Goal: Transaction & Acquisition: Purchase product/service

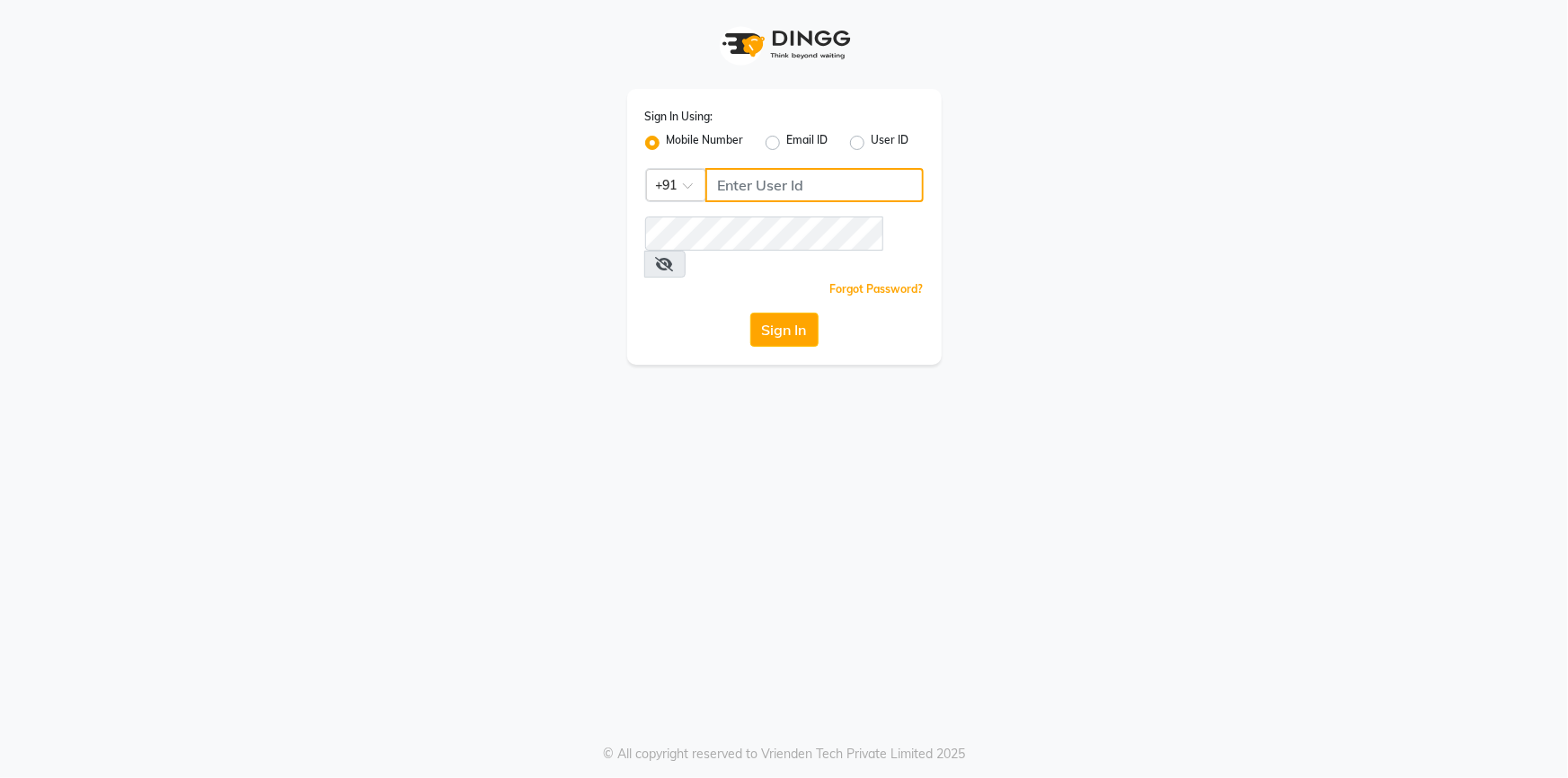
click at [745, 188] on input "Username" at bounding box center [815, 184] width 219 height 34
click at [745, 187] on input "Username" at bounding box center [815, 184] width 219 height 34
type input "8448946500"
click at [771, 312] on button "Sign In" at bounding box center [784, 329] width 68 height 34
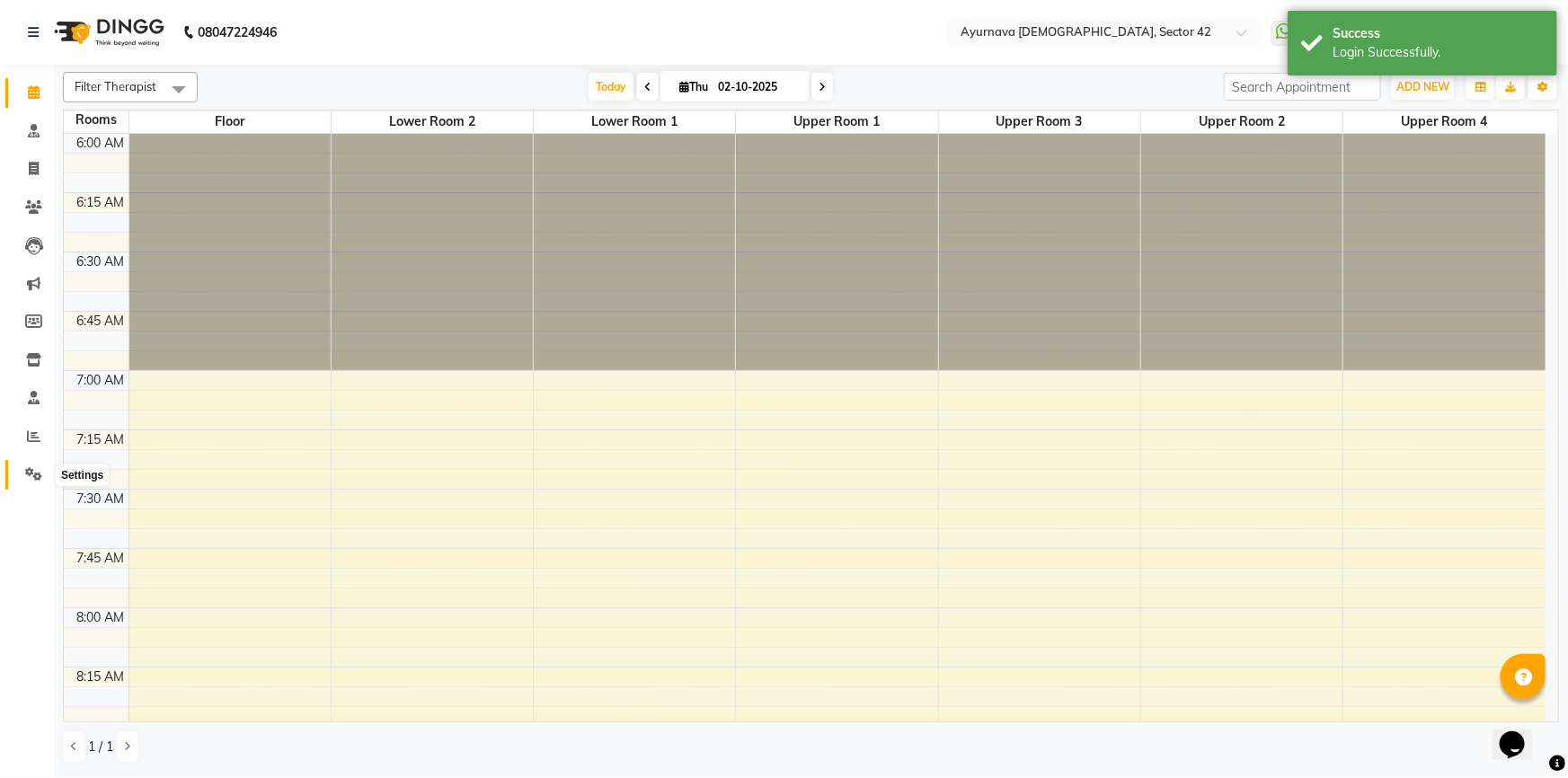
click at [36, 475] on icon at bounding box center [33, 474] width 17 height 14
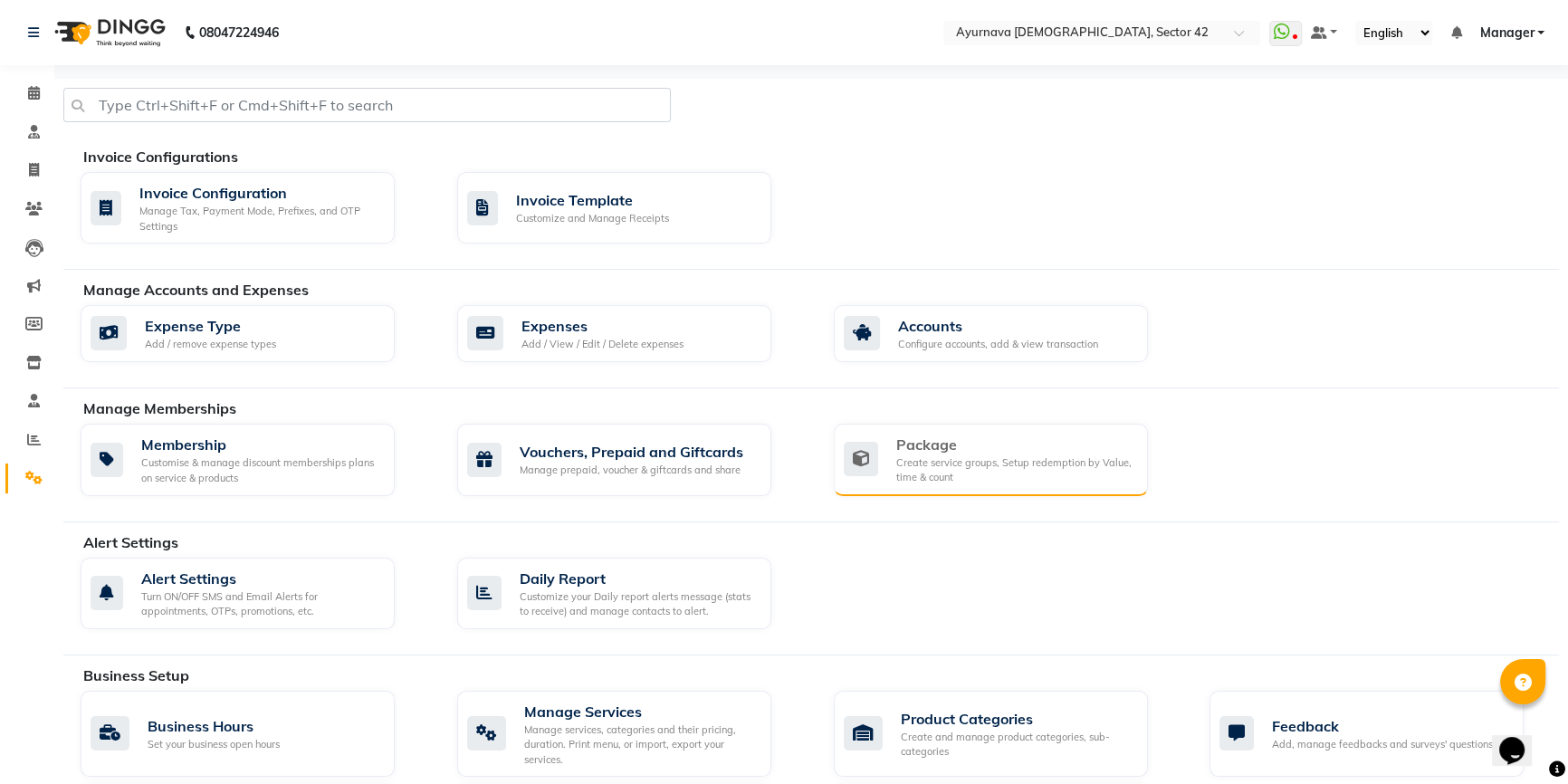
click at [955, 447] on div "Package" at bounding box center [1015, 445] width 237 height 22
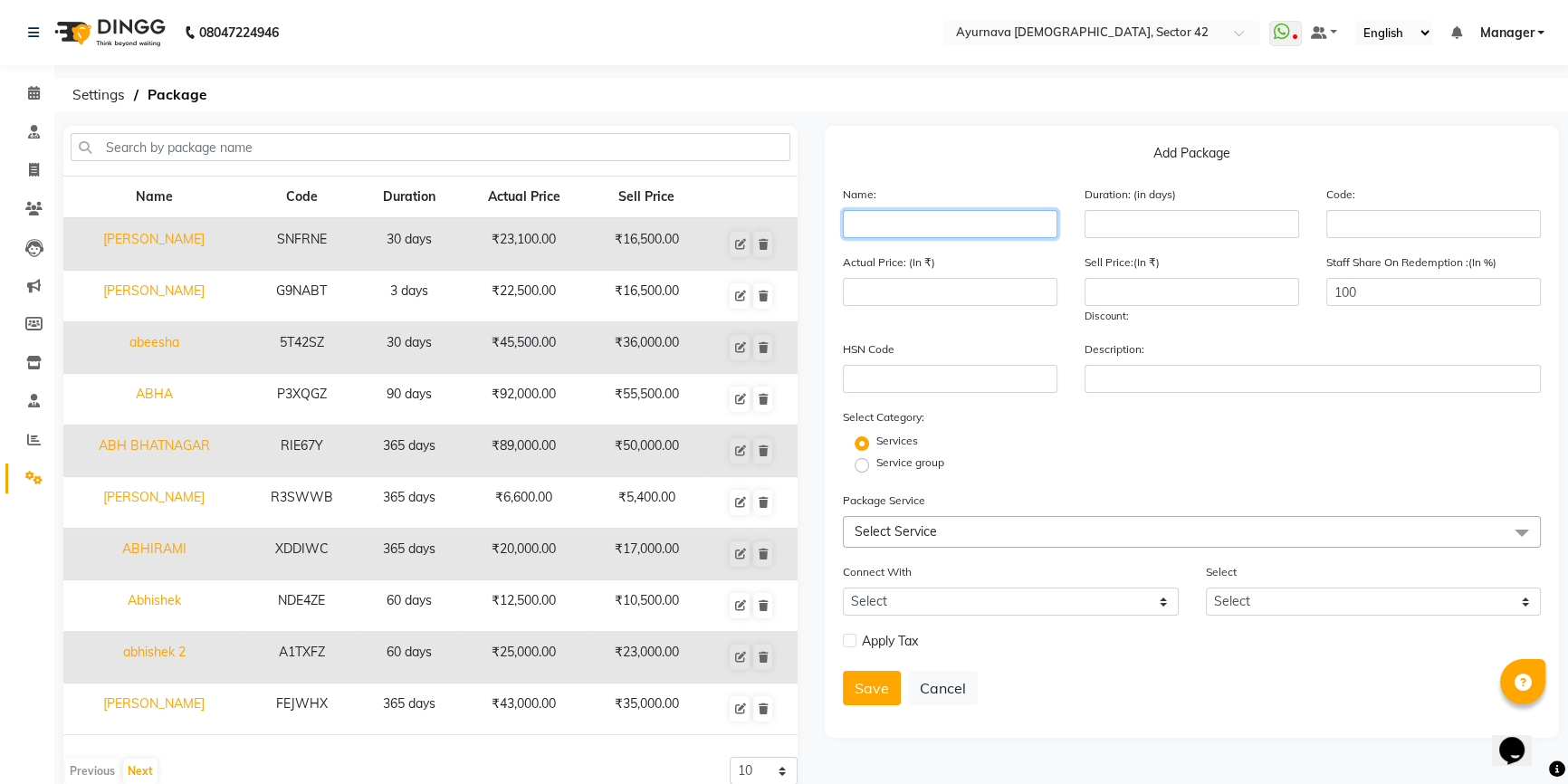
click at [928, 216] on input "text" at bounding box center [950, 224] width 214 height 29
click at [27, 468] on span at bounding box center [33, 478] width 31 height 21
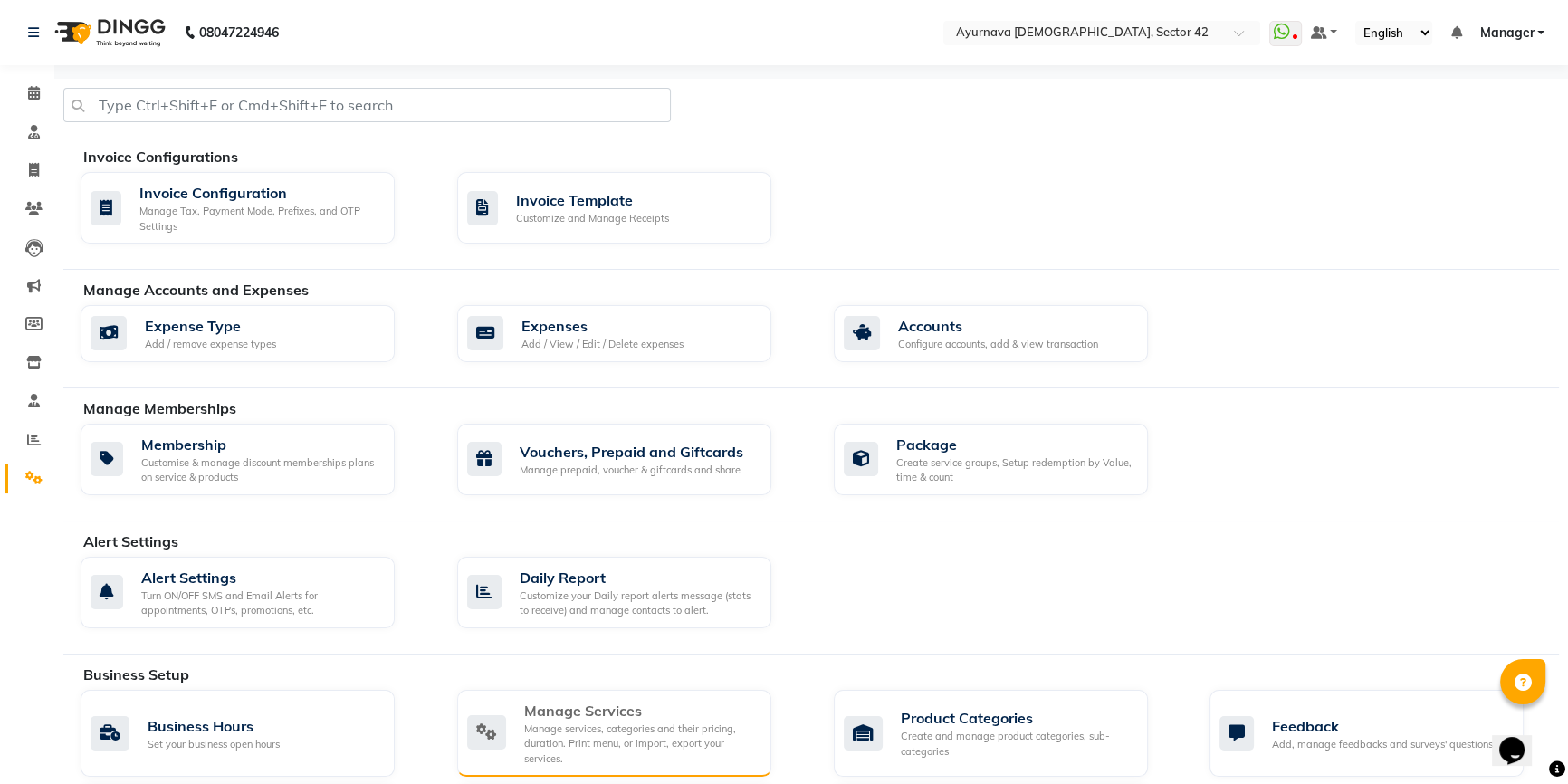
click at [623, 733] on div "Manage services, categories and their pricing, duration. Print menu, or import,…" at bounding box center [640, 745] width 233 height 45
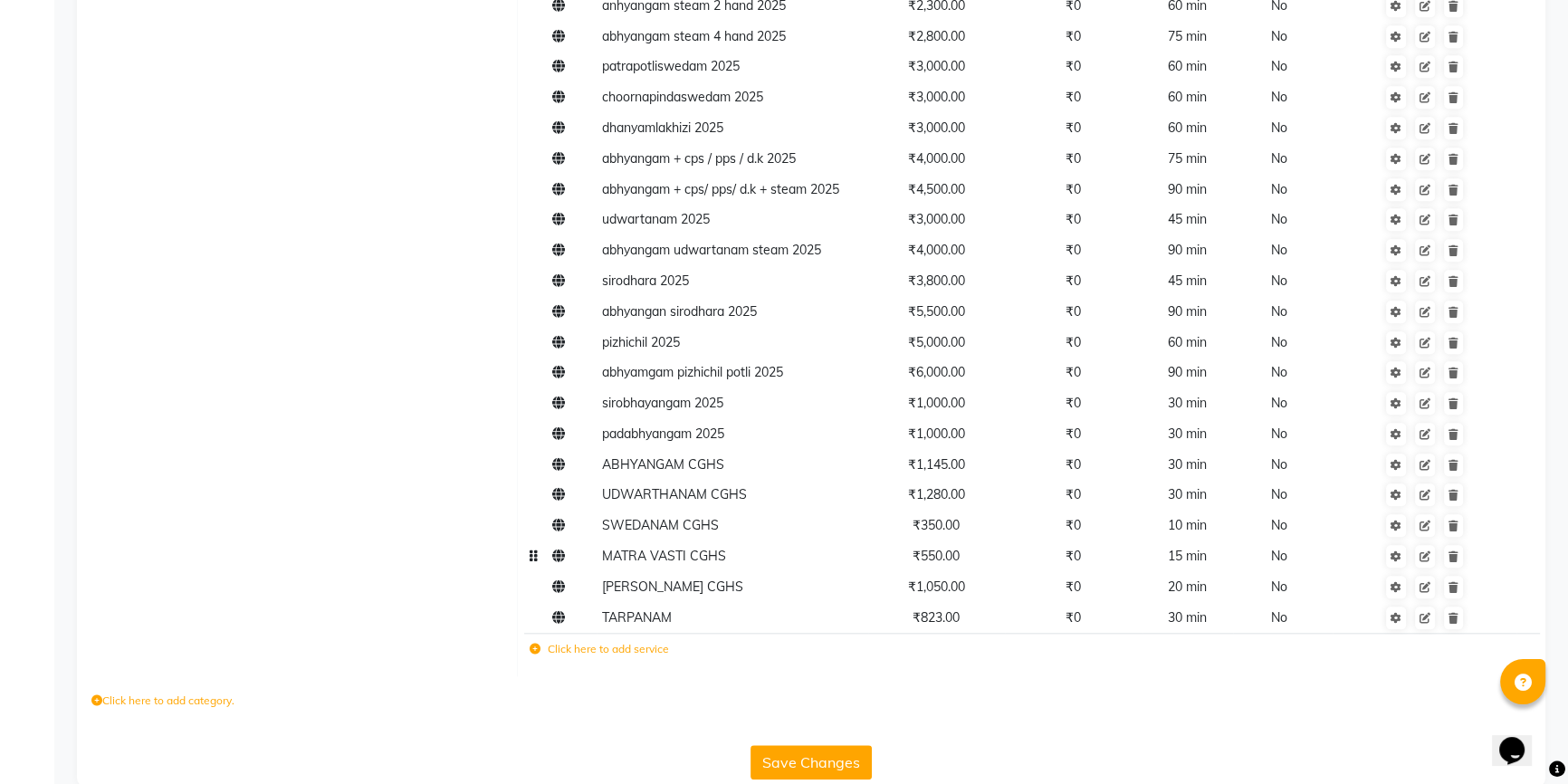
scroll to position [2368, 0]
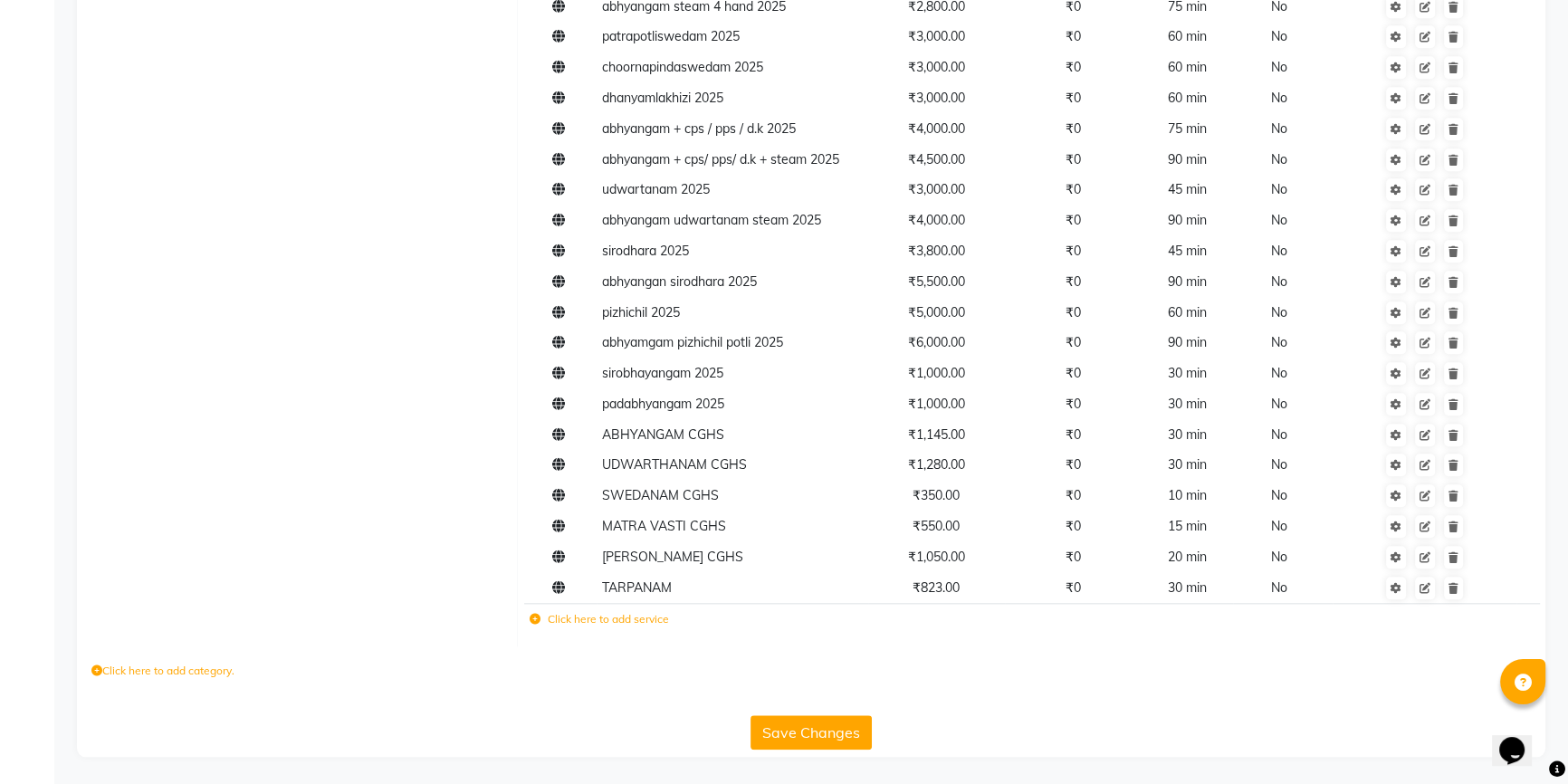
click at [618, 622] on label "Click here to add service" at bounding box center [600, 620] width 140 height 17
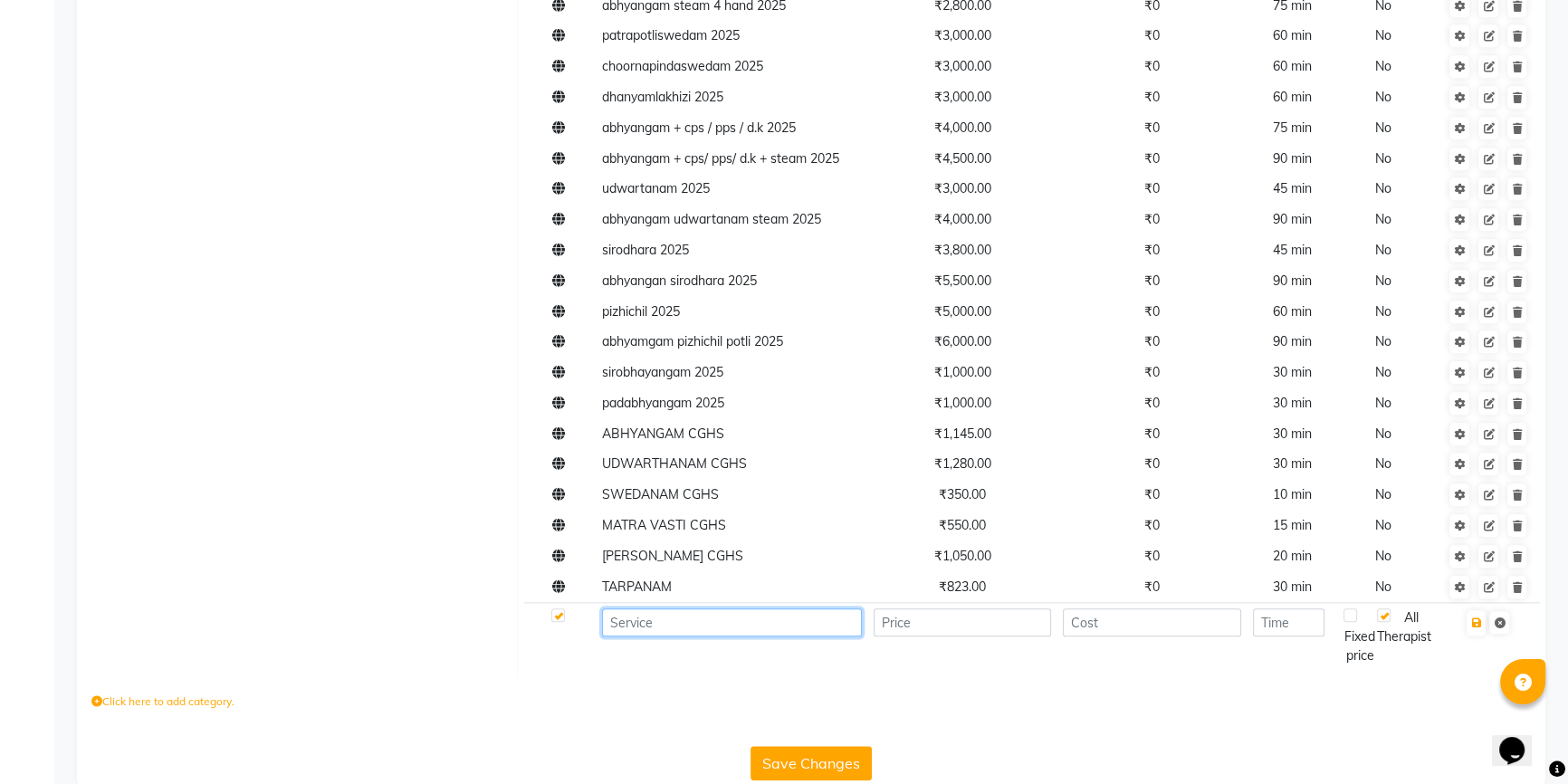
click at [634, 620] on input at bounding box center [731, 623] width 260 height 29
type input "potli cghs"
click at [965, 627] on input "number" at bounding box center [962, 623] width 178 height 29
type input "1280"
click at [1479, 625] on icon "button" at bounding box center [1476, 623] width 10 height 11
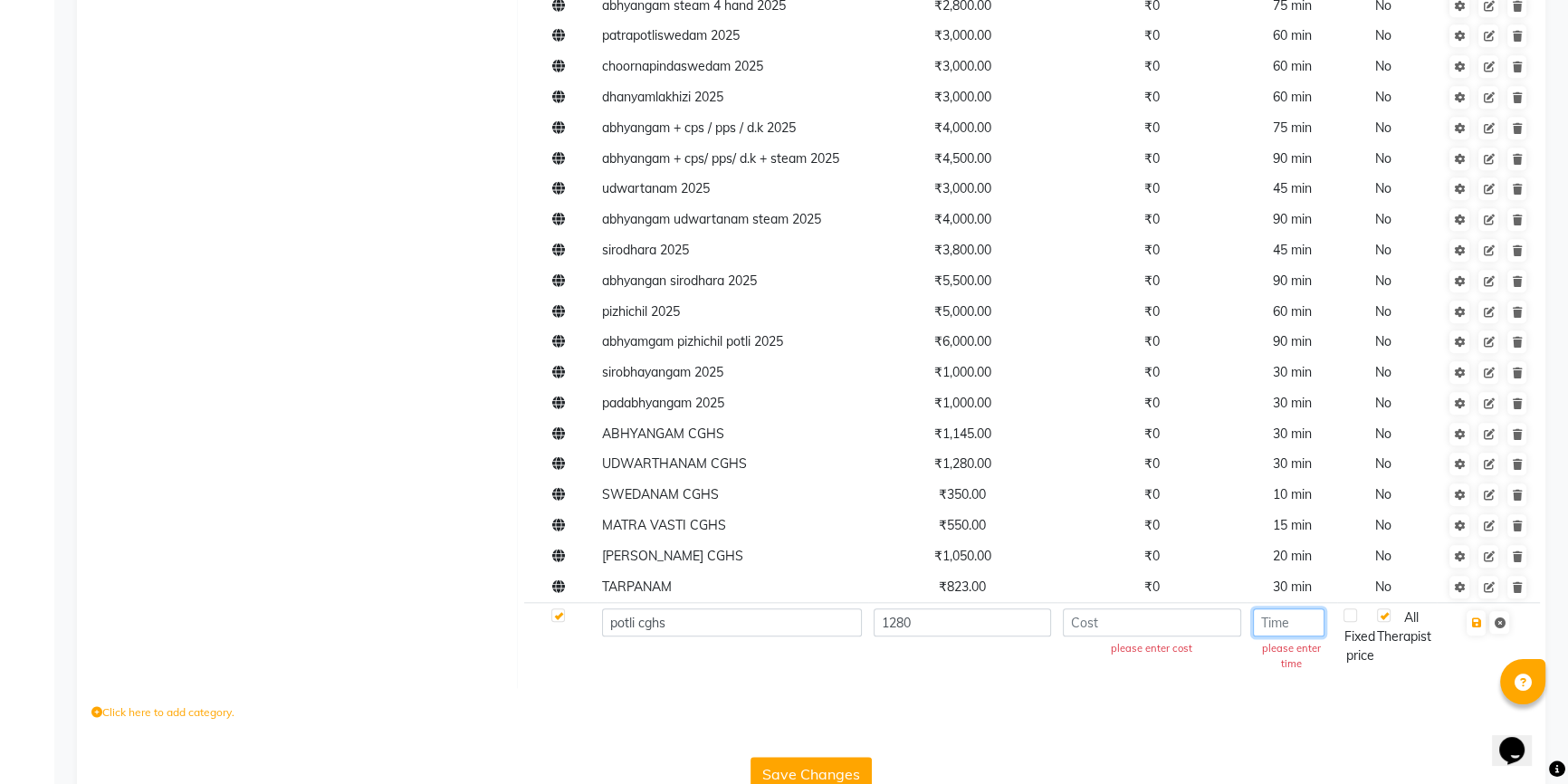
click at [1284, 624] on input "number" at bounding box center [1288, 623] width 72 height 29
type input "30"
click at [1483, 628] on button "button" at bounding box center [1476, 624] width 19 height 26
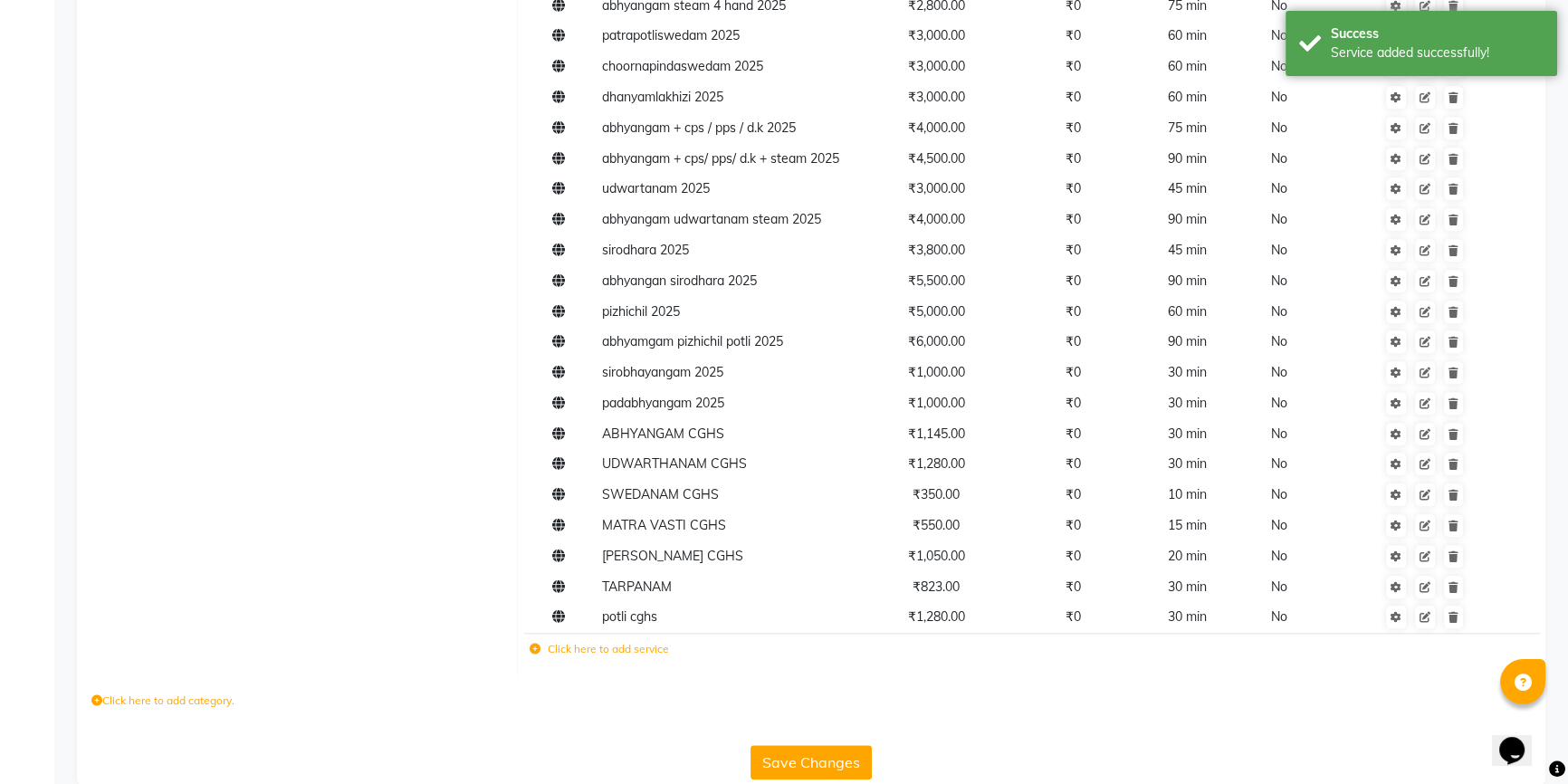
click at [610, 649] on label "Click here to add service" at bounding box center [600, 649] width 140 height 17
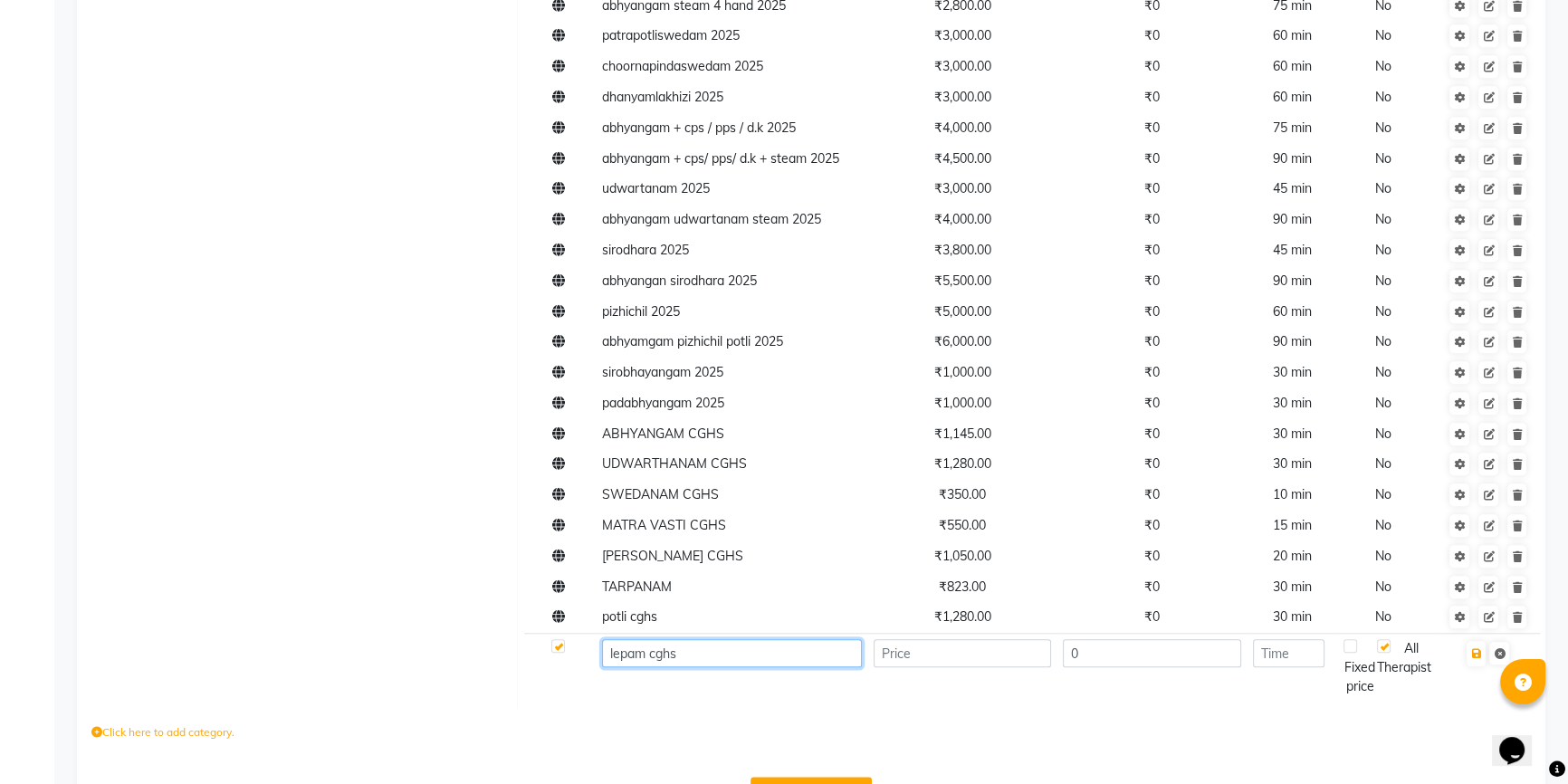
type input "lepam cghs"
click at [983, 657] on input "number" at bounding box center [962, 653] width 178 height 29
type input "680"
click at [1273, 653] on input "number" at bounding box center [1288, 653] width 72 height 29
type input "3"
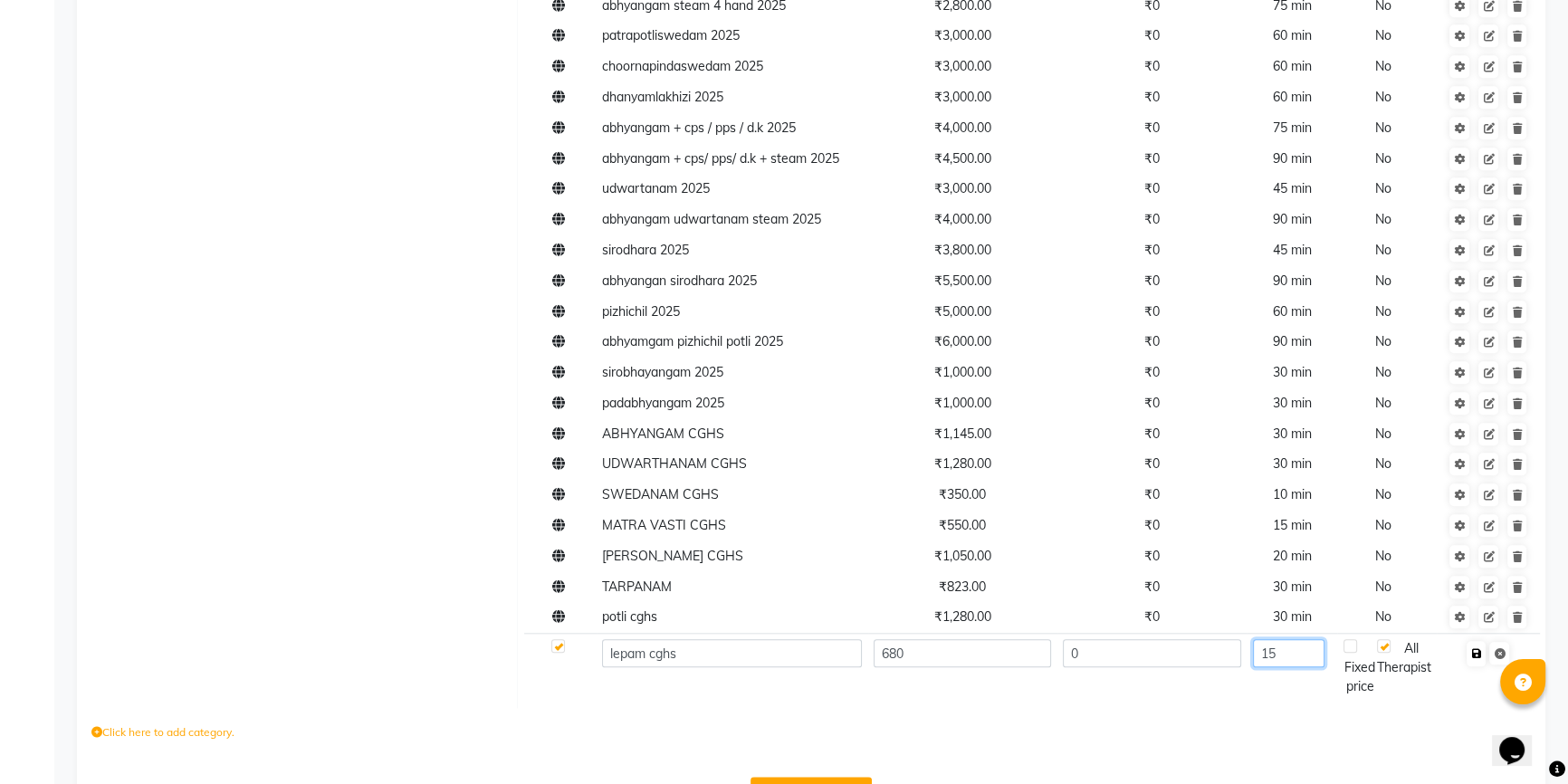
type input "15"
click at [1481, 655] on icon "button" at bounding box center [1476, 653] width 10 height 11
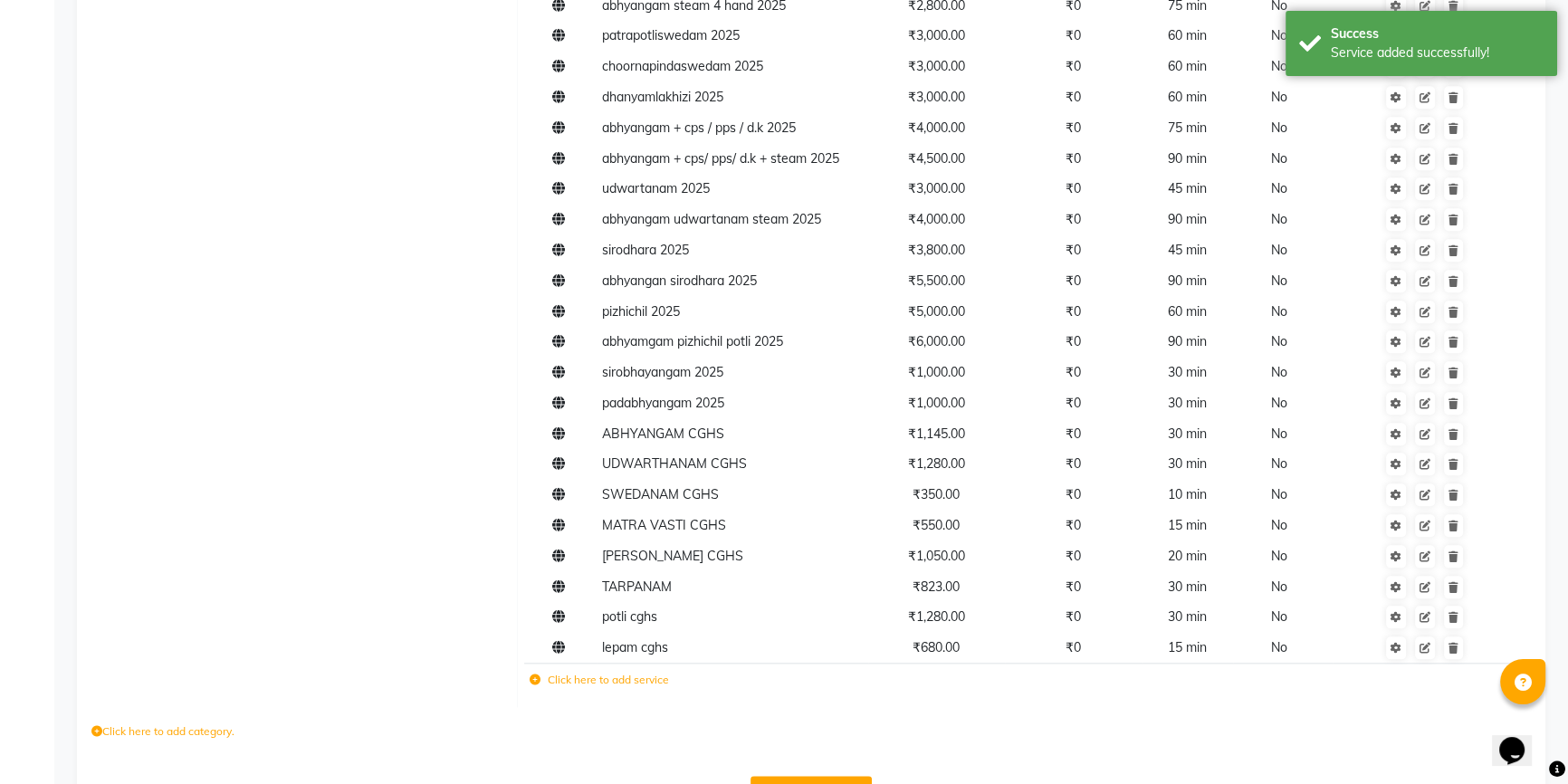
click at [602, 682] on label "Click here to add service" at bounding box center [600, 680] width 140 height 17
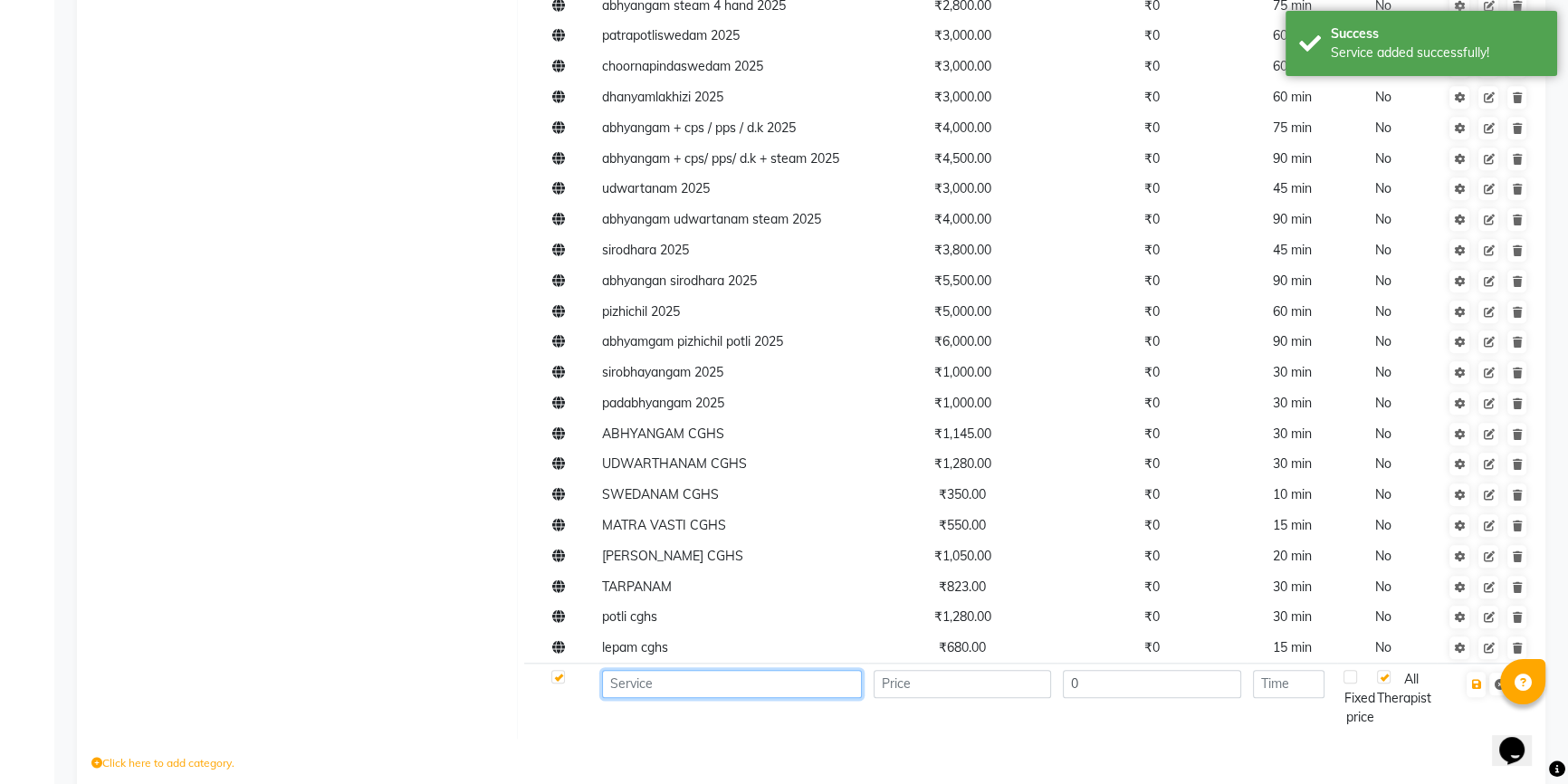
click at [680, 685] on input at bounding box center [731, 684] width 260 height 29
click at [665, 681] on input at bounding box center [731, 684] width 260 height 29
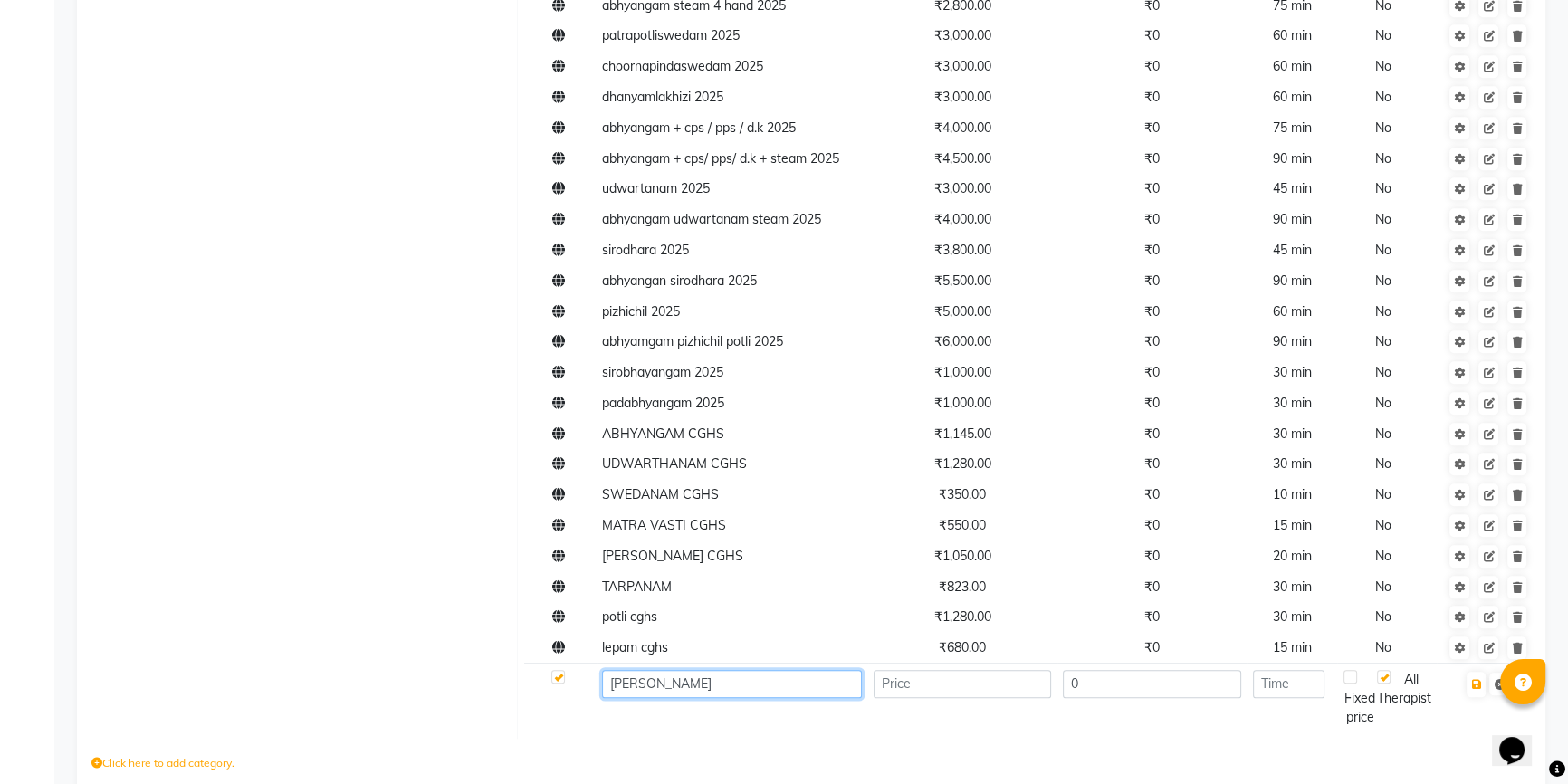
type input "[PERSON_NAME]"
click at [943, 690] on input "number" at bounding box center [962, 684] width 178 height 29
type input "1250"
click at [1286, 690] on input "number" at bounding box center [1288, 684] width 72 height 29
type input "30"
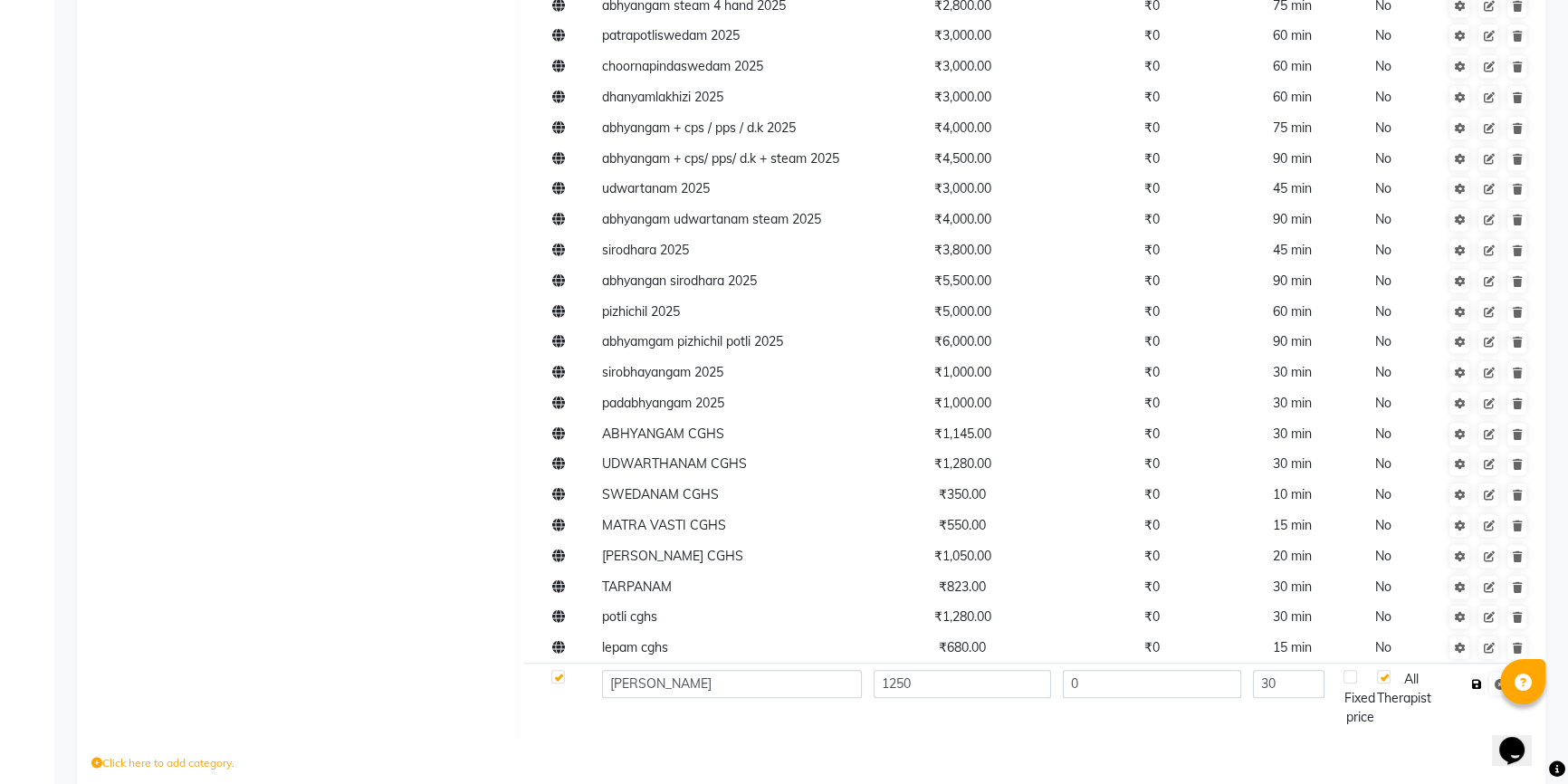
click at [1476, 687] on icon "button" at bounding box center [1476, 685] width 10 height 11
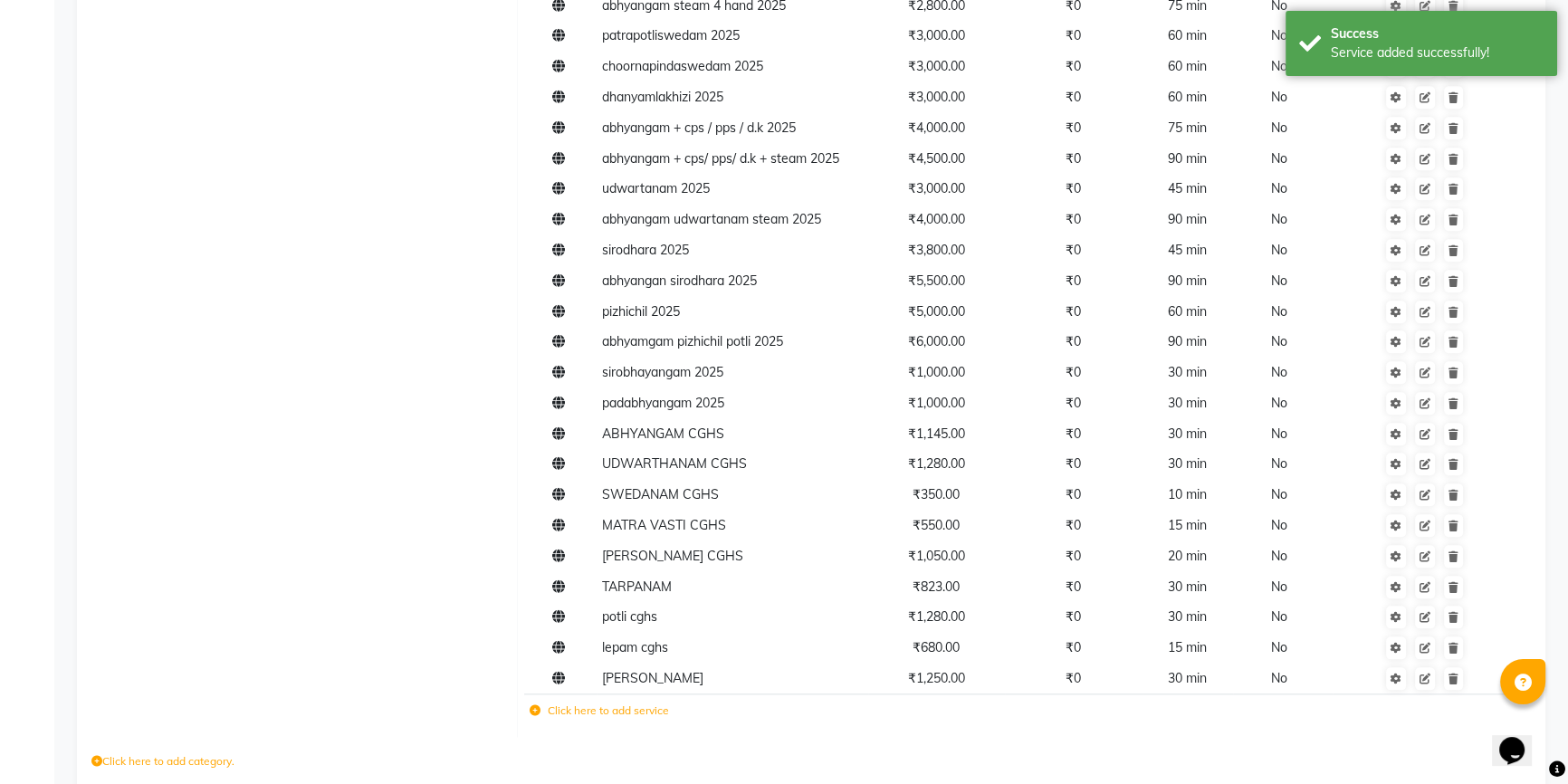
click at [593, 708] on label "Click here to add service" at bounding box center [600, 711] width 140 height 17
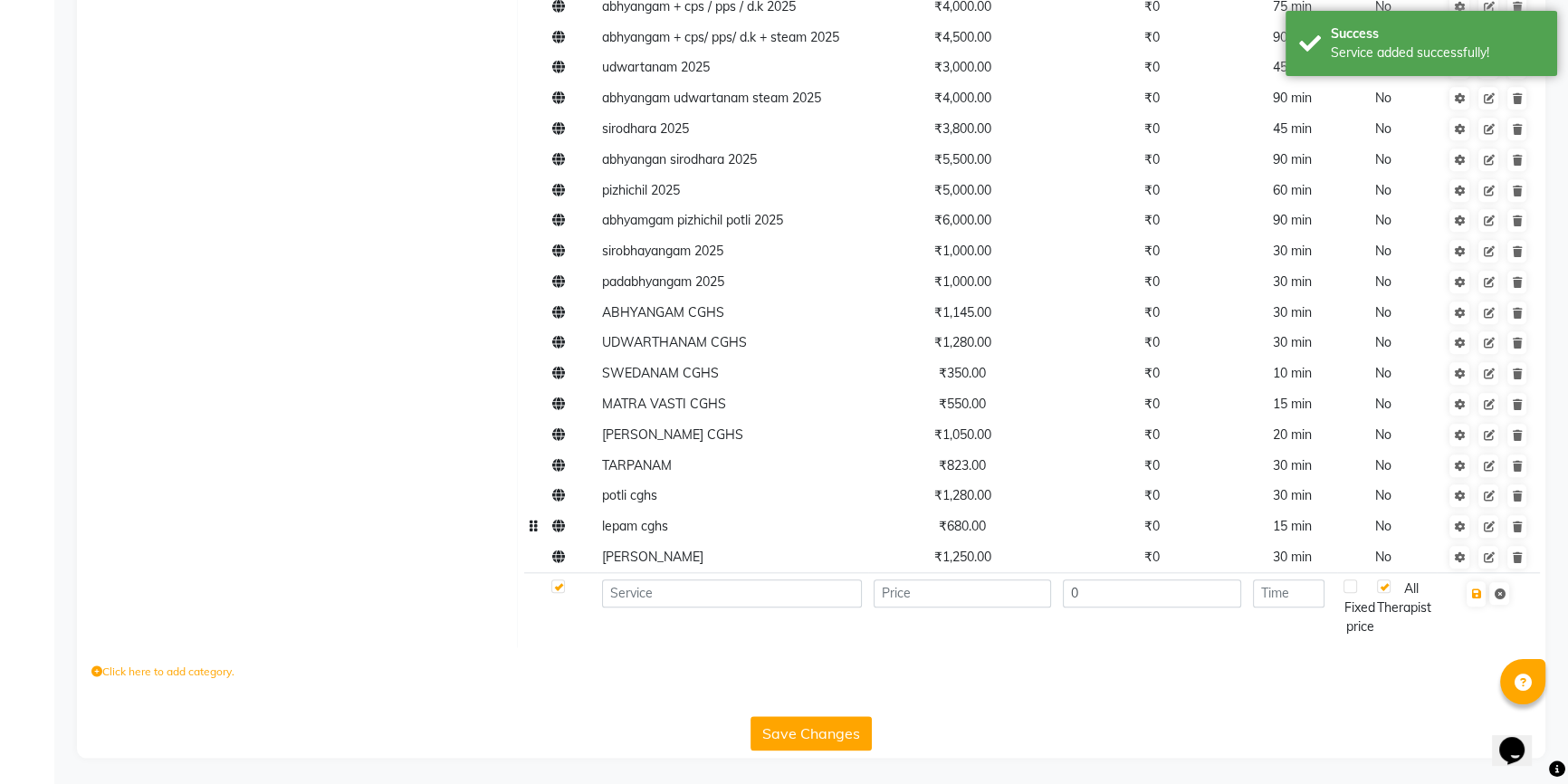
scroll to position [2491, 0]
click at [815, 726] on button "Save Changes" at bounding box center [810, 732] width 121 height 34
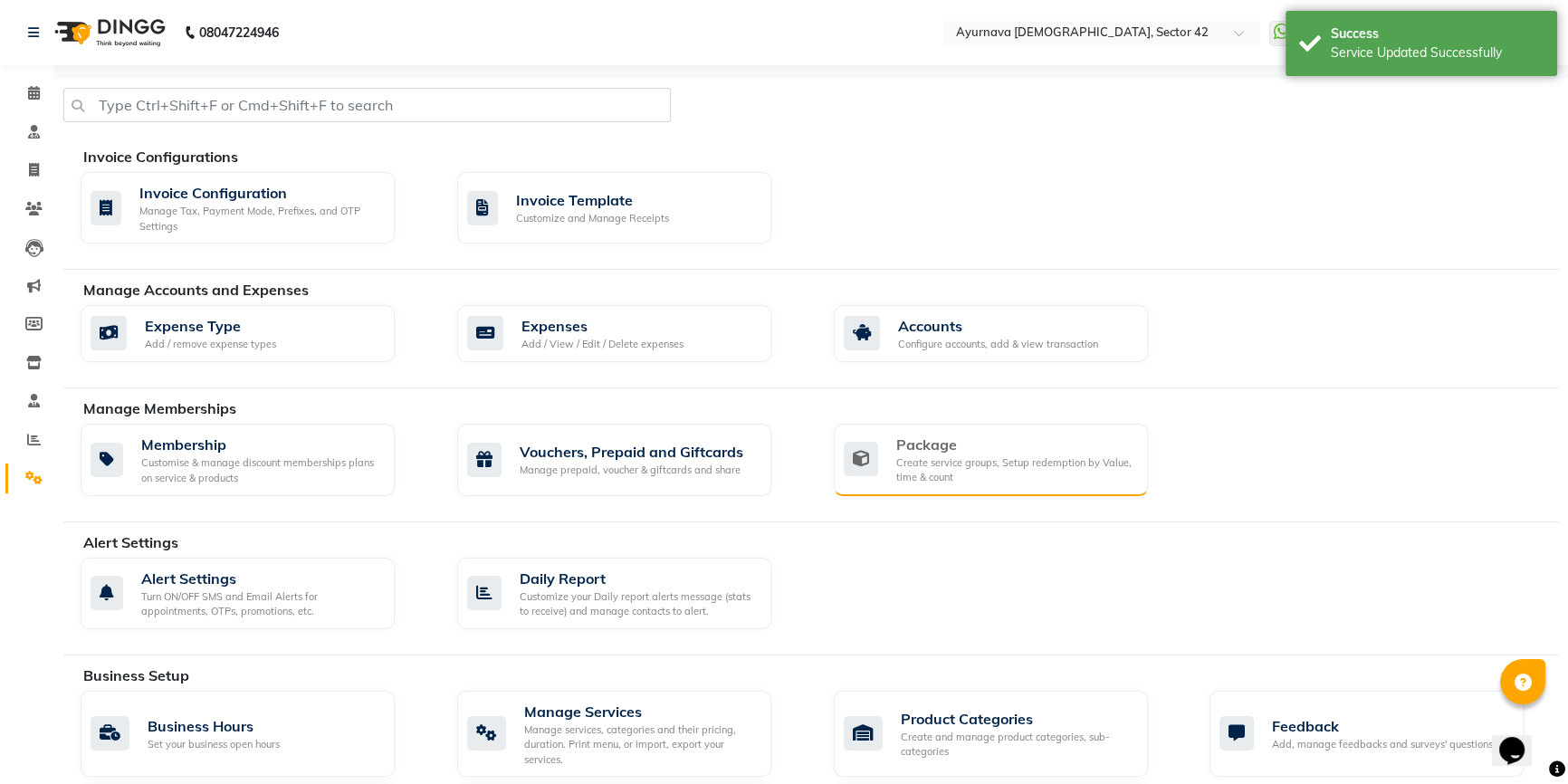
click at [874, 456] on icon at bounding box center [860, 458] width 34 height 34
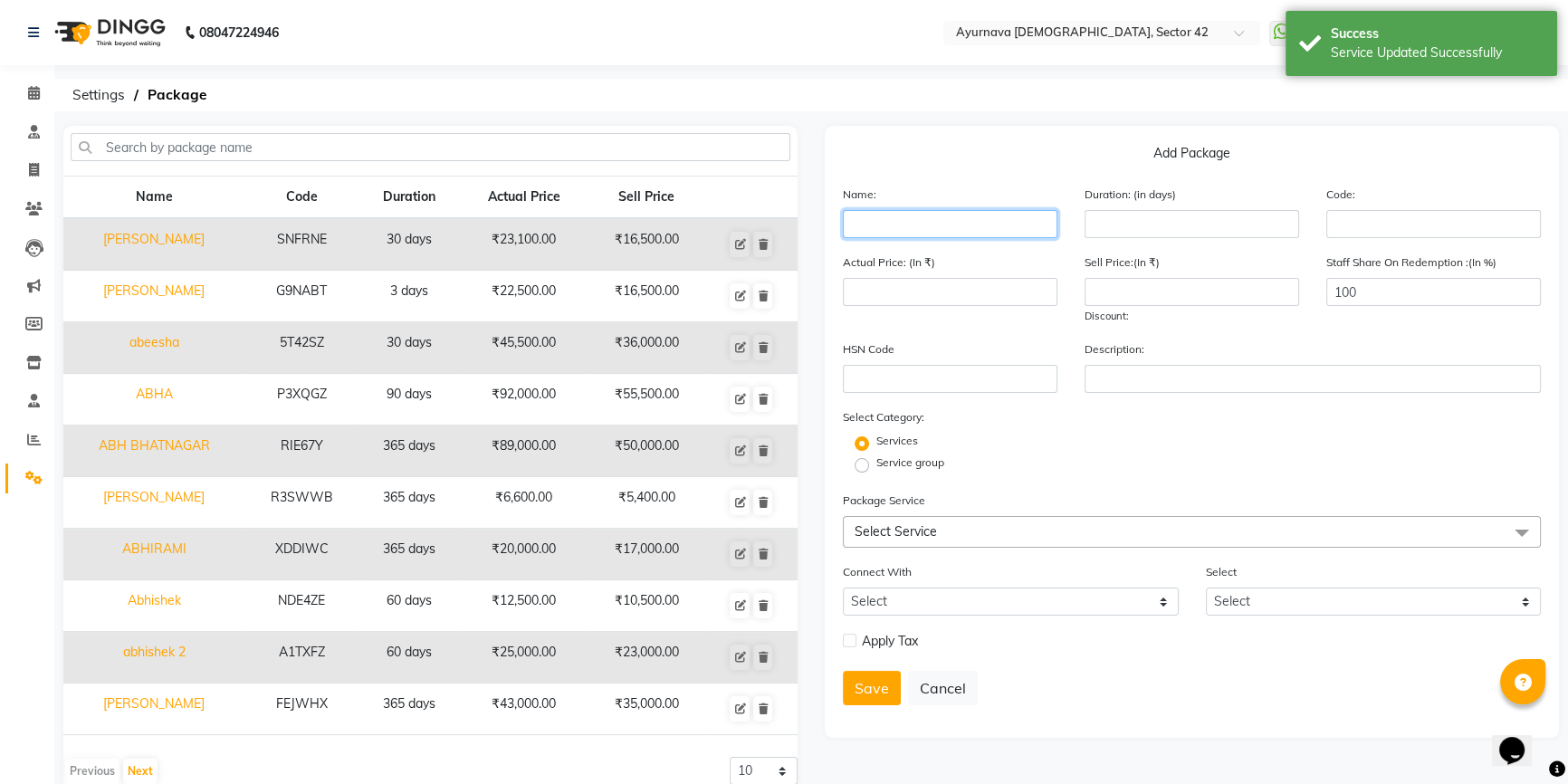
click at [900, 228] on input "text" at bounding box center [950, 224] width 214 height 29
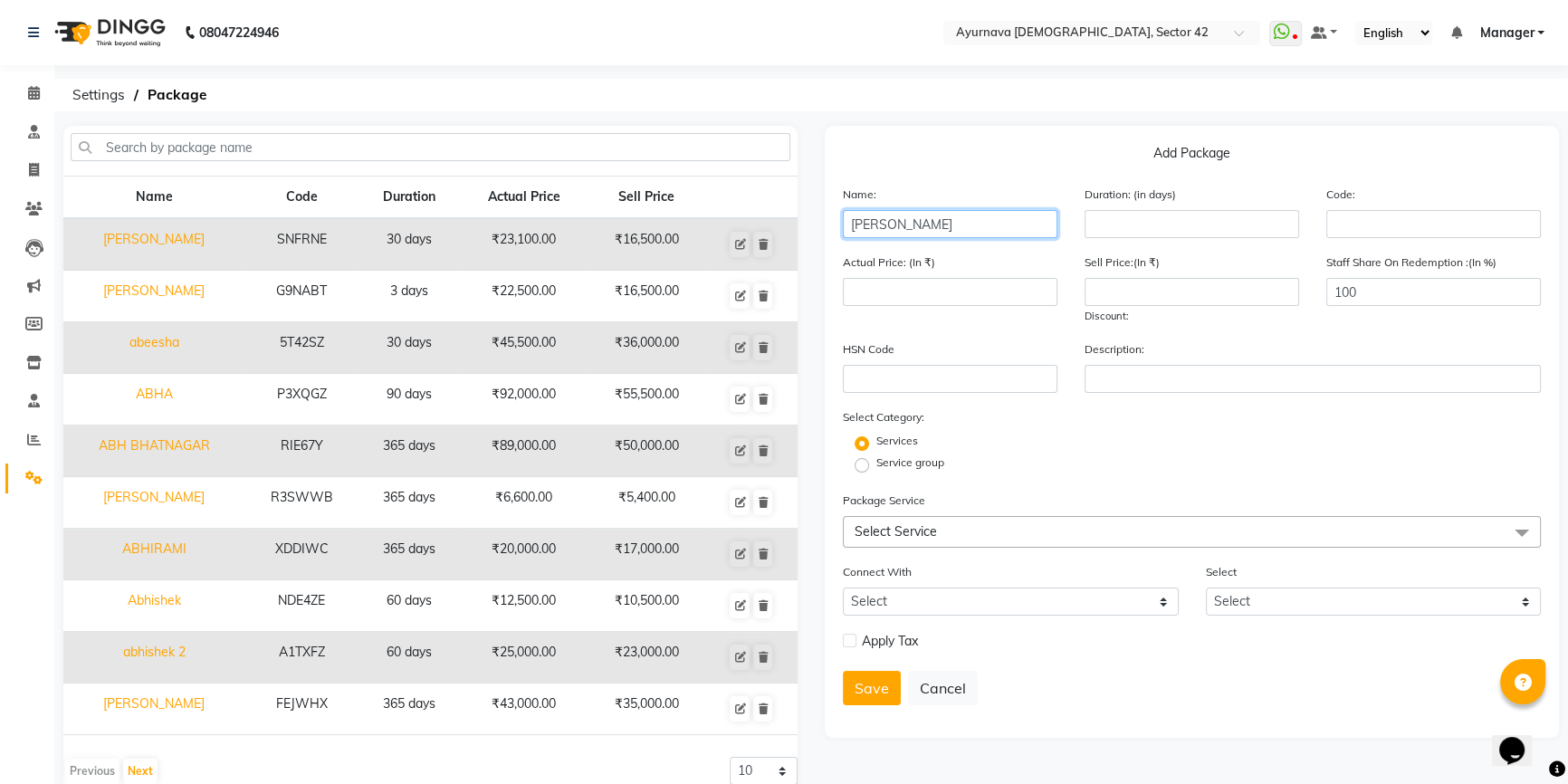
type input "[PERSON_NAME]"
click at [1129, 225] on input "number" at bounding box center [1191, 224] width 214 height 29
type input "365"
click at [959, 524] on span "Select Service" at bounding box center [1191, 532] width 698 height 31
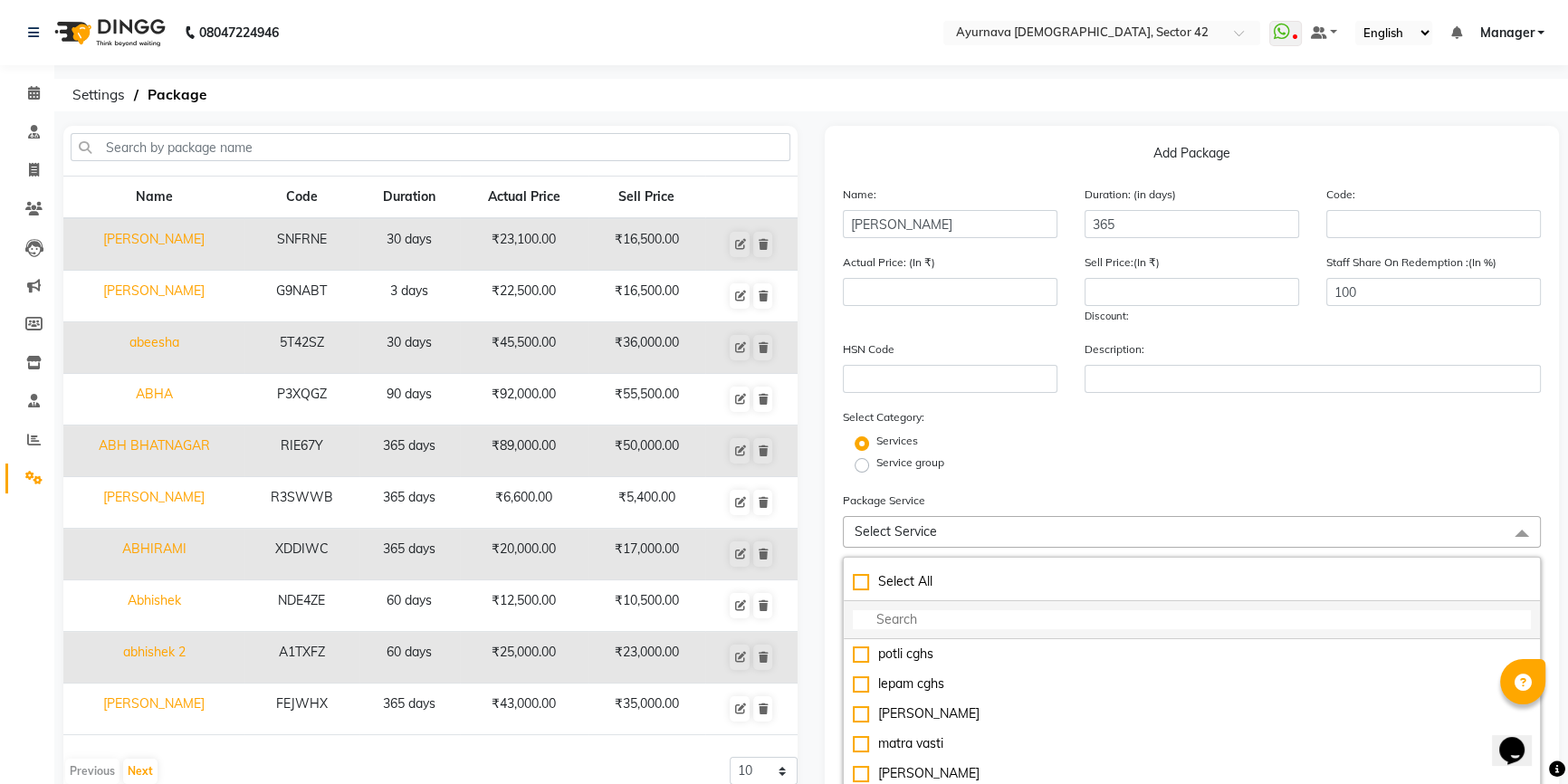
click at [923, 619] on input "multiselect-search" at bounding box center [1191, 620] width 678 height 19
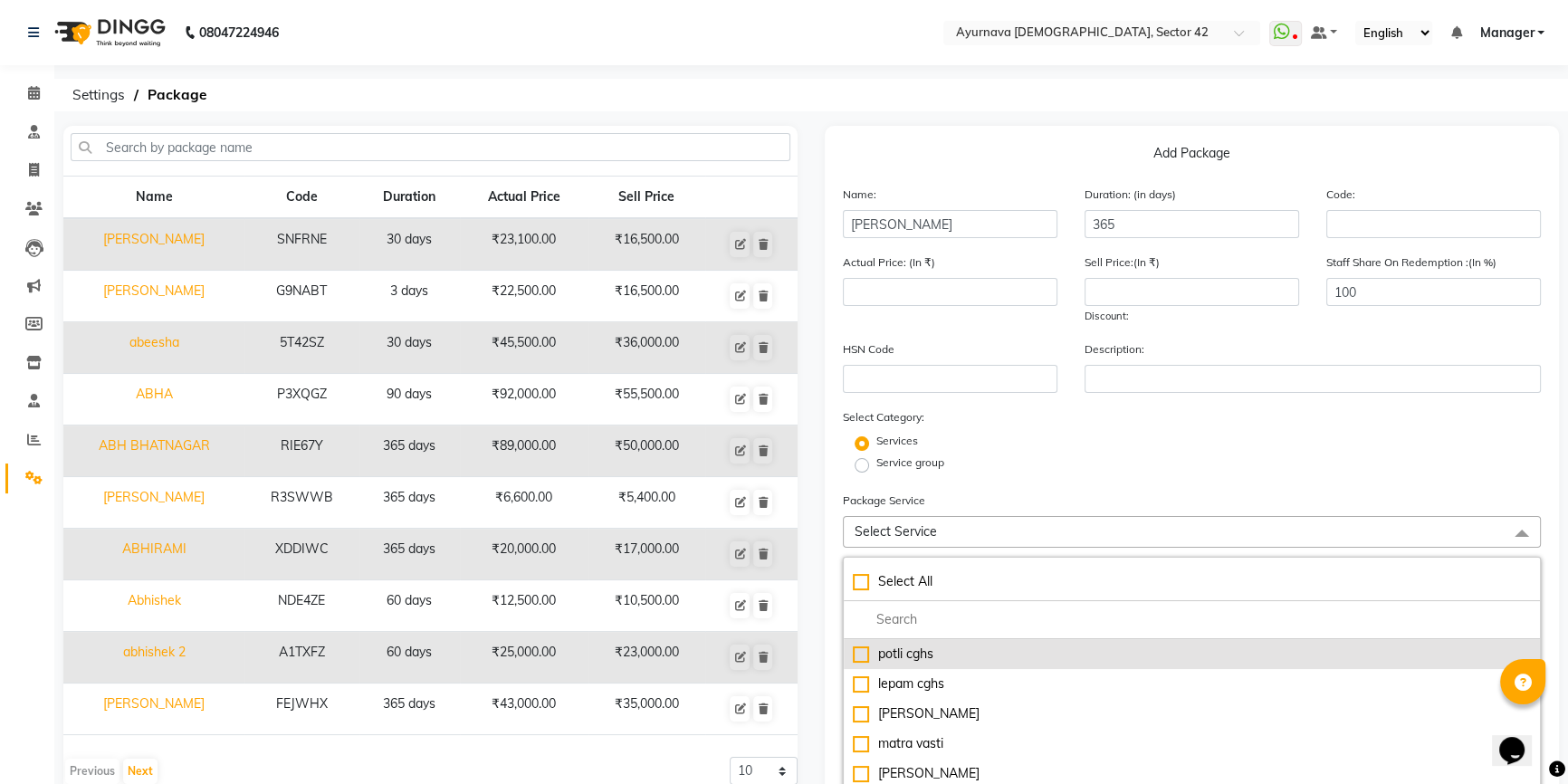
click at [868, 655] on div "potli cghs" at bounding box center [1191, 654] width 678 height 19
type input "1280"
checkbox input "true"
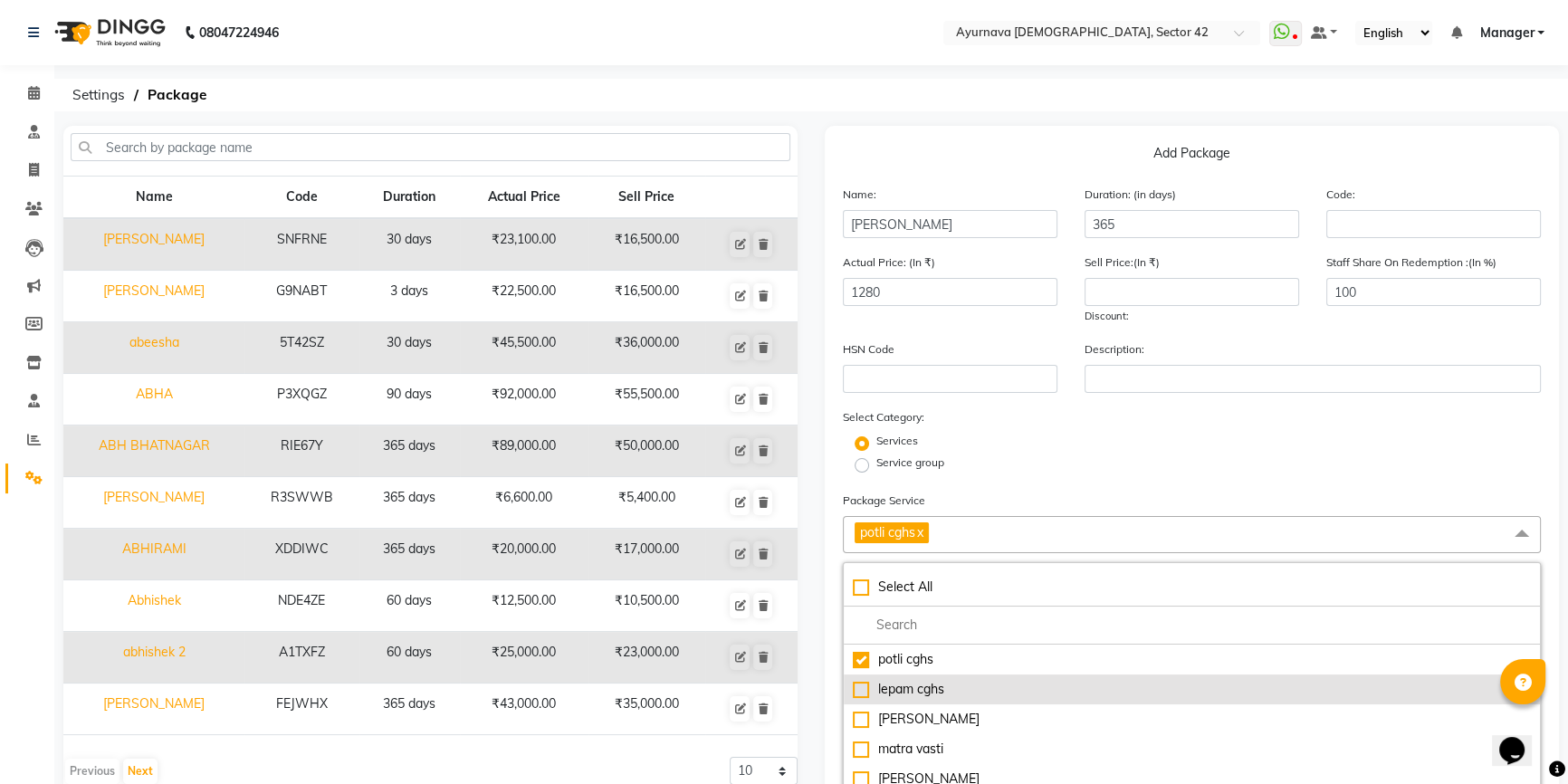
click at [862, 692] on div "lepam cghs" at bounding box center [1191, 690] width 678 height 19
type input "1960"
checkbox input "true"
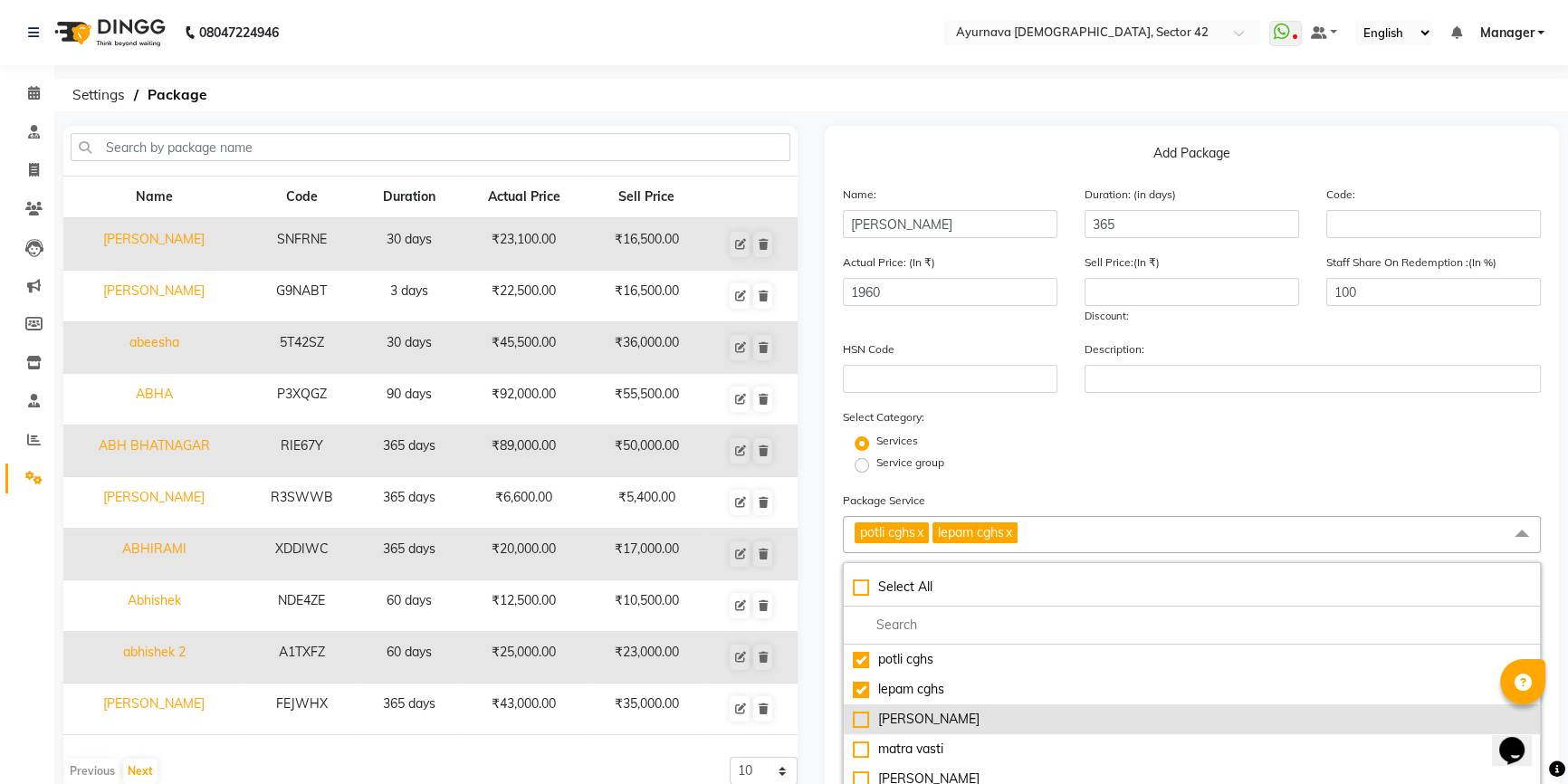
click at [865, 721] on div "[PERSON_NAME]" at bounding box center [1191, 719] width 678 height 19
type input "3210"
checkbox input "true"
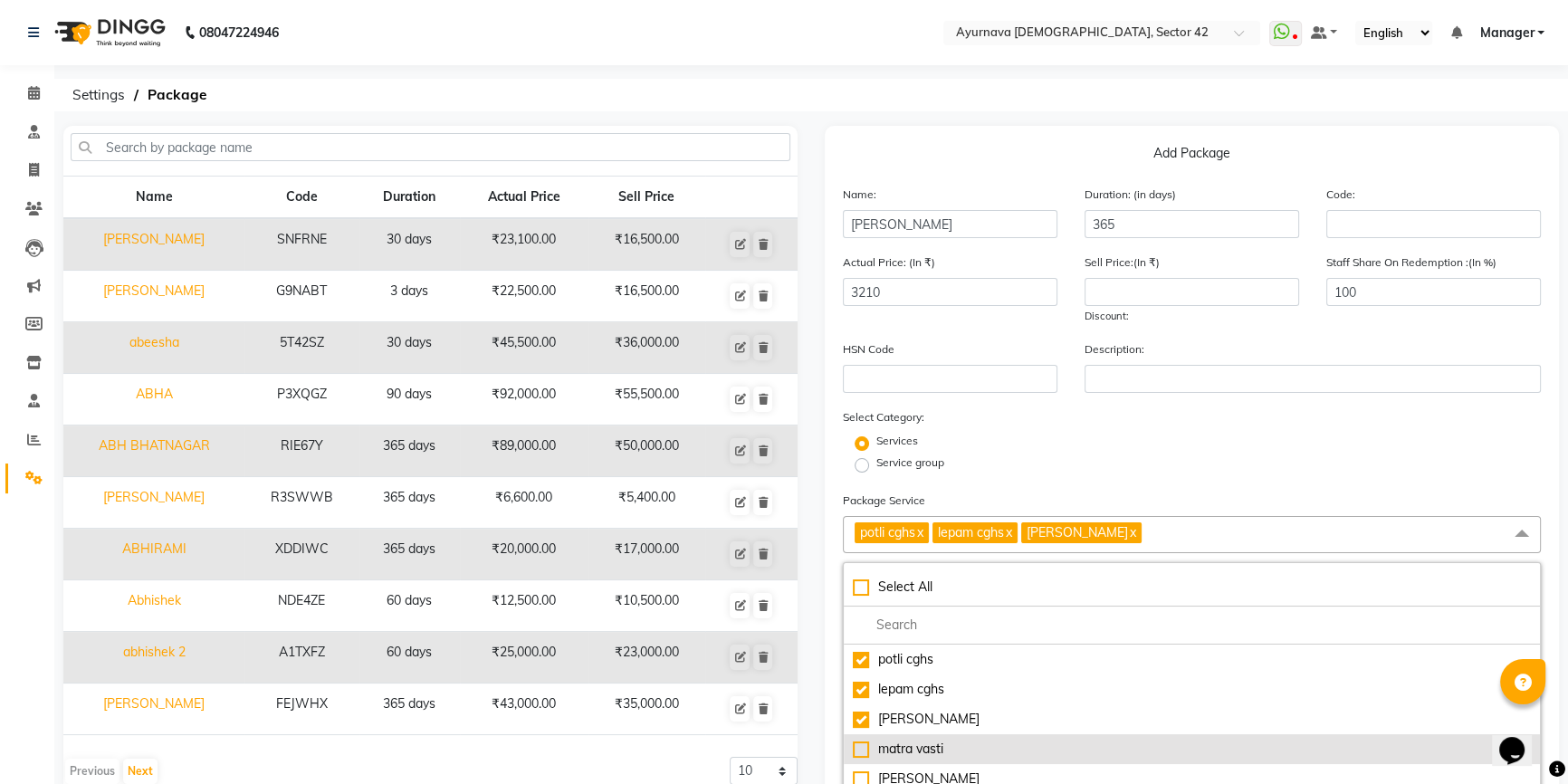
click at [859, 753] on div "matra vasti" at bounding box center [1191, 749] width 678 height 19
type input "4210"
checkbox input "true"
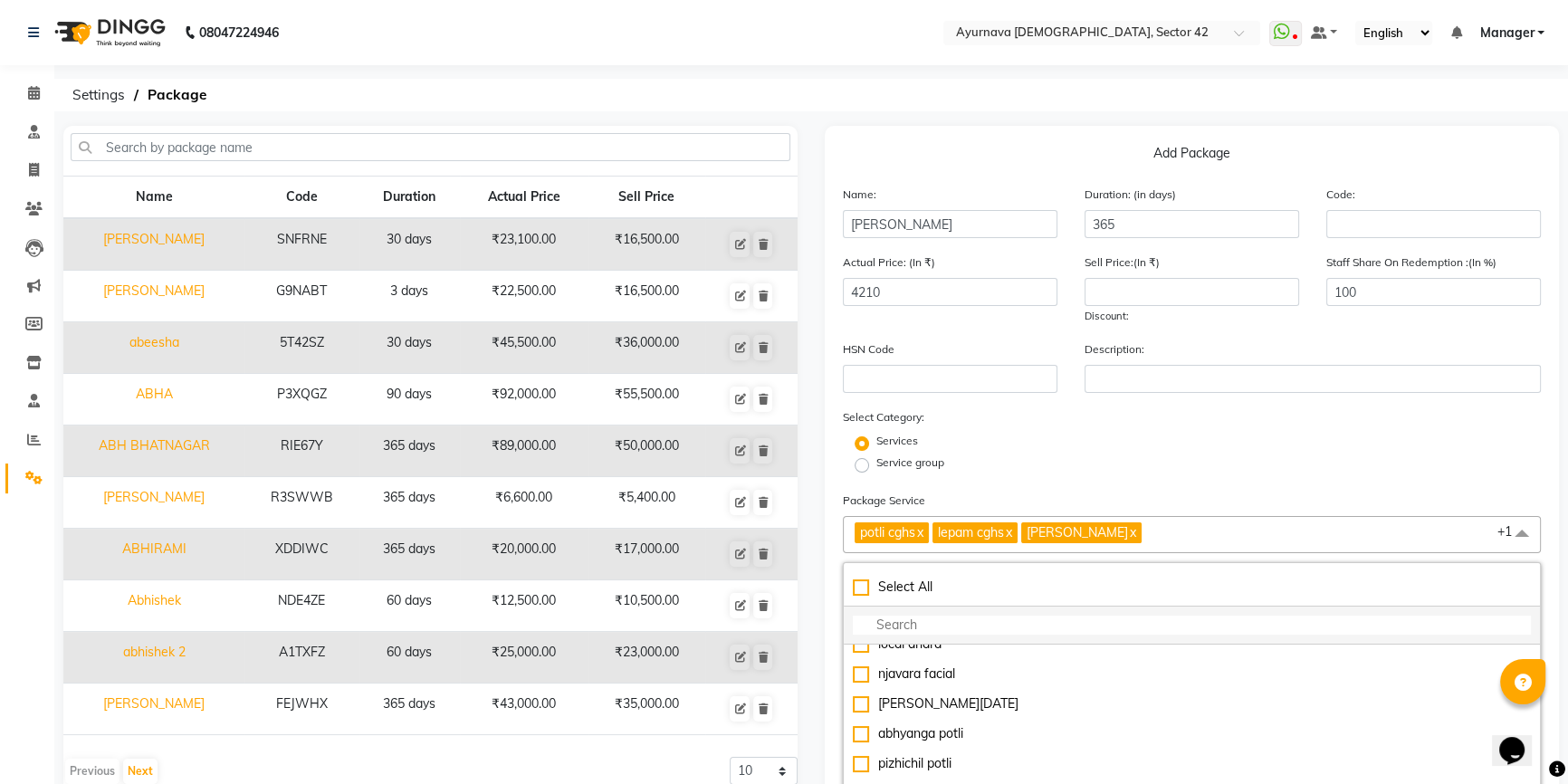
click at [939, 619] on input "multiselect-search" at bounding box center [1191, 625] width 678 height 19
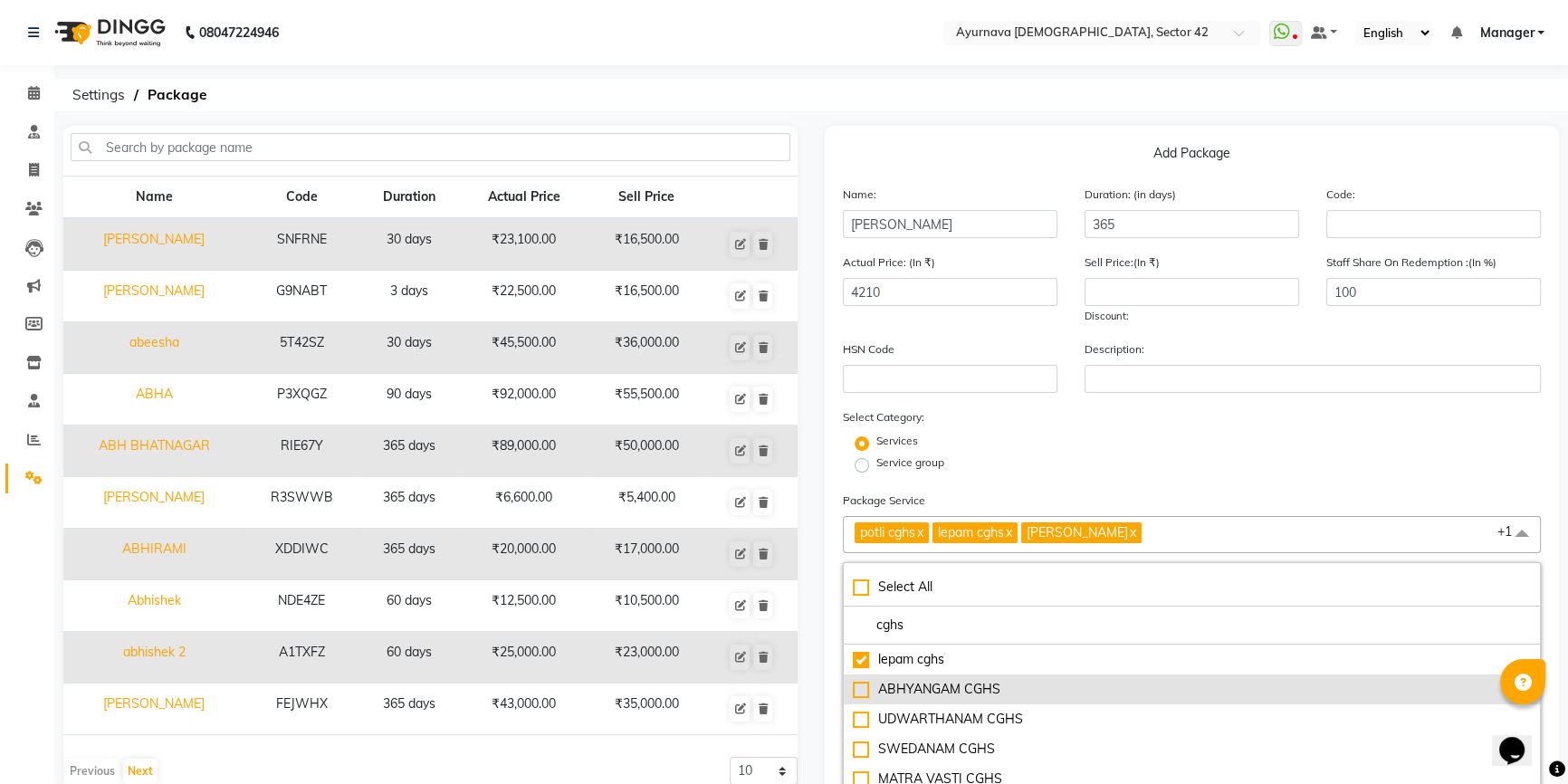
type input "cghs"
click at [859, 689] on div "ABHYANGAM CGHS" at bounding box center [1191, 690] width 678 height 19
type input "5355"
checkbox input "true"
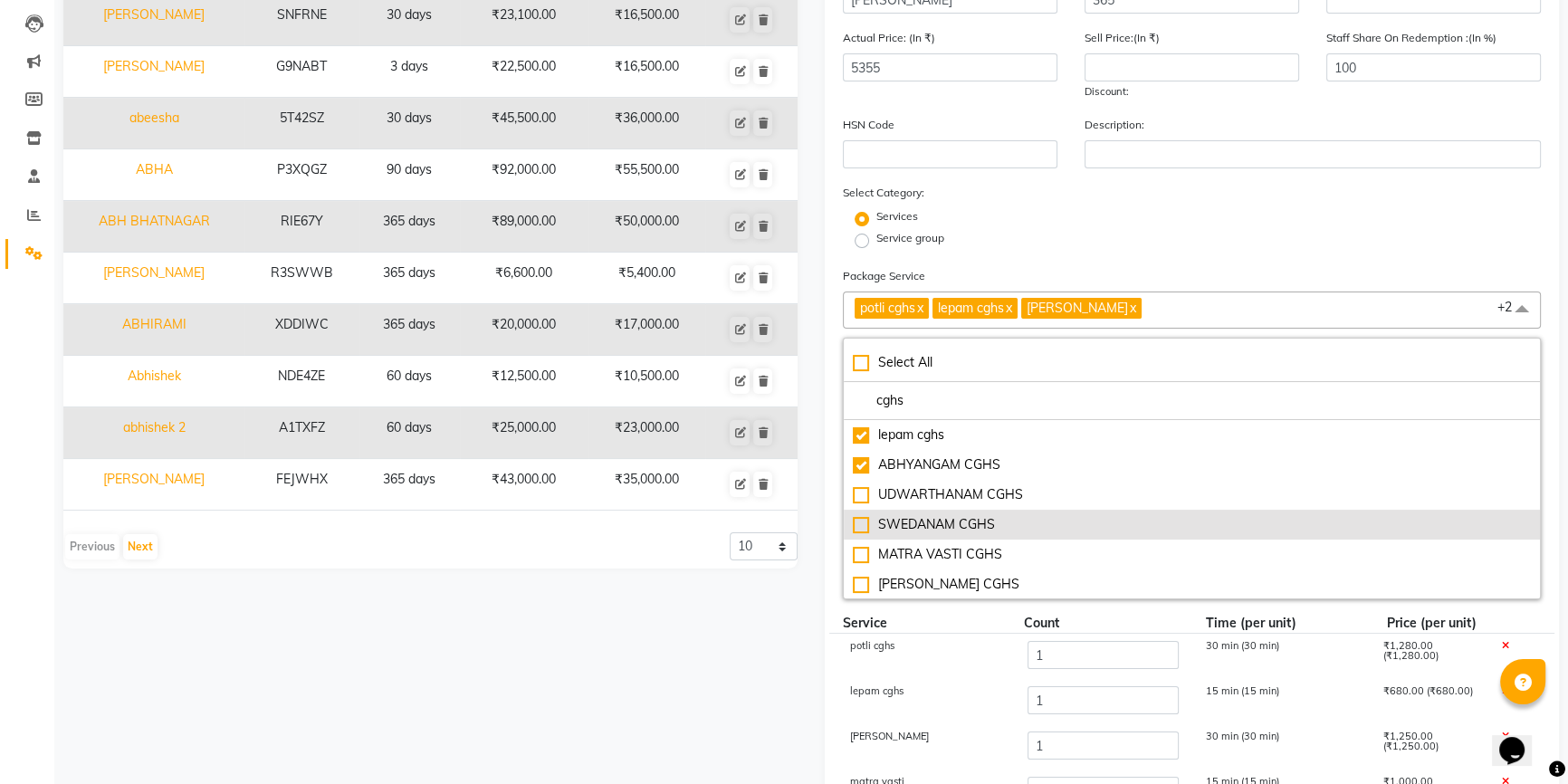
scroll to position [246, 0]
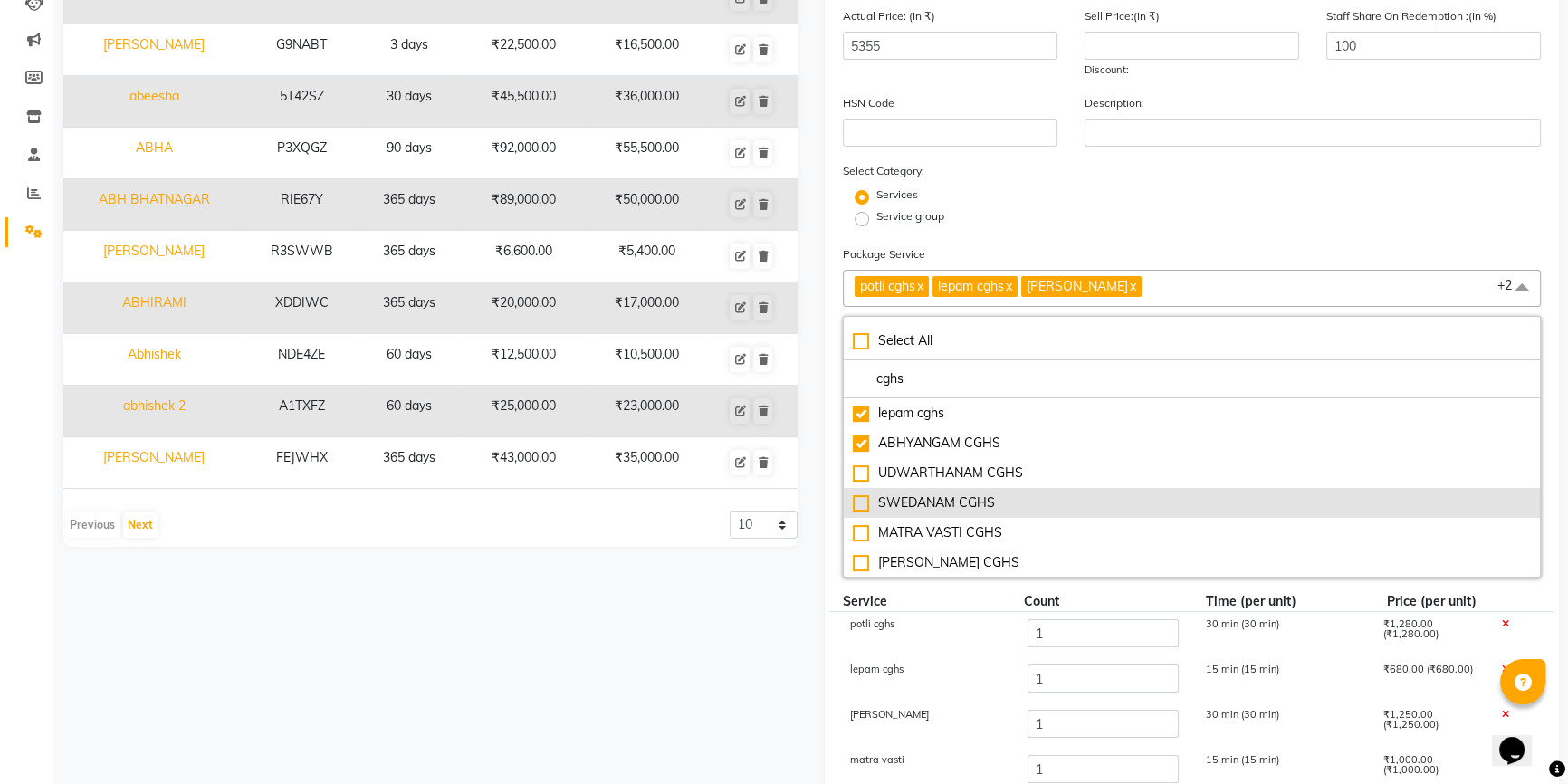
click at [861, 501] on div "SWEDANAM CGHS" at bounding box center [1191, 503] width 678 height 19
type input "5705"
checkbox input "true"
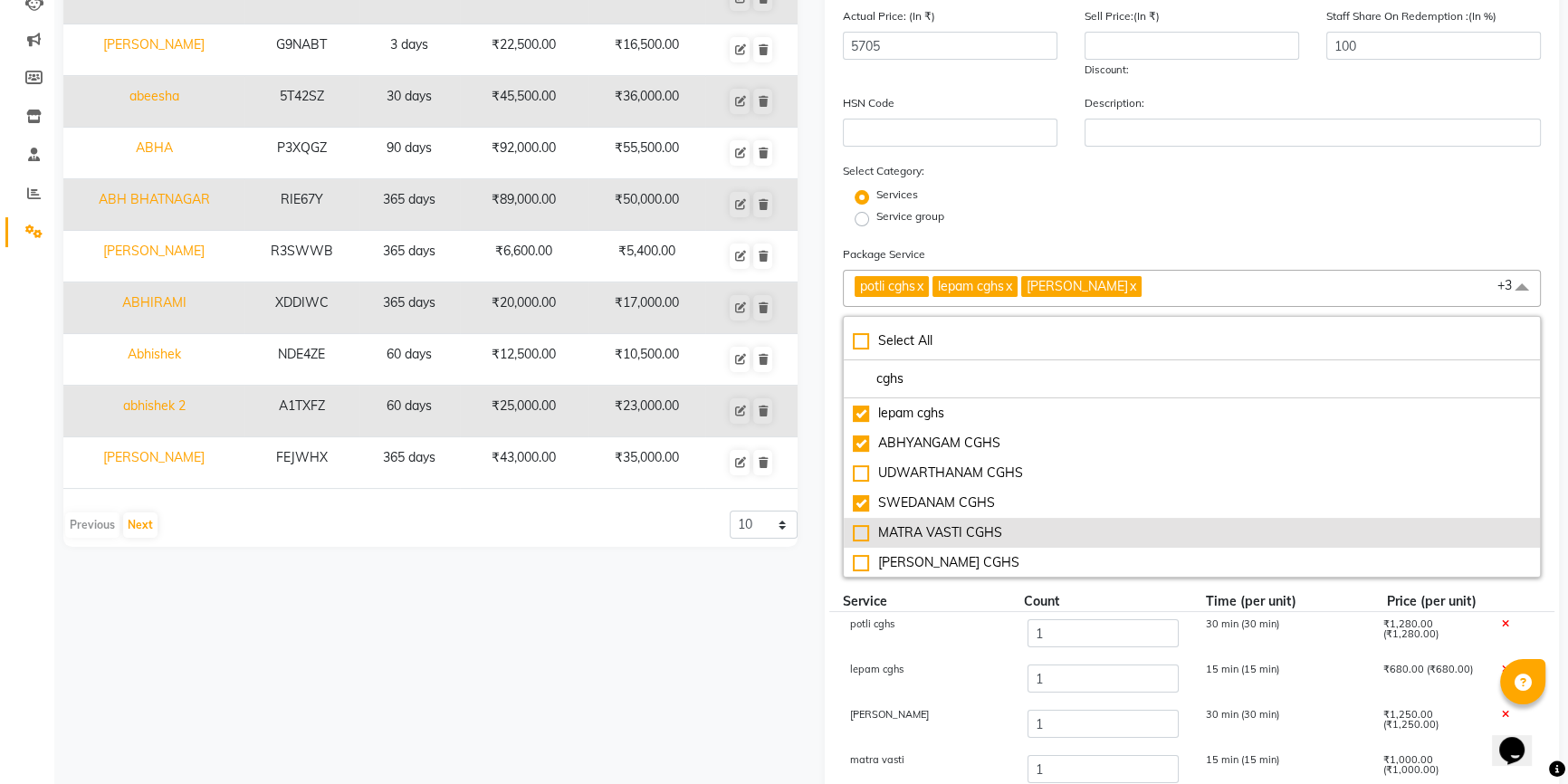
click at [861, 532] on div "MATRA VASTI CGHS" at bounding box center [1191, 532] width 678 height 19
type input "6255"
checkbox input "true"
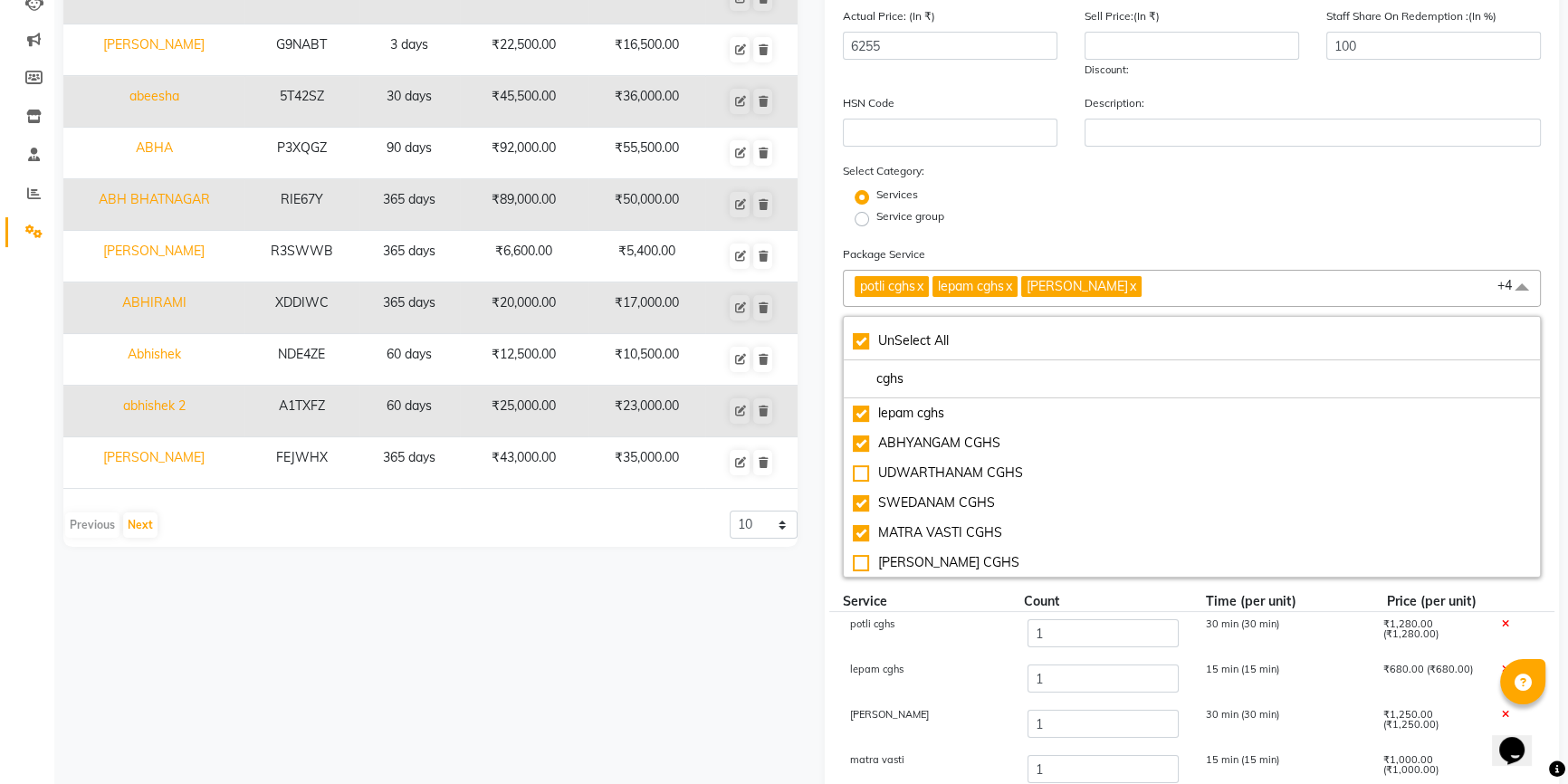
scroll to position [82, 0]
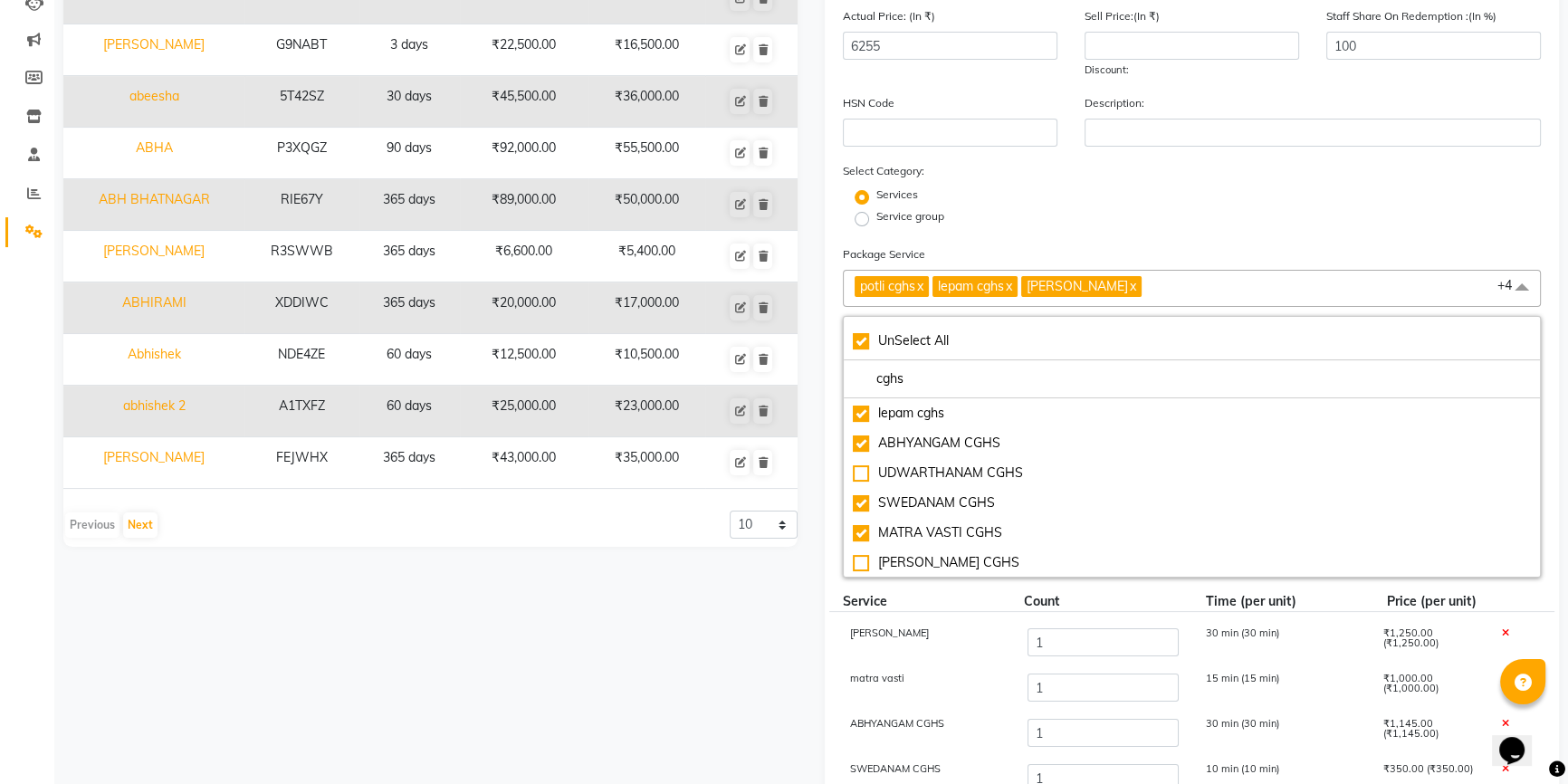
click at [1502, 677] on icon at bounding box center [1505, 679] width 7 height 10
type input "5255"
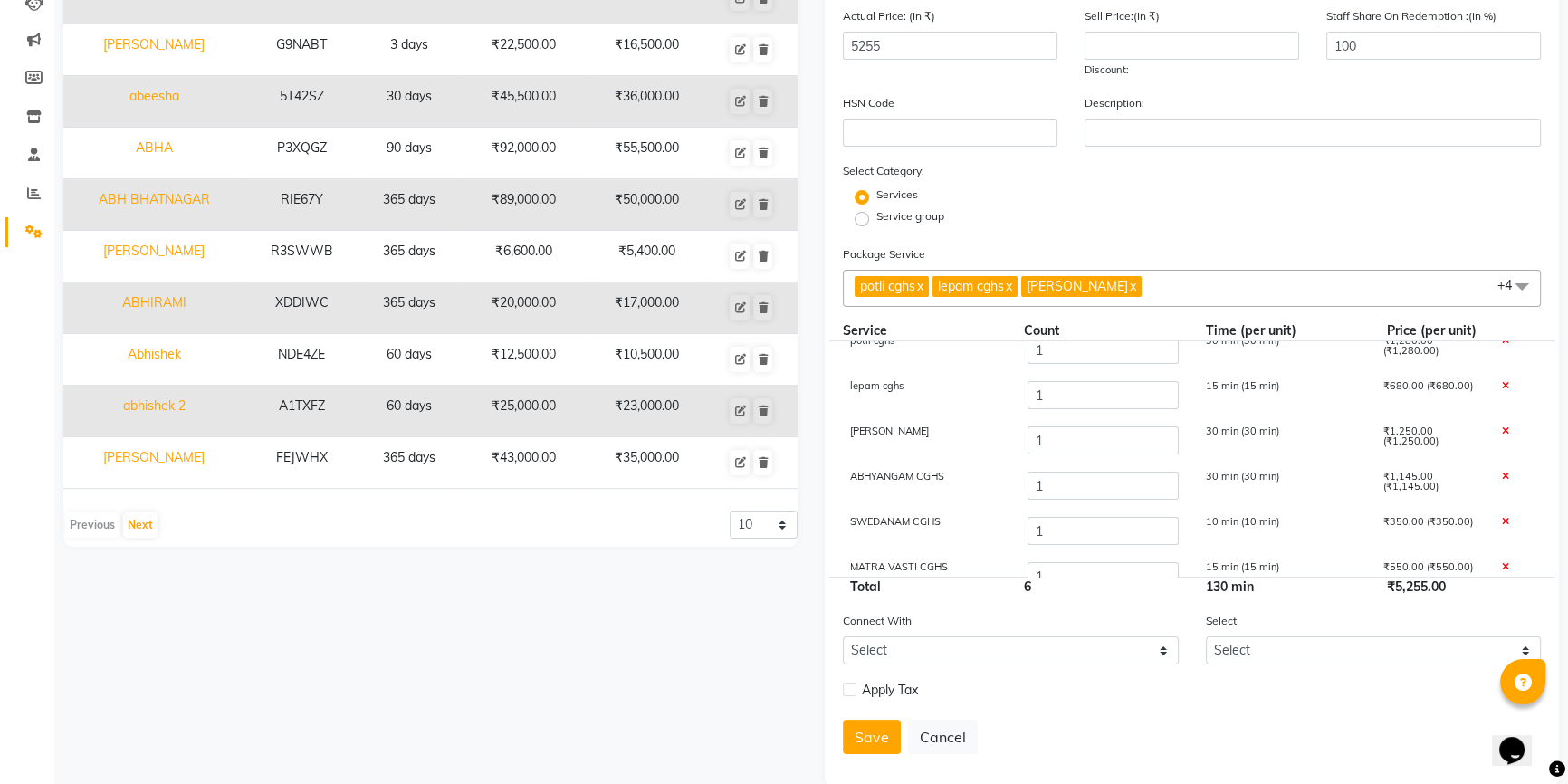
scroll to position [0, 0]
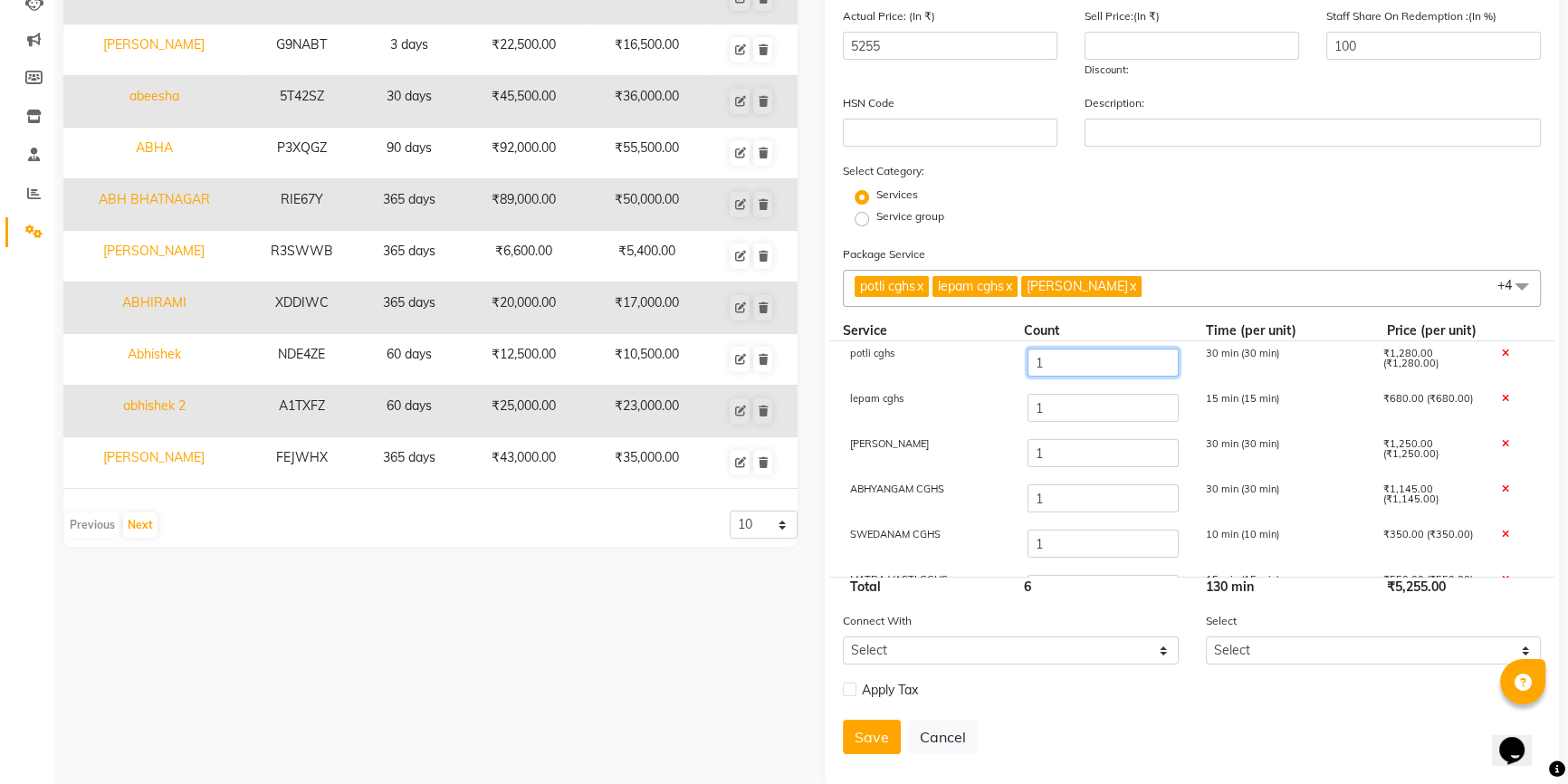
click at [1054, 369] on input "1" at bounding box center [1102, 363] width 150 height 29
type input "21"
type input "30855"
click at [1059, 409] on input "1" at bounding box center [1102, 408] width 150 height 29
type input "5"
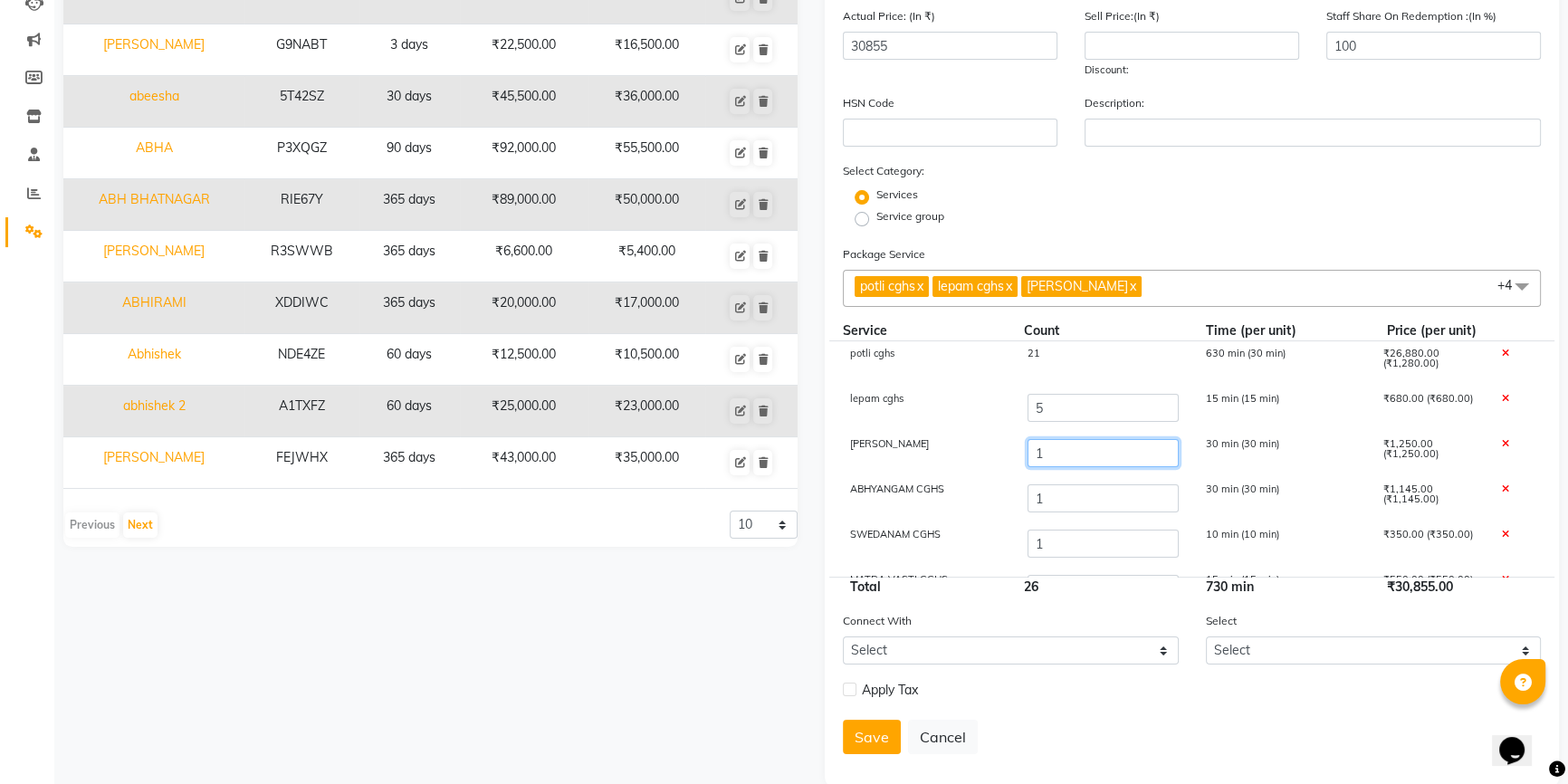
type input "33575"
click at [1044, 454] on input "1" at bounding box center [1102, 453] width 150 height 29
type input "14"
type input "49825"
click at [1062, 503] on input "1" at bounding box center [1102, 499] width 150 height 29
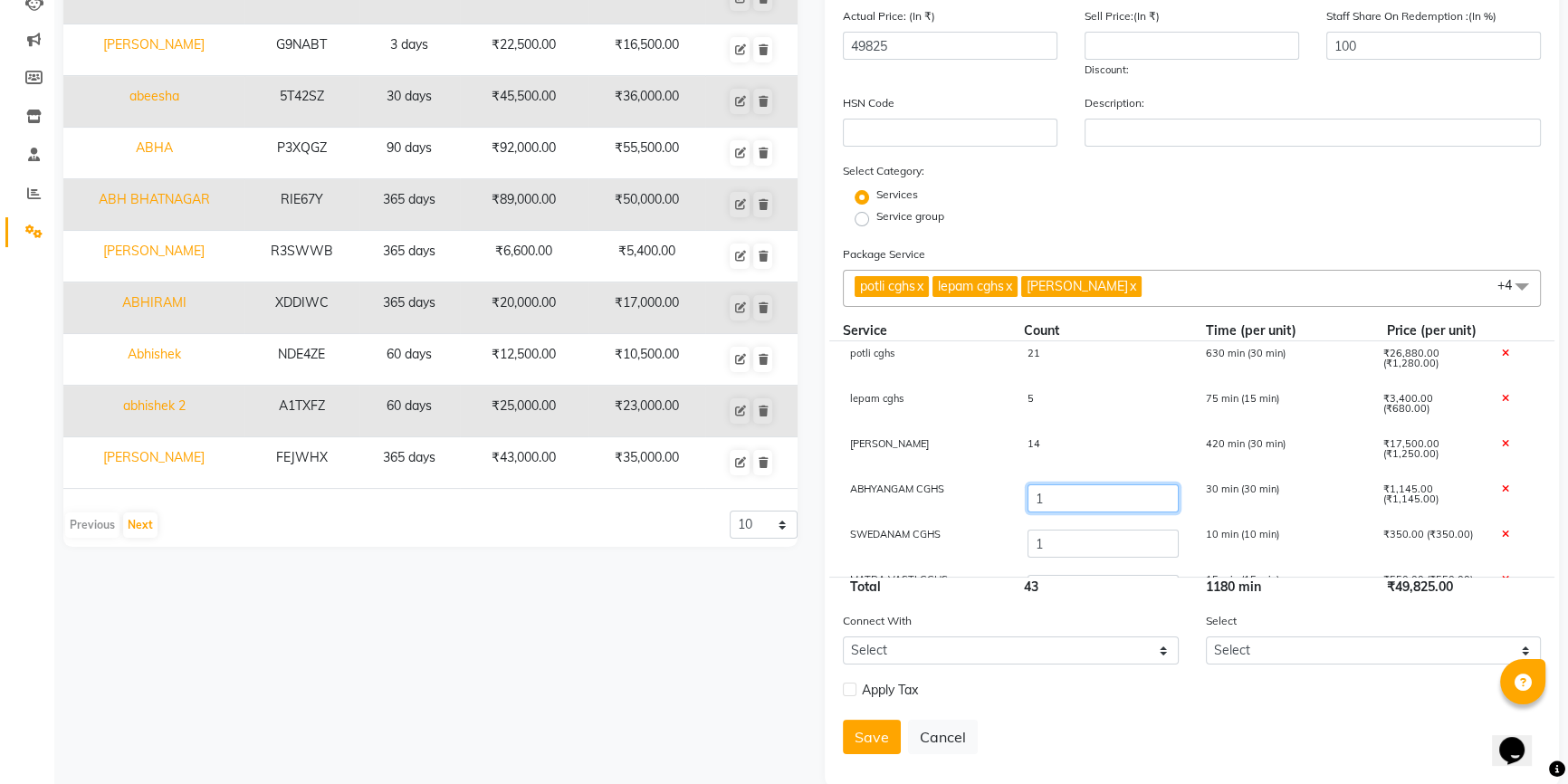
type input "14"
type input "64710"
click at [1046, 543] on input "1" at bounding box center [1102, 544] width 150 height 29
type input "14"
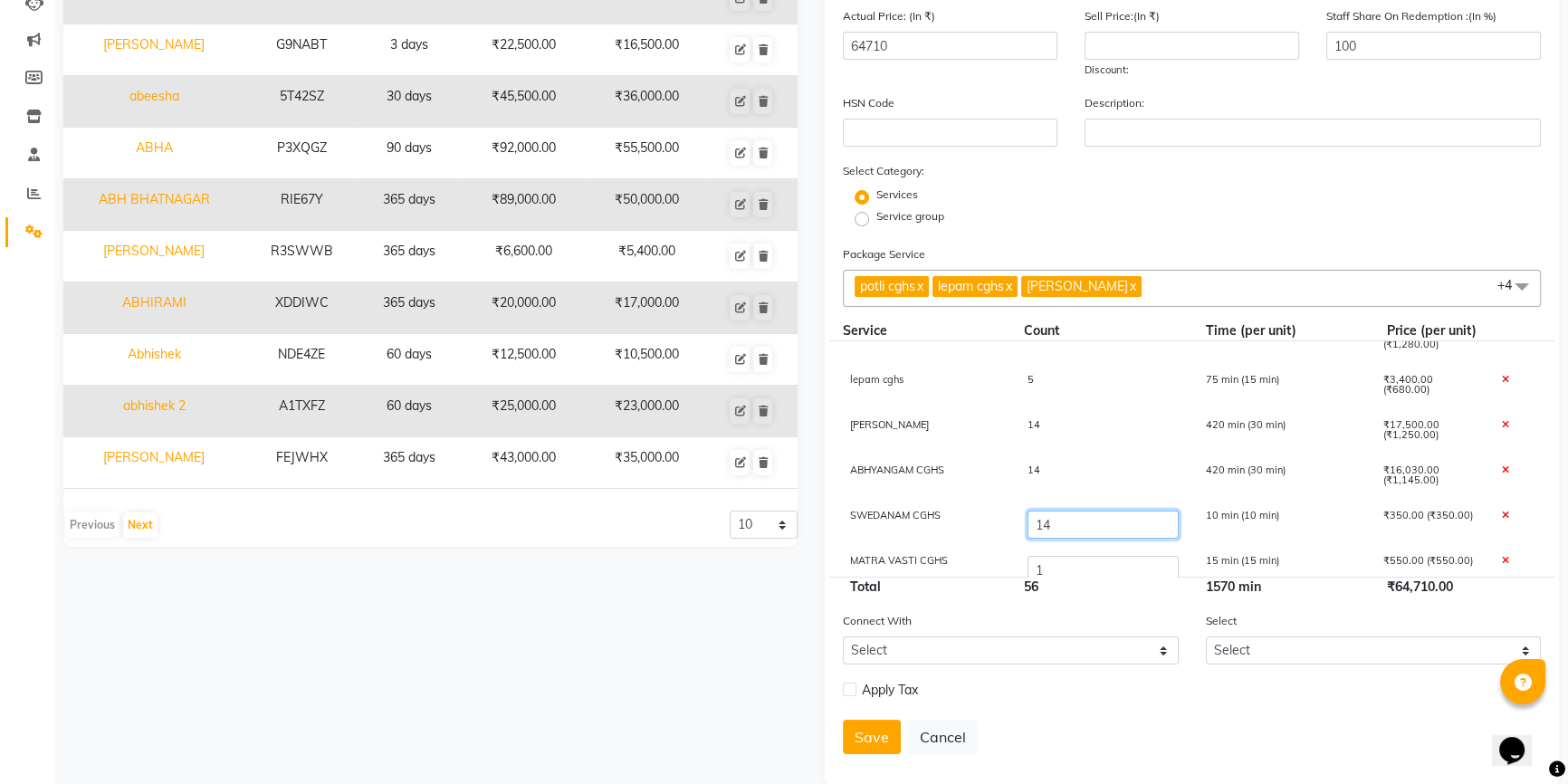
scroll to position [36, 0]
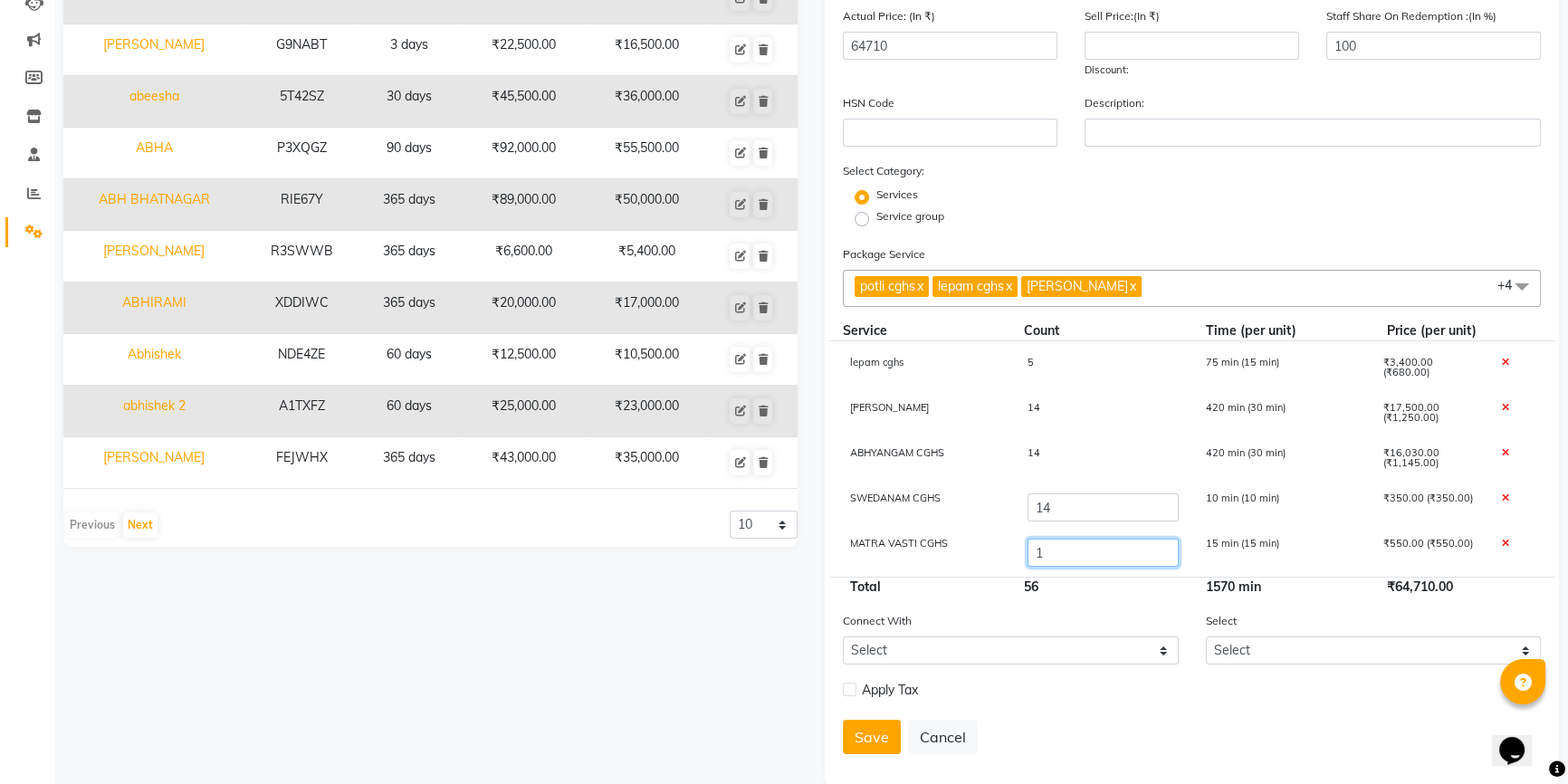
type input "69260"
click at [1041, 555] on input "1" at bounding box center [1102, 553] width 150 height 29
type input "5"
type input "7"
type input "72560"
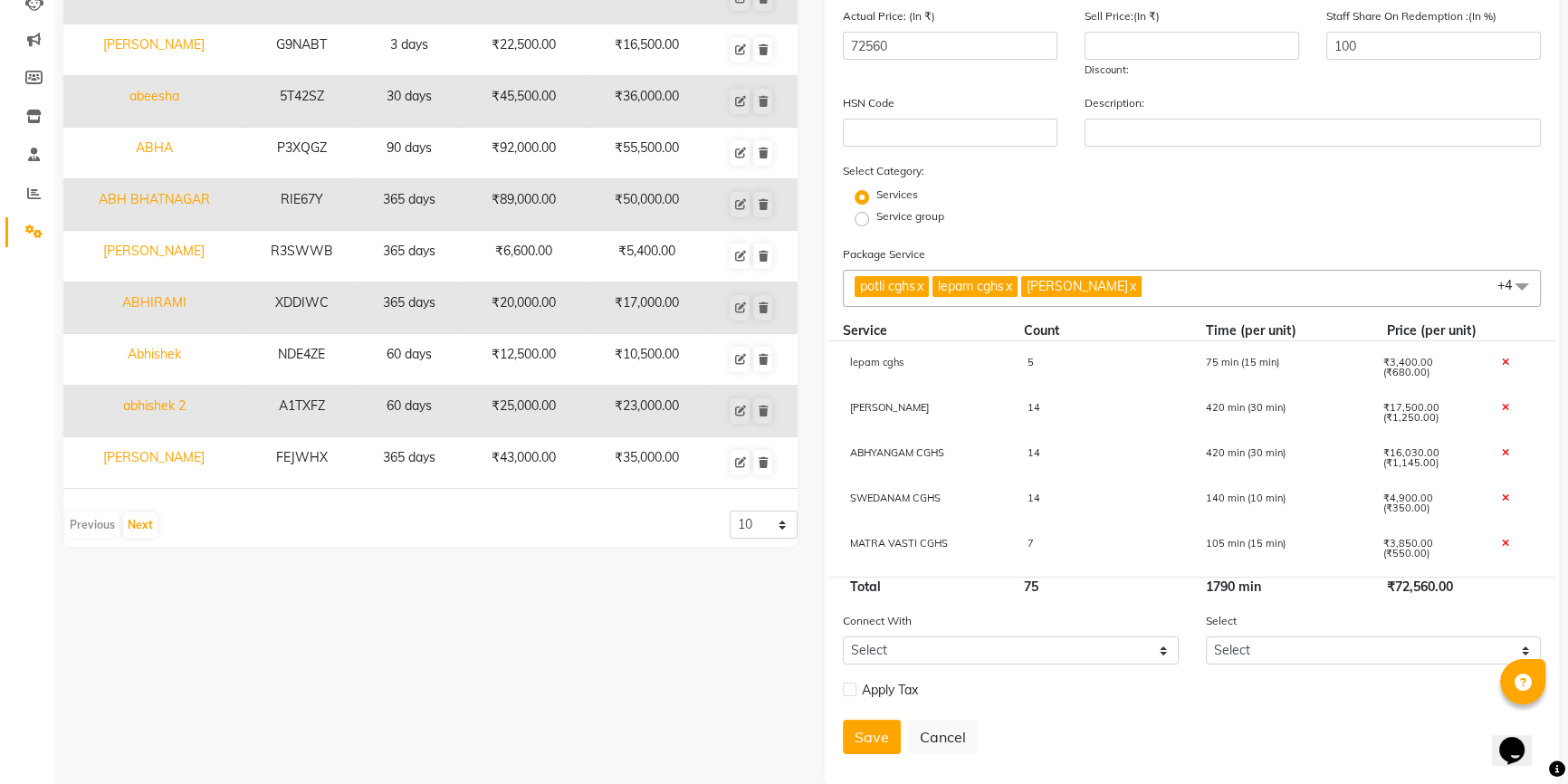
drag, startPoint x: 1029, startPoint y: 597, endPoint x: 1023, endPoint y: 588, distance: 10.8
click at [1028, 591] on div "75" at bounding box center [1101, 586] width 181 height 19
click at [1132, 31] on div "Sell Price:(In ₹) Discount:" at bounding box center [1191, 42] width 242 height 73
click at [1127, 44] on input "number" at bounding box center [1191, 45] width 214 height 29
type input "5"
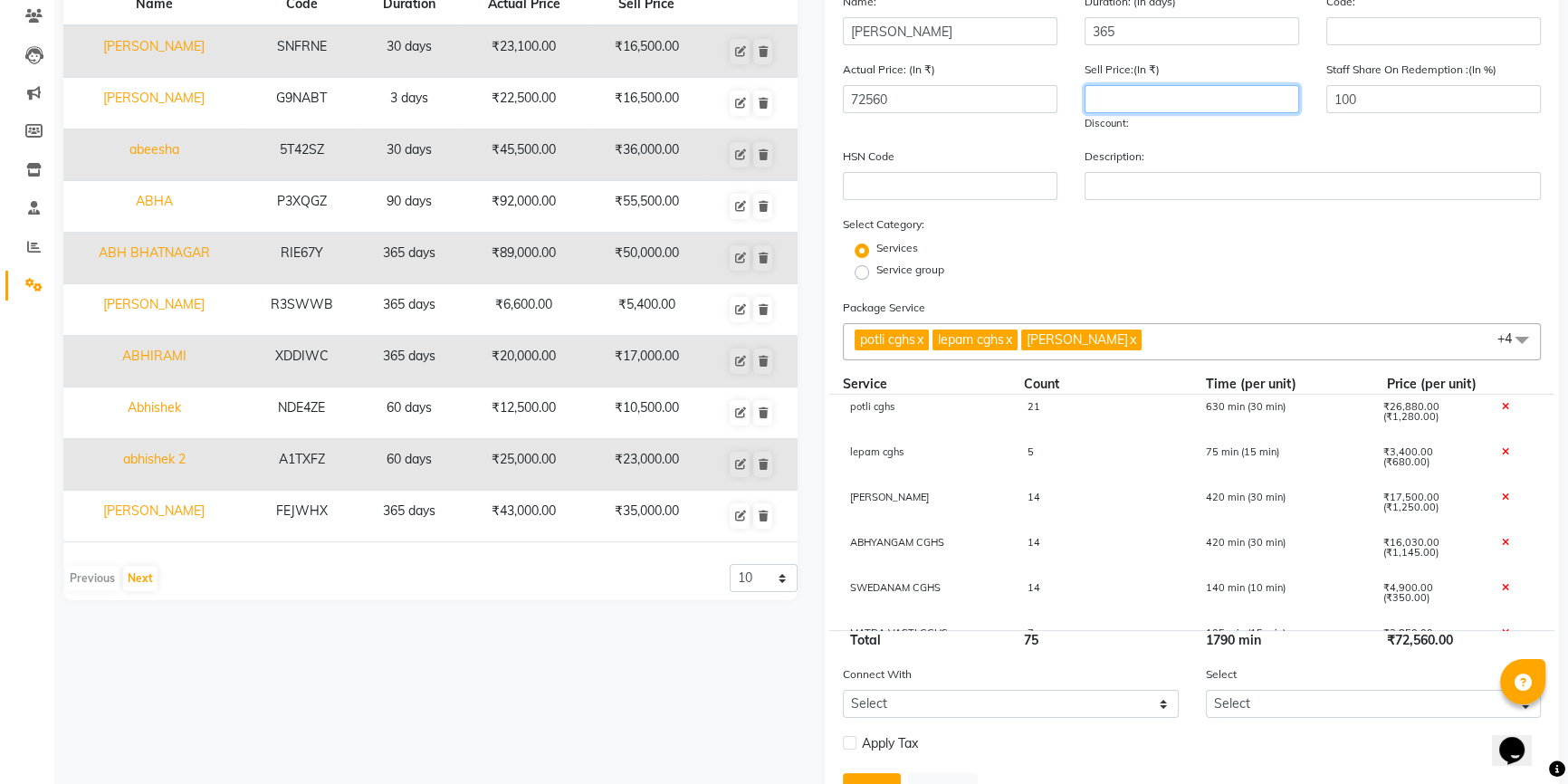
scroll to position [164, 0]
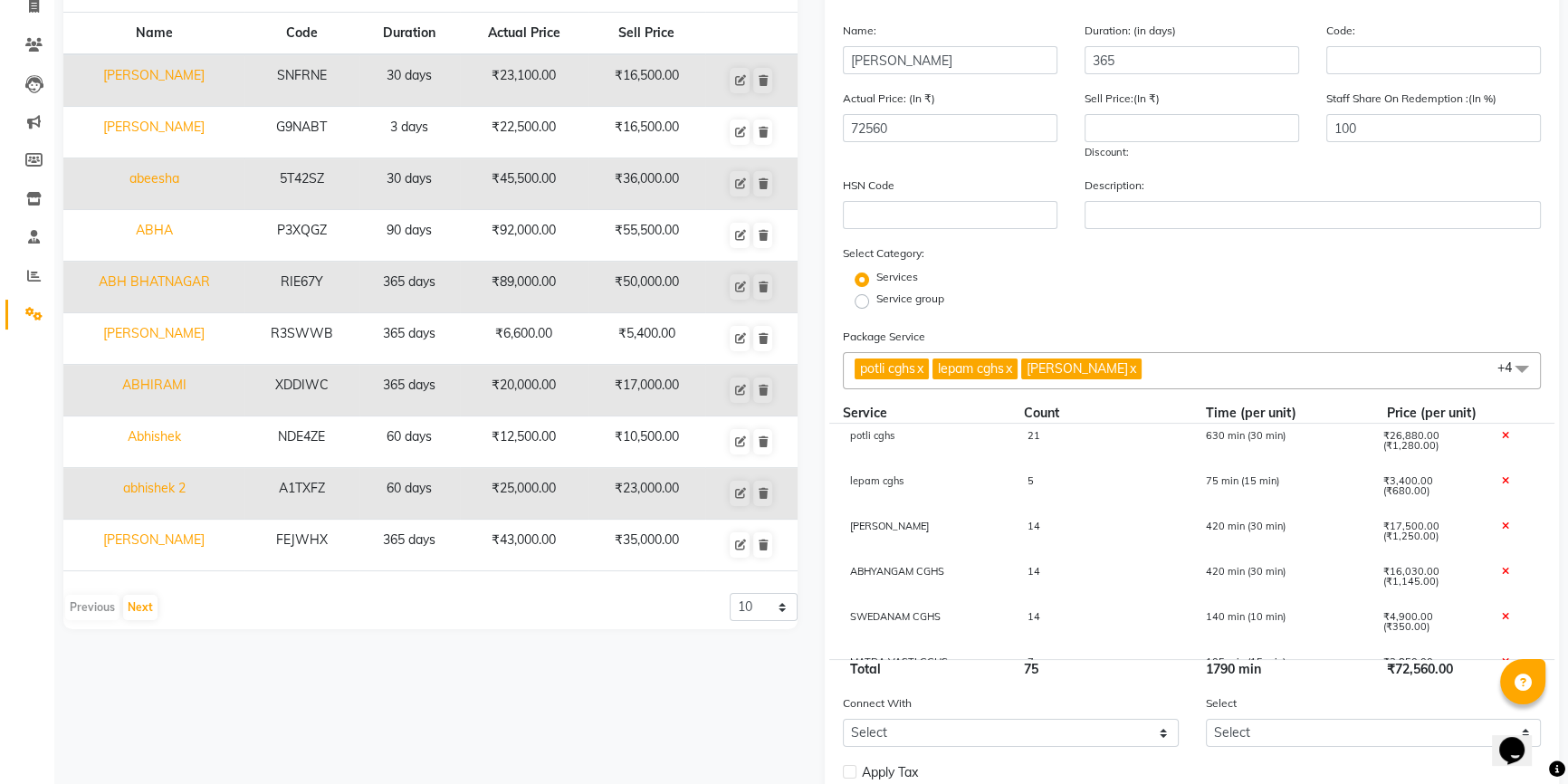
click at [1036, 432] on div "potli cghs 21 630 min (30 min) ₹26,880.00 (₹1,280.00)" at bounding box center [1191, 447] width 726 height 45
click at [1034, 441] on span "21" at bounding box center [1033, 435] width 13 height 13
click at [1051, 445] on input "21" at bounding box center [1102, 445] width 150 height 29
type input "2"
type input "14"
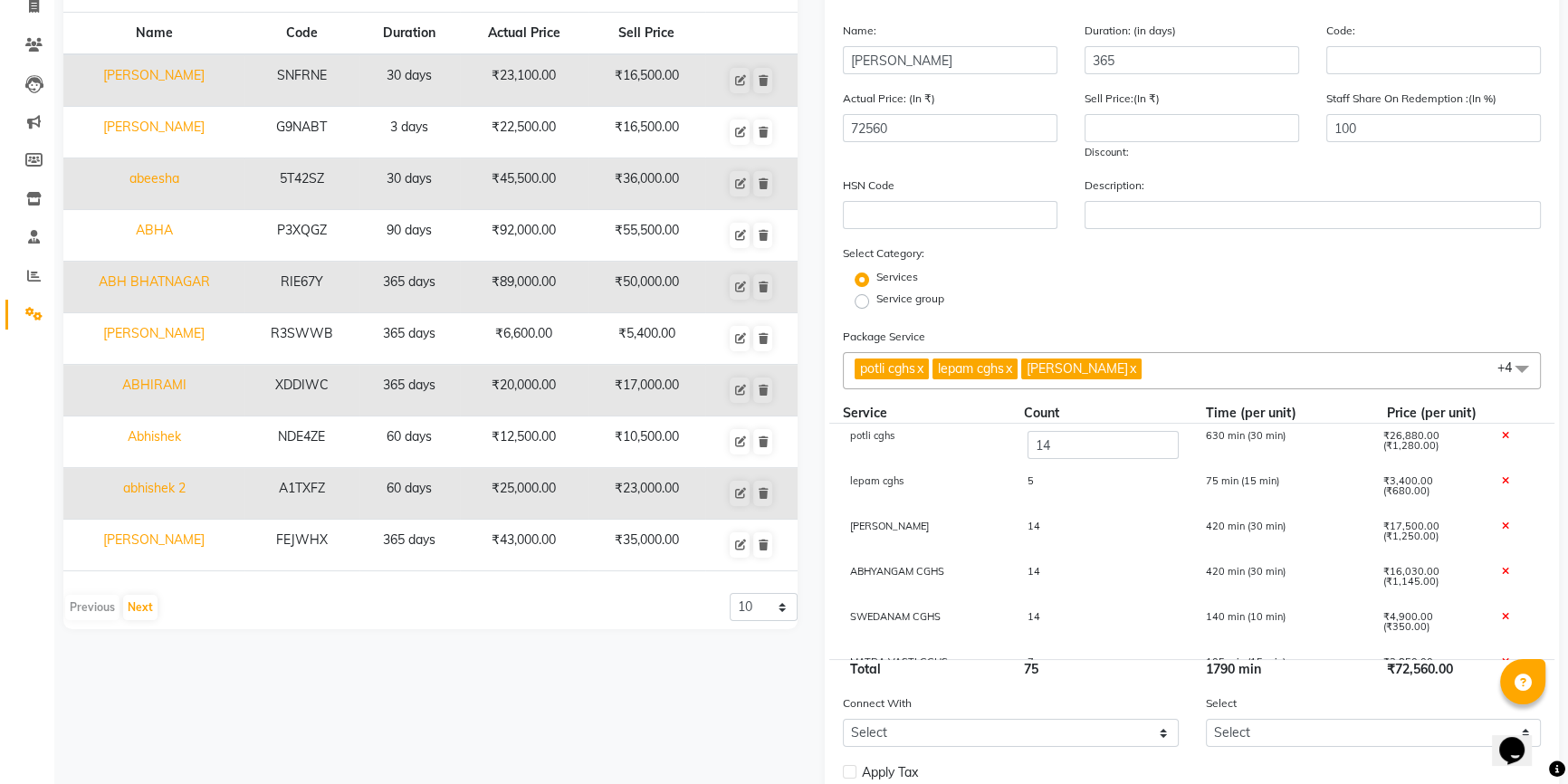
type input "63600"
click at [1091, 498] on div "5" at bounding box center [1102, 491] width 177 height 30
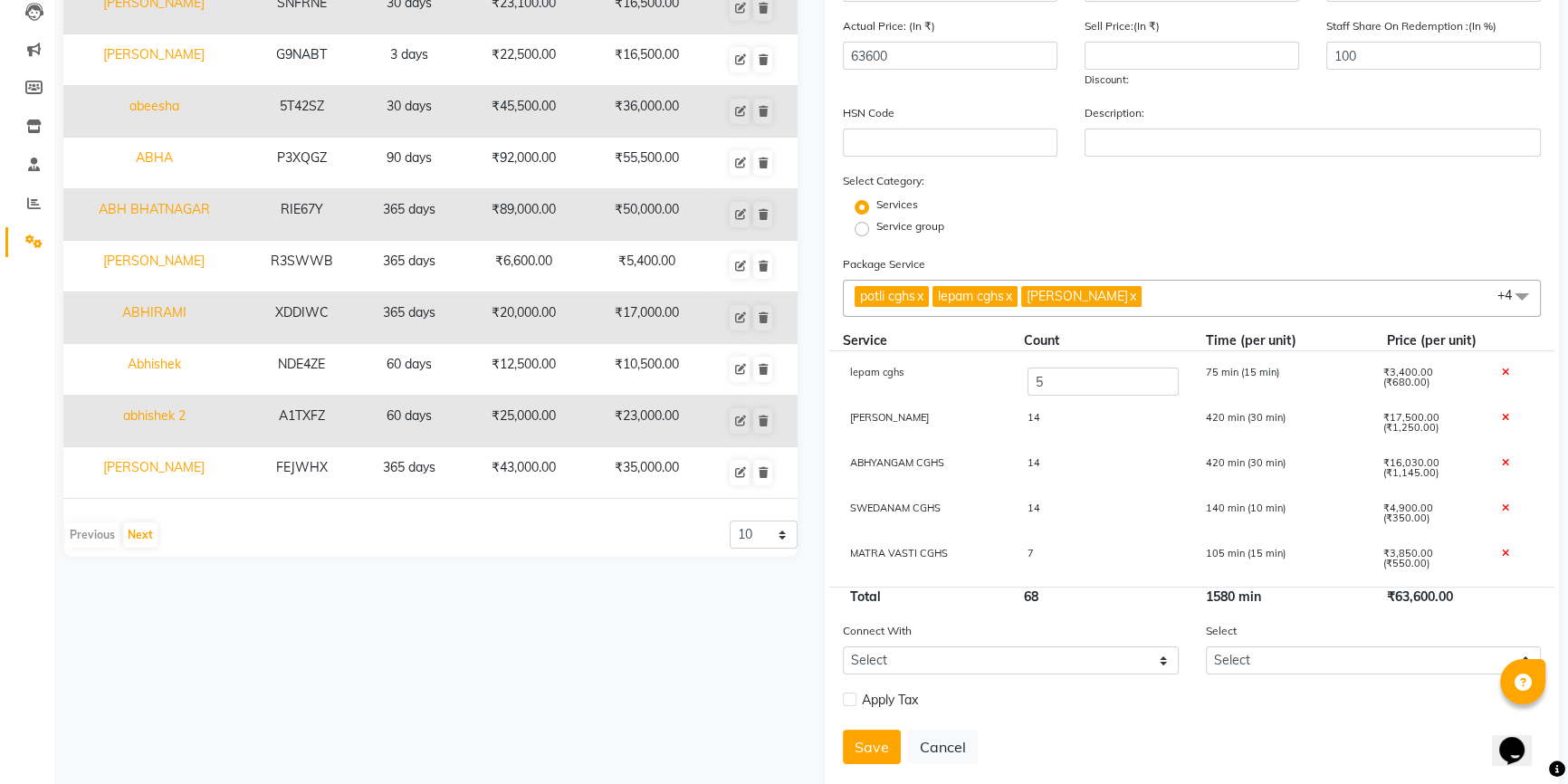
scroll to position [197, 0]
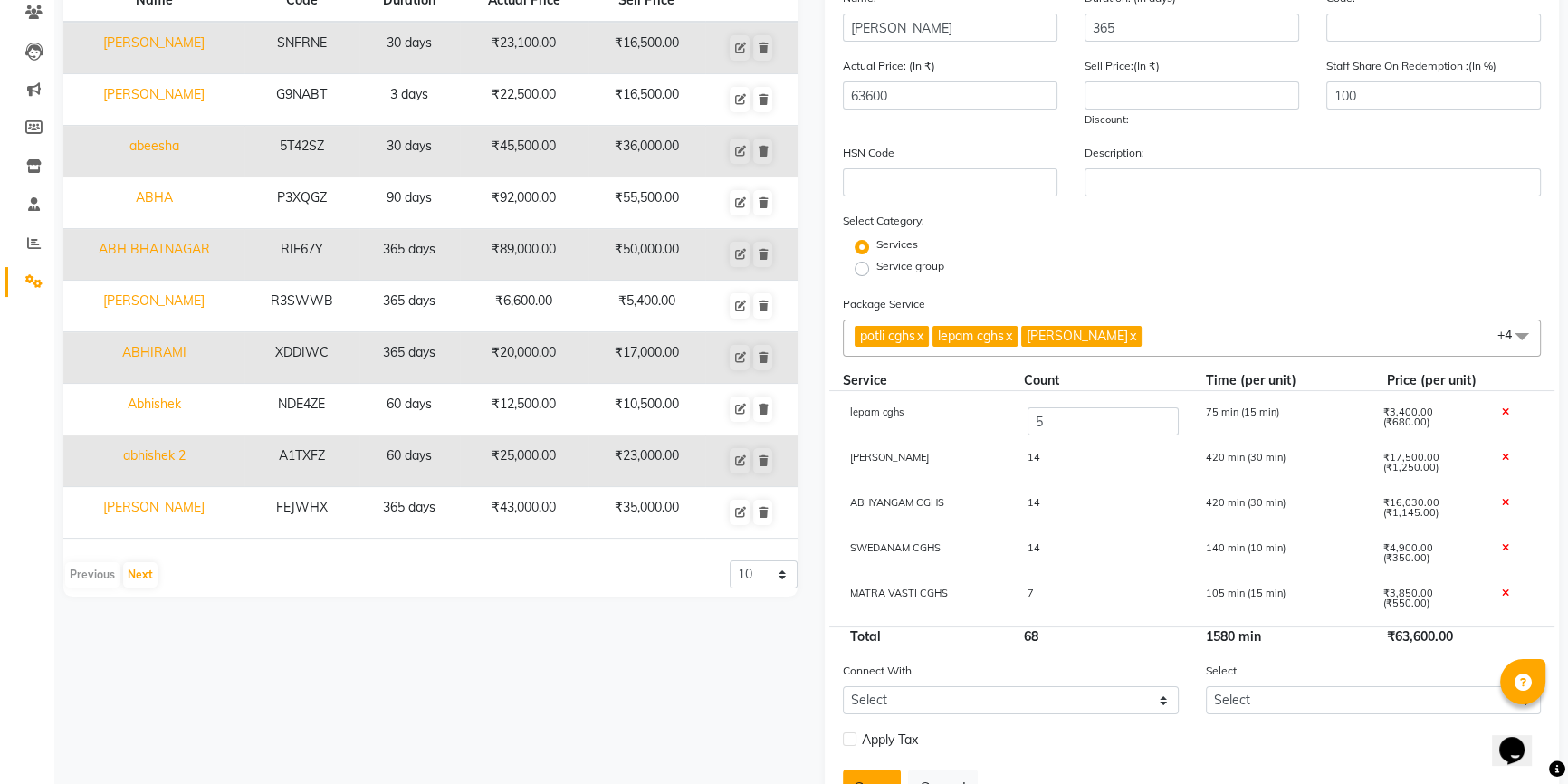
click at [883, 776] on button "Save" at bounding box center [871, 787] width 58 height 34
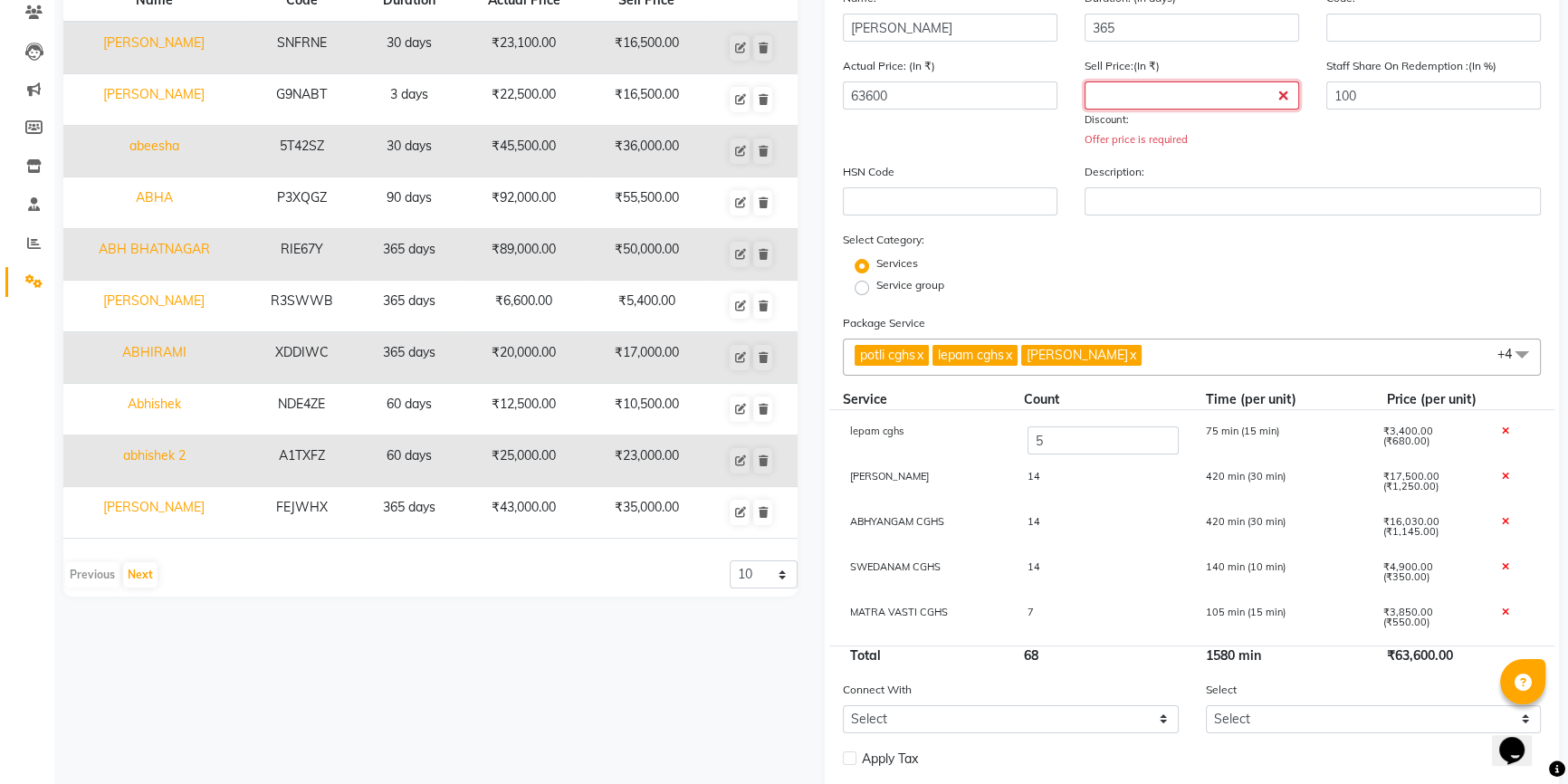
click at [1136, 98] on input "number" at bounding box center [1191, 95] width 214 height 29
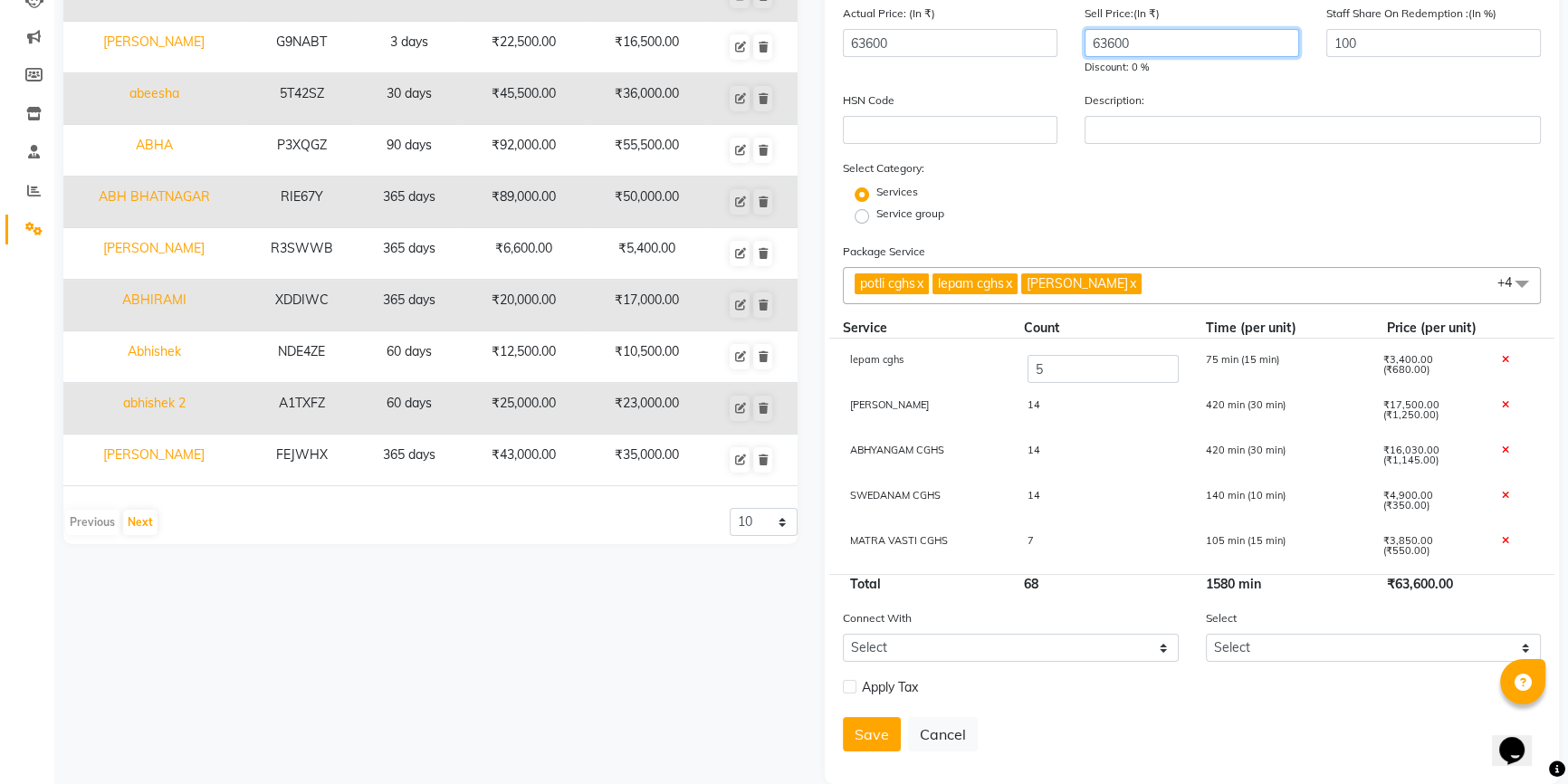
scroll to position [279, 0]
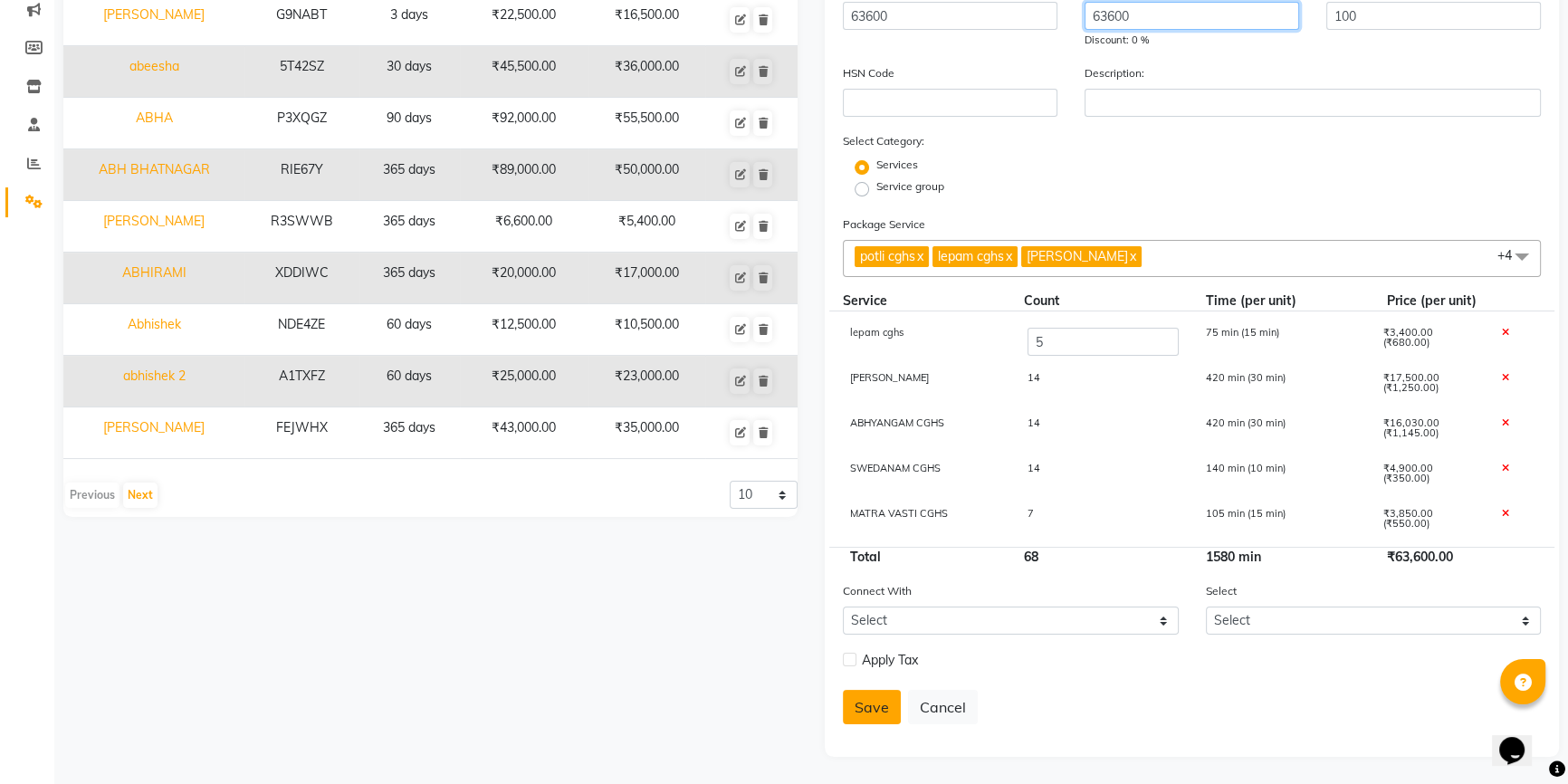
type input "63600"
click at [868, 707] on button "Save" at bounding box center [871, 707] width 58 height 34
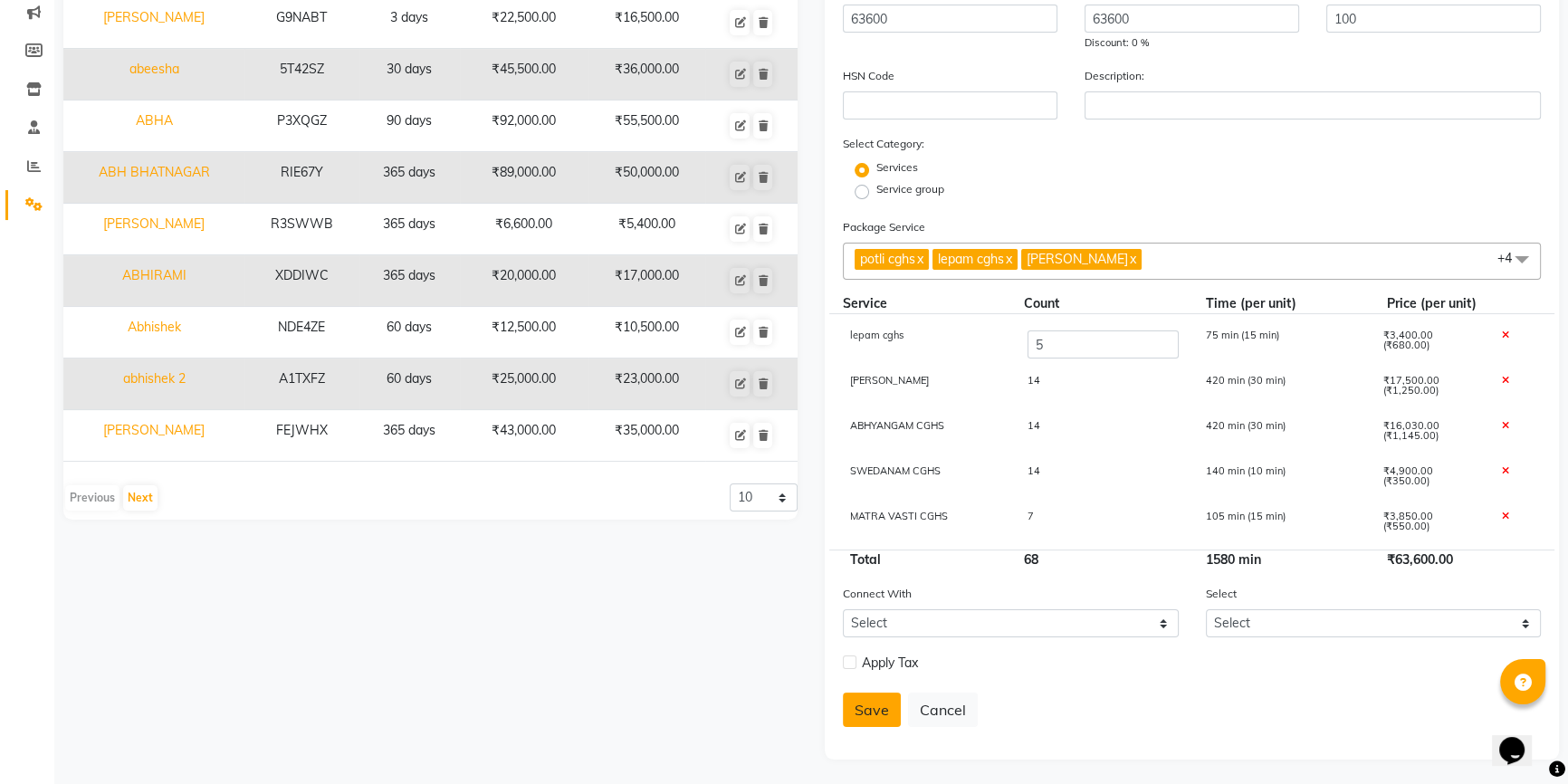
select select
checkbox input "false"
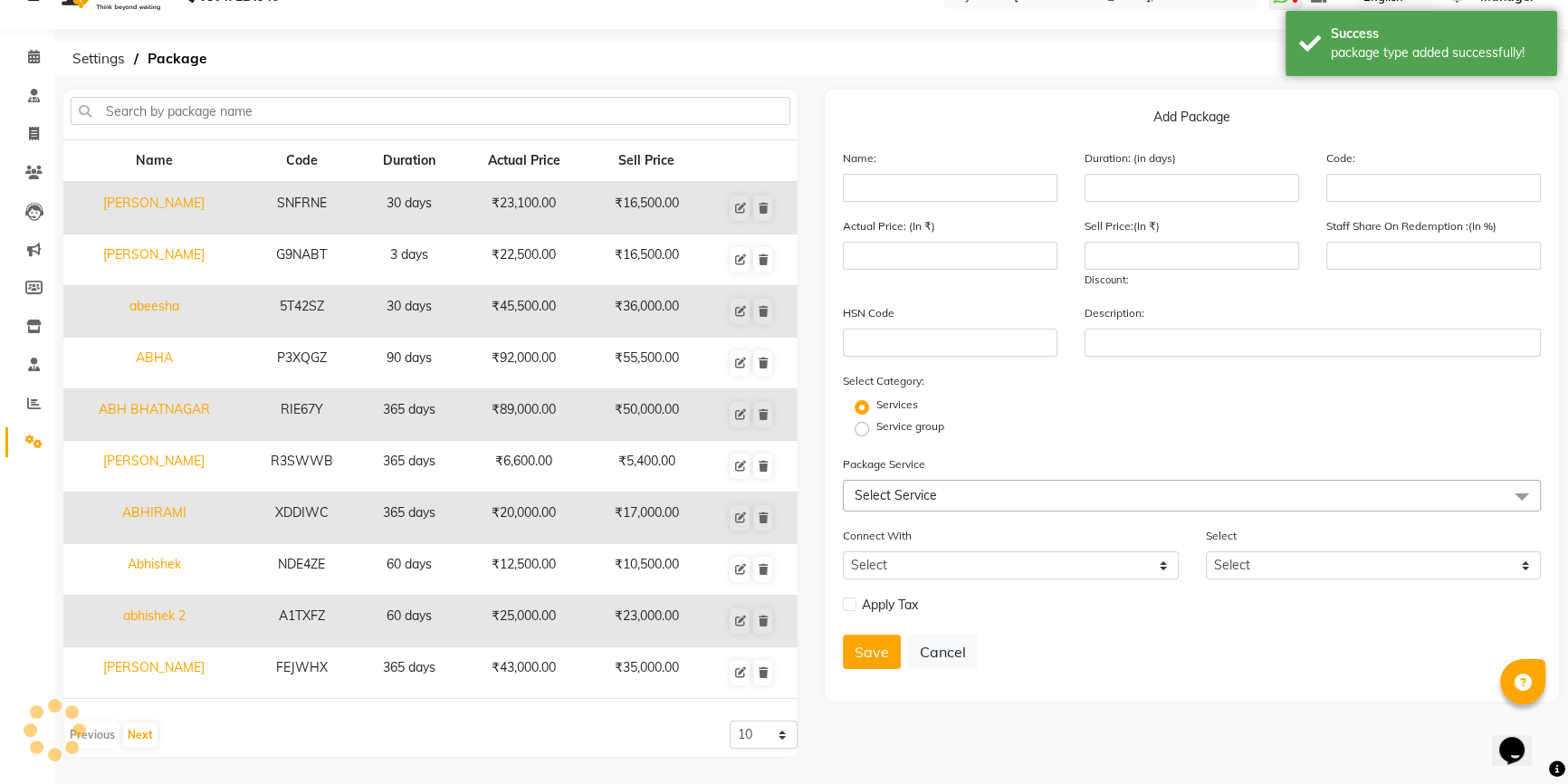
scroll to position [34, 0]
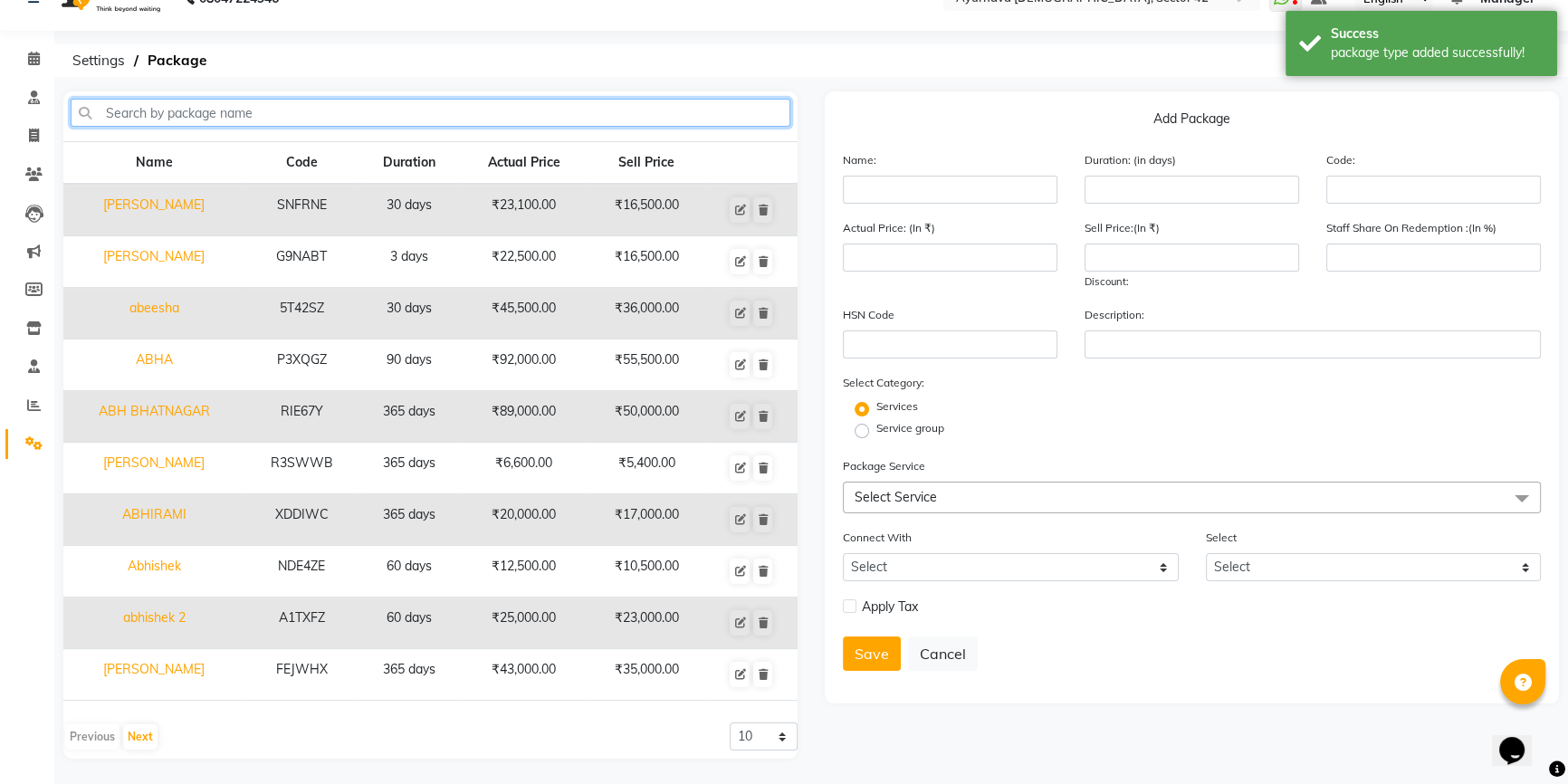
click at [189, 108] on input "text" at bounding box center [431, 112] width 720 height 29
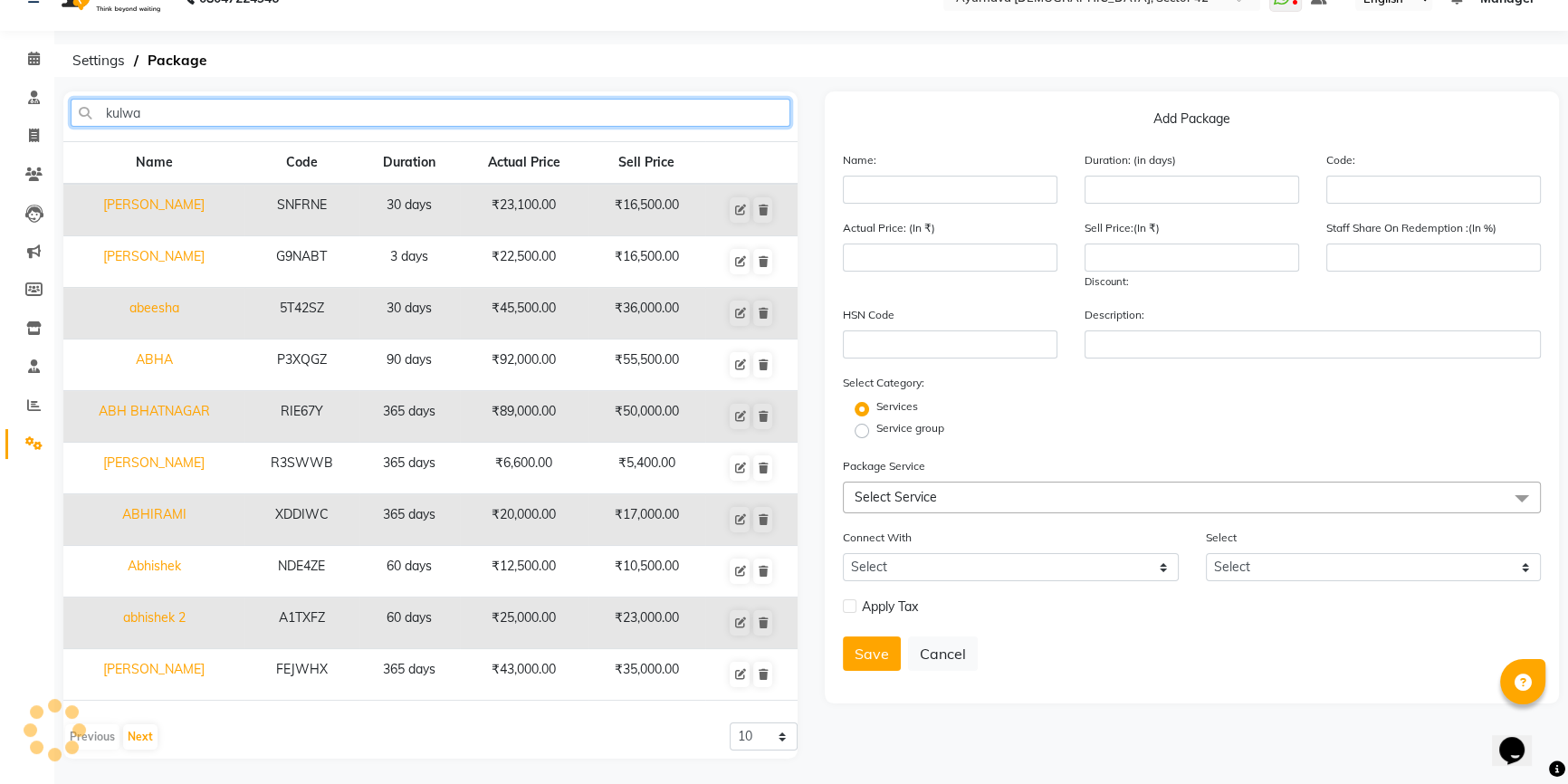
scroll to position [0, 0]
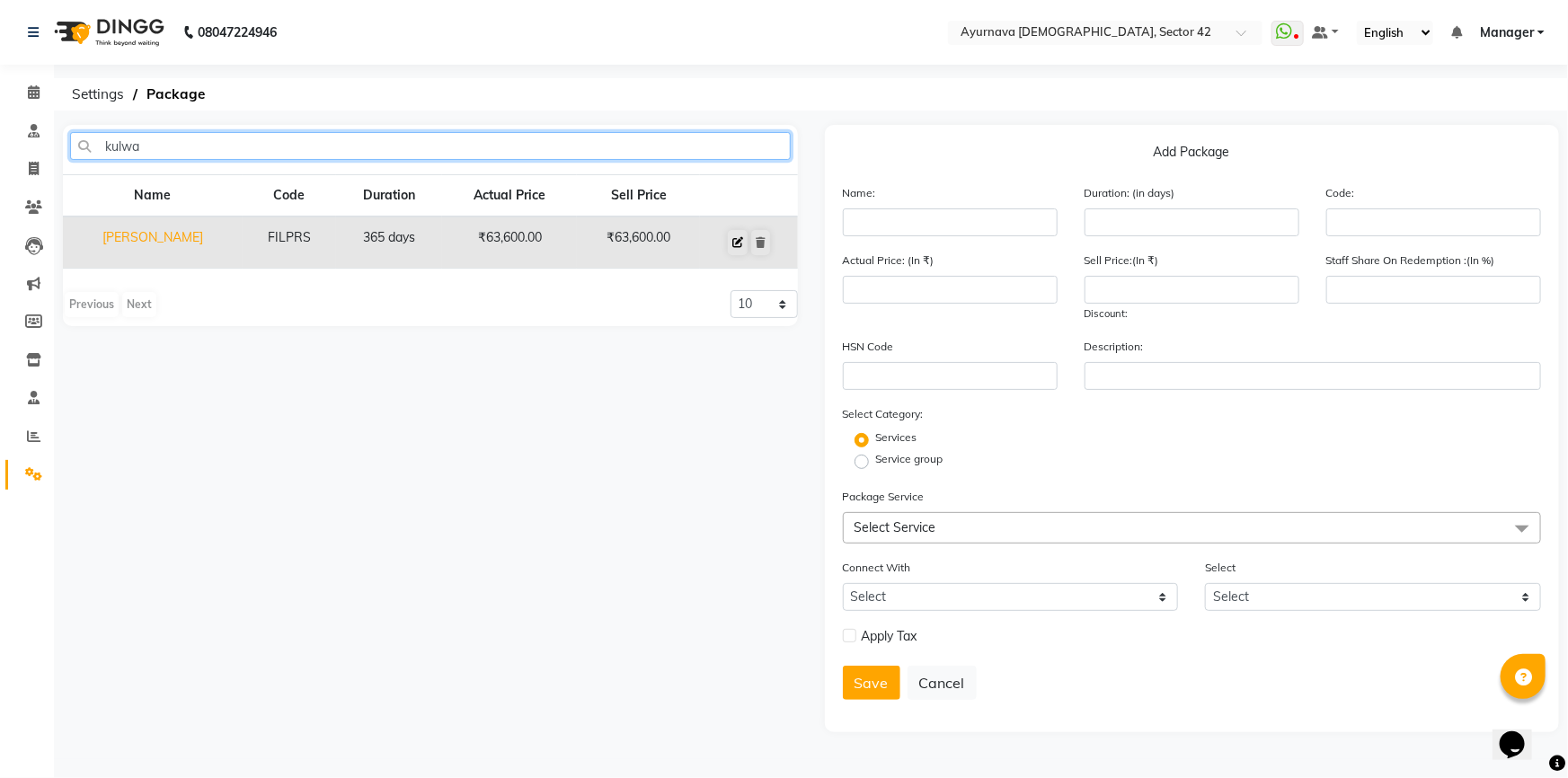
type input "kulwa"
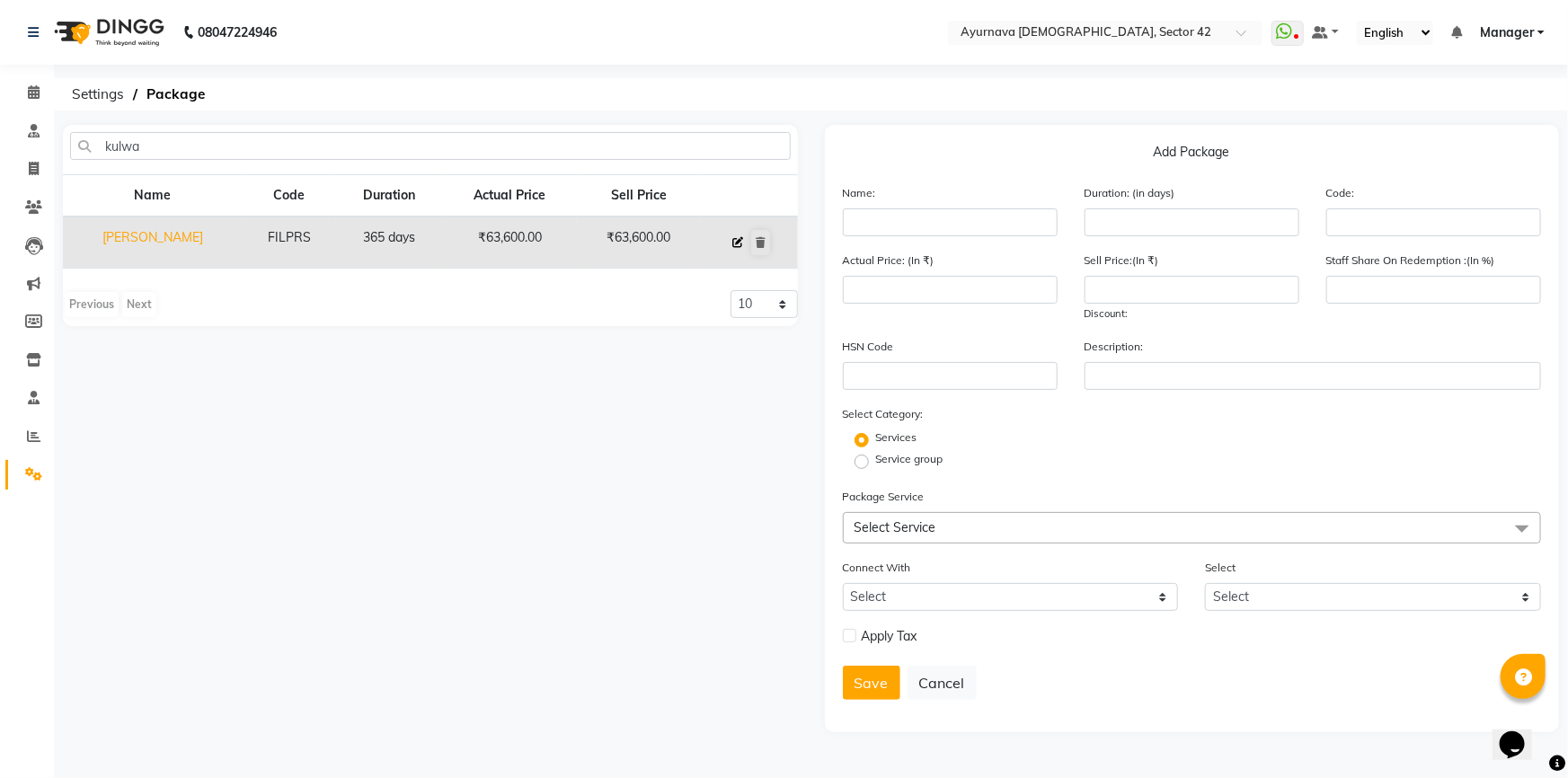
click at [737, 243] on icon at bounding box center [737, 242] width 11 height 11
type input "[PERSON_NAME]"
type input "365"
type input "FILPRS"
type input "63600"
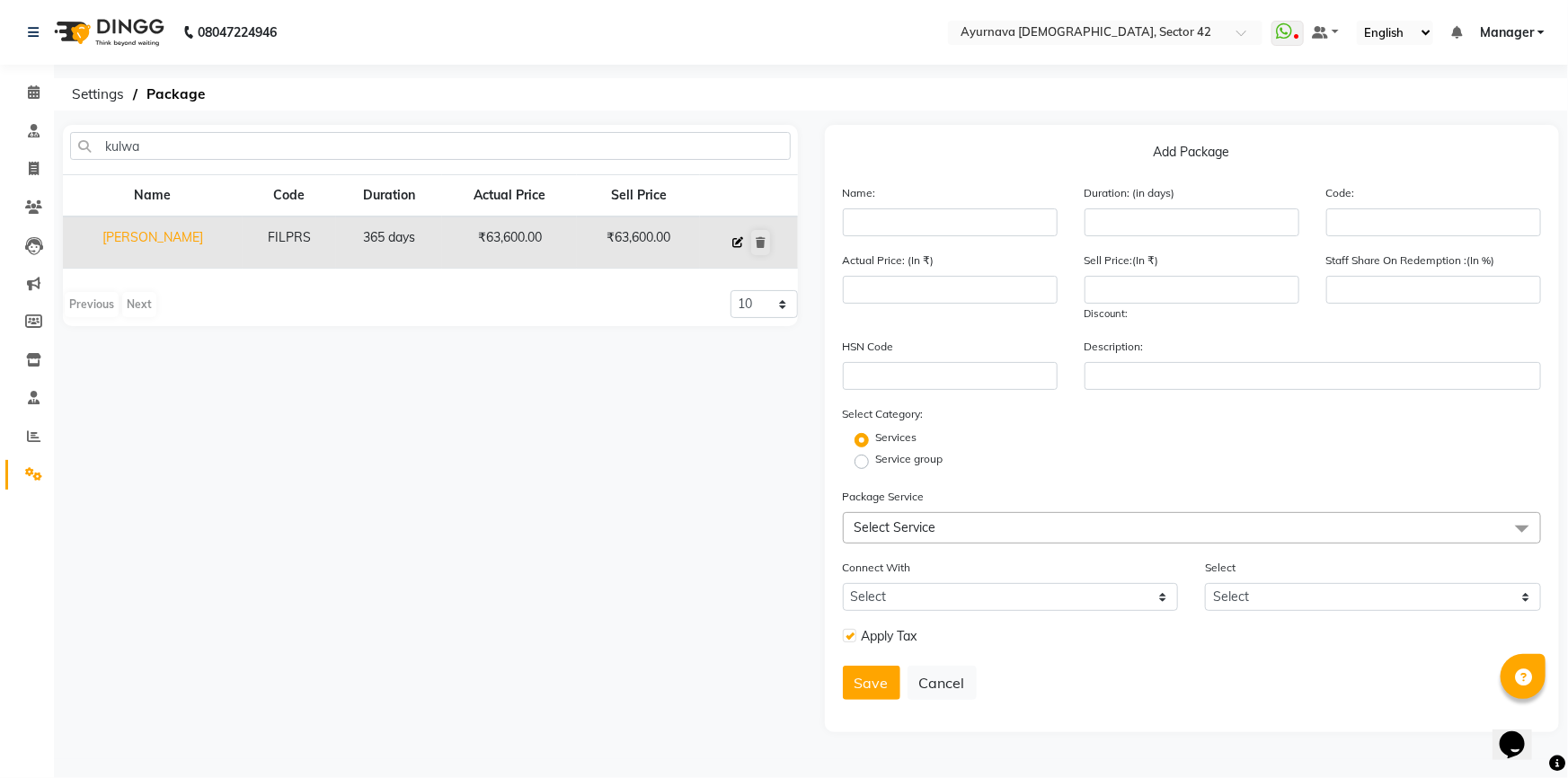
type input "63600"
type input "100"
checkbox input "true"
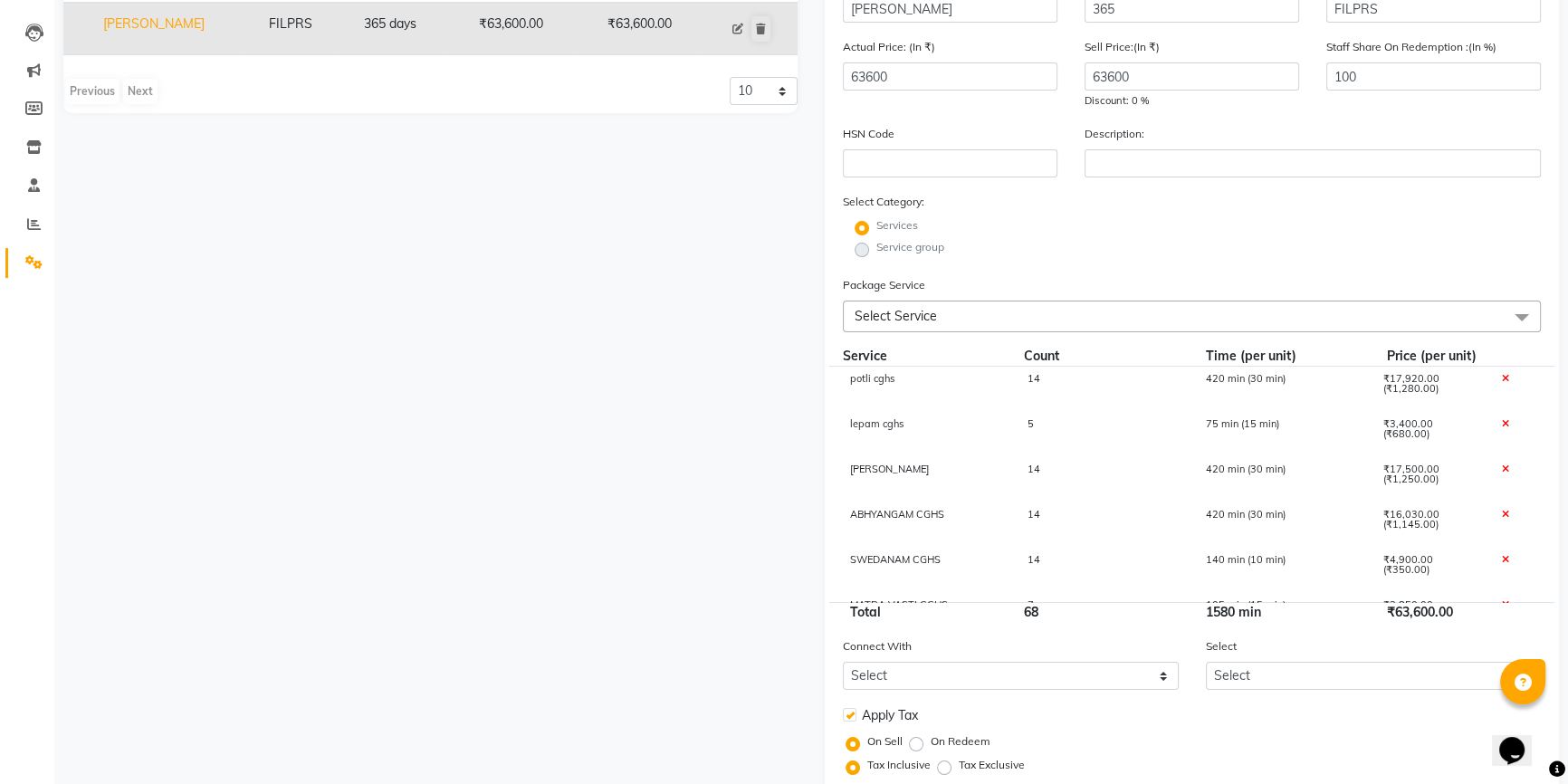
scroll to position [74, 0]
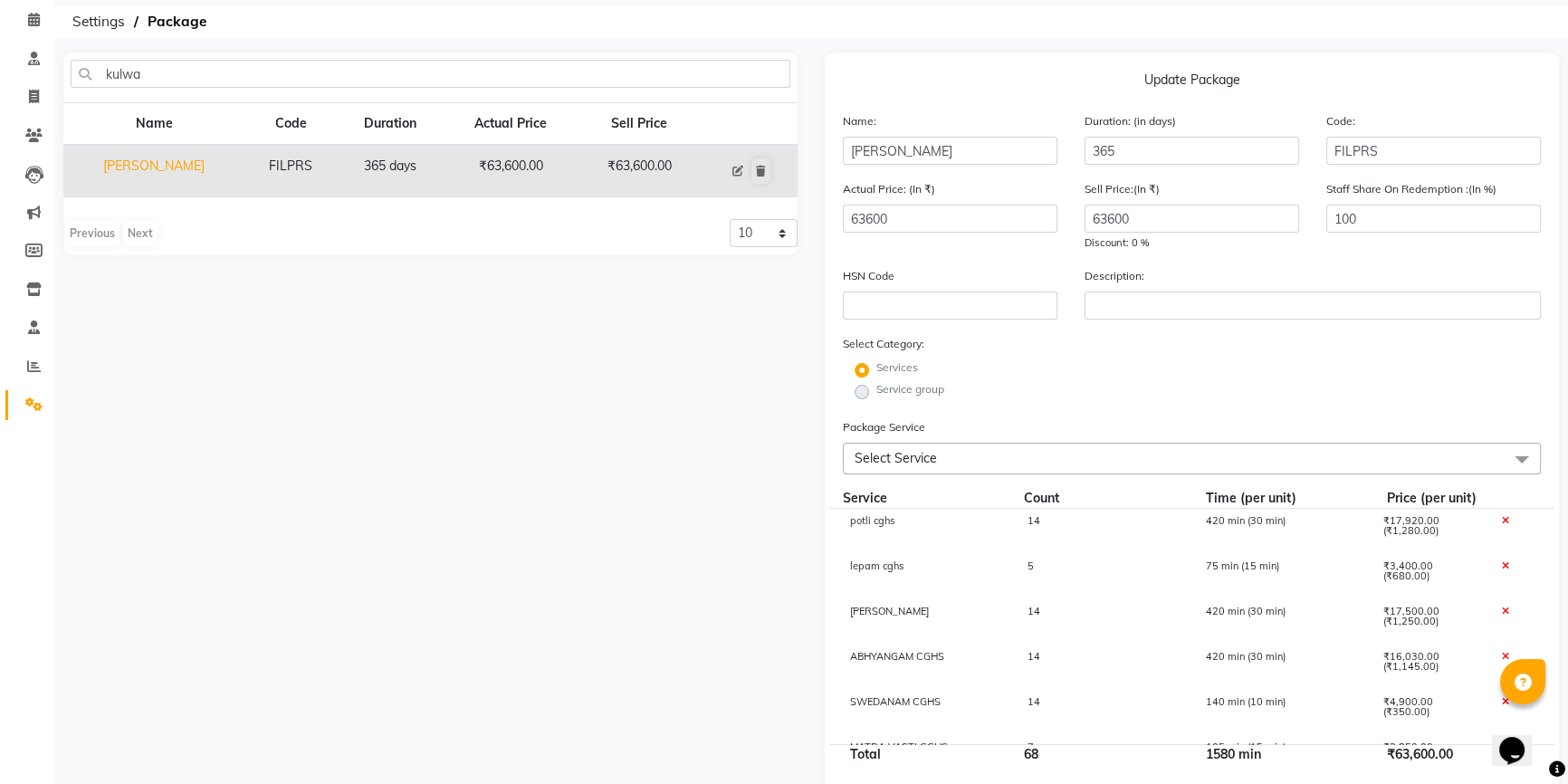
click at [727, 158] on button at bounding box center [737, 171] width 20 height 26
drag, startPoint x: 430, startPoint y: 22, endPoint x: 417, endPoint y: 25, distance: 13.3
click at [429, 29] on ol "Settings Package" at bounding box center [807, 22] width 1489 height 32
click at [1, 367] on li "Reports" at bounding box center [27, 368] width 54 height 39
click at [180, 237] on div "Previous Next 10 20 50 100" at bounding box center [430, 233] width 734 height 29
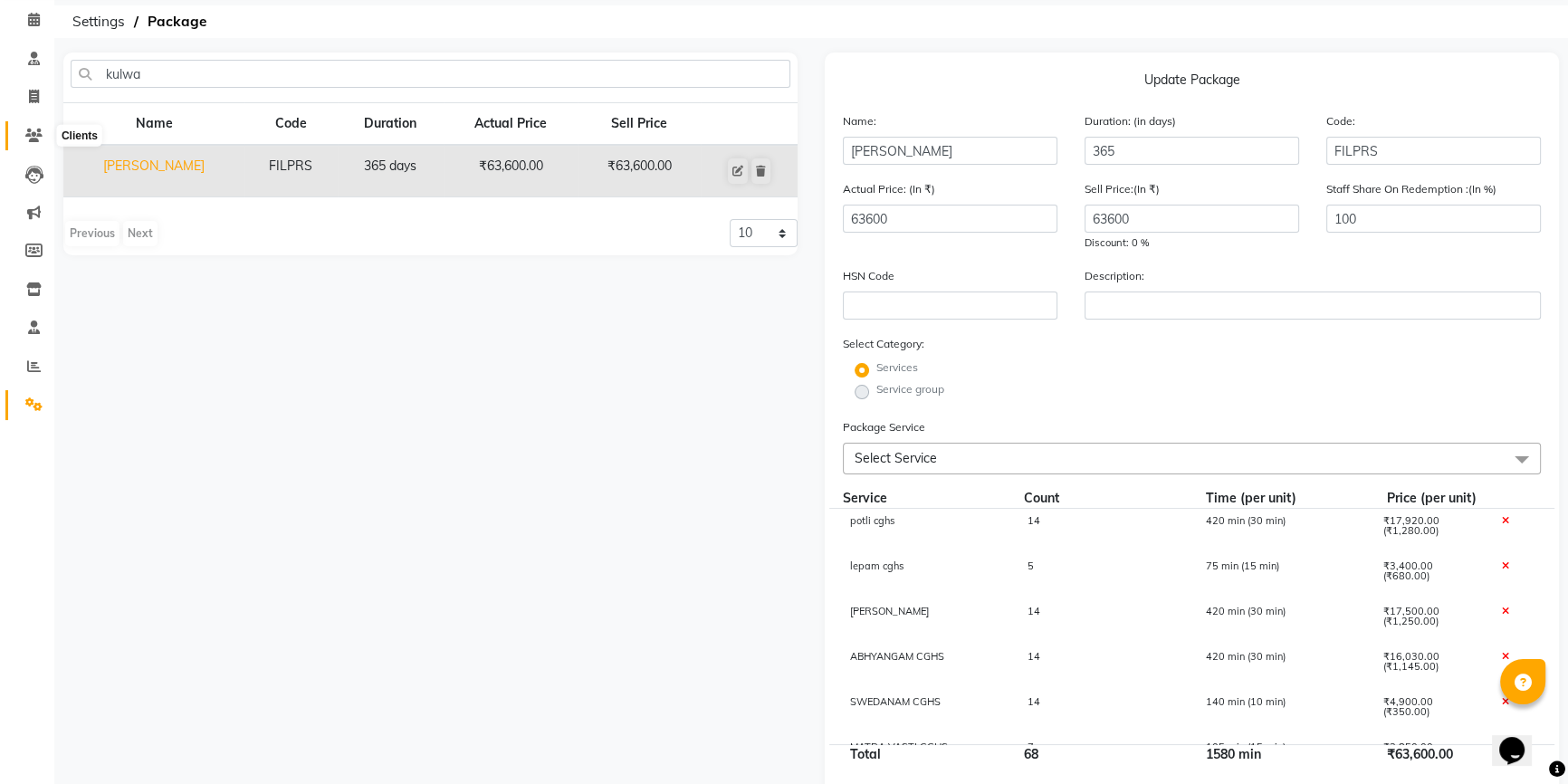
click at [36, 138] on icon at bounding box center [33, 136] width 17 height 14
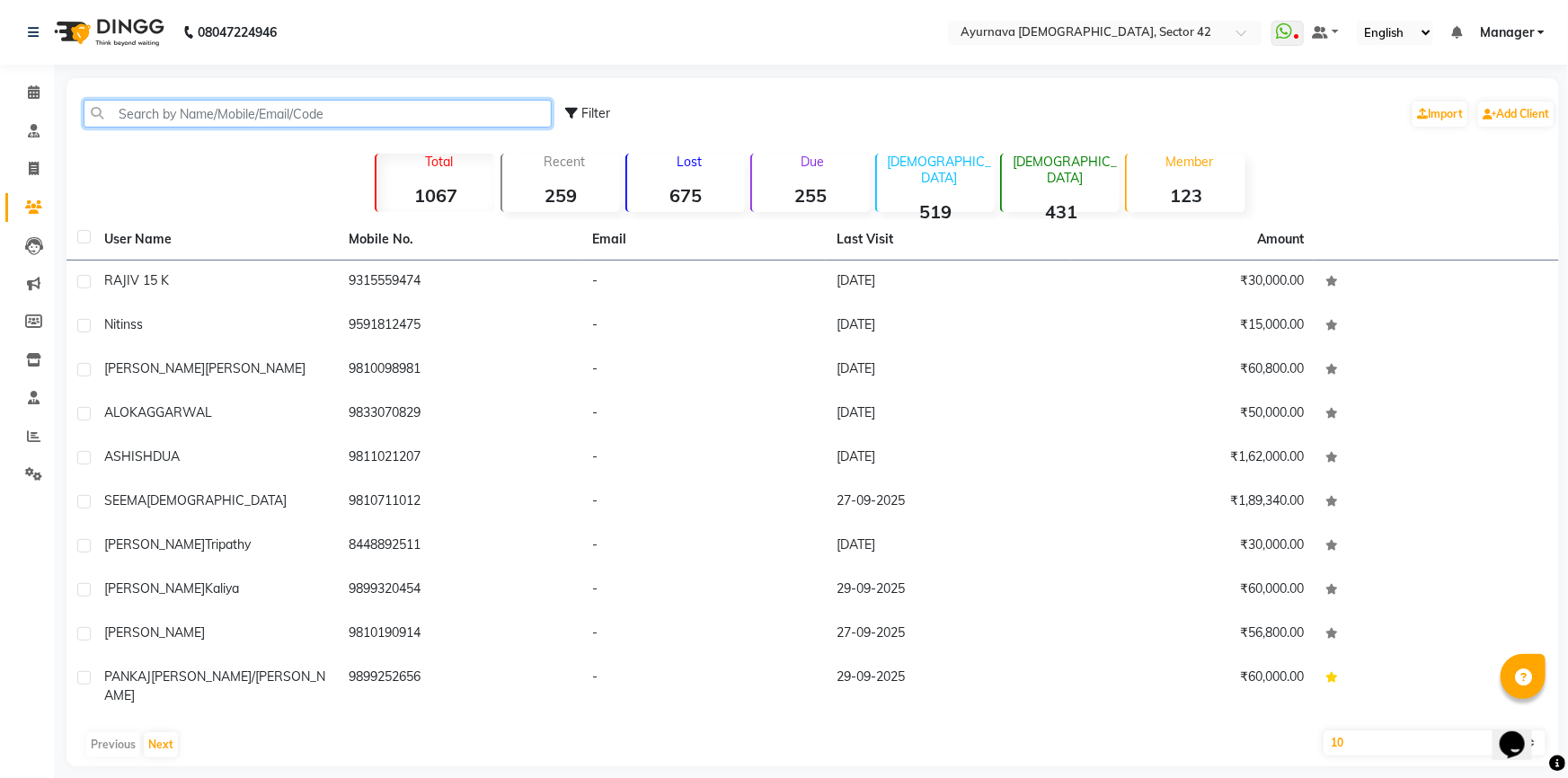
click at [164, 111] on input "text" at bounding box center [318, 113] width 468 height 28
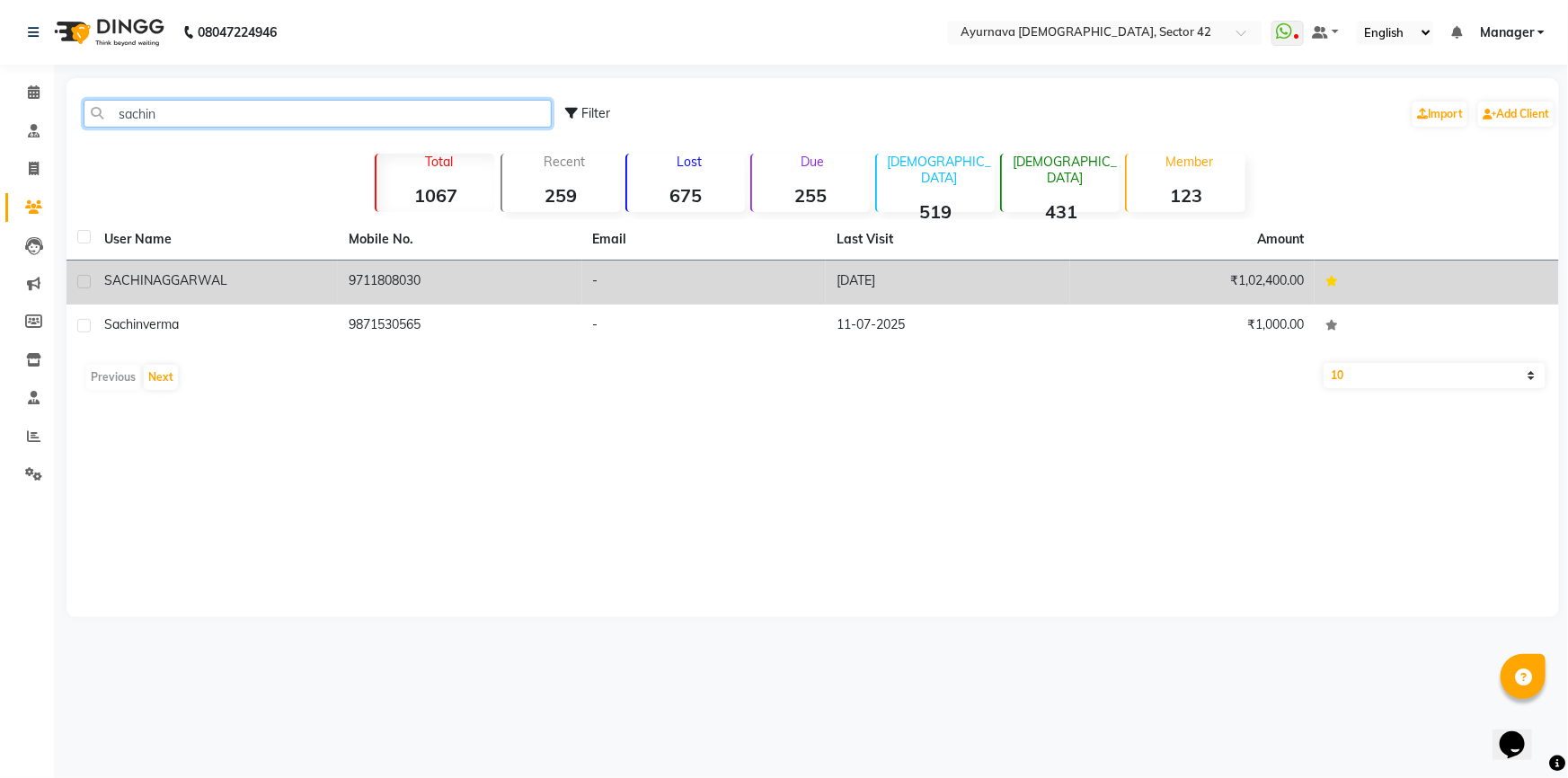
type input "sachin"
click at [207, 285] on span "AGGARWAL" at bounding box center [190, 280] width 74 height 17
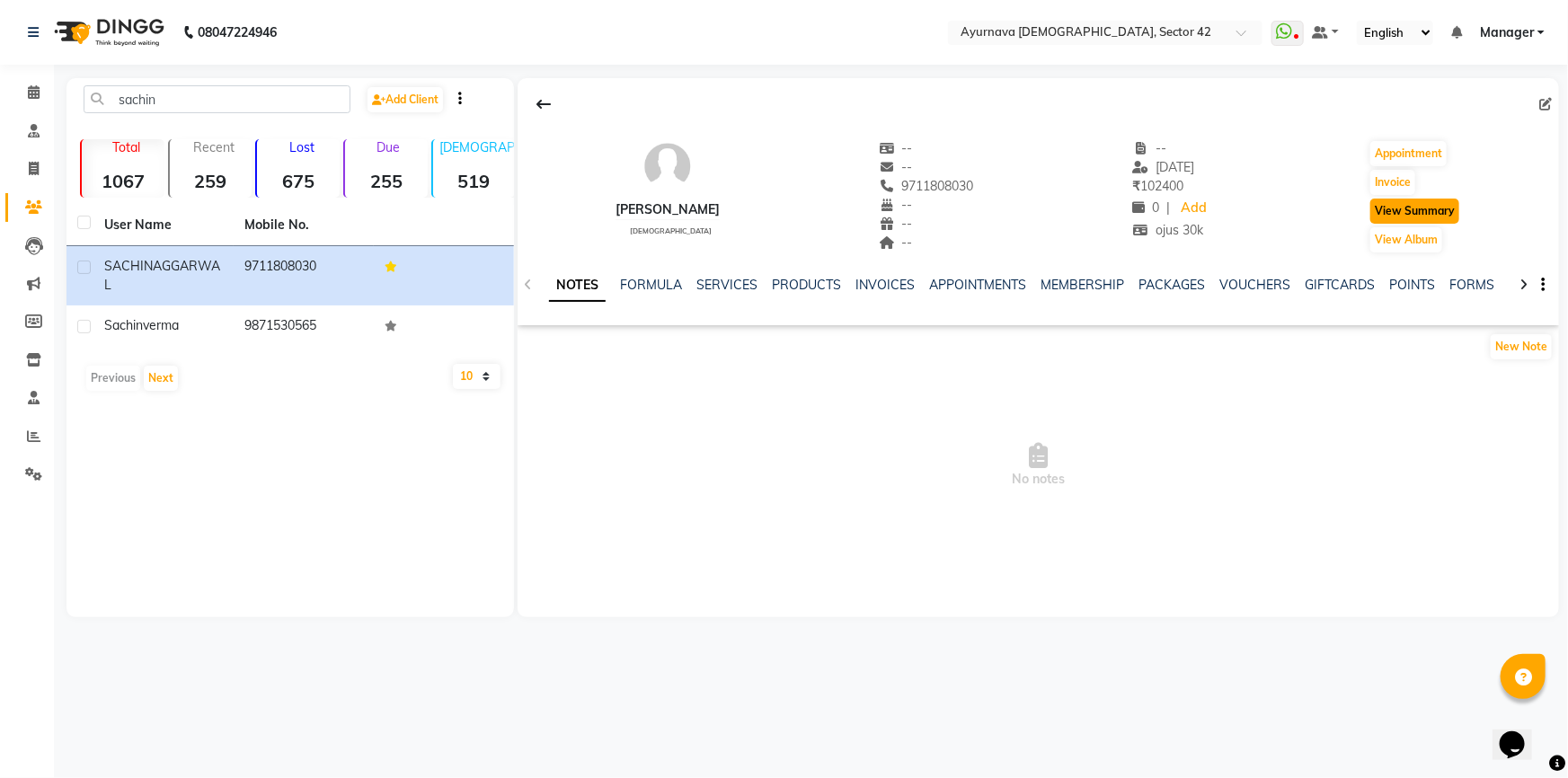
click at [1425, 208] on button "View Summary" at bounding box center [1414, 211] width 89 height 25
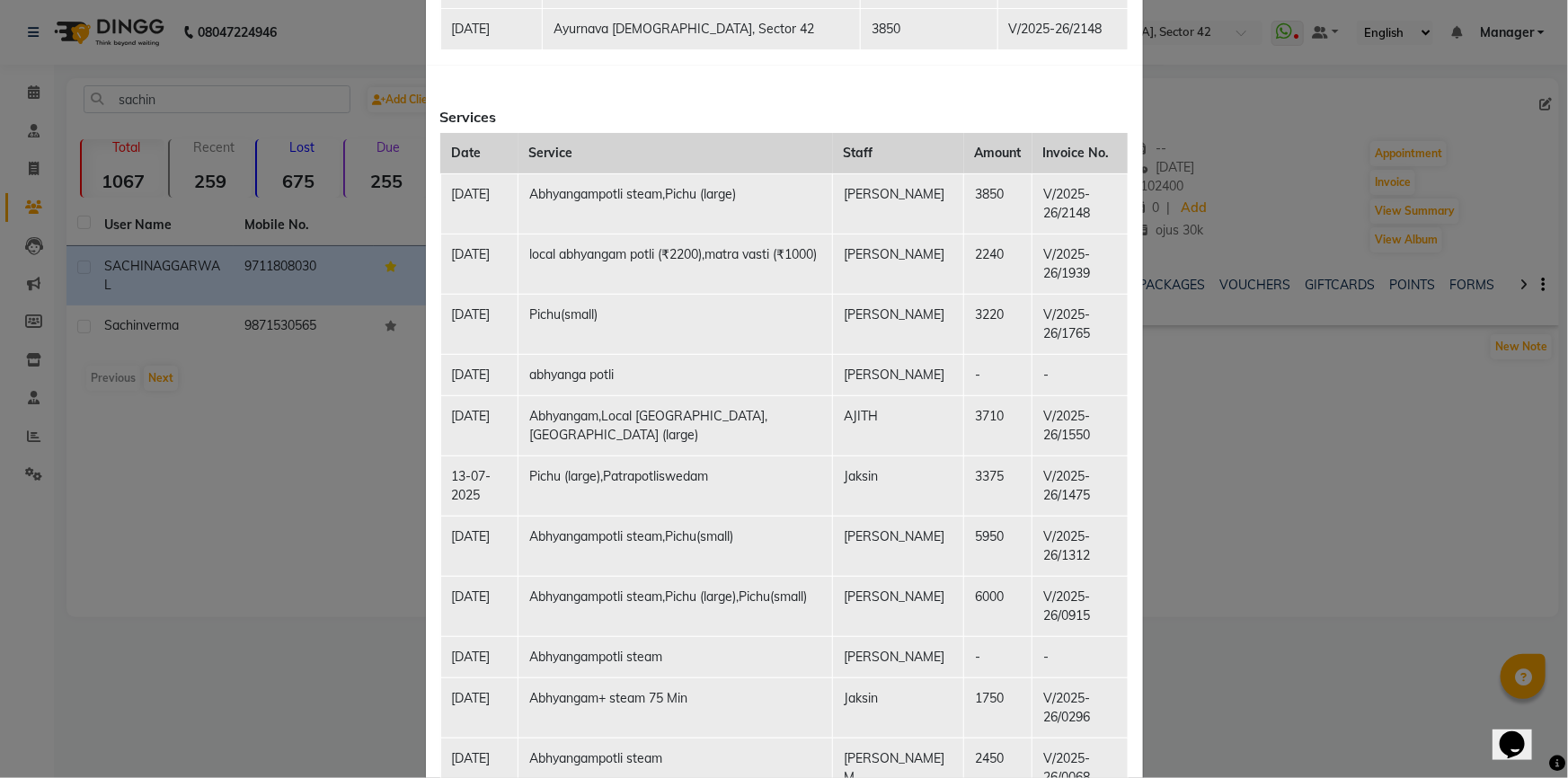
scroll to position [326, 0]
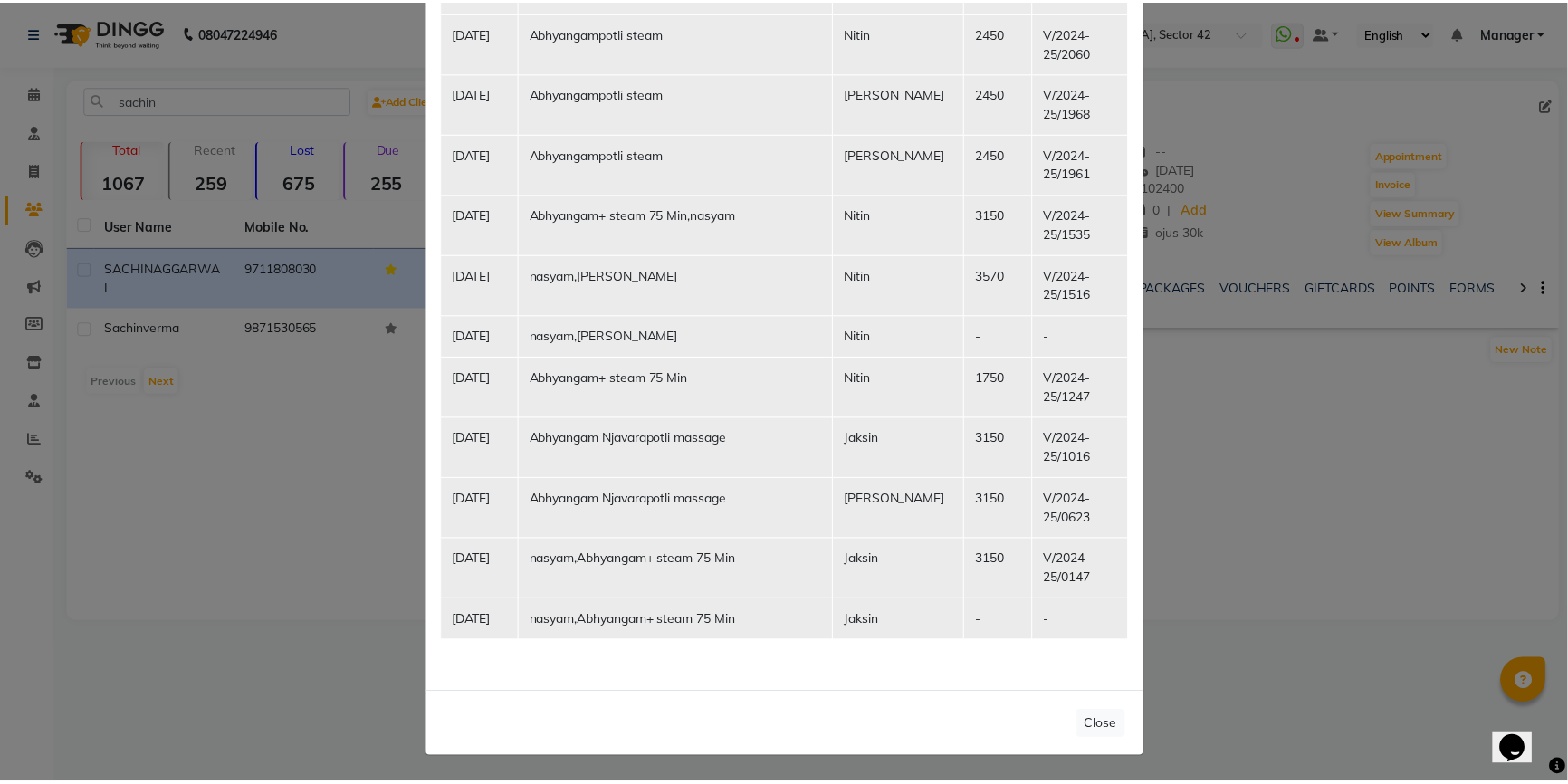
scroll to position [2352, 0]
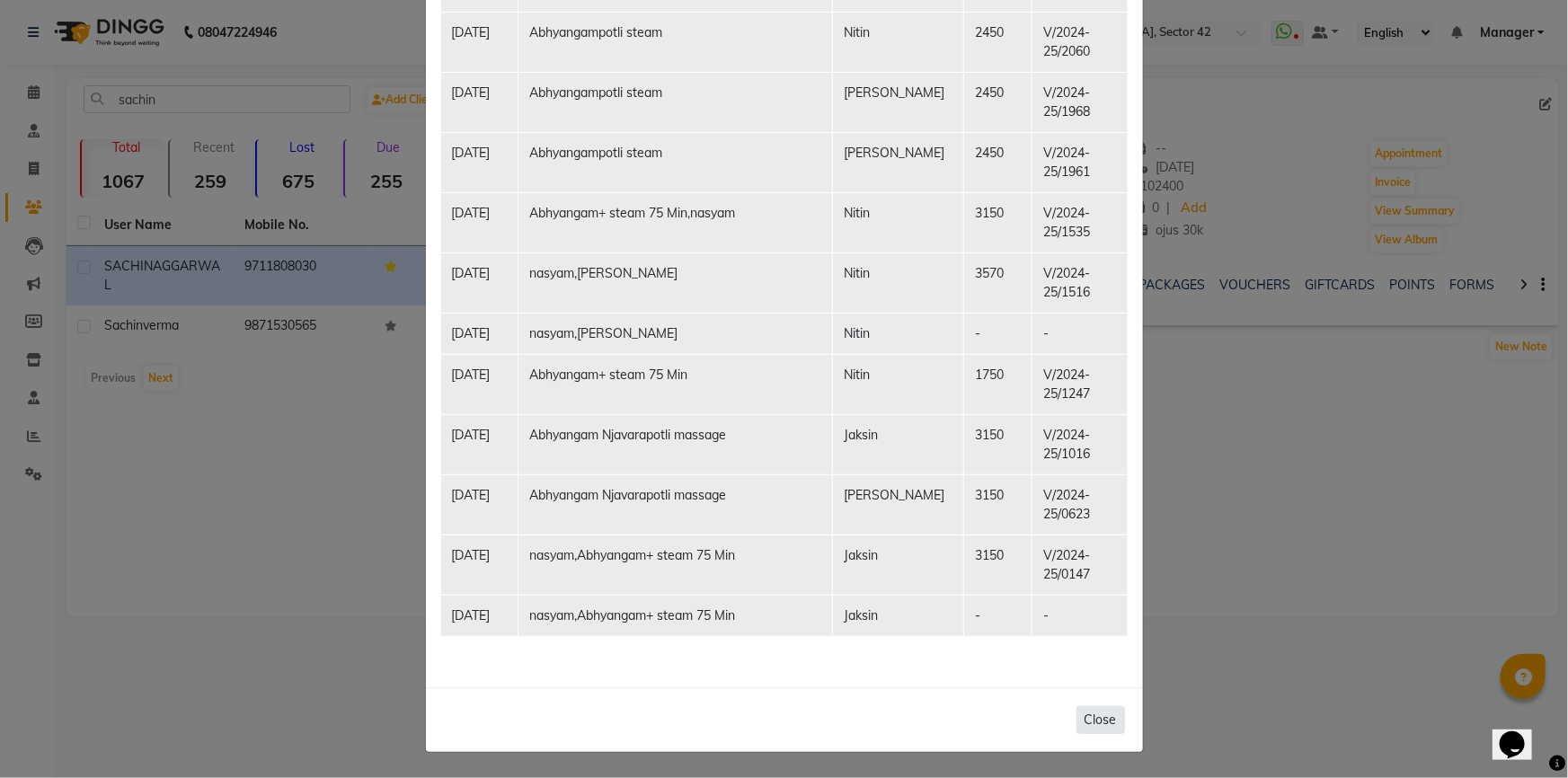
click at [1105, 720] on button "Close" at bounding box center [1101, 720] width 49 height 28
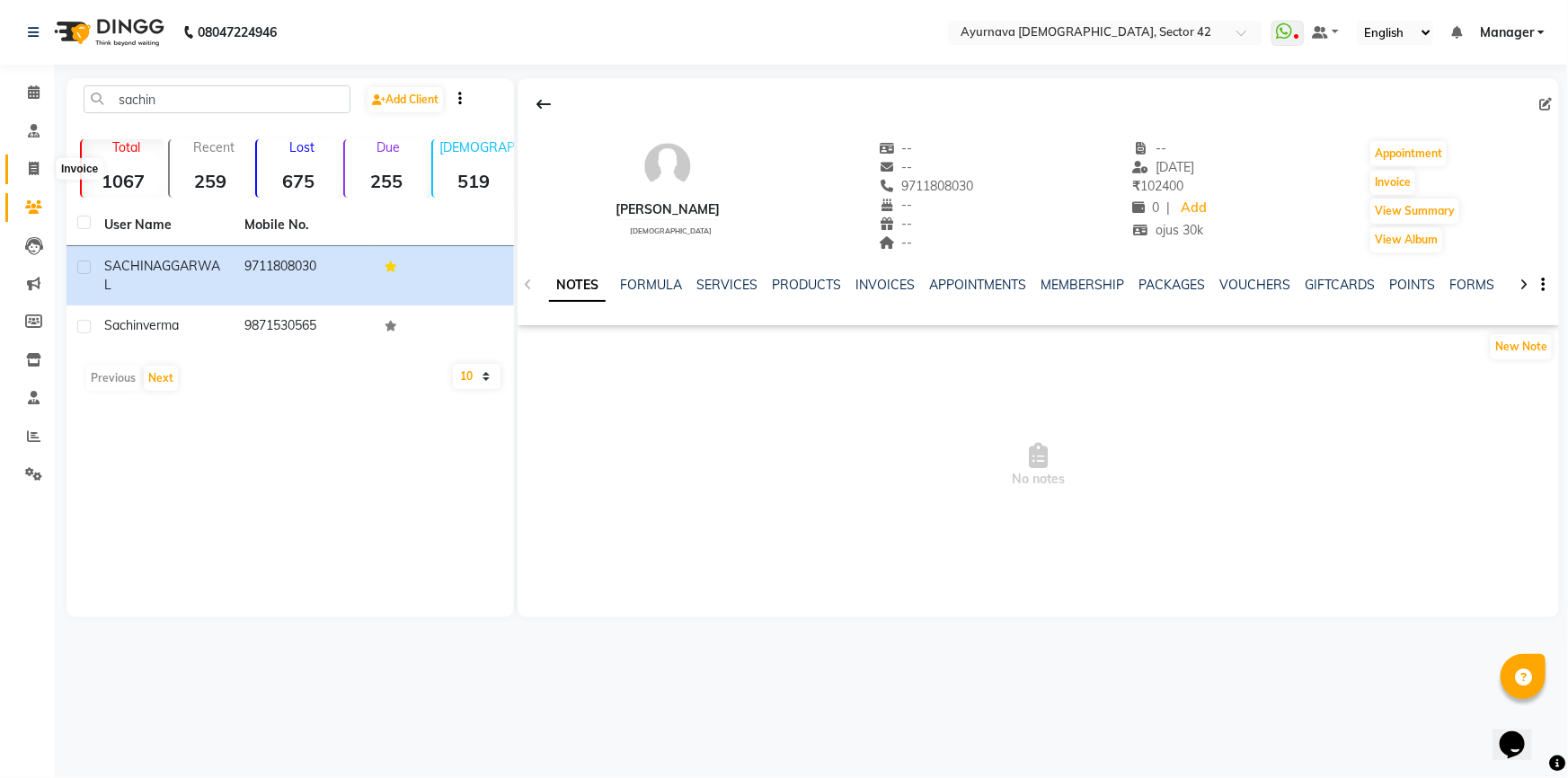
click at [28, 168] on icon at bounding box center [33, 169] width 10 height 14
select select "5575"
select select "service"
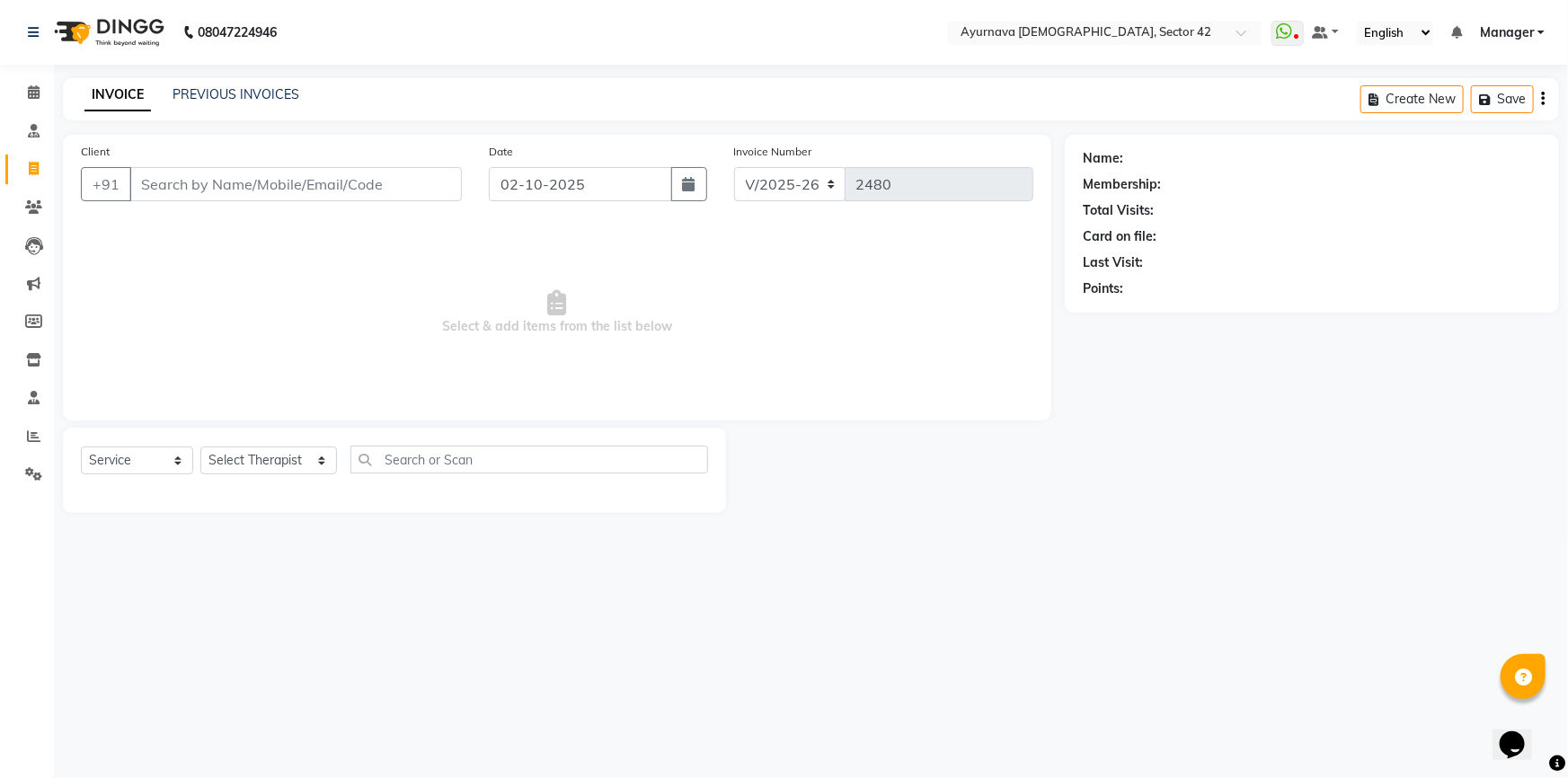
click at [157, 184] on input "Client" at bounding box center [296, 184] width 333 height 34
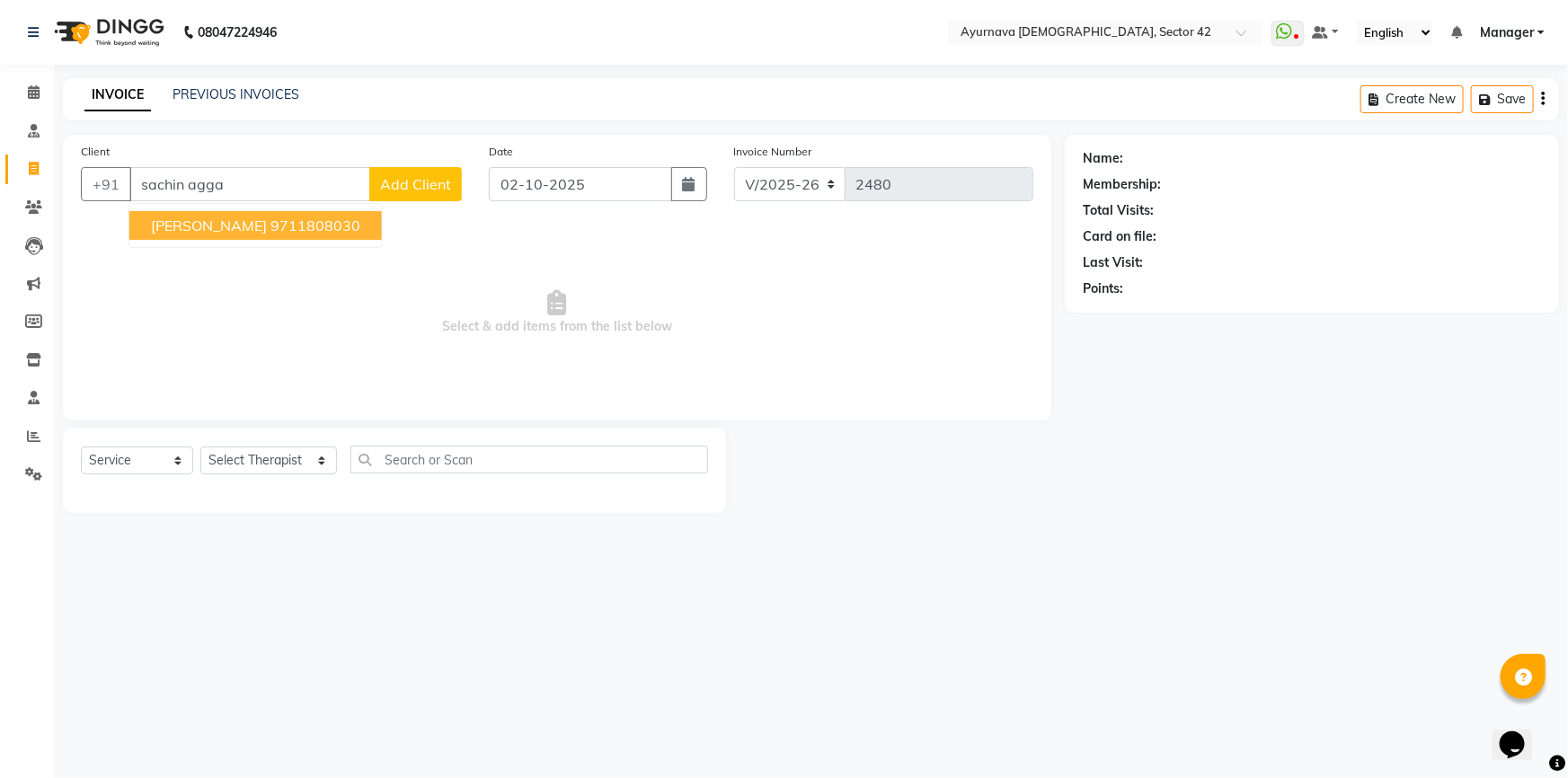
click at [233, 226] on span "[PERSON_NAME]" at bounding box center [209, 225] width 116 height 18
type input "9711808030"
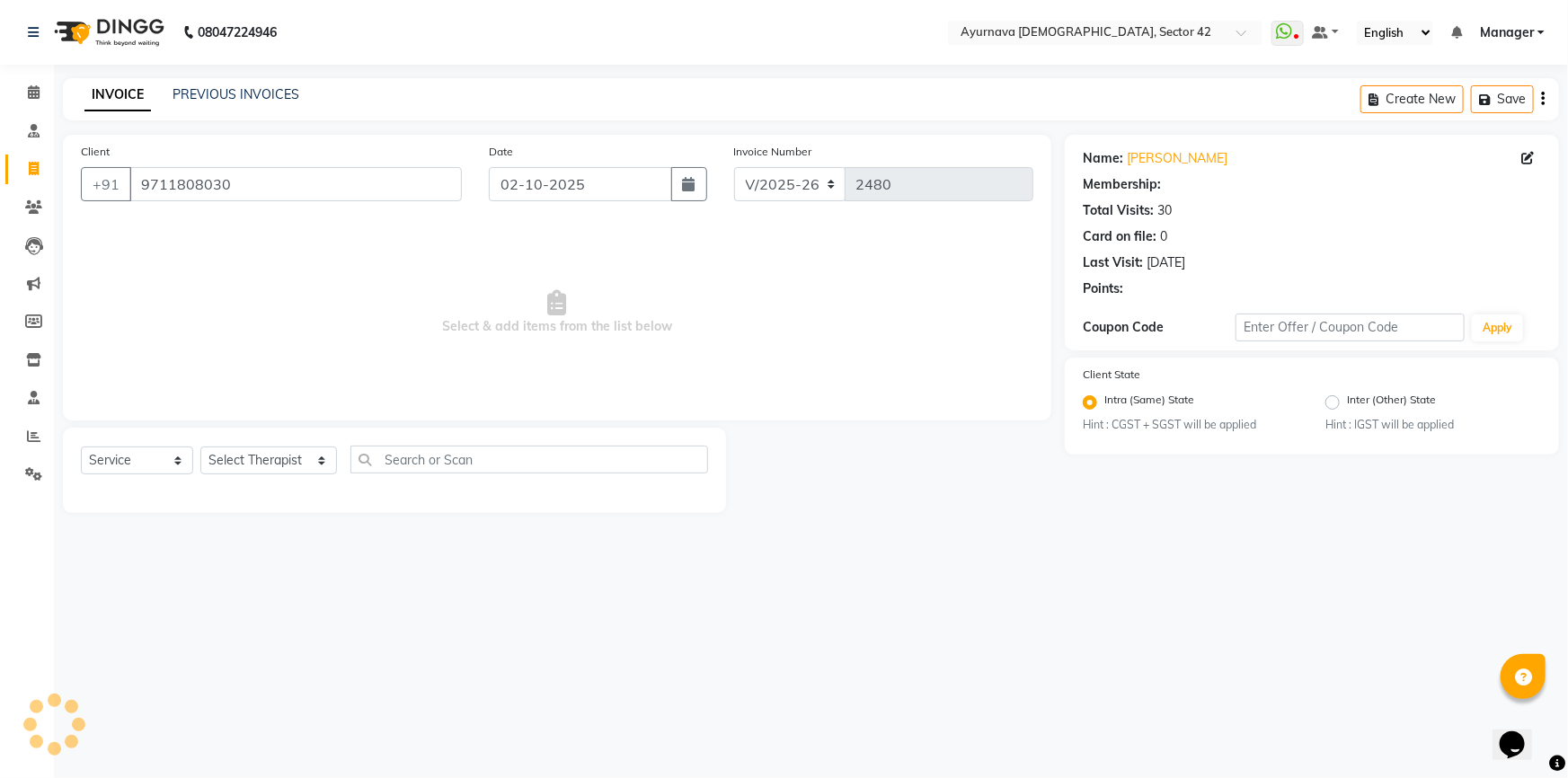
select select "1: Object"
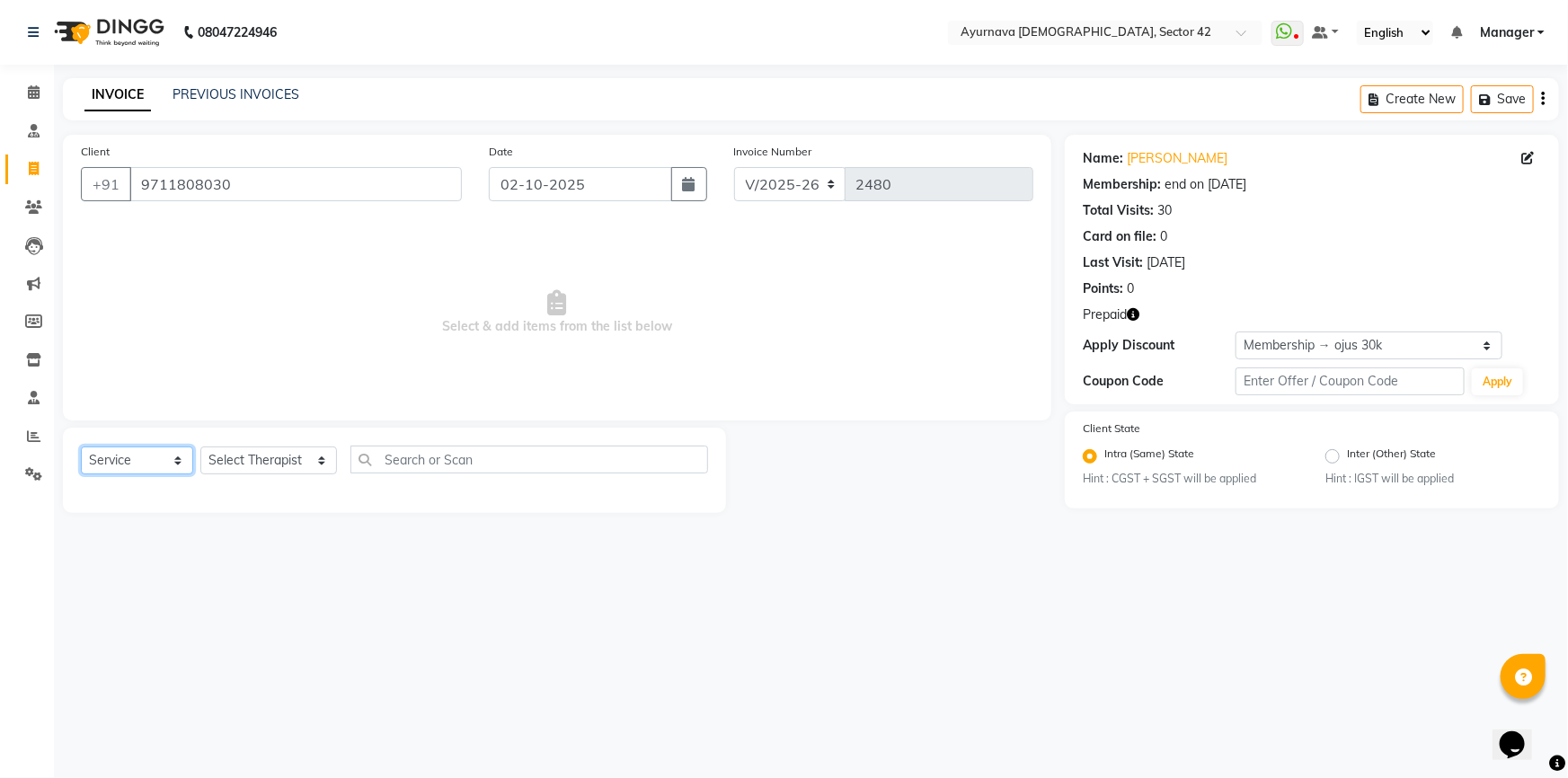
click at [140, 458] on select "Select Service Product Membership Package Voucher Prepaid Gift Card" at bounding box center [137, 461] width 112 height 28
click at [239, 458] on select "Select Therapist [PERSON_NAME] akash [PERSON_NAME] [PERSON_NAME] [PERSON_NAME] …" at bounding box center [268, 461] width 137 height 28
select select "47974"
click at [200, 447] on select "Select Therapist [PERSON_NAME] akash [PERSON_NAME] [PERSON_NAME] [PERSON_NAME] …" at bounding box center [268, 461] width 137 height 28
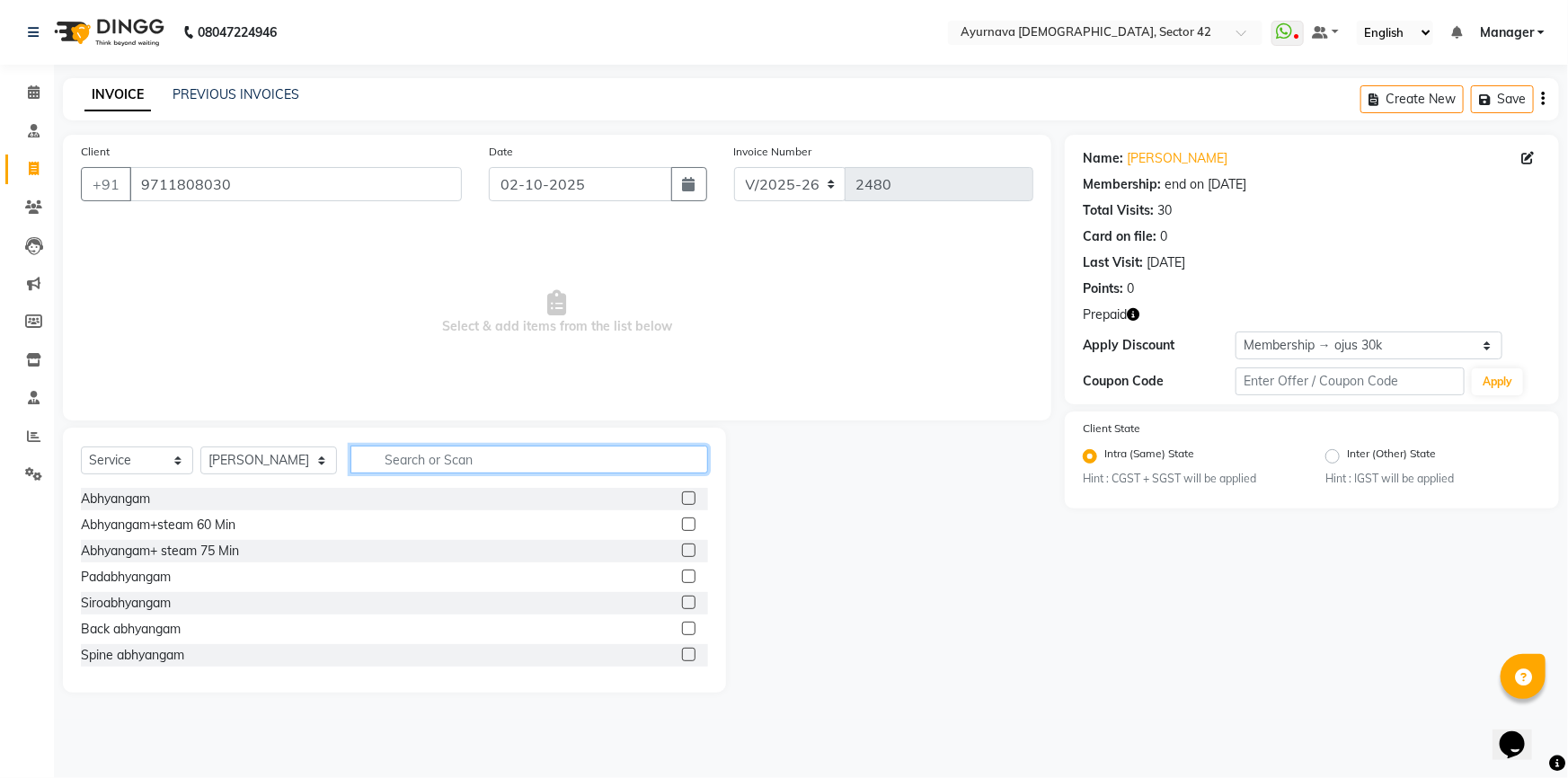
click at [361, 454] on input "text" at bounding box center [529, 460] width 358 height 28
type input "potli"
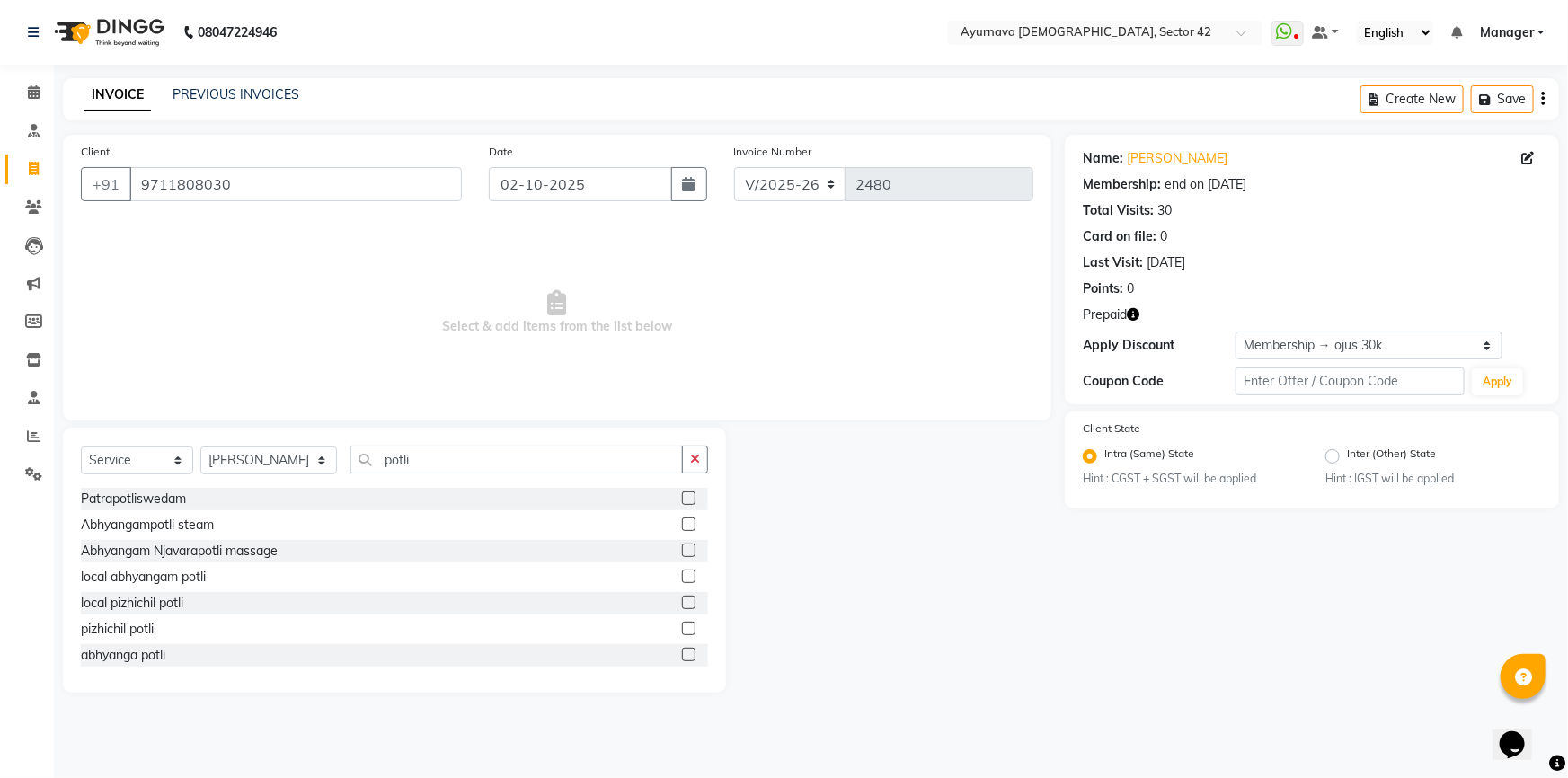
click at [686, 649] on div at bounding box center [695, 655] width 26 height 22
click at [682, 656] on label at bounding box center [689, 655] width 14 height 14
click at [682, 656] on input "checkbox" at bounding box center [688, 656] width 12 height 12
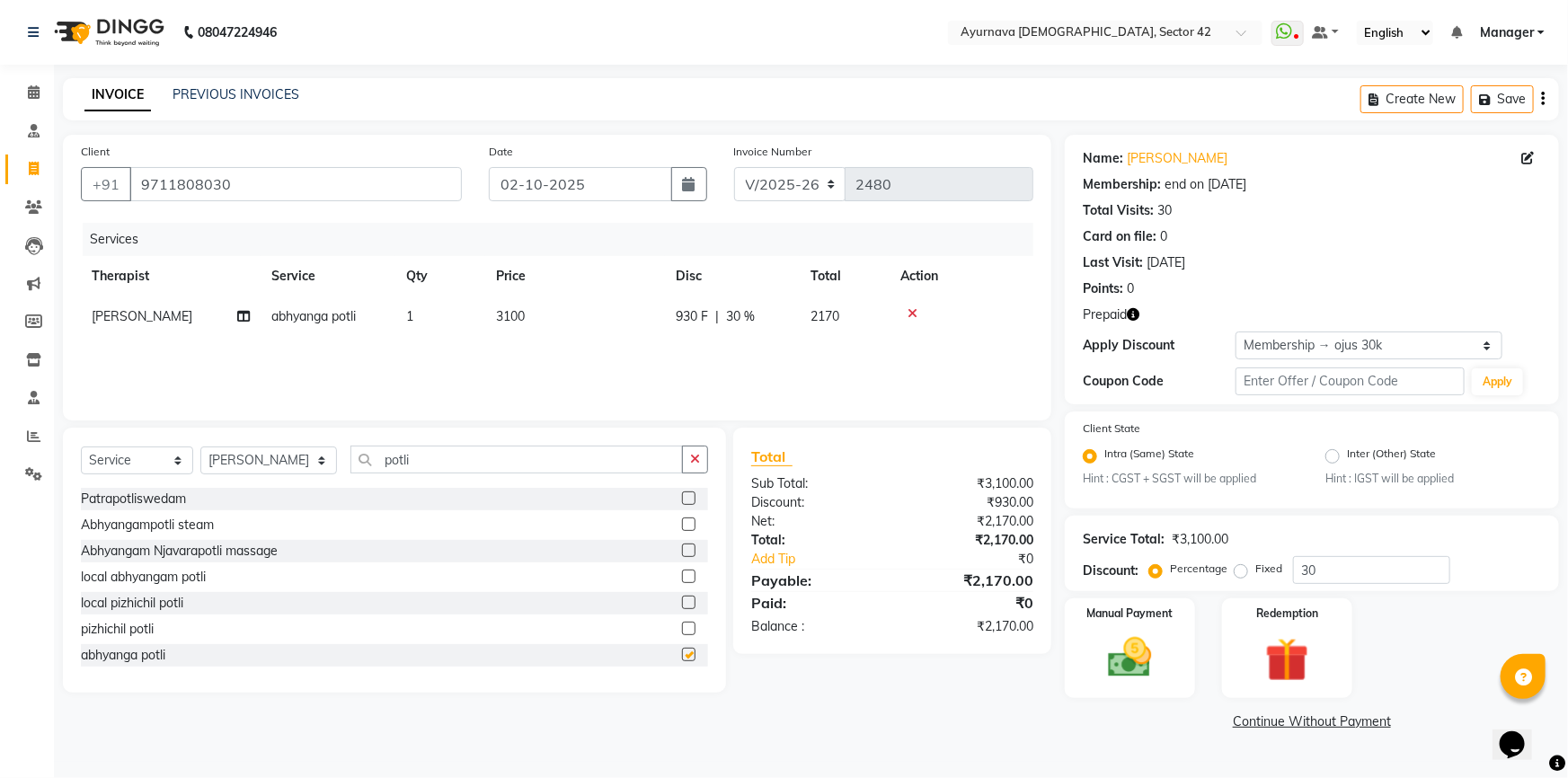
checkbox input "false"
click at [1273, 656] on img at bounding box center [1288, 661] width 74 height 57
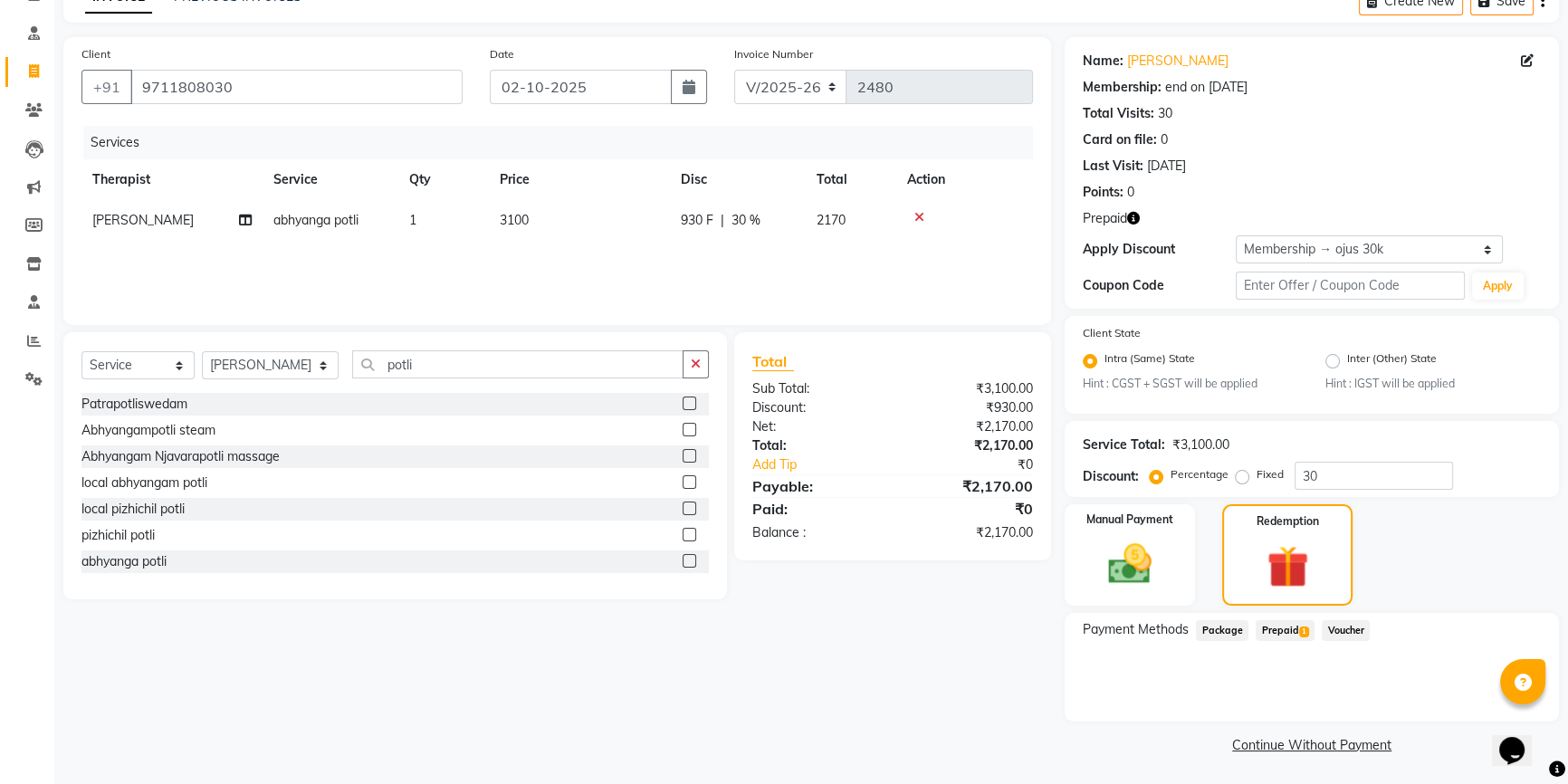
scroll to position [99, 0]
click at [1283, 623] on span "Prepaid 1" at bounding box center [1285, 630] width 59 height 21
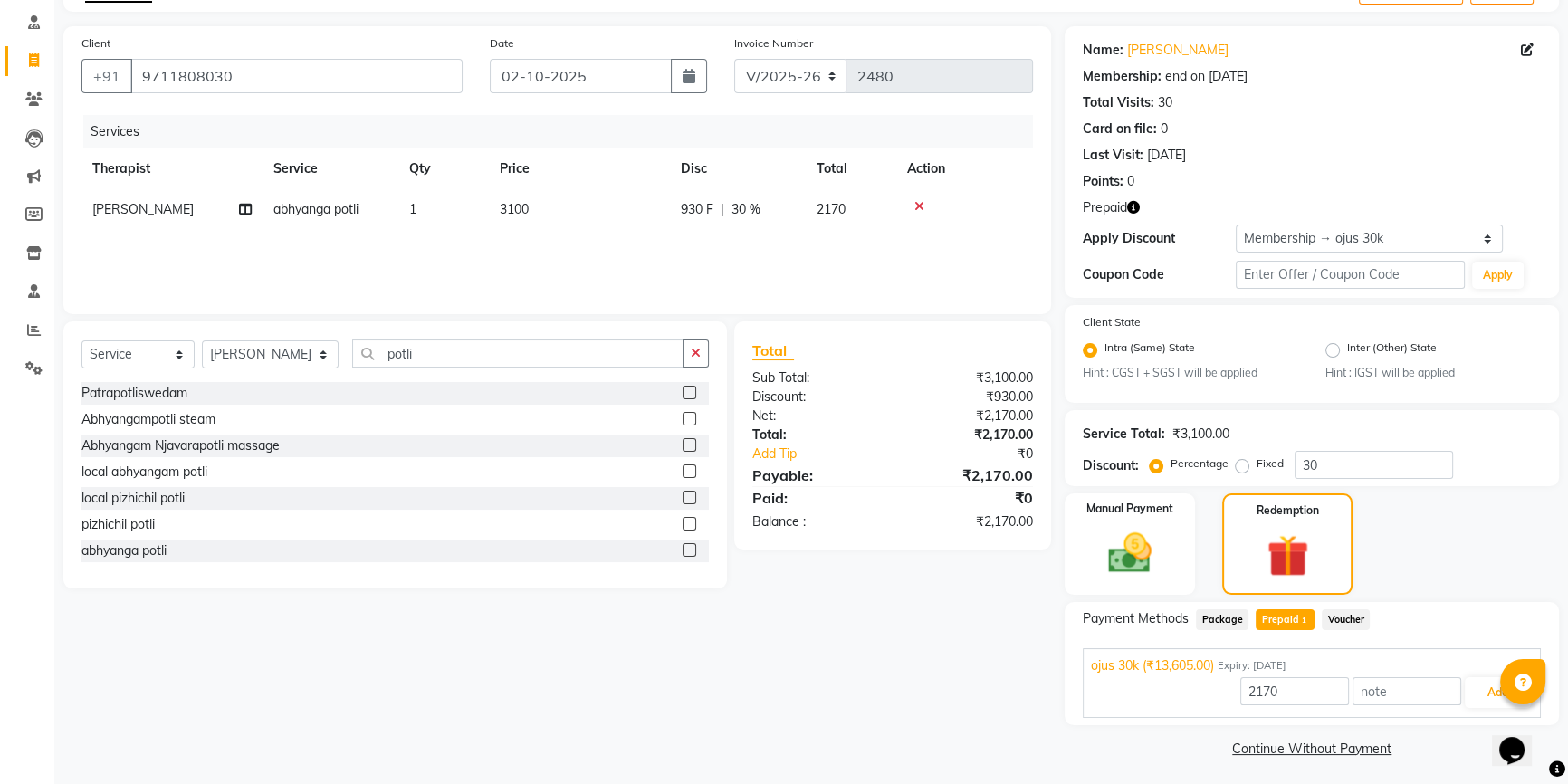
scroll to position [115, 0]
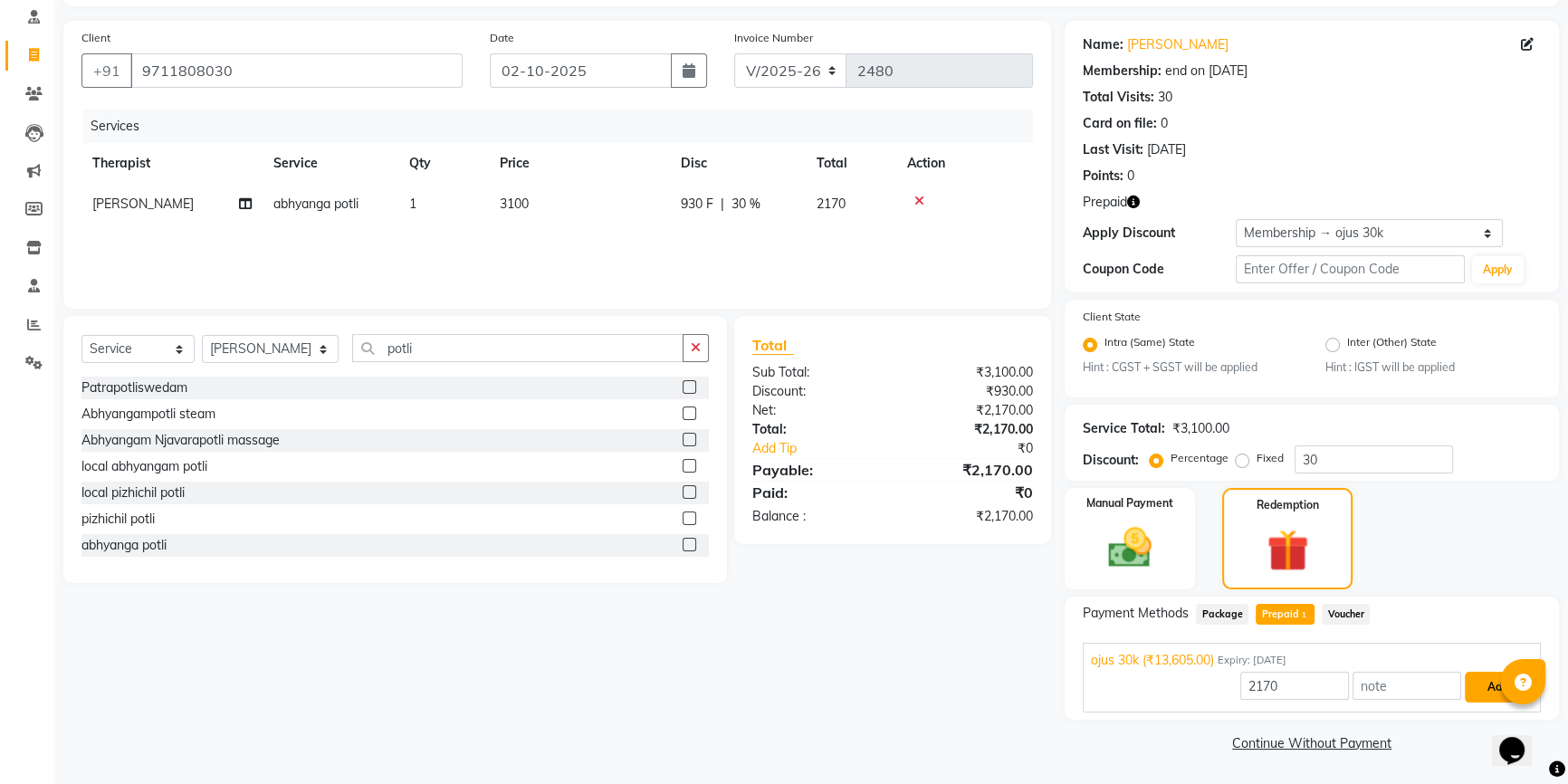
click at [1489, 686] on button "Add" at bounding box center [1497, 687] width 66 height 30
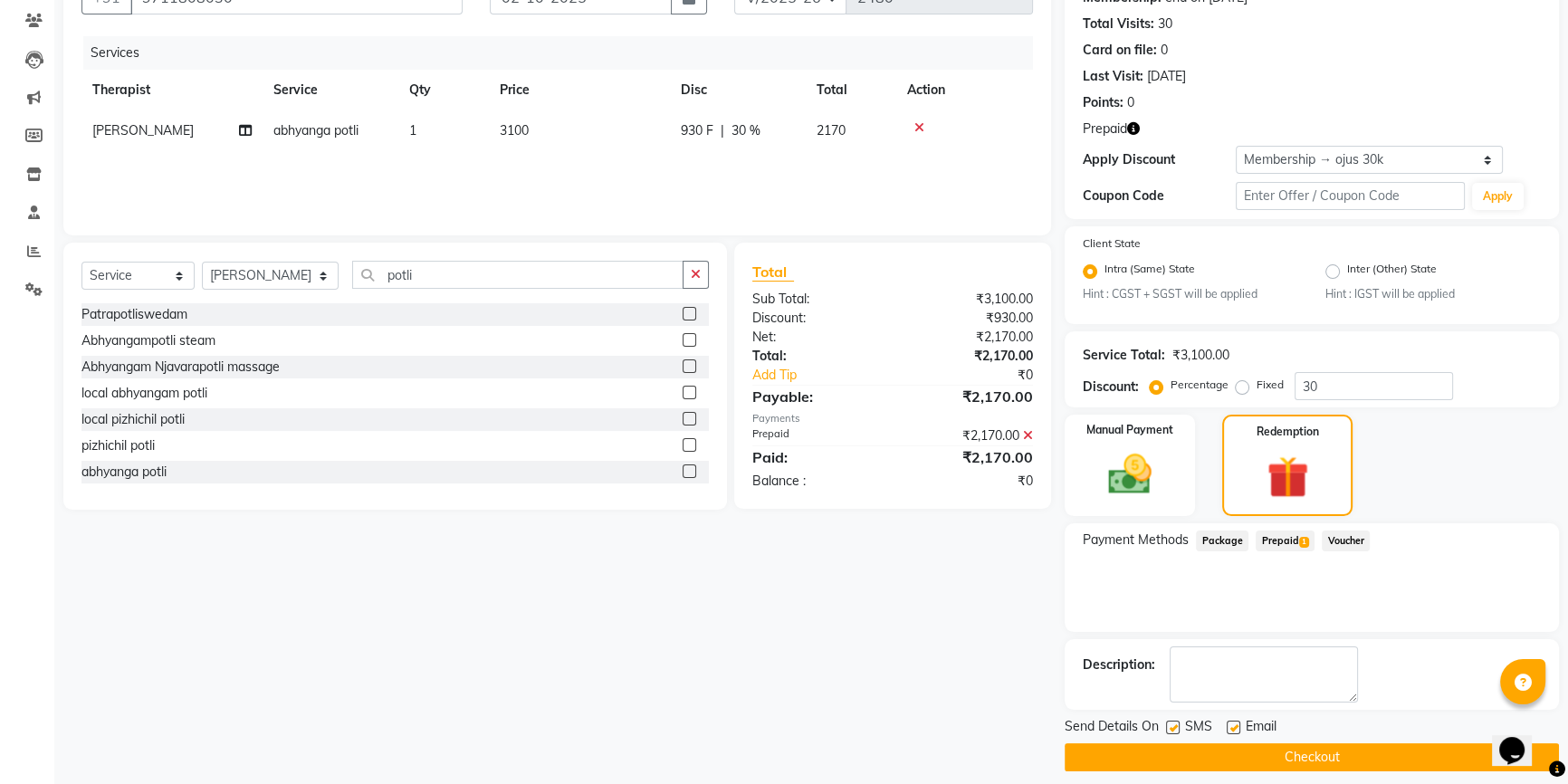
scroll to position [202, 0]
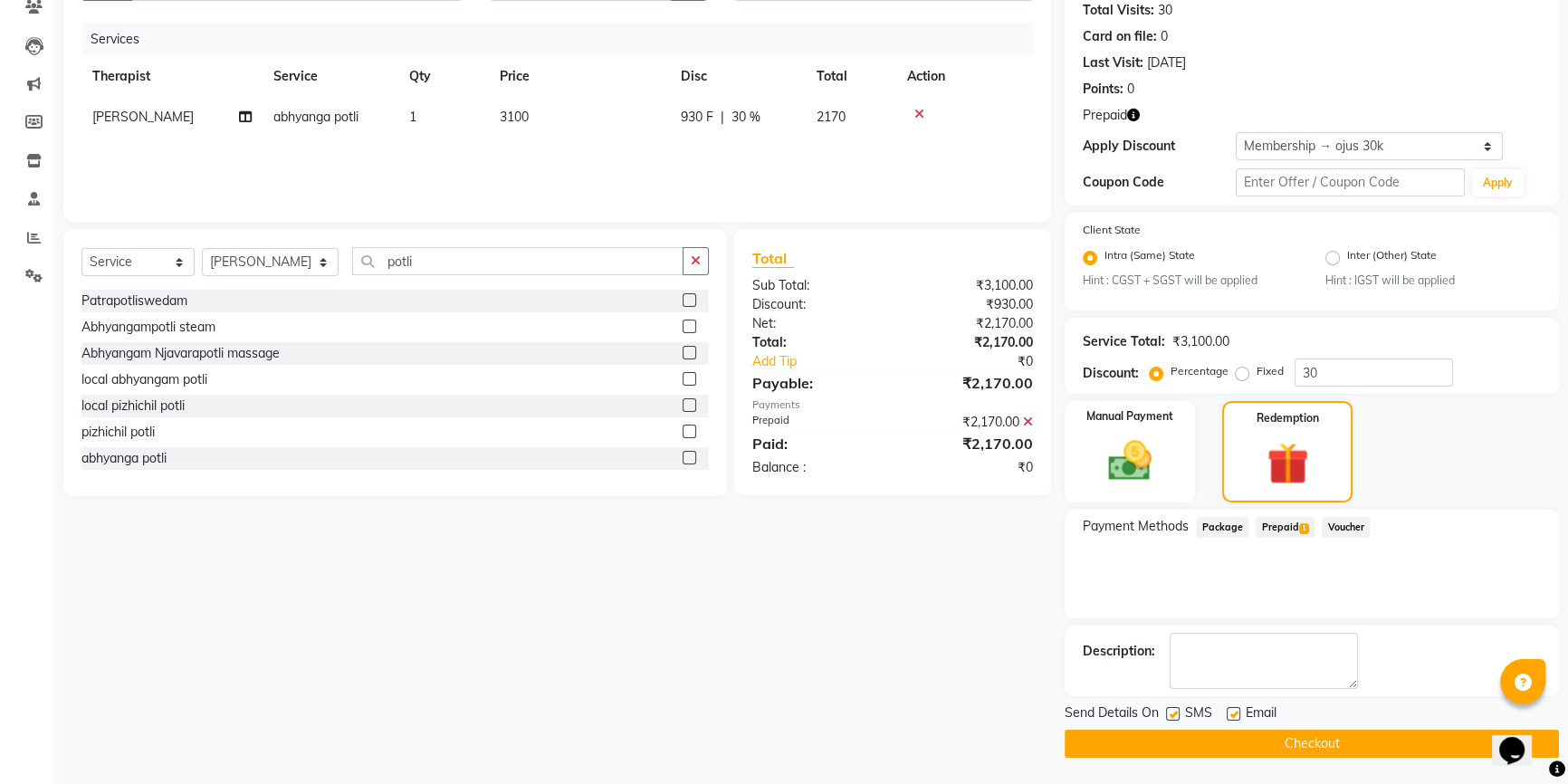
click at [1217, 743] on button "Checkout" at bounding box center [1311, 744] width 494 height 29
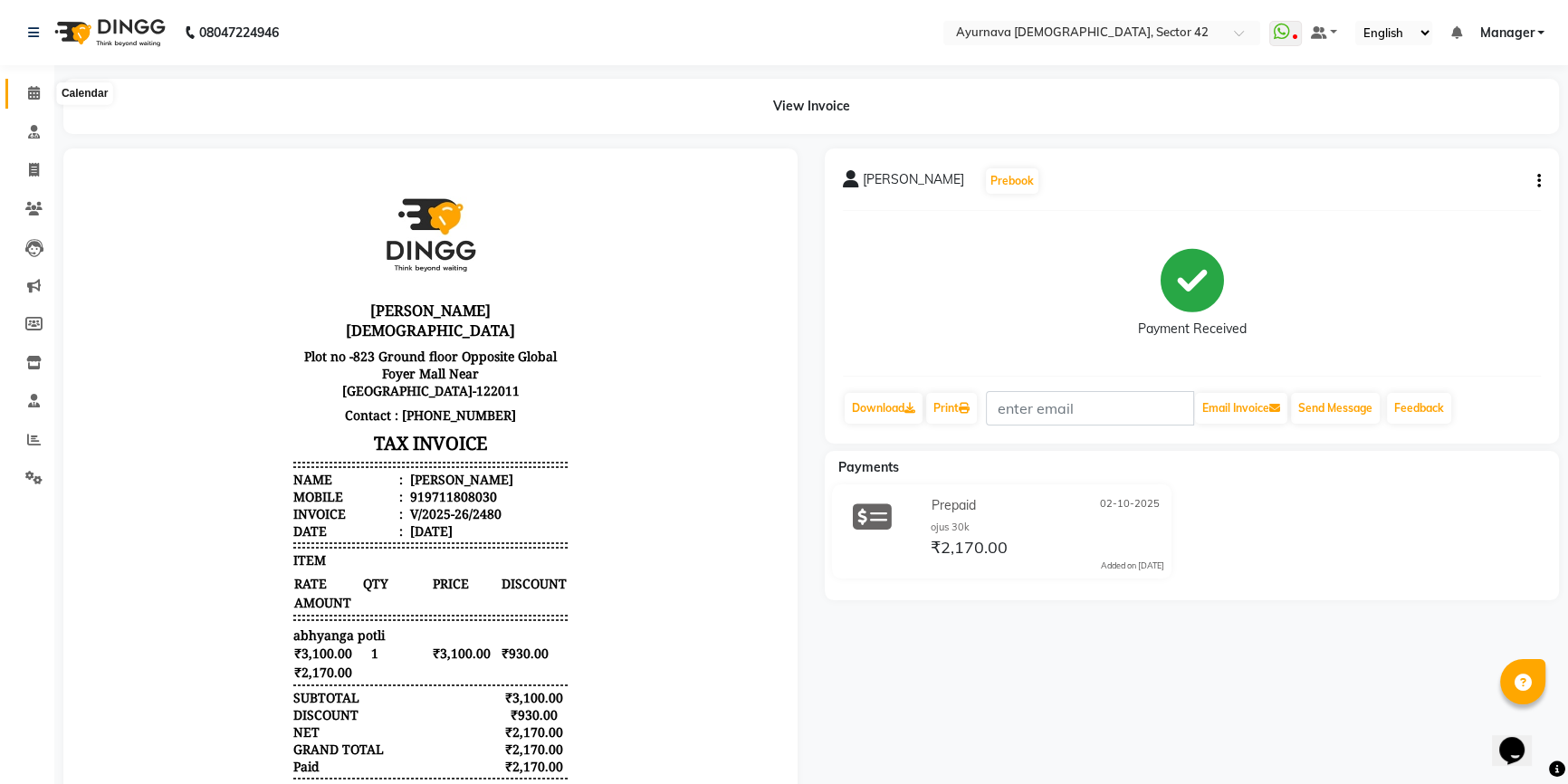
click at [36, 88] on icon at bounding box center [34, 92] width 12 height 14
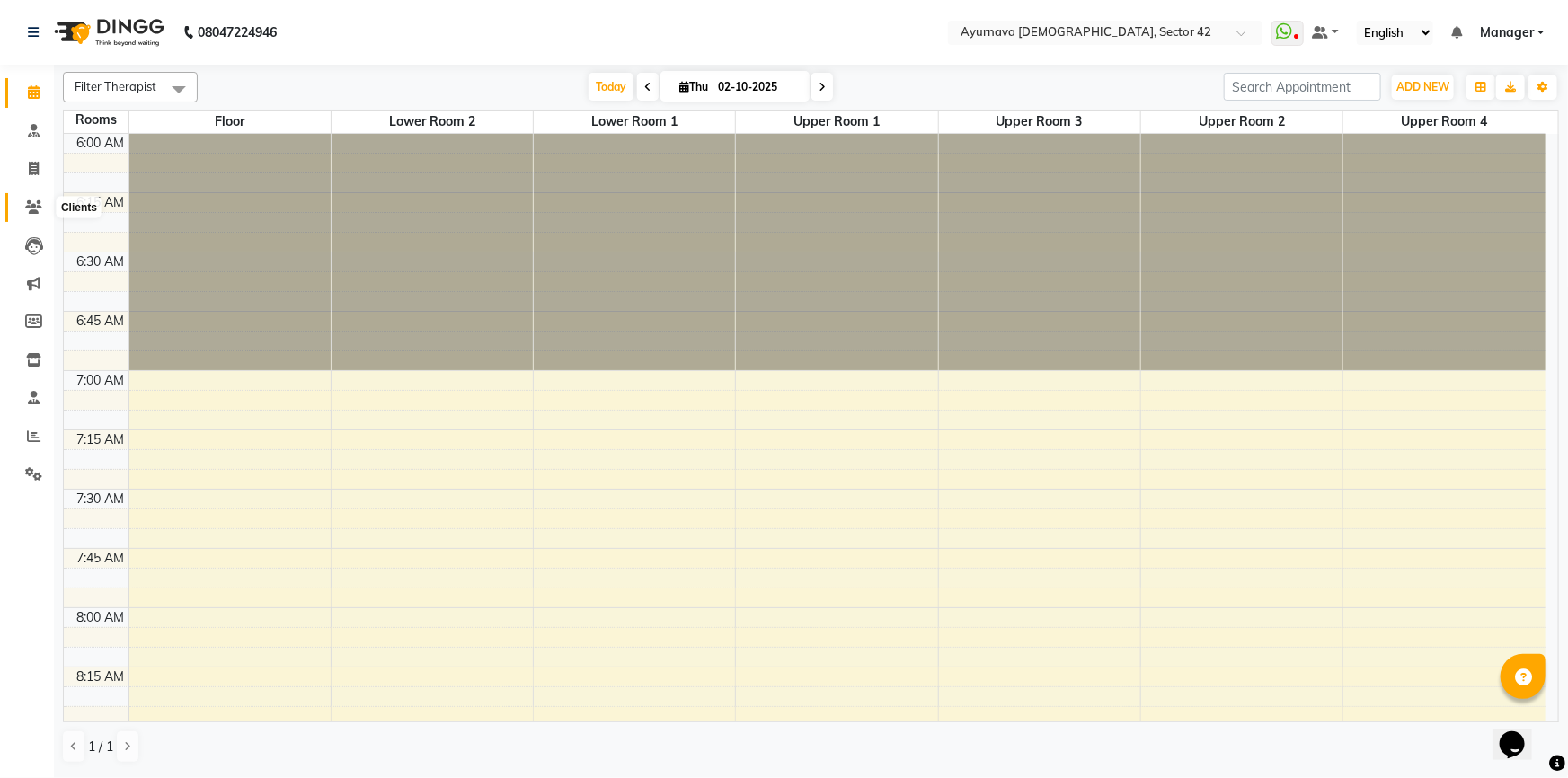
click at [32, 200] on icon at bounding box center [33, 207] width 17 height 14
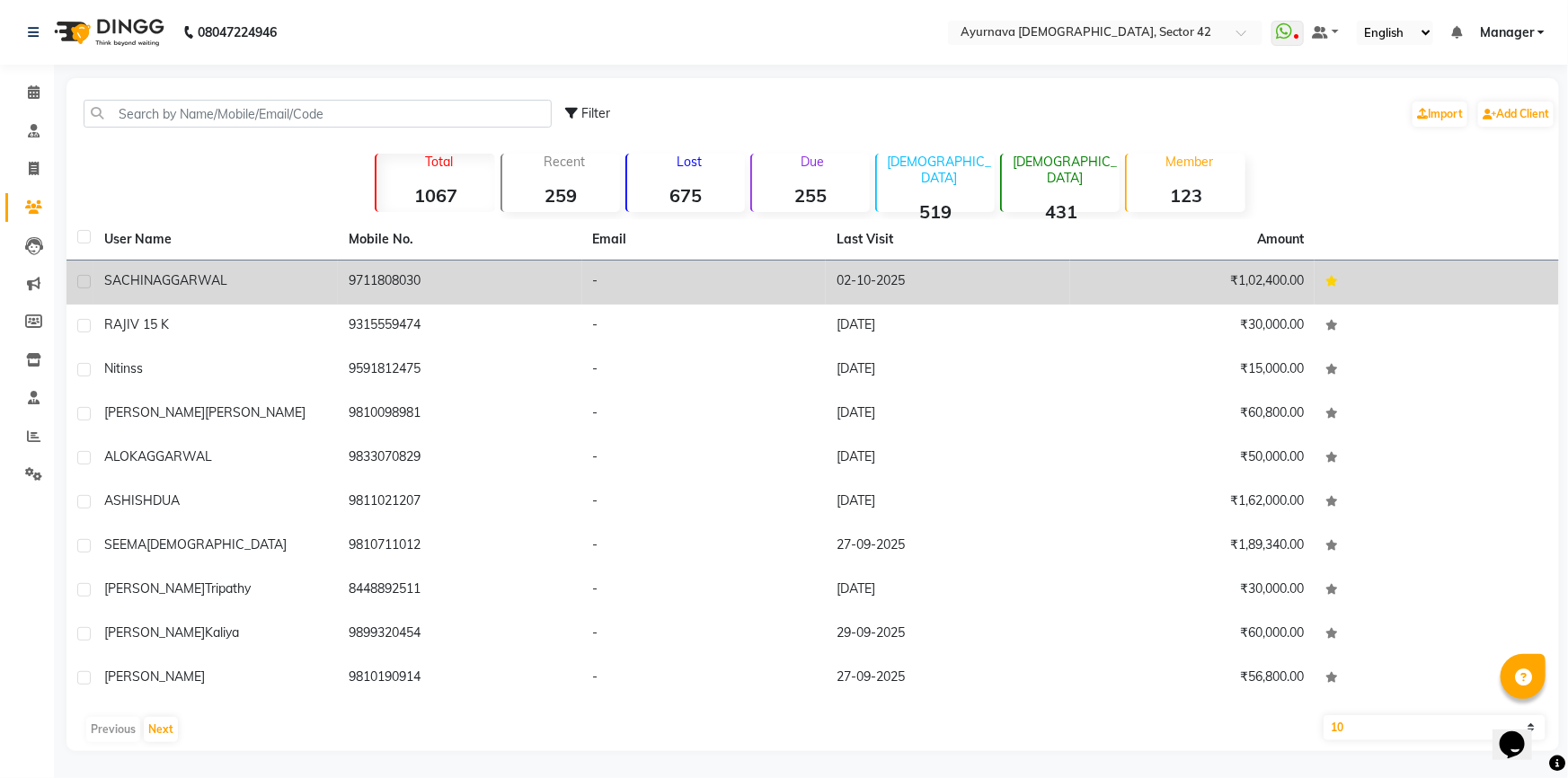
click at [203, 280] on span "AGGARWAL" at bounding box center [190, 280] width 74 height 17
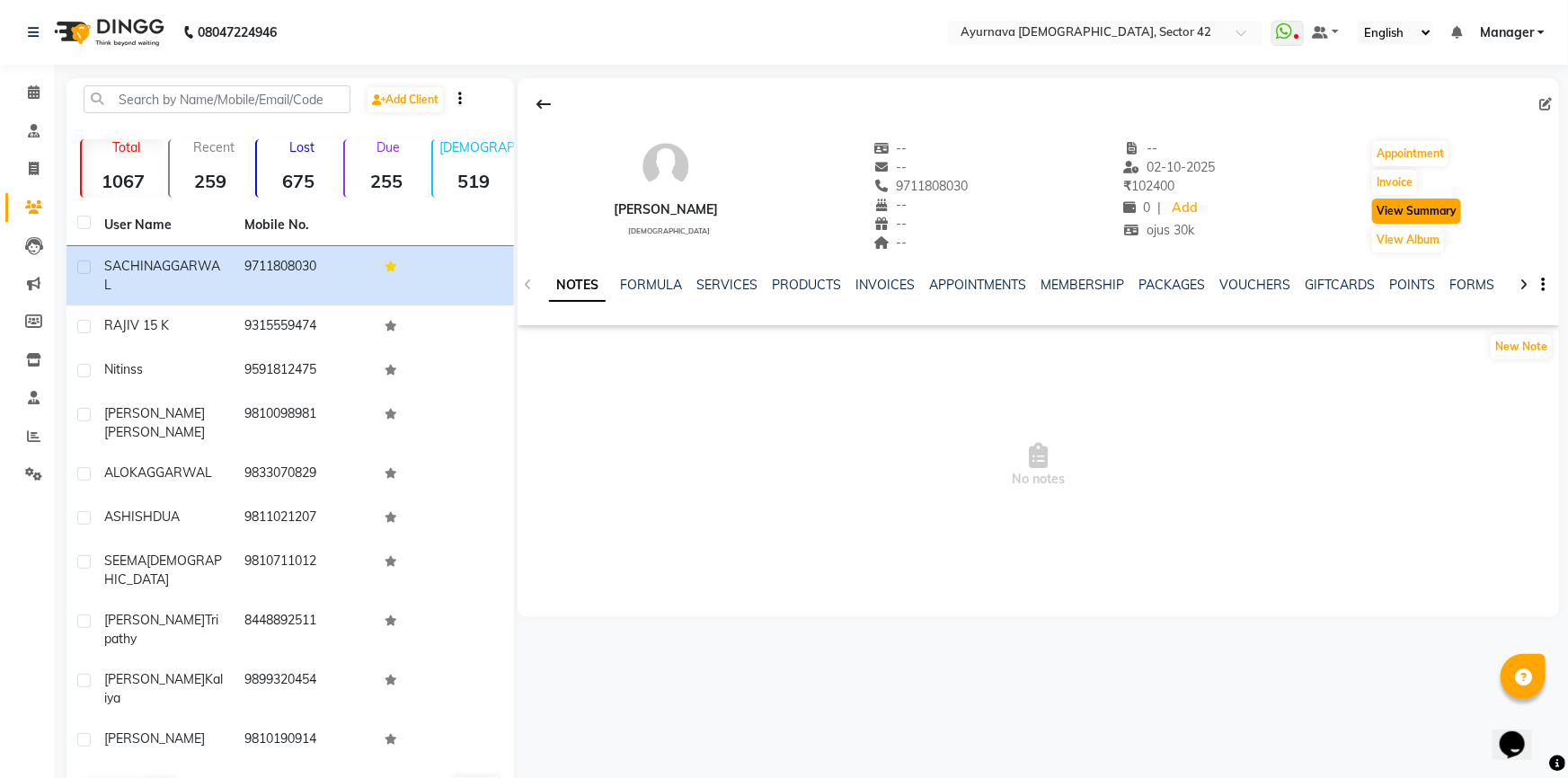
click at [1411, 206] on button "View Summary" at bounding box center [1416, 211] width 89 height 25
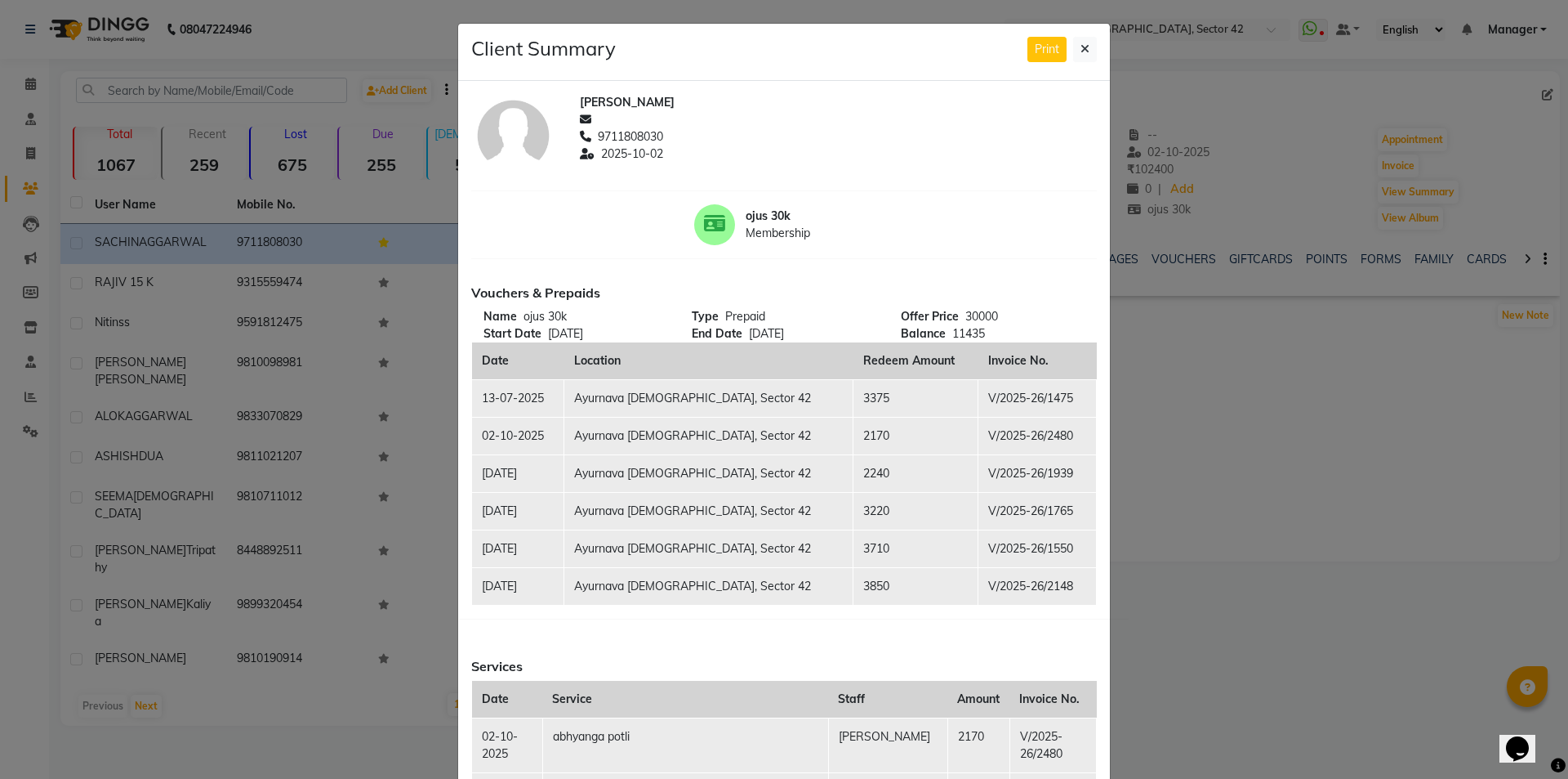
click at [1424, 83] on ngb-modal-window "Client Summary Print [PERSON_NAME] 9711808030 [DATE] ojus 30k Membership Vouche…" at bounding box center [784, 390] width 1568 height 779
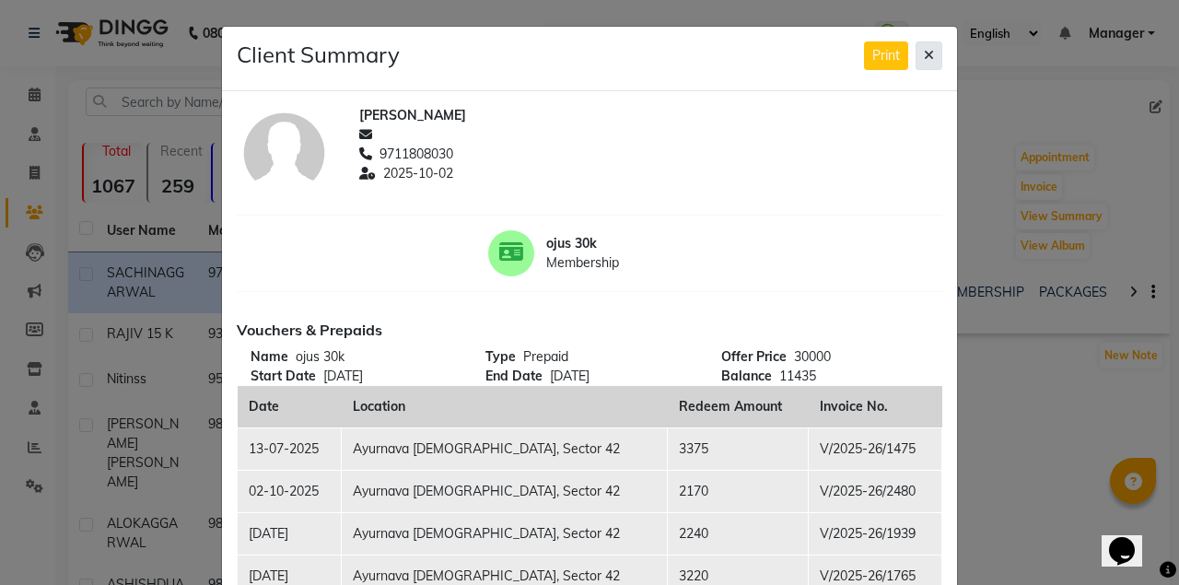
click at [928, 52] on icon at bounding box center [929, 55] width 10 height 13
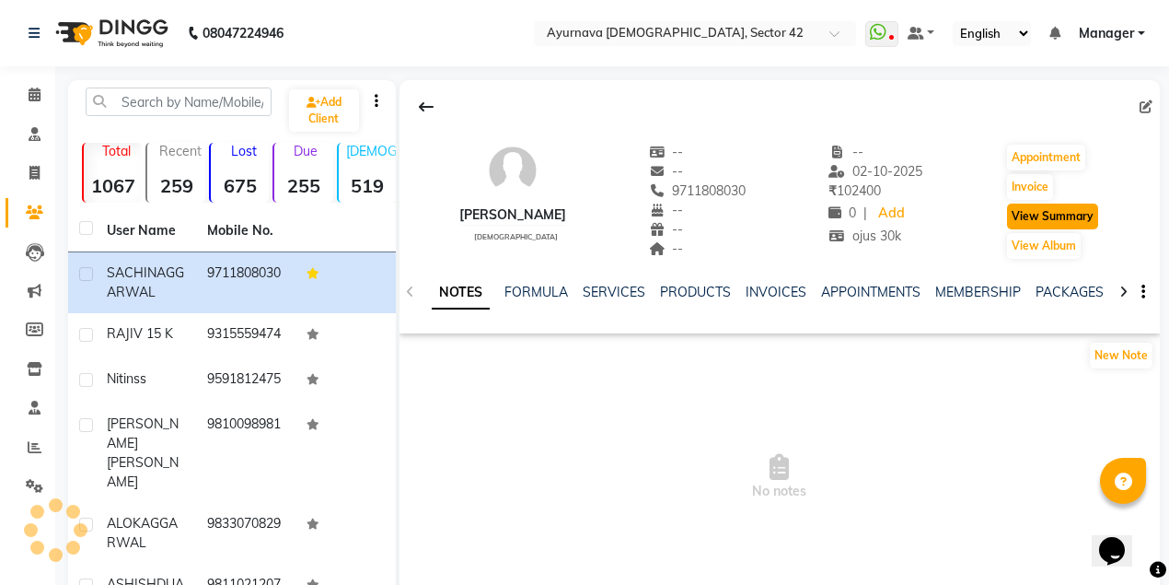
click at [1041, 215] on button "View Summary" at bounding box center [1052, 216] width 91 height 26
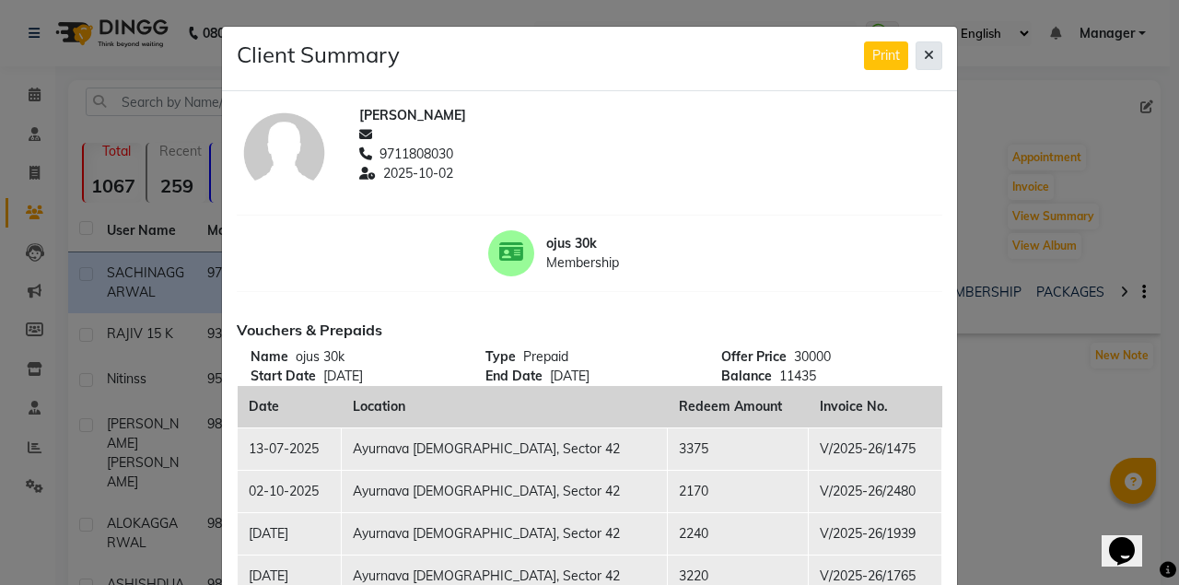
click at [924, 52] on icon at bounding box center [929, 55] width 10 height 13
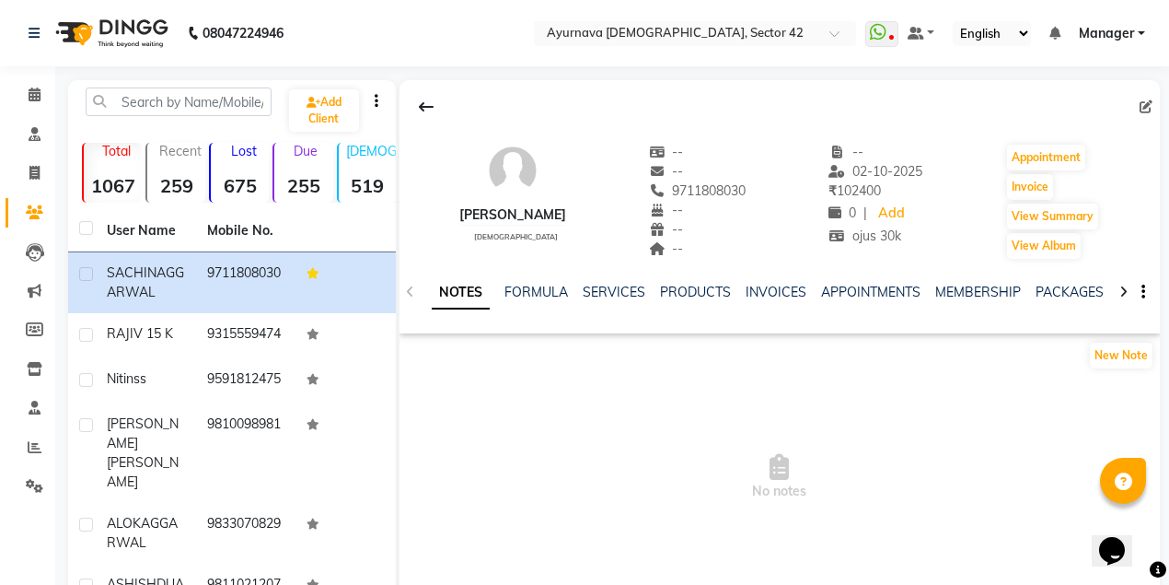
click at [910, 453] on span "No notes" at bounding box center [780, 477] width 761 height 184
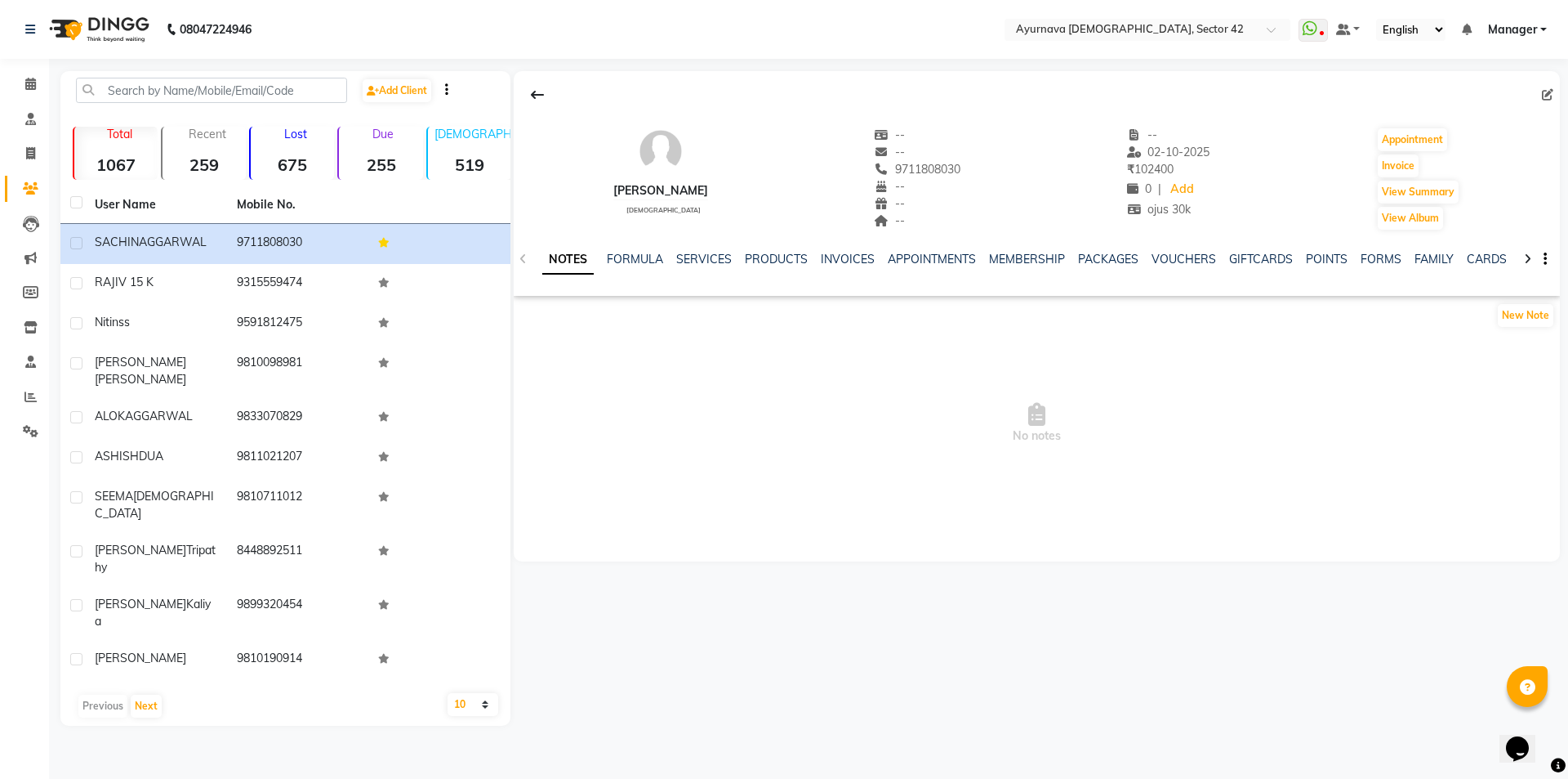
click at [885, 77] on div "[PERSON_NAME] [DEMOGRAPHIC_DATA] -- -- 9711808030 -- -- -- -- [DATE] ₹ 102400 0…" at bounding box center [1037, 183] width 1047 height 224
click at [673, 517] on div "[PERSON_NAME] [DEMOGRAPHIC_DATA] -- -- 9711808030 -- -- -- -- [DATE] ₹ 102400 0…" at bounding box center [1037, 316] width 1047 height 490
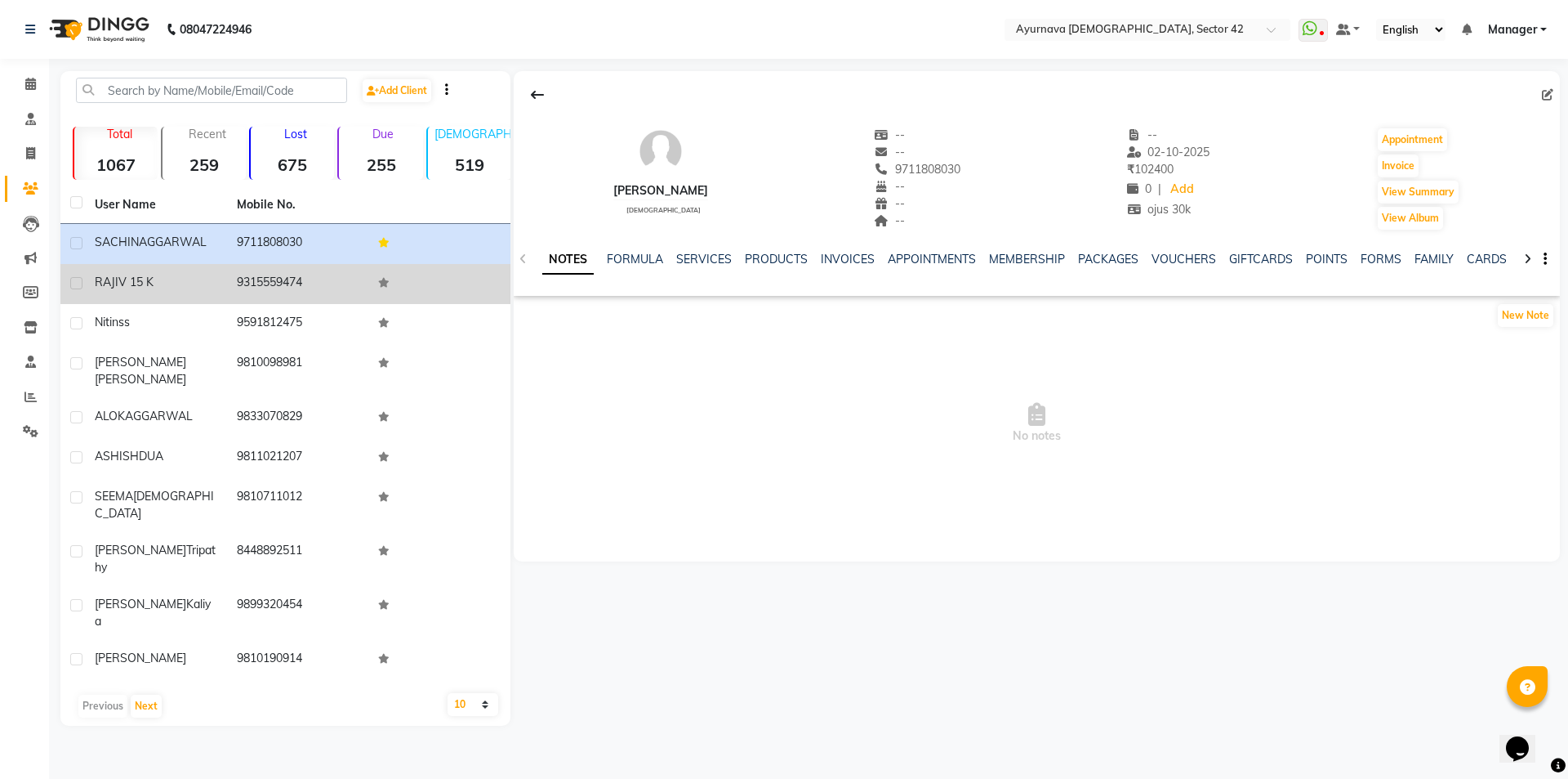
click at [189, 278] on div "RAJIV 15 K" at bounding box center [156, 281] width 122 height 17
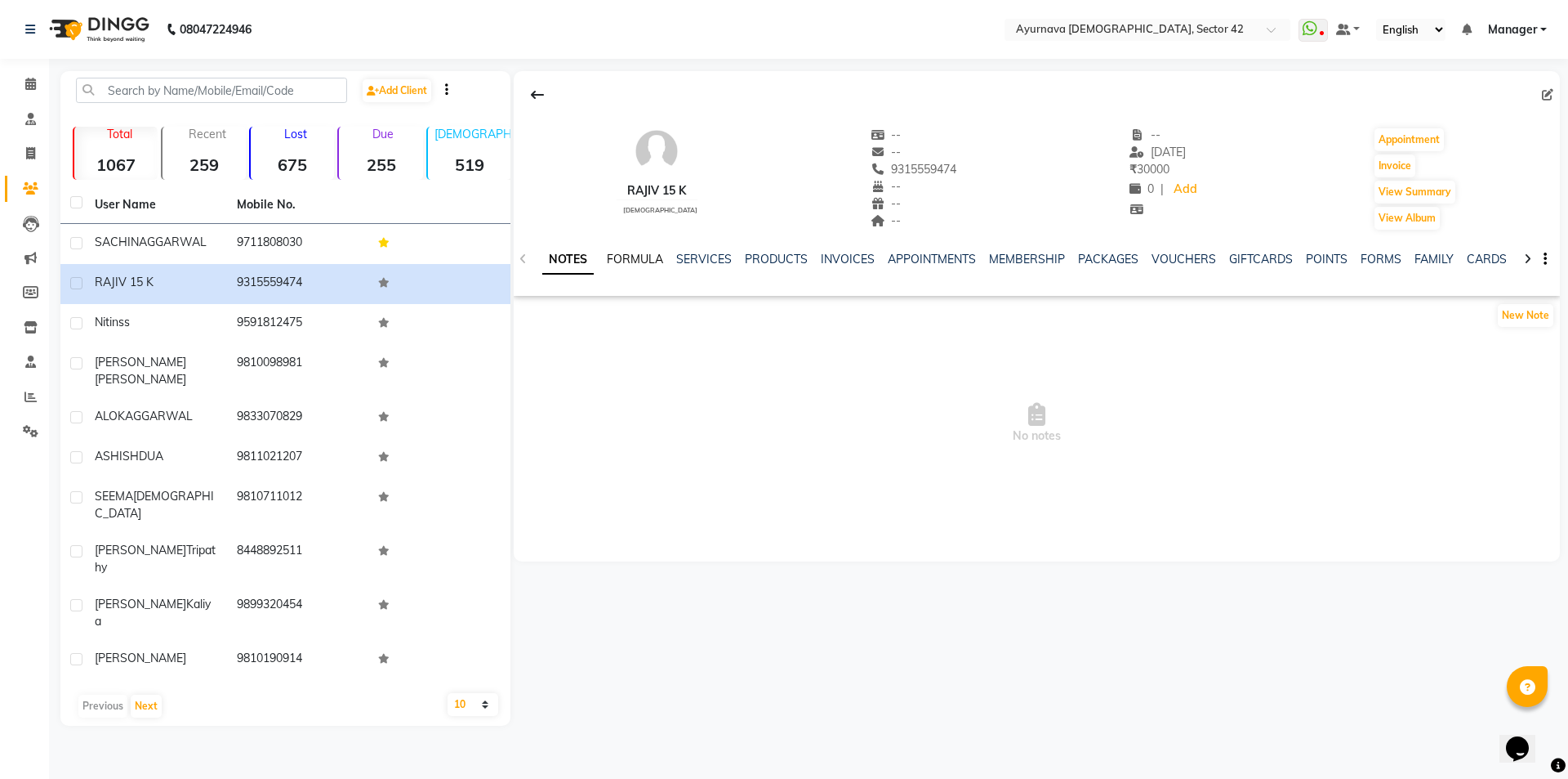
click at [634, 253] on link "FORMULA" at bounding box center [635, 259] width 57 height 15
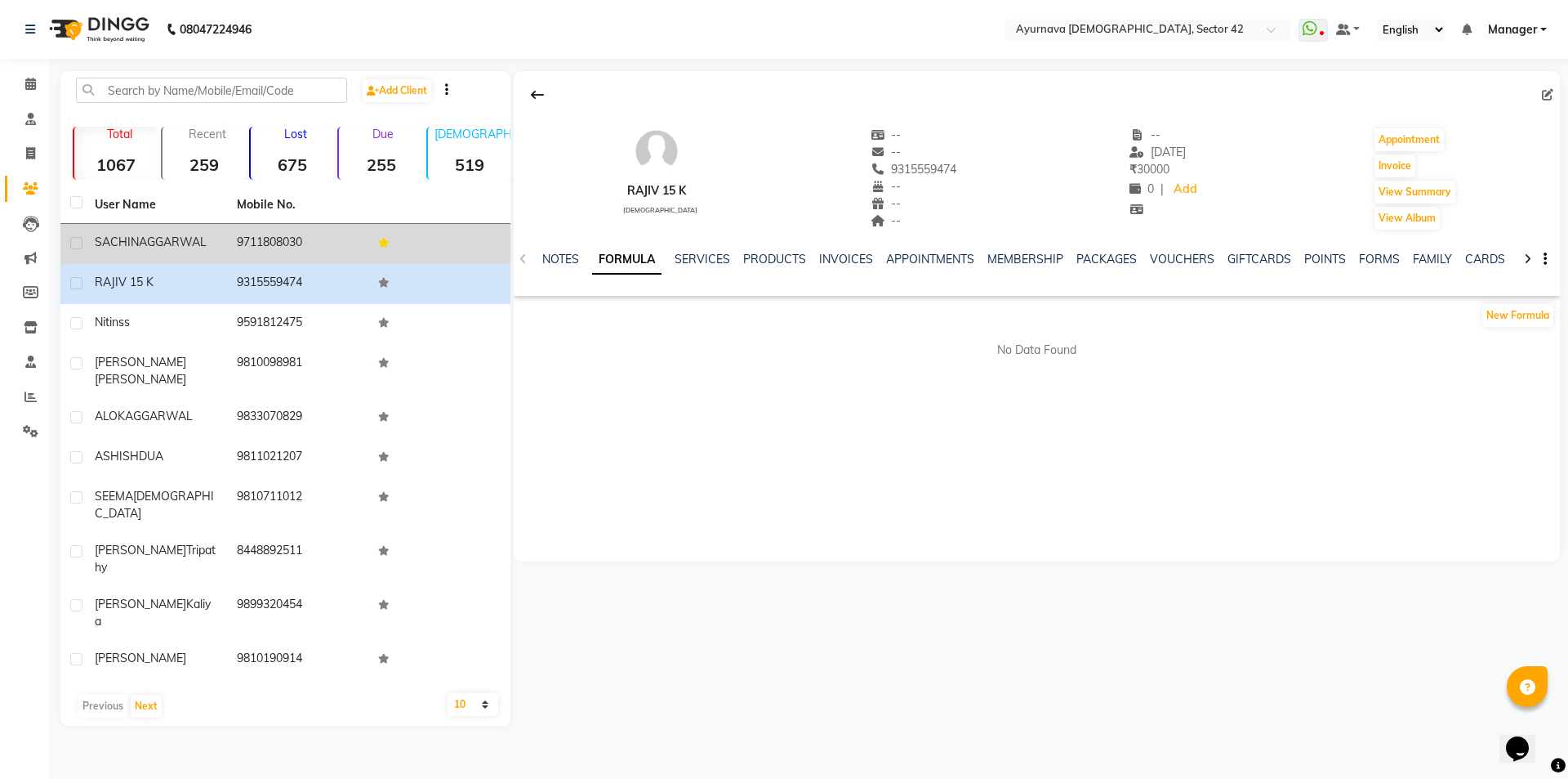
click at [206, 247] on span "AGGARWAL" at bounding box center [173, 241] width 67 height 15
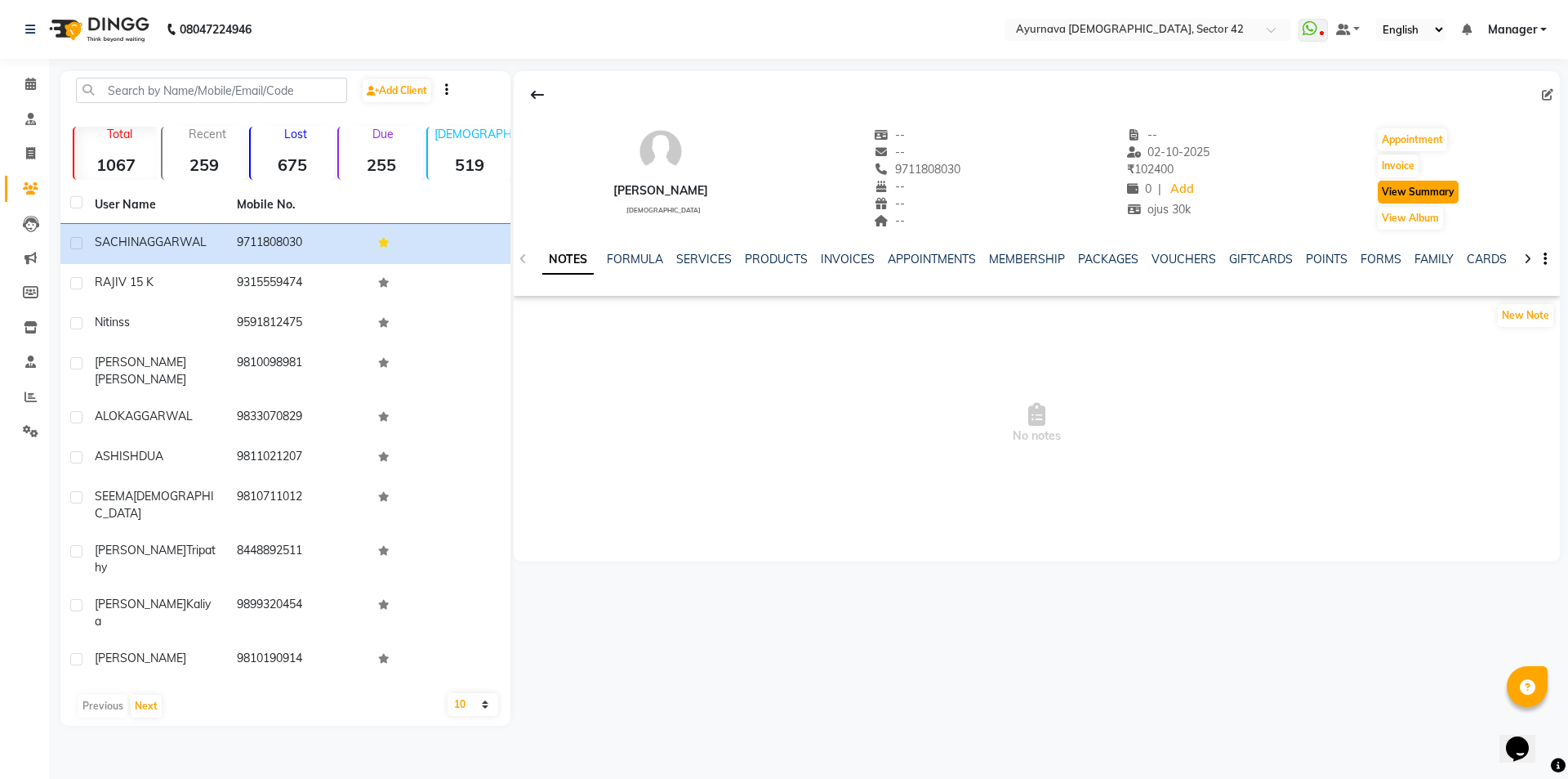
click at [1424, 197] on button "View Summary" at bounding box center [1417, 192] width 81 height 23
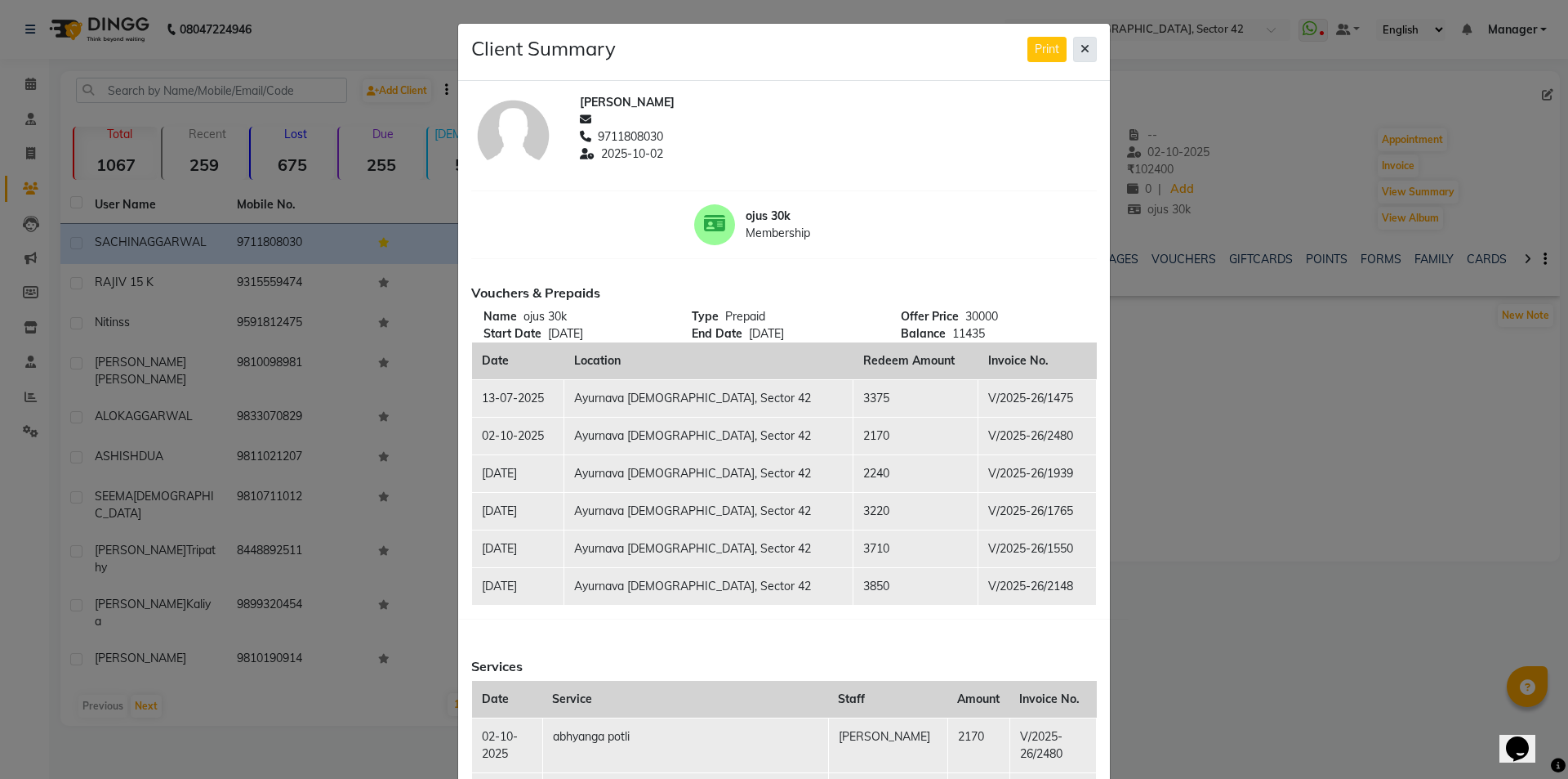
click at [1073, 55] on button at bounding box center [1085, 49] width 24 height 26
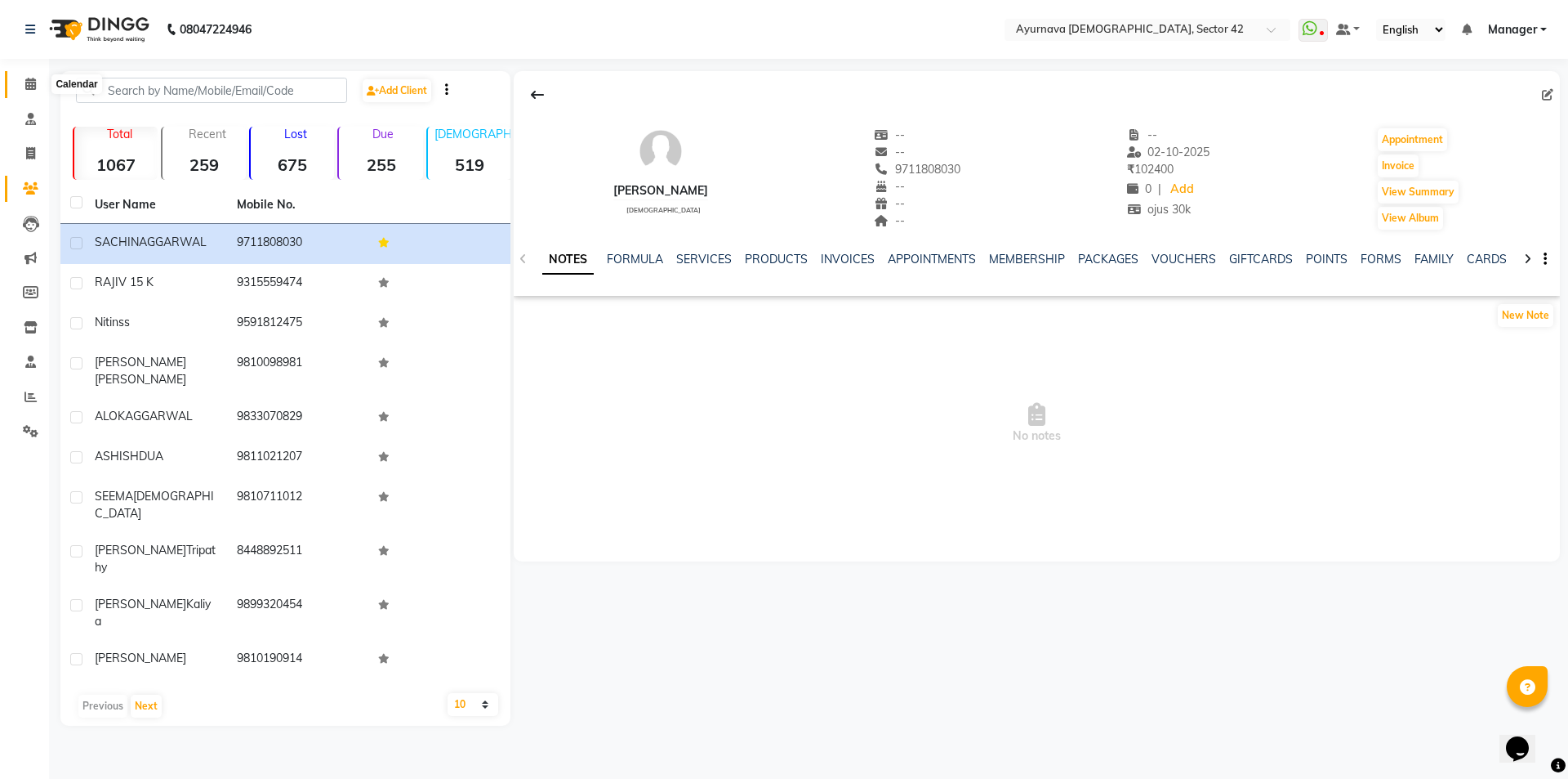
click at [27, 82] on icon at bounding box center [31, 83] width 11 height 12
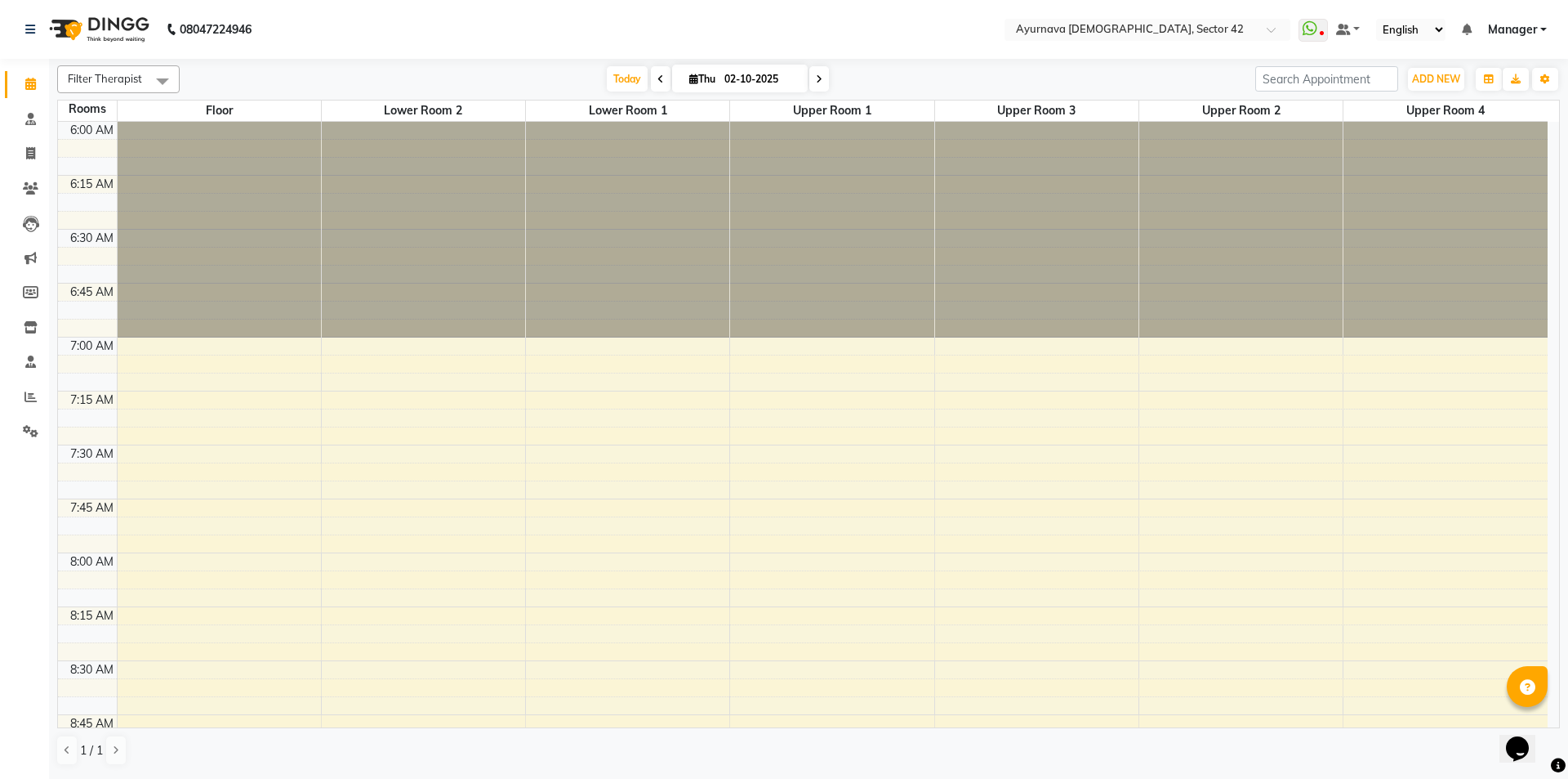
click at [657, 75] on icon at bounding box center [660, 79] width 6 height 10
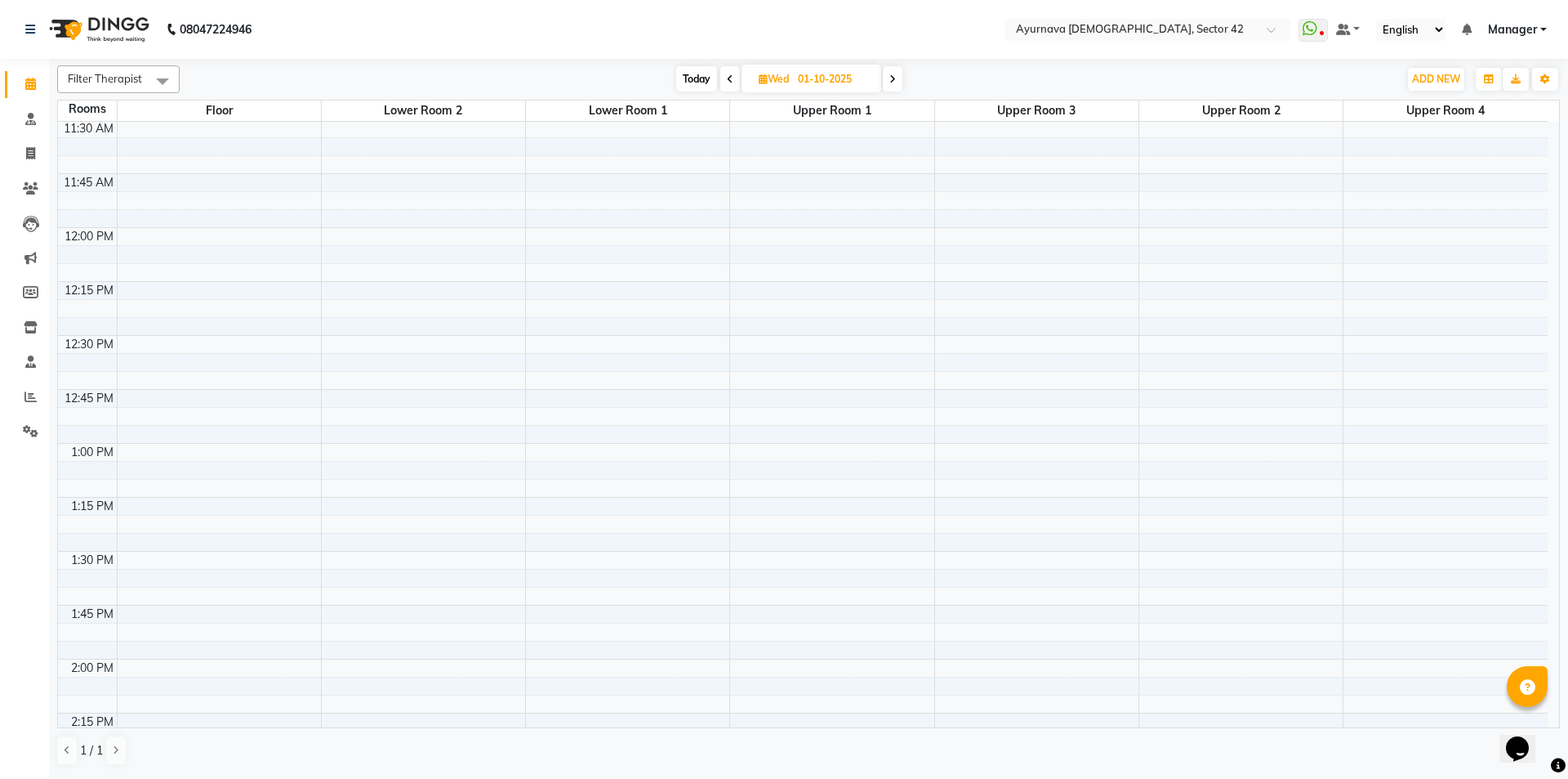
scroll to position [1184, 0]
click at [725, 77] on span at bounding box center [730, 79] width 20 height 26
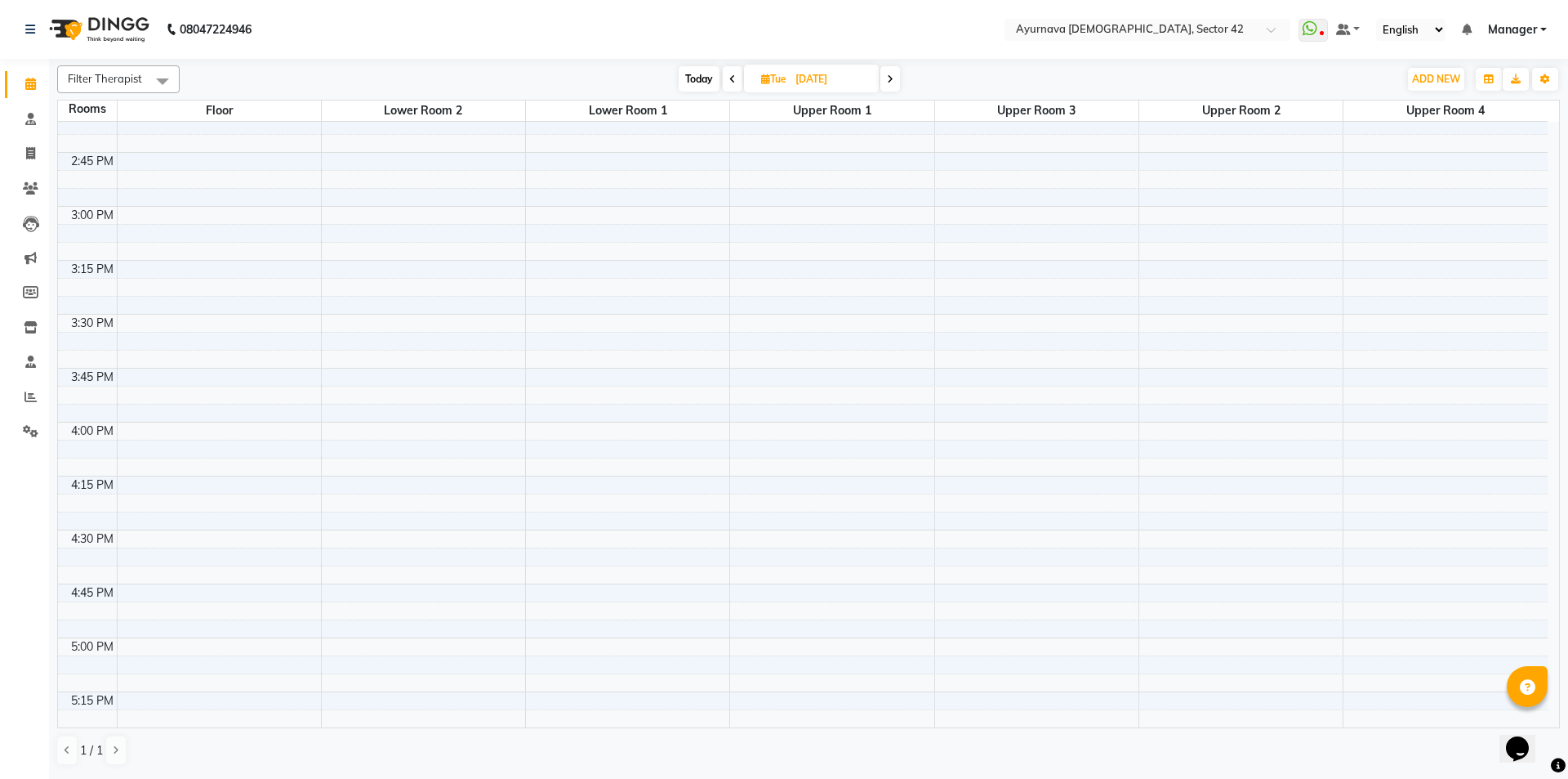
scroll to position [1837, 0]
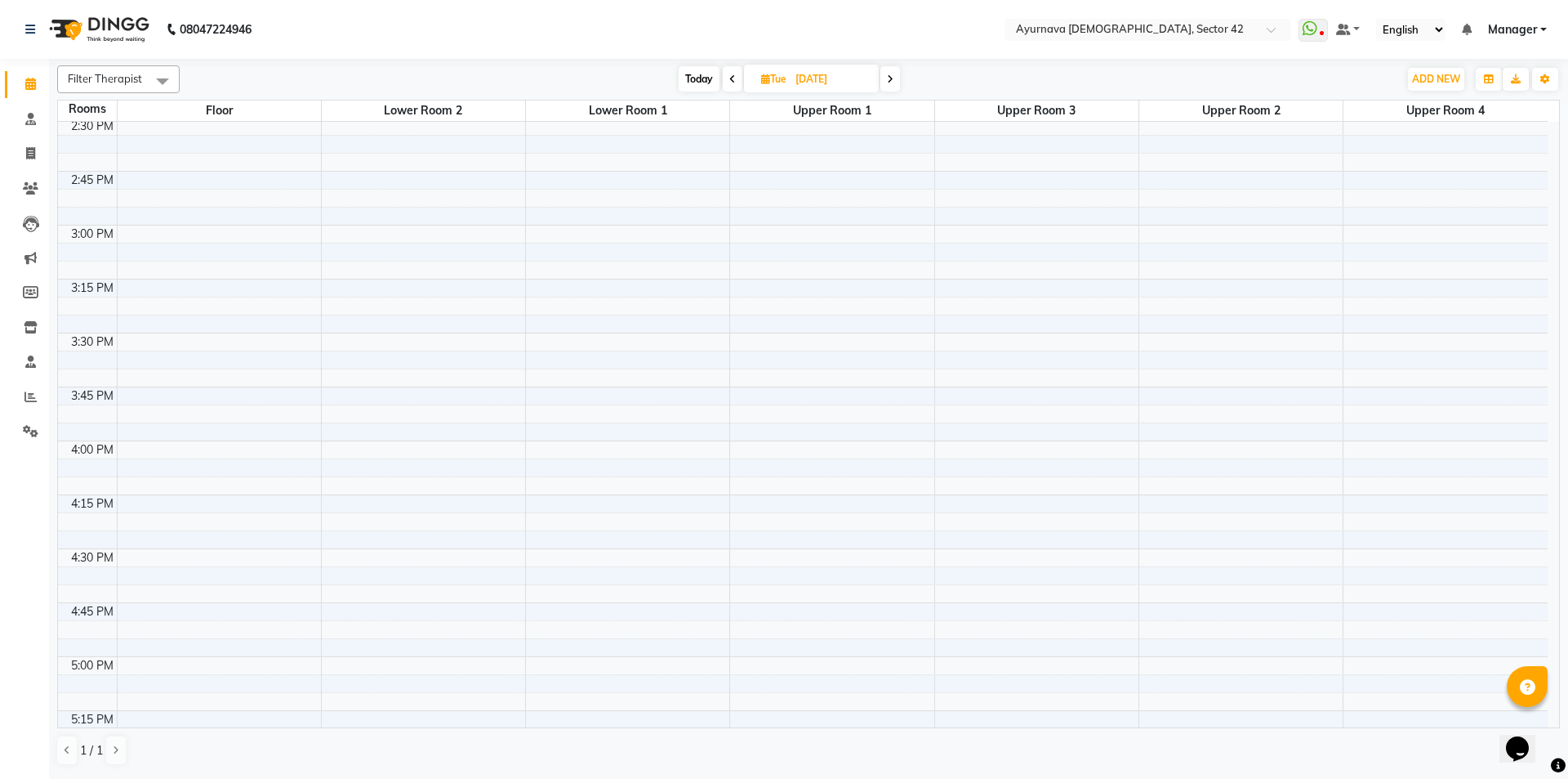
click at [737, 79] on span at bounding box center [733, 79] width 20 height 26
type input "29-09-2025"
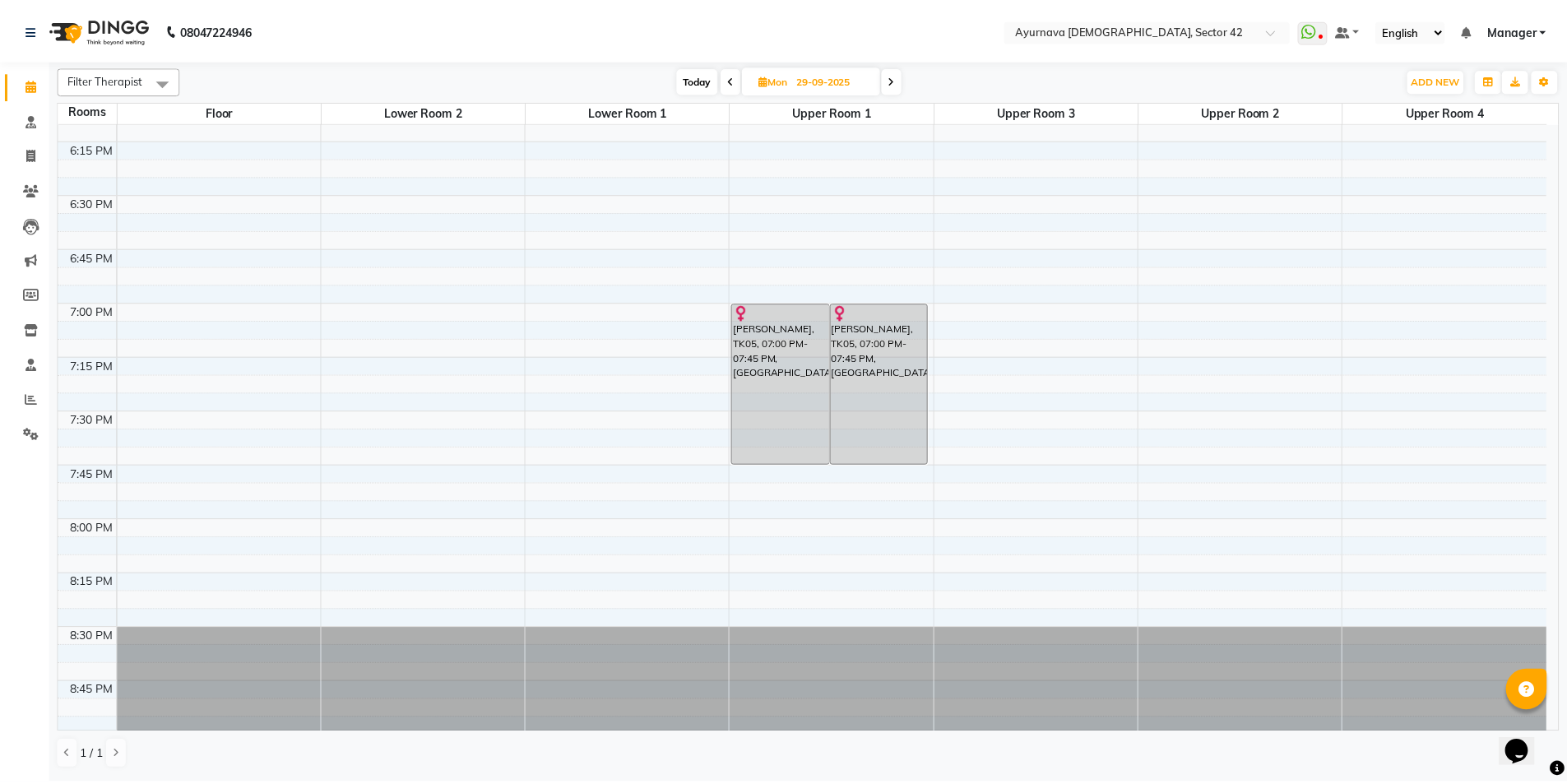
scroll to position [2646, 0]
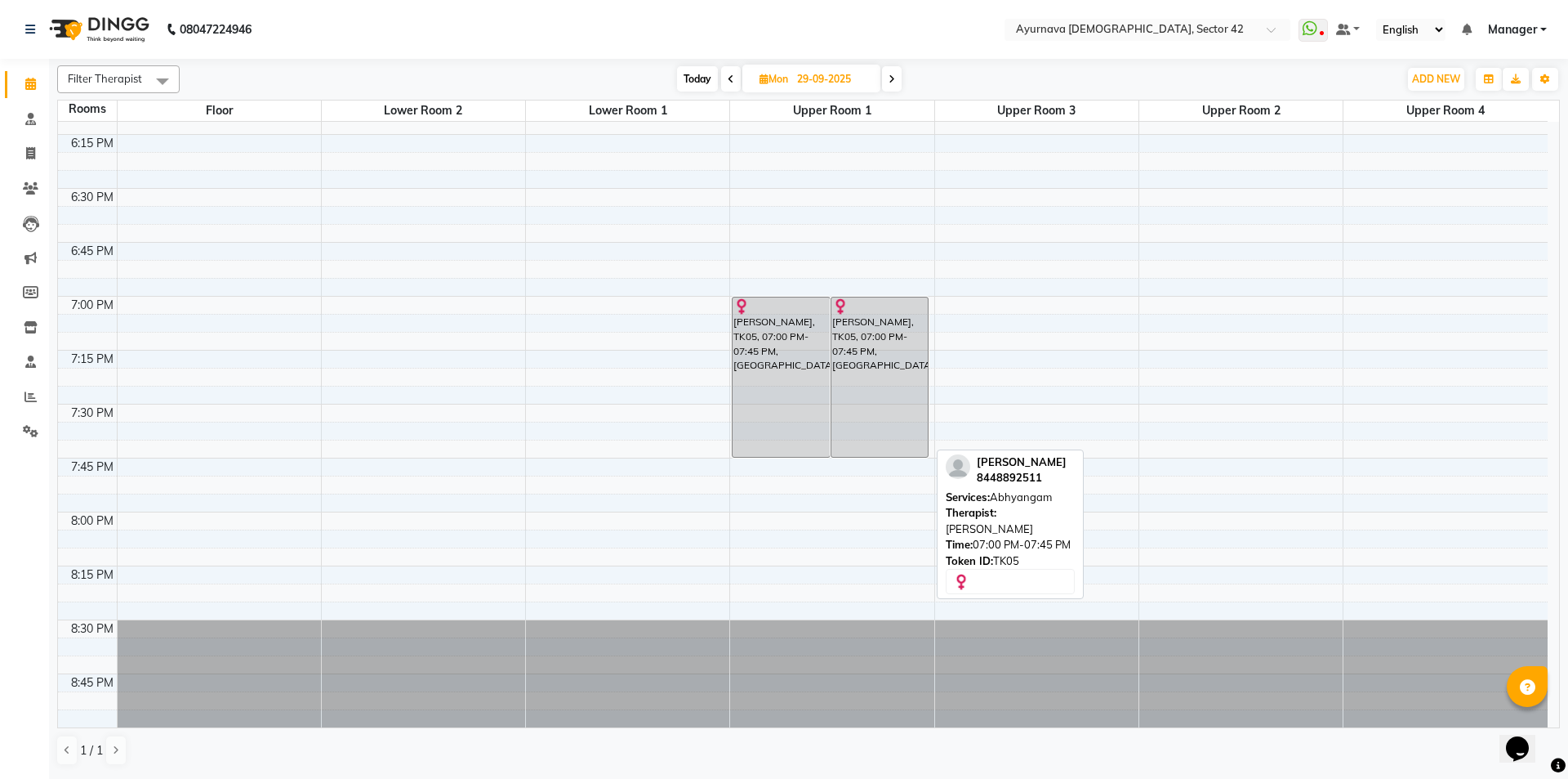
click at [834, 366] on div "[PERSON_NAME], TK05, 07:00 PM-07:45 PM, [GEOGRAPHIC_DATA]" at bounding box center [880, 377] width 98 height 160
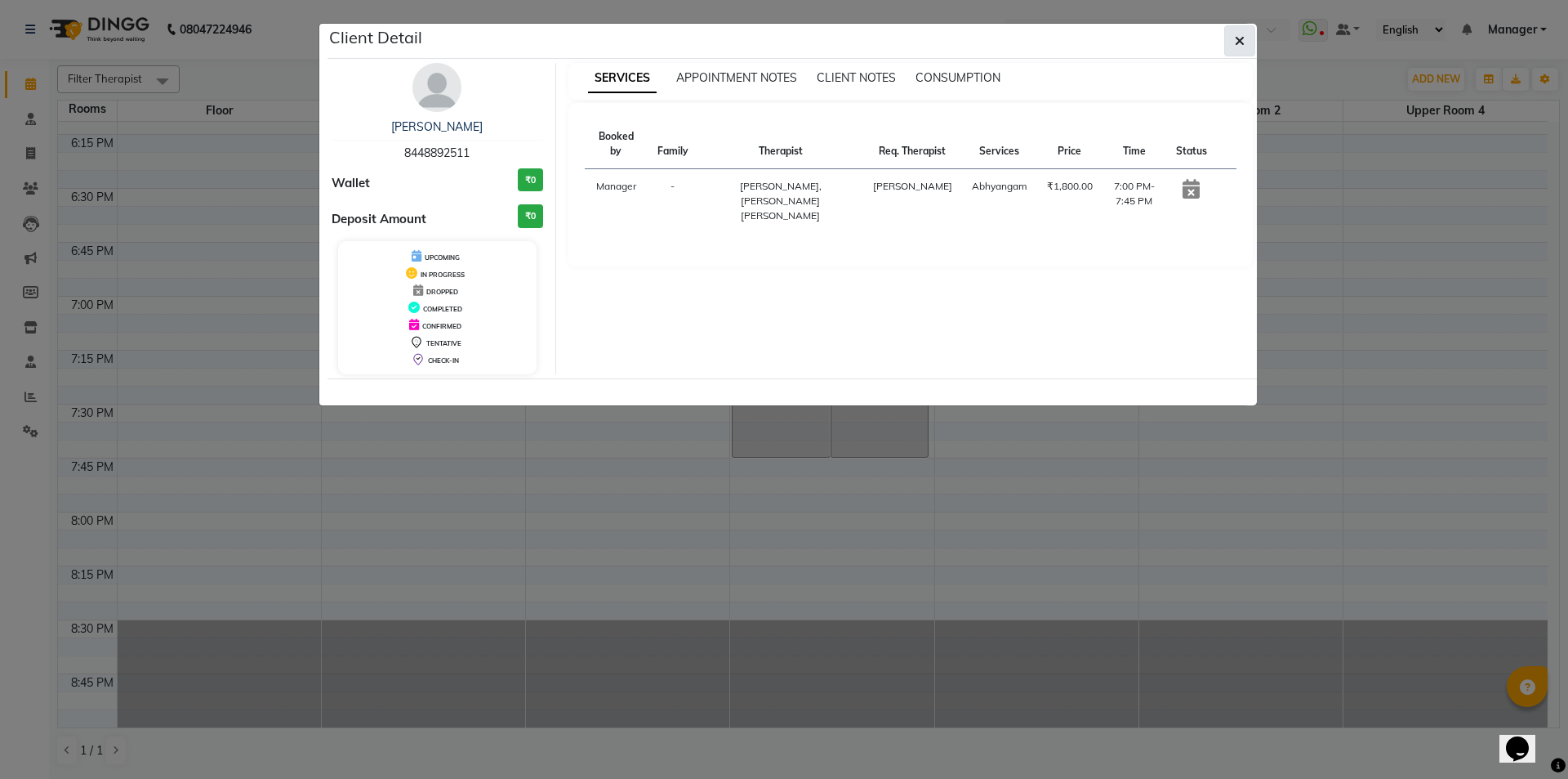
click at [1239, 35] on icon "button" at bounding box center [1239, 41] width 10 height 13
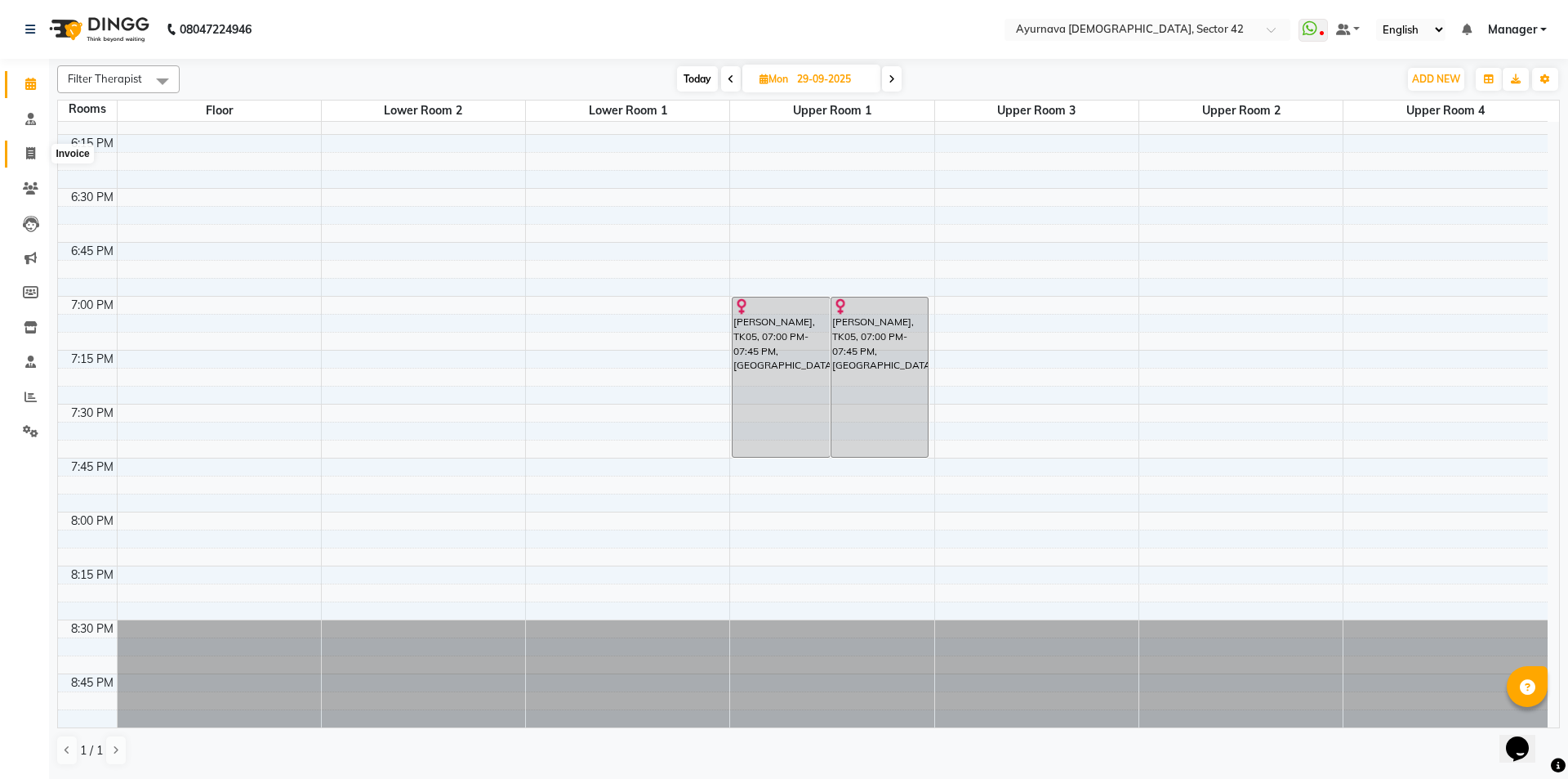
click at [31, 150] on icon at bounding box center [30, 153] width 9 height 12
select select "service"
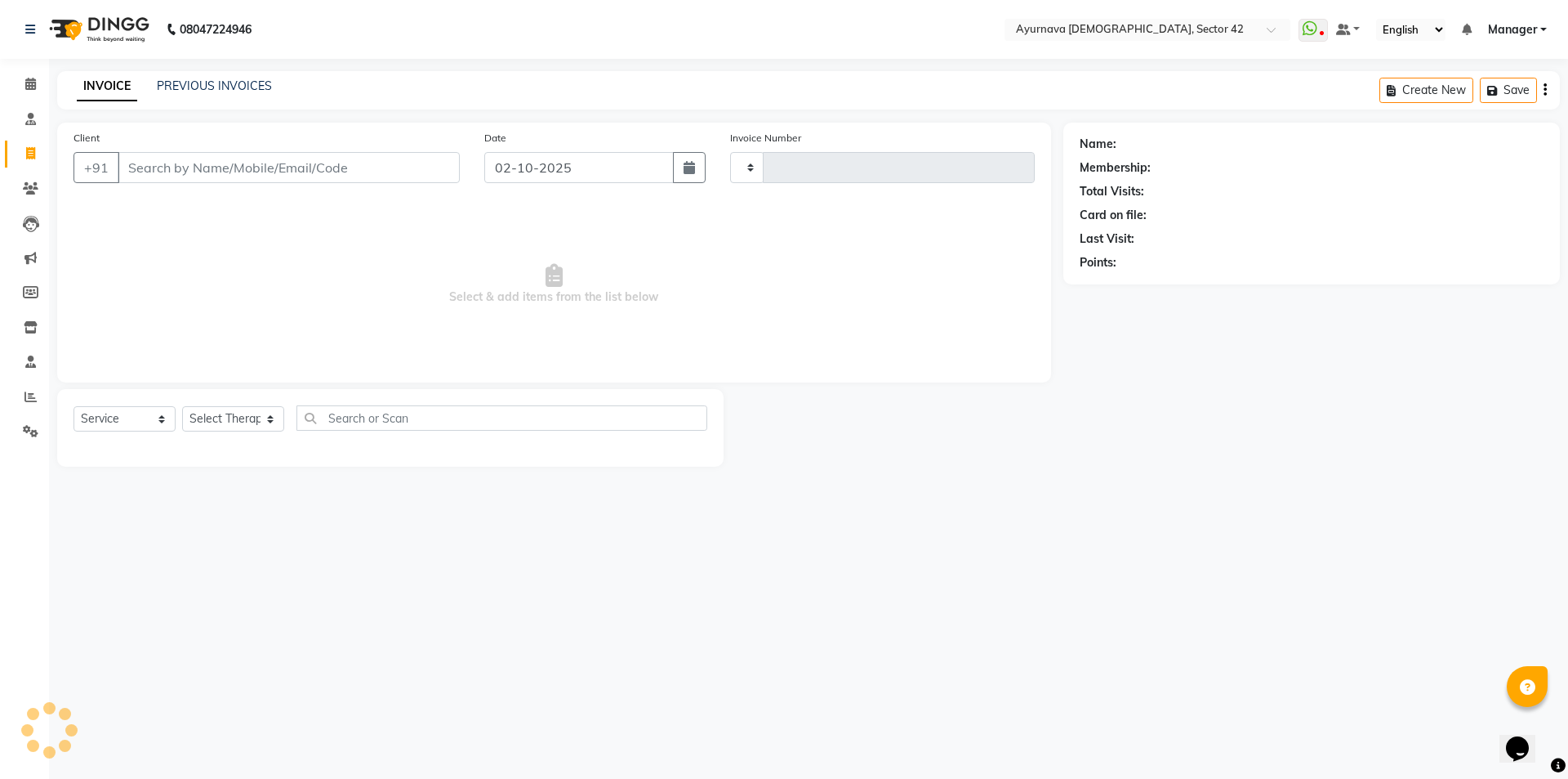
type input "2481"
select select "5575"
drag, startPoint x: 267, startPoint y: 152, endPoint x: 270, endPoint y: 160, distance: 8.5
click at [270, 155] on input "Client" at bounding box center [289, 167] width 342 height 31
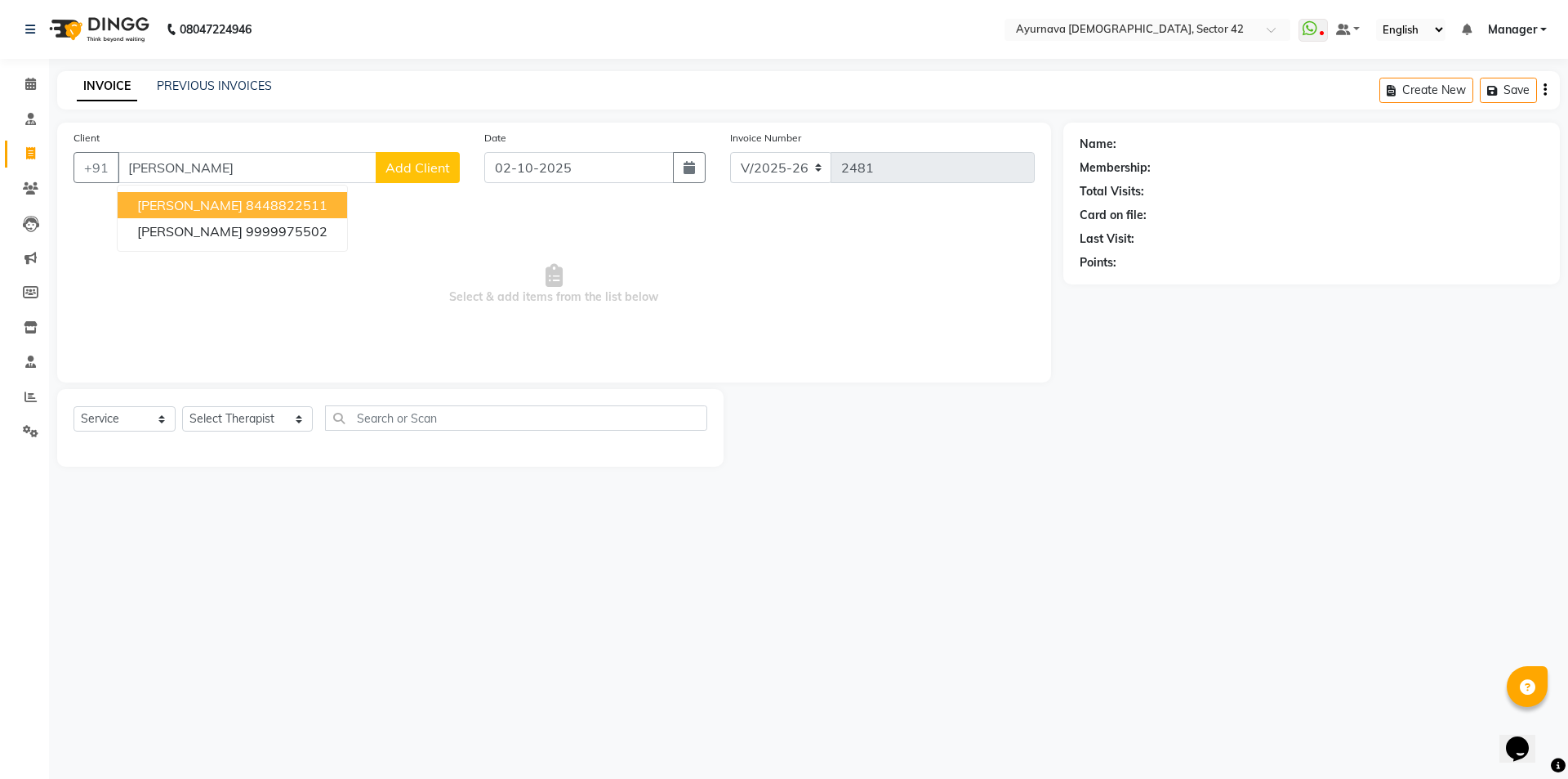
click at [267, 201] on ngb-highlight "8448822511" at bounding box center [286, 205] width 82 height 16
type input "8448822511"
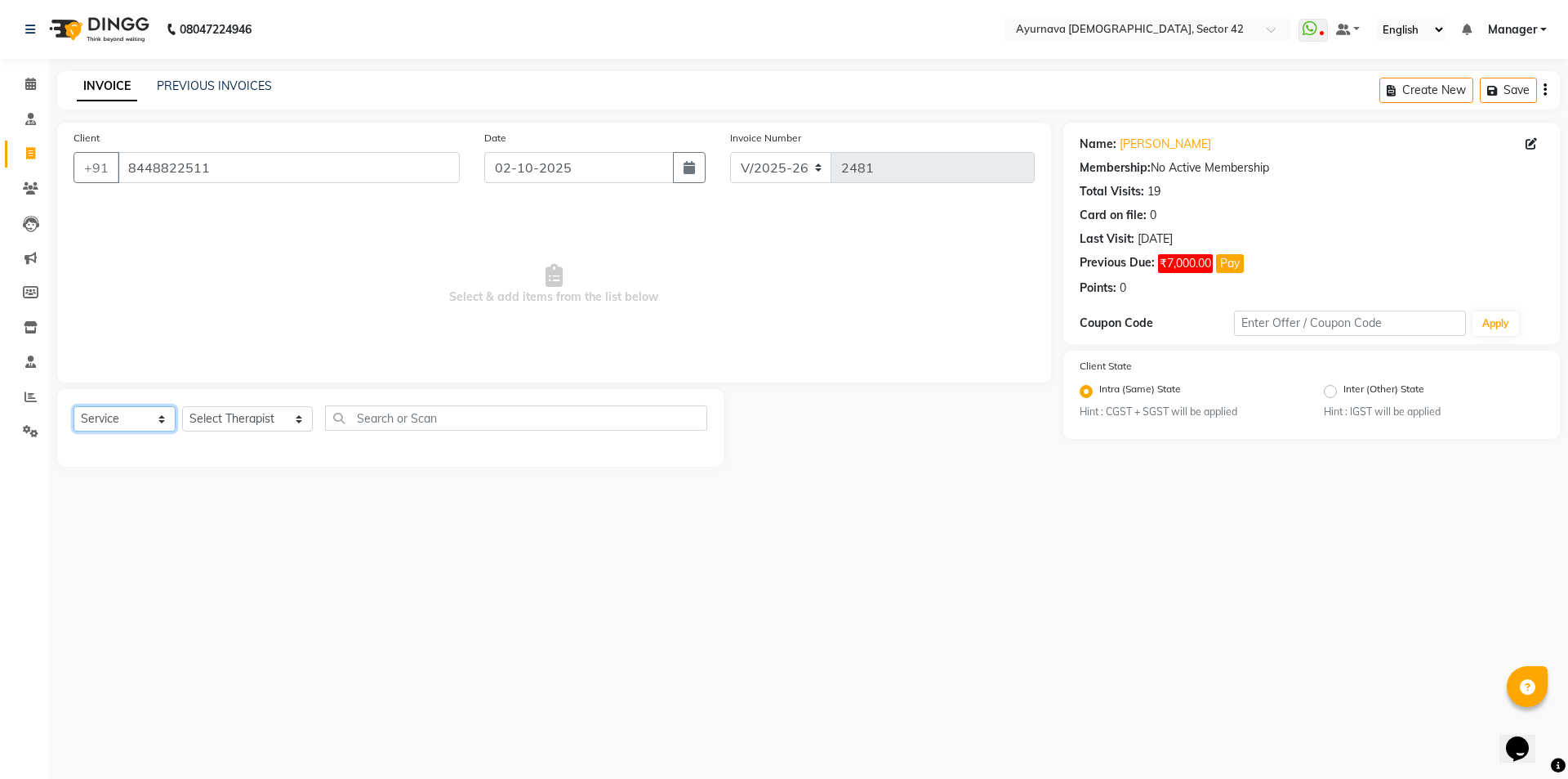
click at [134, 412] on select "Select Service Product Membership Package Voucher Prepaid Gift Card" at bounding box center [124, 419] width 102 height 26
click at [74, 406] on select "Select Service Product Membership Package Voucher Prepaid Gift Card" at bounding box center [124, 419] width 102 height 26
click at [239, 418] on select "Select Therapist [PERSON_NAME] akash [PERSON_NAME] [PERSON_NAME] [PERSON_NAME] …" at bounding box center [247, 419] width 130 height 26
select select "38438"
click at [182, 406] on select "Select Therapist [PERSON_NAME] akash [PERSON_NAME] [PERSON_NAME] [PERSON_NAME] …" at bounding box center [247, 419] width 130 height 26
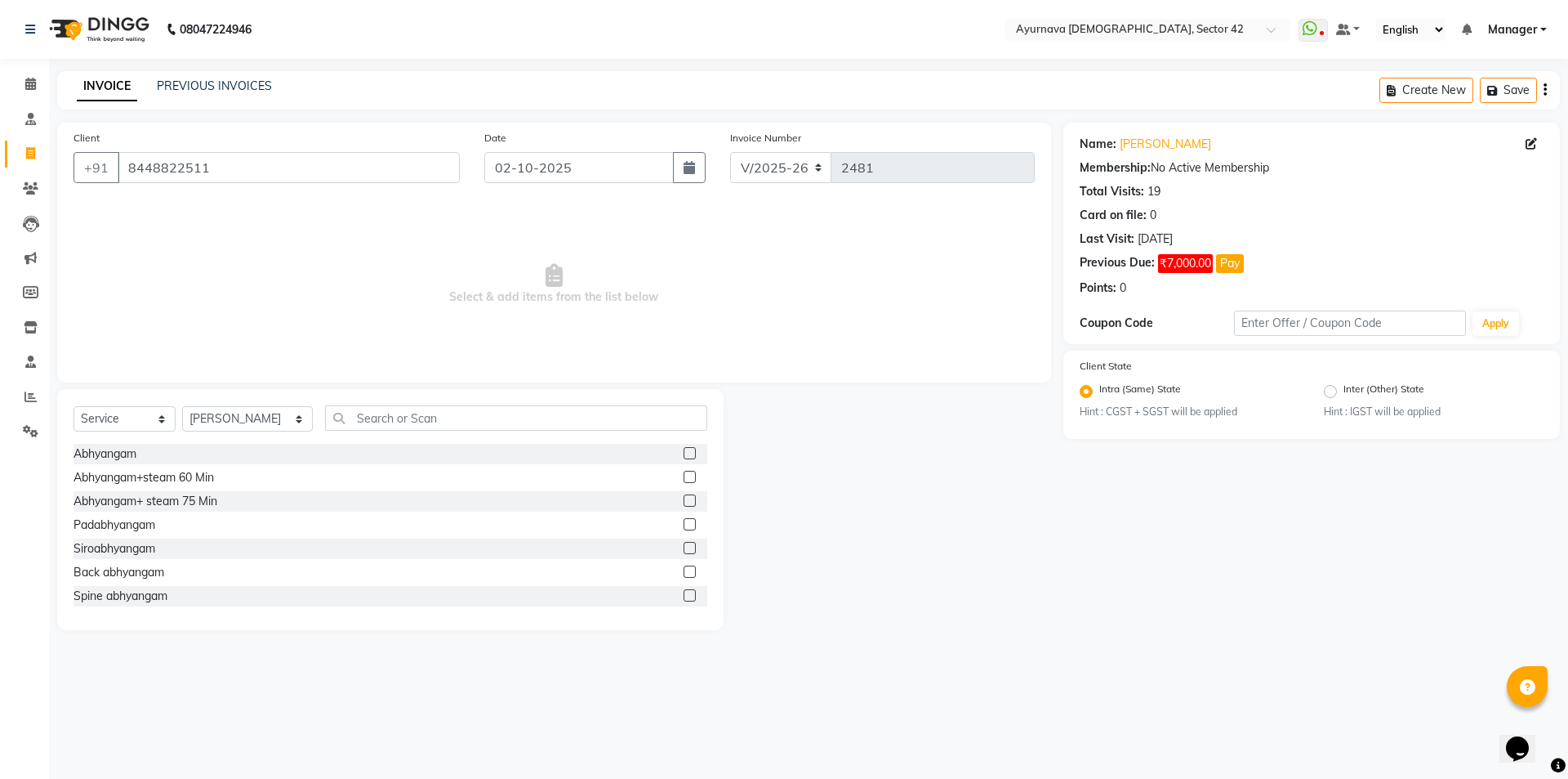
click at [684, 449] on label at bounding box center [690, 453] width 12 height 12
click at [684, 449] on input "checkbox" at bounding box center [689, 454] width 11 height 11
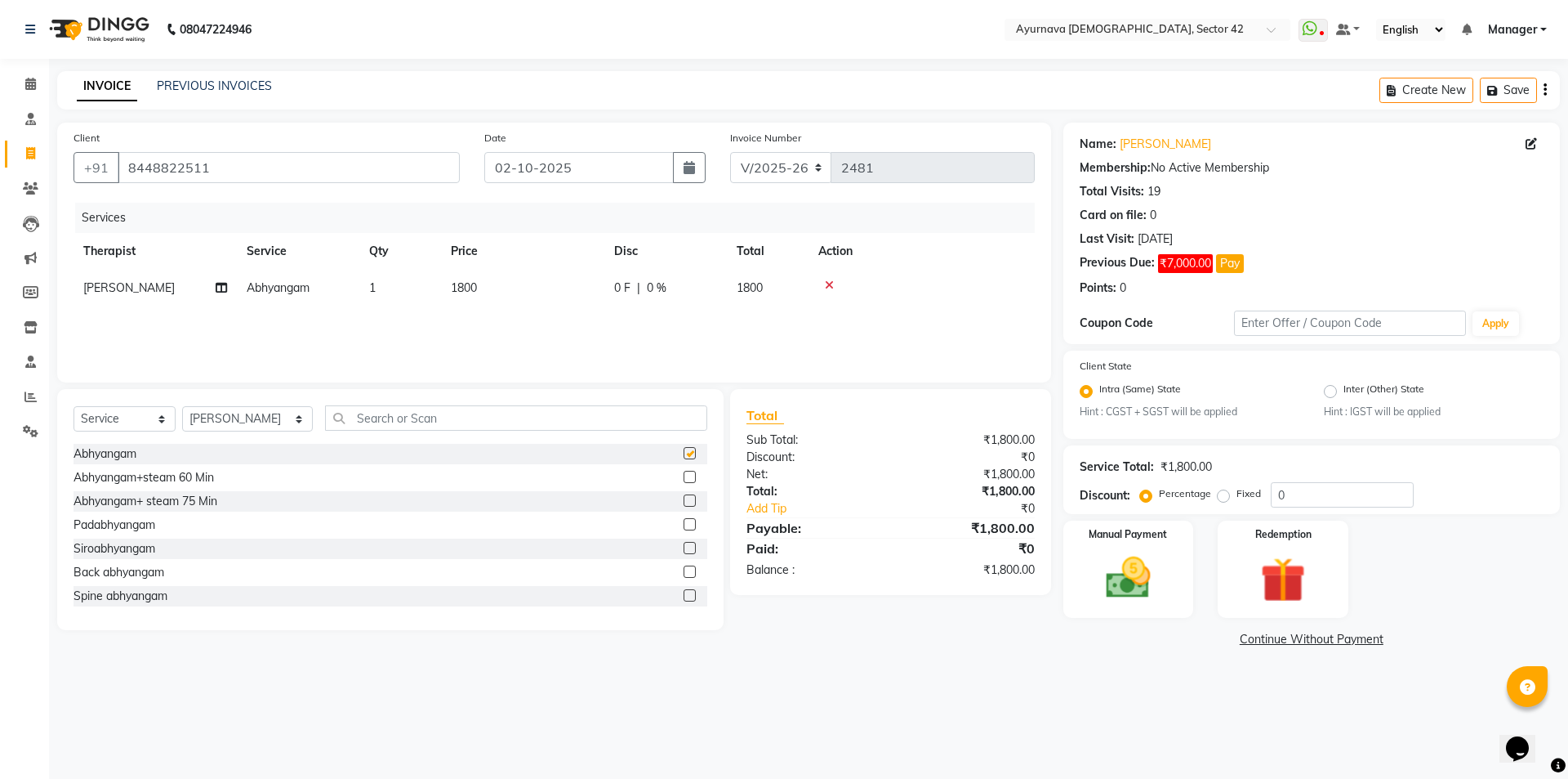
checkbox input "false"
click at [1289, 565] on img at bounding box center [1282, 580] width 76 height 58
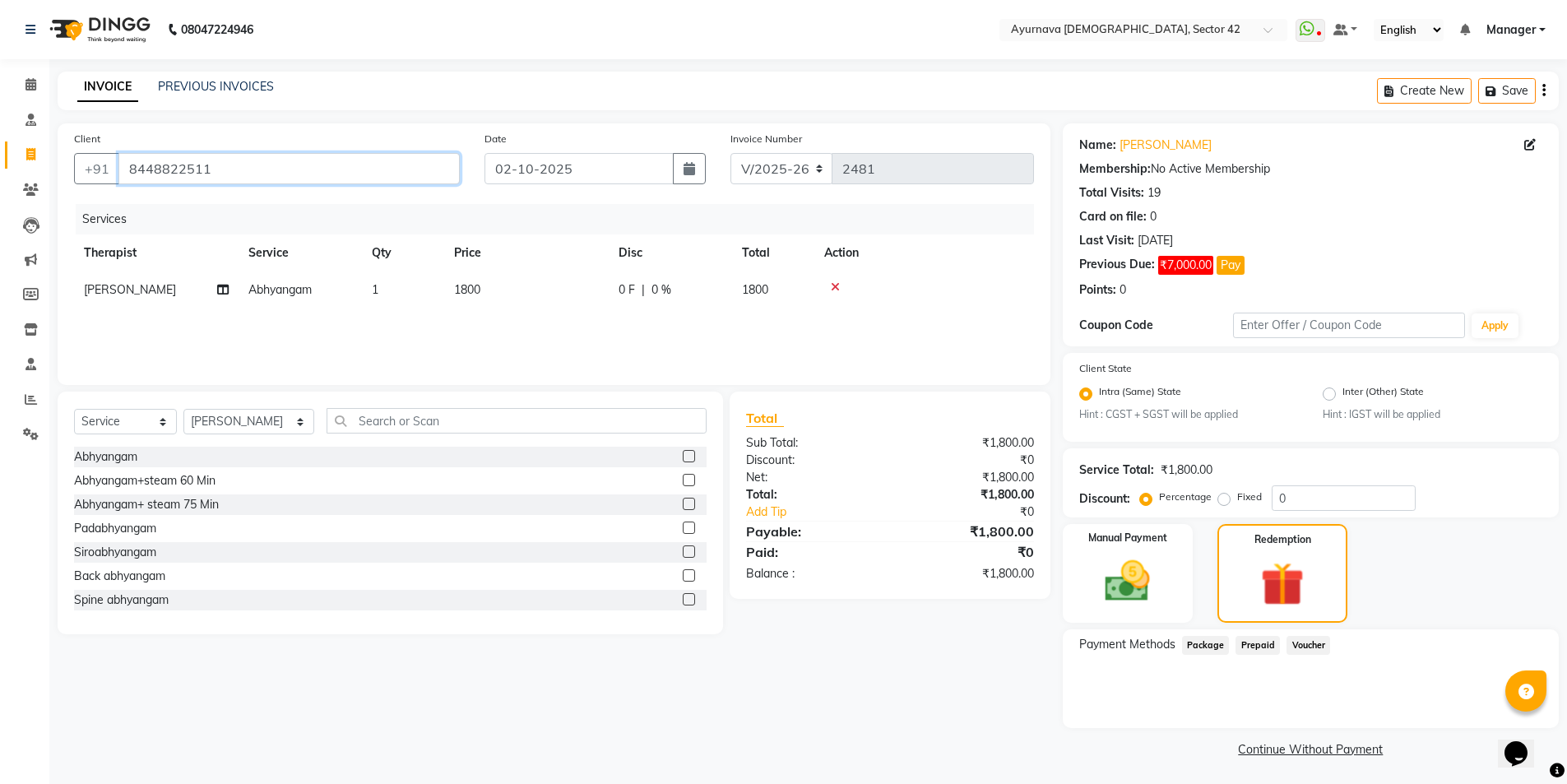
click at [293, 169] on input "8448822511" at bounding box center [289, 168] width 341 height 31
click at [293, 171] on input "8448822511" at bounding box center [289, 168] width 341 height 31
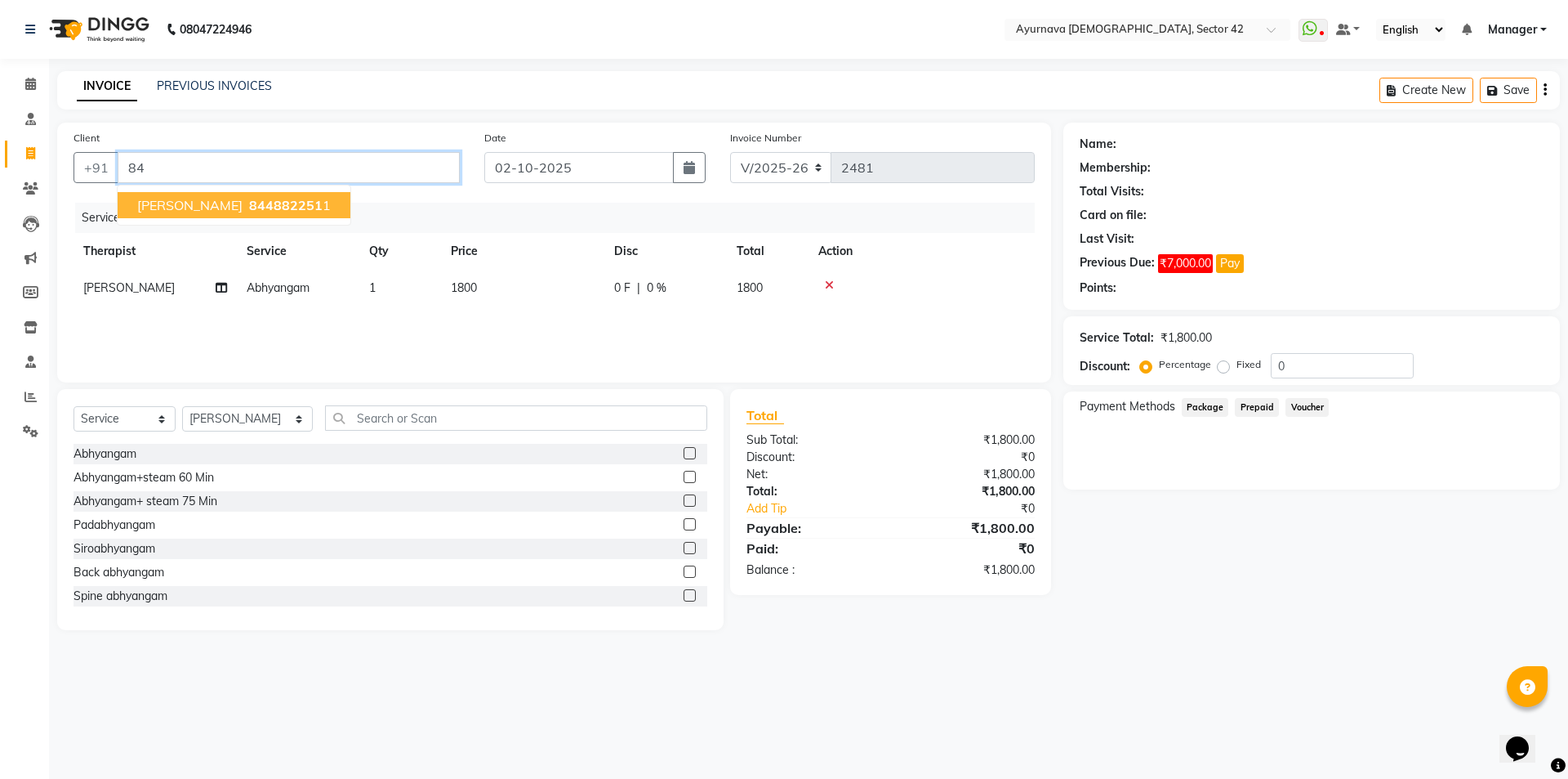
type input "8"
type input "m"
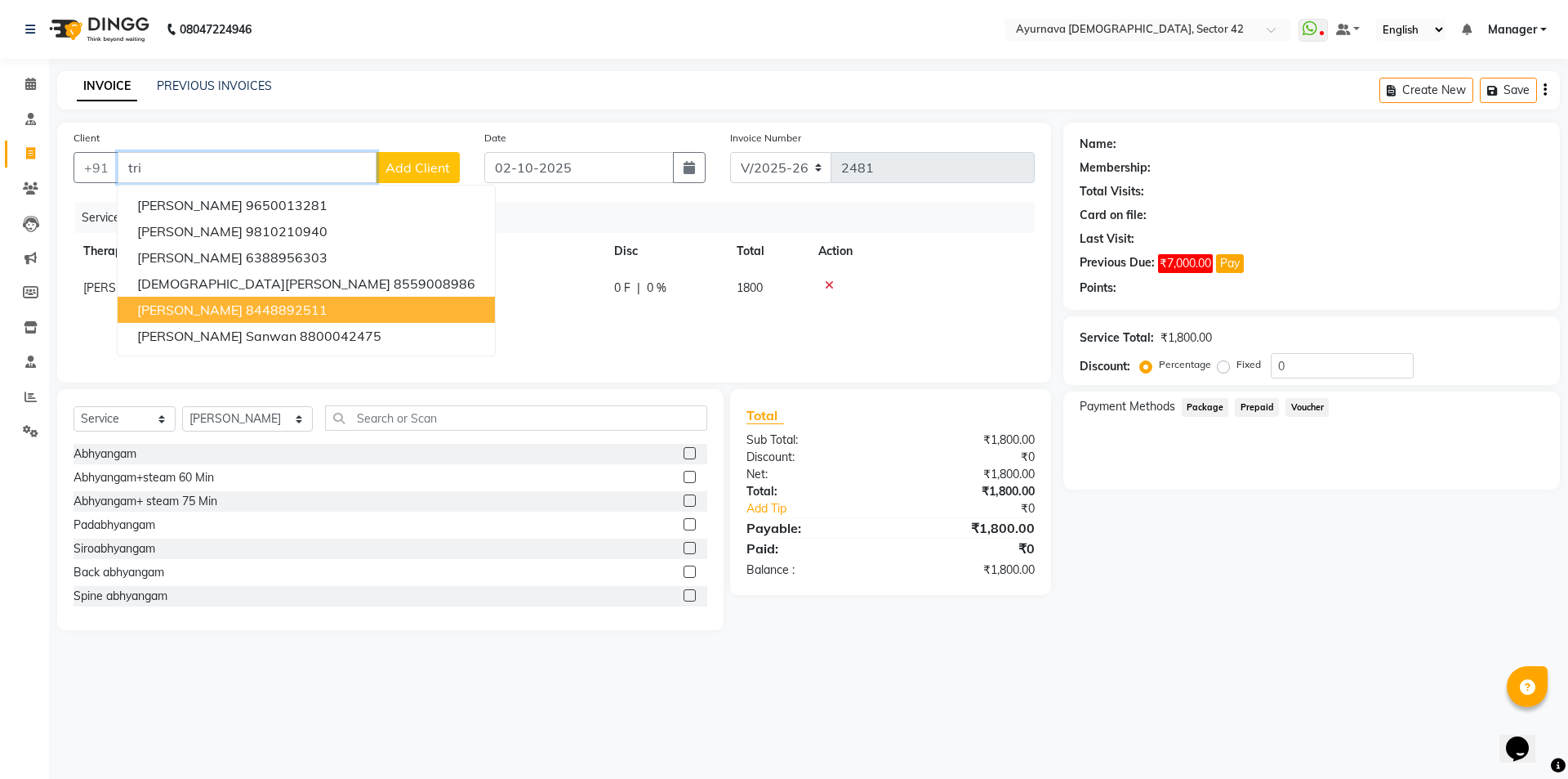
click at [304, 309] on ngb-highlight "8448892511" at bounding box center [286, 310] width 82 height 16
type input "8448892511"
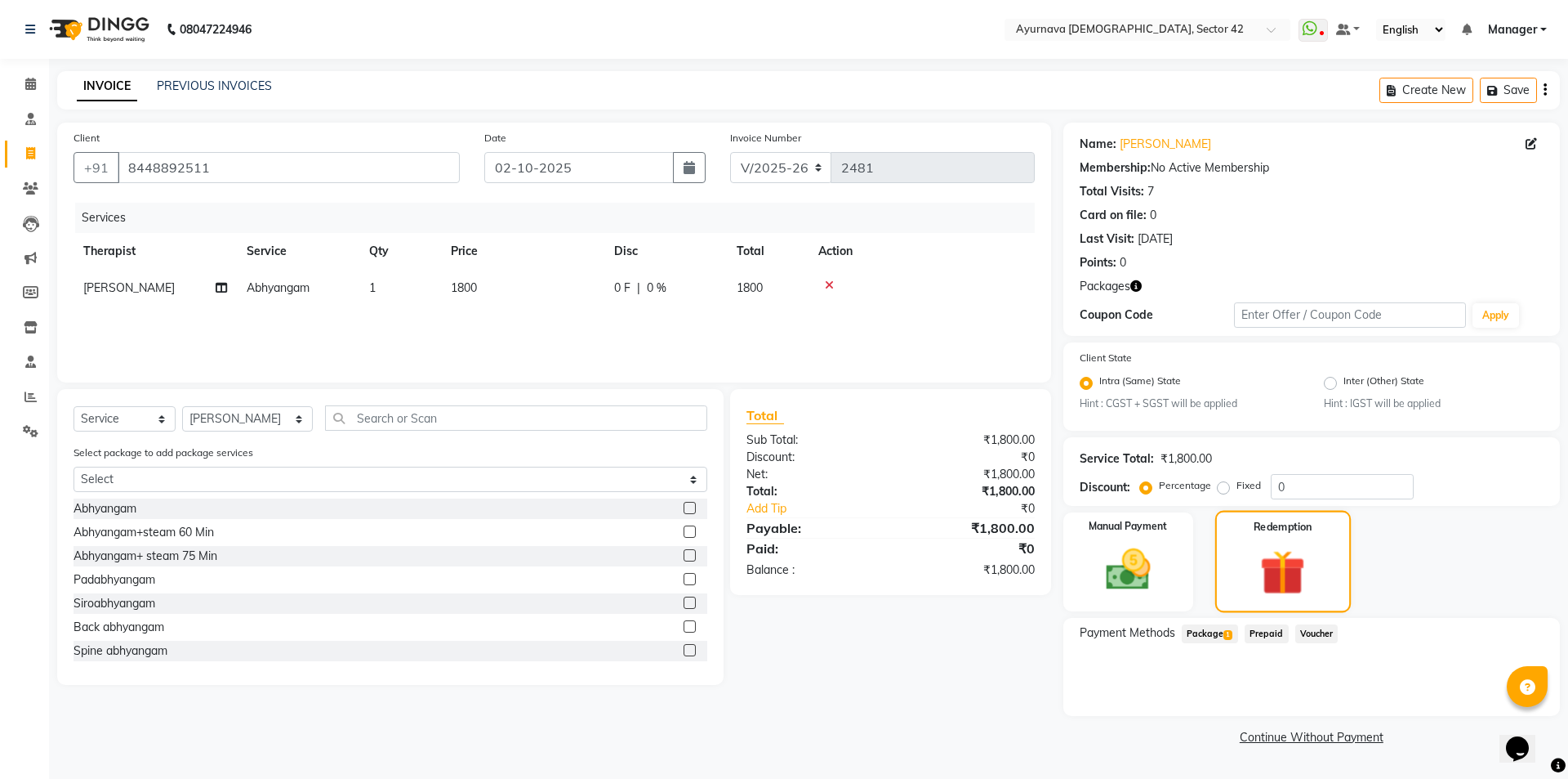
click at [1302, 575] on img at bounding box center [1282, 573] width 74 height 57
click at [1204, 632] on span "Package 1" at bounding box center [1210, 633] width 57 height 19
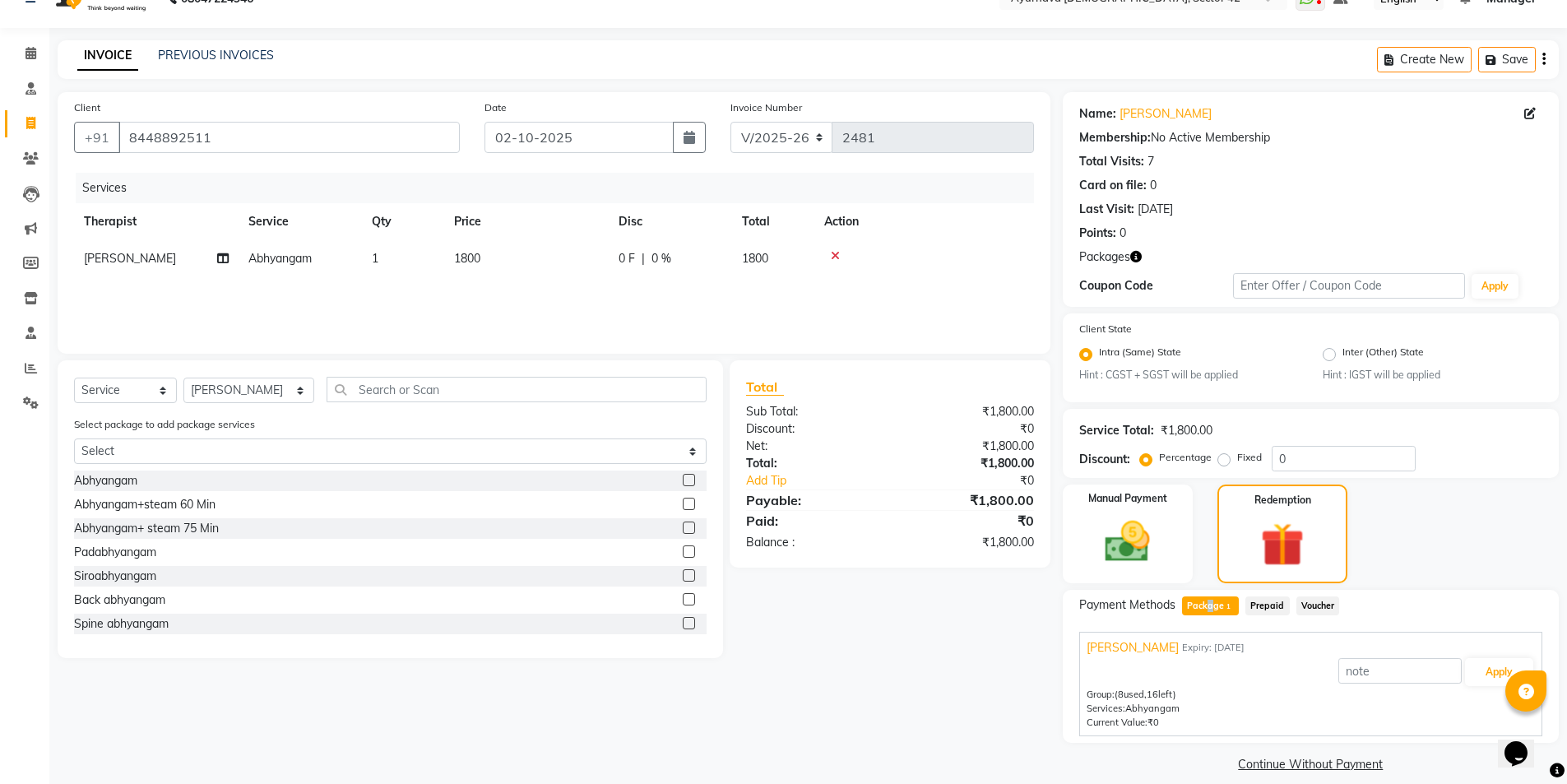
scroll to position [48, 0]
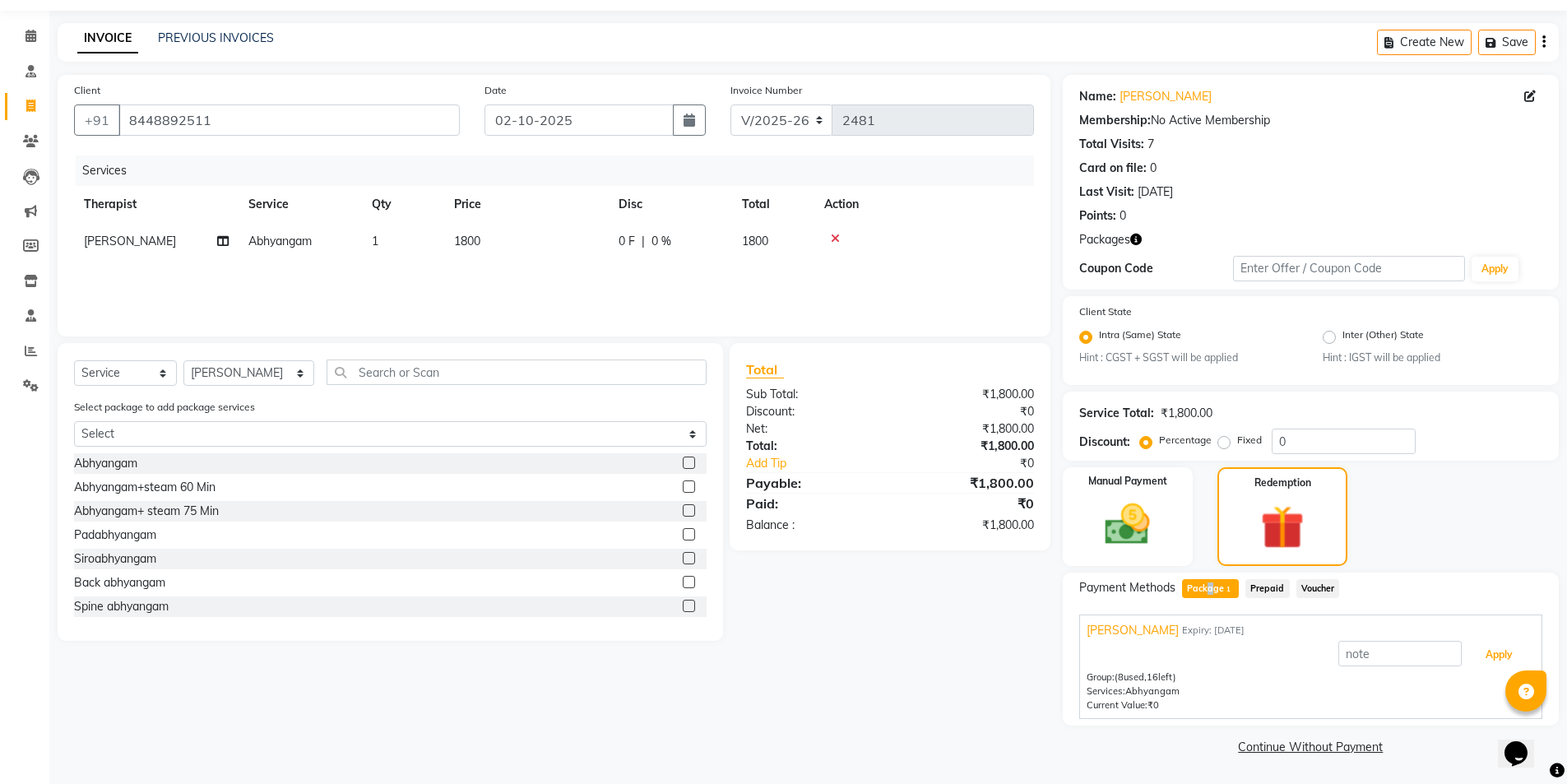
click at [1435, 657] on button "Apply" at bounding box center [1499, 654] width 68 height 28
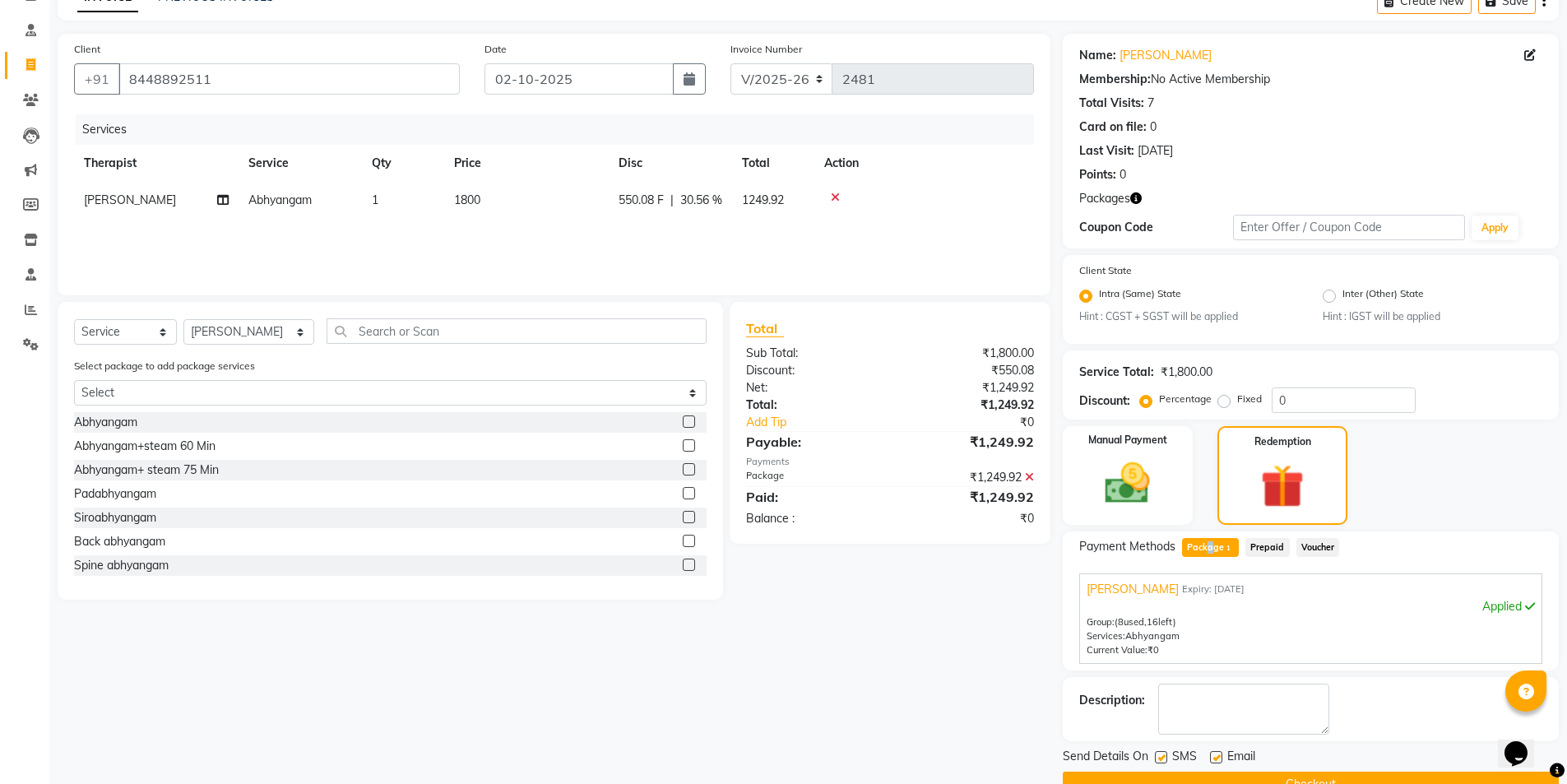
scroll to position [128, 0]
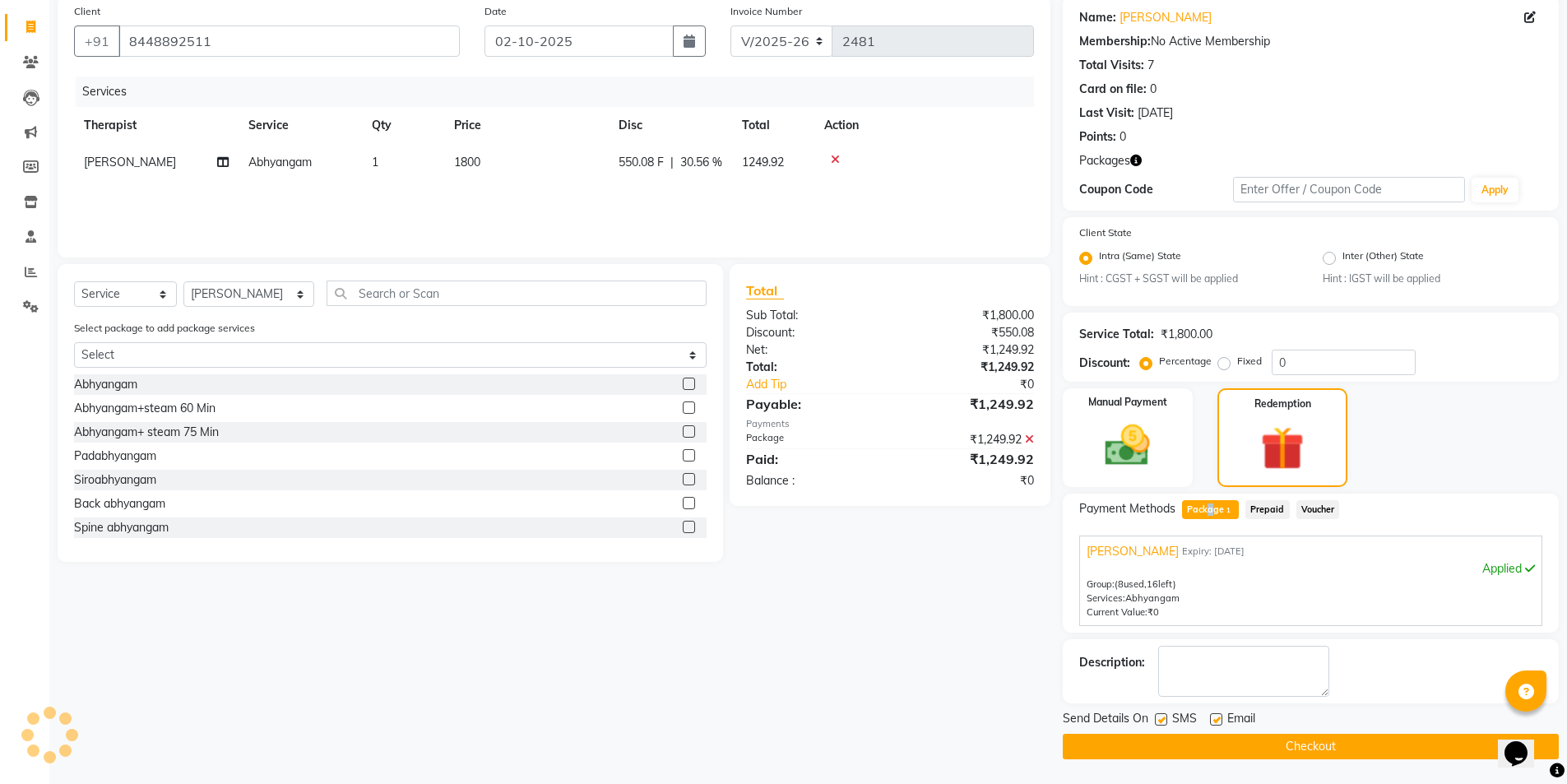
click at [1164, 711] on button "Checkout" at bounding box center [1311, 746] width 496 height 26
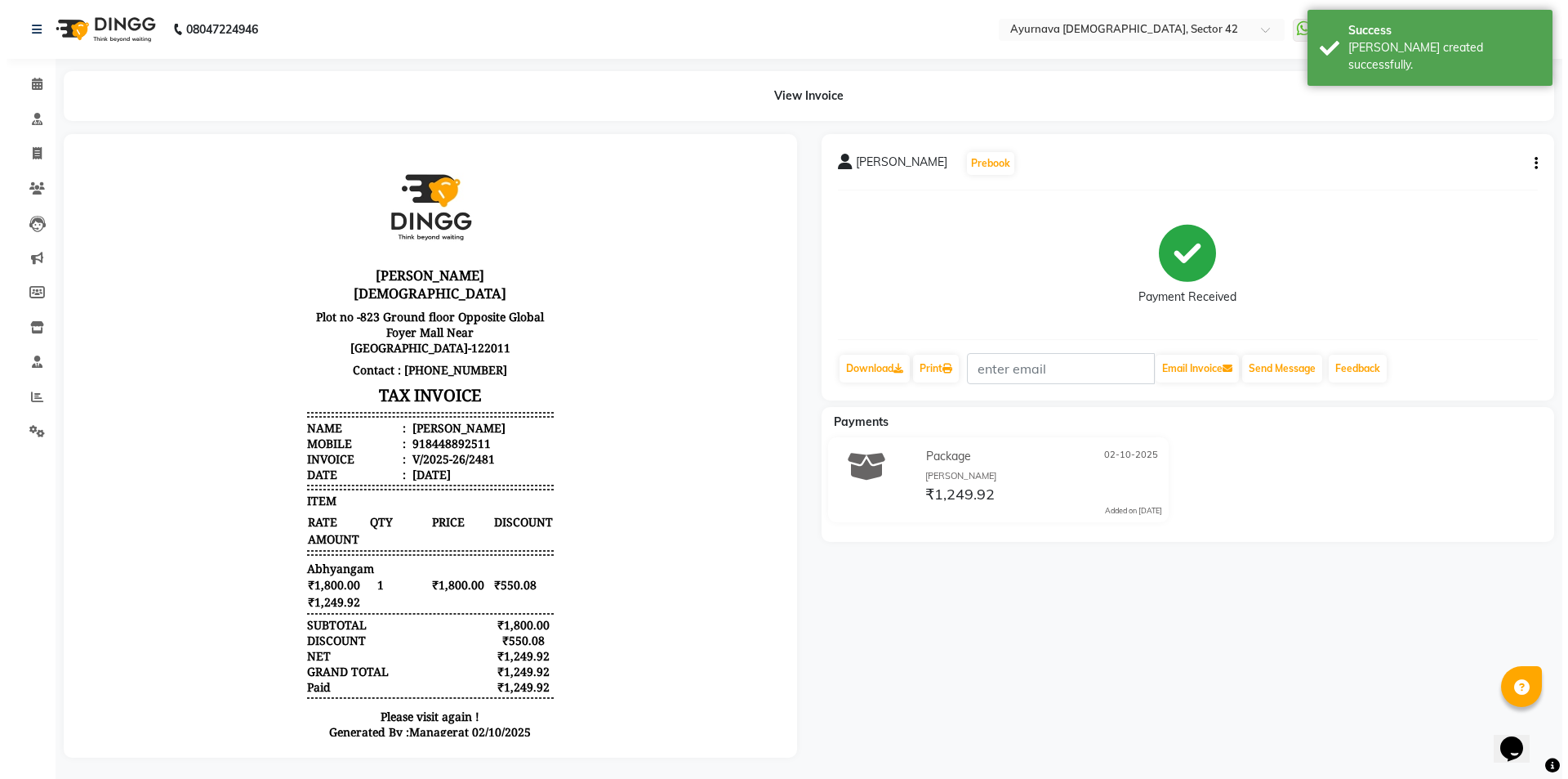
scroll to position [13, 0]
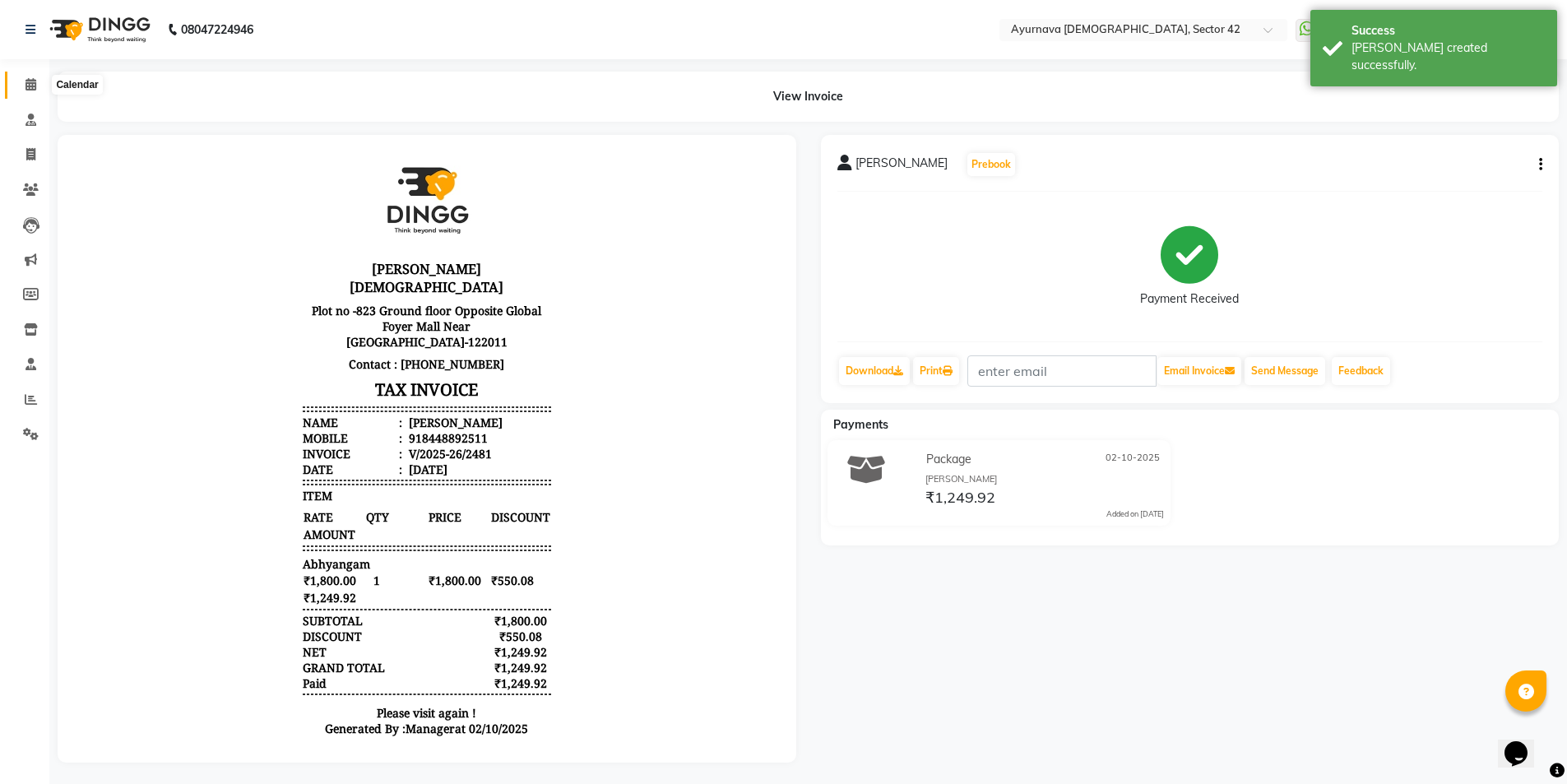
click at [29, 87] on icon at bounding box center [31, 84] width 11 height 13
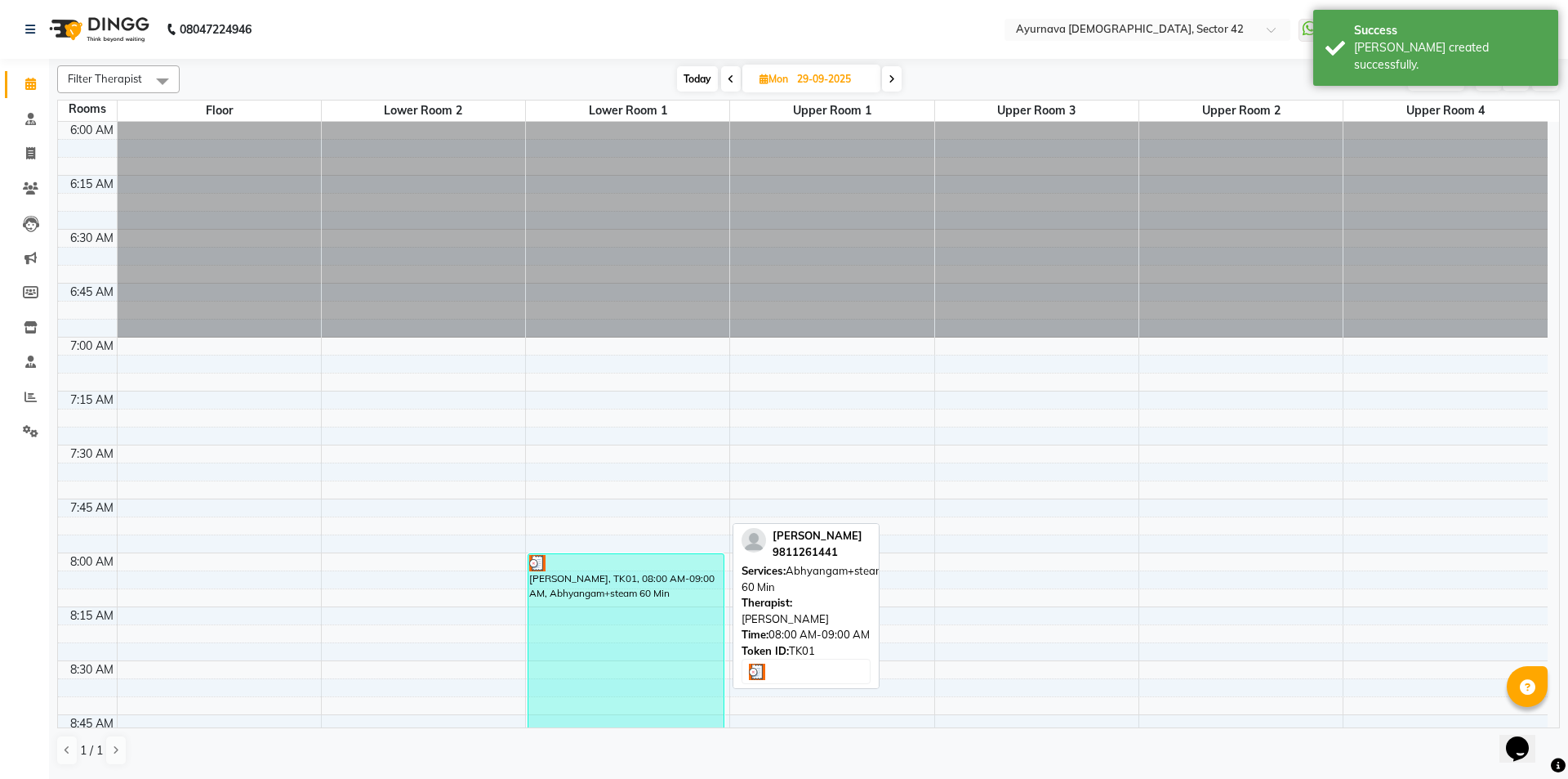
click at [615, 609] on div "[PERSON_NAME], TK01, 08:00 AM-09:00 AM, Abhyangam+steam 60 Min" at bounding box center [626, 660] width 195 height 213
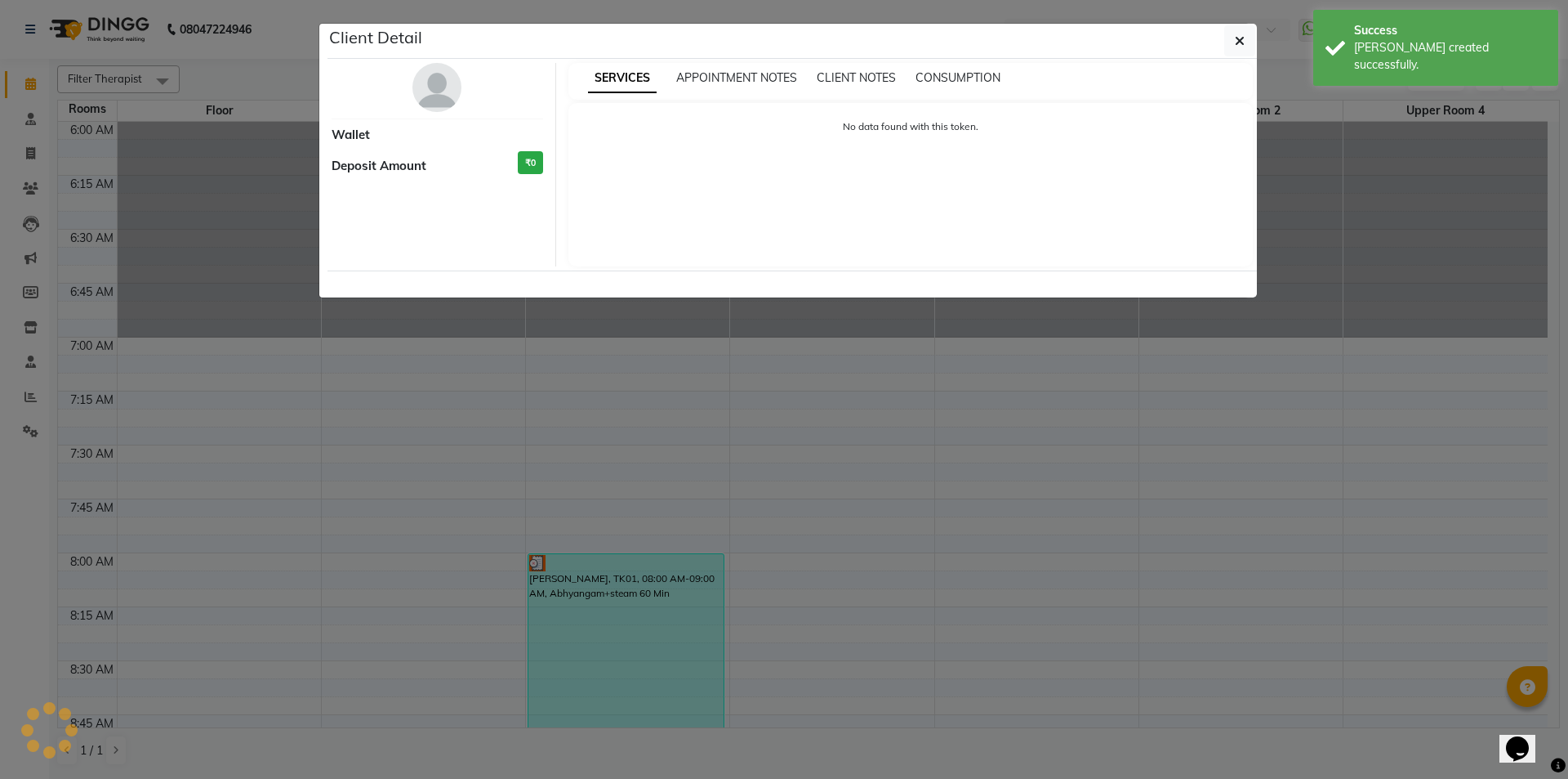
select select "3"
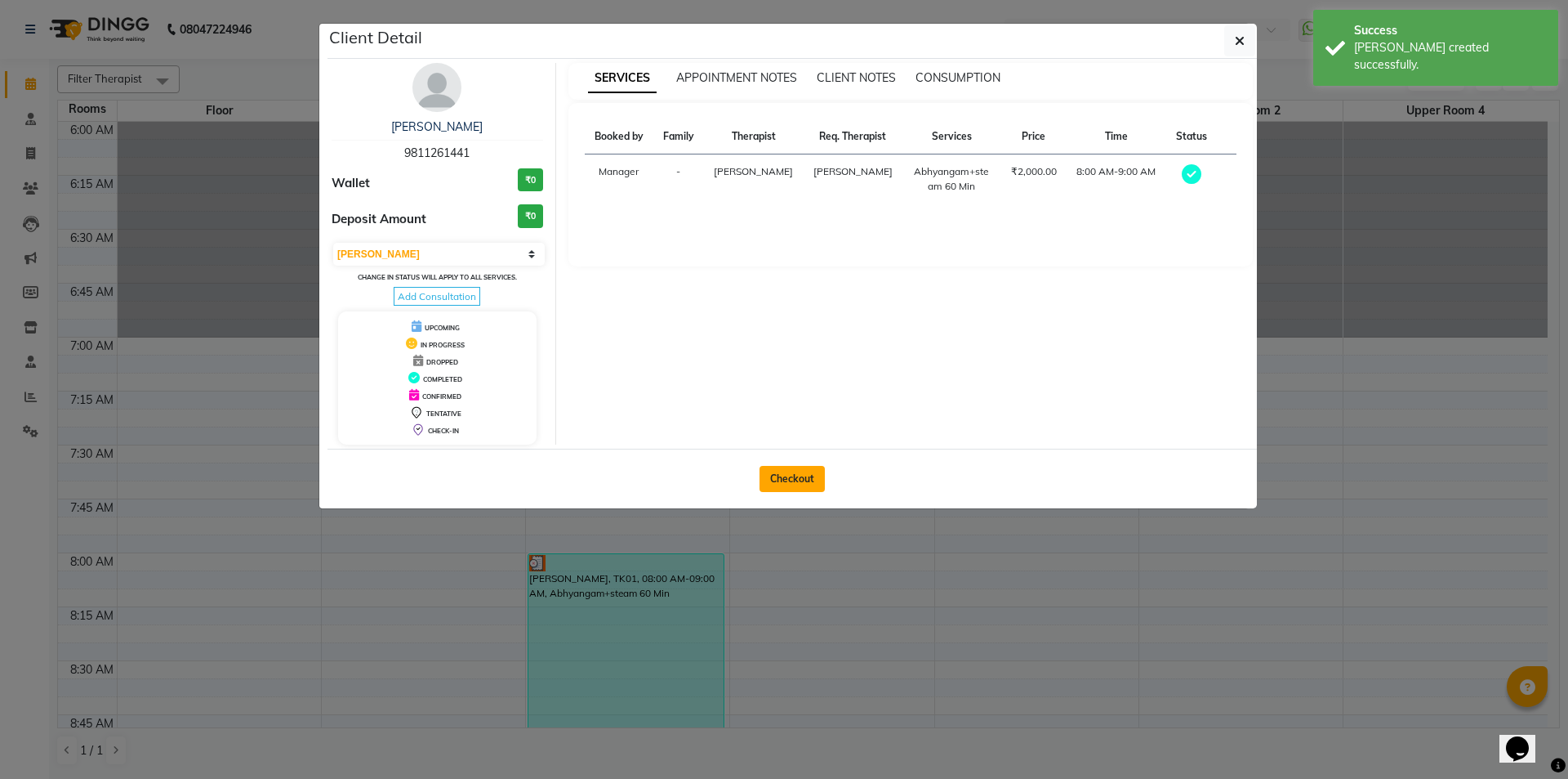
click at [790, 475] on button "Checkout" at bounding box center [792, 478] width 66 height 26
select select "service"
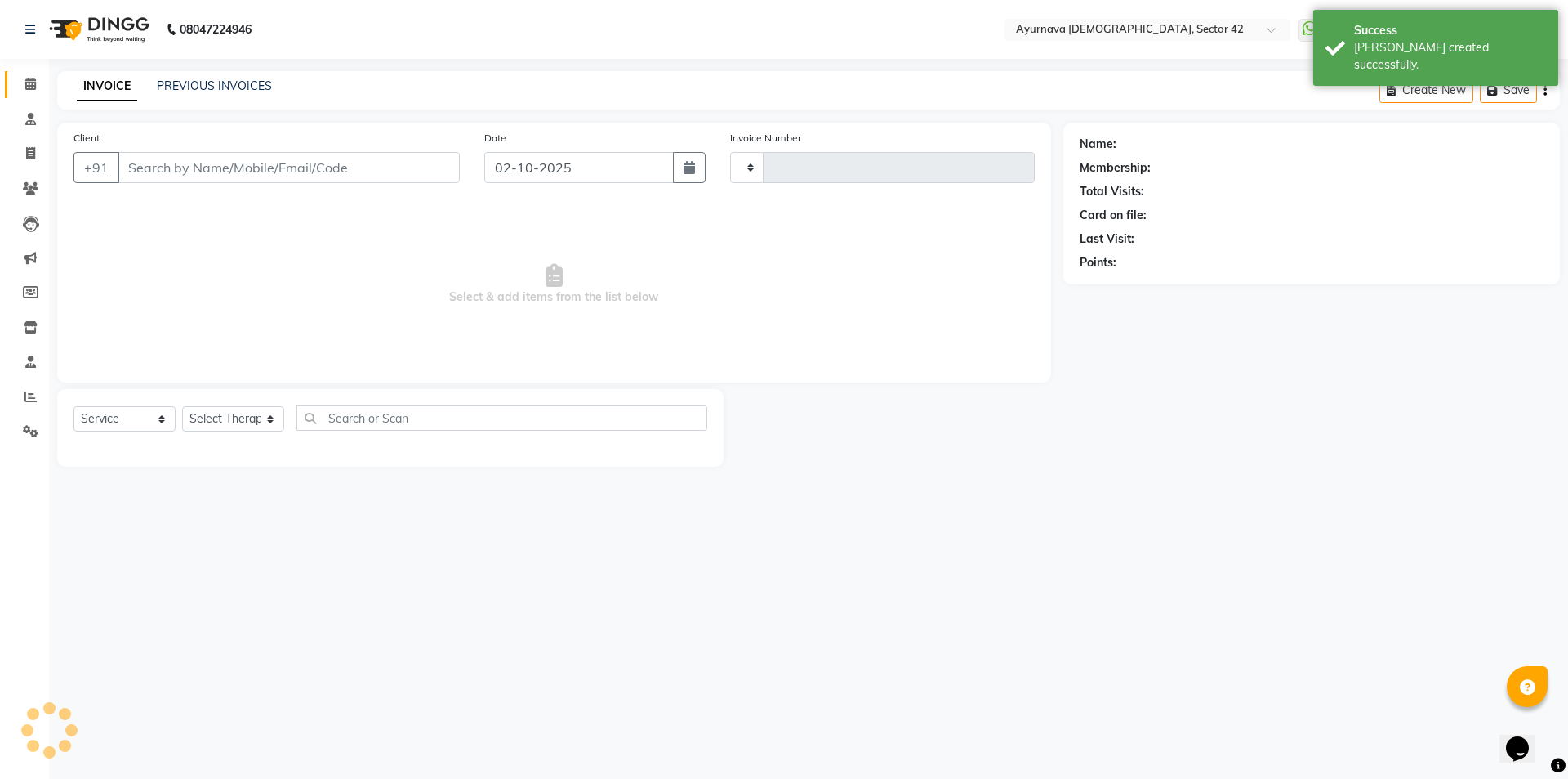
type input "2482"
select select "5575"
type input "9811261441"
type input "29-09-2025"
select select "38438"
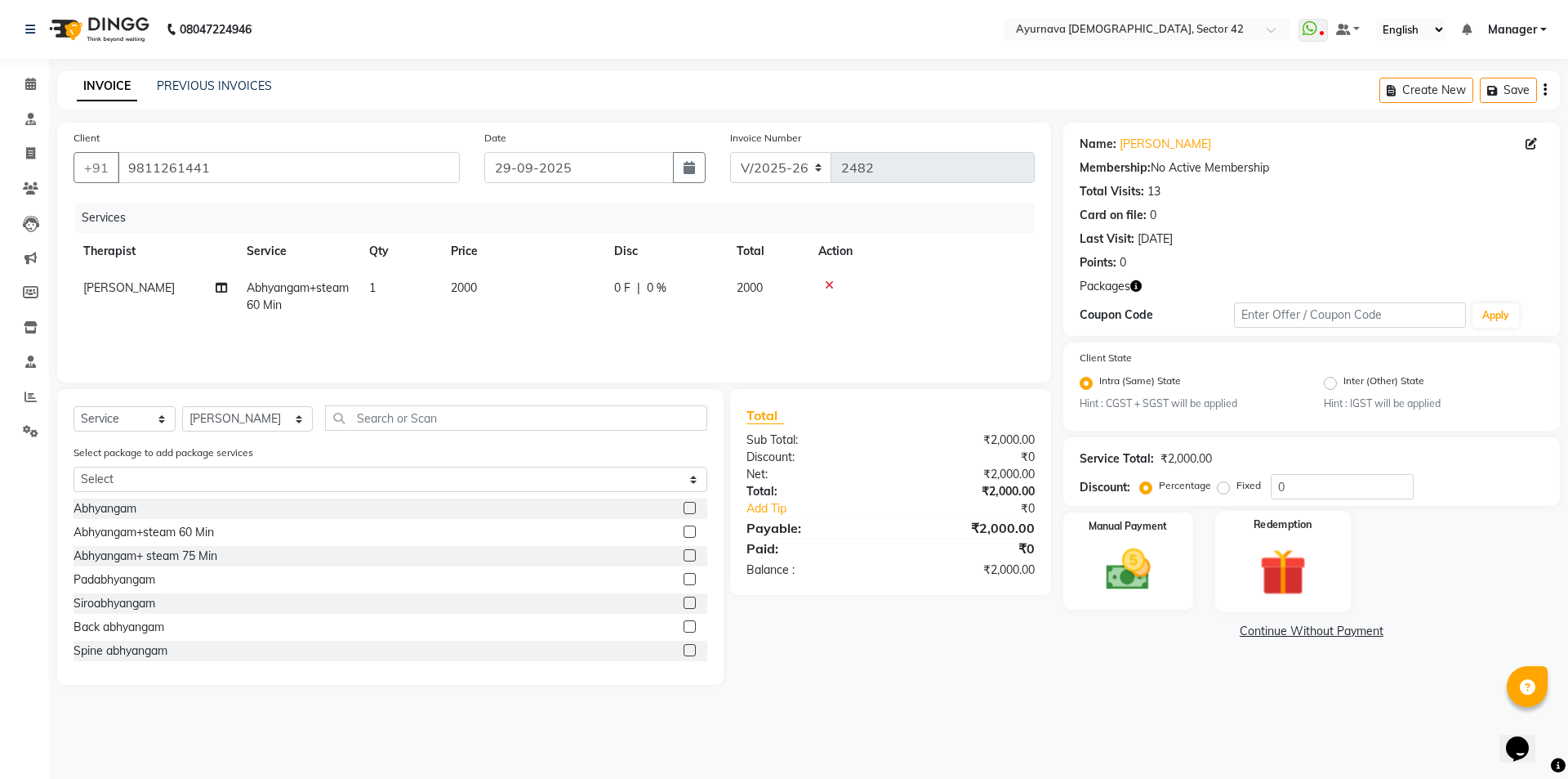
click at [1272, 551] on img at bounding box center [1282, 571] width 76 height 58
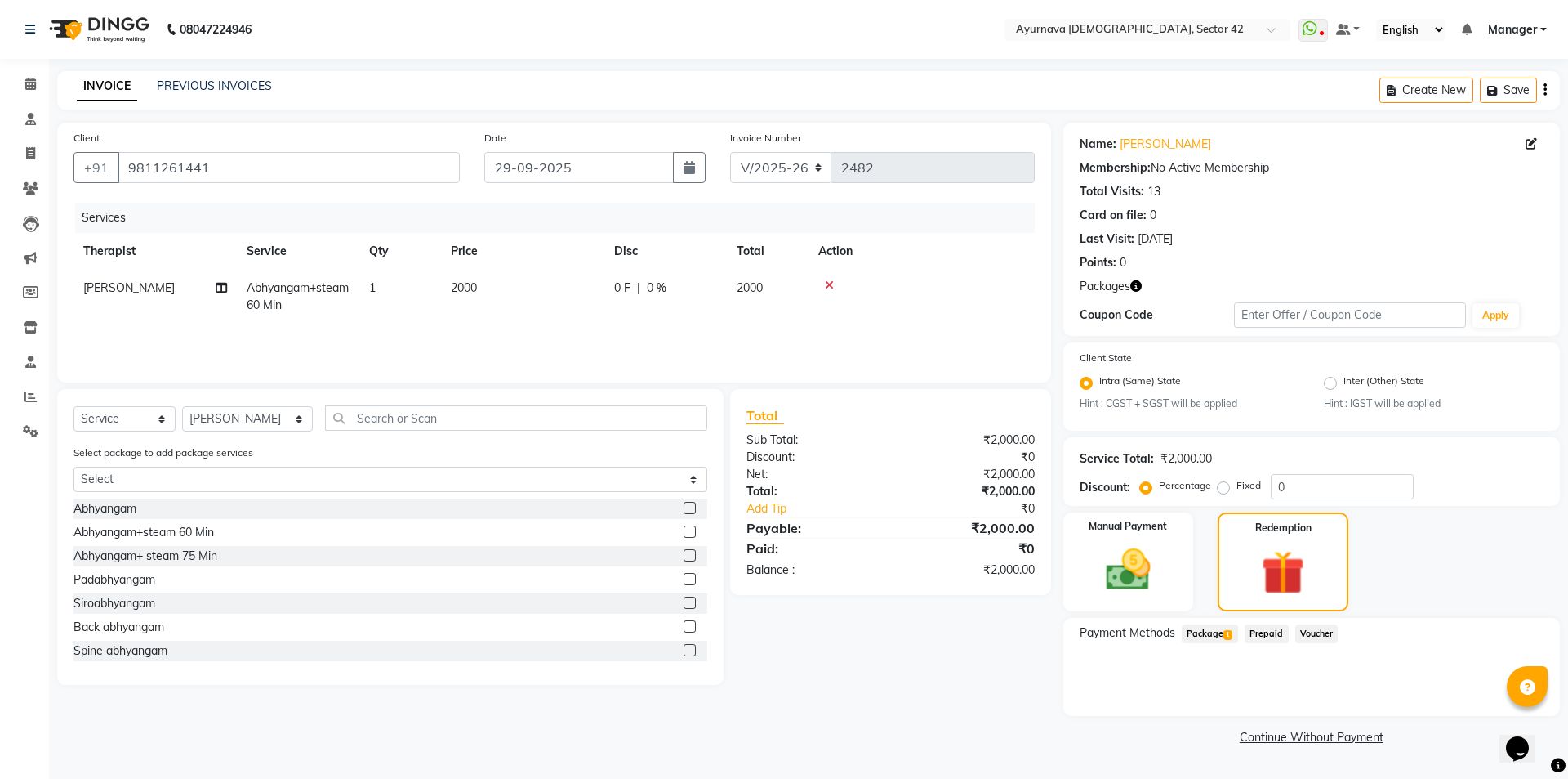
click at [1204, 636] on span "Package 1" at bounding box center [1210, 633] width 57 height 19
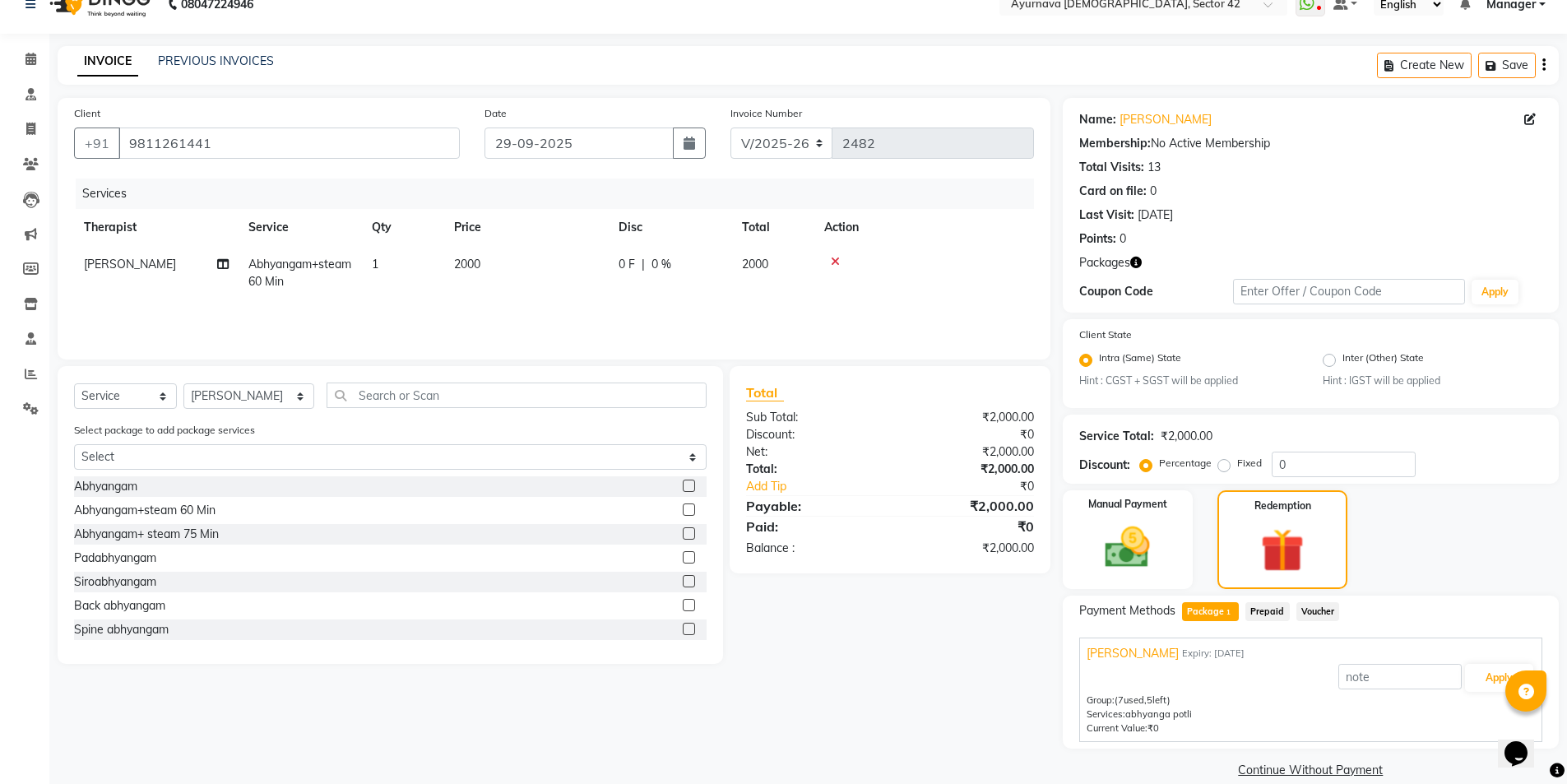
scroll to position [48, 0]
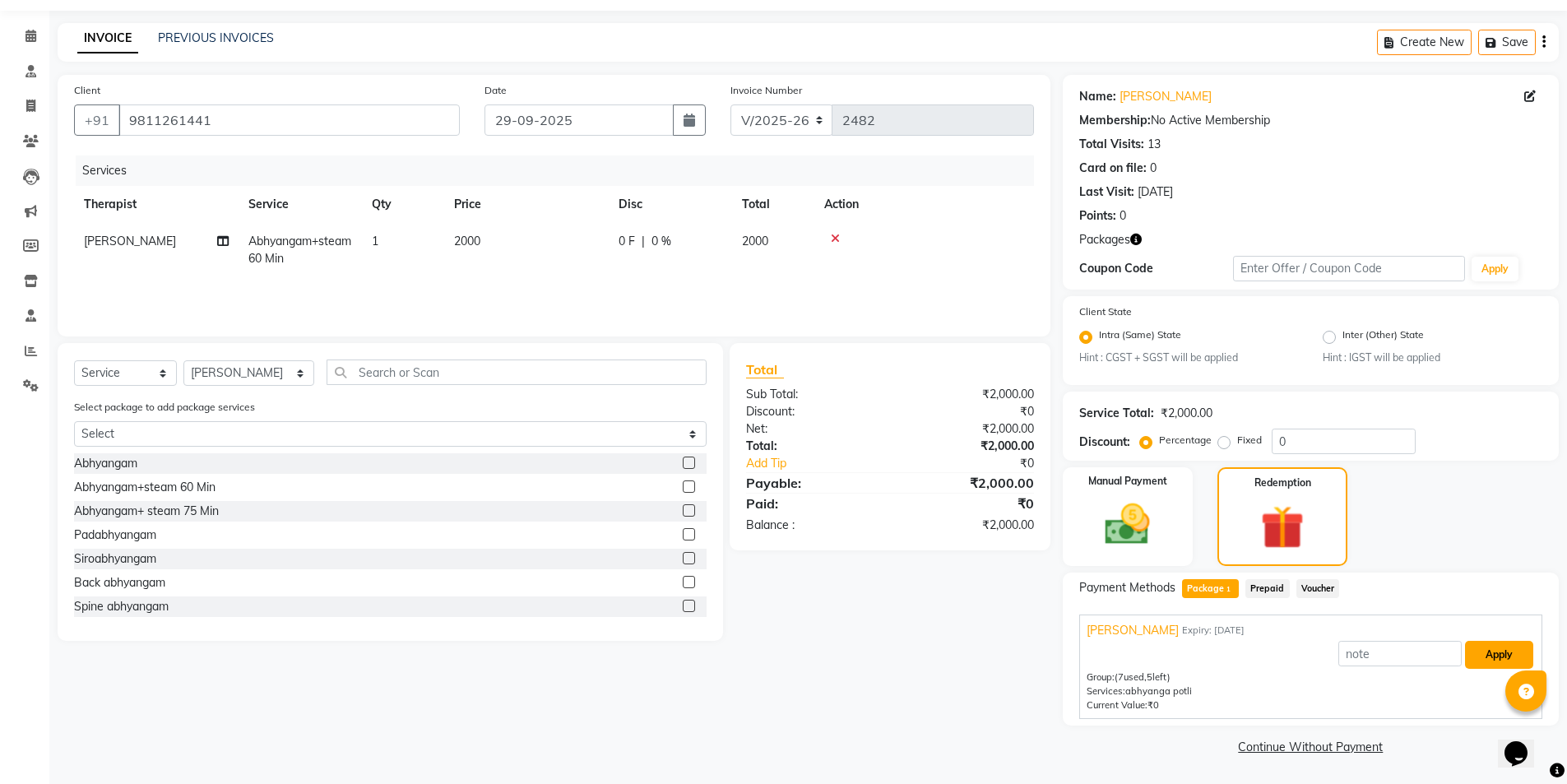
click at [1435, 655] on button "Apply" at bounding box center [1499, 654] width 68 height 28
type input "[PERSON_NAME]"
click at [1435, 648] on button "Apply" at bounding box center [1499, 654] width 68 height 28
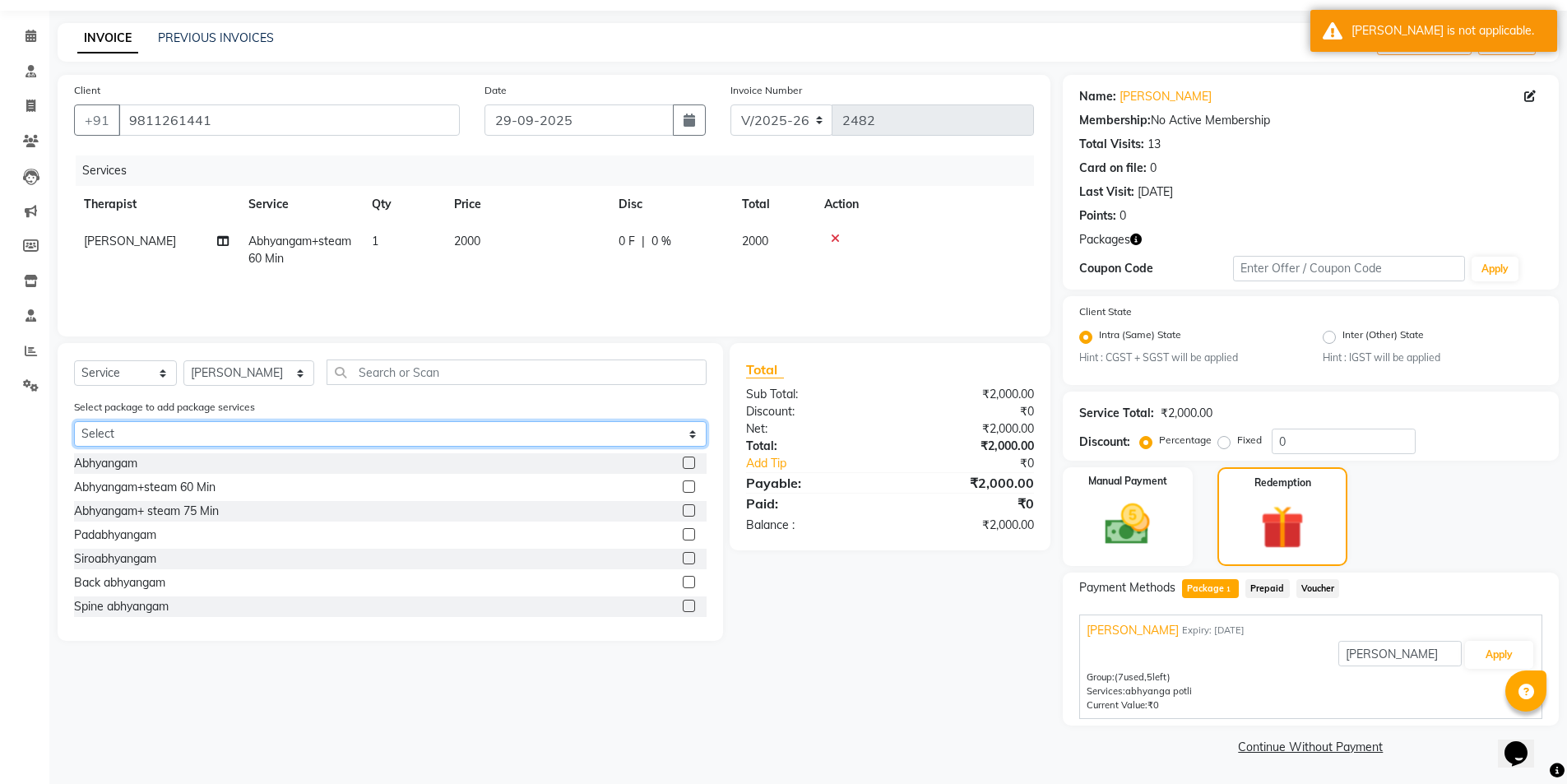
click at [292, 430] on select "Select [PERSON_NAME]" at bounding box center [390, 433] width 633 height 26
select select "1: Object"
click at [74, 421] on select "Select [PERSON_NAME]" at bounding box center [390, 433] width 633 height 26
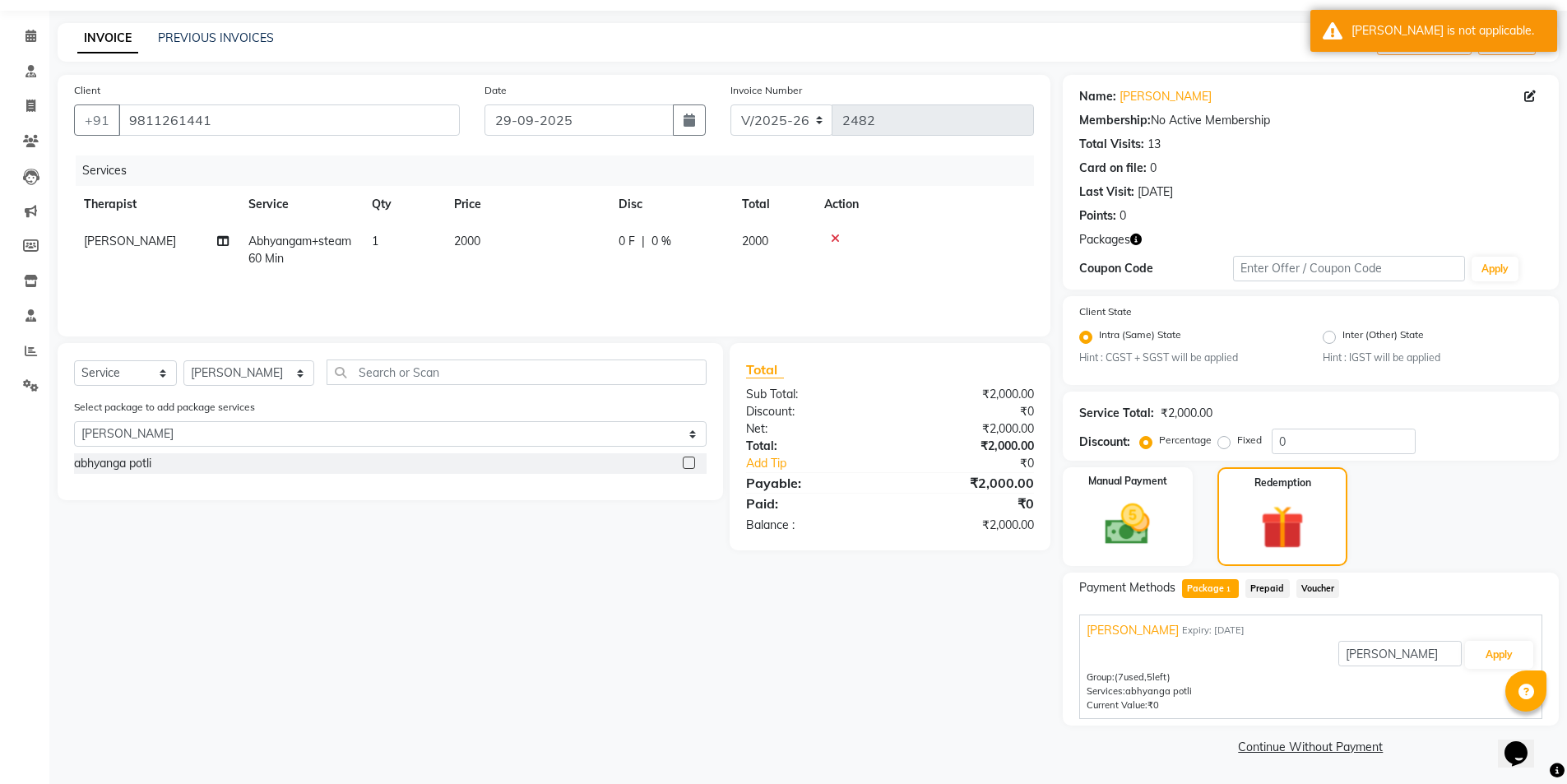
click at [238, 474] on div "abhyanga potli" at bounding box center [390, 464] width 633 height 24
click at [681, 464] on div "abhyanga potli" at bounding box center [390, 463] width 633 height 21
click at [691, 462] on label at bounding box center [689, 463] width 13 height 13
click at [691, 462] on input "checkbox" at bounding box center [688, 463] width 11 height 11
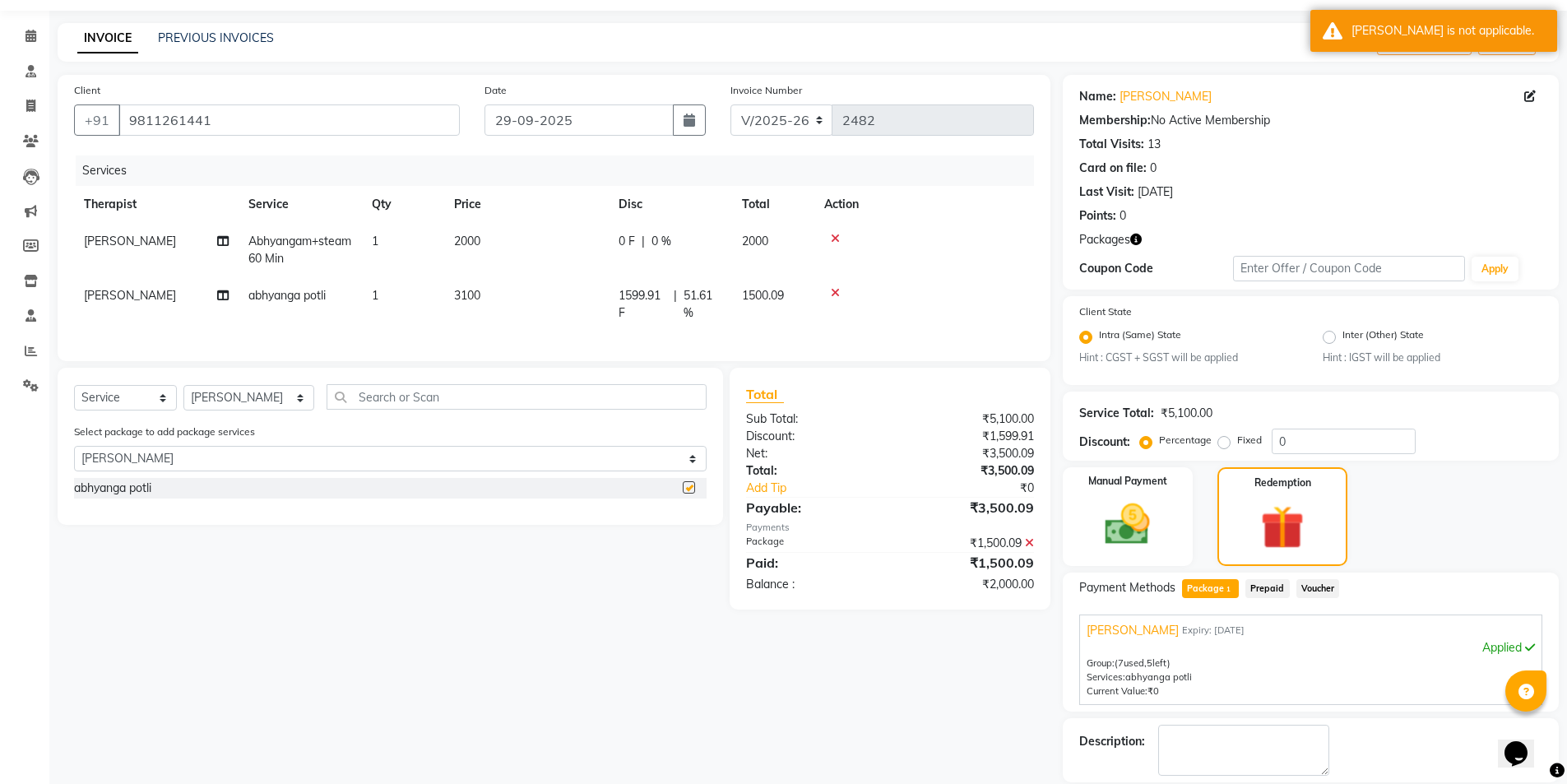
checkbox input "false"
click at [834, 235] on icon at bounding box center [835, 238] width 9 height 12
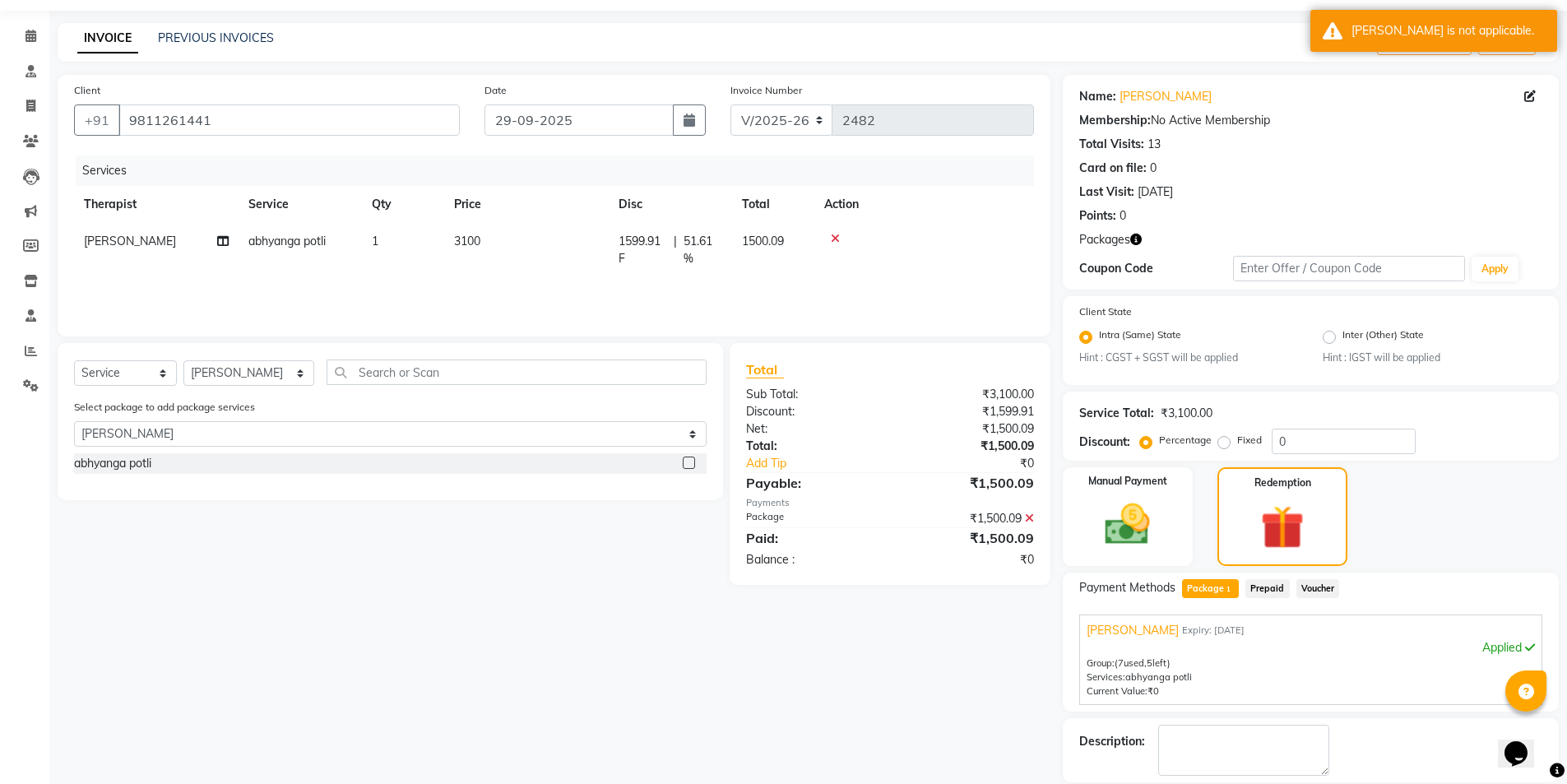
scroll to position [128, 0]
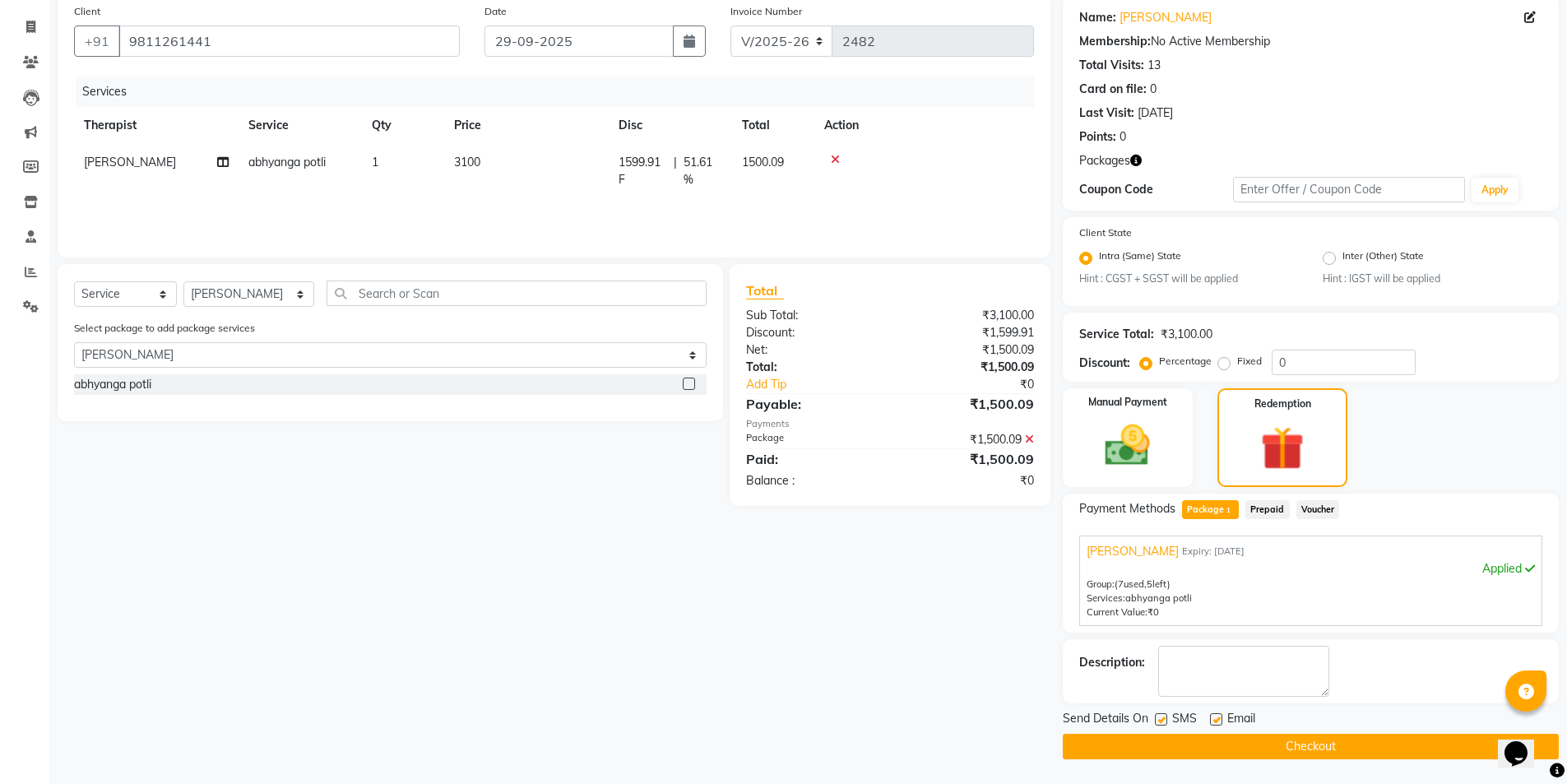
click at [1163, 711] on label at bounding box center [1161, 719] width 13 height 13
click at [1163, 711] on input "checkbox" at bounding box center [1161, 720] width 11 height 11
checkbox input "false"
click at [1163, 711] on button "Checkout" at bounding box center [1311, 746] width 496 height 26
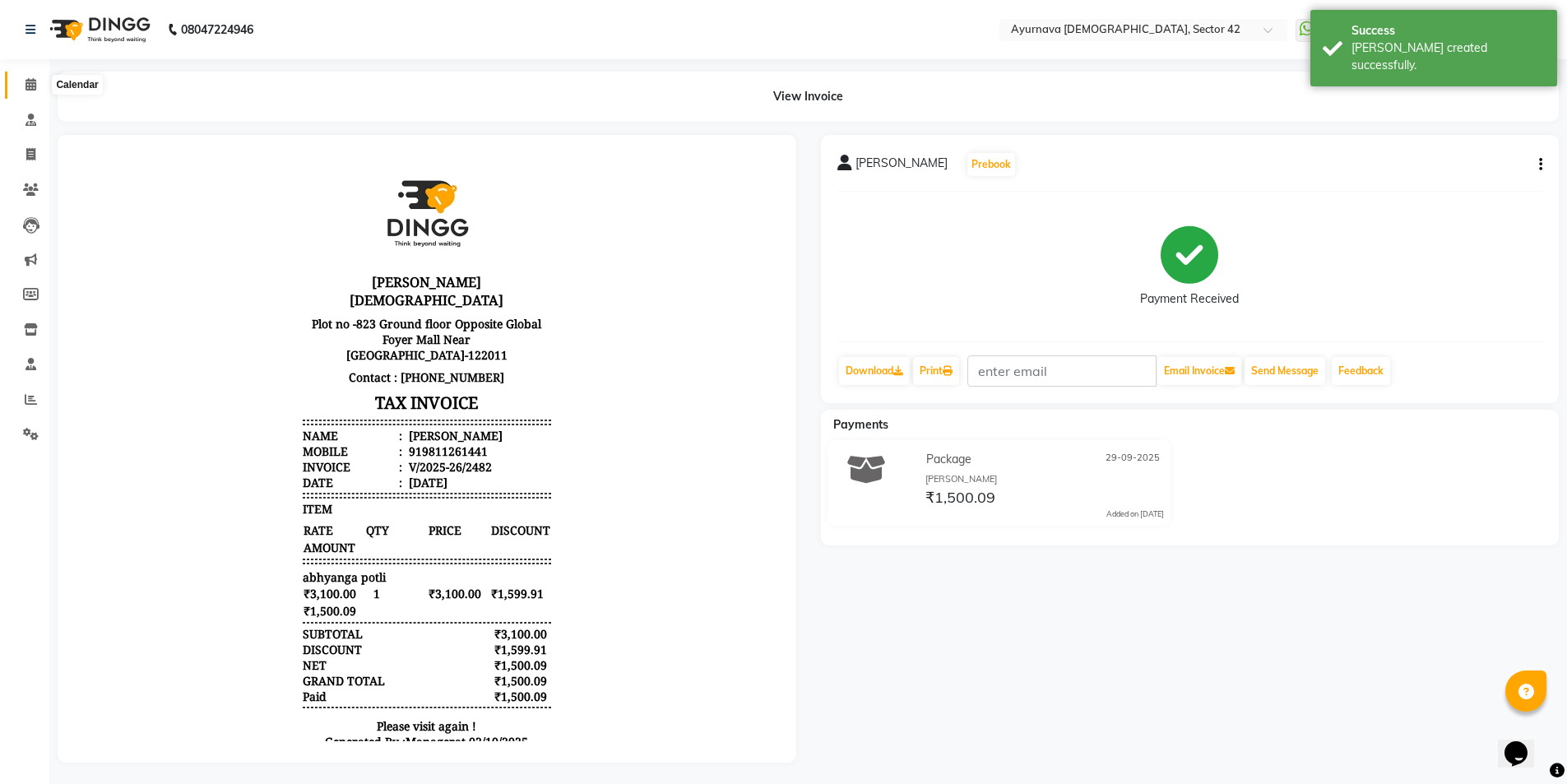
click at [26, 83] on icon at bounding box center [31, 84] width 11 height 13
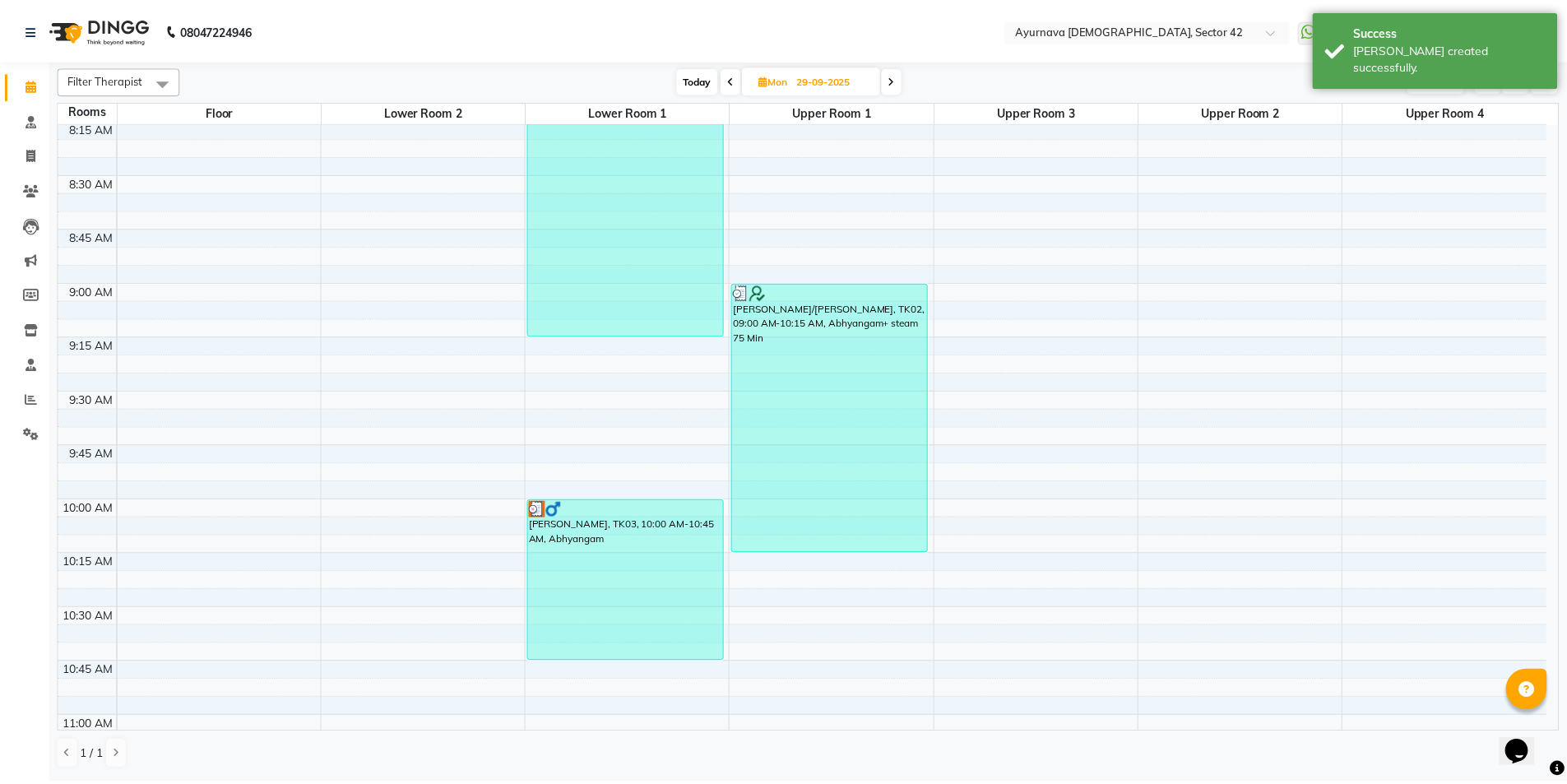
scroll to position [493, 0]
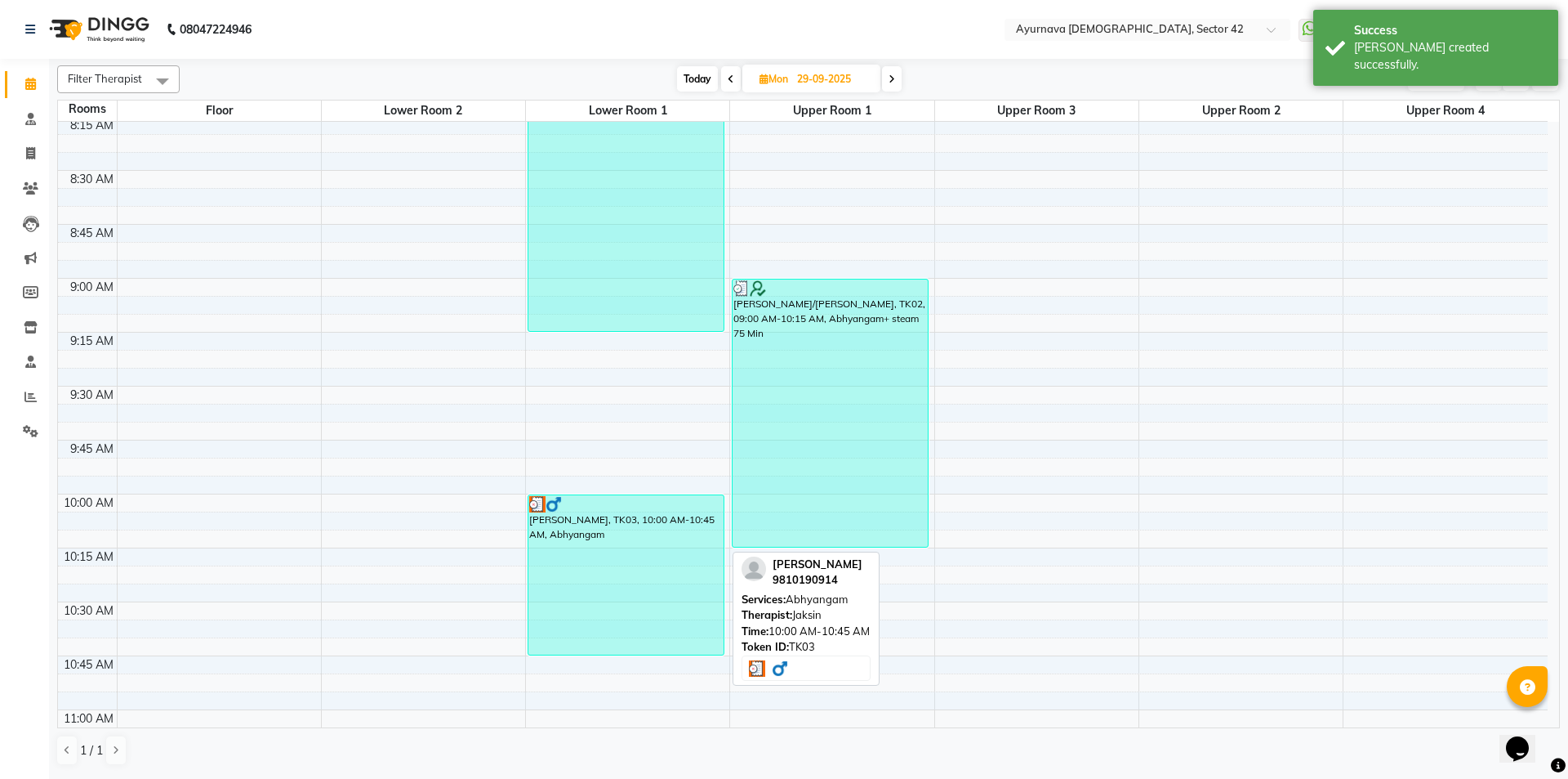
click at [623, 527] on div "[PERSON_NAME], TK03, 10:00 AM-10:45 AM, Abhyangam" at bounding box center [626, 575] width 195 height 160
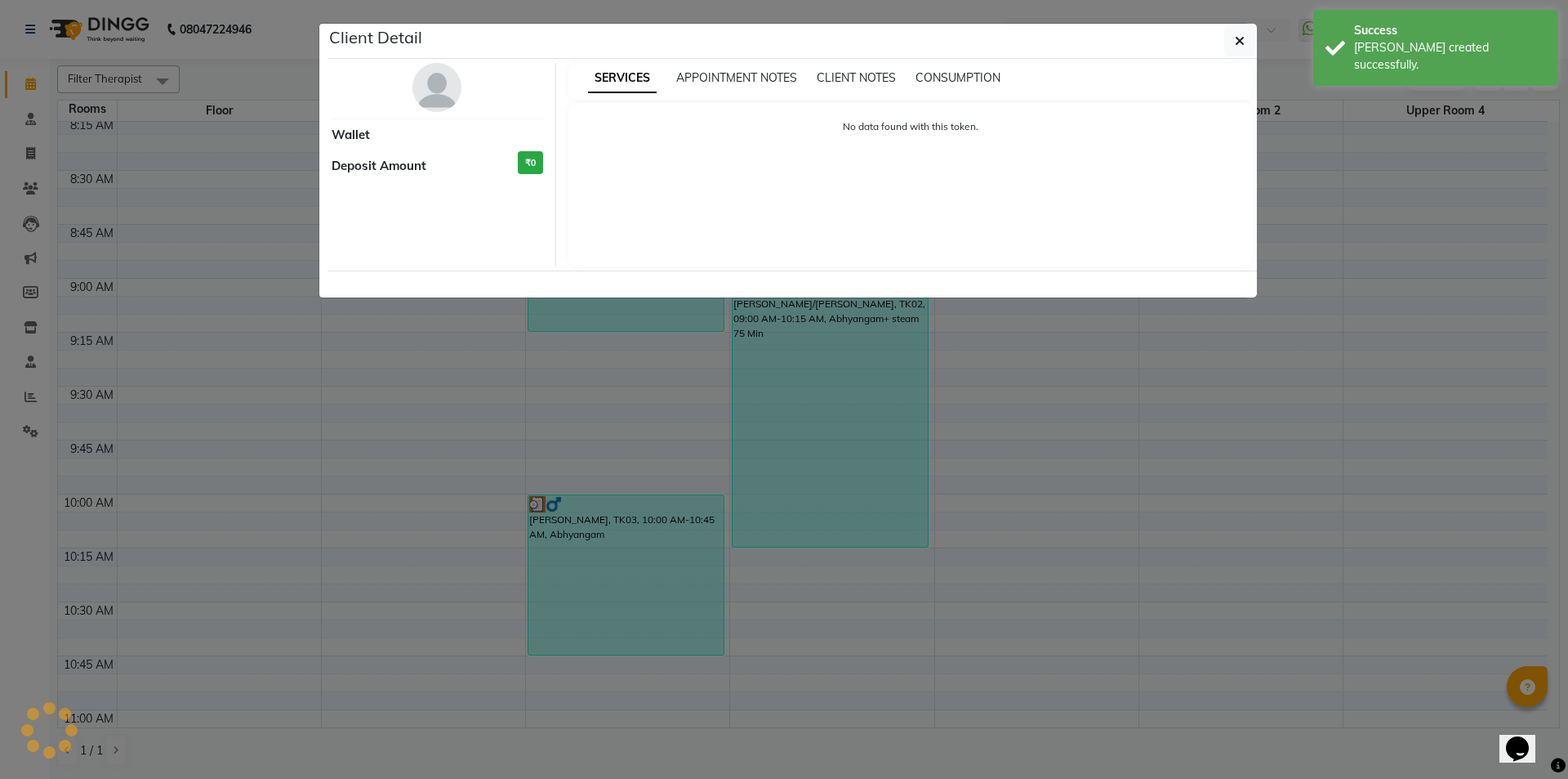
select select "3"
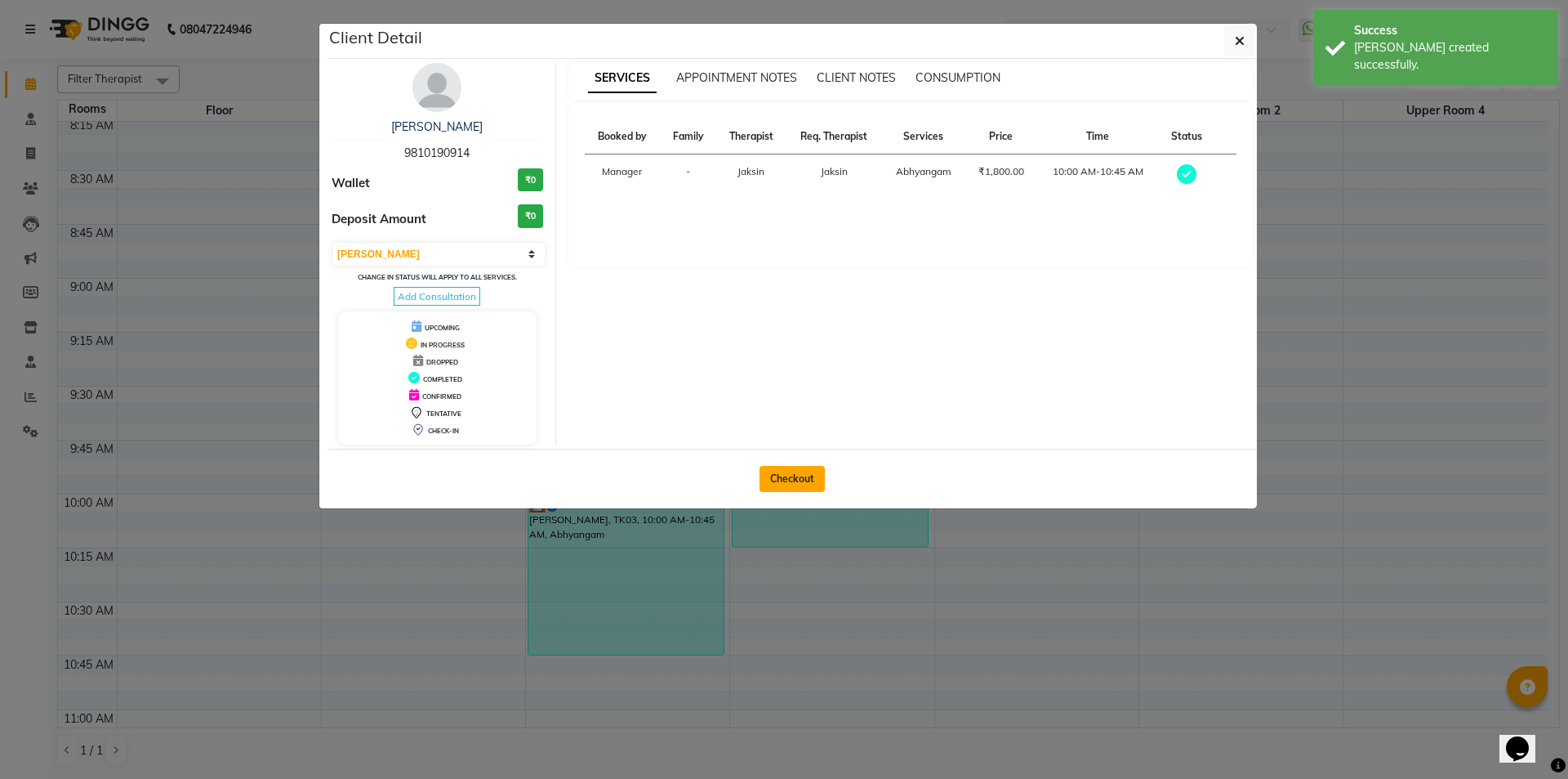
click at [779, 471] on button "Checkout" at bounding box center [792, 478] width 66 height 26
select select "service"
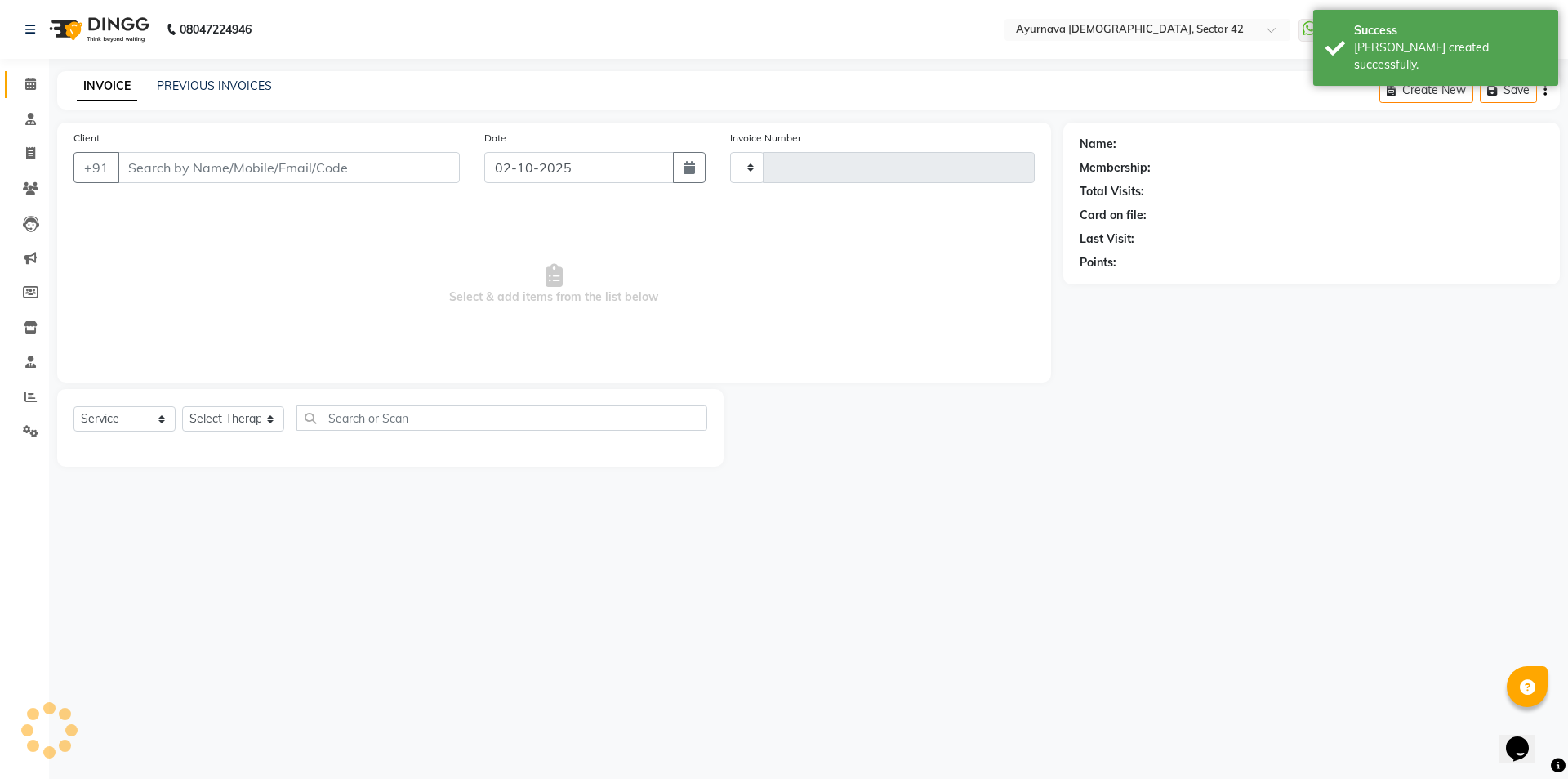
type input "2483"
select select "5575"
type input "9810190914"
type input "29-09-2025"
select select "38434"
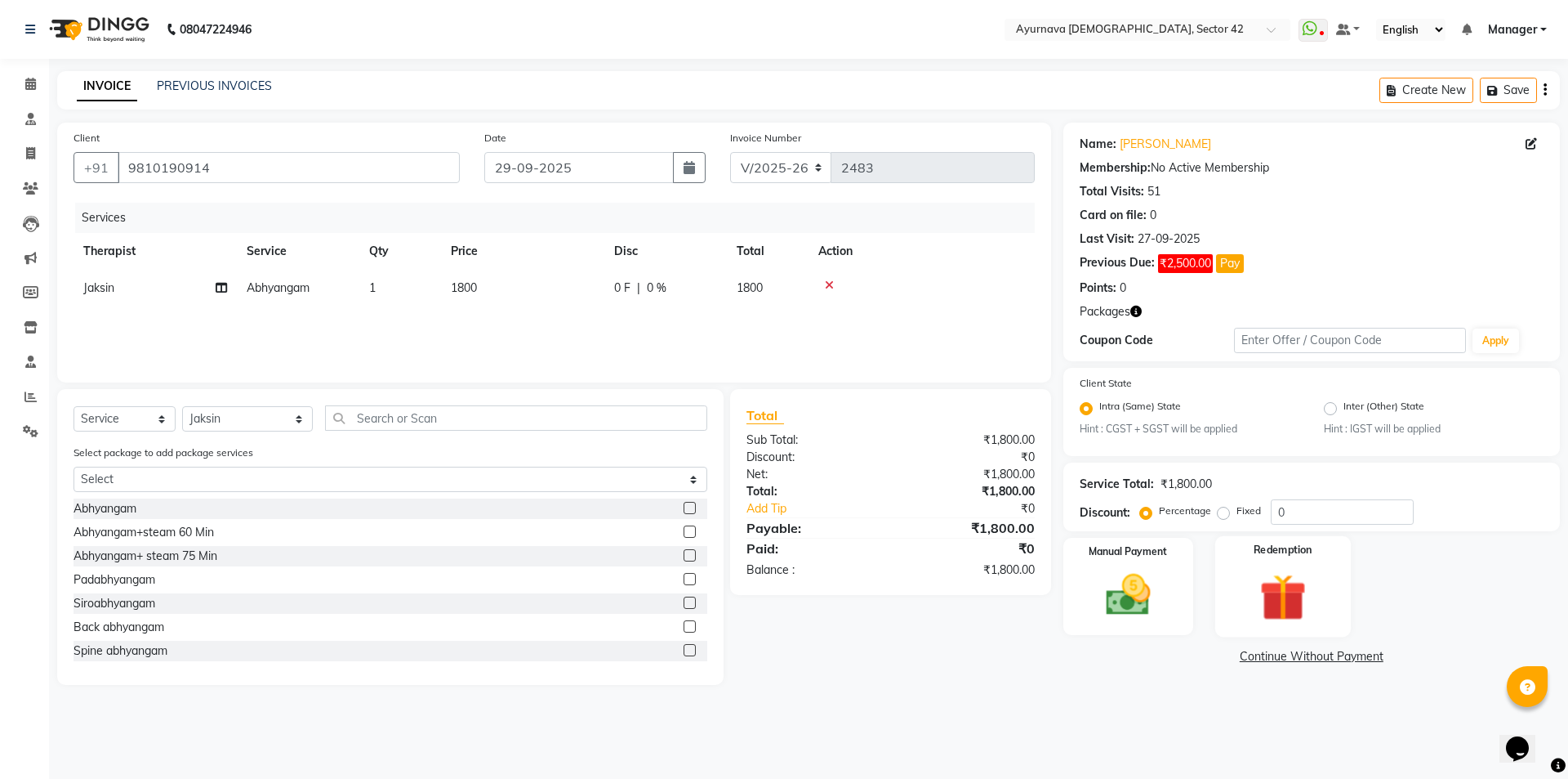
click at [1305, 572] on img at bounding box center [1282, 597] width 76 height 58
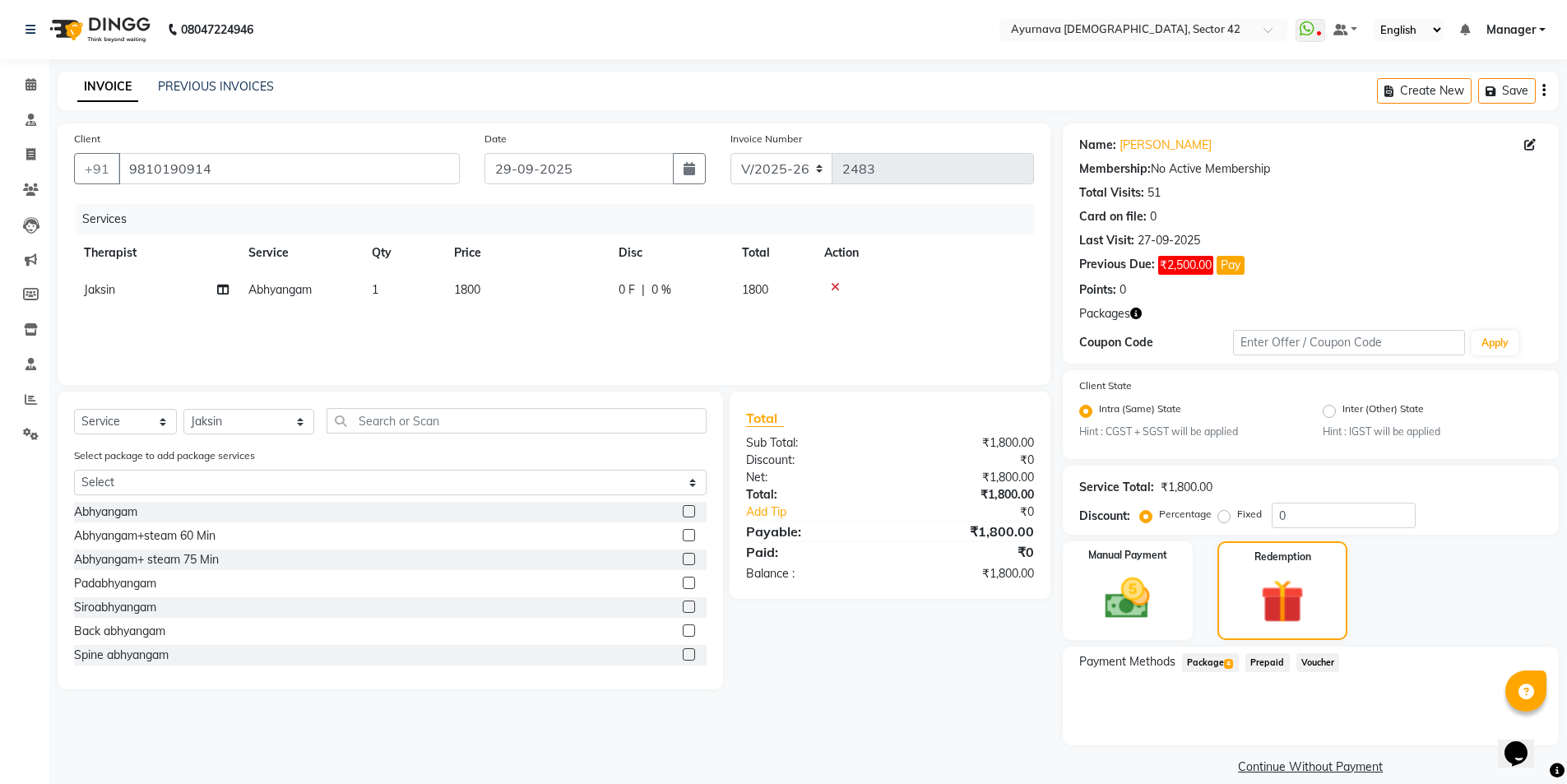
click at [1216, 658] on span "Package 4" at bounding box center [1211, 662] width 57 height 19
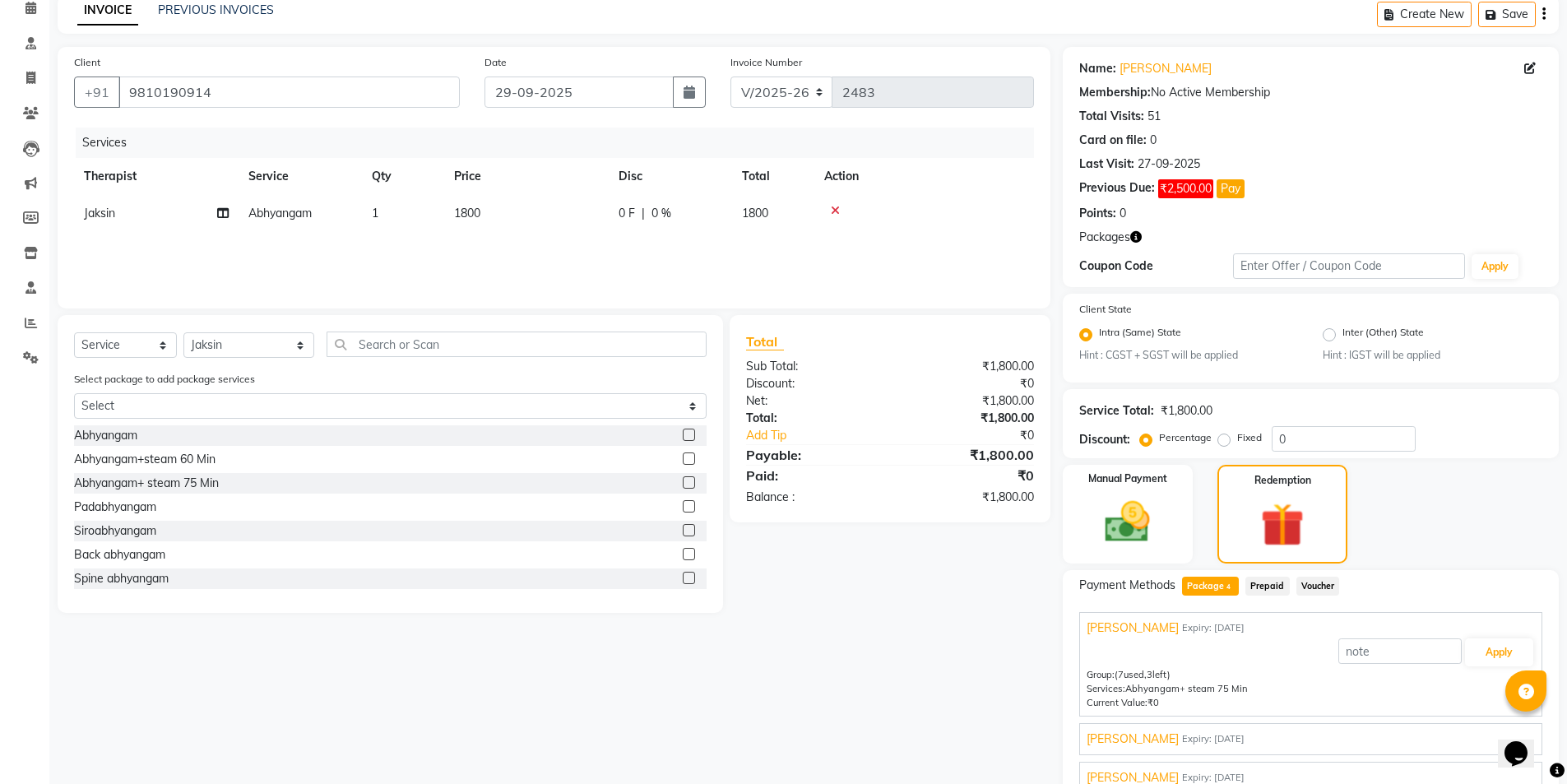
scroll to position [152, 0]
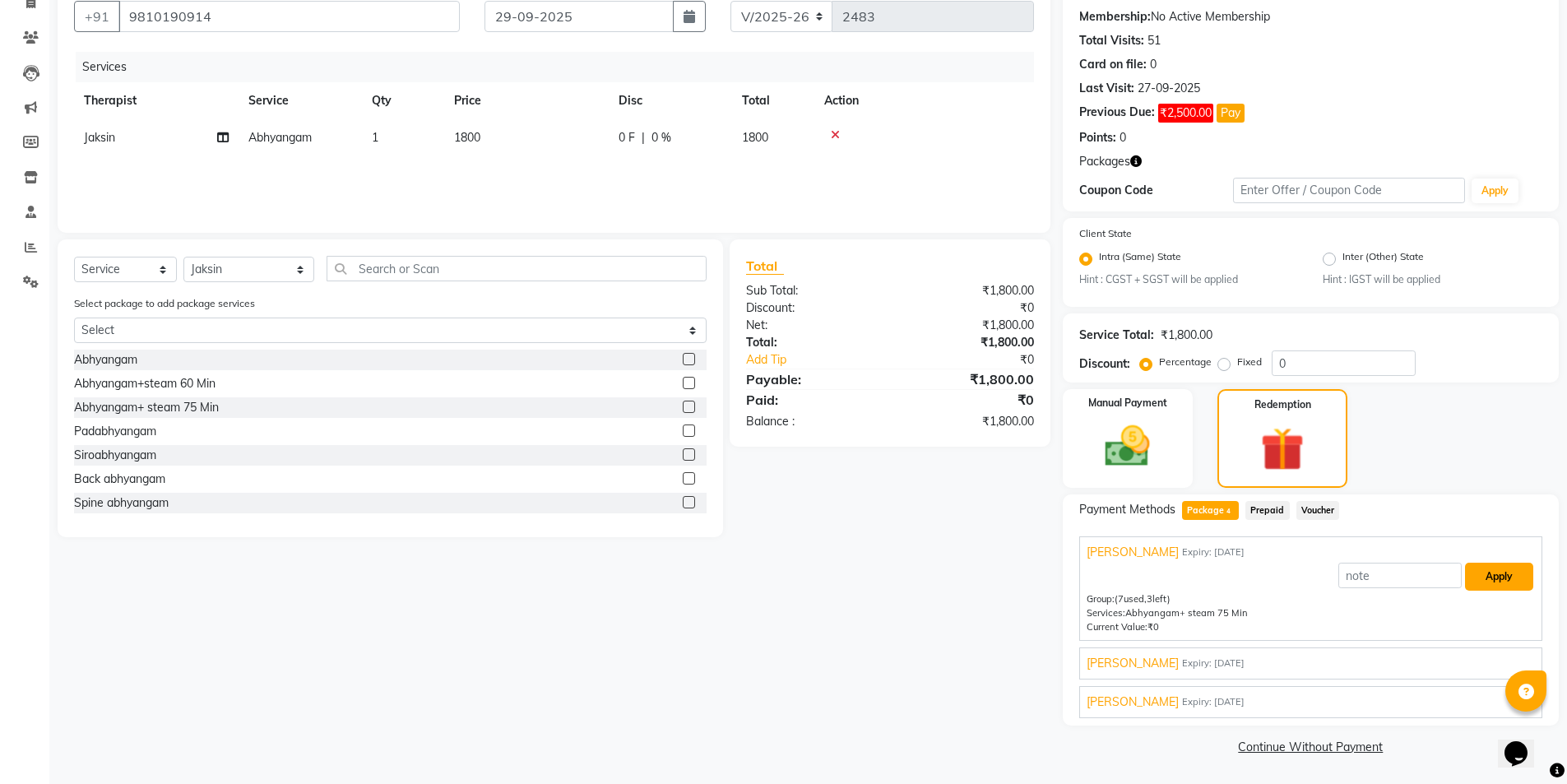
click at [1435, 572] on button "Apply" at bounding box center [1499, 576] width 68 height 28
type input "[PERSON_NAME]"
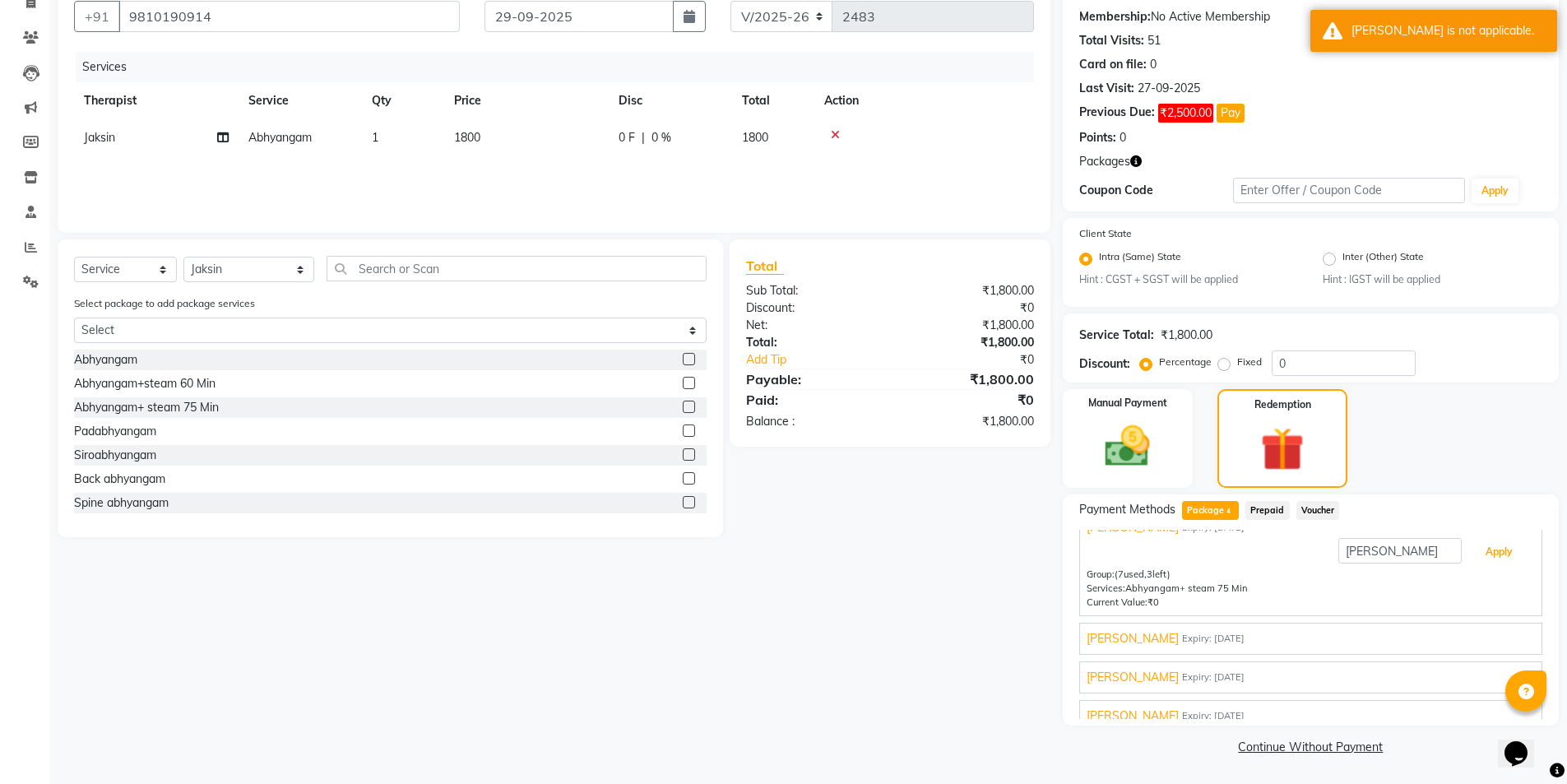
scroll to position [38, 0]
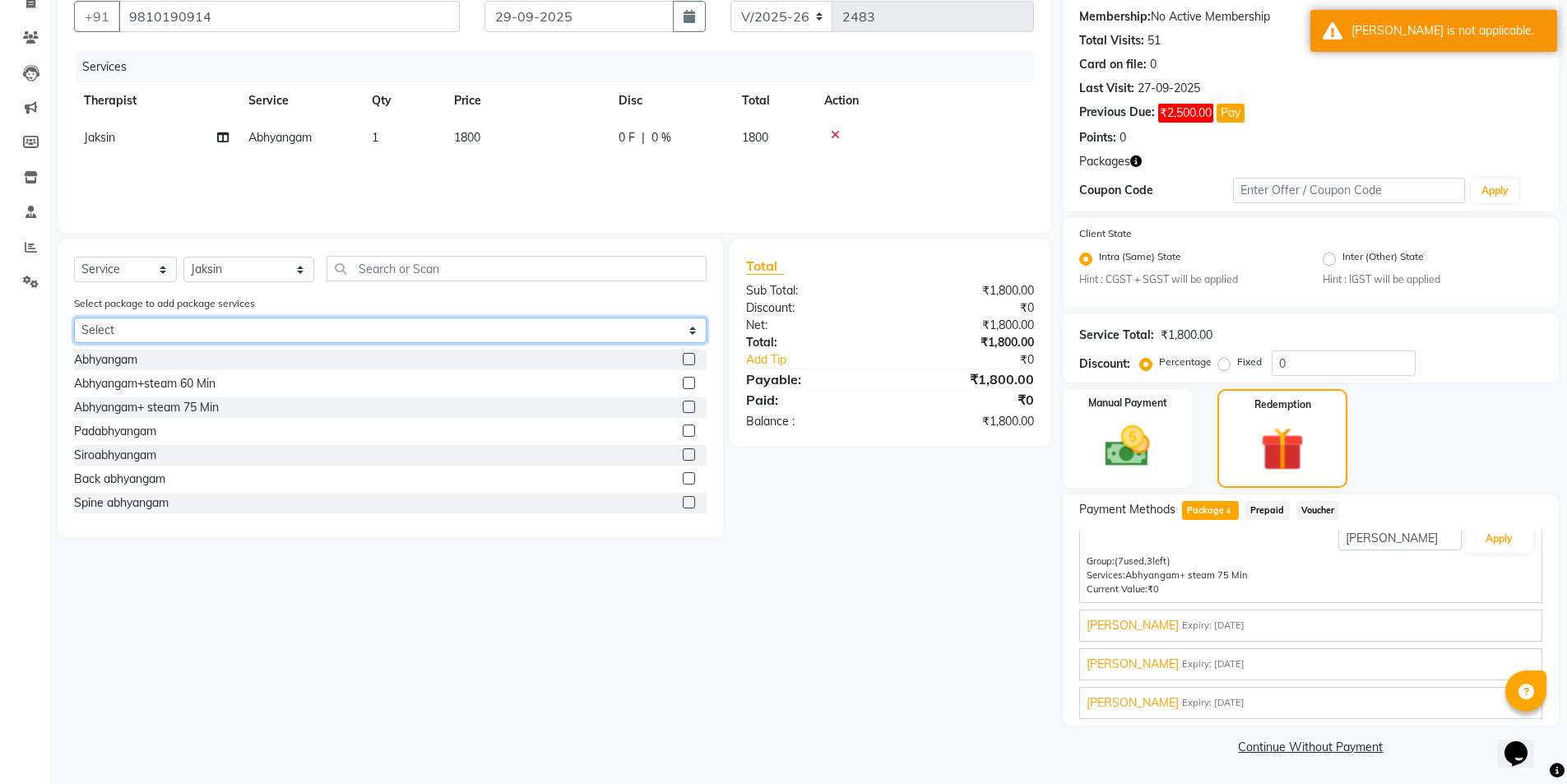
click at [247, 338] on select "Select [PERSON_NAME] [PERSON_NAME]" at bounding box center [390, 329] width 633 height 26
select select "1: Object"
click at [74, 317] on select "Select [PERSON_NAME] [PERSON_NAME]" at bounding box center [390, 329] width 633 height 26
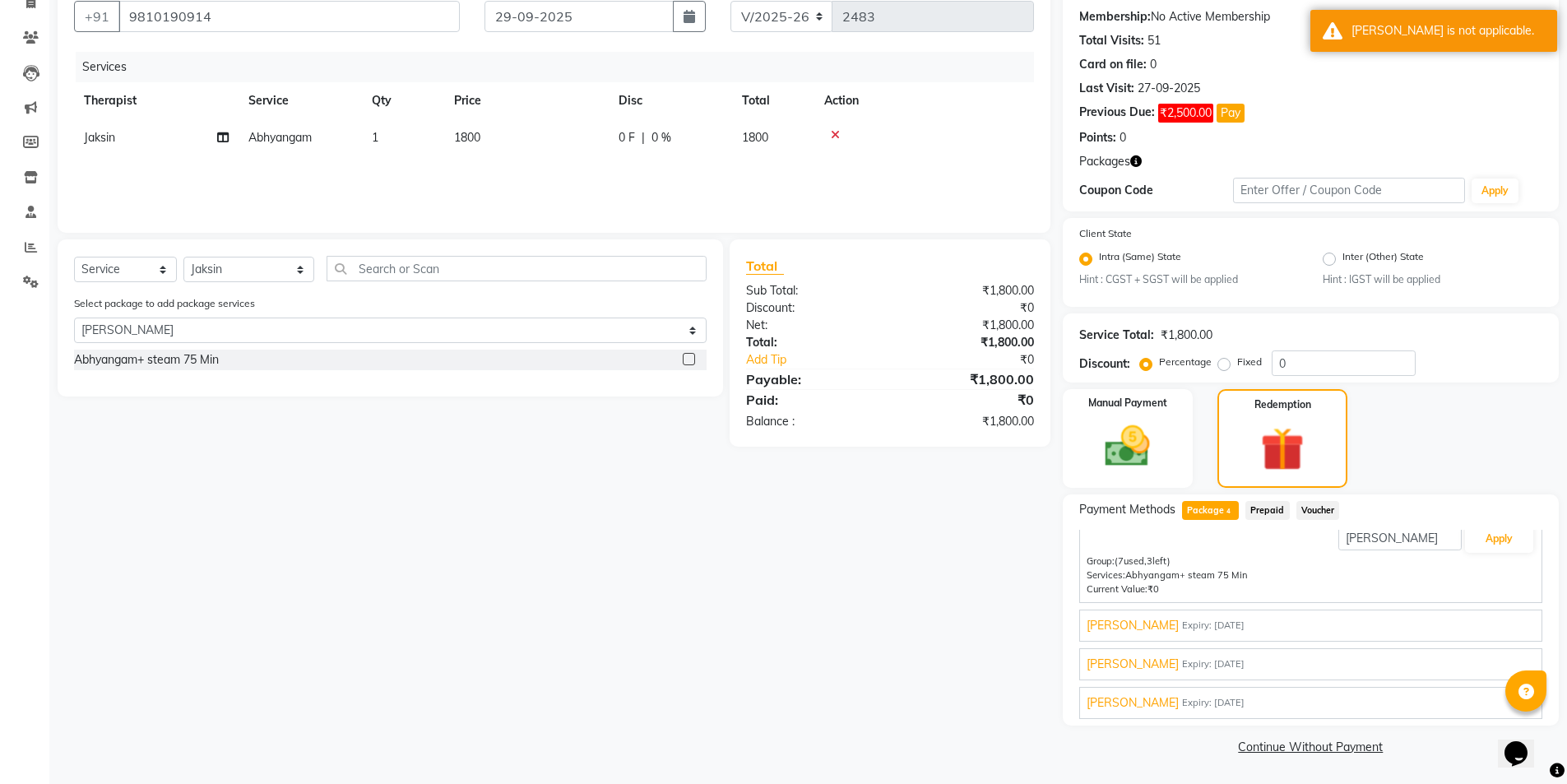
click at [691, 358] on label at bounding box center [689, 359] width 13 height 13
click at [691, 358] on input "checkbox" at bounding box center [688, 360] width 11 height 11
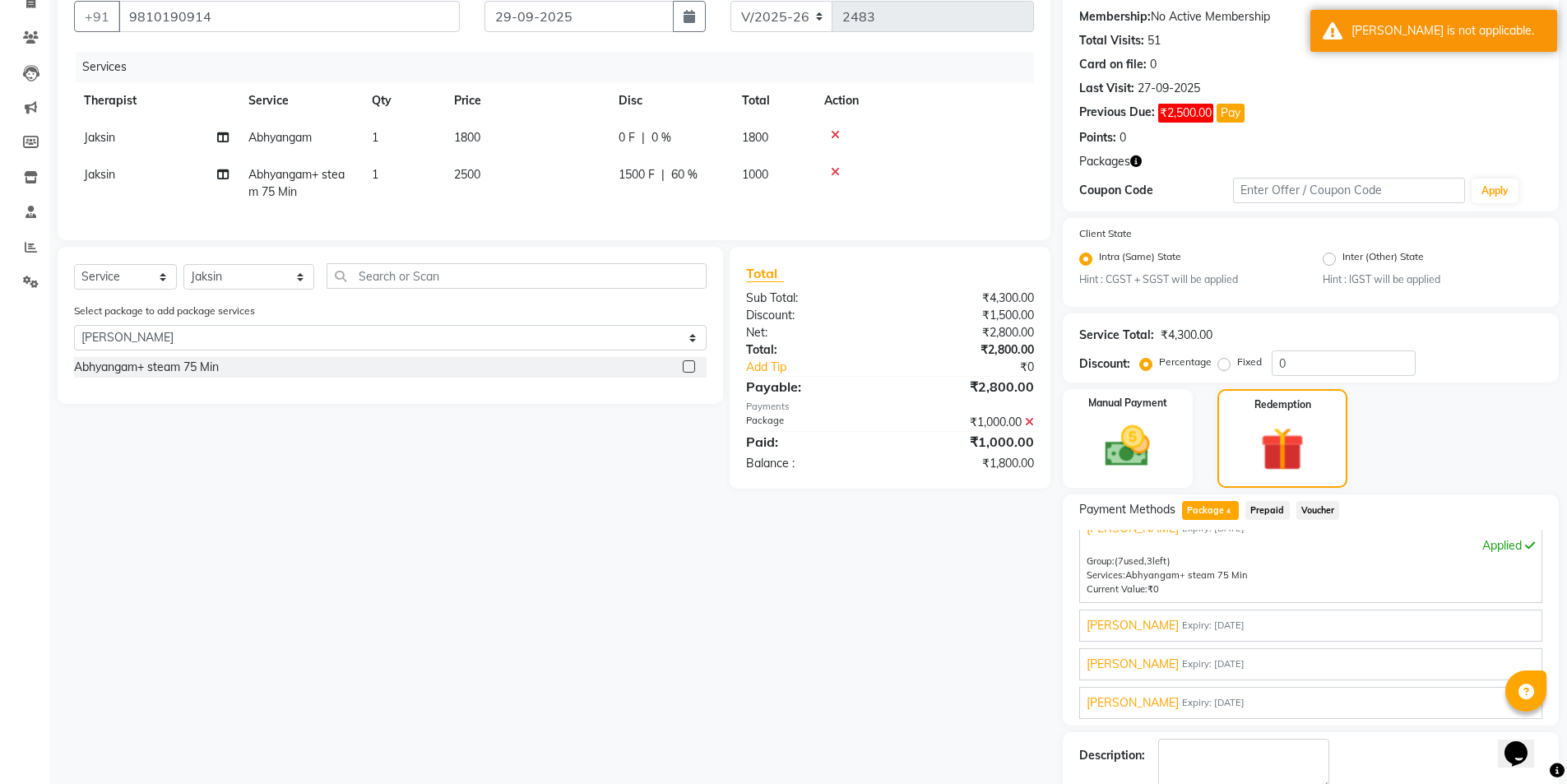
checkbox input "false"
click at [834, 128] on td at bounding box center [925, 138] width 220 height 37
click at [833, 137] on icon at bounding box center [835, 135] width 9 height 12
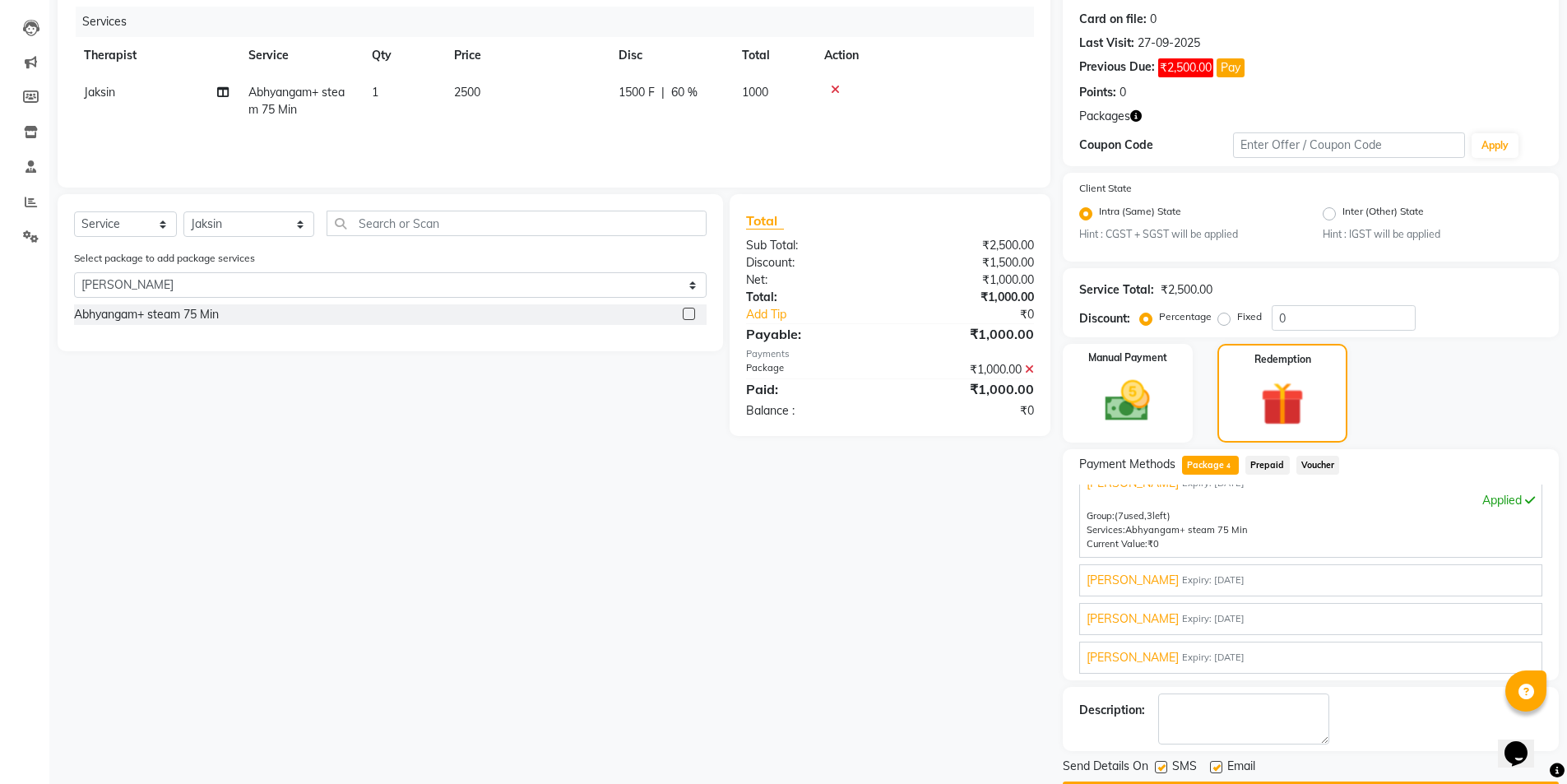
scroll to position [245, 0]
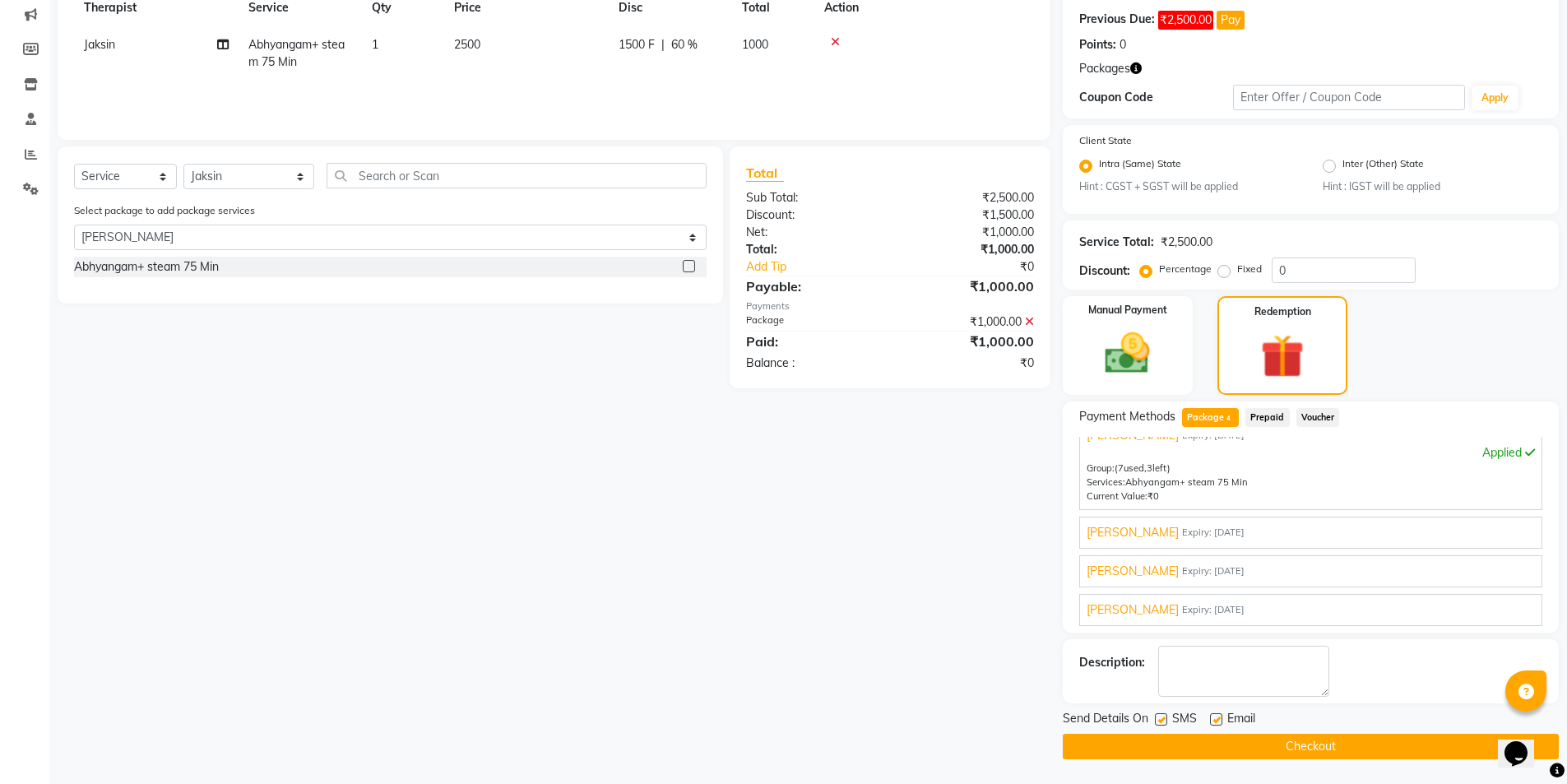
drag, startPoint x: 1160, startPoint y: 717, endPoint x: 1185, endPoint y: 732, distance: 29.2
click at [1164, 711] on label at bounding box center [1161, 719] width 13 height 13
click at [1164, 711] on input "checkbox" at bounding box center [1161, 720] width 11 height 11
checkbox input "false"
click at [1190, 711] on button "Checkout" at bounding box center [1311, 746] width 496 height 26
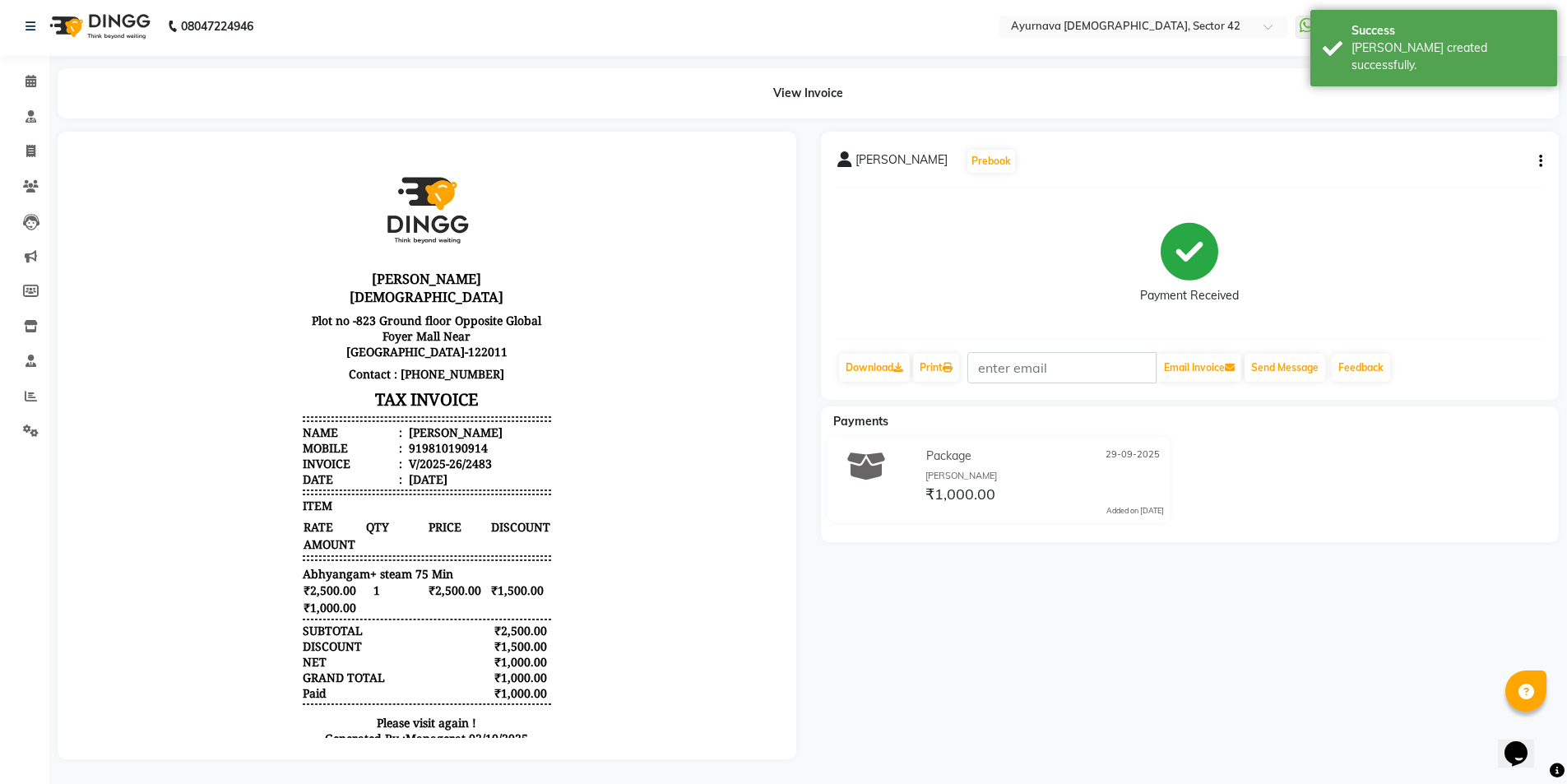
scroll to position [15, 0]
click at [32, 75] on icon at bounding box center [31, 81] width 11 height 13
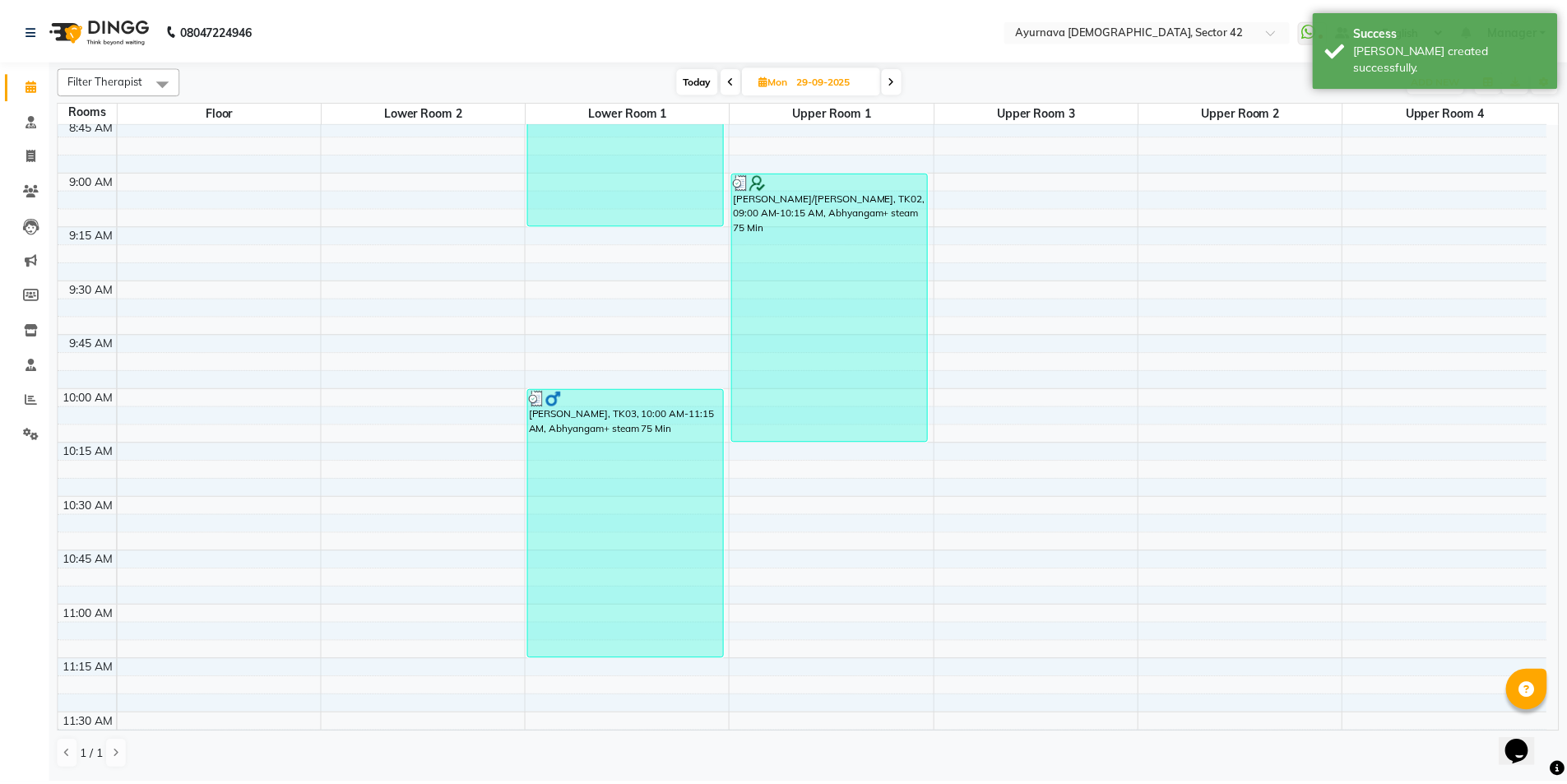
scroll to position [590, 0]
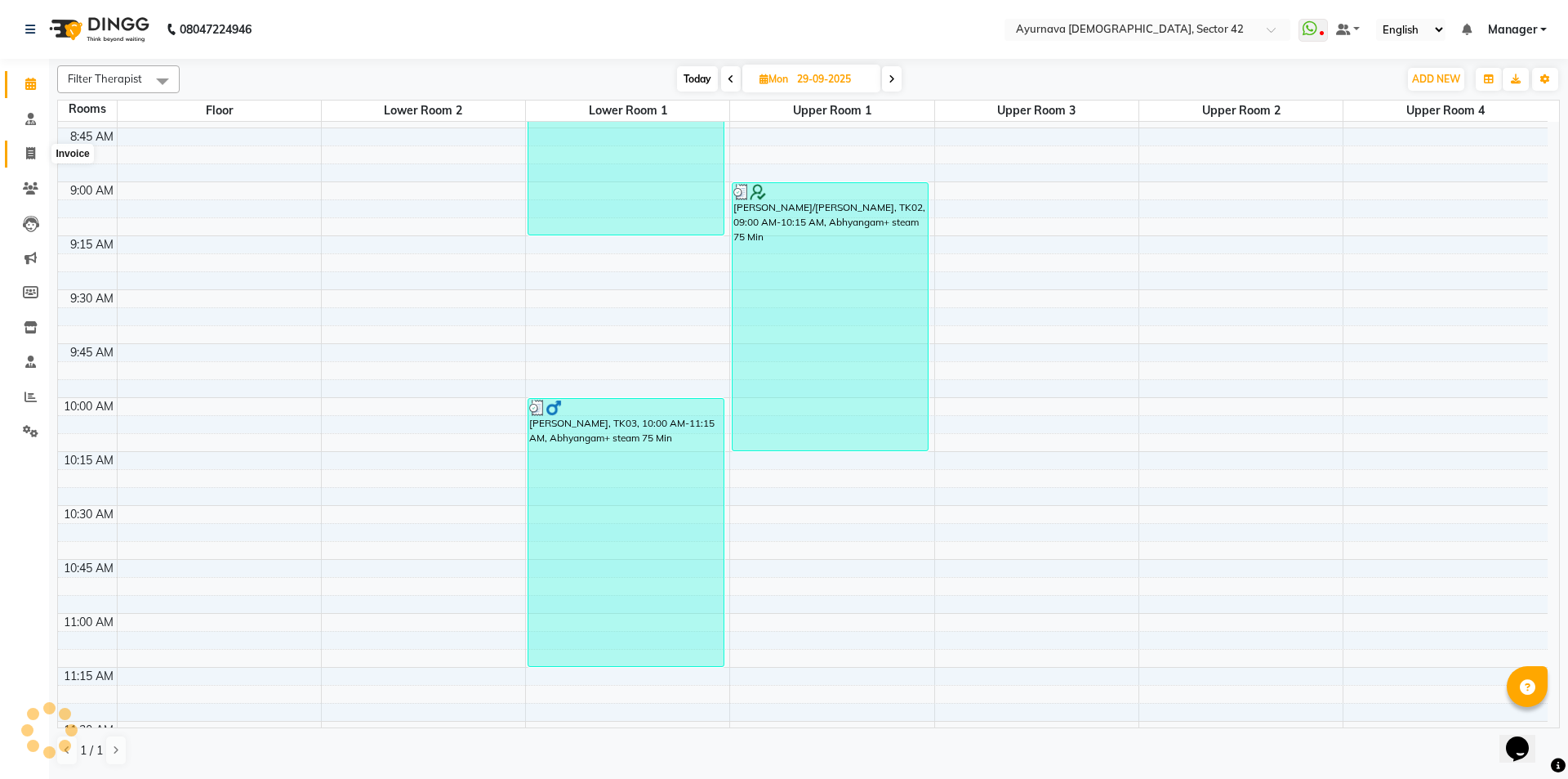
click at [29, 152] on icon at bounding box center [30, 153] width 9 height 12
select select "service"
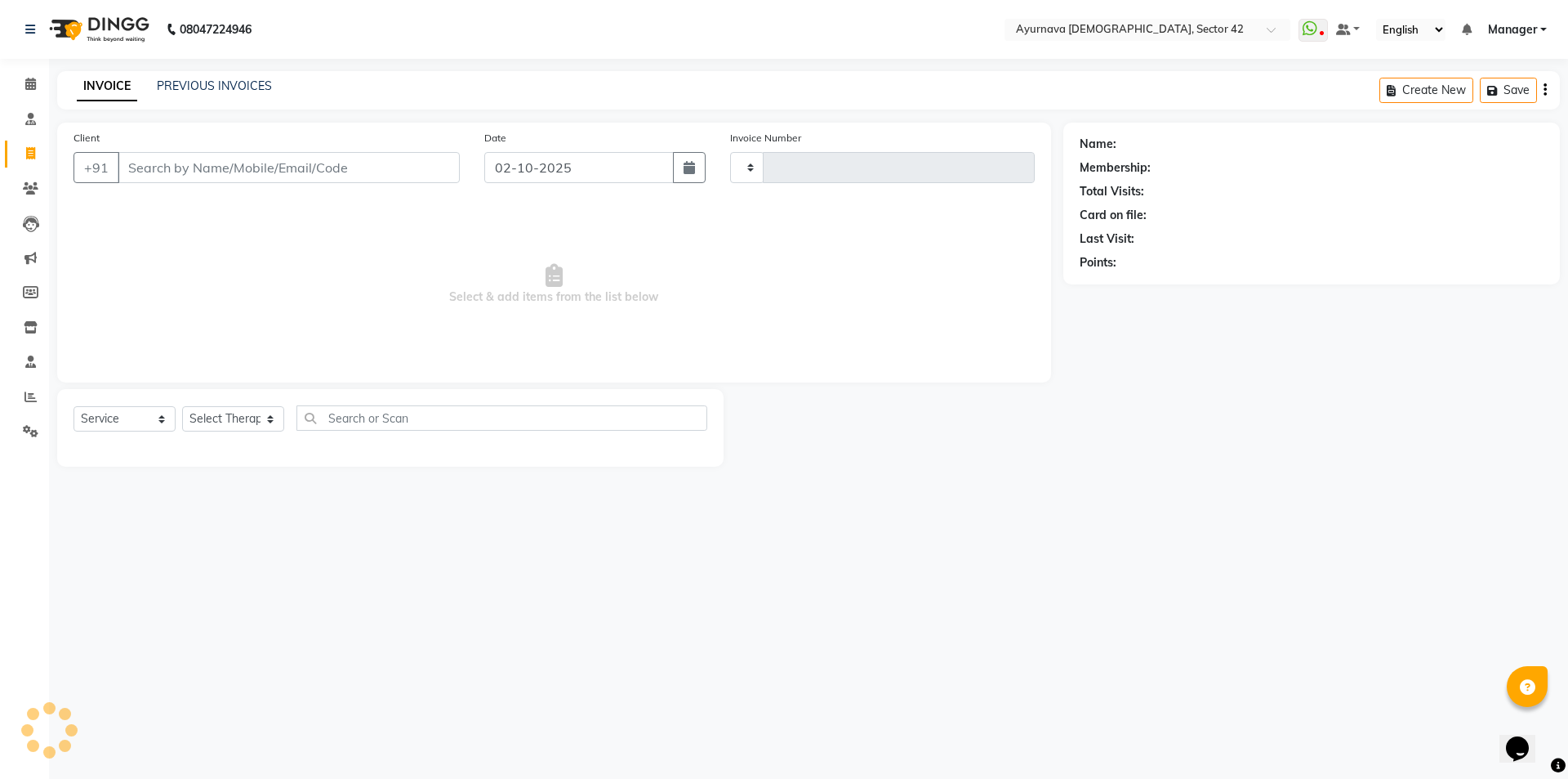
type input "2484"
select select "5575"
click at [246, 168] on input "Client" at bounding box center [289, 167] width 342 height 31
click at [176, 169] on input "Client" at bounding box center [289, 167] width 342 height 31
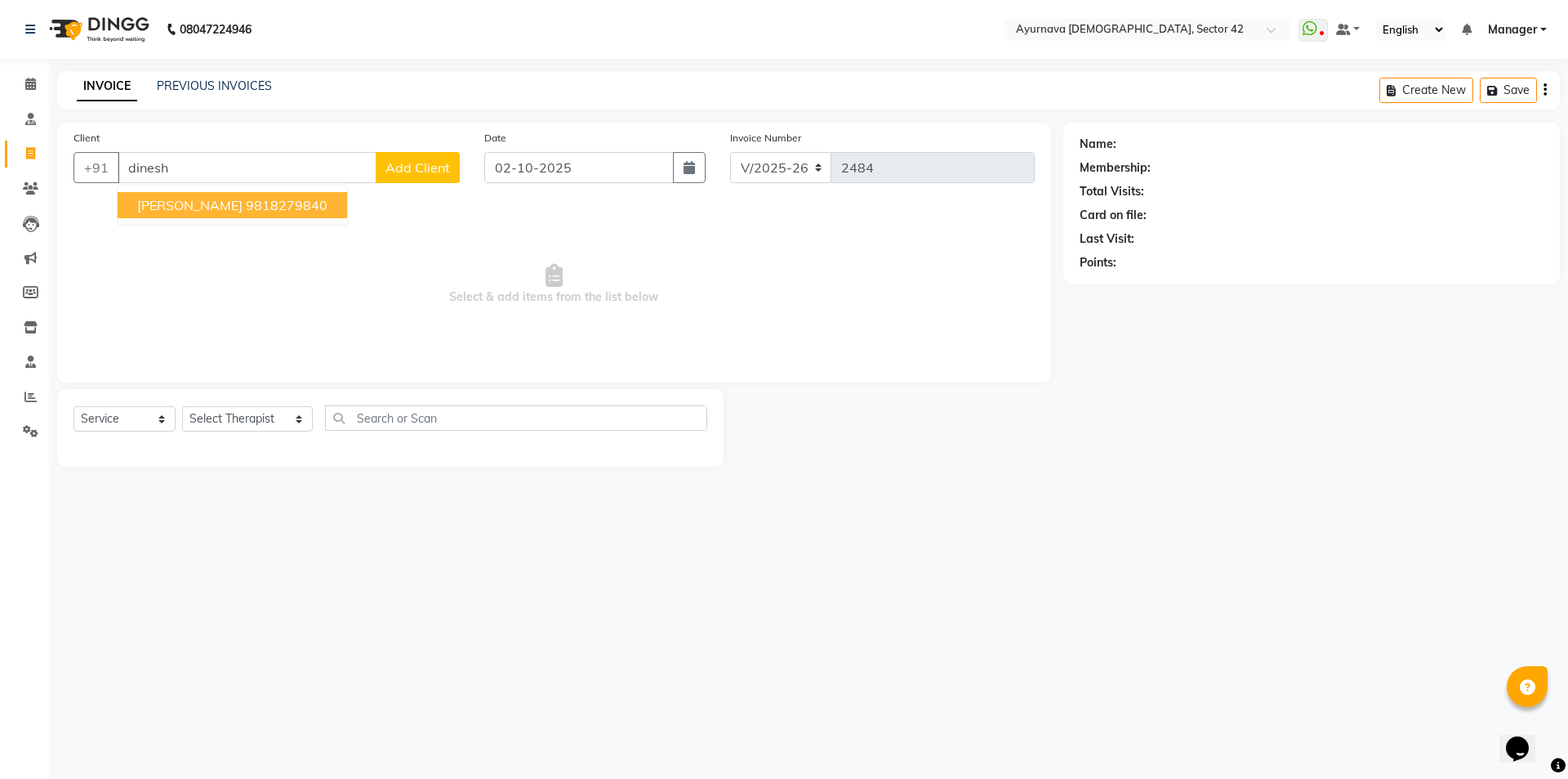
click at [191, 206] on span "[PERSON_NAME]" at bounding box center [190, 205] width 106 height 16
type input "9818279840"
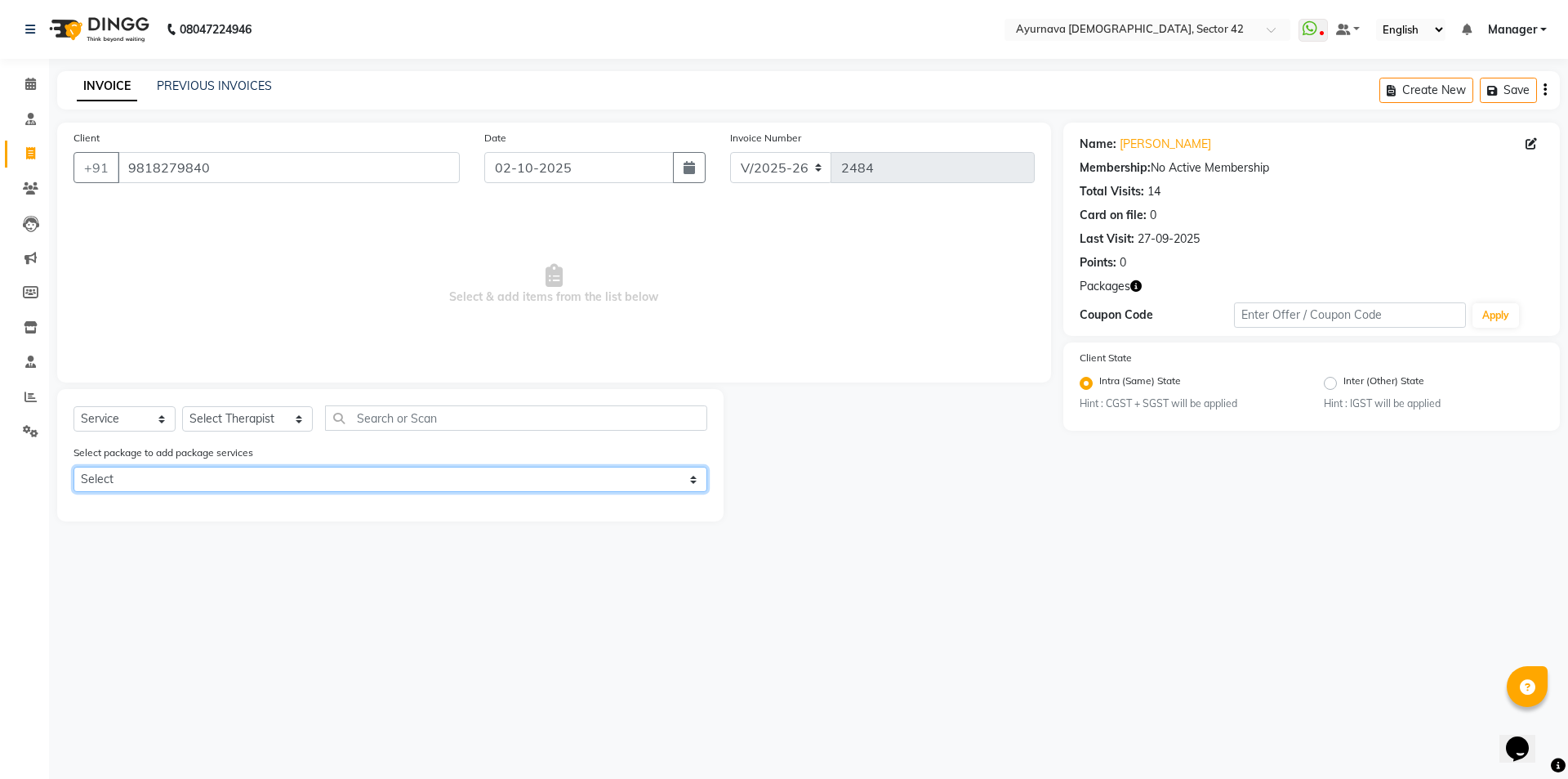
click at [135, 474] on select "Select [PERSON_NAME]" at bounding box center [390, 479] width 634 height 26
select select "1: Object"
click at [74, 467] on select "Select [PERSON_NAME]" at bounding box center [390, 479] width 634 height 26
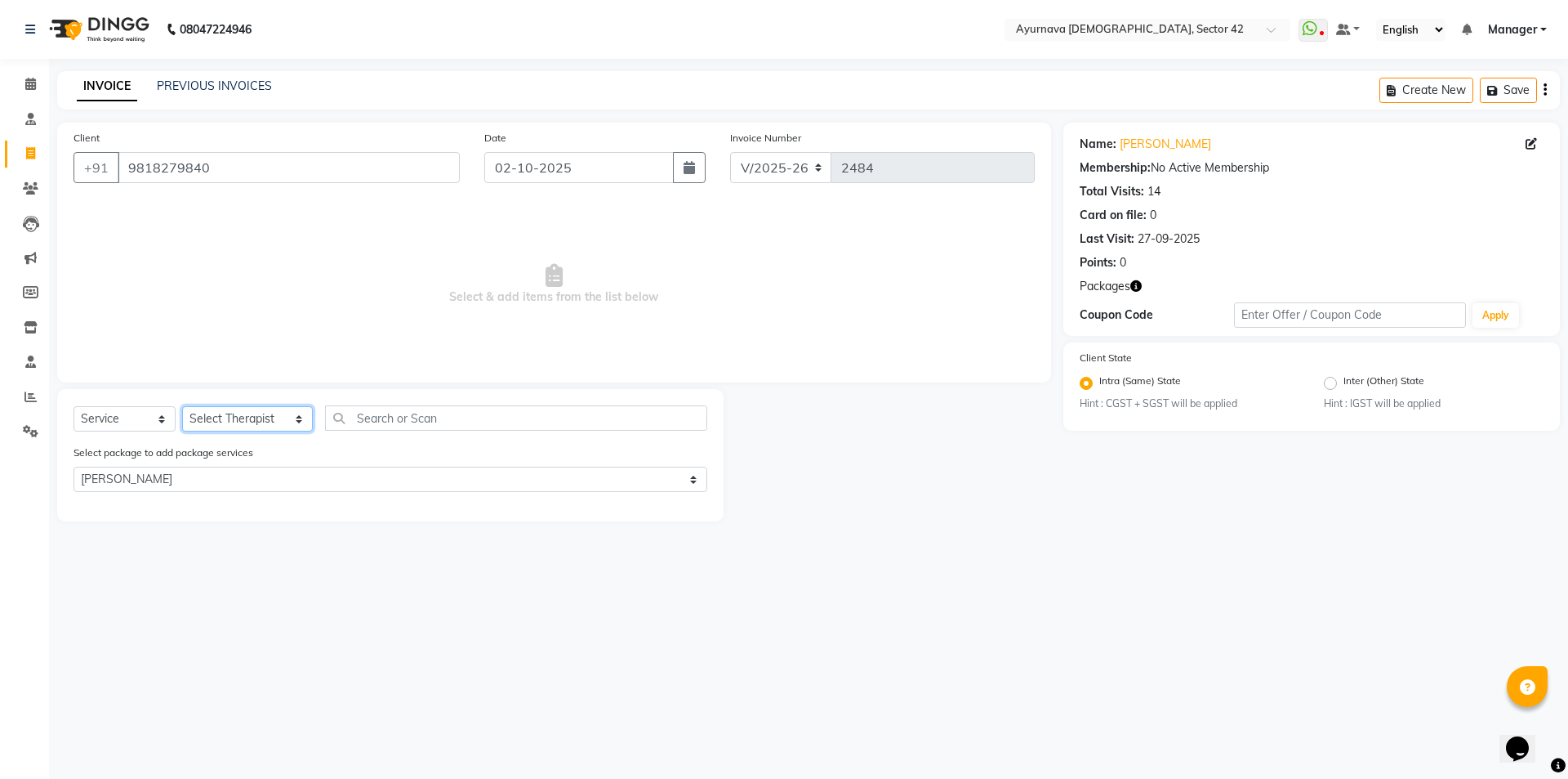
click at [208, 418] on select "Select Therapist [PERSON_NAME] akash [PERSON_NAME] [PERSON_NAME] [PERSON_NAME] …" at bounding box center [247, 419] width 130 height 26
click at [182, 406] on select "Select Therapist [PERSON_NAME] akash [PERSON_NAME] [PERSON_NAME] [PERSON_NAME] …" at bounding box center [247, 419] width 130 height 26
click at [230, 419] on select "Select Therapist [PERSON_NAME] akash [PERSON_NAME] [PERSON_NAME] [PERSON_NAME] …" at bounding box center [247, 419] width 130 height 26
select select "89458"
click at [182, 406] on select "Select Therapist [PERSON_NAME] akash [PERSON_NAME] [PERSON_NAME] [PERSON_NAME] …" at bounding box center [247, 419] width 130 height 26
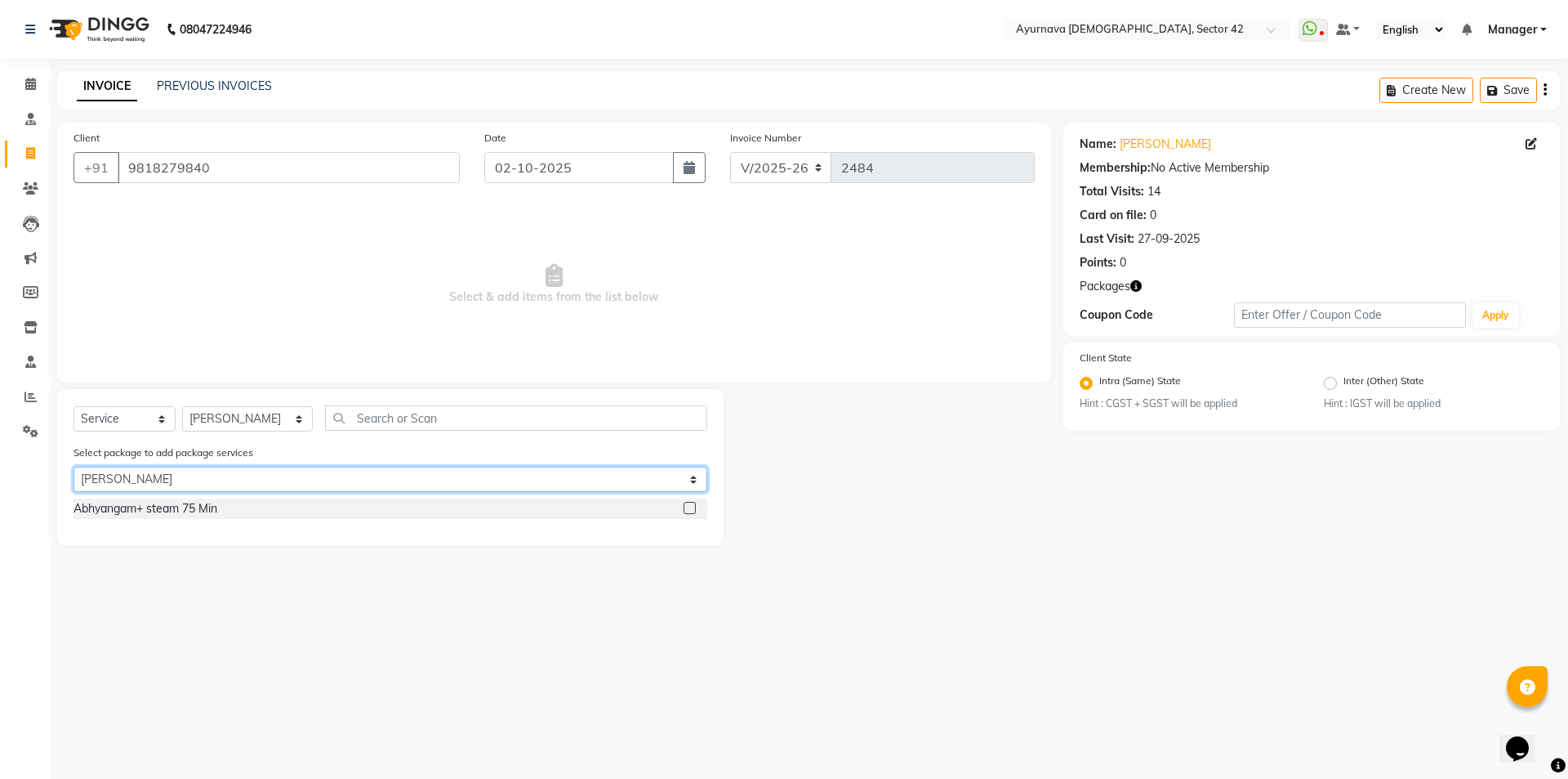
click at [230, 476] on select "Select [PERSON_NAME]" at bounding box center [390, 479] width 634 height 26
click at [74, 467] on select "Select [PERSON_NAME]" at bounding box center [390, 479] width 634 height 26
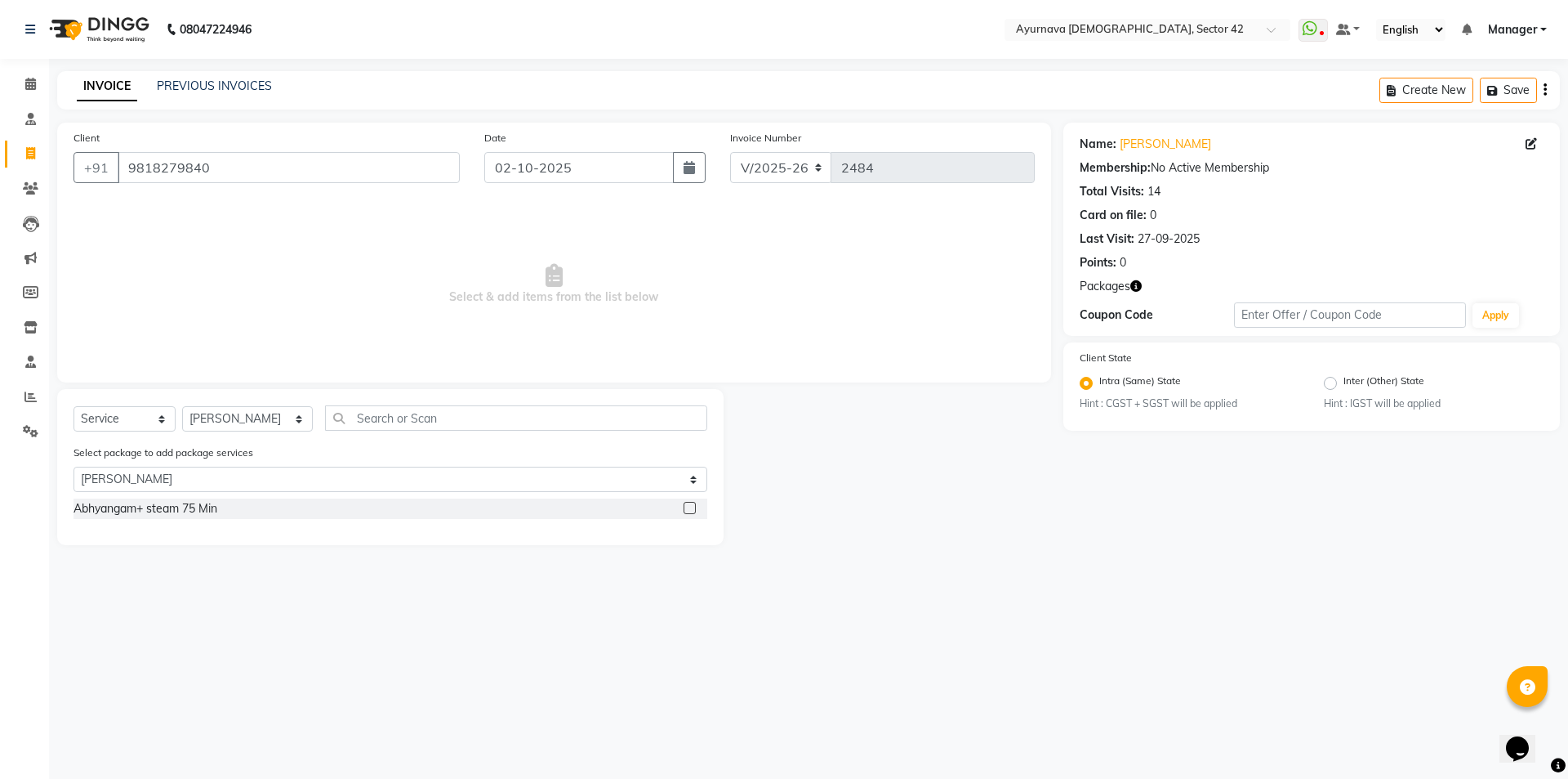
click at [696, 503] on label at bounding box center [690, 508] width 12 height 12
click at [694, 503] on input "checkbox" at bounding box center [689, 508] width 11 height 11
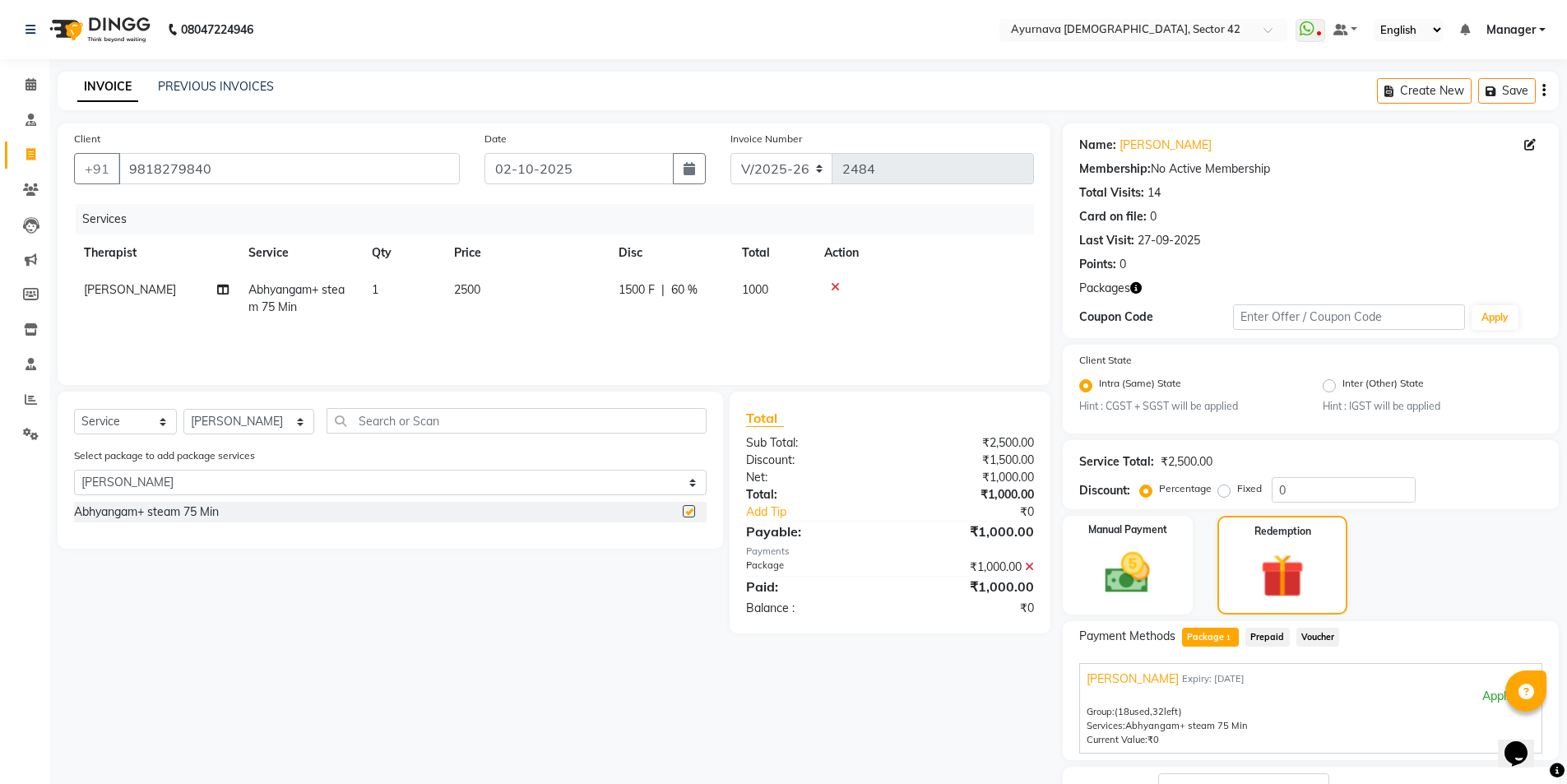
checkbox input "false"
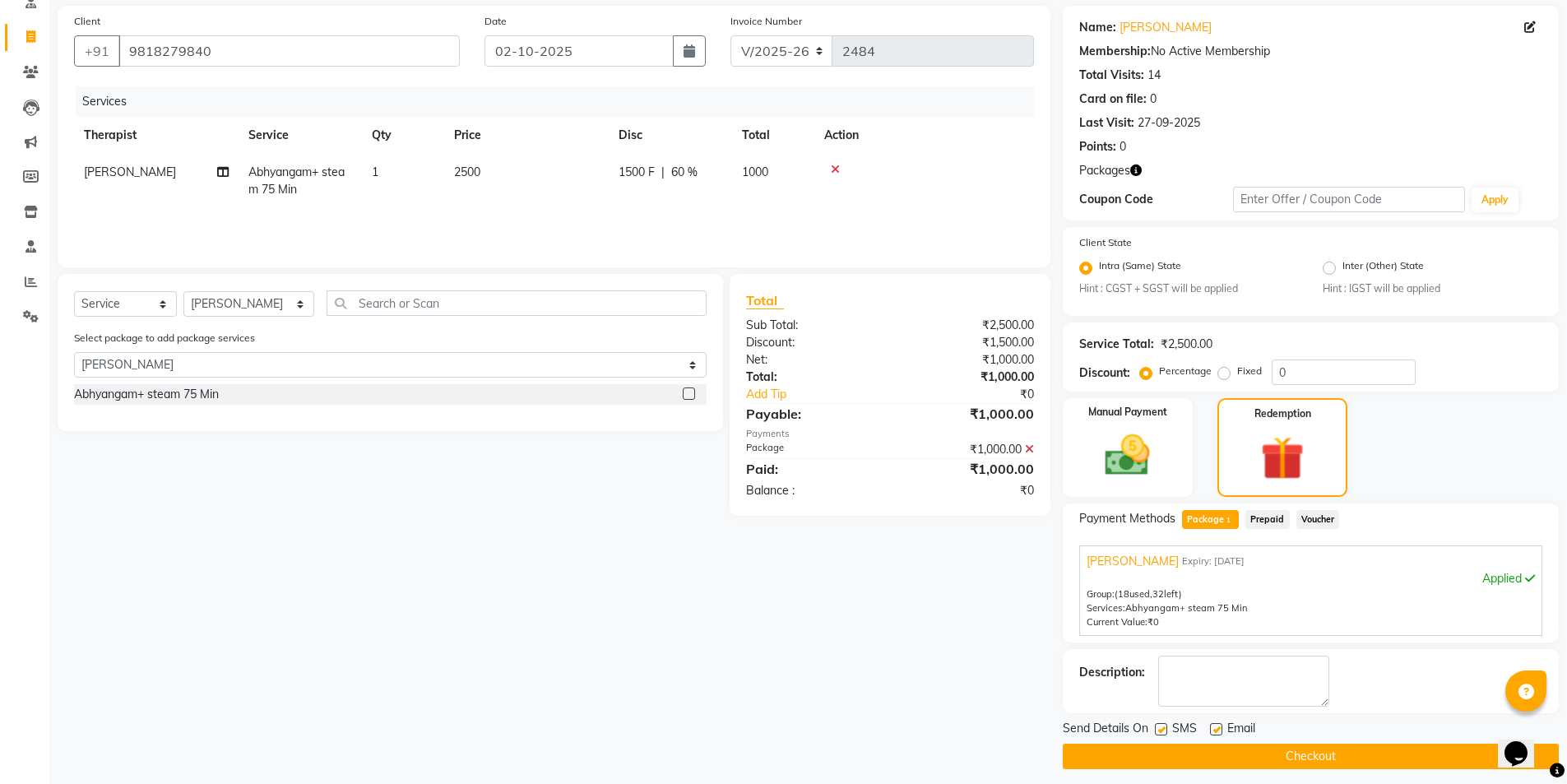
scroll to position [128, 0]
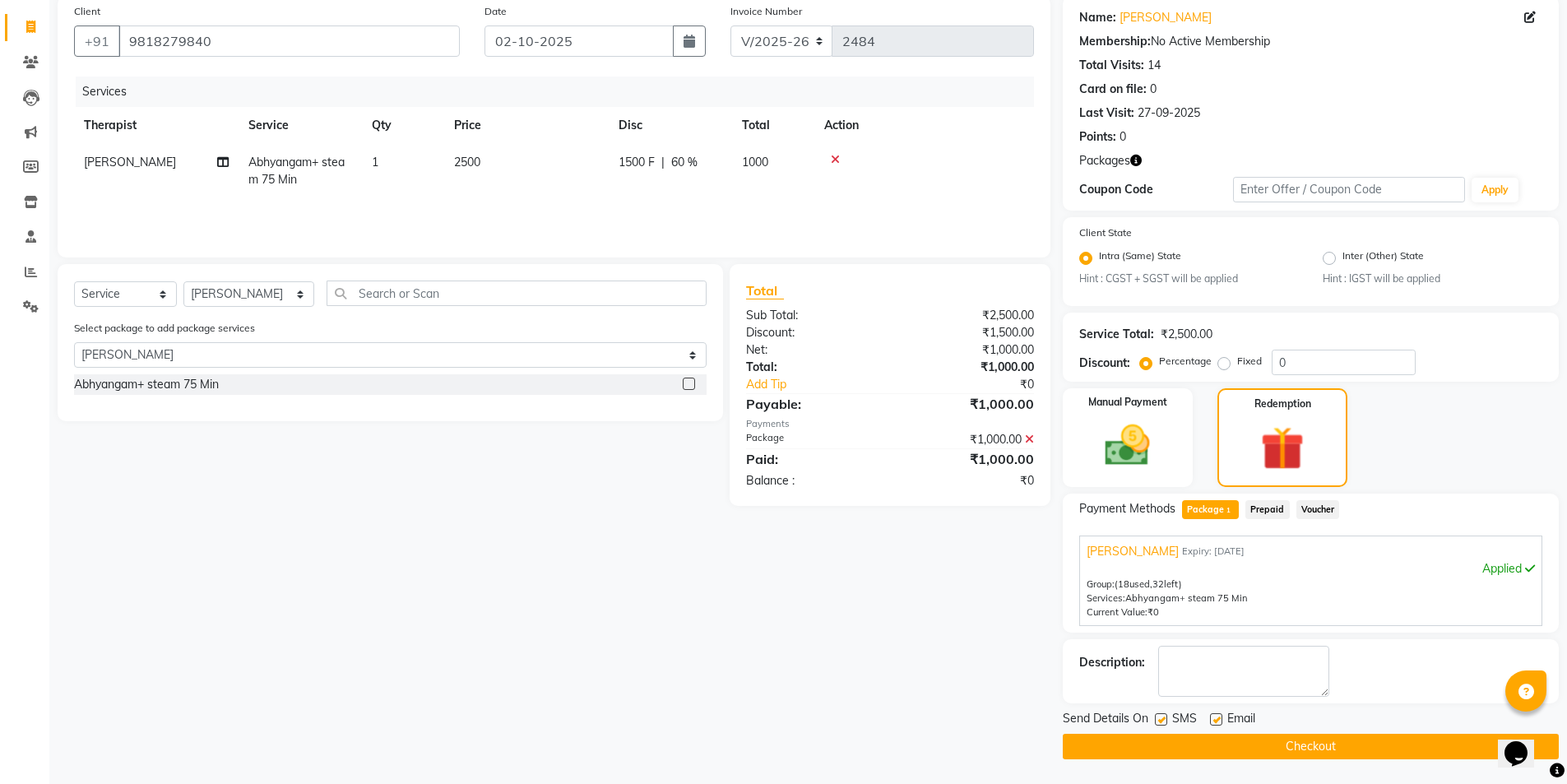
click at [1158, 711] on label at bounding box center [1161, 719] width 13 height 13
click at [1158, 711] on input "checkbox" at bounding box center [1161, 720] width 11 height 11
checkbox input "false"
click at [1150, 711] on button "Checkout" at bounding box center [1311, 746] width 496 height 26
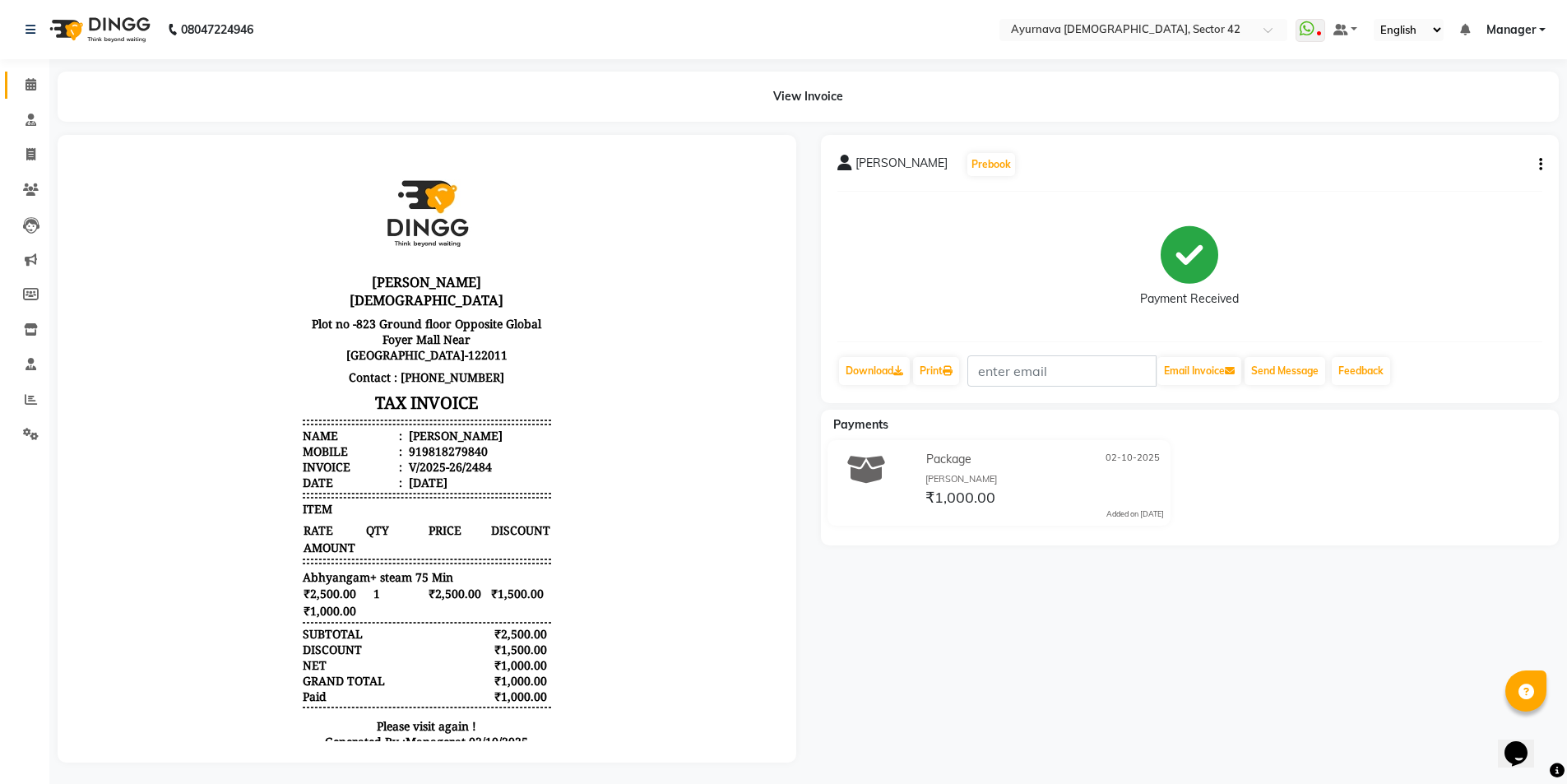
click at [30, 83] on icon at bounding box center [31, 84] width 11 height 13
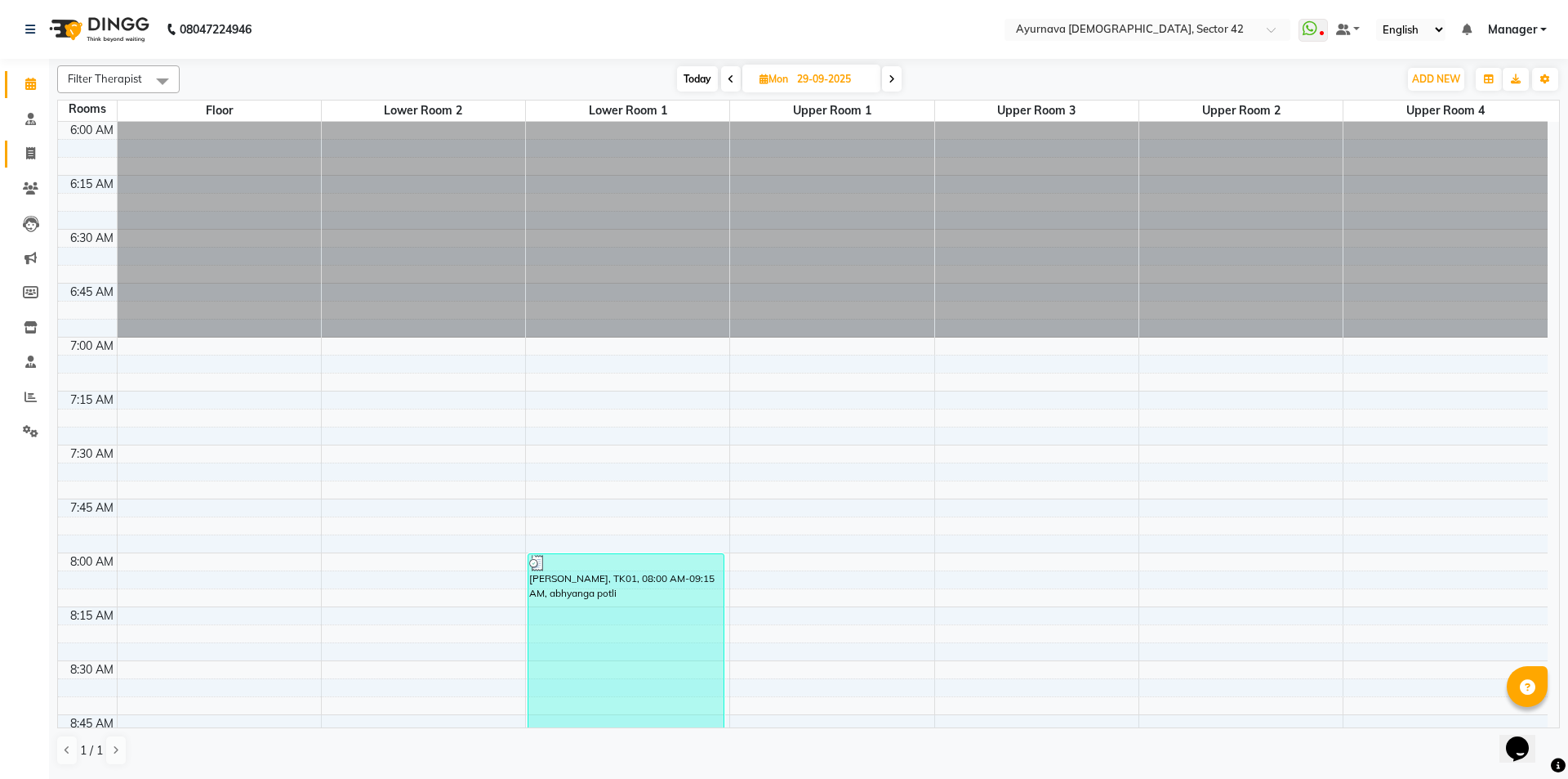
click at [32, 149] on icon at bounding box center [30, 153] width 9 height 12
select select "service"
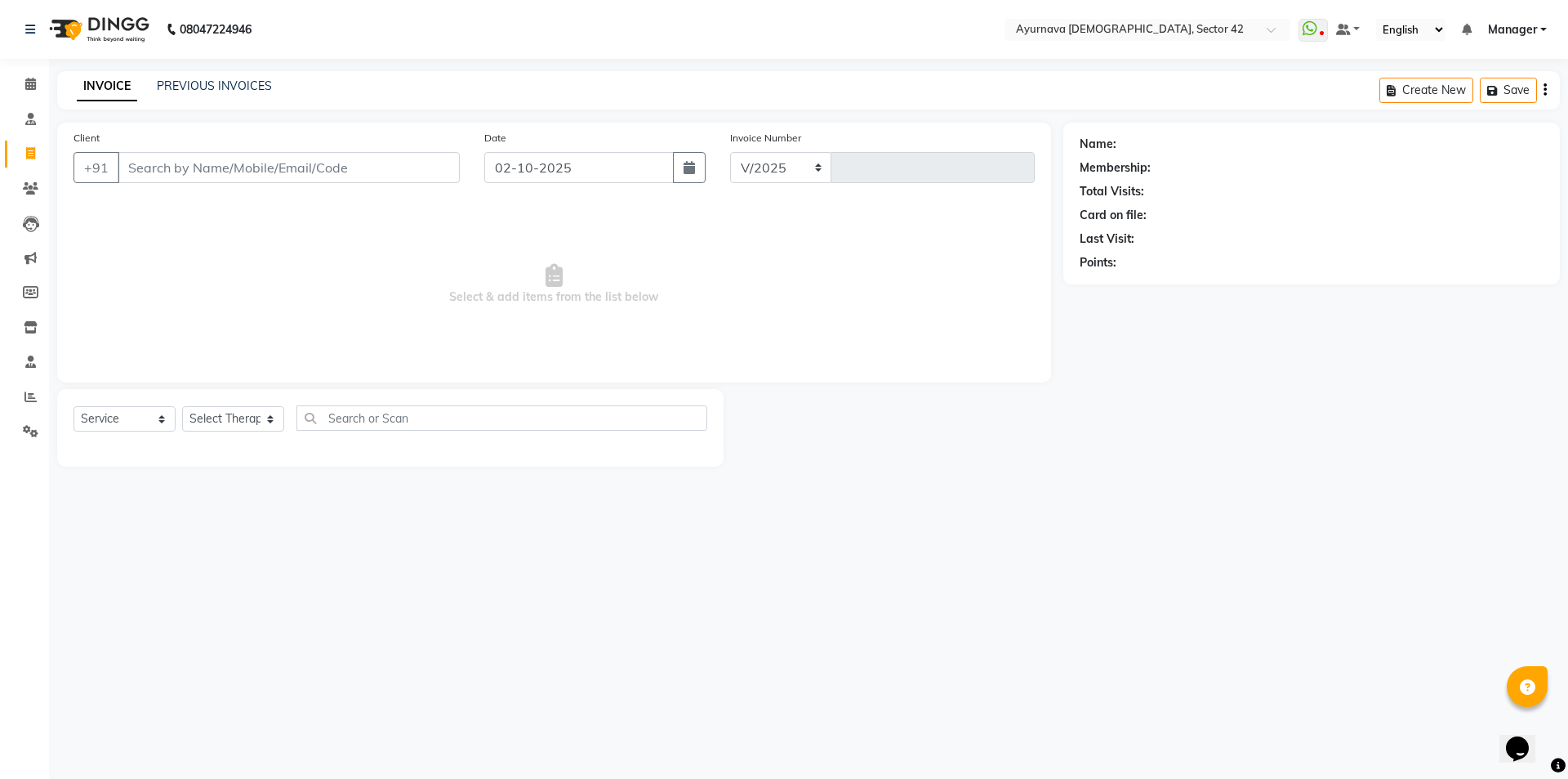
select select "5575"
type input "2485"
click at [325, 162] on input "Client" at bounding box center [289, 167] width 342 height 31
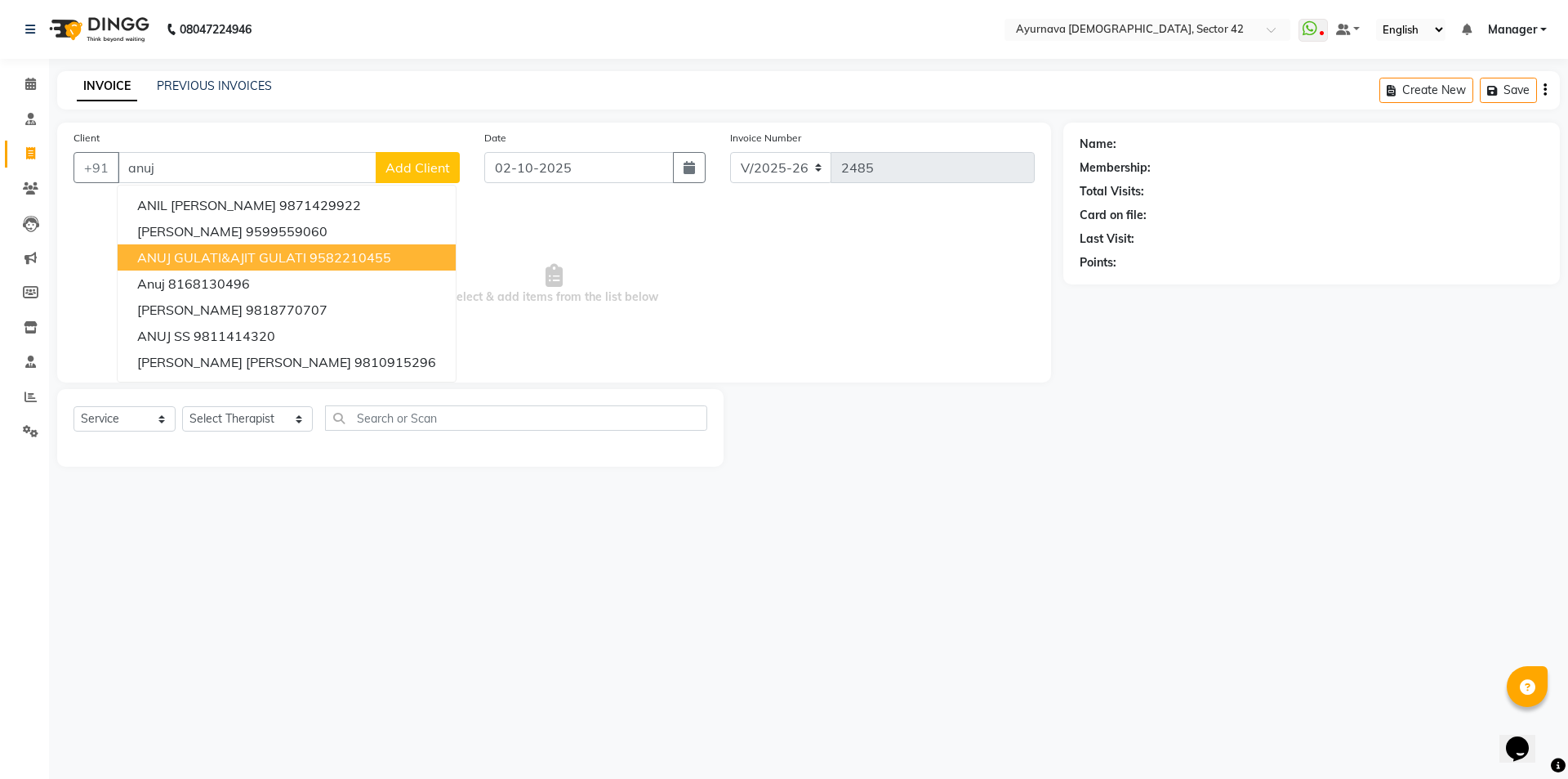
click at [168, 261] on span "ANUJ GULATI&AJIT GULATI" at bounding box center [222, 257] width 169 height 16
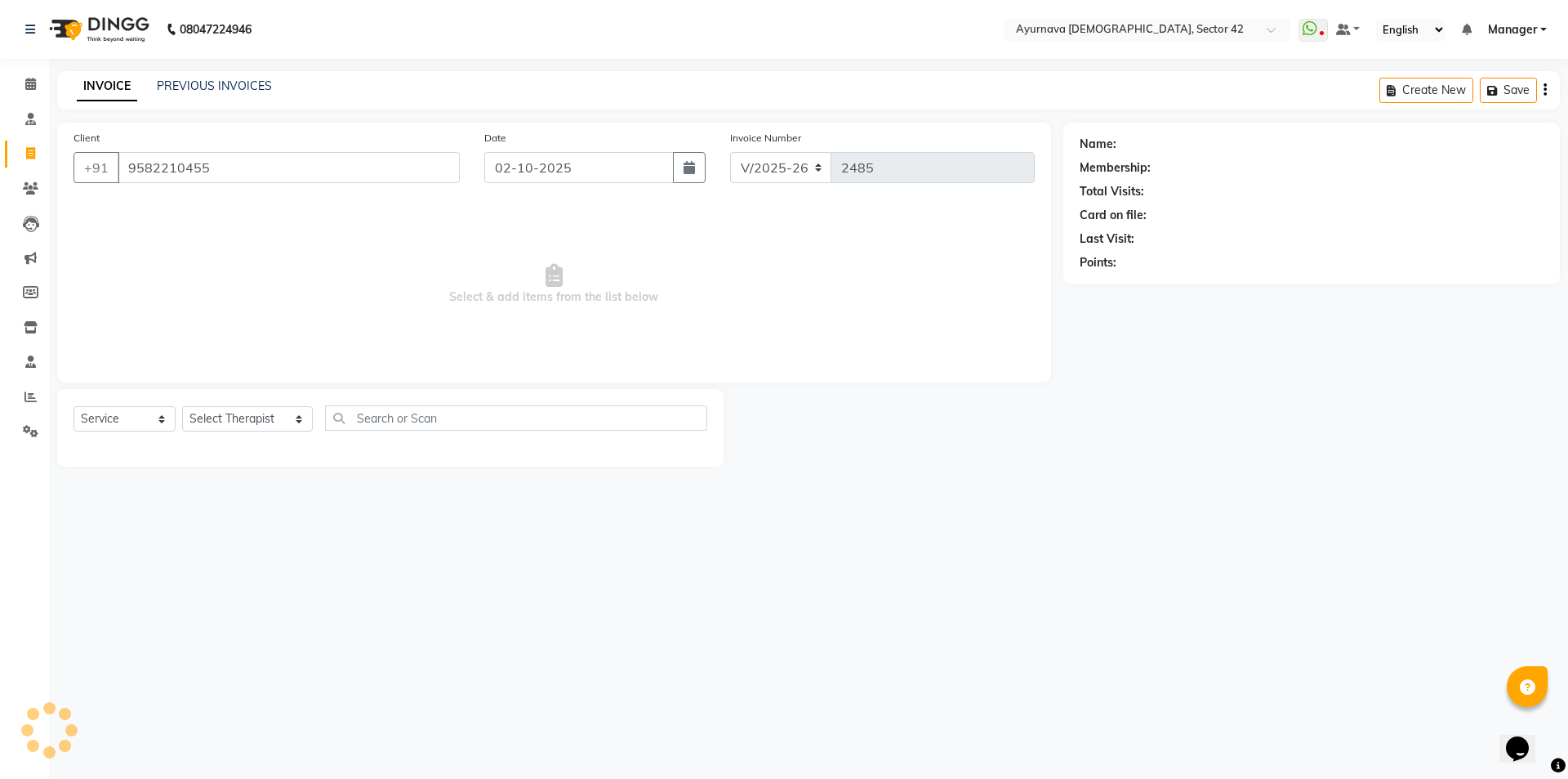
type input "9582210455"
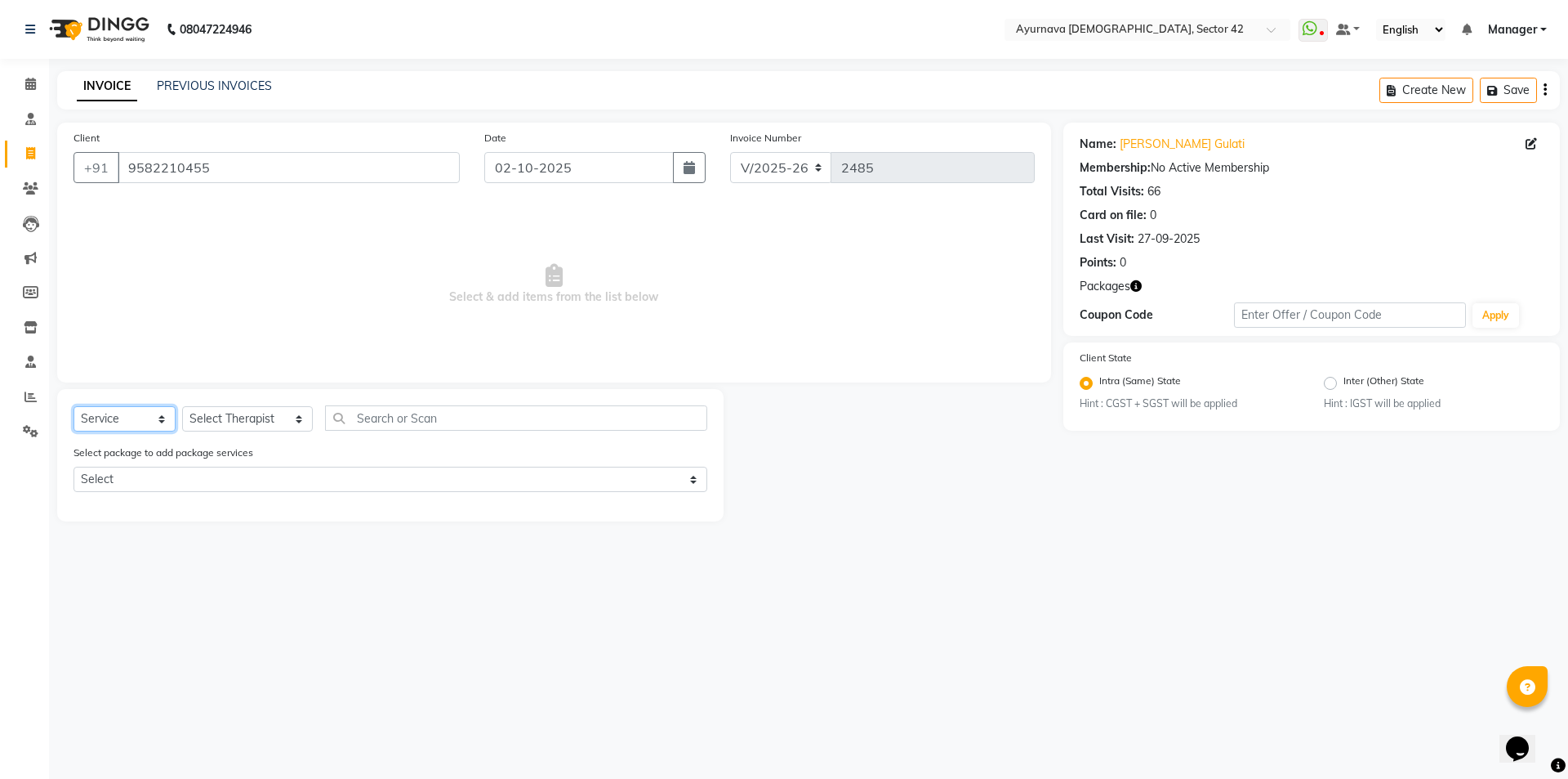
click at [119, 421] on select "Select Service Product Membership Package Voucher Prepaid Gift Card" at bounding box center [124, 419] width 102 height 26
click at [260, 418] on select "Select Therapist [PERSON_NAME] akash [PERSON_NAME] [PERSON_NAME] [PERSON_NAME] …" at bounding box center [247, 419] width 130 height 26
select select "38434"
click at [182, 406] on select "Select Therapist [PERSON_NAME] akash [PERSON_NAME] [PERSON_NAME] [PERSON_NAME] …" at bounding box center [247, 419] width 130 height 26
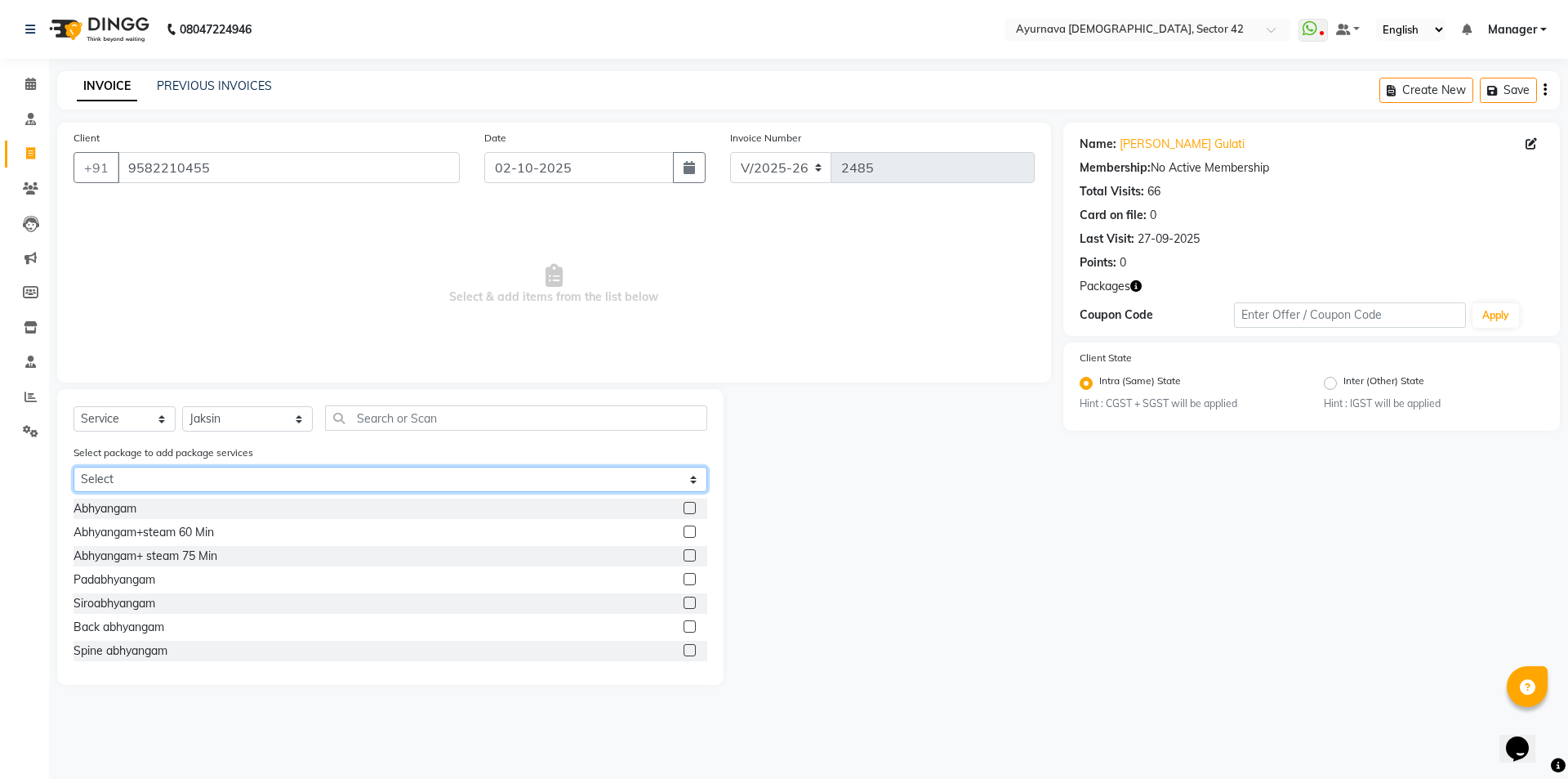
click at [603, 482] on select "Select [PERSON_NAME] 25 [PERSON_NAME] 25" at bounding box center [390, 479] width 634 height 26
select select "1: Object"
click at [74, 467] on select "Select [PERSON_NAME] 25 [PERSON_NAME] 25" at bounding box center [390, 479] width 634 height 26
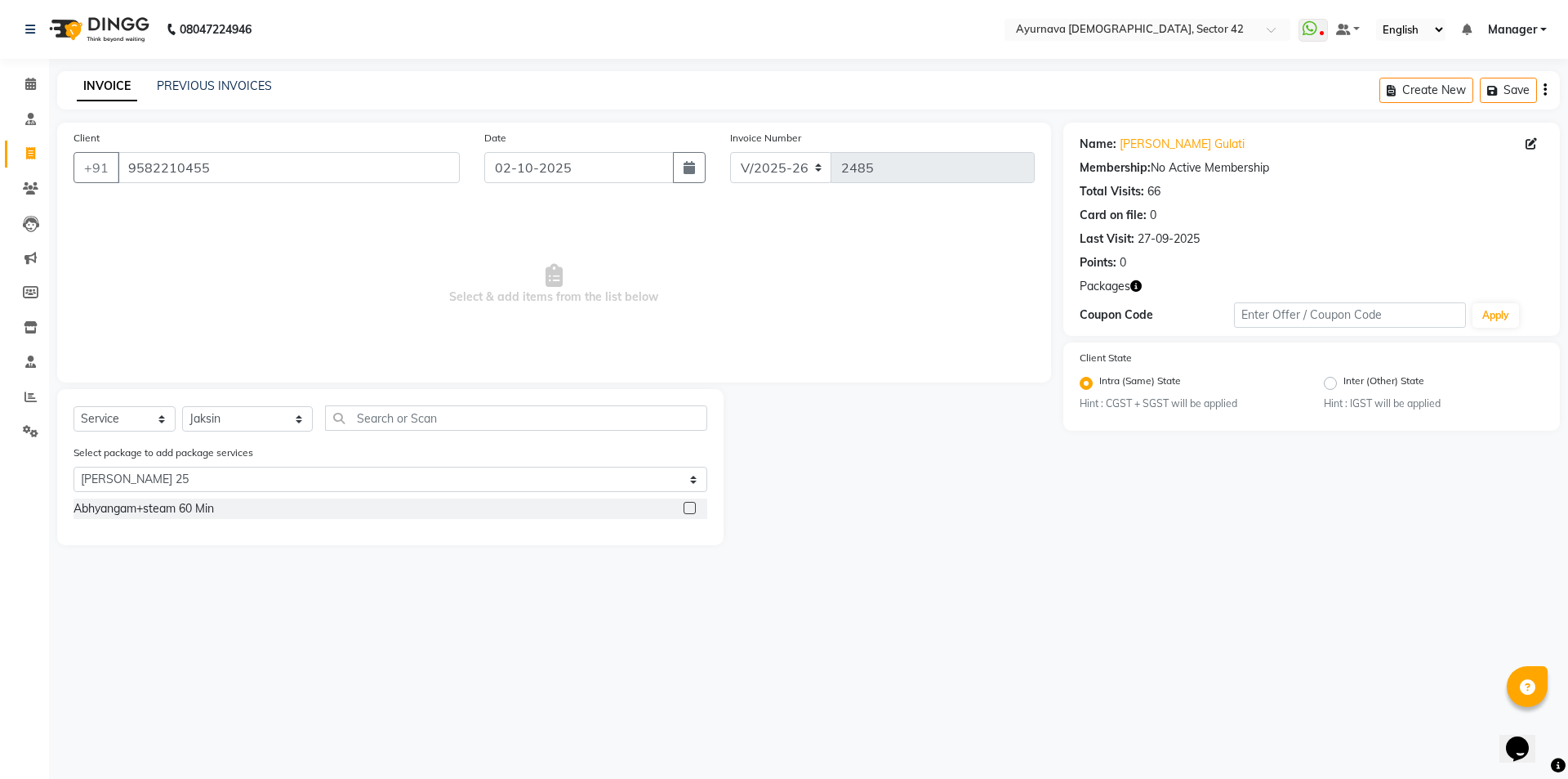
drag, startPoint x: 689, startPoint y: 506, endPoint x: 717, endPoint y: 508, distance: 28.1
click at [691, 506] on label at bounding box center [690, 508] width 12 height 12
click at [691, 506] on input "checkbox" at bounding box center [689, 508] width 11 height 11
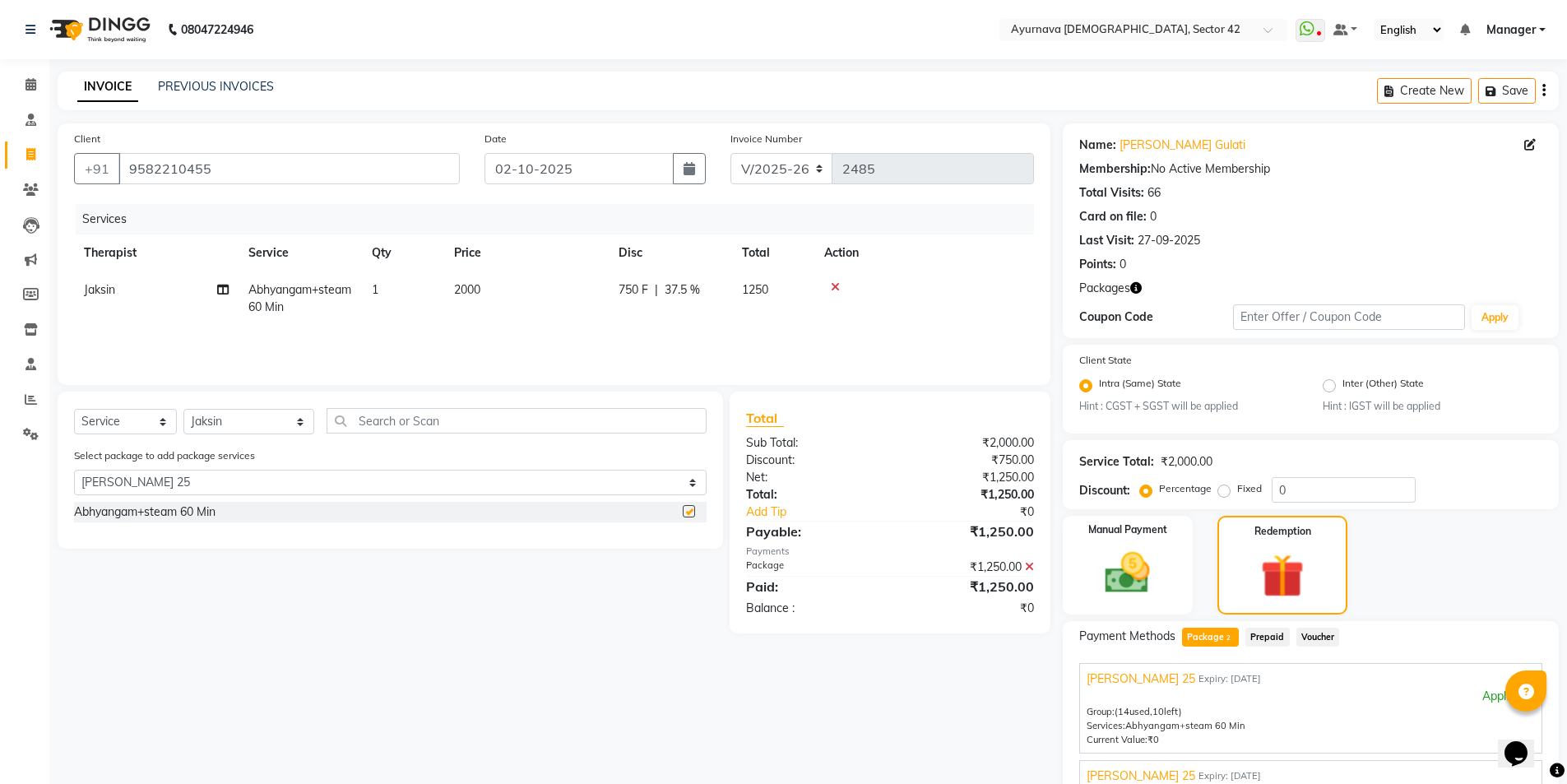
checkbox input "false"
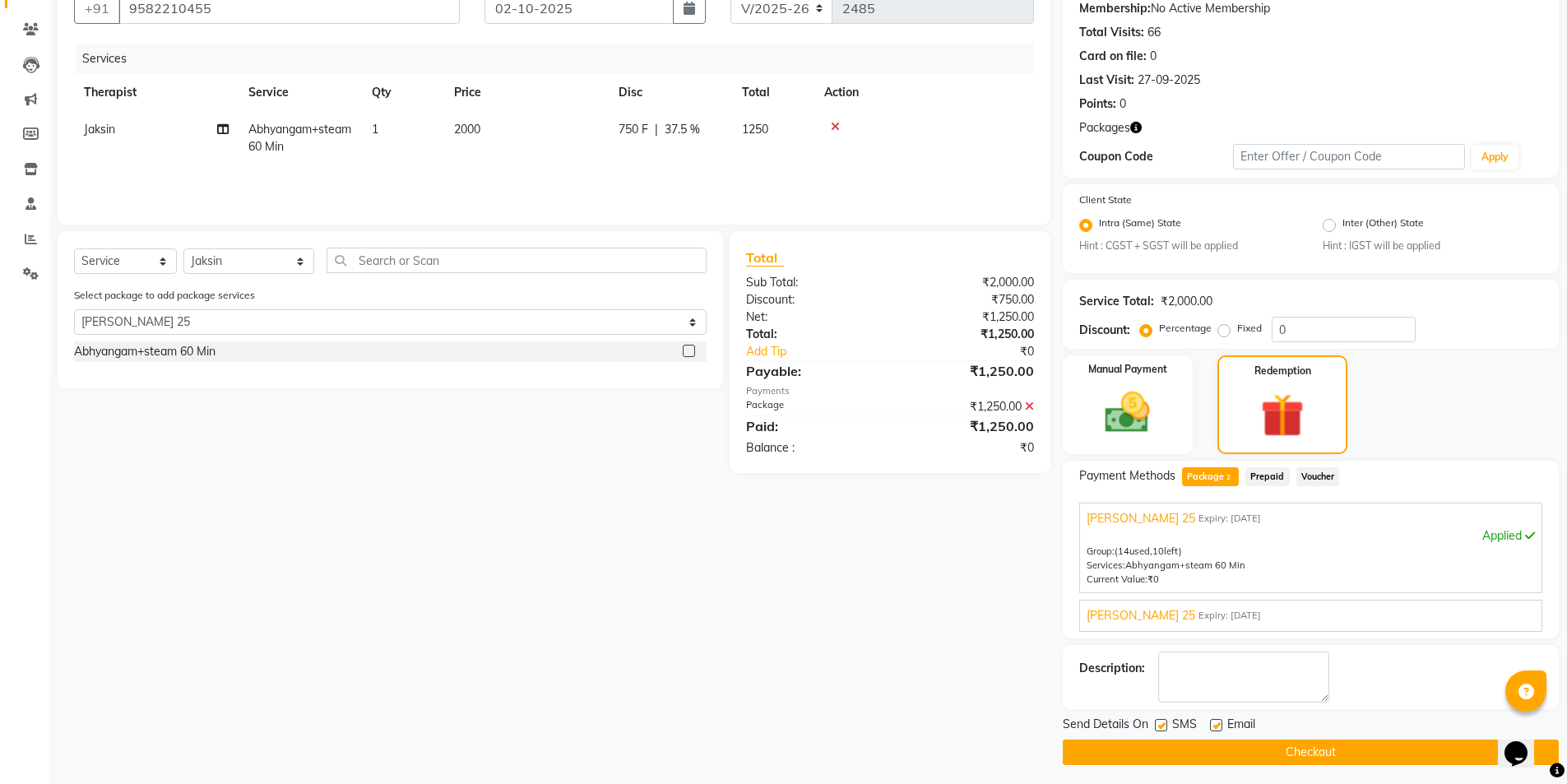
scroll to position [166, 0]
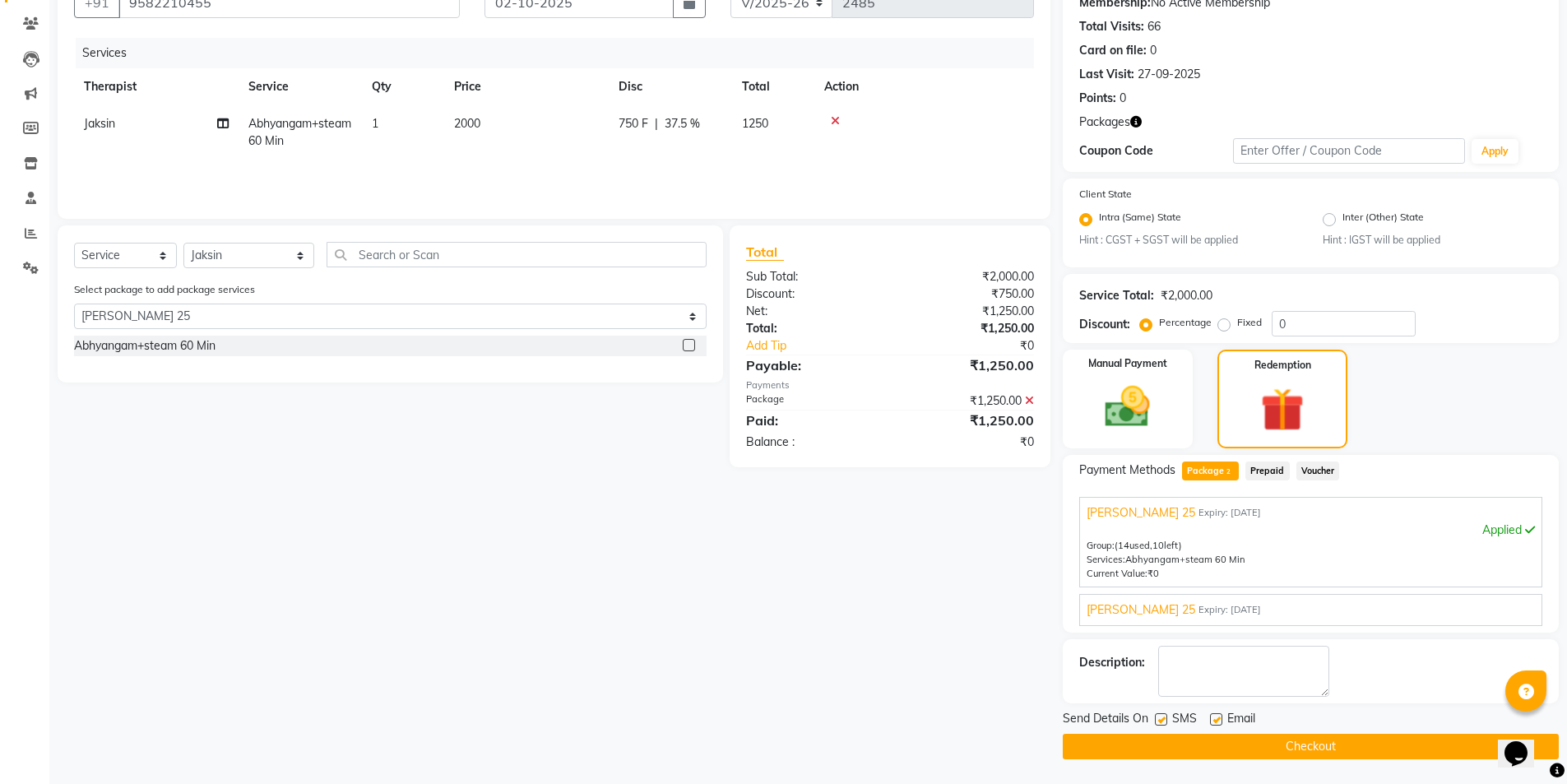
click at [1163, 711] on label at bounding box center [1161, 719] width 13 height 13
click at [1163, 711] on input "checkbox" at bounding box center [1161, 720] width 11 height 11
checkbox input "false"
click at [1179, 711] on button "Checkout" at bounding box center [1311, 746] width 496 height 26
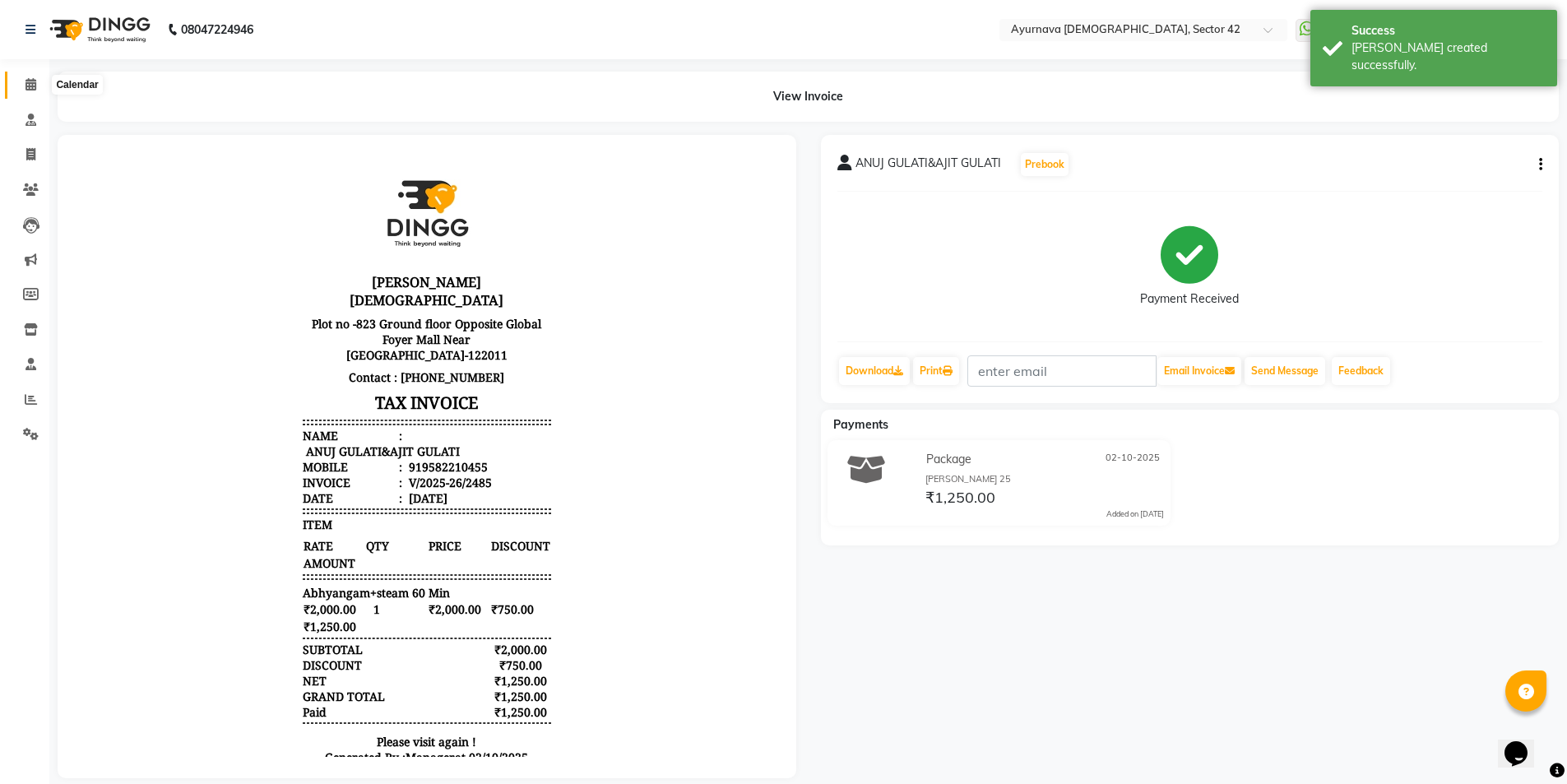
click at [30, 81] on icon at bounding box center [31, 84] width 11 height 13
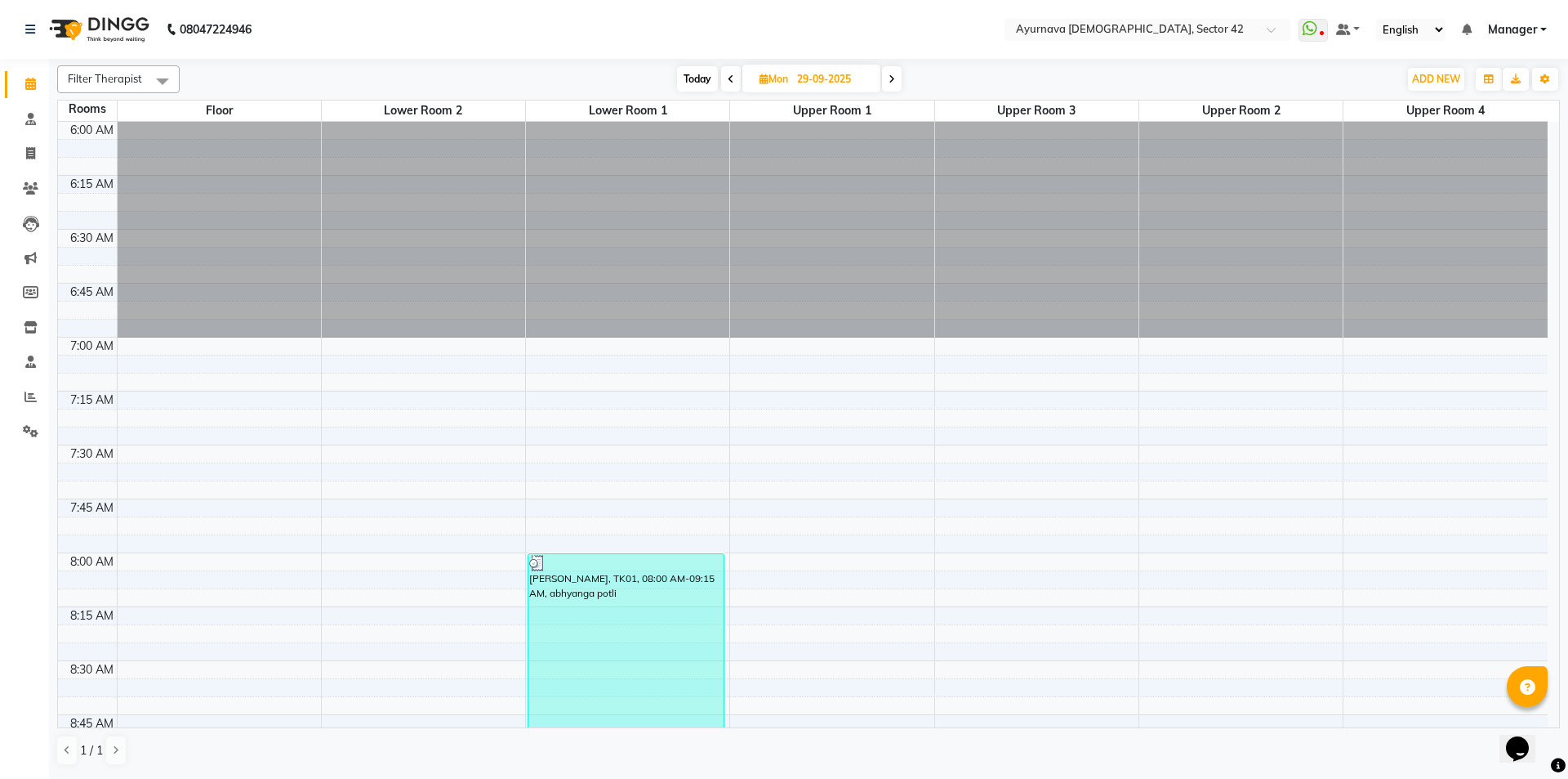
drag, startPoint x: 890, startPoint y: 75, endPoint x: 879, endPoint y: 91, distance: 19.4
click at [890, 77] on icon at bounding box center [891, 79] width 6 height 10
type input "[DATE]"
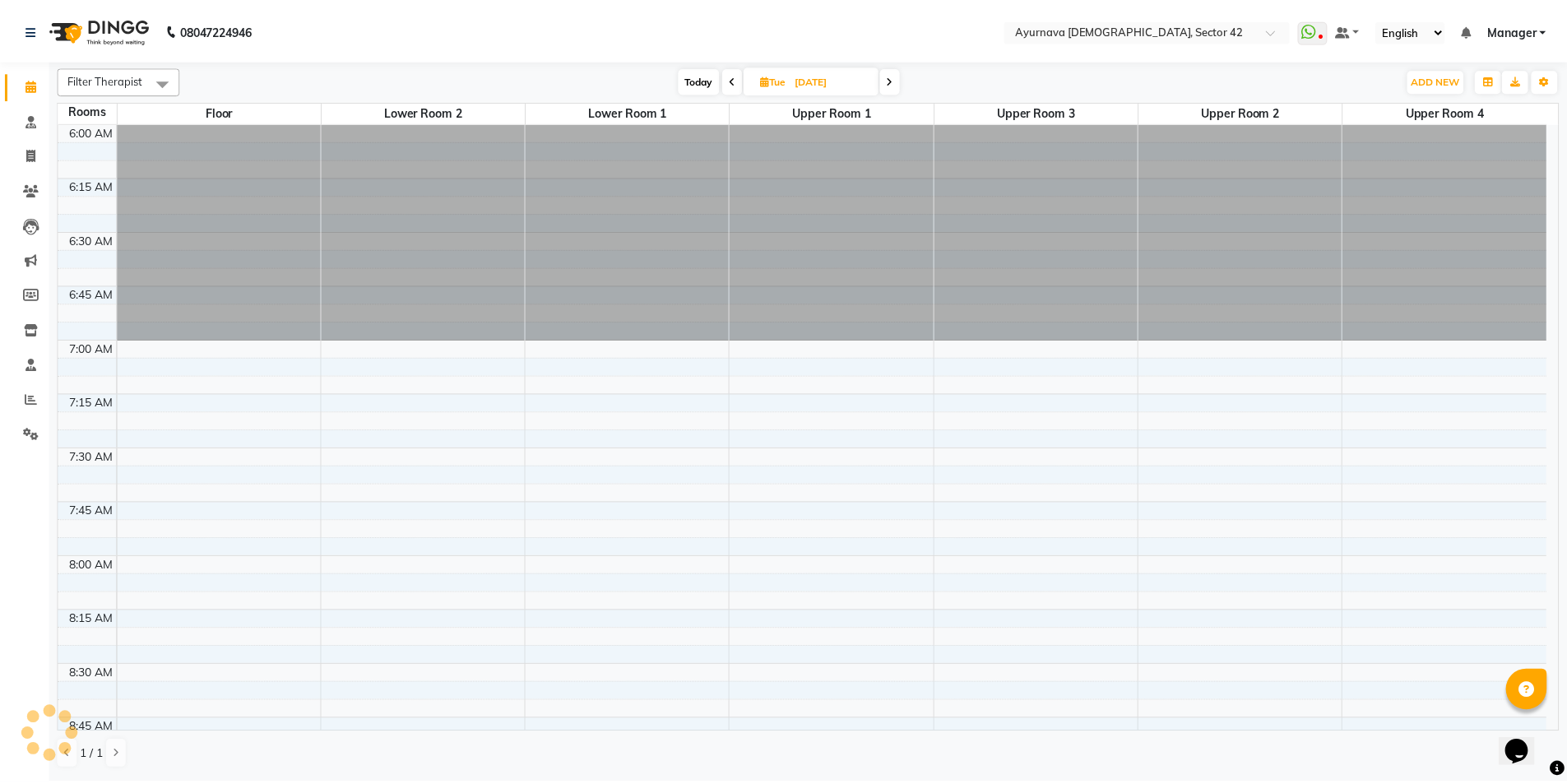
scroll to position [1521, 0]
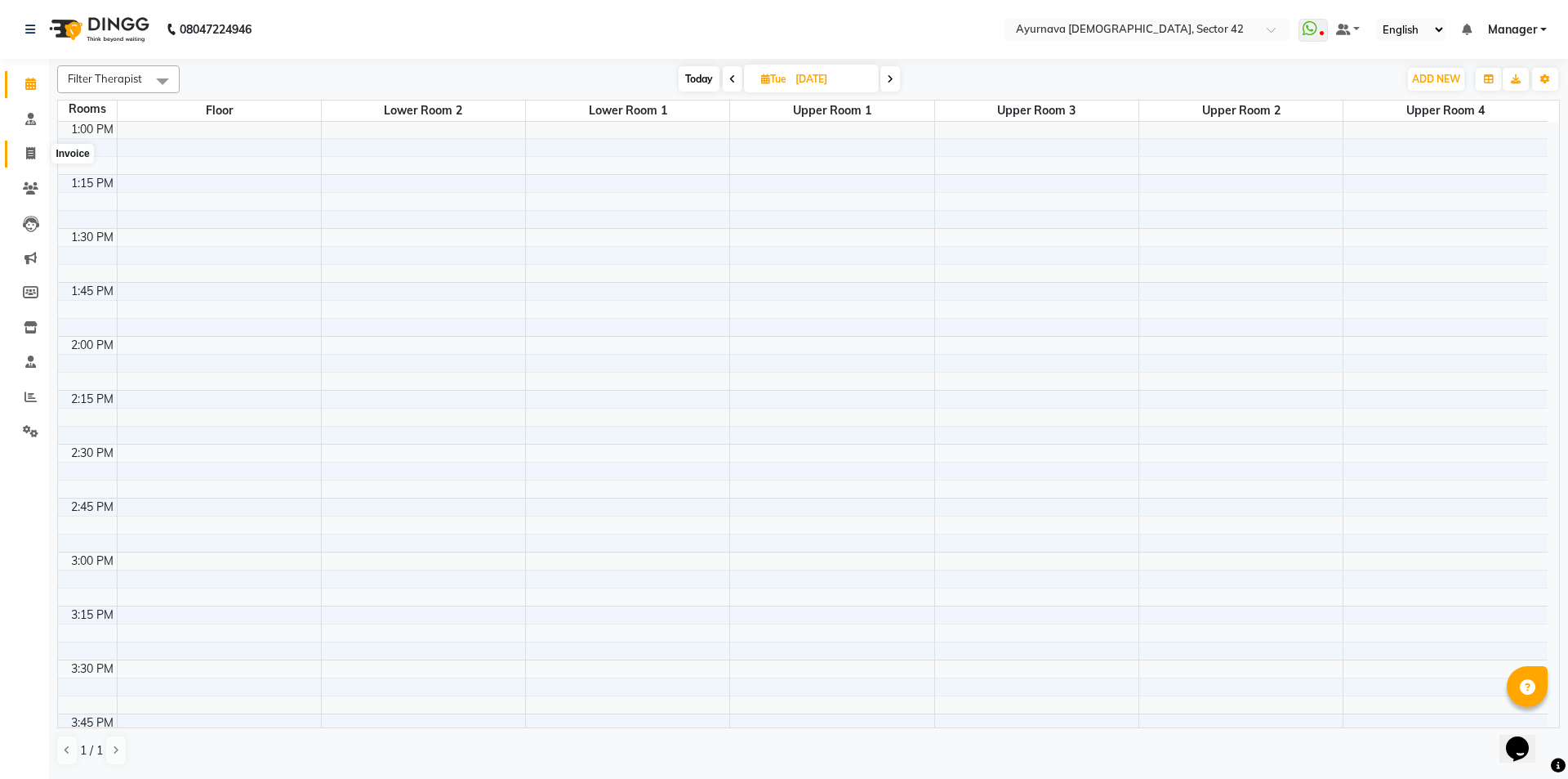
click at [31, 149] on icon at bounding box center [30, 153] width 9 height 12
select select "service"
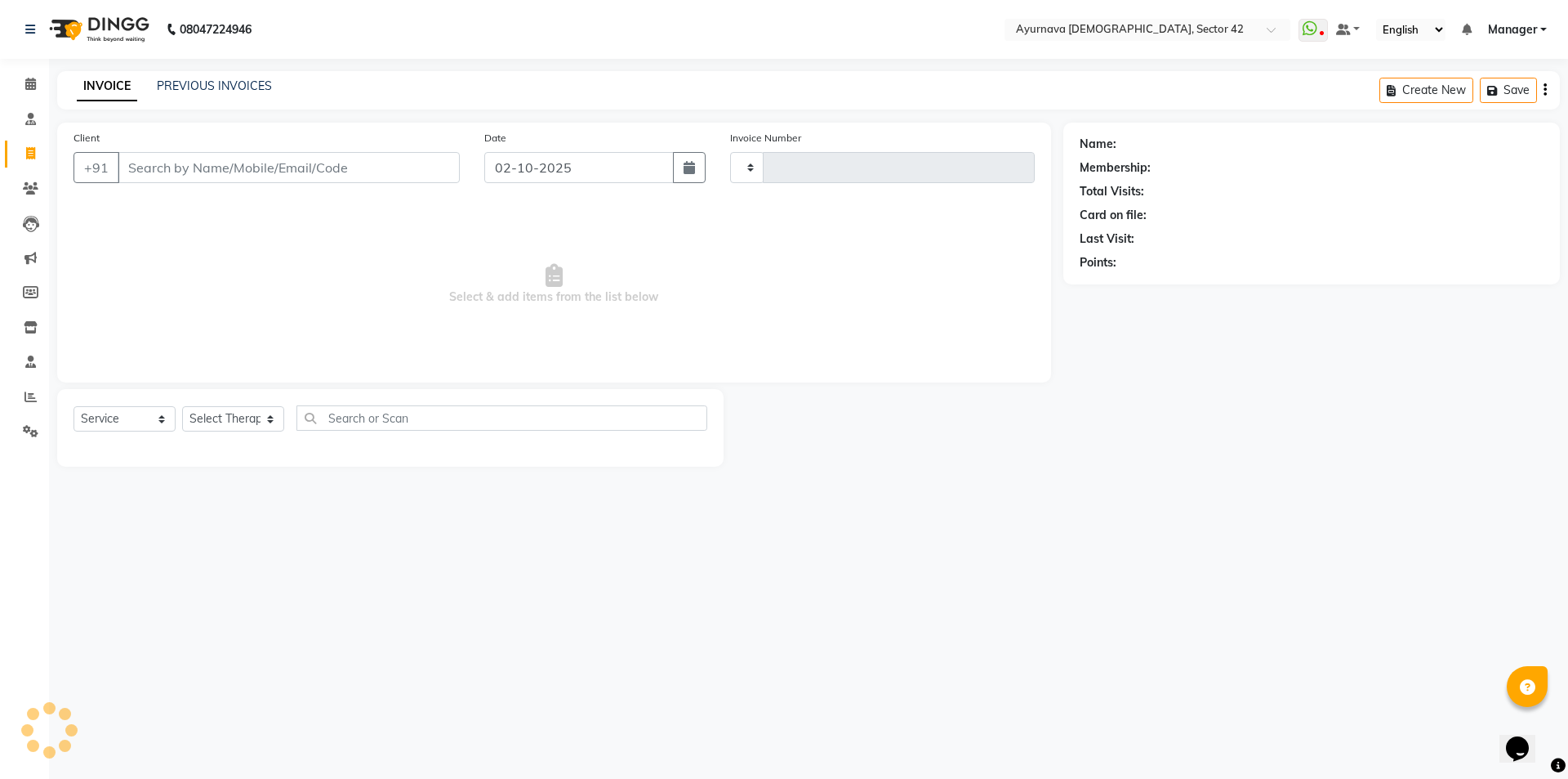
type input "2486"
select select "5575"
click at [309, 160] on input "Client" at bounding box center [289, 167] width 342 height 31
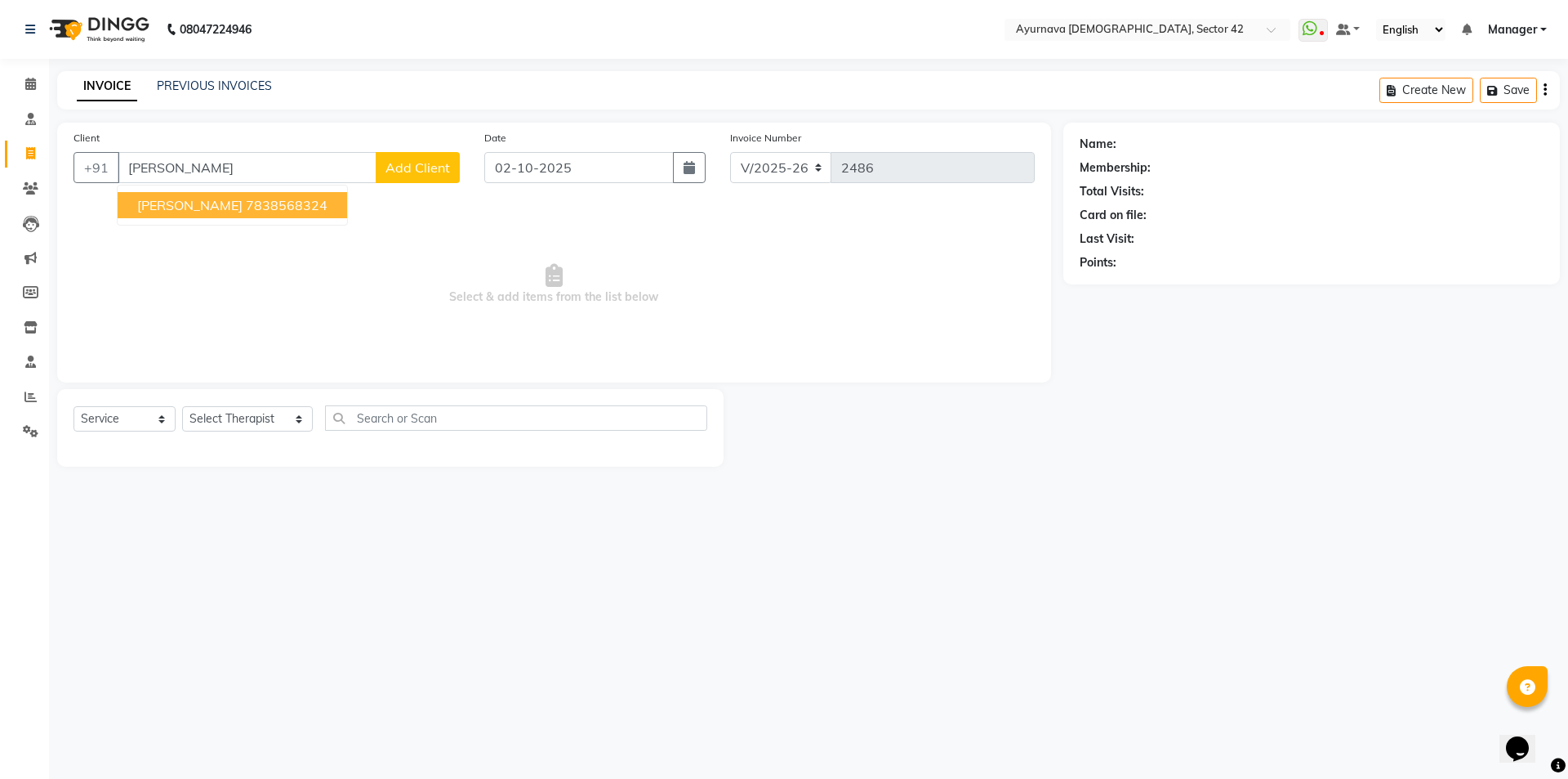
click at [252, 207] on ngb-highlight "7838568324" at bounding box center [286, 205] width 82 height 16
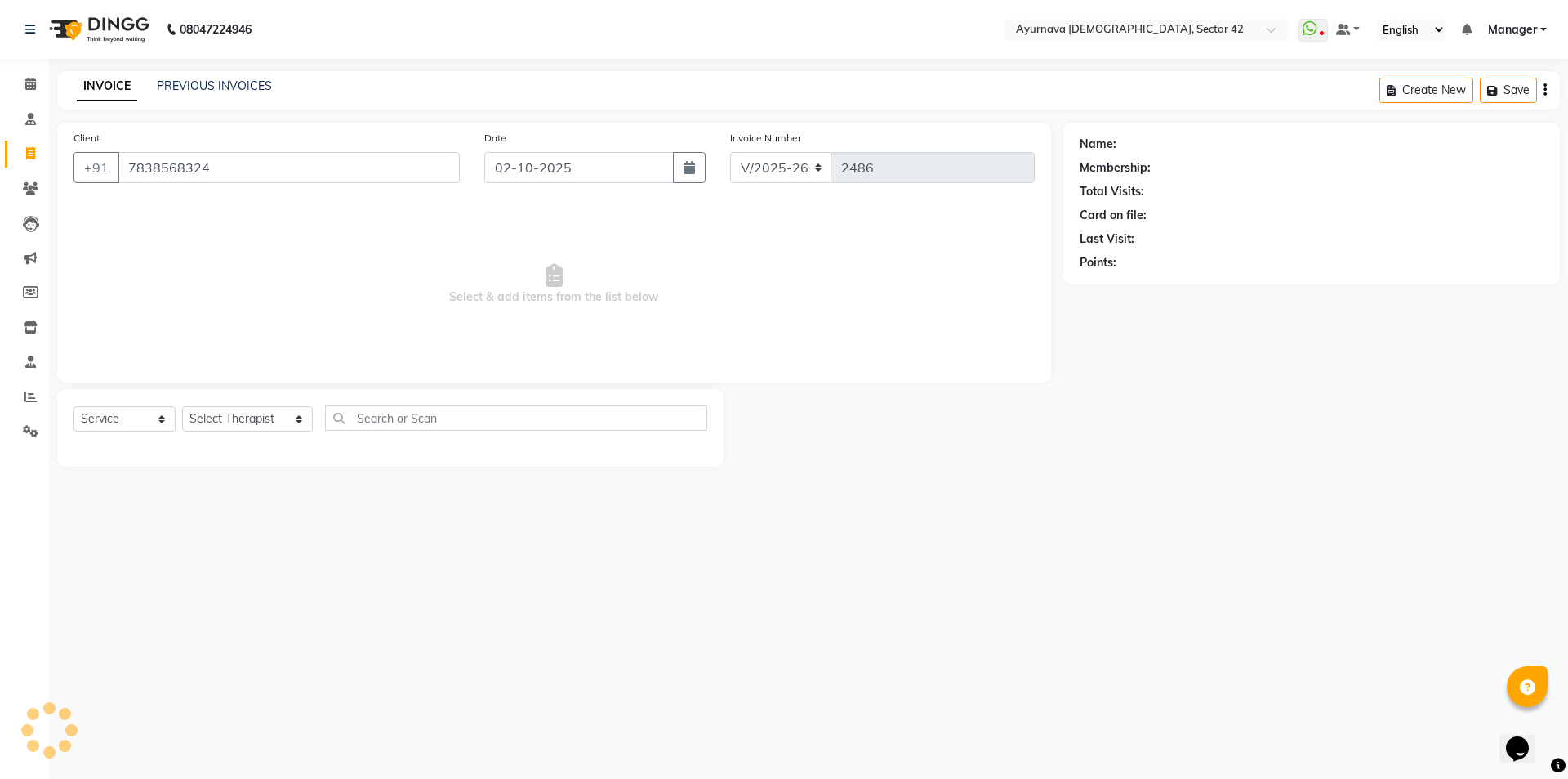
type input "7838568324"
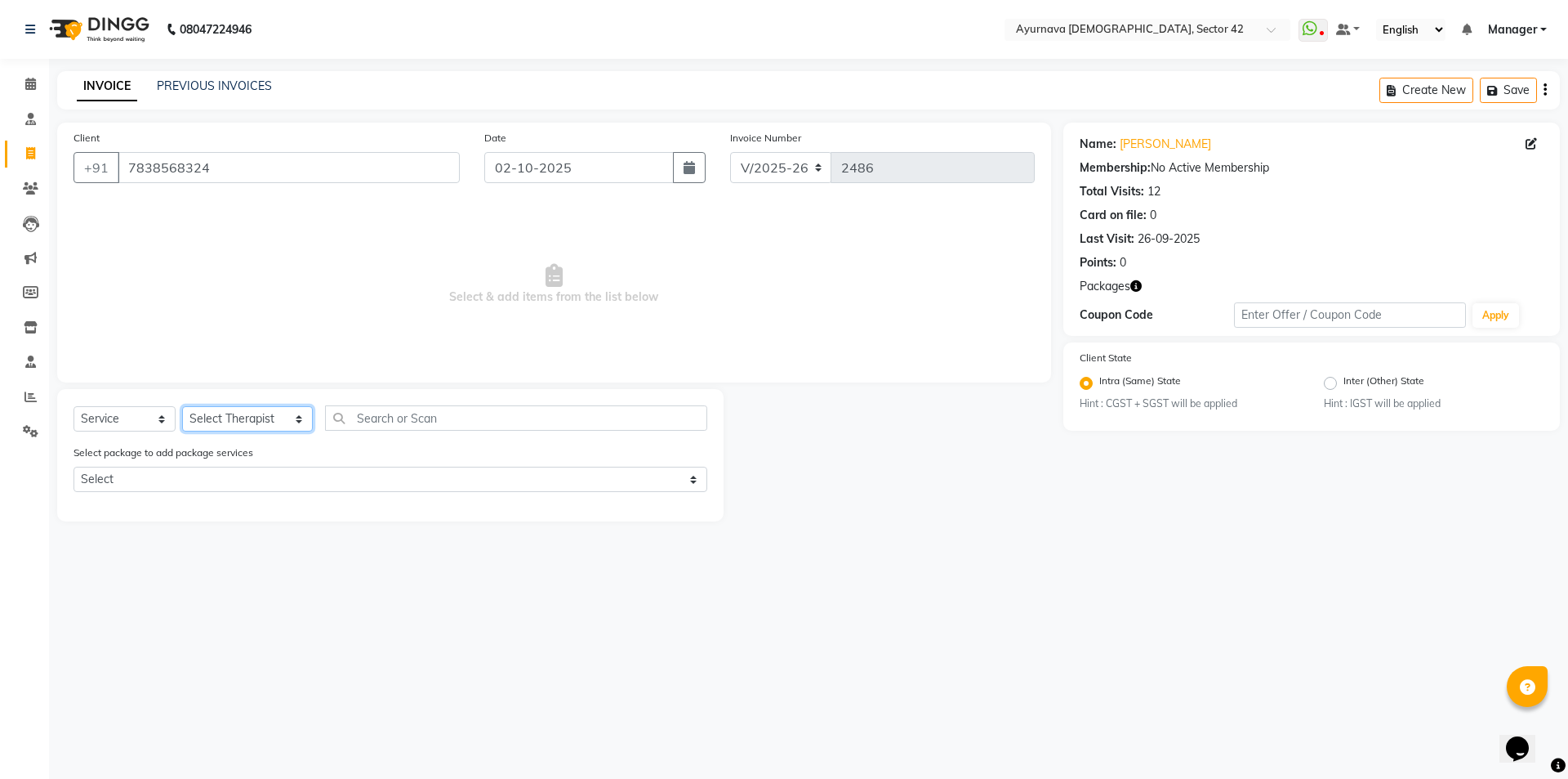
click at [229, 415] on select "Select Therapist [PERSON_NAME] akash [PERSON_NAME] [PERSON_NAME] [PERSON_NAME] …" at bounding box center [247, 419] width 130 height 26
select select "47974"
click at [182, 406] on select "Select Therapist [PERSON_NAME] akash [PERSON_NAME] [PERSON_NAME] [PERSON_NAME] …" at bounding box center [247, 419] width 130 height 26
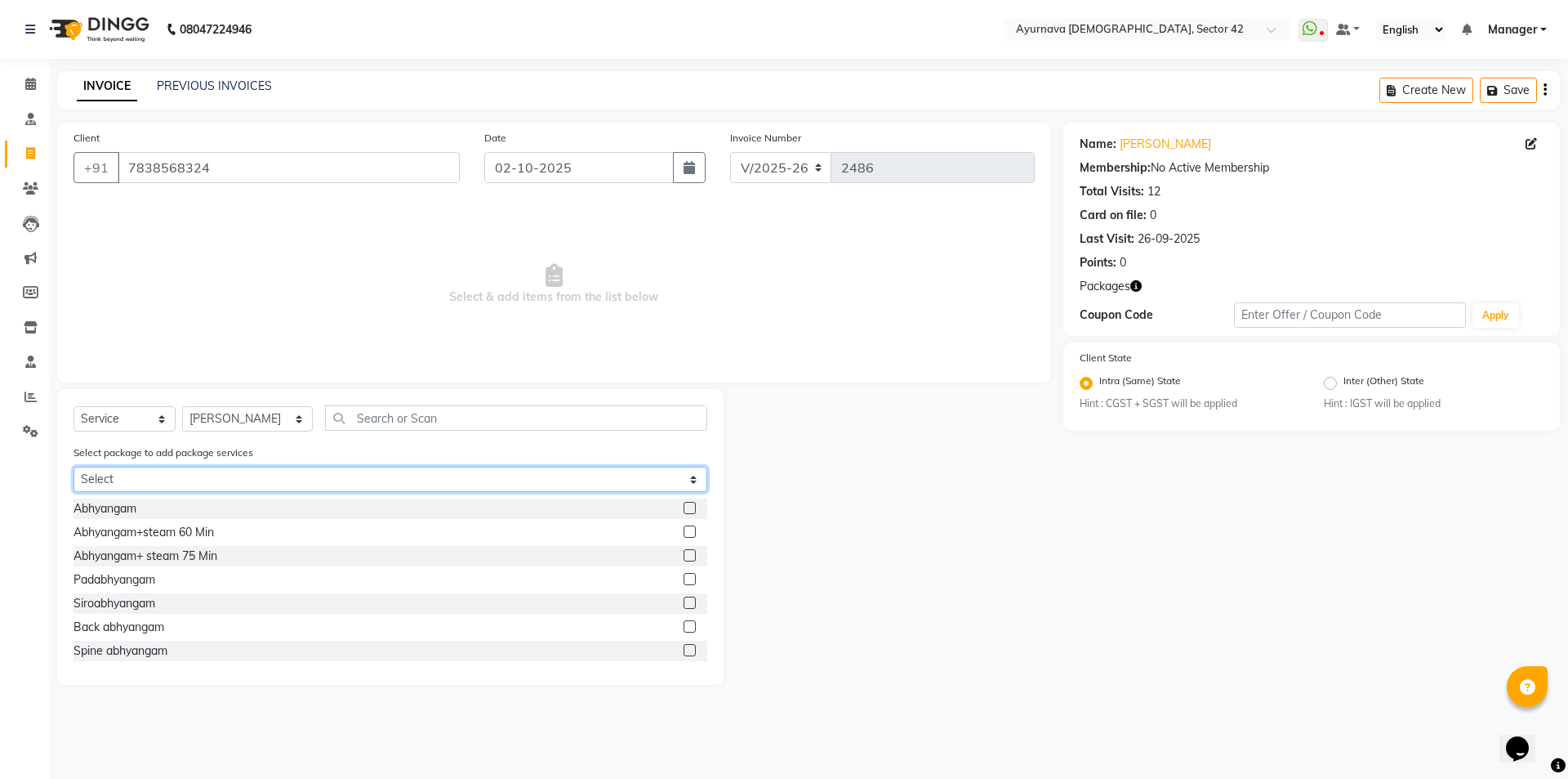
drag, startPoint x: 239, startPoint y: 474, endPoint x: 244, endPoint y: 491, distance: 17.7
click at [239, 479] on select "Select [PERSON_NAME]" at bounding box center [390, 479] width 634 height 26
select select "1: Object"
click at [74, 467] on select "Select [PERSON_NAME]" at bounding box center [390, 479] width 634 height 26
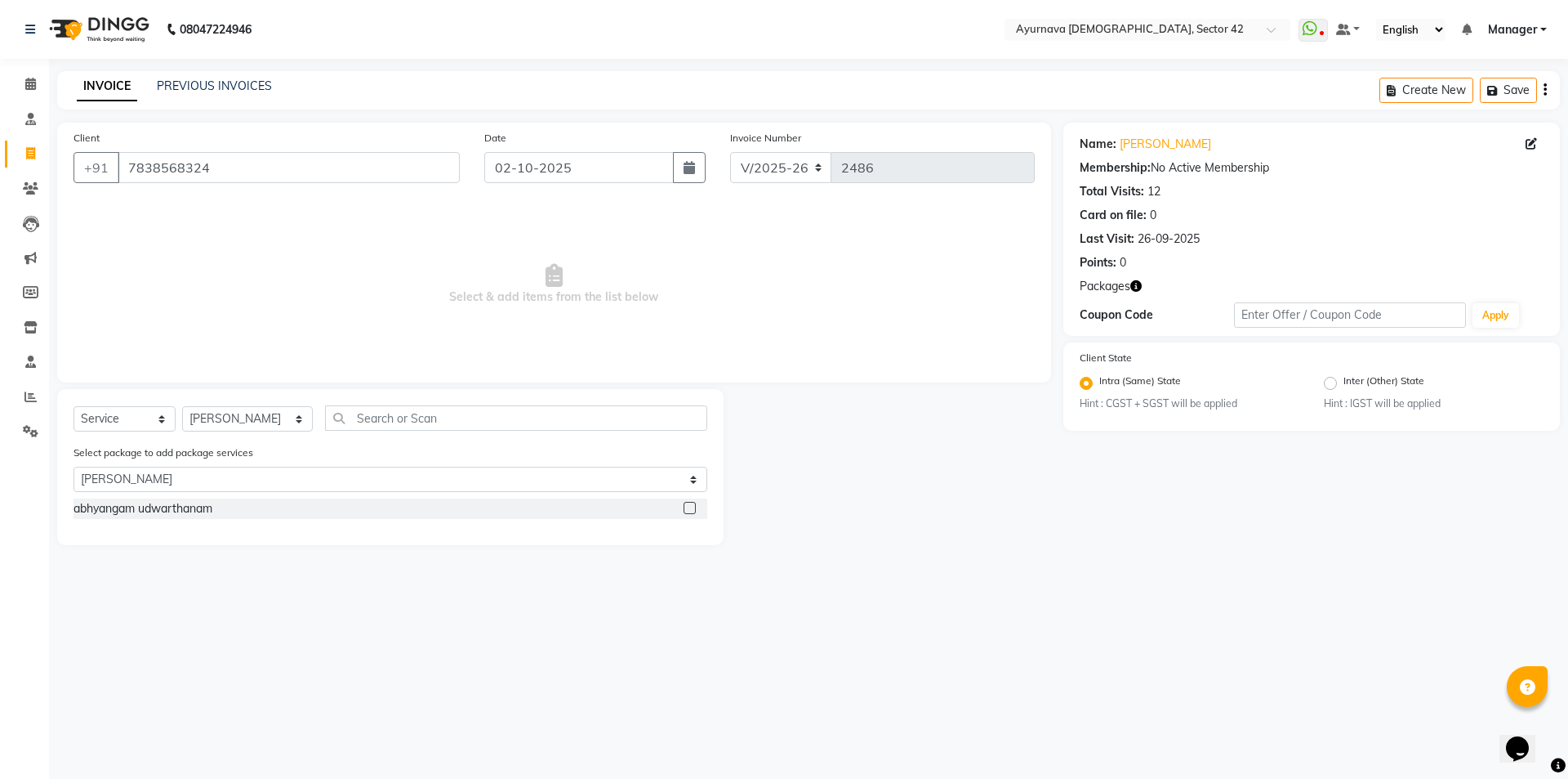
click at [683, 507] on div "abhyangam udwarthanam" at bounding box center [390, 508] width 634 height 20
click at [691, 506] on label at bounding box center [690, 508] width 12 height 12
click at [691, 506] on input "checkbox" at bounding box center [689, 508] width 11 height 11
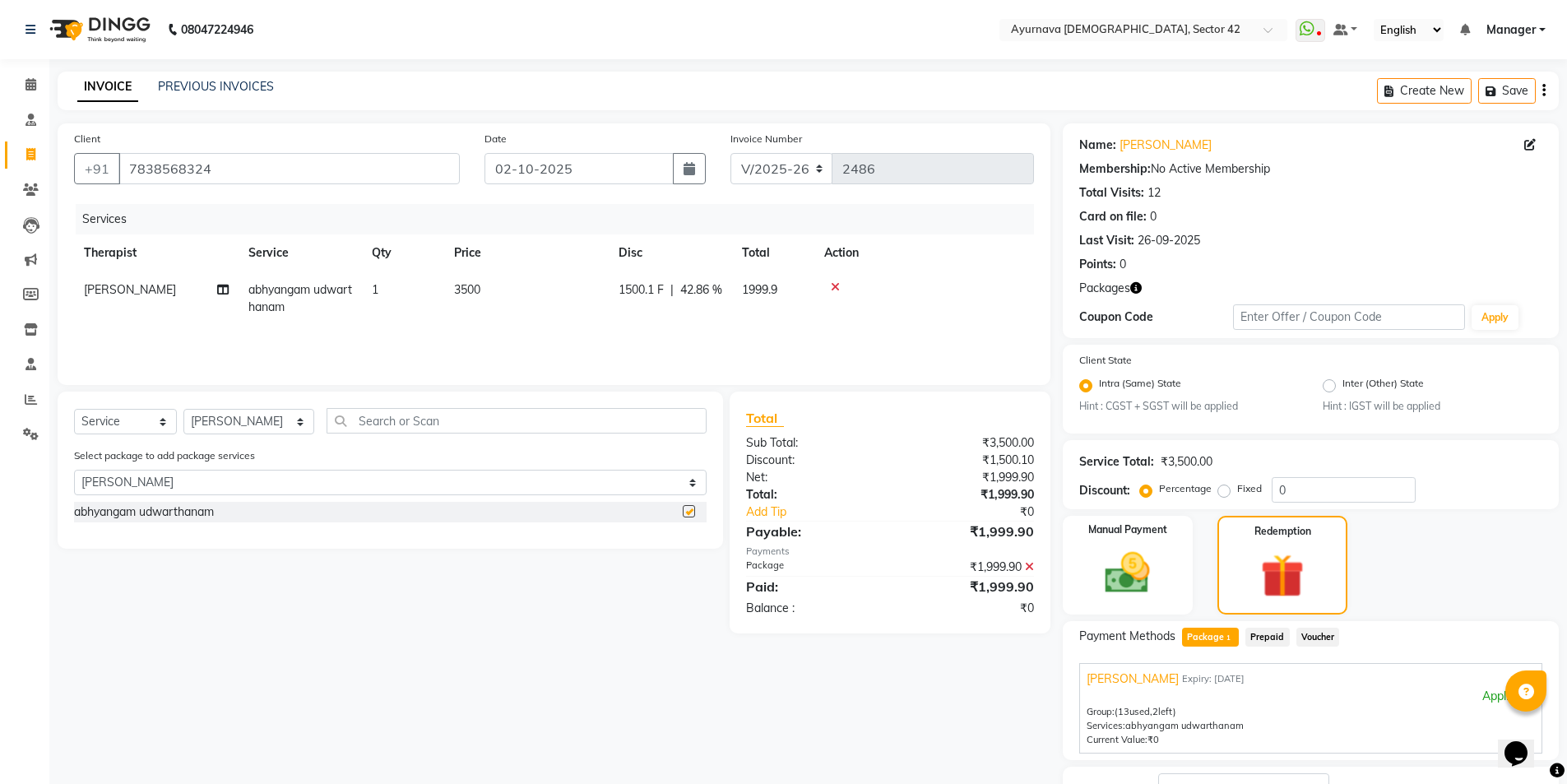
checkbox input "false"
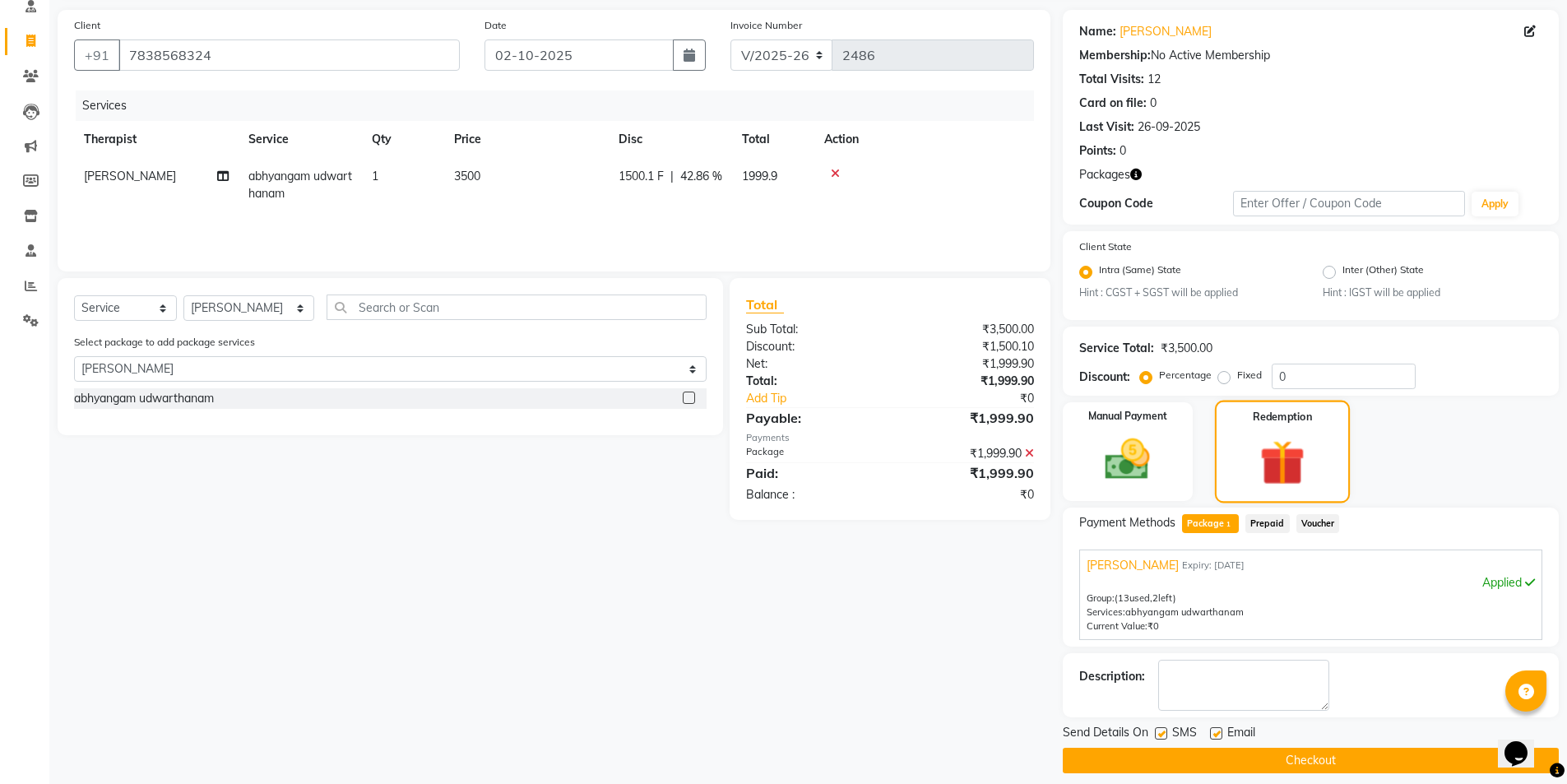
scroll to position [128, 0]
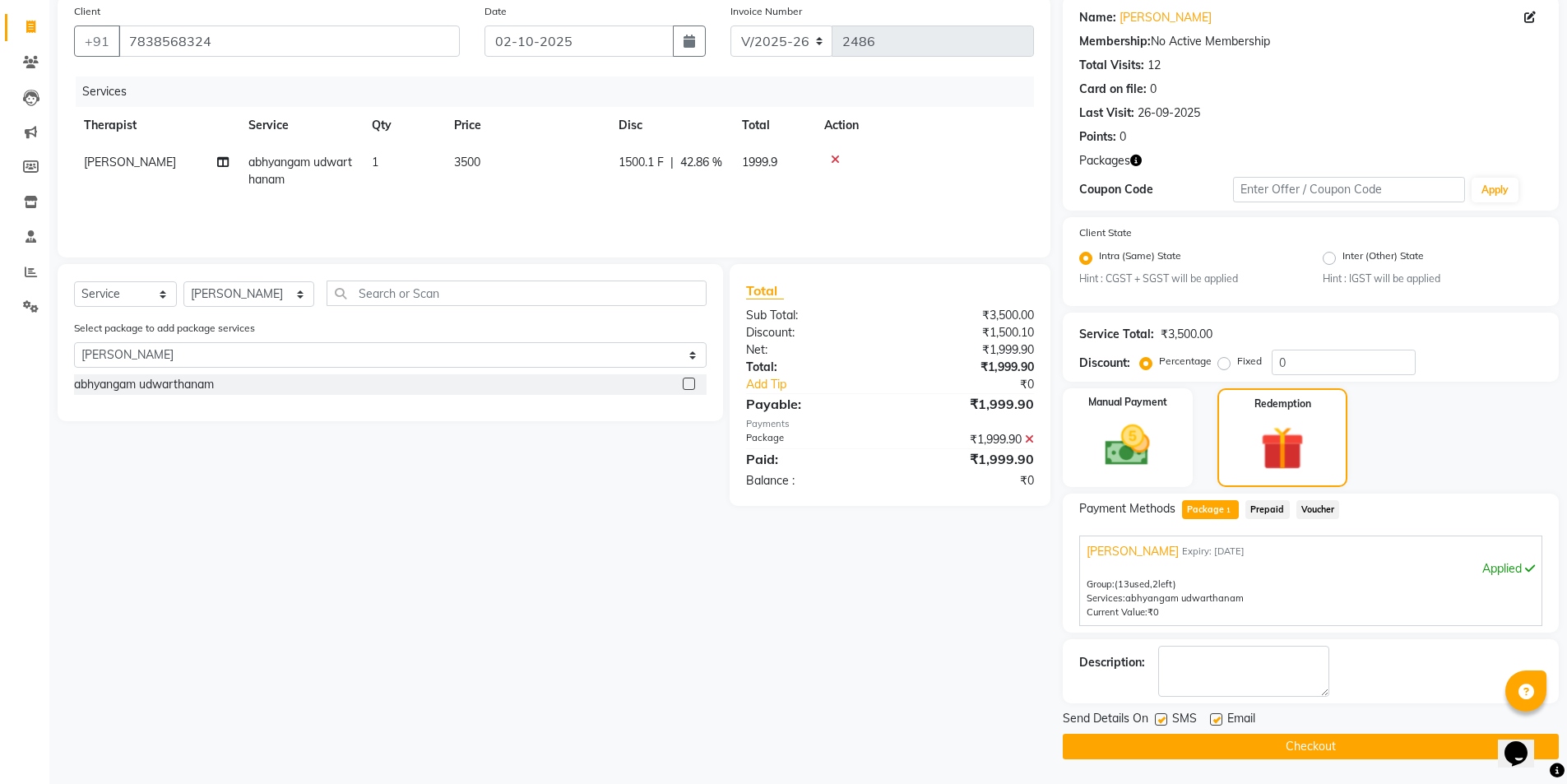
click at [1164, 711] on label at bounding box center [1161, 719] width 13 height 13
click at [1164, 711] on input "checkbox" at bounding box center [1161, 720] width 11 height 11
checkbox input "false"
click at [1195, 711] on button "Checkout" at bounding box center [1311, 746] width 496 height 26
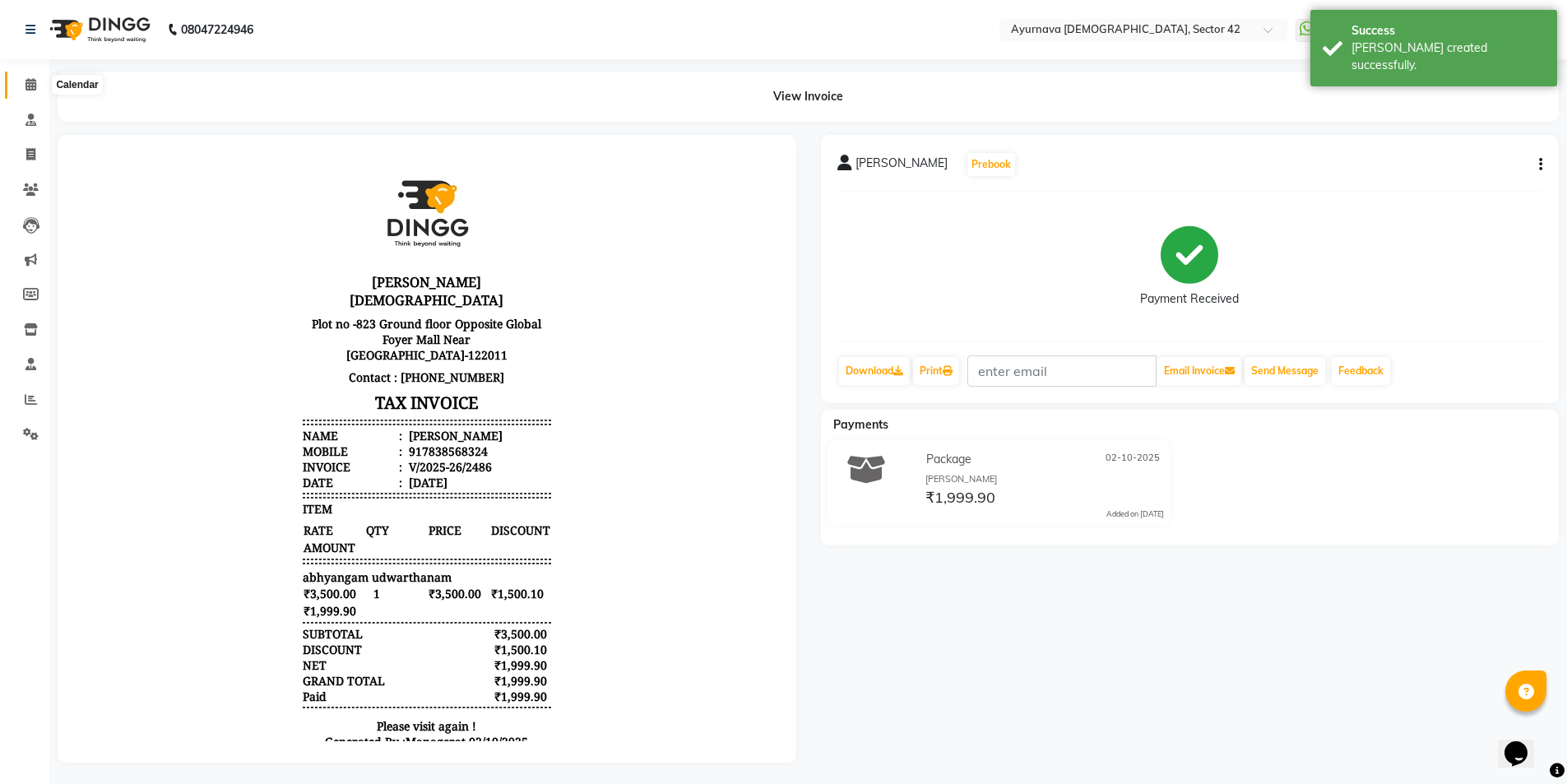
click at [27, 91] on span at bounding box center [30, 85] width 29 height 19
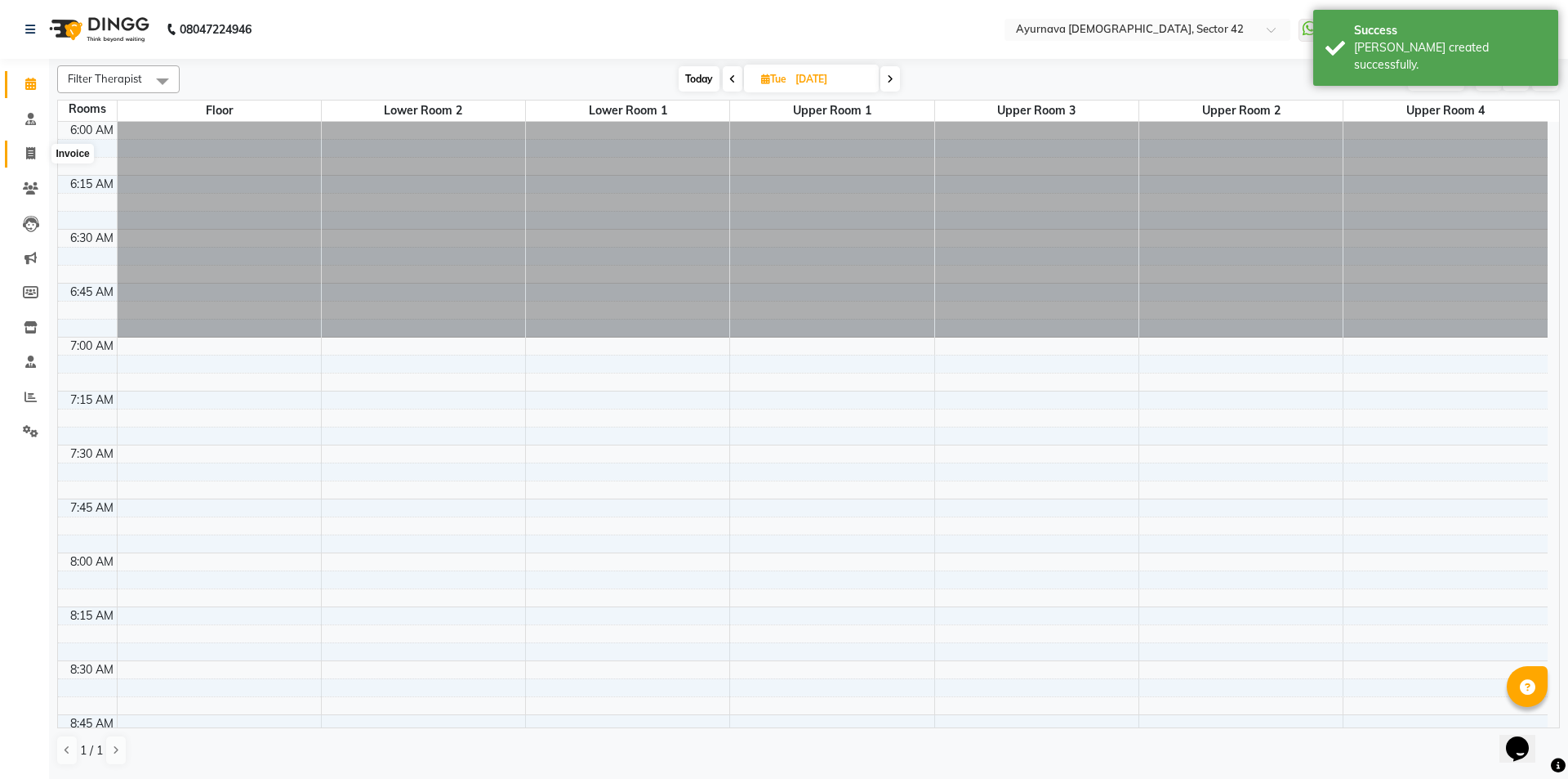
click at [35, 151] on icon at bounding box center [30, 153] width 9 height 12
select select "5575"
select select "service"
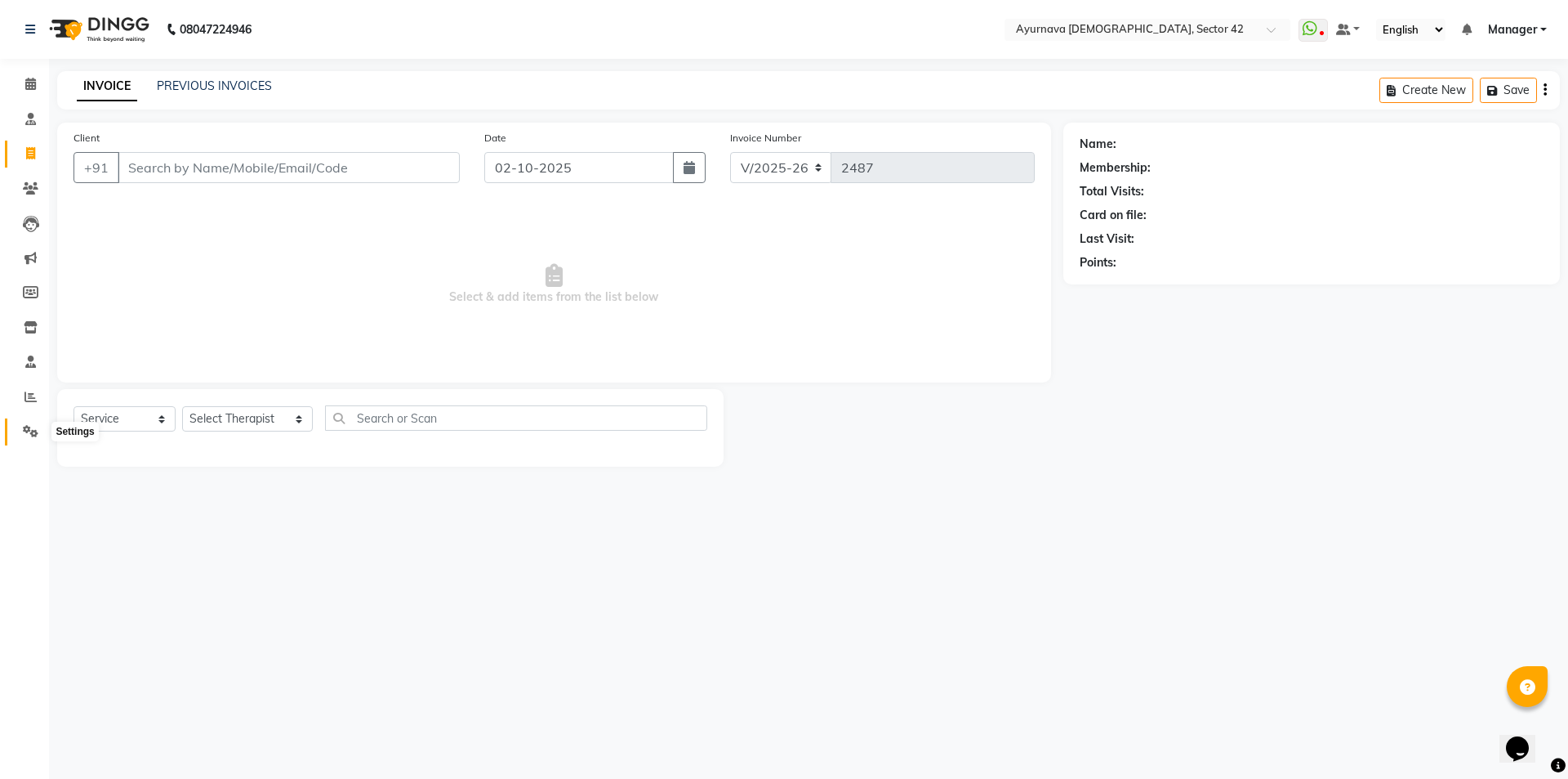
click at [33, 428] on icon at bounding box center [30, 431] width 15 height 12
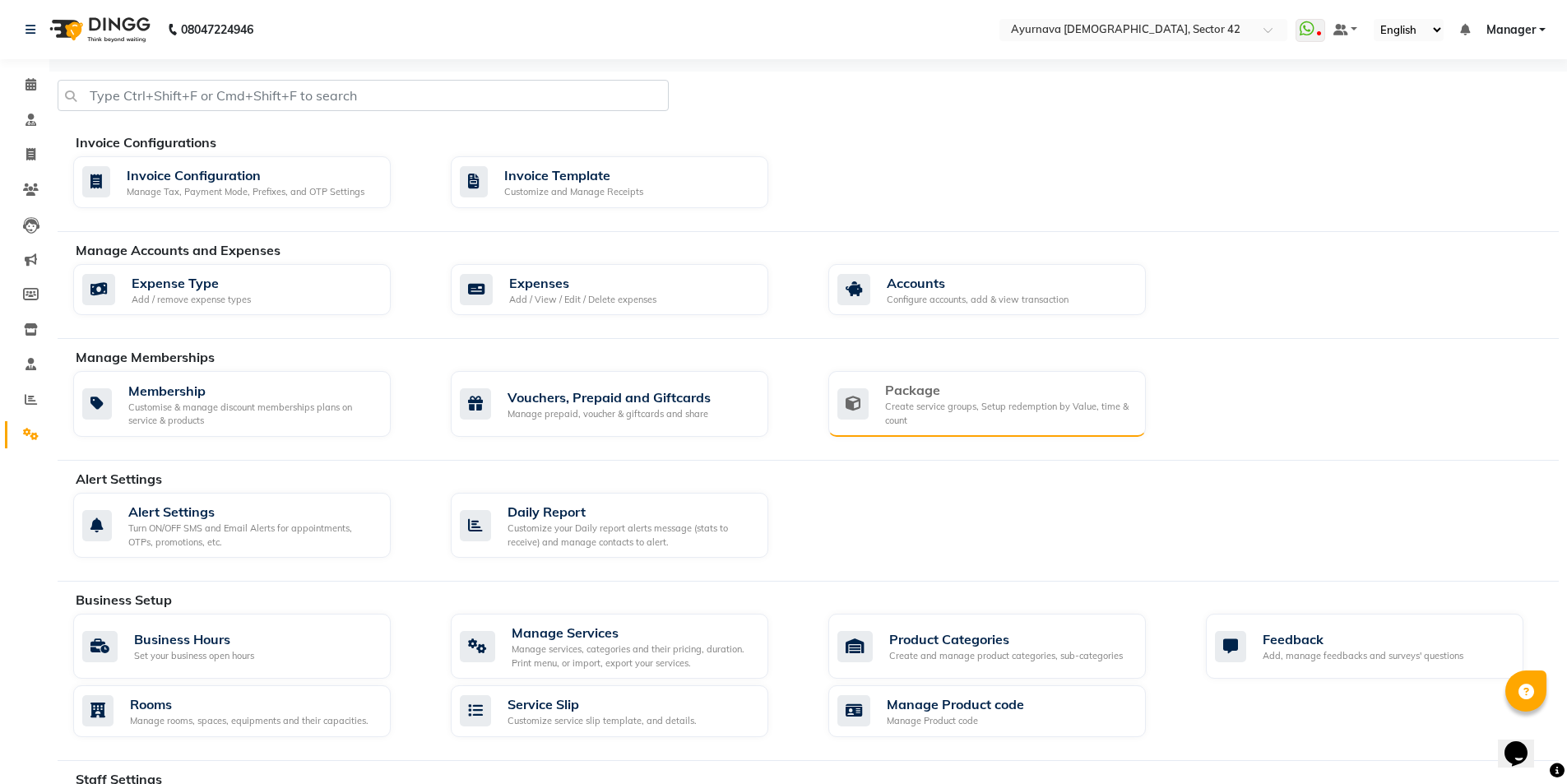
click at [930, 390] on div "Package" at bounding box center [1009, 389] width 247 height 20
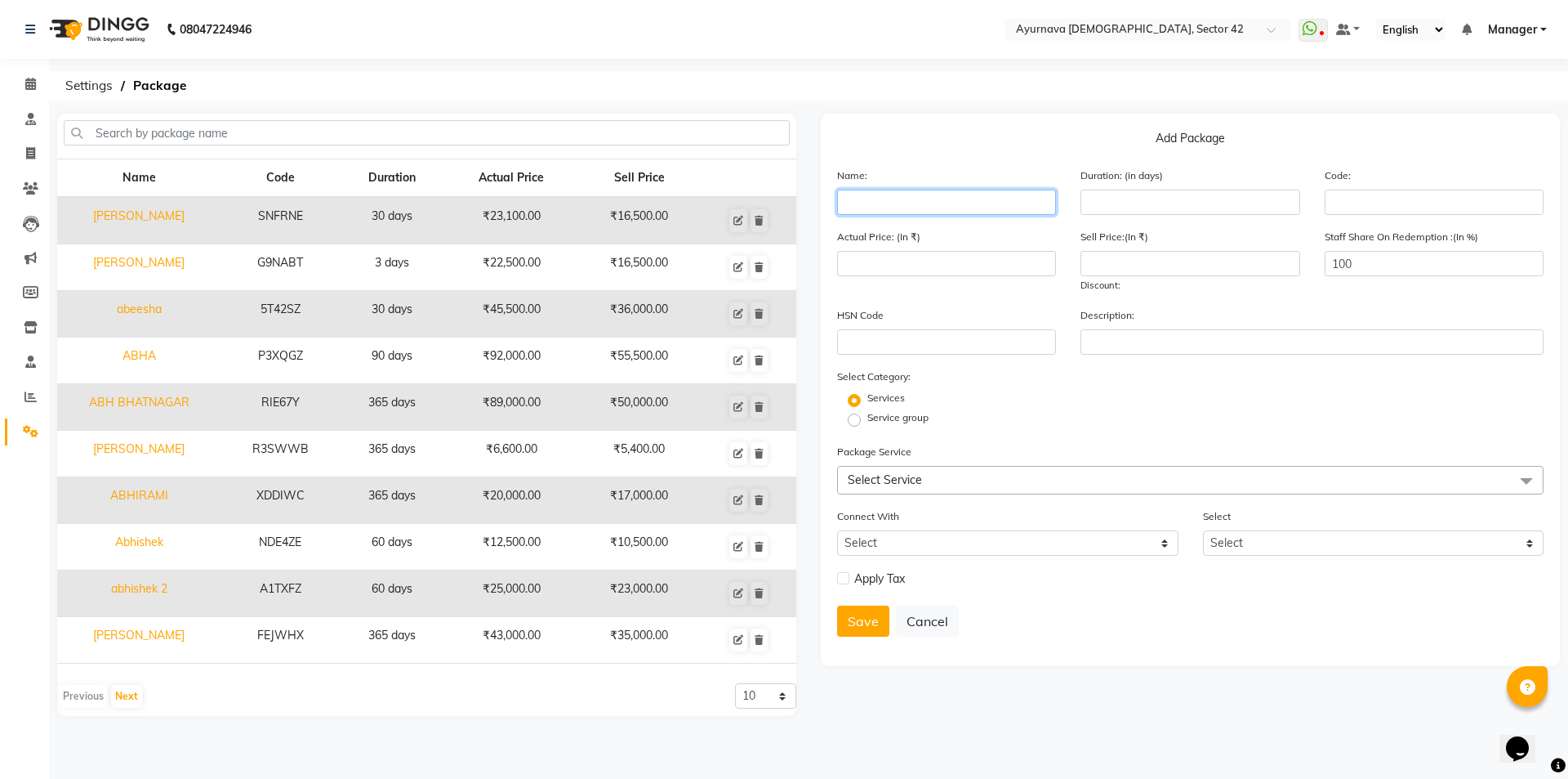
click at [870, 201] on input "text" at bounding box center [946, 202] width 219 height 26
type input "[PERSON_NAME]"
click at [880, 472] on span "Select Service" at bounding box center [885, 479] width 74 height 15
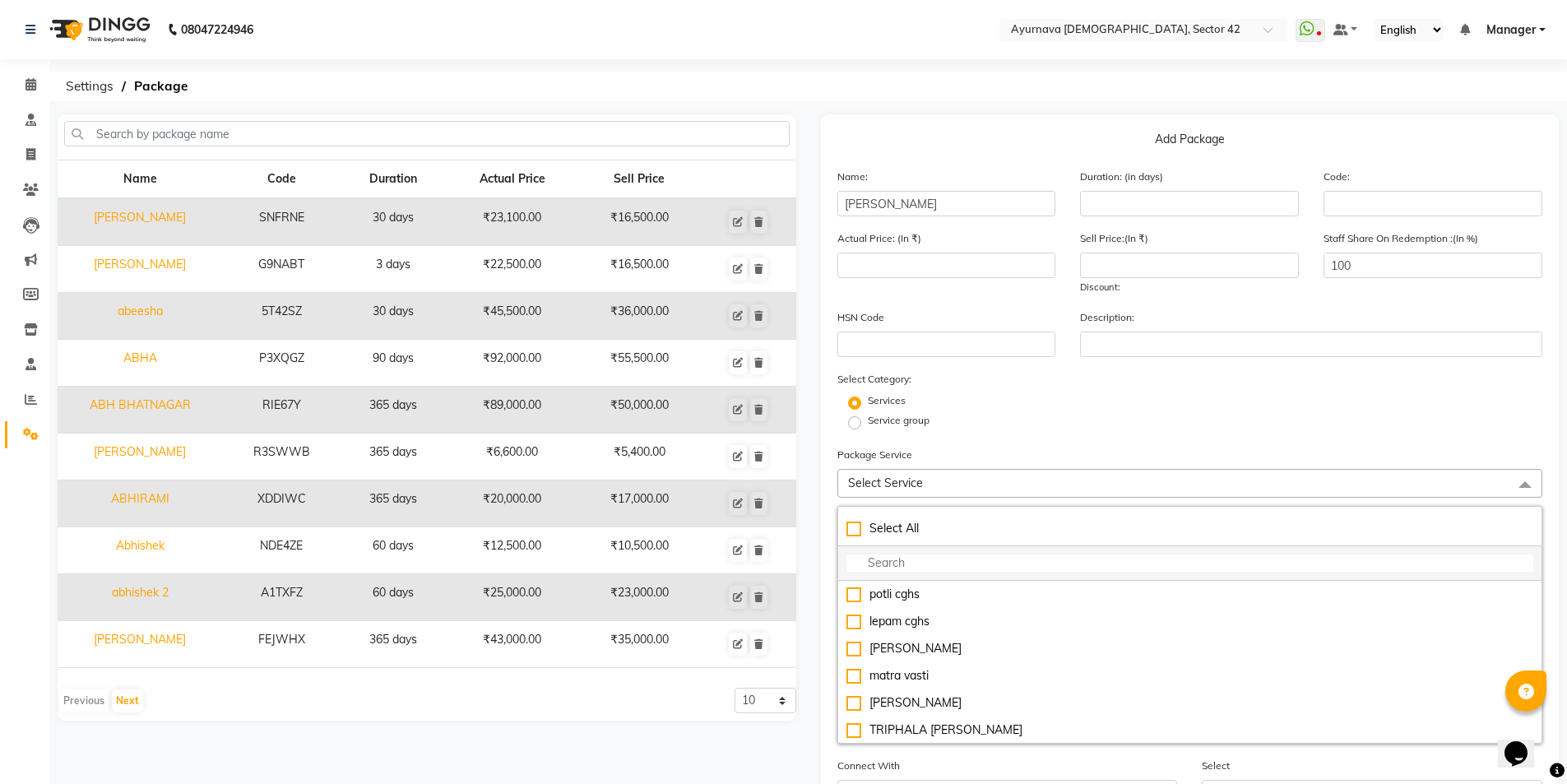
click at [915, 563] on input "multiselect-search" at bounding box center [1191, 563] width 688 height 17
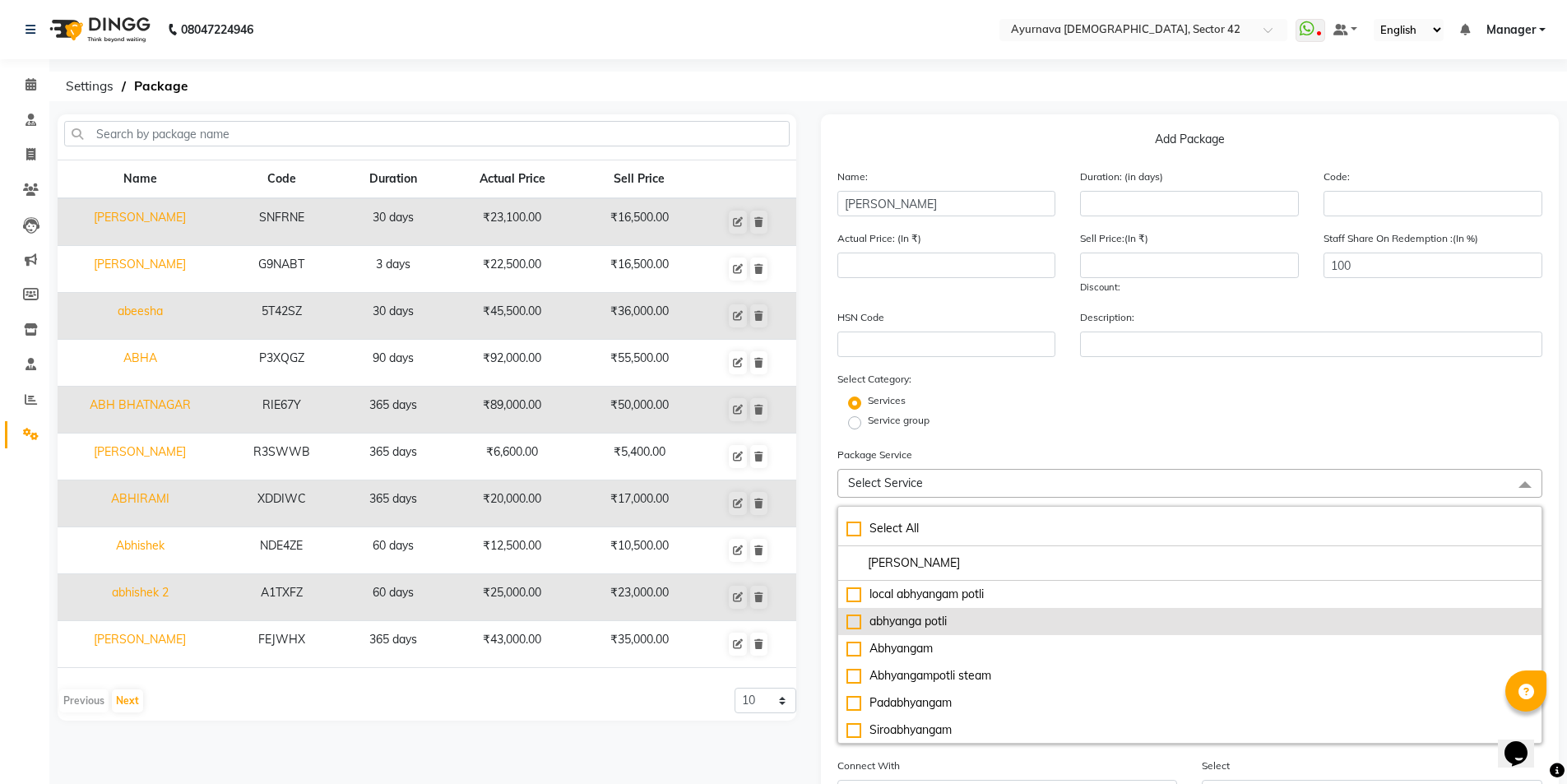
type input "[PERSON_NAME]"
click at [853, 614] on div "abhyanga potli" at bounding box center [1191, 621] width 688 height 17
type input "3100"
checkbox input "true"
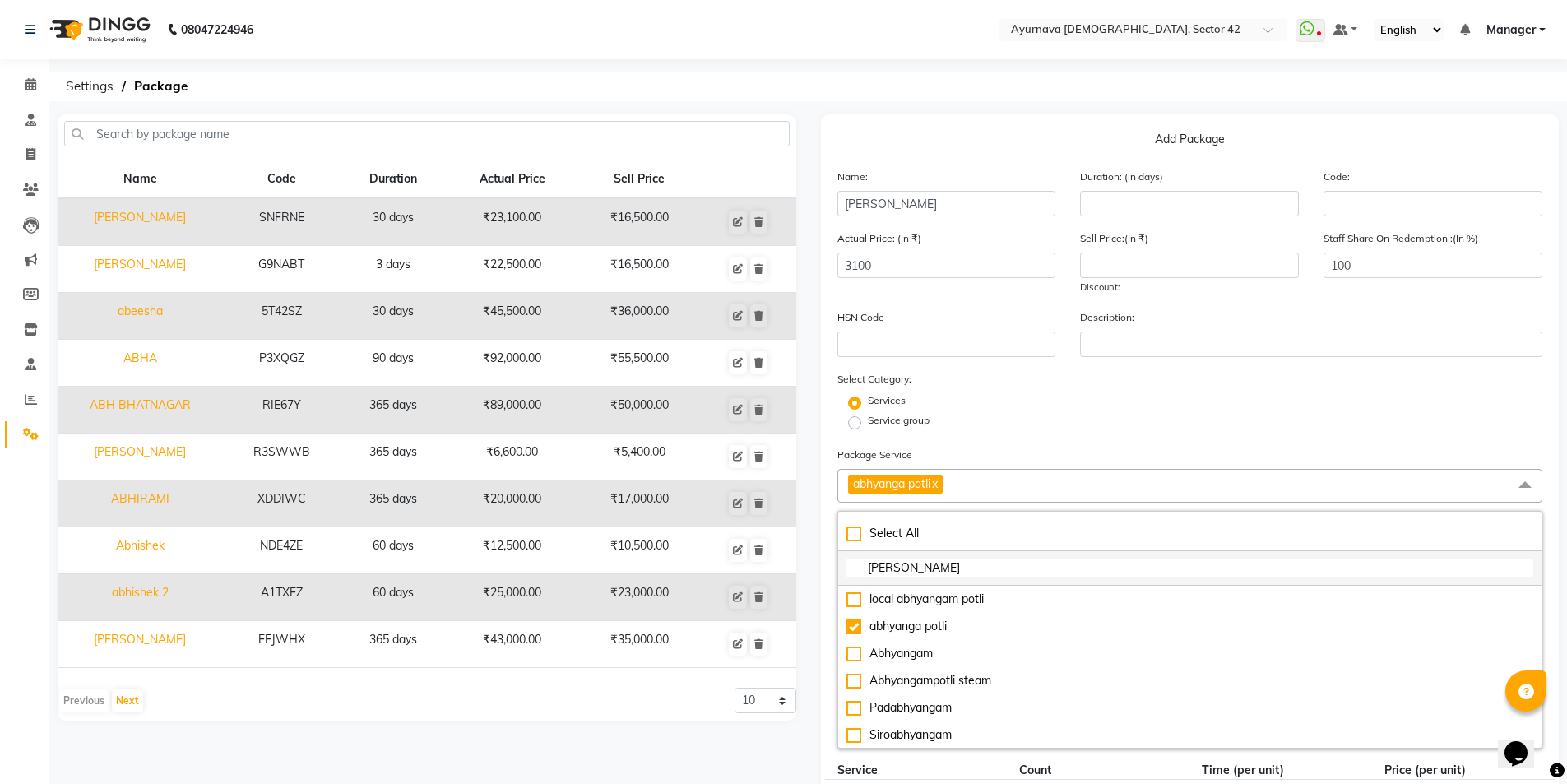
click at [911, 564] on input "[PERSON_NAME]" at bounding box center [1191, 567] width 688 height 17
type input "a"
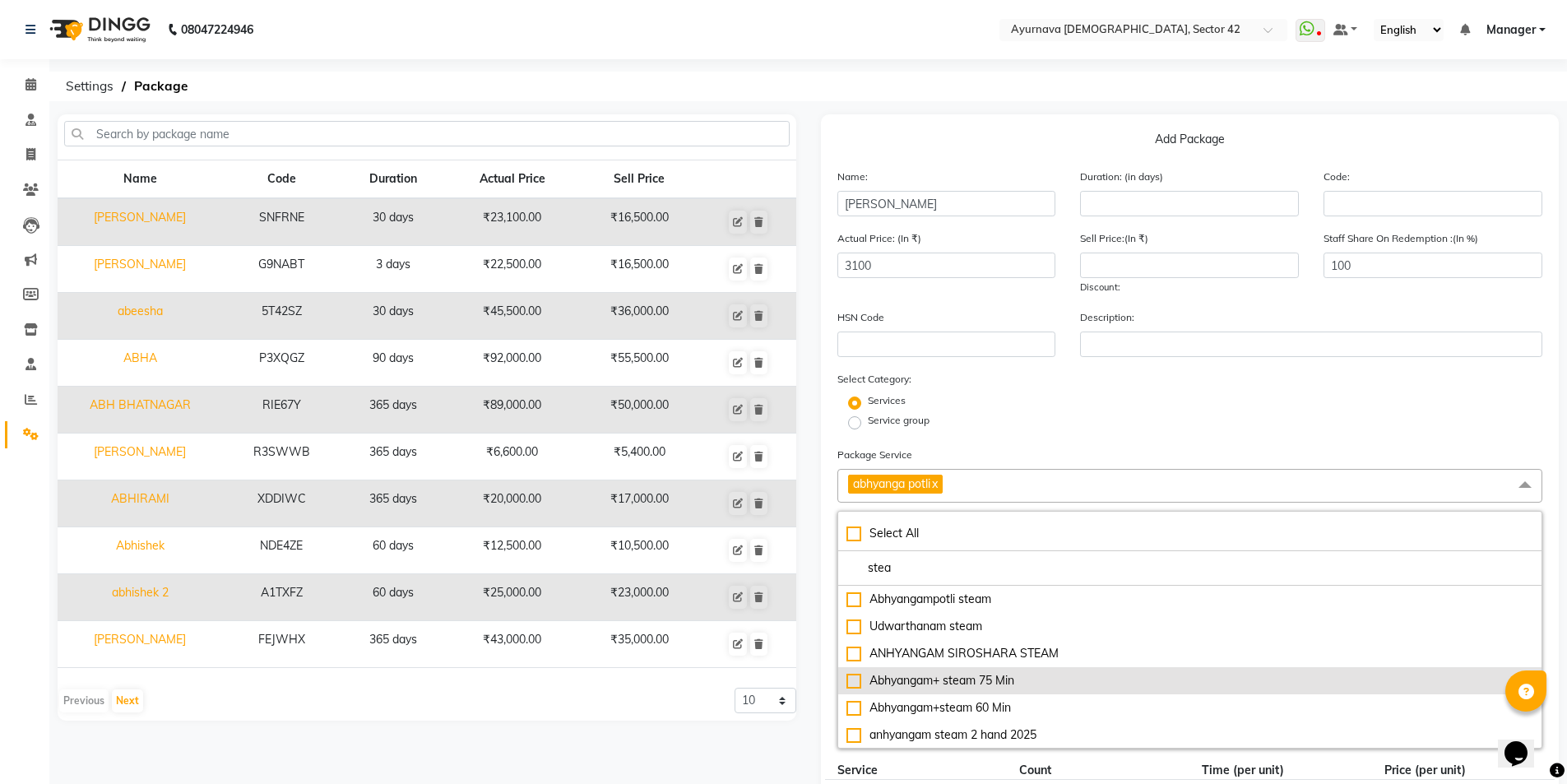
type input "stea"
click at [851, 672] on div "Abhyangam+ steam 75 Min" at bounding box center [1191, 680] width 688 height 17
type input "5600"
checkbox input "true"
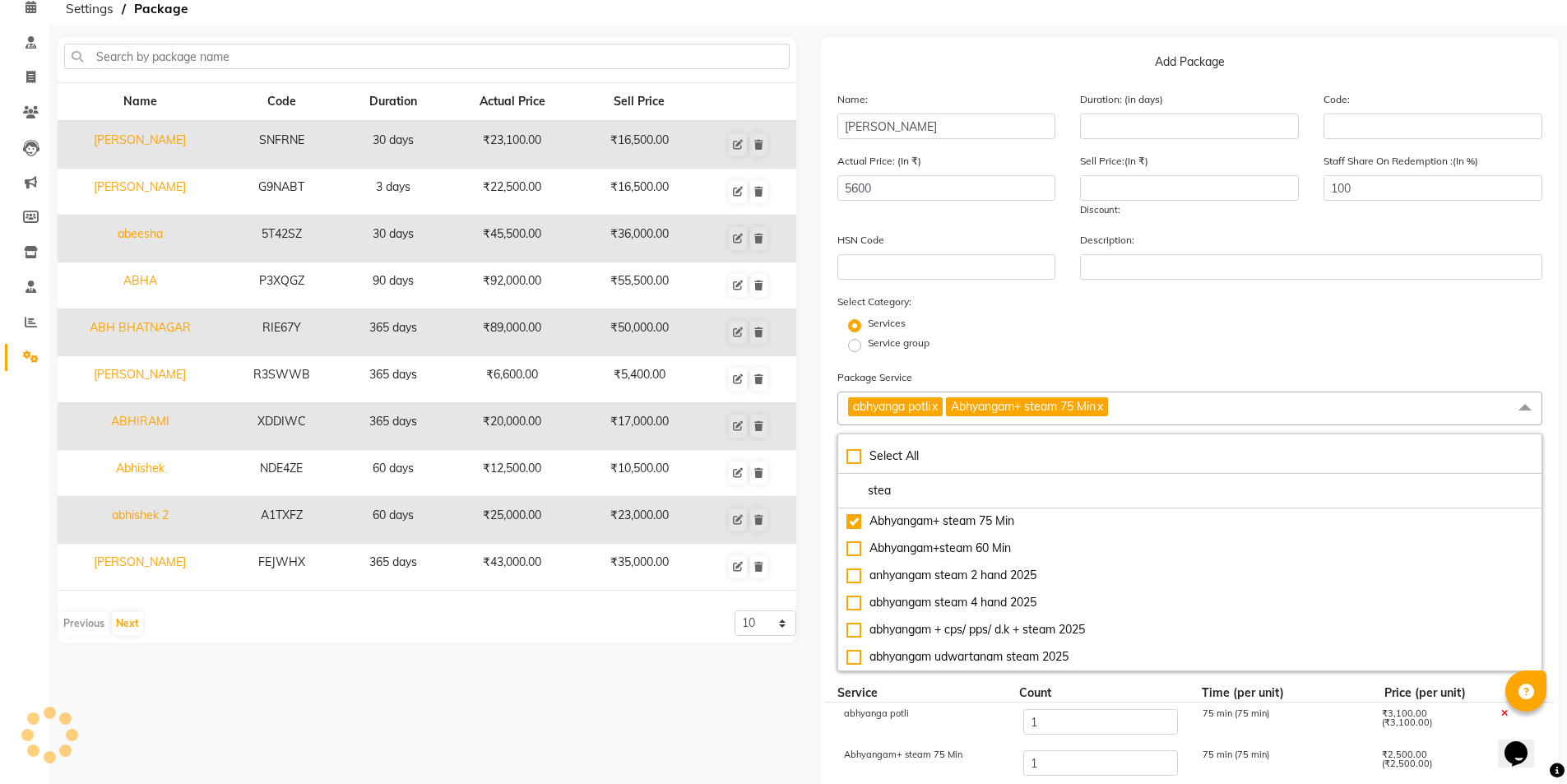
scroll to position [246, 0]
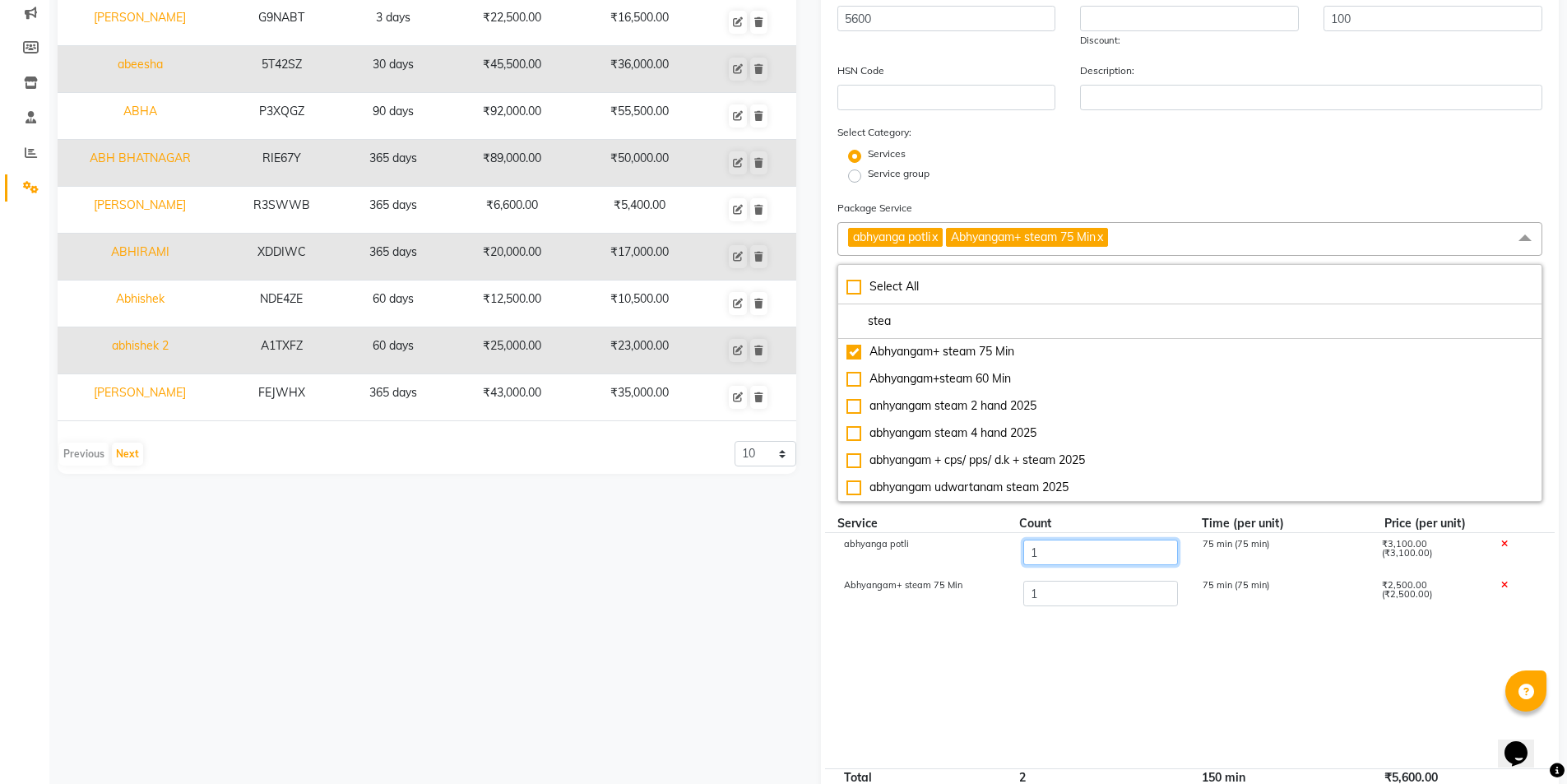
click at [1051, 554] on input "1" at bounding box center [1100, 552] width 155 height 26
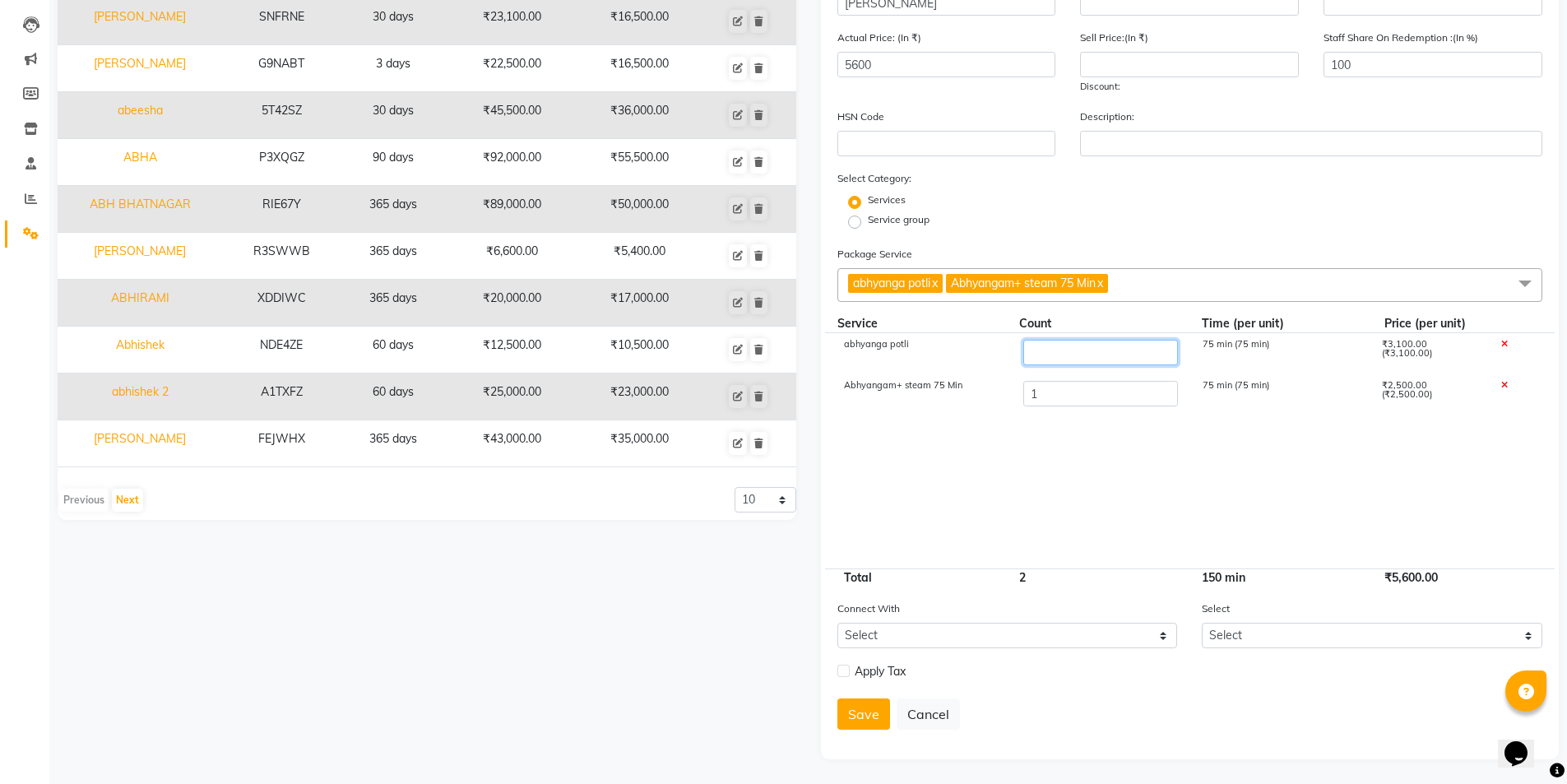
type input "3"
type input "11800"
click at [1048, 396] on input "1" at bounding box center [1100, 393] width 155 height 26
type input "7"
type input "26800"
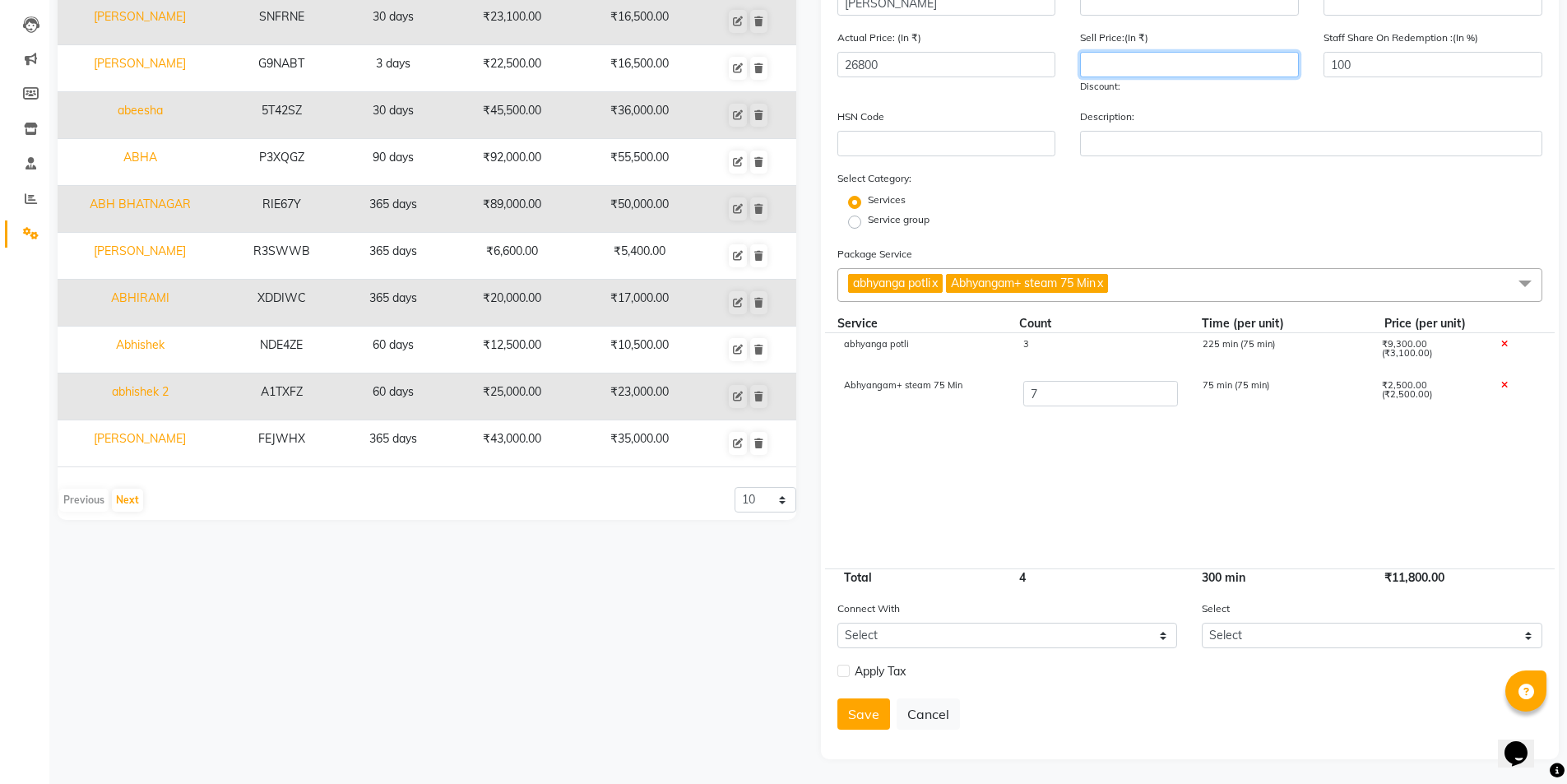
click at [1122, 62] on input "number" at bounding box center [1189, 64] width 219 height 26
type input "15000"
click at [858, 711] on button "Save" at bounding box center [863, 713] width 53 height 31
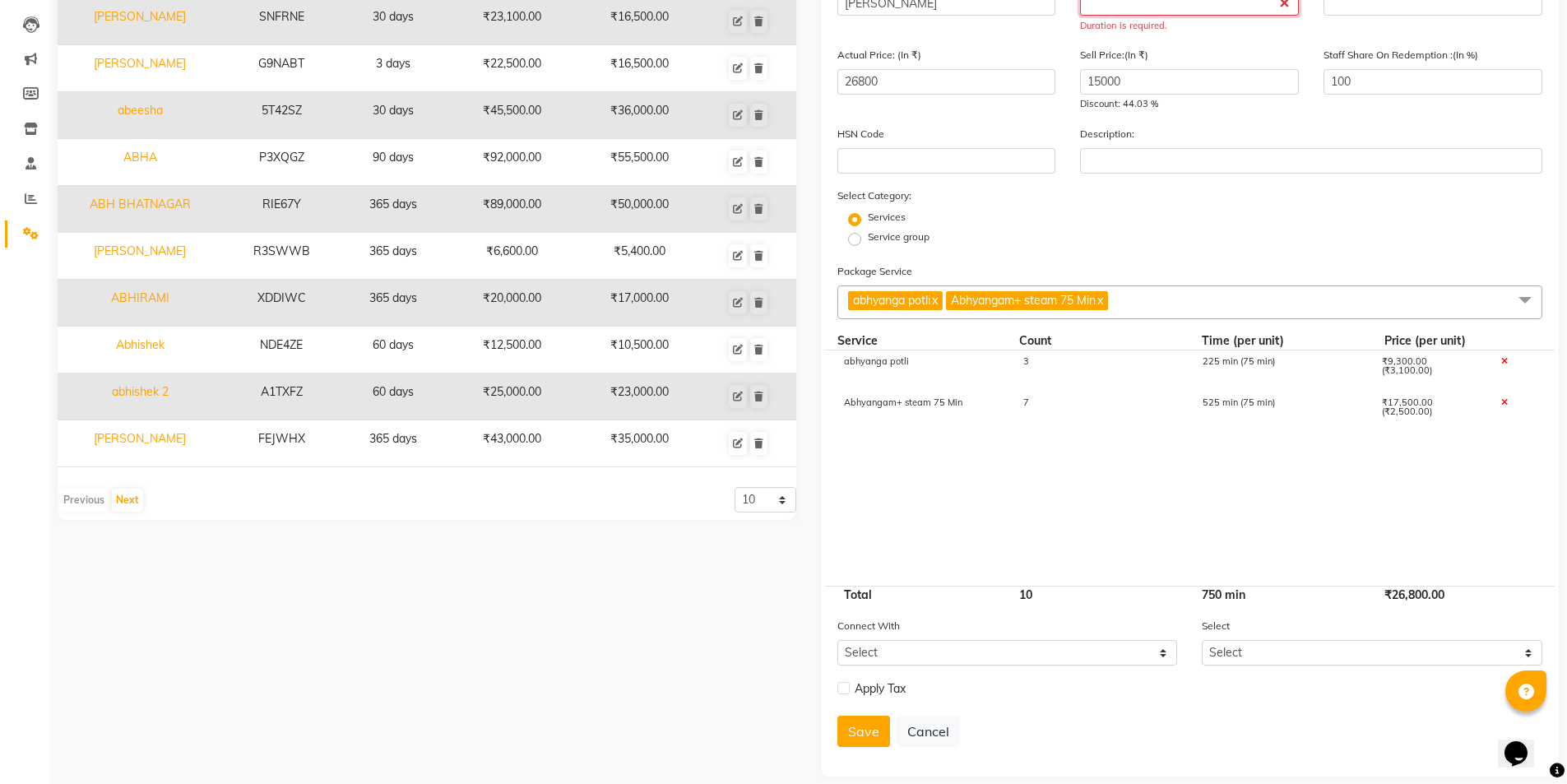
click at [1242, 5] on input "number" at bounding box center [1189, 3] width 219 height 26
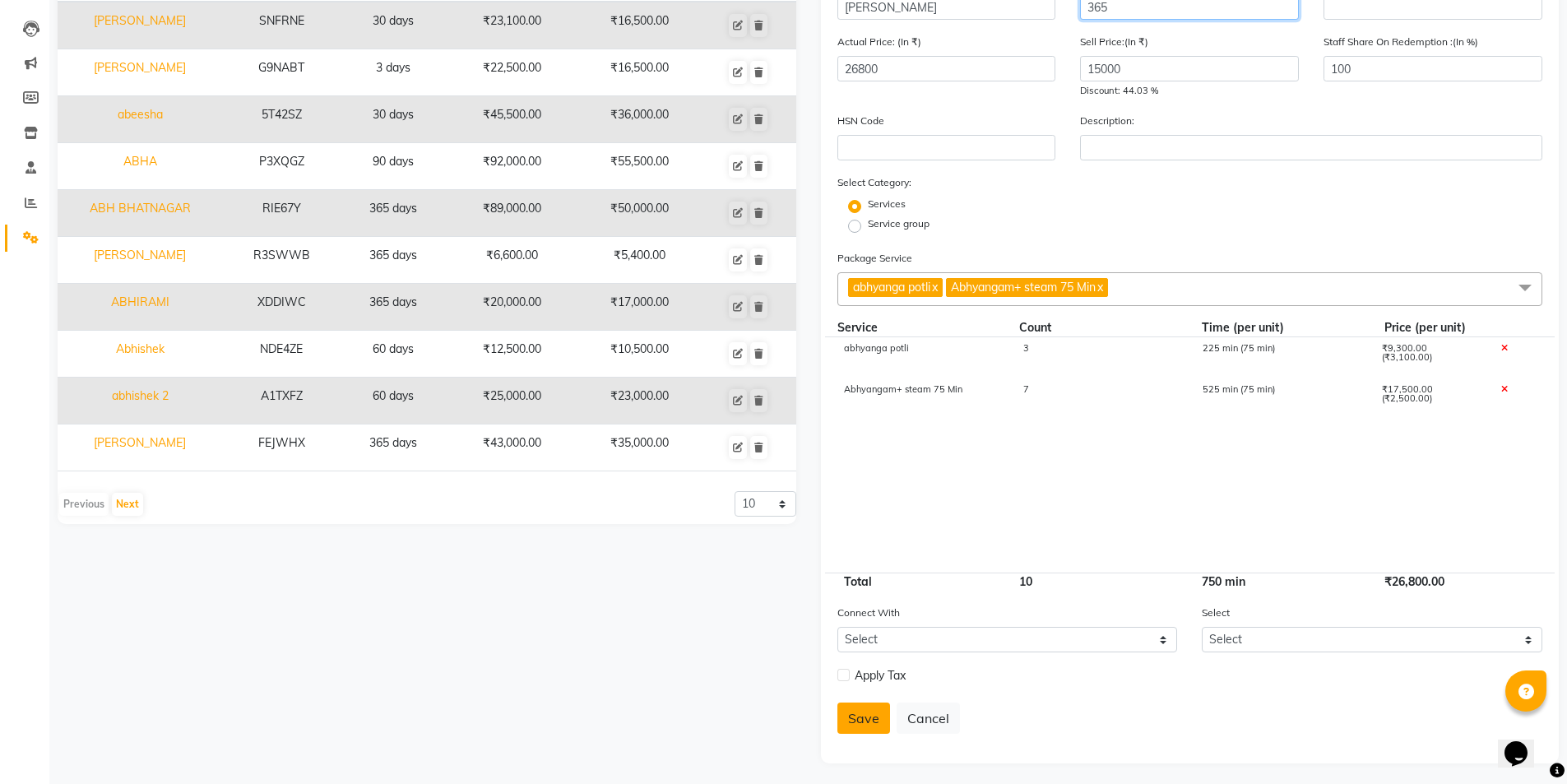
type input "365"
drag, startPoint x: 869, startPoint y: 712, endPoint x: 887, endPoint y: 693, distance: 26.2
click at [873, 711] on button "Save" at bounding box center [863, 717] width 53 height 31
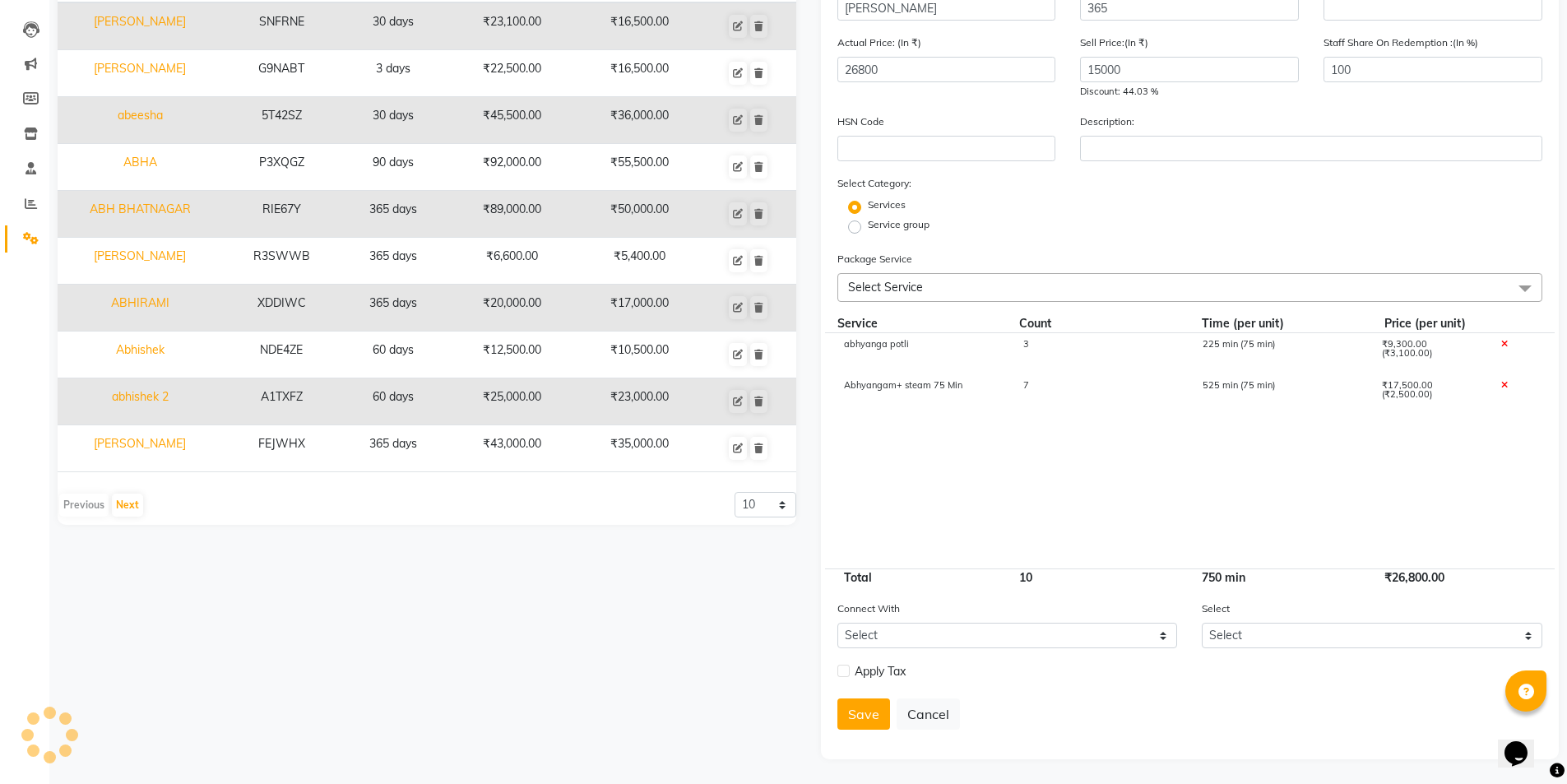
select select
checkbox input "false"
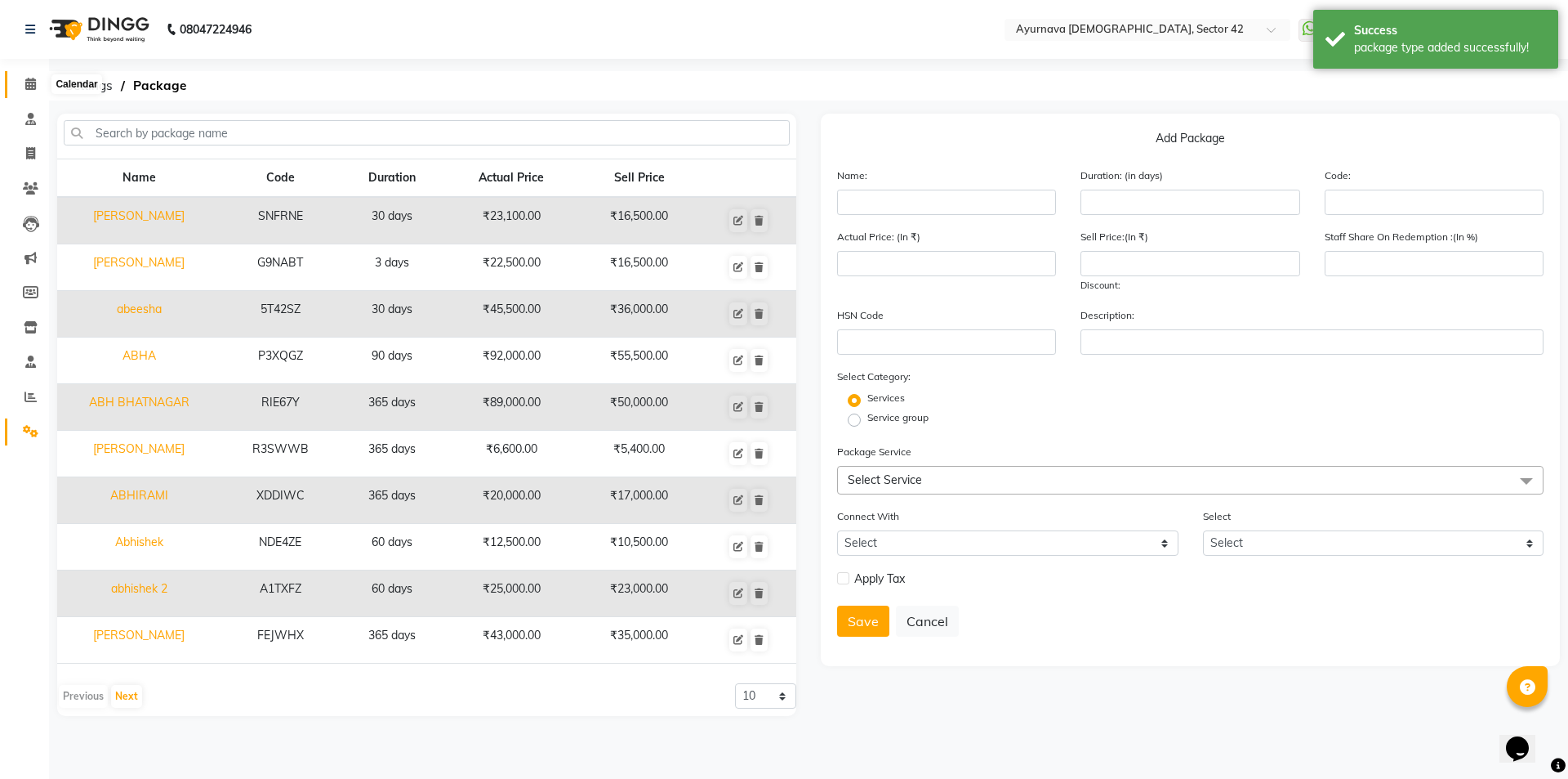
click at [33, 77] on icon at bounding box center [31, 83] width 11 height 12
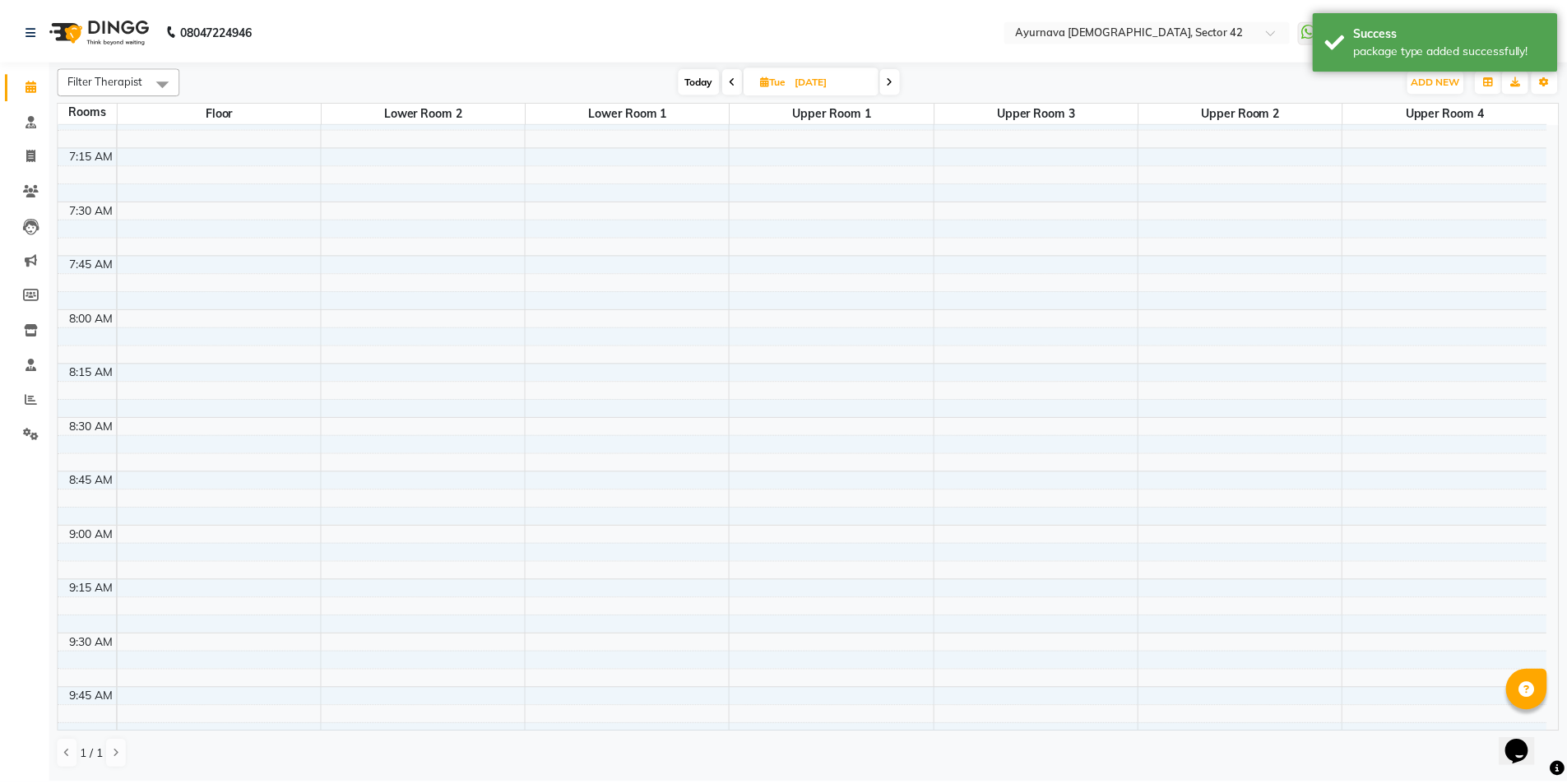
scroll to position [164, 0]
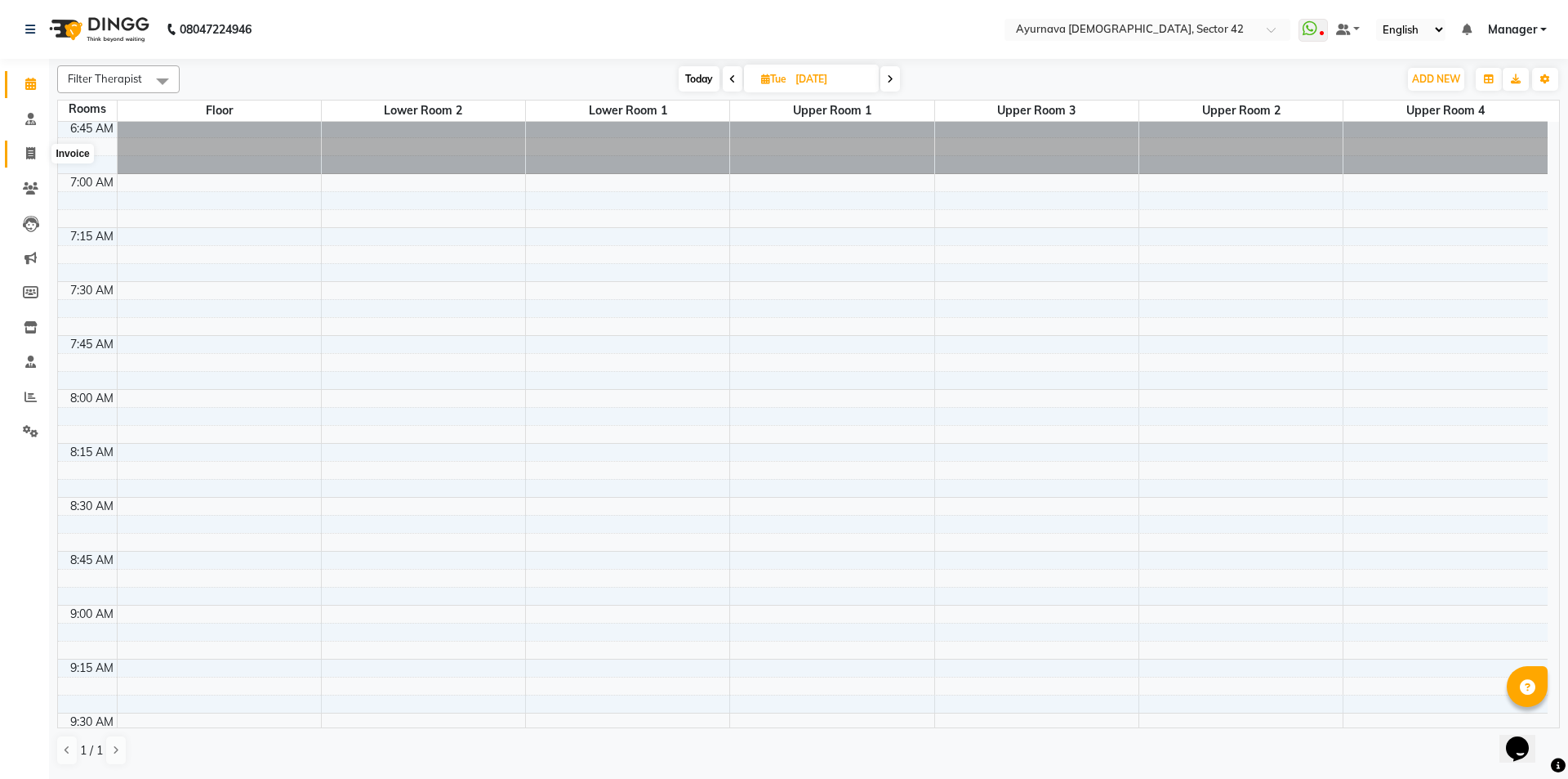
click at [33, 155] on icon at bounding box center [30, 153] width 9 height 12
select select "service"
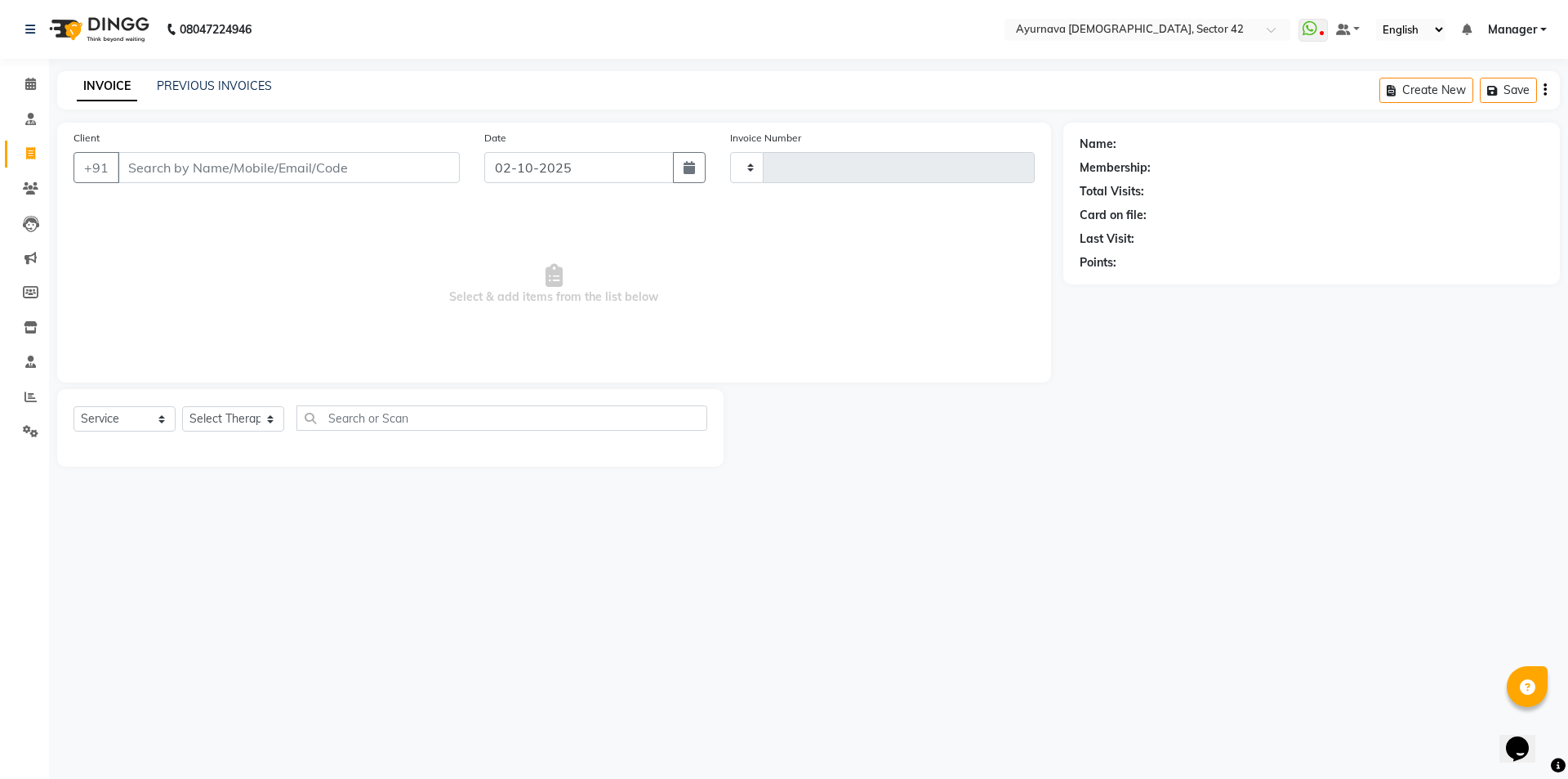
type input "2487"
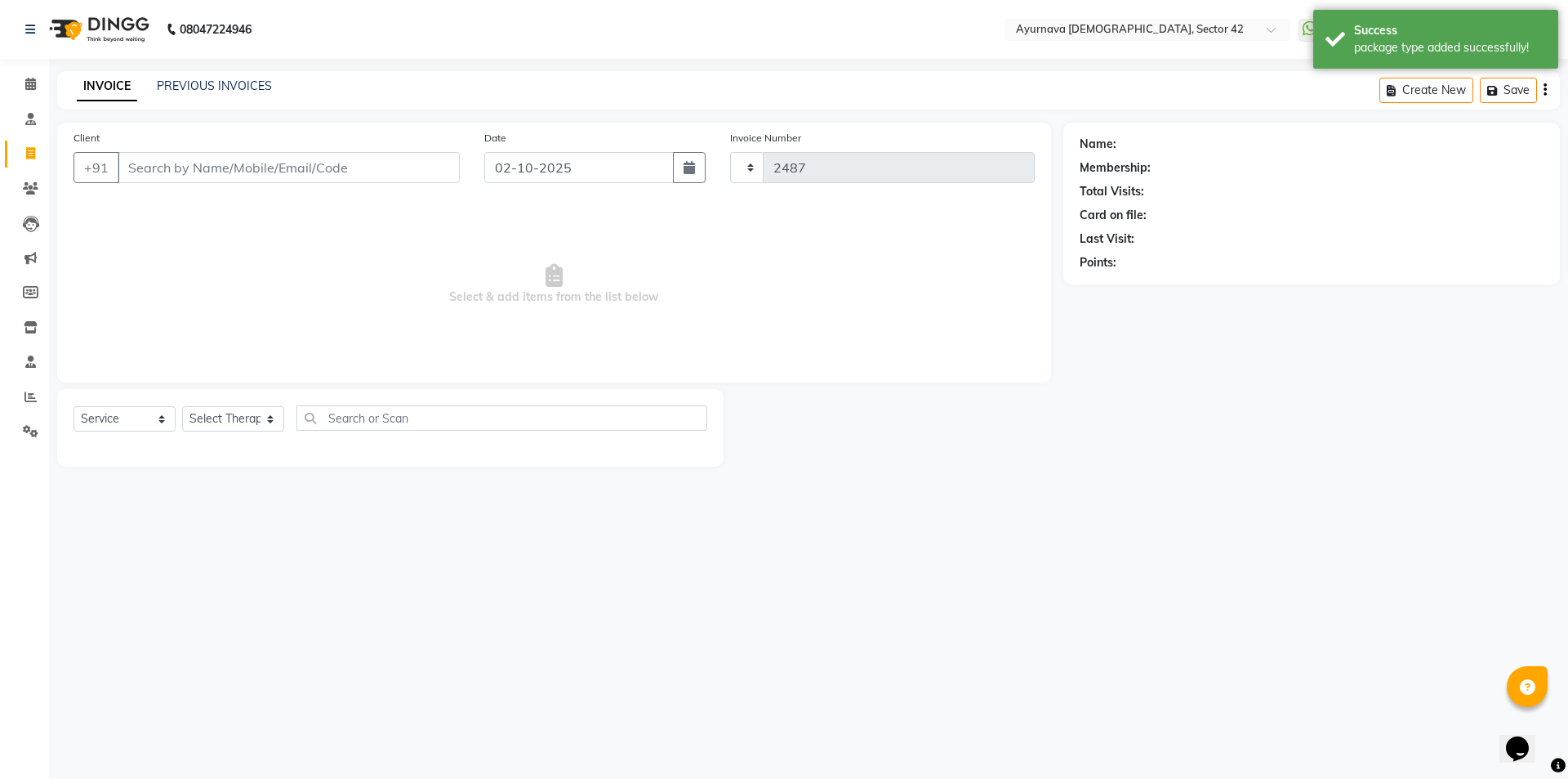
select select "5575"
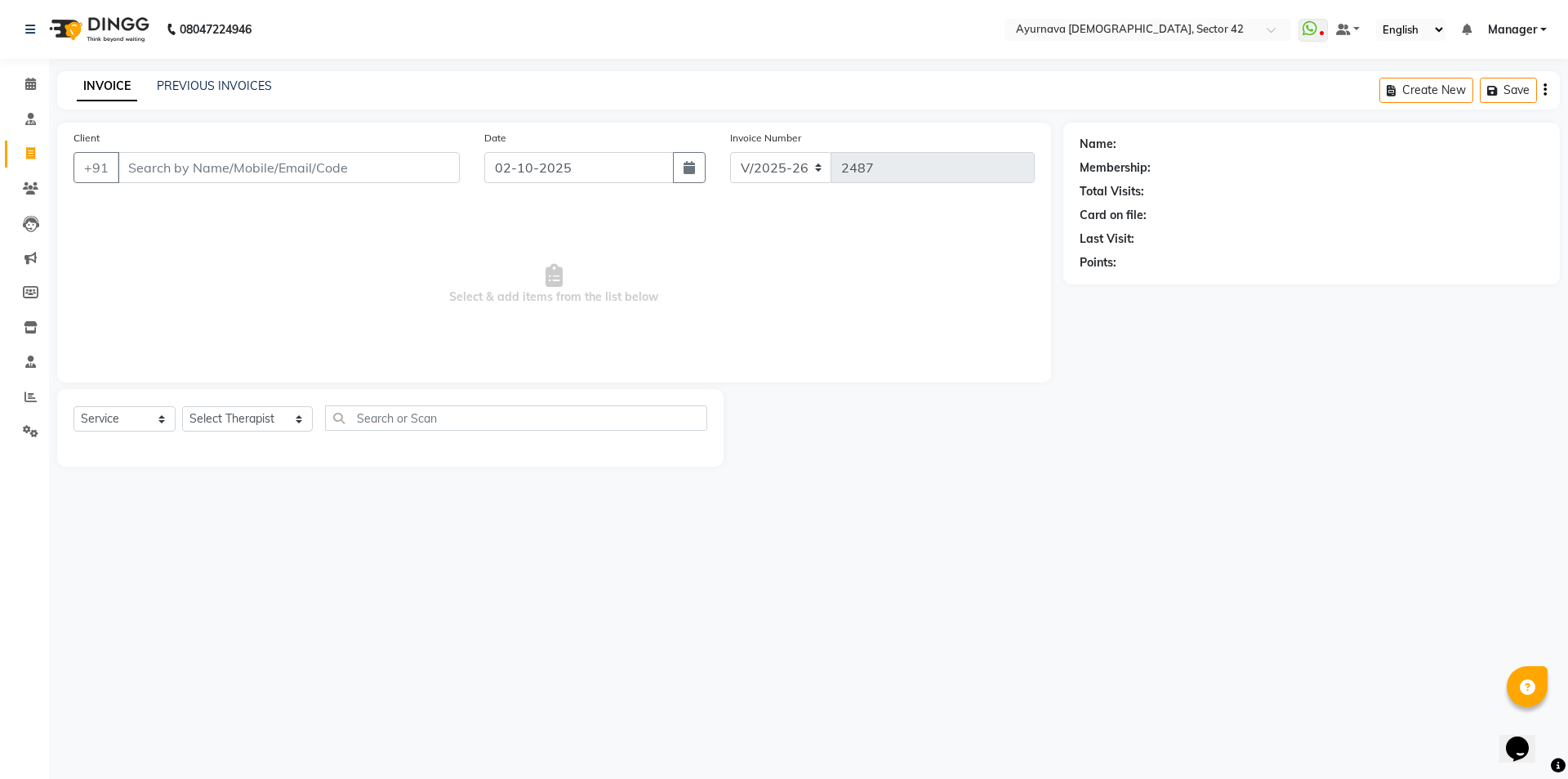
click at [246, 167] on input "Client" at bounding box center [289, 167] width 342 height 31
type input "s"
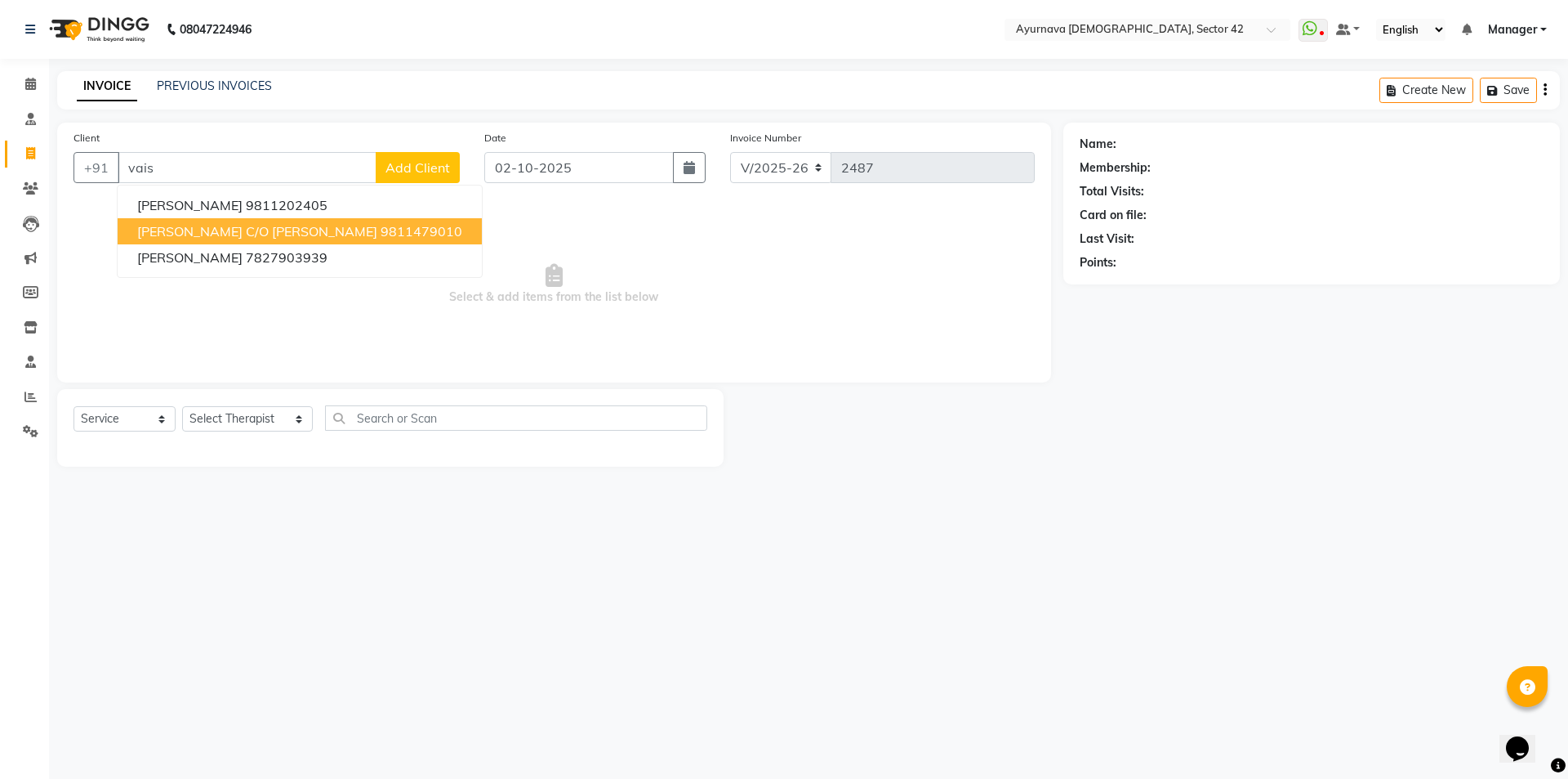
click at [291, 232] on span "[PERSON_NAME] c/o [PERSON_NAME]" at bounding box center [257, 231] width 240 height 16
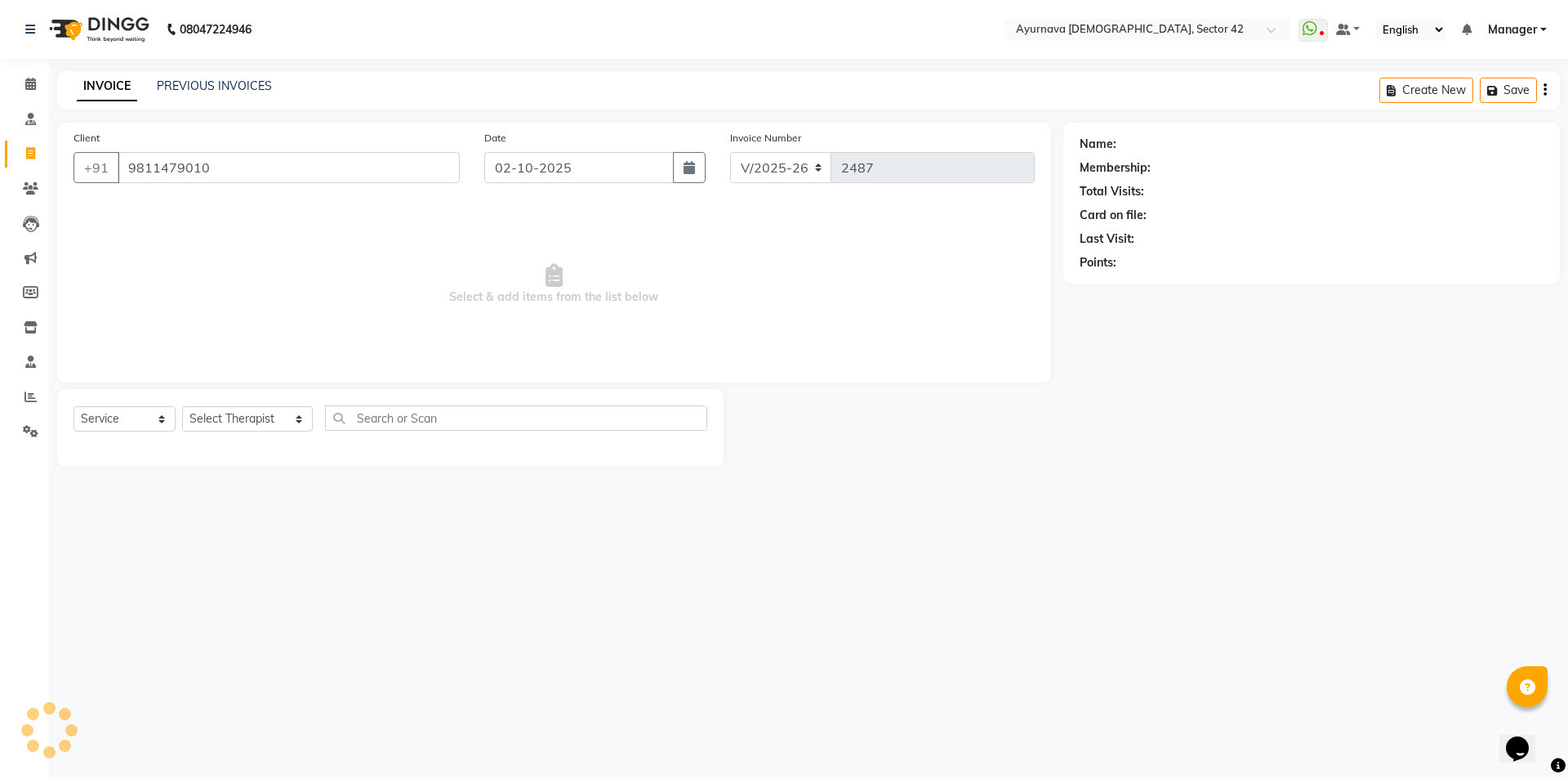
type input "9811479010"
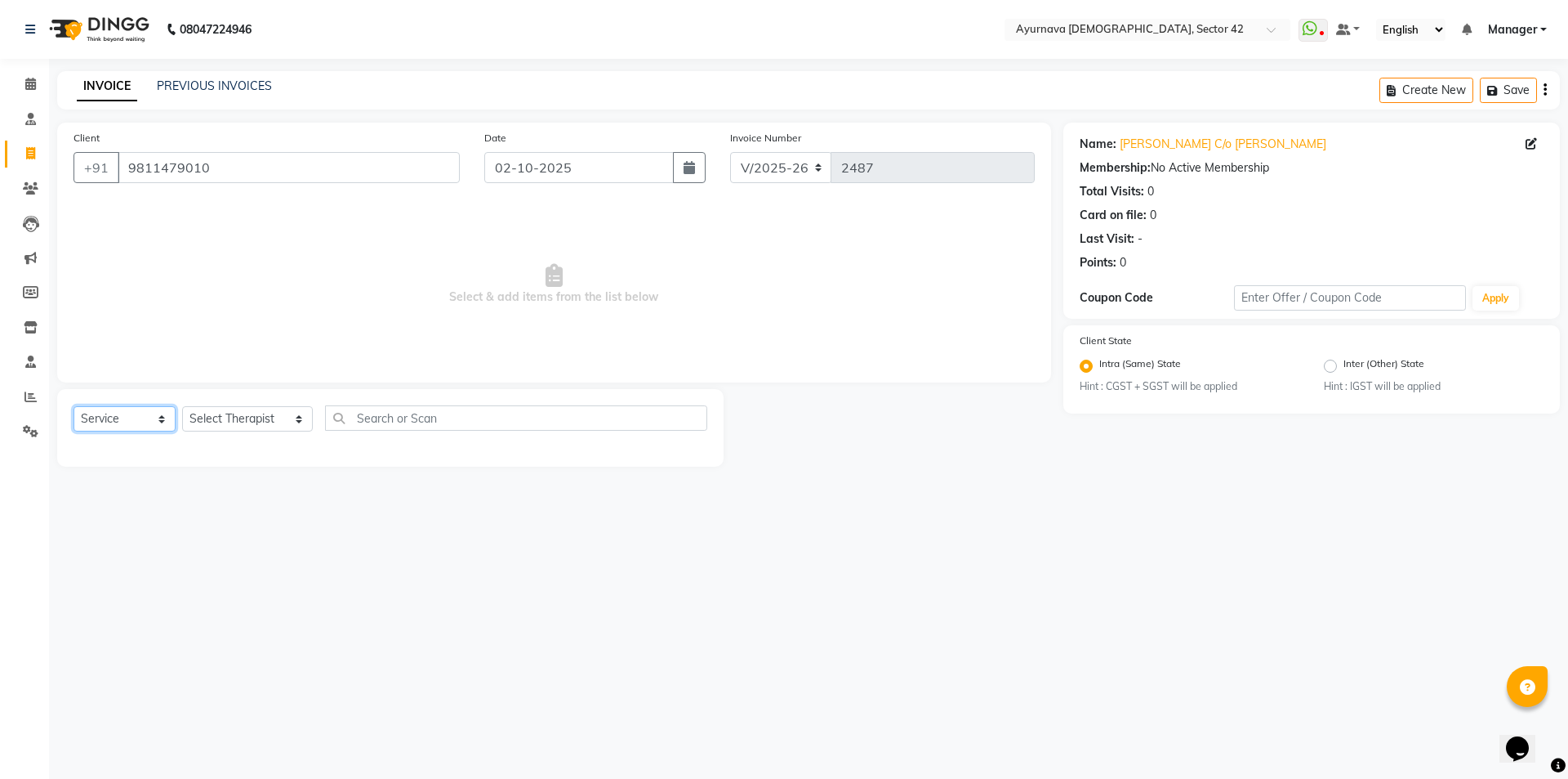
click at [139, 423] on select "Select Service Product Membership Package Voucher Prepaid Gift Card" at bounding box center [124, 419] width 102 height 26
select select "package"
click at [74, 406] on select "Select Service Product Membership Package Voucher Prepaid Gift Card" at bounding box center [124, 419] width 102 height 26
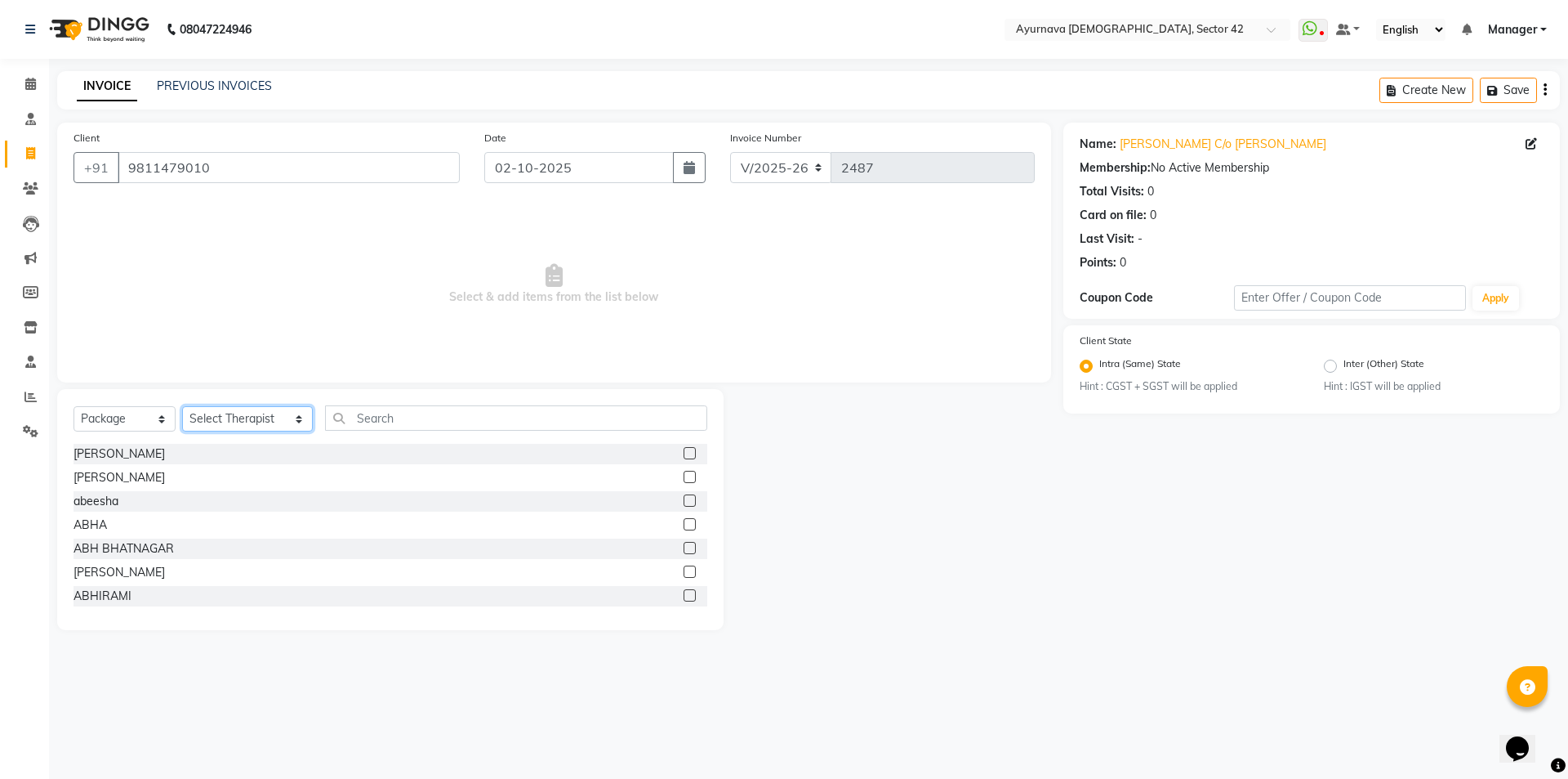
click at [232, 419] on select "Select Therapist [PERSON_NAME] akash [PERSON_NAME] [PERSON_NAME] [PERSON_NAME] …" at bounding box center [247, 419] width 130 height 26
select select "38432"
click at [182, 406] on select "Select Therapist [PERSON_NAME] akash [PERSON_NAME] [PERSON_NAME] [PERSON_NAME] …" at bounding box center [247, 419] width 130 height 26
drag, startPoint x: 594, startPoint y: 409, endPoint x: 583, endPoint y: 413, distance: 11.7
click at [588, 413] on input "text" at bounding box center [515, 418] width 382 height 26
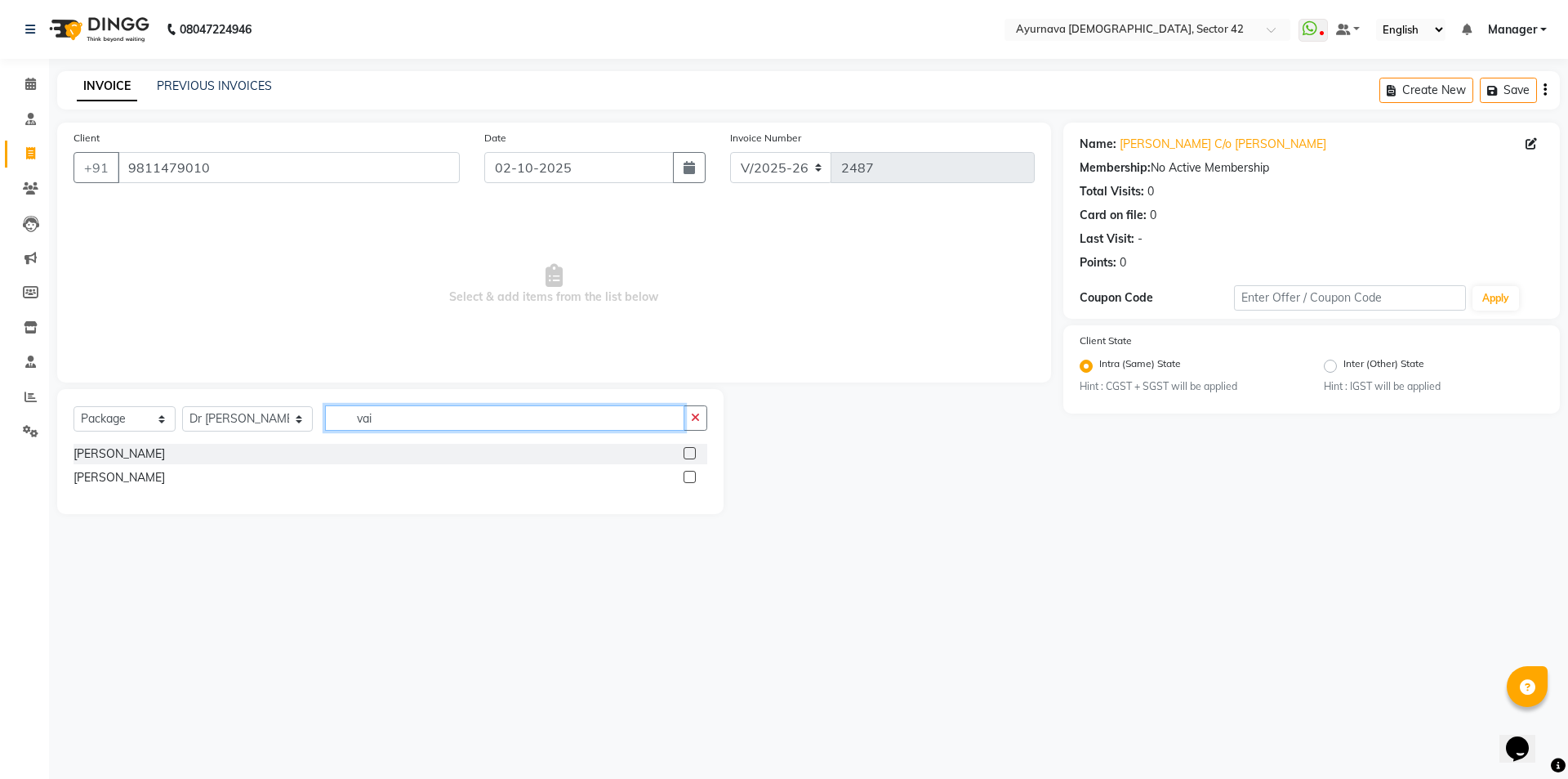
type input "vai"
drag, startPoint x: 122, startPoint y: 454, endPoint x: 210, endPoint y: 452, distance: 88.0
click at [123, 452] on div "[PERSON_NAME]" at bounding box center [390, 453] width 634 height 20
click at [689, 452] on label at bounding box center [690, 453] width 12 height 12
click at [689, 452] on input "checkbox" at bounding box center [689, 454] width 11 height 11
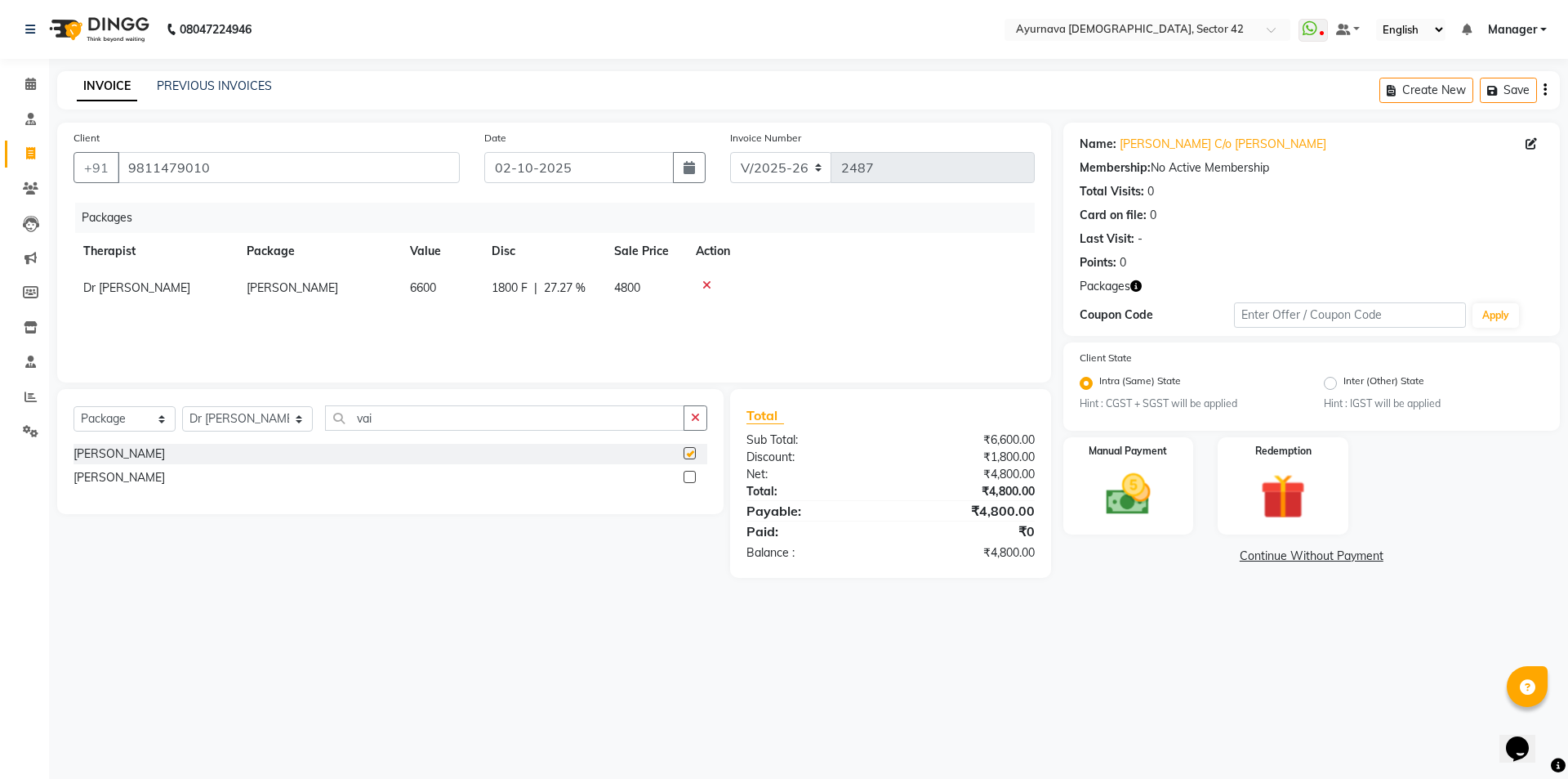
checkbox input "false"
click at [686, 478] on label at bounding box center [690, 476] width 12 height 12
click at [686, 478] on input "checkbox" at bounding box center [689, 477] width 11 height 11
checkbox input "false"
click at [706, 281] on icon at bounding box center [707, 285] width 9 height 12
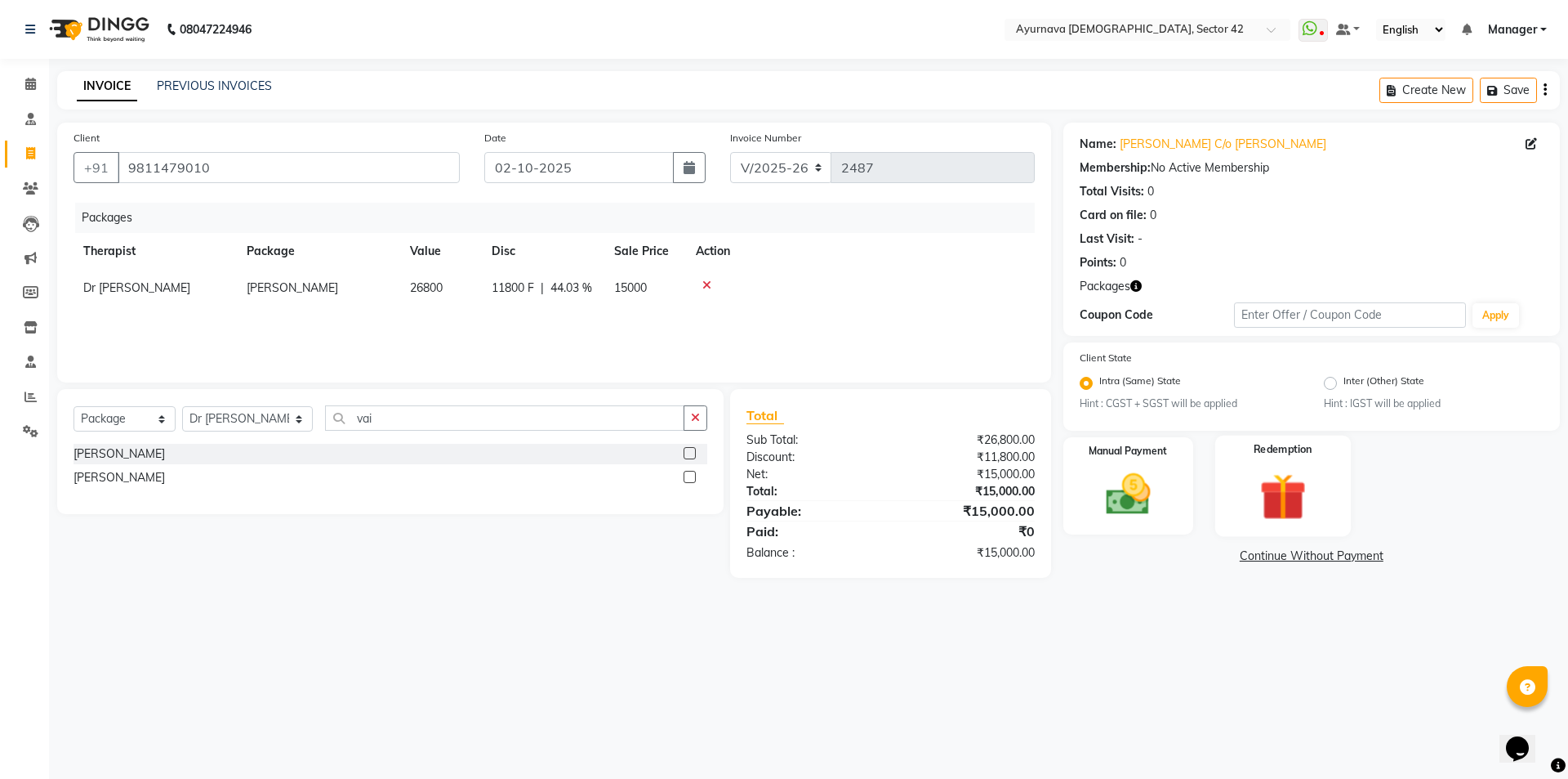
click at [1282, 508] on img at bounding box center [1282, 497] width 76 height 58
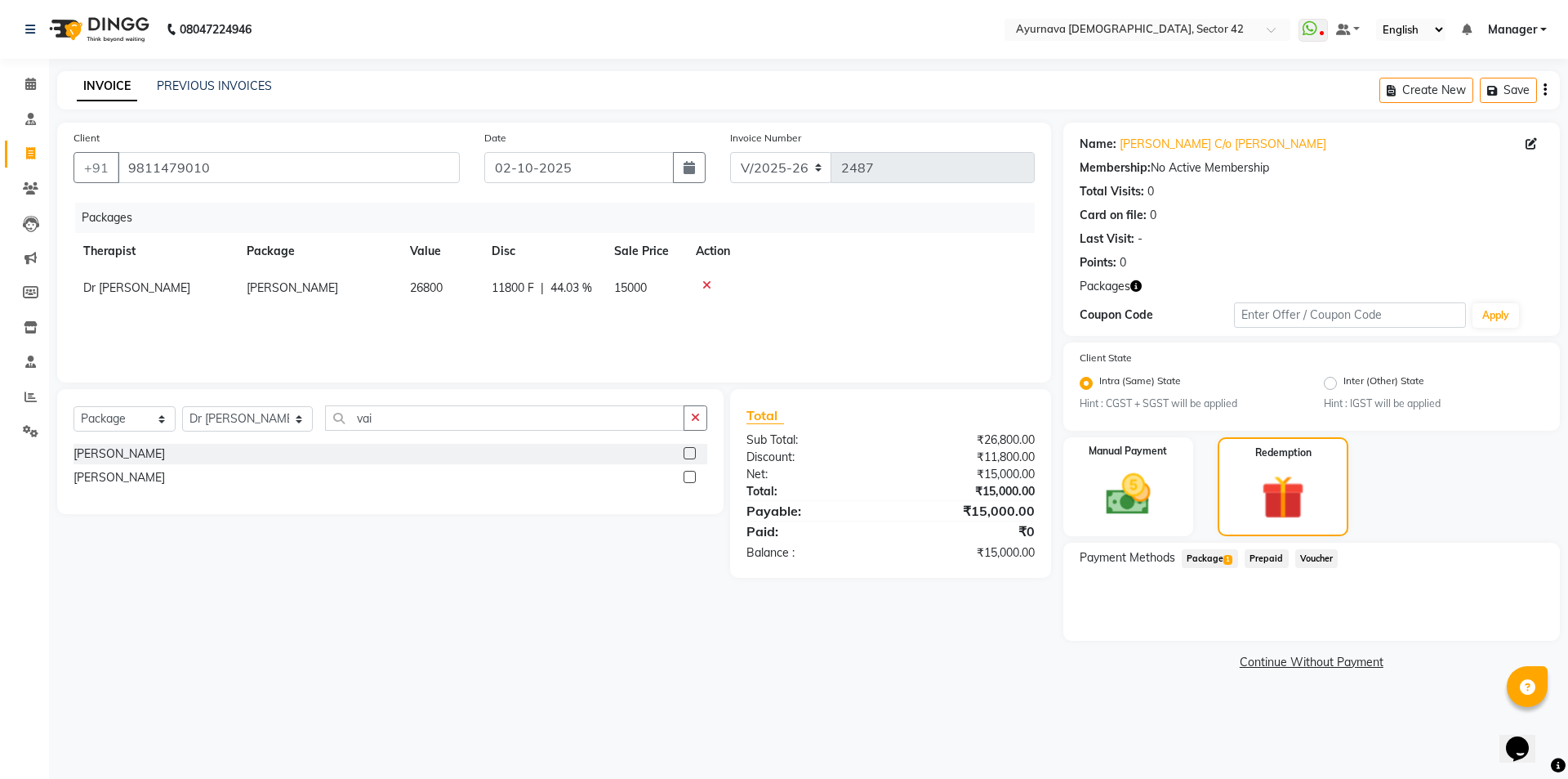
click at [1191, 555] on span "Package 1" at bounding box center [1210, 558] width 57 height 19
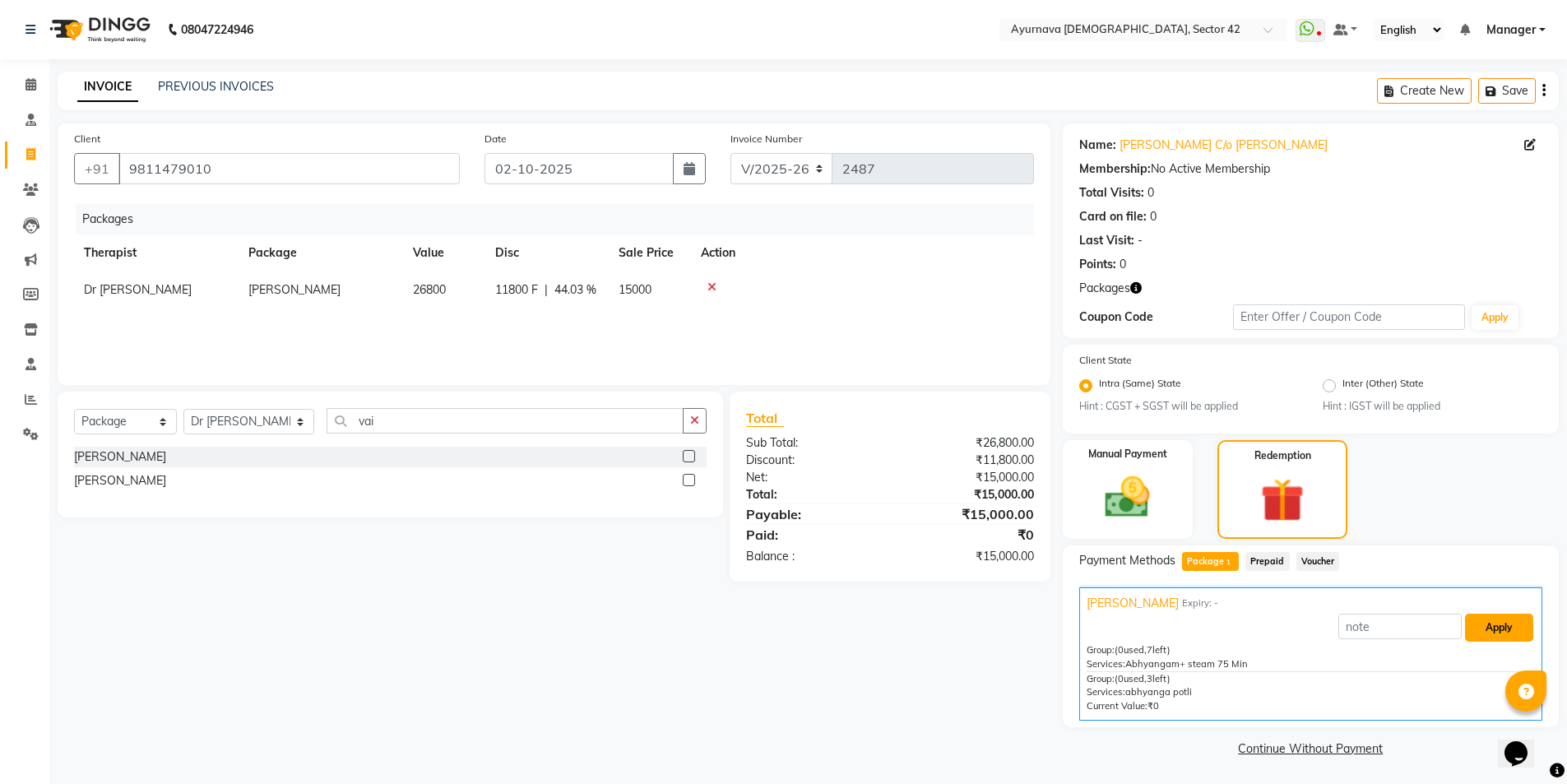
click at [1435, 624] on button "Apply" at bounding box center [1499, 627] width 68 height 28
type input "[PERSON_NAME]"
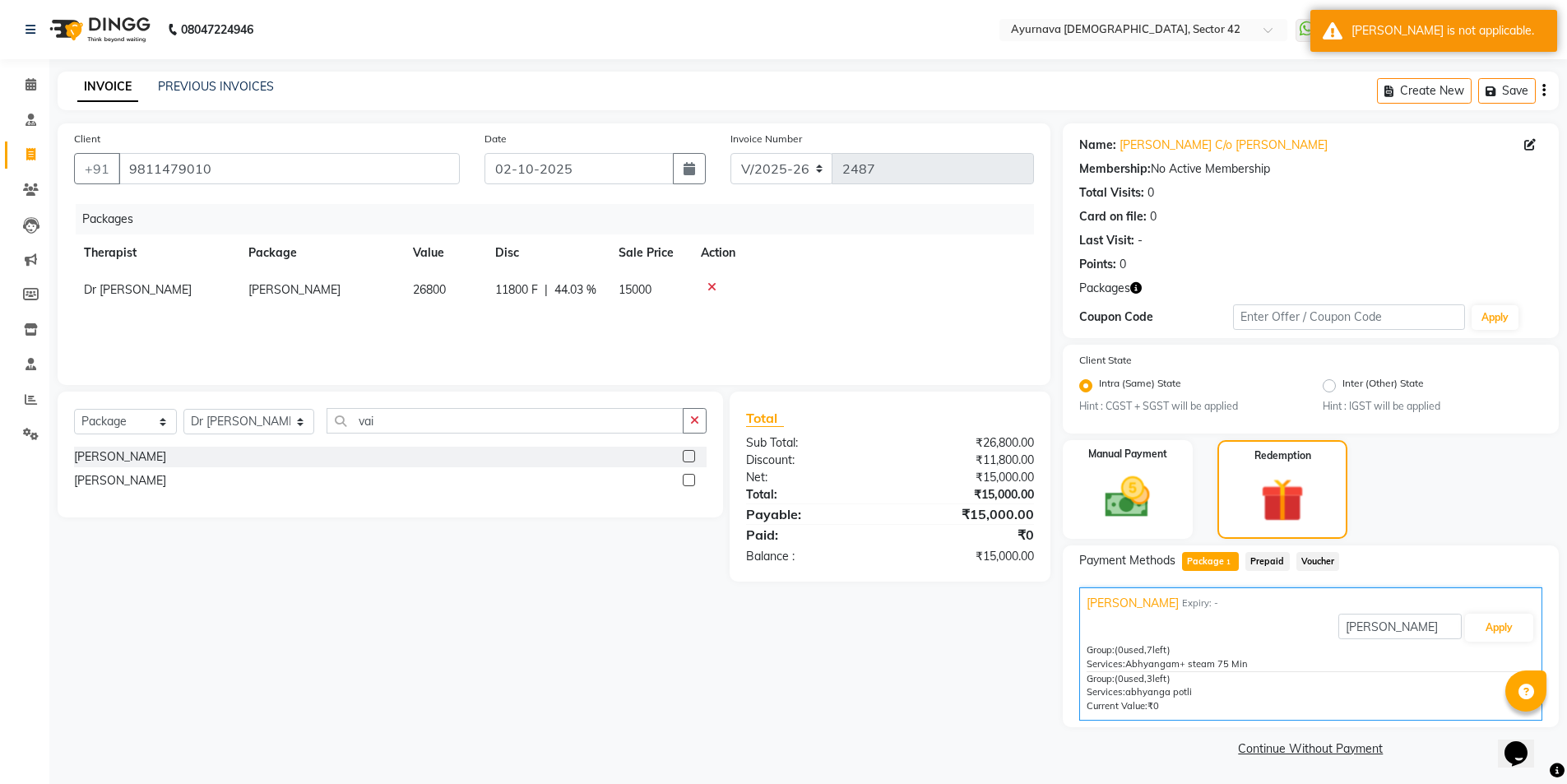
click at [1265, 561] on span "Prepaid" at bounding box center [1268, 561] width 45 height 19
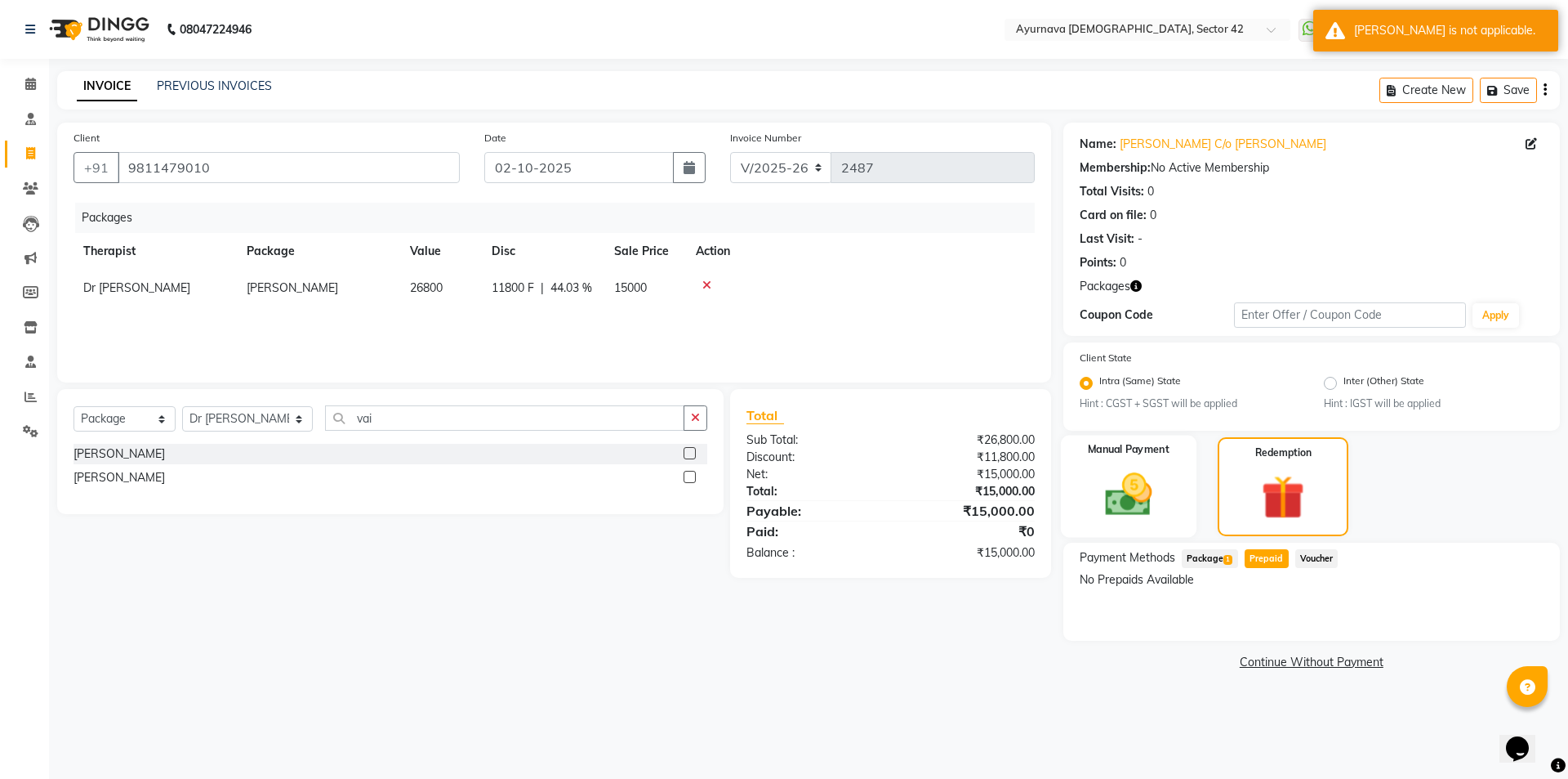
click at [1116, 503] on img at bounding box center [1128, 494] width 76 height 54
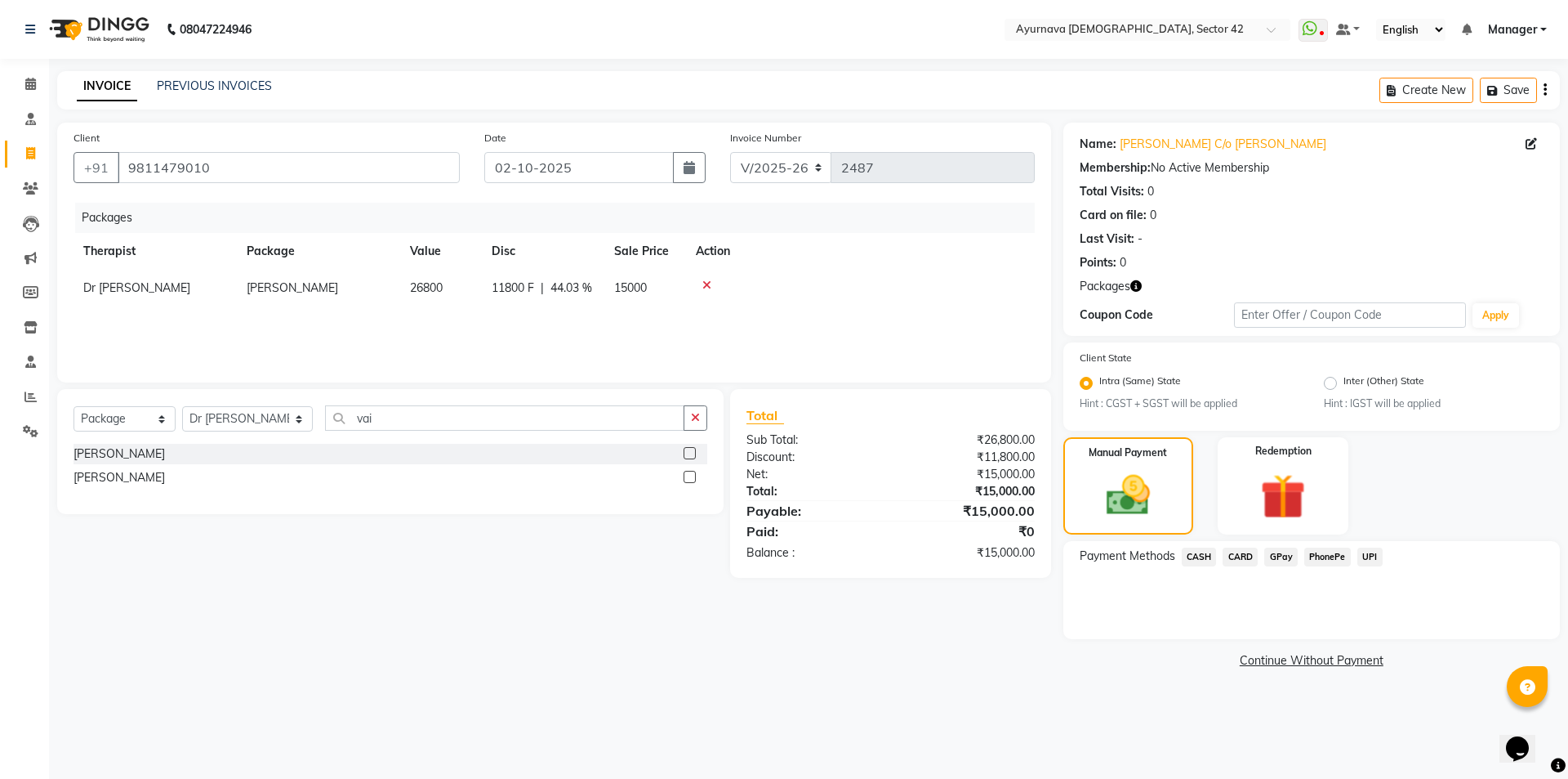
click at [1245, 555] on span "CARD" at bounding box center [1240, 556] width 35 height 19
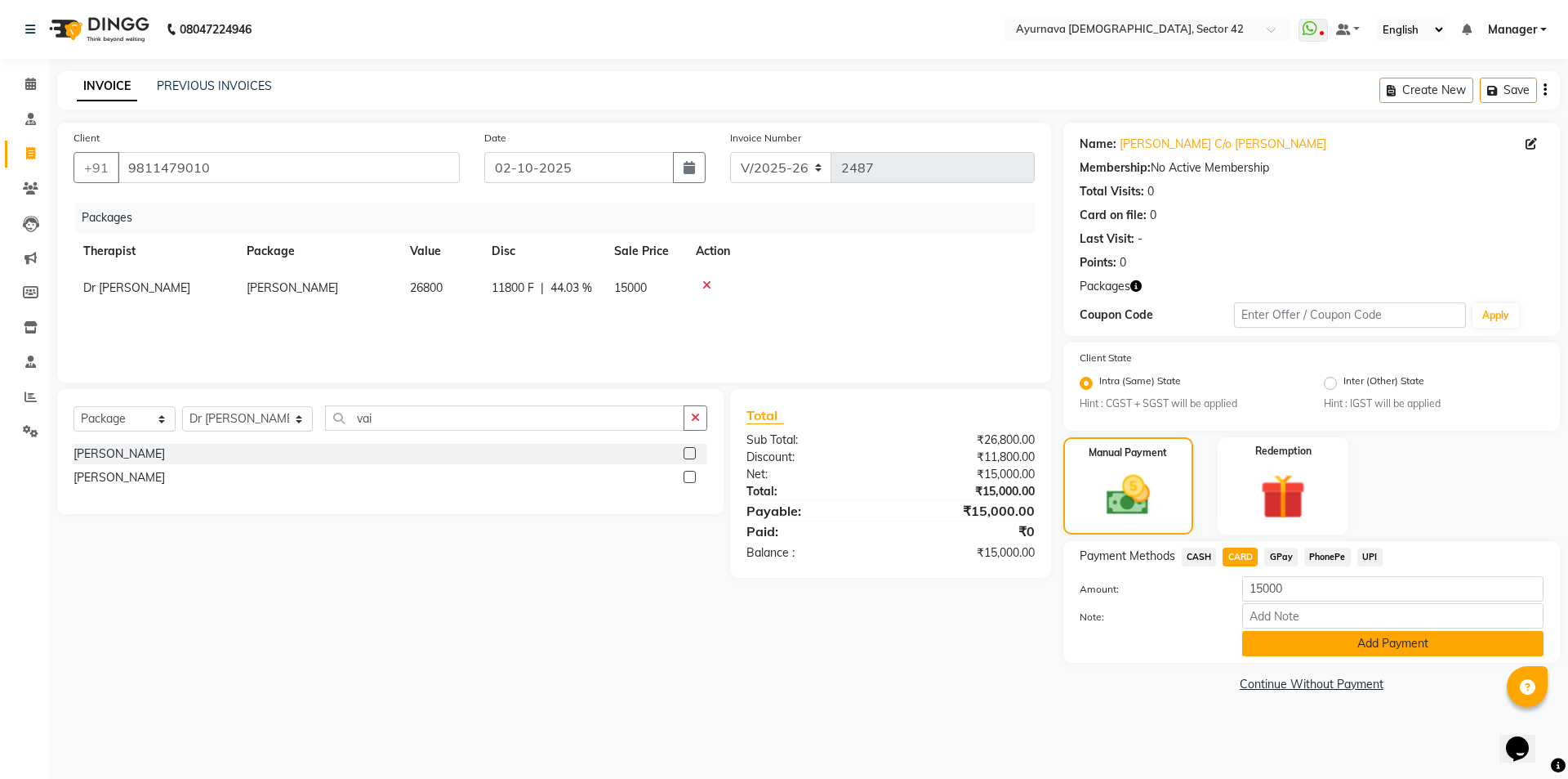
click at [1389, 647] on button "Add Payment" at bounding box center [1393, 643] width 302 height 26
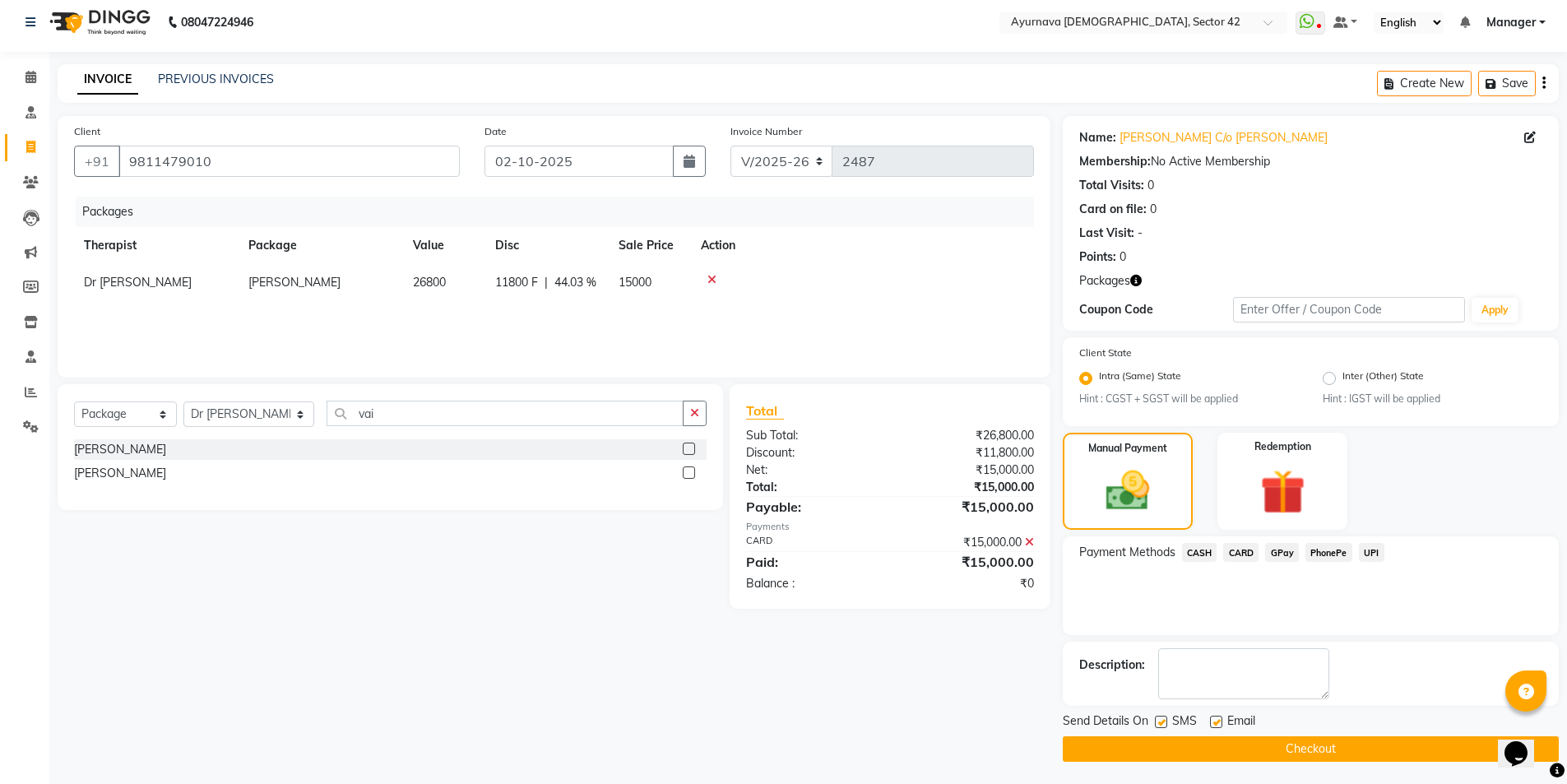
scroll to position [10, 0]
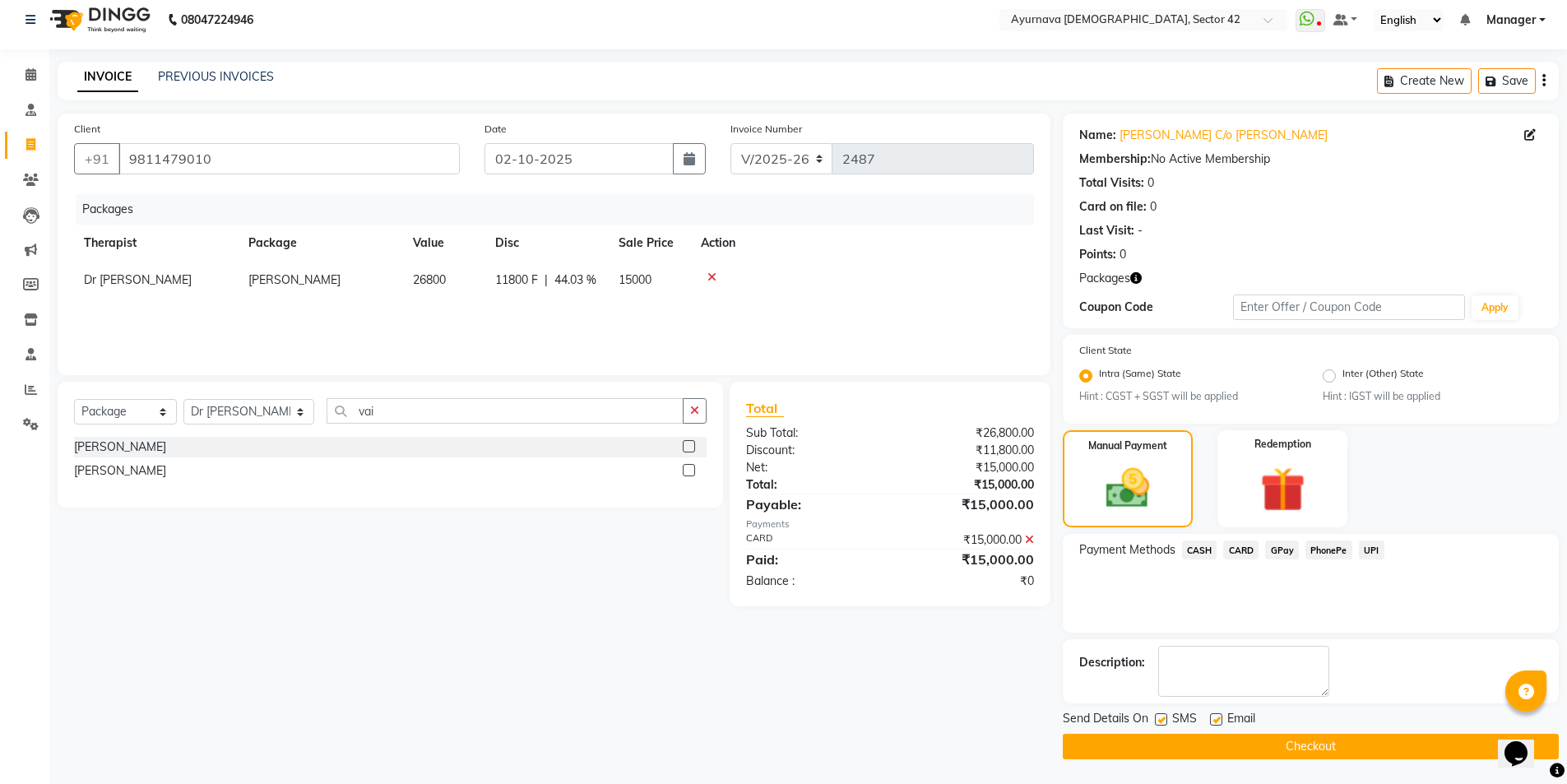
click at [1158, 711] on label at bounding box center [1161, 719] width 13 height 13
click at [1158, 711] on input "checkbox" at bounding box center [1161, 720] width 11 height 11
checkbox input "false"
drag, startPoint x: 1180, startPoint y: 743, endPoint x: 1176, endPoint y: 720, distance: 23.3
click at [1180, 711] on button "Checkout" at bounding box center [1311, 746] width 496 height 26
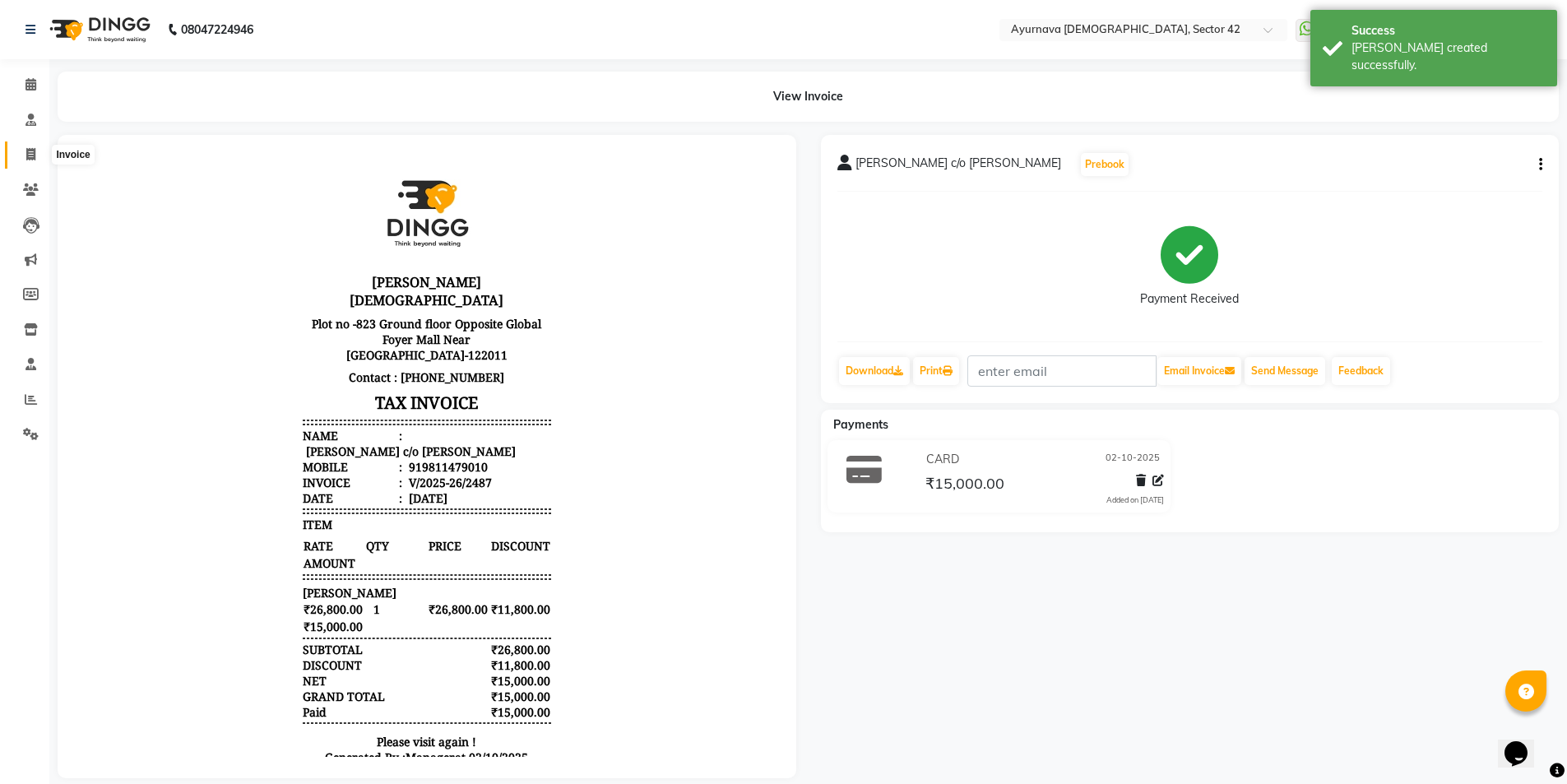
click at [29, 152] on icon at bounding box center [30, 154] width 9 height 13
select select "service"
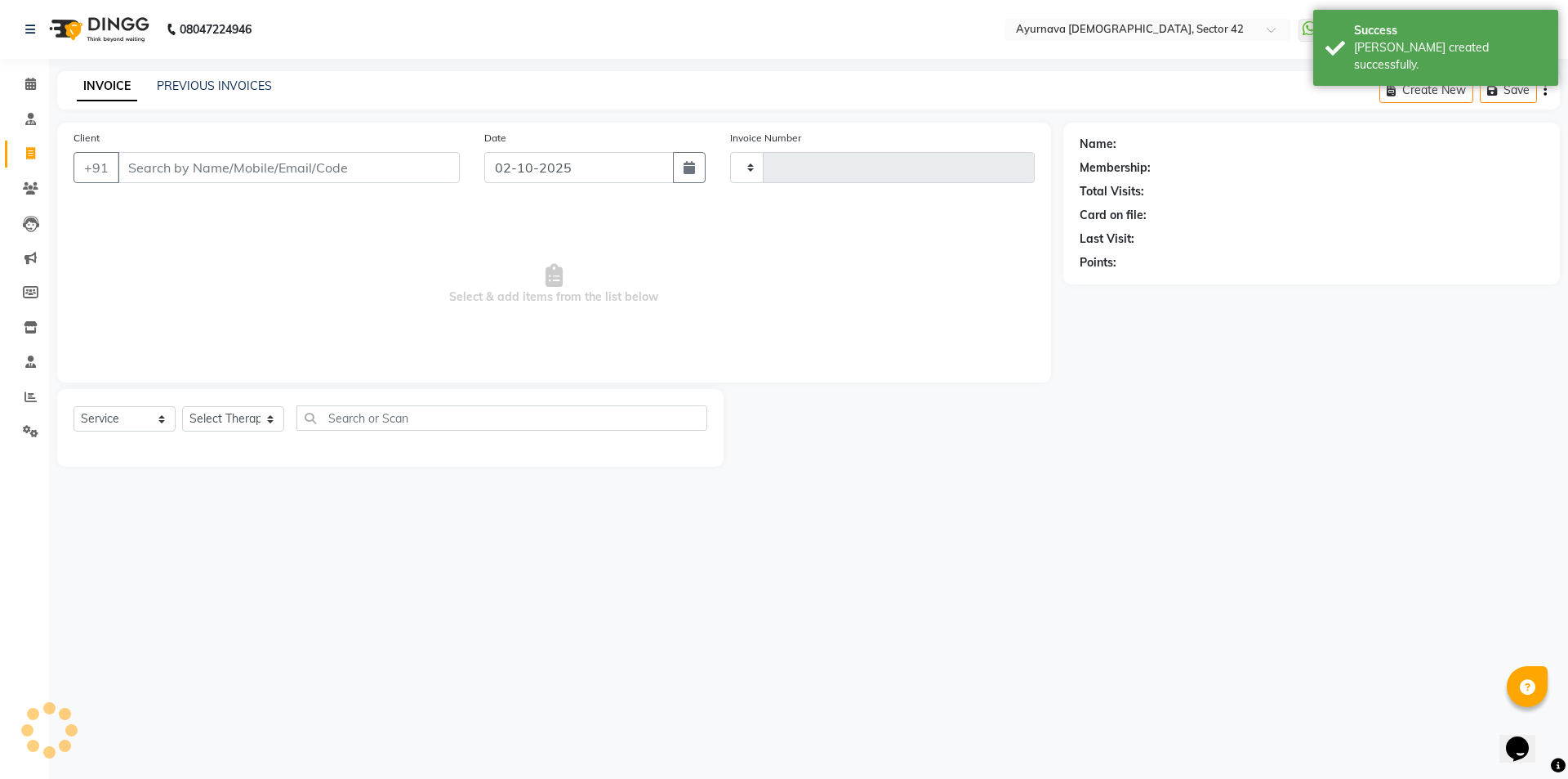
type input "2488"
select select "5575"
drag, startPoint x: 184, startPoint y: 154, endPoint x: 194, endPoint y: 154, distance: 10.0
click at [186, 154] on input "Client" at bounding box center [289, 167] width 342 height 31
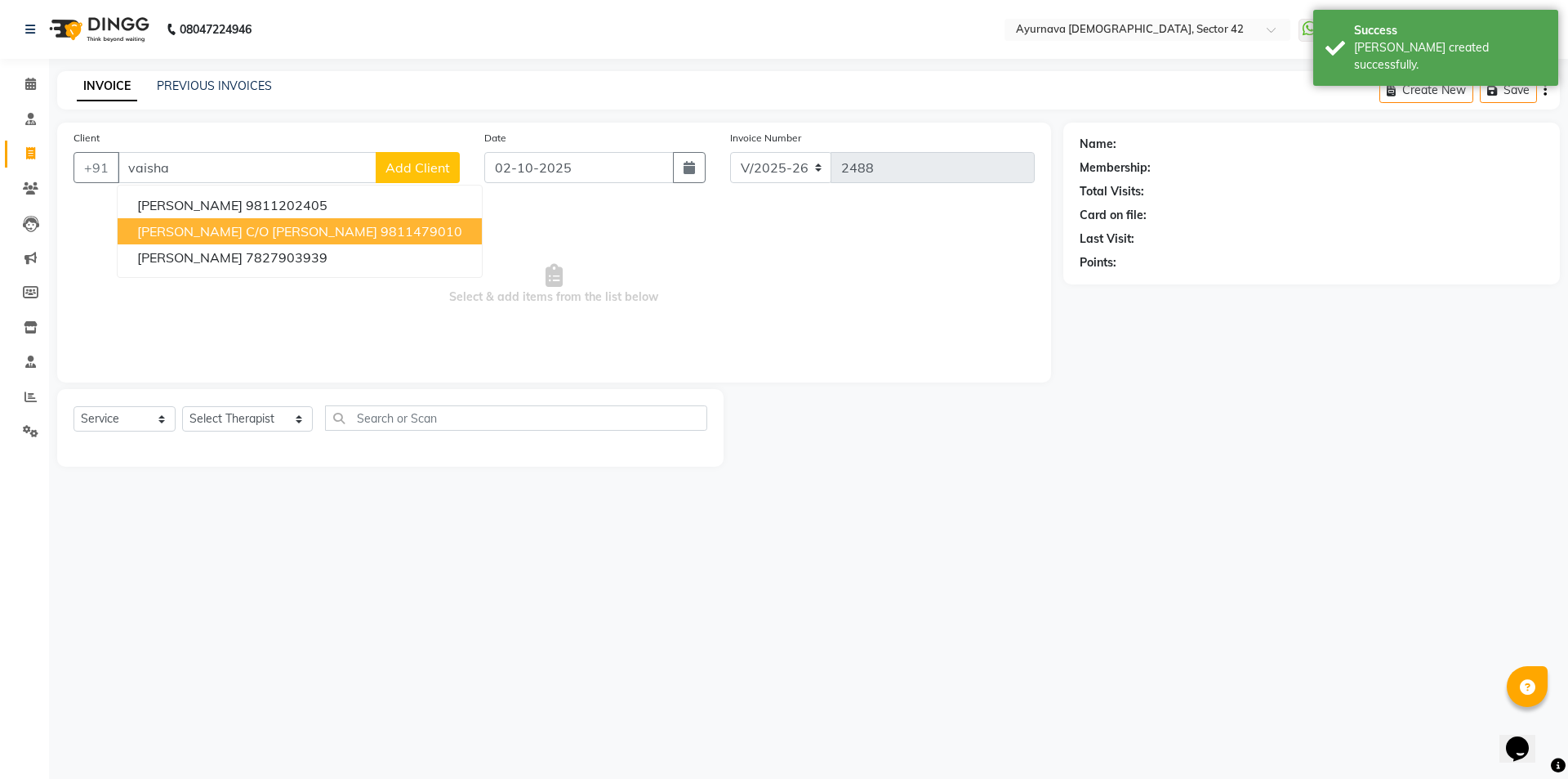
click at [278, 232] on button "[PERSON_NAME] c/o [PERSON_NAME] 9811479010" at bounding box center [300, 231] width 365 height 26
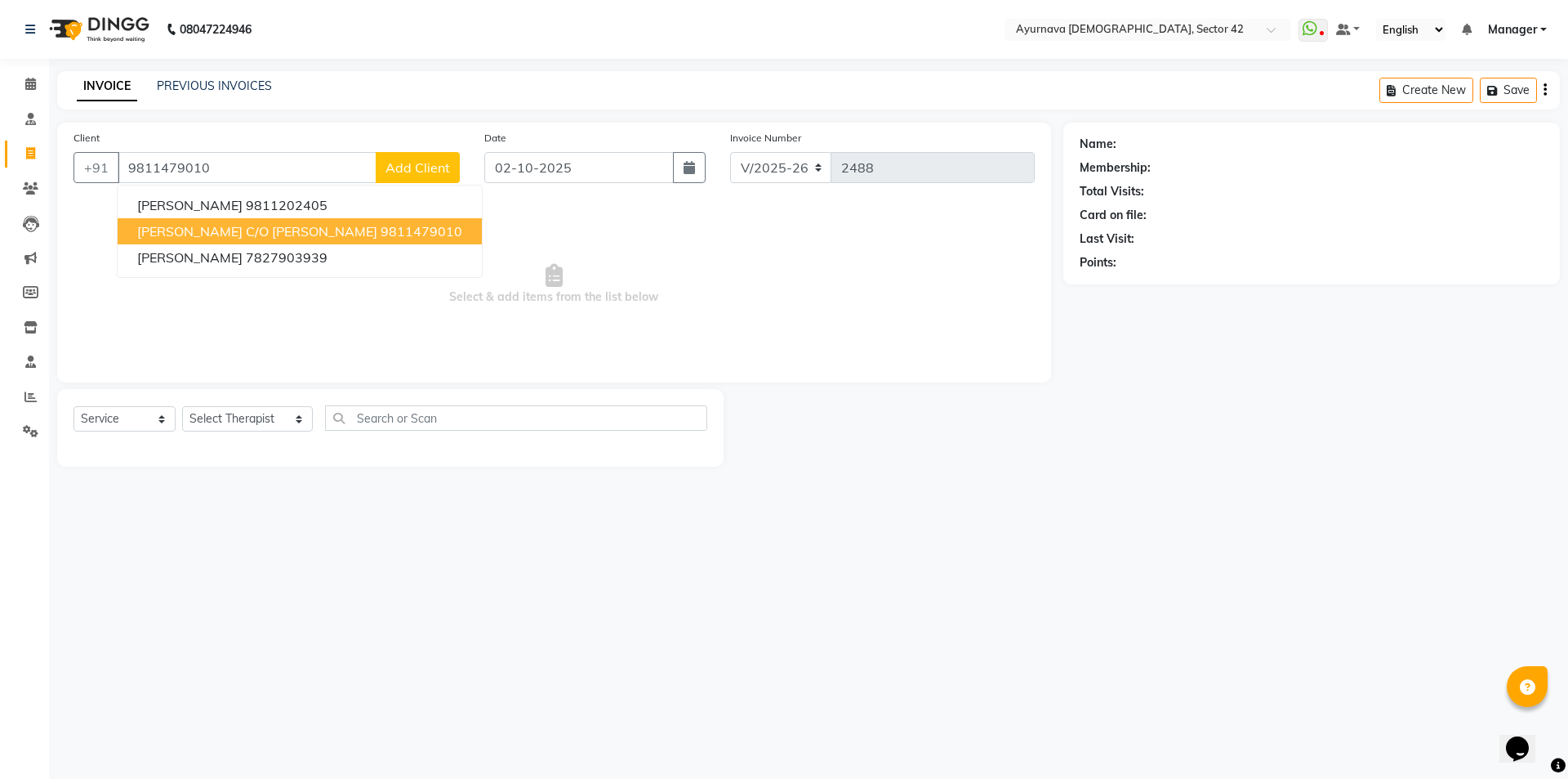
type input "9811479010"
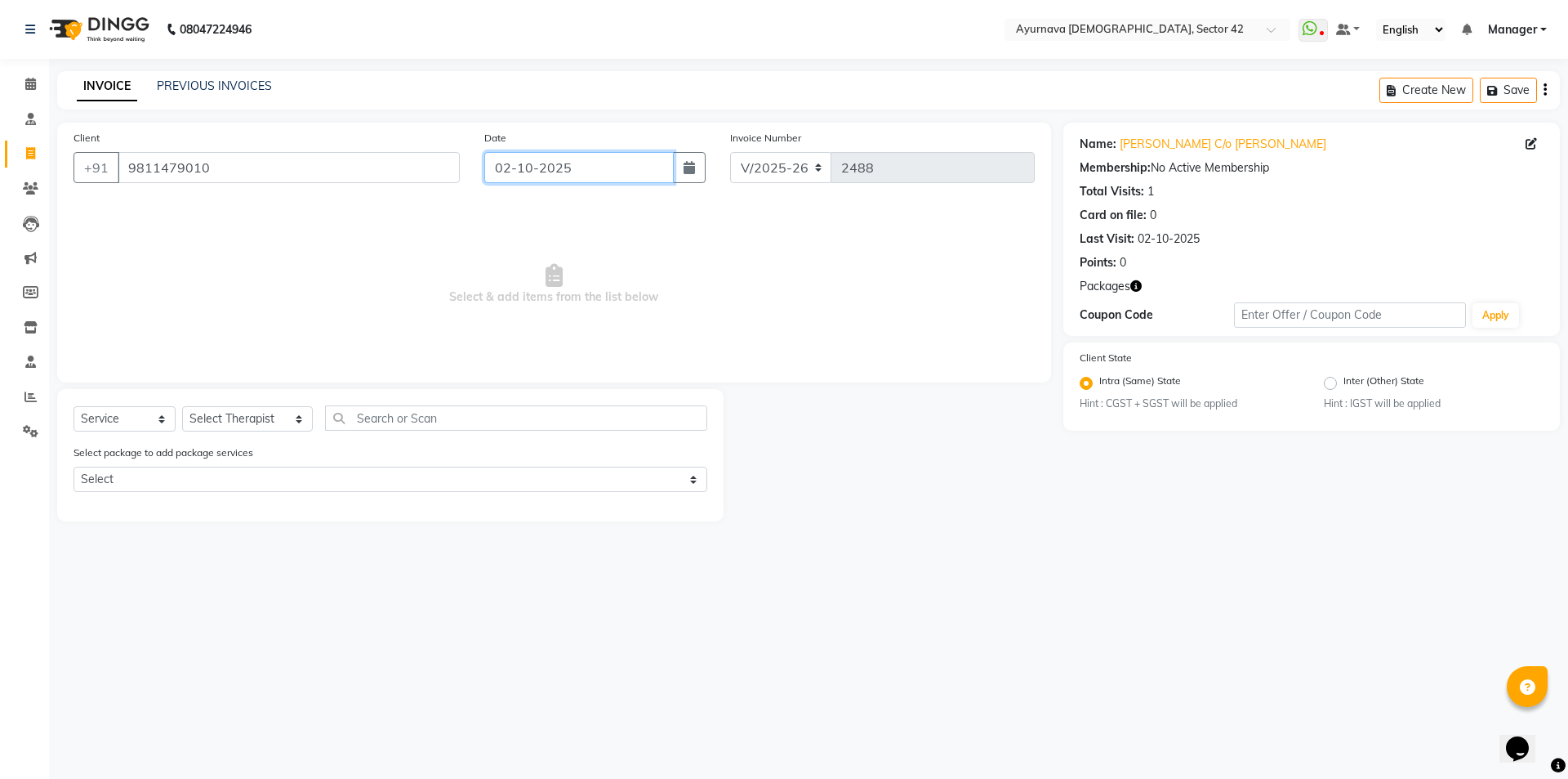
click at [521, 166] on input "02-10-2025" at bounding box center [579, 167] width 191 height 31
select select "10"
select select "2025"
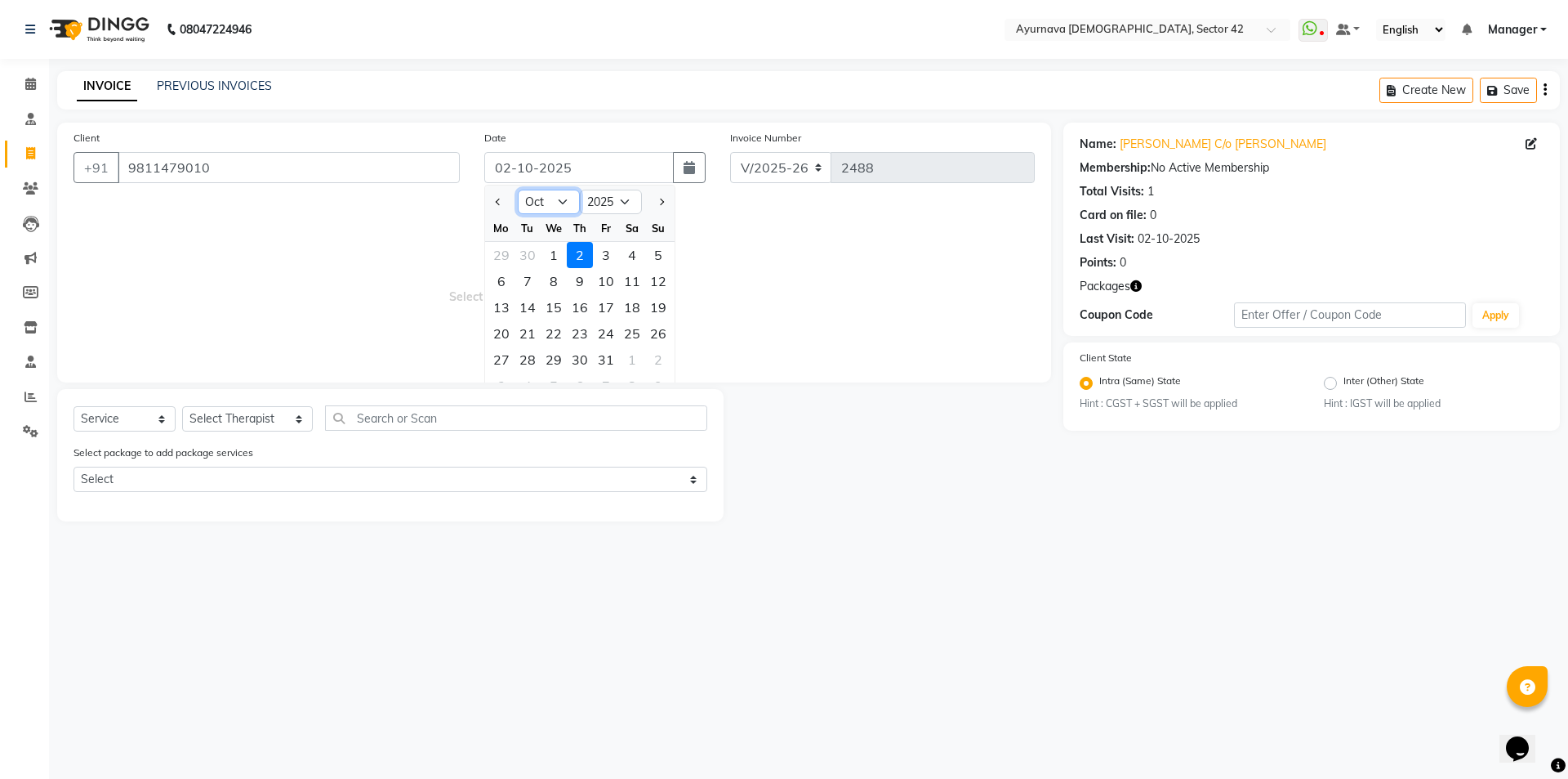
click at [552, 195] on select "Jan Feb Mar Apr May Jun [DATE] Aug Sep Oct Nov Dec" at bounding box center [549, 202] width 62 height 25
select select "9"
click at [518, 190] on select "Jan Feb Mar Apr May Jun [DATE] Aug Sep Oct Nov Dec" at bounding box center [549, 202] width 62 height 25
drag, startPoint x: 524, startPoint y: 356, endPoint x: 535, endPoint y: 356, distance: 11.0
click at [526, 357] on div "30" at bounding box center [527, 358] width 26 height 26
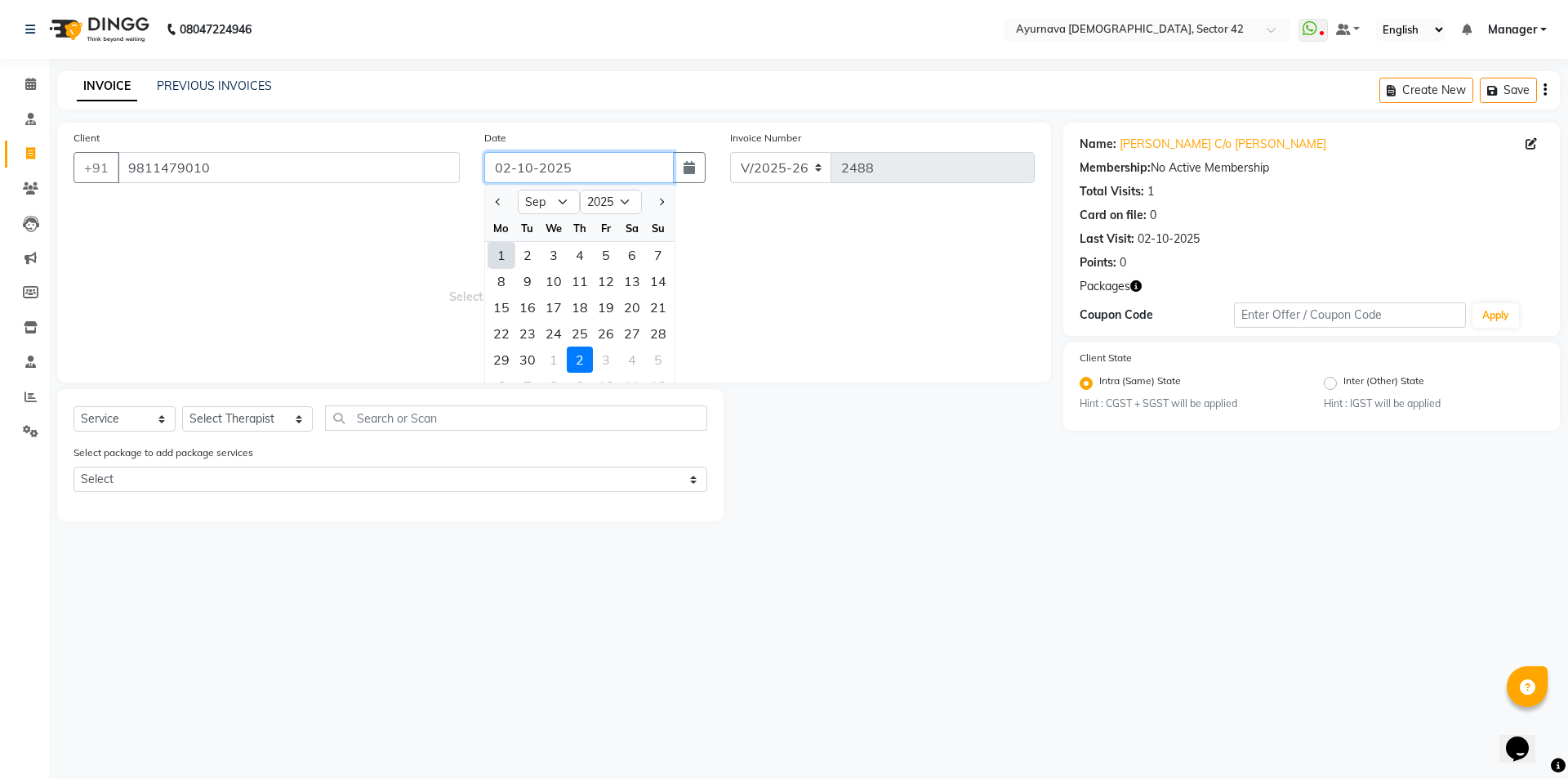
type input "[DATE]"
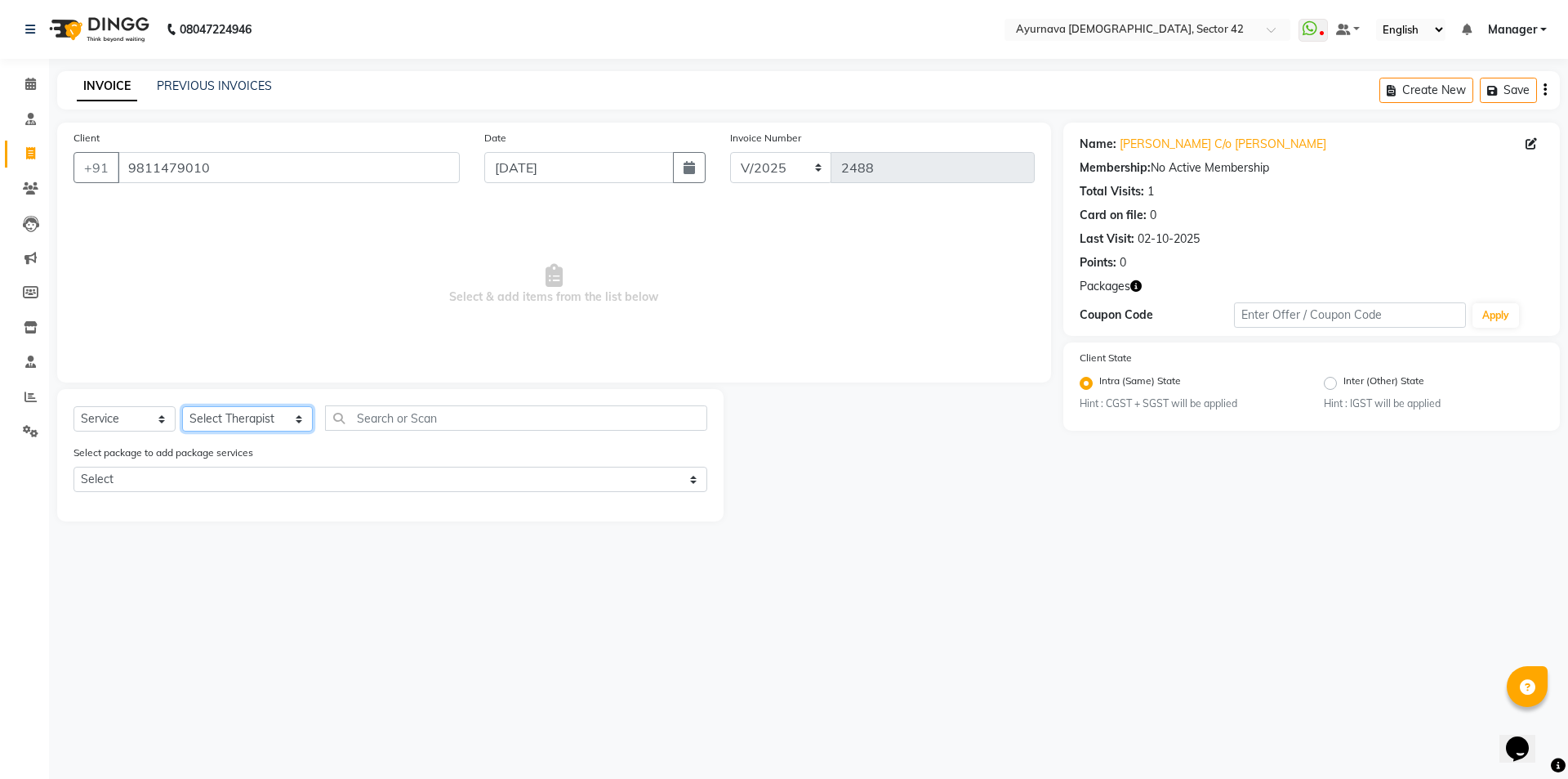
drag, startPoint x: 231, startPoint y: 415, endPoint x: 238, endPoint y: 407, distance: 10.6
click at [232, 415] on select "Select Therapist [PERSON_NAME] akash [PERSON_NAME] [PERSON_NAME] [PERSON_NAME] …" at bounding box center [247, 419] width 130 height 26
select select "38438"
click at [182, 406] on select "Select Therapist [PERSON_NAME] akash [PERSON_NAME] [PERSON_NAME] [PERSON_NAME] …" at bounding box center [247, 419] width 130 height 26
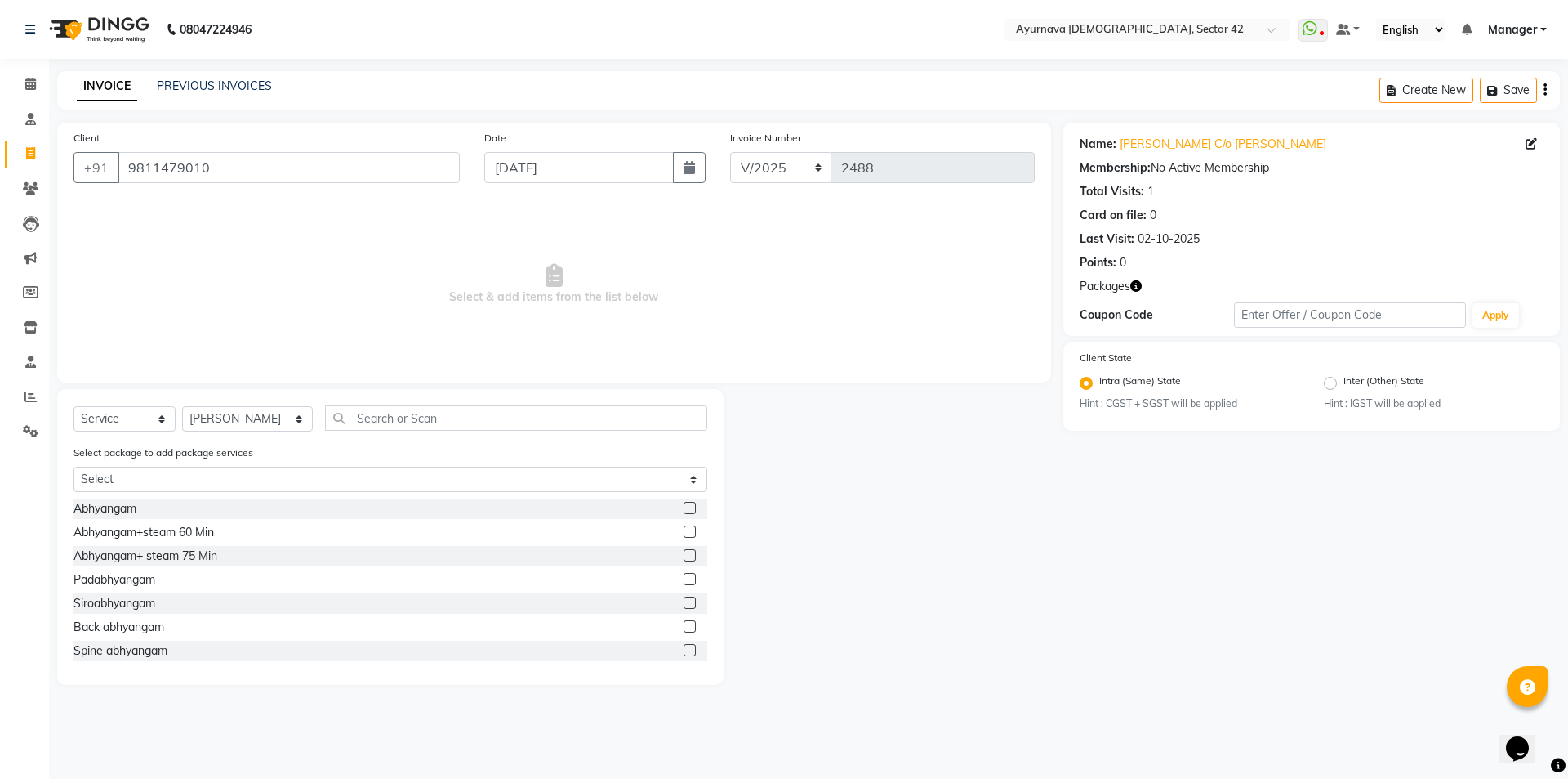
click at [684, 528] on label at bounding box center [690, 531] width 12 height 12
click at [684, 528] on input "checkbox" at bounding box center [689, 532] width 11 height 11
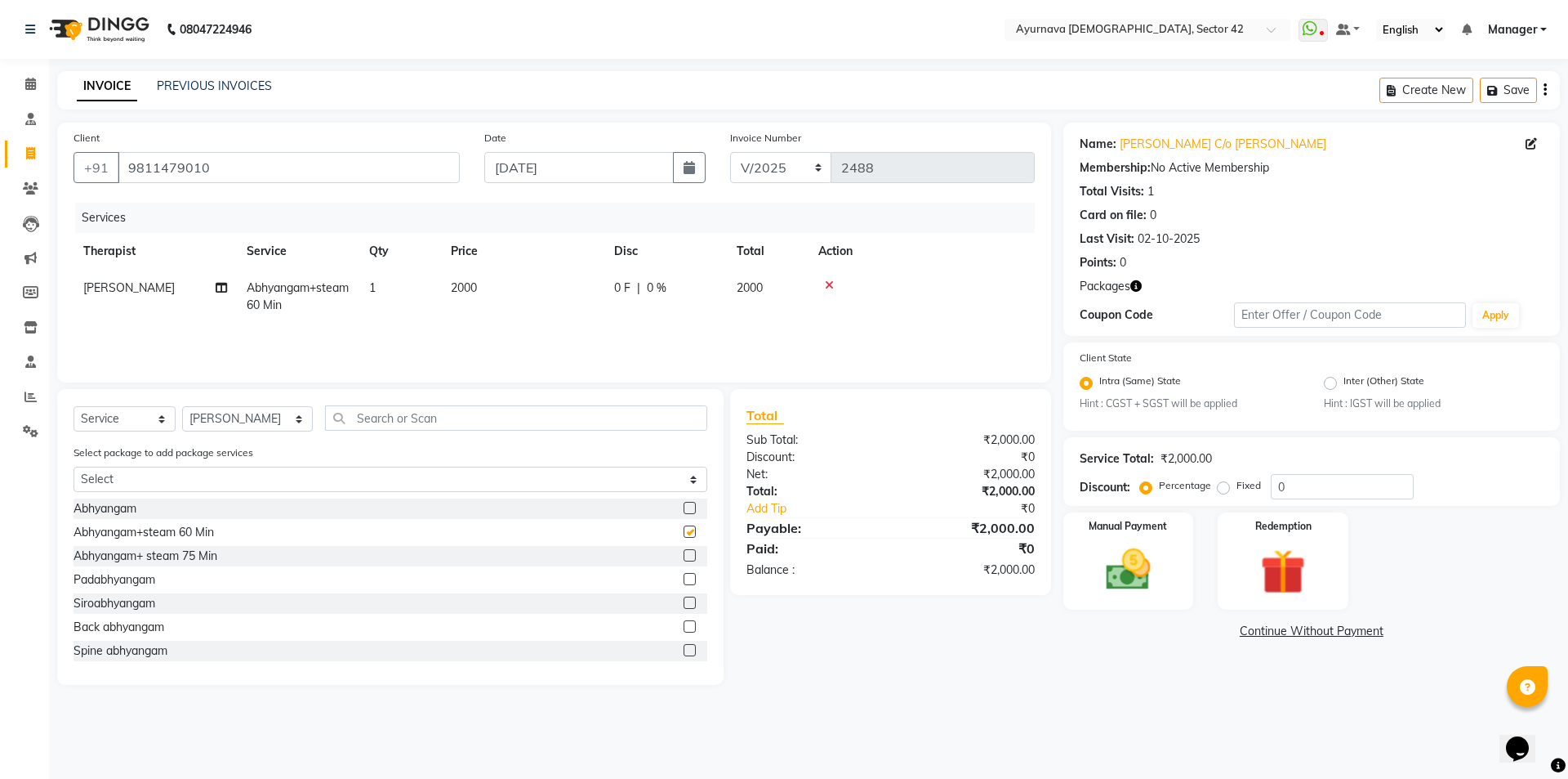
checkbox input "false"
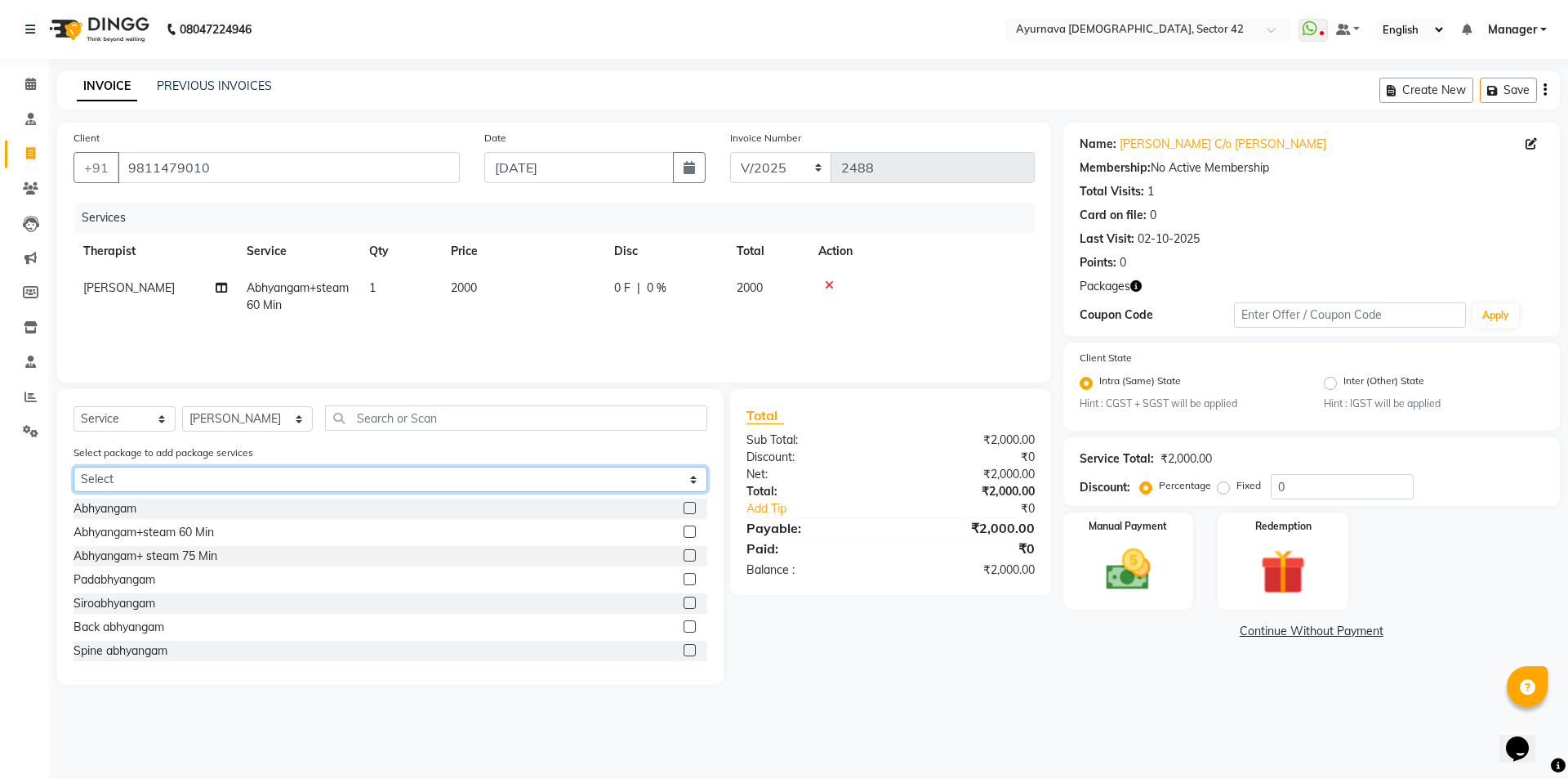
click at [573, 473] on select "Select [PERSON_NAME]" at bounding box center [390, 479] width 634 height 26
select select "1: Object"
click at [74, 467] on select "Select [PERSON_NAME]" at bounding box center [390, 479] width 634 height 26
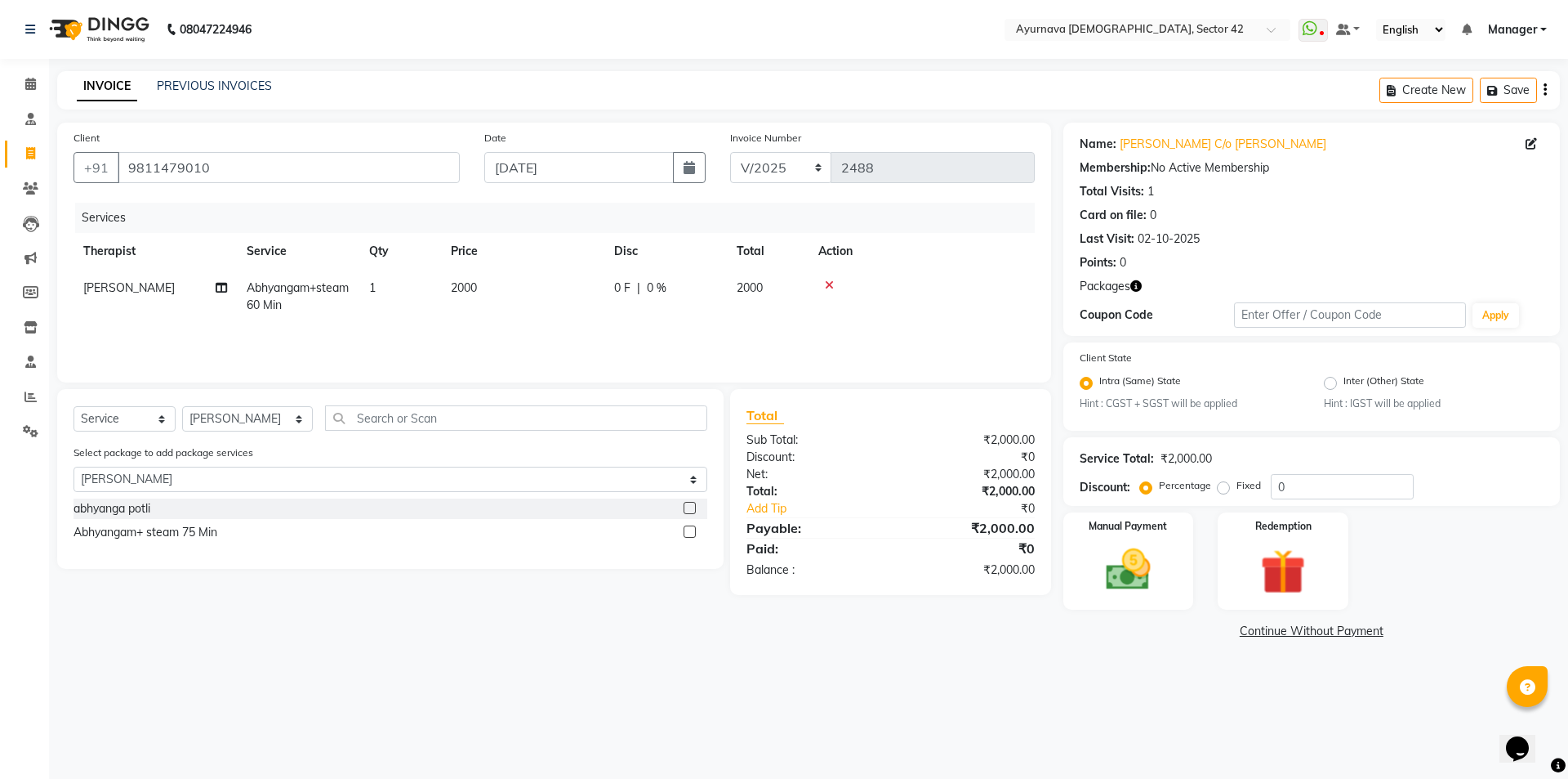
drag, startPoint x: 689, startPoint y: 530, endPoint x: 759, endPoint y: 464, distance: 96.2
click at [695, 523] on div at bounding box center [695, 531] width 24 height 20
click at [689, 531] on label at bounding box center [690, 531] width 12 height 12
click at [689, 531] on input "checkbox" at bounding box center [689, 532] width 11 height 11
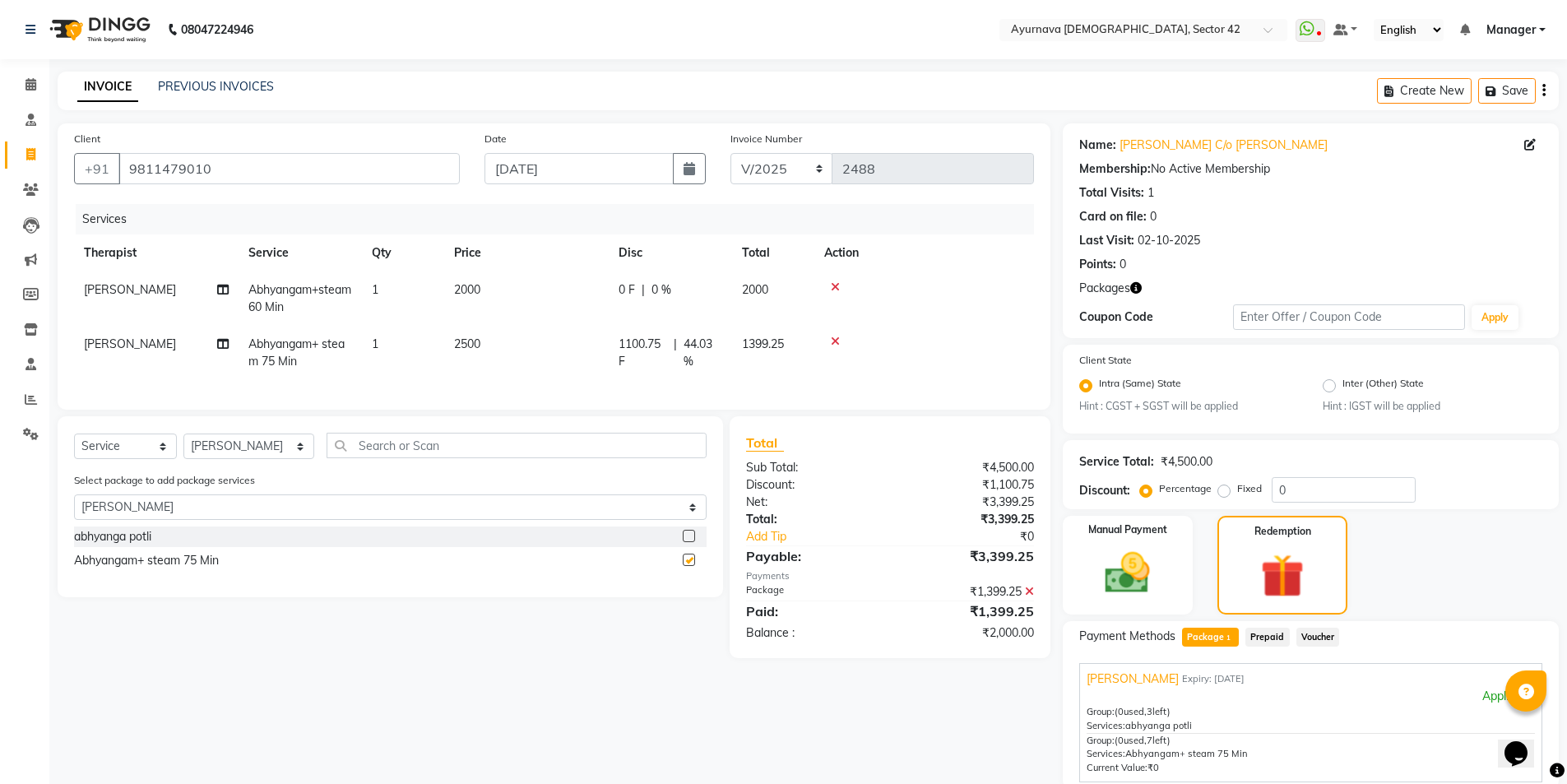
checkbox input "false"
click at [833, 285] on icon at bounding box center [835, 287] width 9 height 12
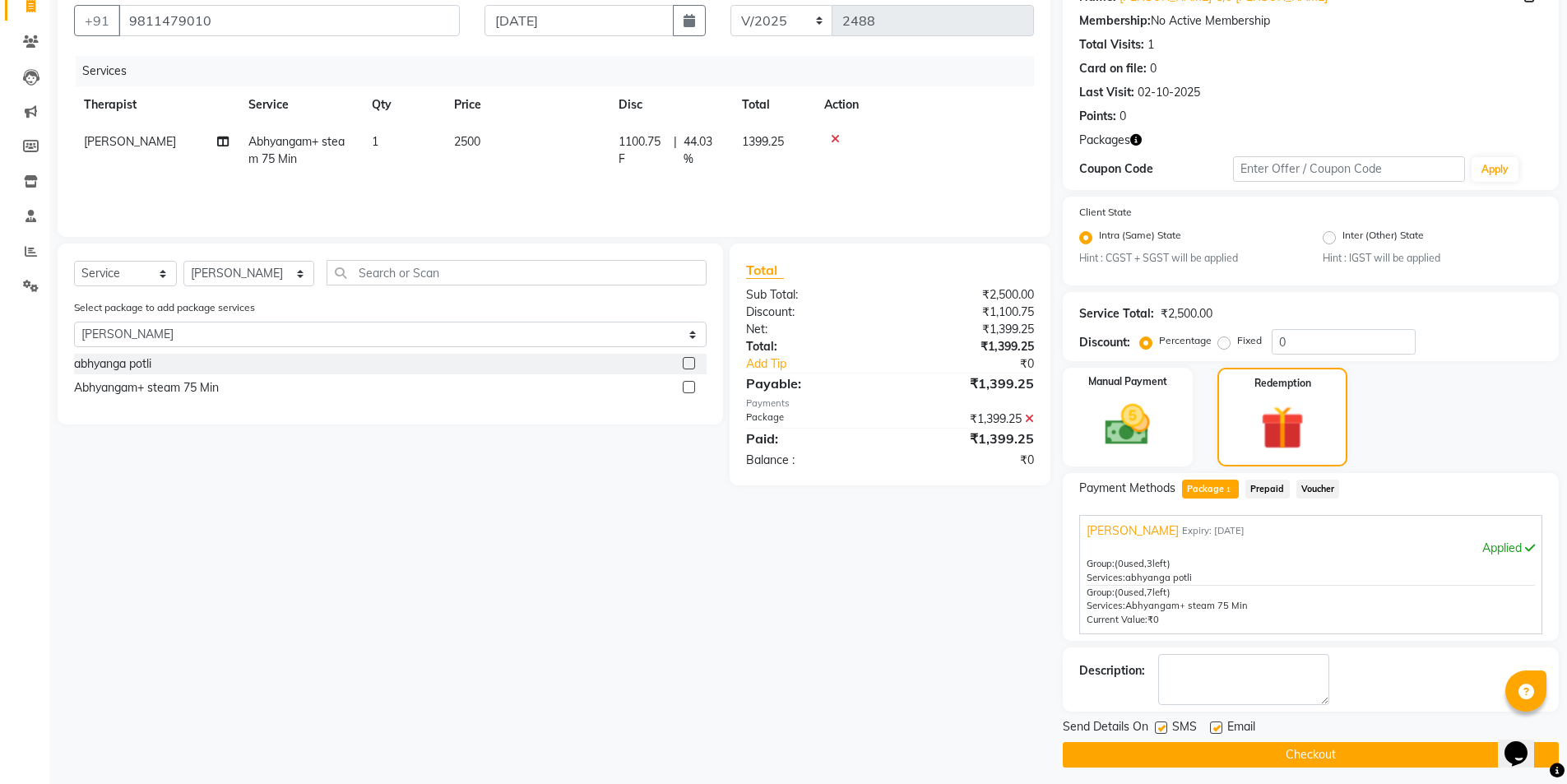
scroll to position [156, 0]
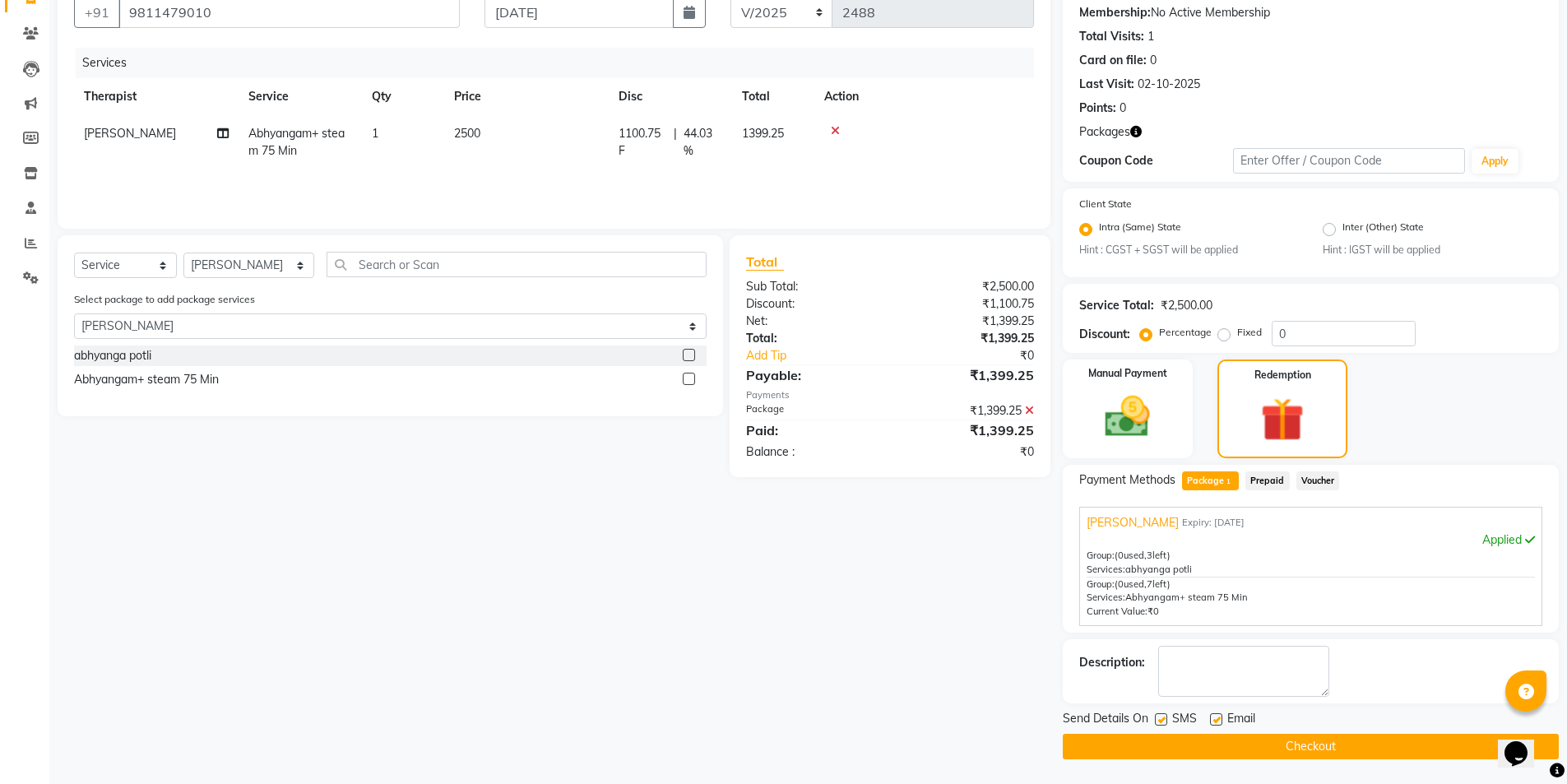
drag, startPoint x: 1161, startPoint y: 714, endPoint x: 1179, endPoint y: 745, distance: 35.8
click at [1161, 711] on label at bounding box center [1161, 719] width 13 height 13
click at [1161, 711] on input "checkbox" at bounding box center [1161, 720] width 11 height 11
checkbox input "false"
click at [1184, 711] on button "Checkout" at bounding box center [1311, 746] width 496 height 26
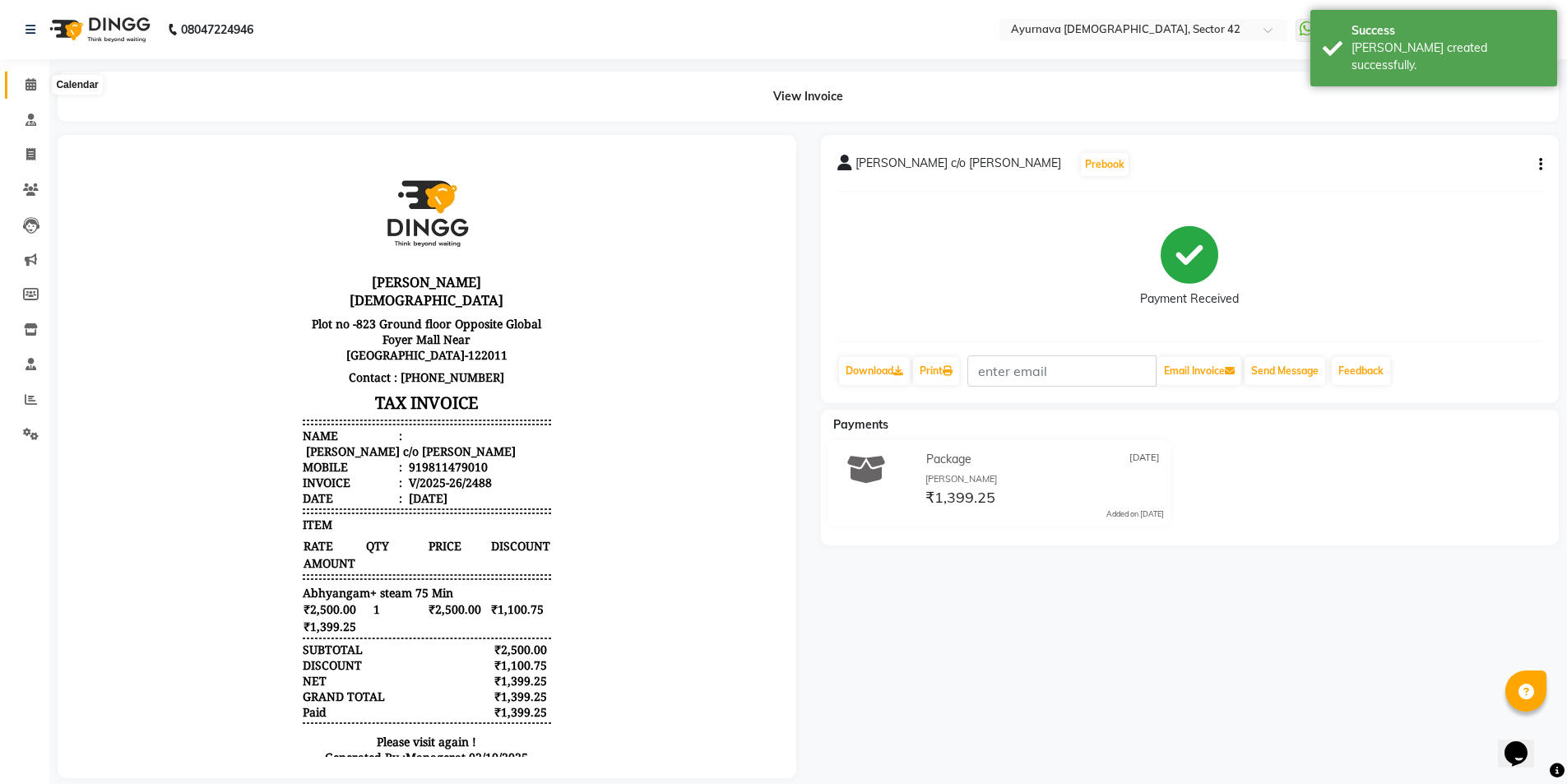
click at [21, 88] on span at bounding box center [30, 85] width 29 height 19
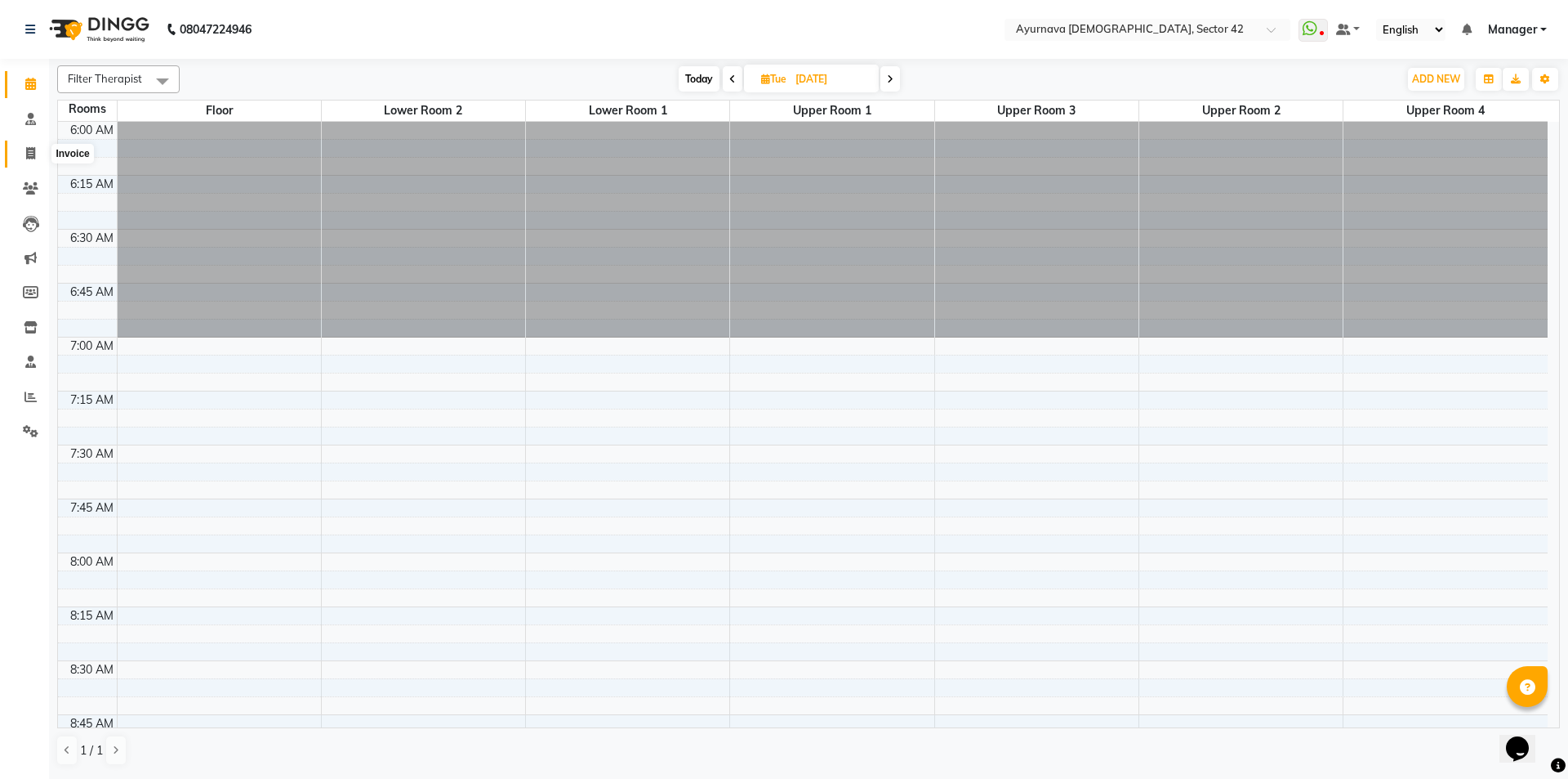
click at [32, 151] on icon at bounding box center [30, 153] width 9 height 12
select select "service"
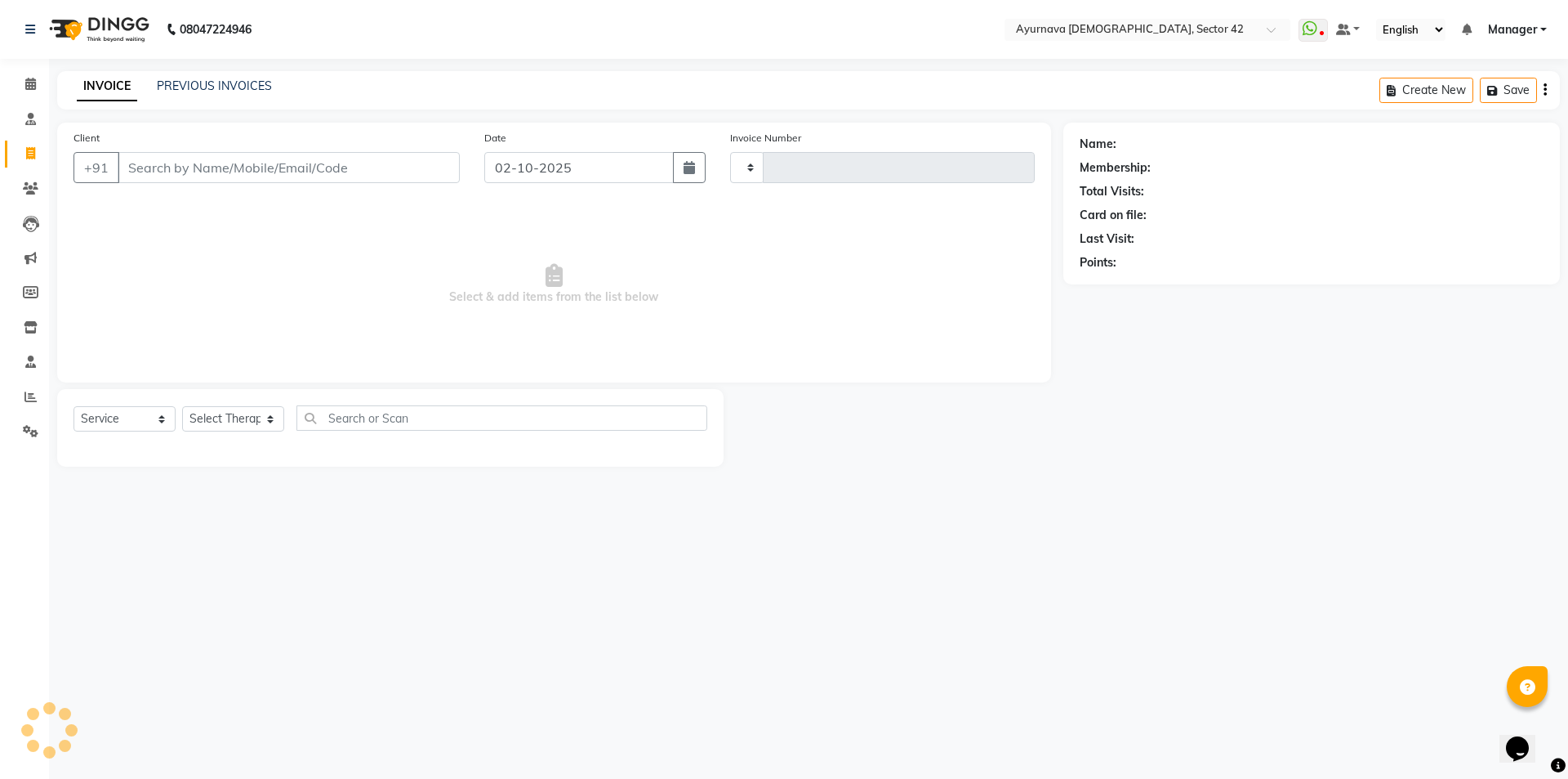
type input "2489"
select select "5575"
click at [247, 161] on input "Client" at bounding box center [289, 167] width 342 height 31
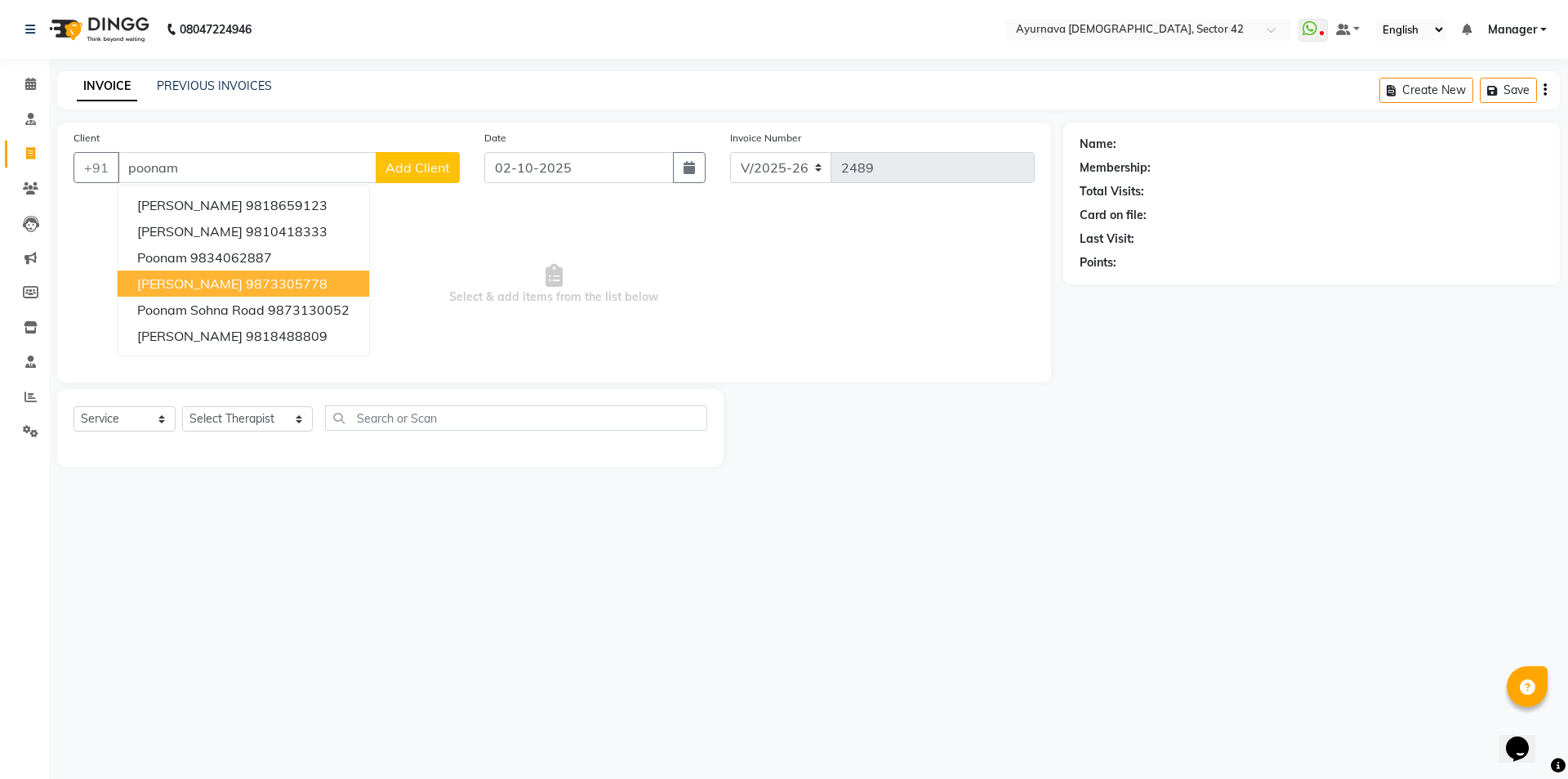
click at [233, 275] on span "[PERSON_NAME]" at bounding box center [190, 283] width 106 height 16
type input "9873305778"
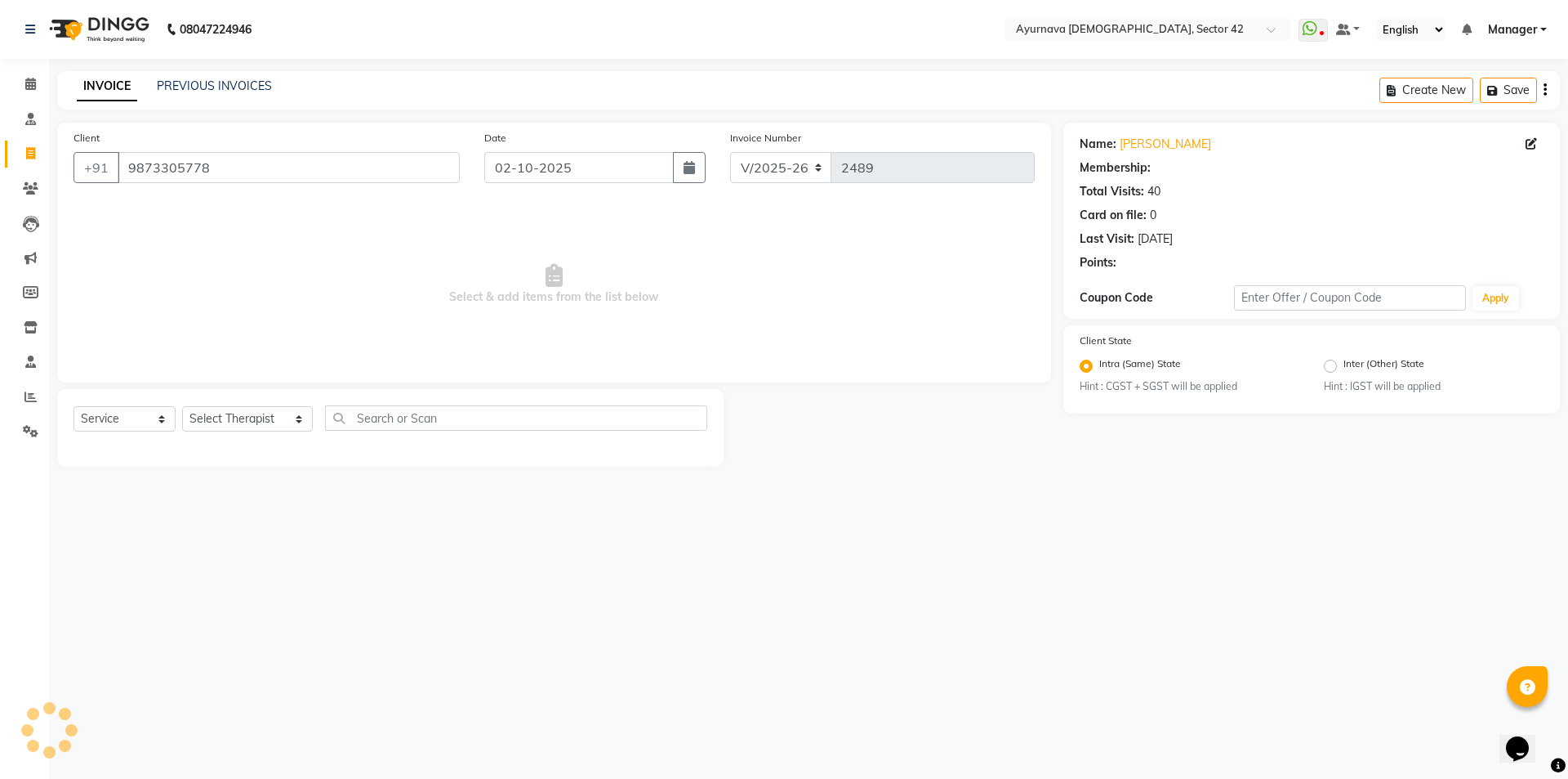
select select "1: Object"
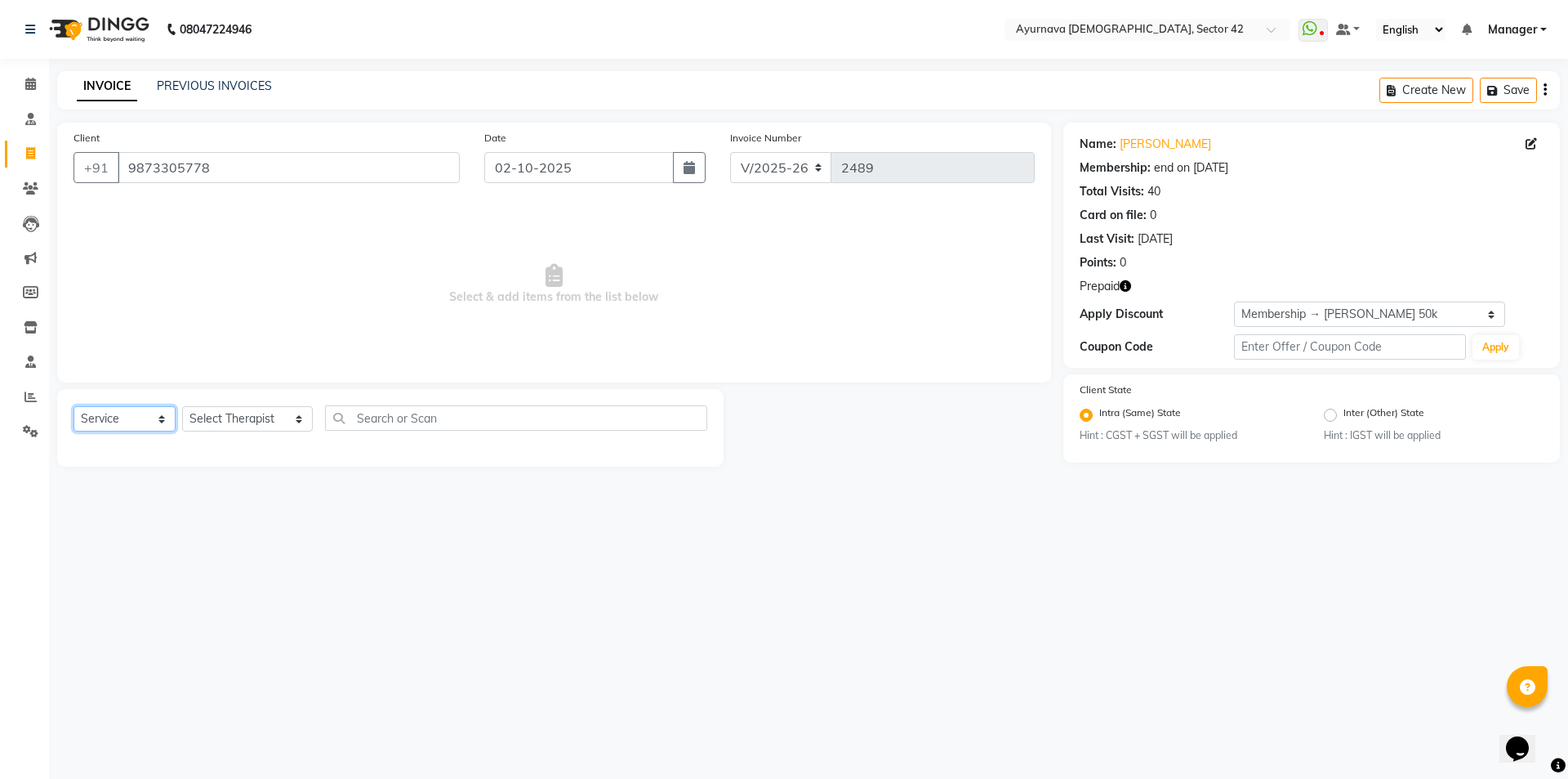
click at [109, 421] on select "Select Service Product Membership Package Voucher Prepaid Gift Card" at bounding box center [124, 419] width 102 height 26
click at [259, 431] on select "Select Therapist [PERSON_NAME] akash [PERSON_NAME] [PERSON_NAME] [PERSON_NAME] …" at bounding box center [247, 419] width 130 height 26
select select "93234"
click at [182, 406] on select "Select Therapist [PERSON_NAME] akash [PERSON_NAME] [PERSON_NAME] [PERSON_NAME] …" at bounding box center [247, 419] width 130 height 26
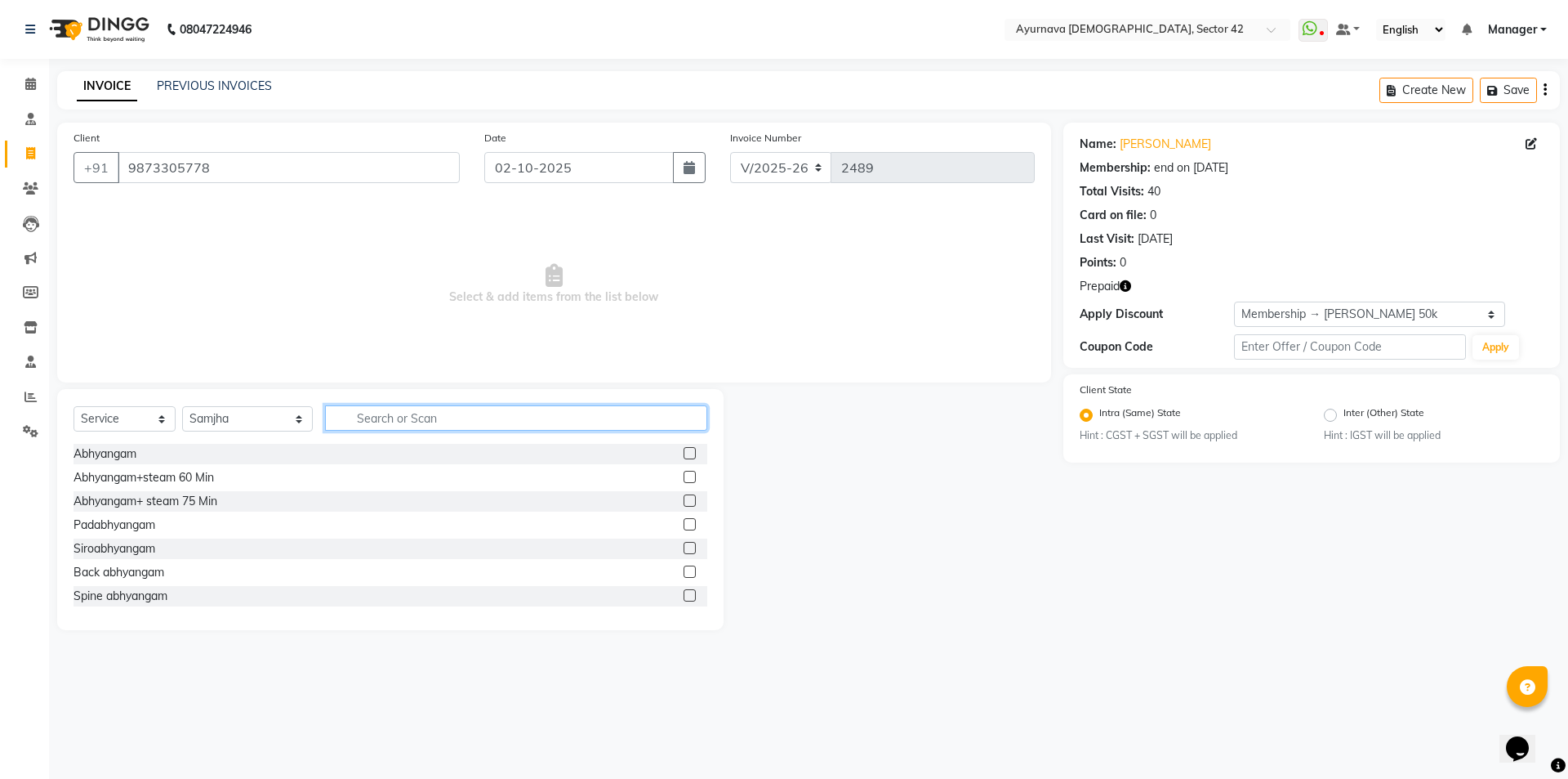
click at [504, 407] on input "text" at bounding box center [515, 418] width 382 height 26
type input "abhyangam"
click at [684, 447] on label at bounding box center [690, 453] width 12 height 12
click at [684, 449] on input "checkbox" at bounding box center [689, 454] width 11 height 11
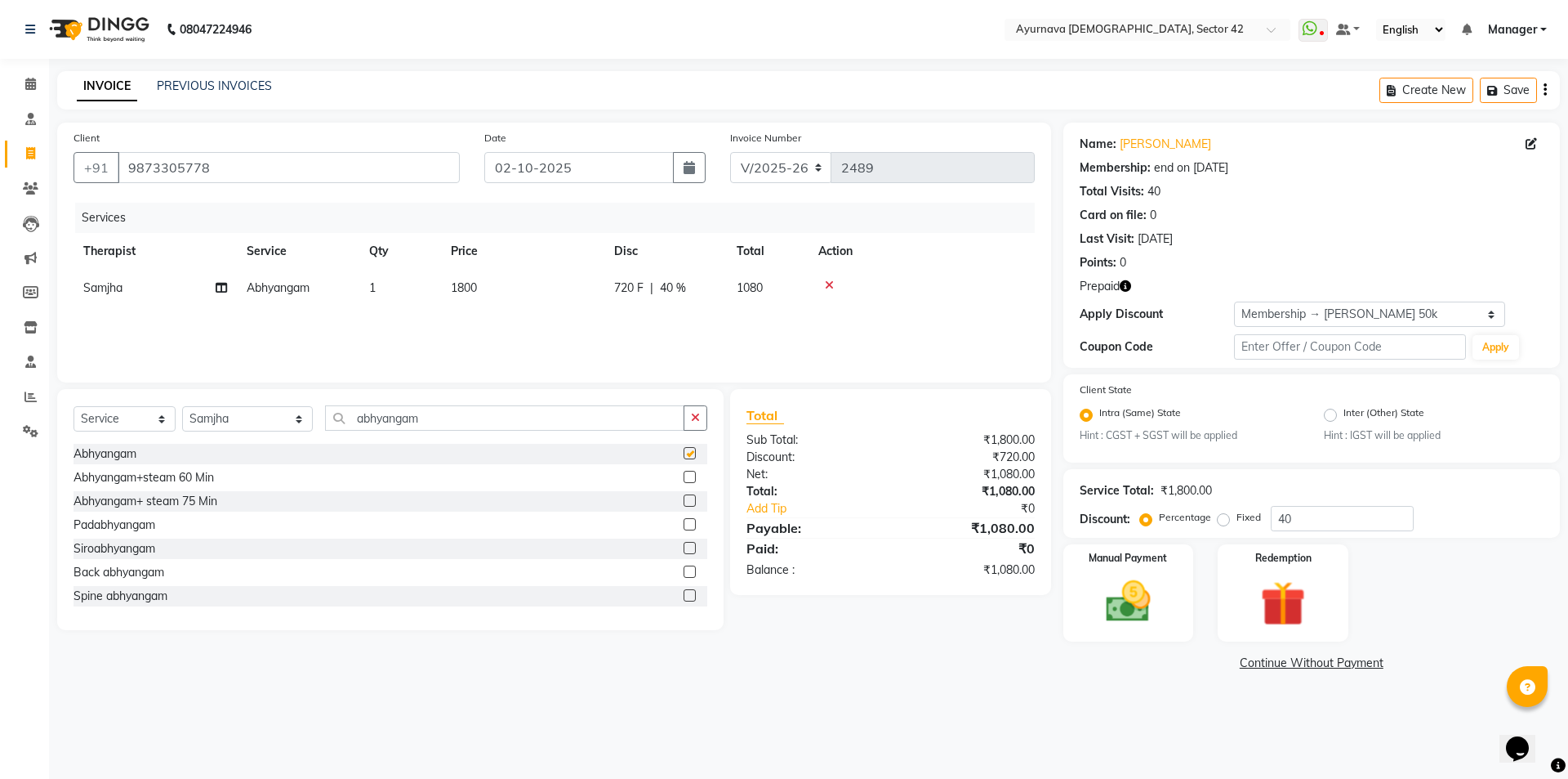
checkbox input "false"
drag, startPoint x: 612, startPoint y: 413, endPoint x: 603, endPoint y: 438, distance: 26.6
click at [607, 422] on input "abhyangam" at bounding box center [504, 418] width 359 height 26
type input "a"
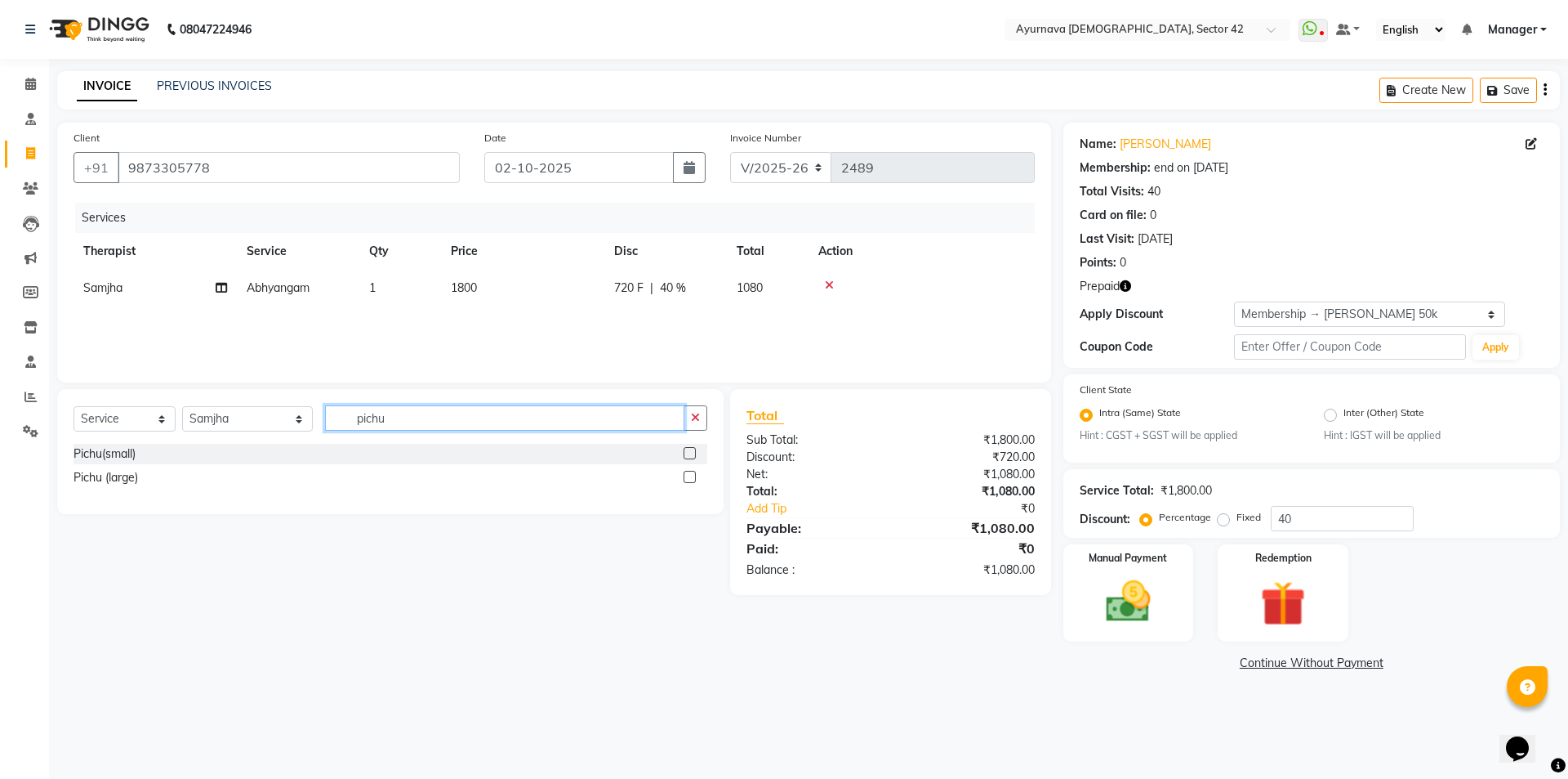
type input "pichu"
click at [686, 473] on label at bounding box center [690, 476] width 12 height 12
click at [686, 473] on input "checkbox" at bounding box center [689, 477] width 11 height 11
checkbox input "false"
click at [1284, 605] on img at bounding box center [1282, 603] width 76 height 58
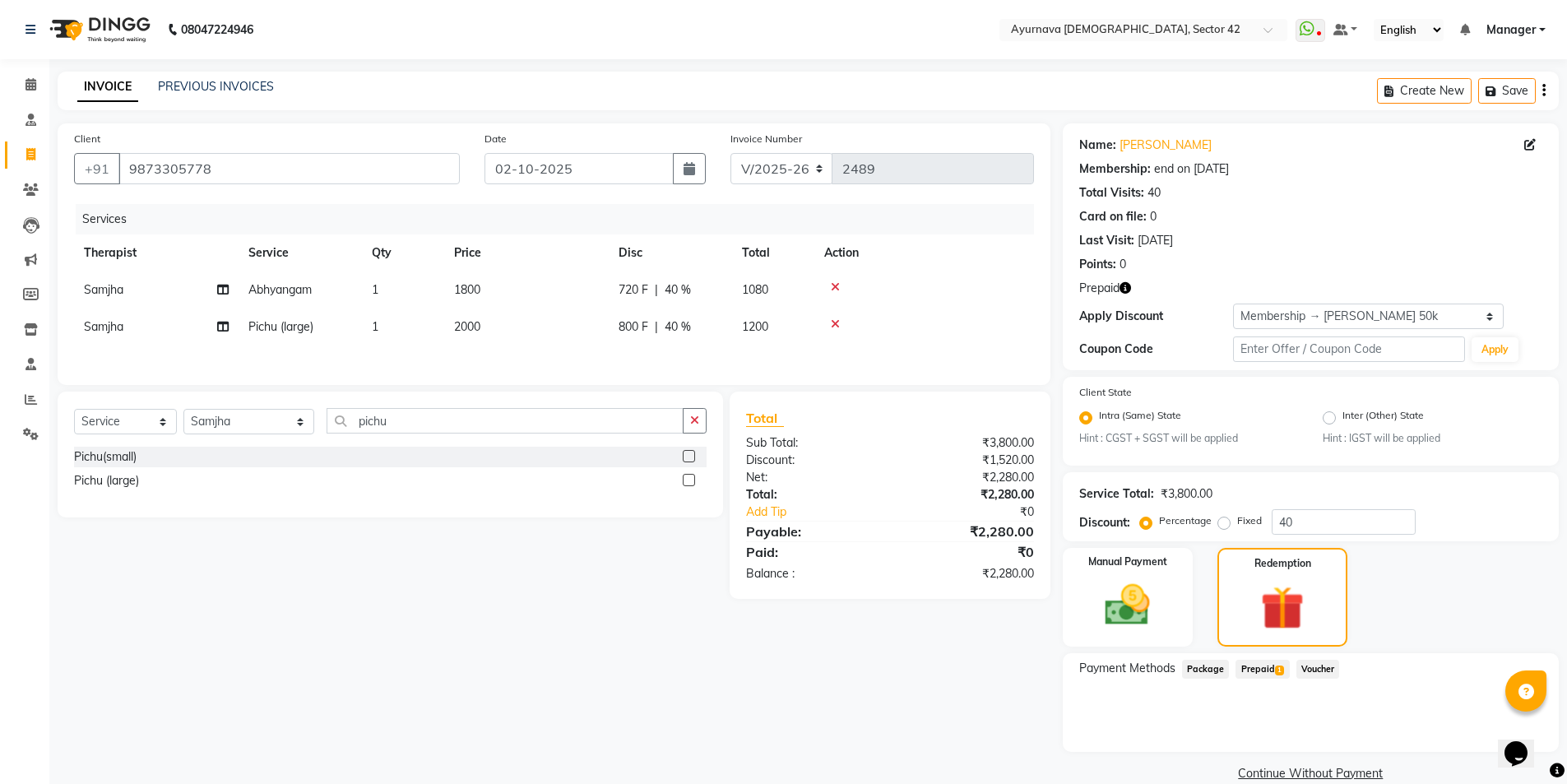
click at [374, 329] on span "1" at bounding box center [374, 326] width 6 height 15
select select "93234"
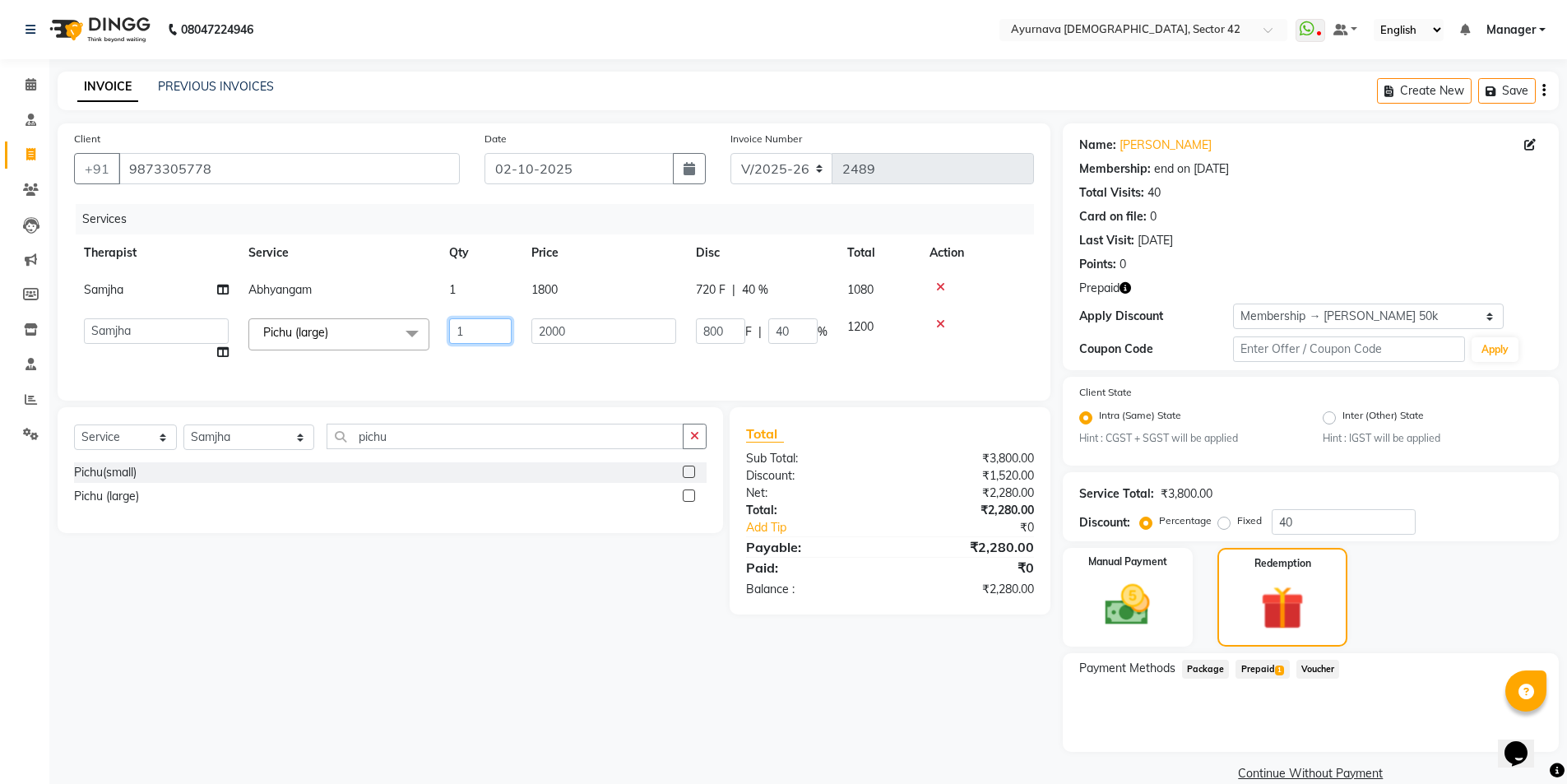
click at [482, 331] on input "1" at bounding box center [481, 330] width 63 height 26
type input "3"
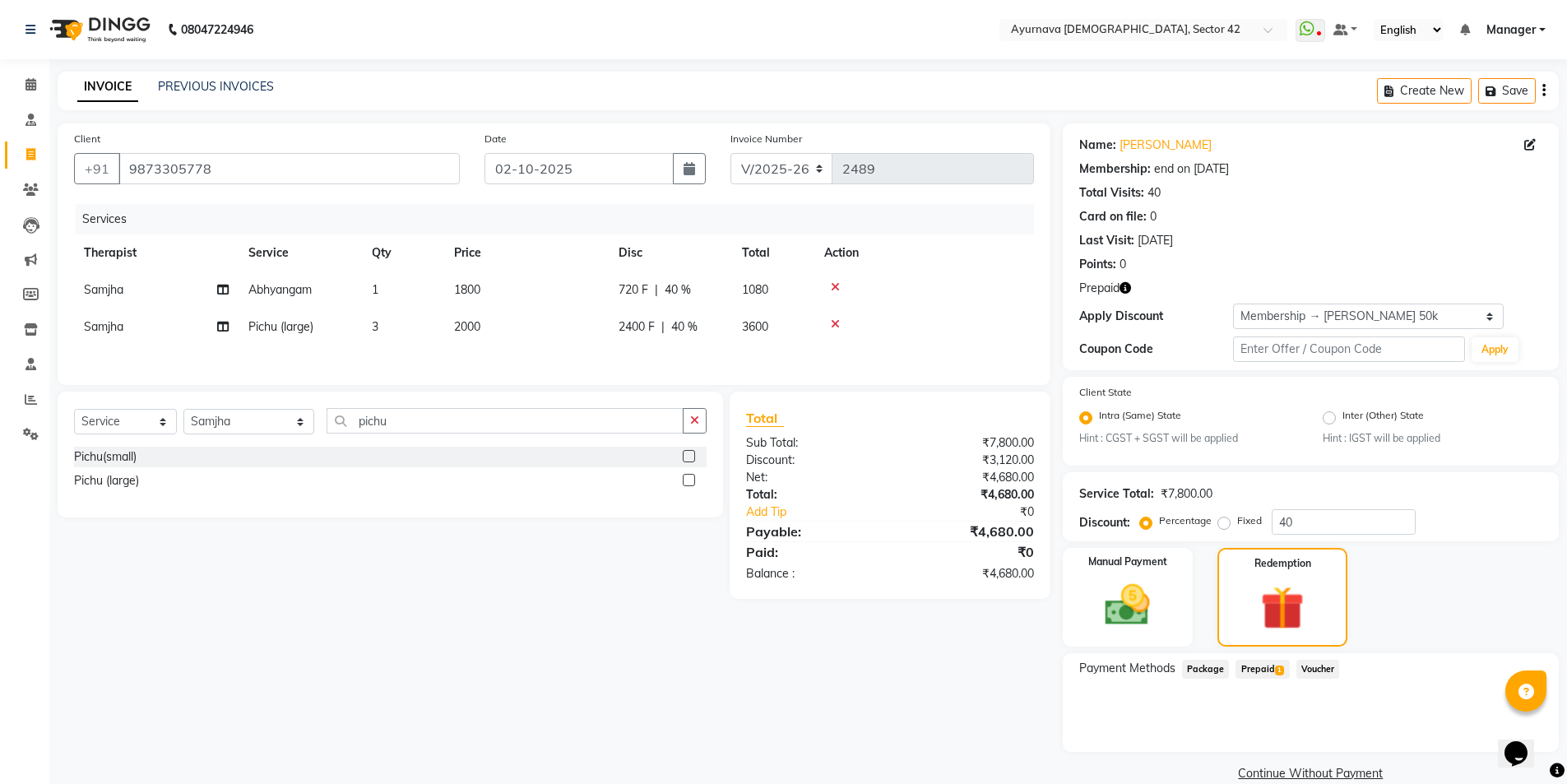
click at [1265, 661] on span "Prepaid 1" at bounding box center [1262, 668] width 54 height 19
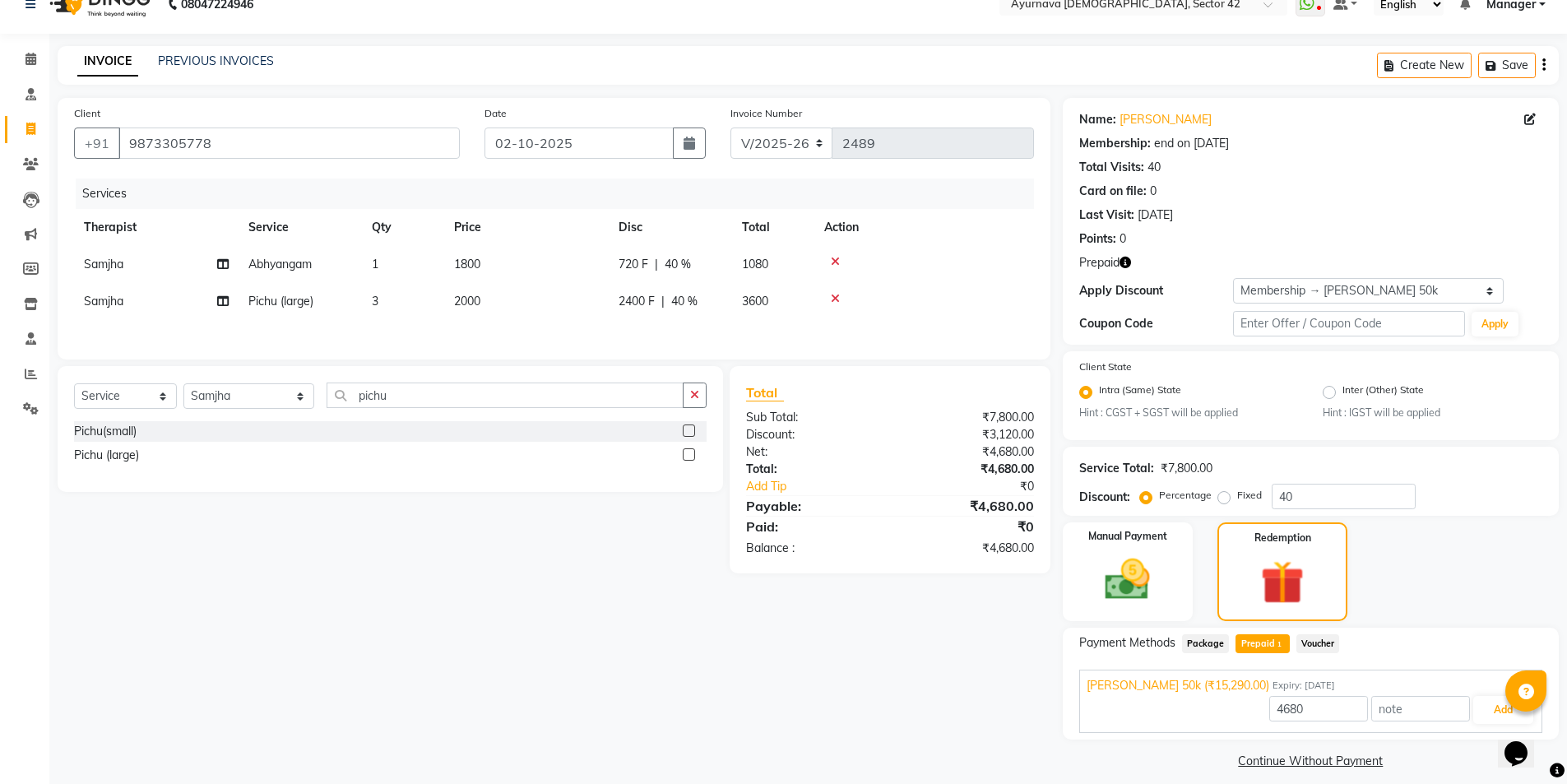
scroll to position [39, 0]
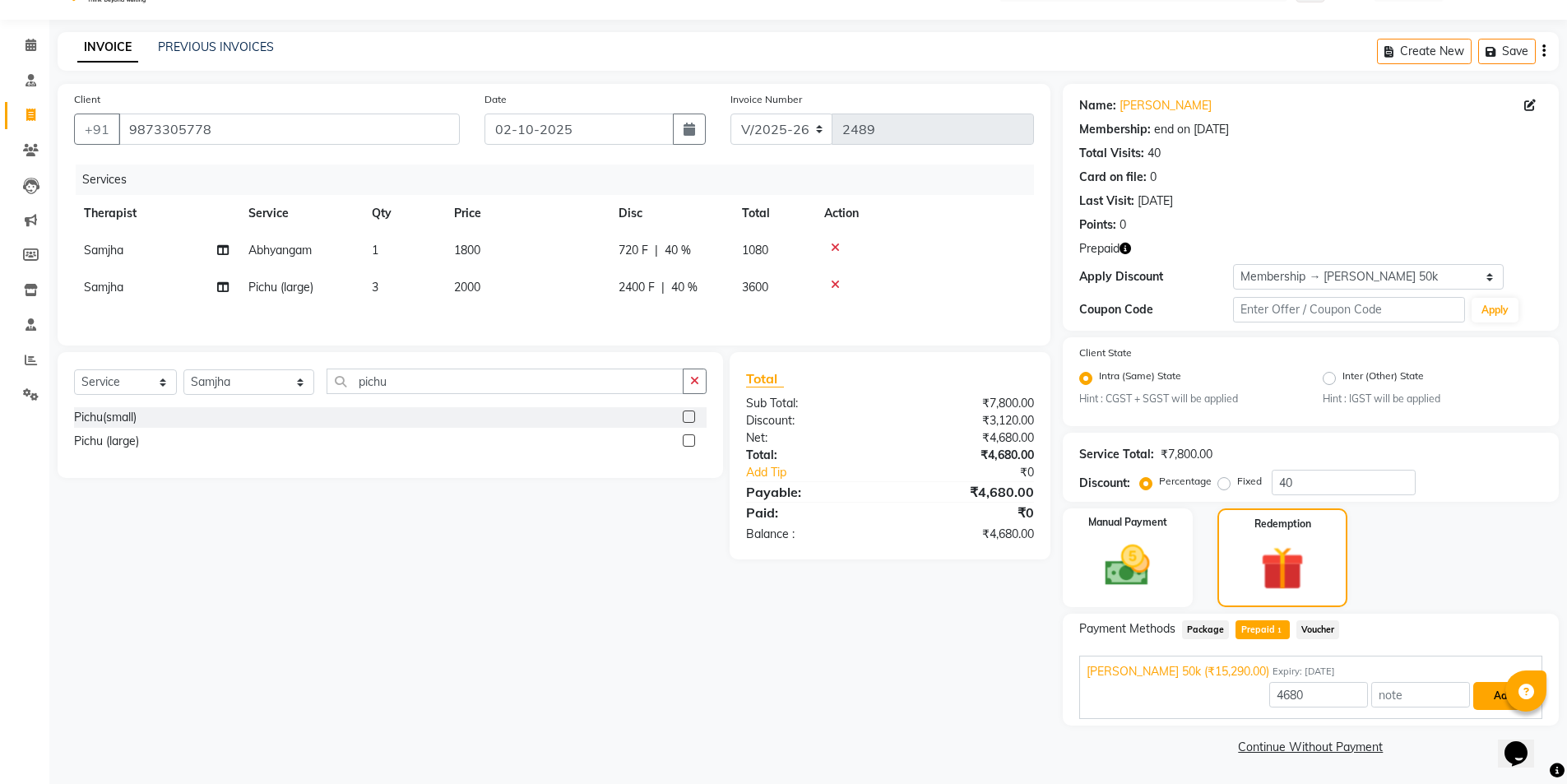
click at [1435, 690] on button "Add" at bounding box center [1503, 695] width 60 height 28
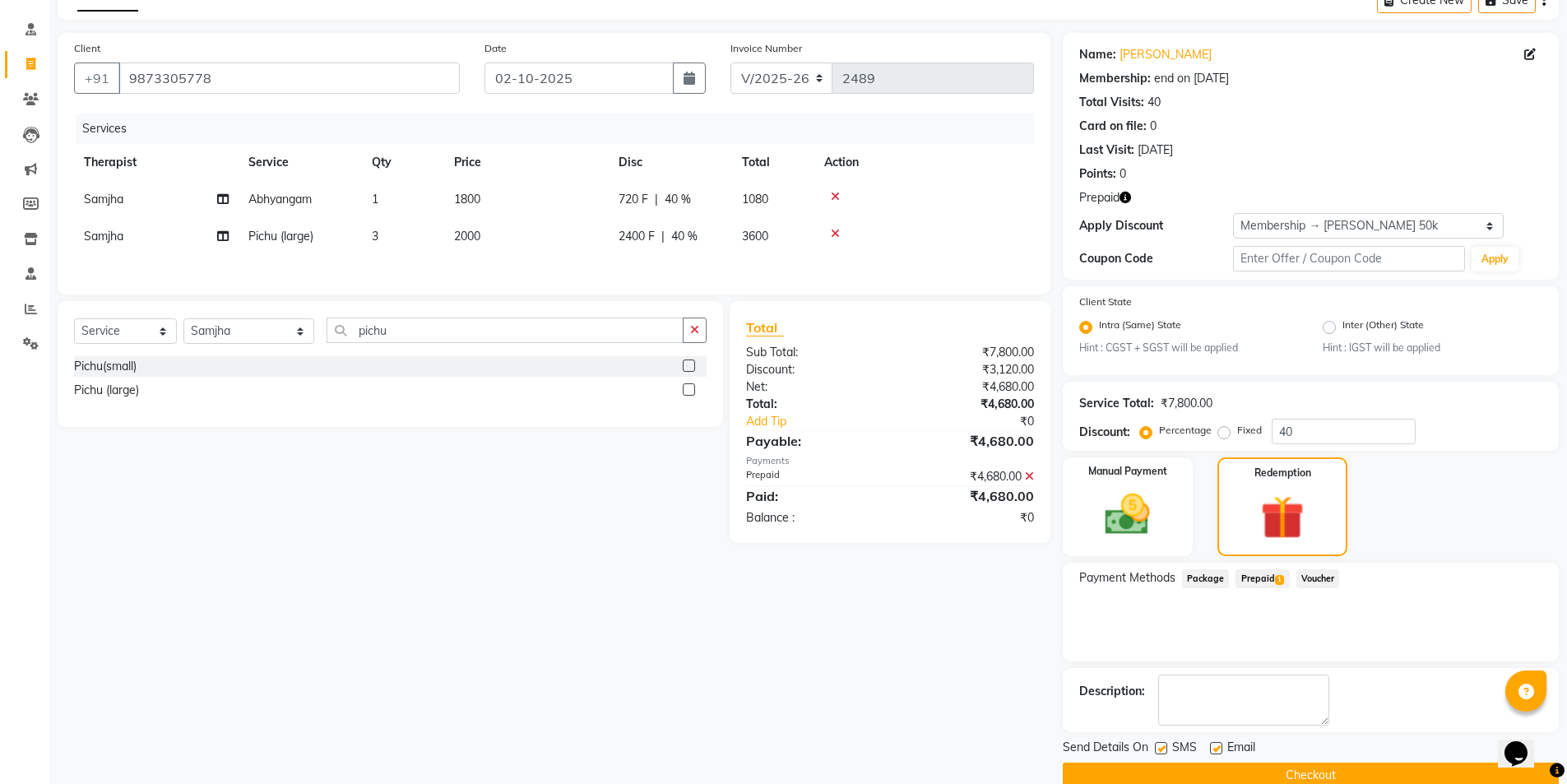
scroll to position [120, 0]
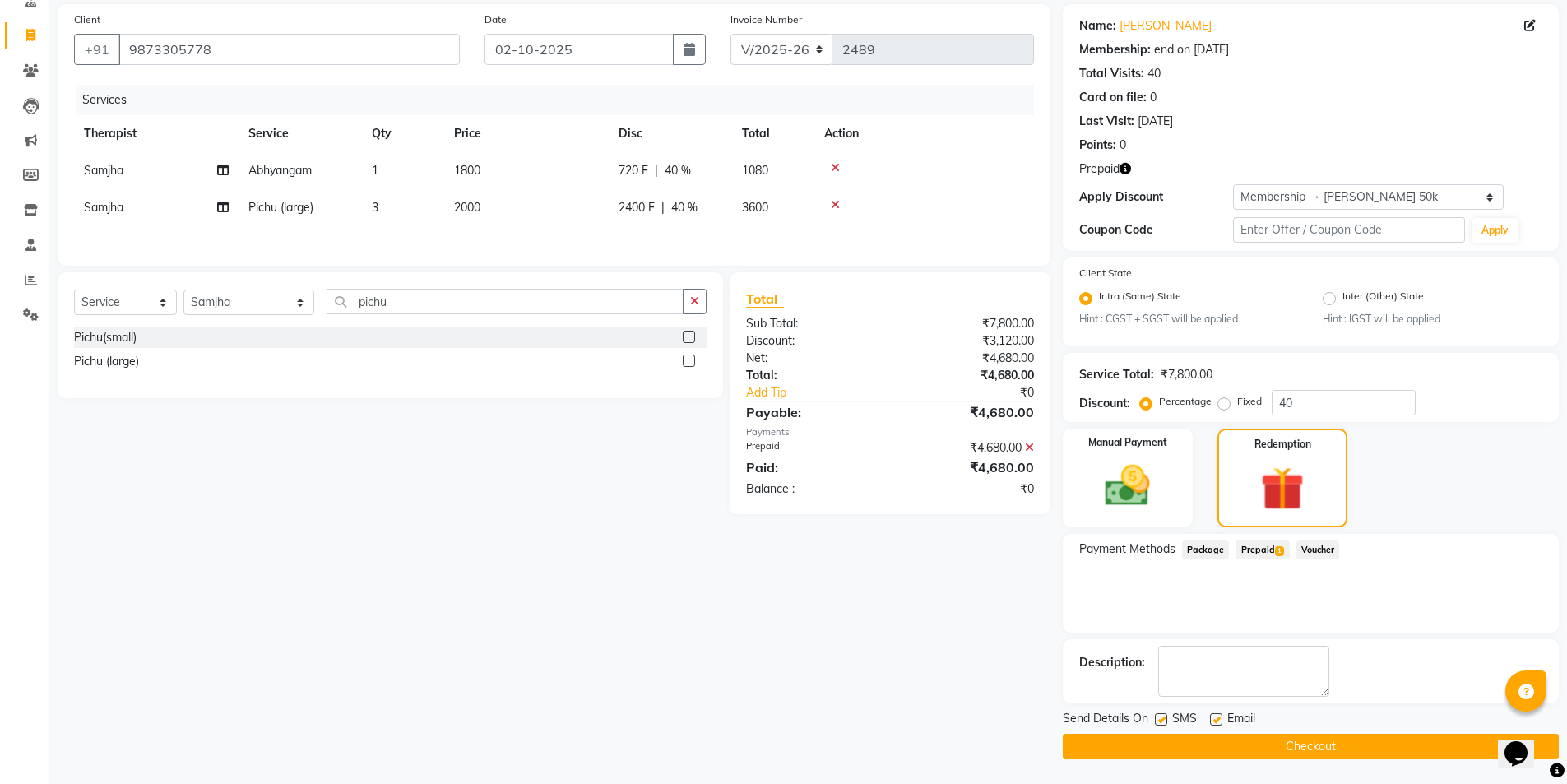
drag, startPoint x: 1161, startPoint y: 713, endPoint x: 1172, endPoint y: 737, distance: 26.4
click at [1160, 711] on label at bounding box center [1161, 719] width 13 height 13
click at [1160, 711] on input "checkbox" at bounding box center [1161, 720] width 11 height 11
checkbox input "false"
click at [1172, 711] on button "Checkout" at bounding box center [1311, 746] width 496 height 26
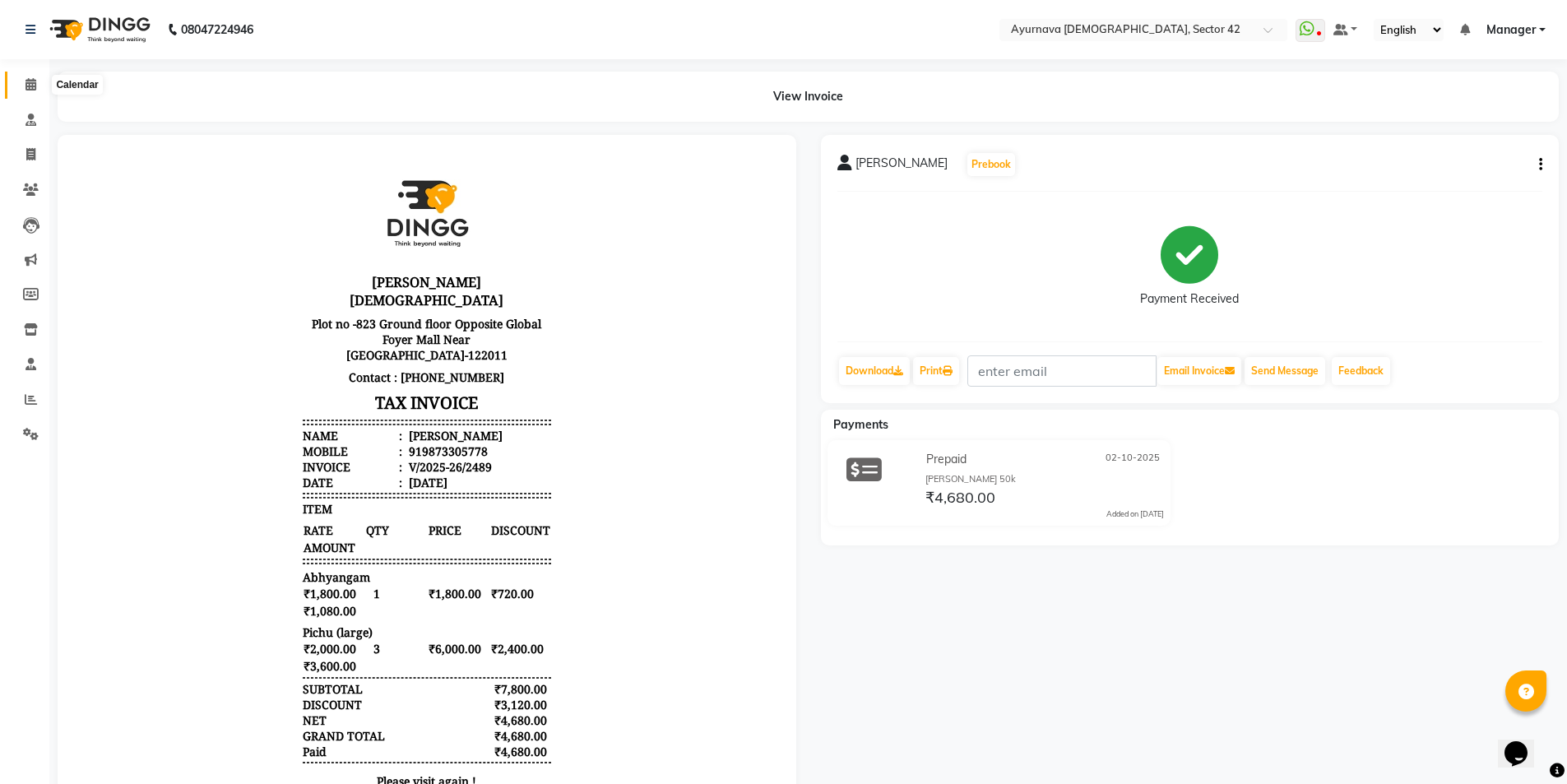
drag, startPoint x: 26, startPoint y: 84, endPoint x: 47, endPoint y: 84, distance: 21.0
click at [28, 84] on icon at bounding box center [31, 84] width 11 height 13
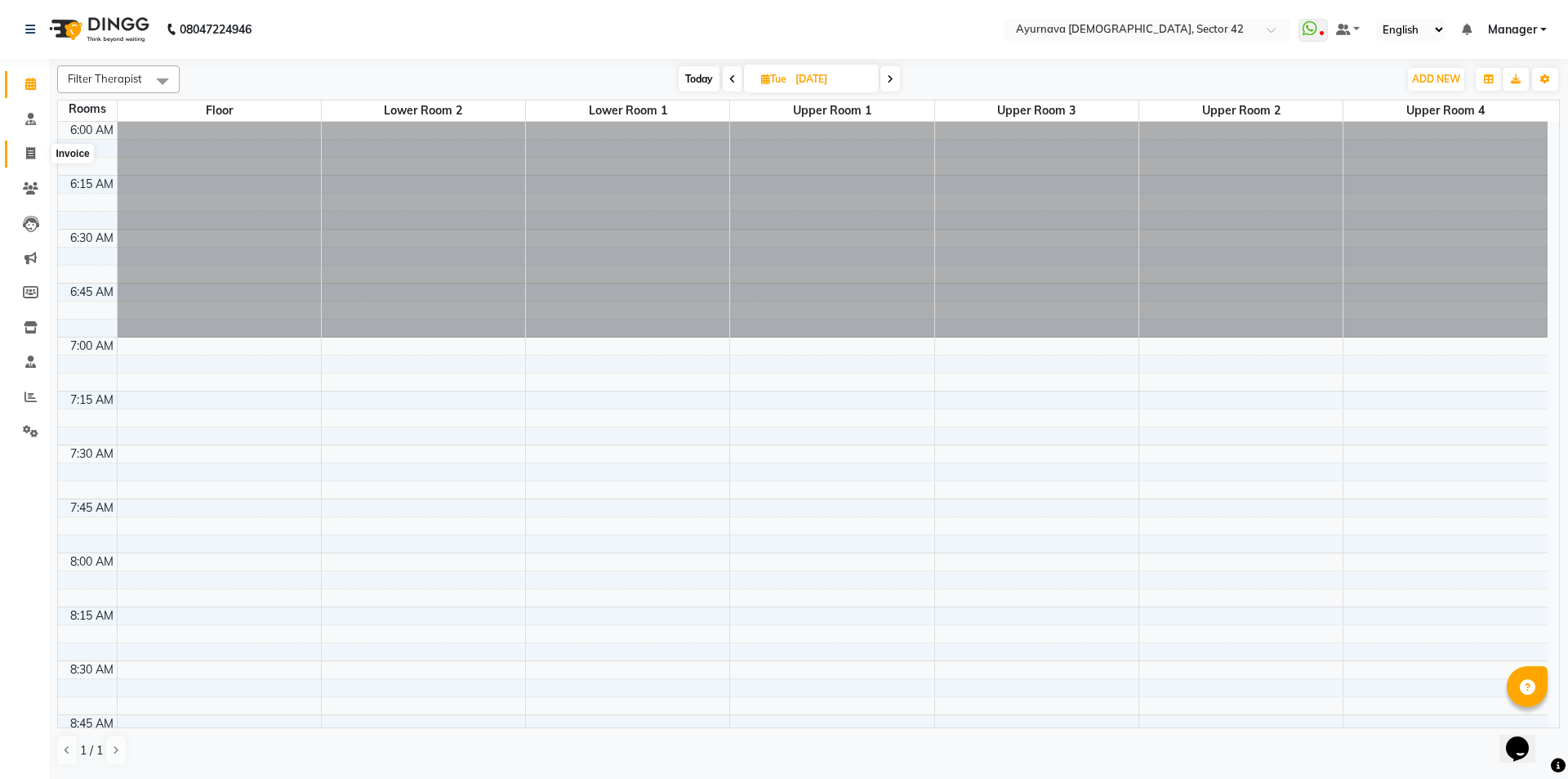
click at [30, 153] on icon at bounding box center [30, 153] width 9 height 12
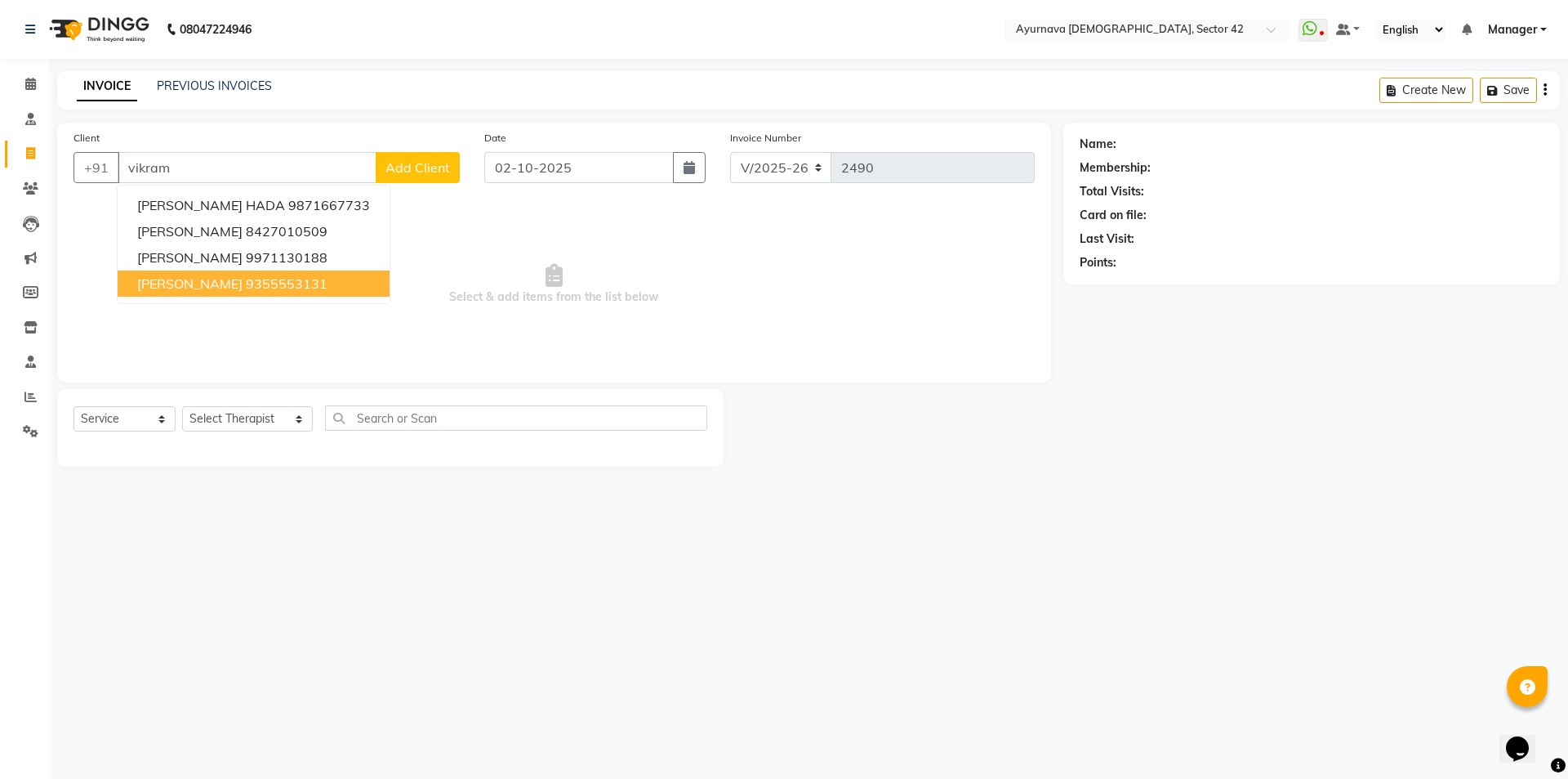
click at [260, 277] on ngb-highlight "9355553131" at bounding box center [286, 283] width 82 height 16
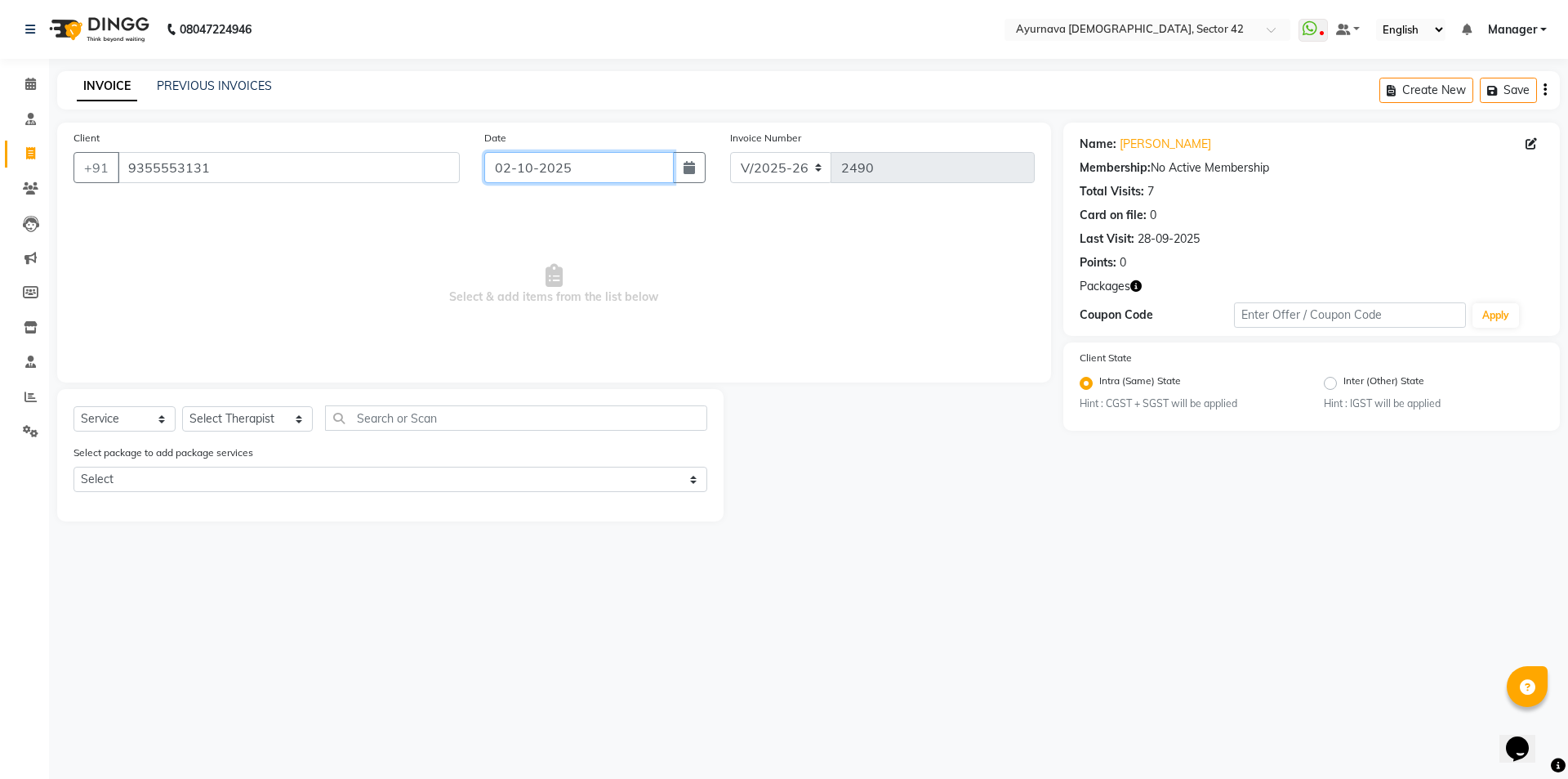
click at [629, 176] on input "02-10-2025" at bounding box center [579, 167] width 191 height 31
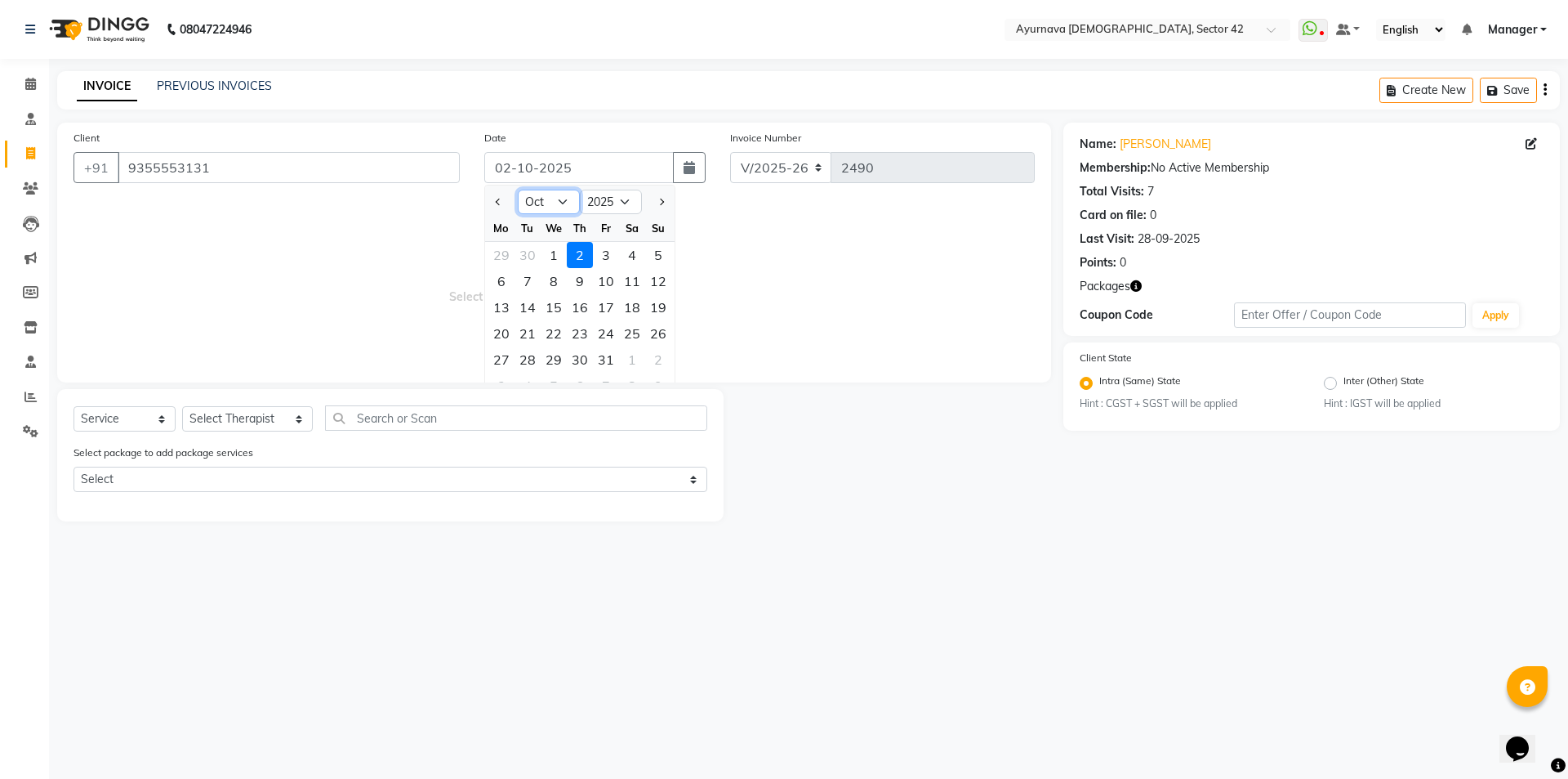
click at [556, 205] on select "Jan Feb Mar Apr May Jun [DATE] Aug Sep Oct Nov Dec" at bounding box center [549, 202] width 62 height 25
click at [518, 190] on select "Jan Feb Mar Apr May Jun [DATE] Aug Sep Oct Nov Dec" at bounding box center [549, 202] width 62 height 25
click at [529, 356] on div "30" at bounding box center [527, 358] width 26 height 26
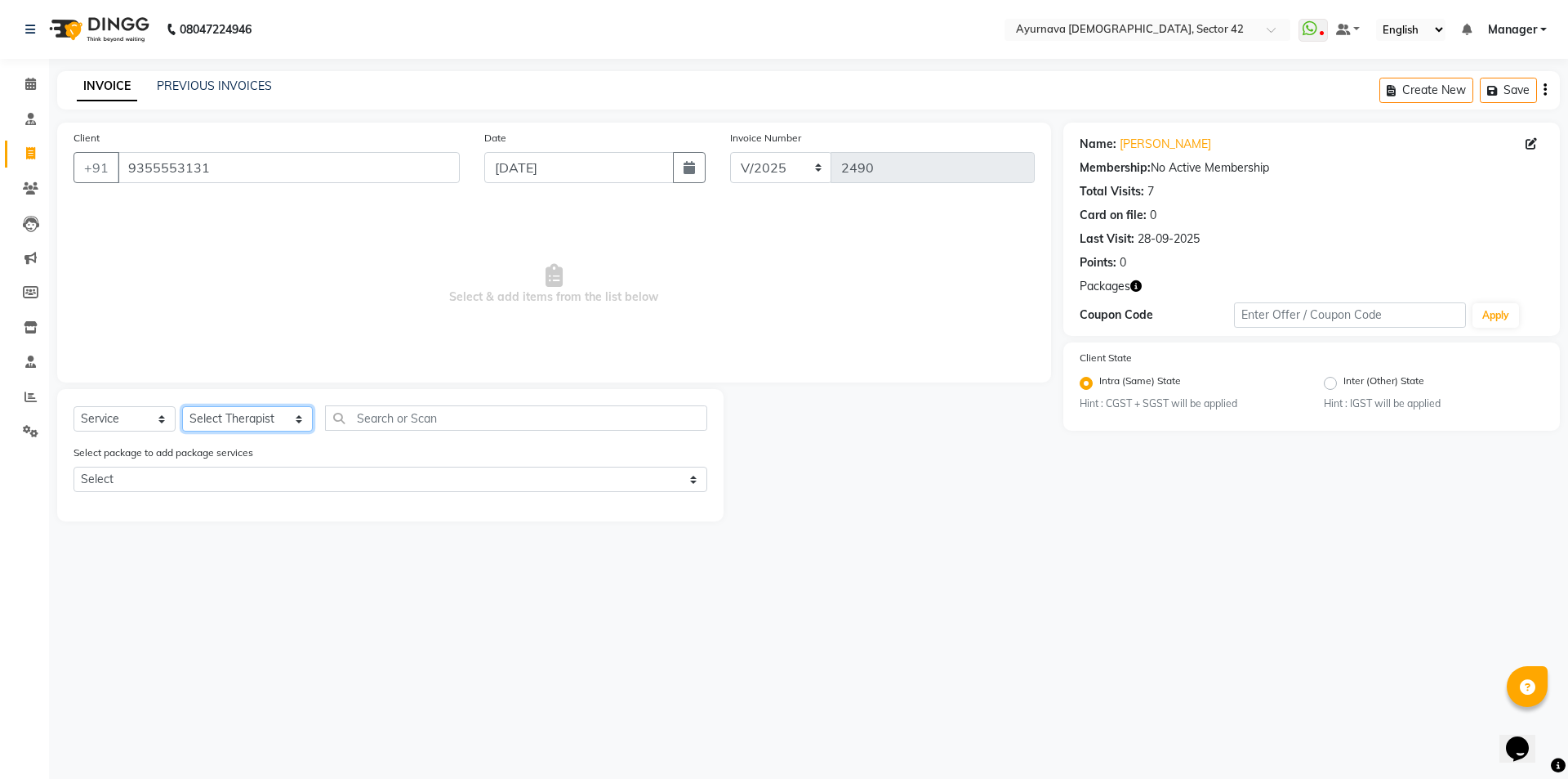
click at [217, 418] on select "Select Therapist [PERSON_NAME] akash [PERSON_NAME] [PERSON_NAME] [PERSON_NAME] …" at bounding box center [247, 419] width 130 height 26
click at [182, 406] on select "Select Therapist [PERSON_NAME] akash [PERSON_NAME] [PERSON_NAME] [PERSON_NAME] …" at bounding box center [247, 419] width 130 height 26
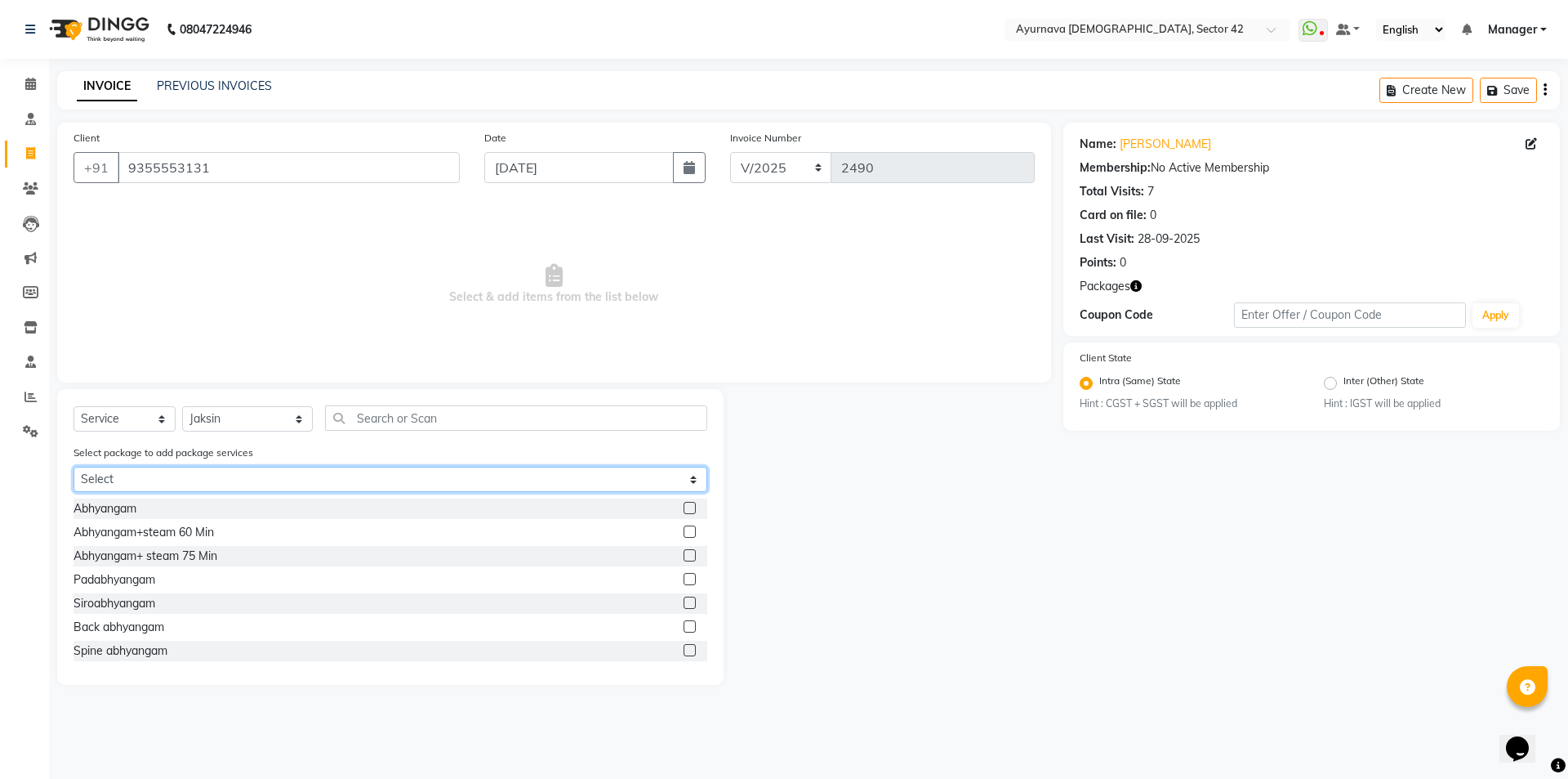
drag, startPoint x: 216, startPoint y: 477, endPoint x: 225, endPoint y: 476, distance: 9.1
click at [223, 476] on select "Select [PERSON_NAME] 15k" at bounding box center [390, 479] width 634 height 26
click at [74, 467] on select "Select [PERSON_NAME] 15k" at bounding box center [390, 479] width 634 height 26
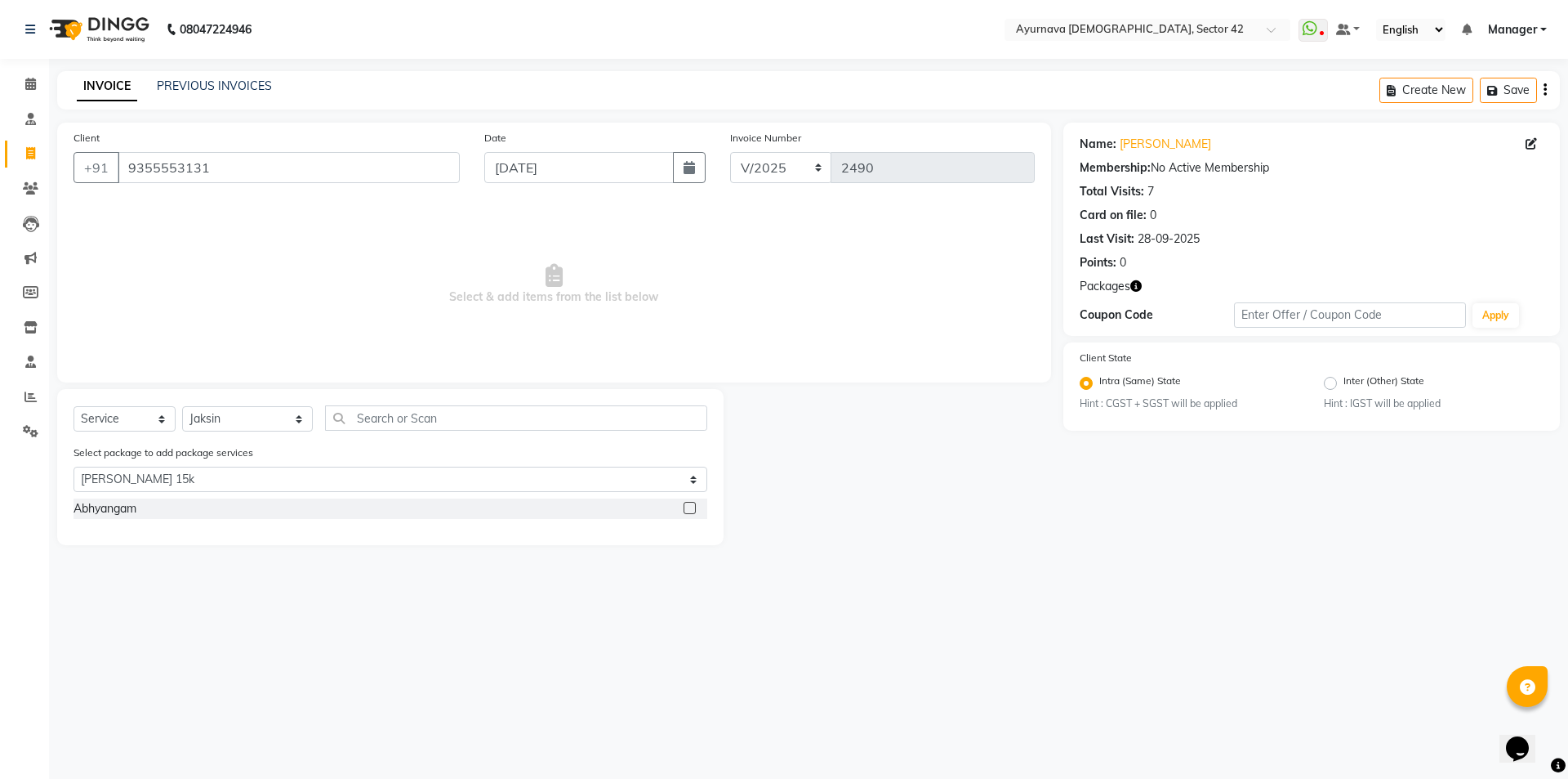
click at [693, 508] on label at bounding box center [690, 508] width 12 height 12
click at [693, 508] on input "checkbox" at bounding box center [689, 508] width 11 height 11
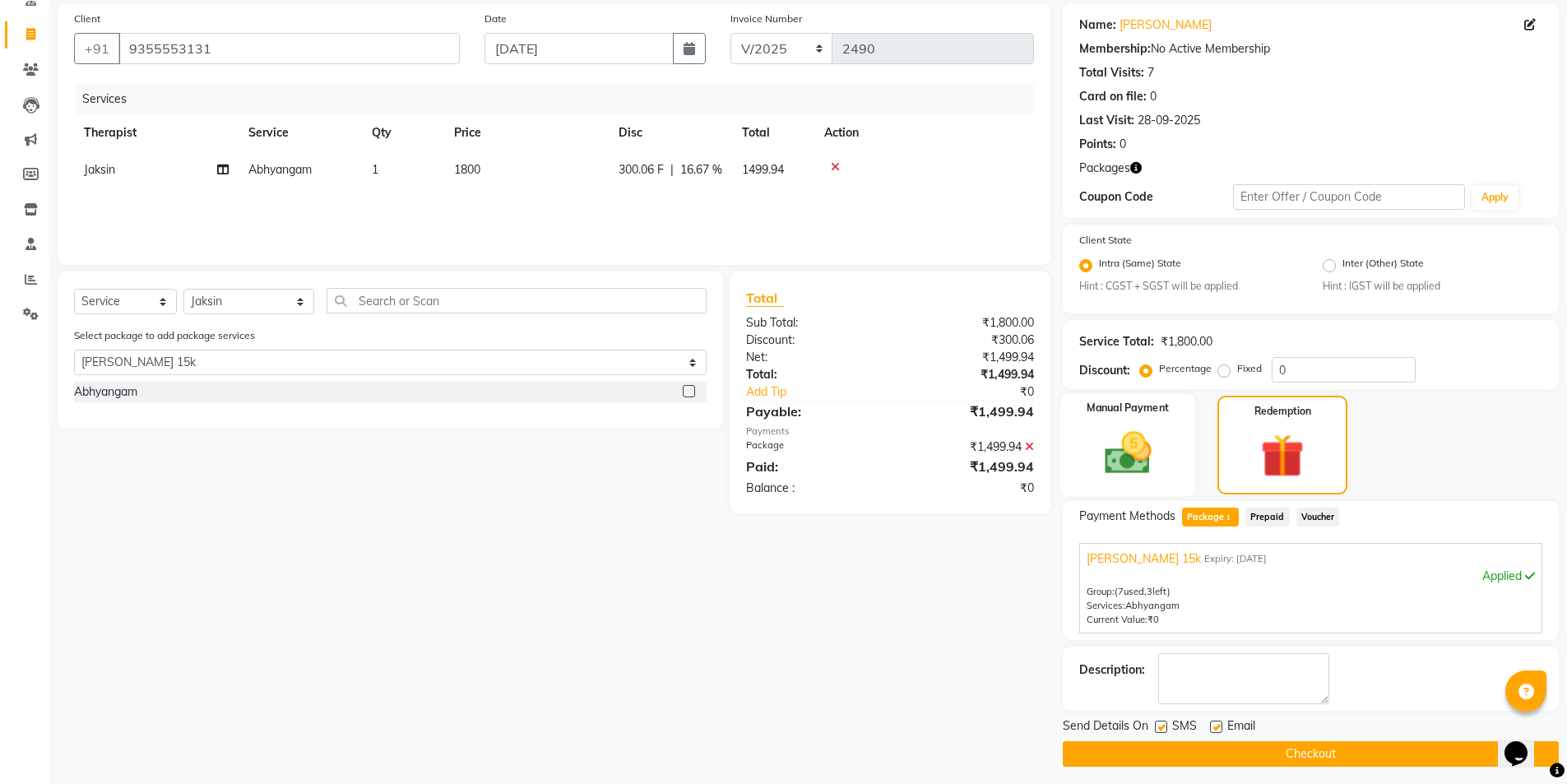
scroll to position [128, 0]
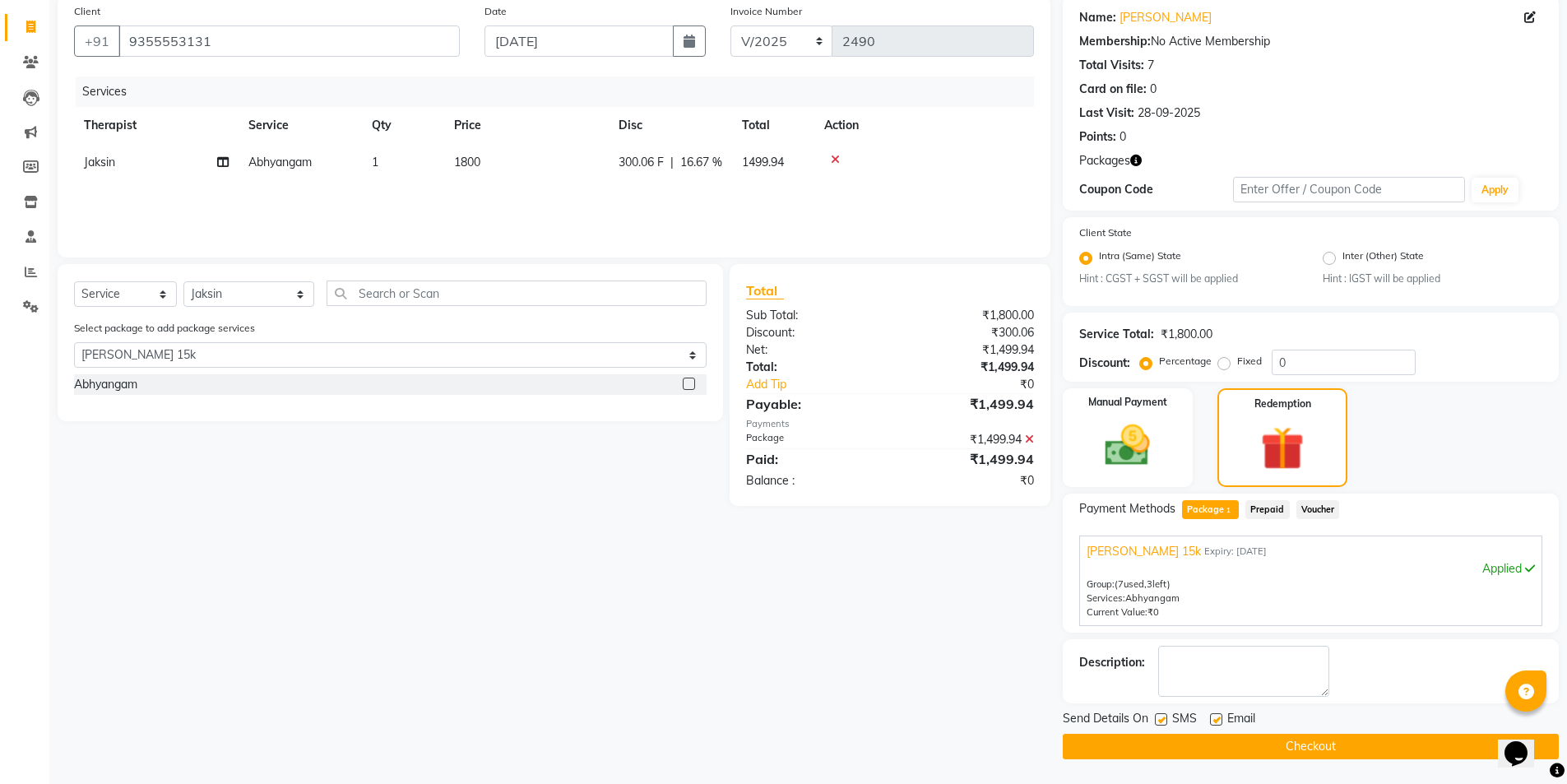
click at [1158, 711] on label at bounding box center [1161, 719] width 13 height 13
click at [1158, 711] on input "checkbox" at bounding box center [1161, 720] width 11 height 11
click at [1264, 711] on button "Checkout" at bounding box center [1311, 746] width 496 height 26
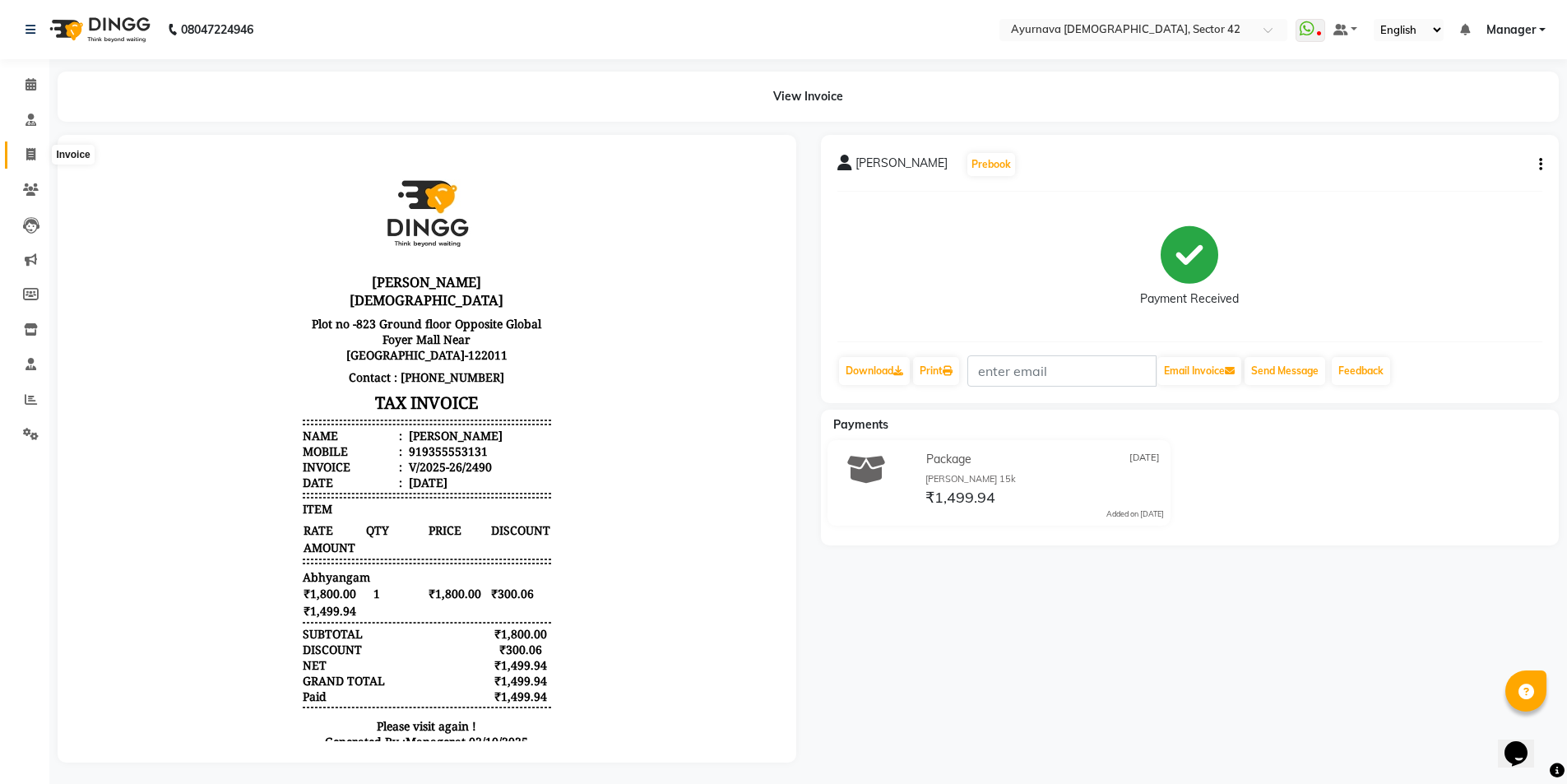
click at [24, 151] on span at bounding box center [30, 154] width 29 height 19
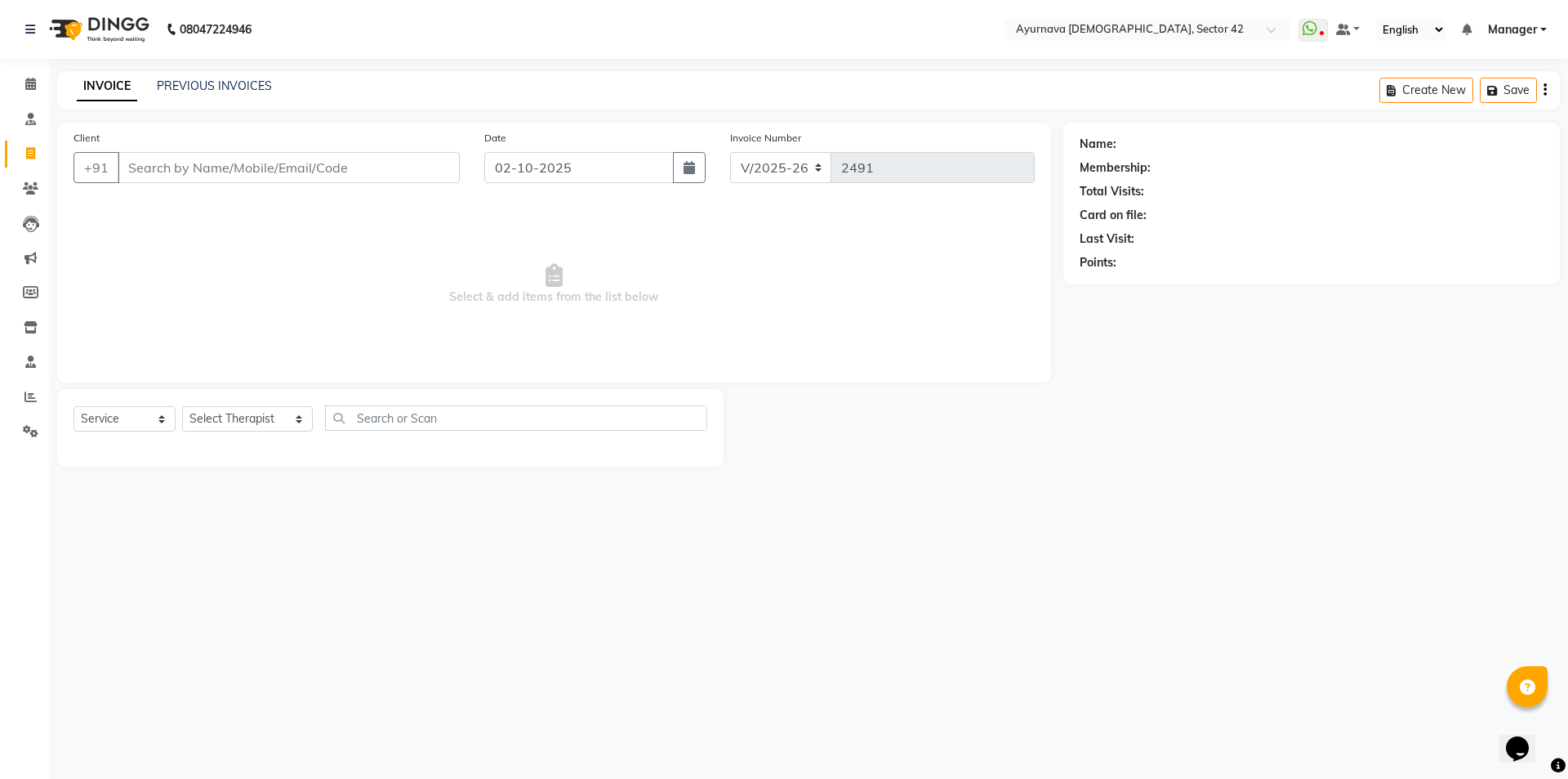
click at [162, 166] on input "Client" at bounding box center [289, 167] width 342 height 31
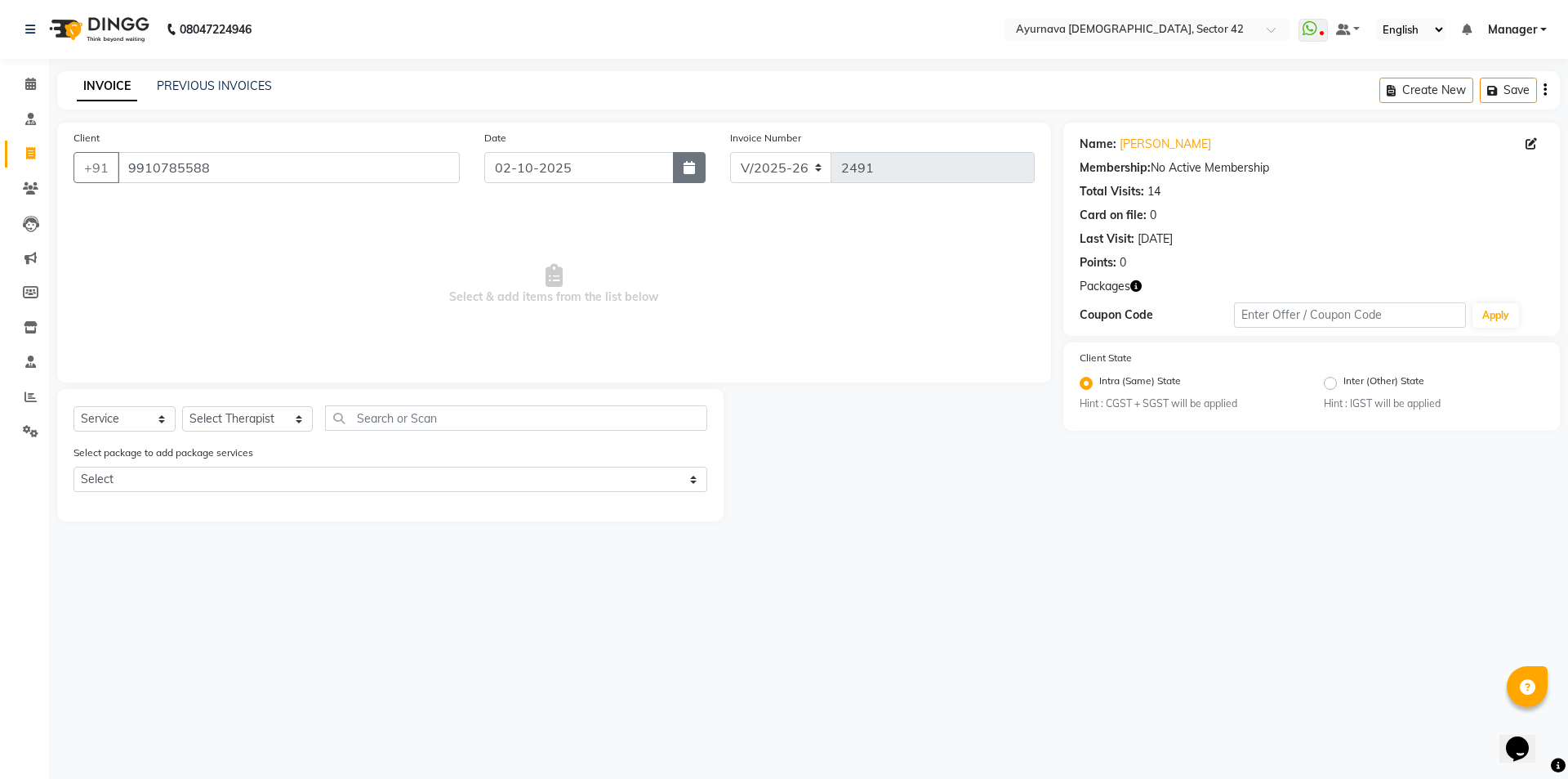
click at [693, 161] on icon "button" at bounding box center [689, 167] width 12 height 13
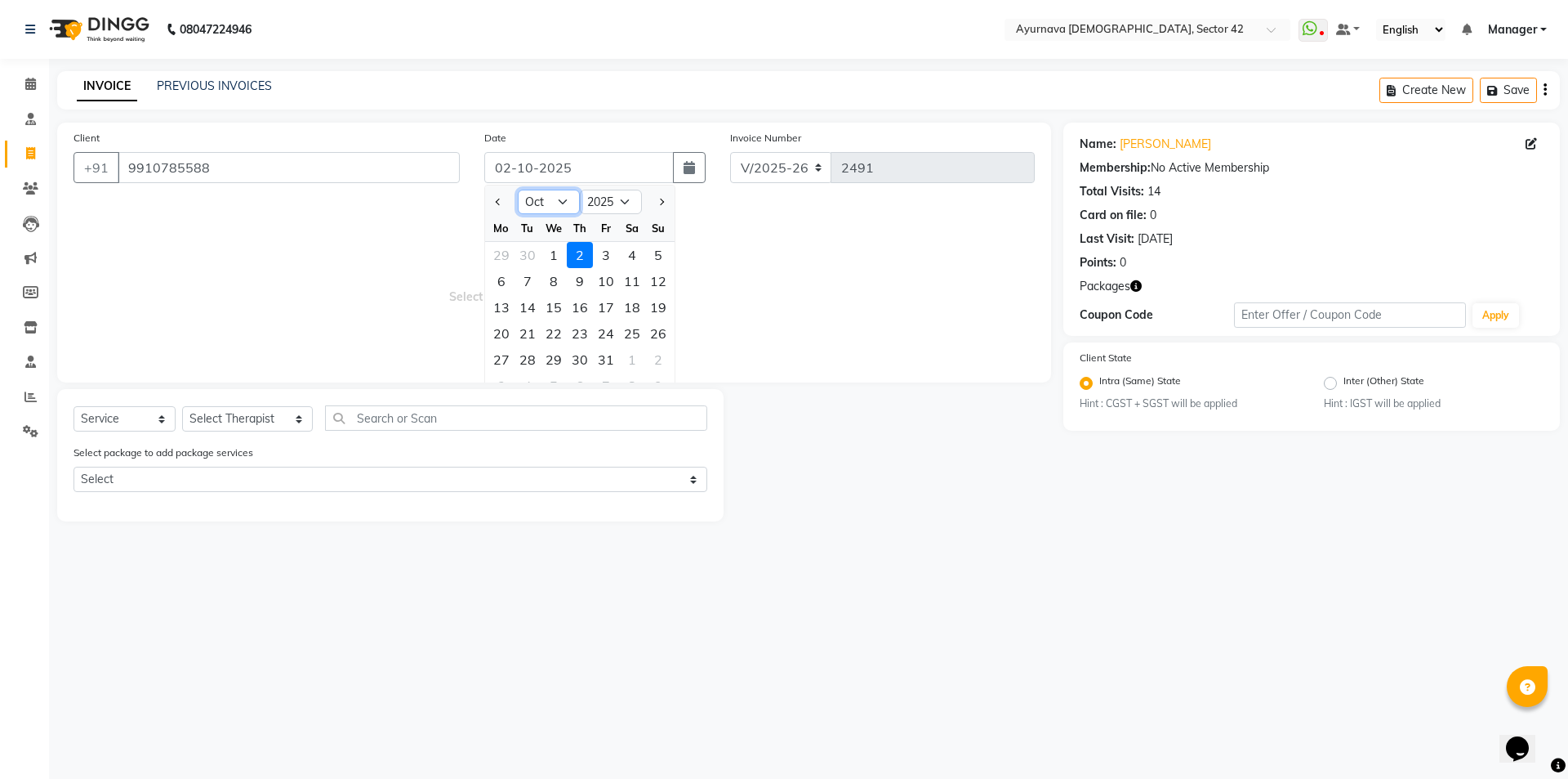
drag, startPoint x: 560, startPoint y: 205, endPoint x: 568, endPoint y: 206, distance: 8.1
click at [560, 204] on select "Jan Feb Mar Apr May Jun [DATE] Aug Sep Oct Nov Dec" at bounding box center [549, 202] width 62 height 25
click at [518, 190] on select "Jan Feb Mar Apr May Jun [DATE] Aug Sep Oct Nov Dec" at bounding box center [549, 202] width 62 height 25
drag, startPoint x: 580, startPoint y: 353, endPoint x: 599, endPoint y: 354, distance: 19.0
click at [588, 354] on div "2" at bounding box center [579, 358] width 26 height 26
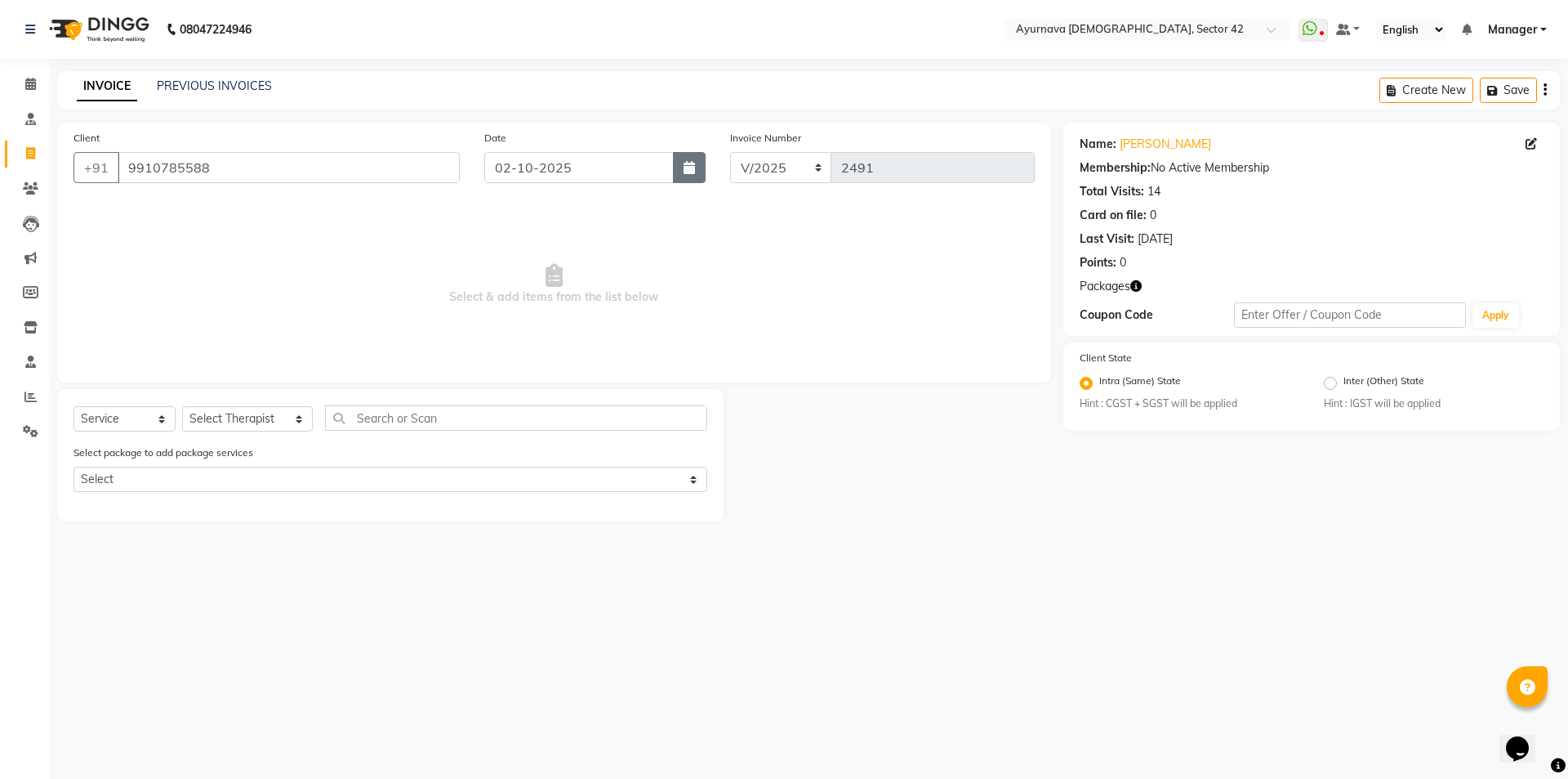
click at [696, 170] on button "button" at bounding box center [689, 167] width 33 height 31
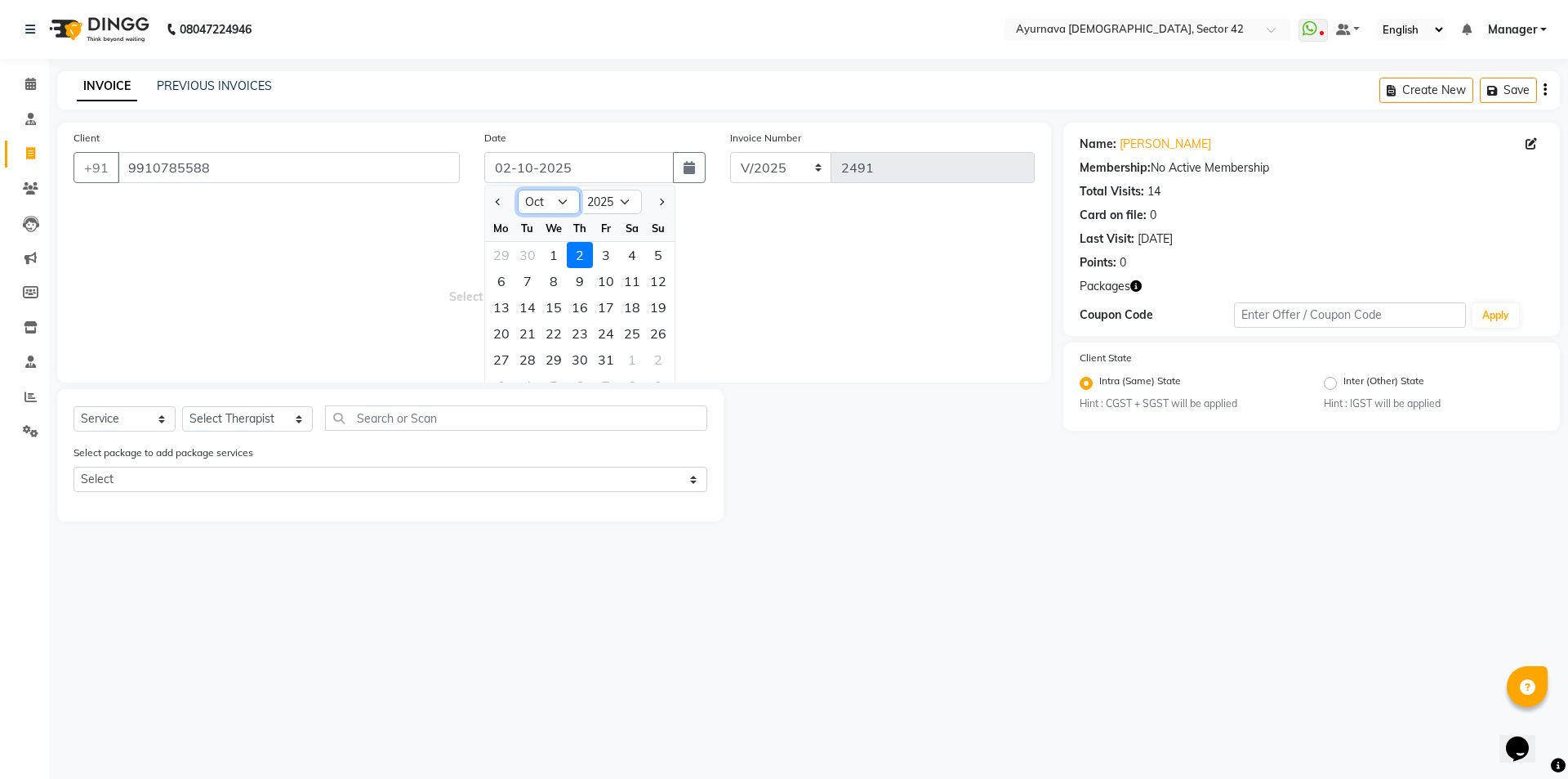
drag, startPoint x: 544, startPoint y: 200, endPoint x: 546, endPoint y: 212, distance: 12.2
click at [544, 202] on select "Jan Feb Mar Apr May Jun [DATE] Aug Sep Oct Nov Dec" at bounding box center [549, 202] width 62 height 25
click at [518, 190] on select "Jan Feb Mar Apr May Jun [DATE] Aug Sep Oct Nov Dec" at bounding box center [549, 202] width 62 height 25
click at [563, 202] on select "Jan Feb Mar Apr May Jun [DATE] Aug Sep Oct Nov Dec" at bounding box center [549, 202] width 62 height 25
click at [518, 190] on select "Jan Feb Mar Apr May Jun [DATE] Aug Sep Oct Nov Dec" at bounding box center [549, 202] width 62 height 25
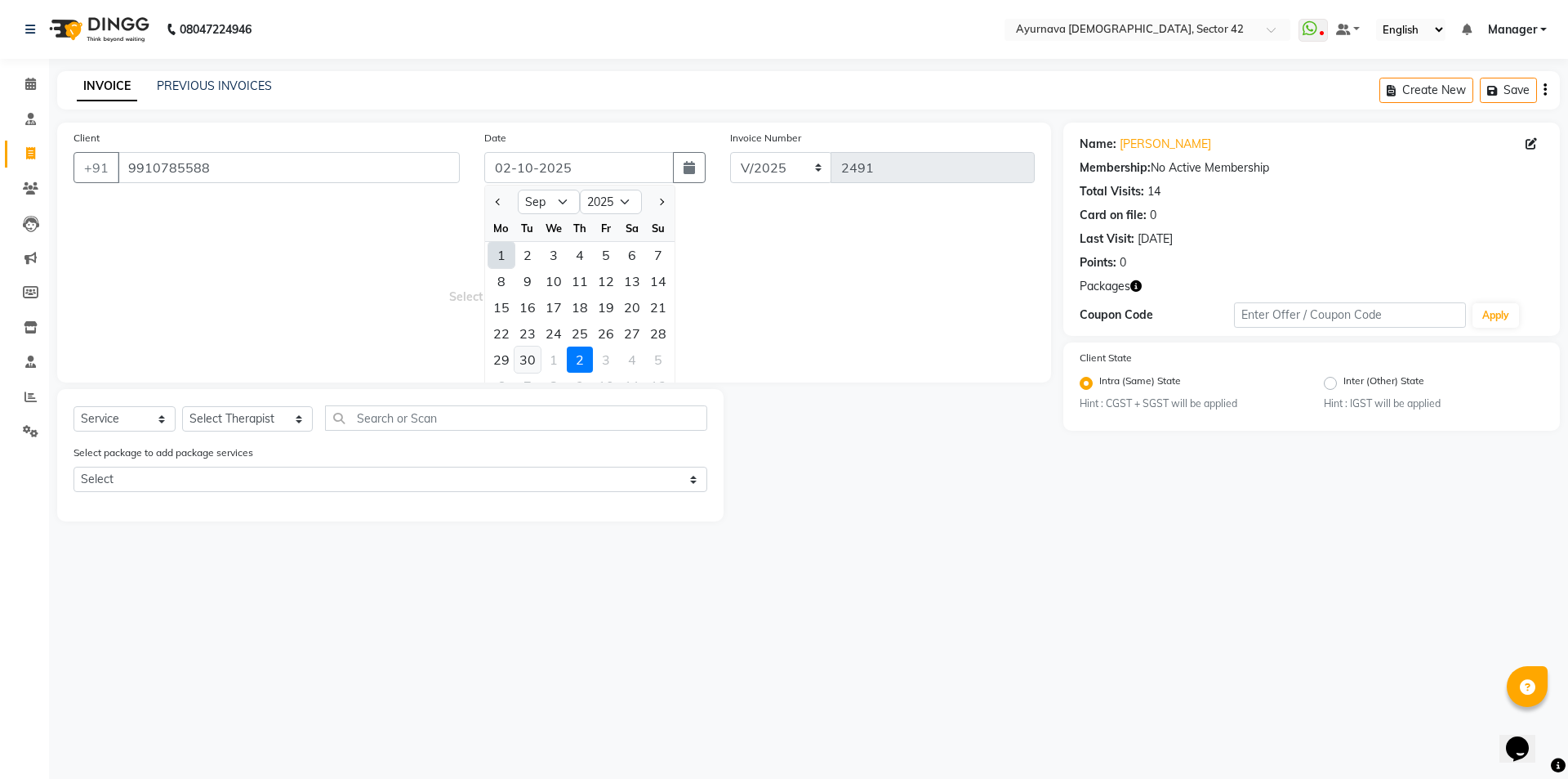
click at [528, 360] on div "30" at bounding box center [527, 358] width 26 height 26
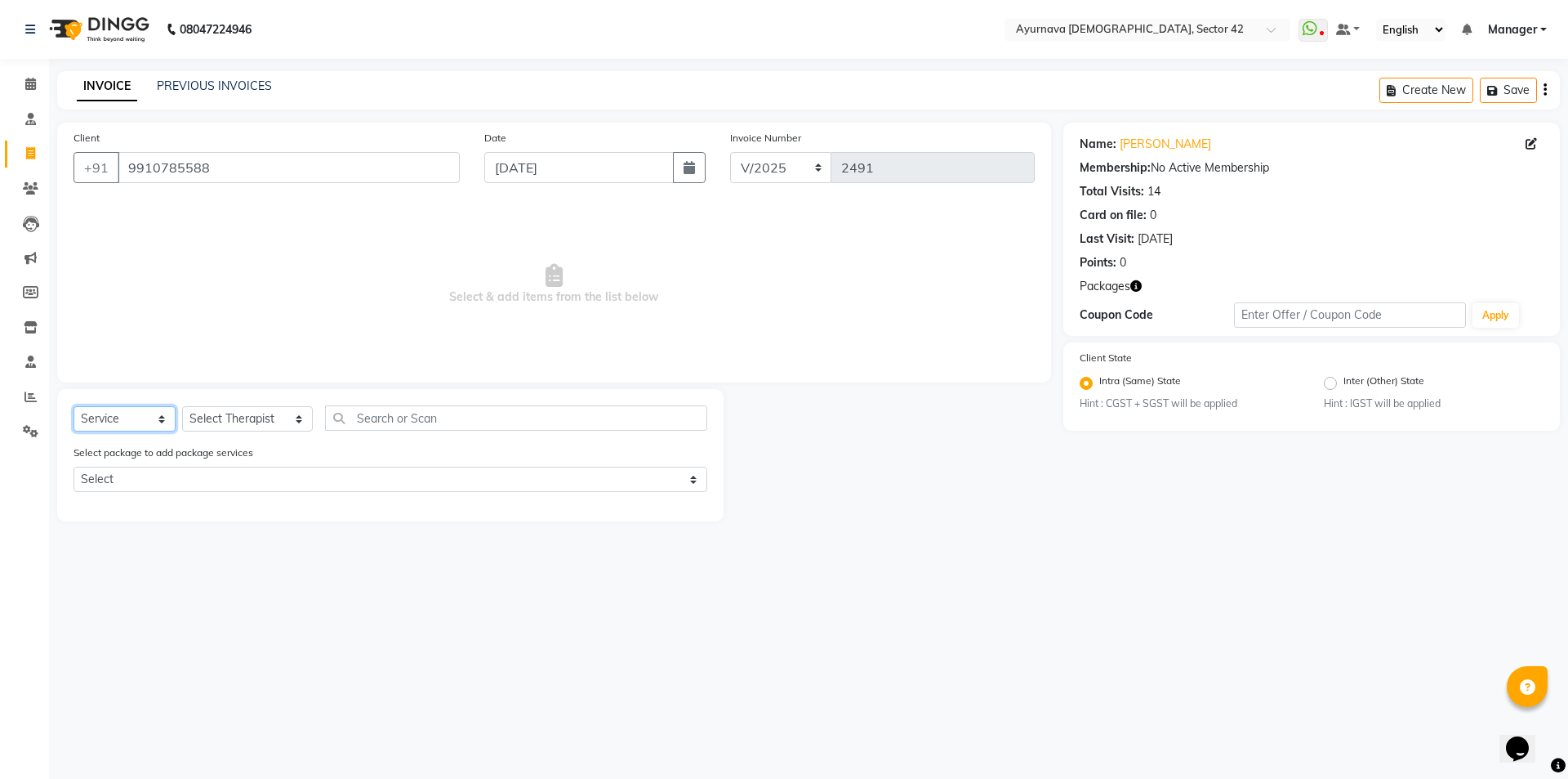
click at [136, 418] on select "Select Service Product Membership Package Voucher Prepaid Gift Card" at bounding box center [124, 419] width 102 height 26
click at [74, 406] on select "Select Service Product Membership Package Voucher Prepaid Gift Card" at bounding box center [124, 419] width 102 height 26
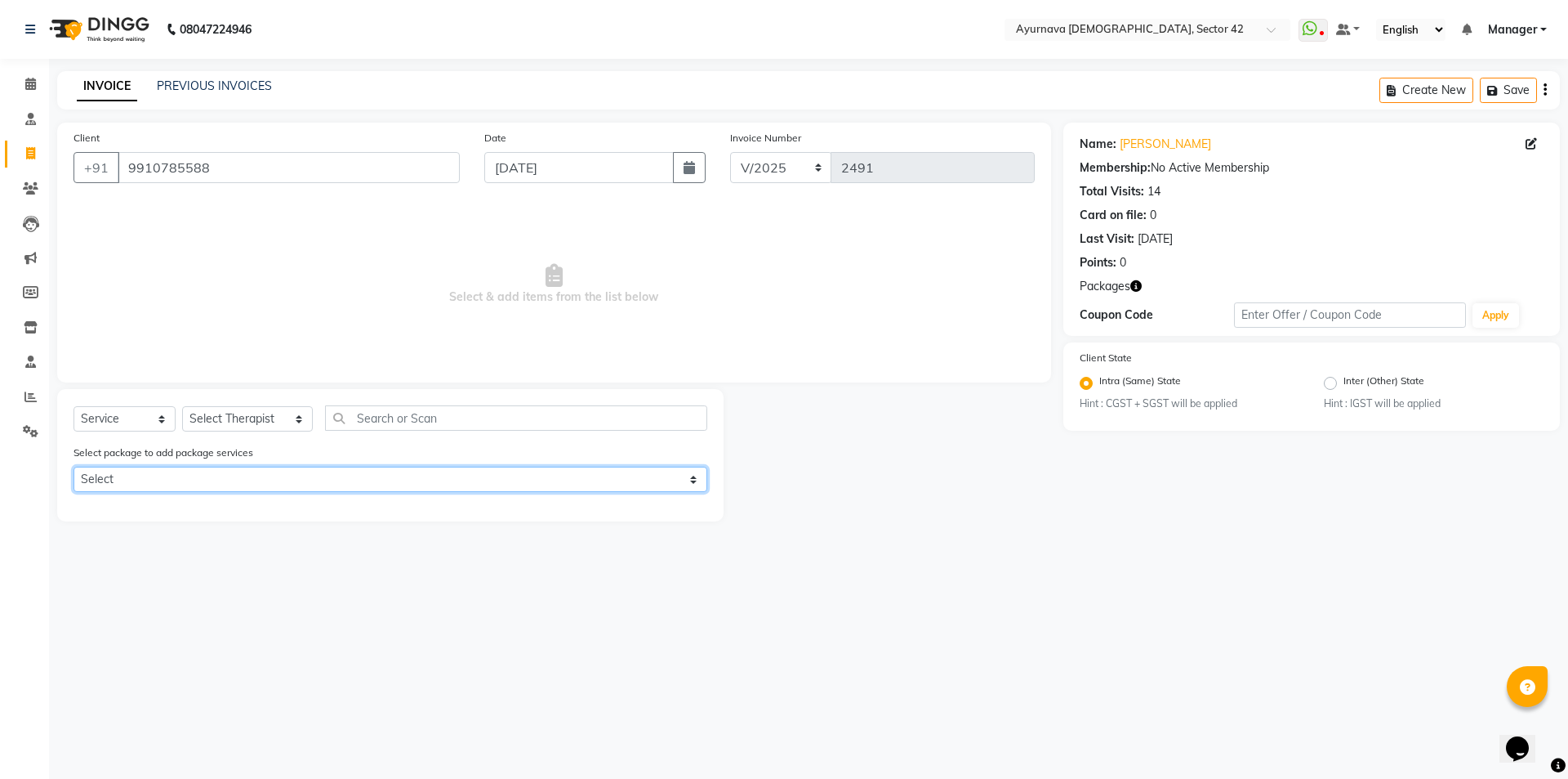
click at [137, 481] on select "Select [PERSON_NAME]" at bounding box center [390, 479] width 634 height 26
click at [74, 467] on select "Select [PERSON_NAME]" at bounding box center [390, 479] width 634 height 26
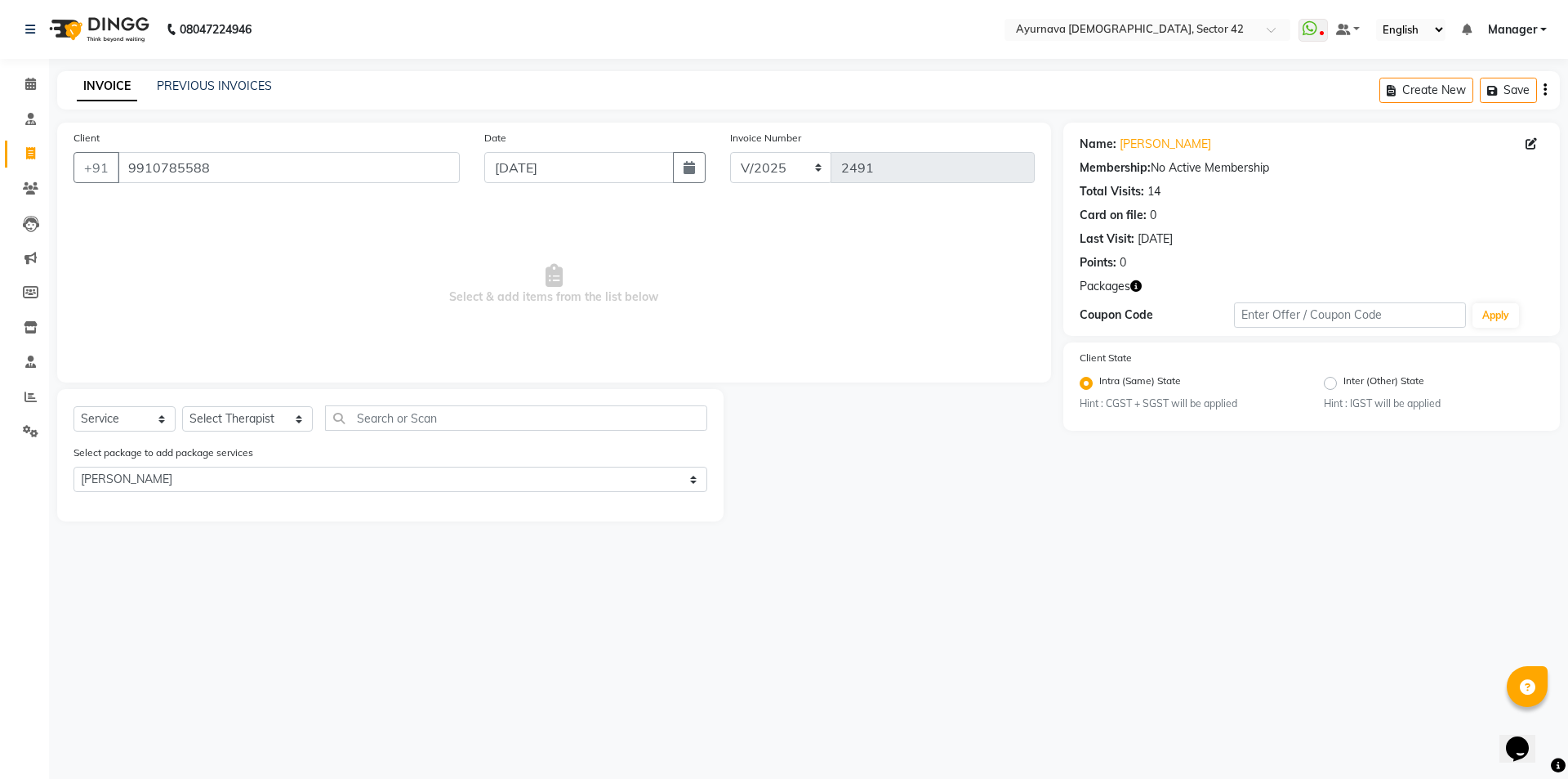
click at [253, 407] on div "Select Service Product Membership Package Voucher Prepaid Gift Card Select Ther…" at bounding box center [390, 424] width 634 height 38
click at [253, 415] on select "Select Therapist [PERSON_NAME] akash [PERSON_NAME] [PERSON_NAME] [PERSON_NAME] …" at bounding box center [247, 419] width 130 height 26
click at [182, 406] on select "Select Therapist [PERSON_NAME] akash [PERSON_NAME] [PERSON_NAME] [PERSON_NAME] …" at bounding box center [247, 419] width 130 height 26
click at [687, 497] on div "Select package to add package services Select [PERSON_NAME]" at bounding box center [390, 471] width 658 height 55
click at [695, 502] on label at bounding box center [690, 508] width 12 height 12
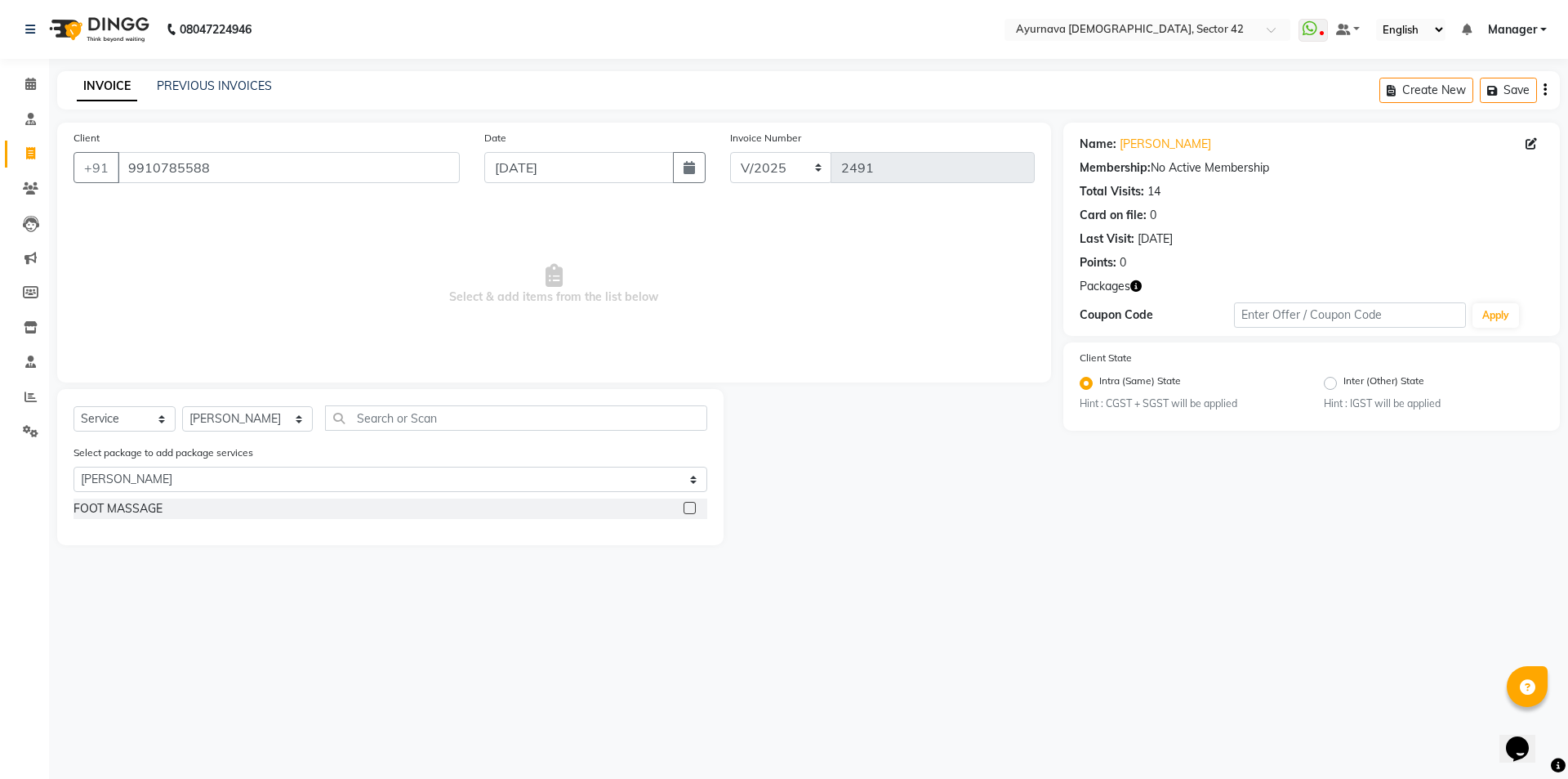
click at [694, 503] on input "checkbox" at bounding box center [689, 508] width 11 height 11
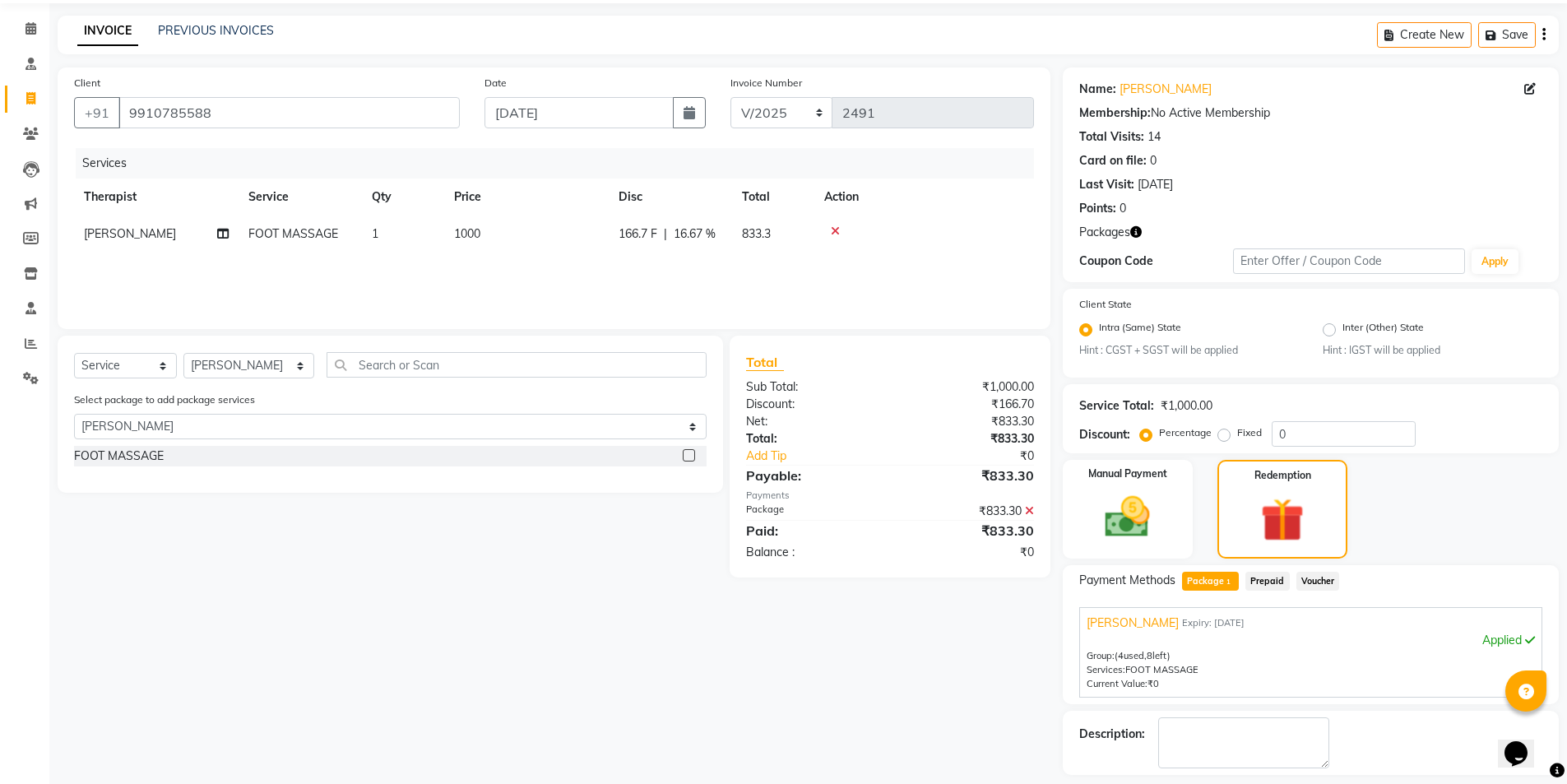
scroll to position [128, 0]
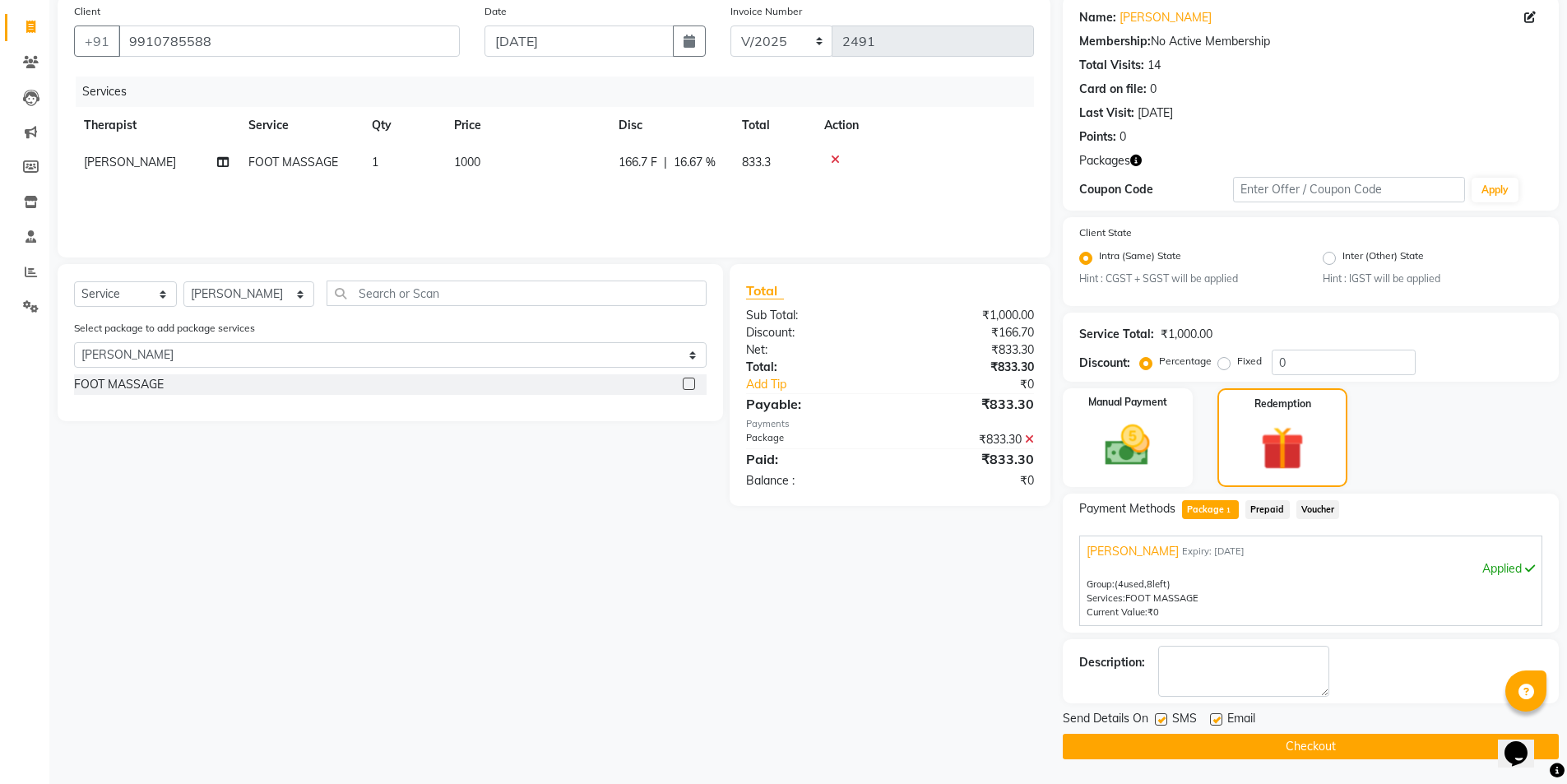
click at [1163, 711] on label at bounding box center [1161, 719] width 13 height 13
click at [1163, 711] on input "checkbox" at bounding box center [1161, 720] width 11 height 11
click at [1175, 711] on button "Checkout" at bounding box center [1311, 746] width 496 height 26
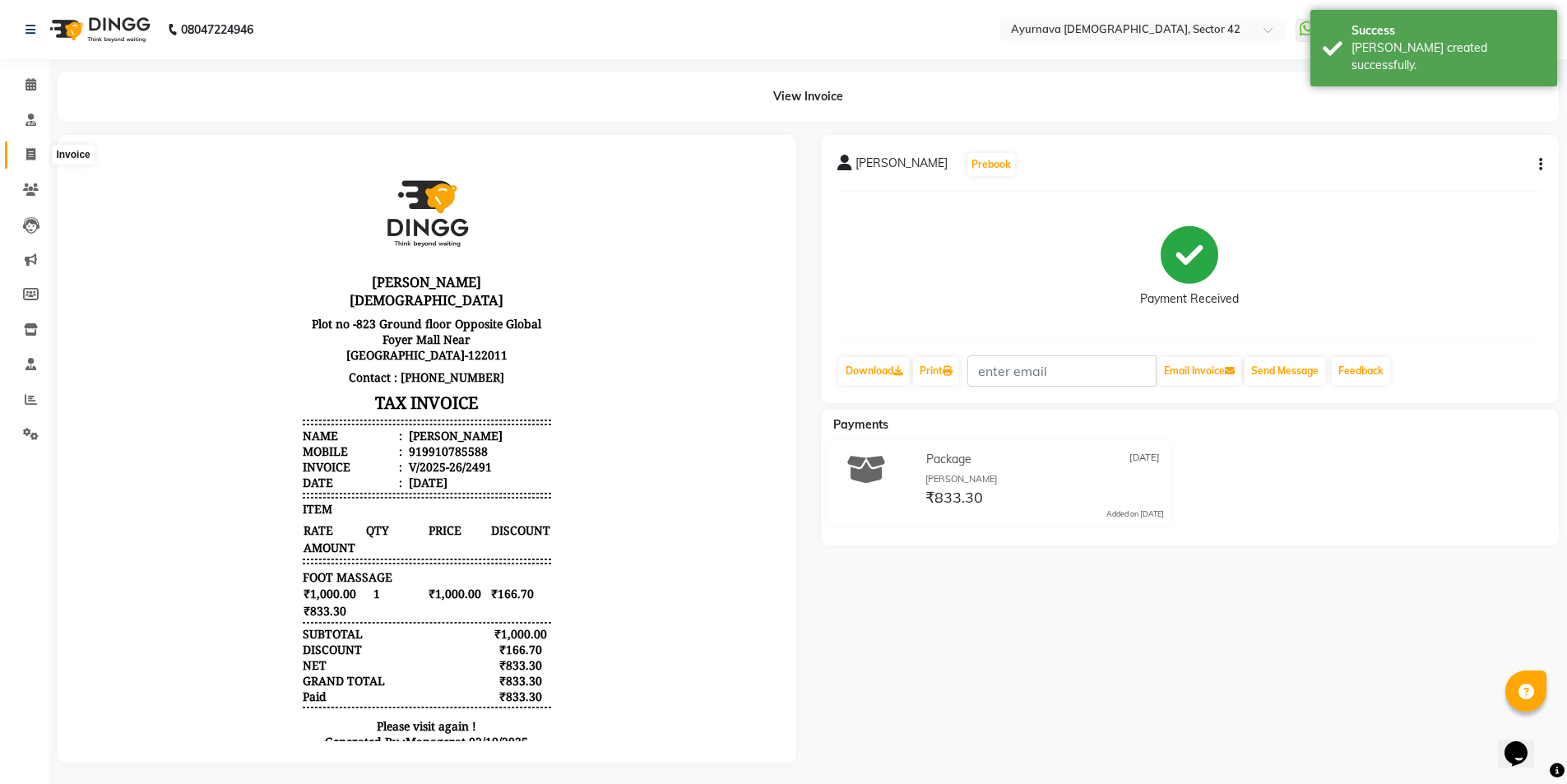
click at [31, 153] on icon at bounding box center [30, 154] width 9 height 13
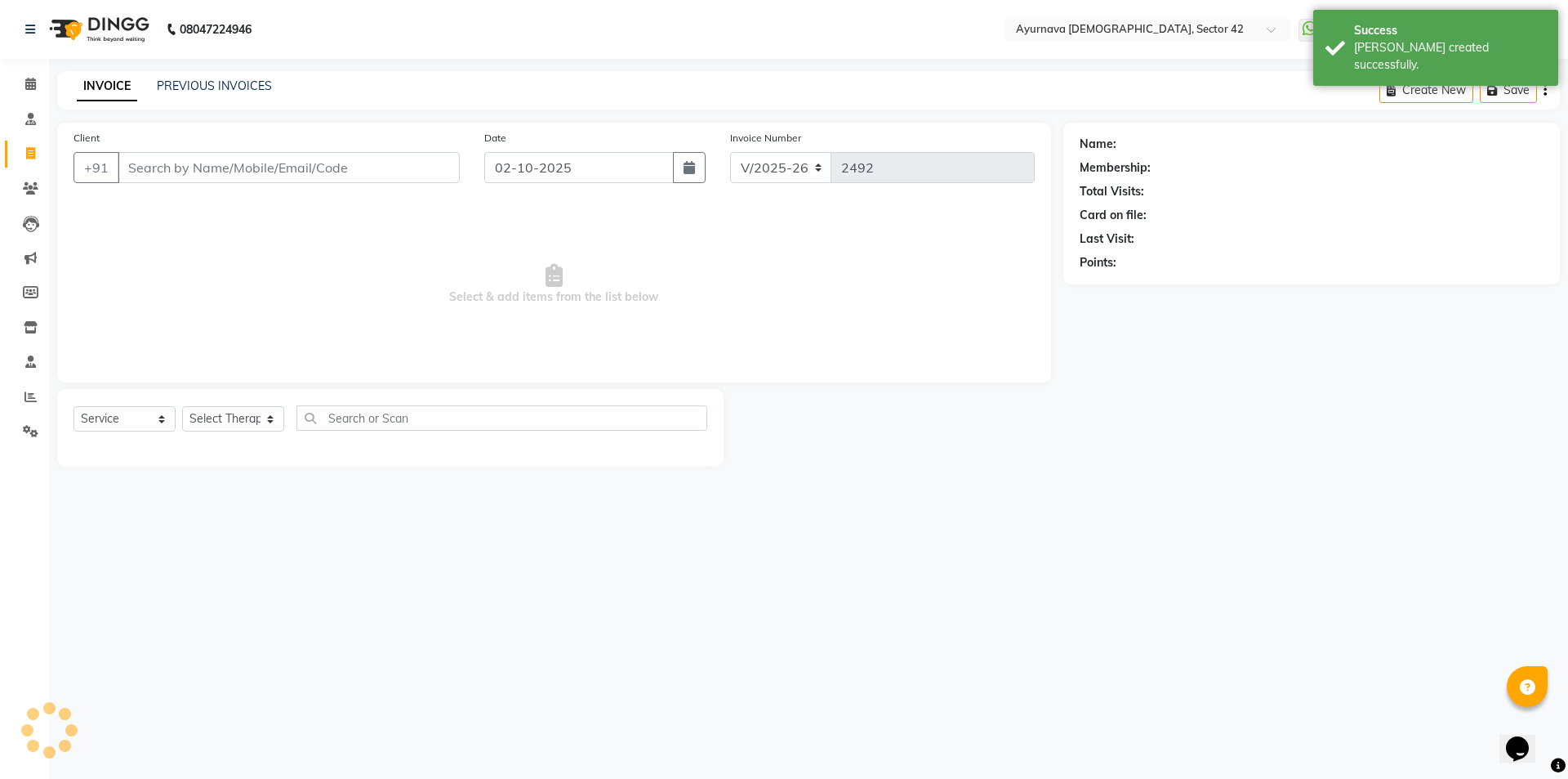
click at [177, 166] on input "Client" at bounding box center [289, 167] width 342 height 31
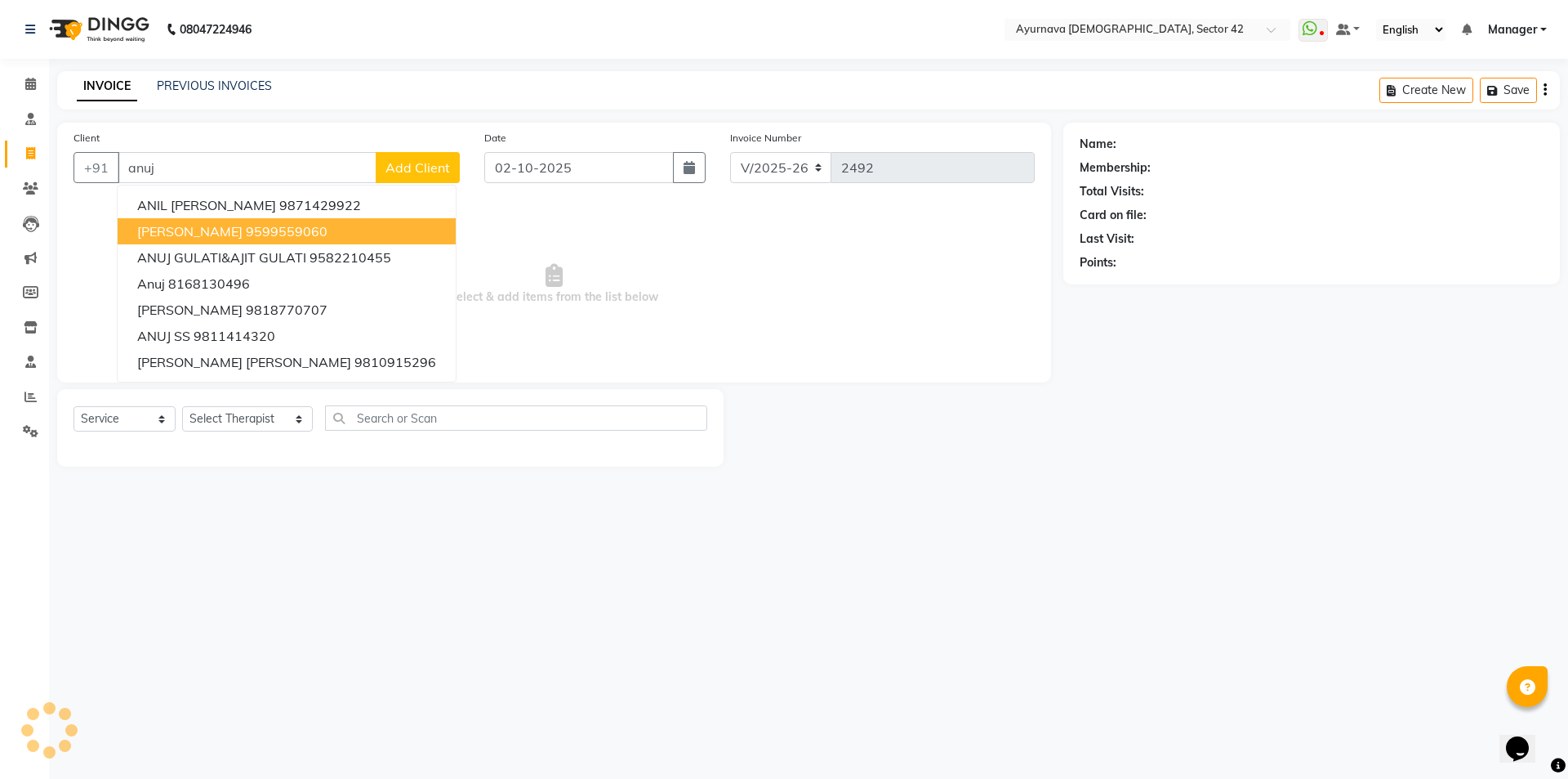
click at [214, 224] on span "[PERSON_NAME]" at bounding box center [190, 231] width 106 height 16
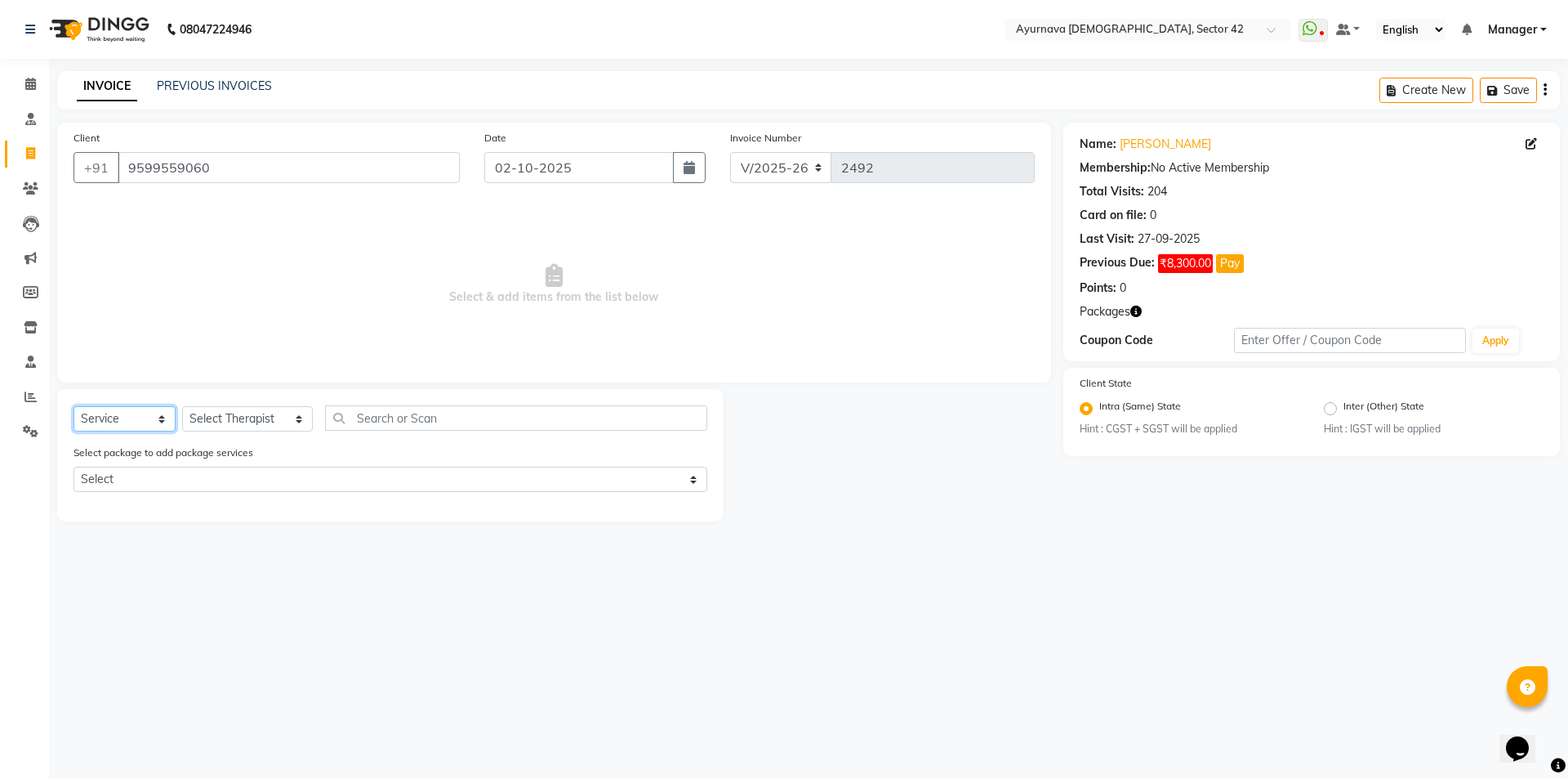
click at [123, 418] on select "Select Service Product Membership Package Voucher Prepaid Gift Card" at bounding box center [124, 419] width 102 height 26
drag, startPoint x: 234, startPoint y: 427, endPoint x: 240, endPoint y: 407, distance: 20.9
click at [237, 423] on select "Select Therapist [PERSON_NAME] akash [PERSON_NAME] [PERSON_NAME] [PERSON_NAME] …" at bounding box center [247, 419] width 130 height 26
click at [182, 406] on select "Select Therapist [PERSON_NAME] akash [PERSON_NAME] [PERSON_NAME] [PERSON_NAME] …" at bounding box center [247, 419] width 130 height 26
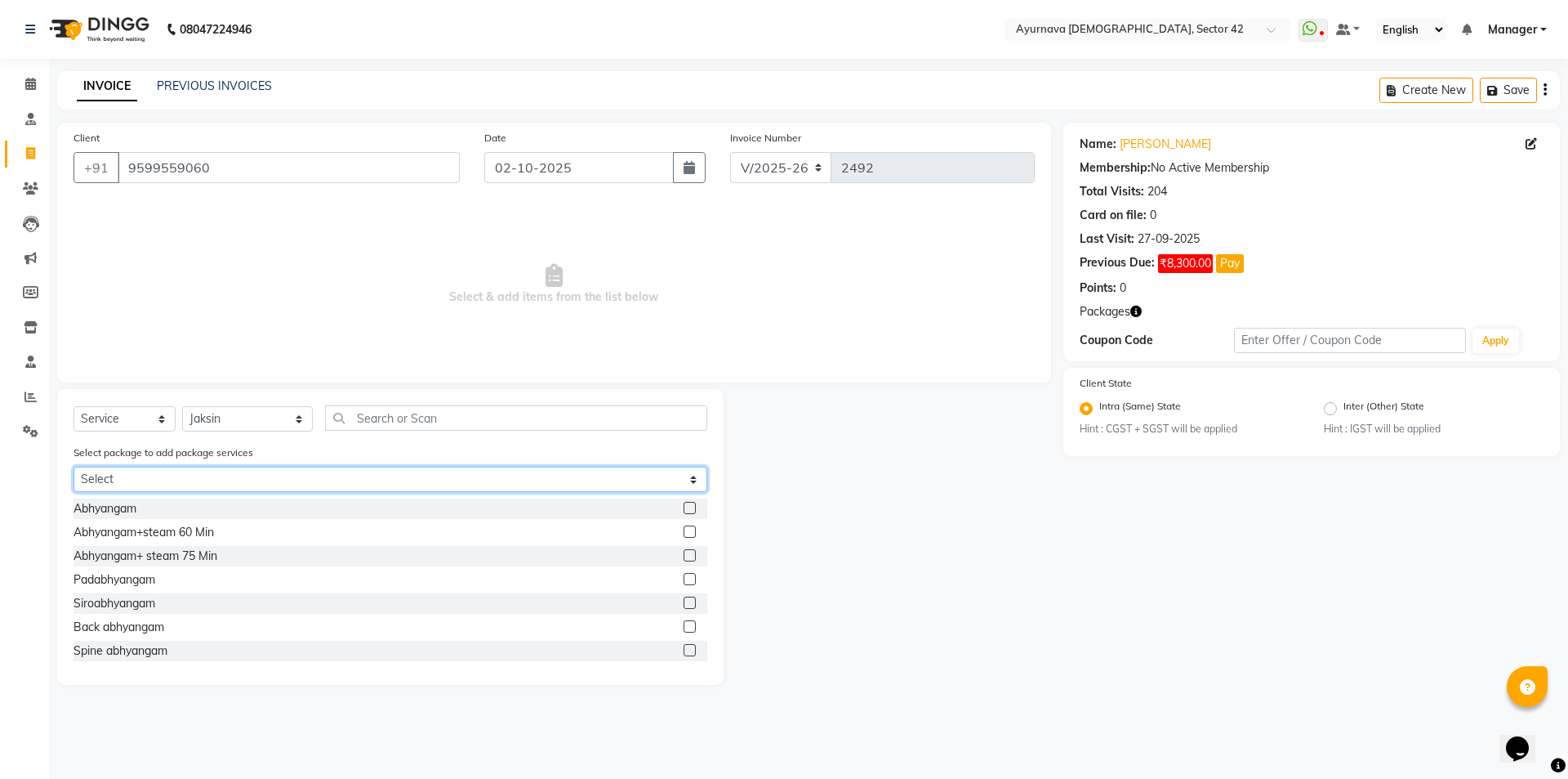
click at [271, 483] on select "Select [PERSON_NAME][DEMOGRAPHIC_DATA] 2 [PERSON_NAME][DEMOGRAPHIC_DATA] 2 [PER…" at bounding box center [390, 479] width 634 height 26
click at [74, 467] on select "Select [PERSON_NAME][DEMOGRAPHIC_DATA] 2 [PERSON_NAME][DEMOGRAPHIC_DATA] 2 [PER…" at bounding box center [390, 479] width 634 height 26
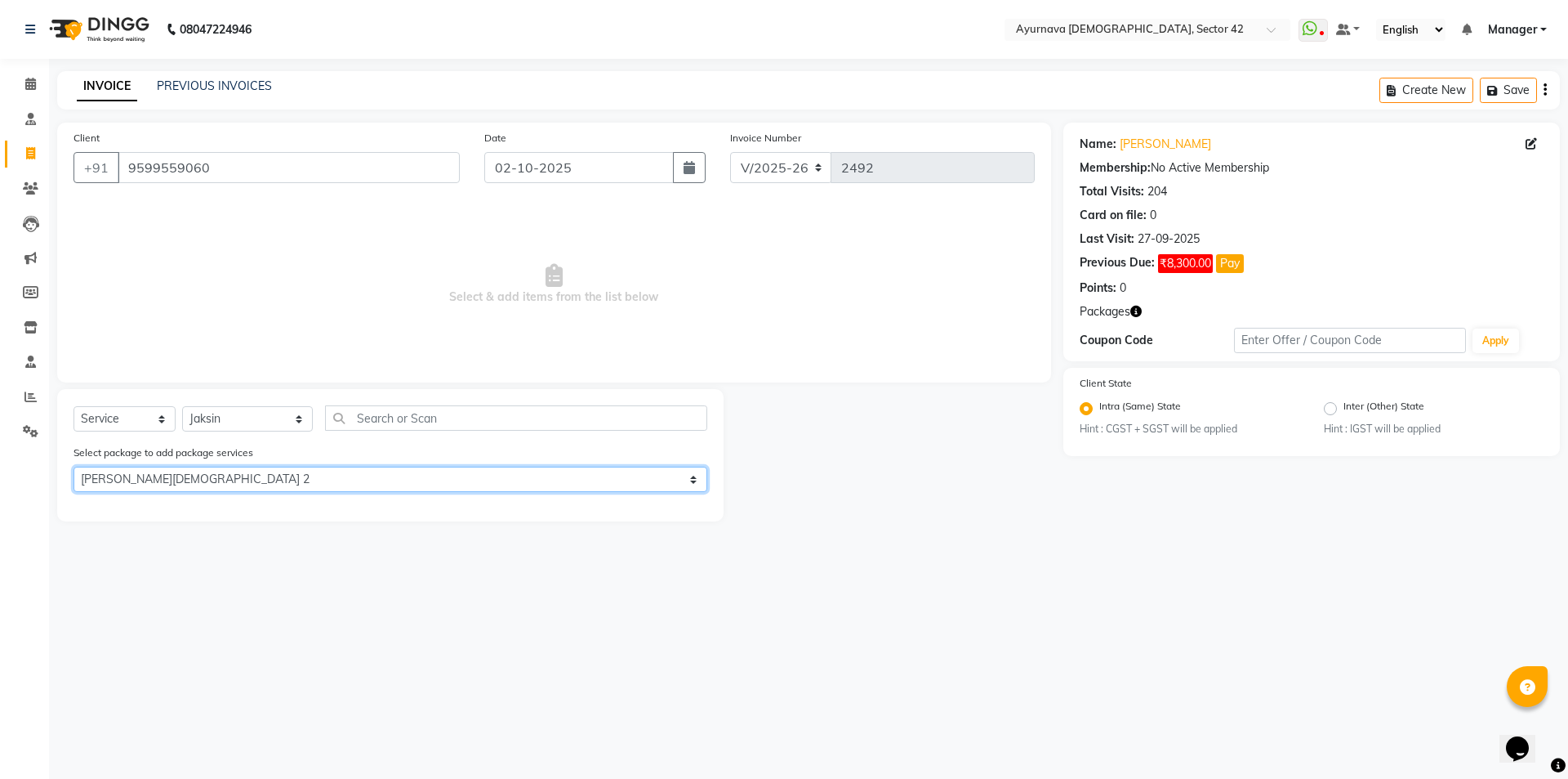
click at [411, 480] on select "Select [PERSON_NAME][DEMOGRAPHIC_DATA] 2 [PERSON_NAME][DEMOGRAPHIC_DATA] 2 [PER…" at bounding box center [390, 479] width 634 height 26
click at [74, 467] on select "Select [PERSON_NAME][DEMOGRAPHIC_DATA] 2 [PERSON_NAME][DEMOGRAPHIC_DATA] 2 [PER…" at bounding box center [390, 479] width 634 height 26
click at [282, 473] on select "Select [PERSON_NAME][DEMOGRAPHIC_DATA] 2 [PERSON_NAME][DEMOGRAPHIC_DATA] 2 [PER…" at bounding box center [390, 479] width 634 height 26
click at [74, 467] on select "Select [PERSON_NAME][DEMOGRAPHIC_DATA] 2 [PERSON_NAME][DEMOGRAPHIC_DATA] 2 [PER…" at bounding box center [390, 479] width 634 height 26
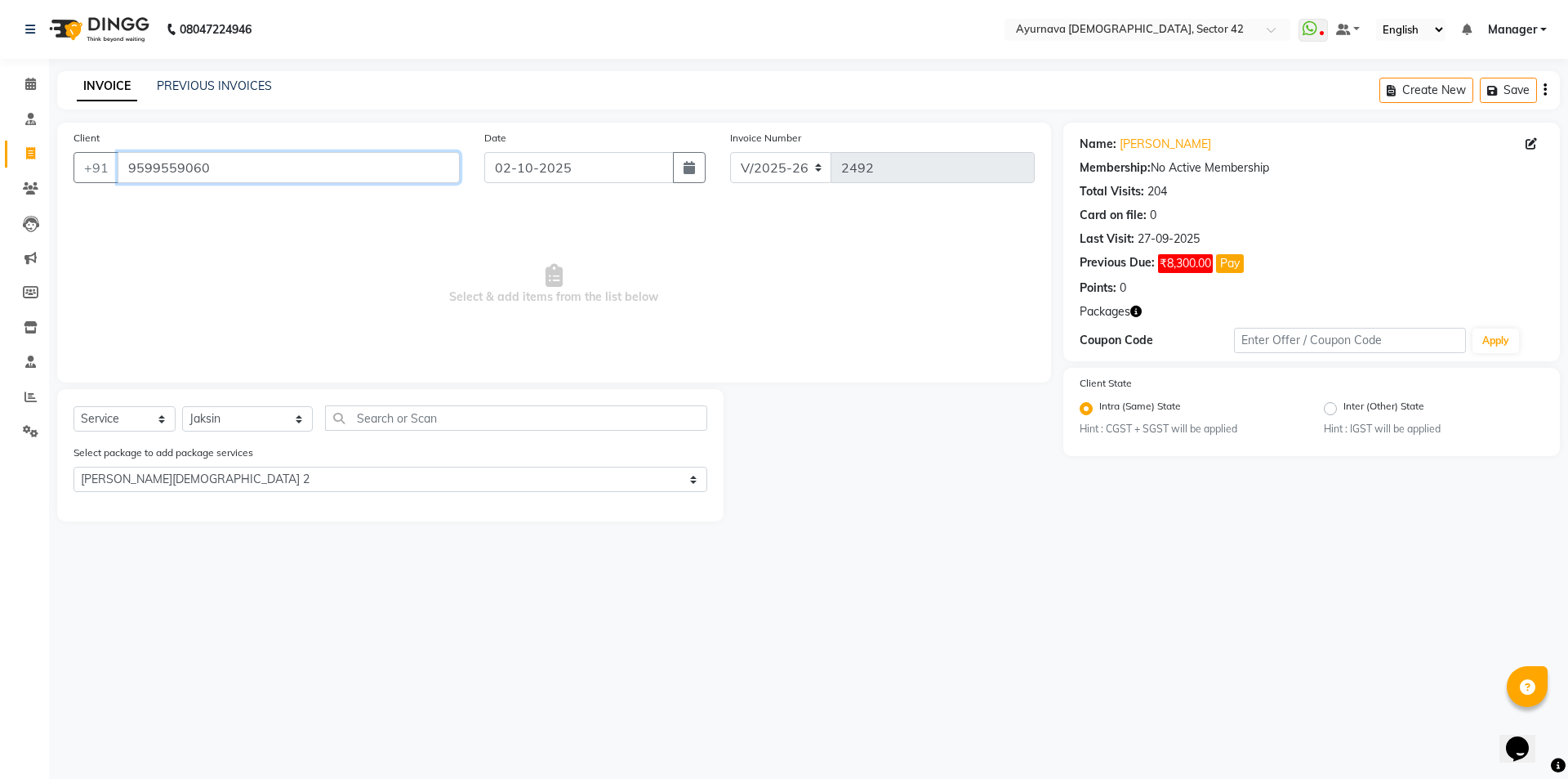
click at [222, 165] on input "9599559060" at bounding box center [289, 167] width 342 height 31
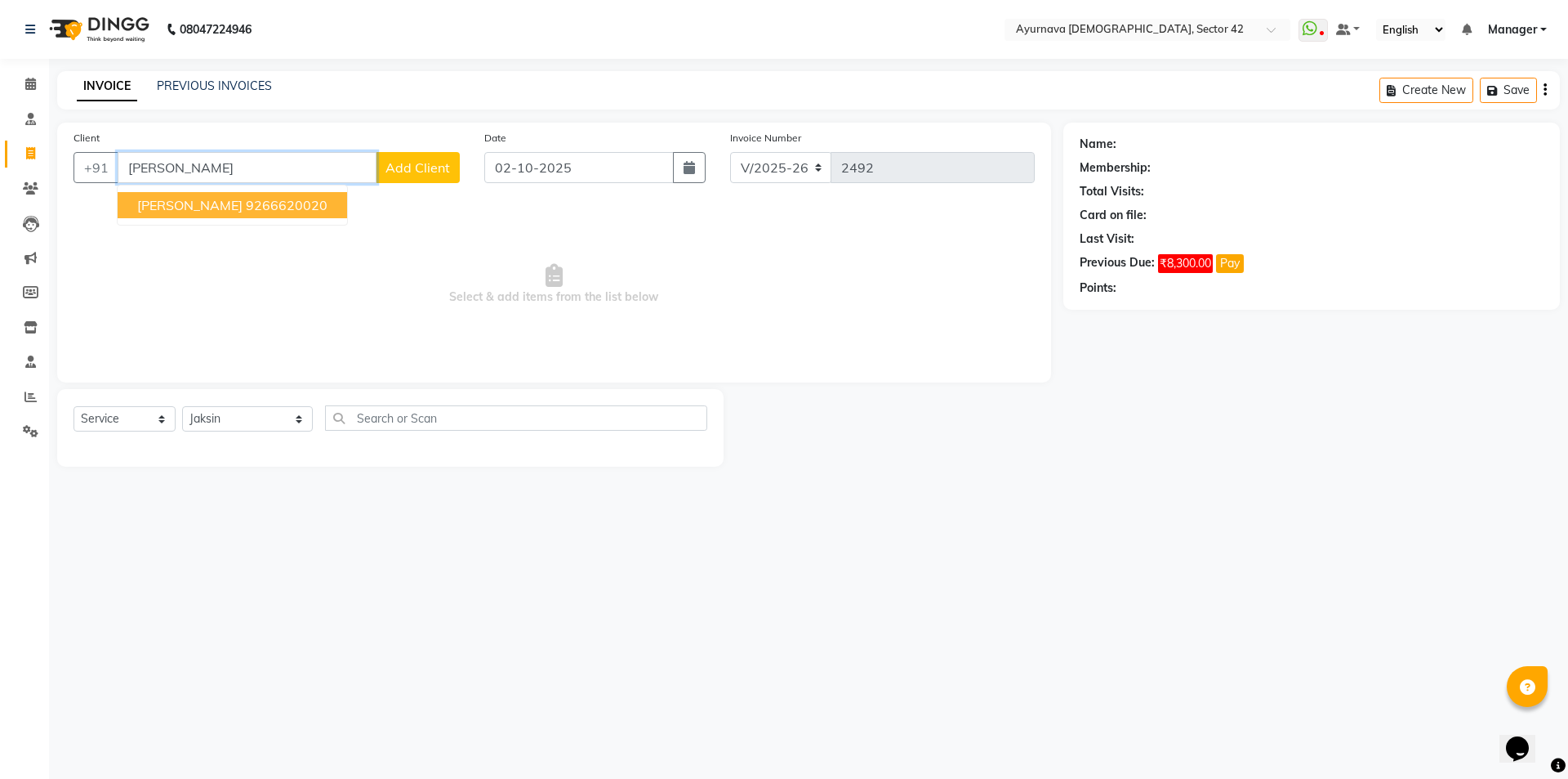
click at [246, 205] on ngb-highlight "9266620020" at bounding box center [286, 205] width 82 height 16
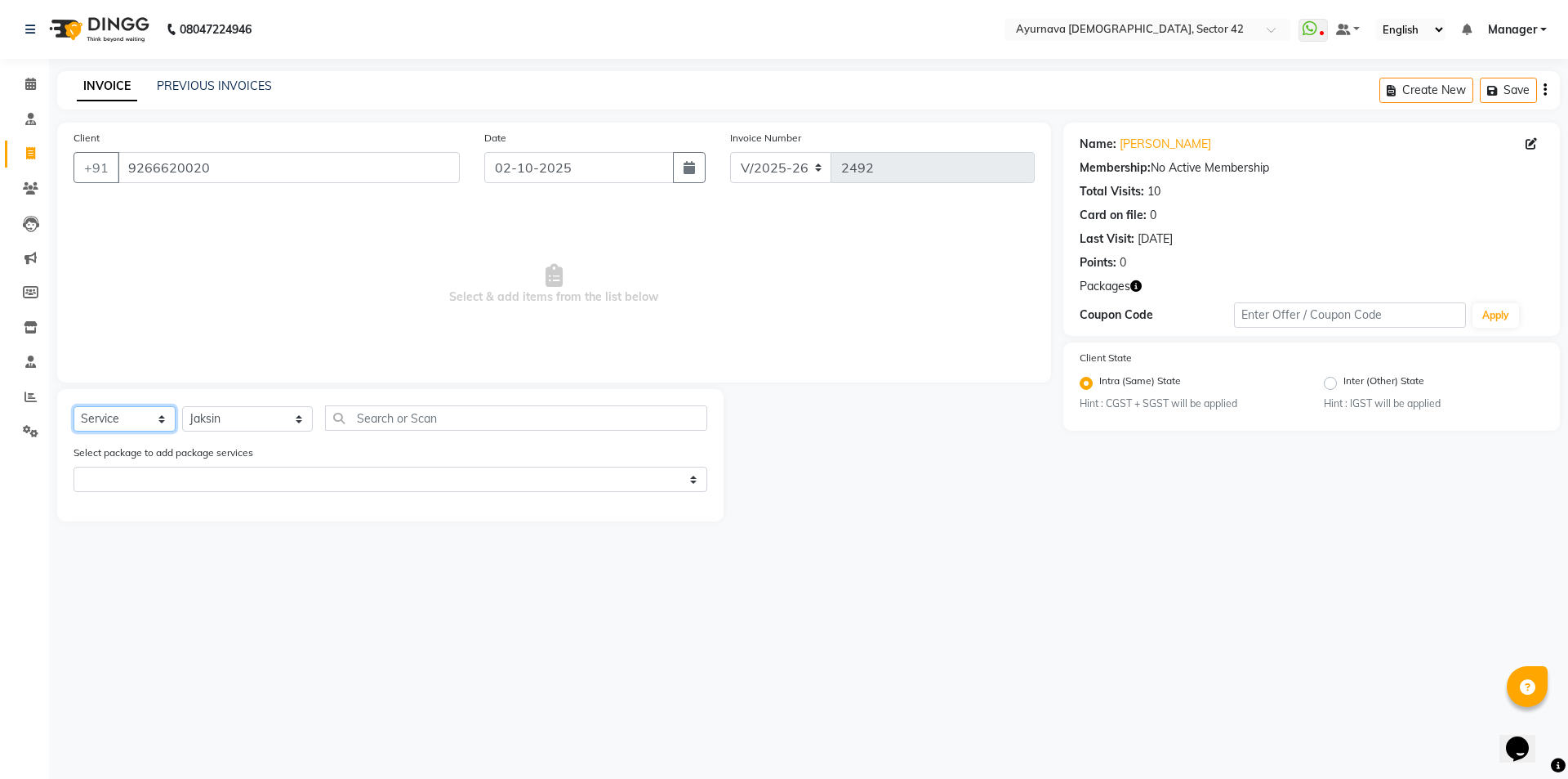
click at [123, 418] on select "Select Service Product Membership Package Voucher Prepaid Gift Card" at bounding box center [124, 419] width 102 height 26
click at [207, 418] on select "Select Therapist [PERSON_NAME] akash [PERSON_NAME] [PERSON_NAME] [PERSON_NAME] …" at bounding box center [247, 419] width 130 height 26
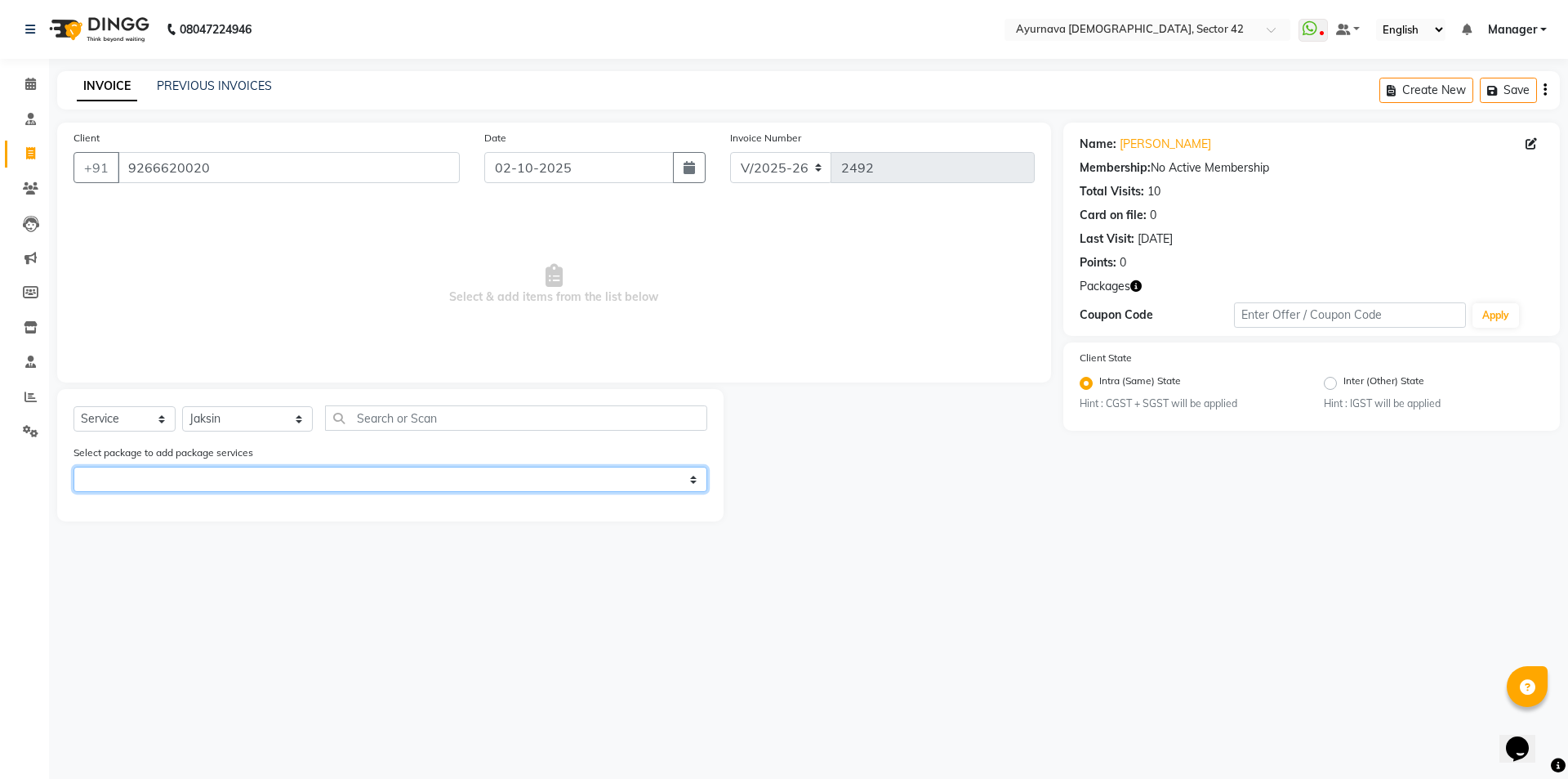
click at [228, 480] on select "Select [PERSON_NAME]" at bounding box center [390, 479] width 634 height 26
click at [74, 467] on select "Select [PERSON_NAME]" at bounding box center [390, 479] width 634 height 26
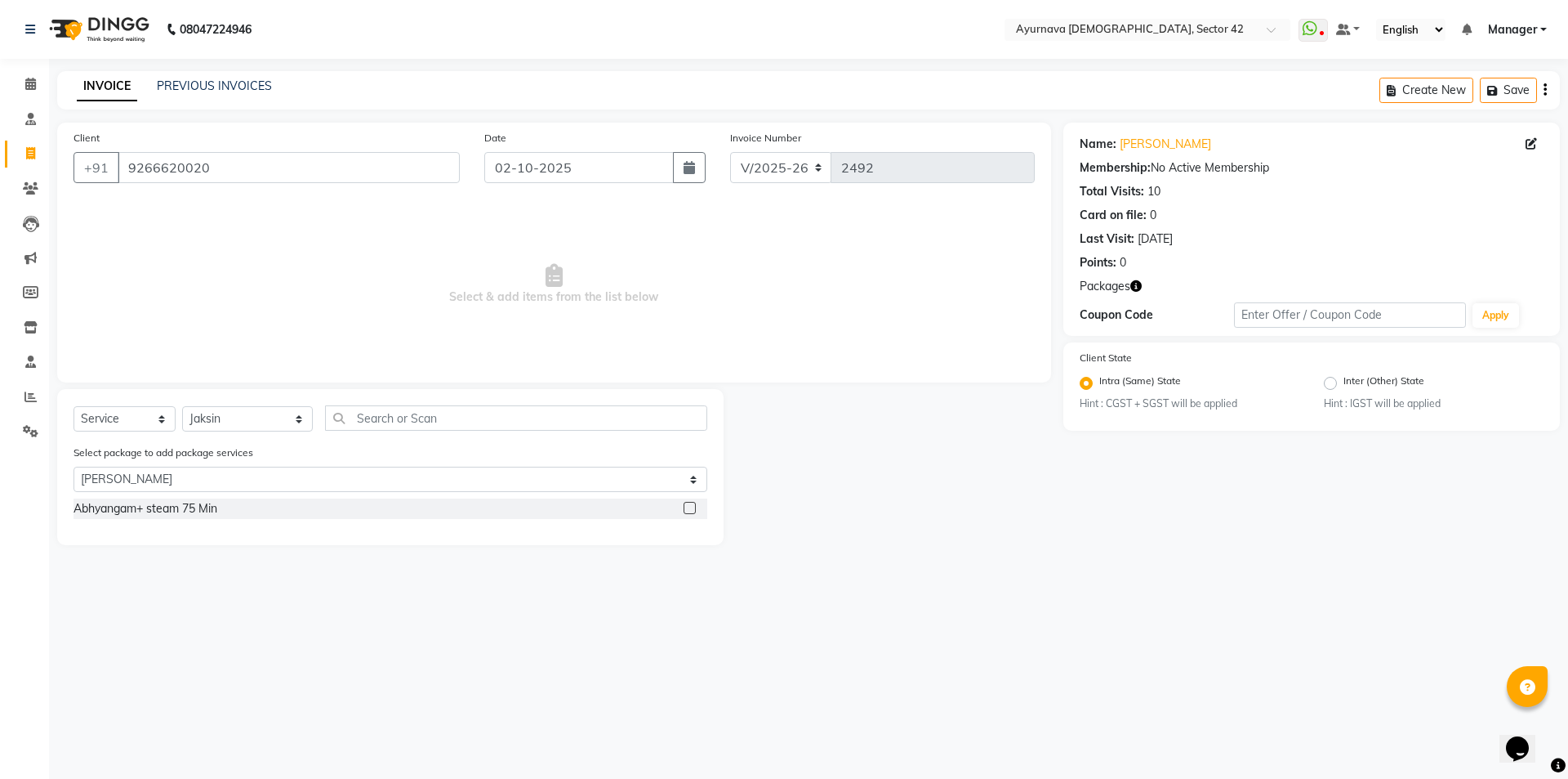
click at [684, 504] on label at bounding box center [690, 508] width 12 height 12
click at [684, 504] on input "checkbox" at bounding box center [689, 508] width 11 height 11
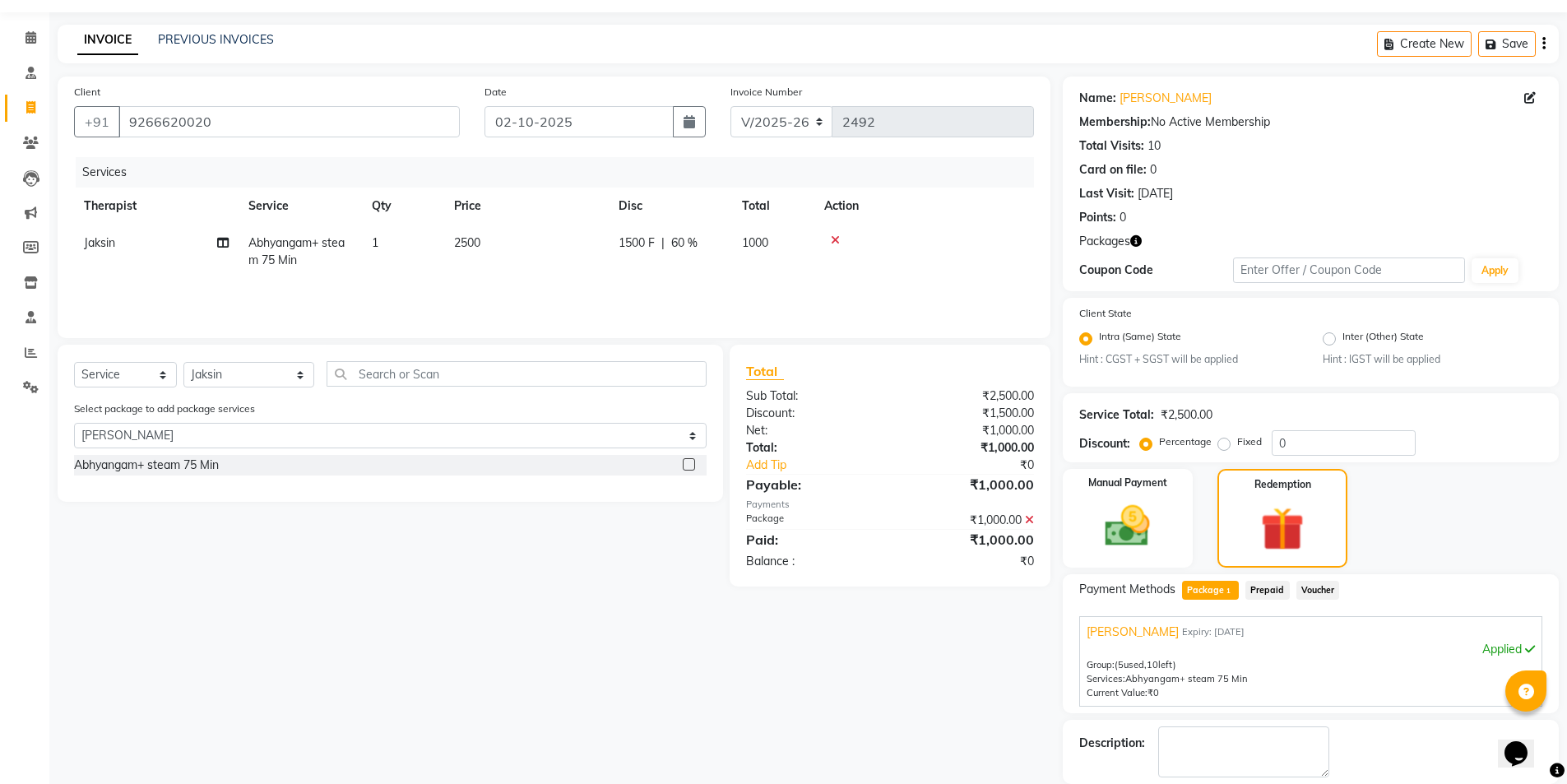
scroll to position [128, 0]
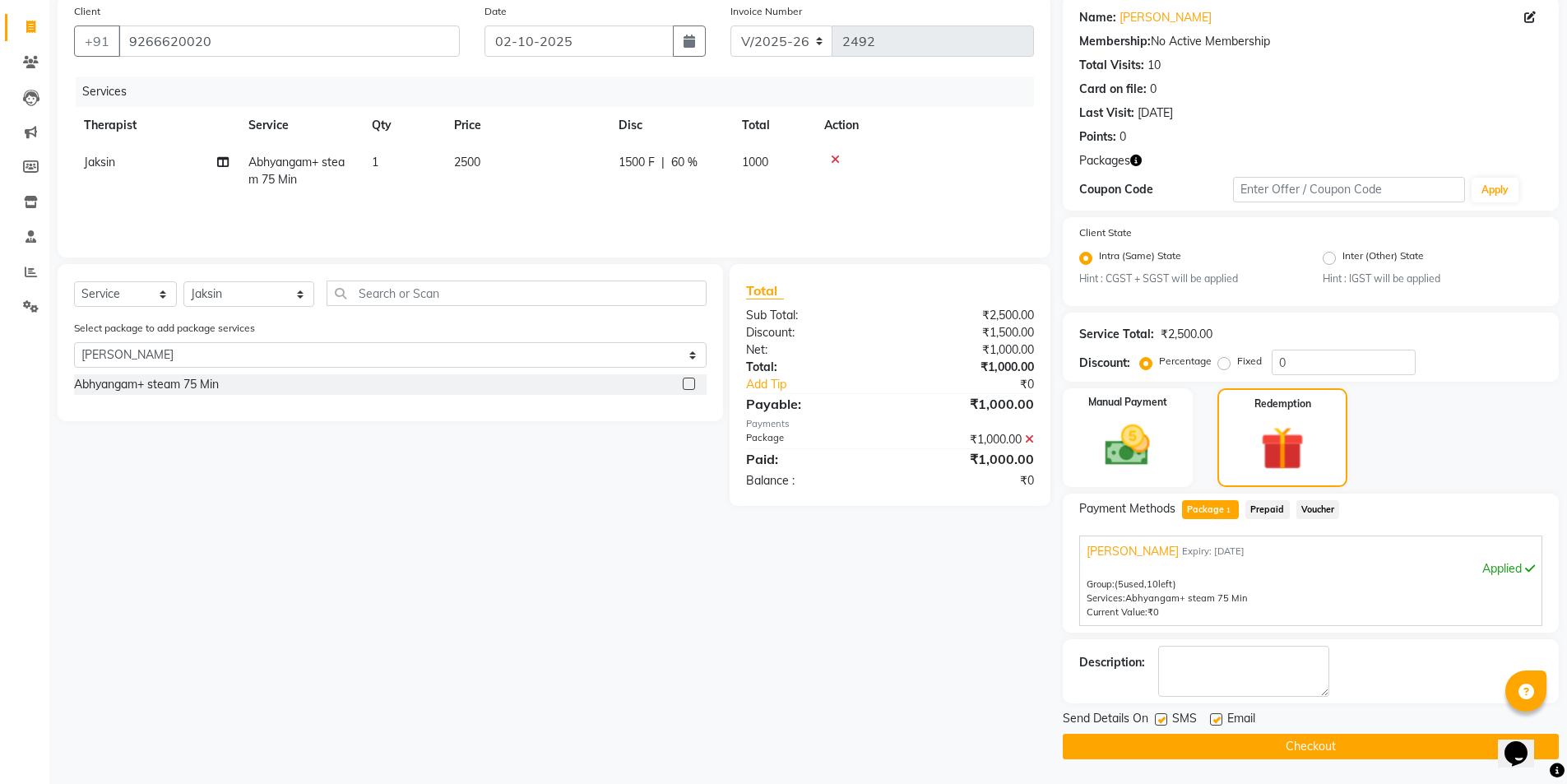
click at [1167, 711] on label at bounding box center [1161, 719] width 13 height 13
click at [1166, 711] on input "checkbox" at bounding box center [1161, 720] width 11 height 11
click at [1176, 711] on button "Checkout" at bounding box center [1311, 746] width 496 height 26
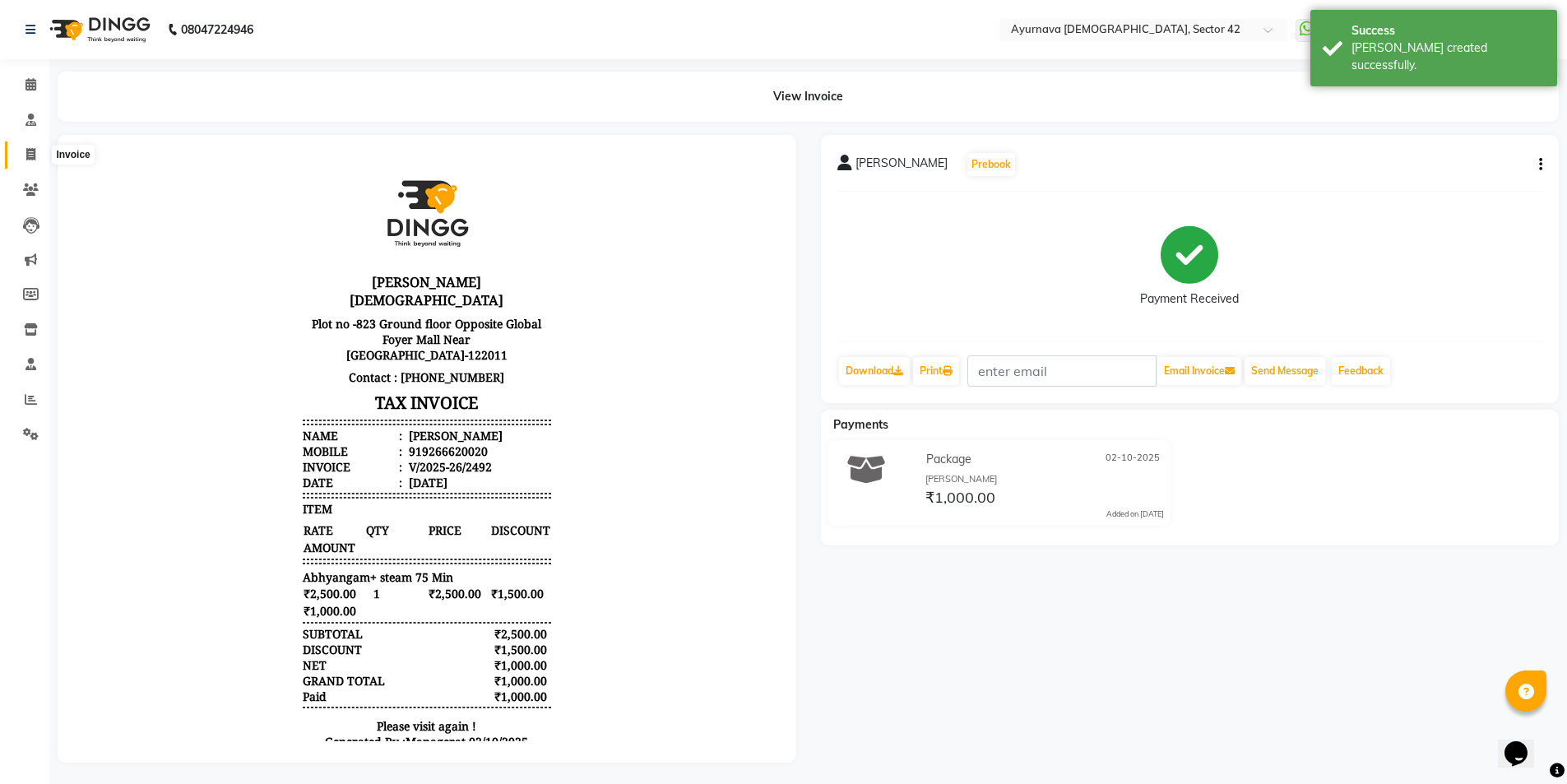
click at [31, 157] on icon at bounding box center [30, 154] width 9 height 13
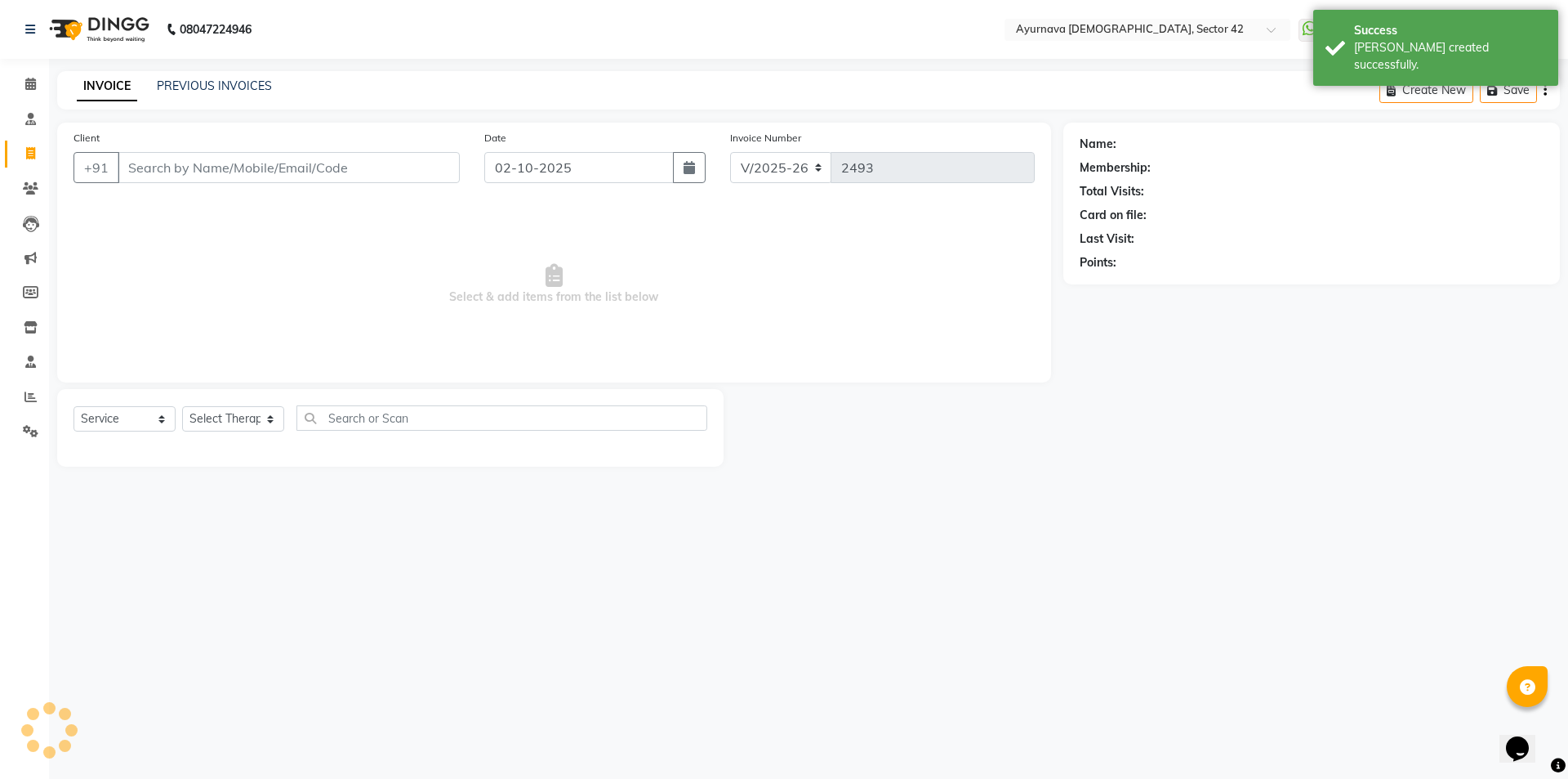
click at [142, 166] on input "Client" at bounding box center [289, 167] width 342 height 31
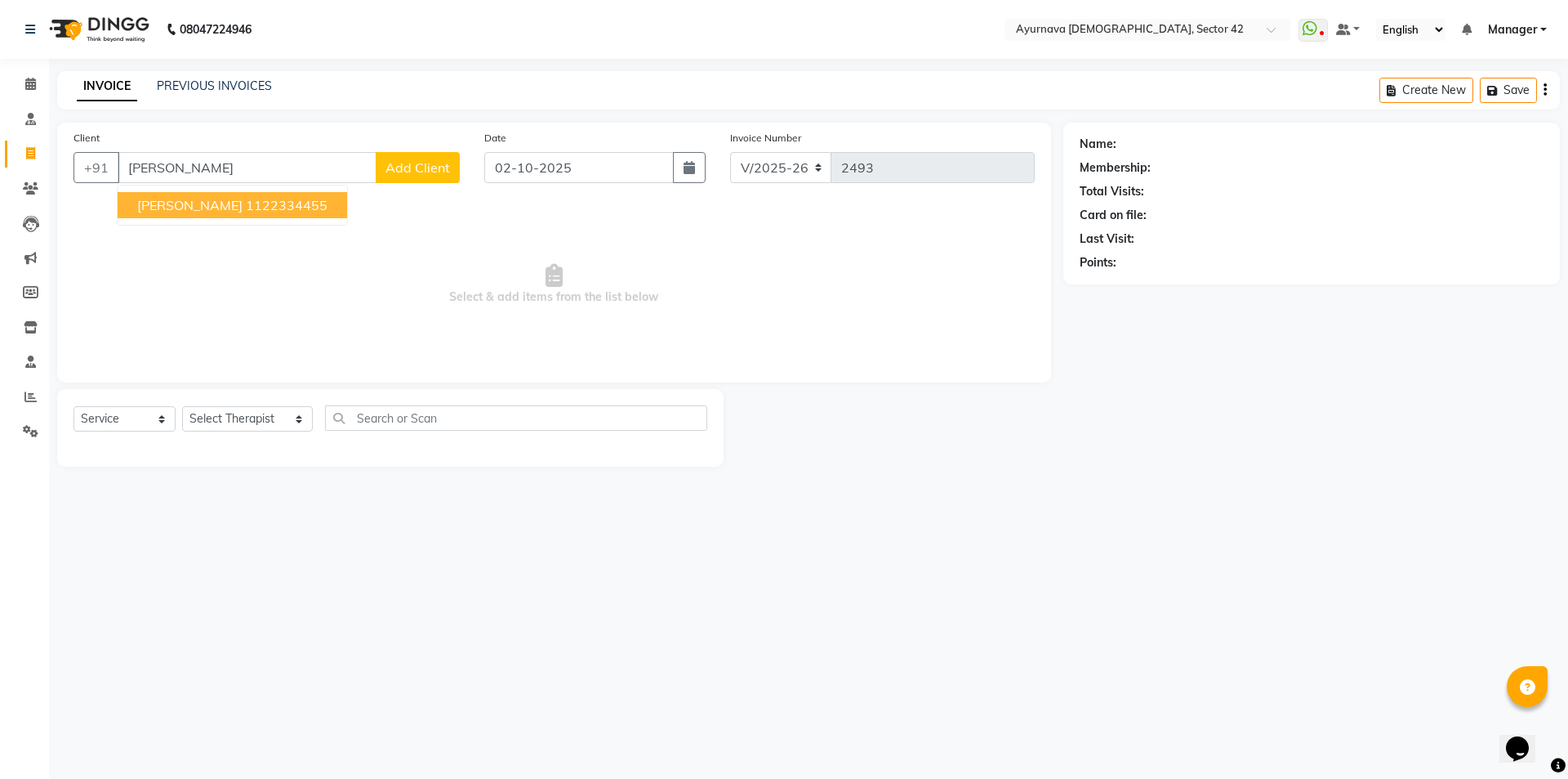
click at [284, 213] on button "[PERSON_NAME] 1122334455" at bounding box center [232, 204] width 230 height 26
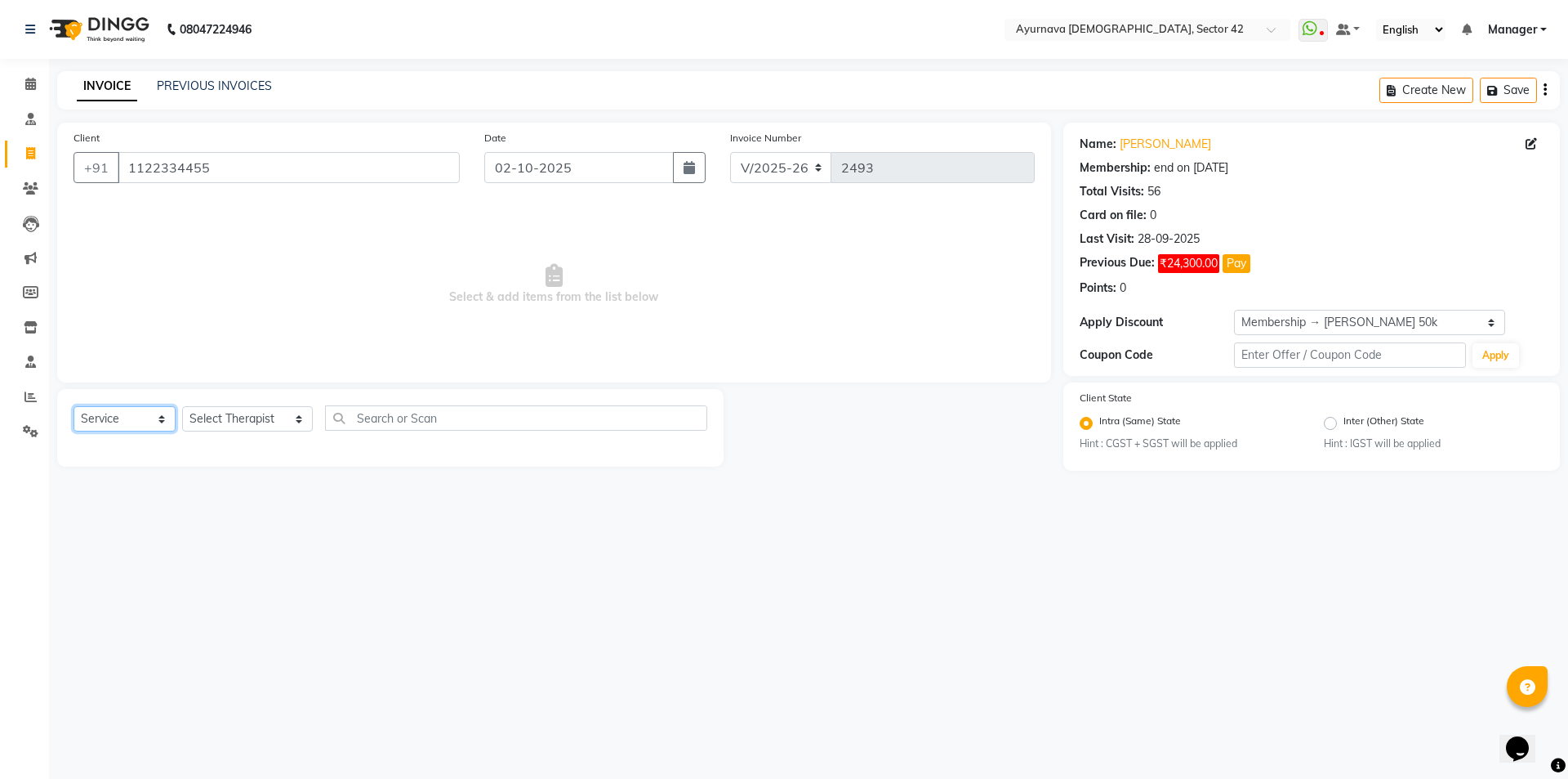
click at [102, 419] on select "Select Service Product Membership Package Voucher Prepaid Gift Card" at bounding box center [124, 419] width 102 height 26
click at [74, 406] on select "Select Service Product Membership Package Voucher Prepaid Gift Card" at bounding box center [124, 419] width 102 height 26
click at [222, 420] on select "Select Therapist [PERSON_NAME] akash [PERSON_NAME] [PERSON_NAME] [PERSON_NAME] …" at bounding box center [247, 419] width 130 height 26
click at [182, 406] on select "Select Therapist [PERSON_NAME] akash [PERSON_NAME] [PERSON_NAME] [PERSON_NAME] …" at bounding box center [247, 419] width 130 height 26
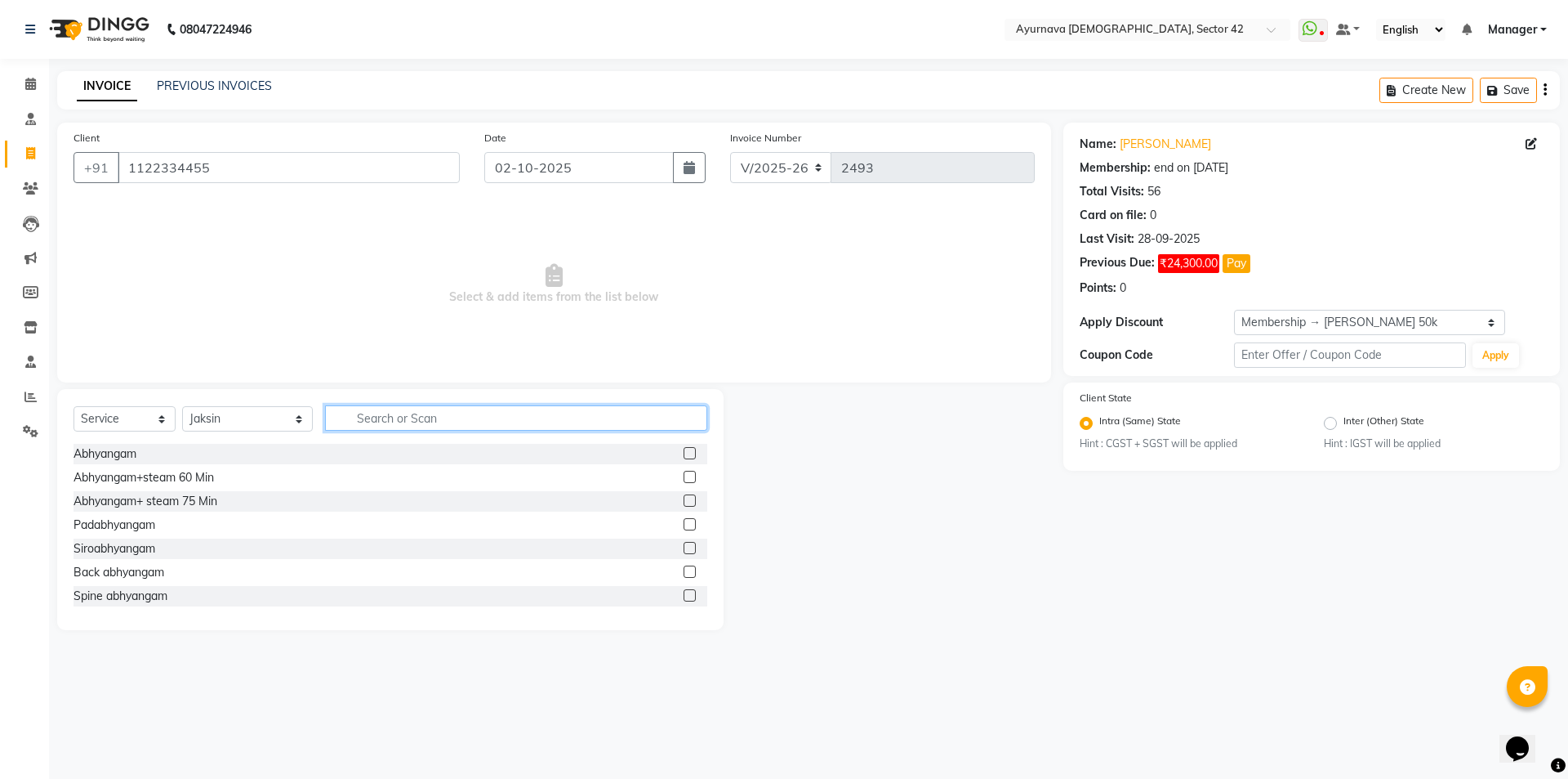
click at [351, 414] on input "text" at bounding box center [515, 418] width 382 height 26
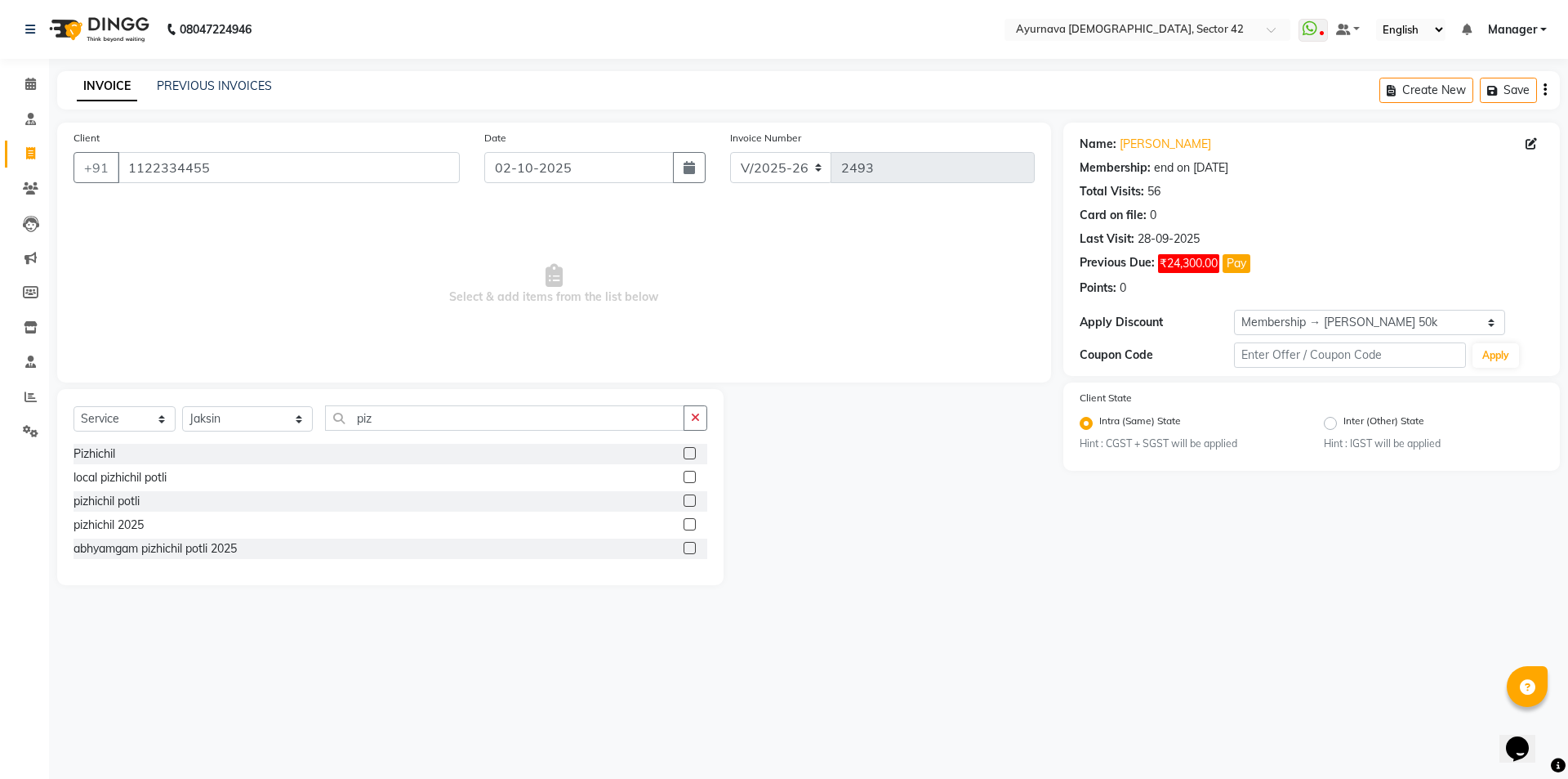
click at [685, 451] on label at bounding box center [690, 453] width 12 height 12
click at [685, 451] on input "checkbox" at bounding box center [689, 454] width 11 height 11
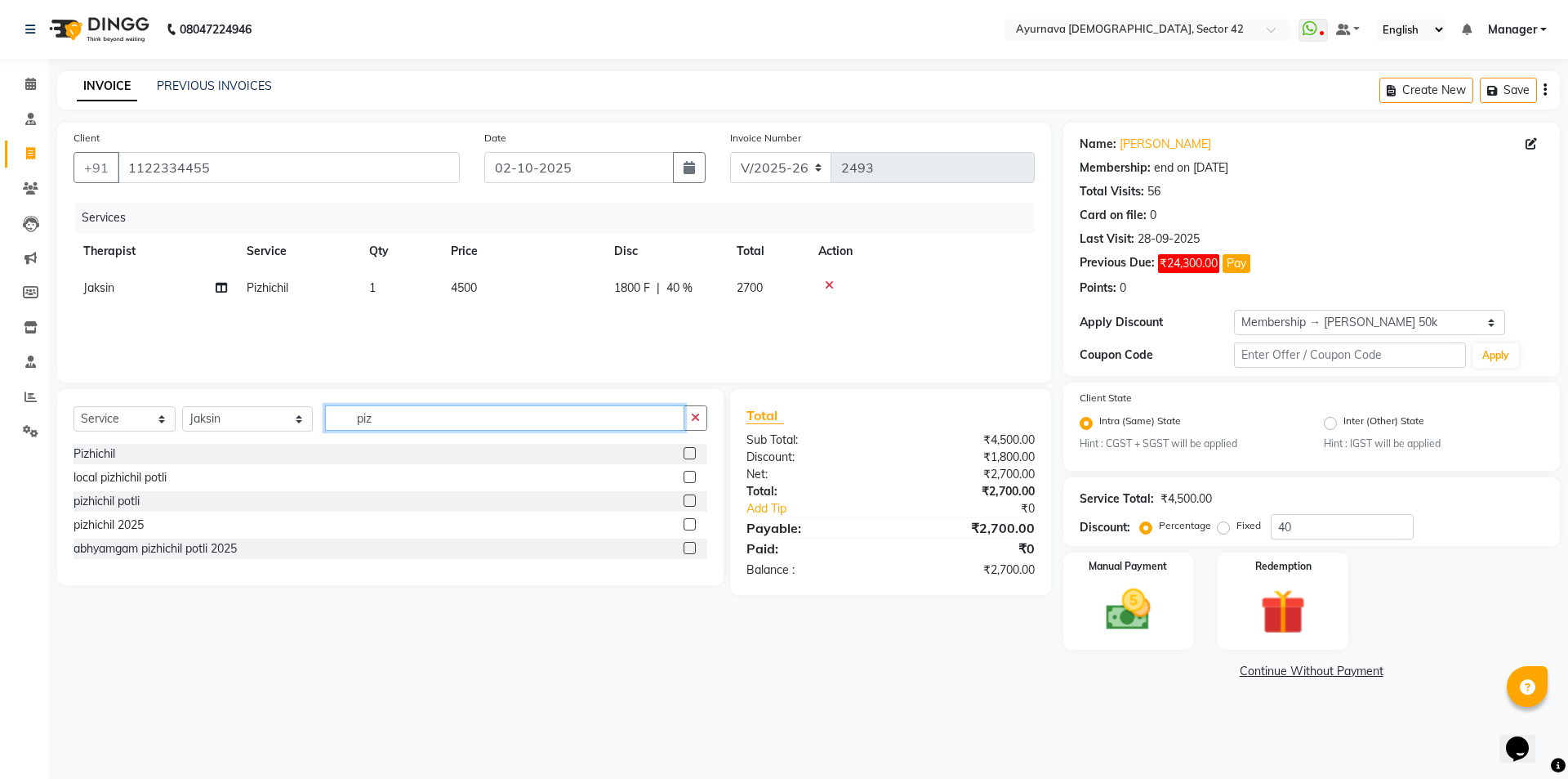
click at [554, 429] on input "piz" at bounding box center [504, 418] width 359 height 26
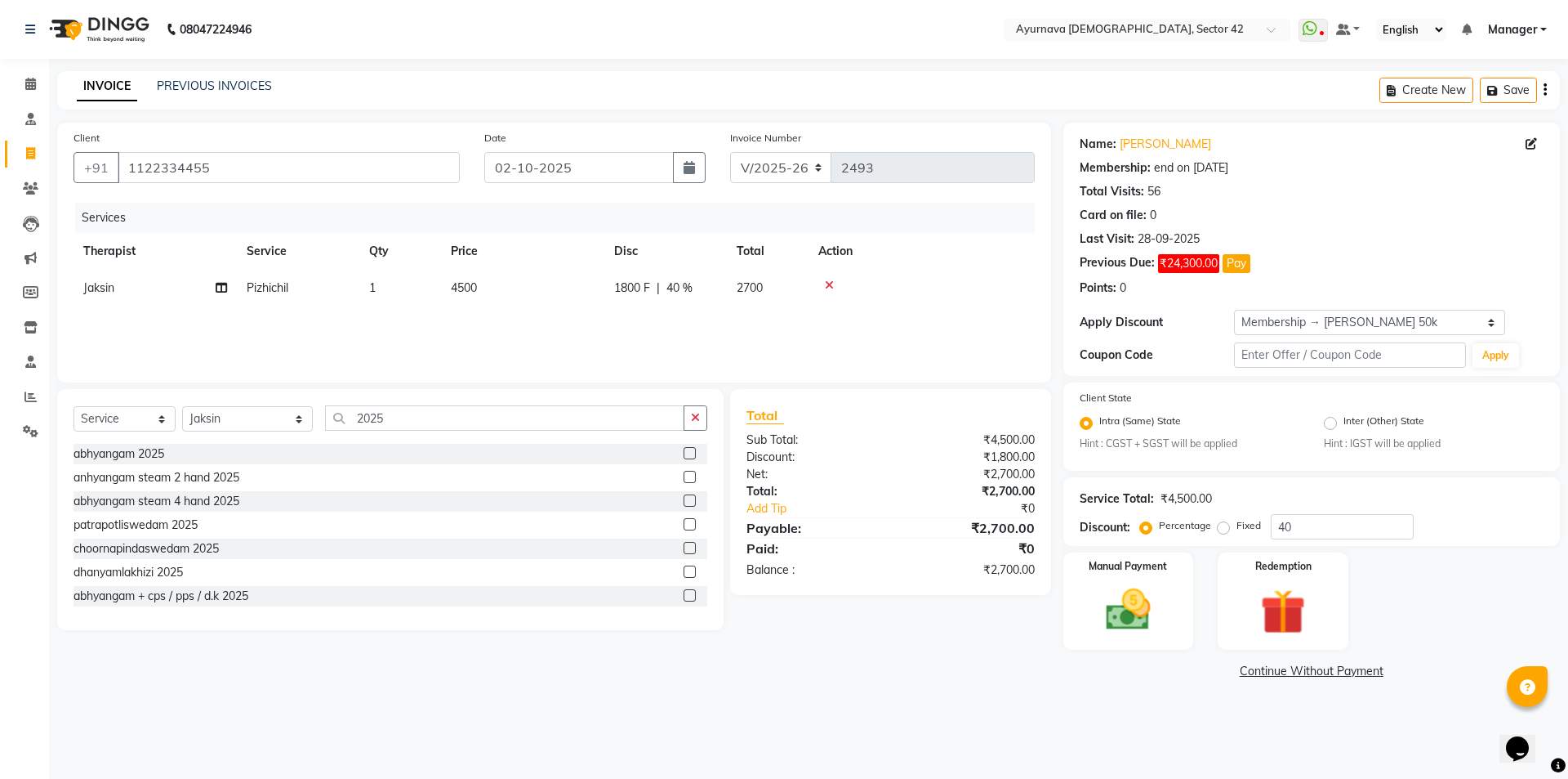
click at [684, 520] on label at bounding box center [690, 524] width 12 height 12
click at [684, 520] on input "checkbox" at bounding box center [689, 525] width 11 height 11
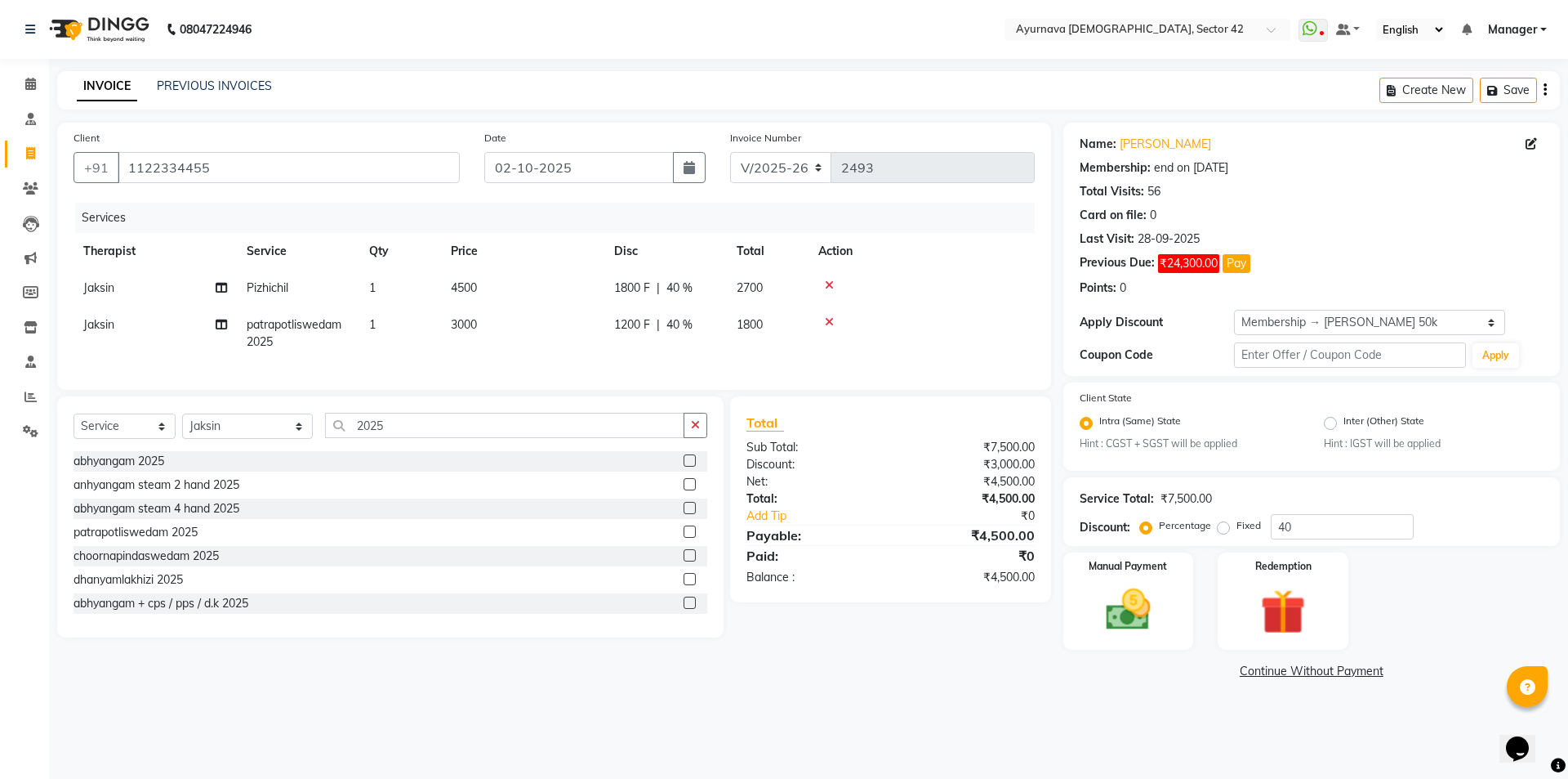
click at [684, 467] on label at bounding box center [690, 460] width 12 height 12
click at [684, 467] on input "checkbox" at bounding box center [689, 461] width 11 height 11
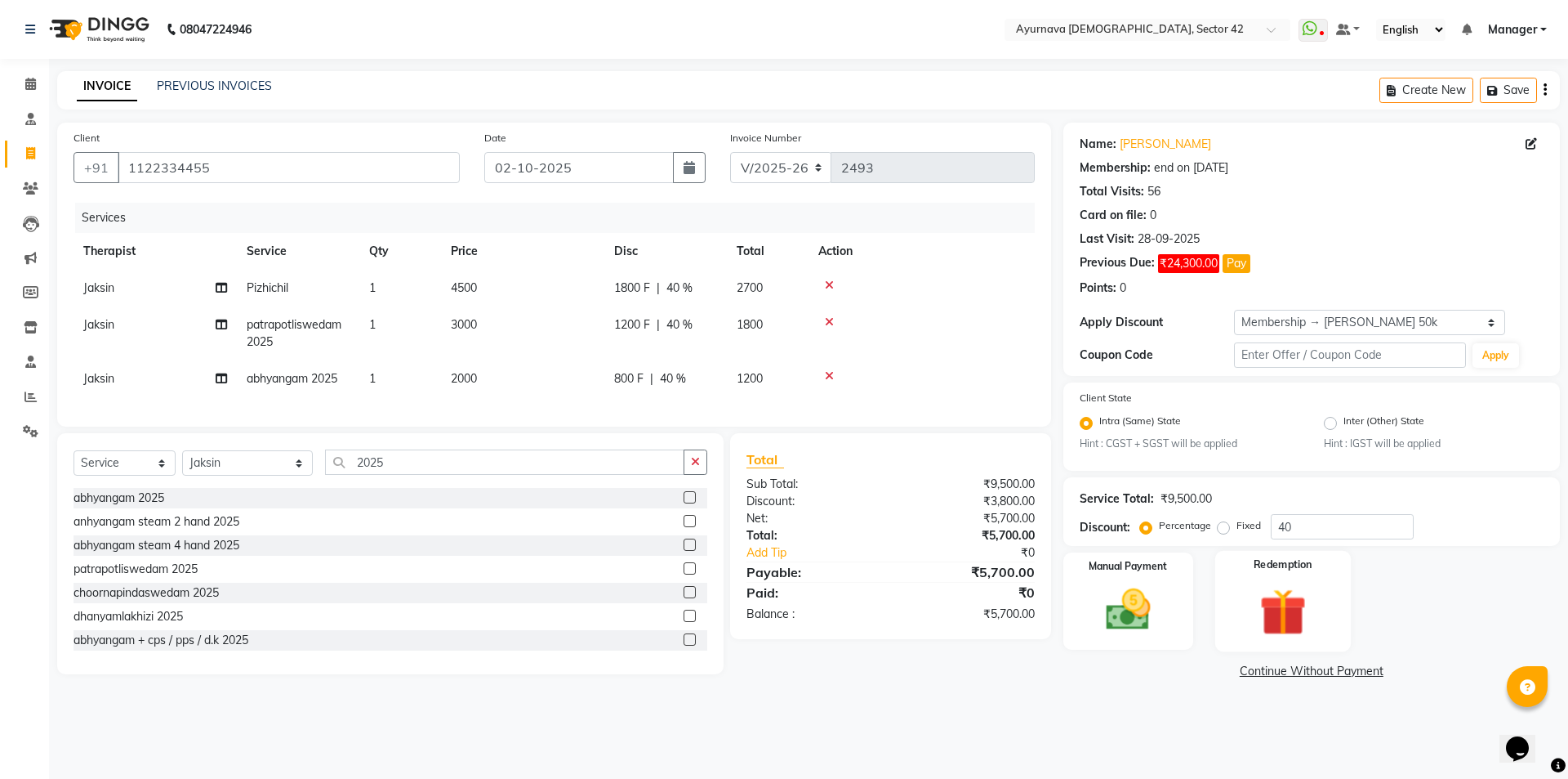
click at [1283, 594] on img at bounding box center [1282, 611] width 76 height 58
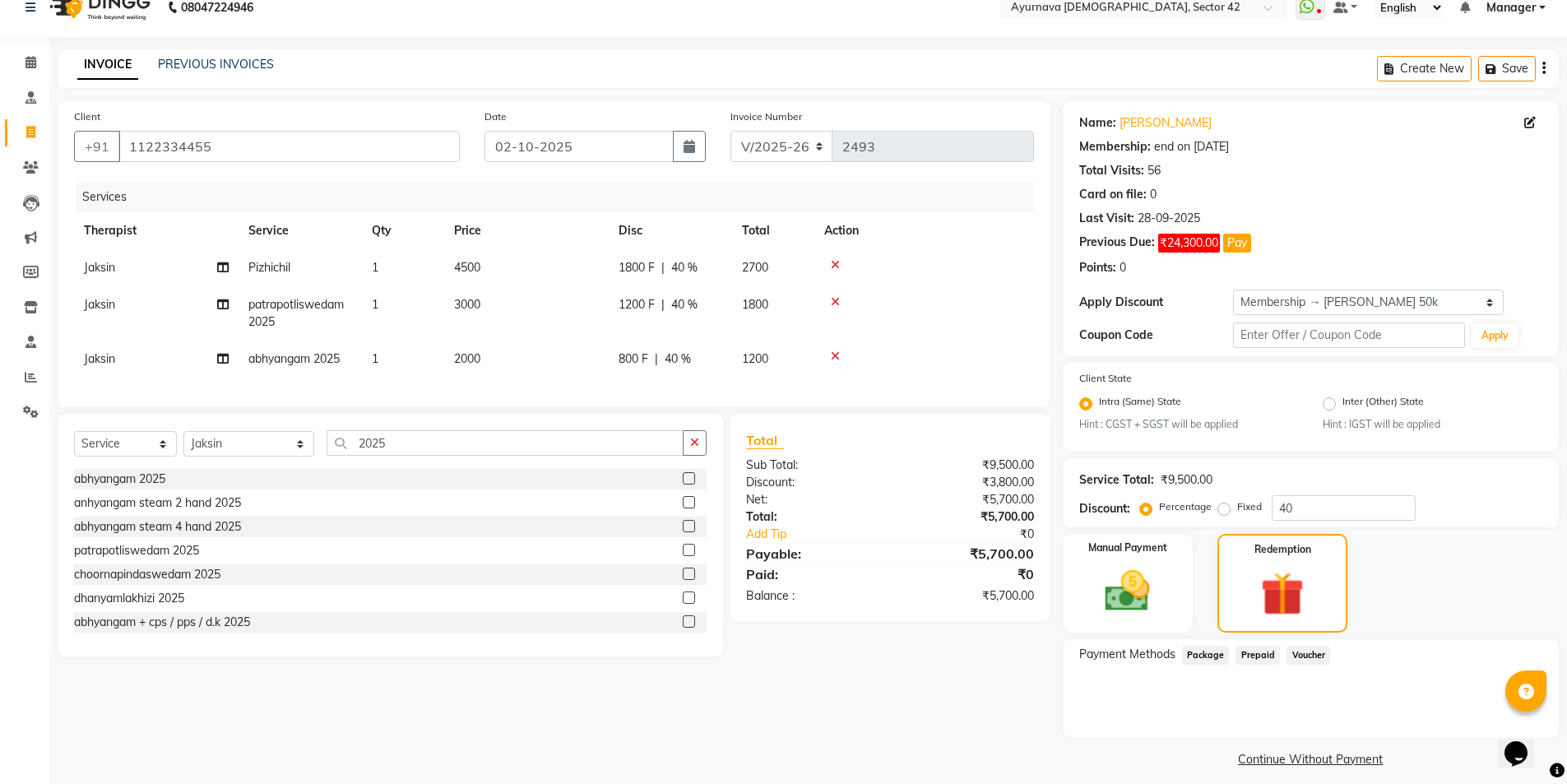
scroll to position [35, 0]
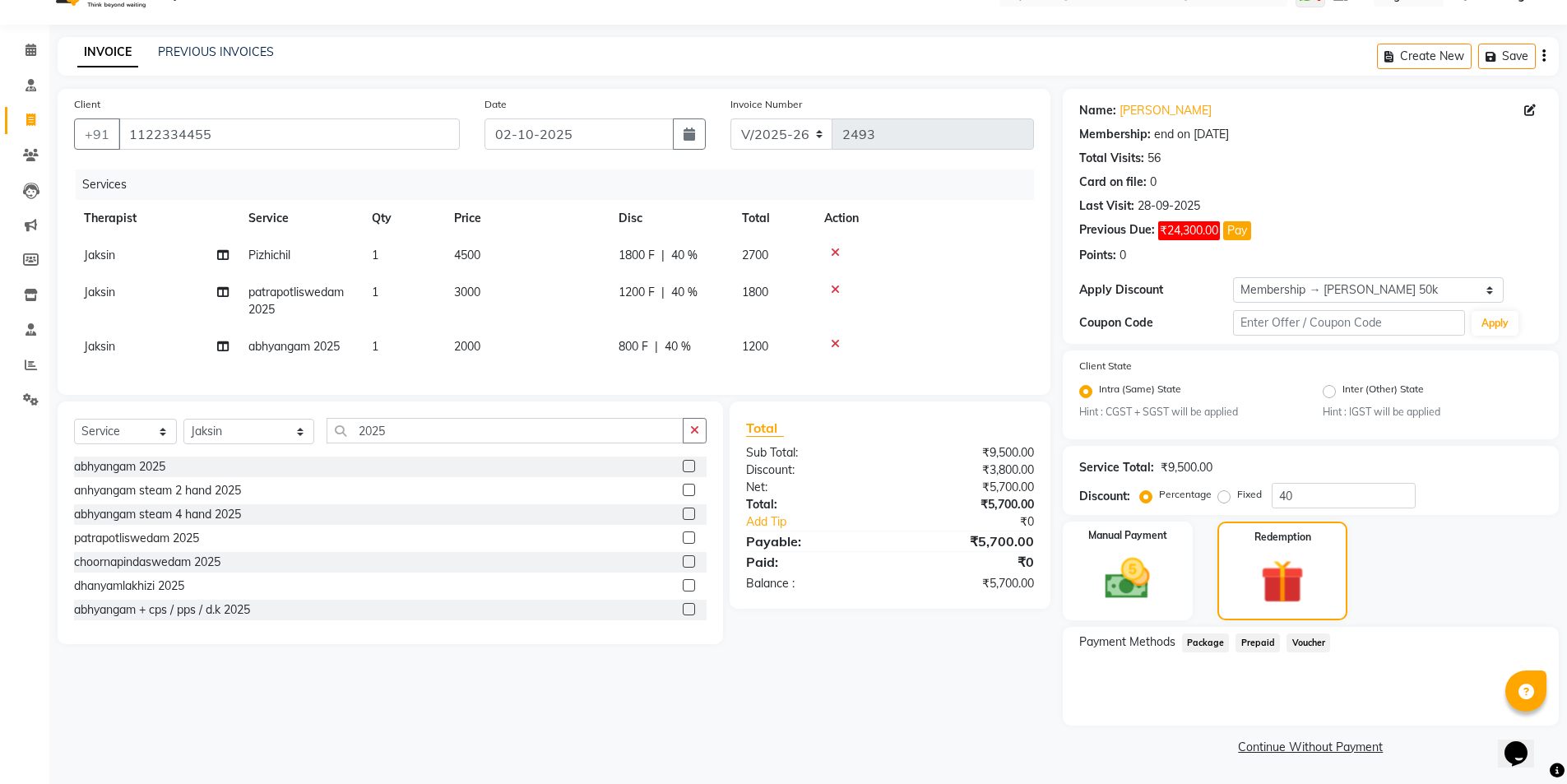
click at [1311, 711] on link "Continue Without Payment" at bounding box center [1311, 746] width 490 height 17
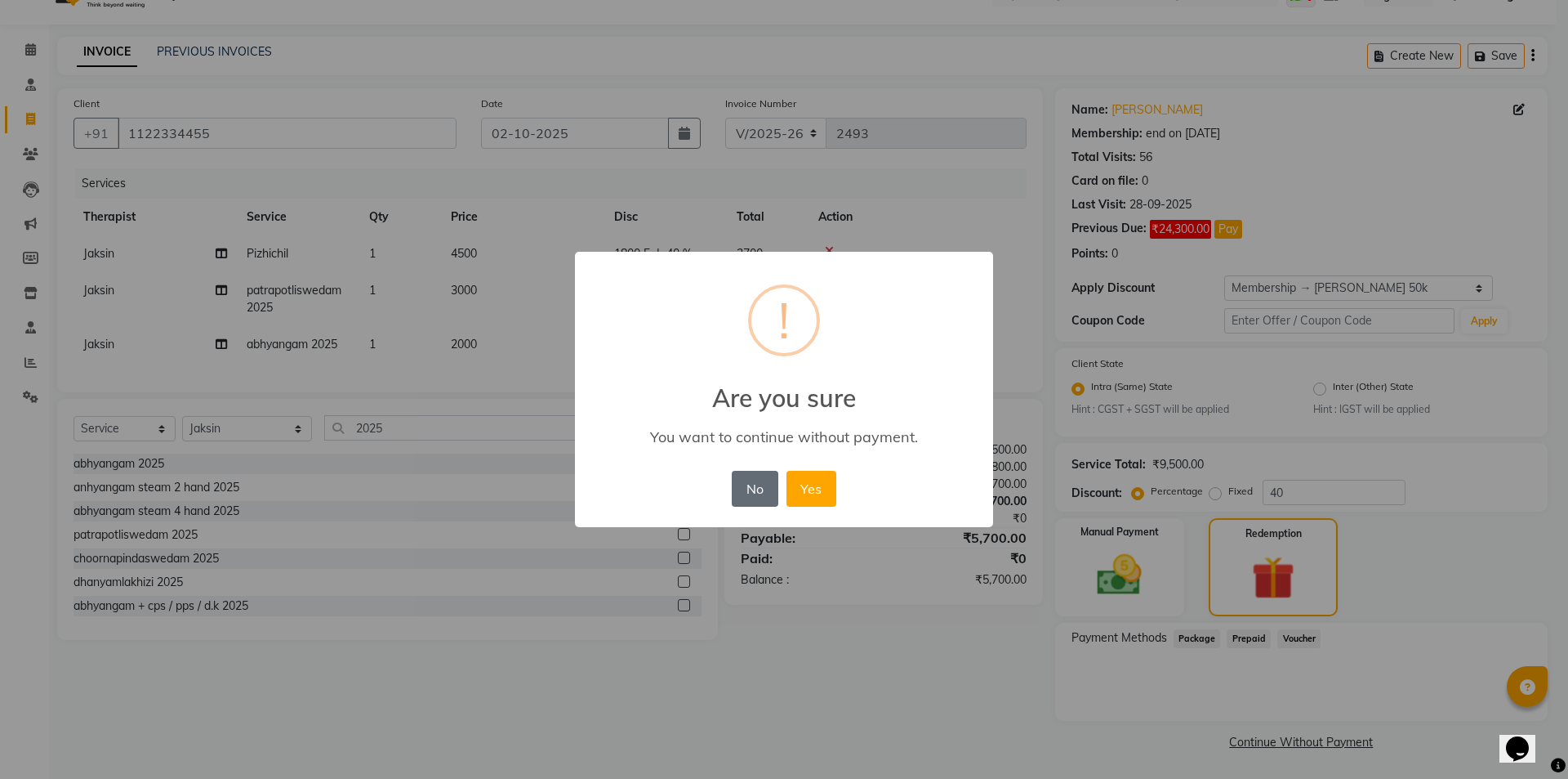
click at [750, 490] on button "No" at bounding box center [755, 488] width 46 height 36
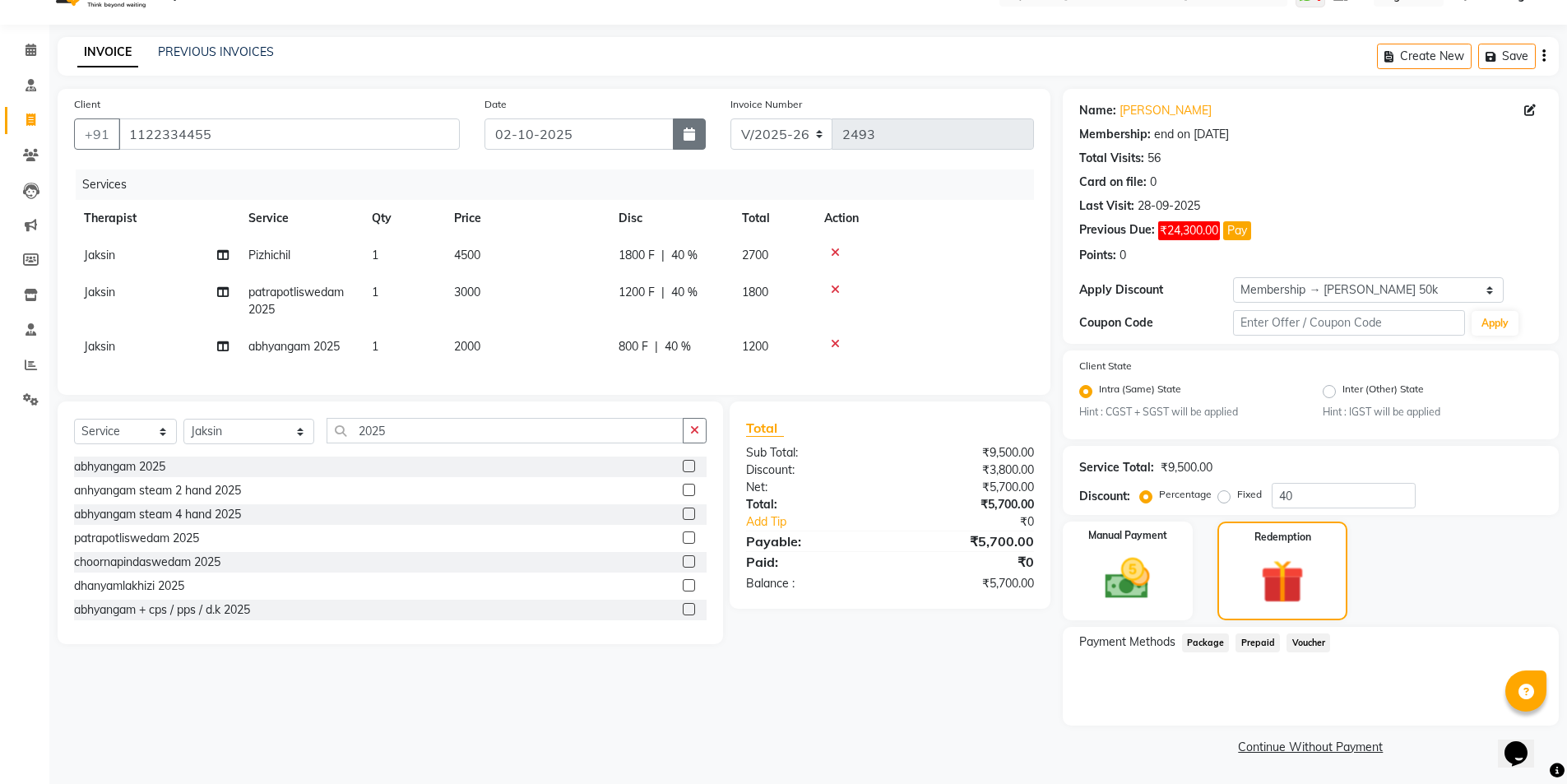
click at [692, 144] on button "button" at bounding box center [689, 134] width 33 height 31
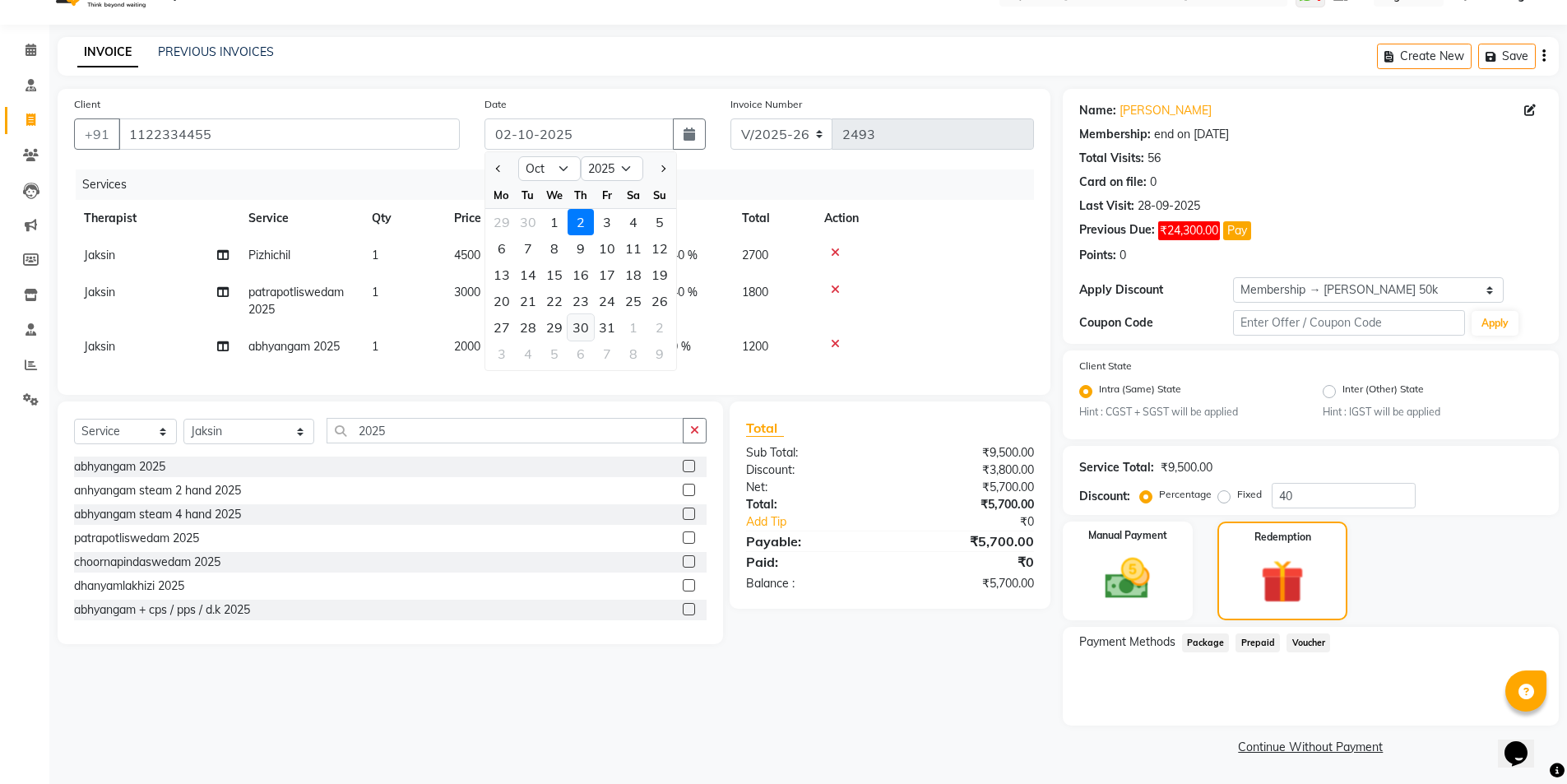
click at [573, 324] on div "30" at bounding box center [580, 327] width 26 height 26
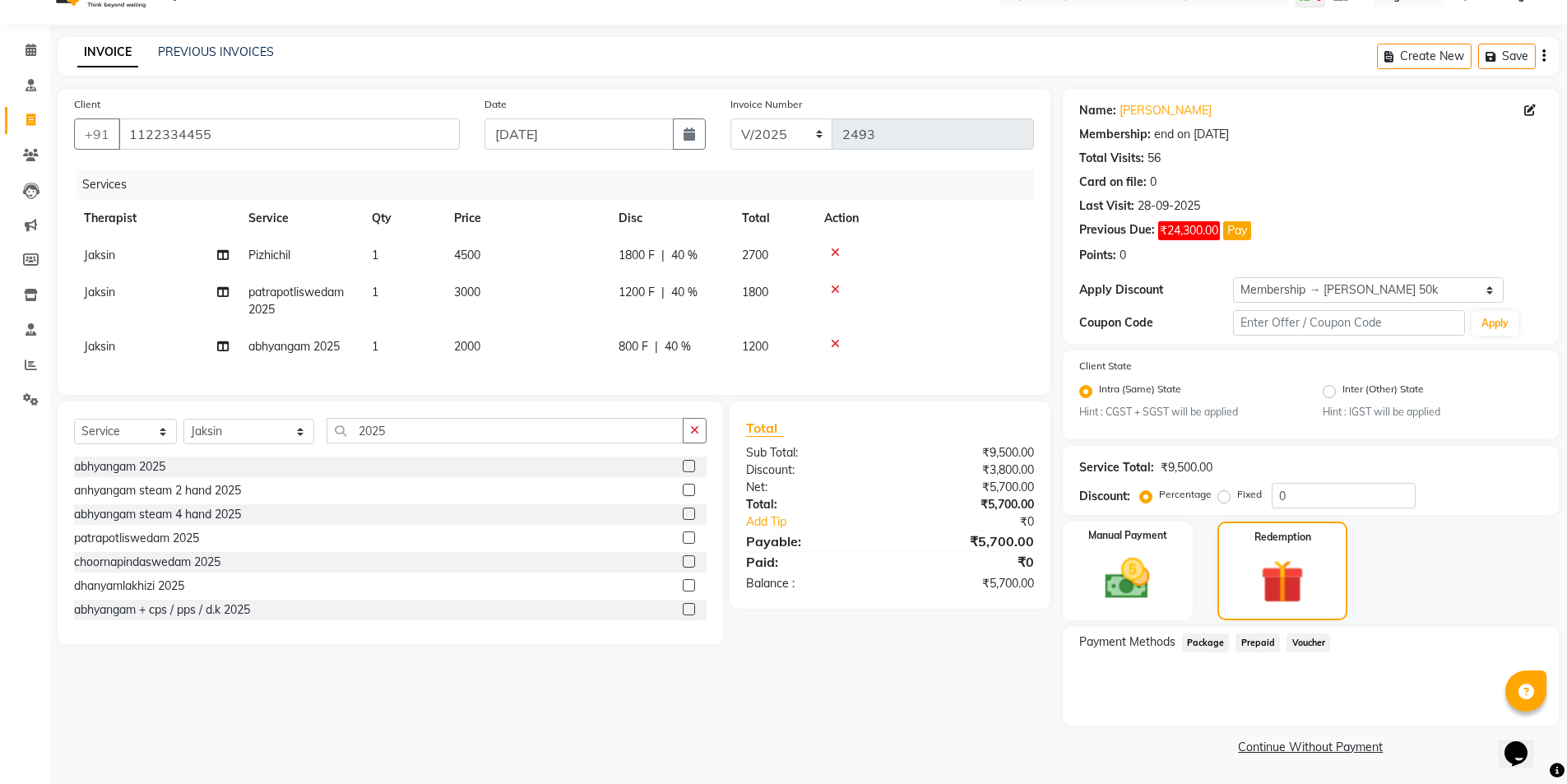
click at [1288, 711] on link "Continue Without Payment" at bounding box center [1311, 746] width 490 height 17
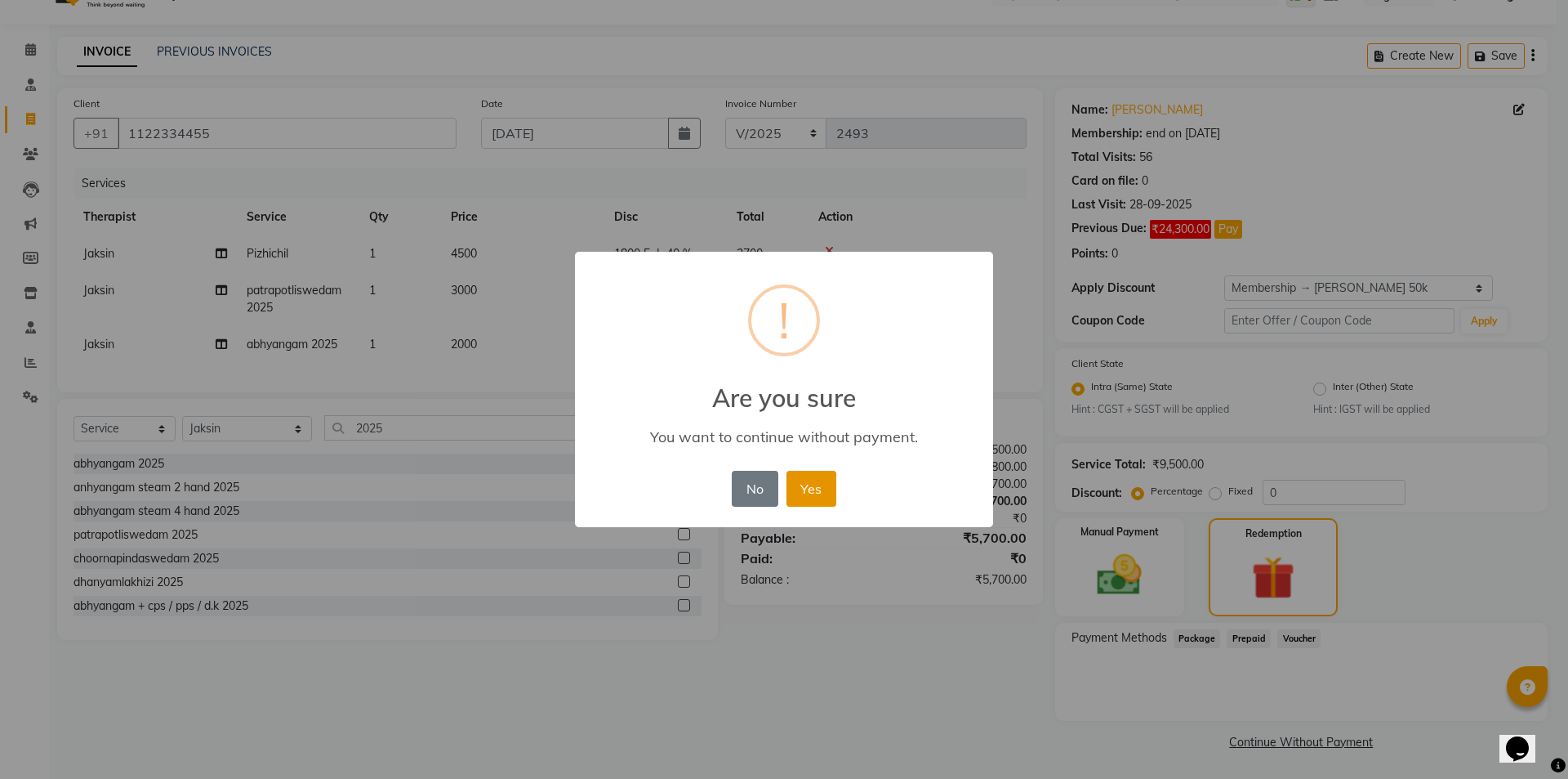
click at [817, 490] on button "Yes" at bounding box center [811, 488] width 50 height 36
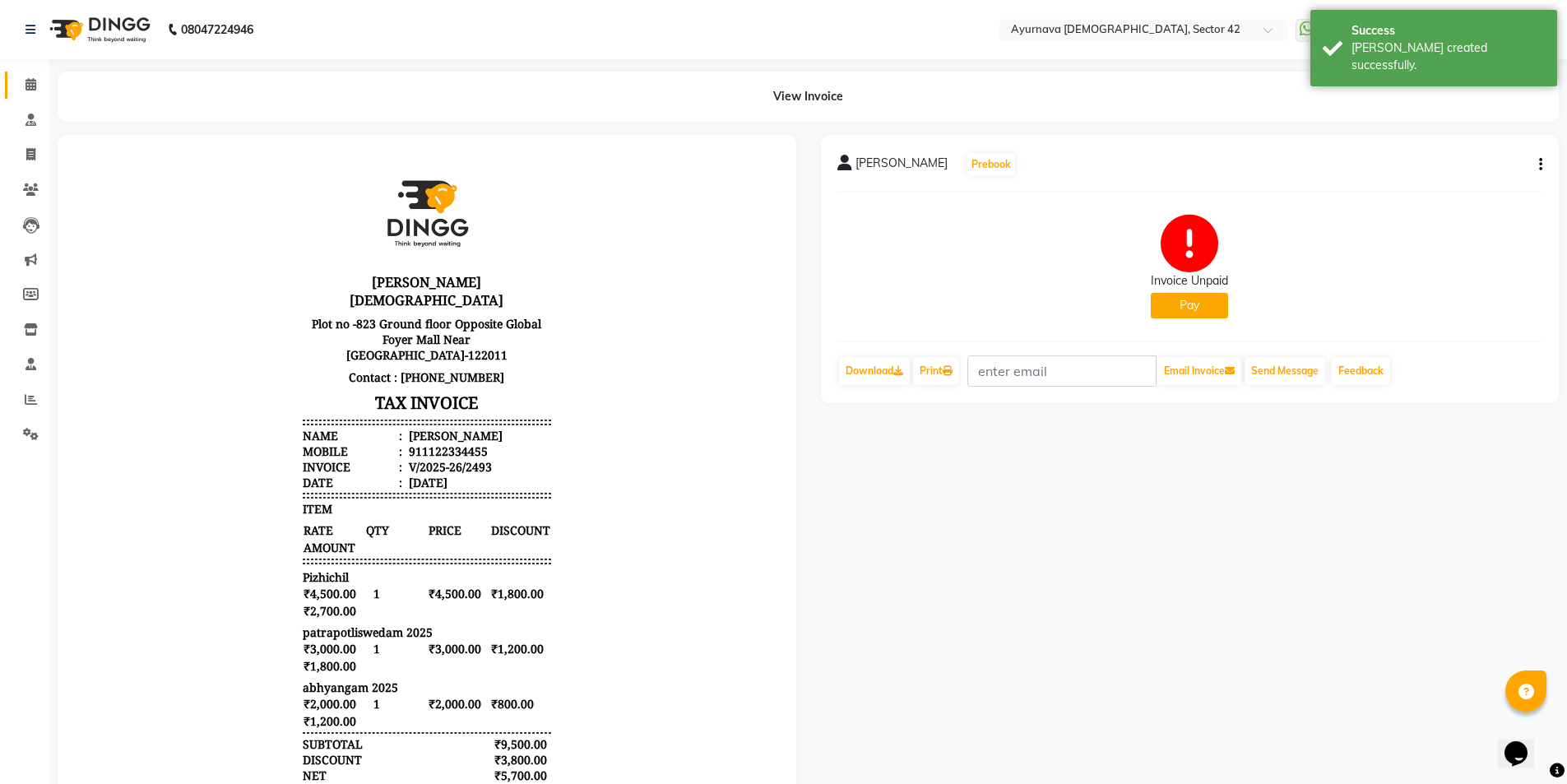
drag, startPoint x: 26, startPoint y: 74, endPoint x: 38, endPoint y: 98, distance: 26.8
click at [26, 76] on link "Calendar" at bounding box center [25, 85] width 39 height 27
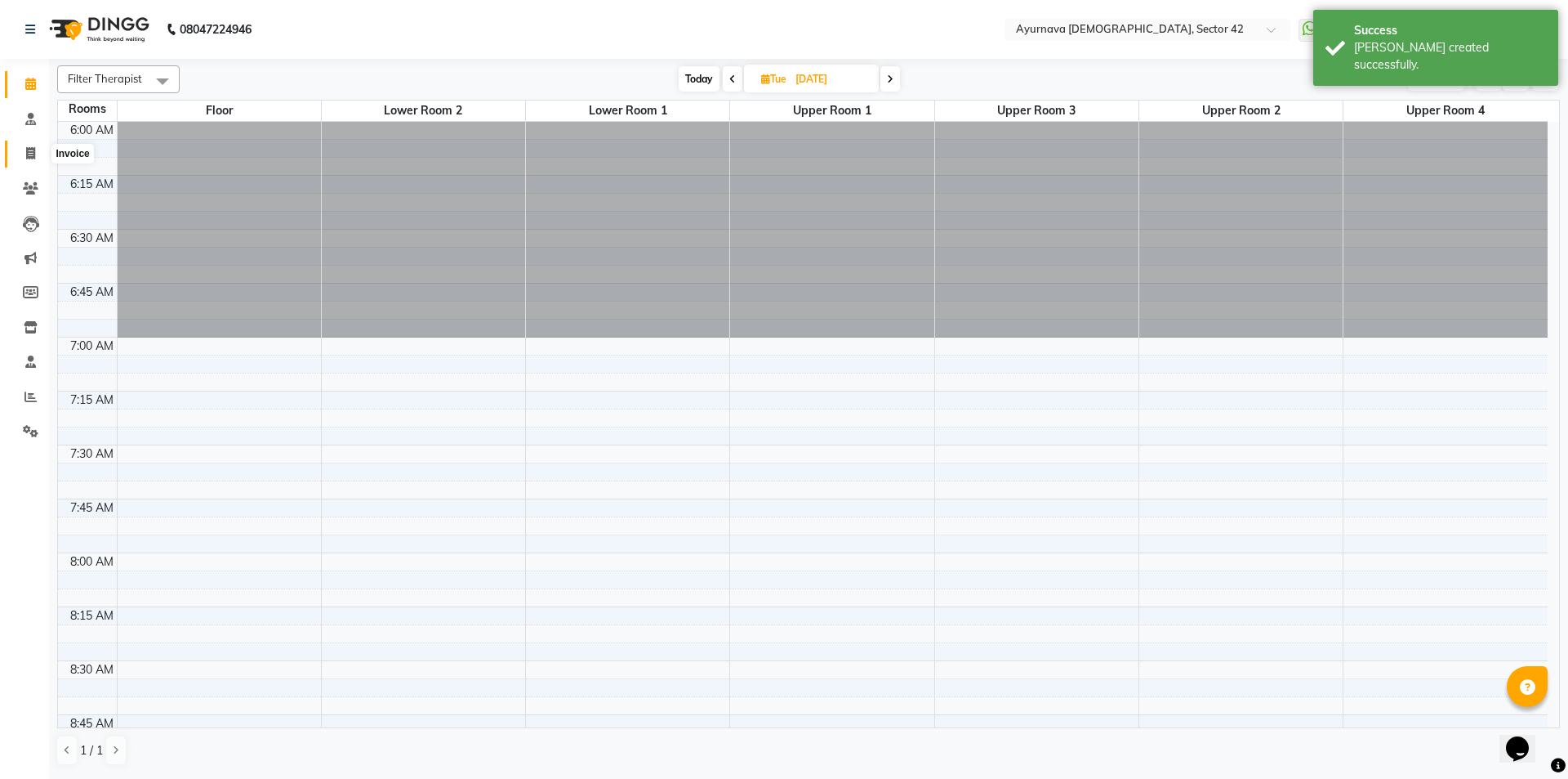
click at [25, 152] on span at bounding box center [30, 153] width 28 height 19
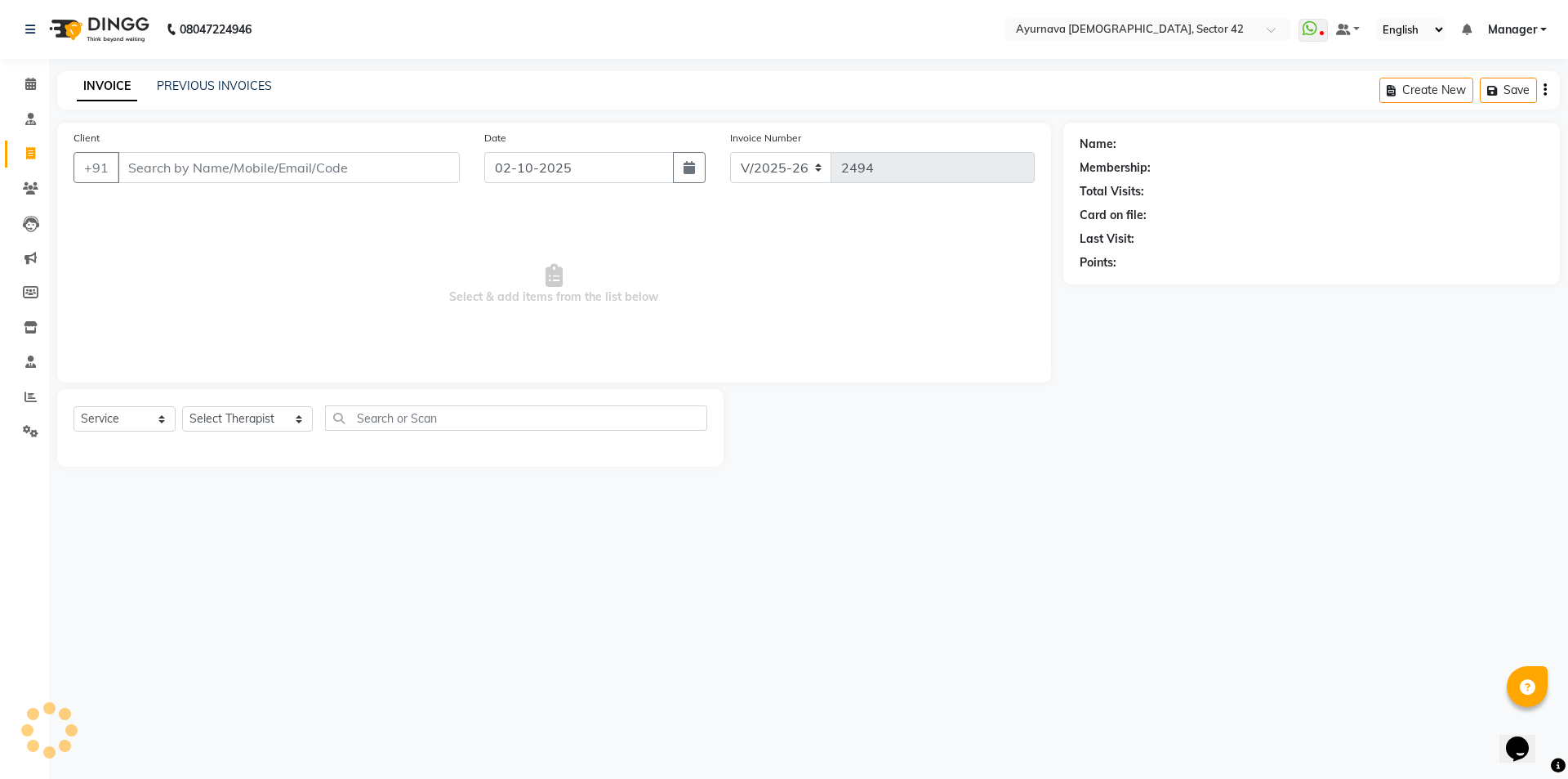
click at [153, 161] on input "Client" at bounding box center [289, 167] width 342 height 31
click at [422, 174] on span "Add Client" at bounding box center [418, 168] width 65 height 16
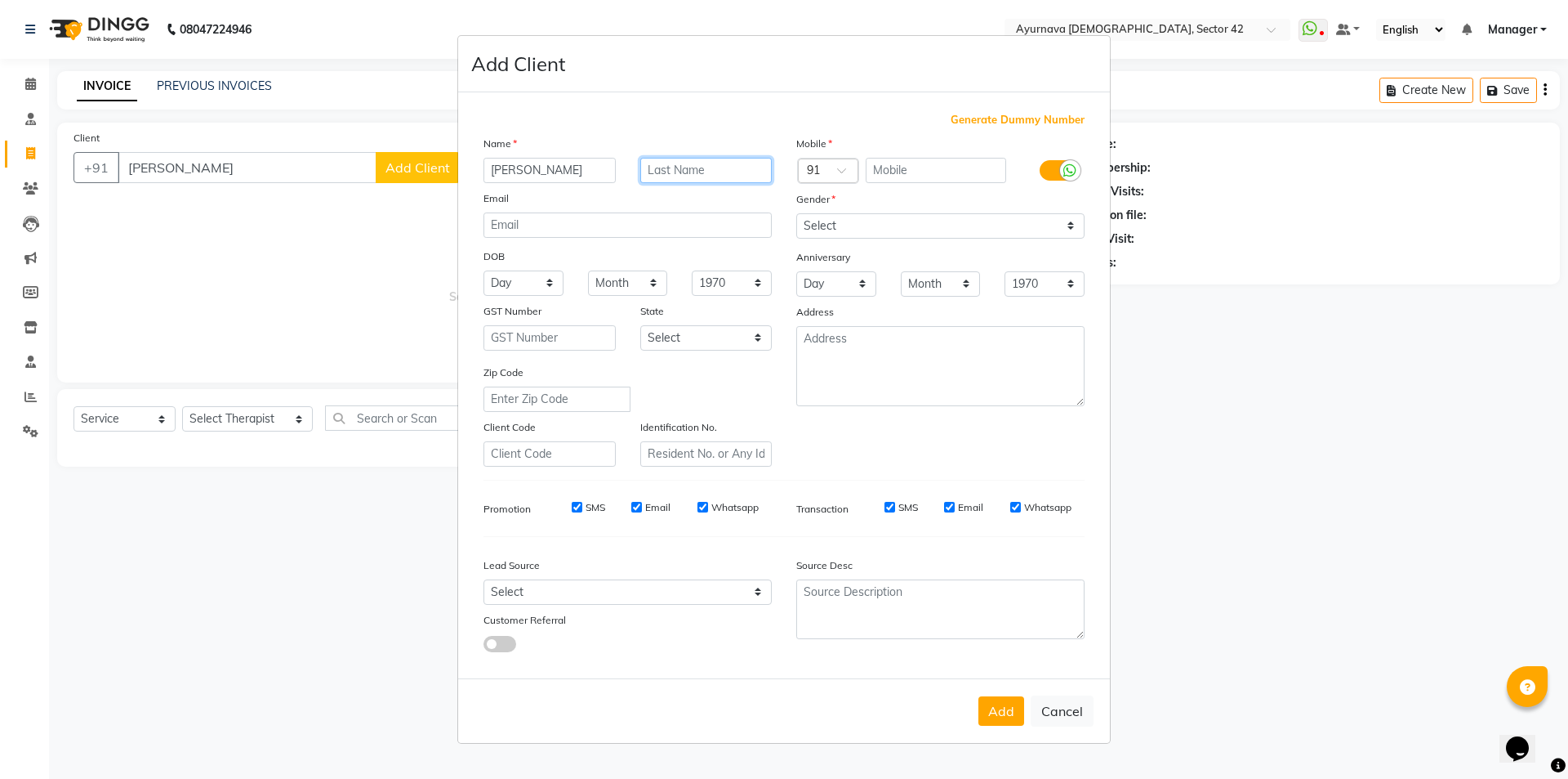
drag, startPoint x: 733, startPoint y: 168, endPoint x: 725, endPoint y: 173, distance: 9.4
click at [733, 169] on input "text" at bounding box center [706, 170] width 132 height 26
click at [892, 163] on input "text" at bounding box center [936, 170] width 141 height 26
click at [1005, 703] on button "Add" at bounding box center [1001, 711] width 46 height 29
click at [925, 240] on div "Select [DEMOGRAPHIC_DATA] [DEMOGRAPHIC_DATA] Other Prefer Not To Say please sel…" at bounding box center [940, 236] width 313 height 47
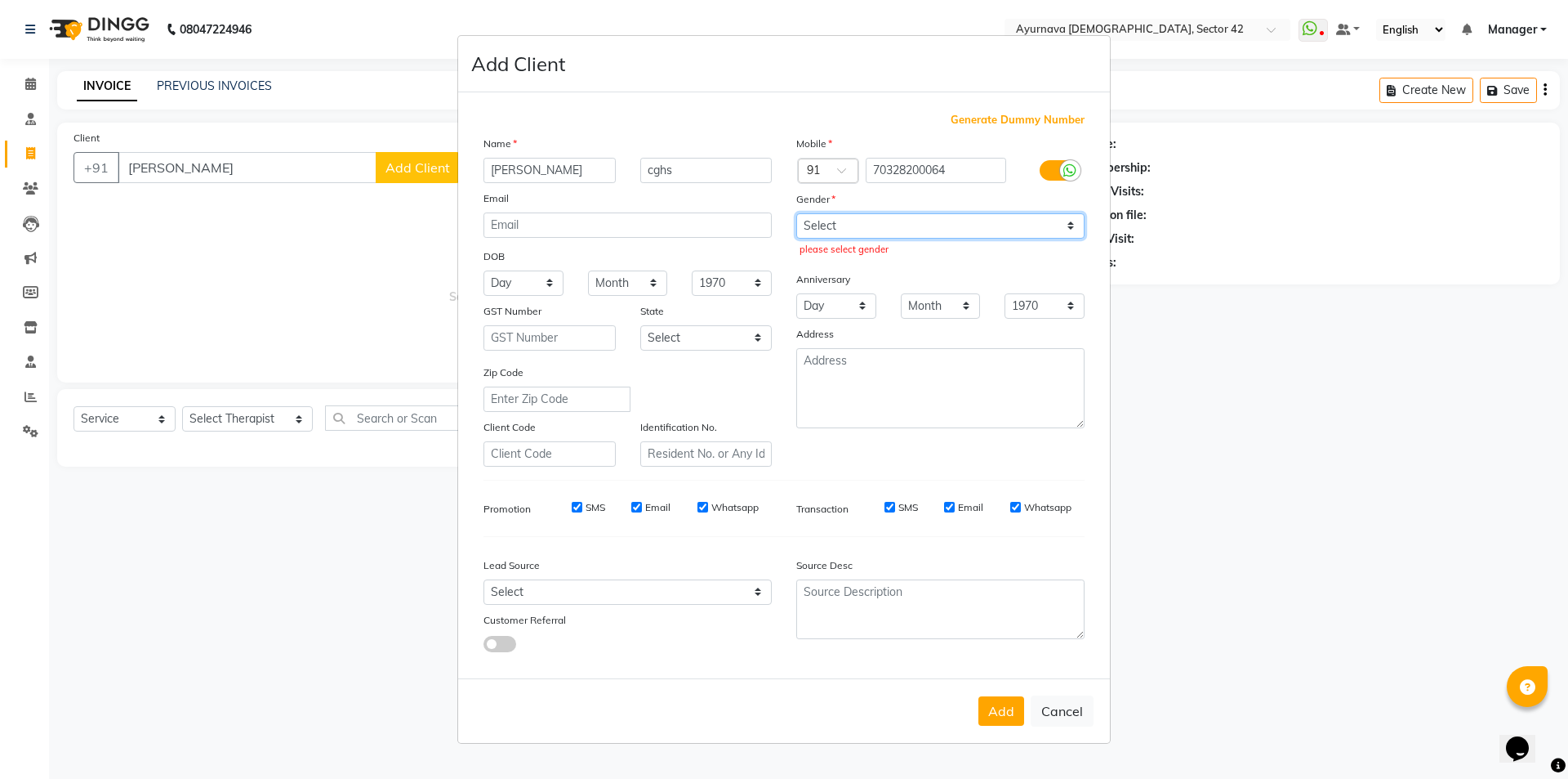
click at [925, 234] on select "Select [DEMOGRAPHIC_DATA] [DEMOGRAPHIC_DATA] Other Prefer Not To Say" at bounding box center [940, 225] width 288 height 26
click at [796, 213] on select "Select [DEMOGRAPHIC_DATA] [DEMOGRAPHIC_DATA] Other Prefer Not To Say" at bounding box center [940, 225] width 288 height 26
click at [1010, 706] on button "Add" at bounding box center [1001, 711] width 46 height 29
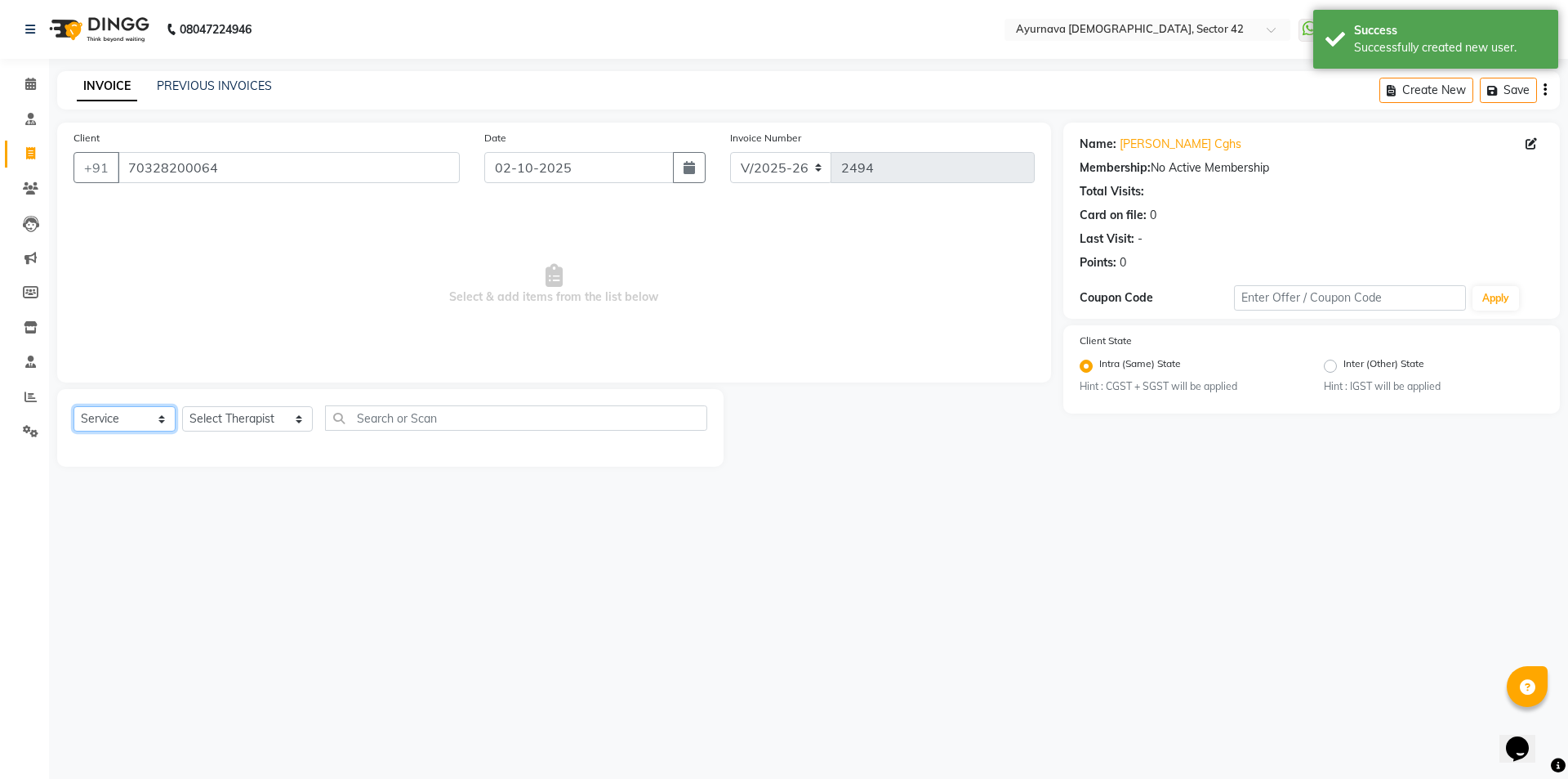
click at [124, 421] on select "Select Service Product Membership Package Voucher Prepaid Gift Card" at bounding box center [124, 419] width 102 height 26
click at [74, 406] on select "Select Service Product Membership Package Voucher Prepaid Gift Card" at bounding box center [124, 419] width 102 height 26
click at [199, 417] on select "Select Therapist [PERSON_NAME] akash [PERSON_NAME] [PERSON_NAME] [PERSON_NAME] …" at bounding box center [247, 419] width 130 height 26
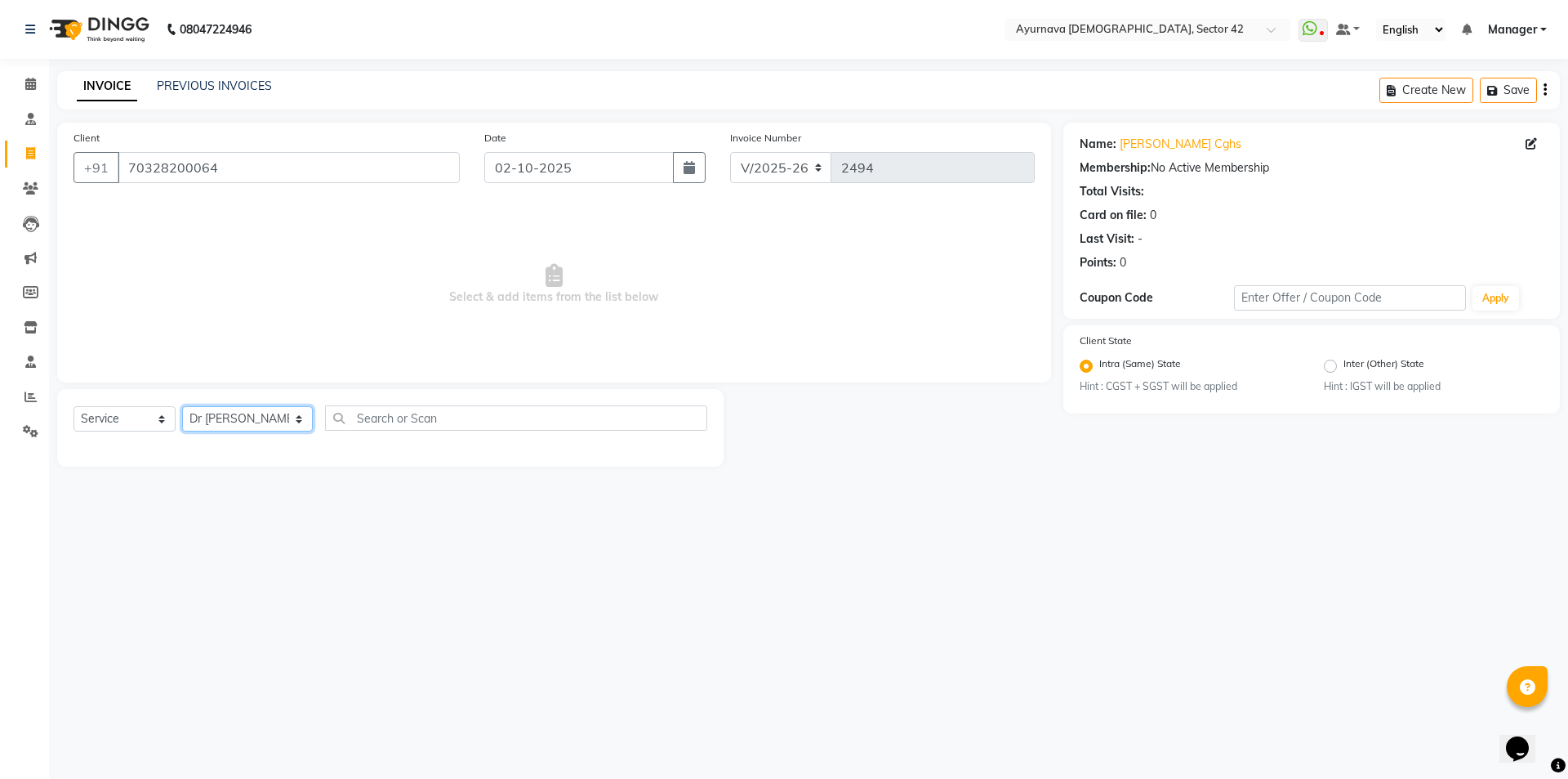
click at [182, 406] on select "Select Therapist [PERSON_NAME] akash [PERSON_NAME] [PERSON_NAME] [PERSON_NAME] …" at bounding box center [247, 419] width 130 height 26
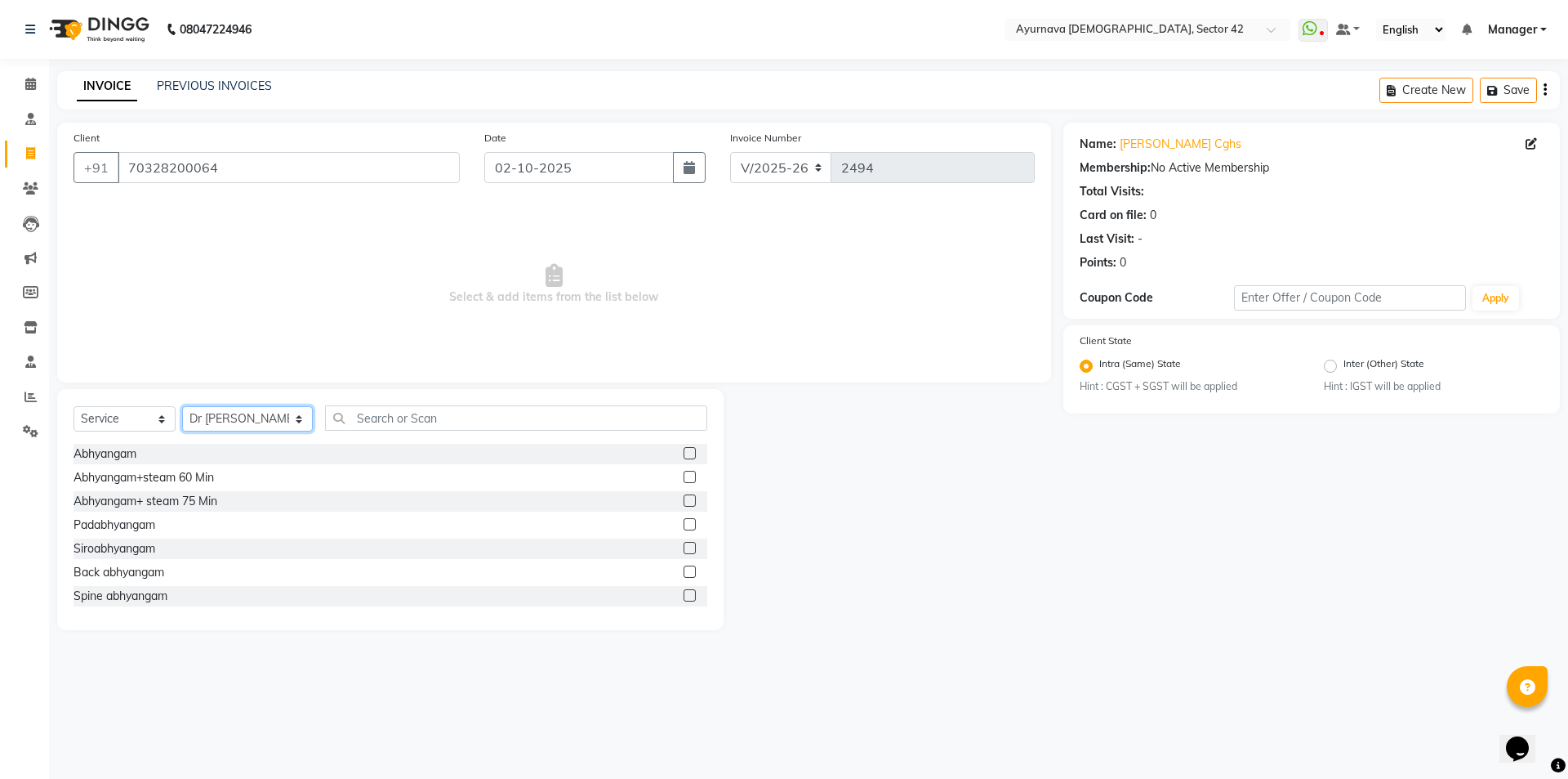
click at [215, 417] on select "Select Therapist [PERSON_NAME] akash [PERSON_NAME] [PERSON_NAME] [PERSON_NAME] …" at bounding box center [247, 419] width 130 height 26
click at [182, 406] on select "Select Therapist [PERSON_NAME] akash [PERSON_NAME] [PERSON_NAME] [PERSON_NAME] …" at bounding box center [247, 419] width 130 height 26
click at [377, 418] on input "text" at bounding box center [515, 418] width 382 height 26
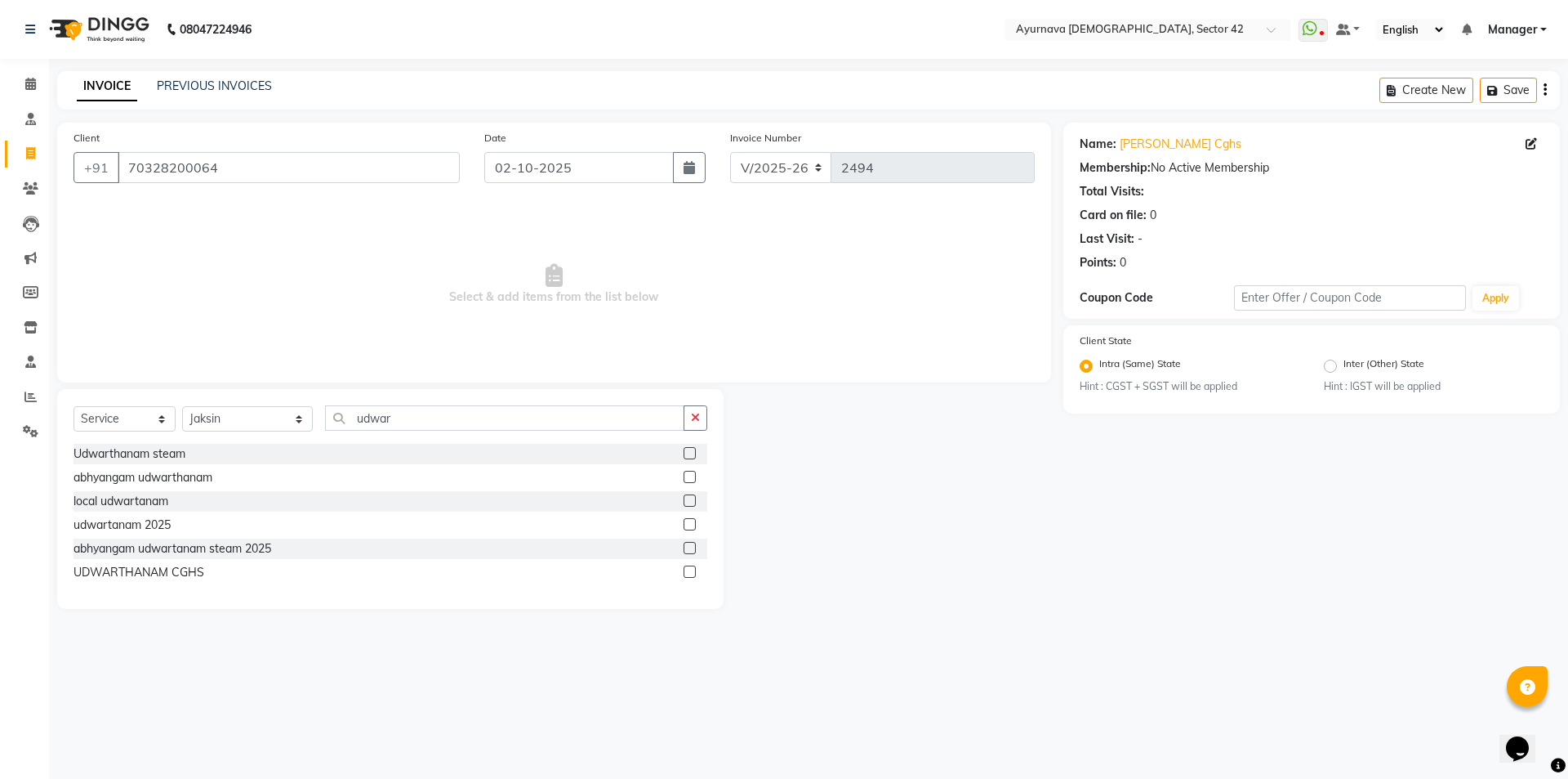
click at [688, 476] on label at bounding box center [690, 476] width 12 height 12
click at [688, 476] on input "checkbox" at bounding box center [689, 477] width 11 height 11
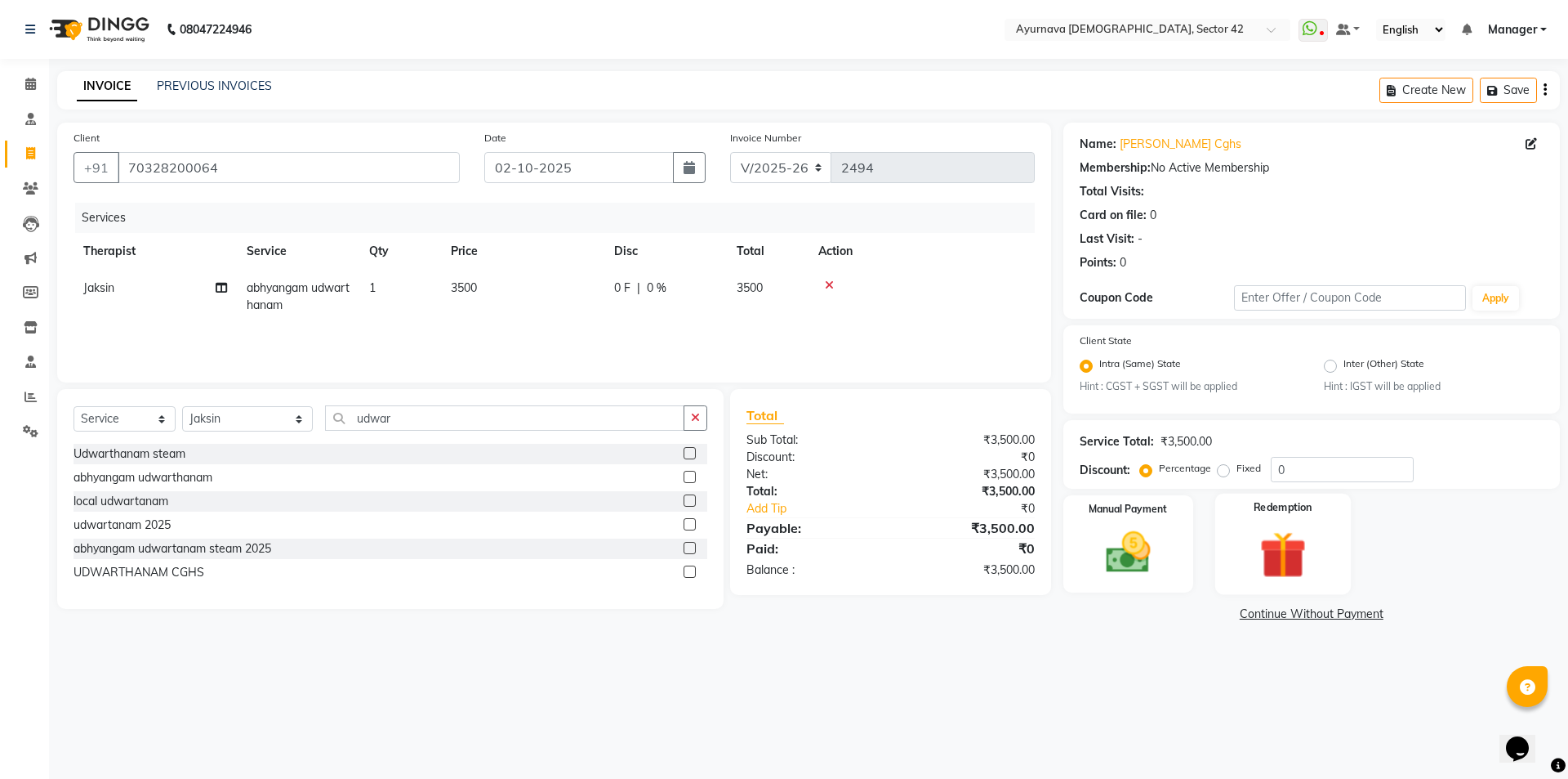
click at [1282, 558] on img at bounding box center [1282, 555] width 76 height 58
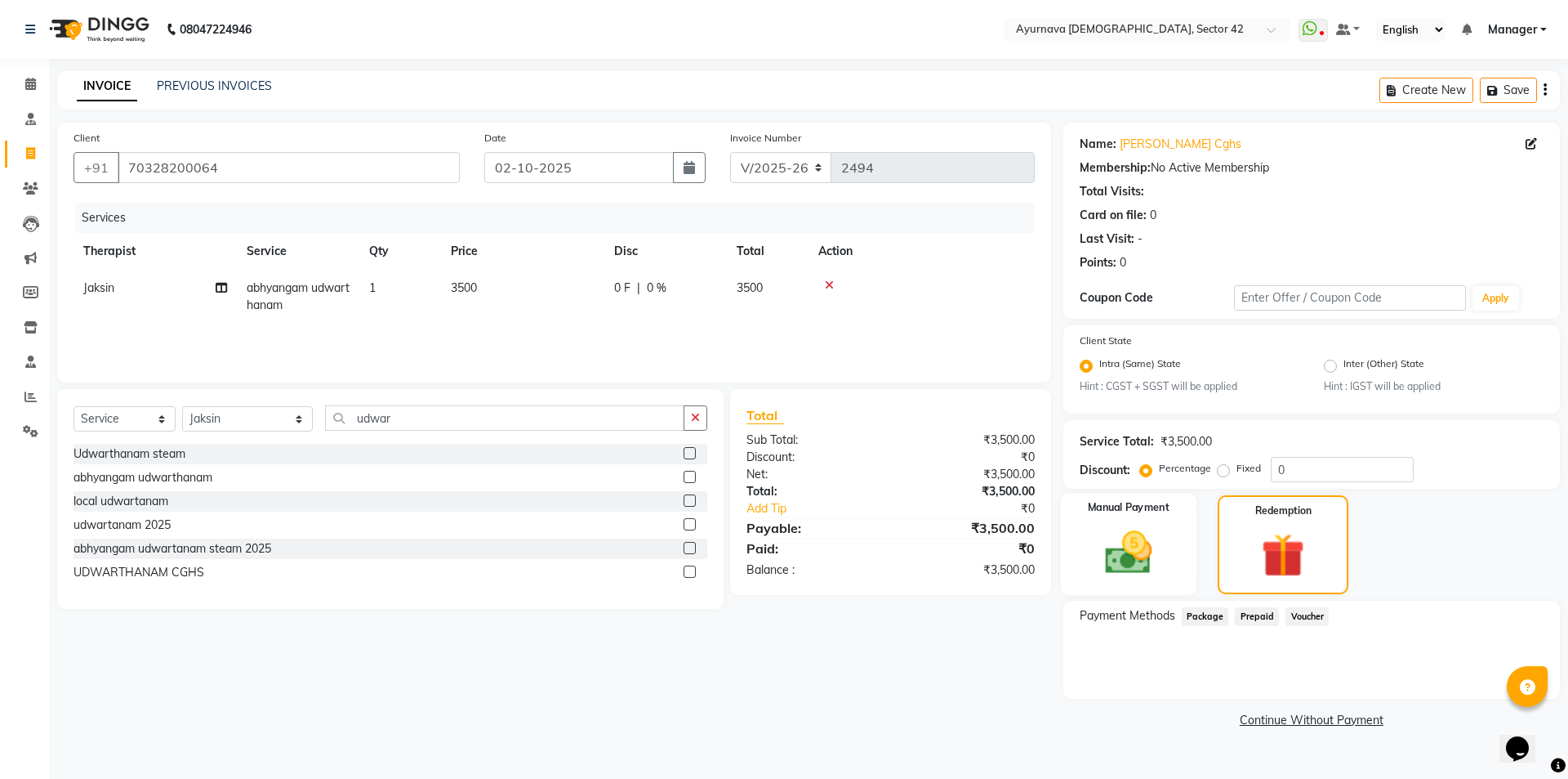
click at [1140, 571] on img at bounding box center [1128, 552] width 76 height 54
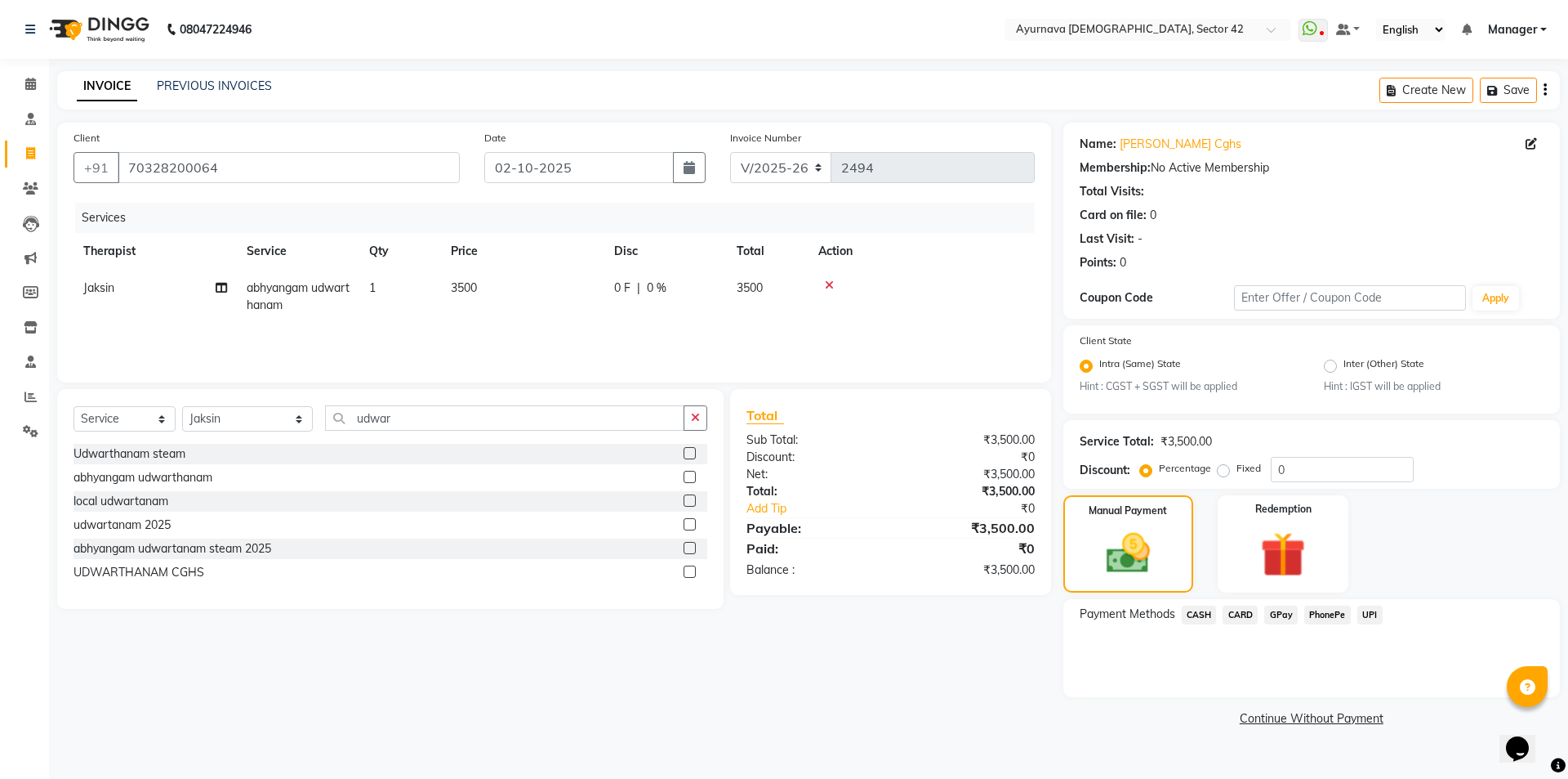
click at [1247, 614] on span "CARD" at bounding box center [1240, 614] width 35 height 19
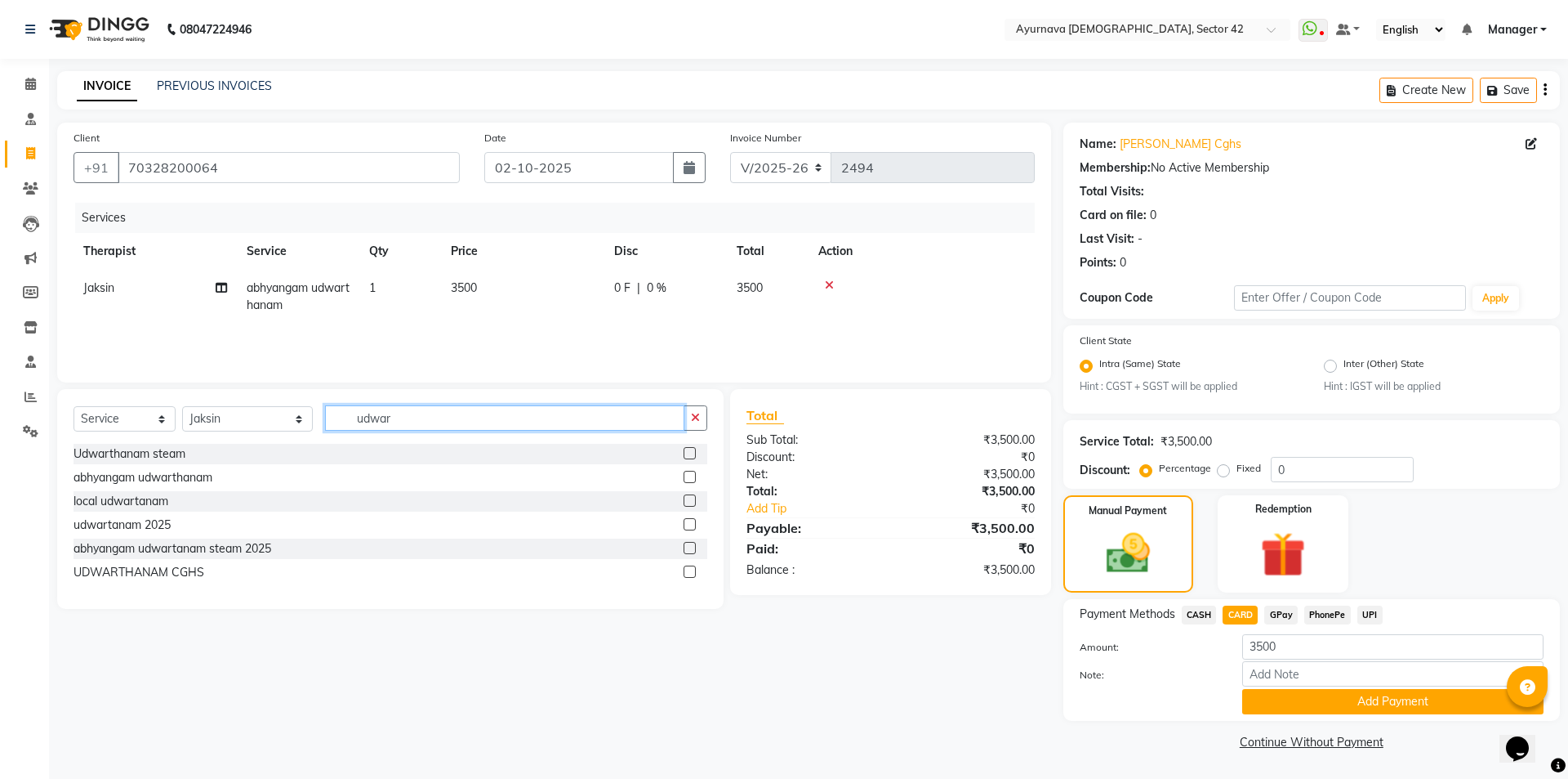
click at [372, 417] on input "udwar" at bounding box center [504, 418] width 359 height 26
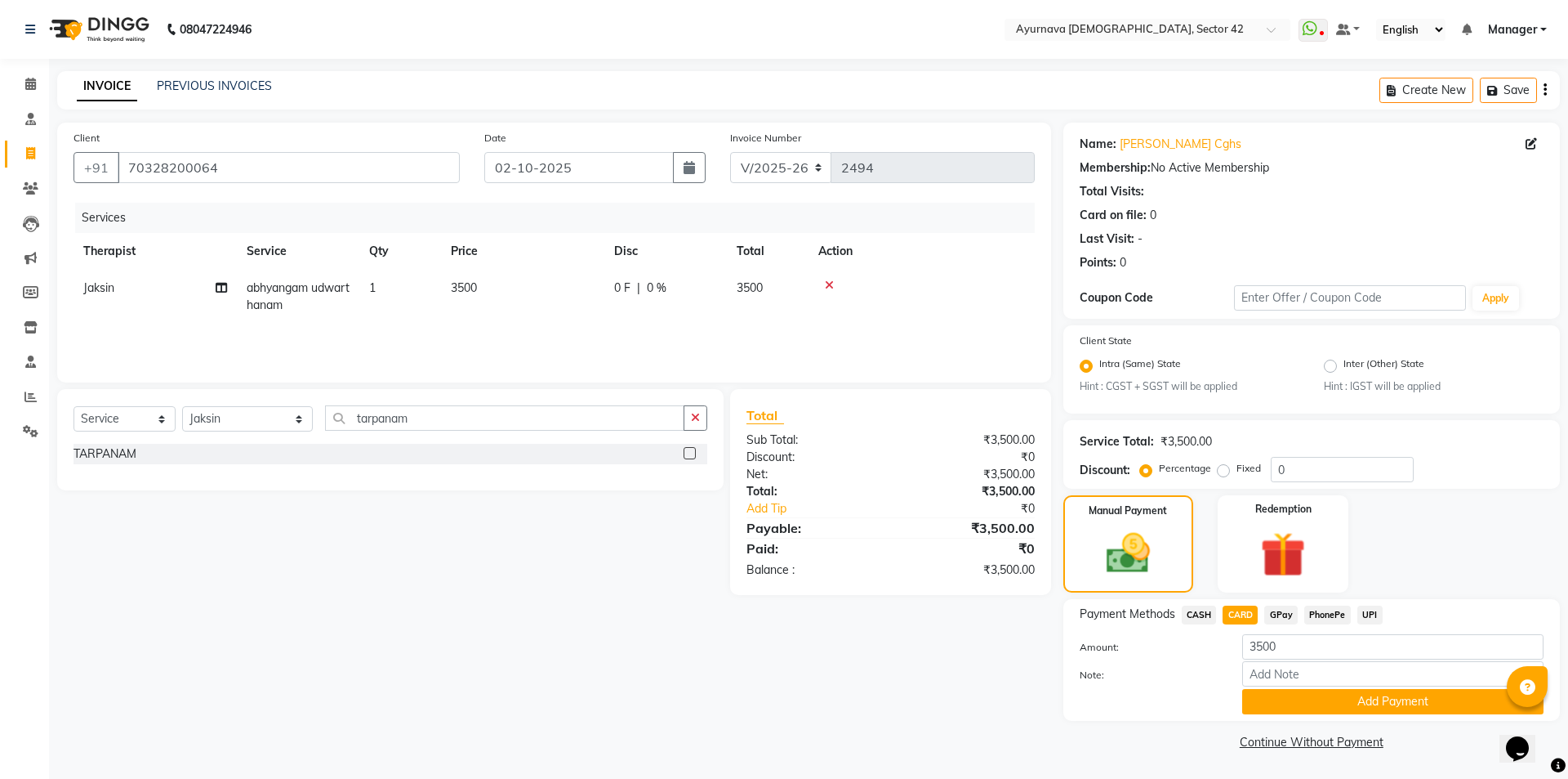
click at [687, 449] on label at bounding box center [690, 453] width 12 height 12
click at [687, 449] on input "checkbox" at bounding box center [689, 454] width 11 height 11
click at [854, 696] on div "Client [PHONE_NUMBER] Date [DATE] Invoice Number V/2025 V/[PHONE_NUMBER] Servic…" at bounding box center [554, 438] width 1018 height 632
click at [1407, 563] on div "Manual Payment Redemption" at bounding box center [1311, 544] width 521 height 98
click at [1243, 610] on span "CARD" at bounding box center [1240, 614] width 35 height 19
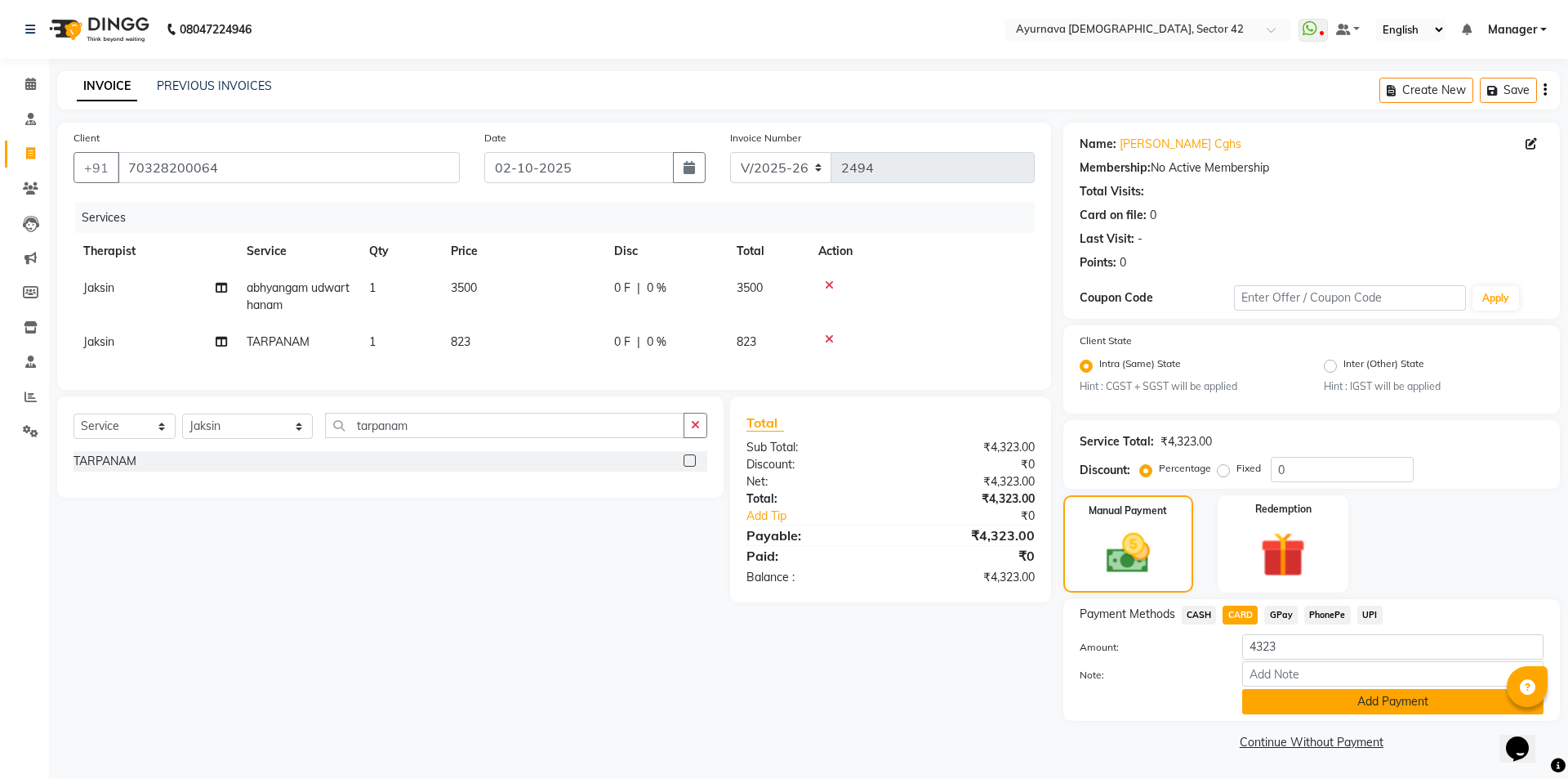
click at [1293, 699] on button "Add Payment" at bounding box center [1393, 701] width 302 height 26
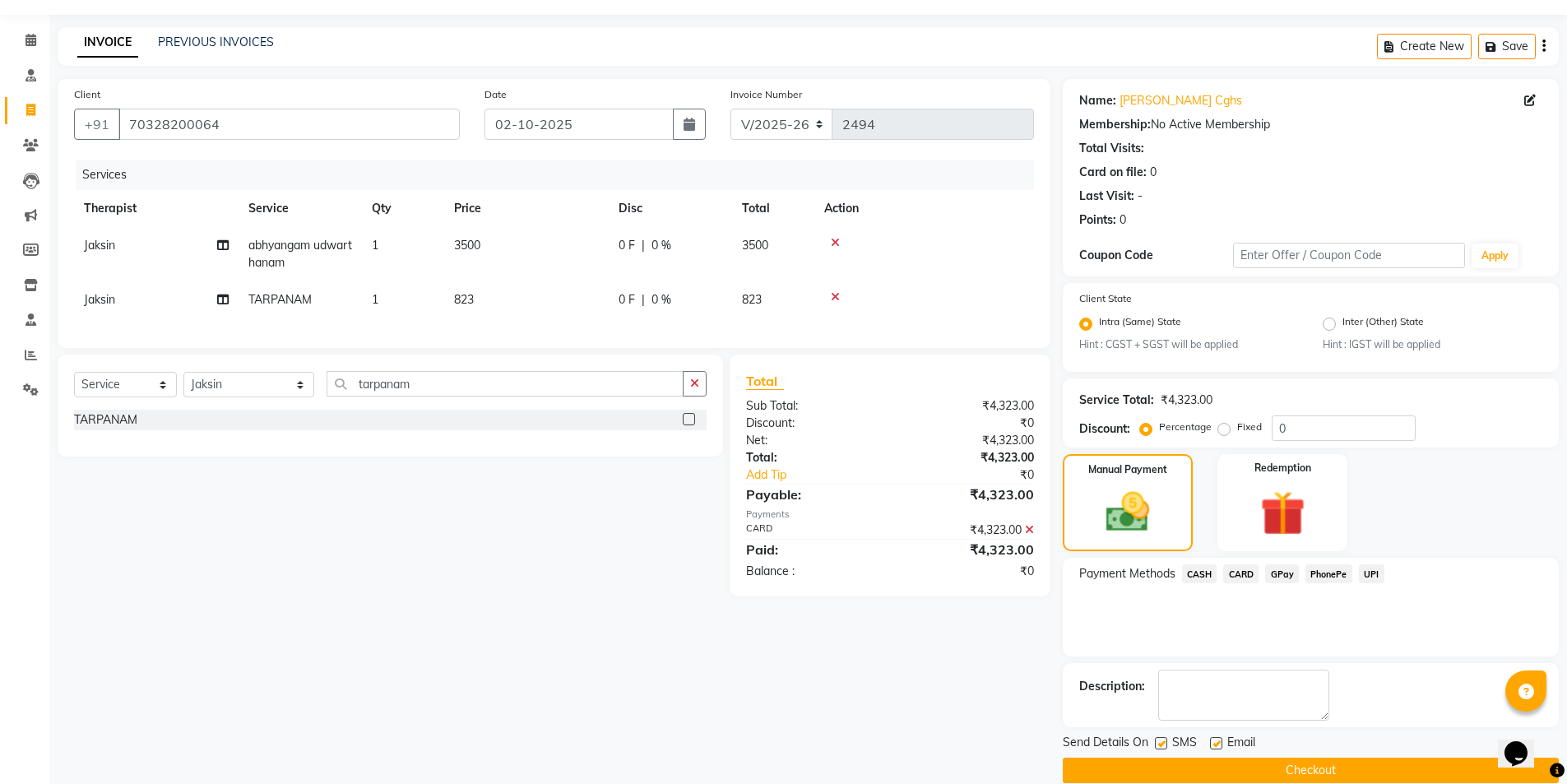
scroll to position [68, 0]
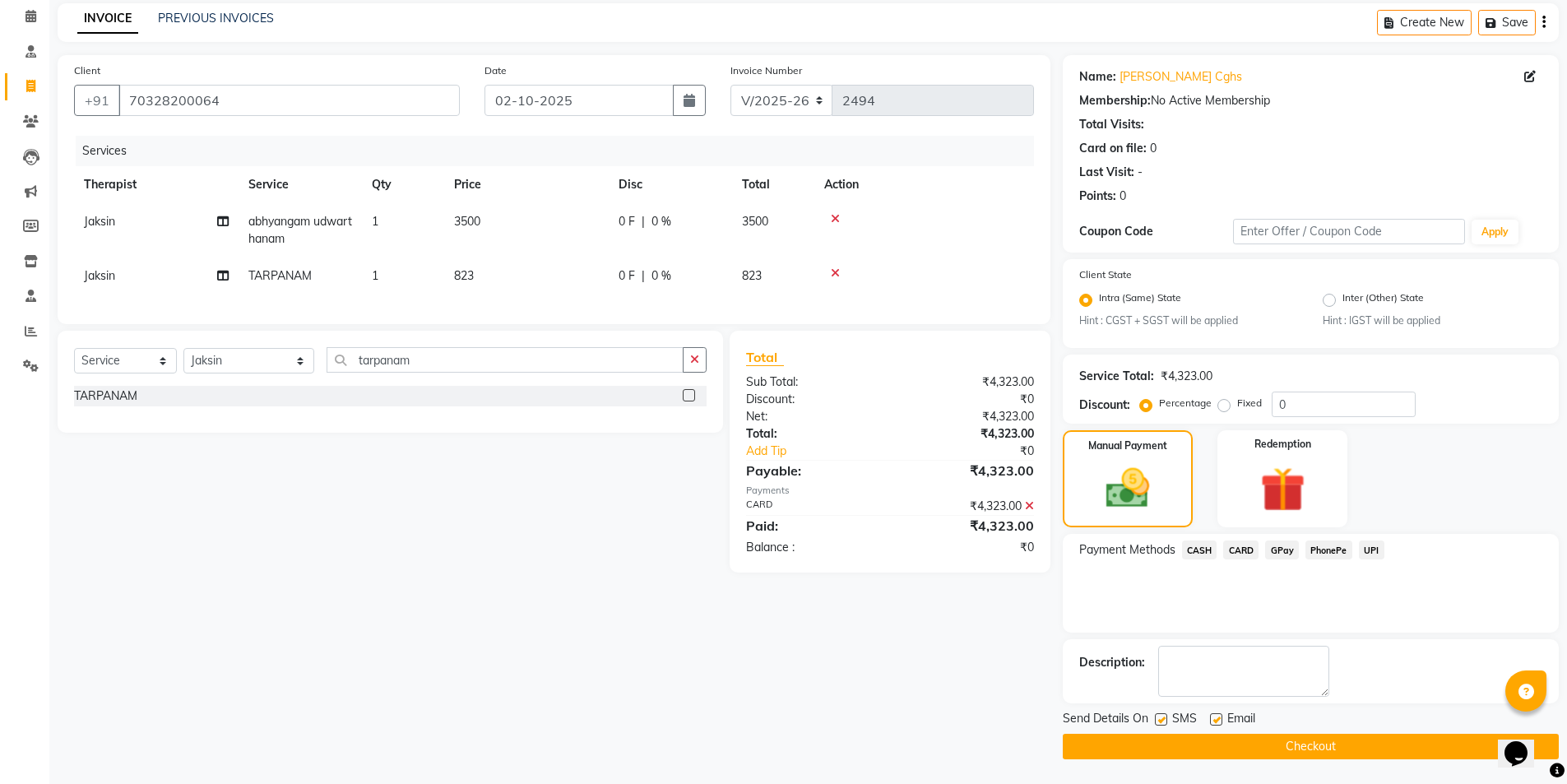
click at [1173, 711] on span "SMS" at bounding box center [1185, 720] width 25 height 21
click at [1159, 711] on label at bounding box center [1161, 719] width 13 height 13
click at [1159, 711] on input "checkbox" at bounding box center [1161, 720] width 11 height 11
click at [1170, 711] on button "Checkout" at bounding box center [1311, 746] width 496 height 26
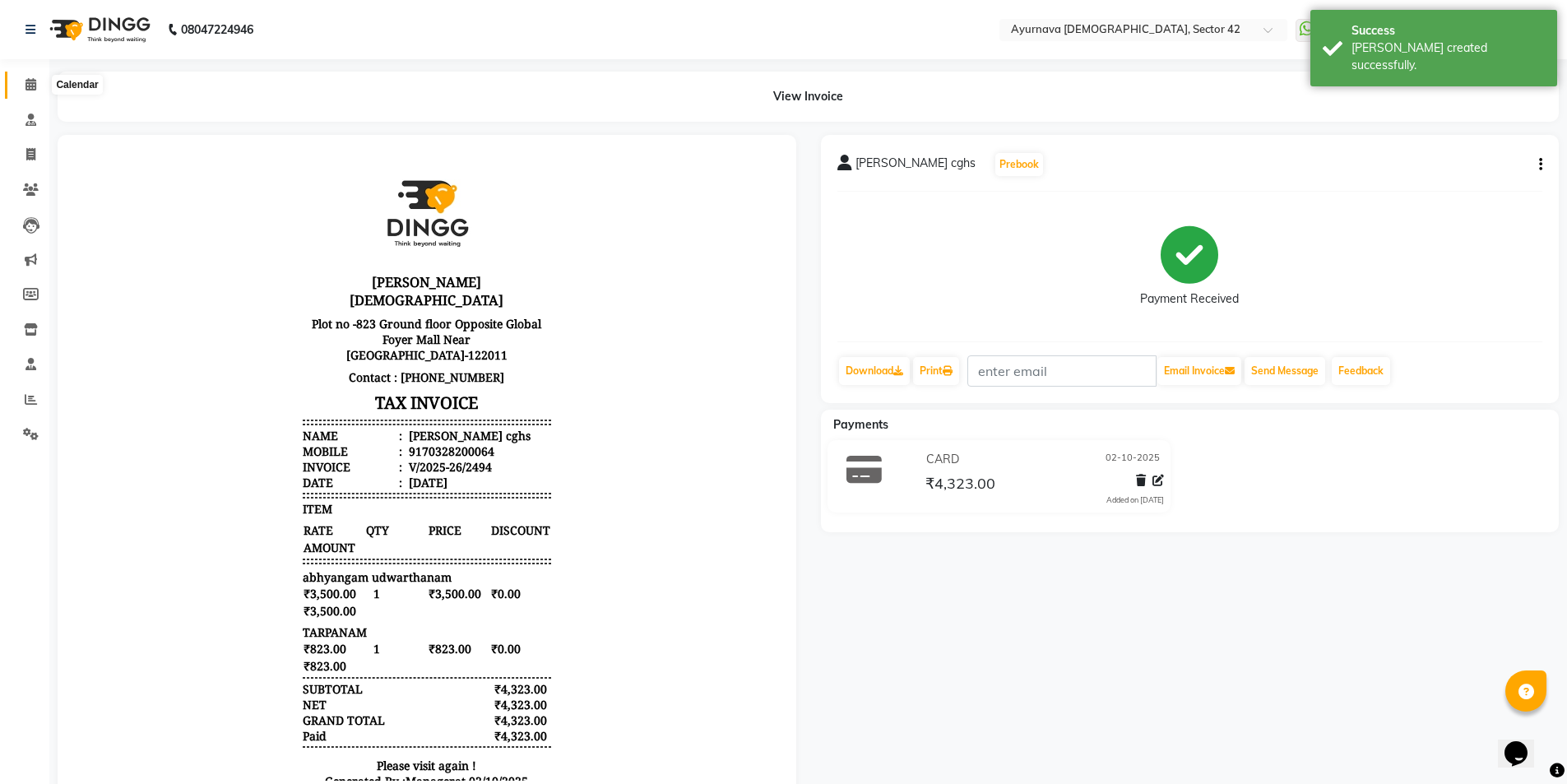
click at [24, 83] on span at bounding box center [30, 85] width 29 height 19
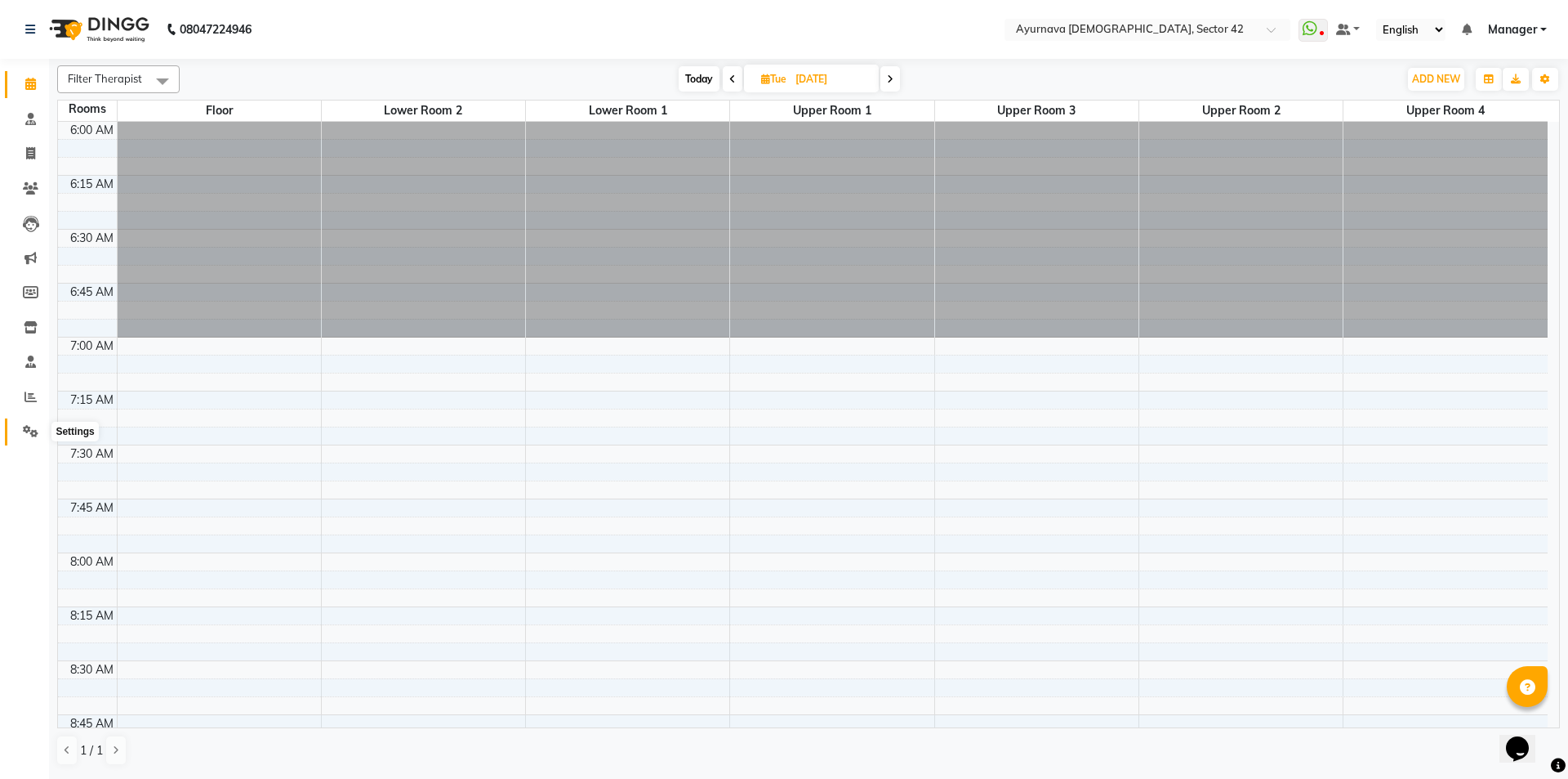
click at [34, 431] on icon at bounding box center [30, 431] width 15 height 12
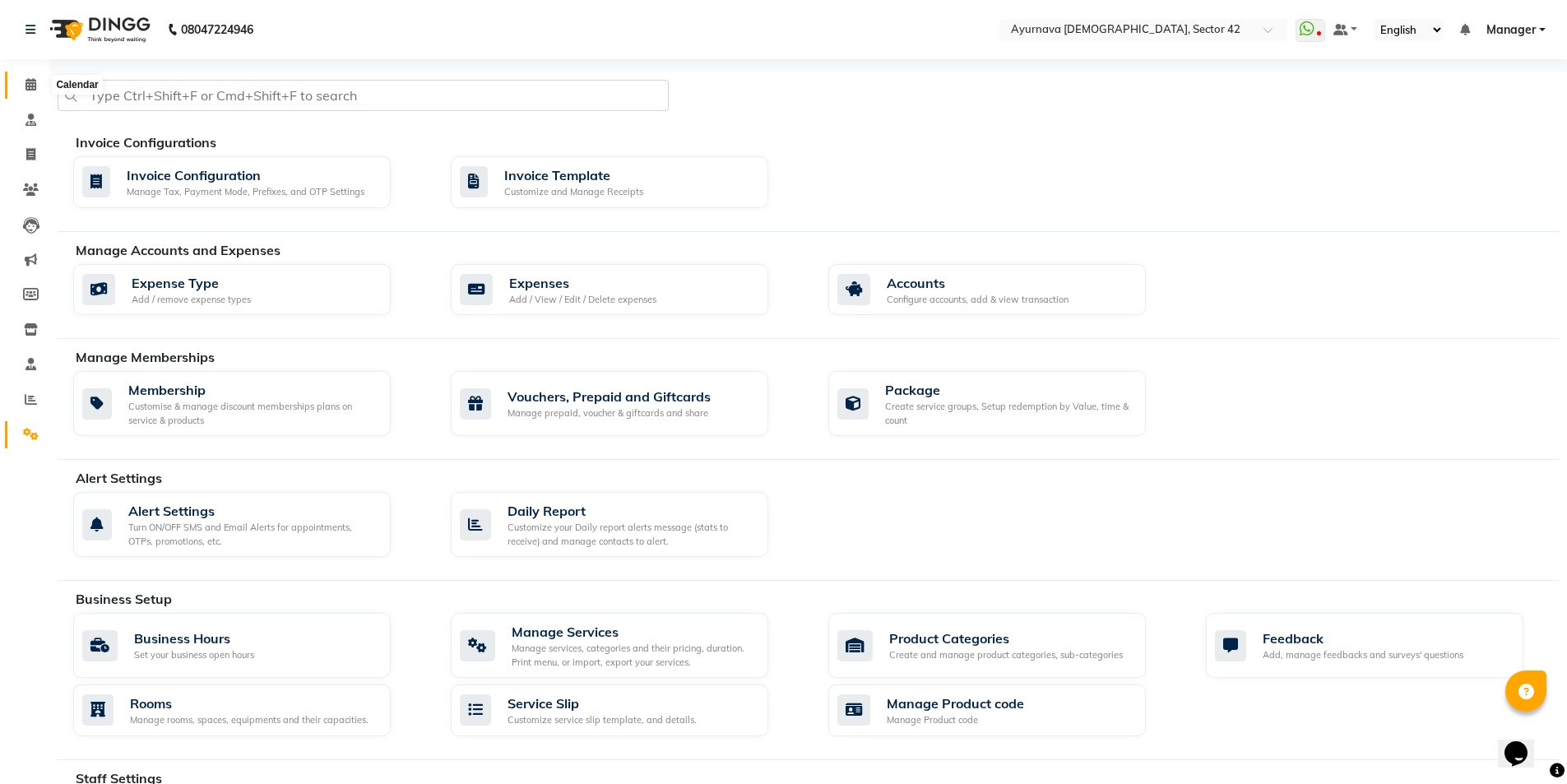
click at [34, 80] on icon at bounding box center [31, 84] width 11 height 13
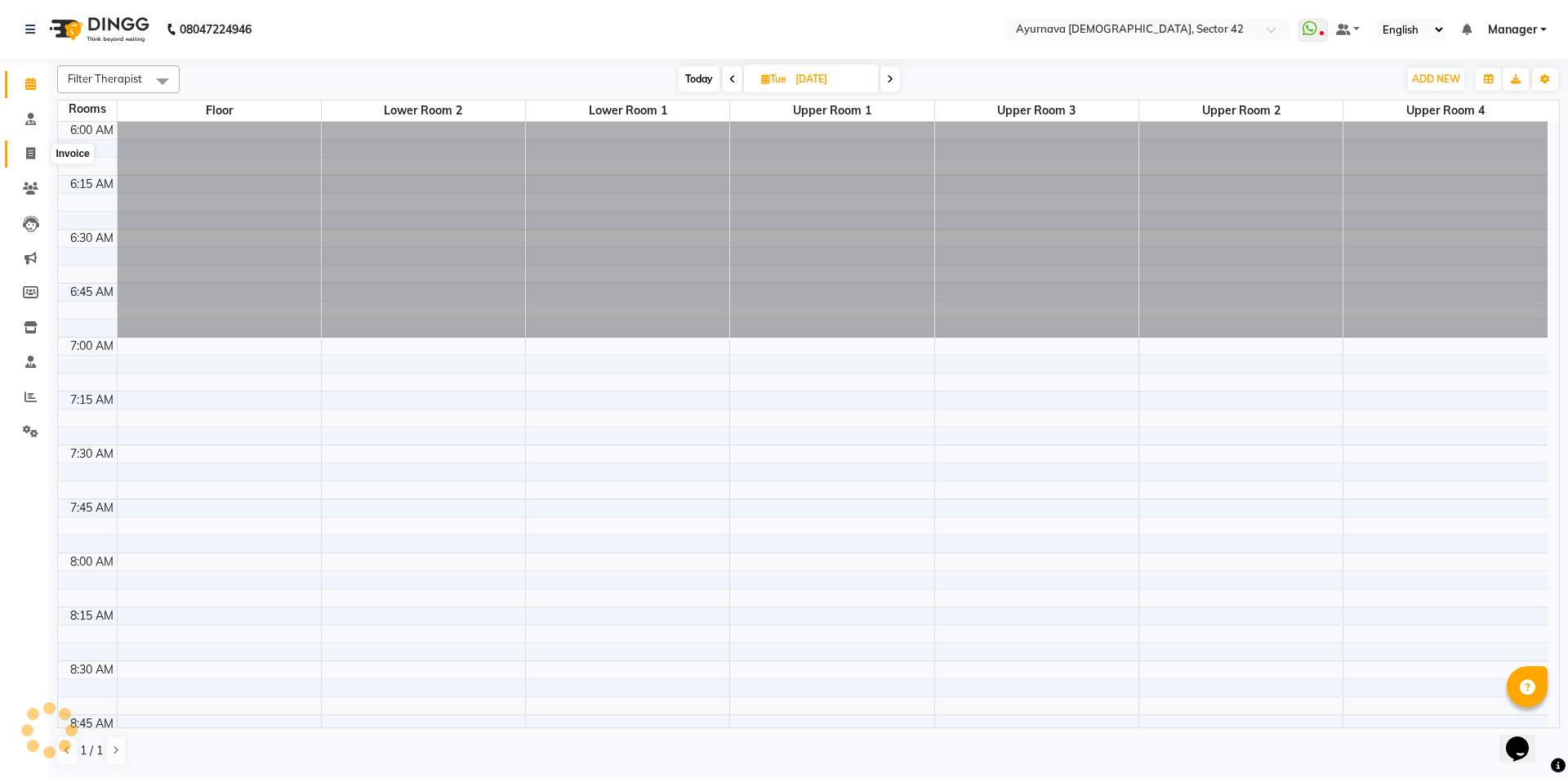
click at [32, 151] on icon at bounding box center [30, 153] width 9 height 12
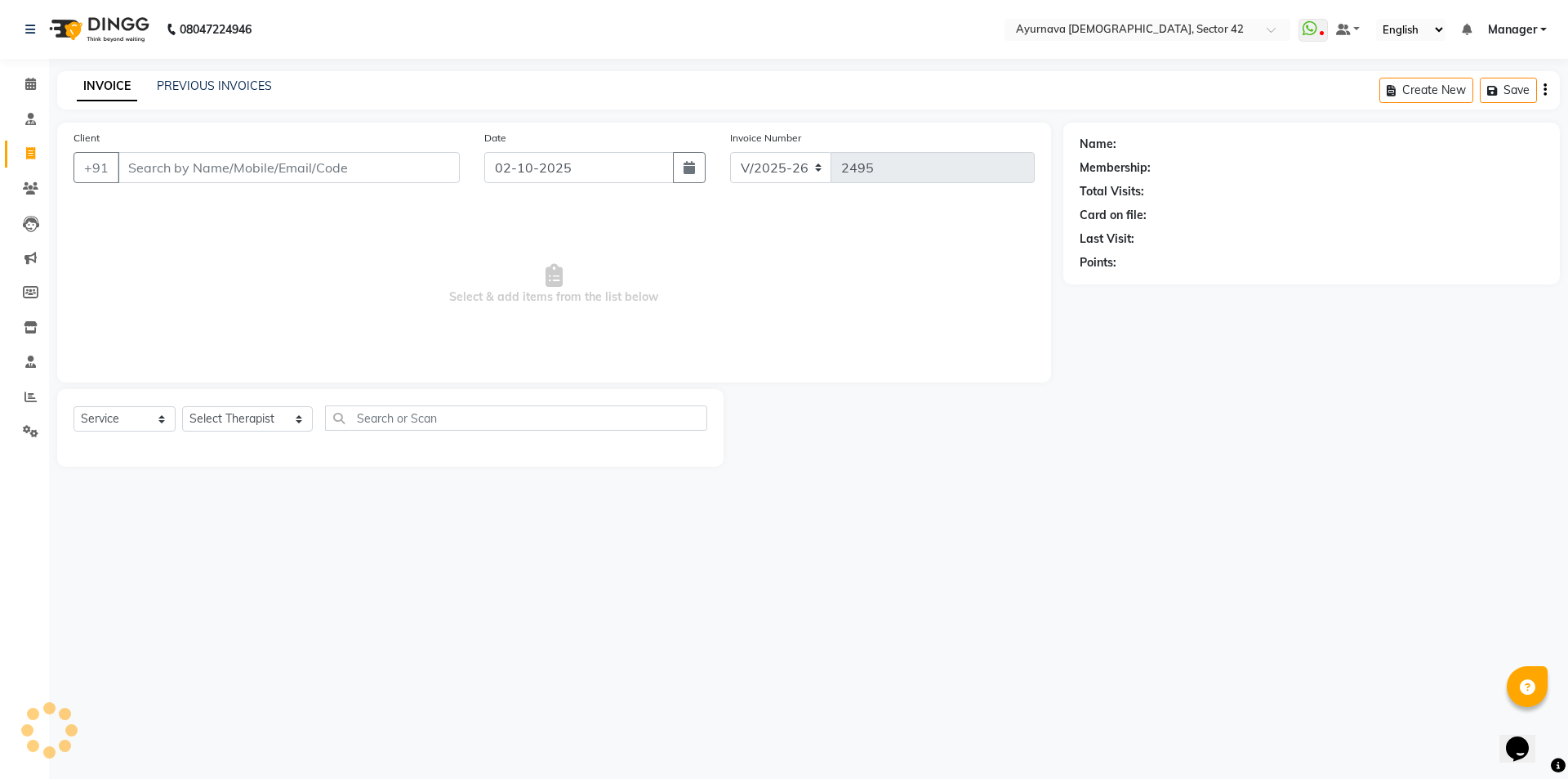
click at [191, 169] on input "Client" at bounding box center [289, 167] width 342 height 31
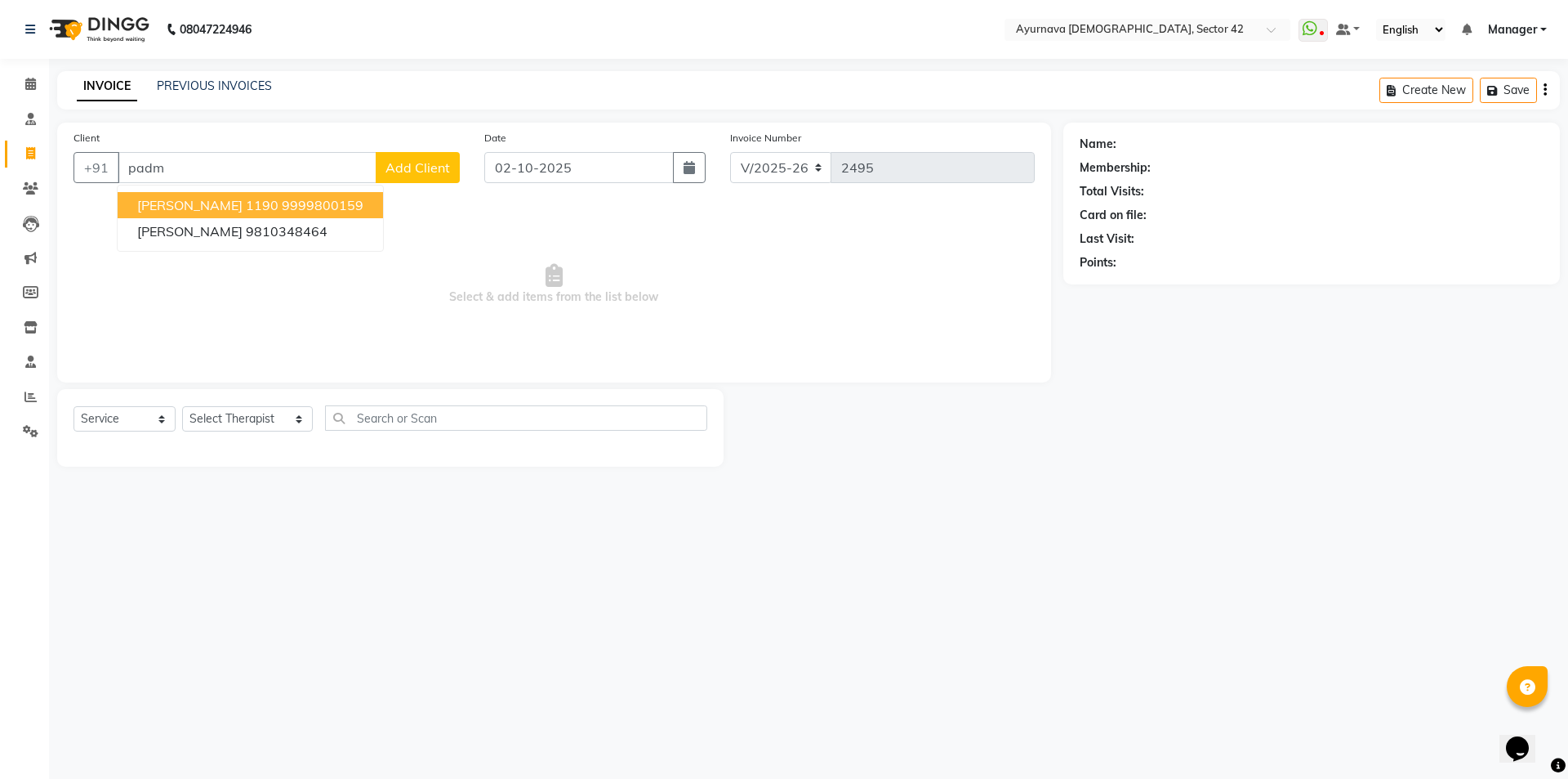
click at [282, 197] on ngb-highlight "9999800159" at bounding box center [323, 205] width 82 height 16
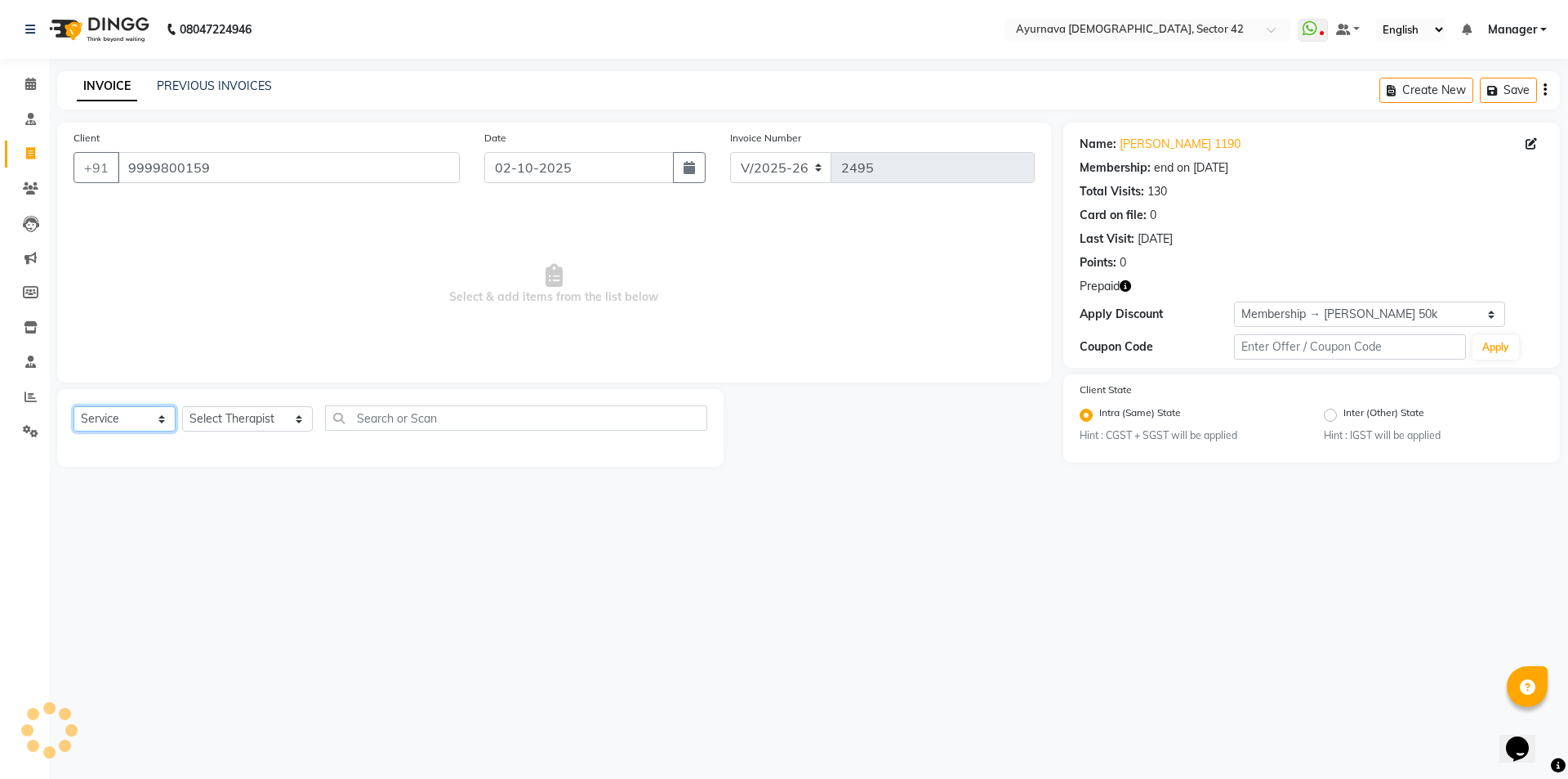
click at [122, 416] on select "Select Service Product Membership Package Voucher Prepaid Gift Card" at bounding box center [124, 419] width 102 height 26
click at [247, 419] on select "Select Therapist [PERSON_NAME] akash [PERSON_NAME] [PERSON_NAME] [PERSON_NAME] …" at bounding box center [247, 419] width 130 height 26
click at [182, 406] on select "Select Therapist [PERSON_NAME] akash [PERSON_NAME] [PERSON_NAME] [PERSON_NAME] …" at bounding box center [247, 419] width 130 height 26
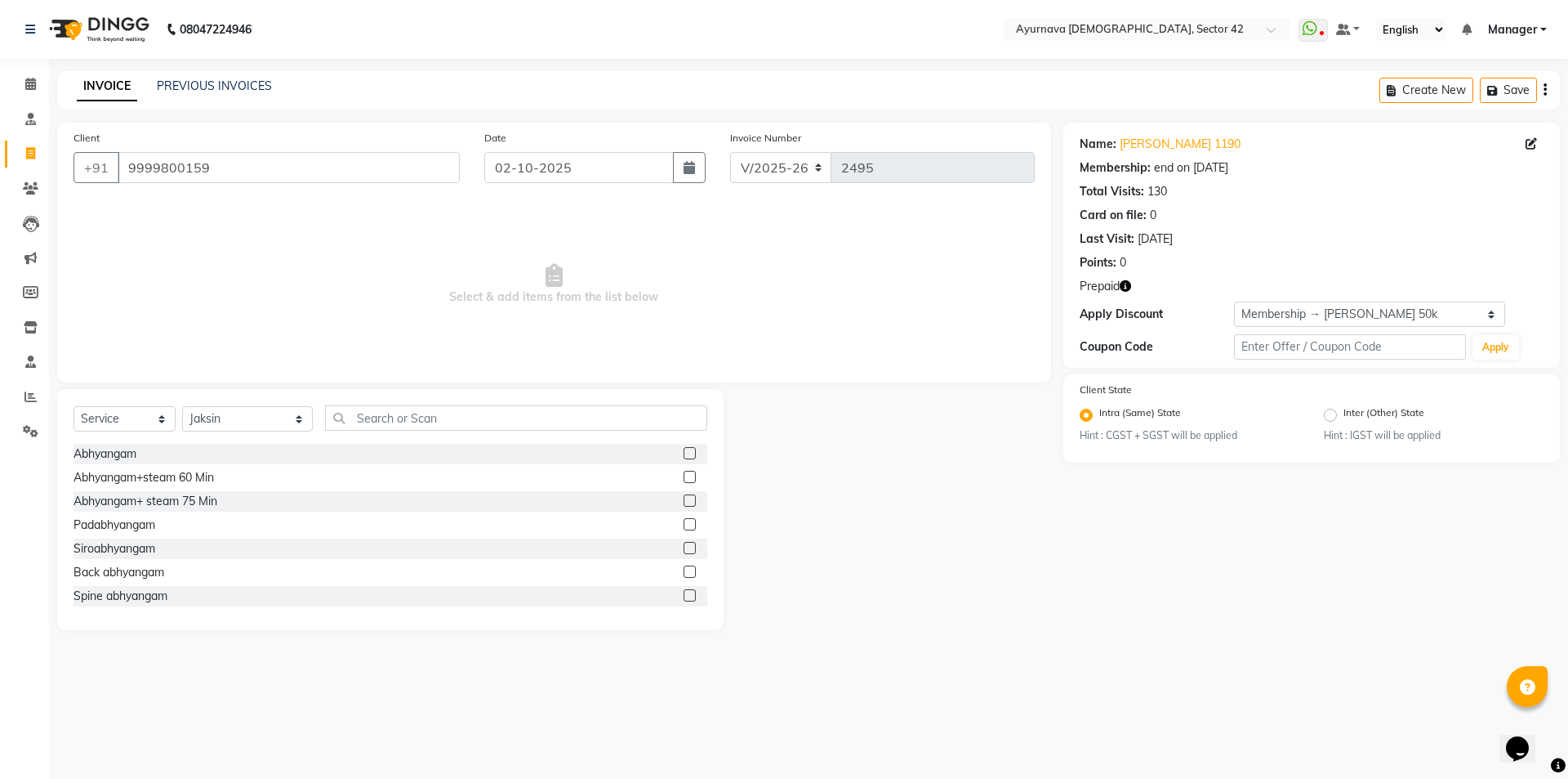
click at [684, 499] on label at bounding box center [690, 500] width 12 height 12
click at [684, 499] on input "checkbox" at bounding box center [689, 501] width 11 height 11
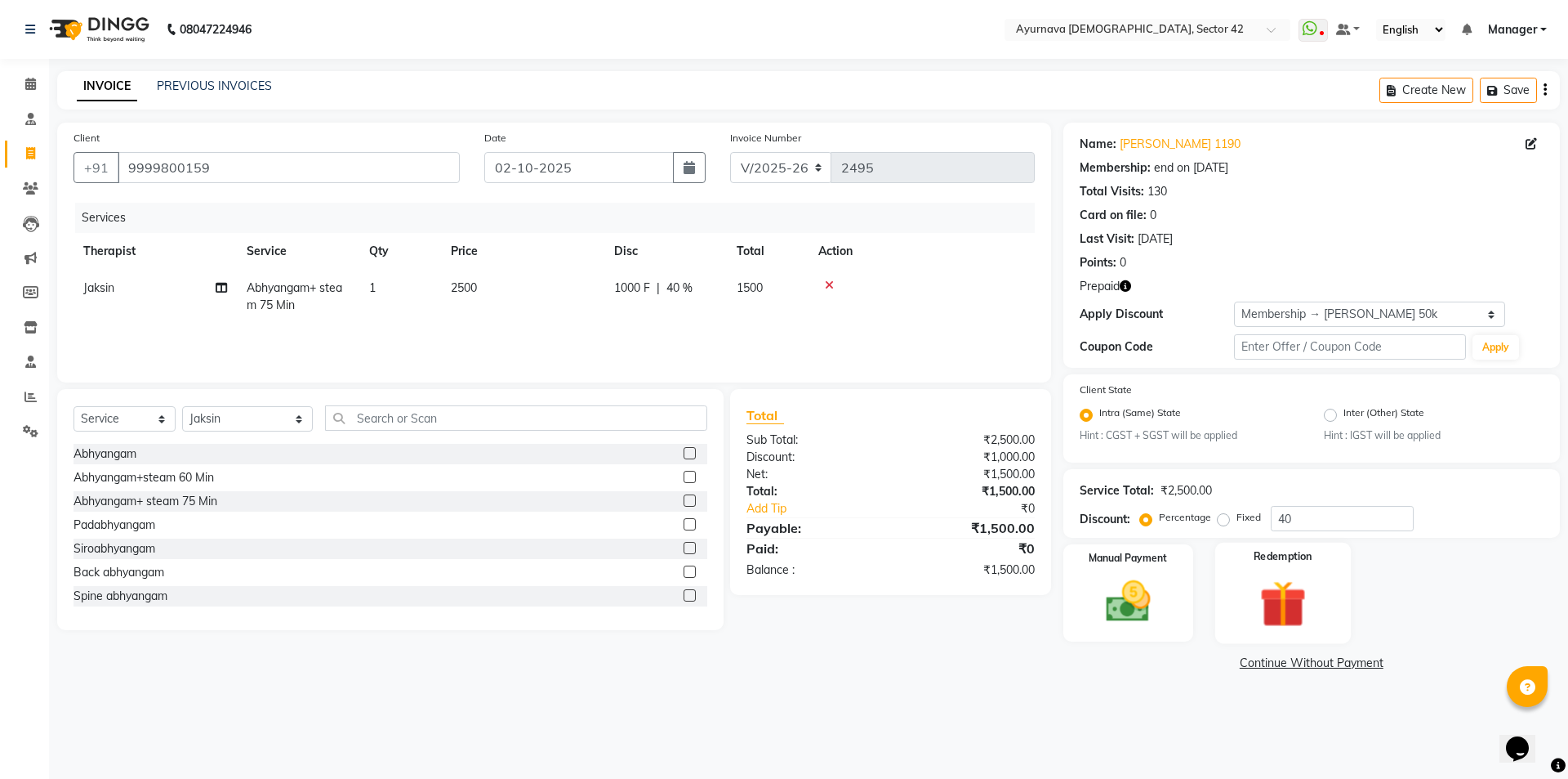
click at [1291, 596] on img at bounding box center [1282, 603] width 76 height 58
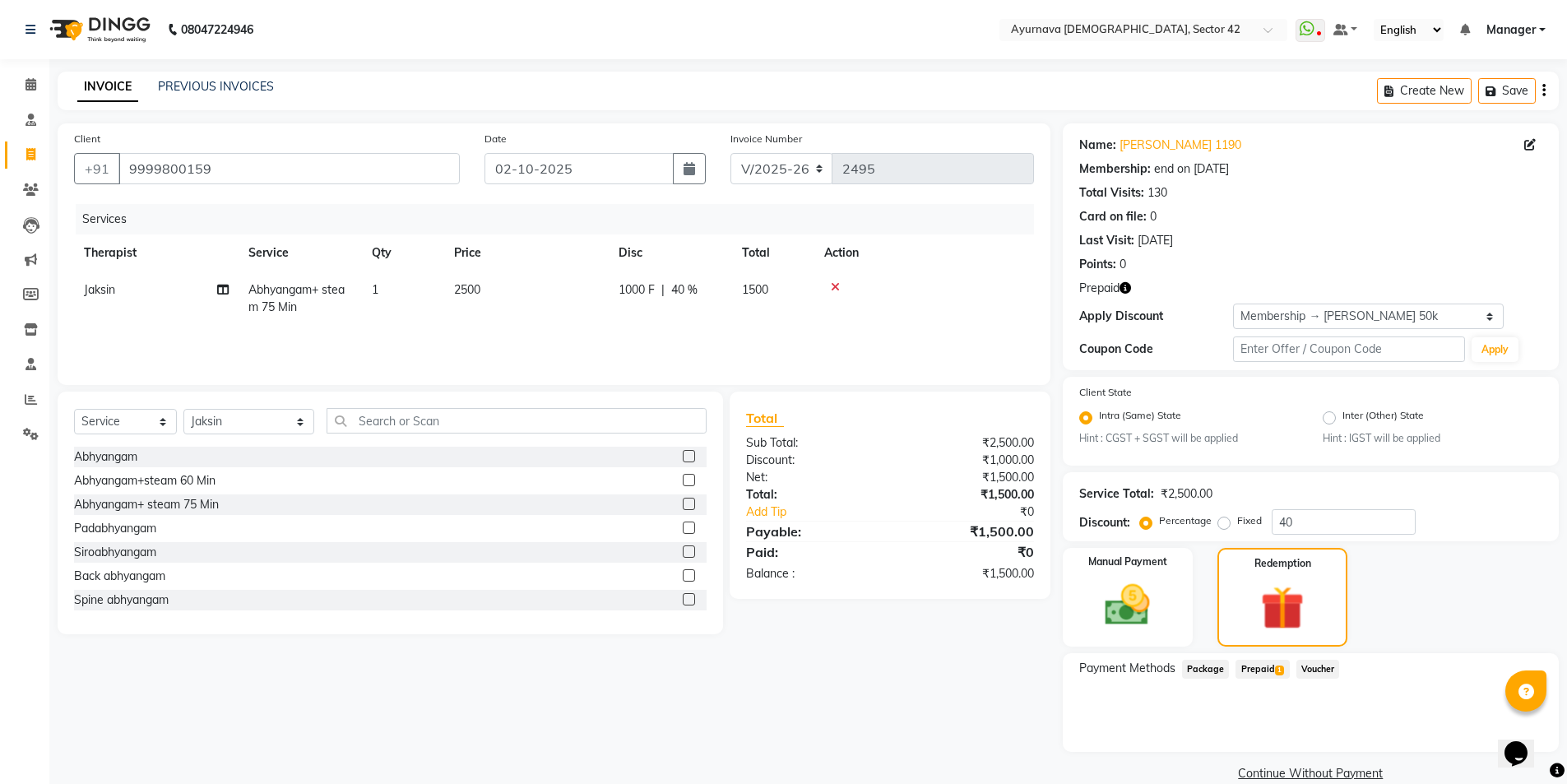
click at [1260, 663] on span "Prepaid 1" at bounding box center [1262, 668] width 54 height 19
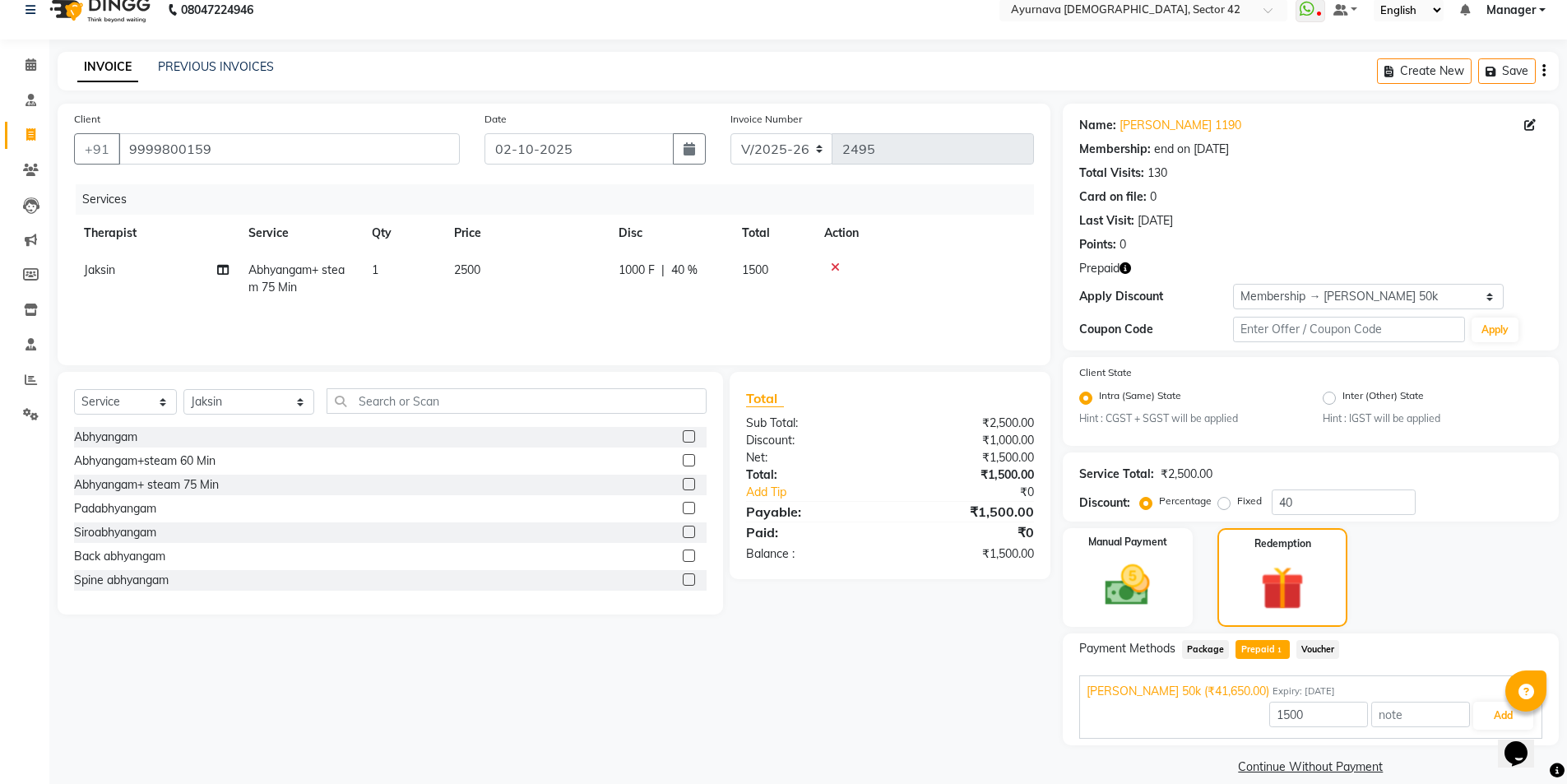
scroll to position [39, 0]
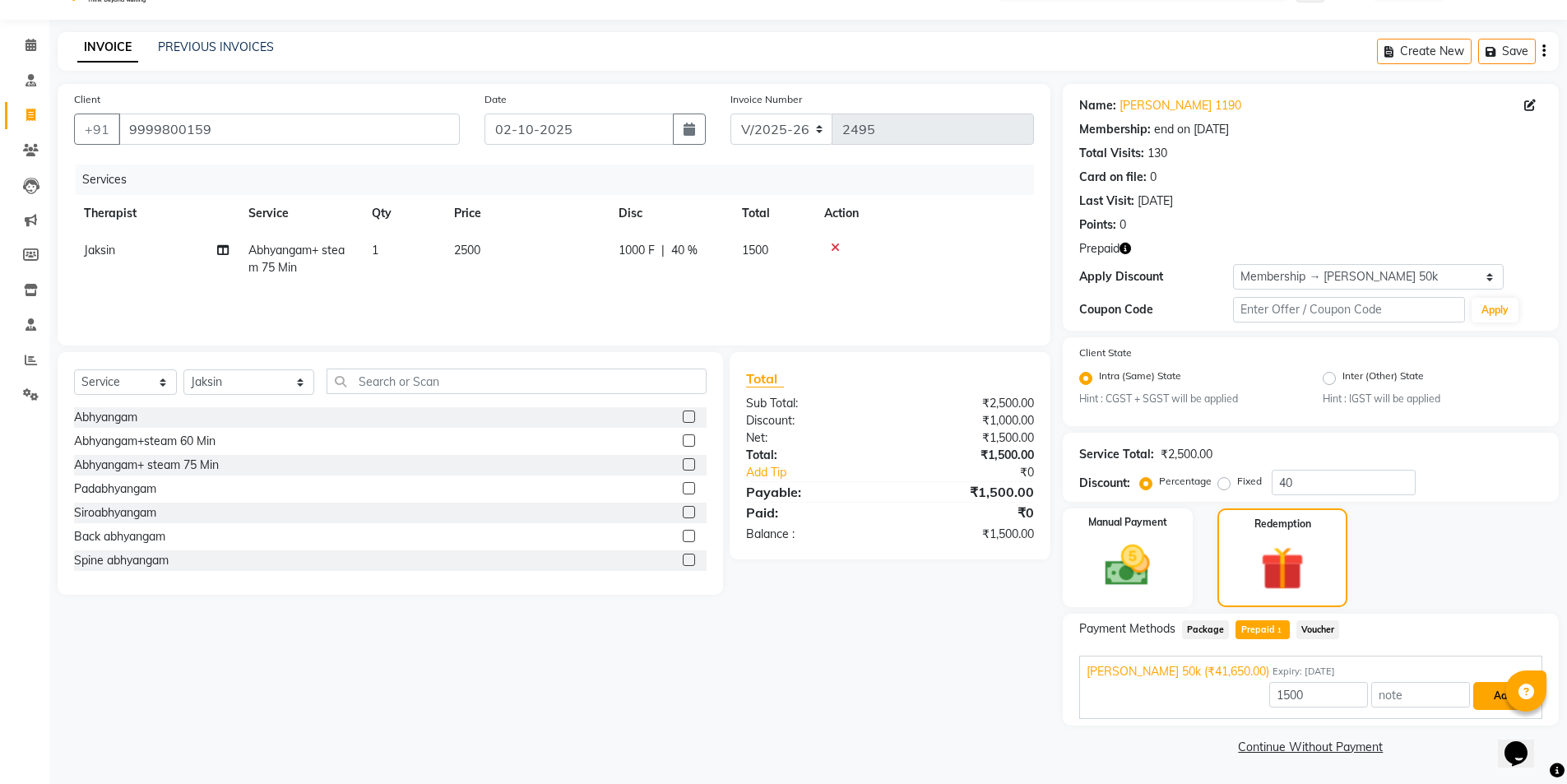
click at [1435, 694] on button "Add" at bounding box center [1503, 695] width 60 height 28
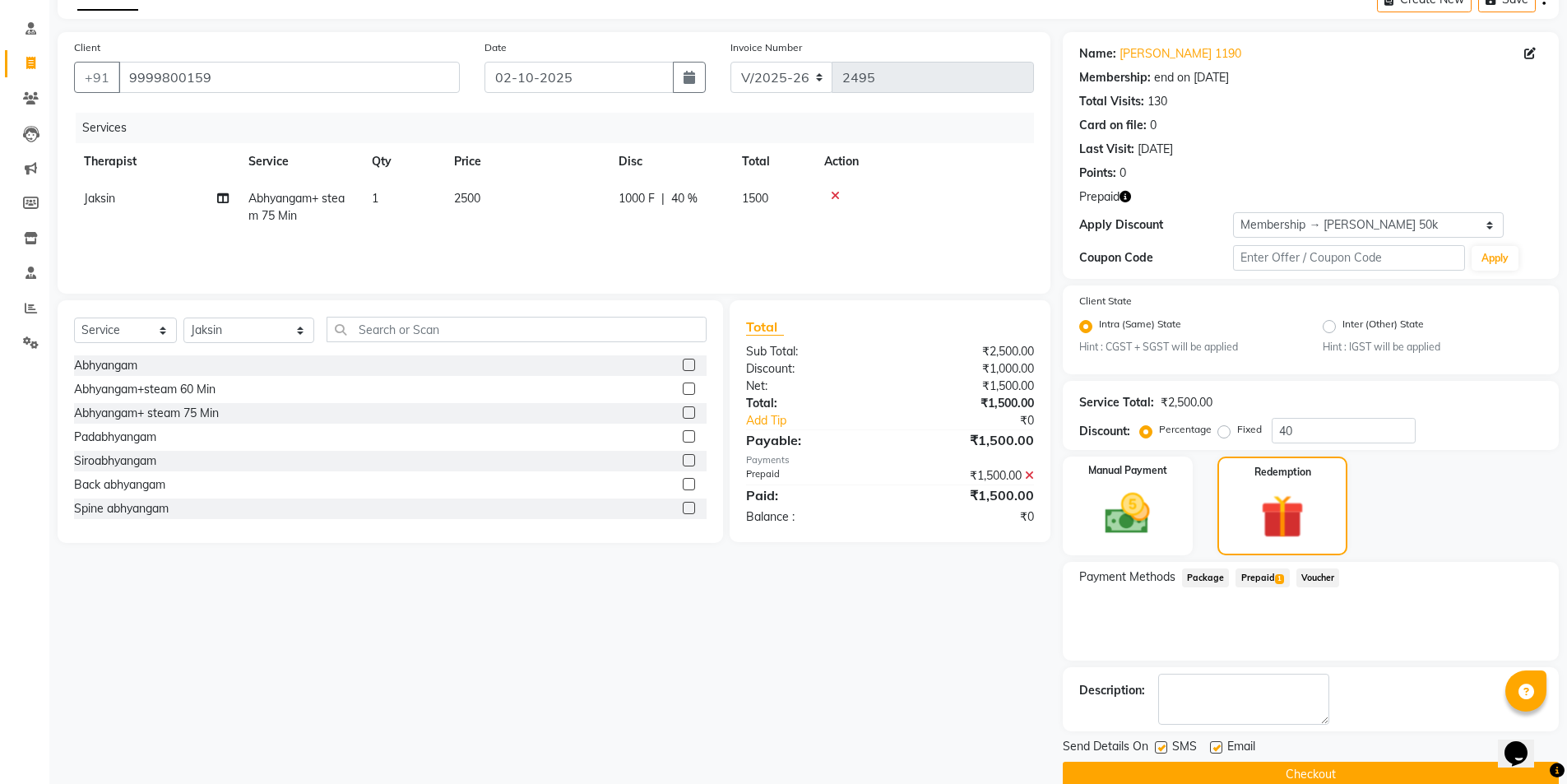
scroll to position [120, 0]
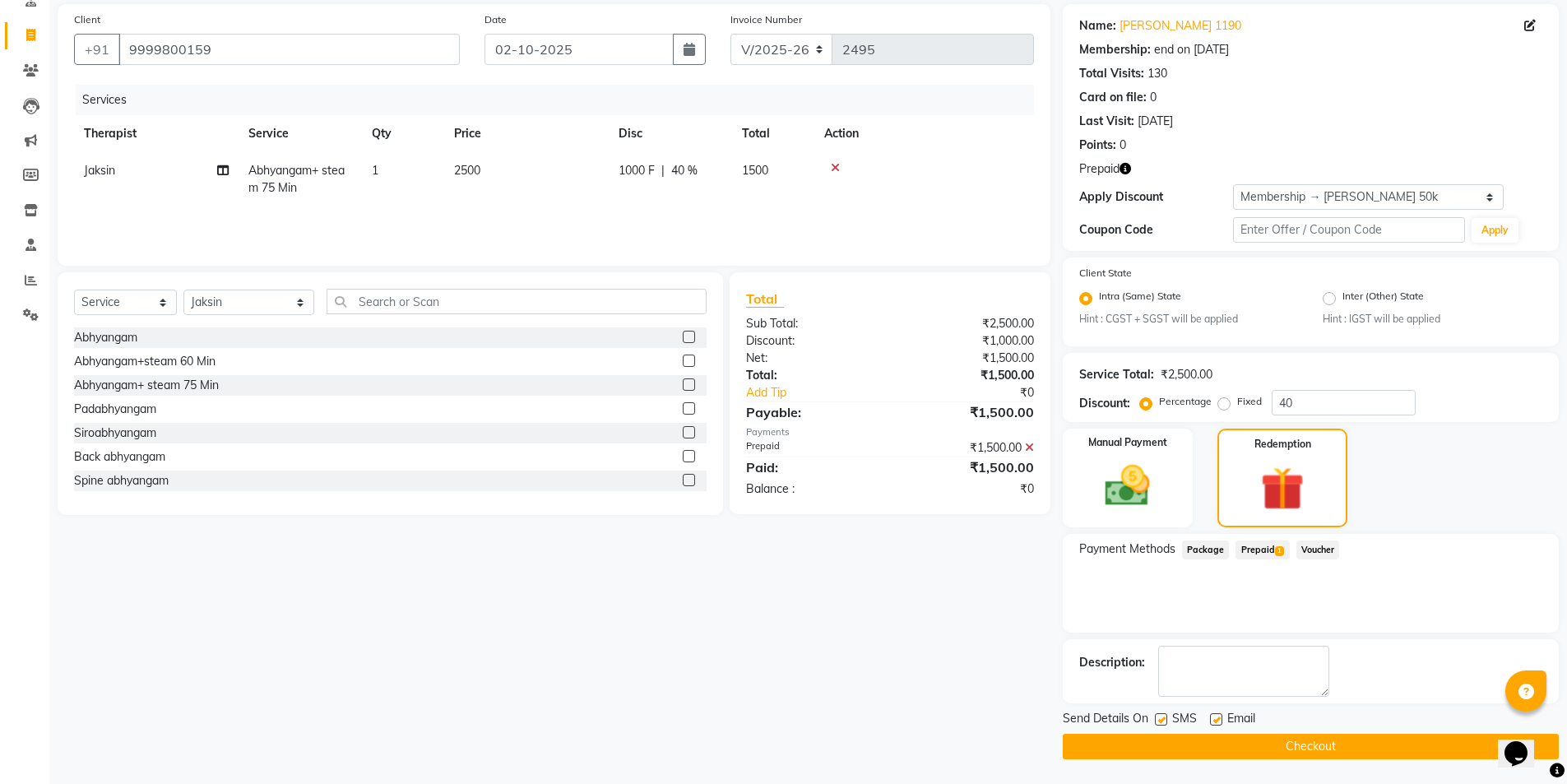
click at [1165, 711] on label at bounding box center [1161, 719] width 13 height 13
click at [1165, 711] on input "checkbox" at bounding box center [1161, 720] width 11 height 11
drag, startPoint x: 1185, startPoint y: 736, endPoint x: 1204, endPoint y: 734, distance: 19.1
click at [1186, 711] on button "Checkout" at bounding box center [1311, 746] width 496 height 26
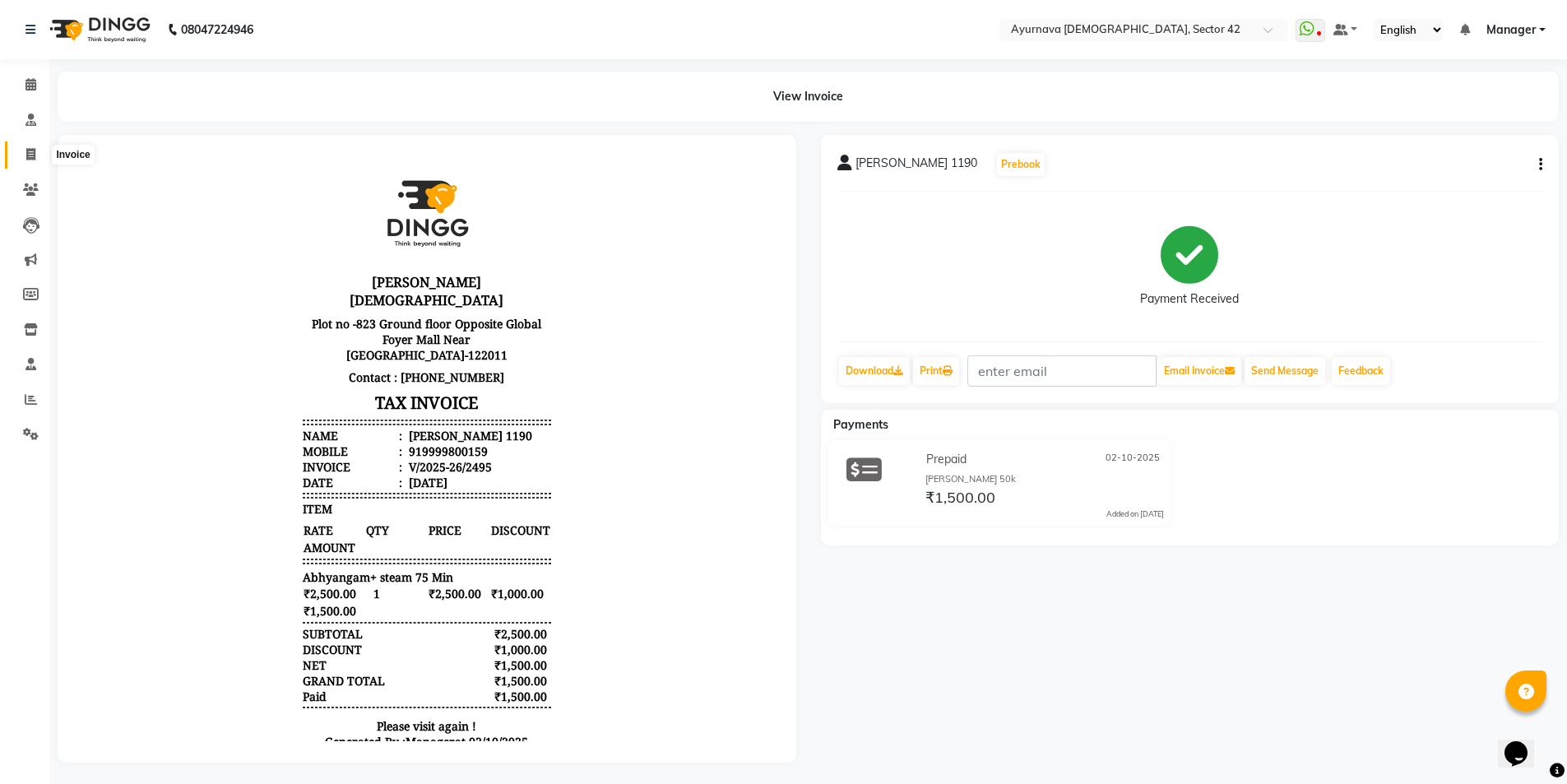
click at [27, 156] on icon at bounding box center [30, 154] width 9 height 13
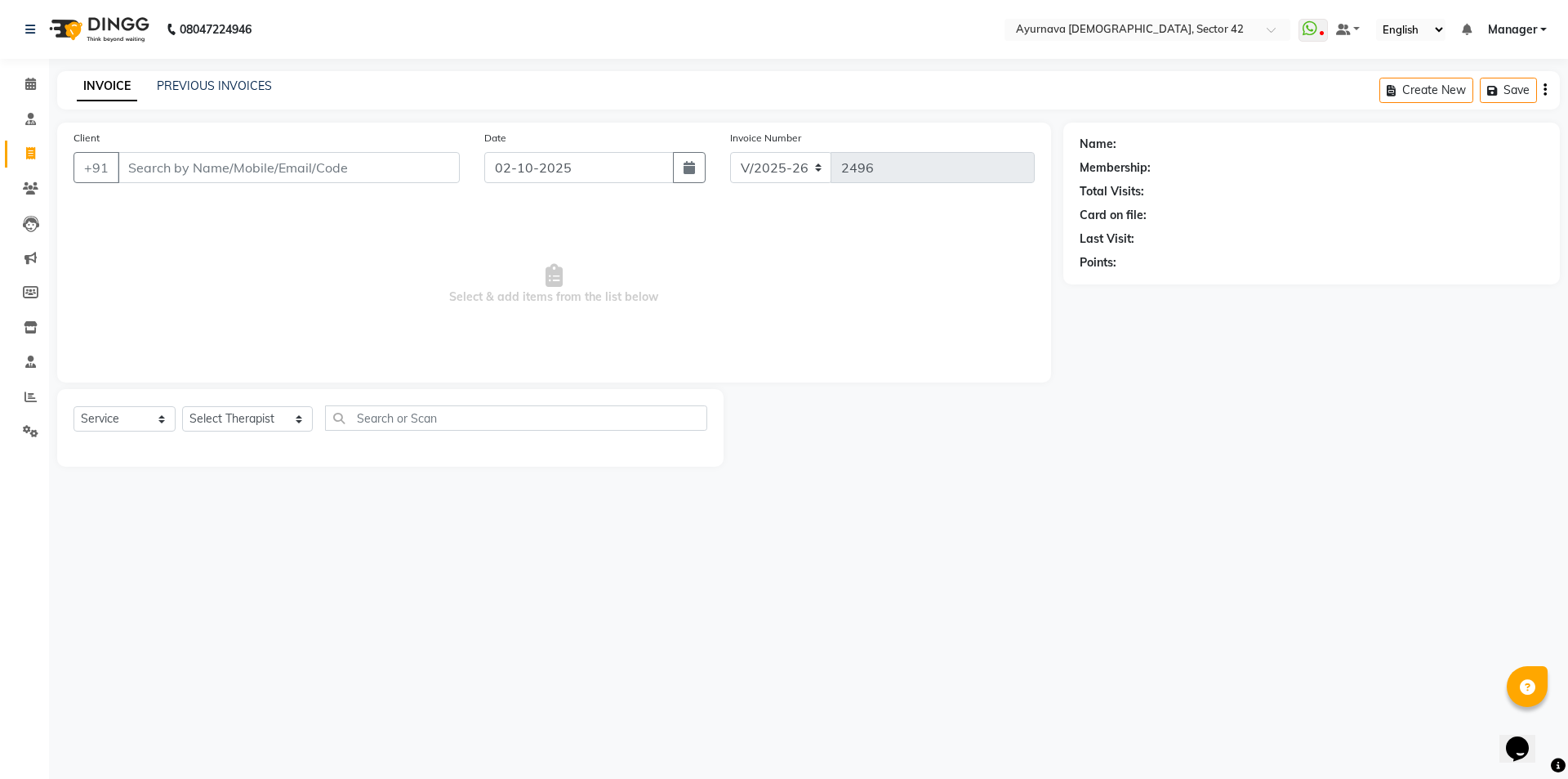
click at [176, 160] on input "Client" at bounding box center [289, 167] width 342 height 31
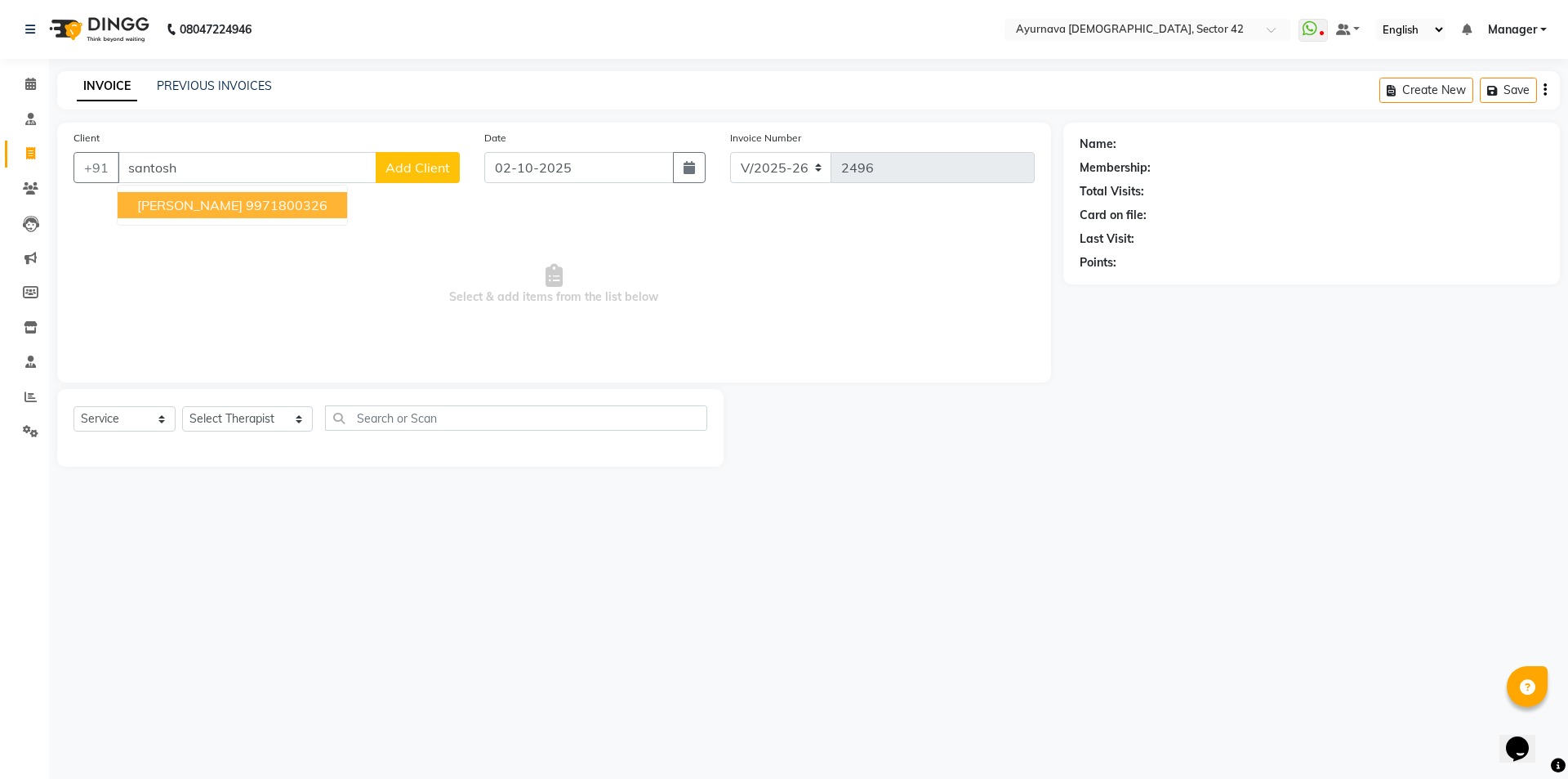
click at [212, 197] on span "[PERSON_NAME]" at bounding box center [190, 205] width 106 height 16
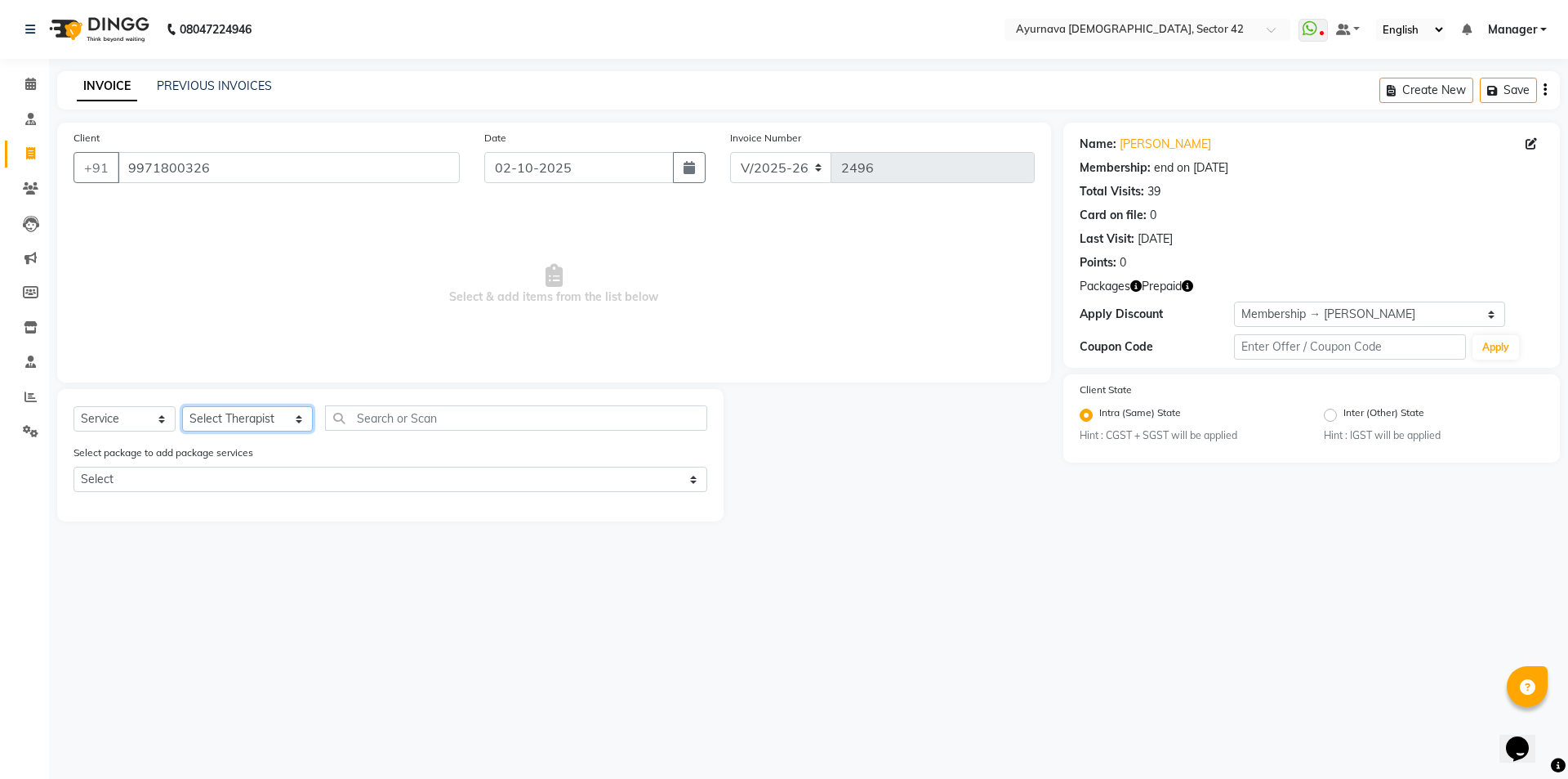
click at [255, 415] on select "Select Therapist [PERSON_NAME] akash [PERSON_NAME] [PERSON_NAME] [PERSON_NAME] …" at bounding box center [247, 419] width 130 height 26
click at [182, 406] on select "Select Therapist [PERSON_NAME] akash [PERSON_NAME] [PERSON_NAME] [PERSON_NAME] …" at bounding box center [247, 419] width 130 height 26
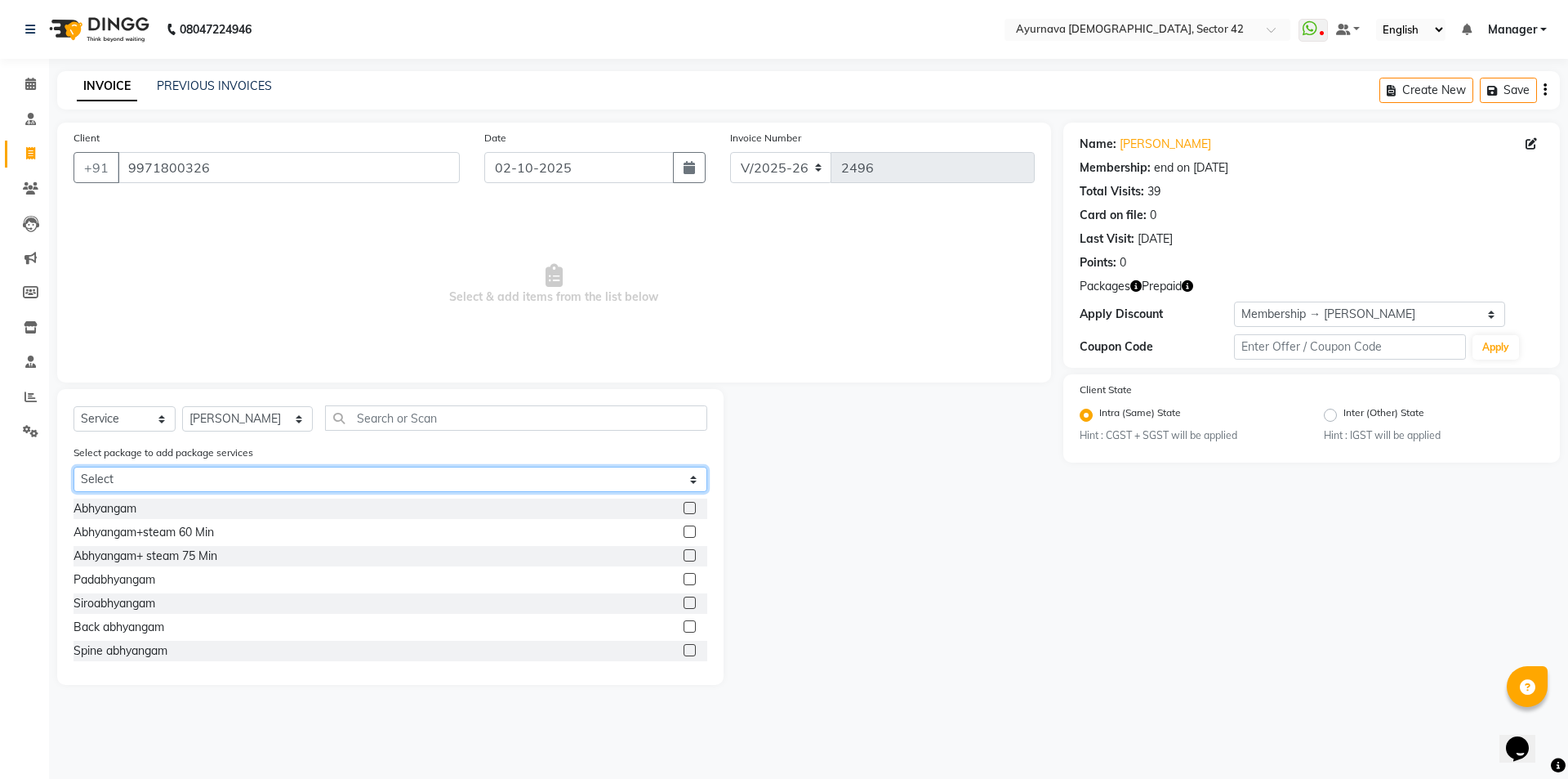
drag, startPoint x: 250, startPoint y: 468, endPoint x: 268, endPoint y: 469, distance: 18.0
click at [256, 469] on select "Select santosh" at bounding box center [390, 479] width 634 height 26
click at [74, 467] on select "Select santosh" at bounding box center [390, 479] width 634 height 26
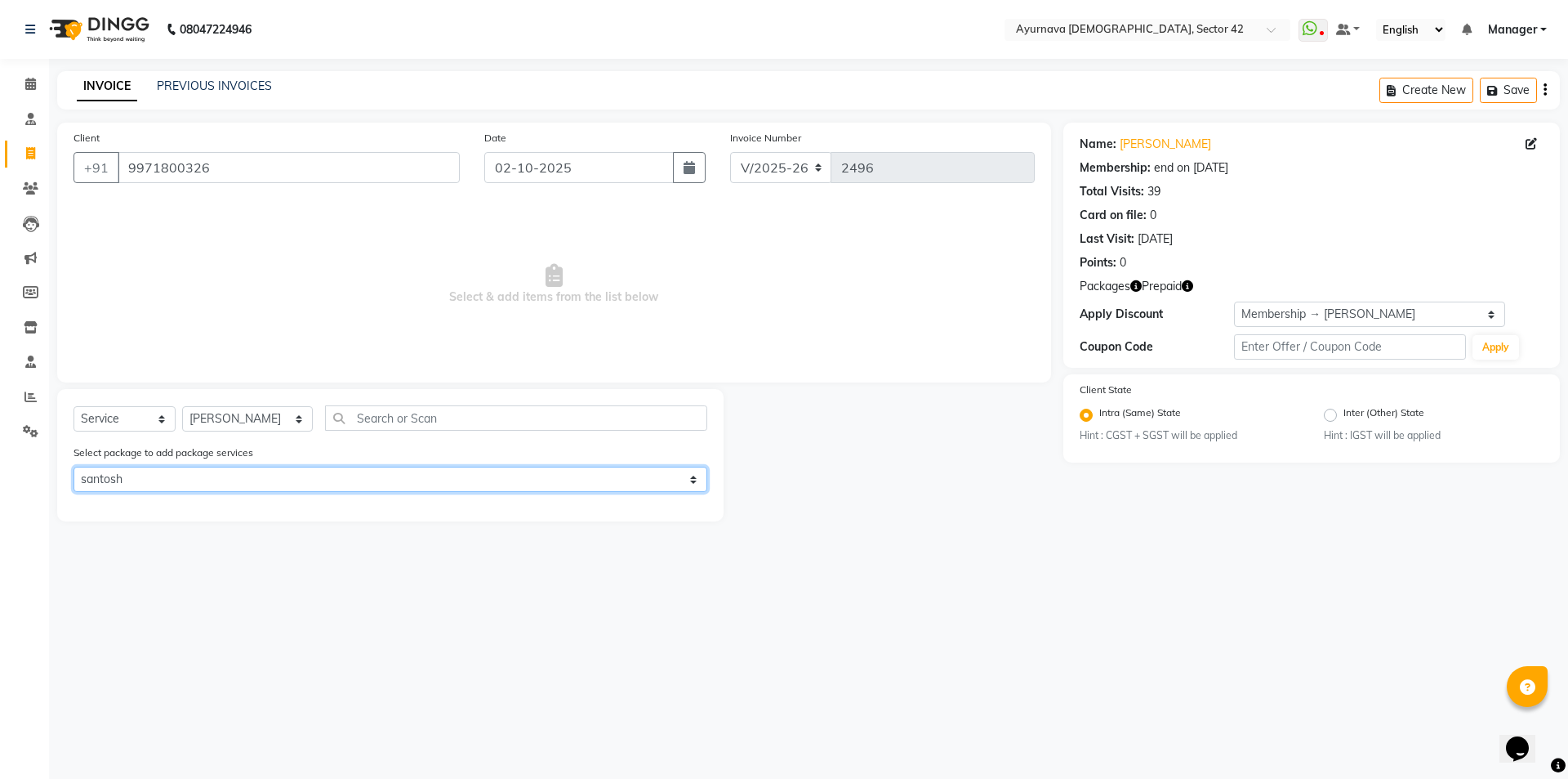
click at [301, 490] on select "Select santosh" at bounding box center [390, 479] width 634 height 26
click at [74, 467] on select "Select santosh" at bounding box center [390, 479] width 634 height 26
click at [323, 492] on div "Select package to add package services Select santosh" at bounding box center [390, 471] width 658 height 55
click at [74, 467] on select "Select santosh" at bounding box center [390, 479] width 634 height 26
click at [468, 480] on select "Select santosh" at bounding box center [390, 479] width 634 height 26
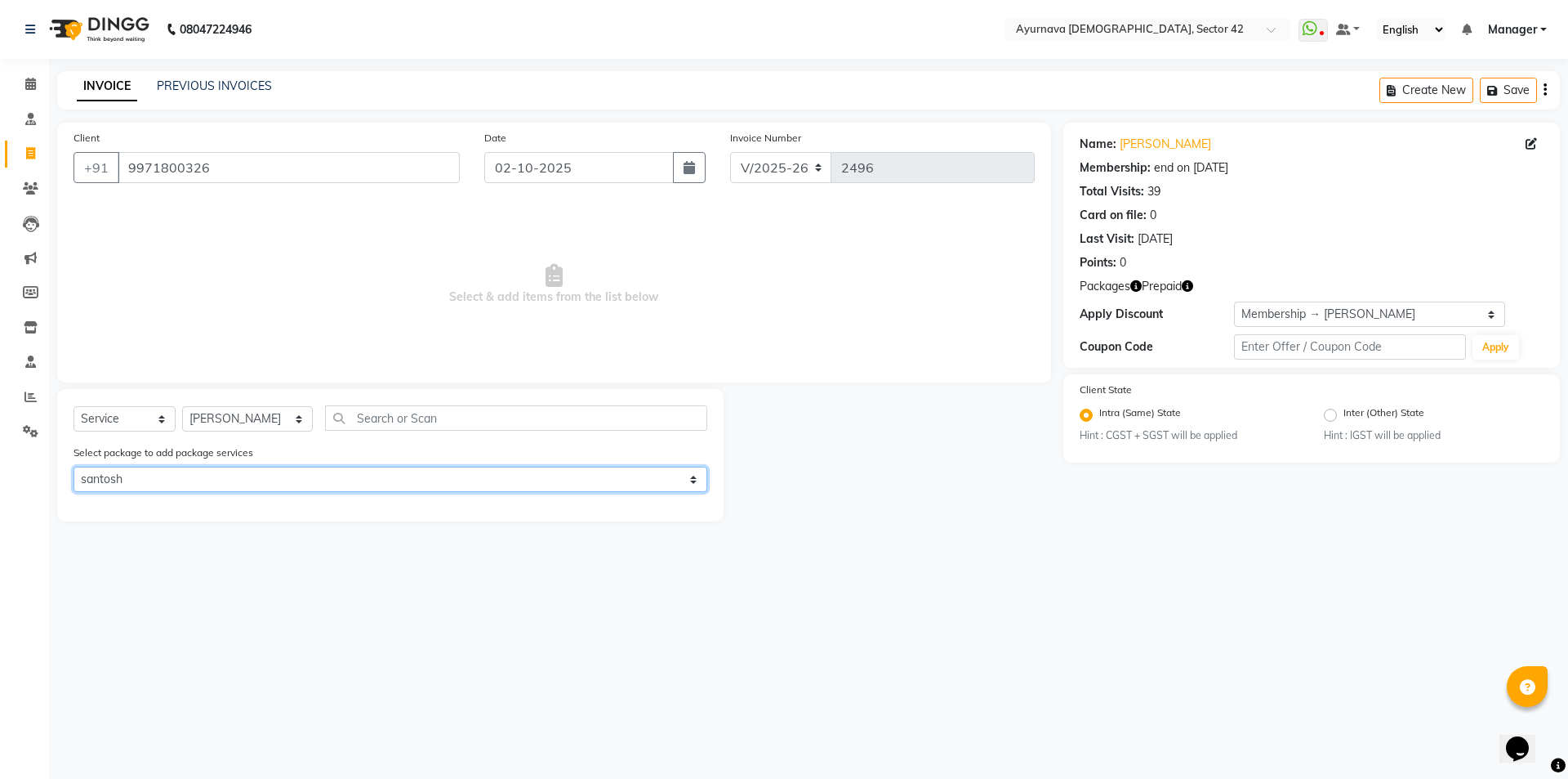
click at [74, 467] on select "Select santosh" at bounding box center [390, 479] width 634 height 26
click at [612, 480] on select "Select santosh" at bounding box center [390, 479] width 634 height 26
drag, startPoint x: 154, startPoint y: 484, endPoint x: 172, endPoint y: 479, distance: 18.7
click at [157, 482] on select "Select santosh" at bounding box center [390, 479] width 634 height 26
click at [427, 491] on select "Select santosh" at bounding box center [390, 479] width 634 height 26
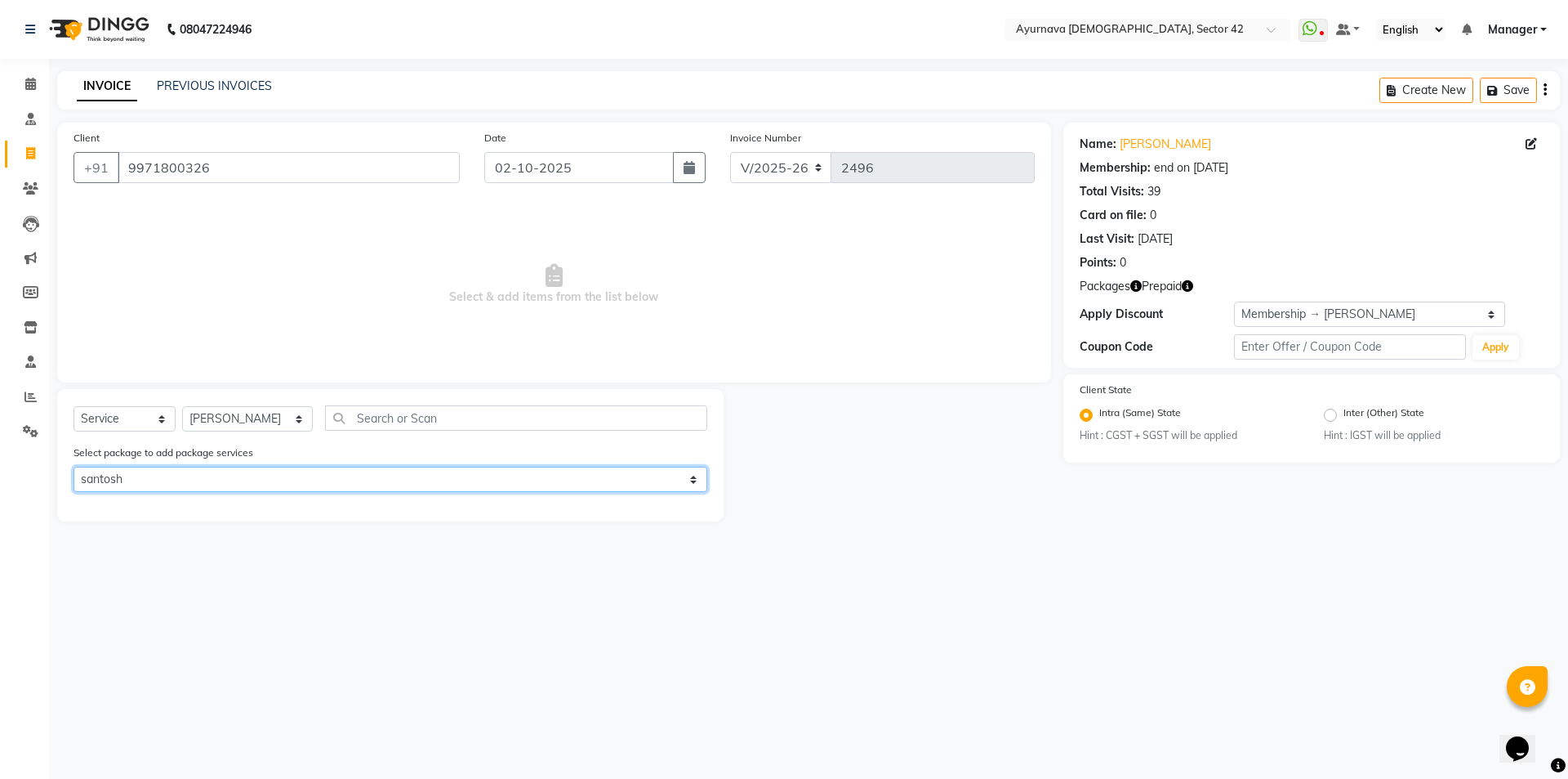
click at [74, 467] on select "Select santosh" at bounding box center [390, 479] width 634 height 26
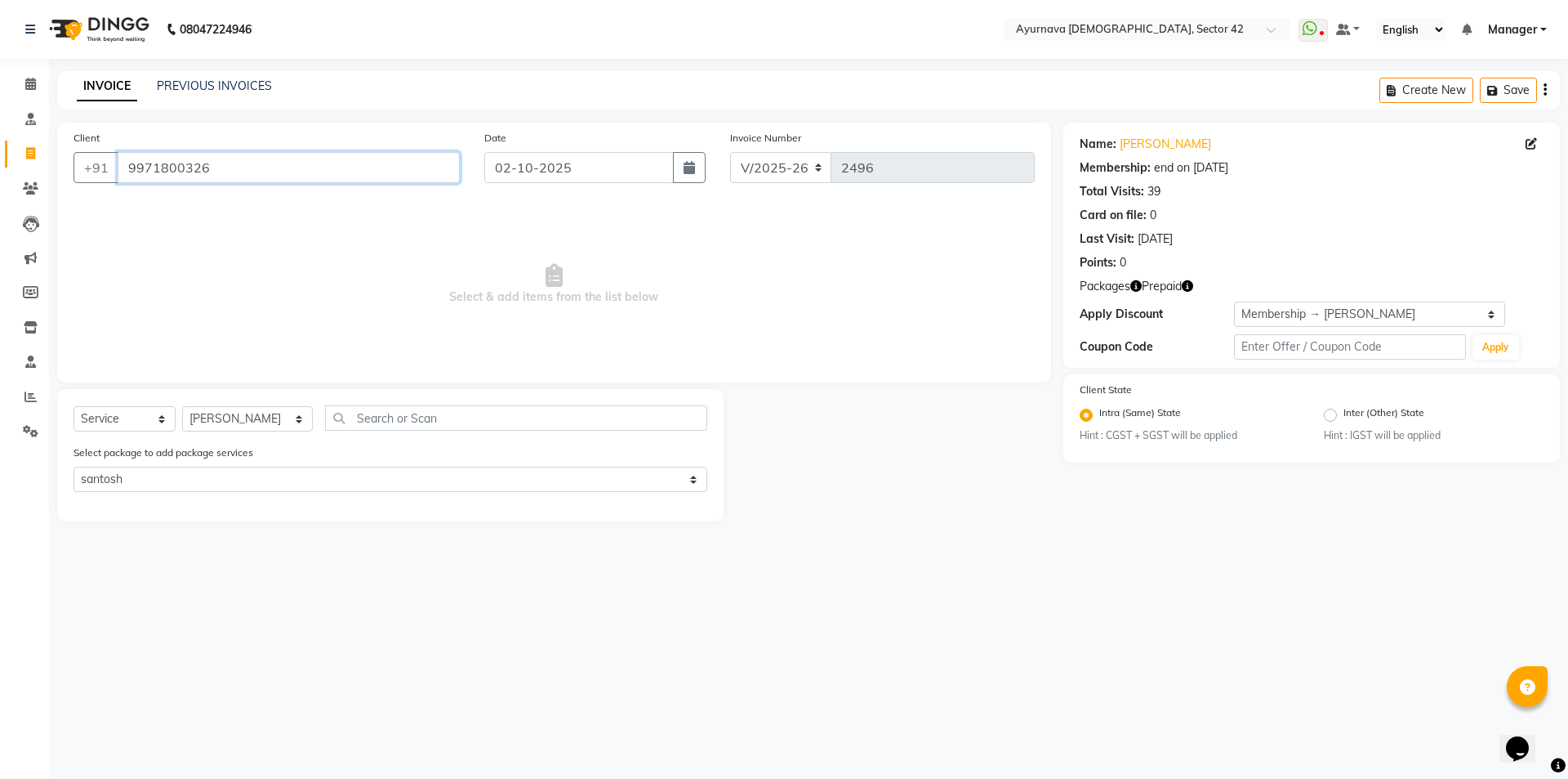
click at [215, 157] on input "9971800326" at bounding box center [289, 167] width 342 height 31
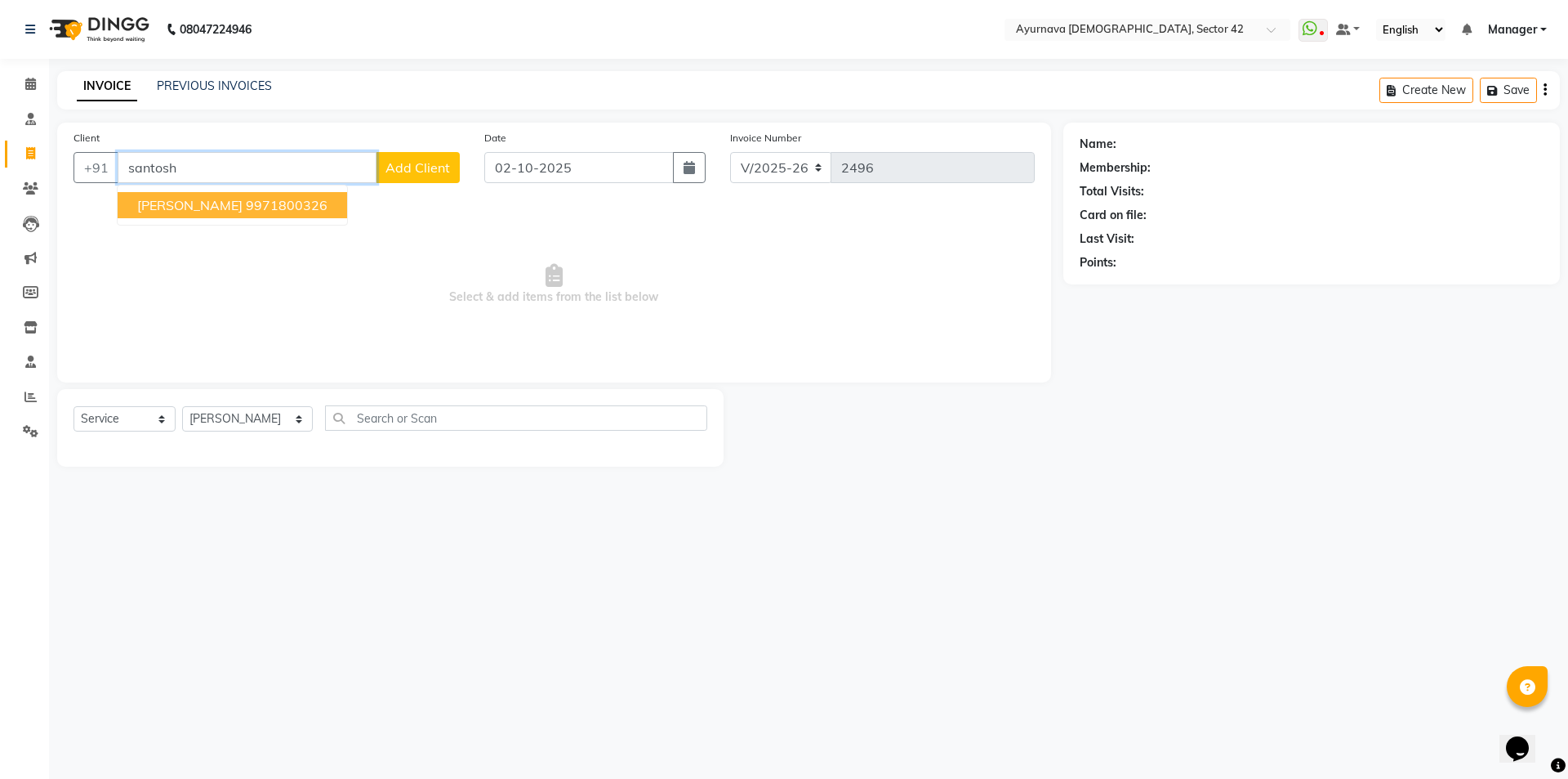
click at [246, 198] on ngb-highlight "9971800326" at bounding box center [286, 205] width 82 height 16
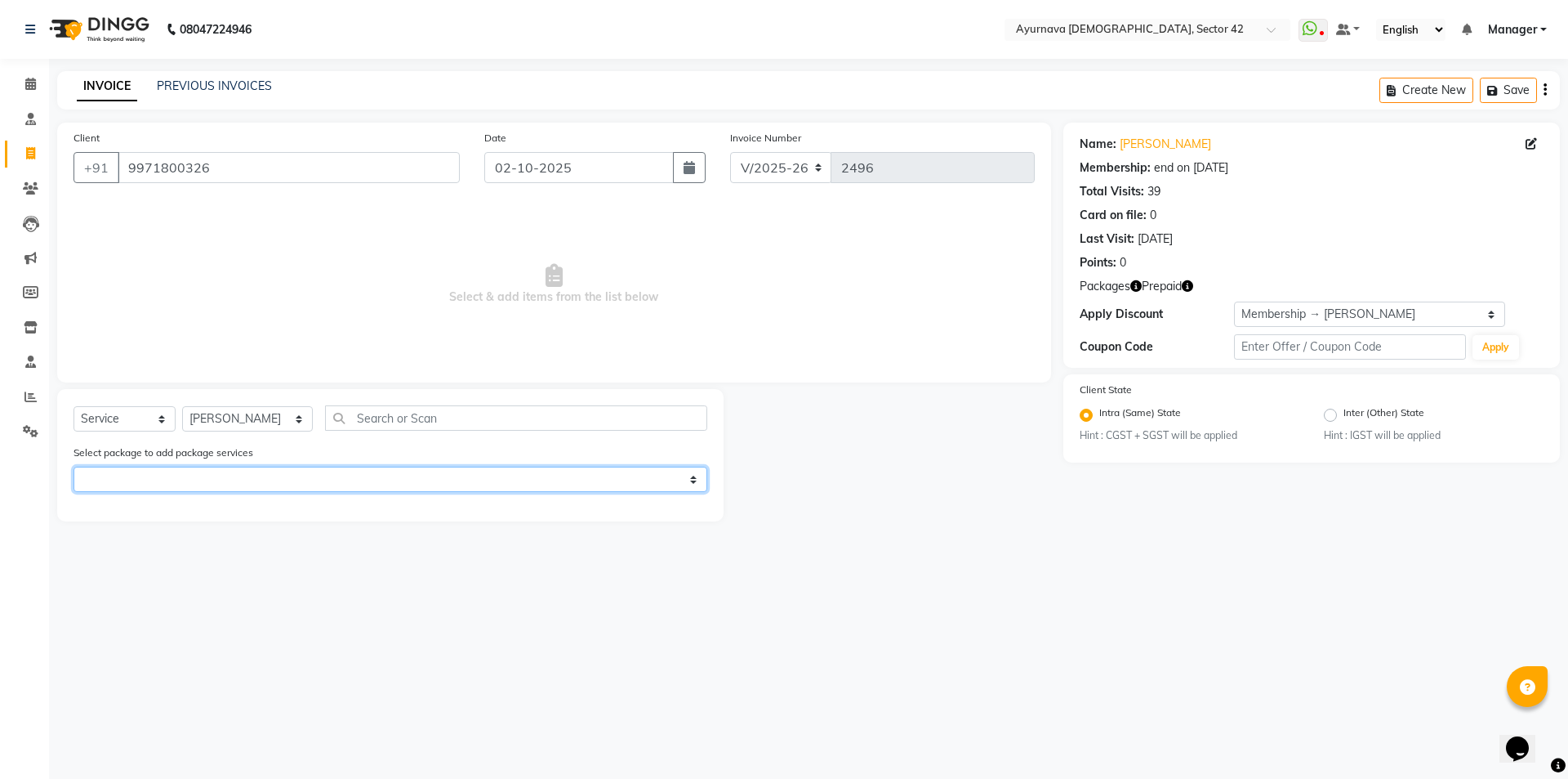
click at [673, 482] on select "Select santosh" at bounding box center [390, 479] width 634 height 26
click at [74, 467] on select "Select santosh" at bounding box center [390, 479] width 634 height 26
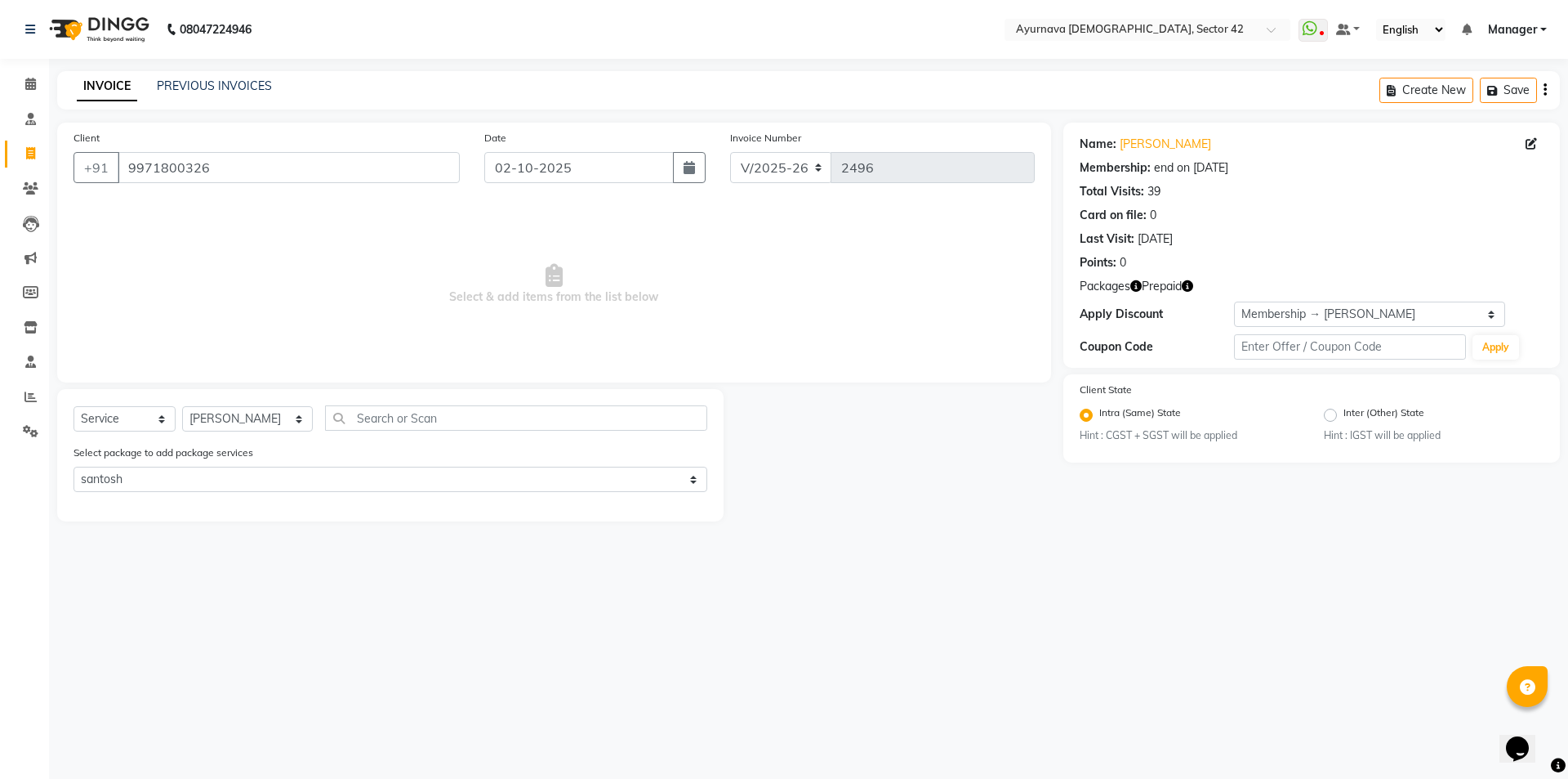
click at [1108, 288] on span "Packages" at bounding box center [1104, 286] width 51 height 17
click at [1140, 283] on icon "button" at bounding box center [1135, 286] width 12 height 12
click at [1099, 303] on div "1. [GEOGRAPHIC_DATA] :" at bounding box center [1085, 301] width 57 height 17
click at [249, 165] on input "9971800326" at bounding box center [289, 167] width 342 height 31
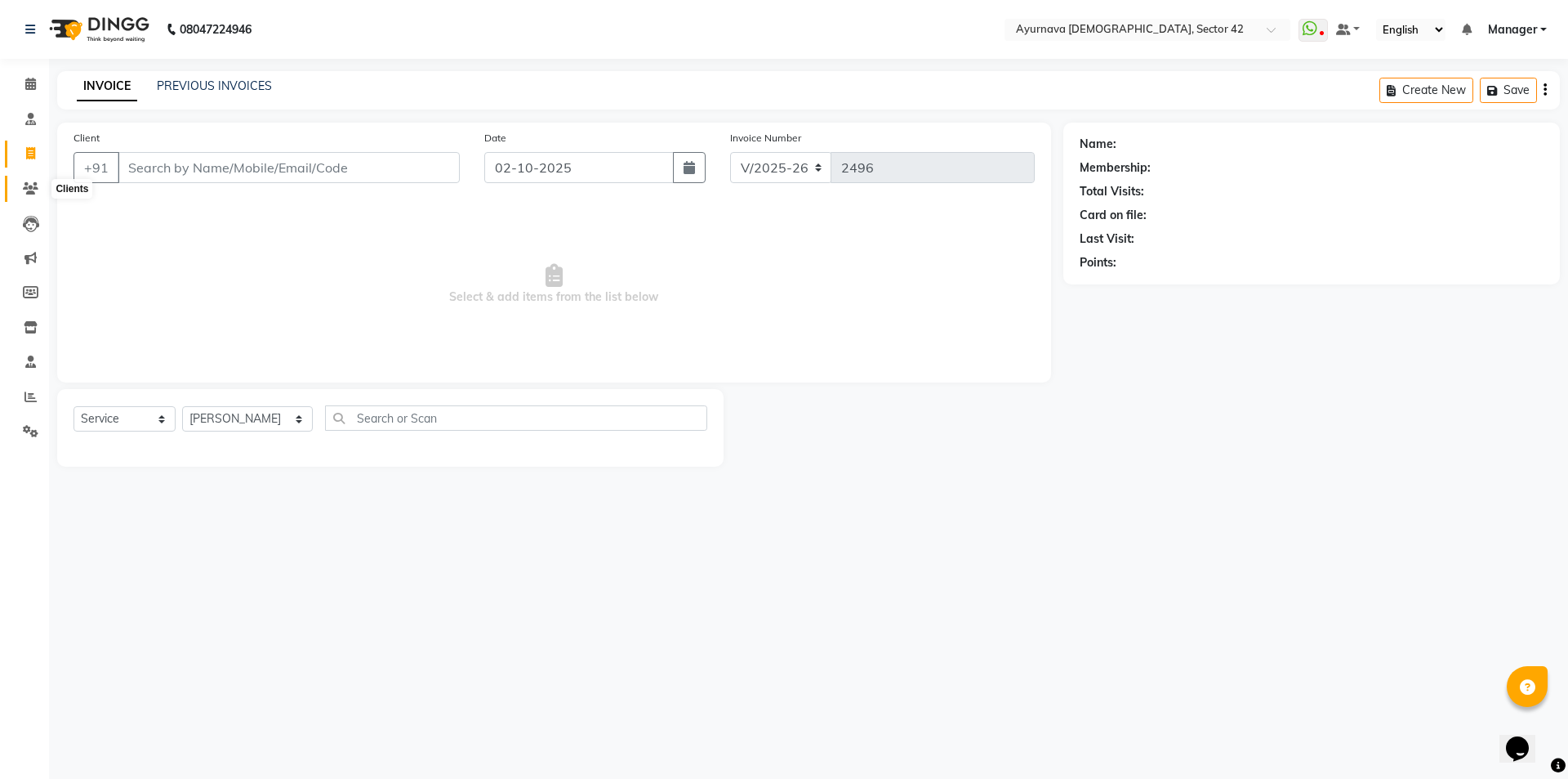
click at [29, 187] on icon at bounding box center [30, 188] width 15 height 12
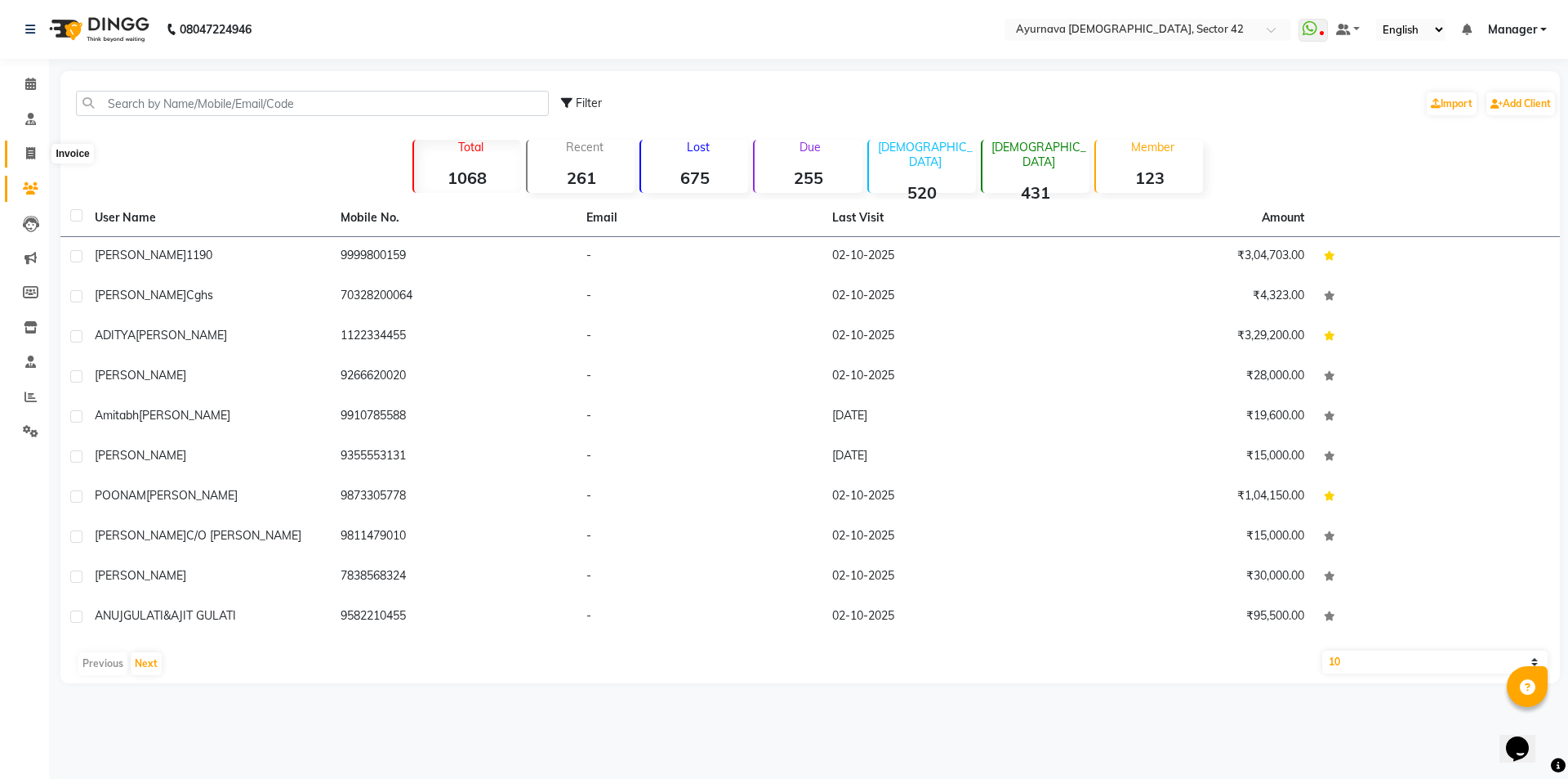
click at [31, 147] on icon at bounding box center [30, 153] width 9 height 12
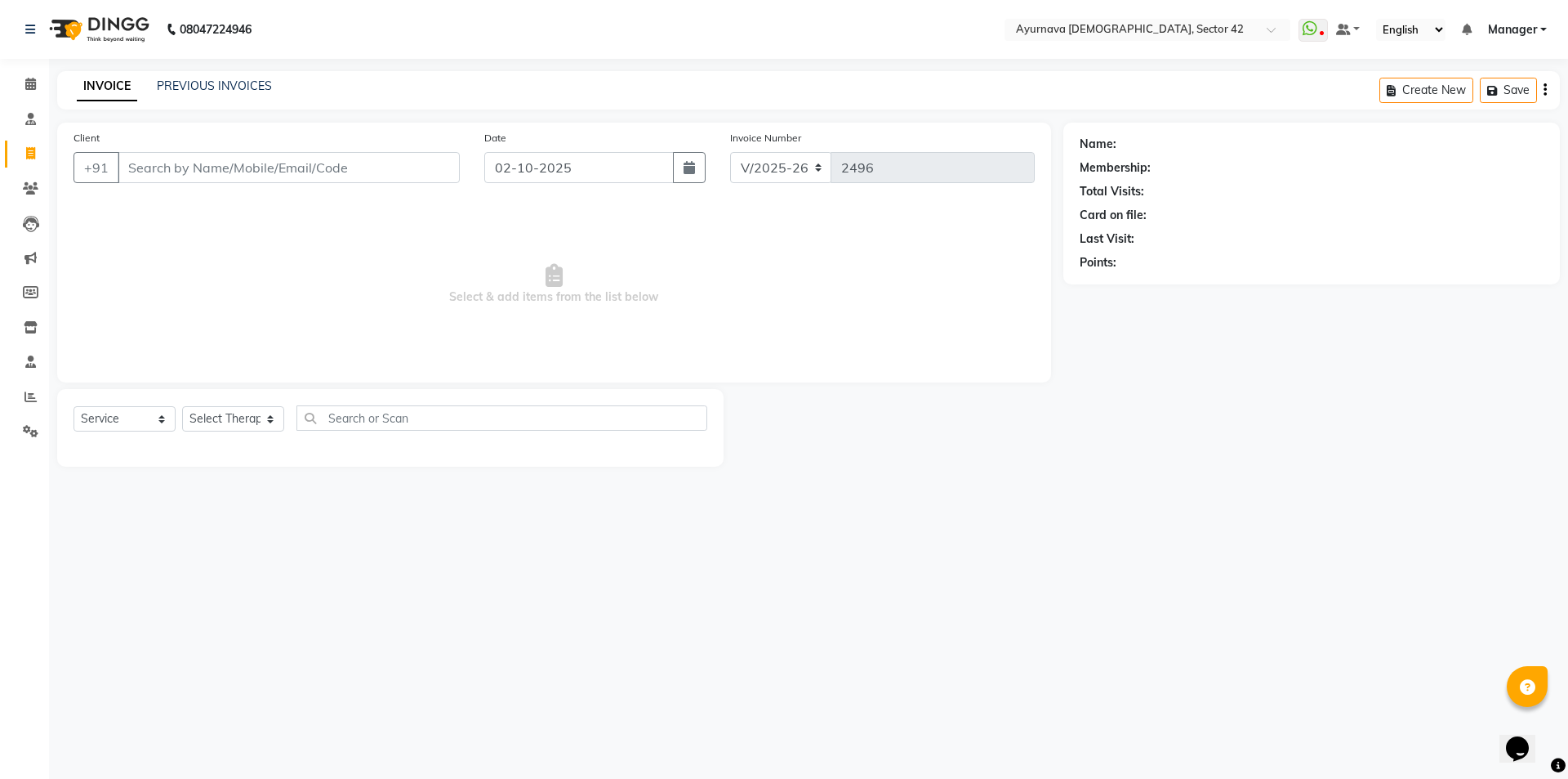
click at [173, 164] on input "Client" at bounding box center [289, 167] width 342 height 31
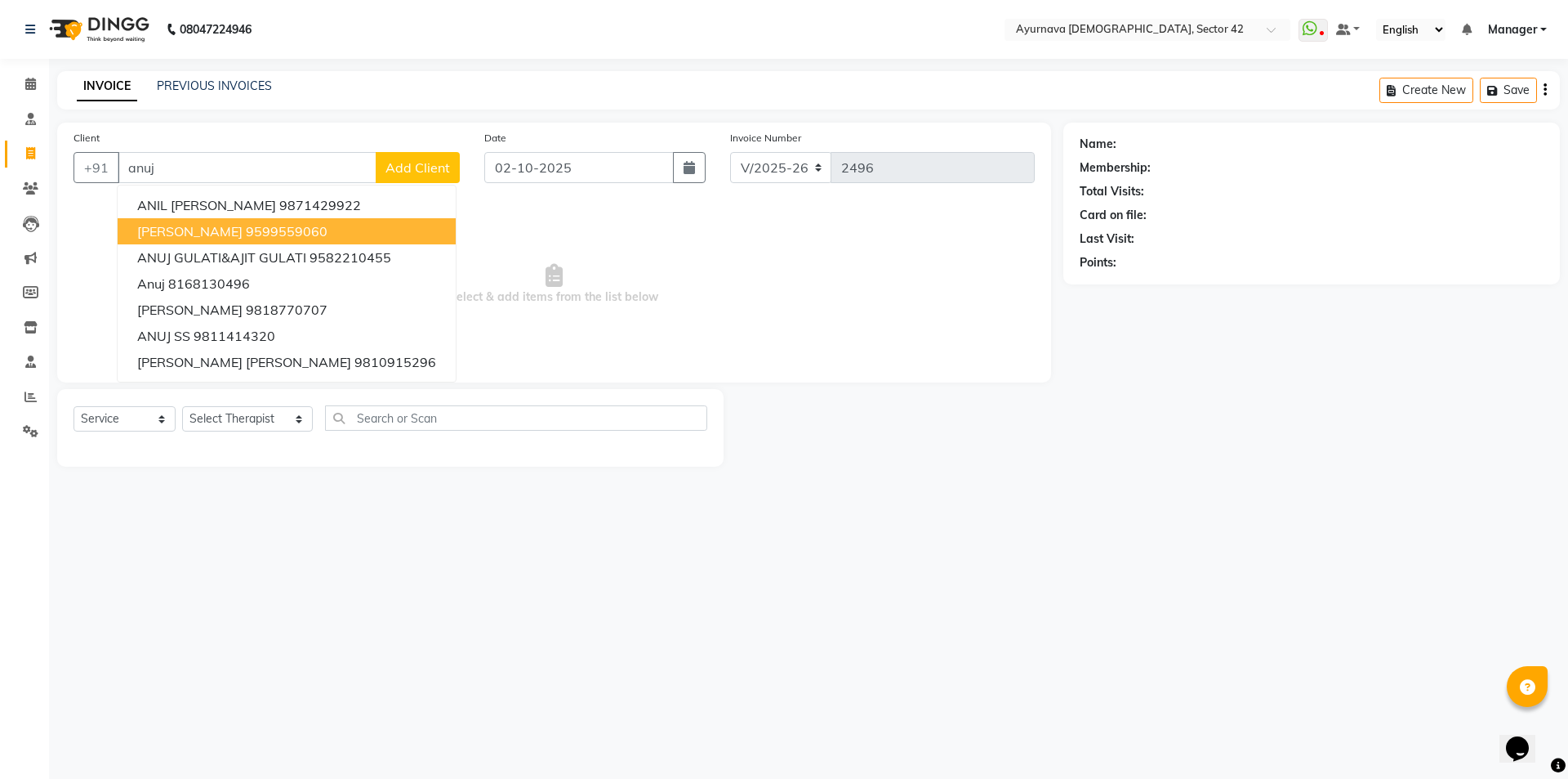
click at [187, 234] on span "[PERSON_NAME]" at bounding box center [190, 231] width 106 height 16
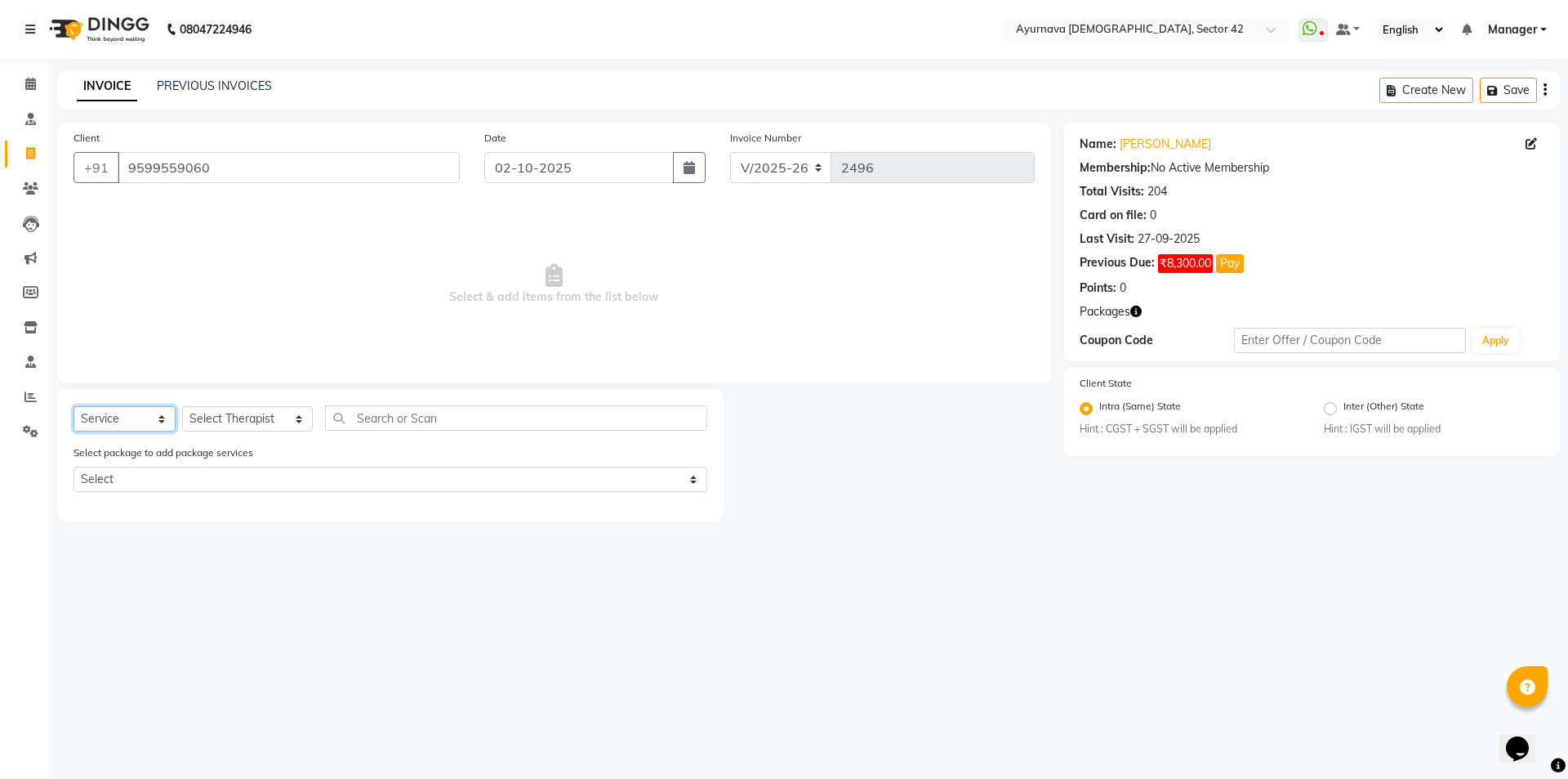
click at [124, 419] on select "Select Service Product Membership Package Voucher Prepaid Gift Card" at bounding box center [124, 419] width 102 height 26
click at [74, 406] on select "Select Service Product Membership Package Voucher Prepaid Gift Card" at bounding box center [124, 419] width 102 height 26
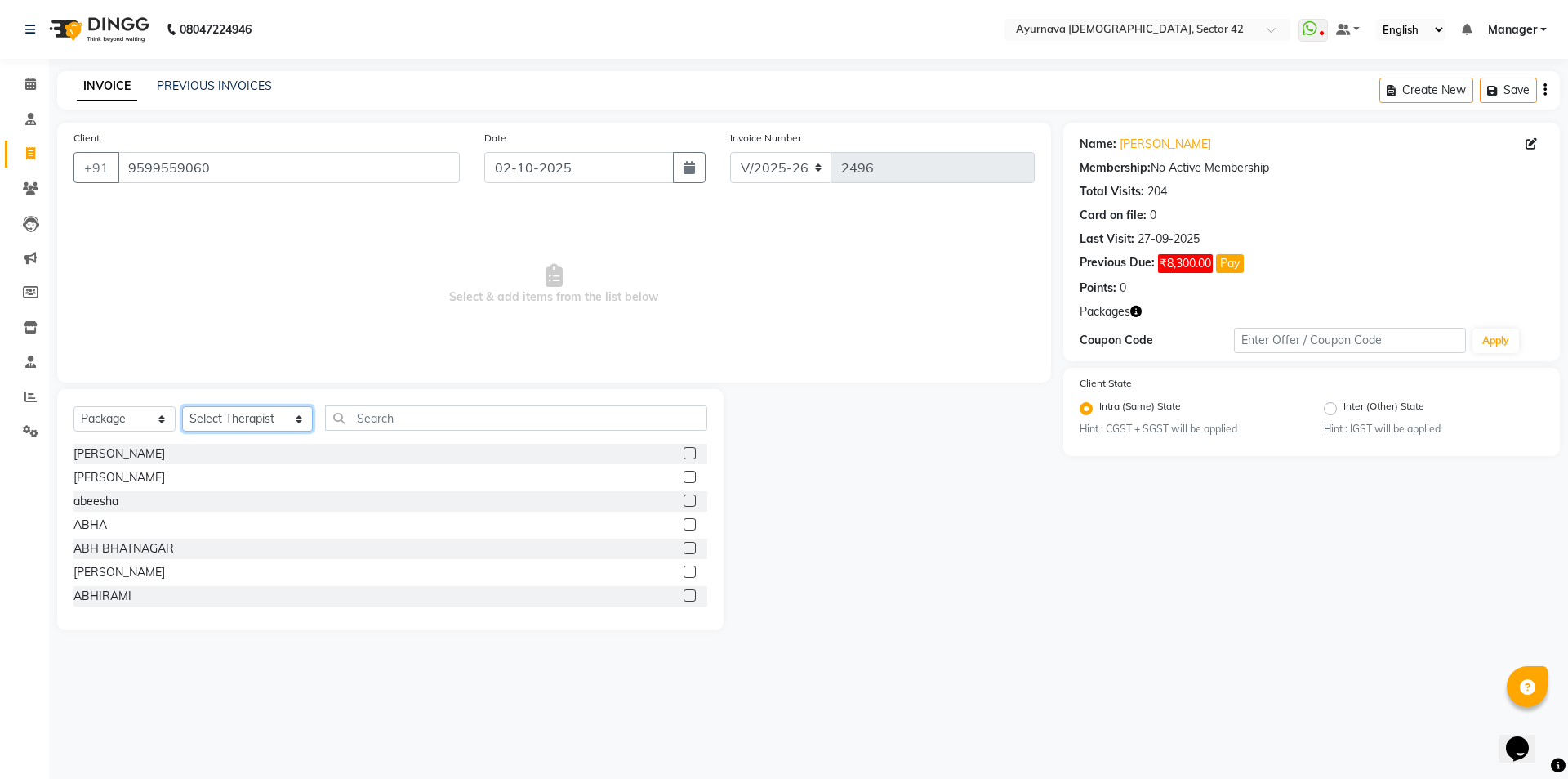
click at [232, 417] on select "Select Therapist [PERSON_NAME] akash [PERSON_NAME] [PERSON_NAME] [PERSON_NAME] …" at bounding box center [247, 419] width 130 height 26
click at [182, 406] on select "Select Therapist [PERSON_NAME] akash [PERSON_NAME] [PERSON_NAME] [PERSON_NAME] …" at bounding box center [247, 419] width 130 height 26
click at [614, 412] on input "text" at bounding box center [515, 418] width 382 height 26
click at [688, 452] on label at bounding box center [690, 453] width 12 height 12
click at [688, 452] on input "checkbox" at bounding box center [689, 454] width 11 height 11
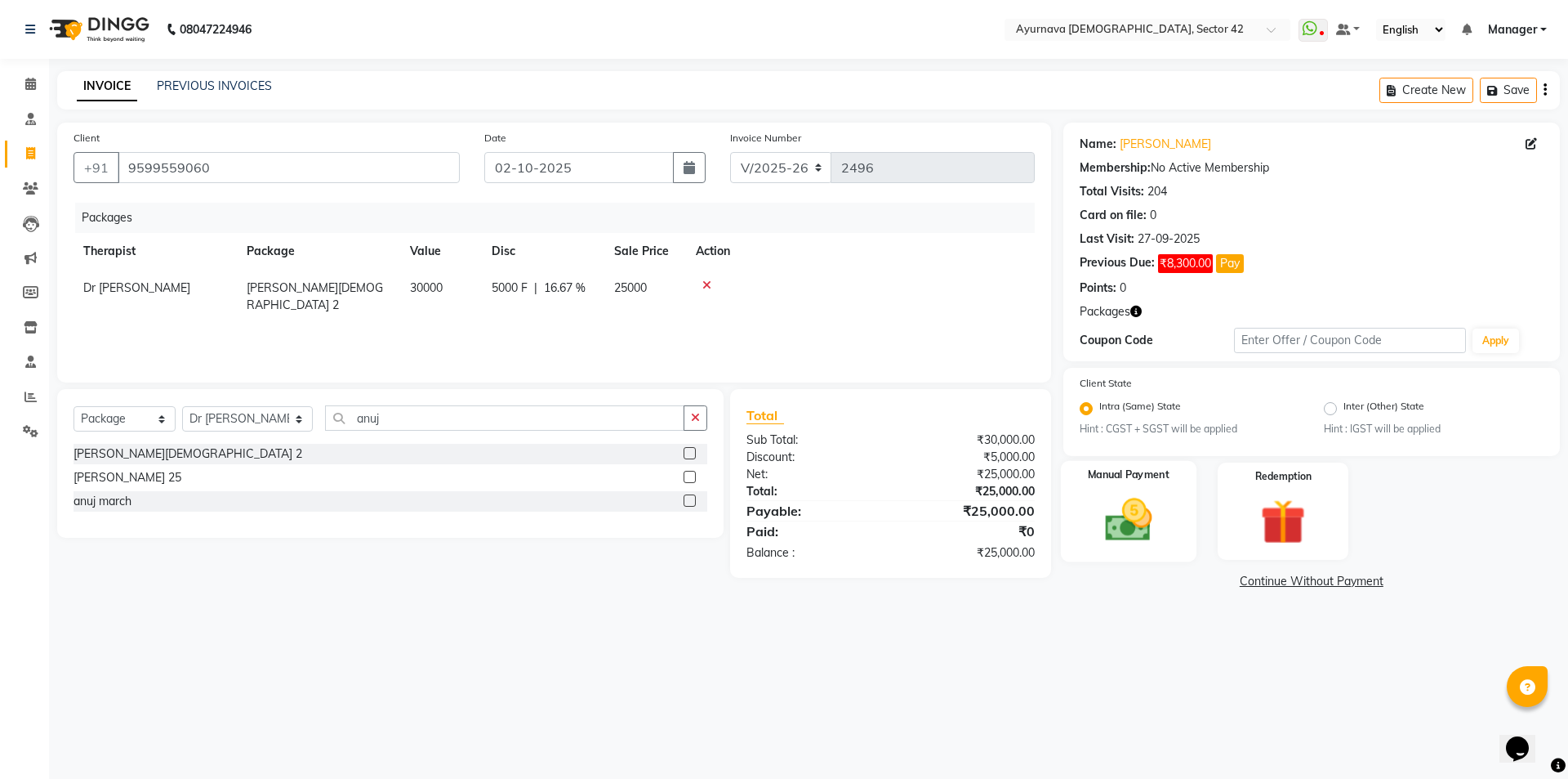
click at [1155, 499] on img at bounding box center [1128, 520] width 76 height 54
click at [1369, 578] on span "UPI" at bounding box center [1369, 581] width 26 height 19
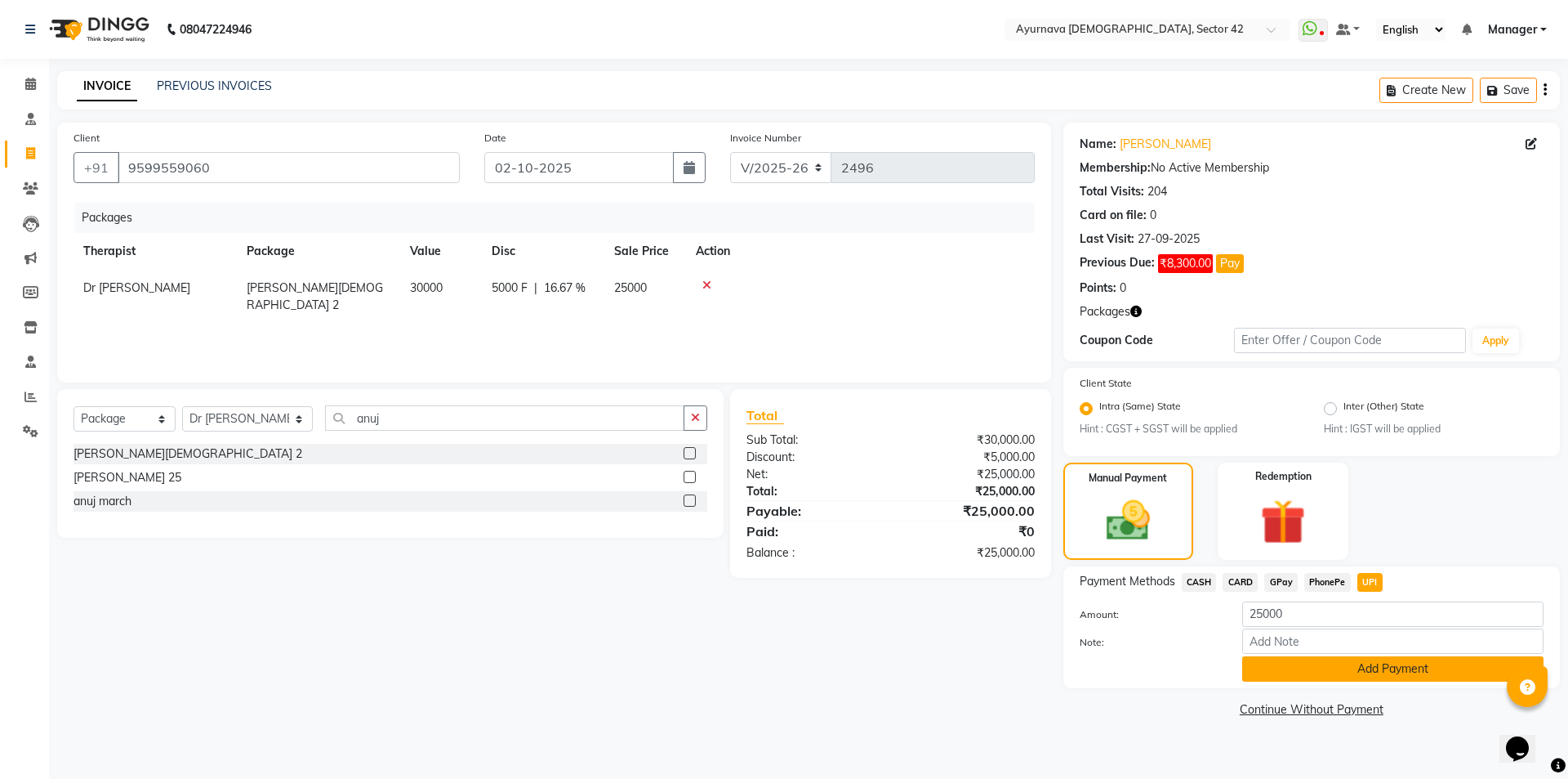
click at [1343, 678] on button "Add Payment" at bounding box center [1393, 668] width 302 height 26
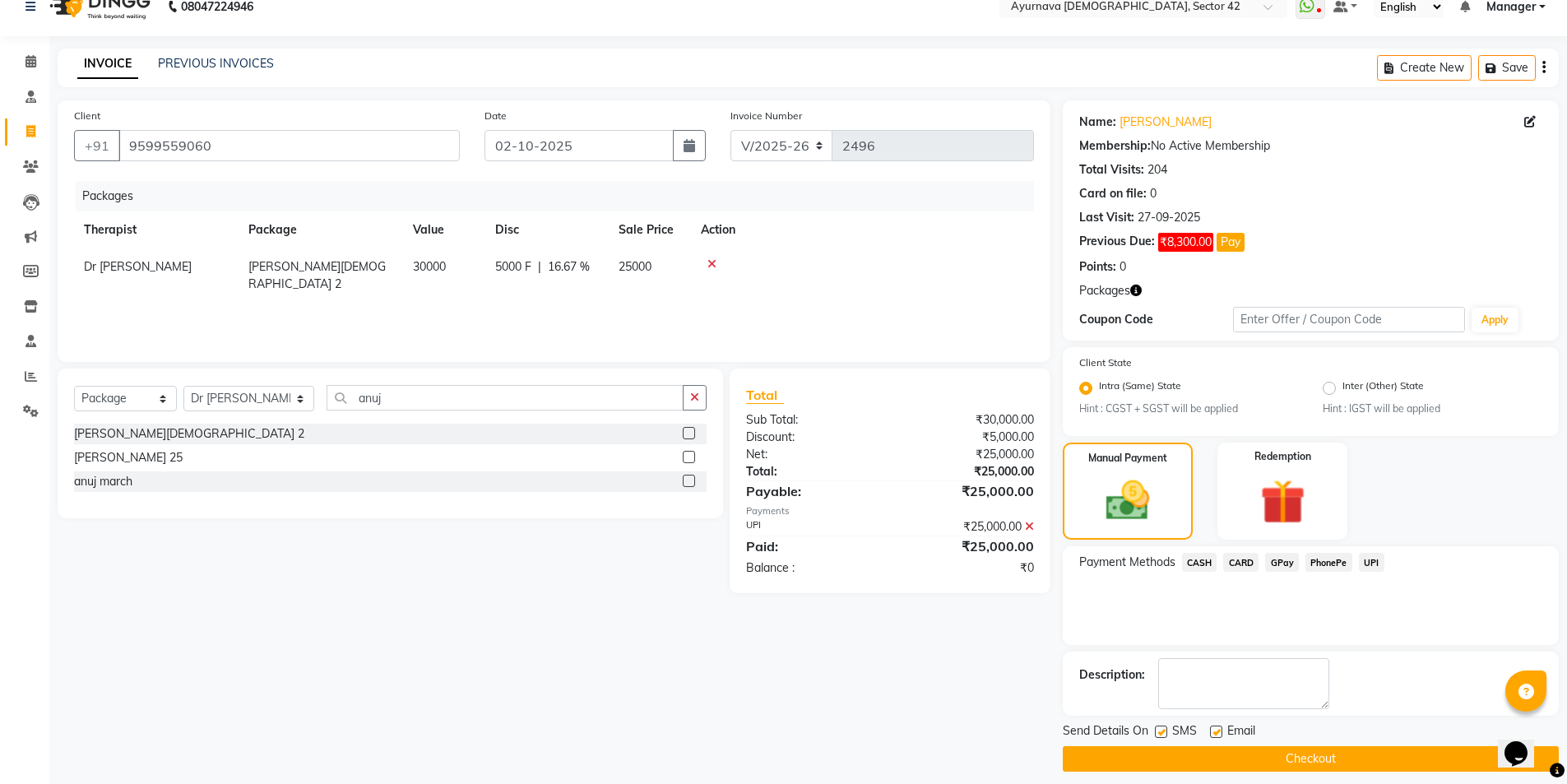
scroll to position [36, 0]
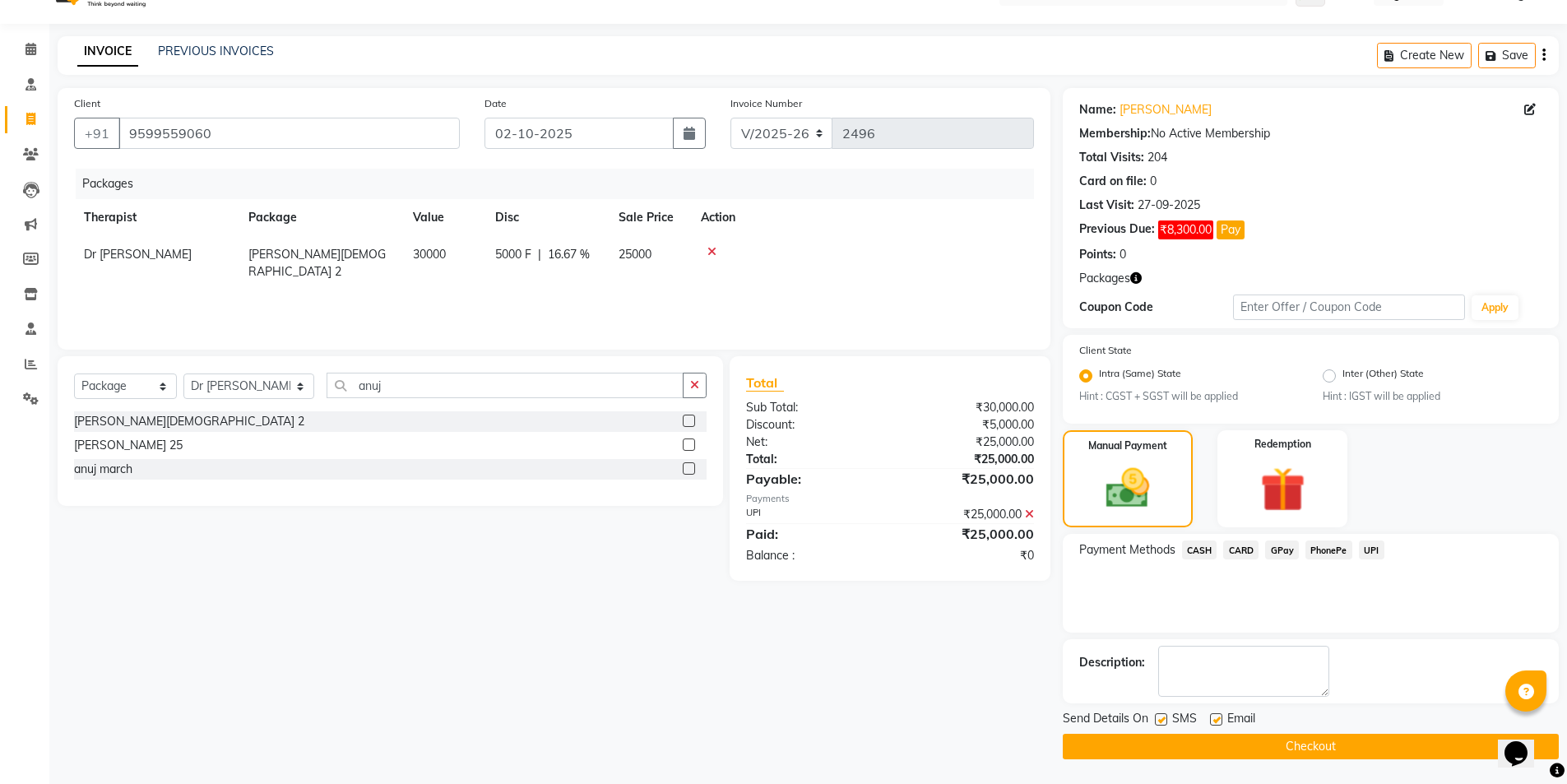
click at [1152, 711] on button "Checkout" at bounding box center [1311, 746] width 496 height 26
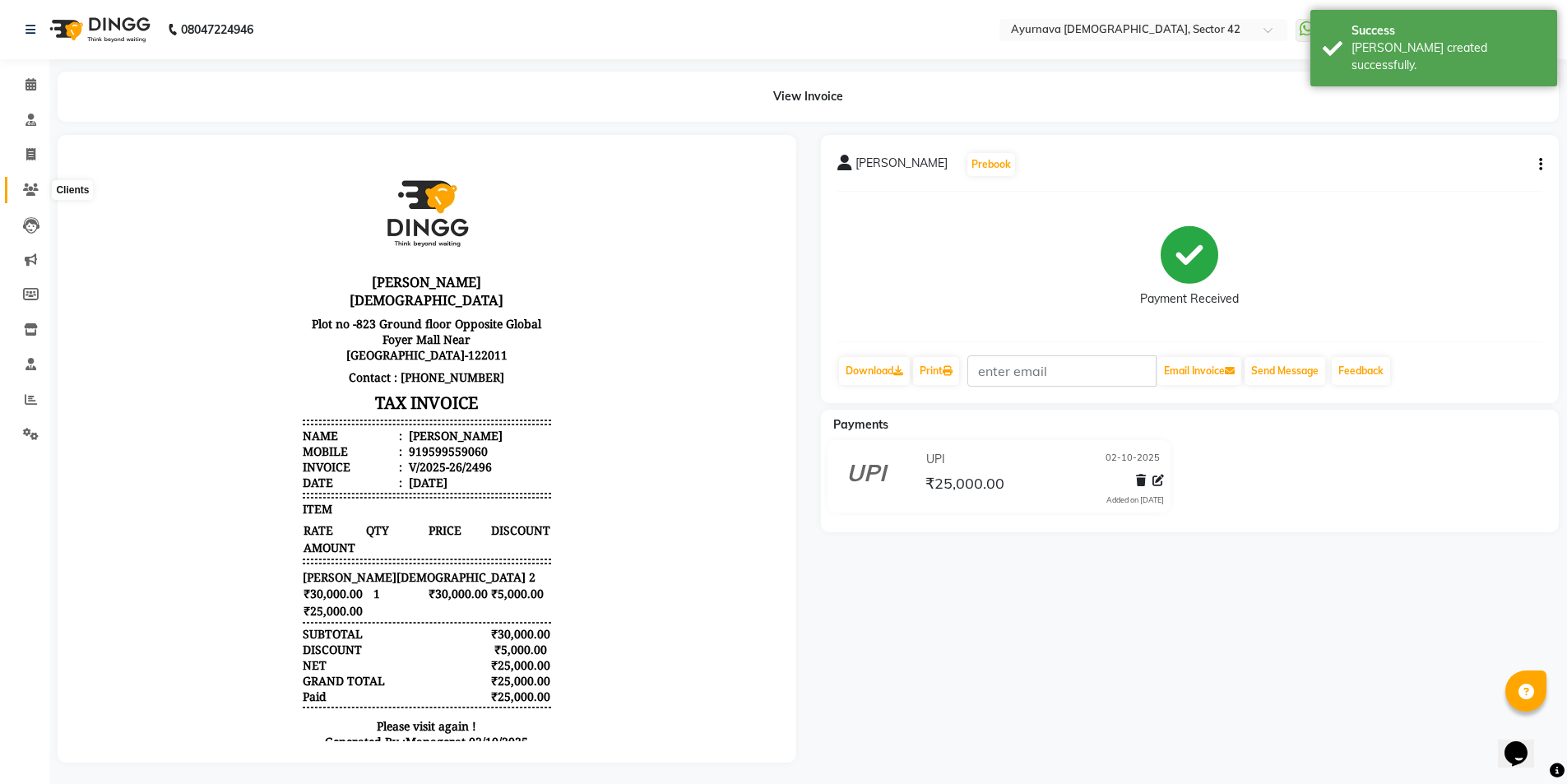
click at [33, 188] on icon at bounding box center [30, 189] width 15 height 13
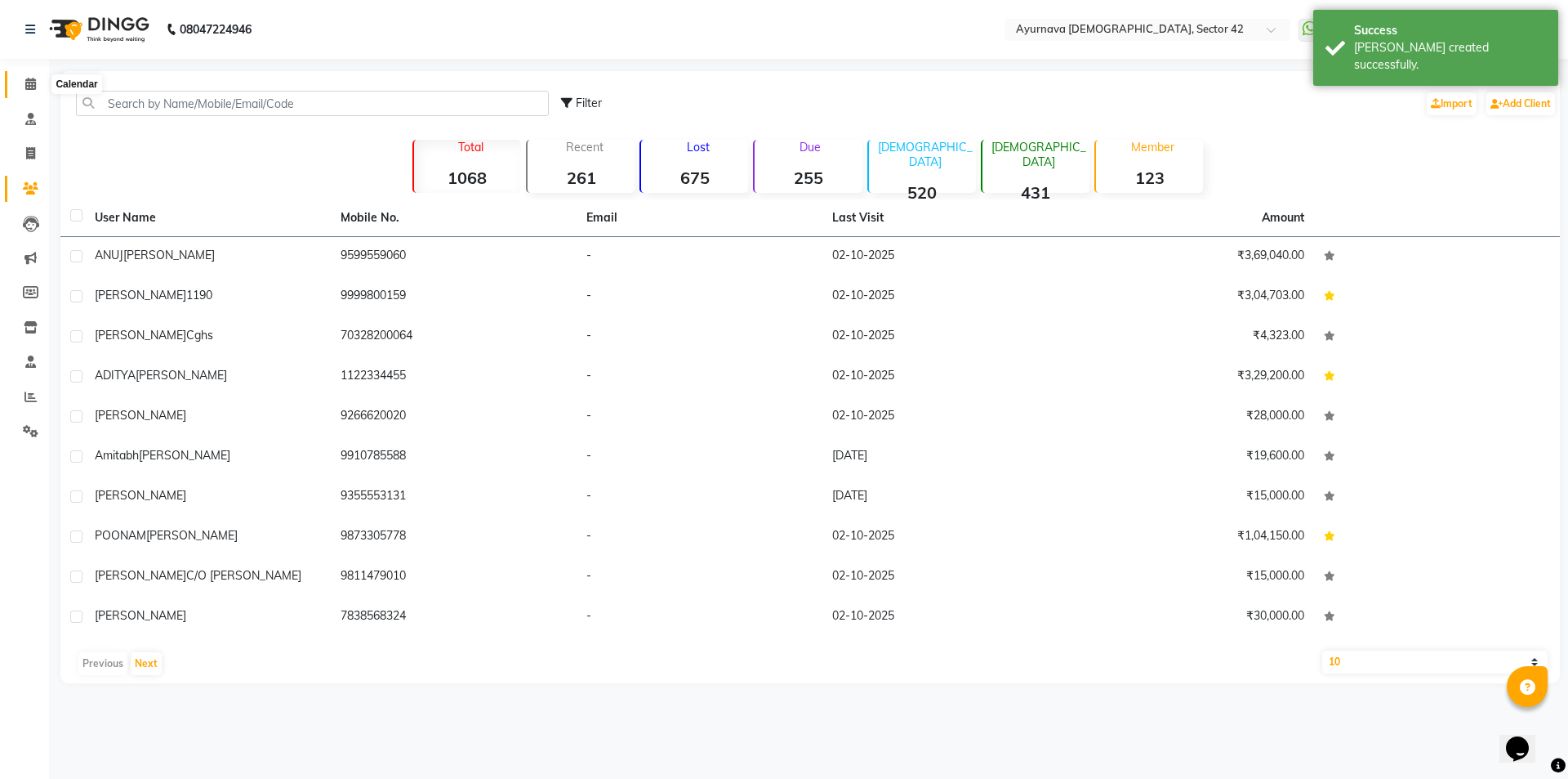
click at [26, 86] on icon at bounding box center [31, 83] width 11 height 12
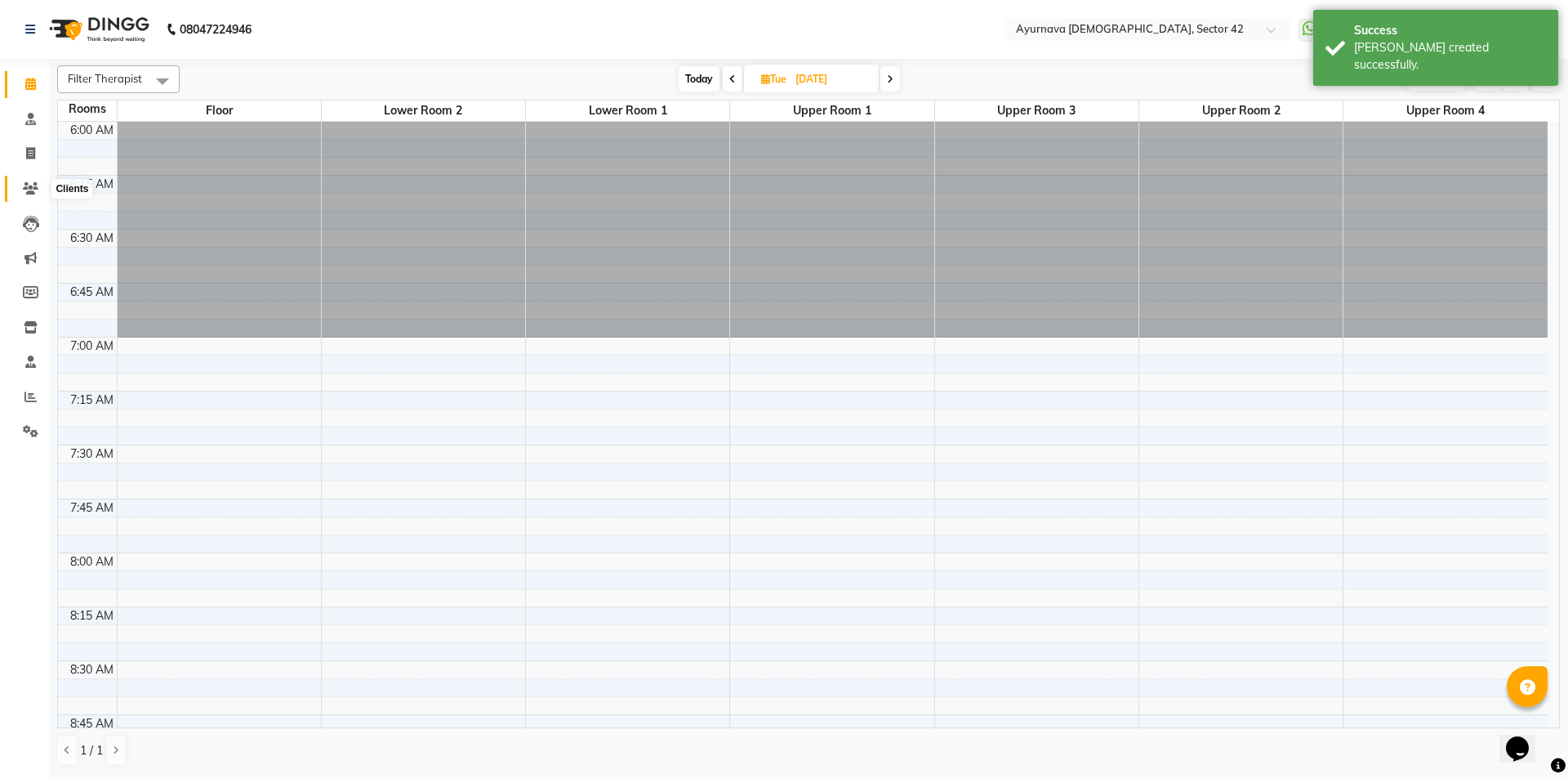
click at [30, 185] on icon at bounding box center [30, 188] width 15 height 12
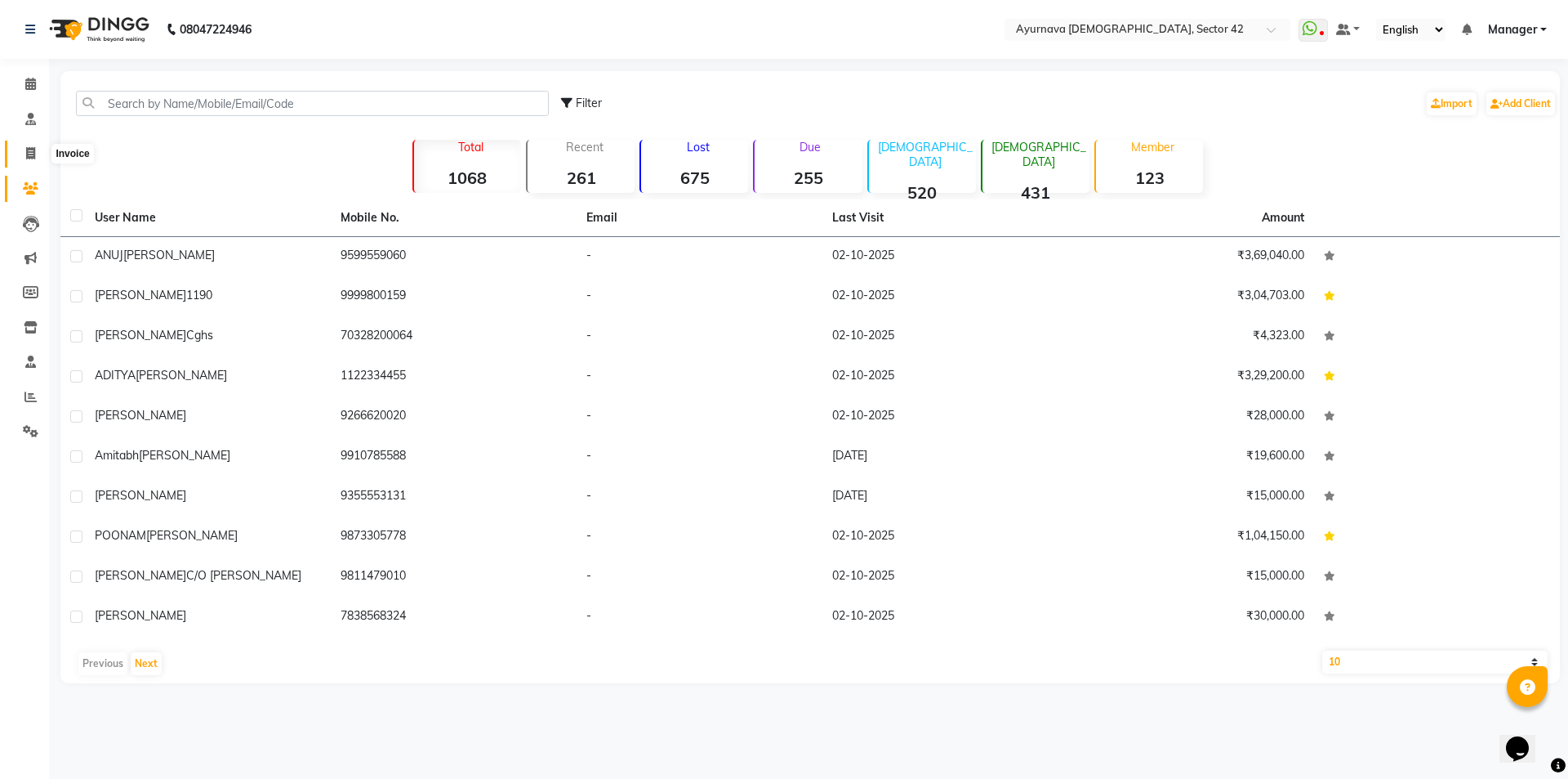
click at [25, 147] on span at bounding box center [30, 153] width 28 height 19
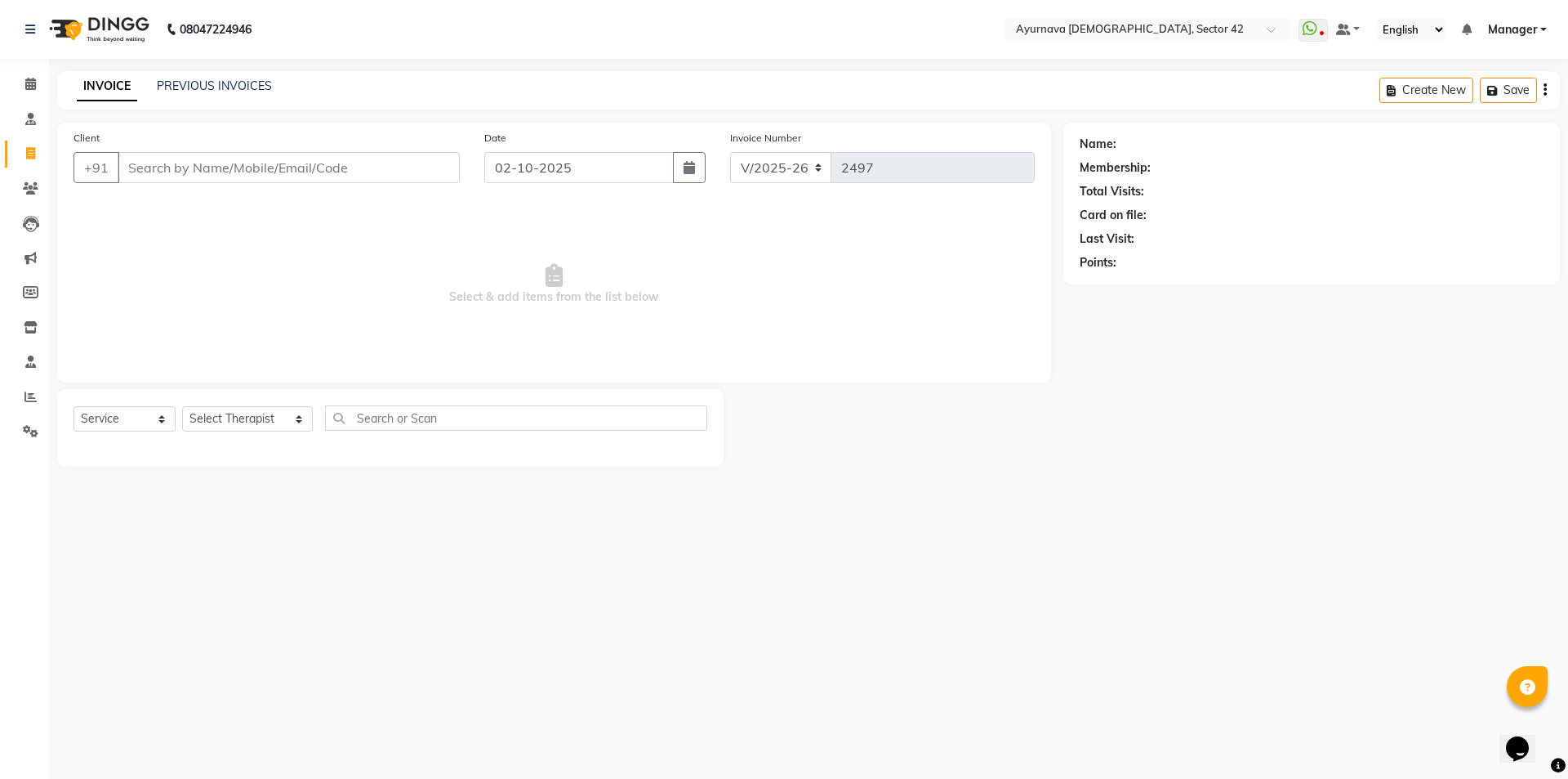
click at [184, 157] on input "Client" at bounding box center [289, 167] width 342 height 31
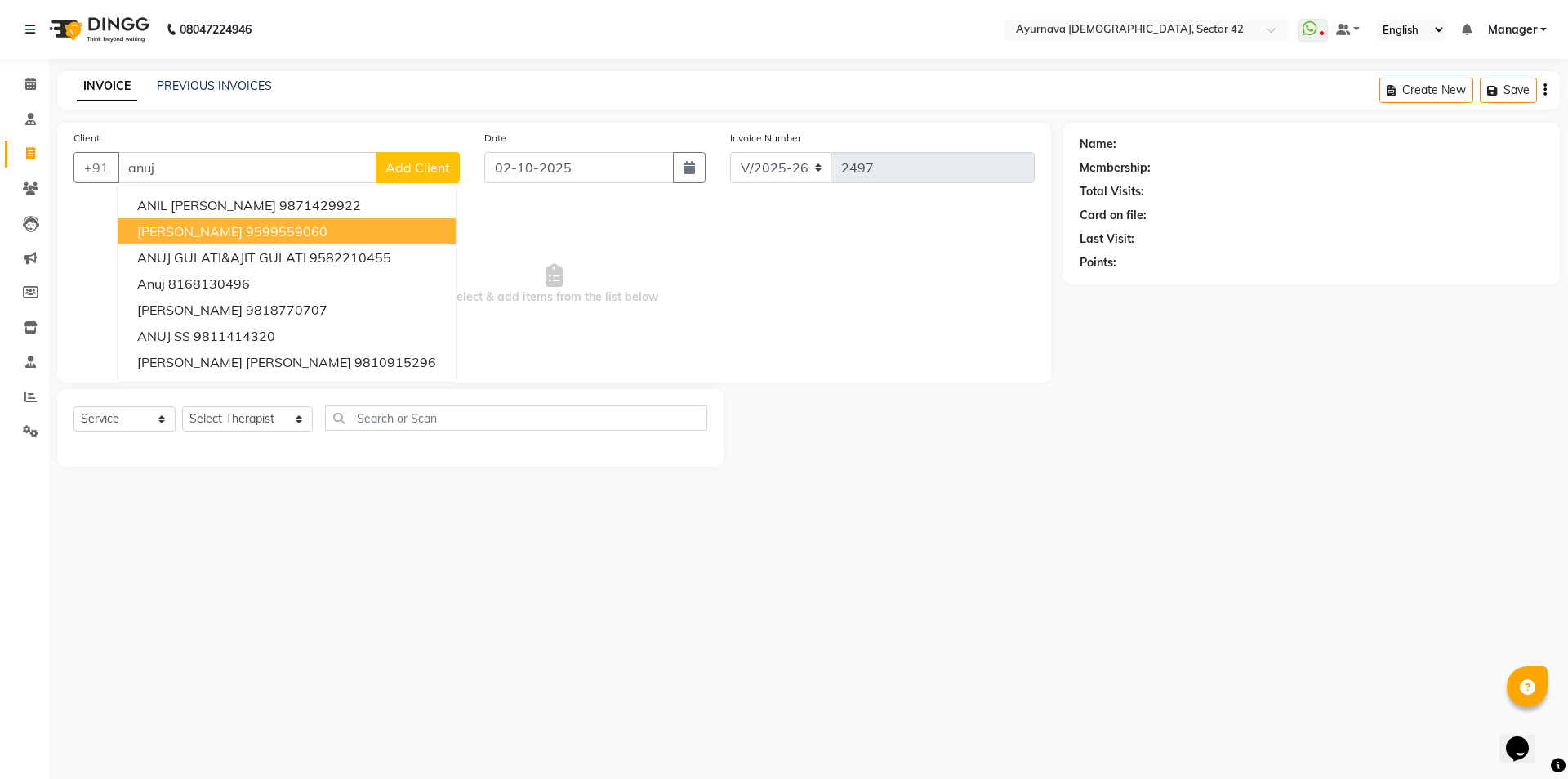
click at [173, 231] on span "[PERSON_NAME]" at bounding box center [190, 231] width 106 height 16
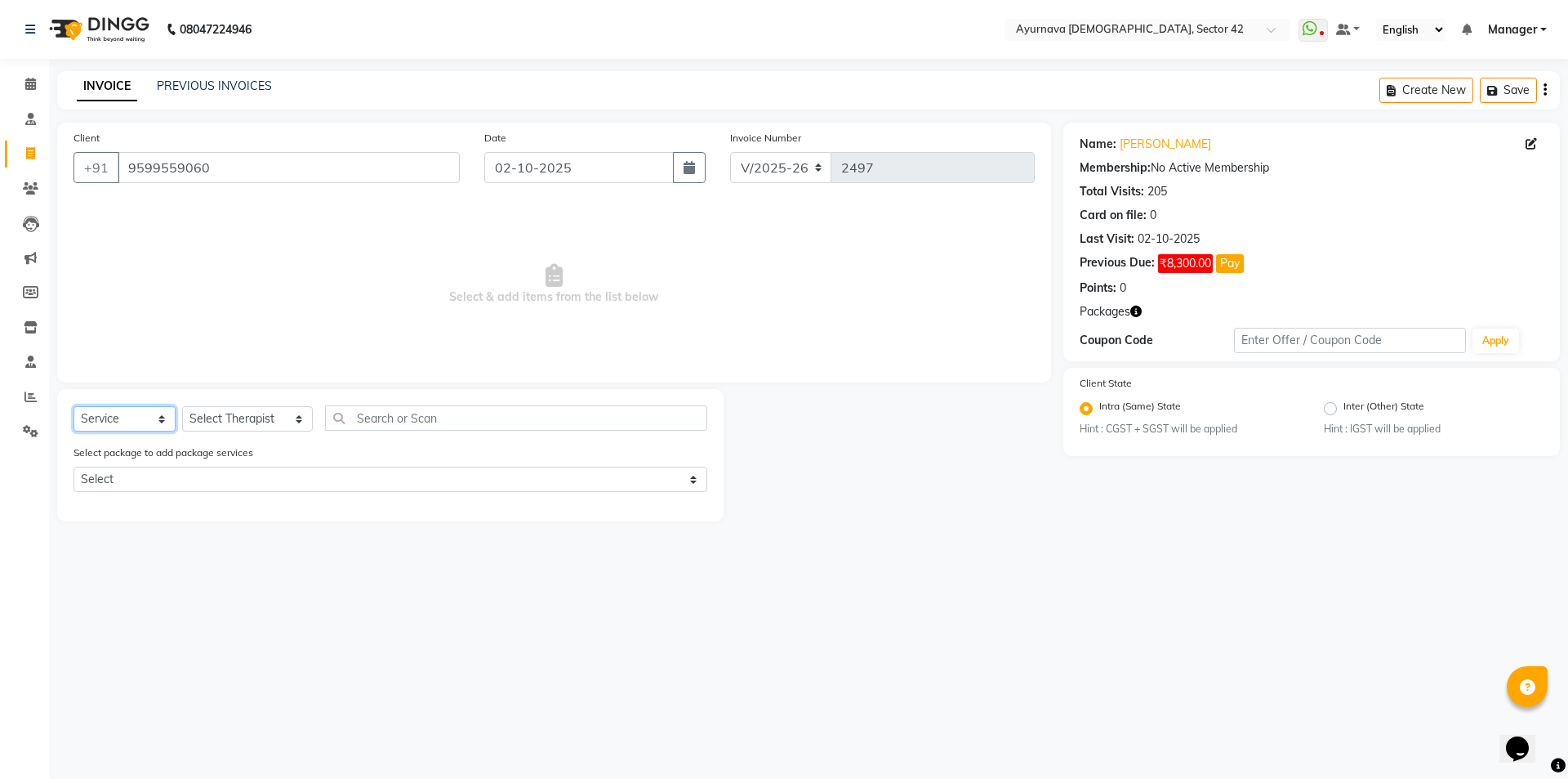
click at [133, 419] on select "Select Service Product Membership Package Voucher Prepaid Gift Card" at bounding box center [124, 419] width 102 height 26
click at [74, 406] on select "Select Service Product Membership Package Voucher Prepaid Gift Card" at bounding box center [124, 419] width 102 height 26
click at [204, 417] on select "Select Therapist [PERSON_NAME] akash [PERSON_NAME] [PERSON_NAME] [PERSON_NAME] …" at bounding box center [247, 419] width 130 height 26
click at [182, 406] on select "Select Therapist [PERSON_NAME] akash [PERSON_NAME] [PERSON_NAME] [PERSON_NAME] …" at bounding box center [247, 419] width 130 height 26
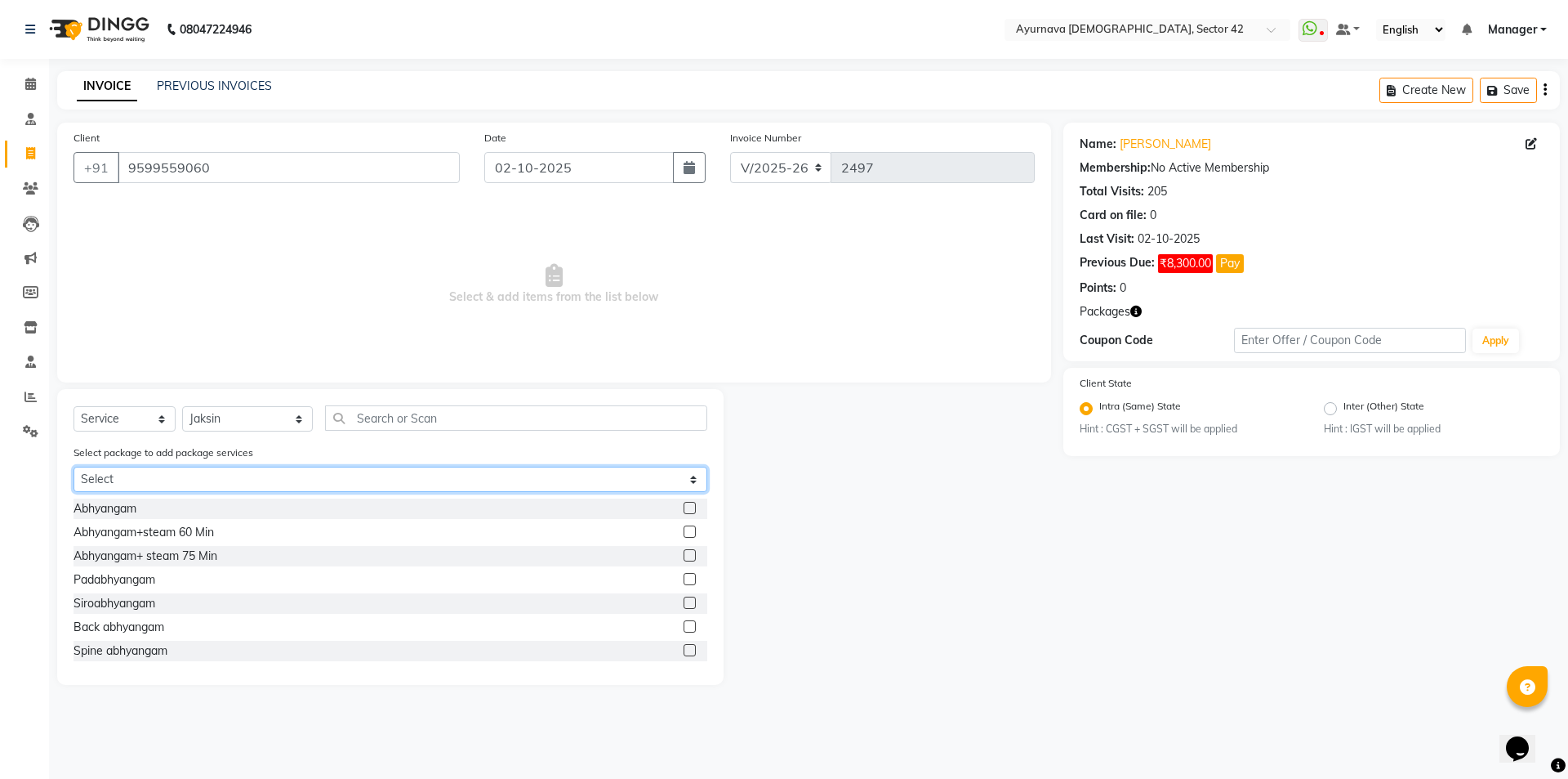
click at [198, 483] on select "Select [PERSON_NAME][DEMOGRAPHIC_DATA] 2 [PERSON_NAME][DEMOGRAPHIC_DATA] 2 [PER…" at bounding box center [390, 479] width 634 height 26
click at [74, 467] on select "Select [PERSON_NAME][DEMOGRAPHIC_DATA] 2 [PERSON_NAME][DEMOGRAPHIC_DATA] 2 [PER…" at bounding box center [390, 479] width 634 height 26
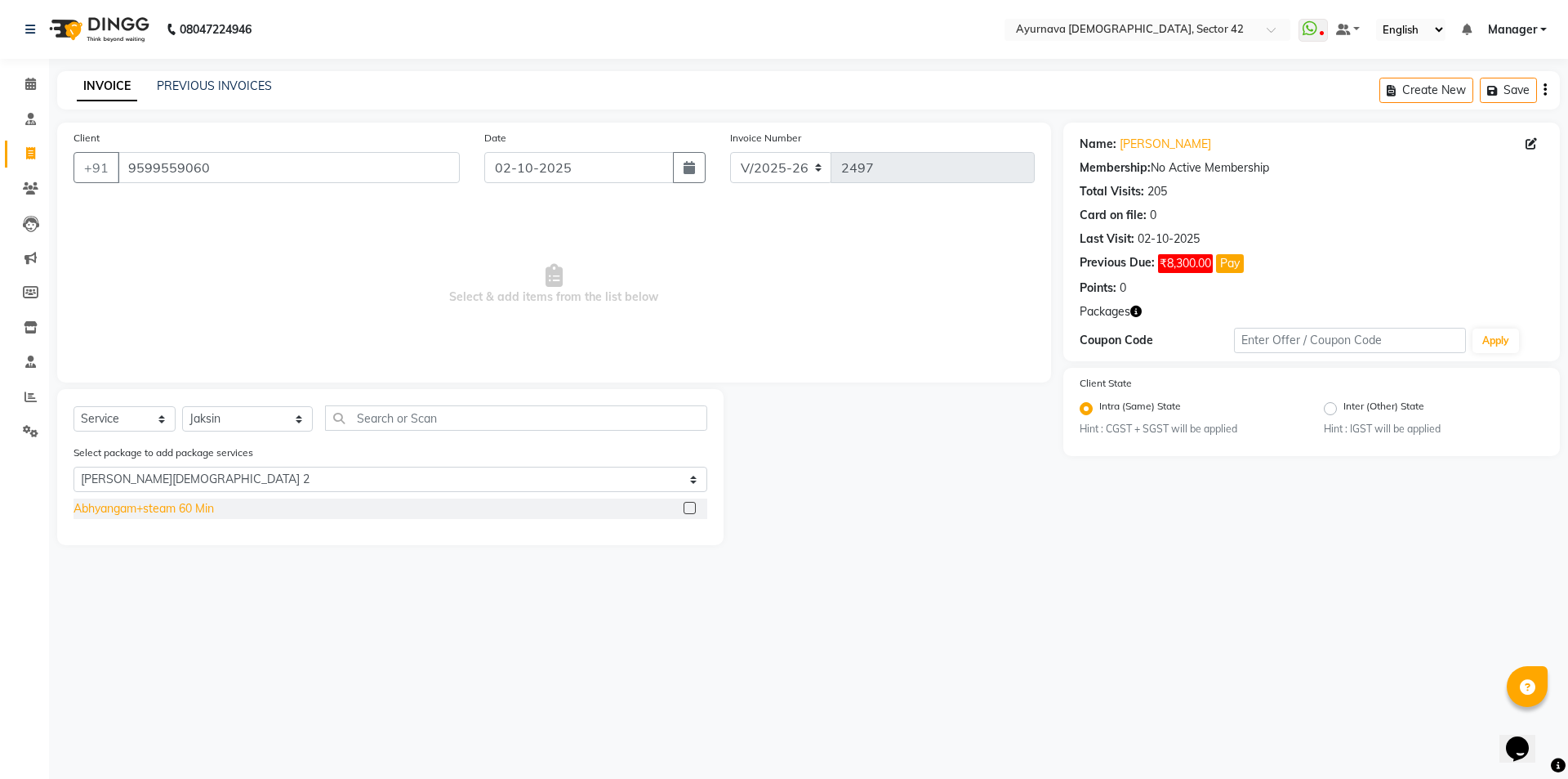
click at [207, 510] on div "Abhyangam+steam 60 Min" at bounding box center [144, 508] width 140 height 17
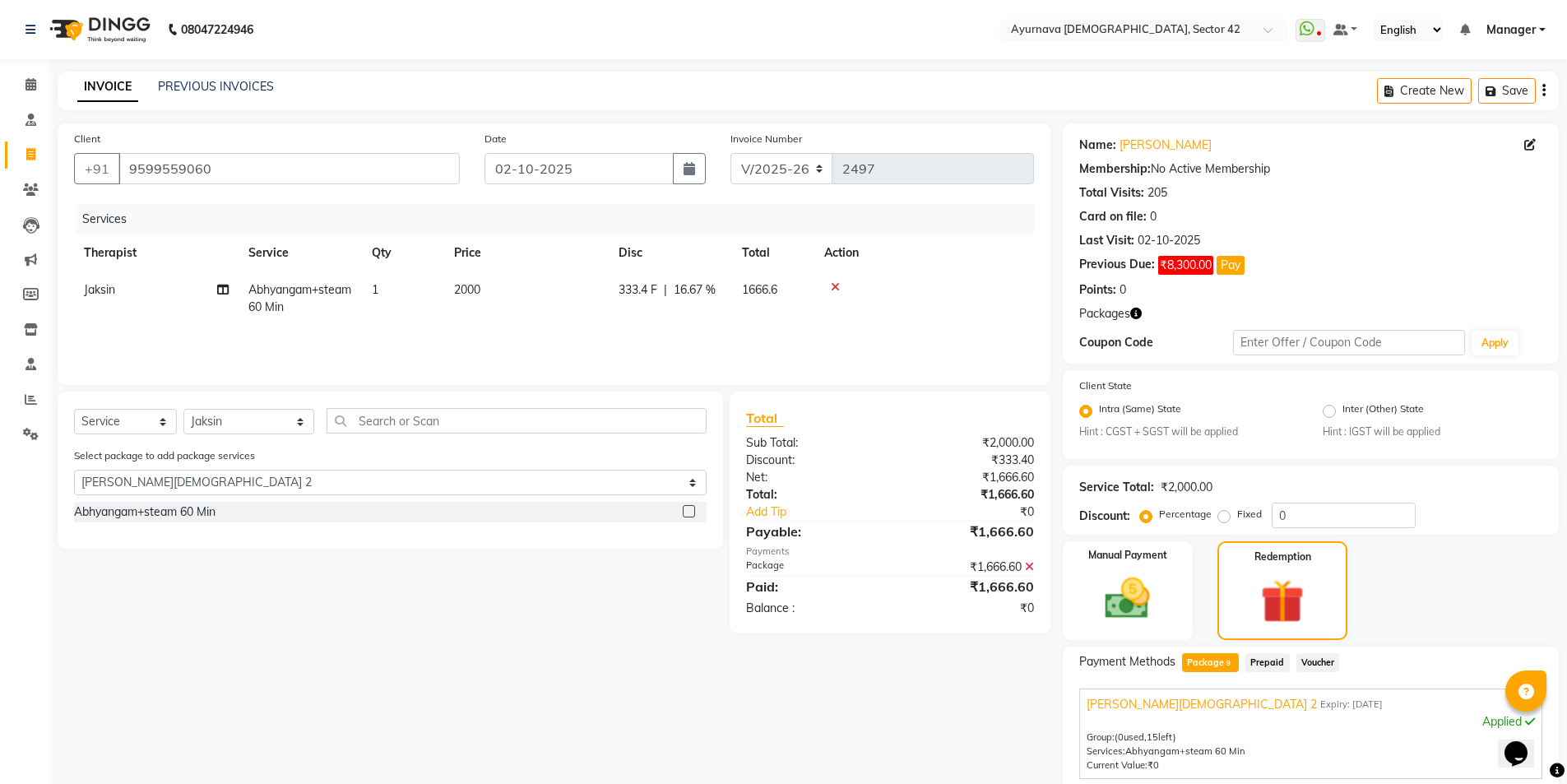
click at [692, 509] on label at bounding box center [689, 511] width 13 height 13
click at [692, 509] on input "checkbox" at bounding box center [688, 512] width 11 height 11
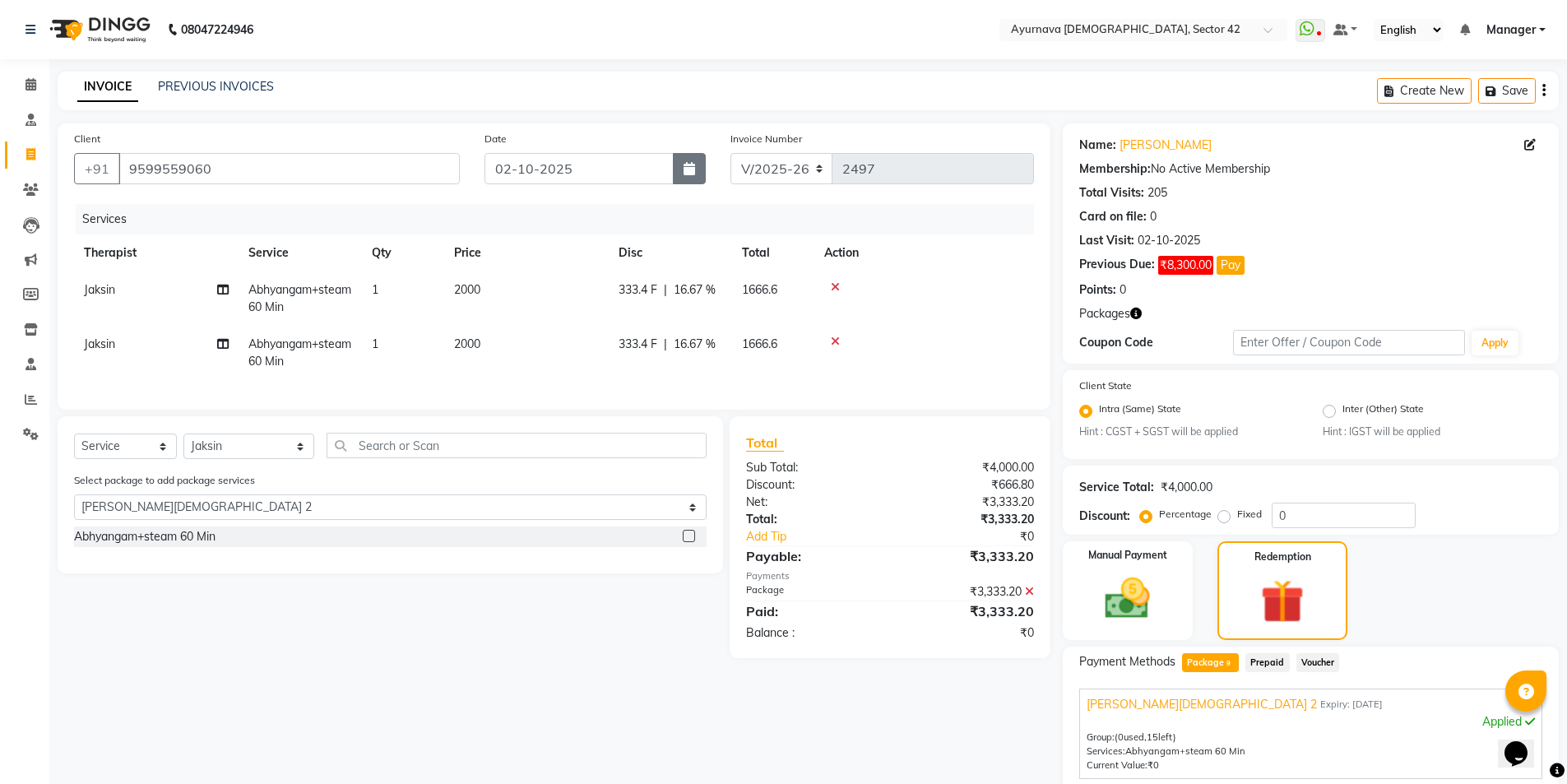
click at [681, 166] on button "button" at bounding box center [689, 168] width 33 height 31
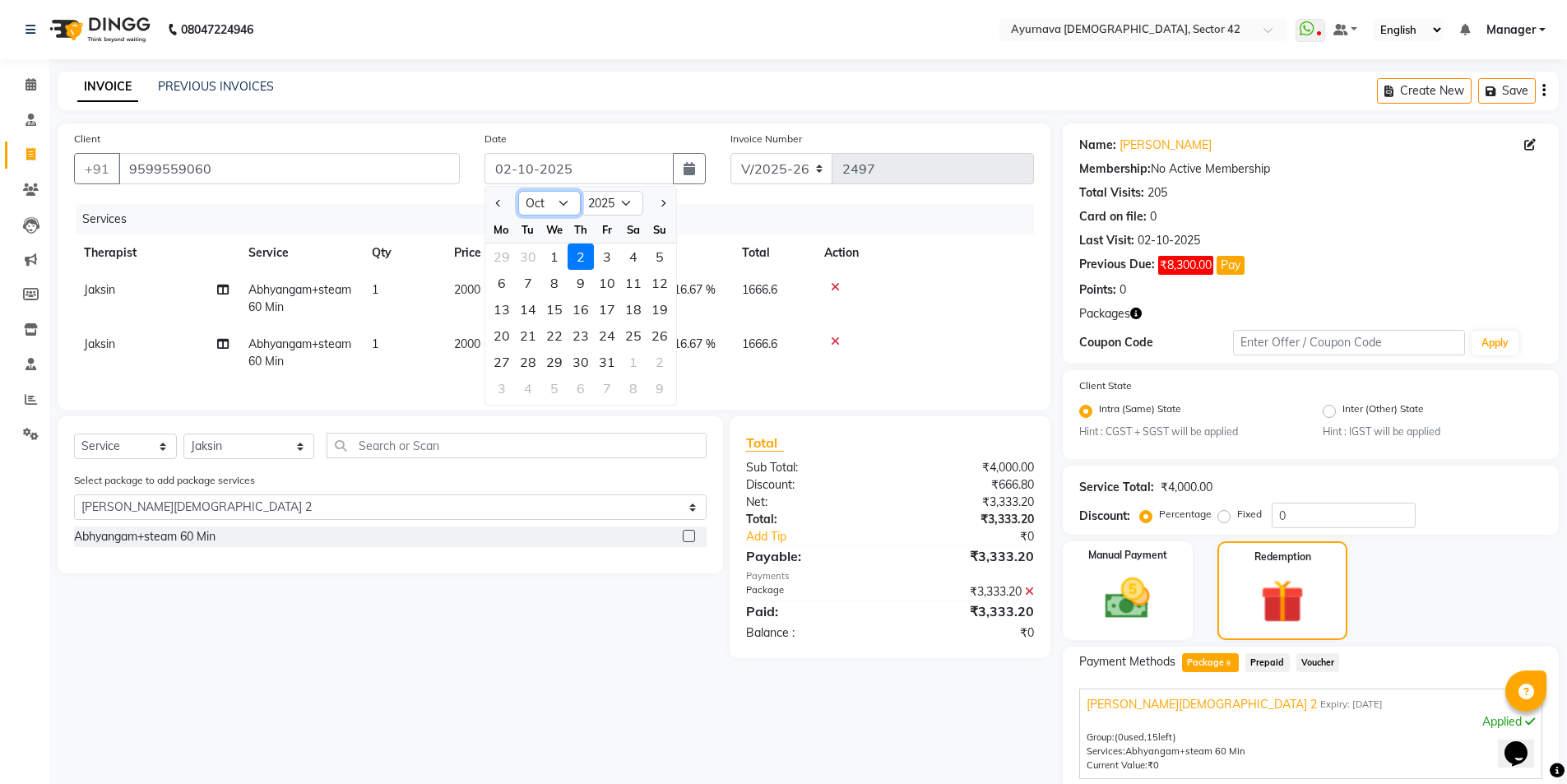
click at [553, 201] on select "Jan Feb Mar Apr May Jun [DATE] Aug Sep Oct Nov Dec" at bounding box center [549, 204] width 63 height 25
click at [518, 191] on select "Jan Feb Mar Apr May Jun [DATE] Aug Sep Oct Nov Dec" at bounding box center [549, 204] width 63 height 25
click at [532, 358] on div "30" at bounding box center [527, 361] width 26 height 26
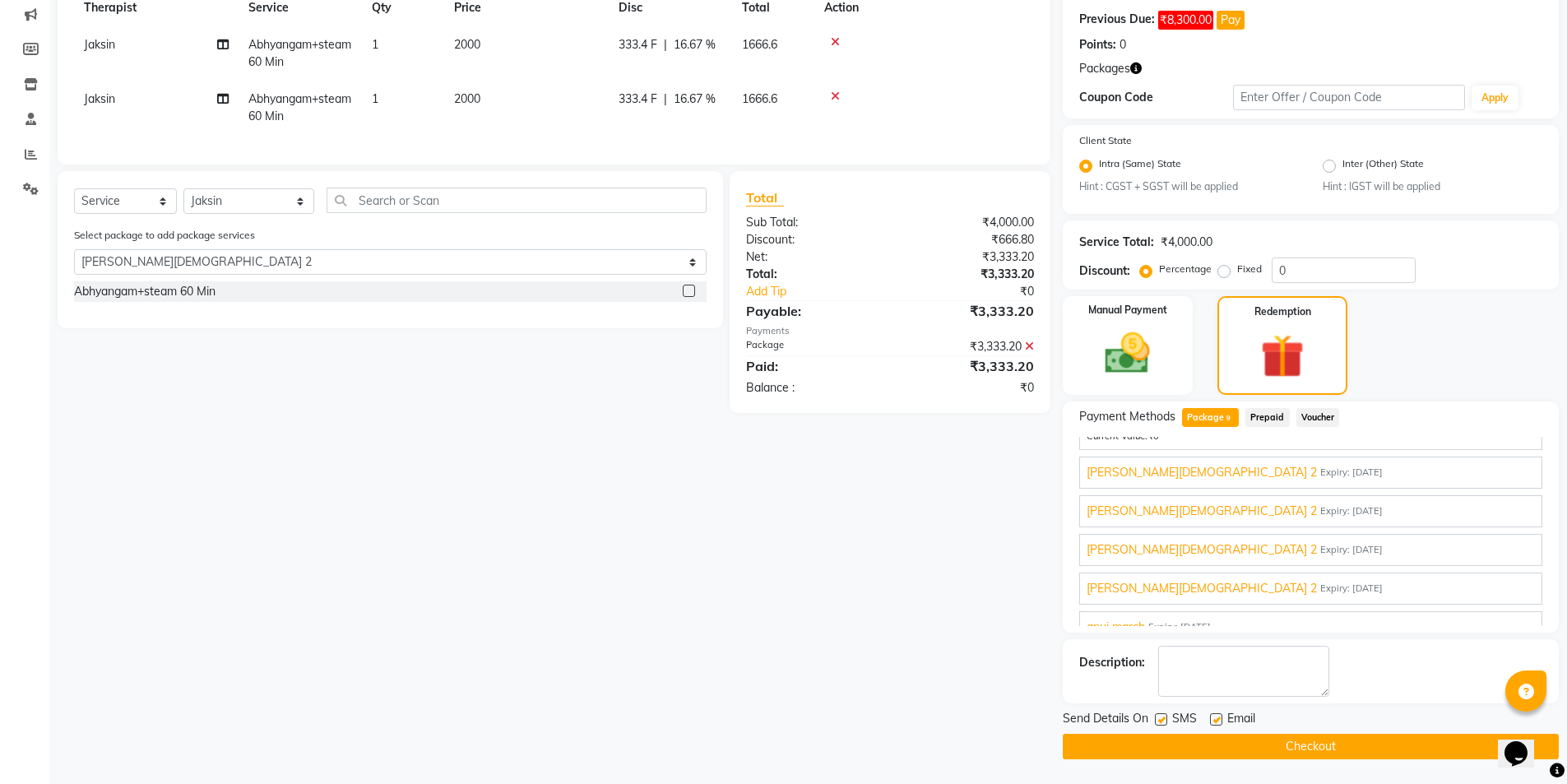
scroll to position [164, 0]
drag, startPoint x: 1155, startPoint y: 714, endPoint x: 1163, endPoint y: 720, distance: 10.0
click at [1156, 711] on label at bounding box center [1161, 719] width 13 height 13
click at [1156, 711] on input "checkbox" at bounding box center [1161, 720] width 11 height 11
click at [1169, 711] on div "SMS" at bounding box center [1183, 720] width 55 height 21
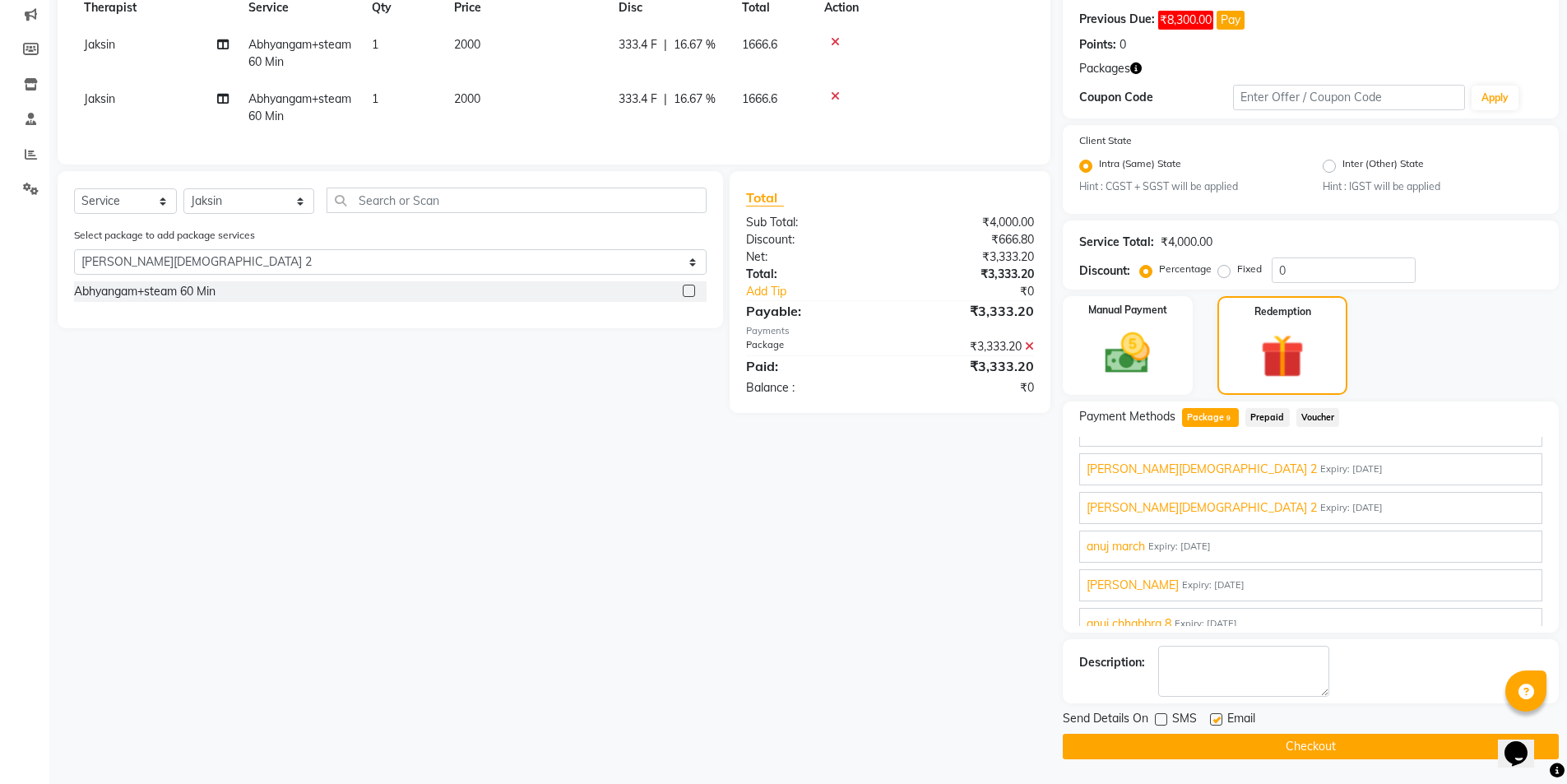
click at [1170, 711] on button "Checkout" at bounding box center [1311, 746] width 496 height 26
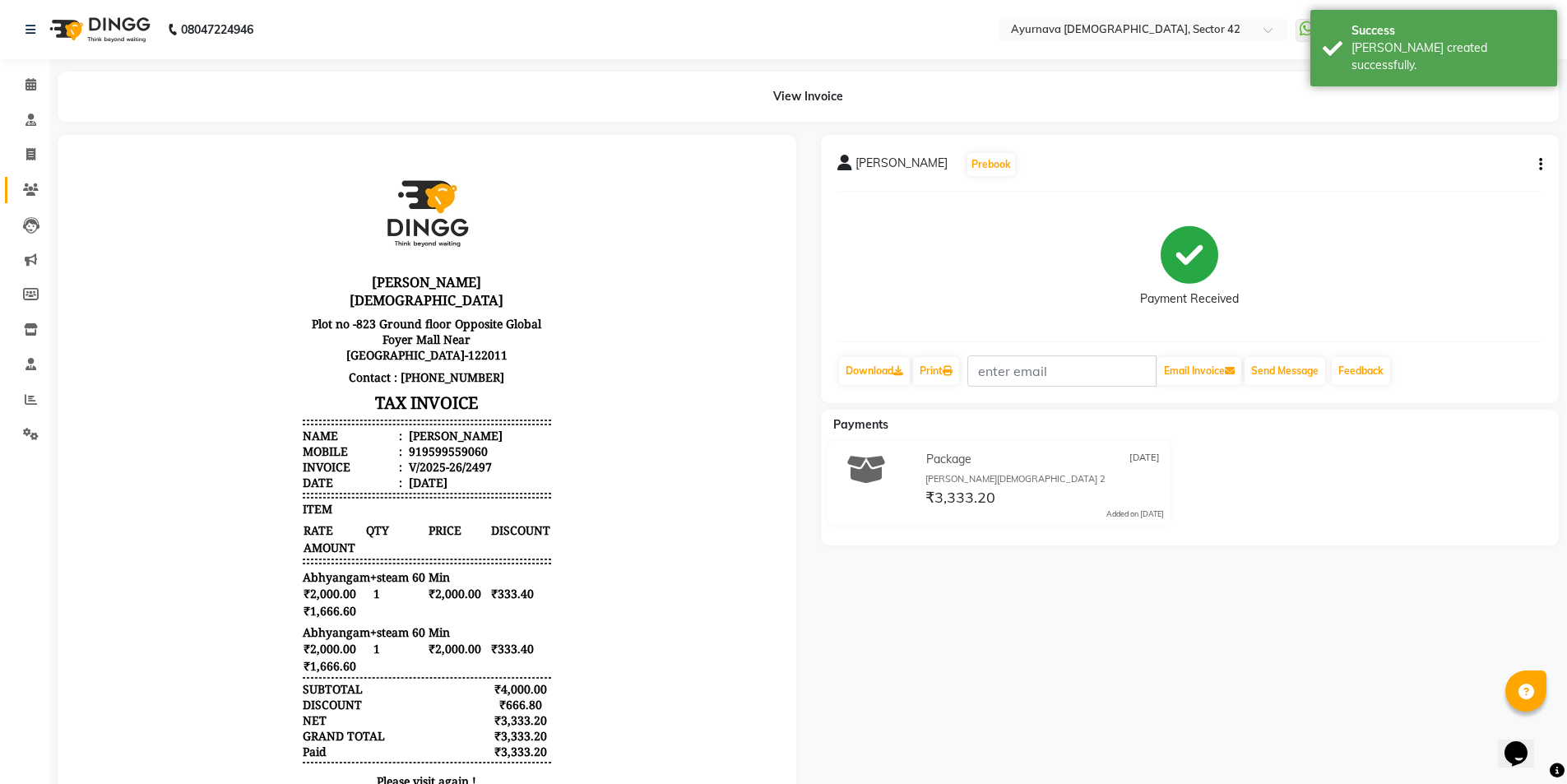
click at [32, 188] on icon at bounding box center [30, 189] width 15 height 13
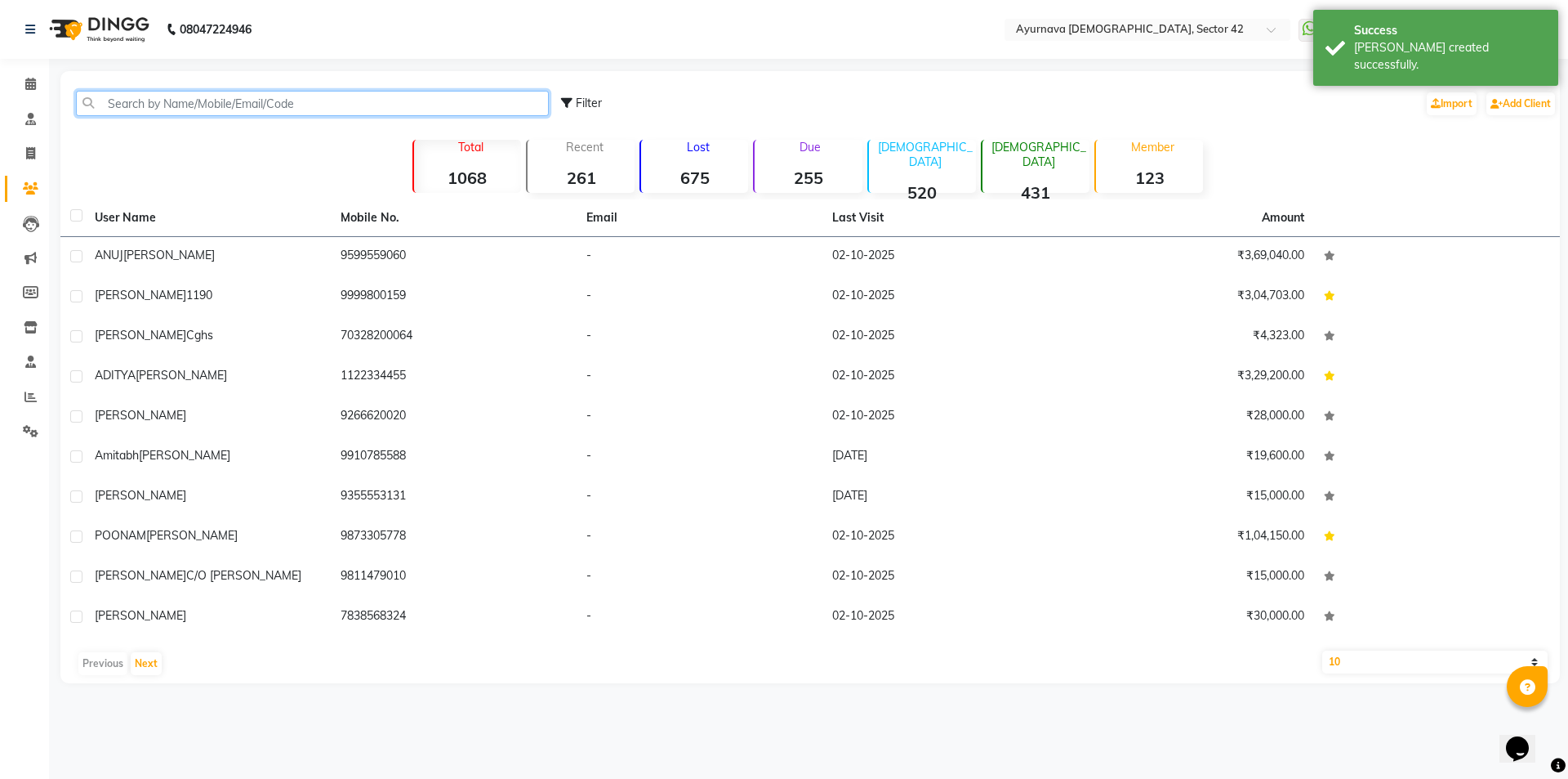
click at [131, 103] on input "text" at bounding box center [312, 103] width 473 height 26
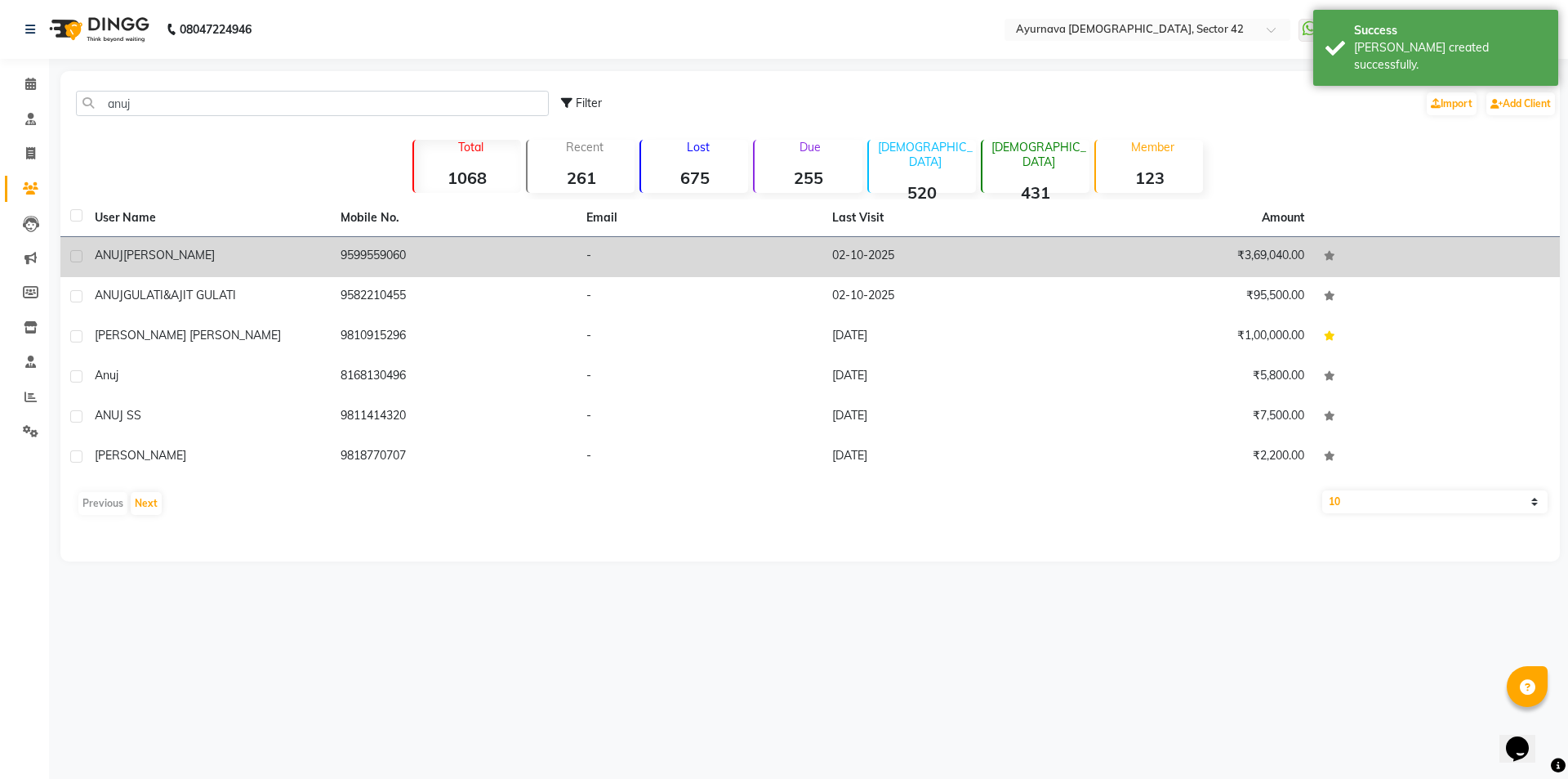
click at [201, 247] on div "[PERSON_NAME]" at bounding box center [208, 255] width 226 height 17
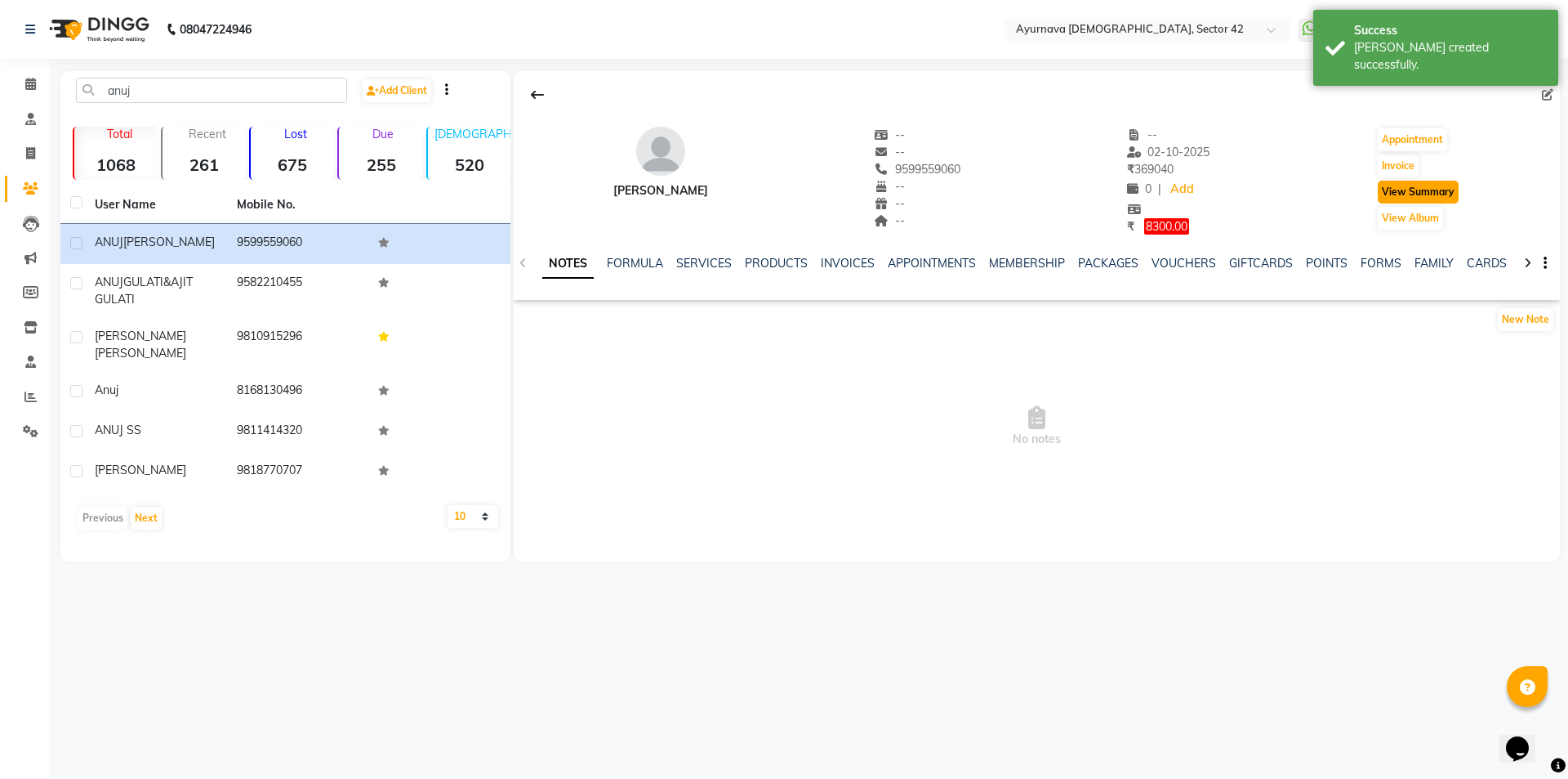
click at [1386, 182] on button "View Summary" at bounding box center [1417, 192] width 81 height 23
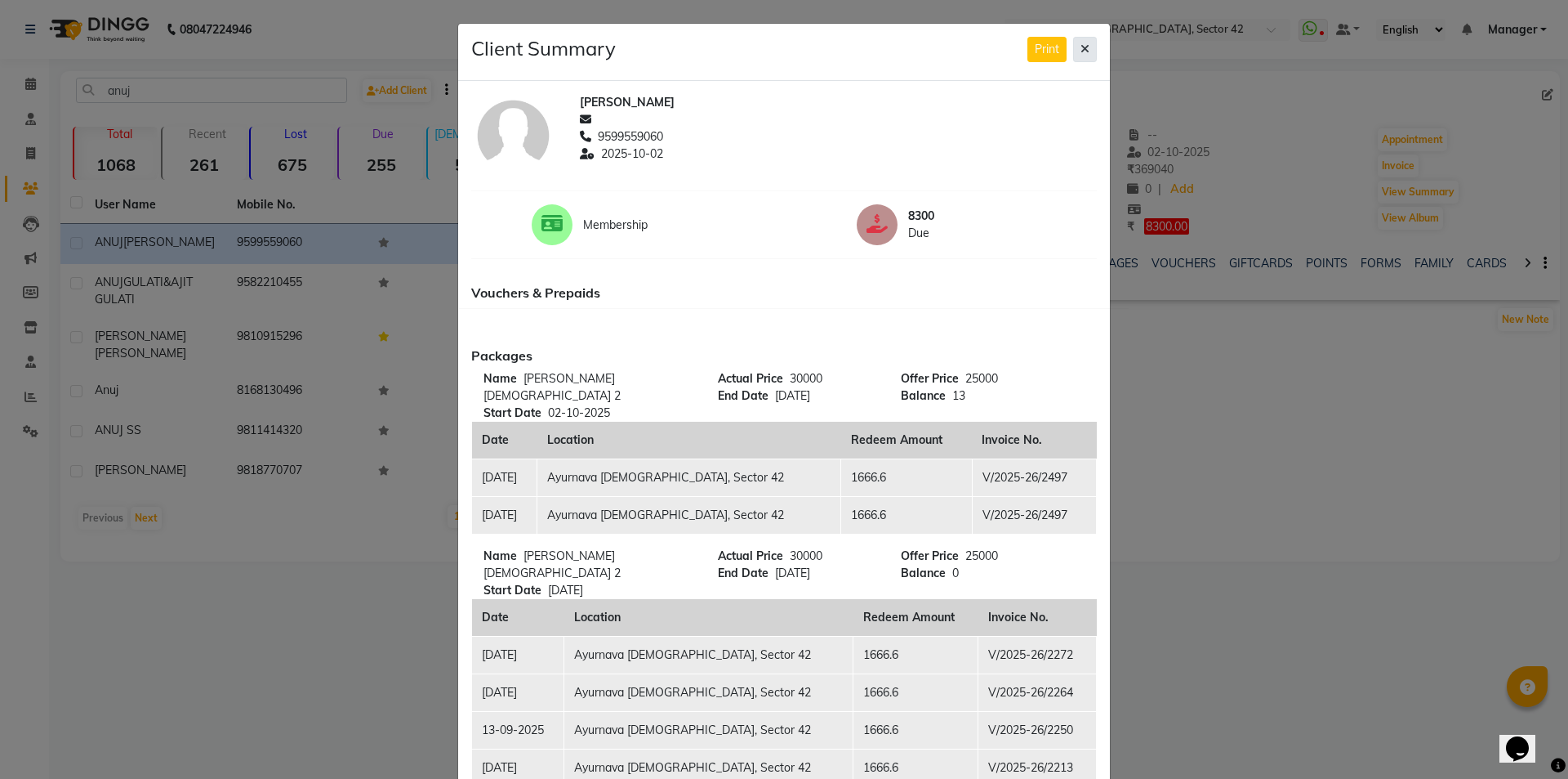
click at [1081, 46] on icon at bounding box center [1085, 49] width 9 height 12
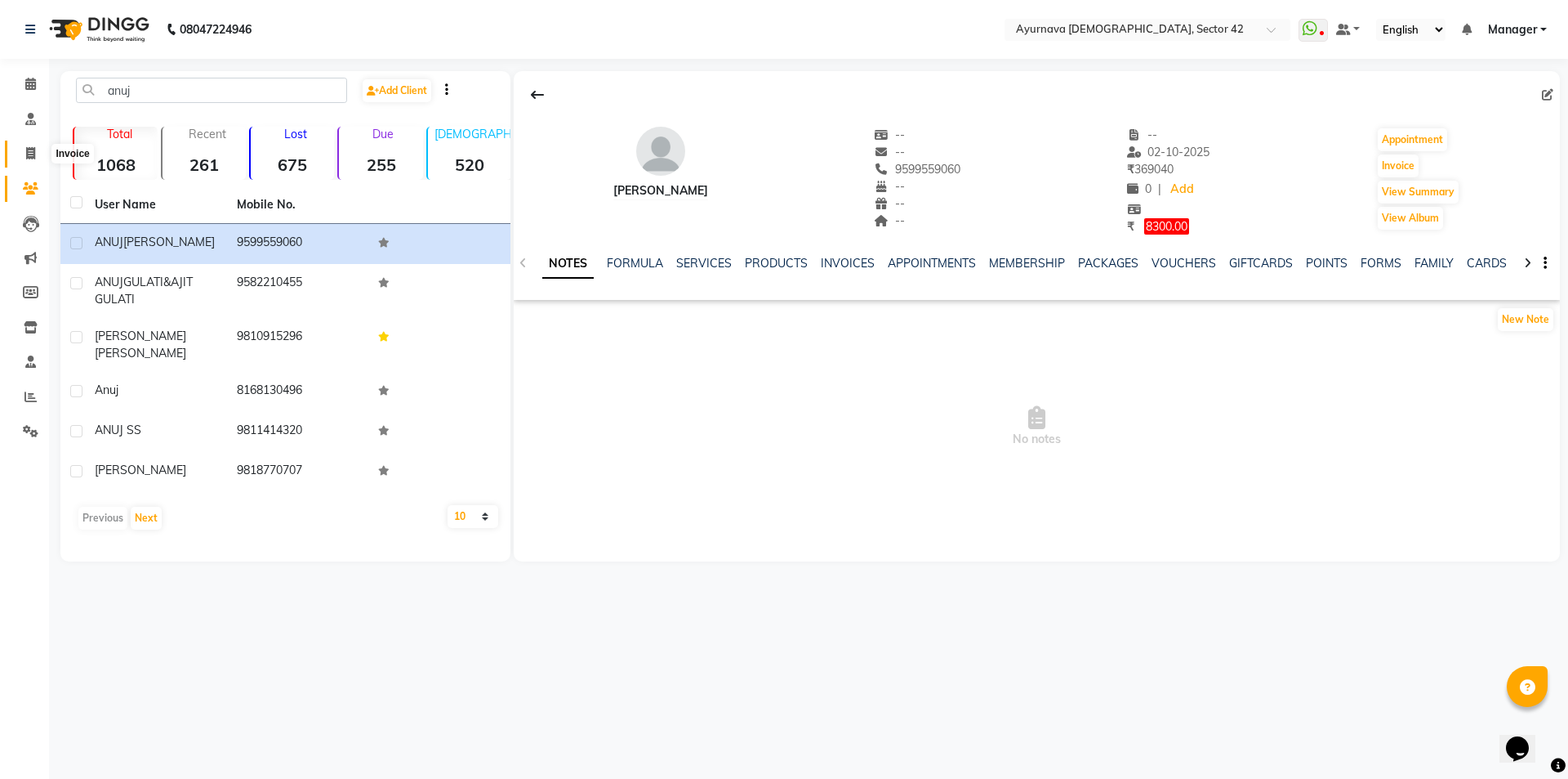
click at [29, 150] on icon at bounding box center [30, 153] width 9 height 12
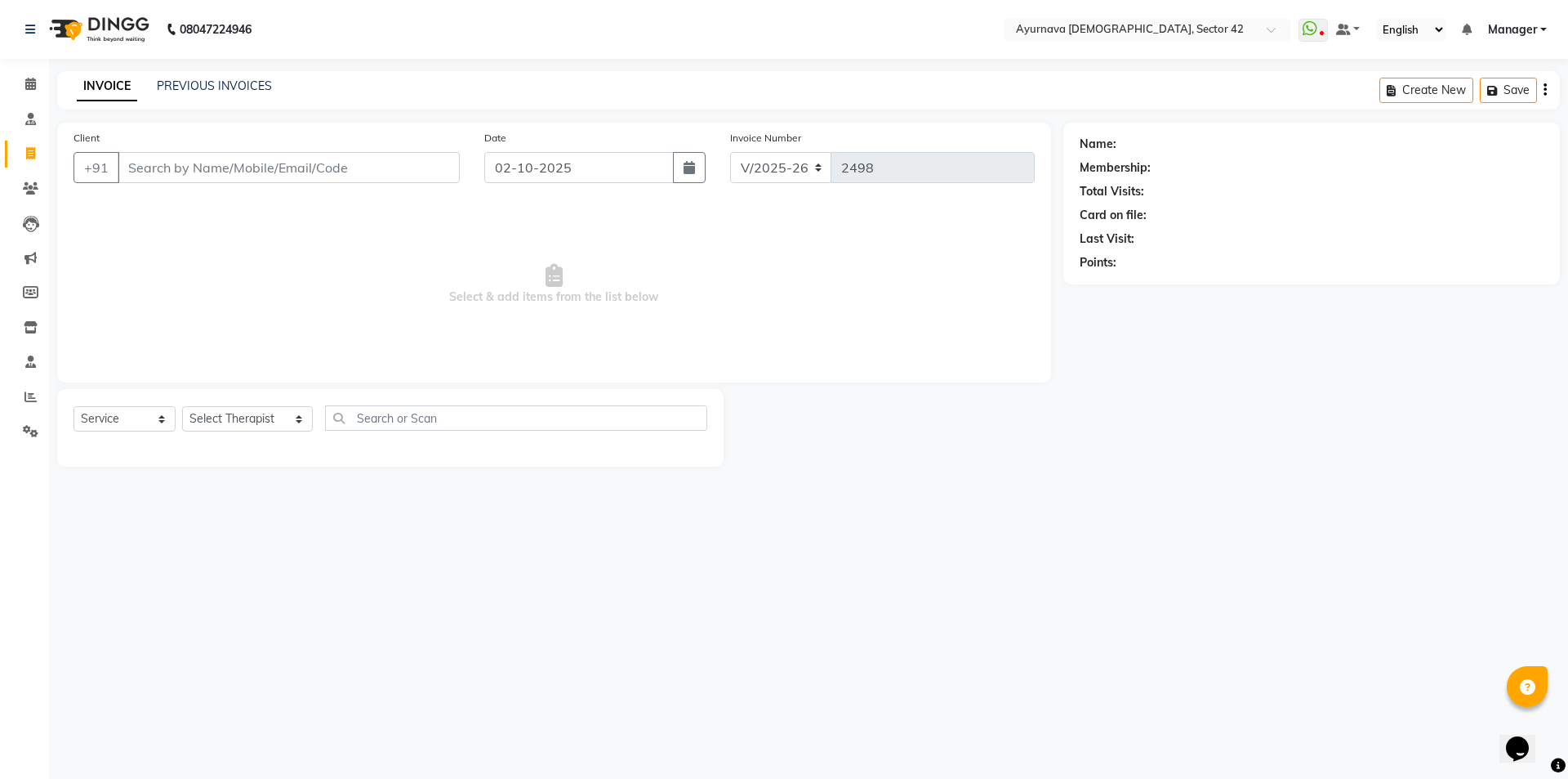
click at [237, 161] on input "Client" at bounding box center [289, 167] width 342 height 31
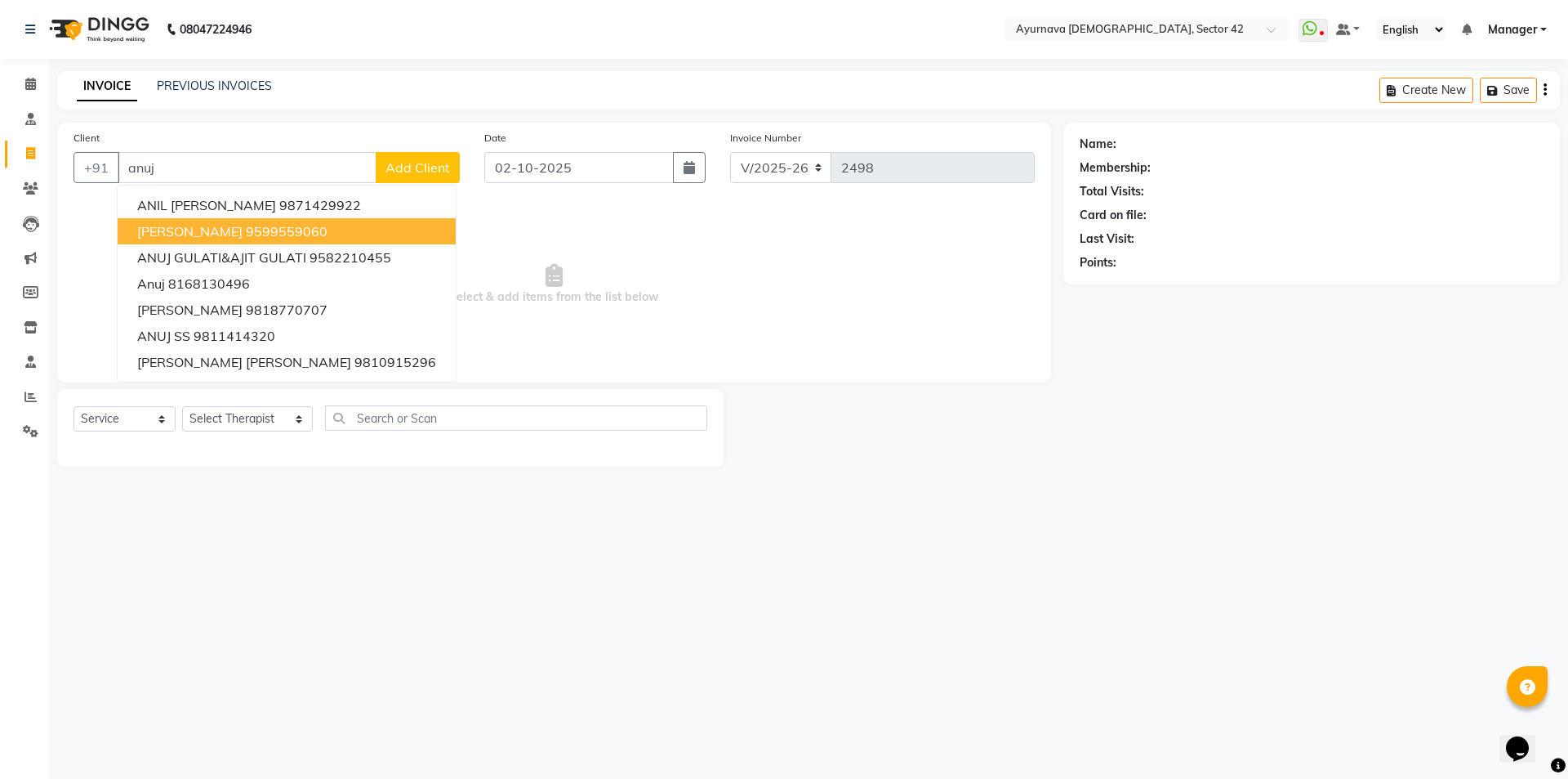
click at [193, 222] on button "[PERSON_NAME] 9599559060" at bounding box center [286, 231] width 338 height 26
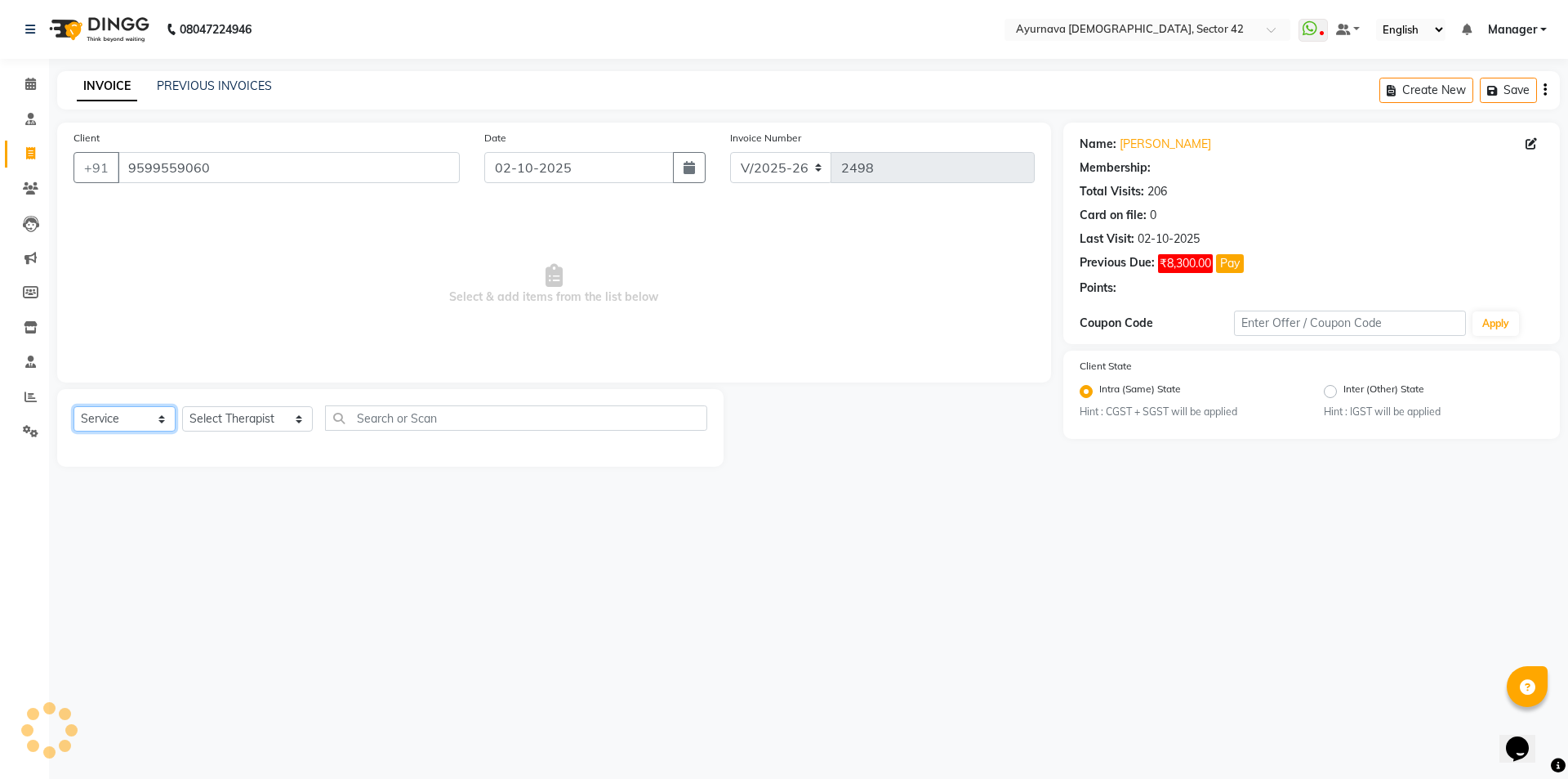
click at [136, 417] on select "Select Service Product Membership Package Voucher Prepaid Gift Card" at bounding box center [124, 419] width 102 height 26
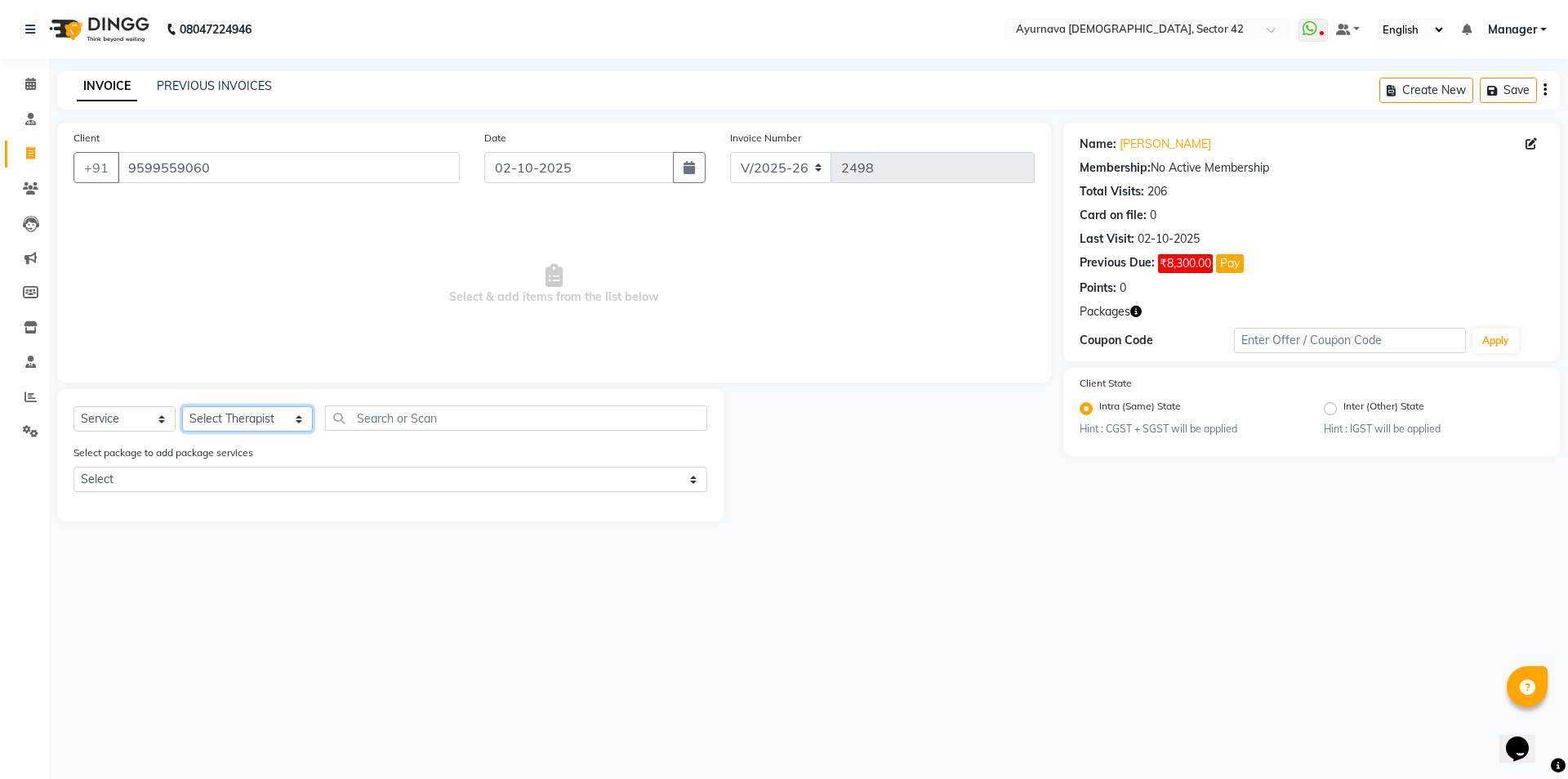
click at [239, 412] on select "Select Therapist [PERSON_NAME] akash [PERSON_NAME] [PERSON_NAME] [PERSON_NAME] …" at bounding box center [247, 419] width 130 height 26
click at [182, 406] on select "Select Therapist [PERSON_NAME] akash [PERSON_NAME] [PERSON_NAME] [PERSON_NAME] …" at bounding box center [247, 419] width 130 height 26
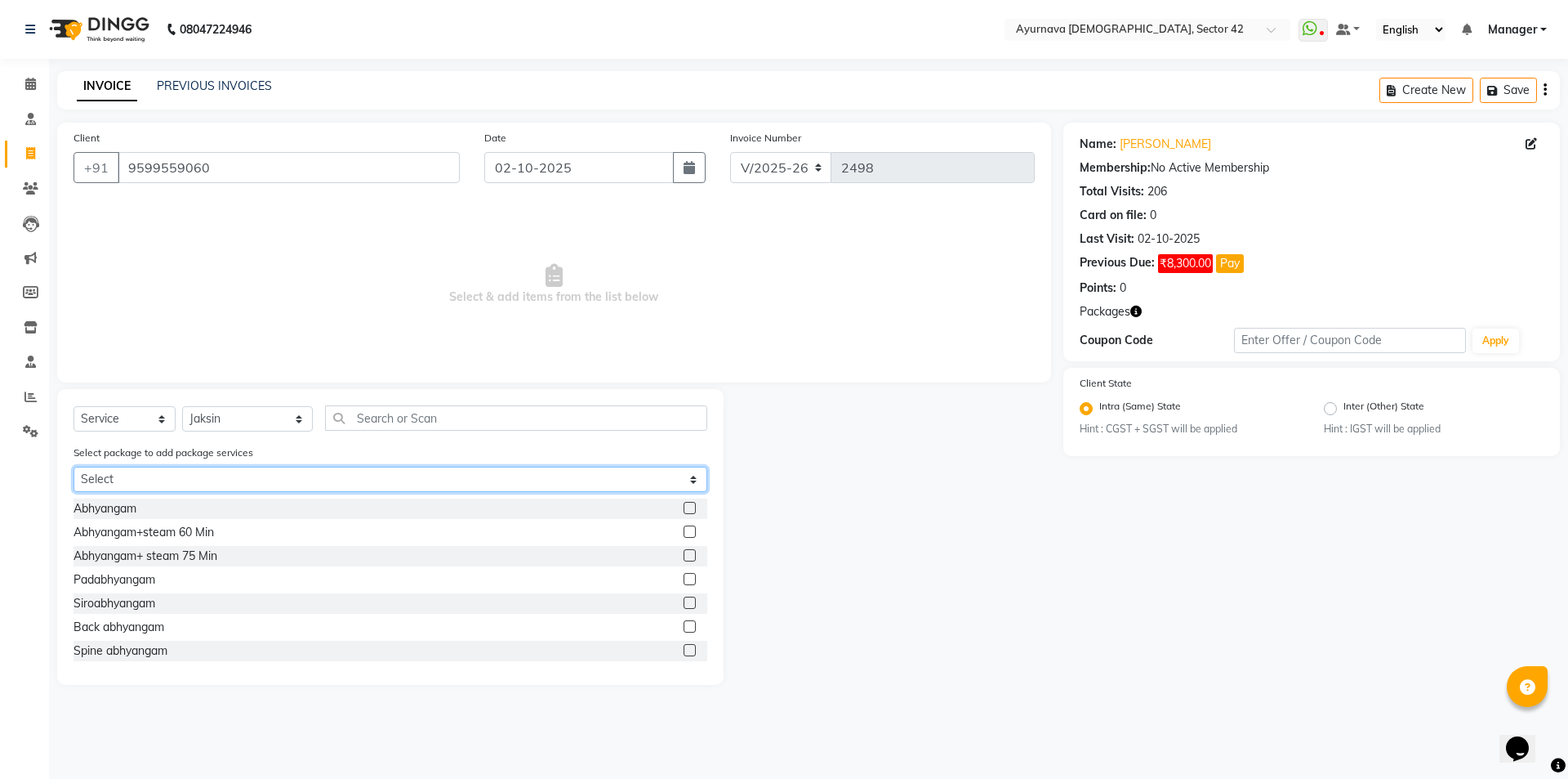
click at [240, 476] on select "Select [PERSON_NAME][DEMOGRAPHIC_DATA] 2 [PERSON_NAME][DEMOGRAPHIC_DATA] 2 [PER…" at bounding box center [390, 479] width 634 height 26
click at [74, 467] on select "Select [PERSON_NAME][DEMOGRAPHIC_DATA] 2 [PERSON_NAME][DEMOGRAPHIC_DATA] 2 [PER…" at bounding box center [390, 479] width 634 height 26
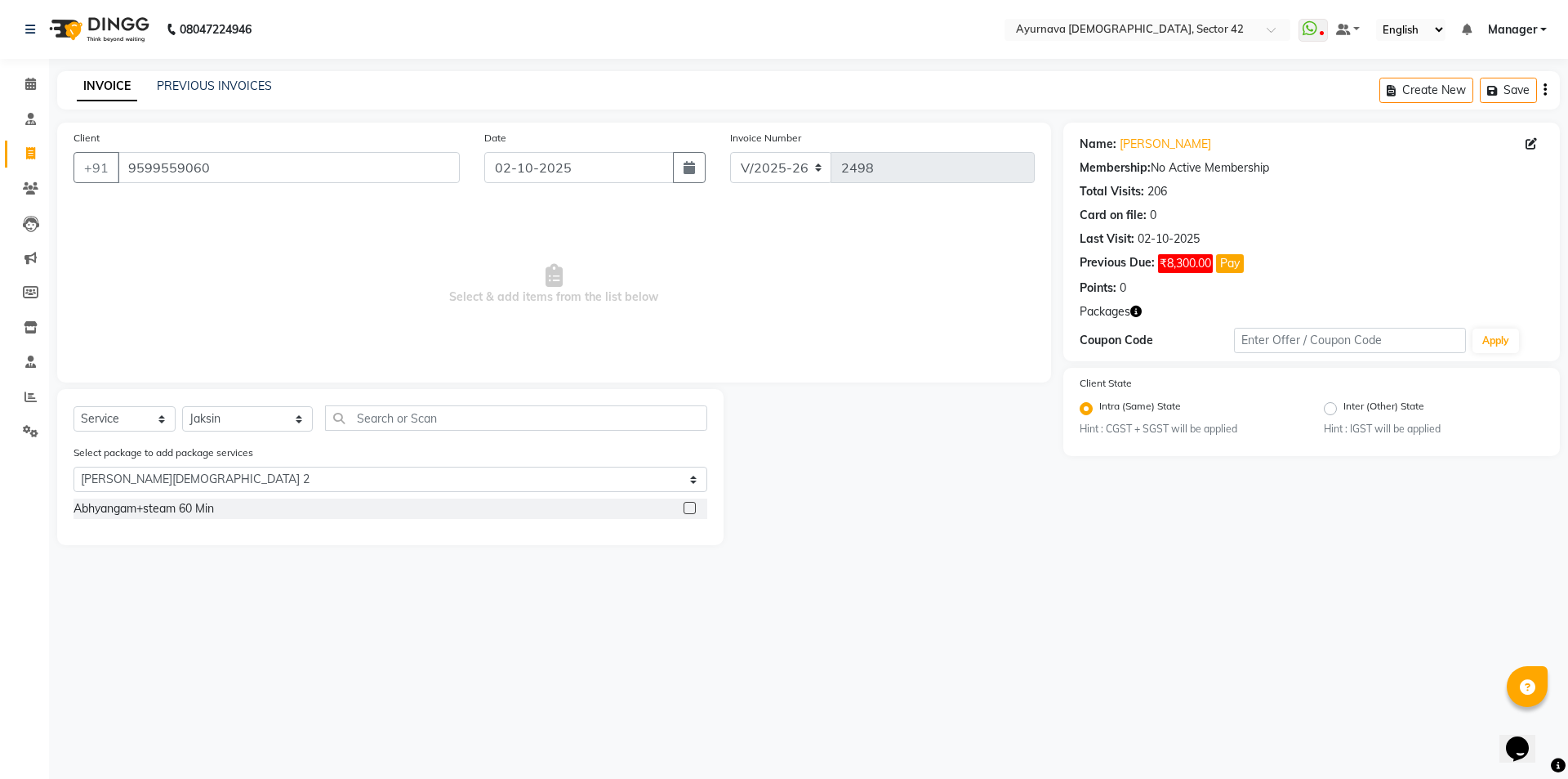
click at [686, 510] on label at bounding box center [690, 508] width 12 height 12
click at [686, 510] on input "checkbox" at bounding box center [689, 508] width 11 height 11
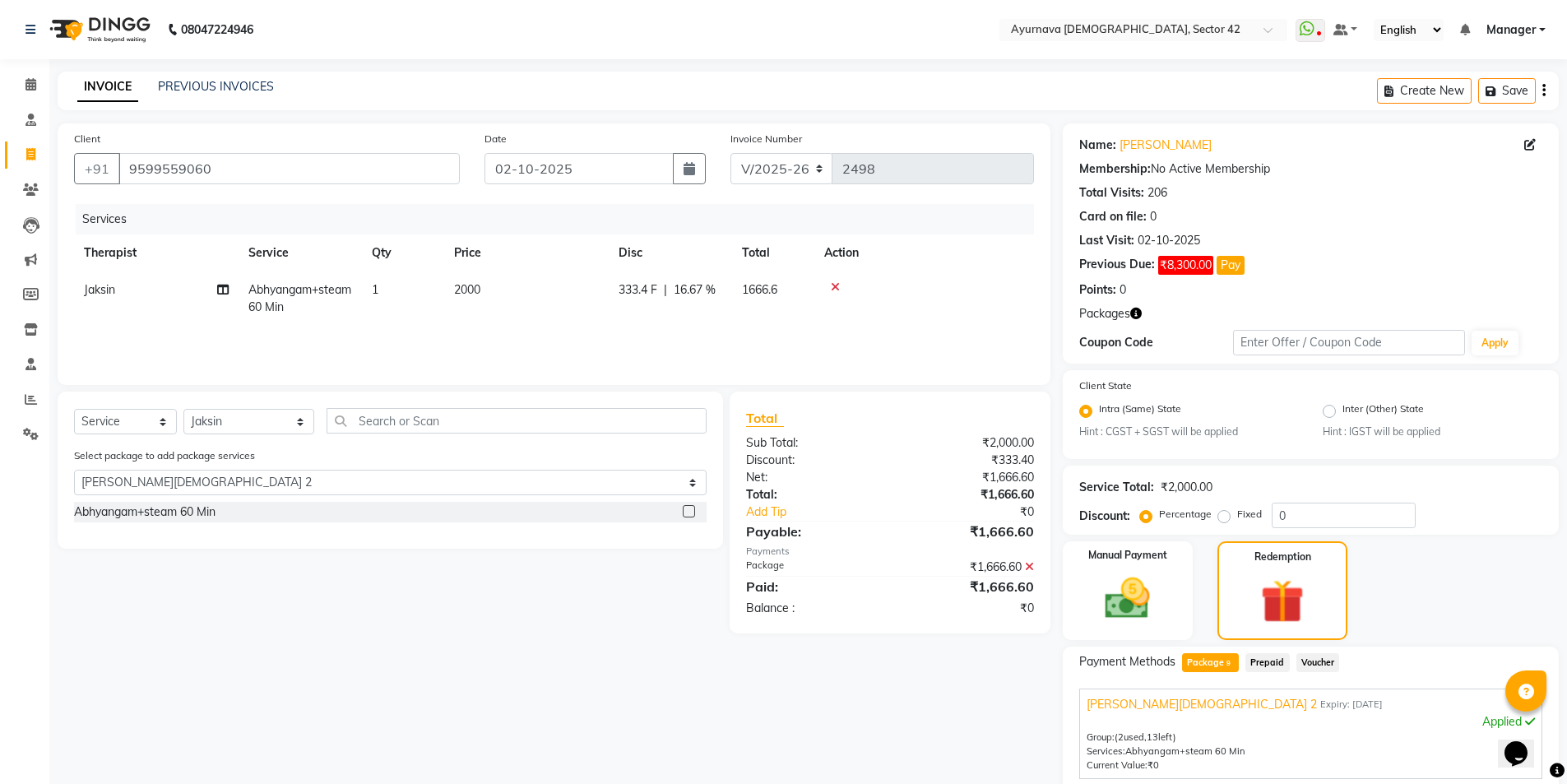
click at [387, 281] on td "1" at bounding box center [403, 298] width 82 height 54
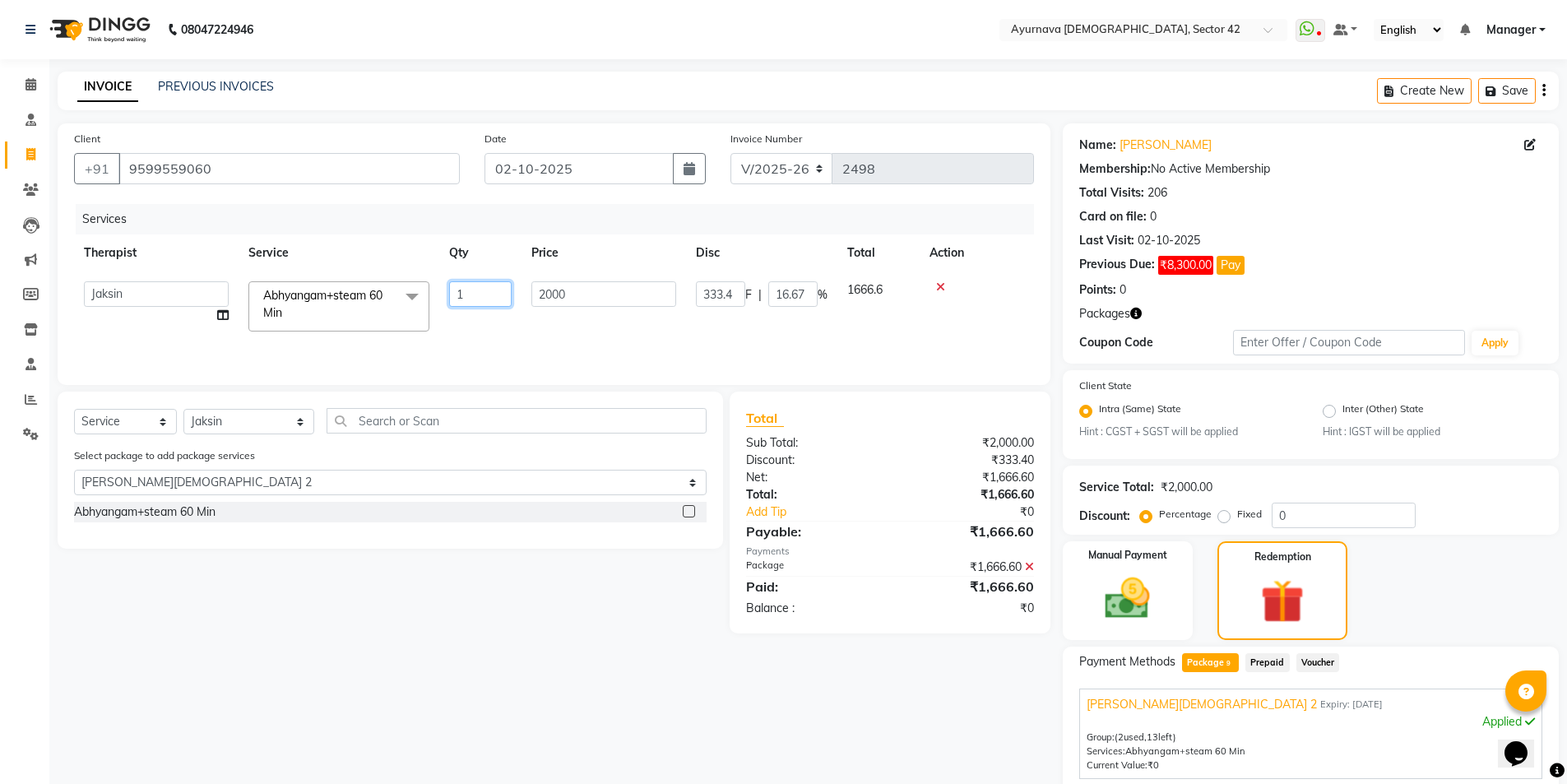
click at [481, 290] on input "1" at bounding box center [481, 294] width 63 height 26
click at [689, 159] on button "button" at bounding box center [689, 168] width 33 height 31
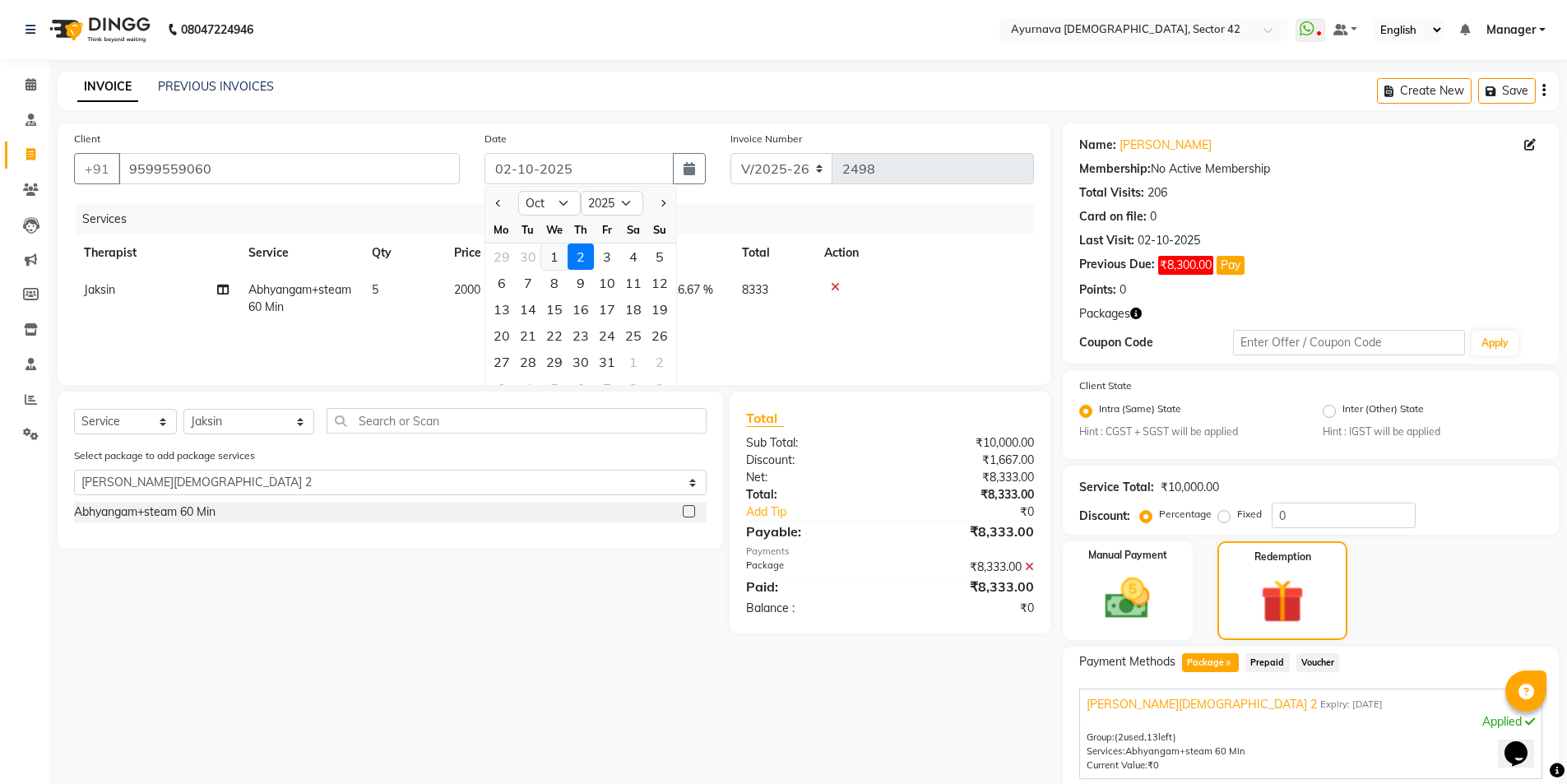
click at [553, 255] on div "1" at bounding box center [554, 256] width 26 height 26
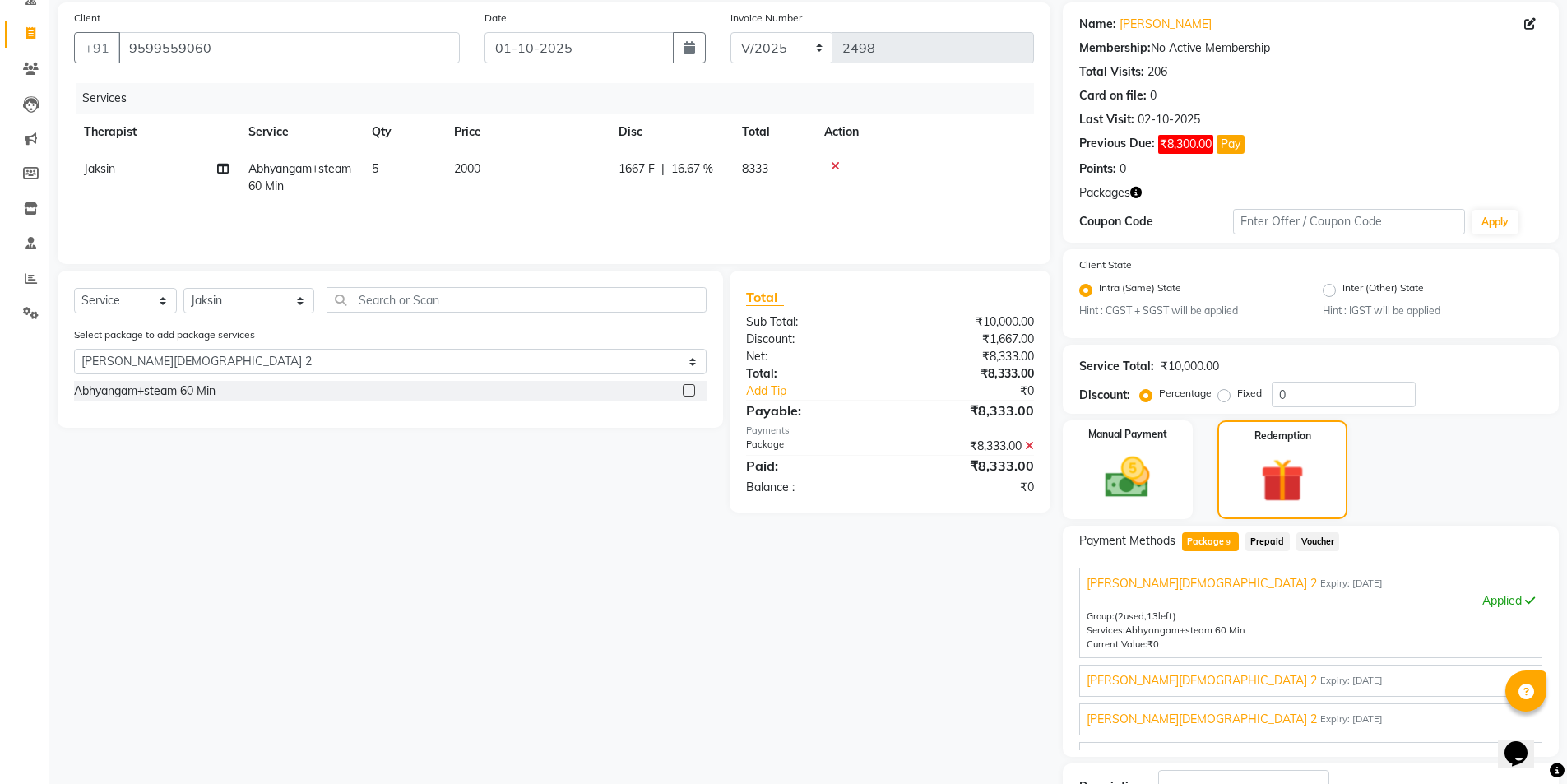
scroll to position [245, 0]
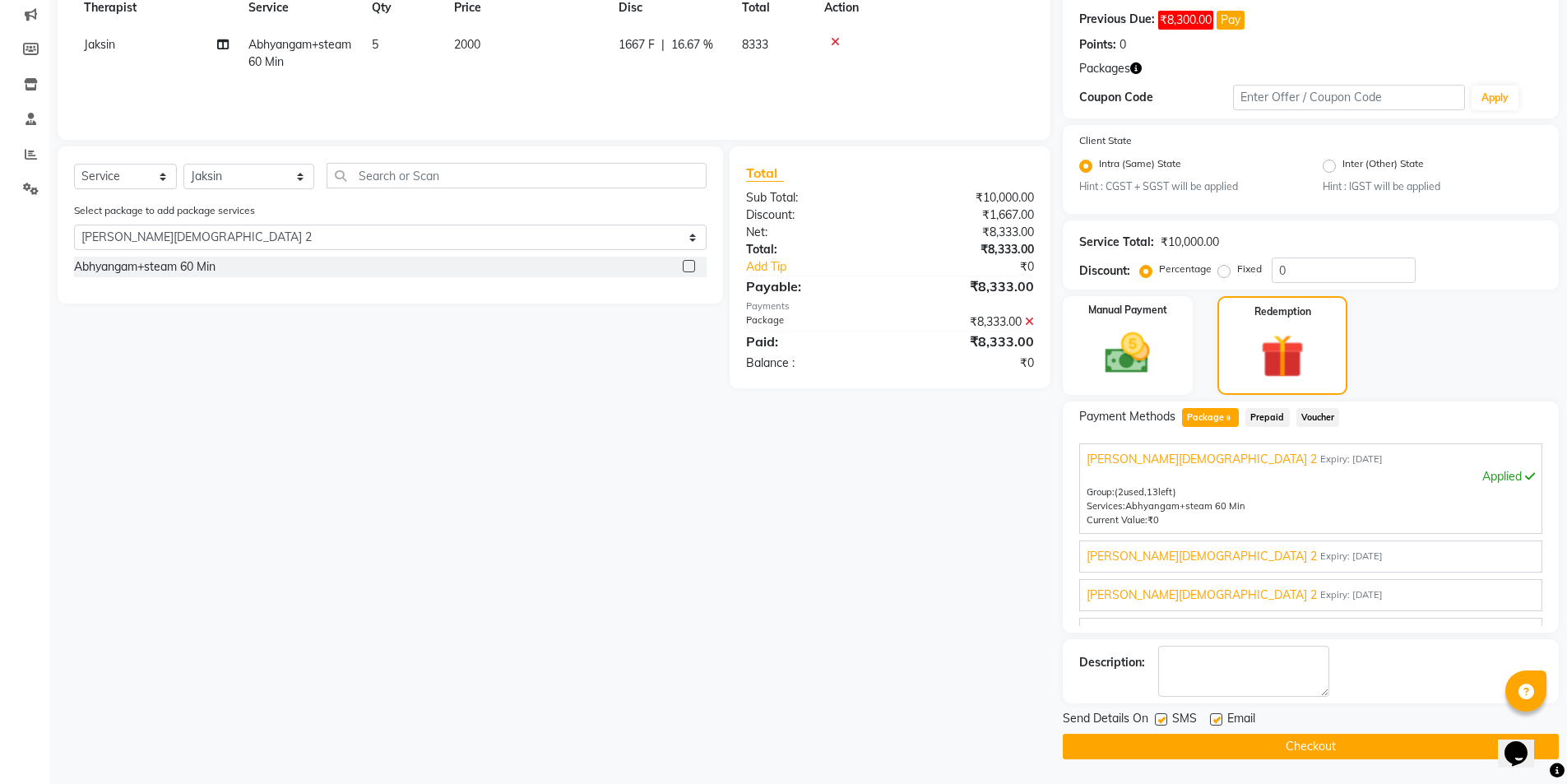
click at [1155, 711] on label at bounding box center [1161, 719] width 13 height 13
click at [1155, 711] on input "checkbox" at bounding box center [1161, 720] width 11 height 11
click at [1175, 711] on button "Checkout" at bounding box center [1311, 746] width 496 height 26
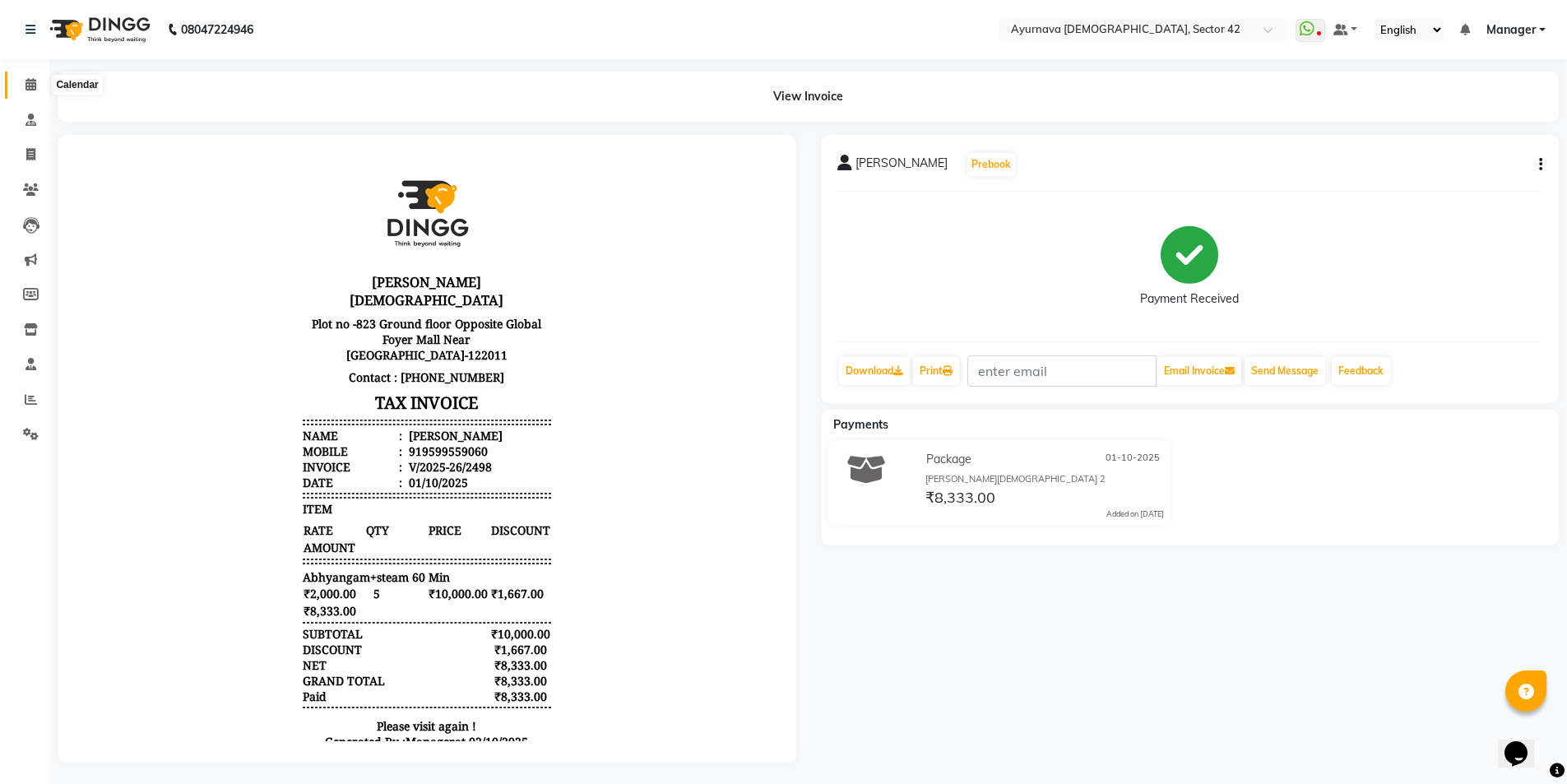
click at [30, 79] on icon at bounding box center [31, 84] width 11 height 13
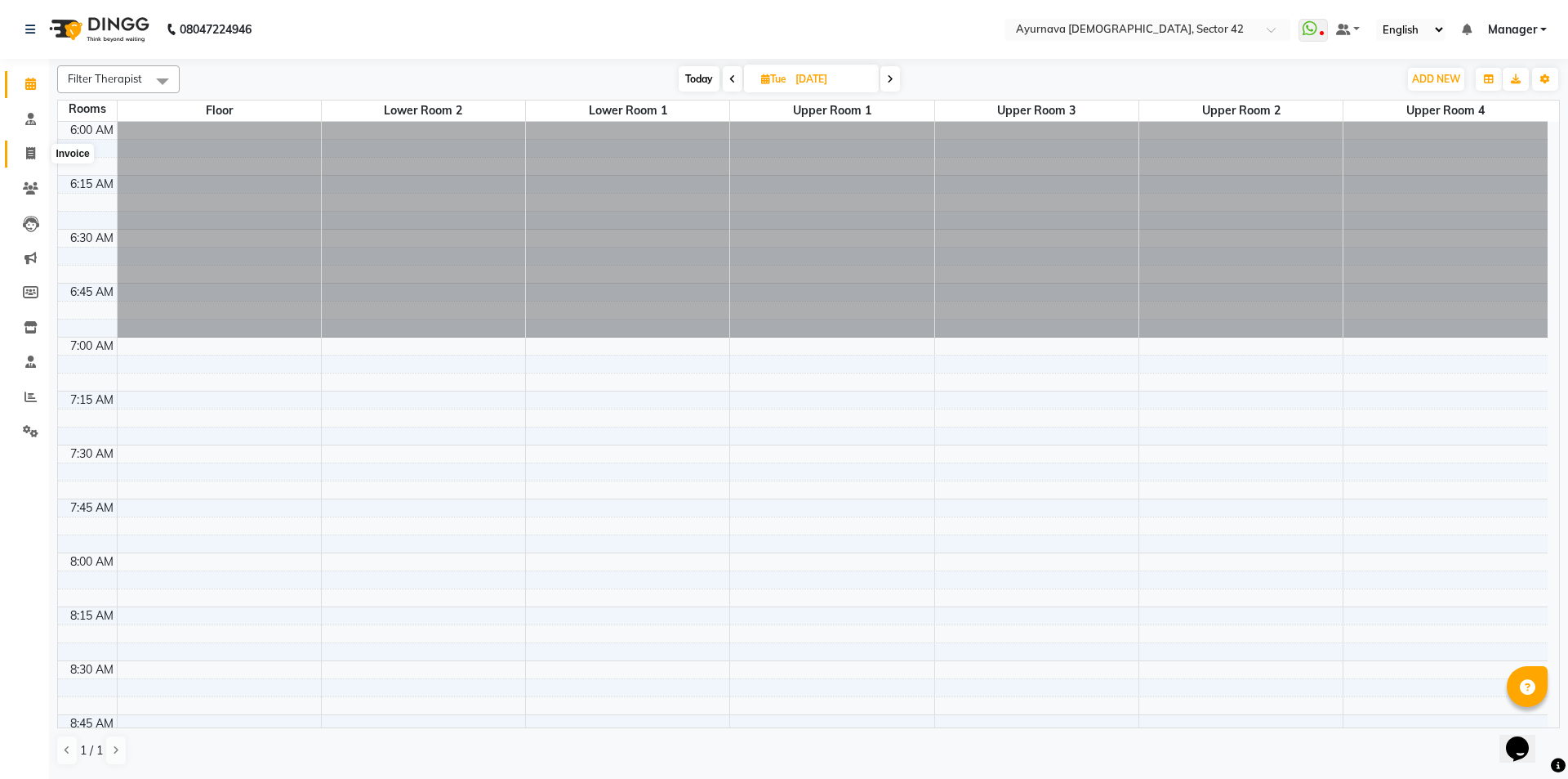
click at [31, 150] on icon at bounding box center [30, 153] width 9 height 12
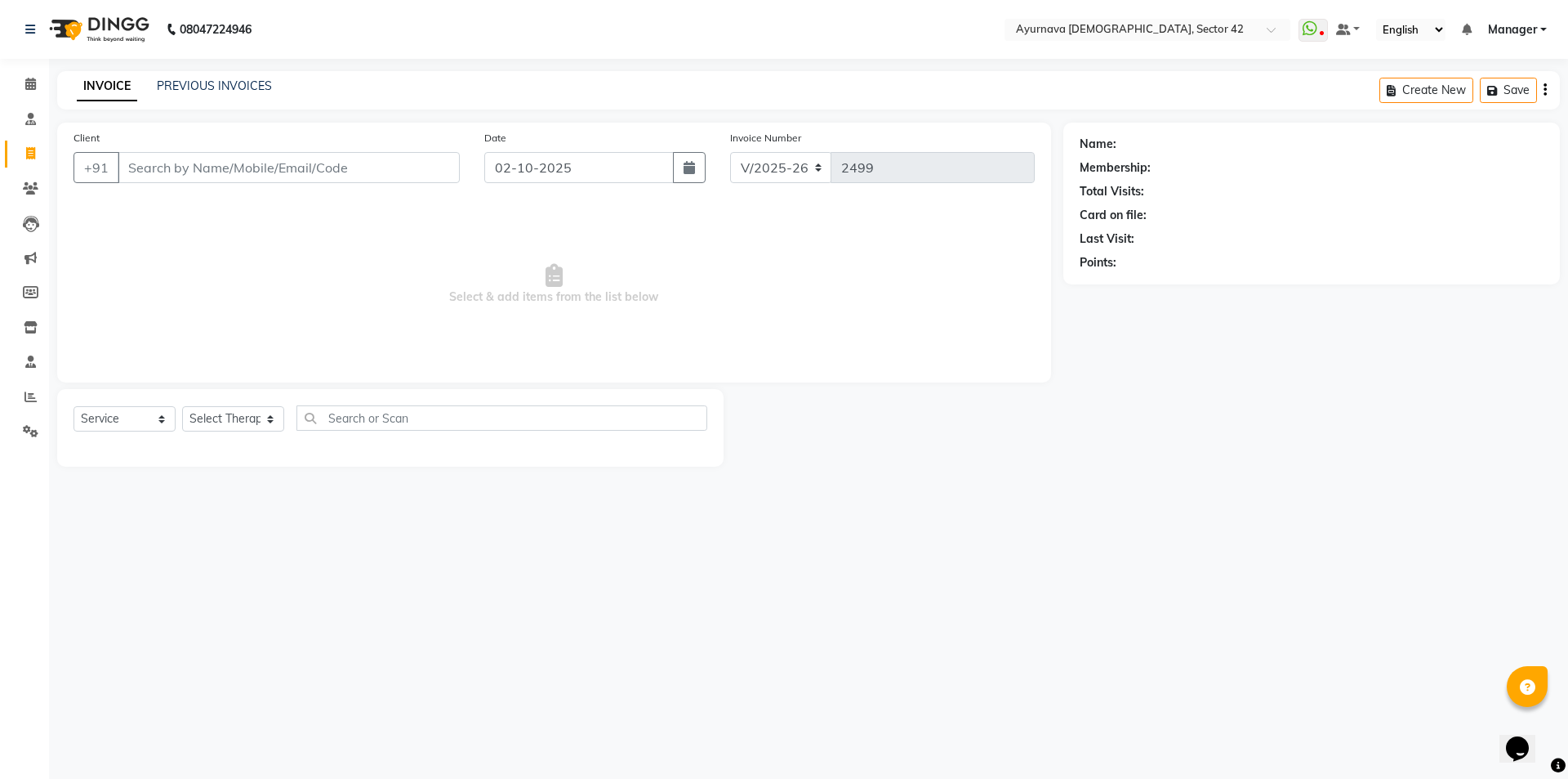
click at [154, 171] on input "Client" at bounding box center [289, 167] width 342 height 31
click at [420, 152] on button "Add Client" at bounding box center [418, 167] width 84 height 31
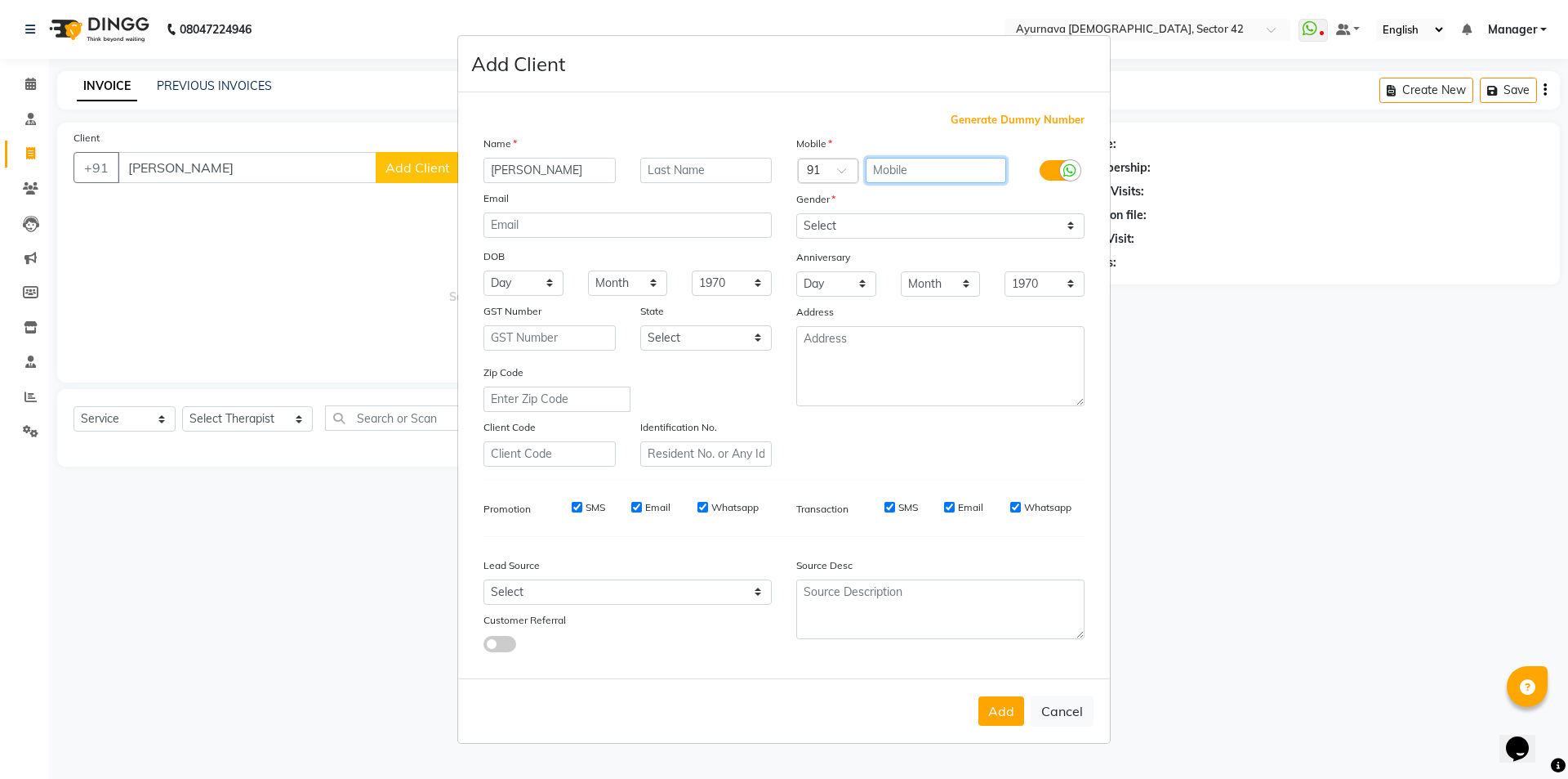
click at [875, 180] on input "text" at bounding box center [936, 170] width 141 height 26
click at [899, 220] on select "Select [DEMOGRAPHIC_DATA] [DEMOGRAPHIC_DATA] Other Prefer Not To Say" at bounding box center [940, 225] width 288 height 26
click at [796, 213] on select "Select [DEMOGRAPHIC_DATA] [DEMOGRAPHIC_DATA] Other Prefer Not To Say" at bounding box center [940, 225] width 288 height 26
click at [1009, 701] on button "Add" at bounding box center [1001, 711] width 46 height 29
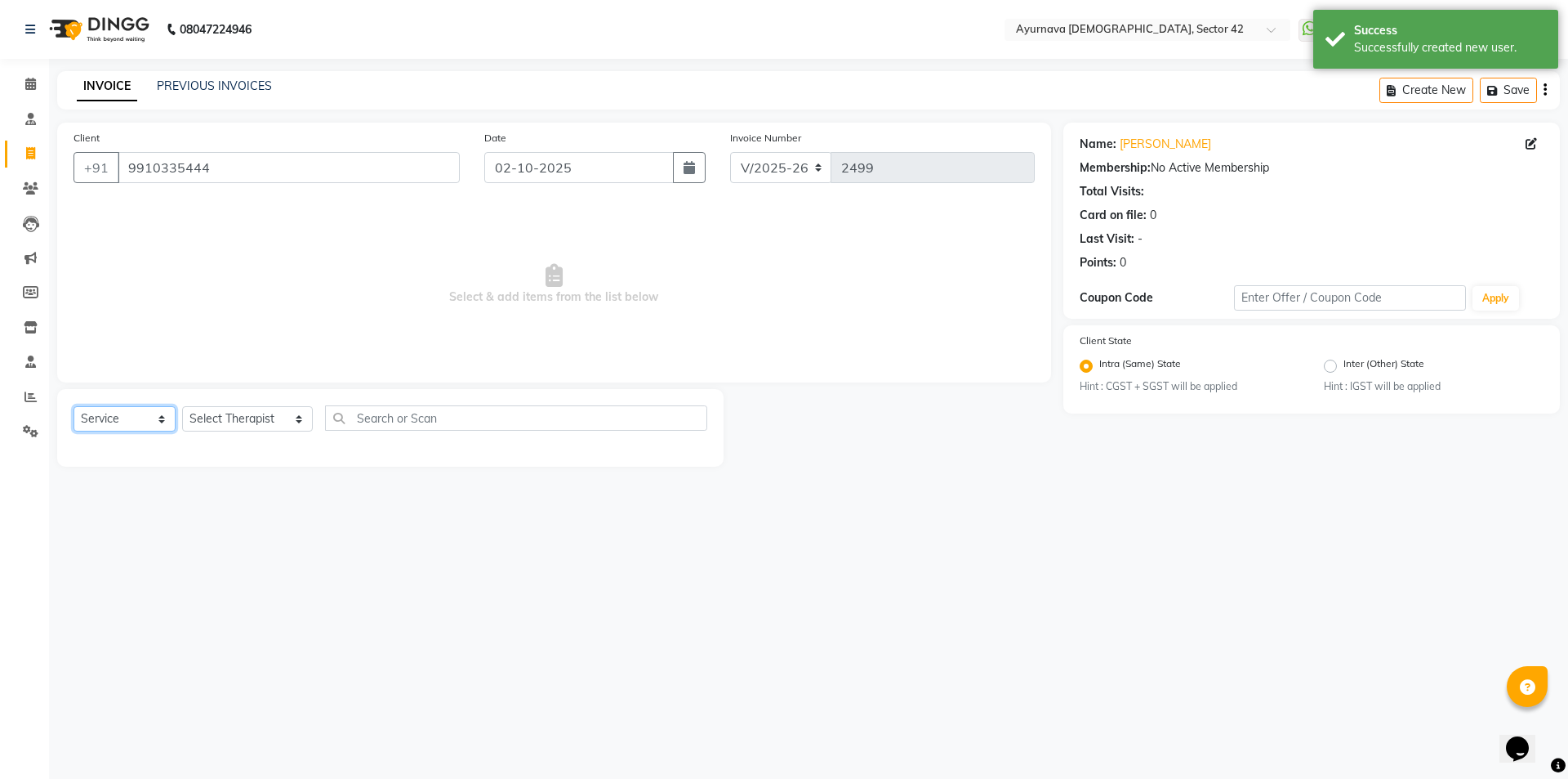
click at [115, 420] on select "Select Service Product Membership Package Voucher Prepaid Gift Card" at bounding box center [124, 419] width 102 height 26
click at [74, 406] on select "Select Service Product Membership Package Voucher Prepaid Gift Card" at bounding box center [124, 419] width 102 height 26
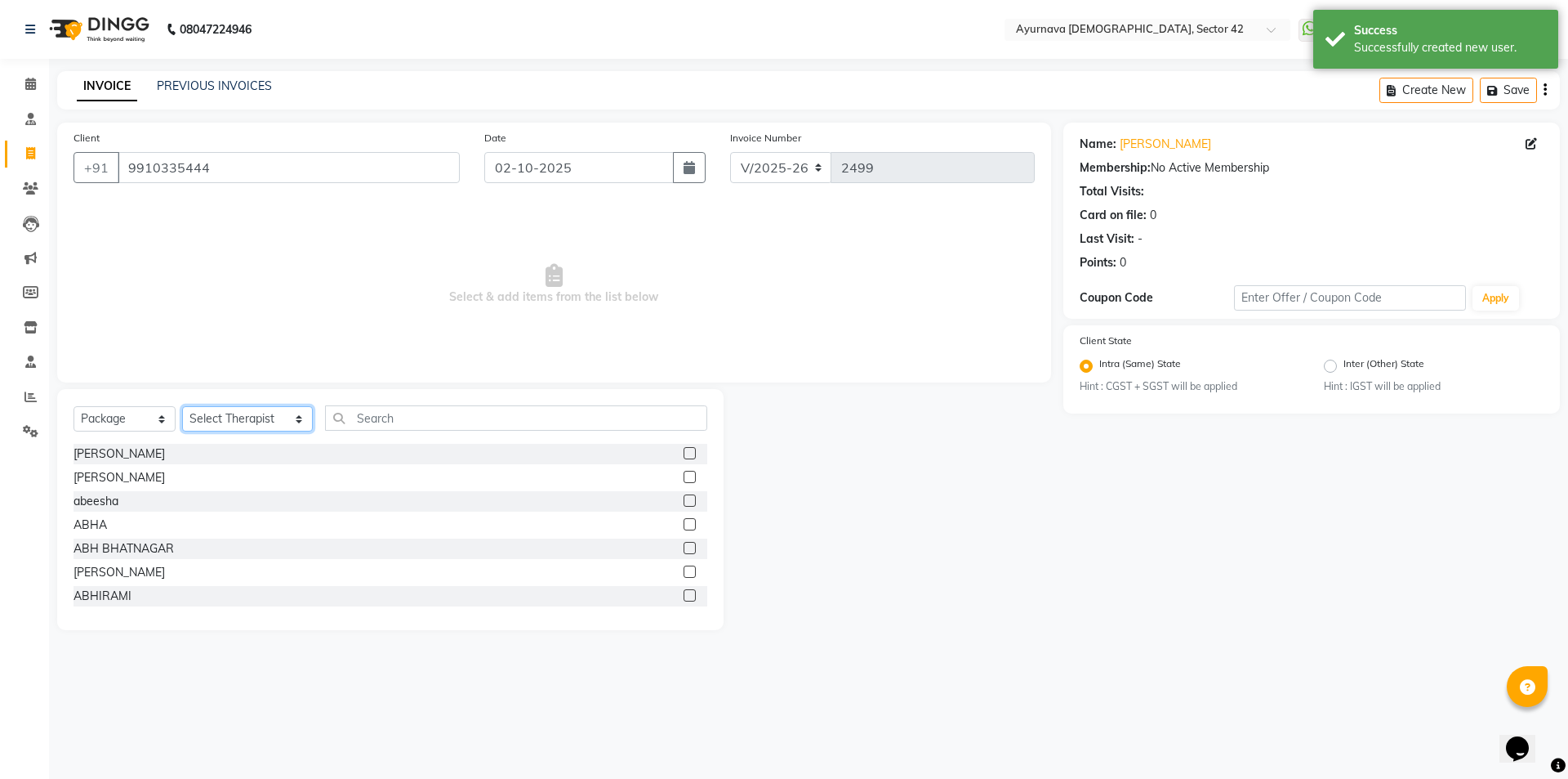
click at [228, 419] on select "Select Therapist [PERSON_NAME] akash [PERSON_NAME] [PERSON_NAME] [PERSON_NAME] …" at bounding box center [247, 419] width 130 height 26
click at [182, 406] on select "Select Therapist [PERSON_NAME] akash [PERSON_NAME] [PERSON_NAME] [PERSON_NAME] …" at bounding box center [247, 419] width 130 height 26
click at [578, 418] on input "text" at bounding box center [515, 418] width 382 height 26
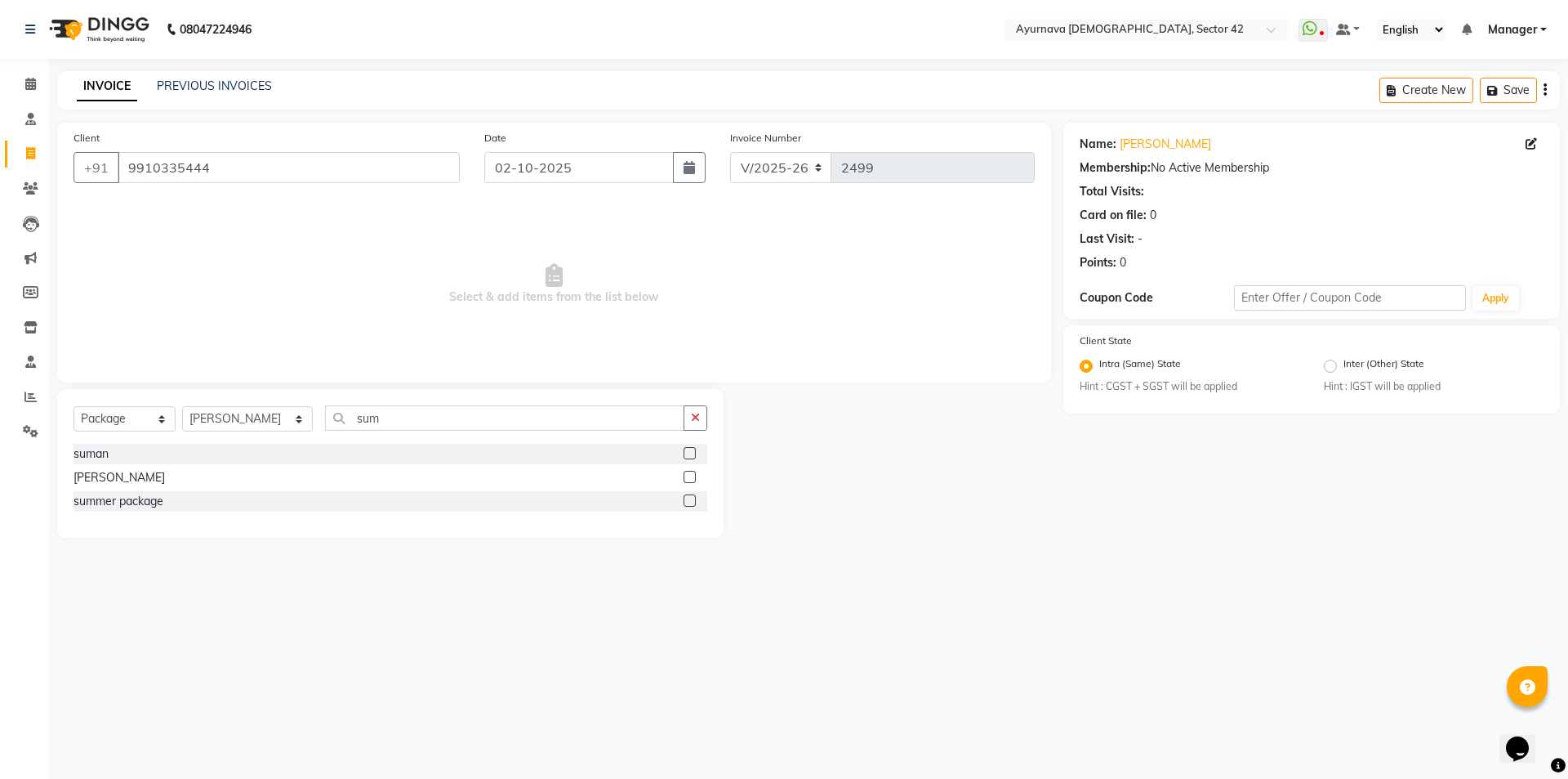
click at [691, 478] on label at bounding box center [690, 476] width 12 height 12
click at [691, 478] on input "checkbox" at bounding box center [689, 477] width 11 height 11
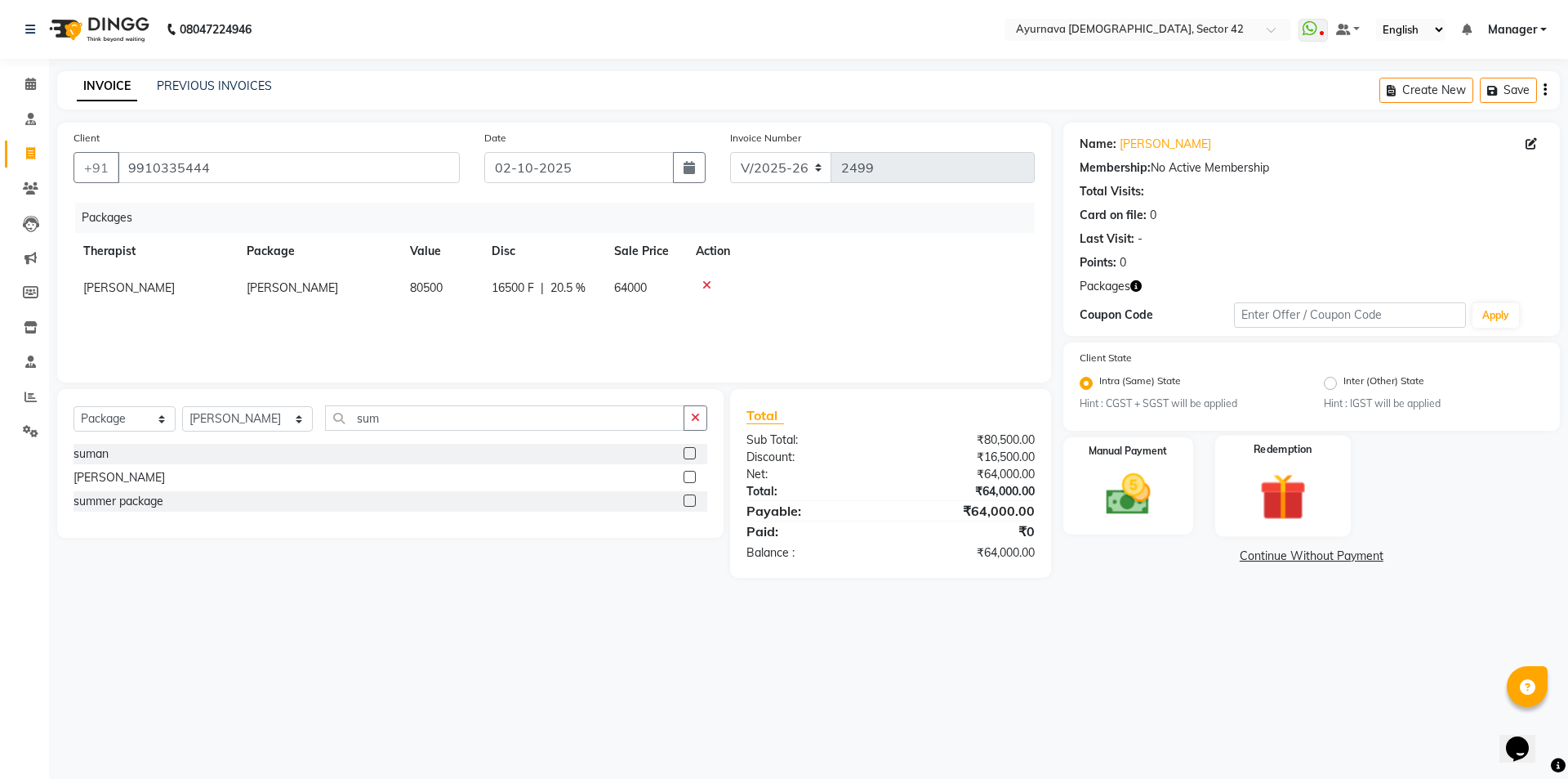
click at [1277, 490] on img at bounding box center [1282, 497] width 76 height 58
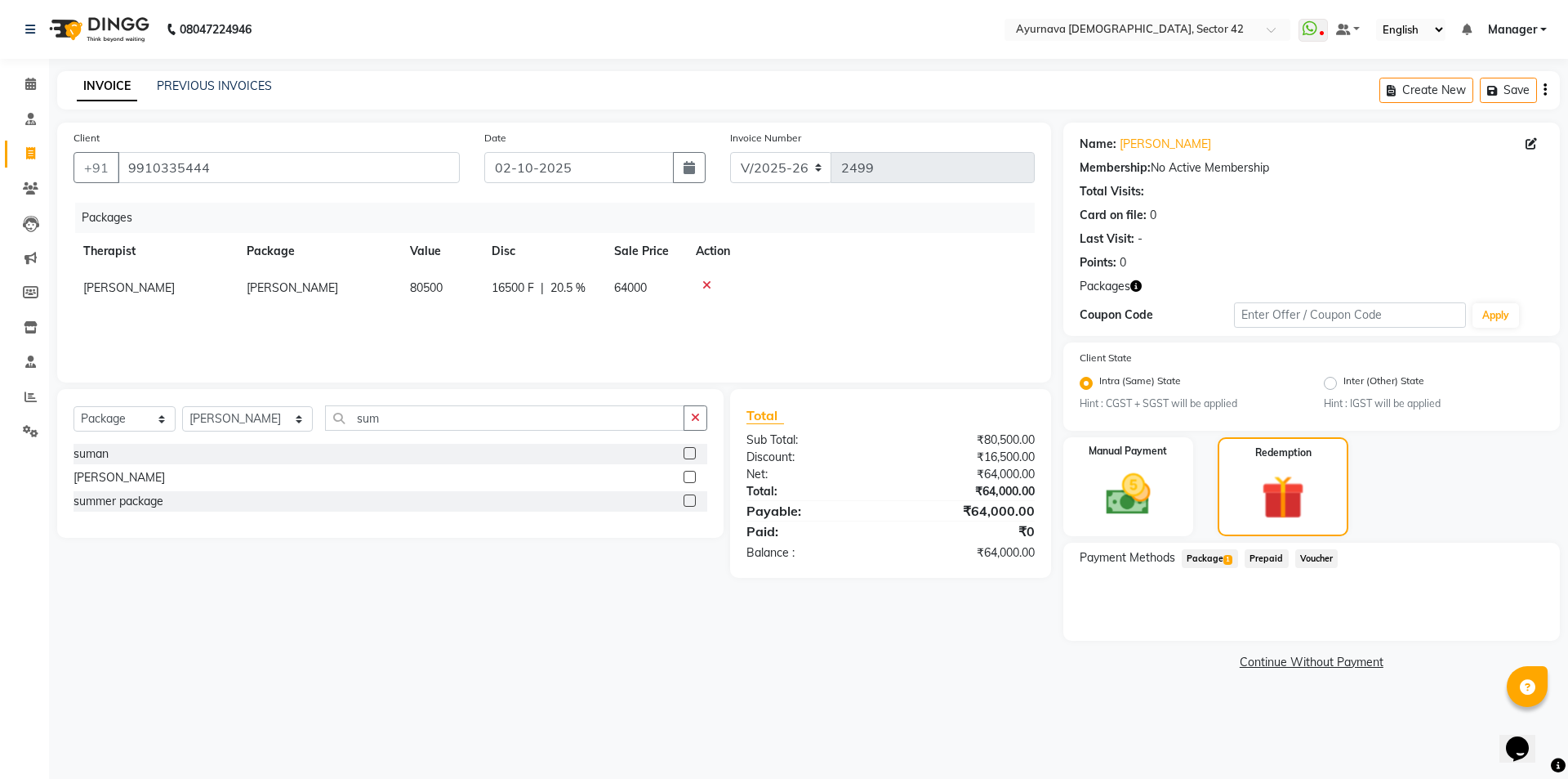
click at [1209, 555] on span "Package 1" at bounding box center [1210, 558] width 57 height 19
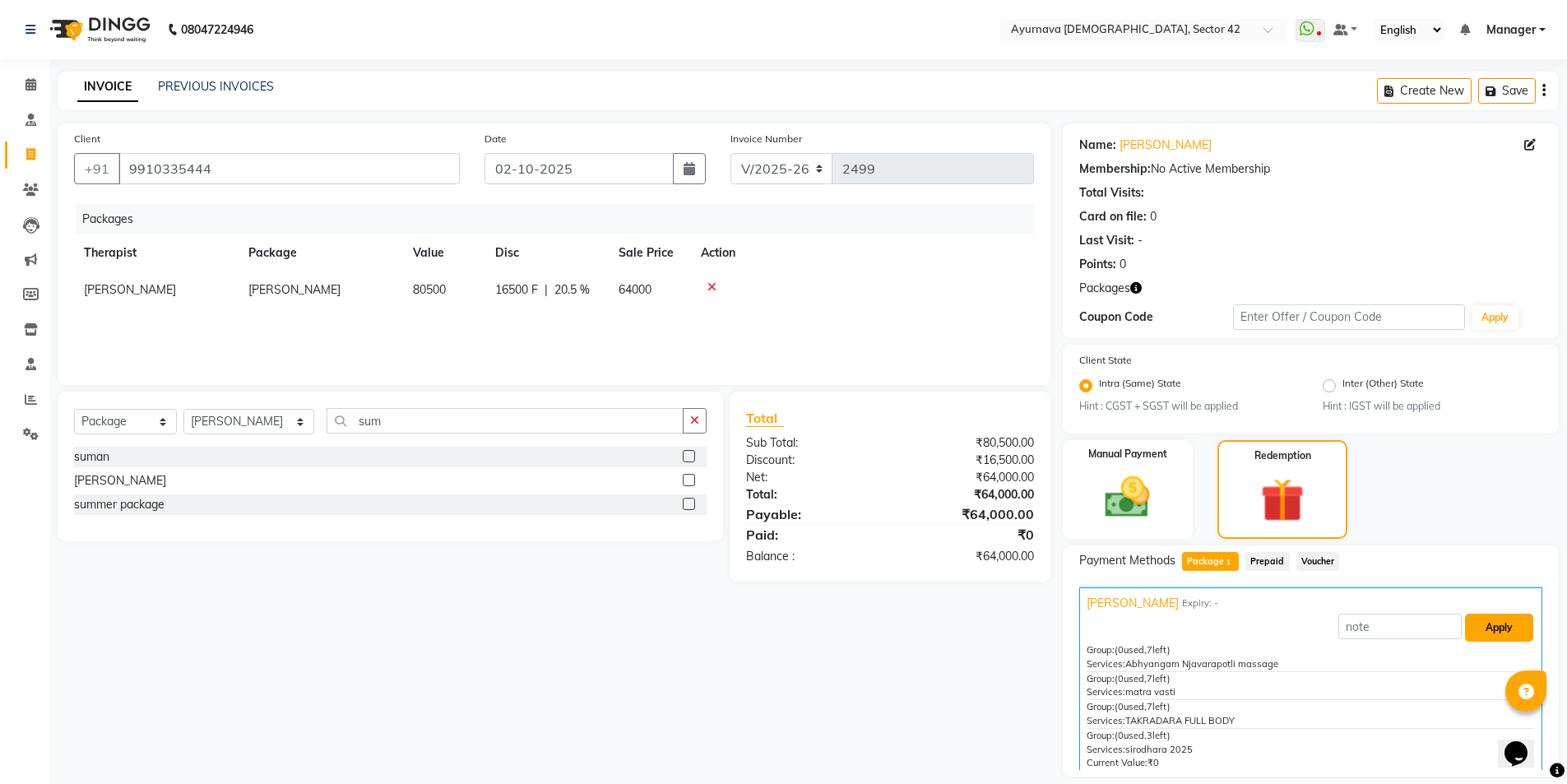
click at [1435, 628] on button "Apply" at bounding box center [1499, 627] width 68 height 28
click at [1124, 502] on img at bounding box center [1127, 498] width 76 height 54
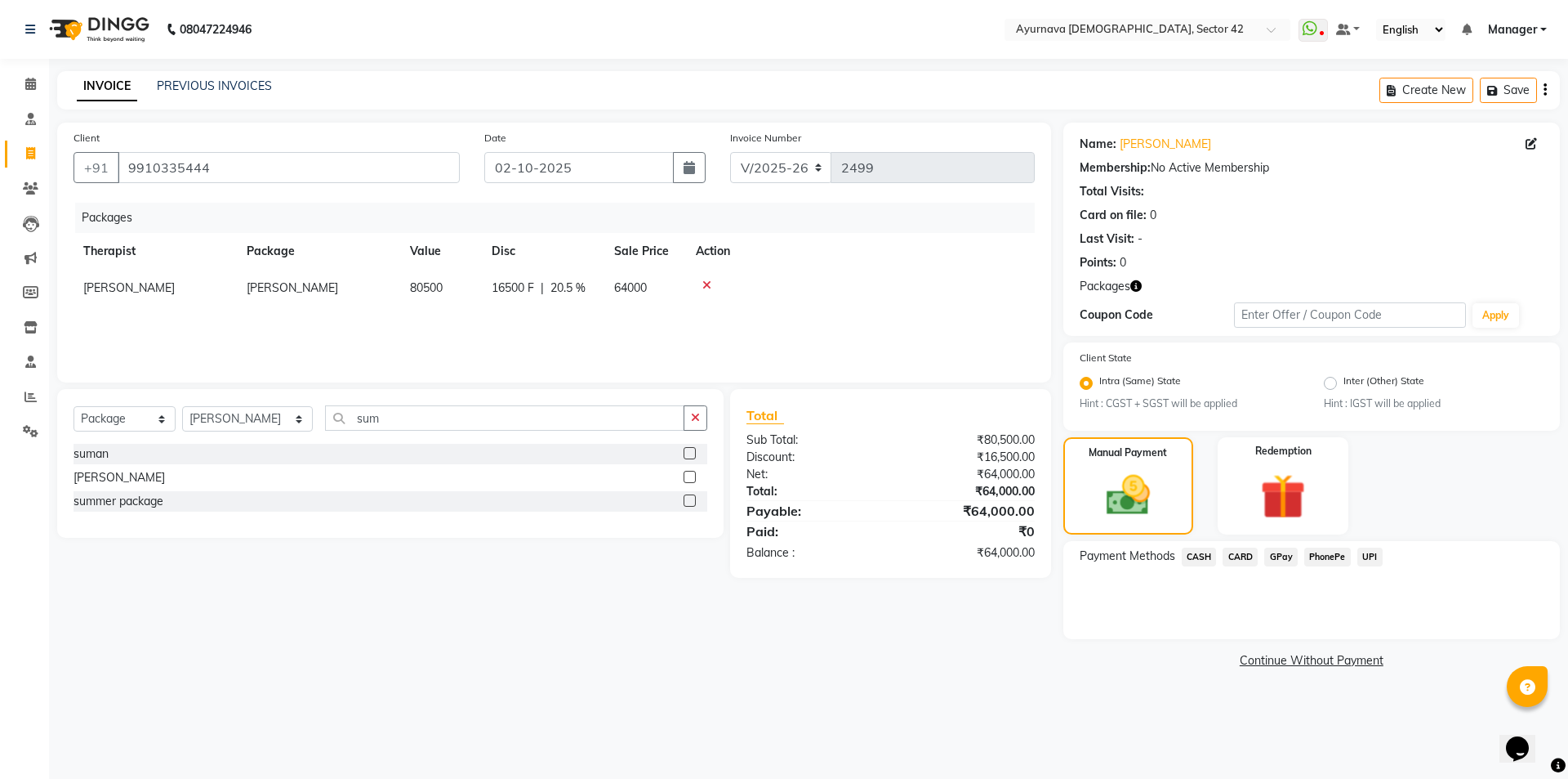
click at [1239, 555] on span "CARD" at bounding box center [1240, 556] width 35 height 19
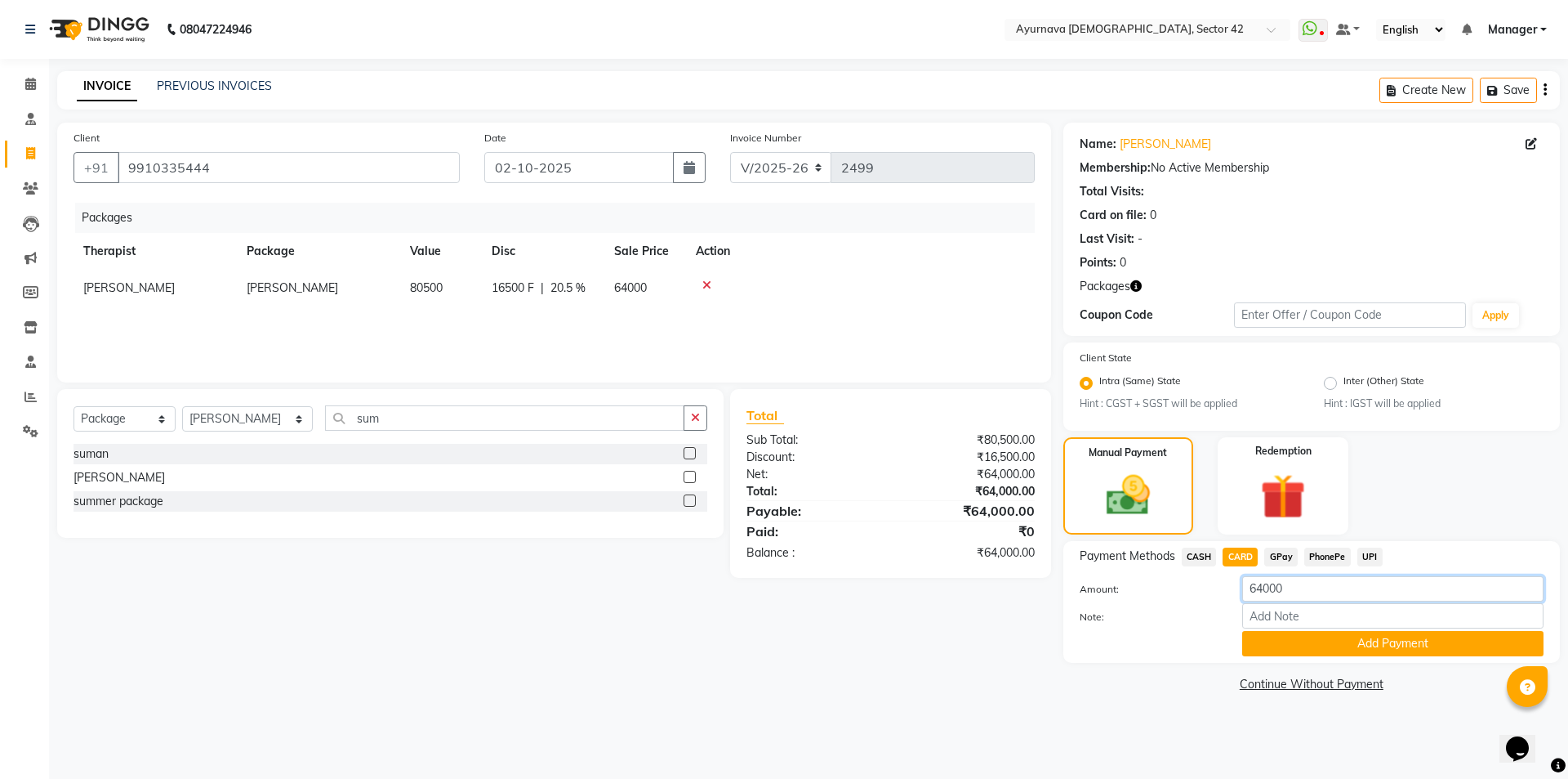
click at [1289, 591] on input "64000" at bounding box center [1393, 588] width 302 height 26
click at [1348, 647] on button "Add Payment" at bounding box center [1393, 643] width 302 height 26
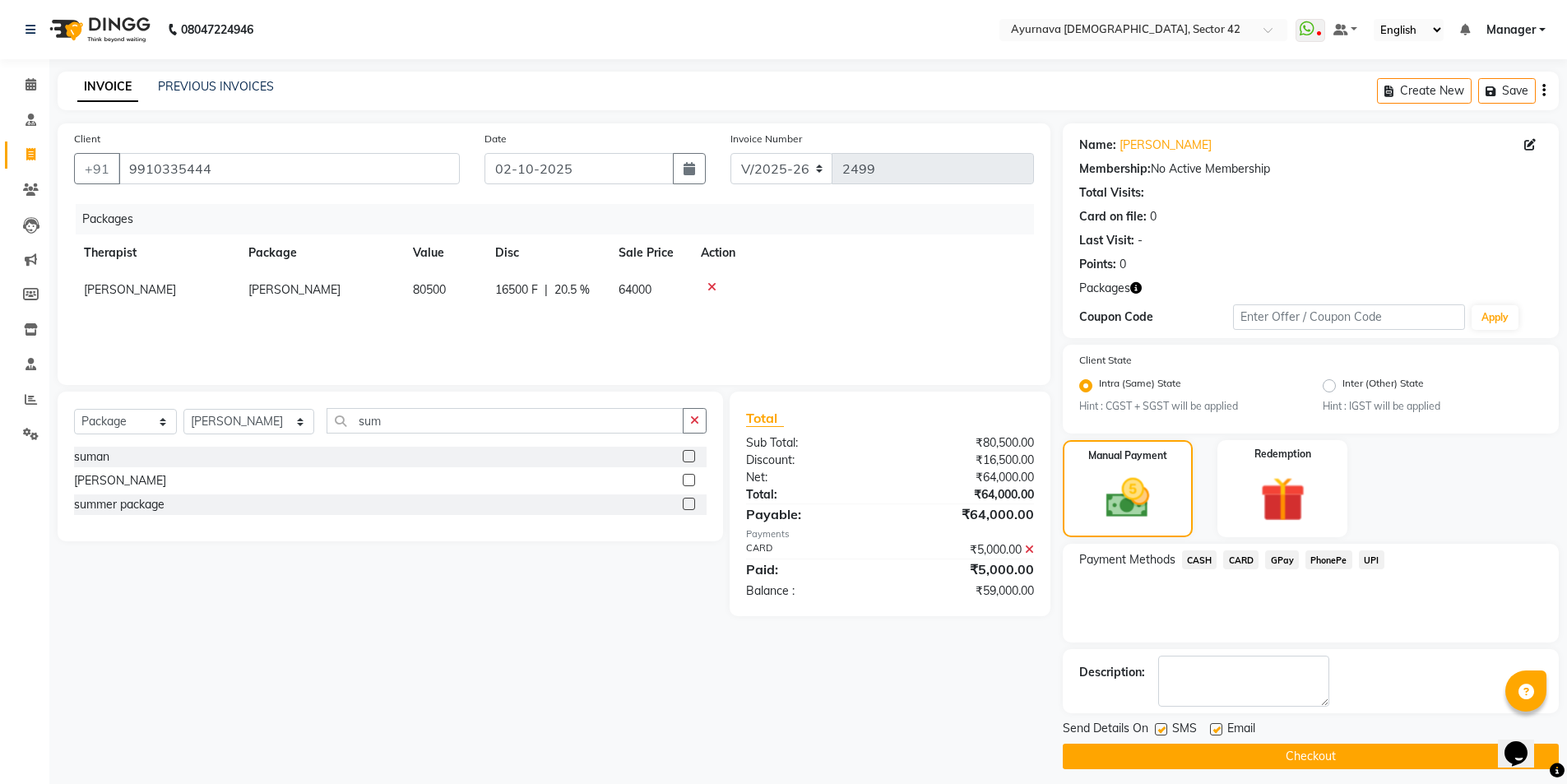
click at [1162, 711] on label at bounding box center [1161, 729] width 13 height 13
click at [1162, 711] on input "checkbox" at bounding box center [1161, 730] width 11 height 11
click at [1189, 711] on button "Checkout" at bounding box center [1311, 755] width 496 height 26
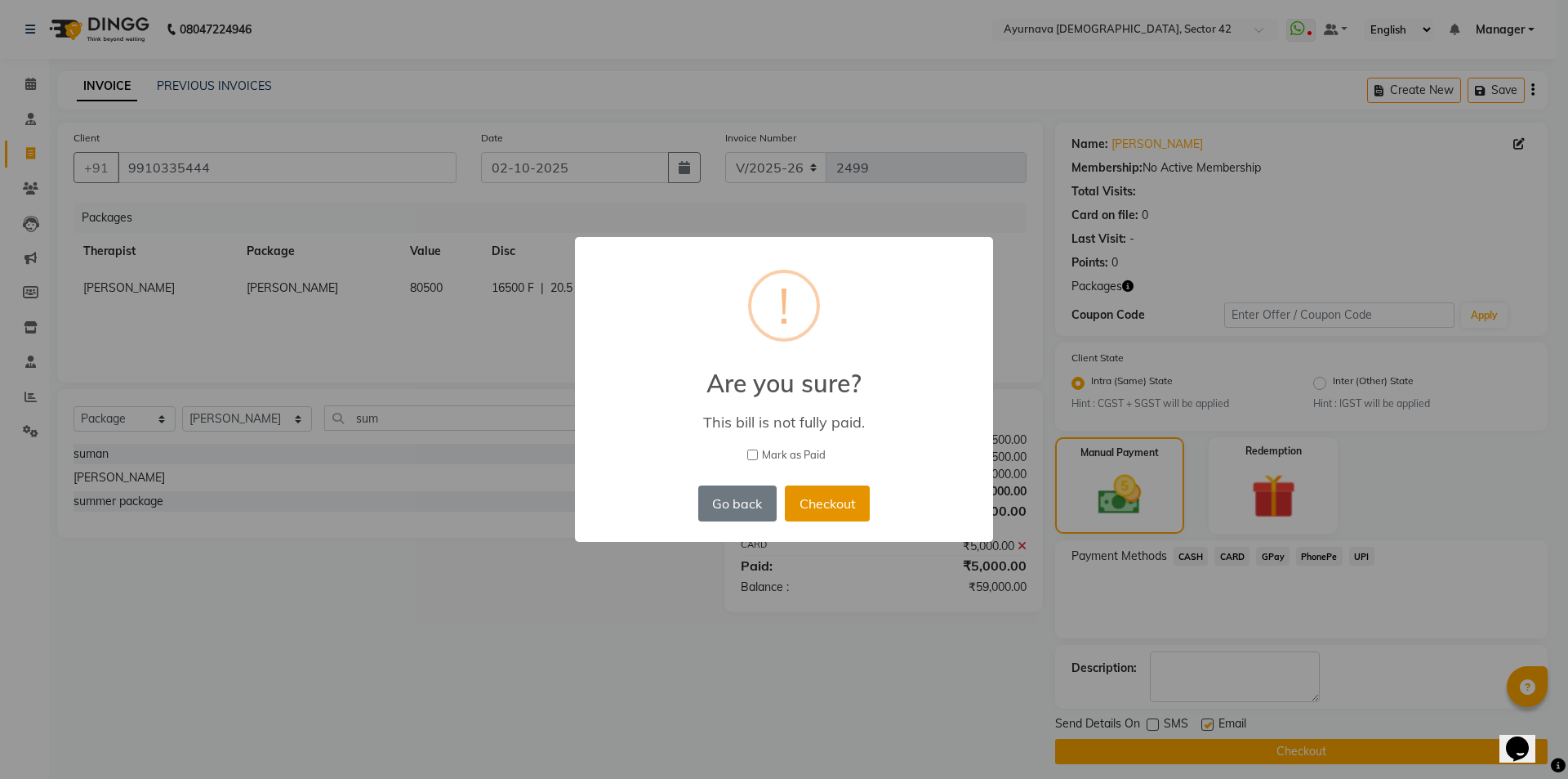
click at [840, 500] on button "Checkout" at bounding box center [827, 503] width 85 height 36
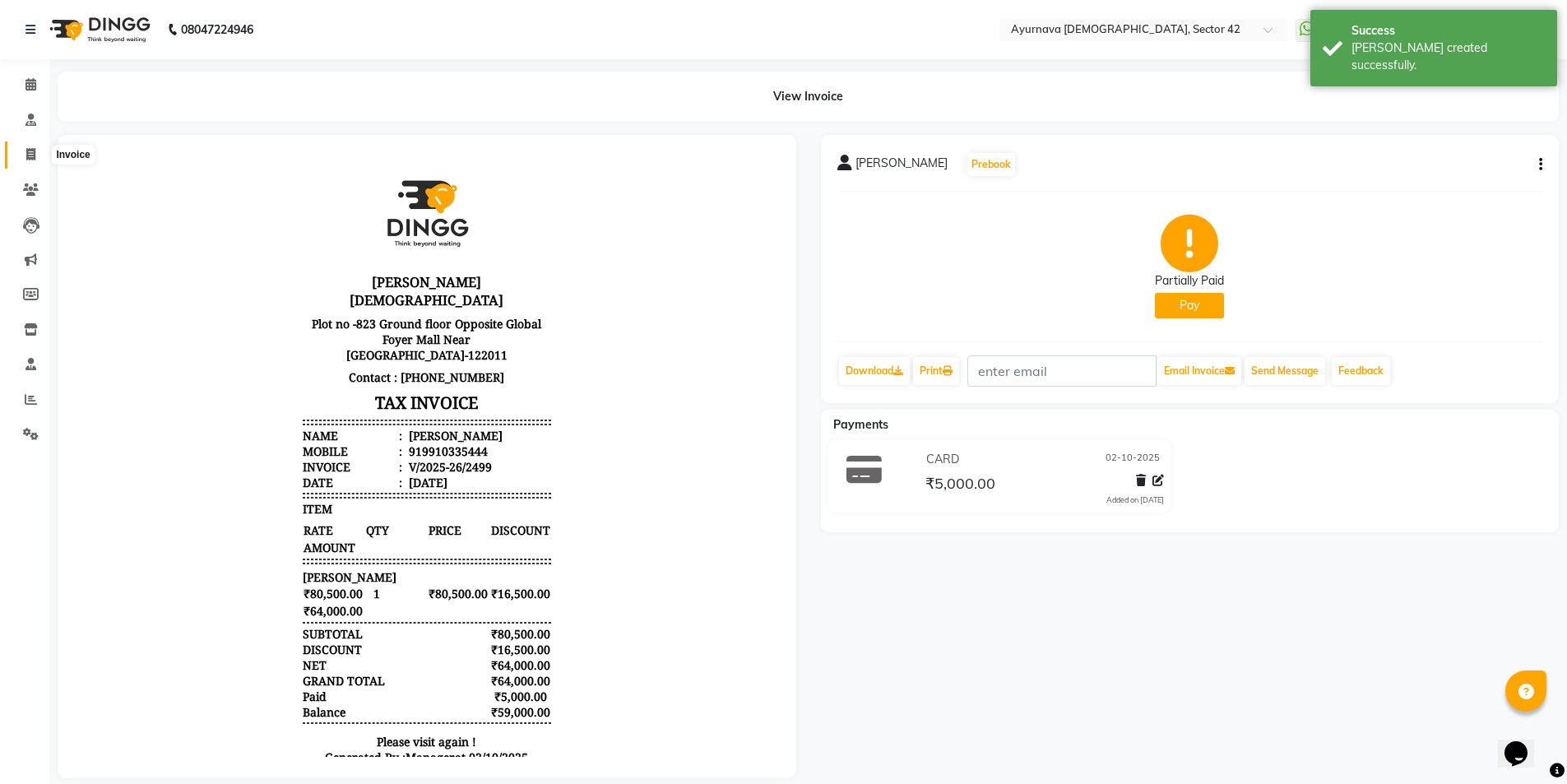
drag, startPoint x: 25, startPoint y: 154, endPoint x: 40, endPoint y: 150, distance: 15.5
click at [26, 154] on span at bounding box center [30, 154] width 29 height 19
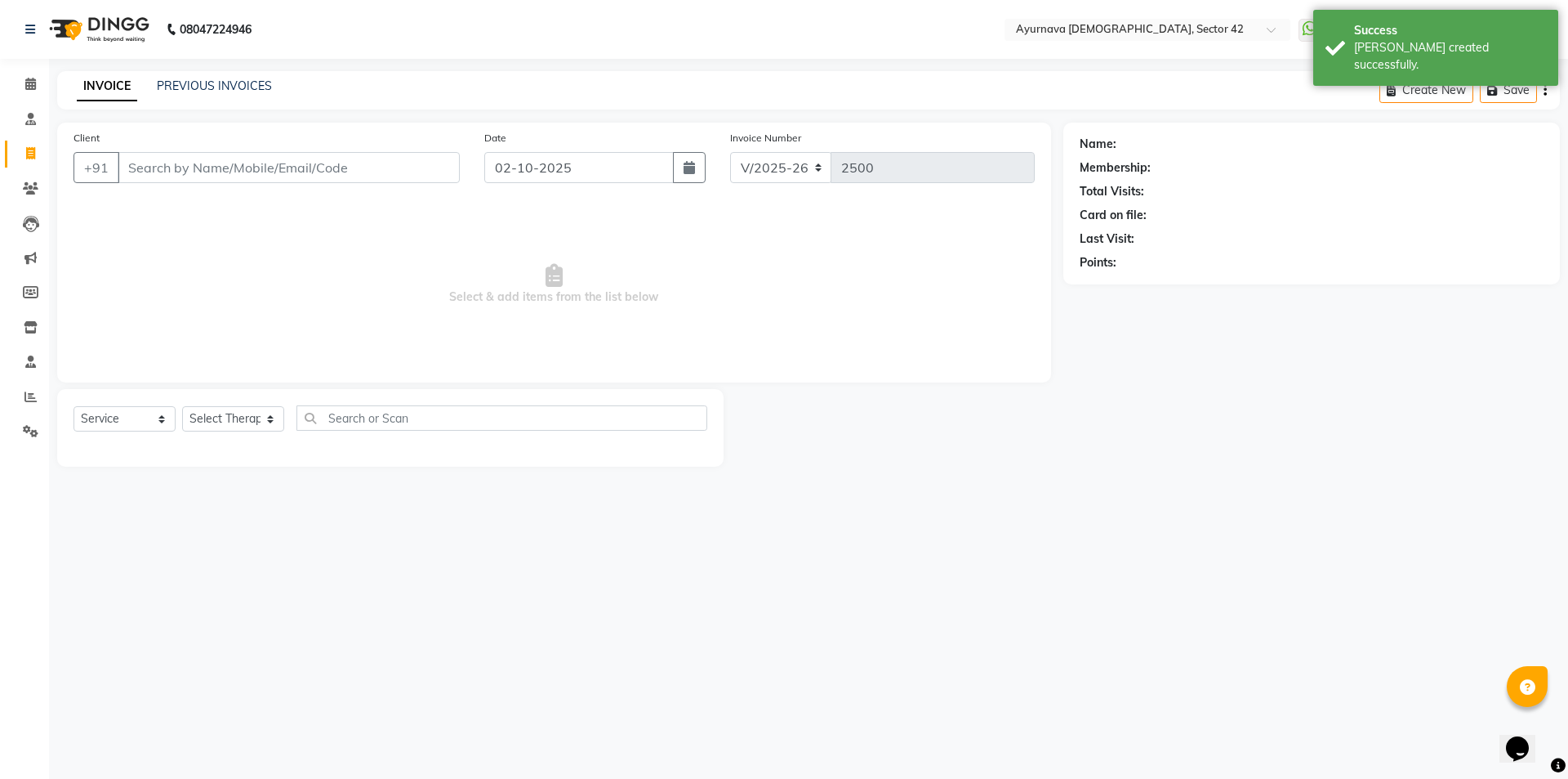
click at [164, 160] on input "Client" at bounding box center [289, 167] width 342 height 31
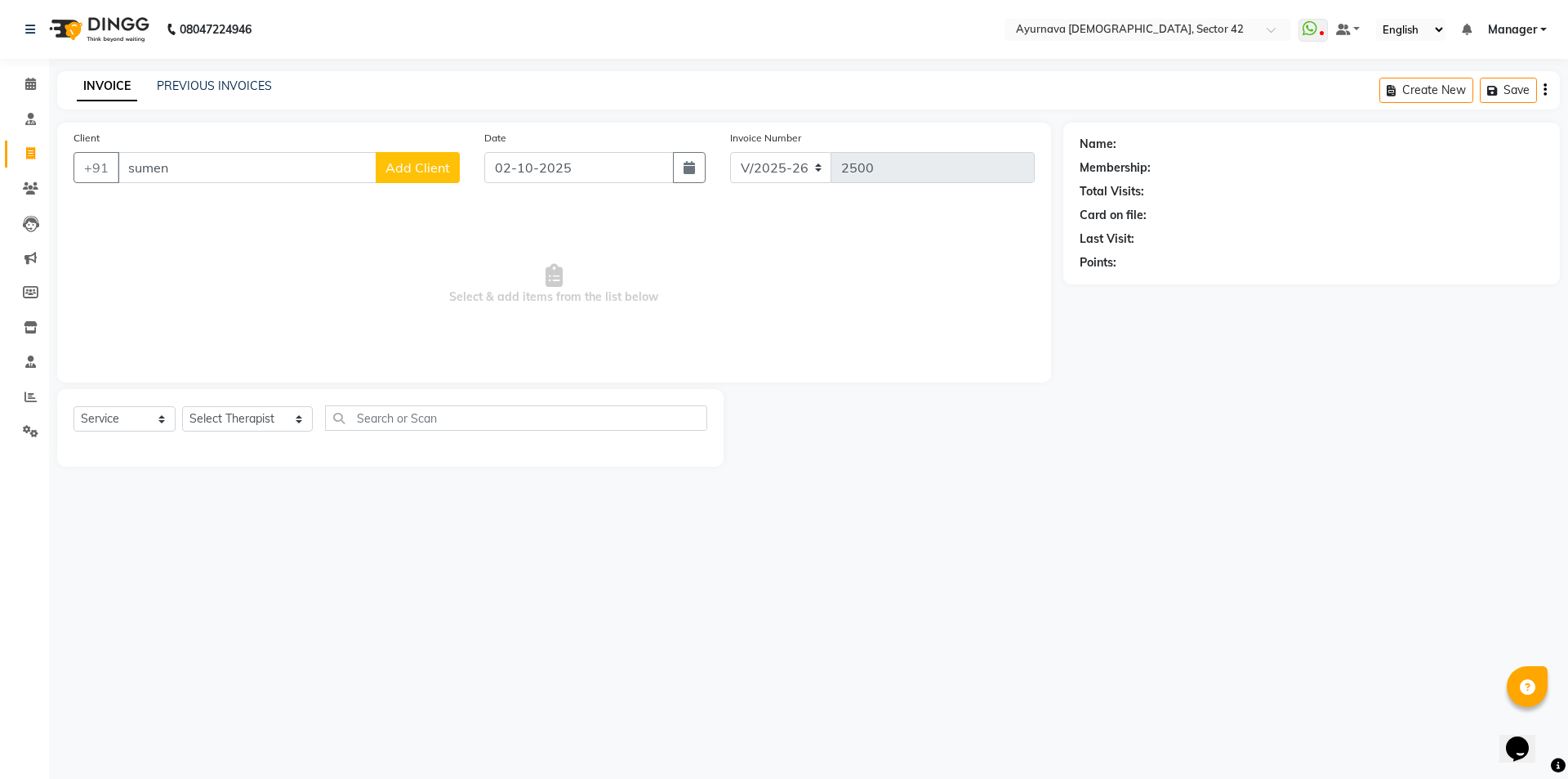
click at [320, 170] on input "sumen" at bounding box center [247, 167] width 259 height 31
click at [220, 204] on button "[PERSON_NAME] 9910335444" at bounding box center [232, 204] width 230 height 26
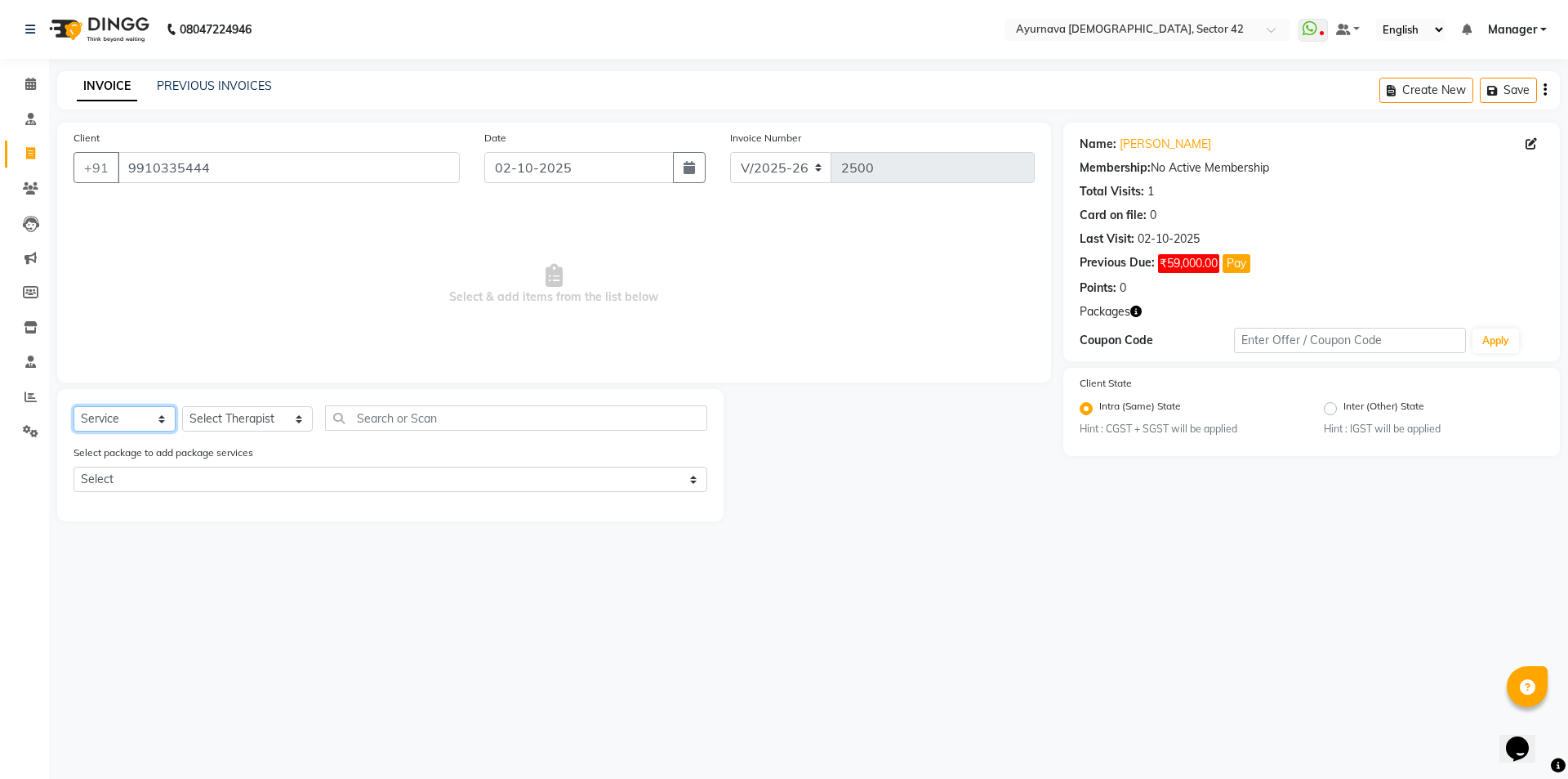
click at [114, 412] on select "Select Service Product Membership Package Voucher Prepaid Gift Card" at bounding box center [124, 419] width 102 height 26
click at [238, 412] on select "Select Therapist [PERSON_NAME] akash [PERSON_NAME] [PERSON_NAME] [PERSON_NAME] …" at bounding box center [247, 419] width 130 height 26
click at [182, 406] on select "Select Therapist [PERSON_NAME] akash [PERSON_NAME] [PERSON_NAME] [PERSON_NAME] …" at bounding box center [247, 419] width 130 height 26
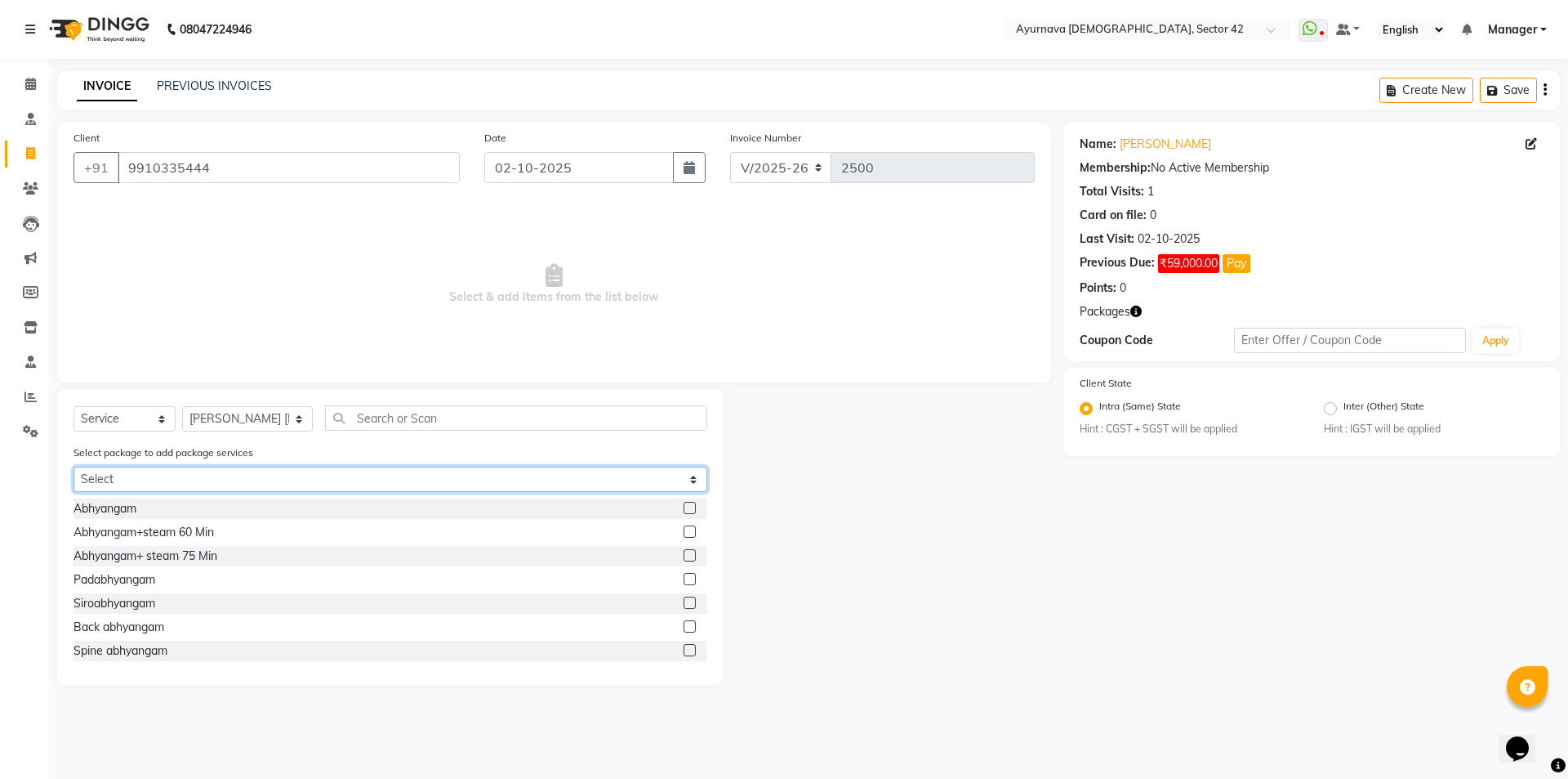
click at [203, 478] on select "Select [PERSON_NAME]" at bounding box center [390, 479] width 634 height 26
click at [74, 467] on select "Select [PERSON_NAME]" at bounding box center [390, 479] width 634 height 26
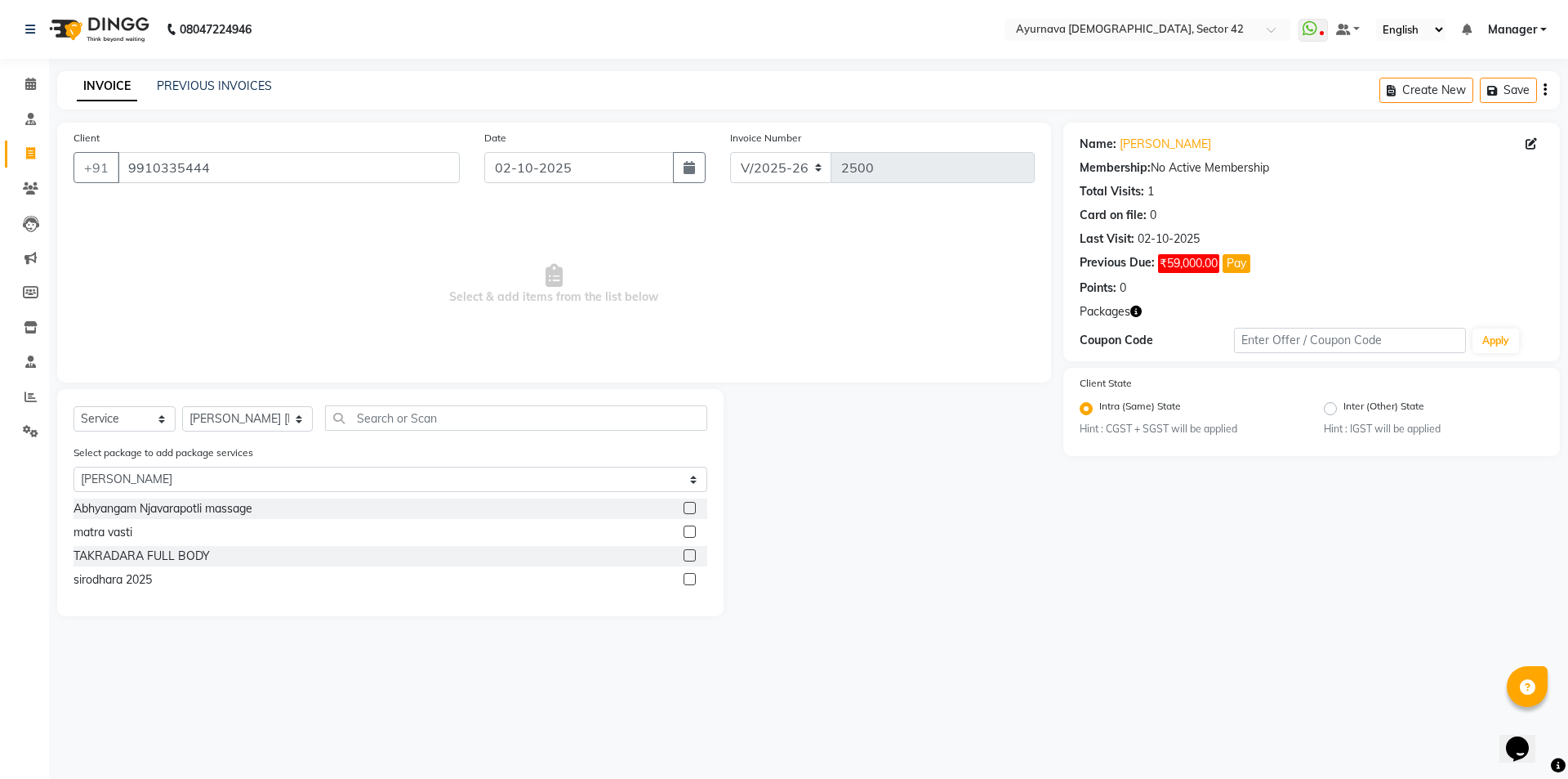
click at [696, 507] on div at bounding box center [695, 508] width 24 height 20
click at [692, 508] on label at bounding box center [690, 508] width 12 height 12
click at [692, 508] on input "checkbox" at bounding box center [689, 508] width 11 height 11
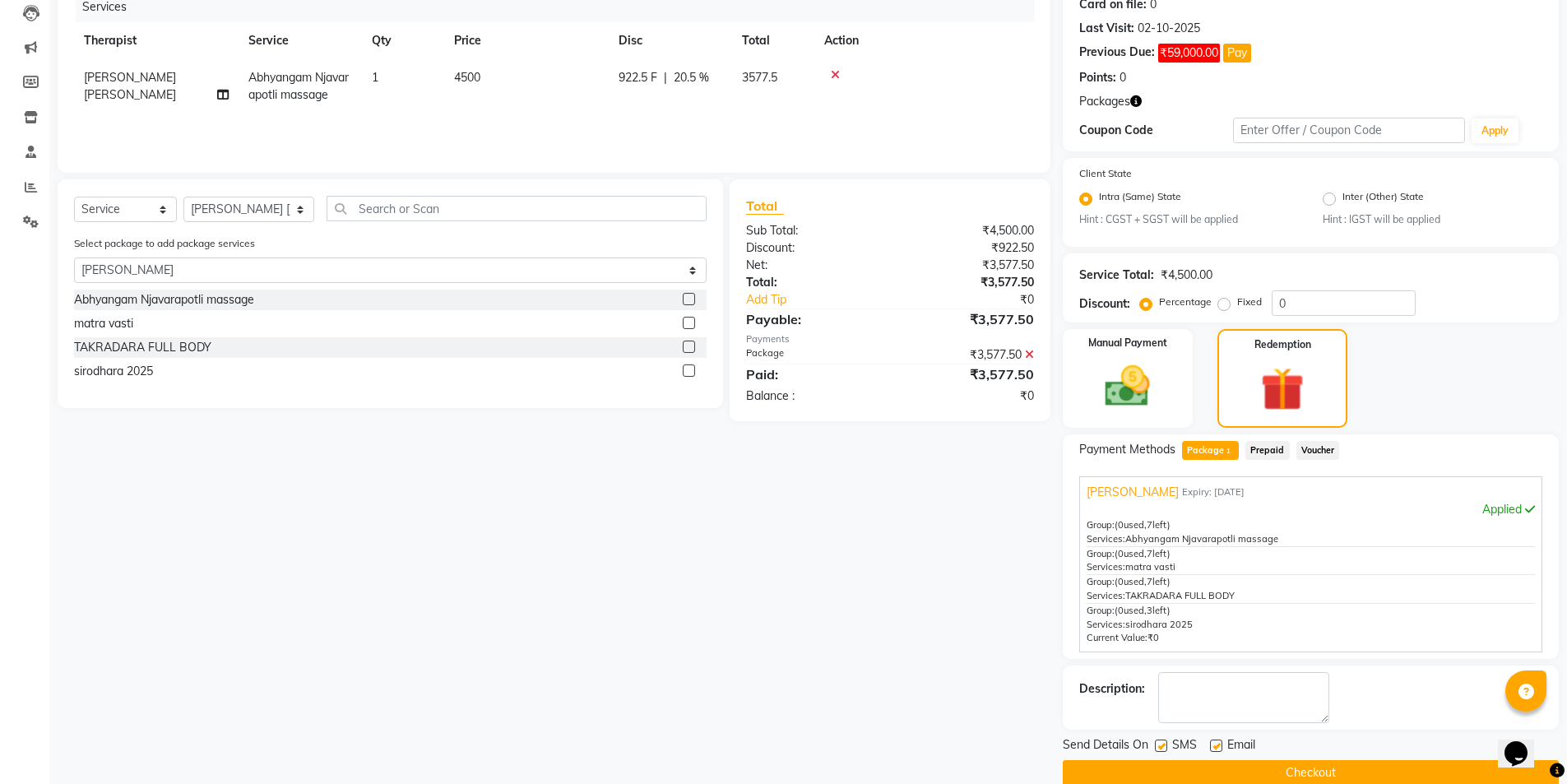
scroll to position [238, 0]
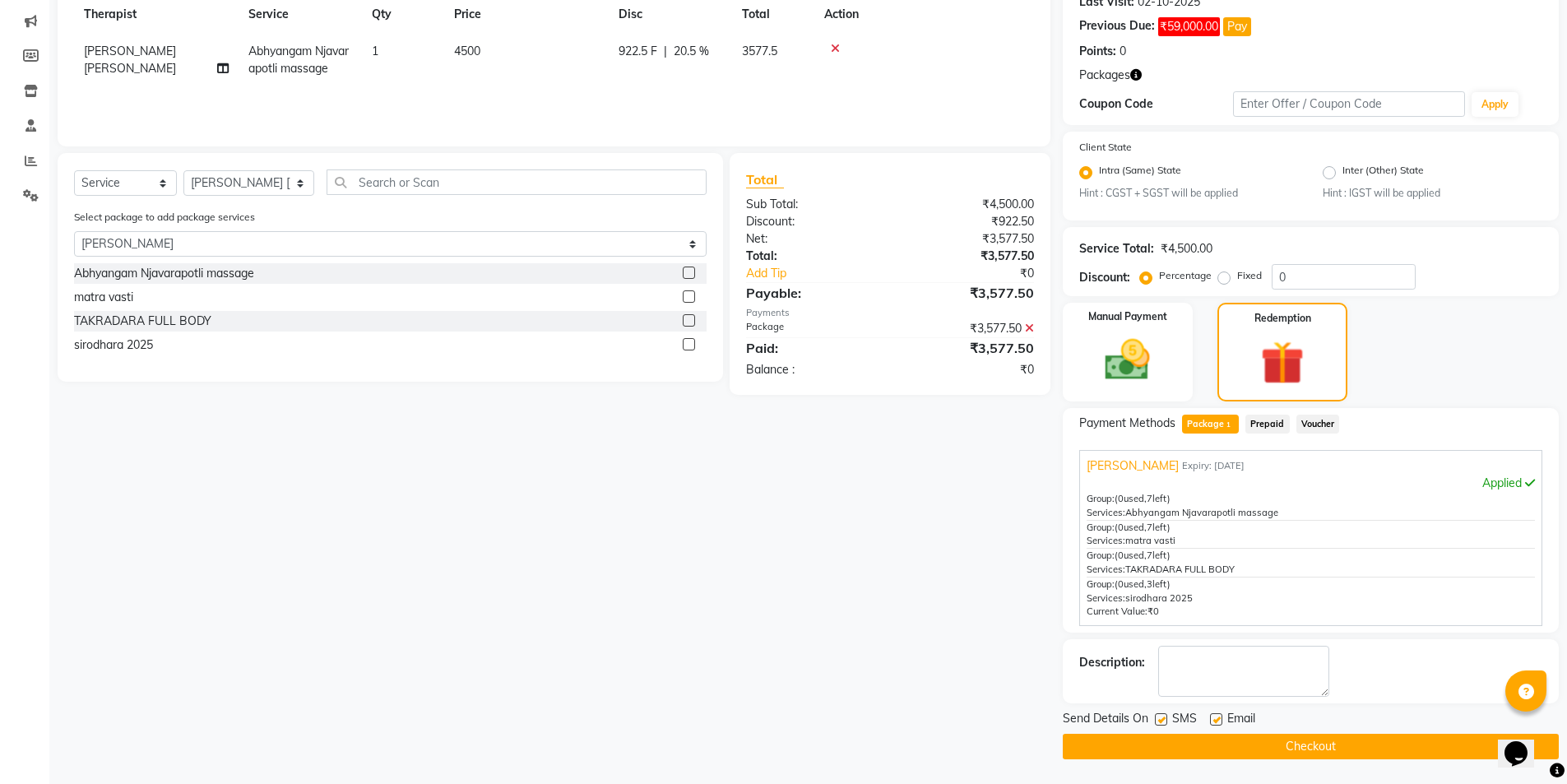
click at [1164, 711] on button "Checkout" at bounding box center [1311, 746] width 496 height 26
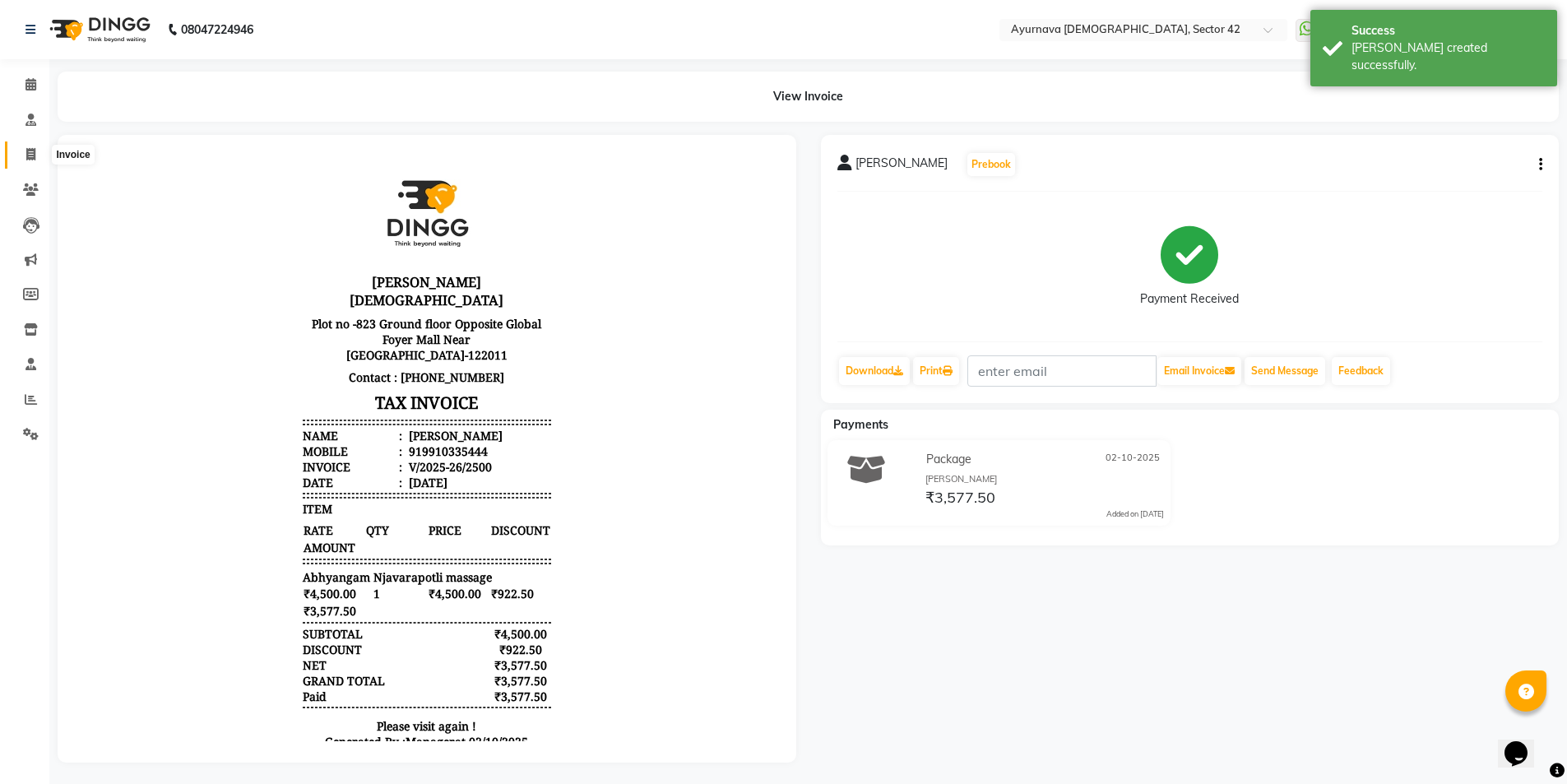
click at [29, 151] on icon at bounding box center [30, 154] width 9 height 13
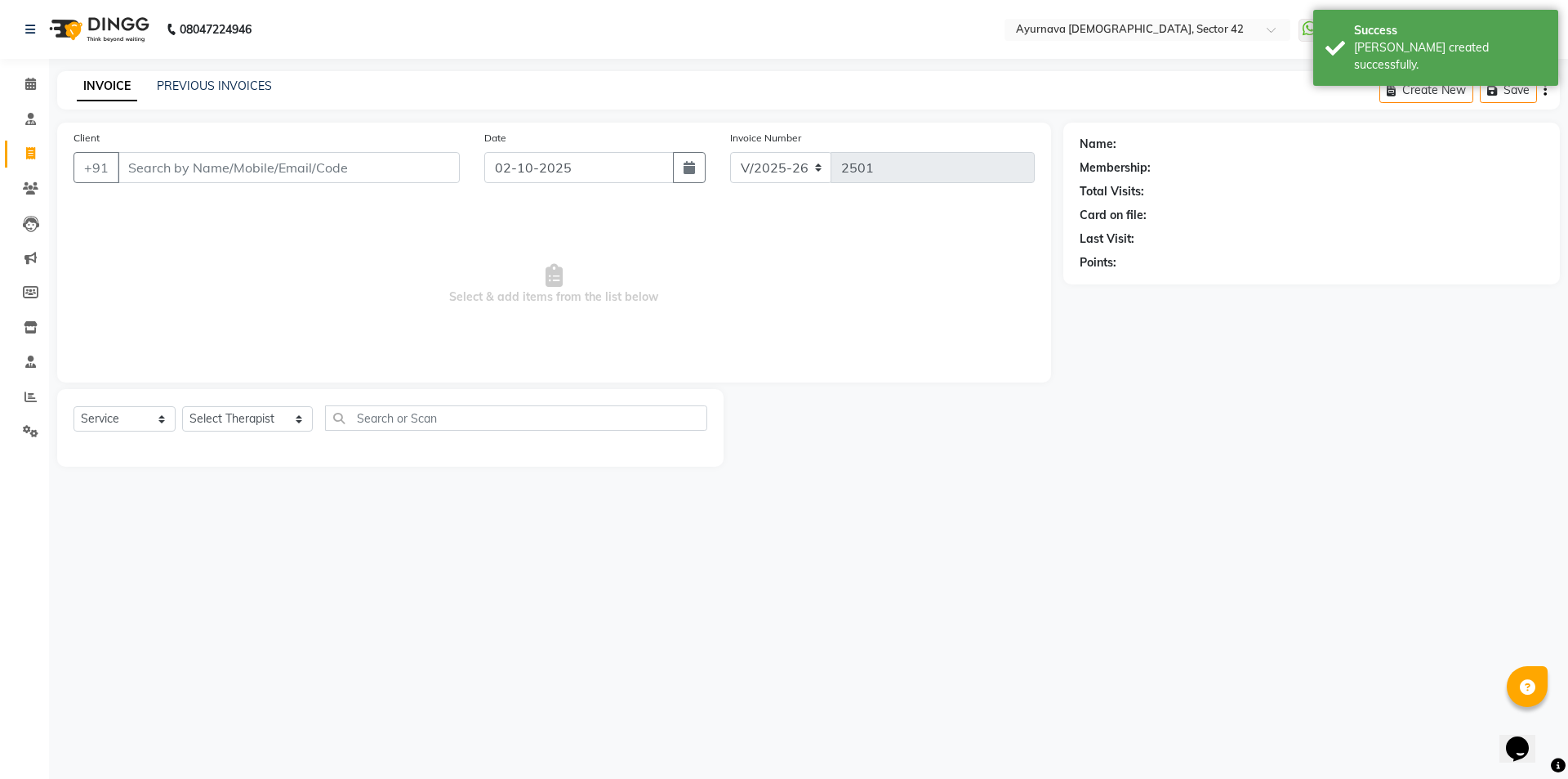
click at [180, 171] on input "Client" at bounding box center [289, 167] width 342 height 31
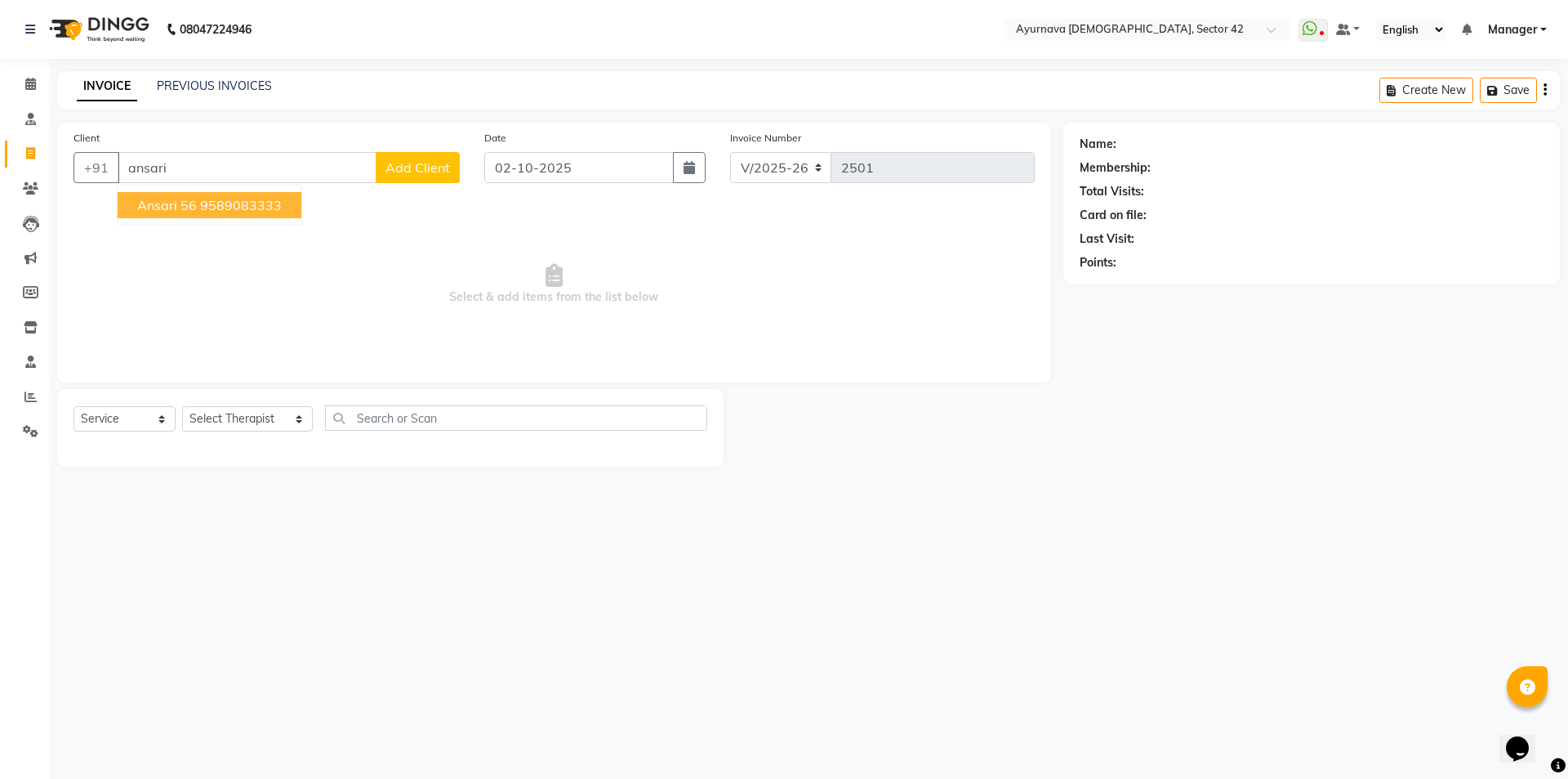
click at [190, 216] on button "ansari 56 9589083333" at bounding box center [209, 204] width 184 height 26
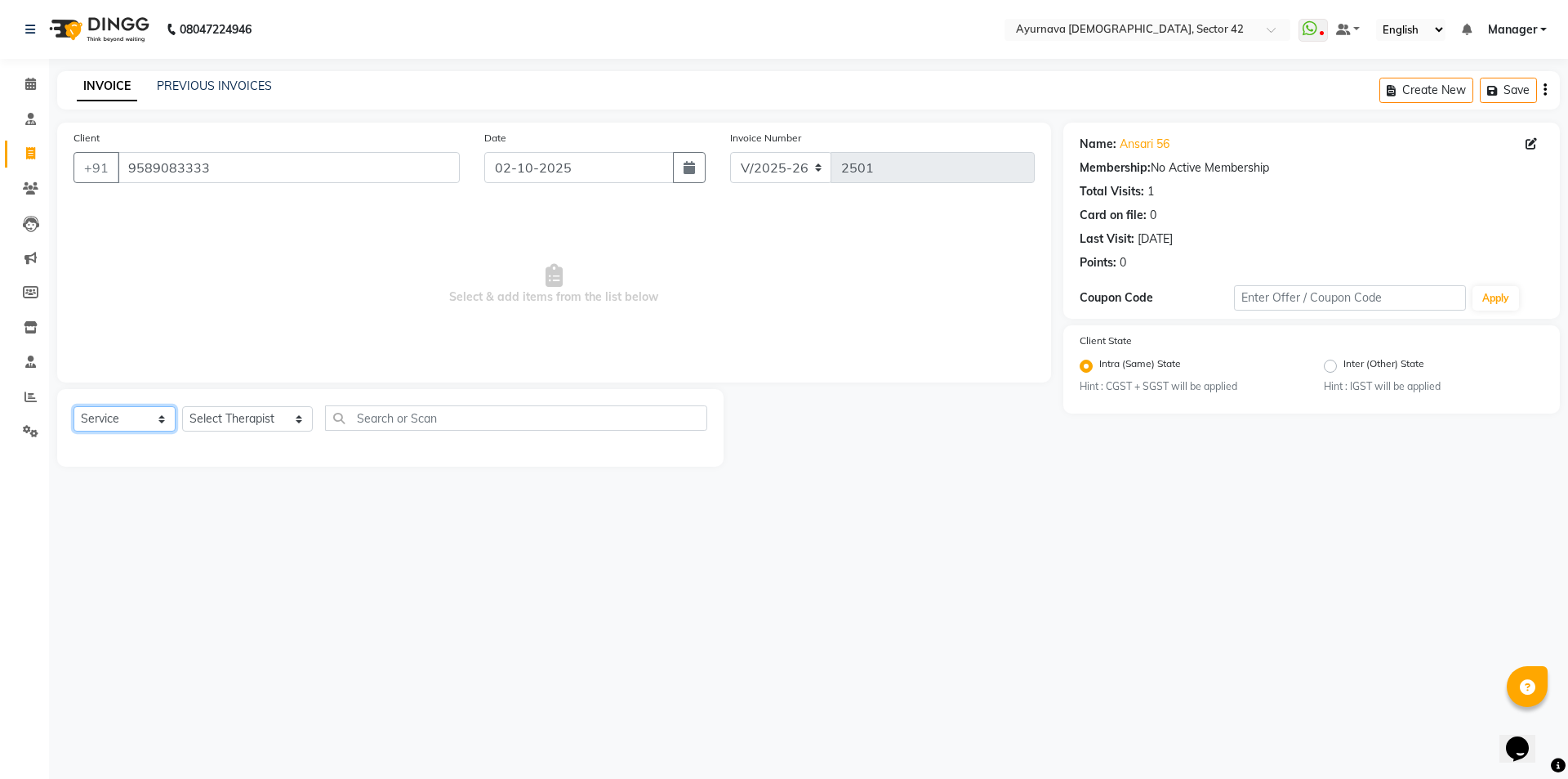
click at [117, 419] on select "Select Service Product Membership Package Voucher Prepaid Gift Card" at bounding box center [124, 419] width 102 height 26
click at [74, 406] on select "Select Service Product Membership Package Voucher Prepaid Gift Card" at bounding box center [124, 419] width 102 height 26
click at [215, 423] on select "Select Therapist [PERSON_NAME] akash [PERSON_NAME] [PERSON_NAME] [PERSON_NAME] …" at bounding box center [247, 419] width 130 height 26
click at [182, 406] on select "Select Therapist [PERSON_NAME] akash [PERSON_NAME] [PERSON_NAME] [PERSON_NAME] …" at bounding box center [247, 419] width 130 height 26
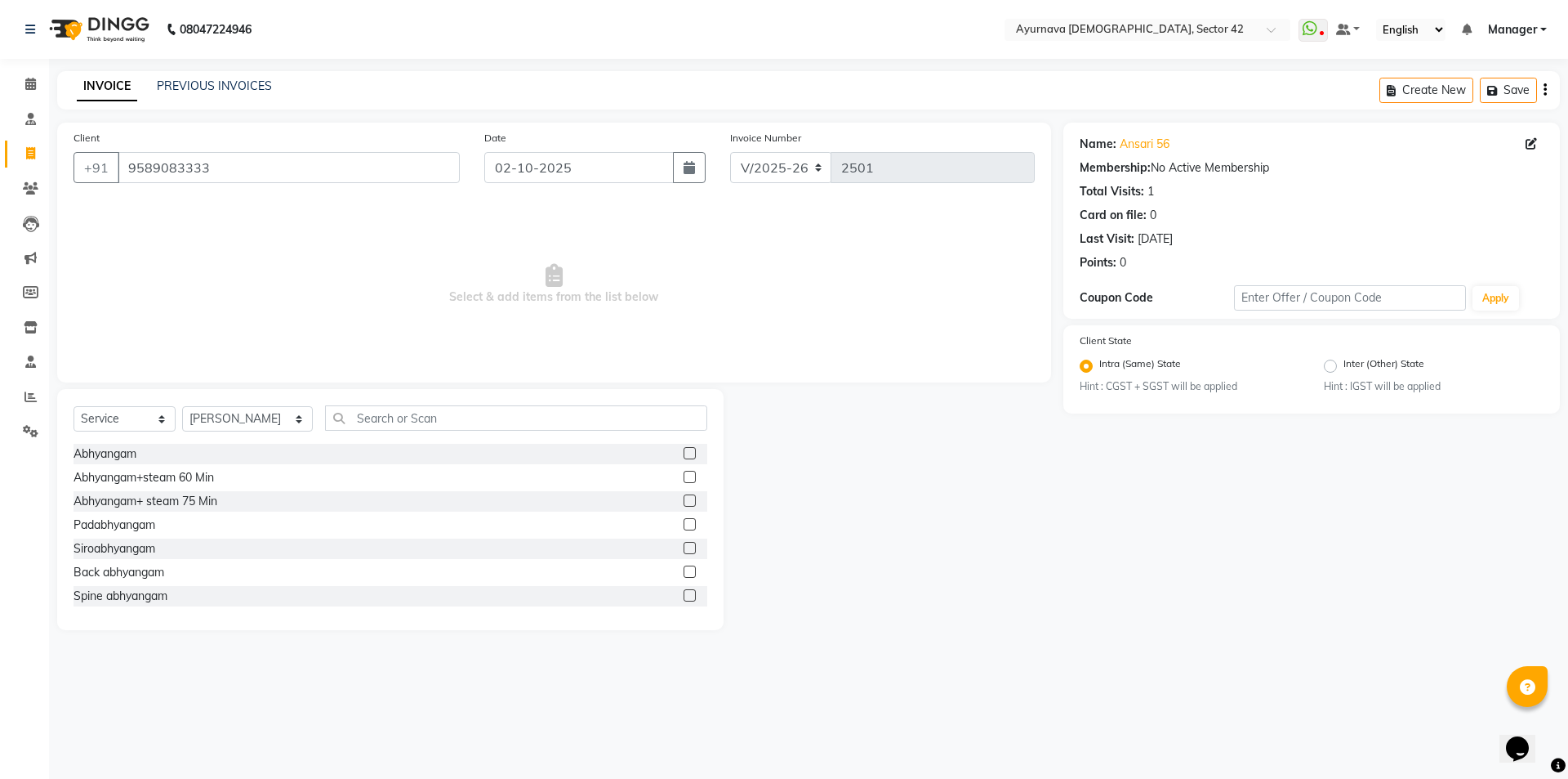
click at [684, 479] on label at bounding box center [690, 476] width 12 height 12
click at [684, 479] on input "checkbox" at bounding box center [689, 477] width 11 height 11
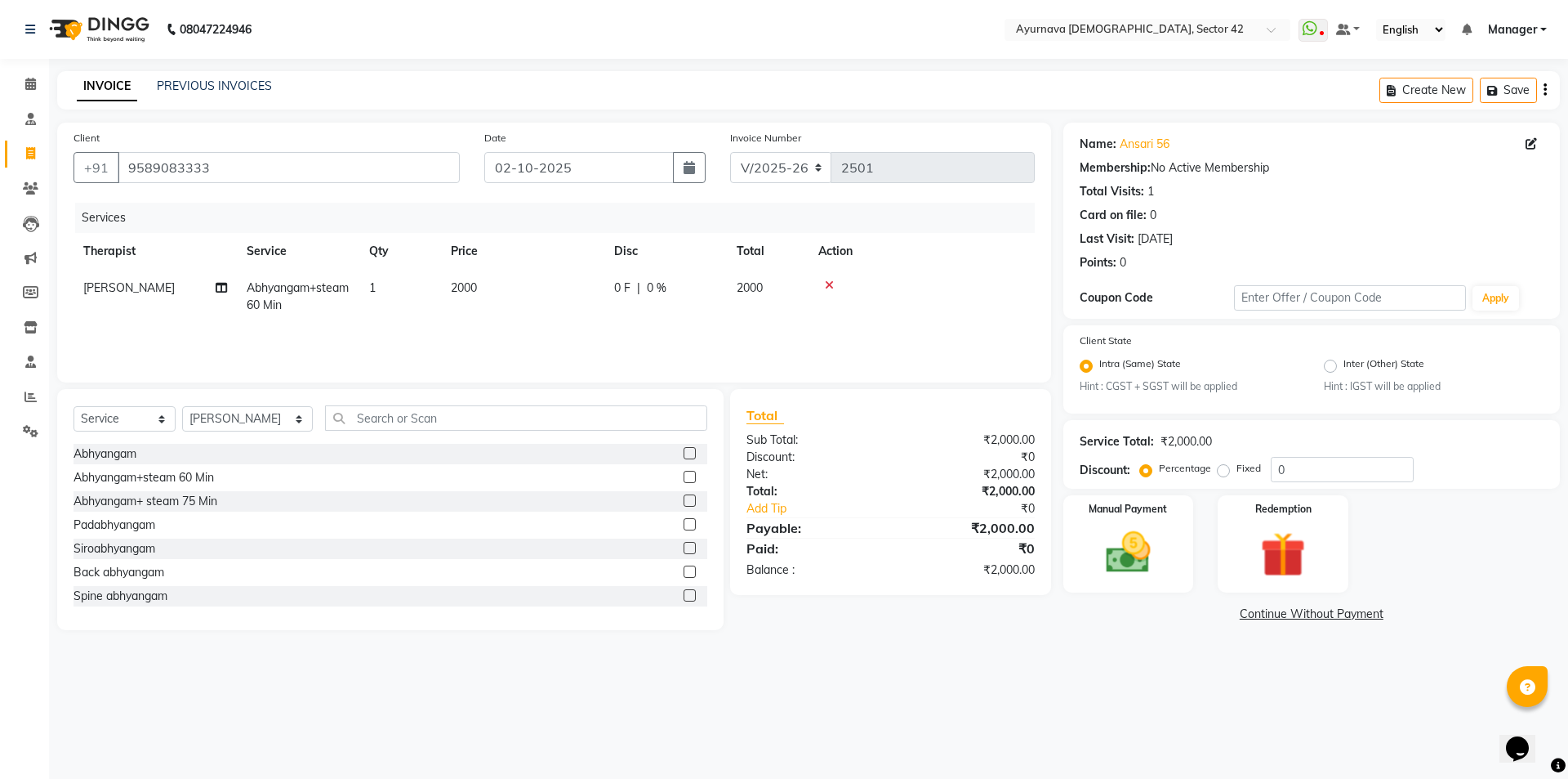
click at [393, 286] on td "1" at bounding box center [400, 296] width 82 height 54
click at [475, 293] on input "1" at bounding box center [477, 292] width 62 height 26
click at [1124, 547] on img at bounding box center [1128, 553] width 76 height 54
click at [1233, 610] on span "CARD" at bounding box center [1240, 614] width 35 height 19
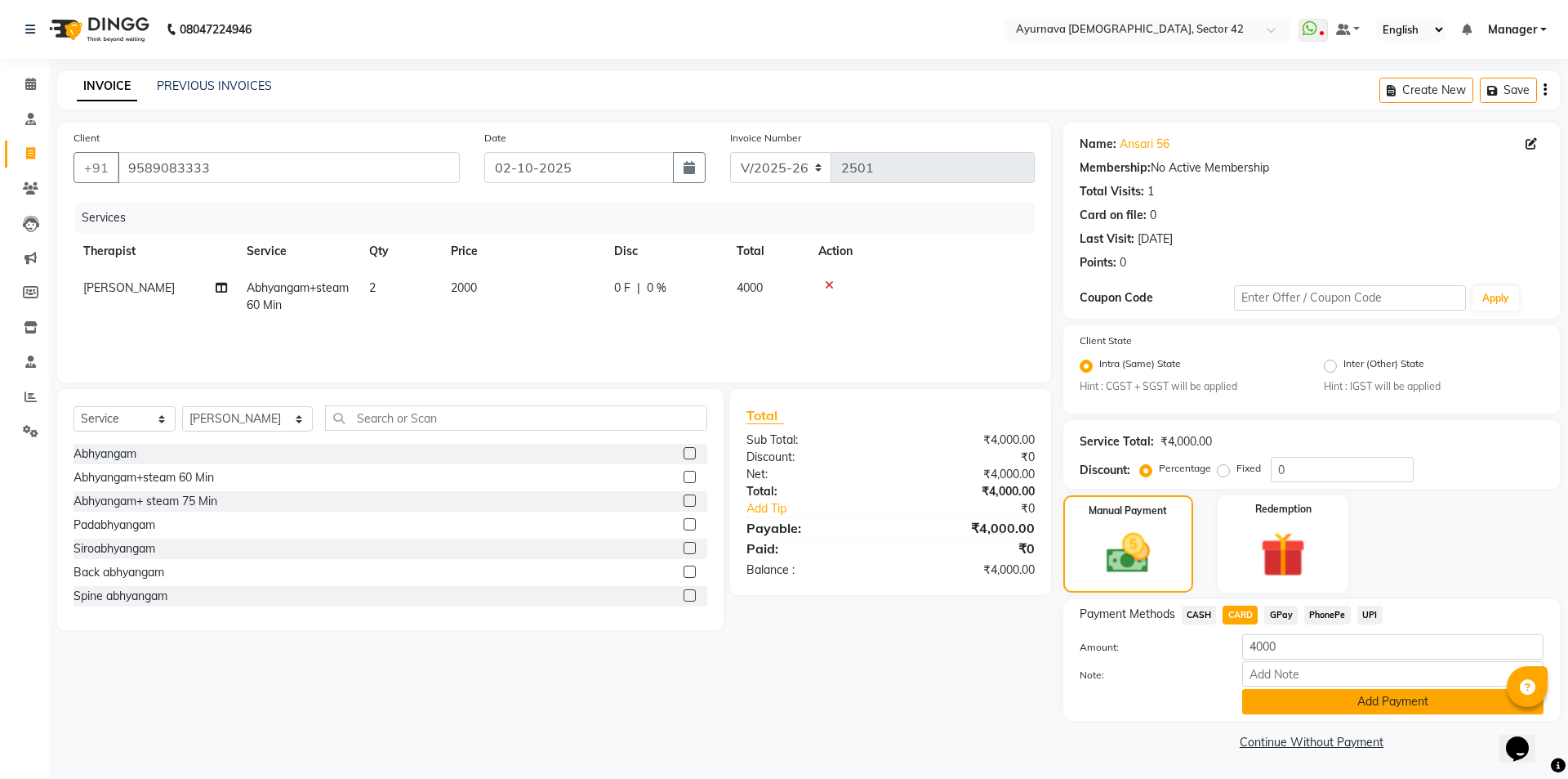
click at [1308, 704] on button "Add Payment" at bounding box center [1393, 701] width 302 height 26
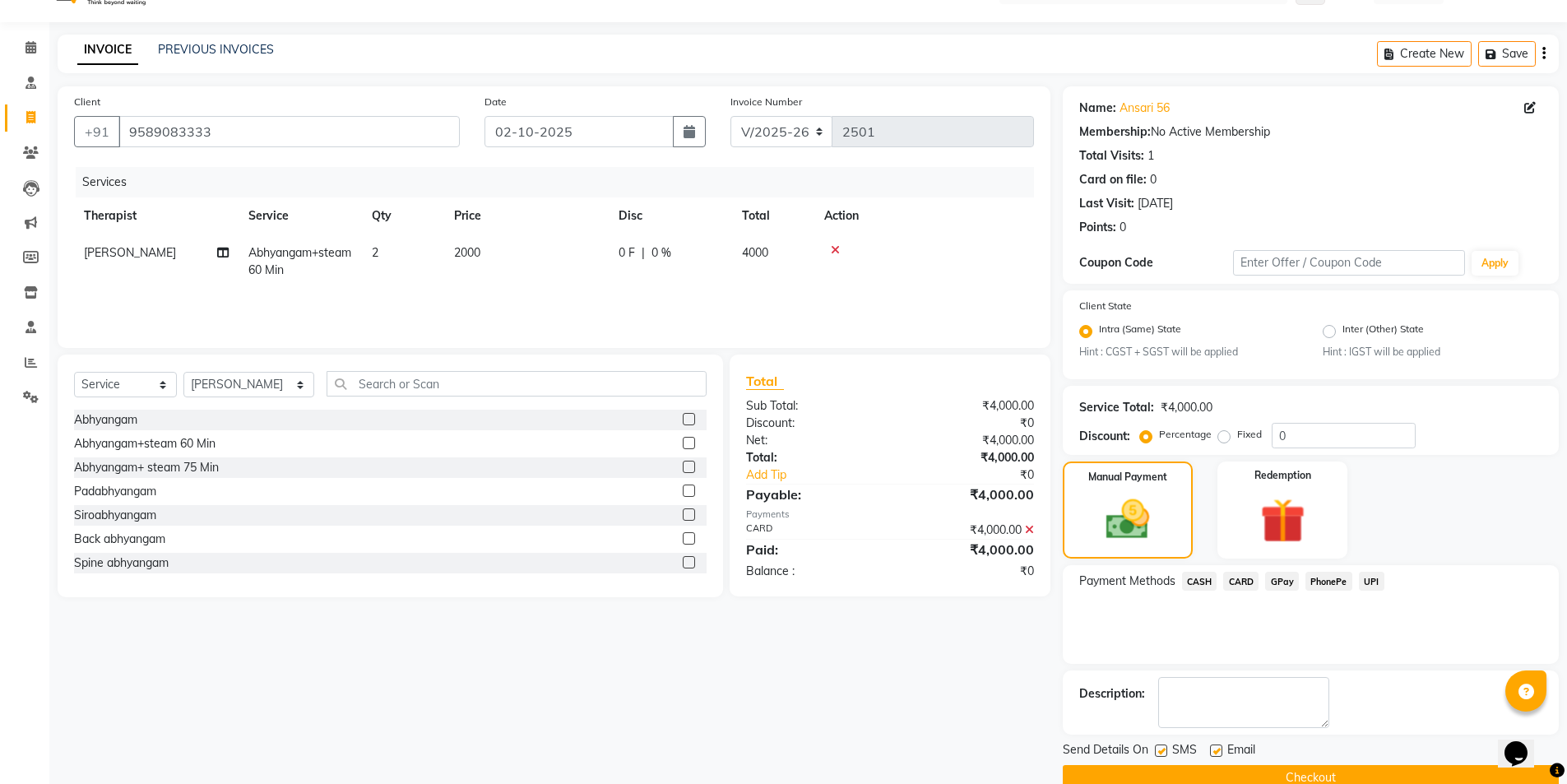
scroll to position [68, 0]
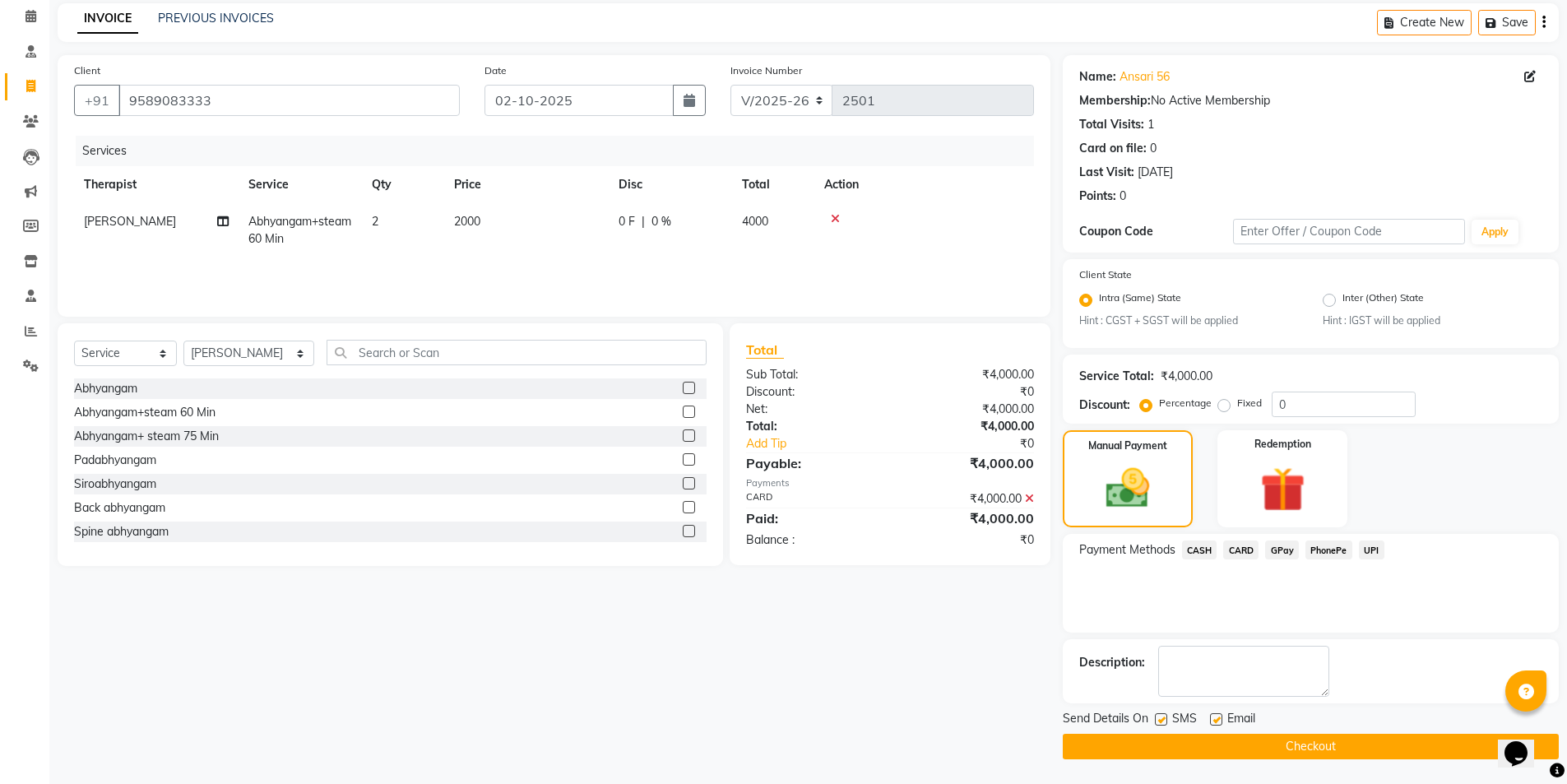
click at [1161, 711] on label at bounding box center [1161, 719] width 13 height 13
click at [1161, 711] on input "checkbox" at bounding box center [1161, 720] width 11 height 11
click at [1184, 711] on button "Checkout" at bounding box center [1311, 746] width 496 height 26
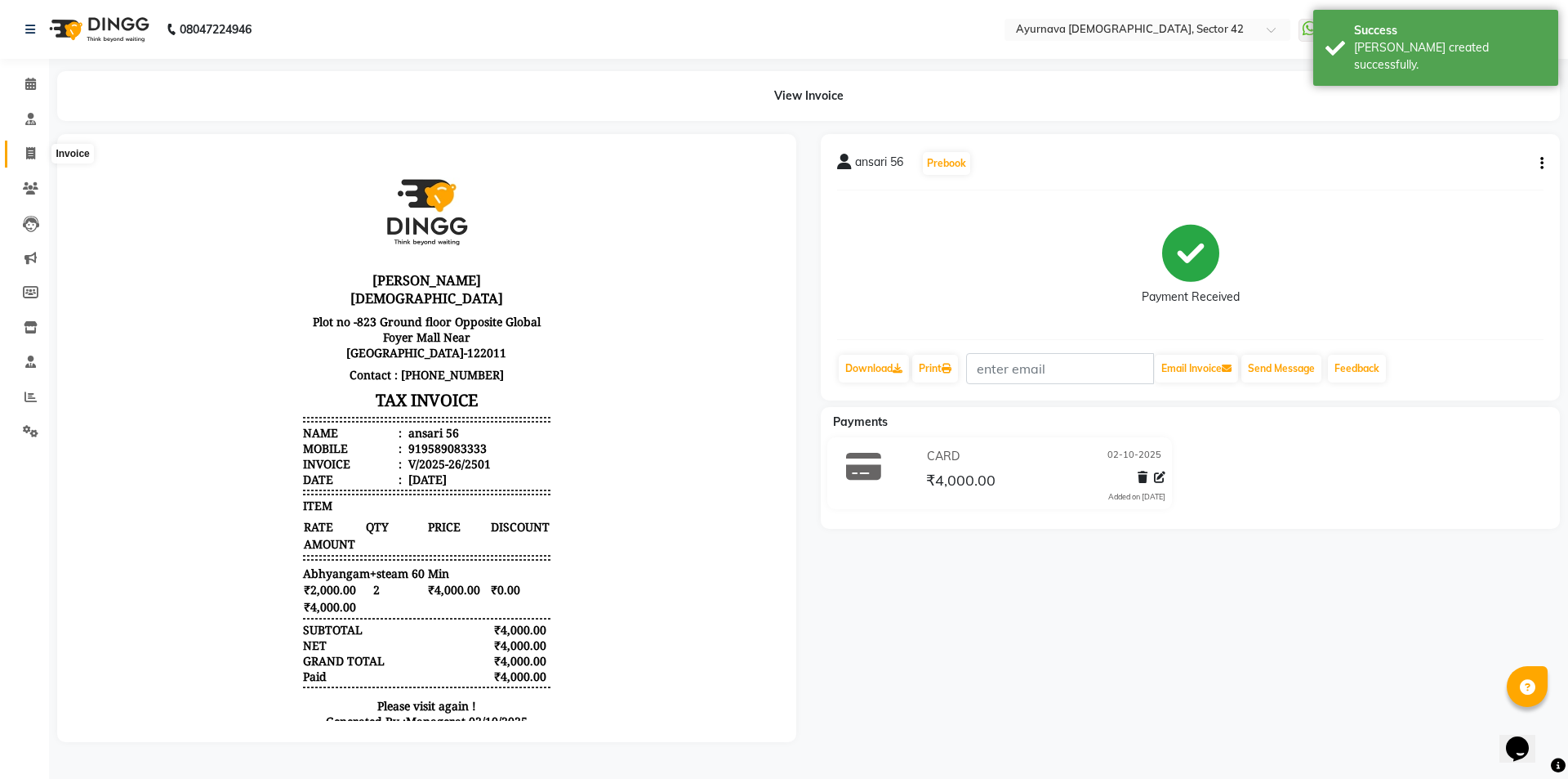
click at [32, 151] on icon at bounding box center [30, 153] width 9 height 12
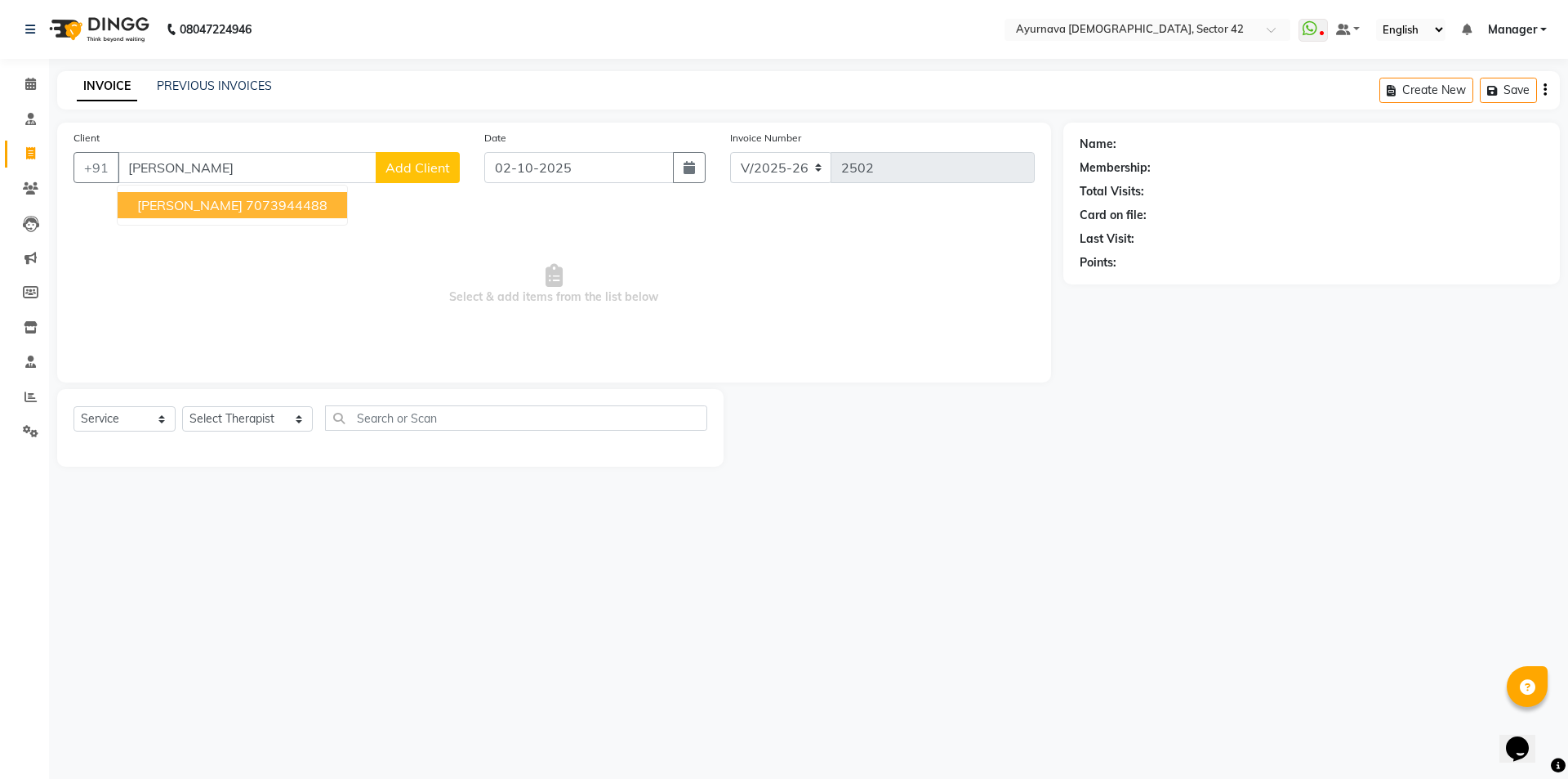
click at [166, 202] on span "[PERSON_NAME]" at bounding box center [190, 205] width 106 height 16
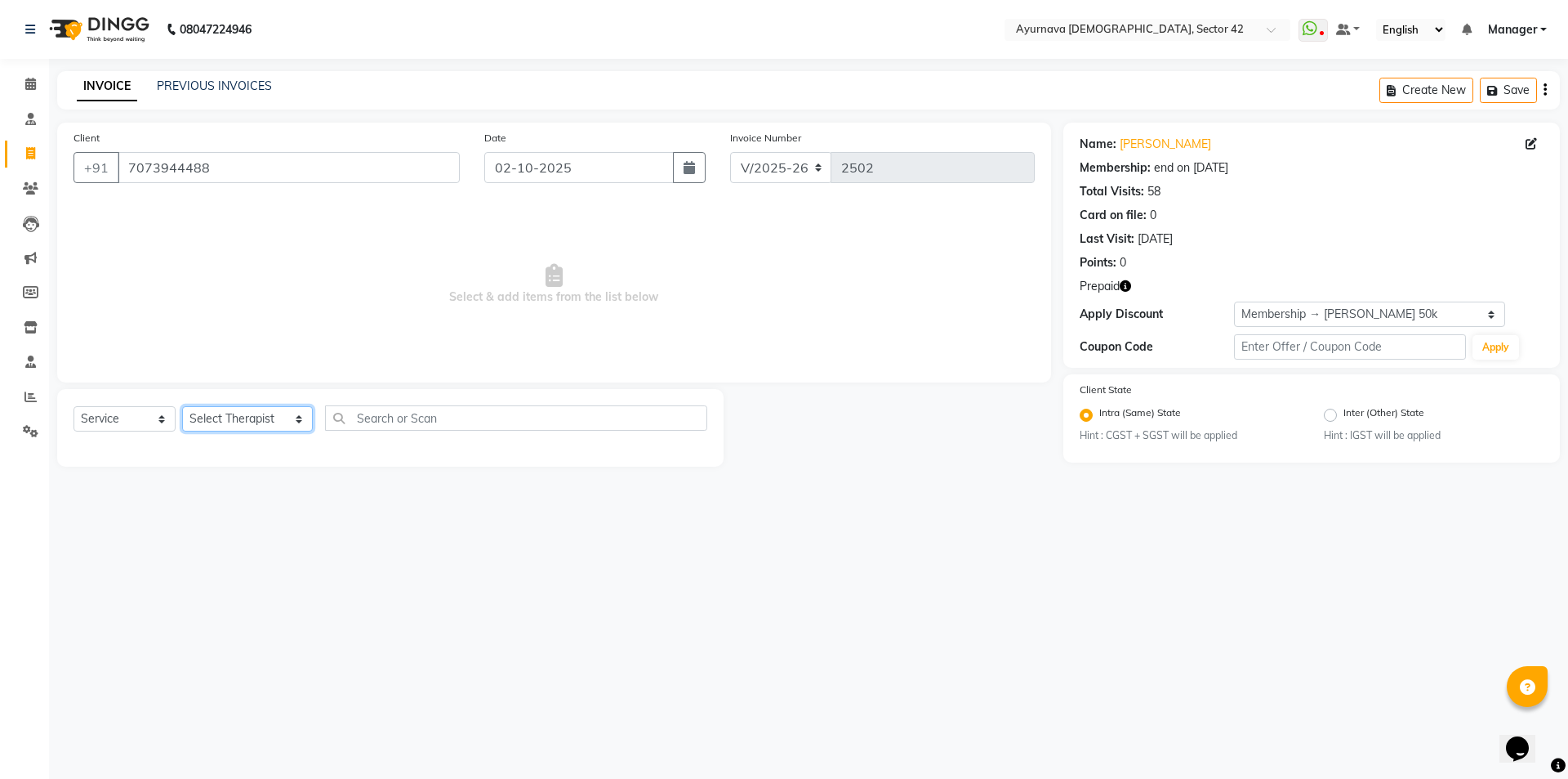
click at [258, 408] on select "Select Therapist [PERSON_NAME] akash [PERSON_NAME] [PERSON_NAME] [PERSON_NAME] …" at bounding box center [247, 419] width 130 height 26
click at [182, 406] on select "Select Therapist [PERSON_NAME] akash [PERSON_NAME] [PERSON_NAME] [PERSON_NAME] …" at bounding box center [247, 419] width 130 height 26
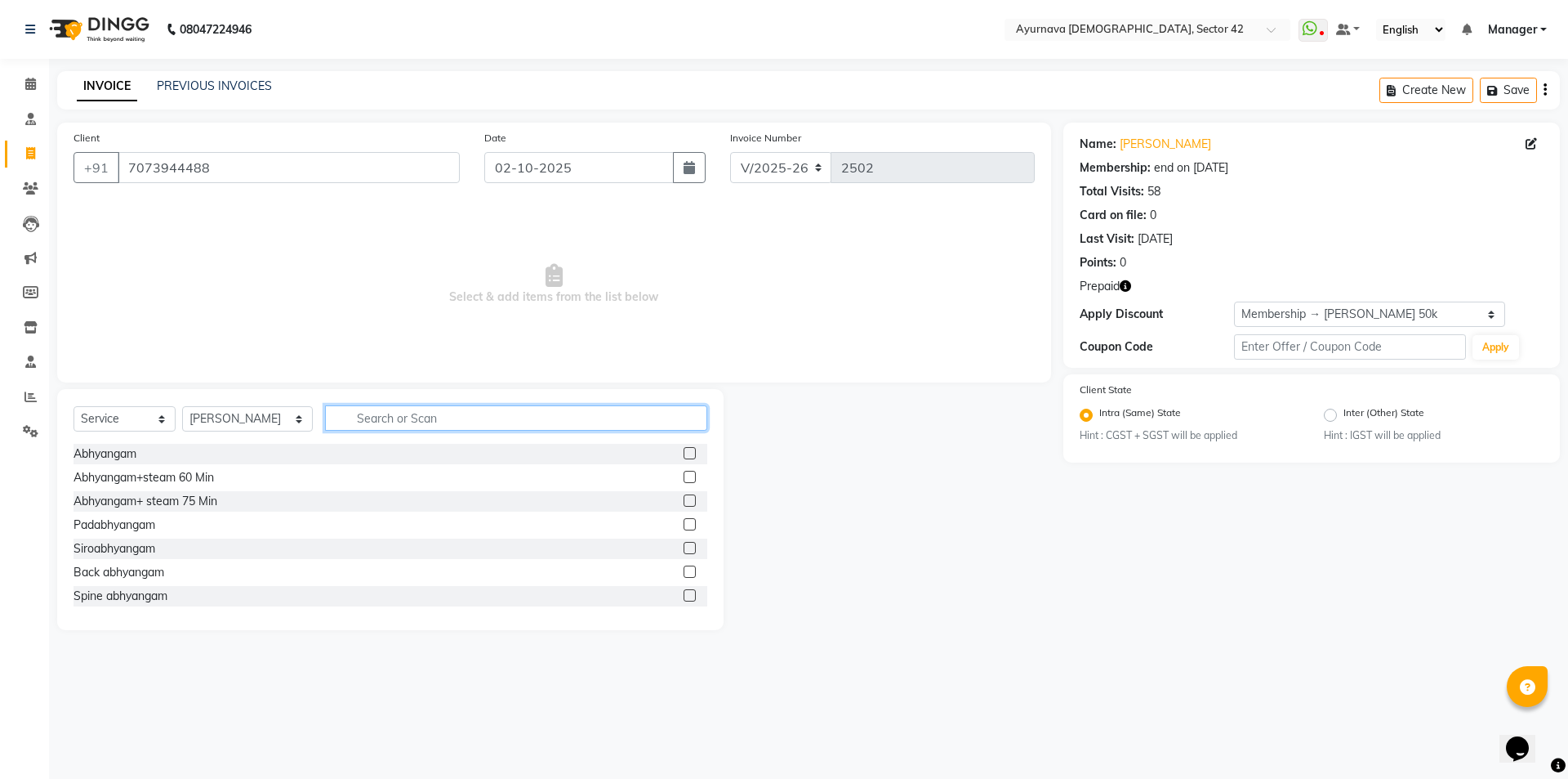
click at [531, 420] on input "text" at bounding box center [515, 418] width 382 height 26
click at [575, 423] on input "text" at bounding box center [515, 418] width 382 height 26
click at [684, 500] on label at bounding box center [690, 500] width 12 height 12
click at [684, 500] on input "checkbox" at bounding box center [689, 501] width 11 height 11
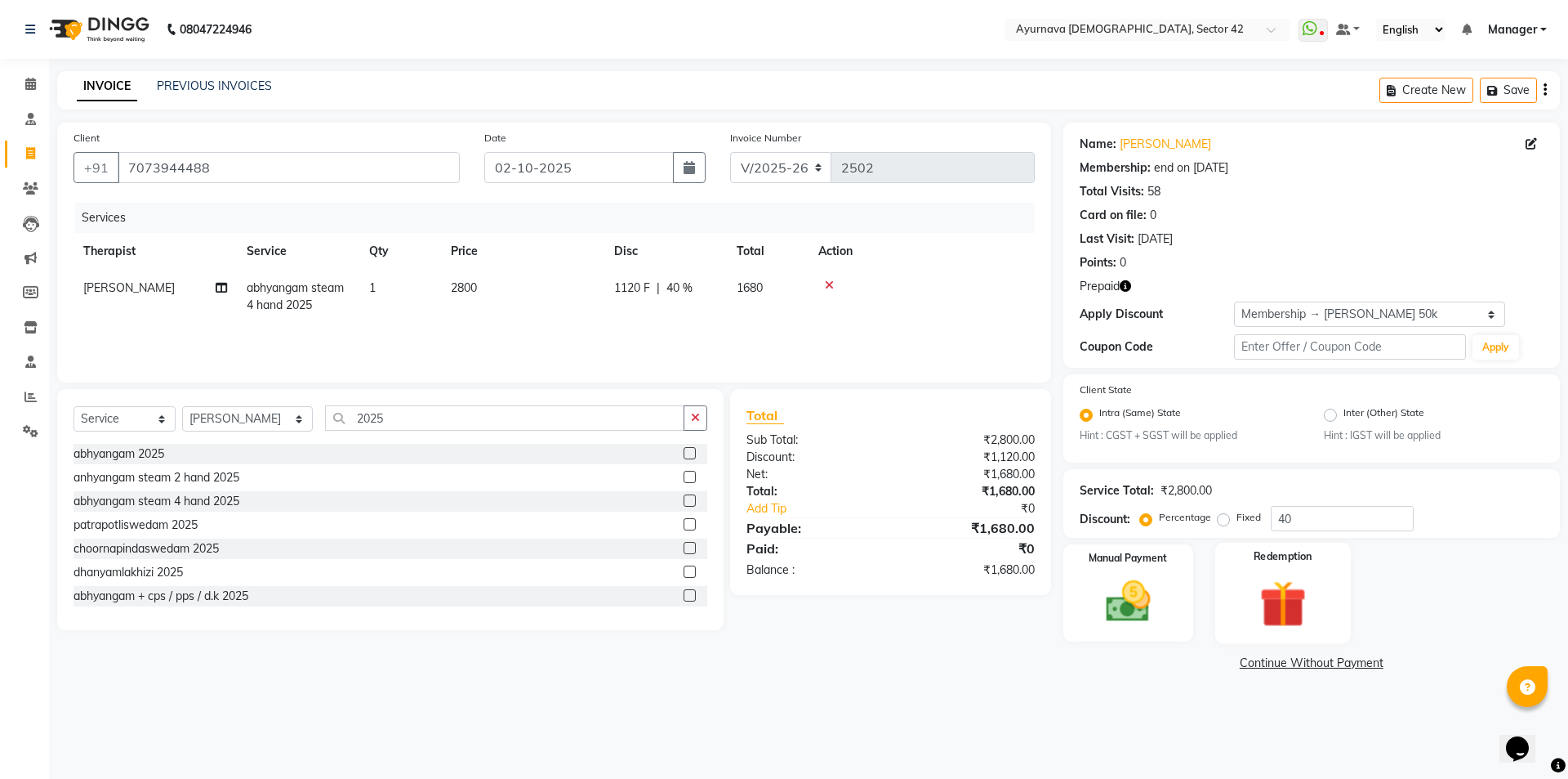
click at [1261, 578] on img at bounding box center [1282, 603] width 76 height 58
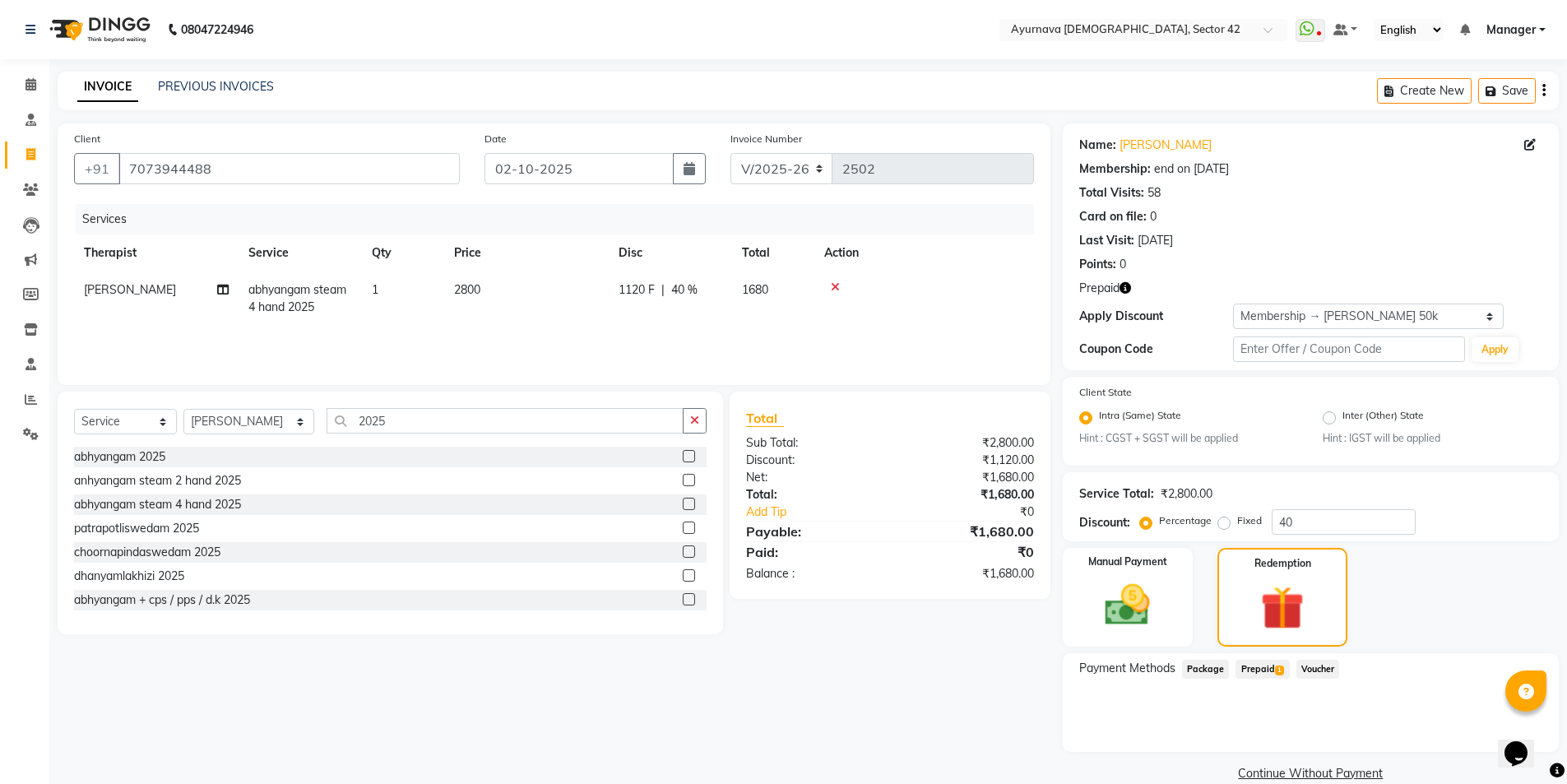
click at [1268, 665] on span "Prepaid 1" at bounding box center [1262, 668] width 54 height 19
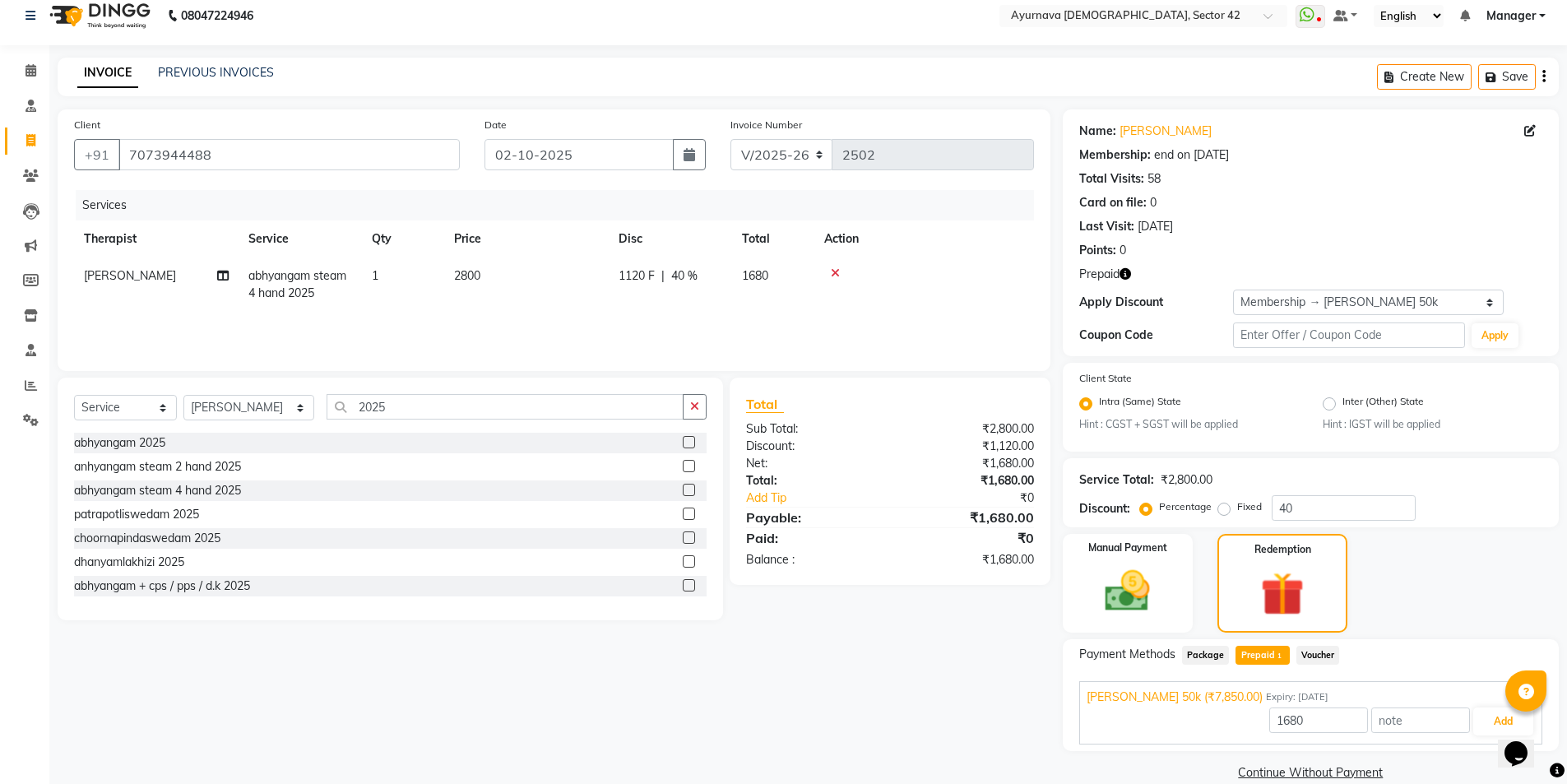
scroll to position [39, 0]
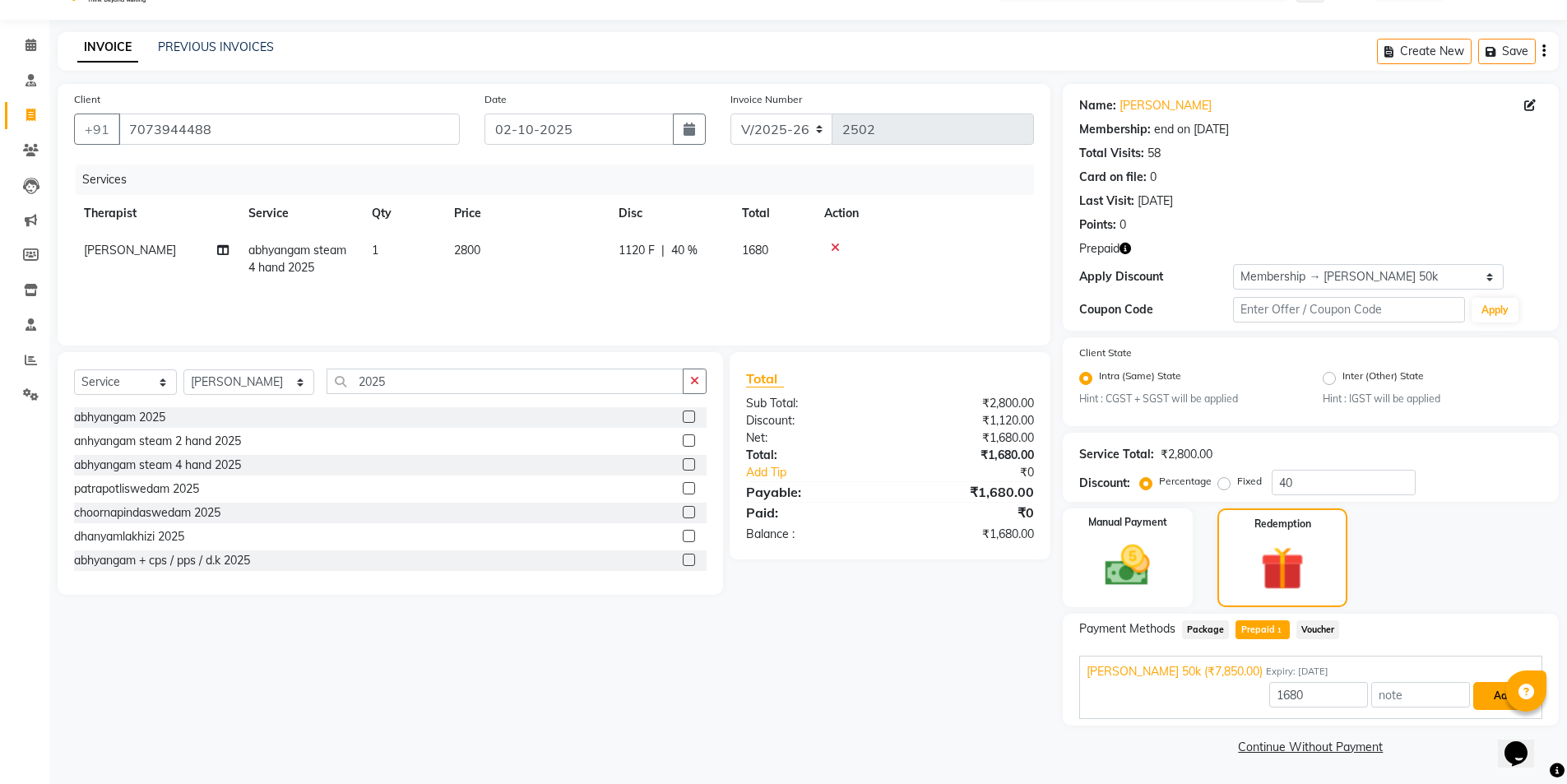
click at [1435, 694] on button "Add" at bounding box center [1503, 695] width 60 height 28
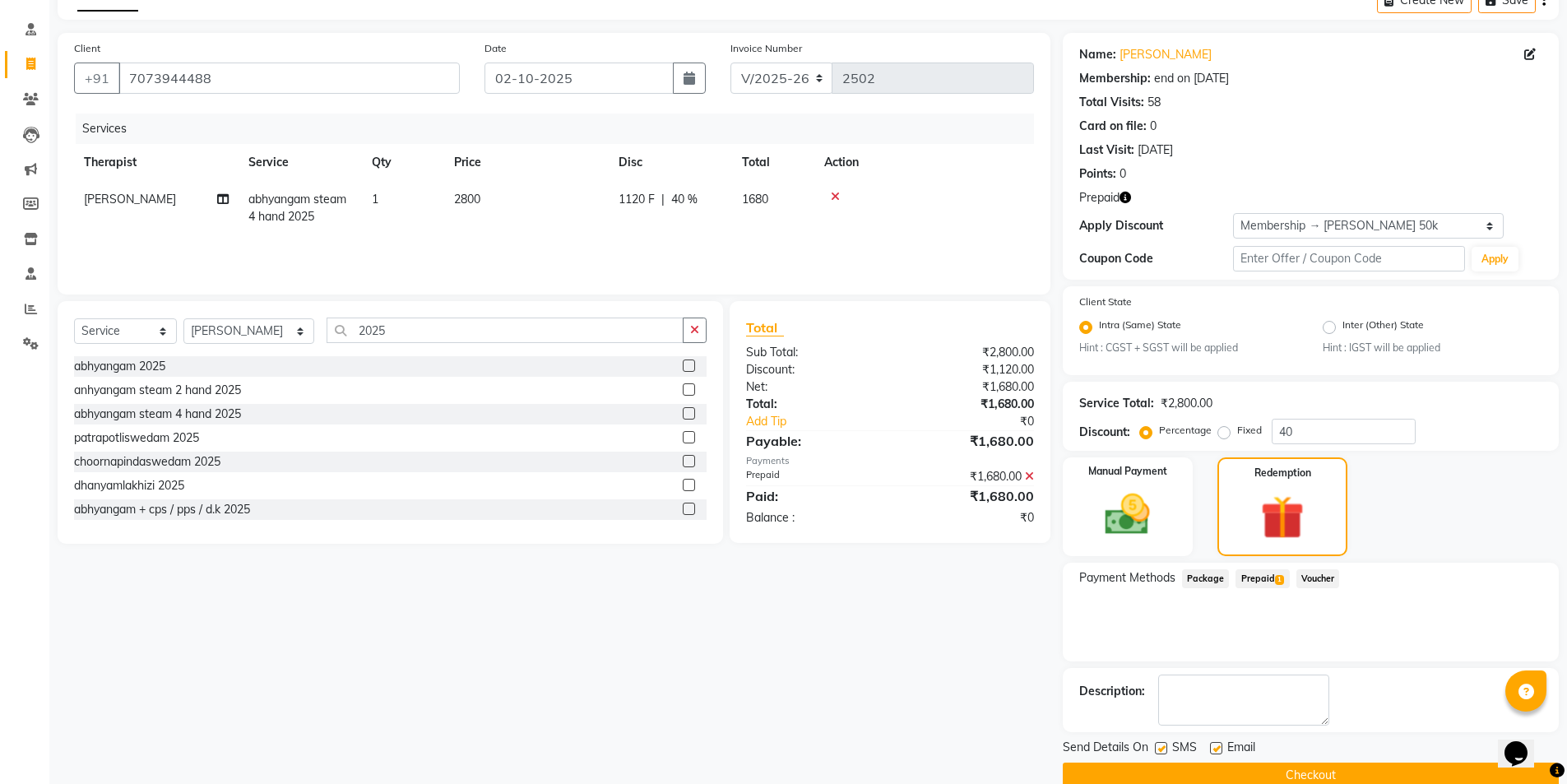
scroll to position [120, 0]
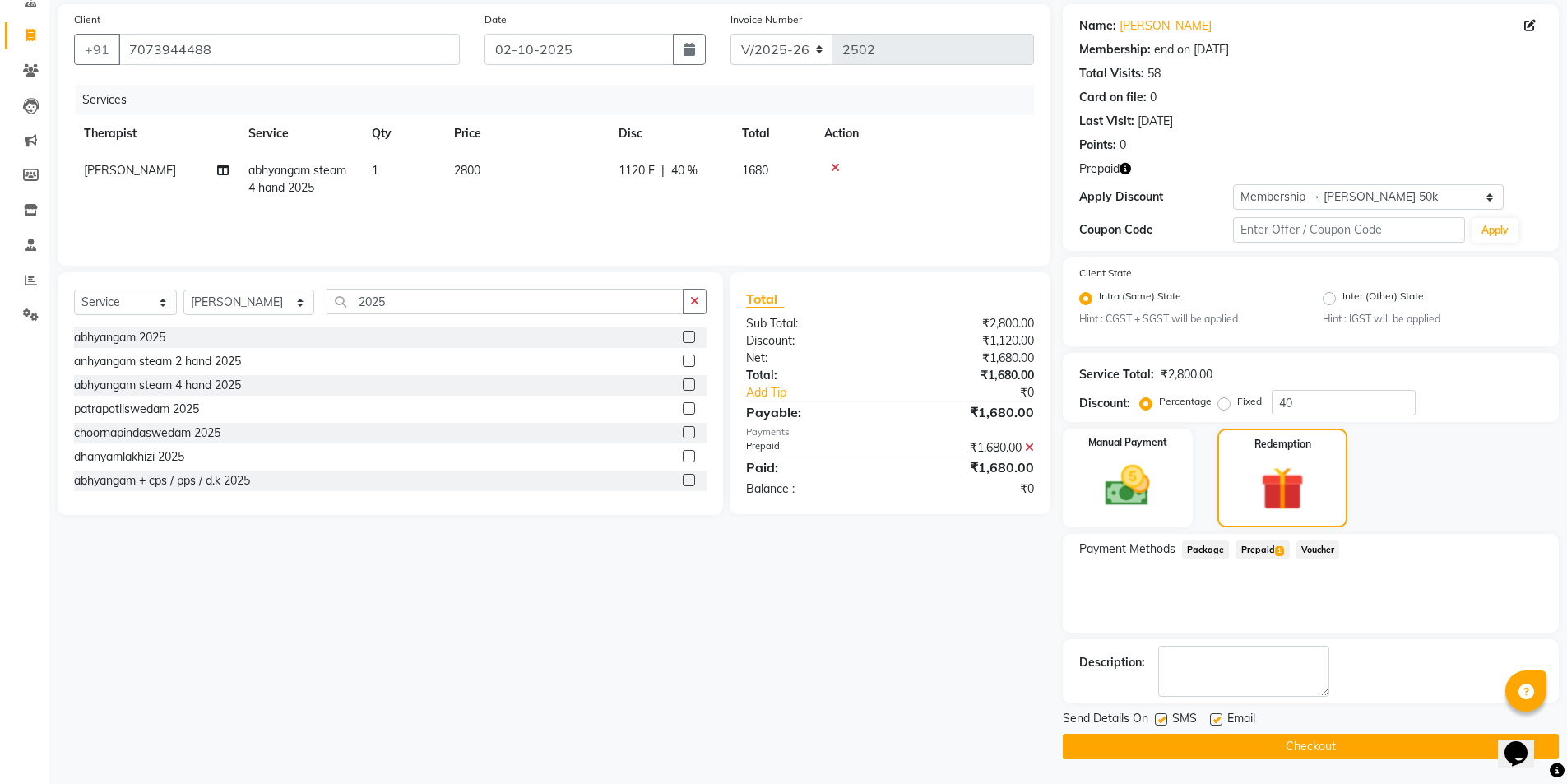
click at [1161, 711] on label at bounding box center [1161, 719] width 13 height 13
click at [1161, 711] on input "checkbox" at bounding box center [1161, 720] width 11 height 11
click at [1159, 711] on button "Checkout" at bounding box center [1311, 746] width 496 height 26
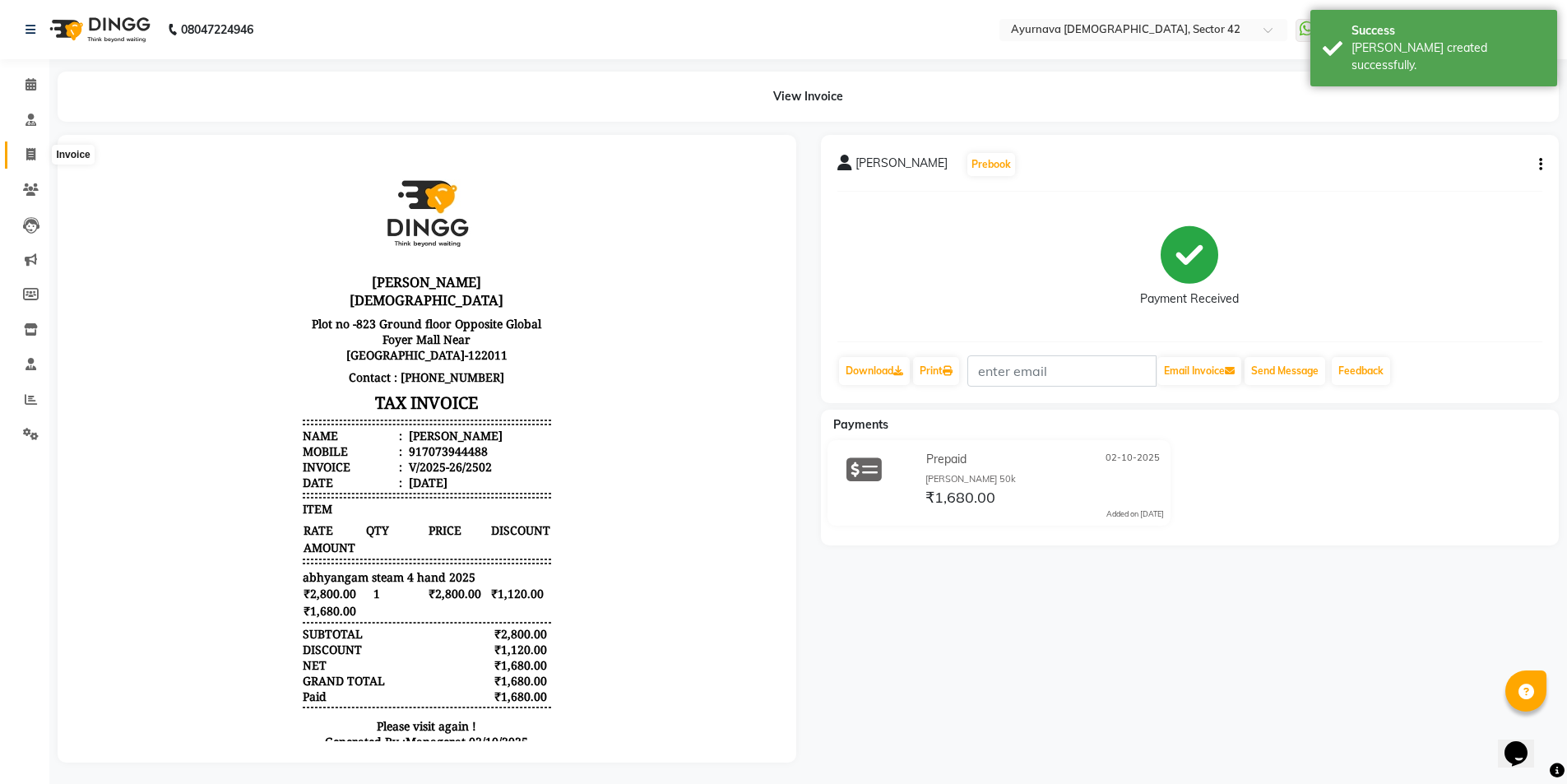
click at [31, 156] on icon at bounding box center [30, 154] width 9 height 13
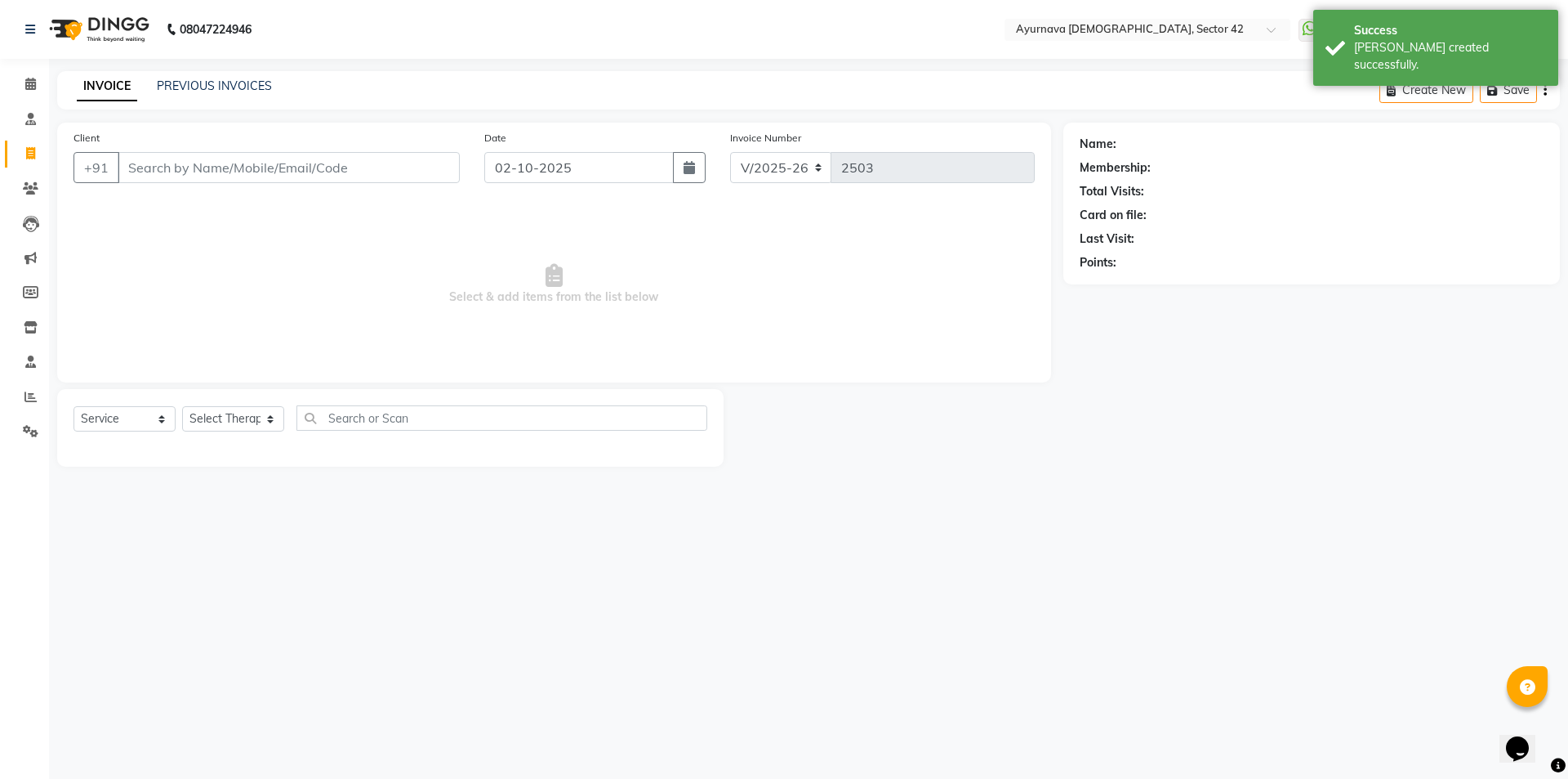
click at [186, 166] on input "Client" at bounding box center [289, 167] width 342 height 31
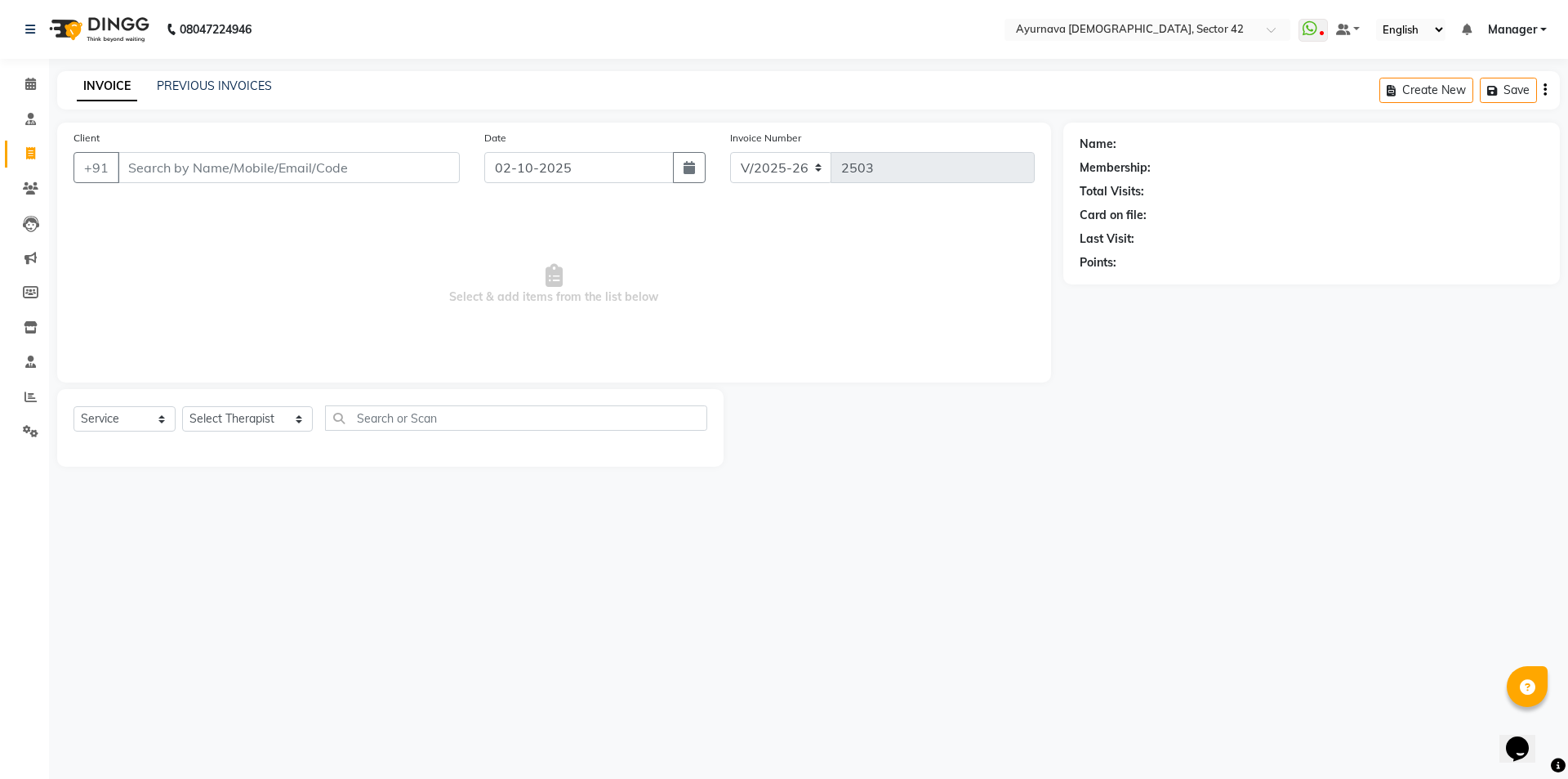
click at [133, 154] on input "Client" at bounding box center [289, 167] width 342 height 31
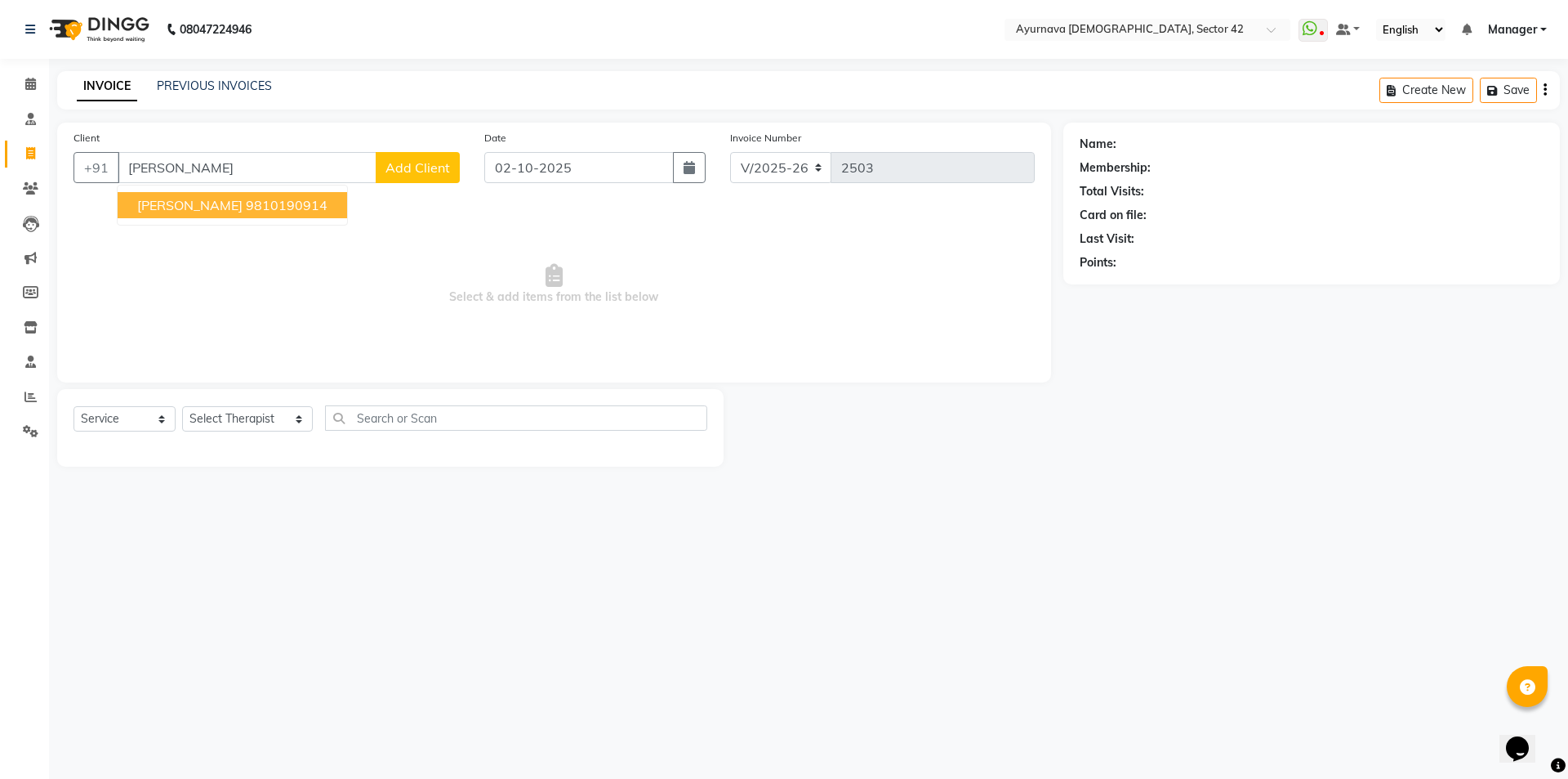
click at [153, 201] on span "[PERSON_NAME]" at bounding box center [190, 205] width 106 height 16
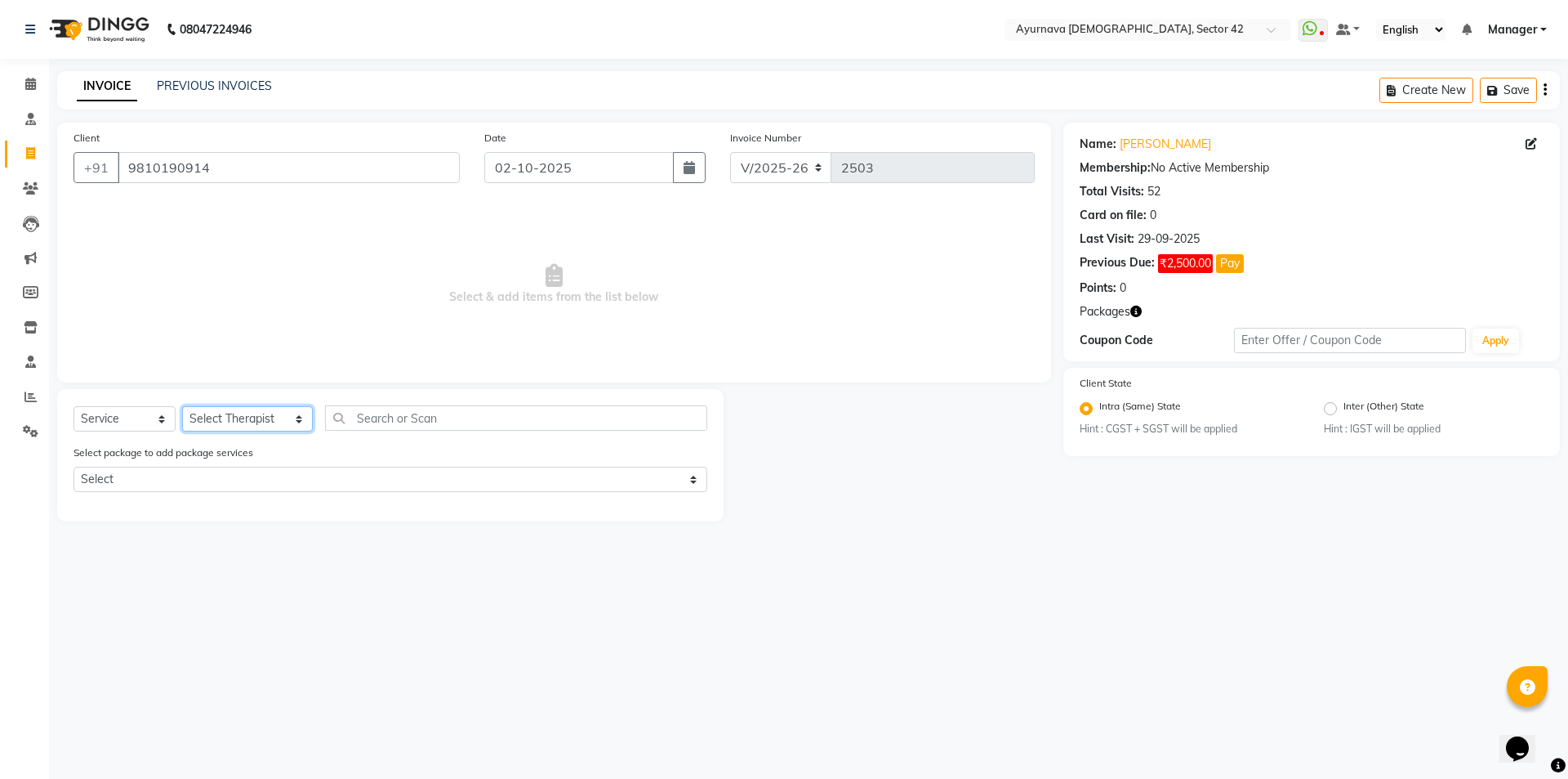
click at [212, 411] on select "Select Therapist [PERSON_NAME] akash [PERSON_NAME] [PERSON_NAME] [PERSON_NAME] …" at bounding box center [247, 419] width 130 height 26
click at [182, 406] on select "Select Therapist [PERSON_NAME] akash [PERSON_NAME] [PERSON_NAME] [PERSON_NAME] …" at bounding box center [247, 419] width 130 height 26
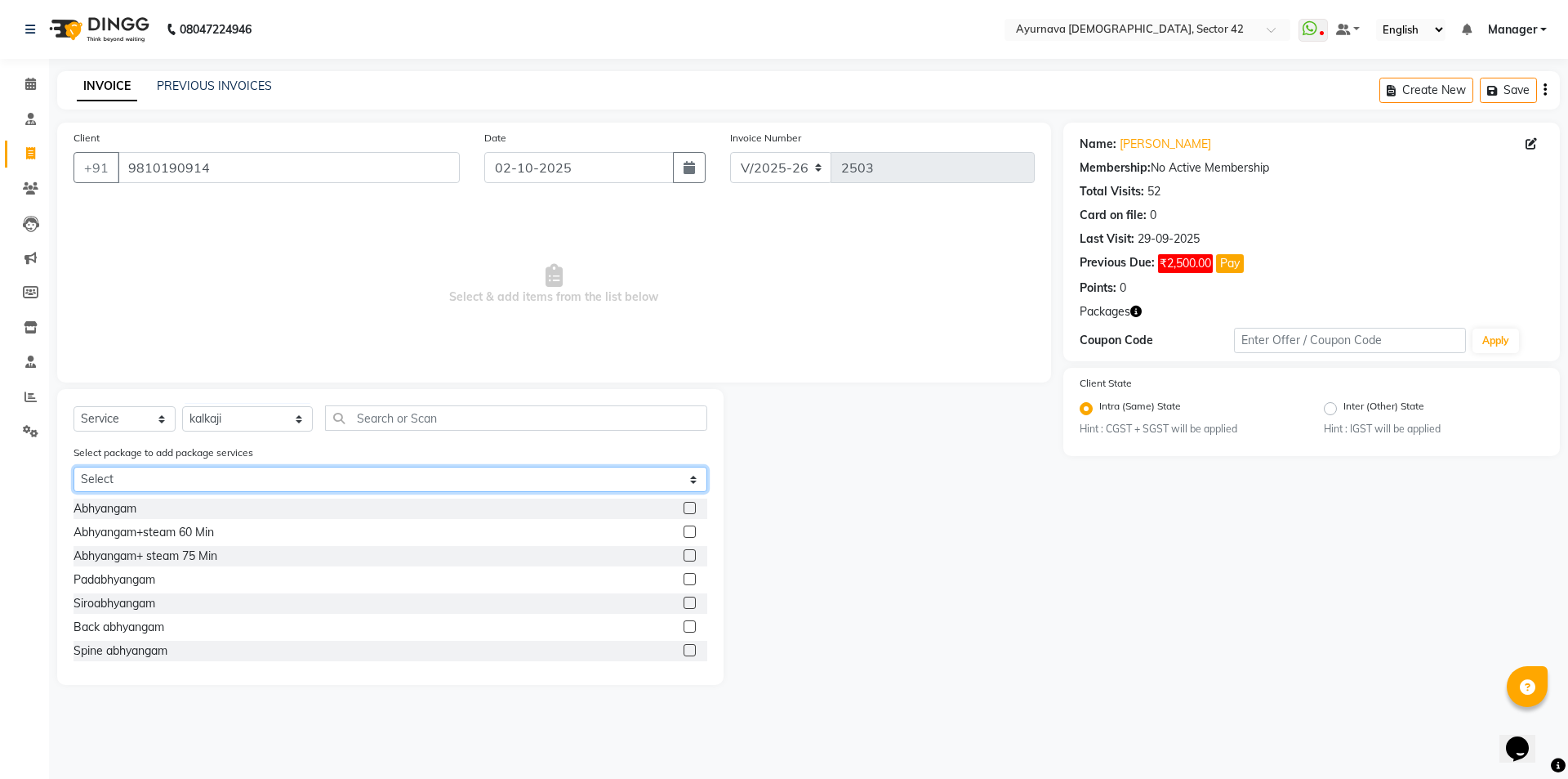
click at [242, 469] on select "Select [PERSON_NAME] [PERSON_NAME]" at bounding box center [390, 479] width 634 height 26
click at [74, 467] on select "Select [PERSON_NAME] [PERSON_NAME]" at bounding box center [390, 479] width 634 height 26
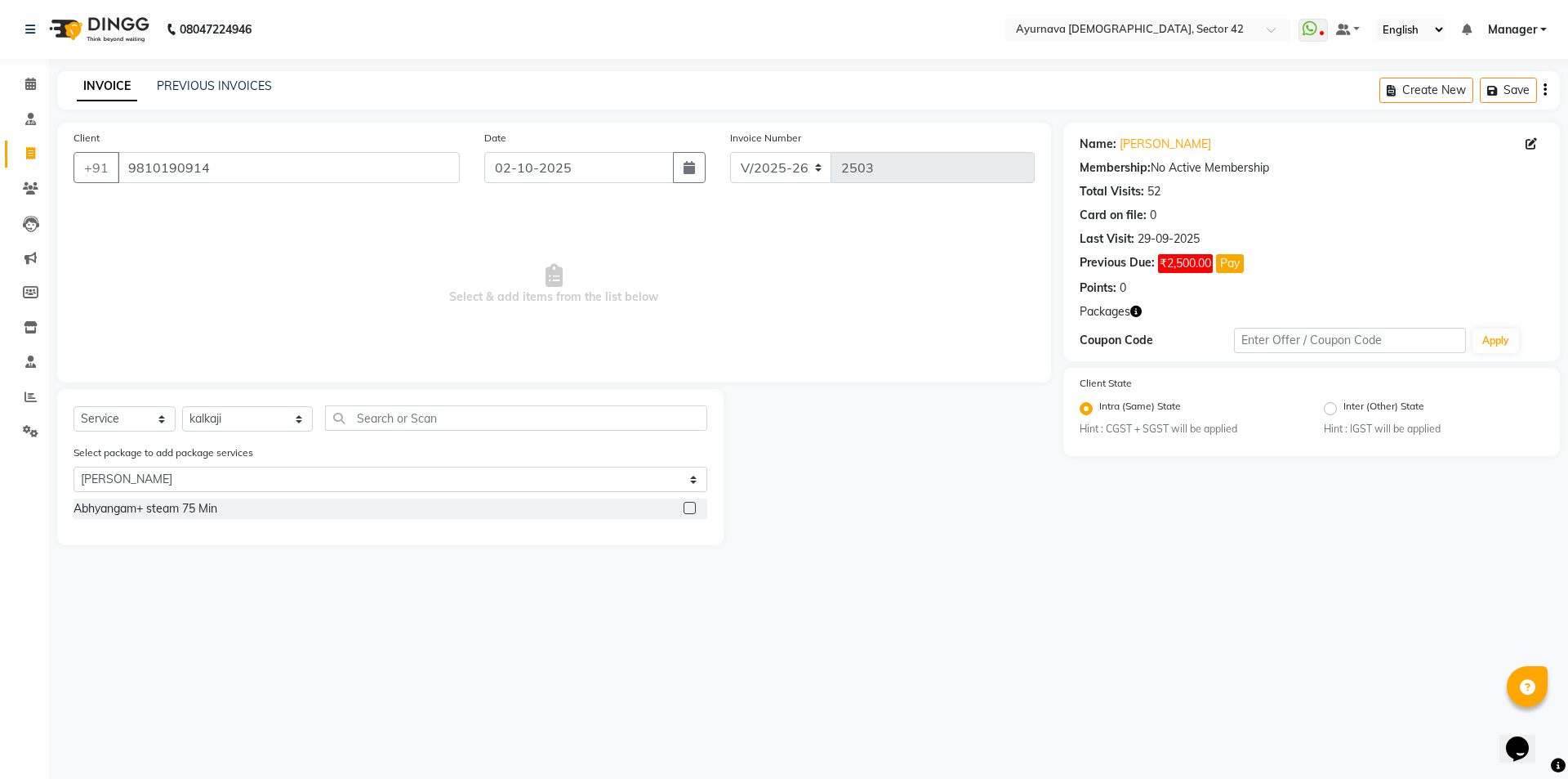
click at [691, 508] on label at bounding box center [690, 508] width 12 height 12
click at [691, 508] on input "checkbox" at bounding box center [689, 508] width 11 height 11
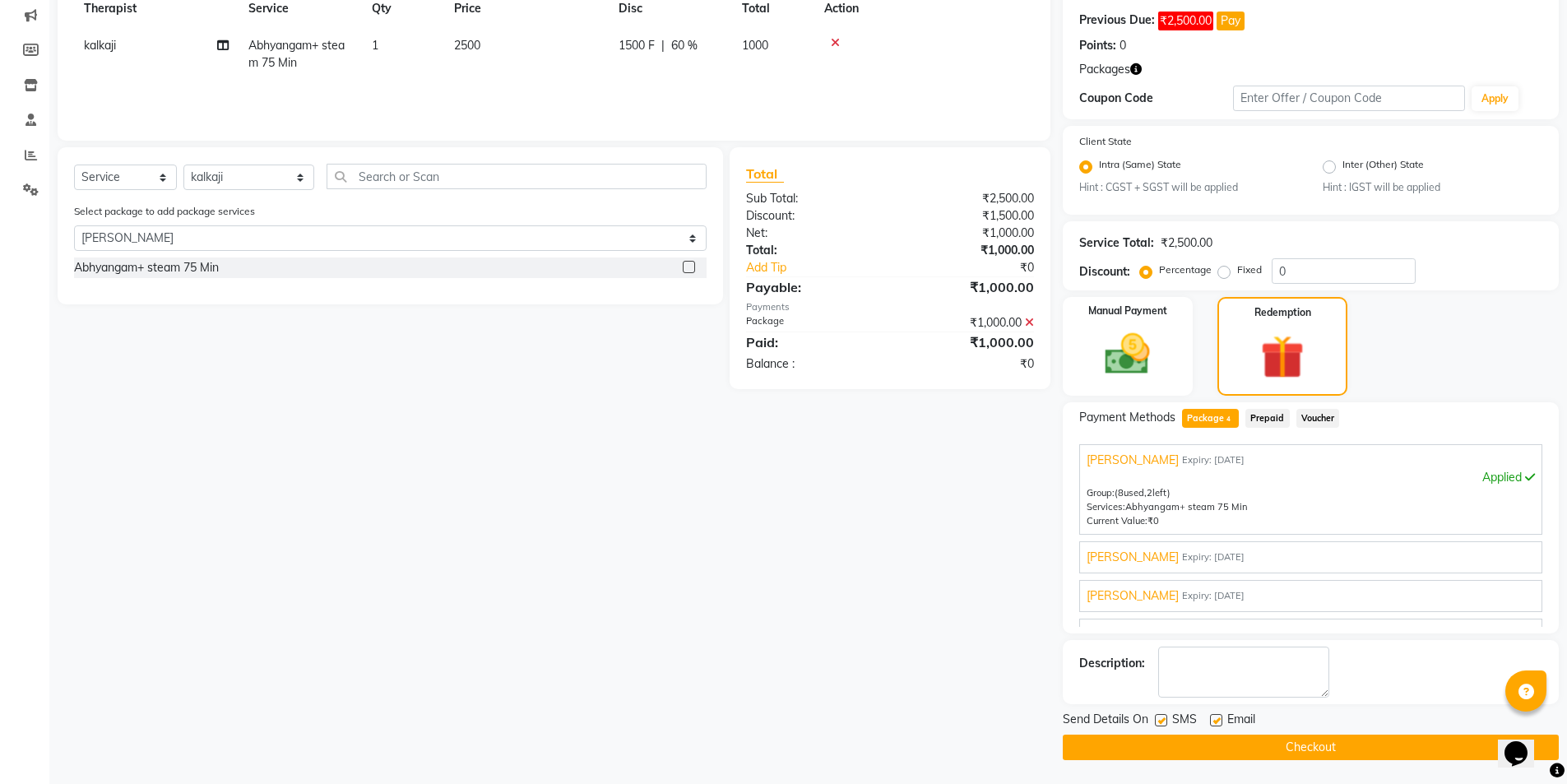
scroll to position [245, 0]
click at [1163, 711] on label at bounding box center [1161, 719] width 13 height 13
click at [1163, 711] on input "checkbox" at bounding box center [1161, 720] width 11 height 11
click at [1177, 711] on button "Checkout" at bounding box center [1311, 746] width 496 height 26
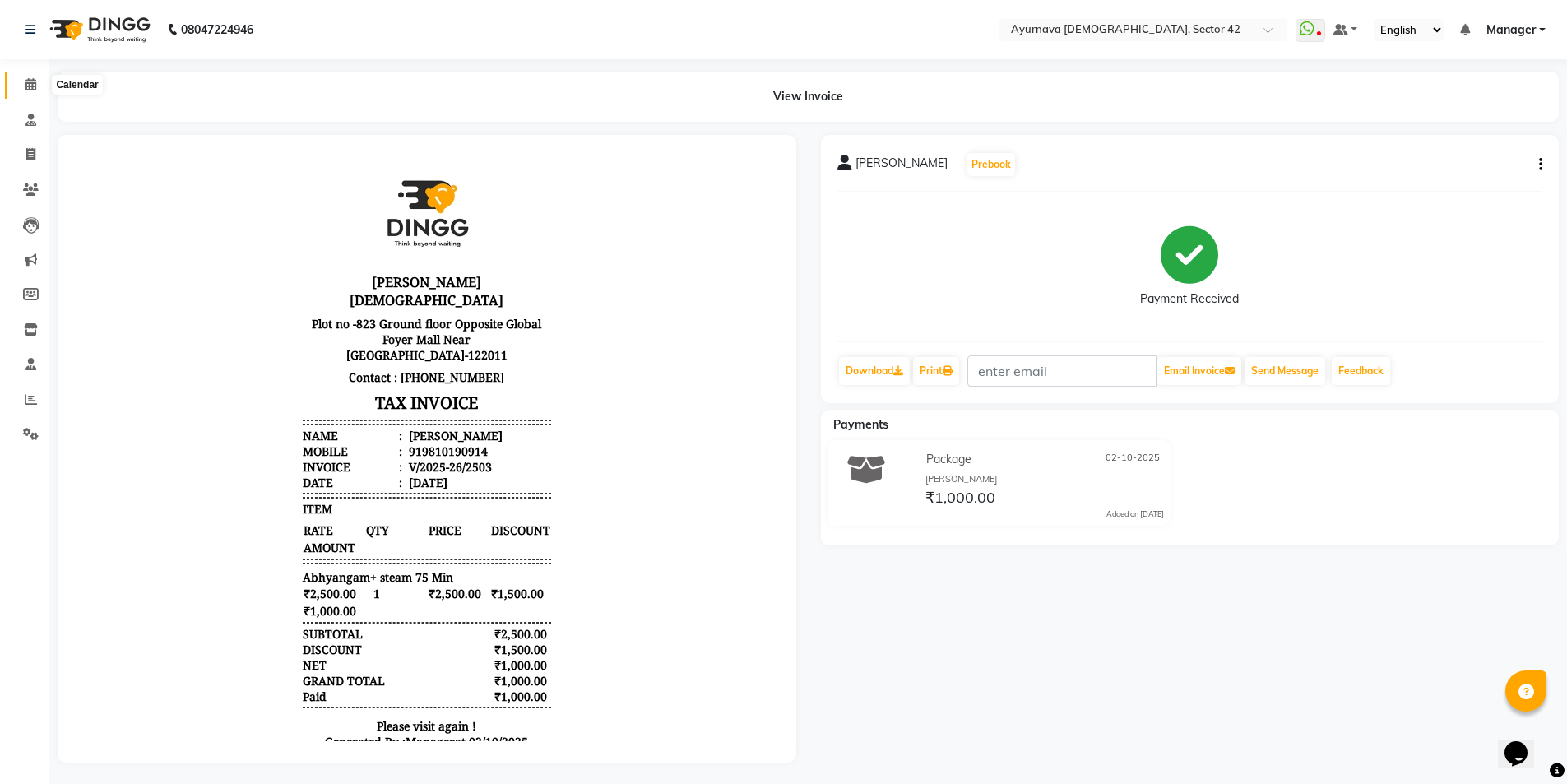
click at [27, 86] on icon at bounding box center [31, 84] width 11 height 13
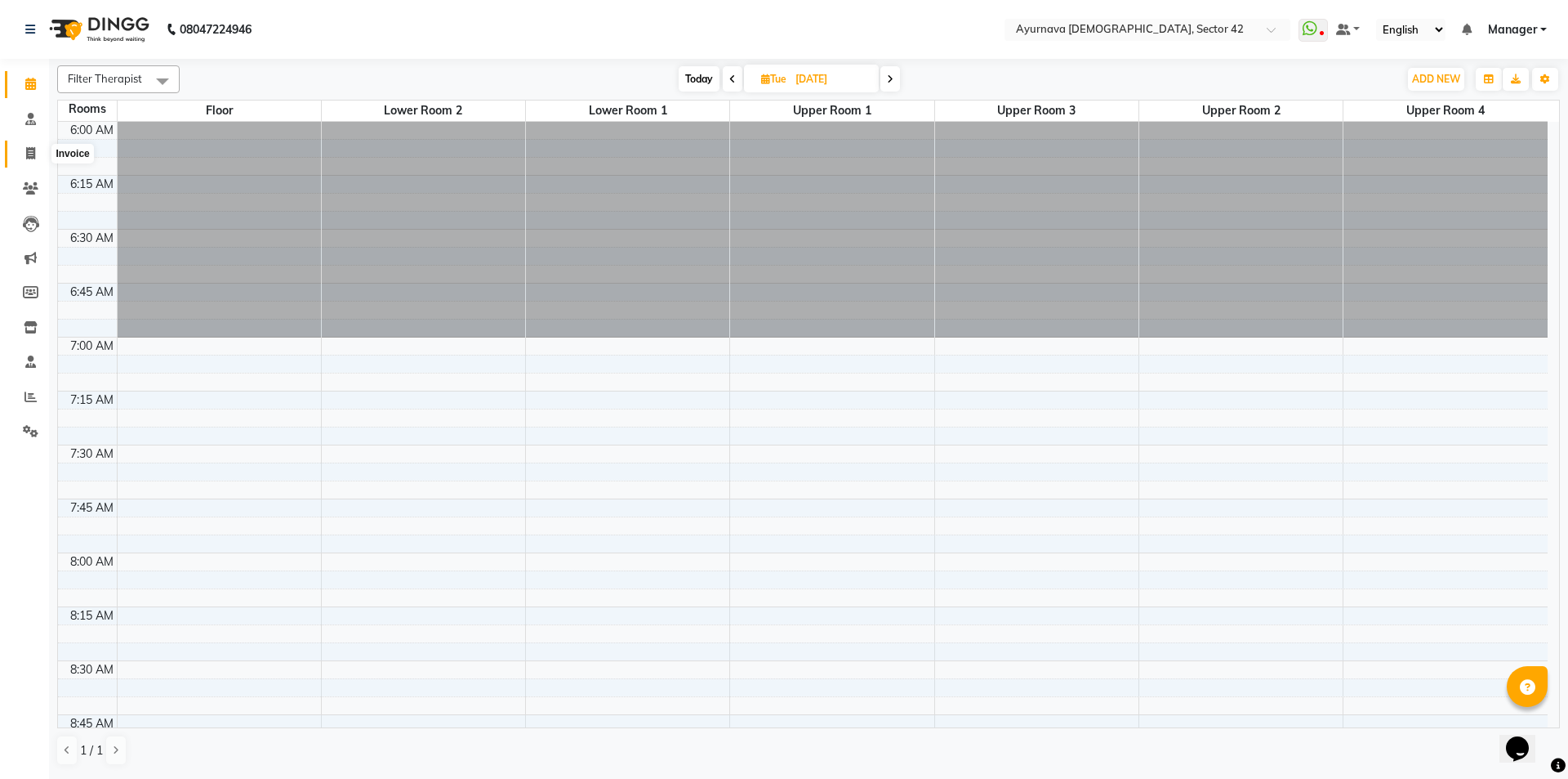
click at [31, 151] on icon at bounding box center [30, 153] width 9 height 12
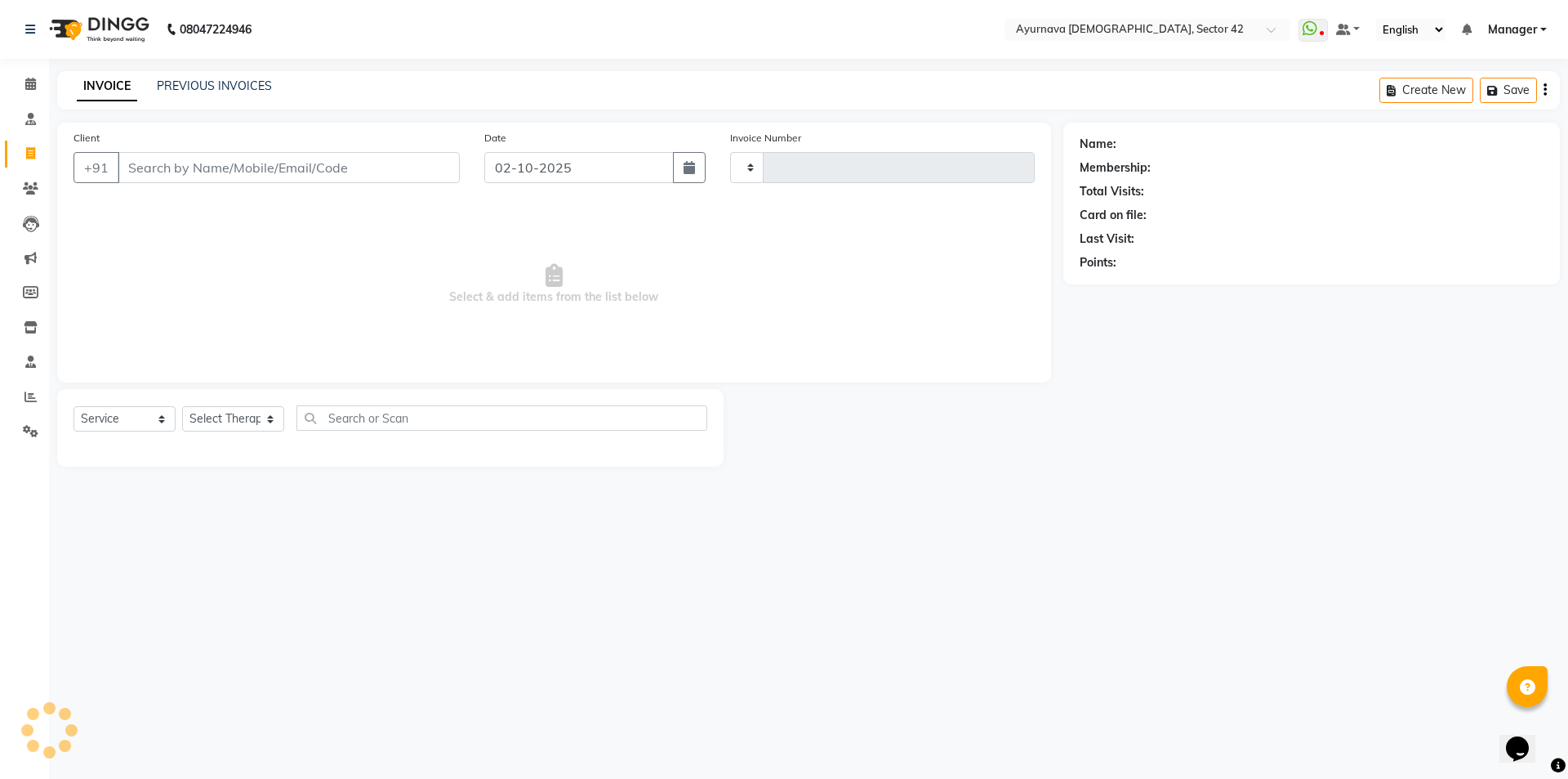
click at [143, 161] on input "Client" at bounding box center [289, 167] width 342 height 31
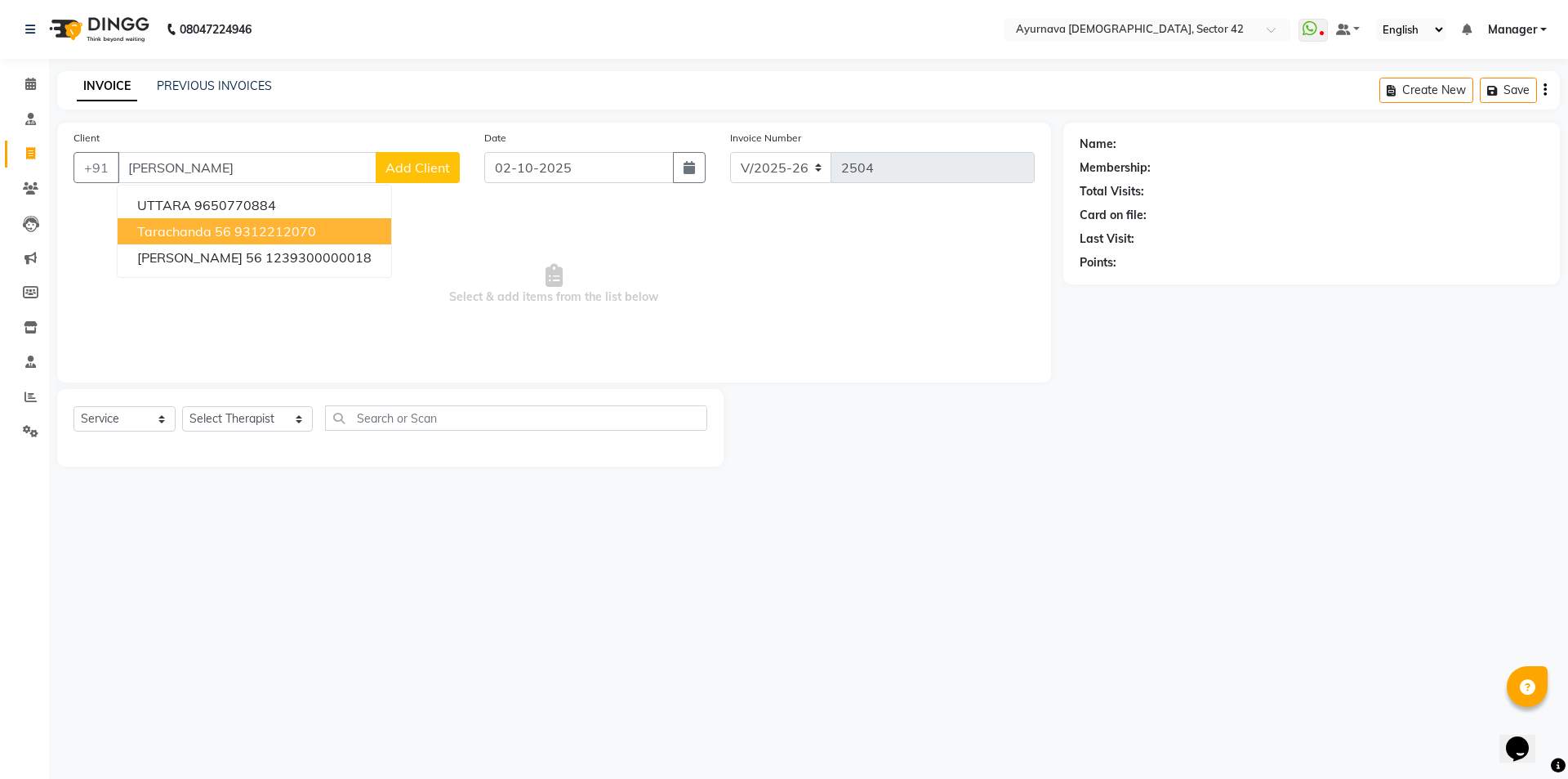
click at [208, 232] on span "Tarachanda 56" at bounding box center [184, 231] width 94 height 16
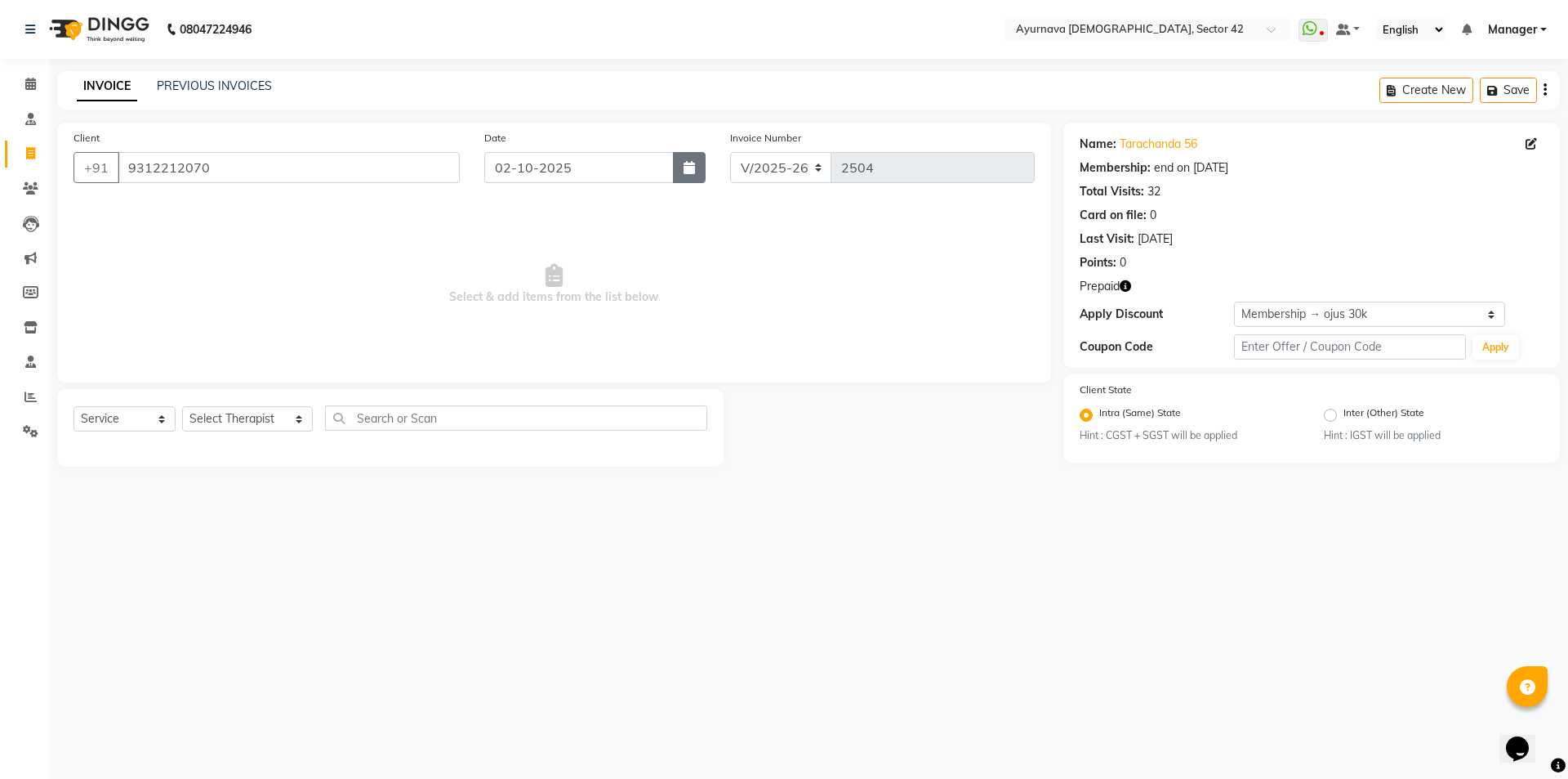
click at [696, 166] on button "button" at bounding box center [689, 167] width 33 height 31
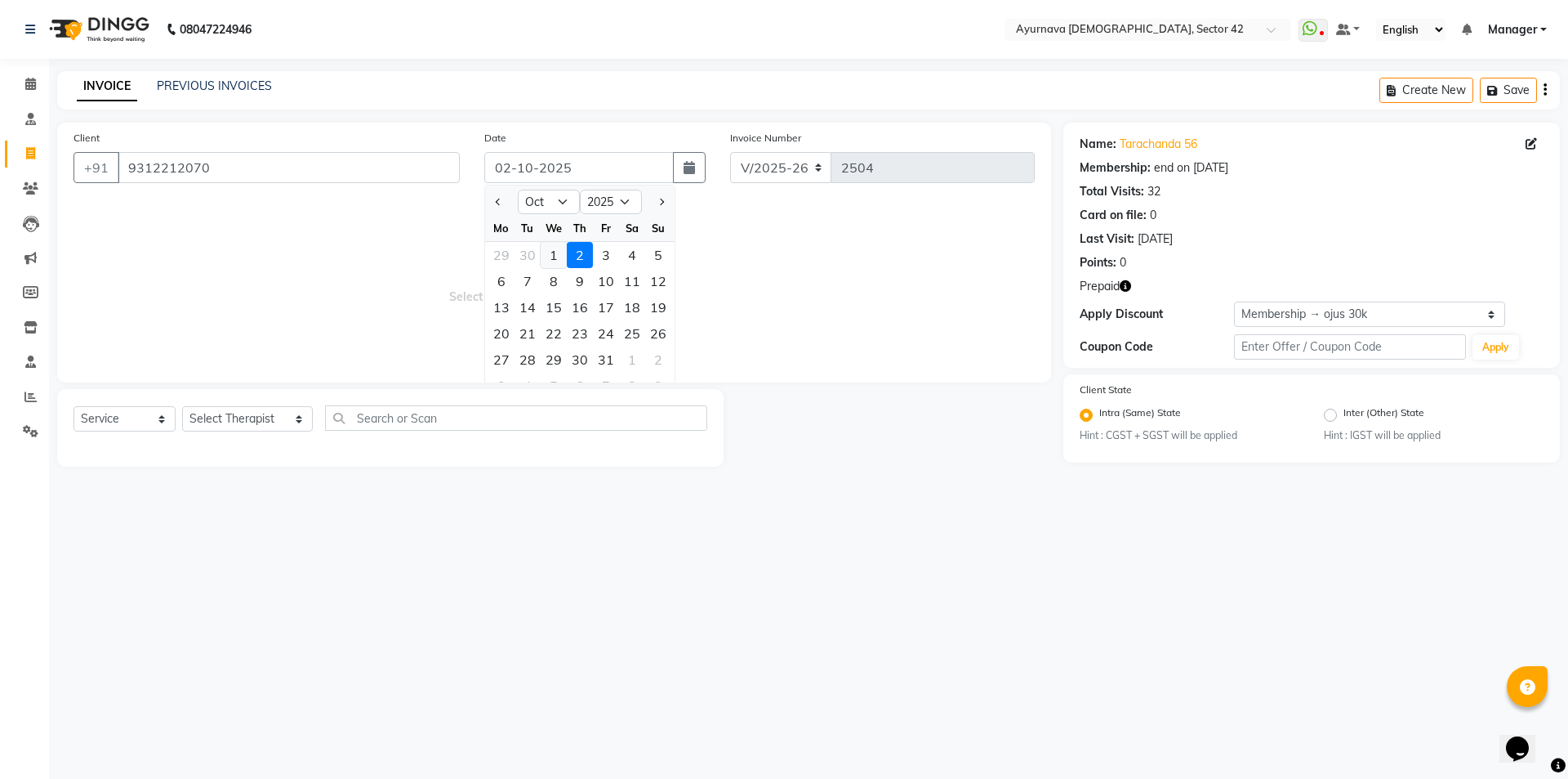
click at [552, 252] on div "1" at bounding box center [553, 255] width 26 height 26
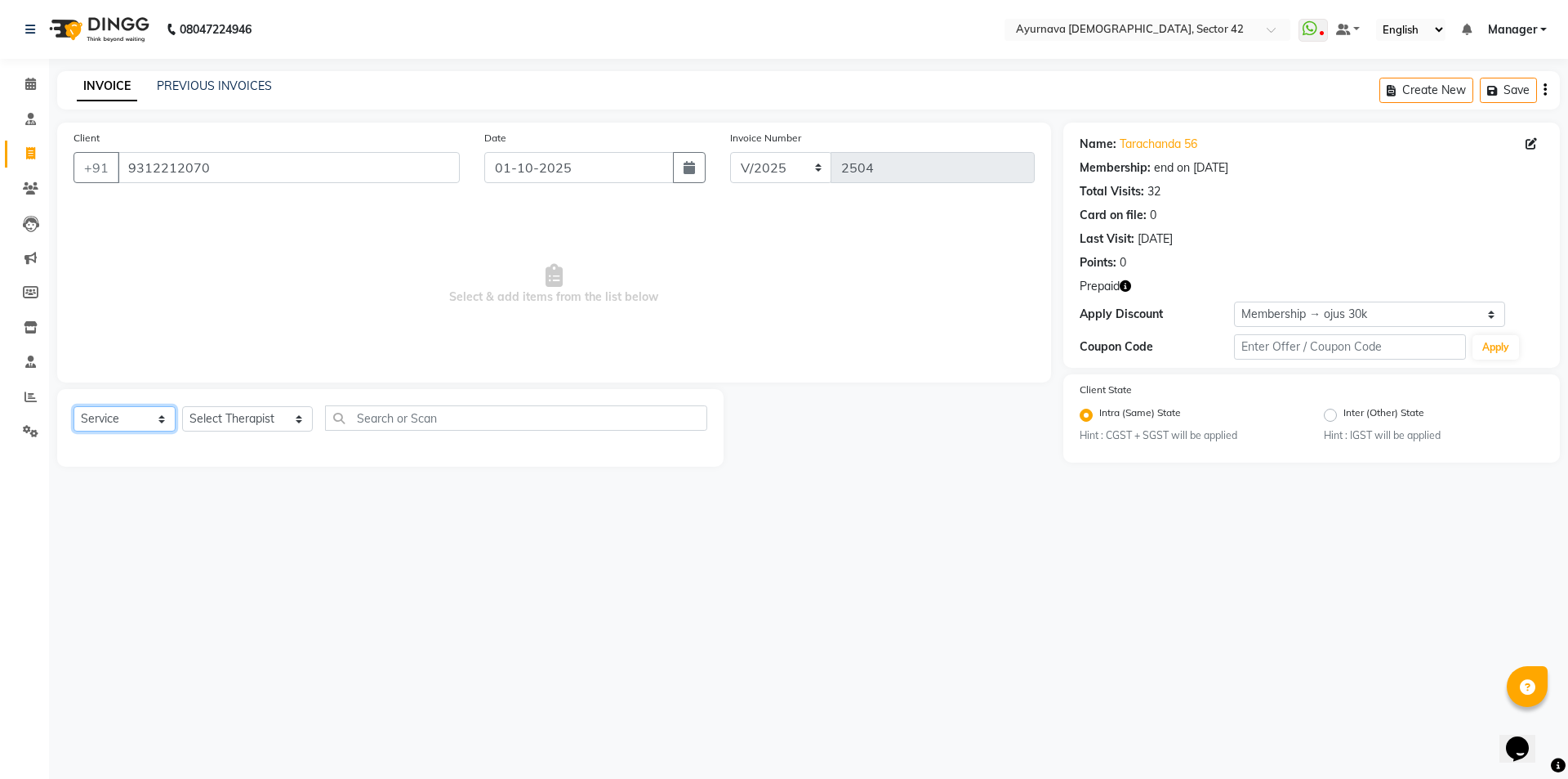
click at [113, 421] on select "Select Service Product Membership Package Voucher Prepaid Gift Card" at bounding box center [124, 419] width 102 height 26
click at [74, 406] on select "Select Service Product Membership Package Voucher Prepaid Gift Card" at bounding box center [124, 419] width 102 height 26
click at [230, 423] on select "Select Therapist [PERSON_NAME] akash [PERSON_NAME] [PERSON_NAME] [PERSON_NAME] …" at bounding box center [247, 419] width 130 height 26
click at [182, 406] on select "Select Therapist [PERSON_NAME] akash [PERSON_NAME] [PERSON_NAME] [PERSON_NAME] …" at bounding box center [247, 419] width 130 height 26
click at [110, 422] on select "Select Service Product Membership Package Voucher Prepaid Gift Card" at bounding box center [124, 419] width 102 height 26
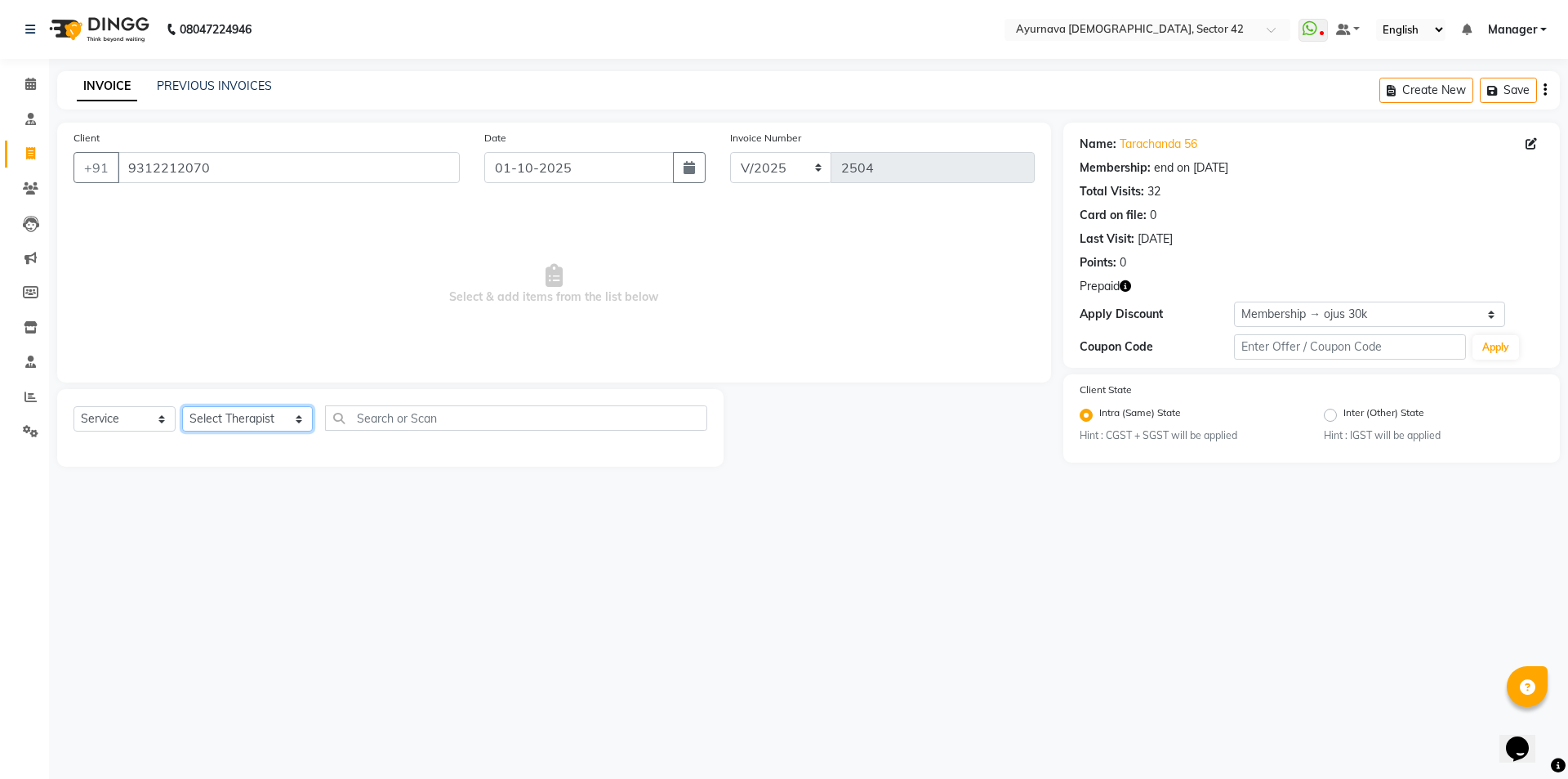
click at [226, 418] on select "Select Therapist [PERSON_NAME] akash [PERSON_NAME] [PERSON_NAME] [PERSON_NAME] …" at bounding box center [247, 419] width 130 height 26
click at [182, 406] on select "Select Therapist [PERSON_NAME] akash [PERSON_NAME] [PERSON_NAME] [PERSON_NAME] …" at bounding box center [247, 419] width 130 height 26
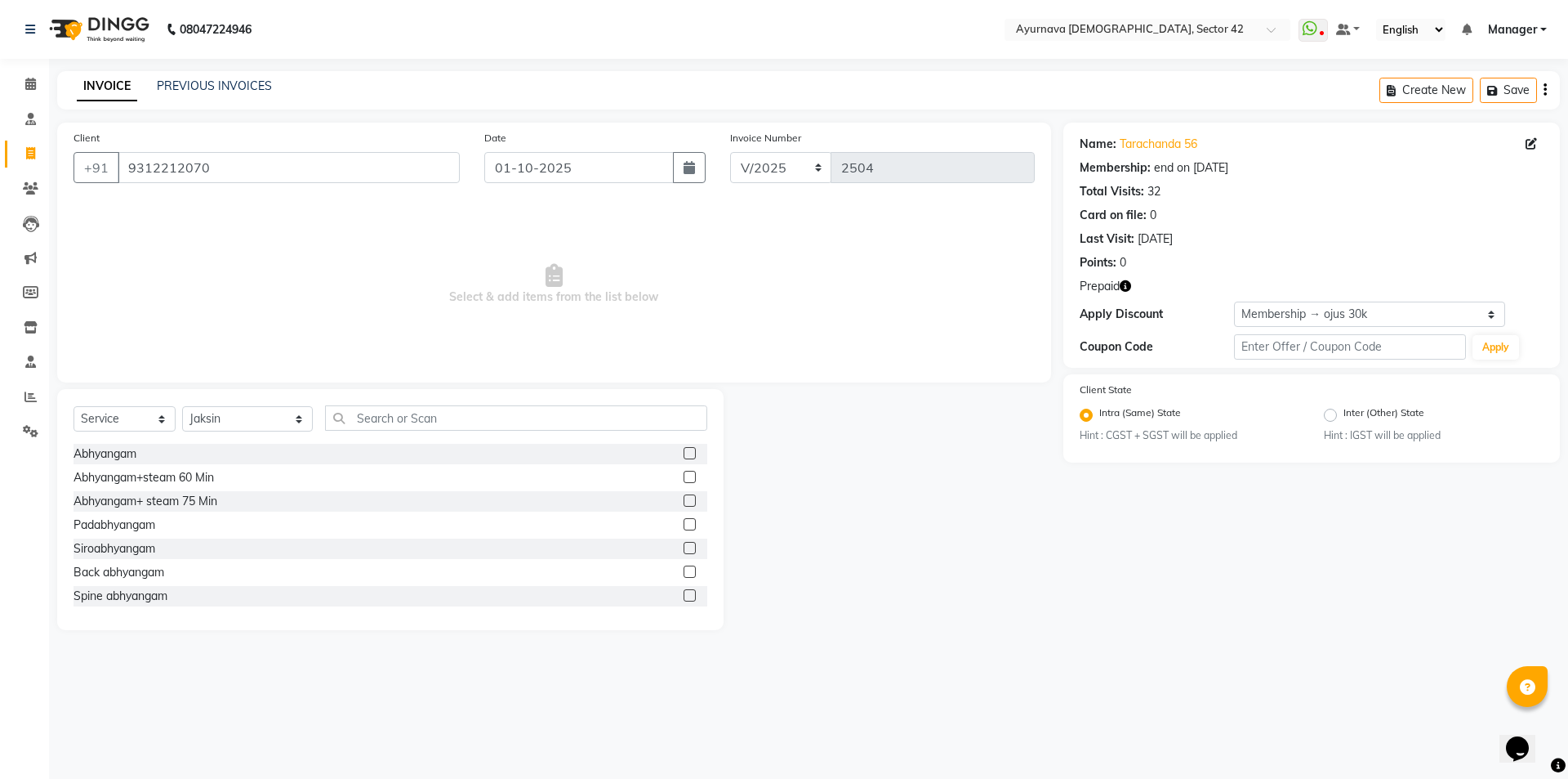
click at [684, 496] on label at bounding box center [690, 500] width 12 height 12
click at [684, 496] on input "checkbox" at bounding box center [689, 501] width 11 height 11
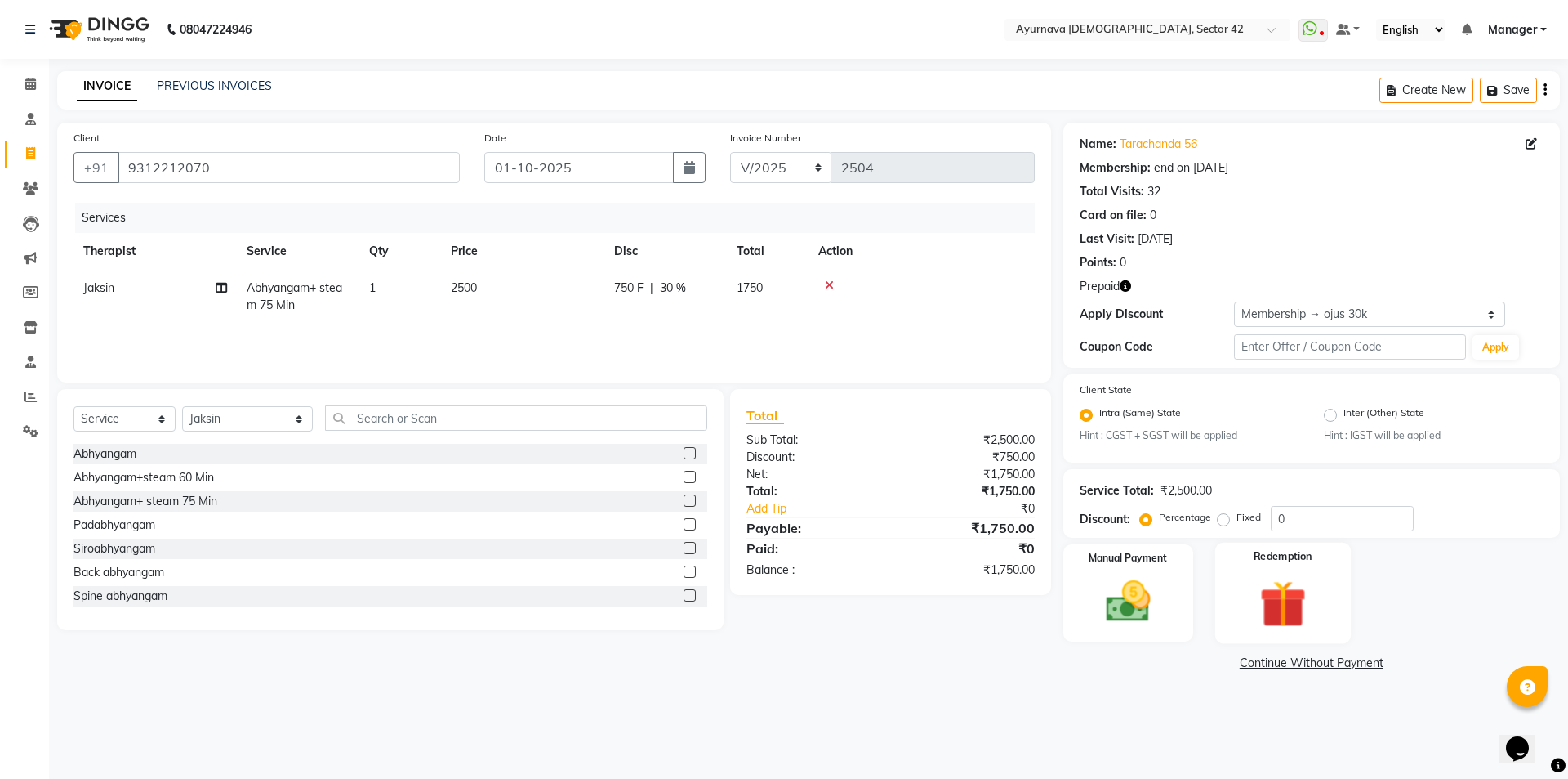
click at [1280, 585] on img at bounding box center [1282, 603] width 76 height 58
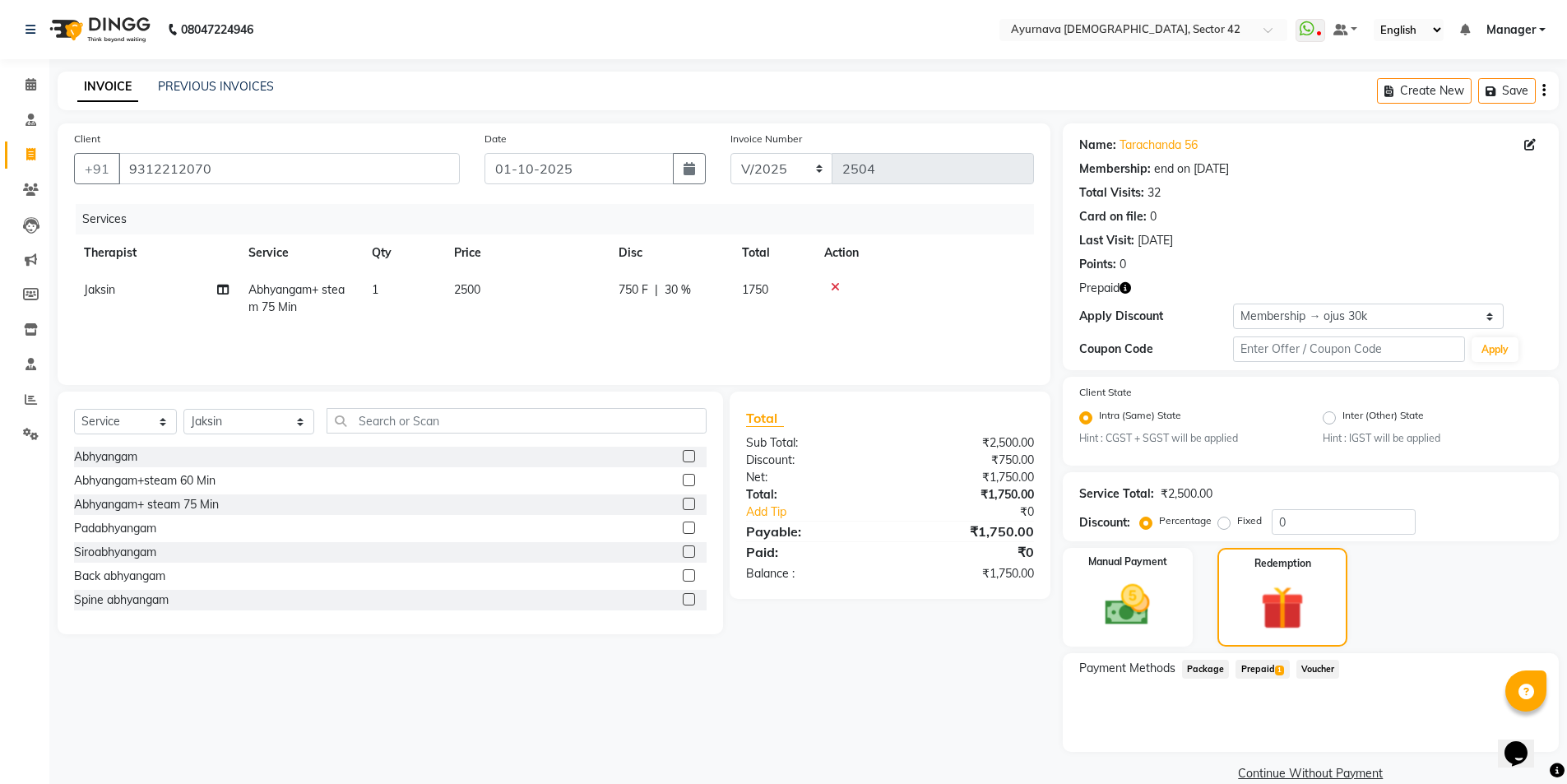
click at [1261, 666] on span "Prepaid 1" at bounding box center [1262, 668] width 54 height 19
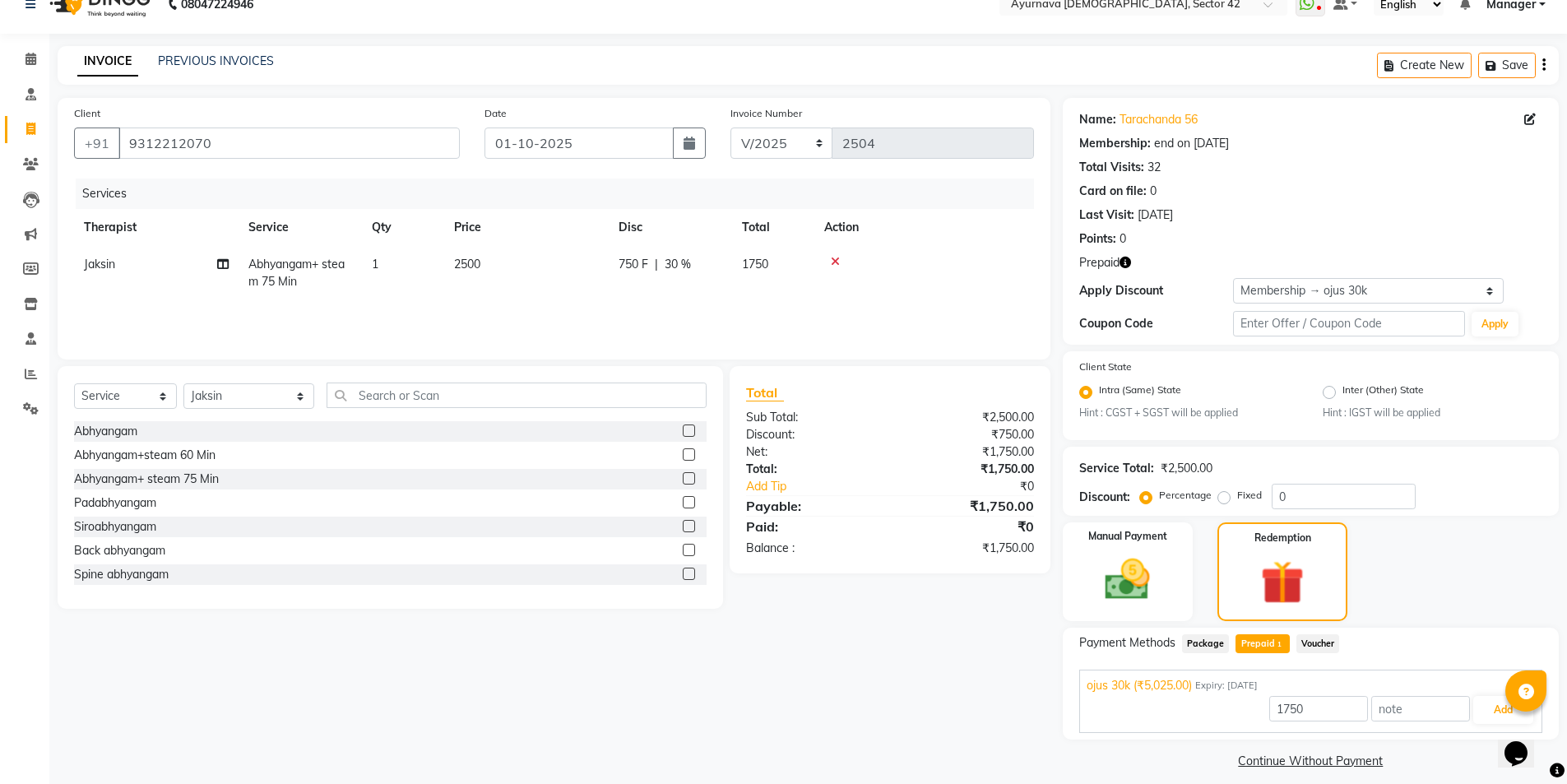
scroll to position [39, 0]
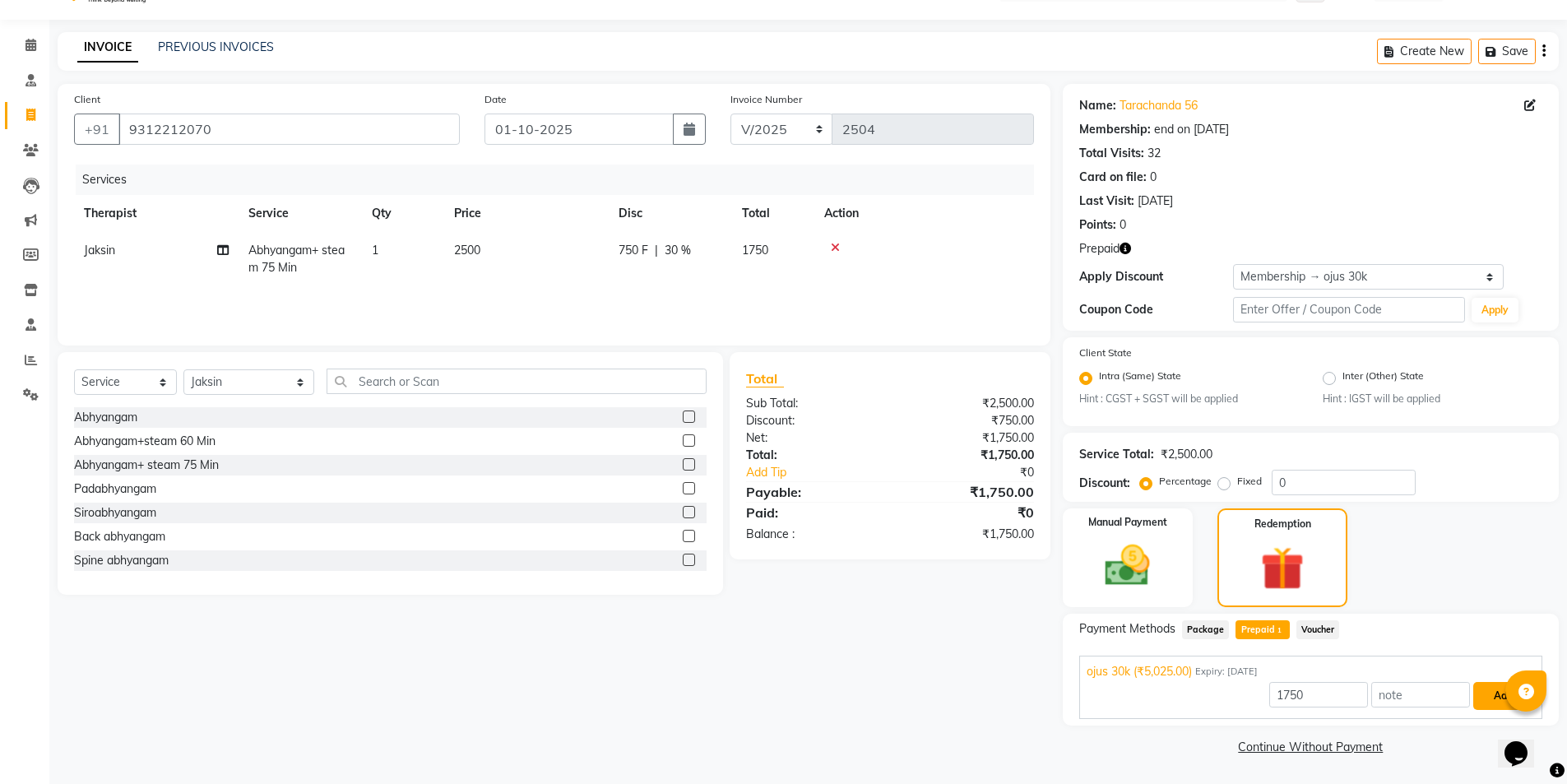
click at [1435, 695] on button "Add" at bounding box center [1503, 695] width 60 height 28
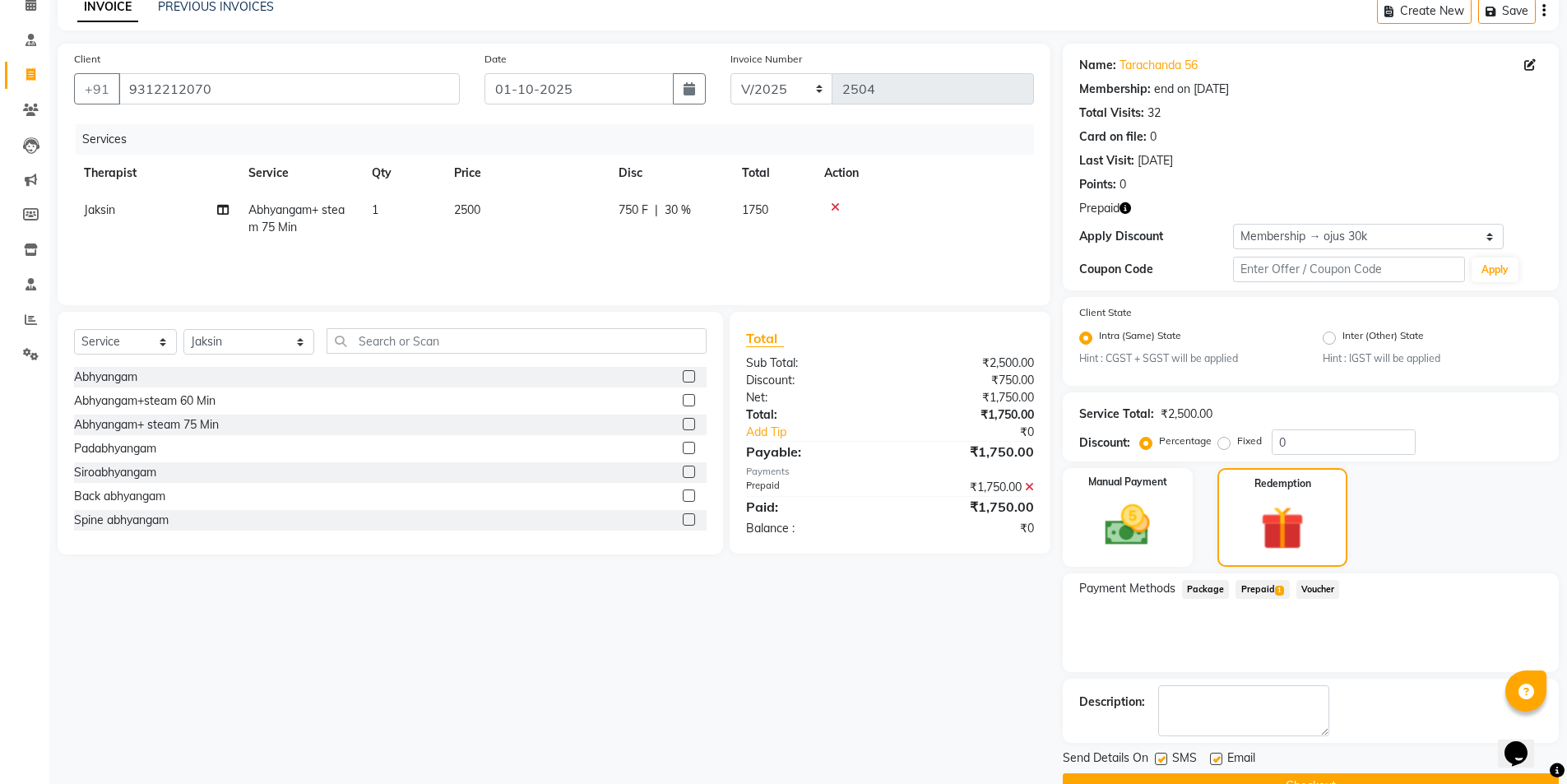
scroll to position [120, 0]
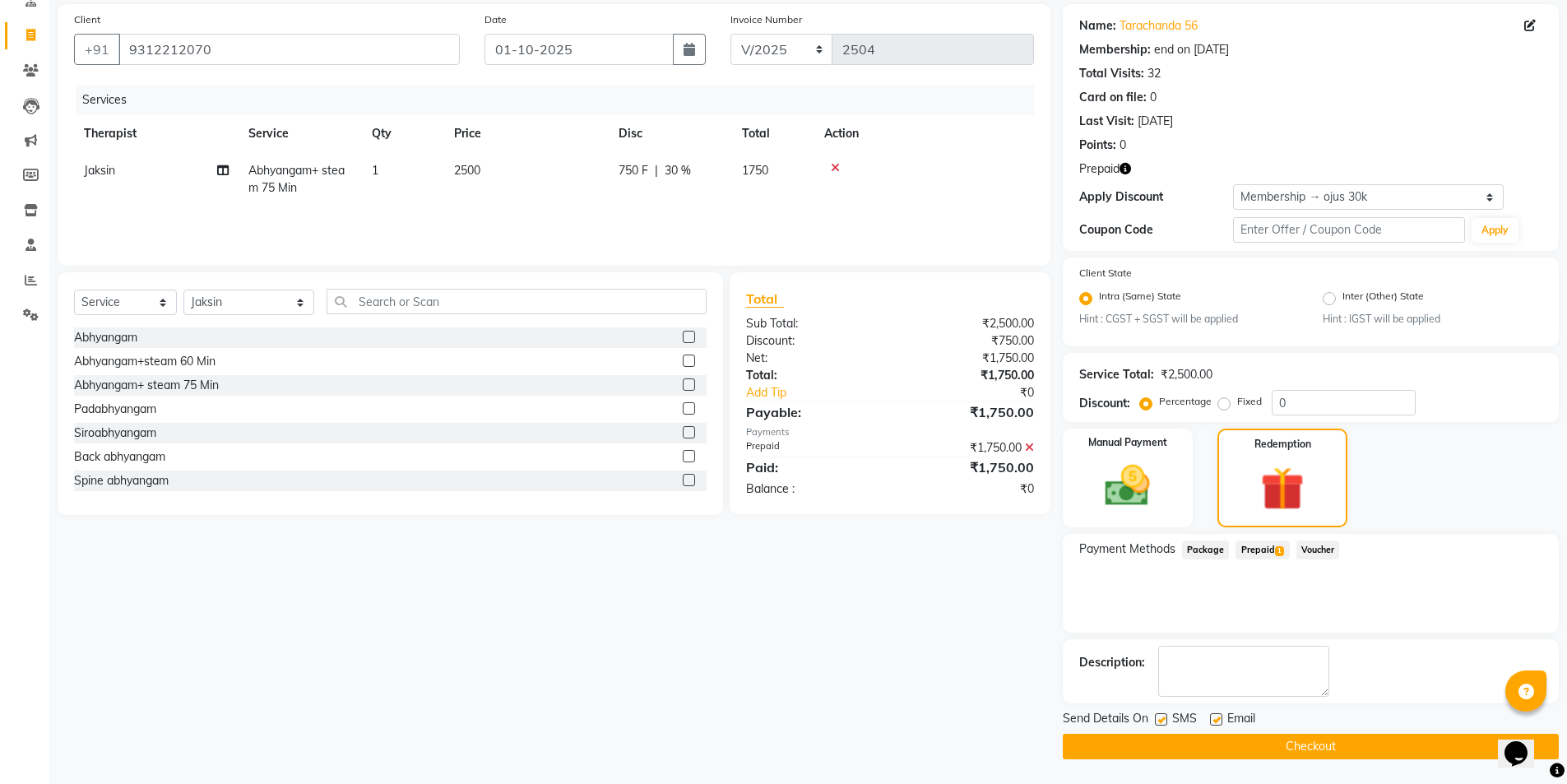
click at [1161, 711] on label at bounding box center [1161, 719] width 13 height 13
click at [1161, 711] on input "checkbox" at bounding box center [1161, 720] width 11 height 11
click at [1178, 711] on button "Checkout" at bounding box center [1311, 746] width 496 height 26
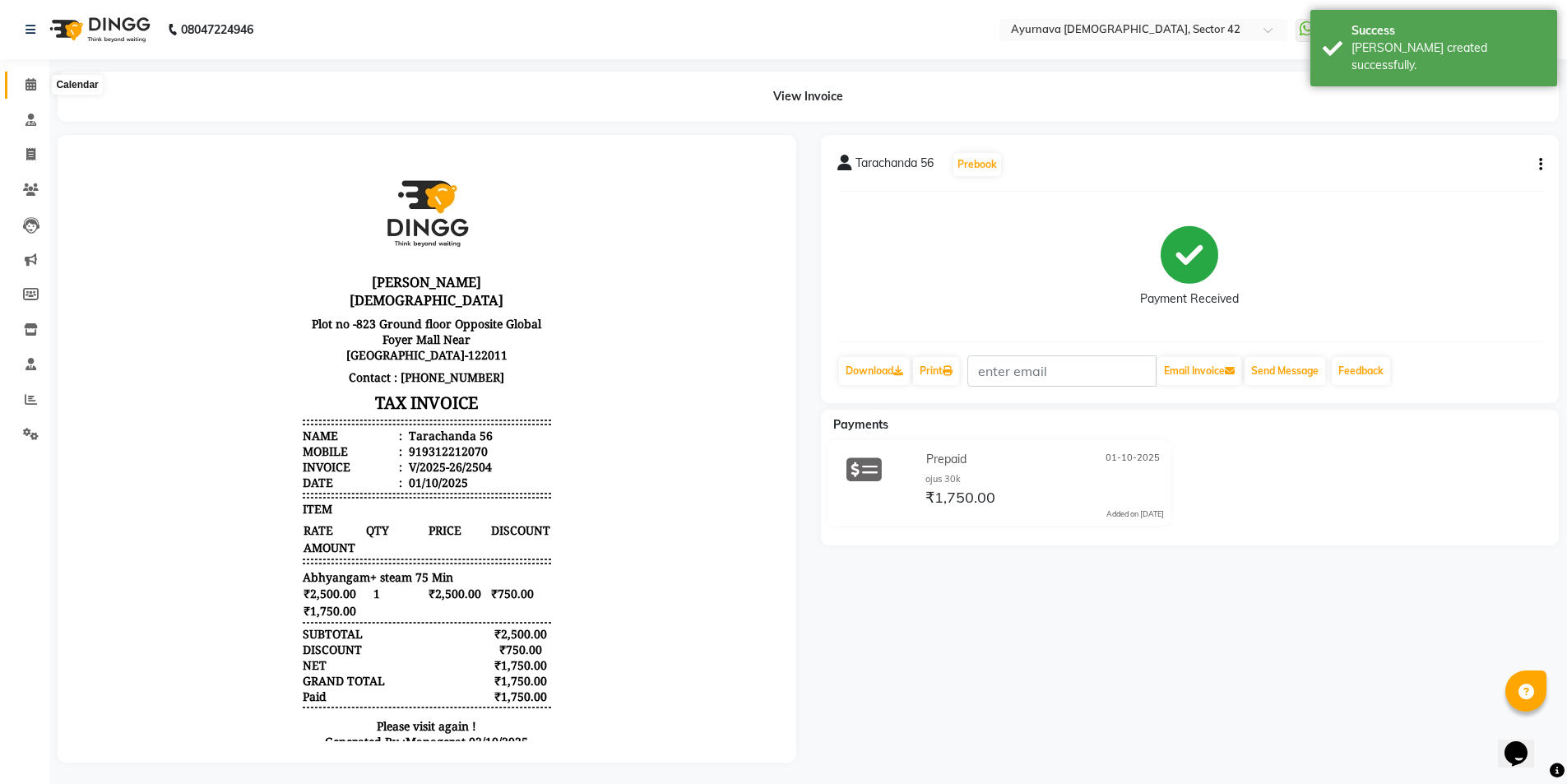
click at [29, 84] on icon at bounding box center [31, 84] width 11 height 13
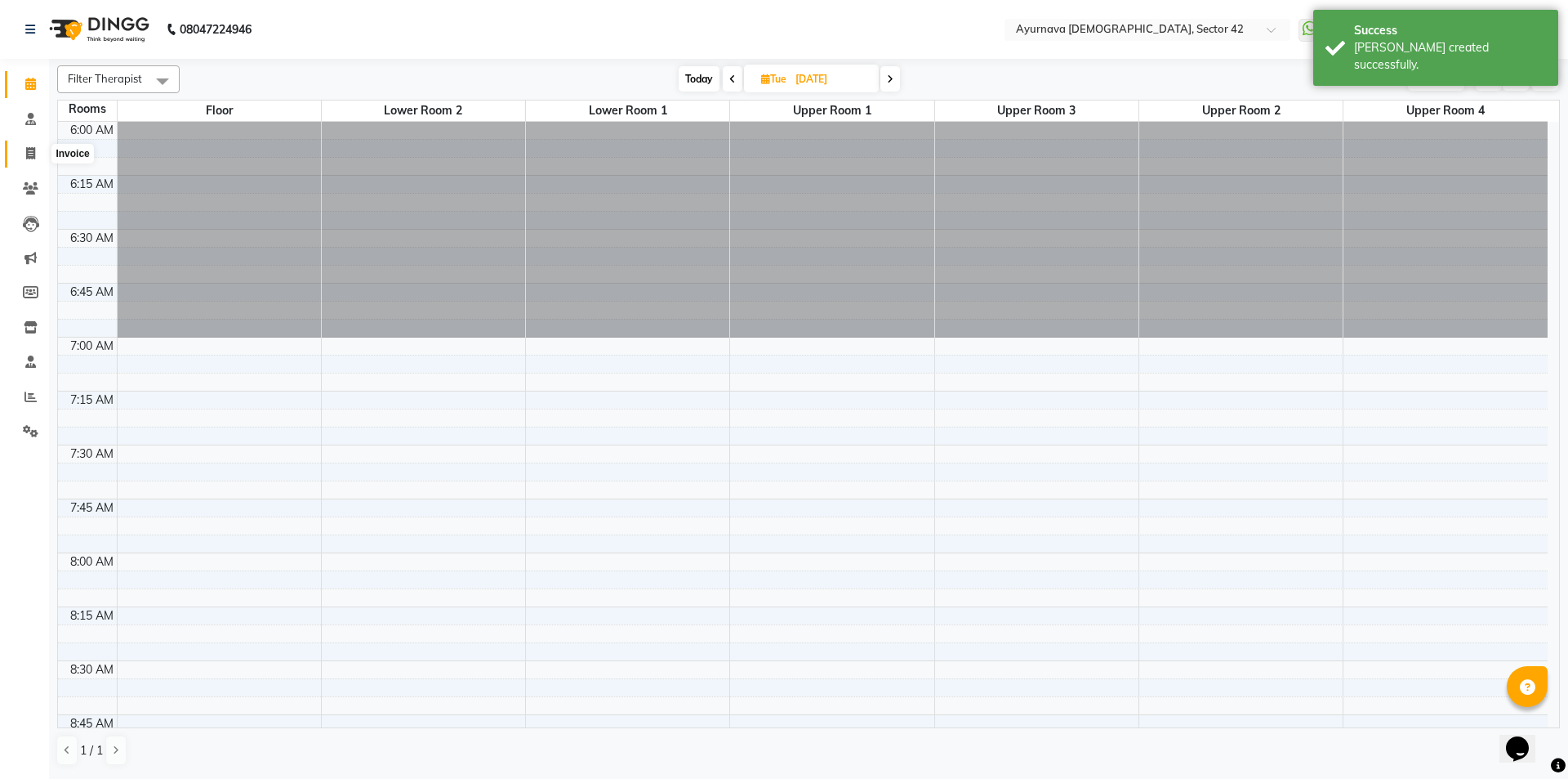
drag, startPoint x: 29, startPoint y: 151, endPoint x: 37, endPoint y: 153, distance: 8.2
click at [30, 151] on icon at bounding box center [30, 153] width 9 height 12
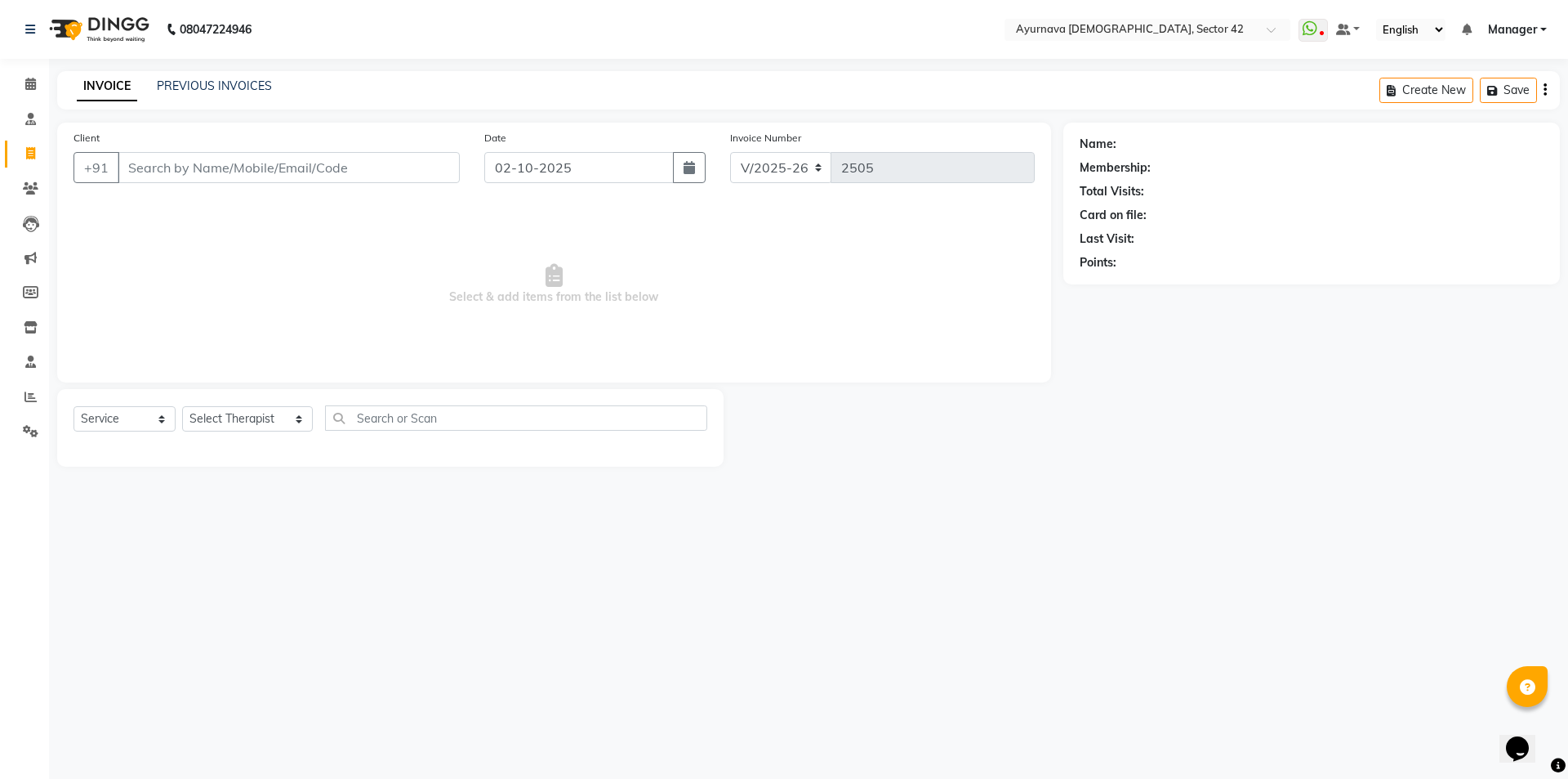
click at [145, 173] on input "Client" at bounding box center [289, 167] width 342 height 31
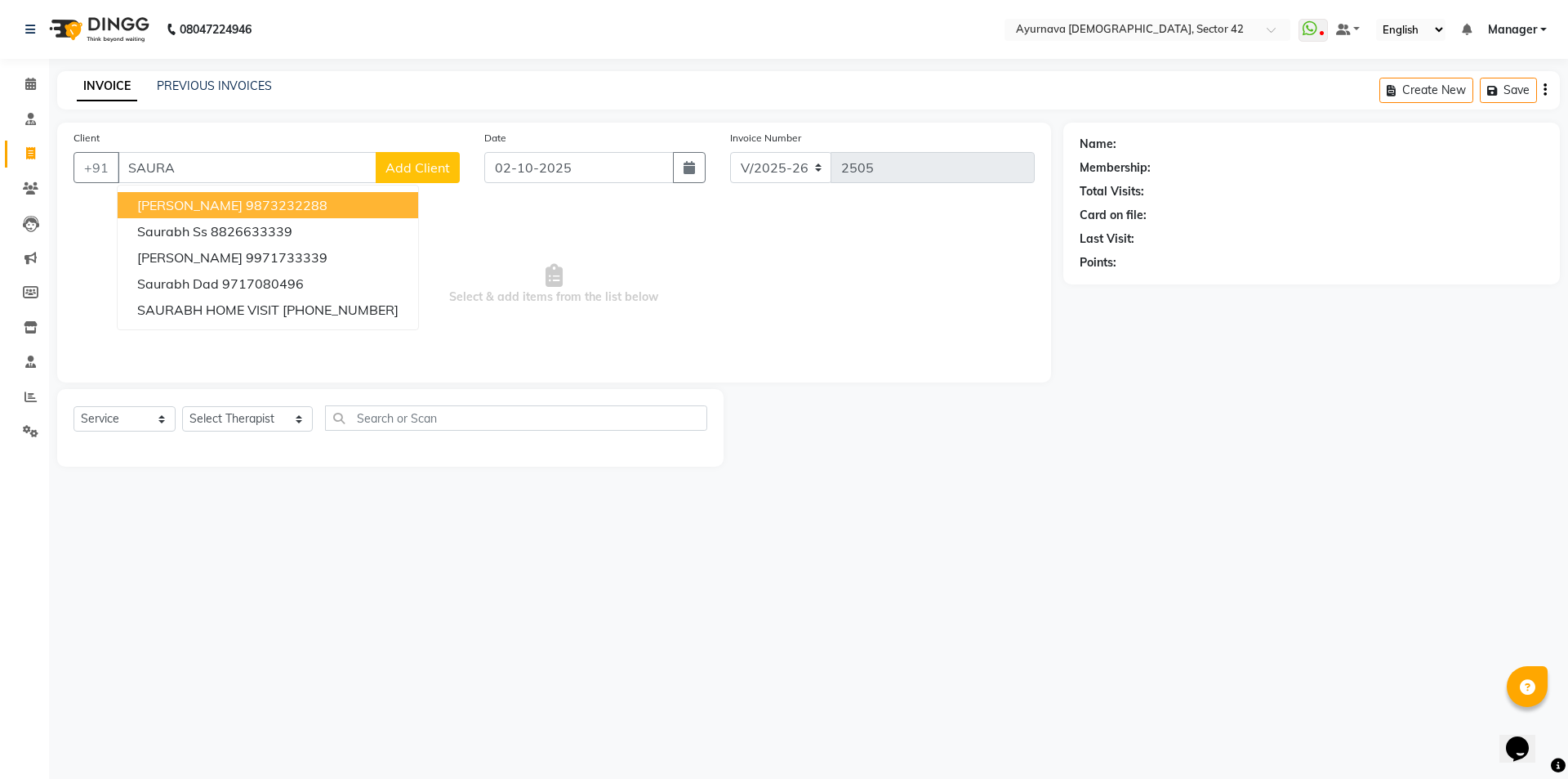
click at [164, 206] on span "[PERSON_NAME]" at bounding box center [190, 205] width 106 height 16
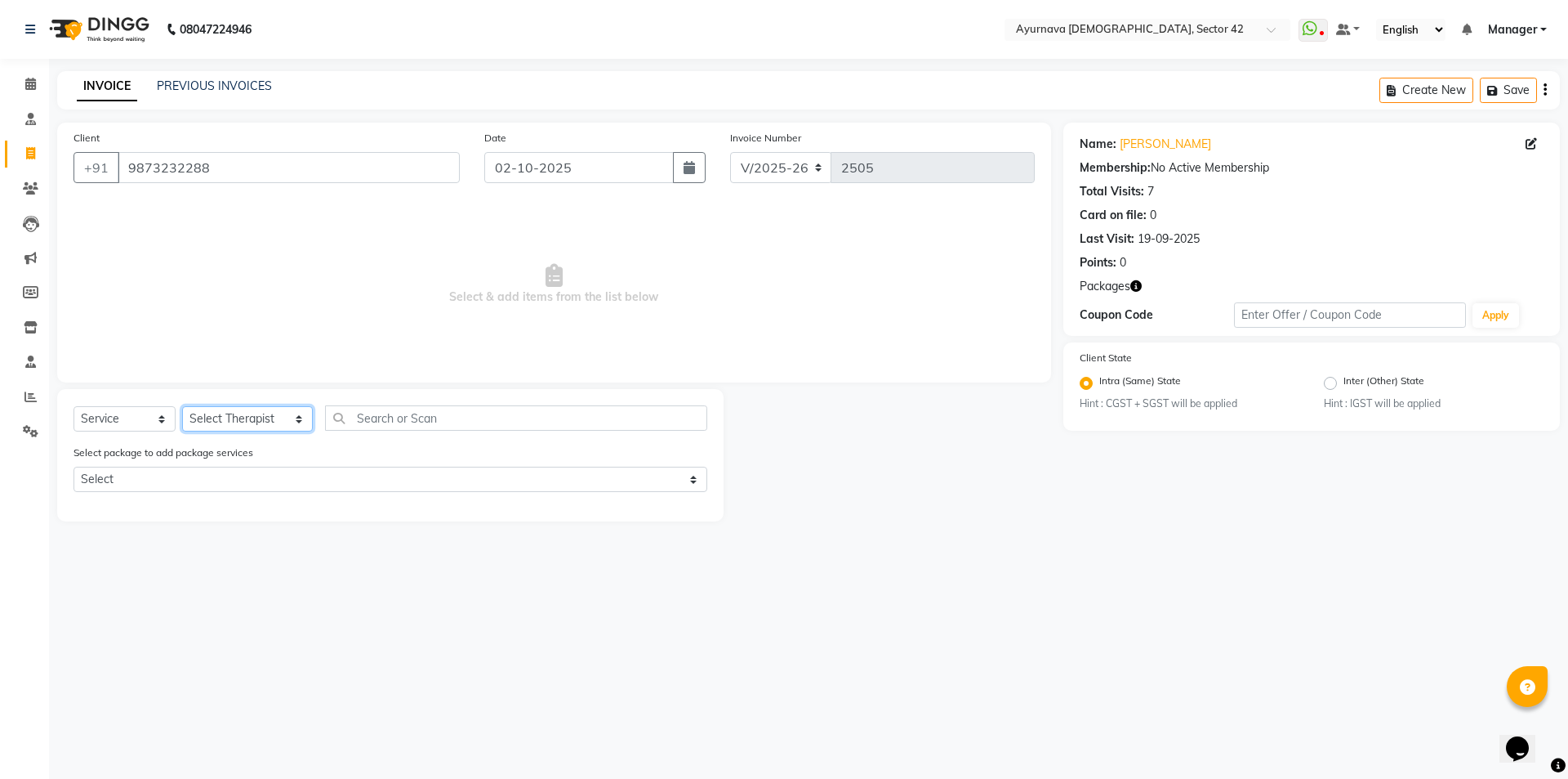
click at [229, 420] on select "Select Therapist [PERSON_NAME] akash [PERSON_NAME] [PERSON_NAME] [PERSON_NAME] …" at bounding box center [247, 419] width 130 height 26
click at [182, 406] on select "Select Therapist [PERSON_NAME] akash [PERSON_NAME] [PERSON_NAME] [PERSON_NAME] …" at bounding box center [247, 419] width 130 height 26
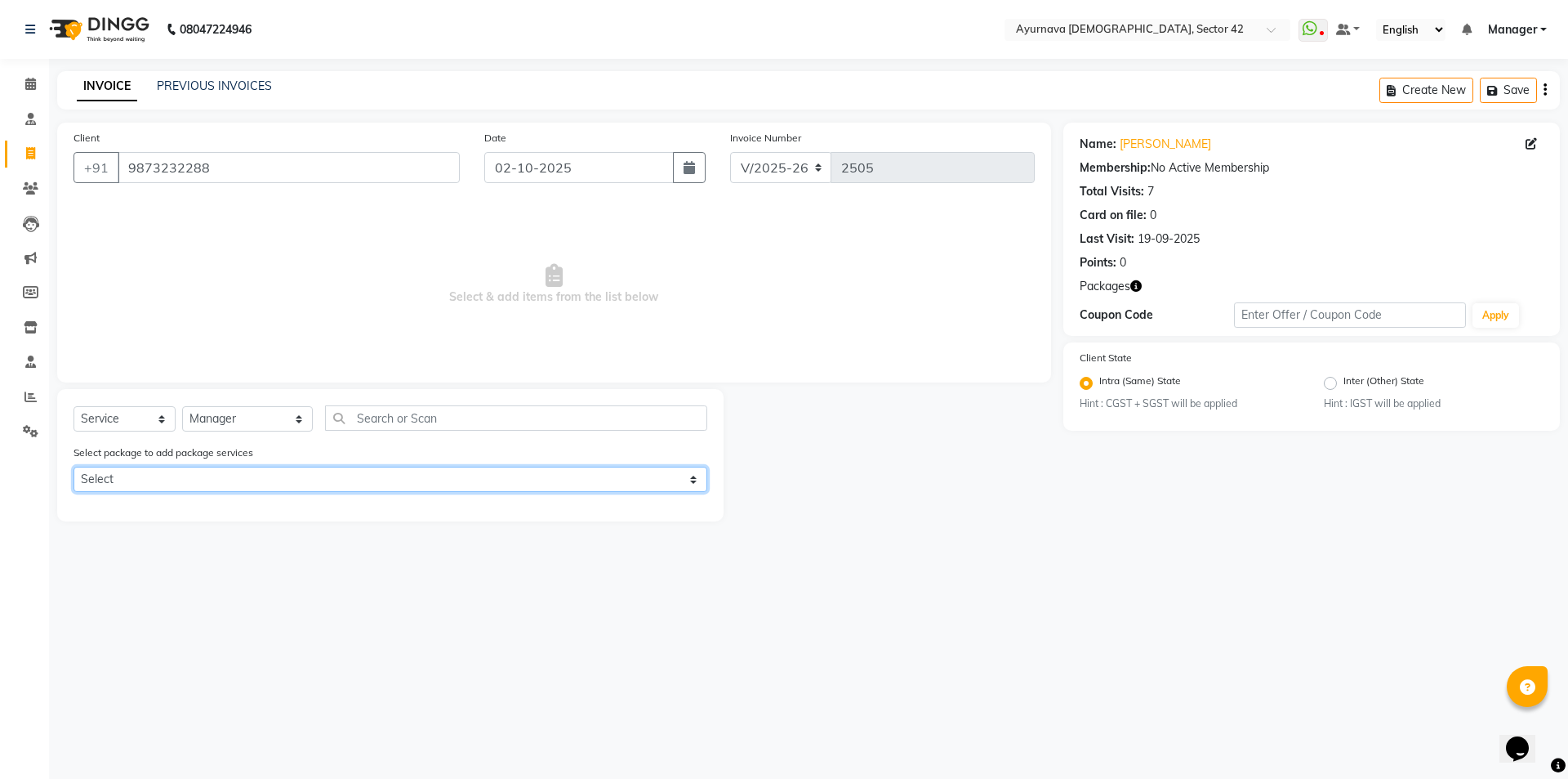
click at [273, 481] on select "Select [PERSON_NAME] 45 k" at bounding box center [390, 479] width 634 height 26
click at [74, 467] on select "Select [PERSON_NAME] 45 k" at bounding box center [390, 479] width 634 height 26
click at [545, 486] on select "Select [PERSON_NAME] 45 k" at bounding box center [390, 479] width 634 height 26
click at [74, 467] on select "Select [PERSON_NAME] 45 k" at bounding box center [390, 479] width 634 height 26
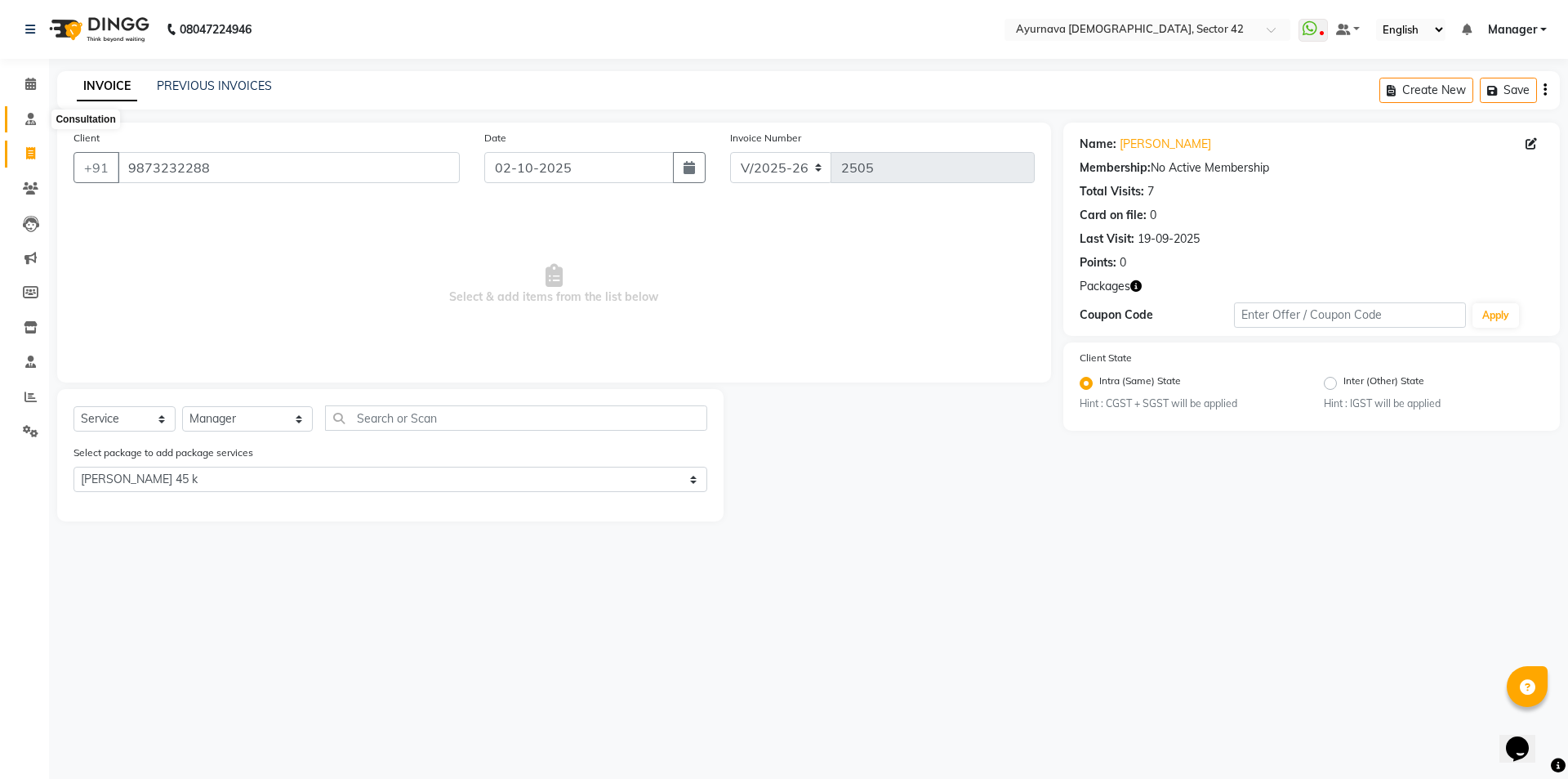
click at [27, 119] on icon at bounding box center [31, 119] width 11 height 12
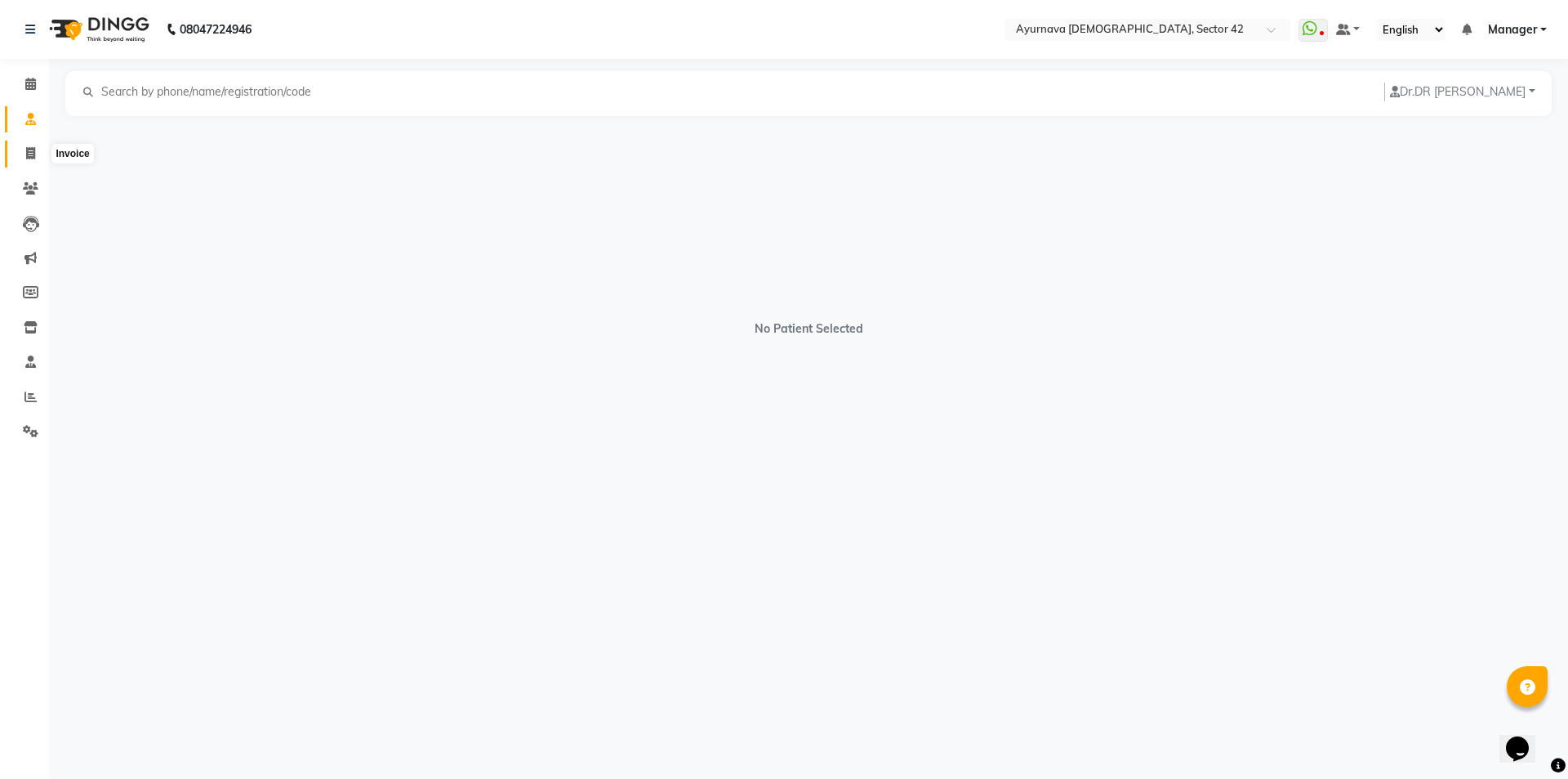
drag, startPoint x: 29, startPoint y: 153, endPoint x: 54, endPoint y: 155, distance: 25.1
click at [28, 154] on icon at bounding box center [30, 153] width 9 height 12
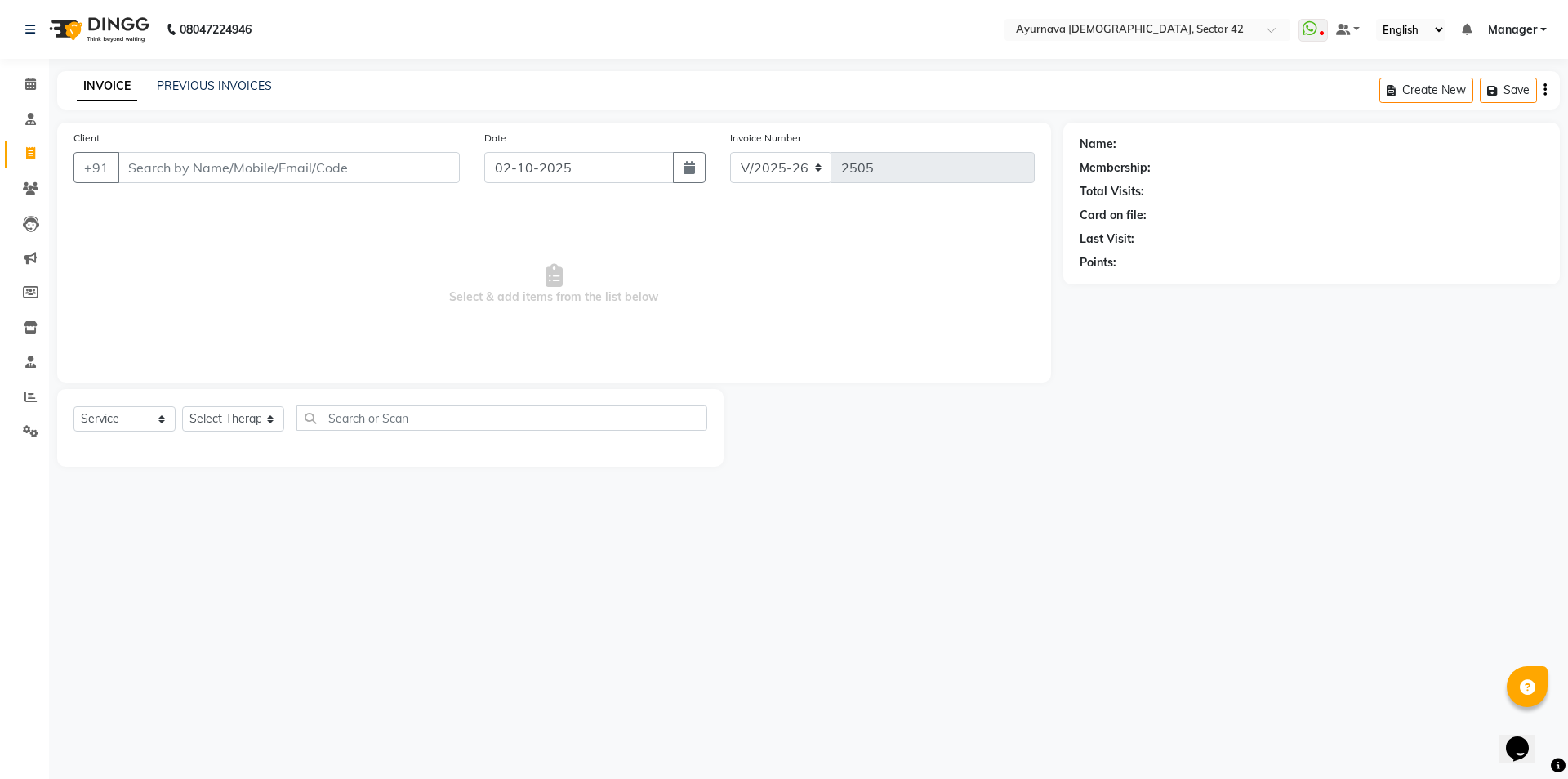
click at [199, 161] on input "Client" at bounding box center [289, 167] width 342 height 31
click at [437, 171] on span "Add Client" at bounding box center [418, 168] width 65 height 16
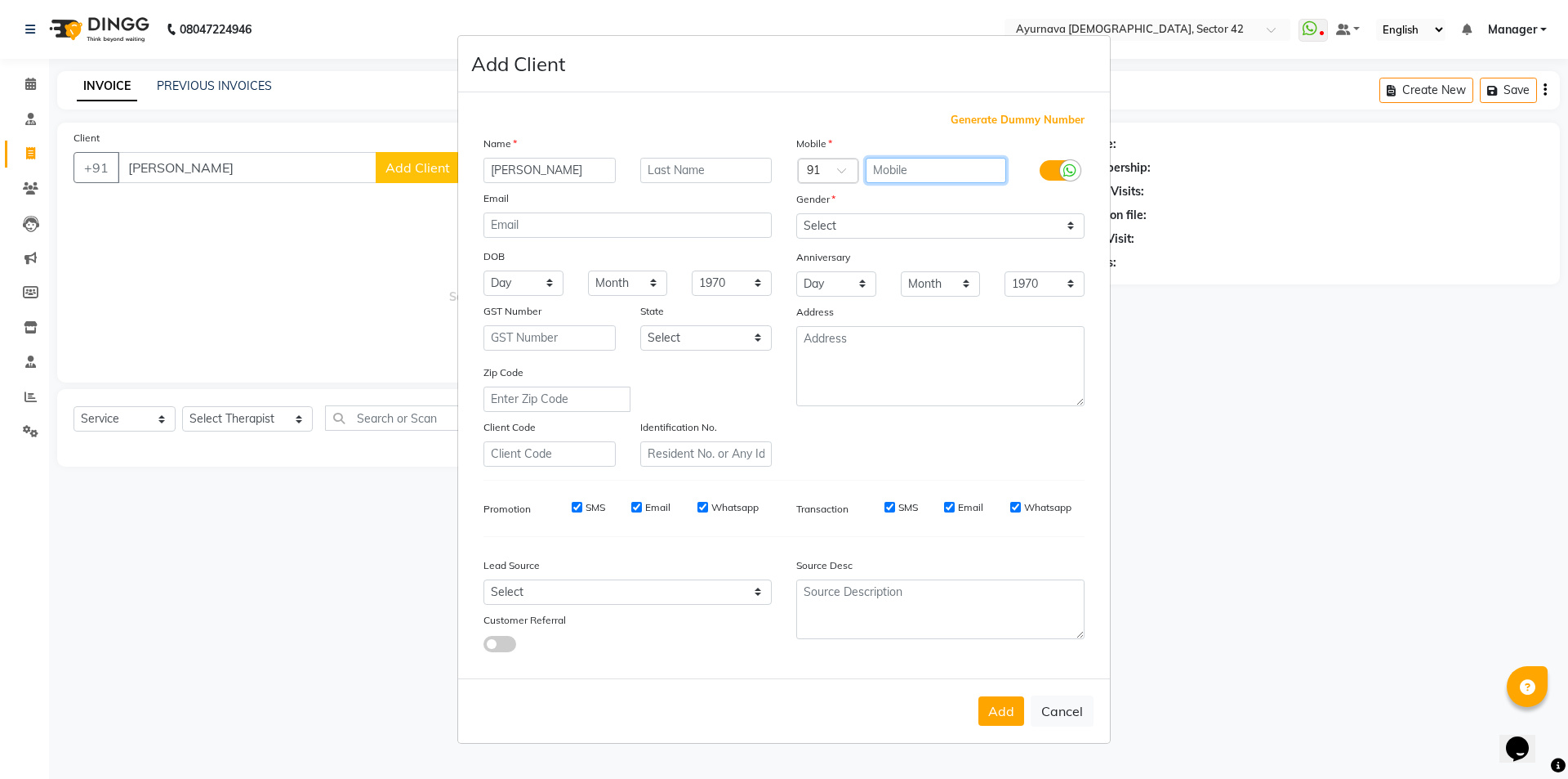
click at [898, 163] on input "text" at bounding box center [936, 170] width 141 height 26
click at [858, 220] on select "Select [DEMOGRAPHIC_DATA] [DEMOGRAPHIC_DATA] Other Prefer Not To Say" at bounding box center [940, 225] width 288 height 26
click at [796, 213] on select "Select [DEMOGRAPHIC_DATA] [DEMOGRAPHIC_DATA] Other Prefer Not To Say" at bounding box center [940, 225] width 288 height 26
click at [995, 704] on button "Add" at bounding box center [1001, 711] width 46 height 29
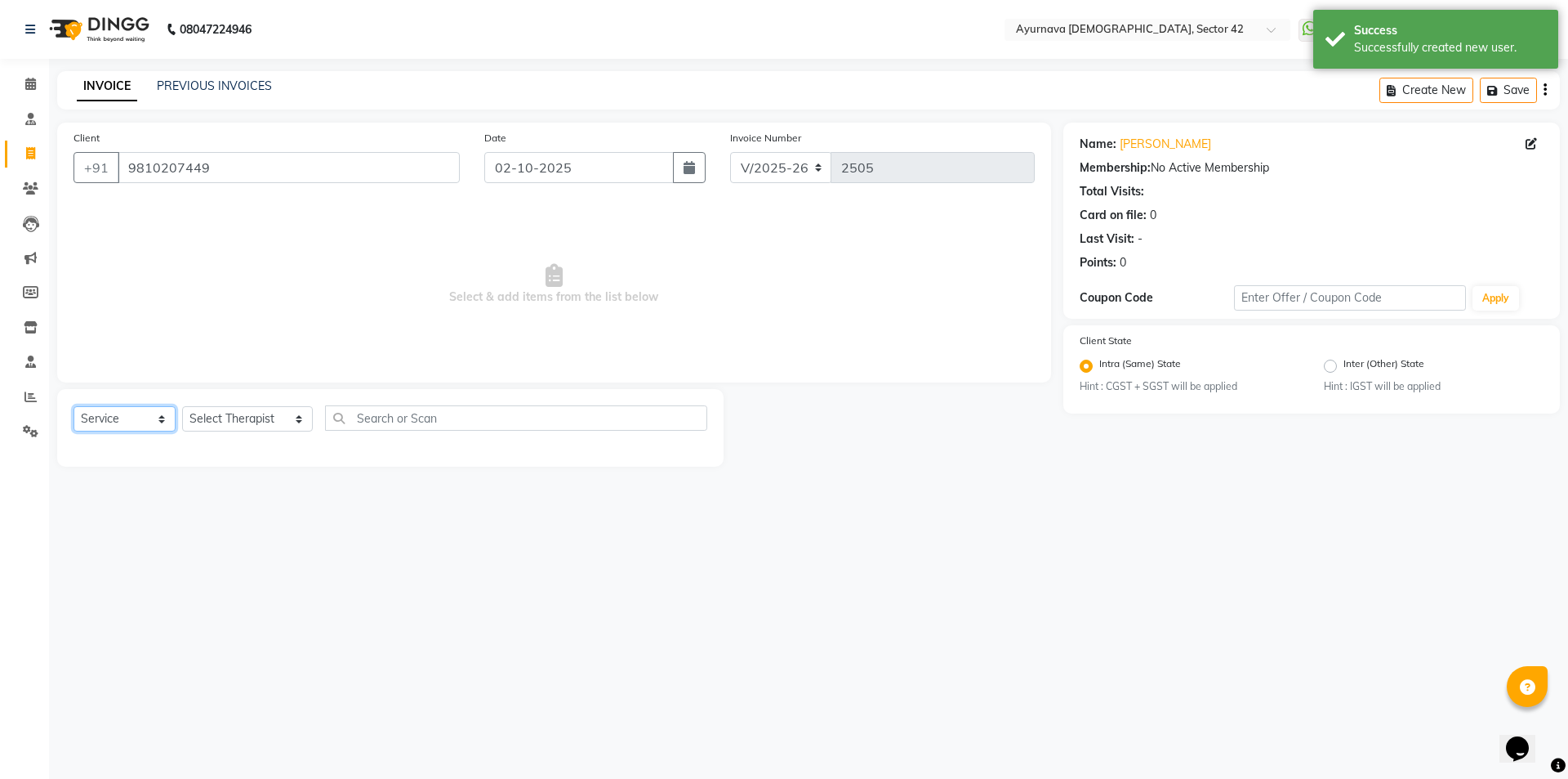
click at [106, 414] on select "Select Service Product Membership Package Voucher Prepaid Gift Card" at bounding box center [124, 419] width 102 height 26
click at [74, 406] on select "Select Service Product Membership Package Voucher Prepaid Gift Card" at bounding box center [124, 419] width 102 height 26
drag, startPoint x: 223, startPoint y: 418, endPoint x: 229, endPoint y: 409, distance: 10.8
click at [229, 409] on select "Select Therapist [PERSON_NAME] akash [PERSON_NAME] [PERSON_NAME] [PERSON_NAME] …" at bounding box center [247, 419] width 130 height 26
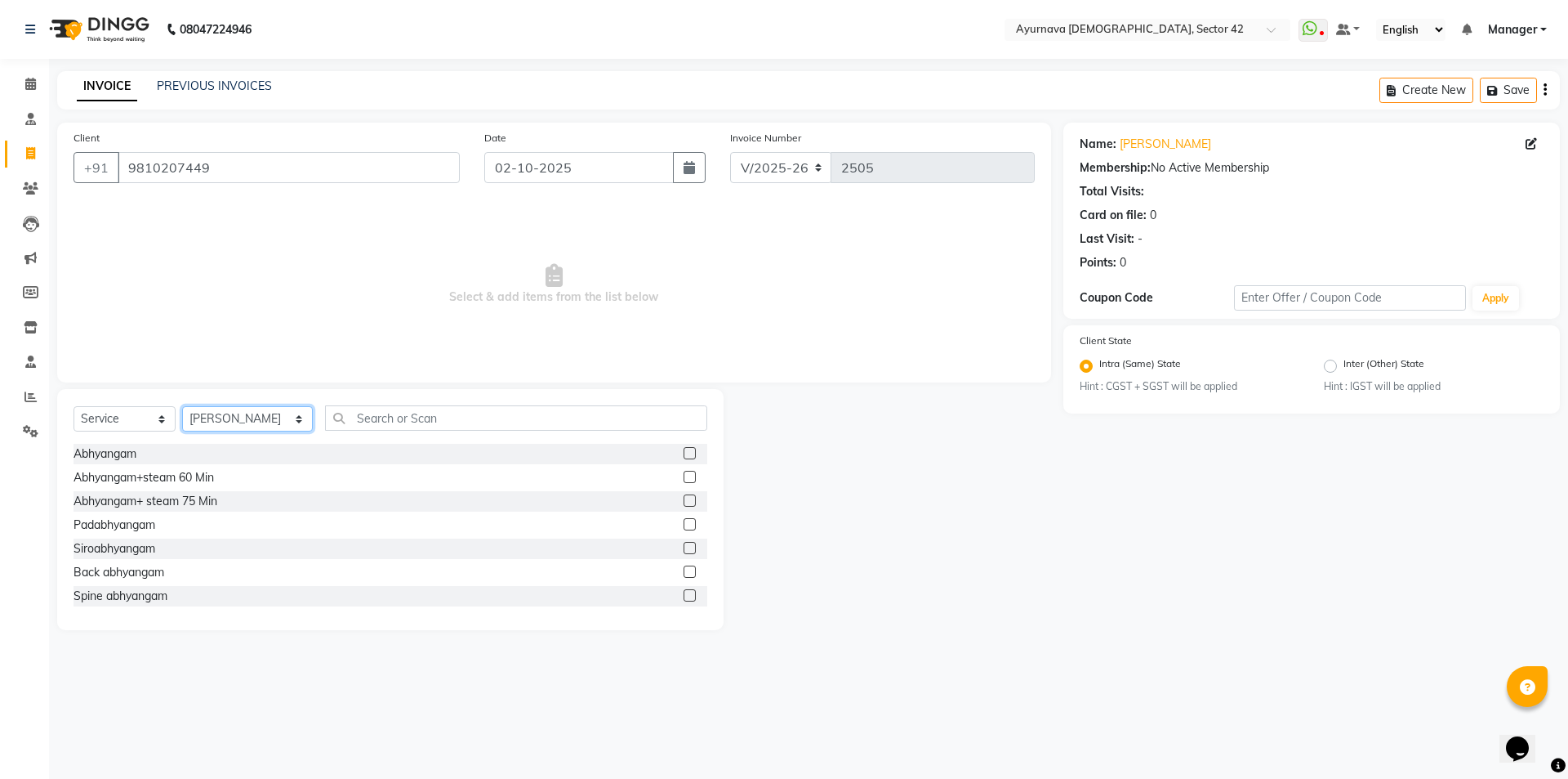
click at [218, 418] on select "Select Therapist [PERSON_NAME] akash [PERSON_NAME] [PERSON_NAME] [PERSON_NAME] …" at bounding box center [247, 419] width 130 height 26
click at [356, 420] on input "text" at bounding box center [515, 418] width 382 height 26
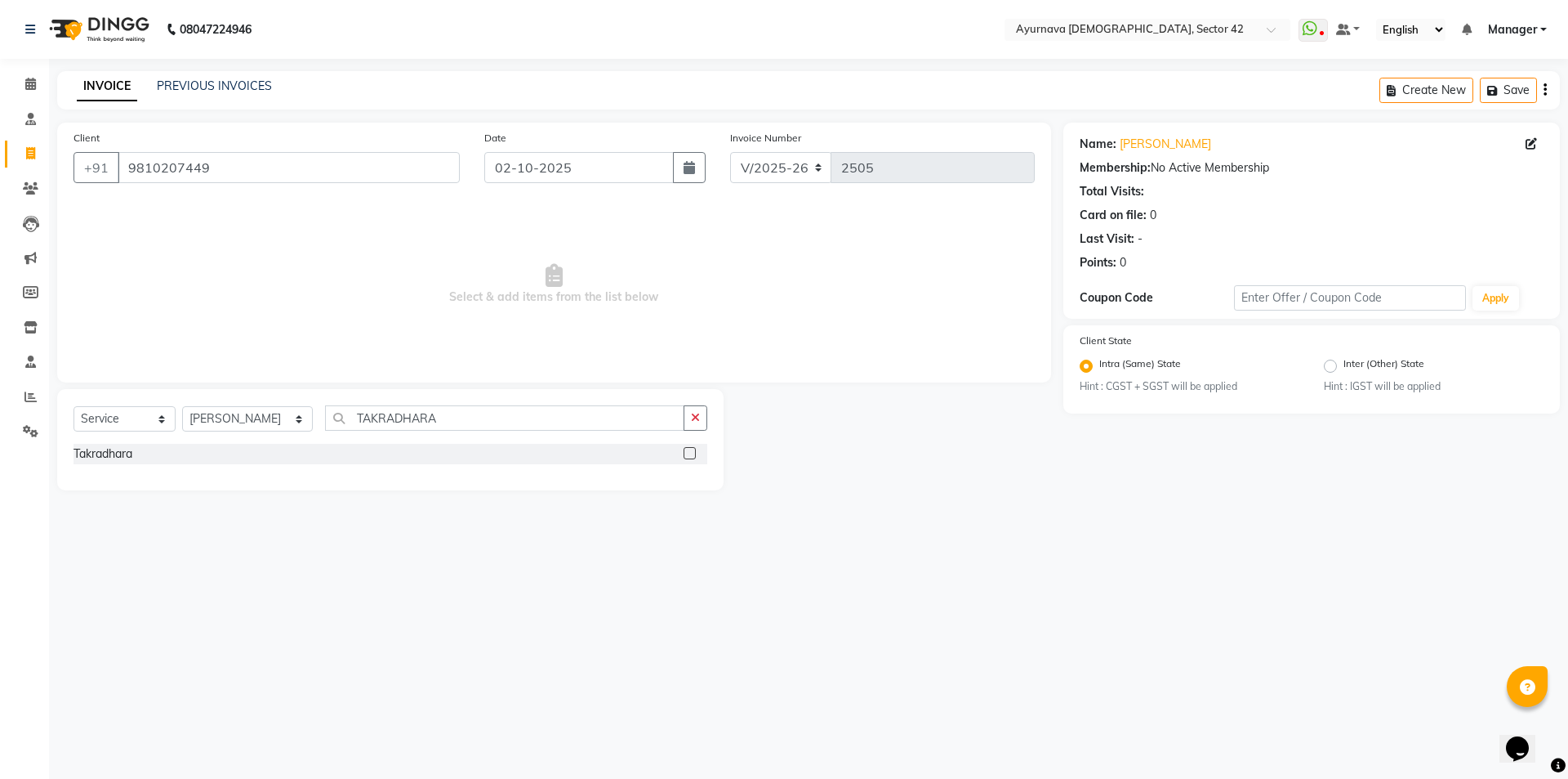
click at [709, 452] on div "Select Service Product Membership Package Voucher Prepaid Gift Card Select Ther…" at bounding box center [389, 439] width 666 height 101
click at [690, 454] on label at bounding box center [690, 453] width 12 height 12
click at [690, 454] on input "checkbox" at bounding box center [689, 454] width 11 height 11
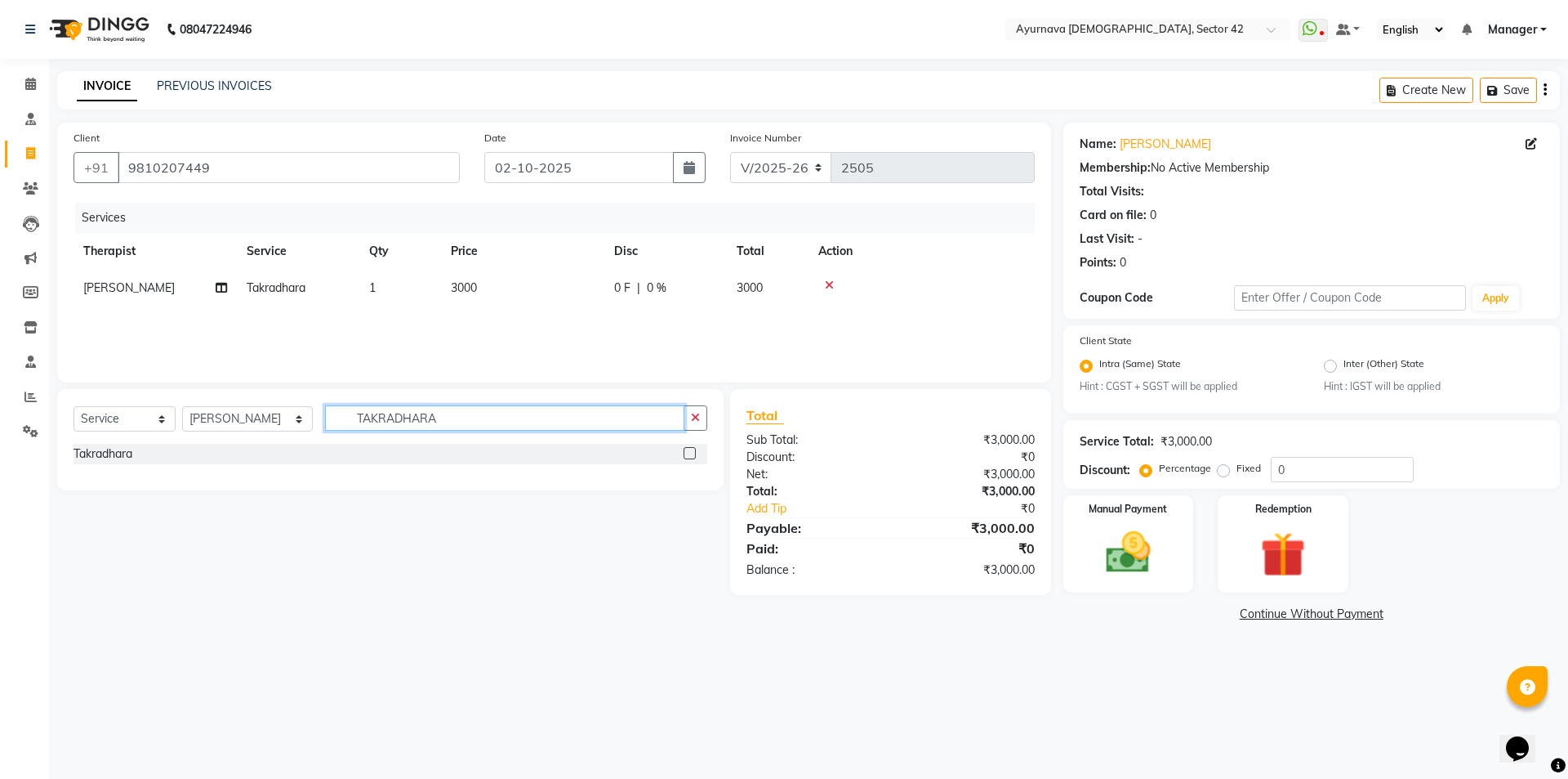
click at [583, 421] on input "TAKRADHARA" at bounding box center [504, 418] width 359 height 26
click at [645, 414] on input "ABHYANGA" at bounding box center [504, 418] width 359 height 26
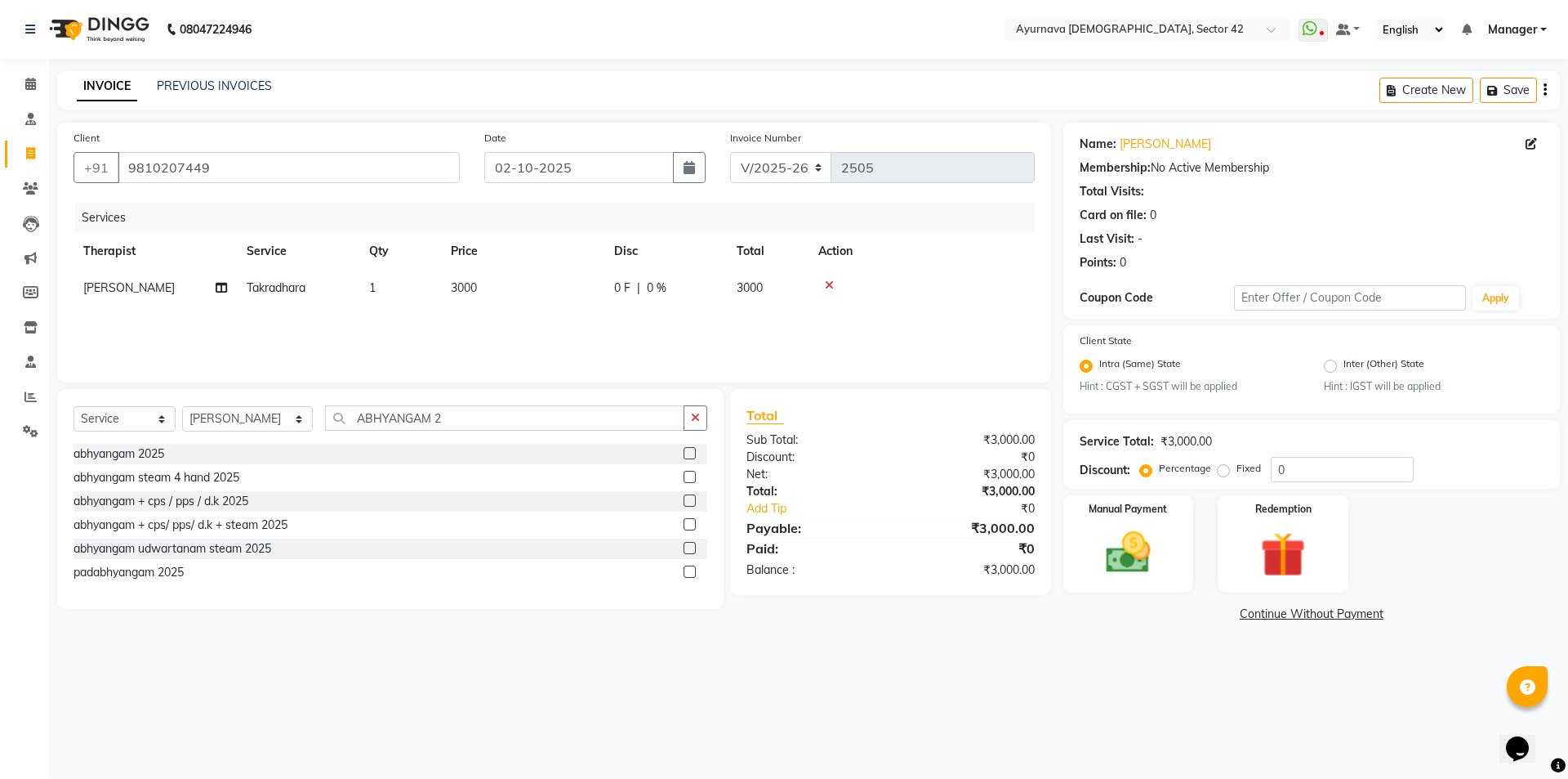
click at [693, 454] on label at bounding box center [690, 453] width 12 height 12
click at [693, 454] on input "checkbox" at bounding box center [689, 454] width 11 height 11
click at [1290, 540] on img at bounding box center [1282, 555] width 76 height 58
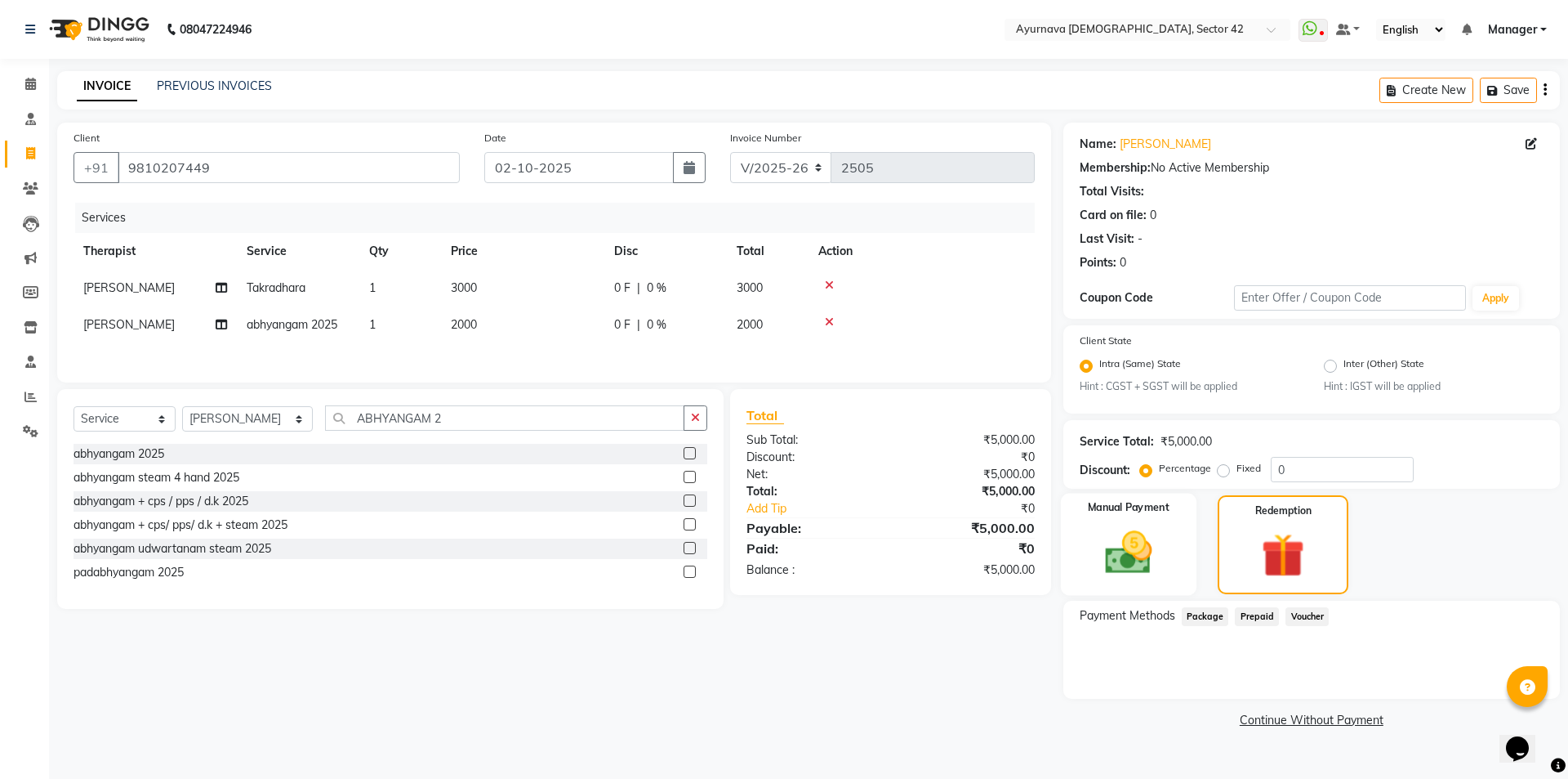
drag, startPoint x: 1130, startPoint y: 547, endPoint x: 1149, endPoint y: 563, distance: 24.8
click at [1130, 547] on img at bounding box center [1128, 552] width 76 height 54
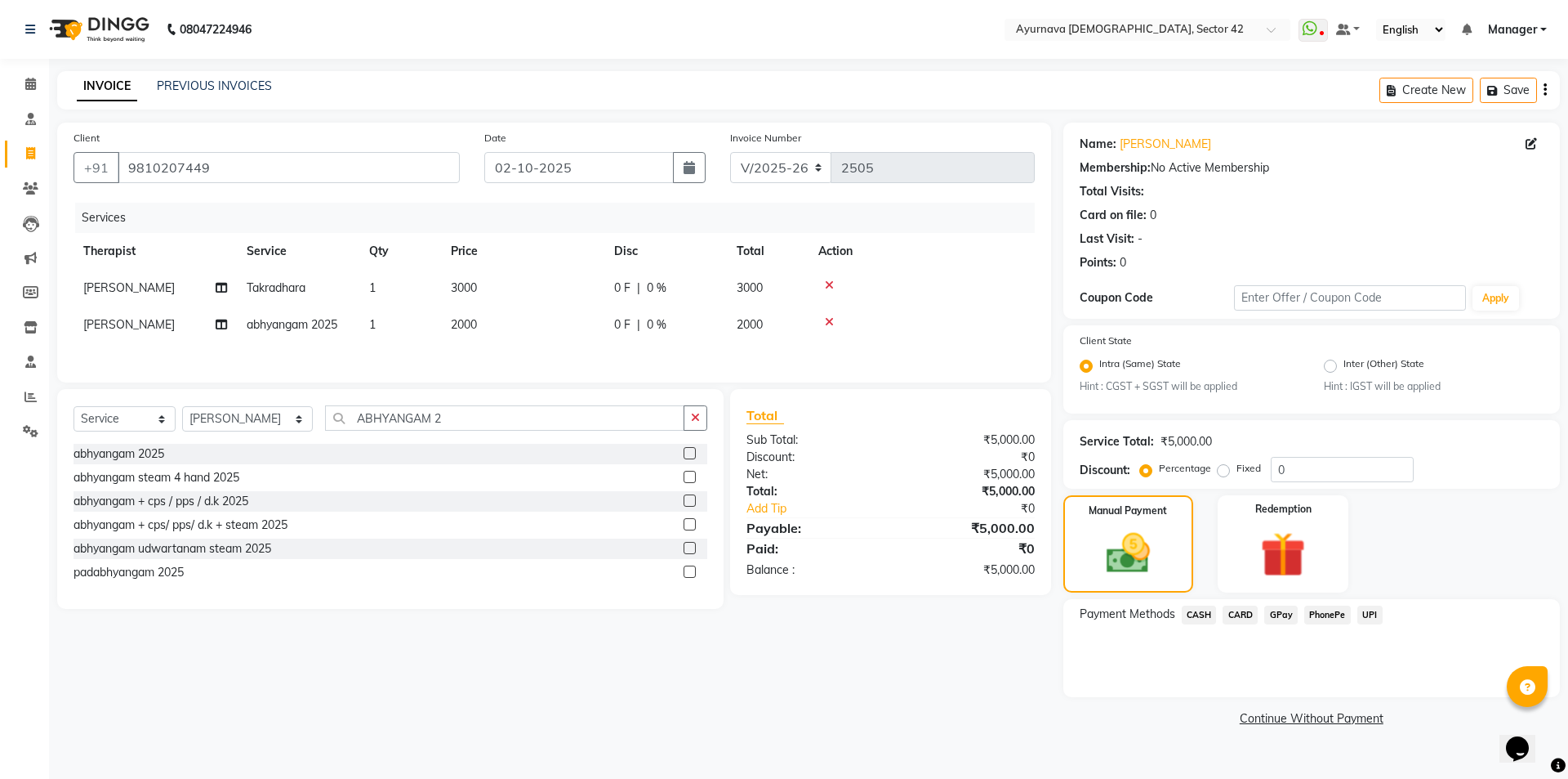
click at [1203, 616] on span "CASH" at bounding box center [1199, 614] width 35 height 19
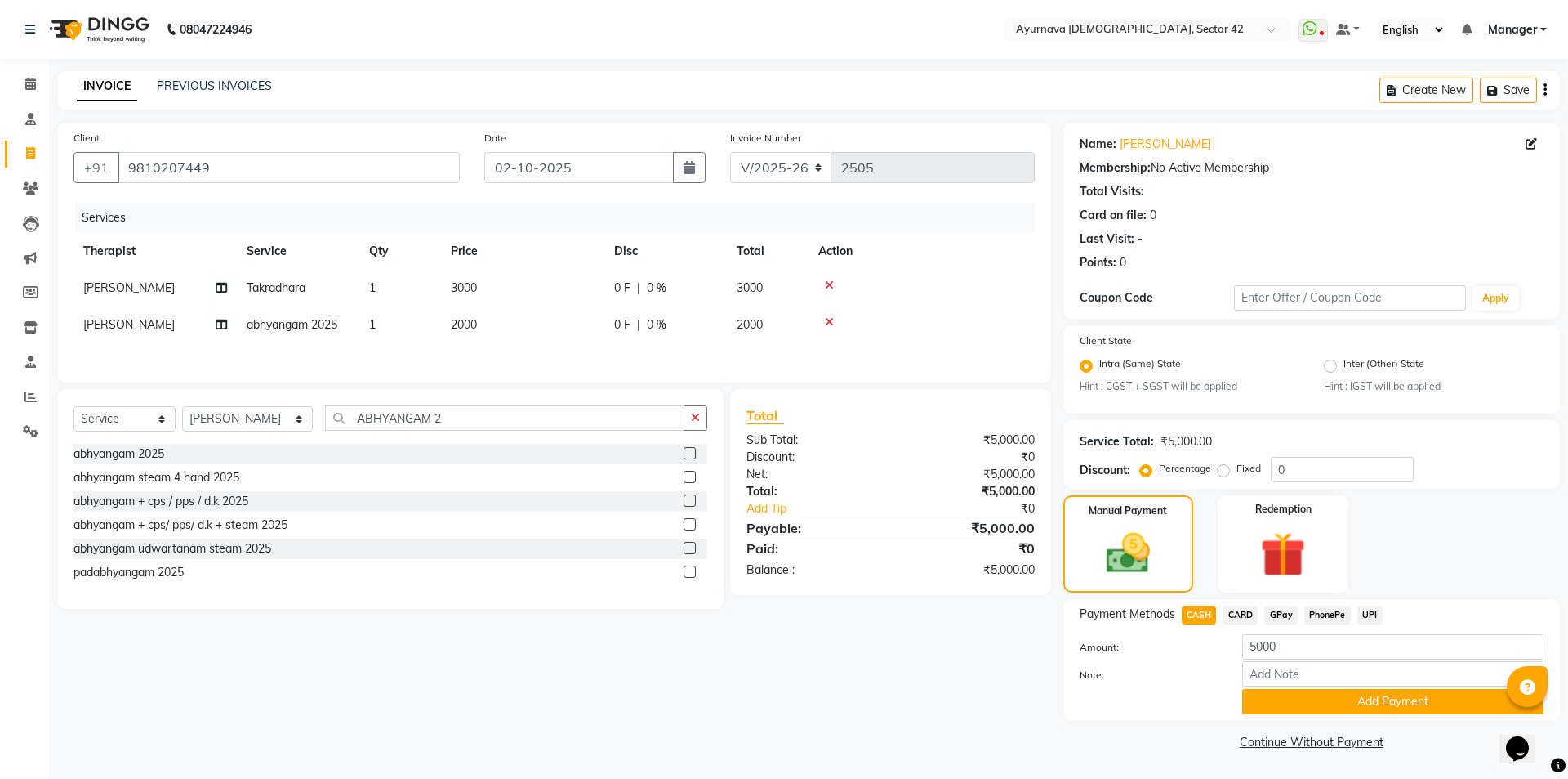
click at [1307, 701] on button "Add Payment" at bounding box center [1393, 701] width 302 height 26
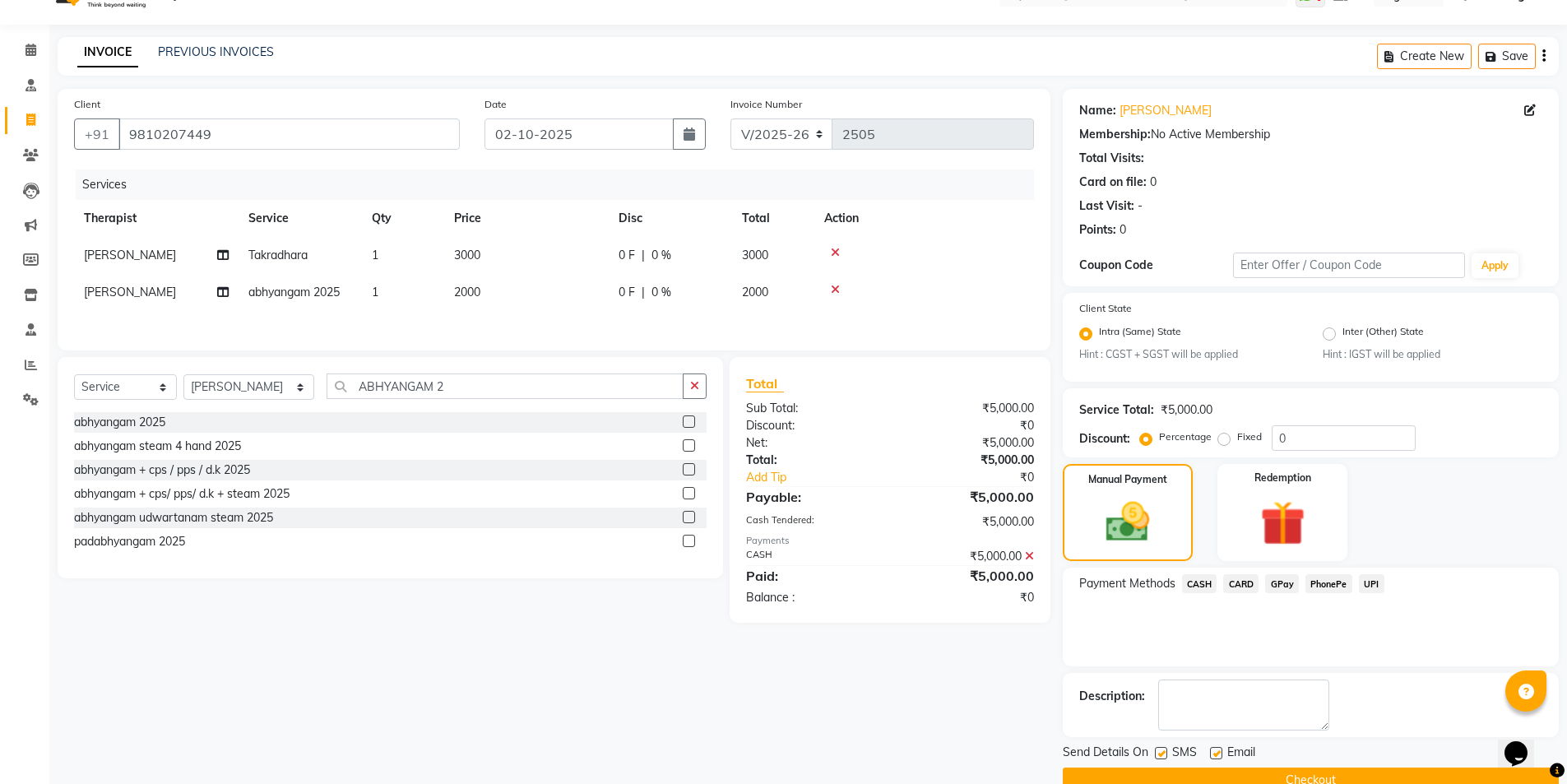
scroll to position [68, 0]
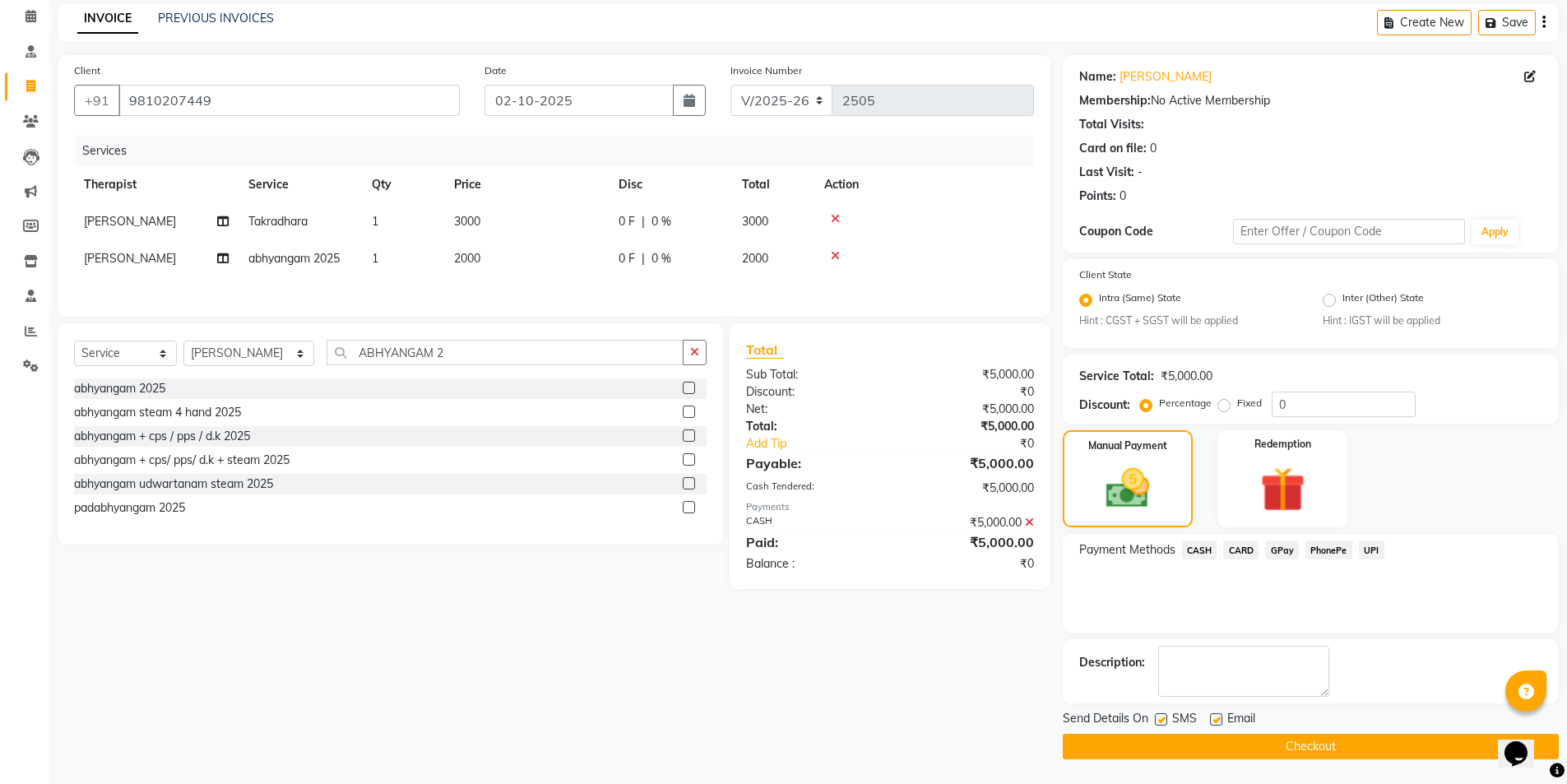
click at [1259, 711] on button "Checkout" at bounding box center [1311, 746] width 496 height 26
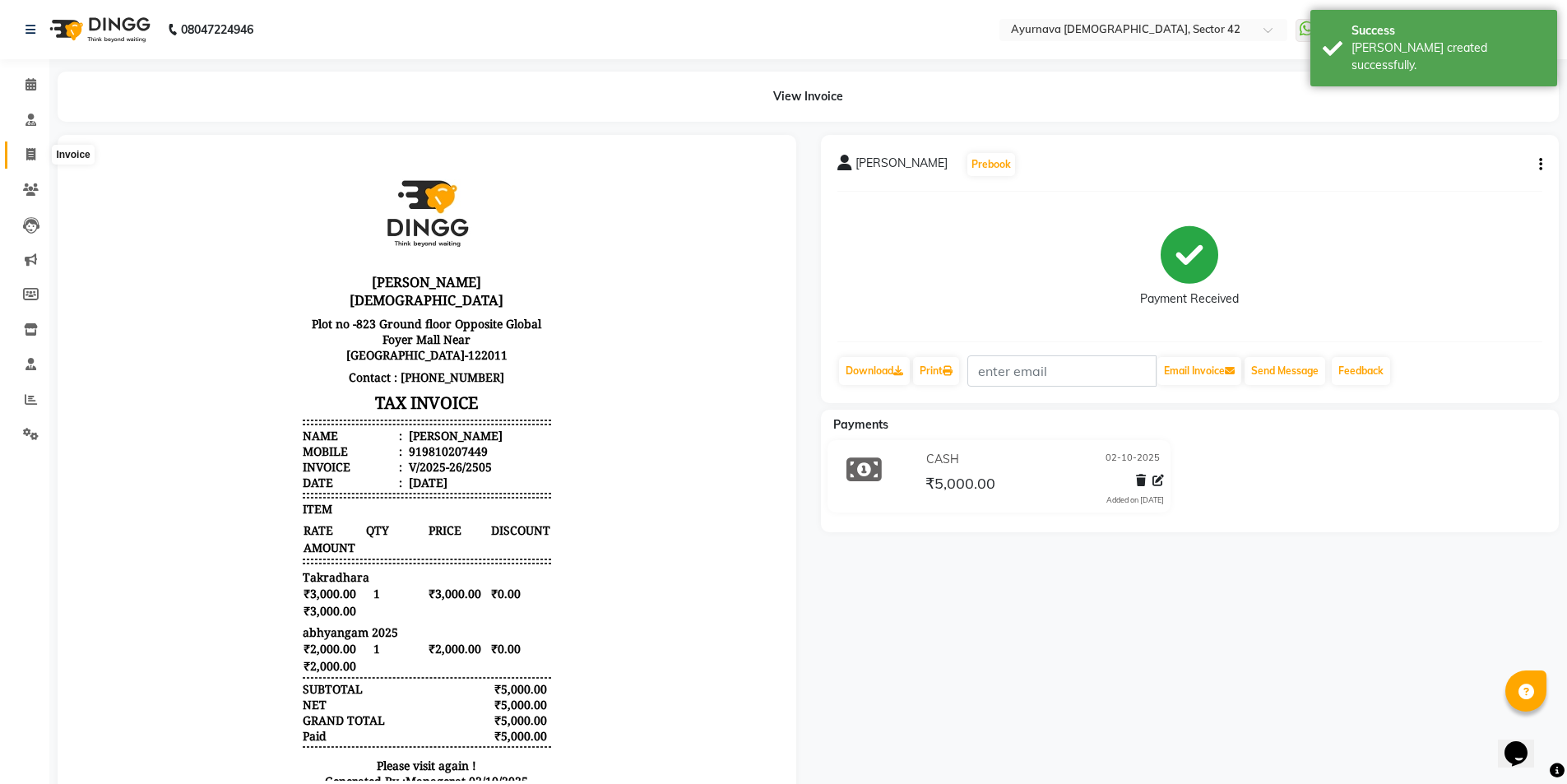
click at [26, 152] on icon at bounding box center [30, 154] width 9 height 13
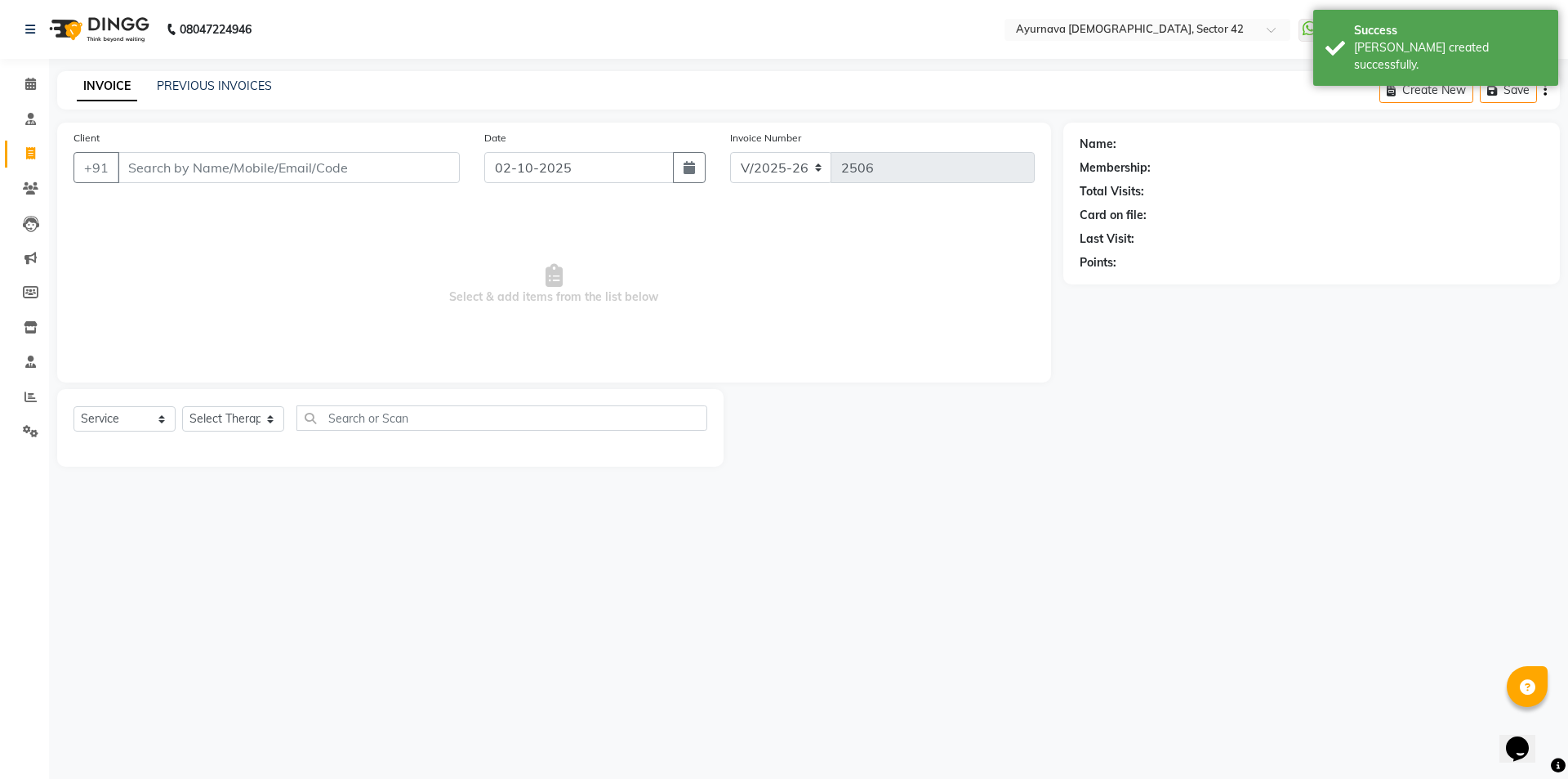
click at [200, 160] on input "Client" at bounding box center [289, 167] width 342 height 31
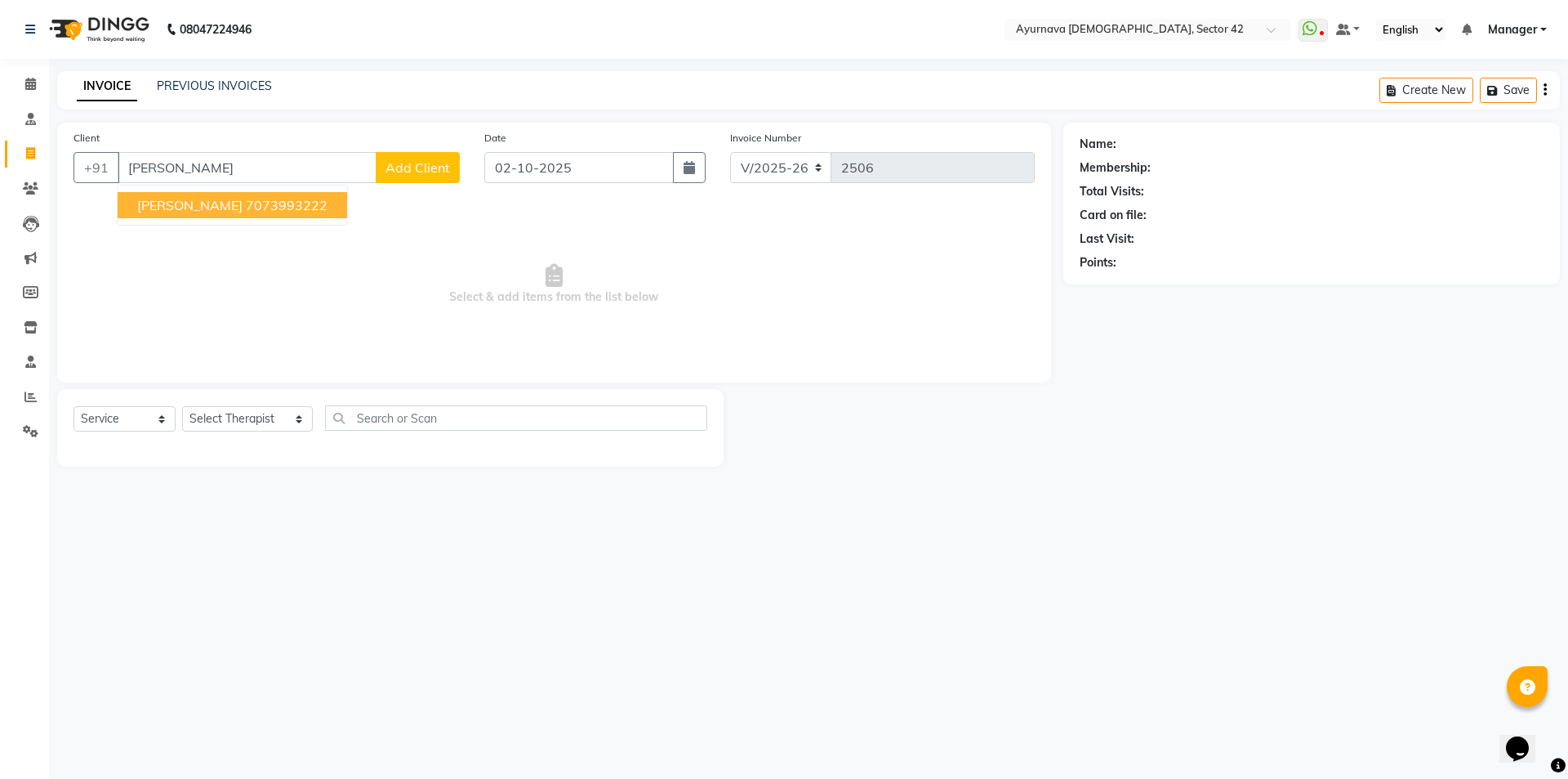
click at [153, 202] on span "[PERSON_NAME]" at bounding box center [190, 205] width 106 height 16
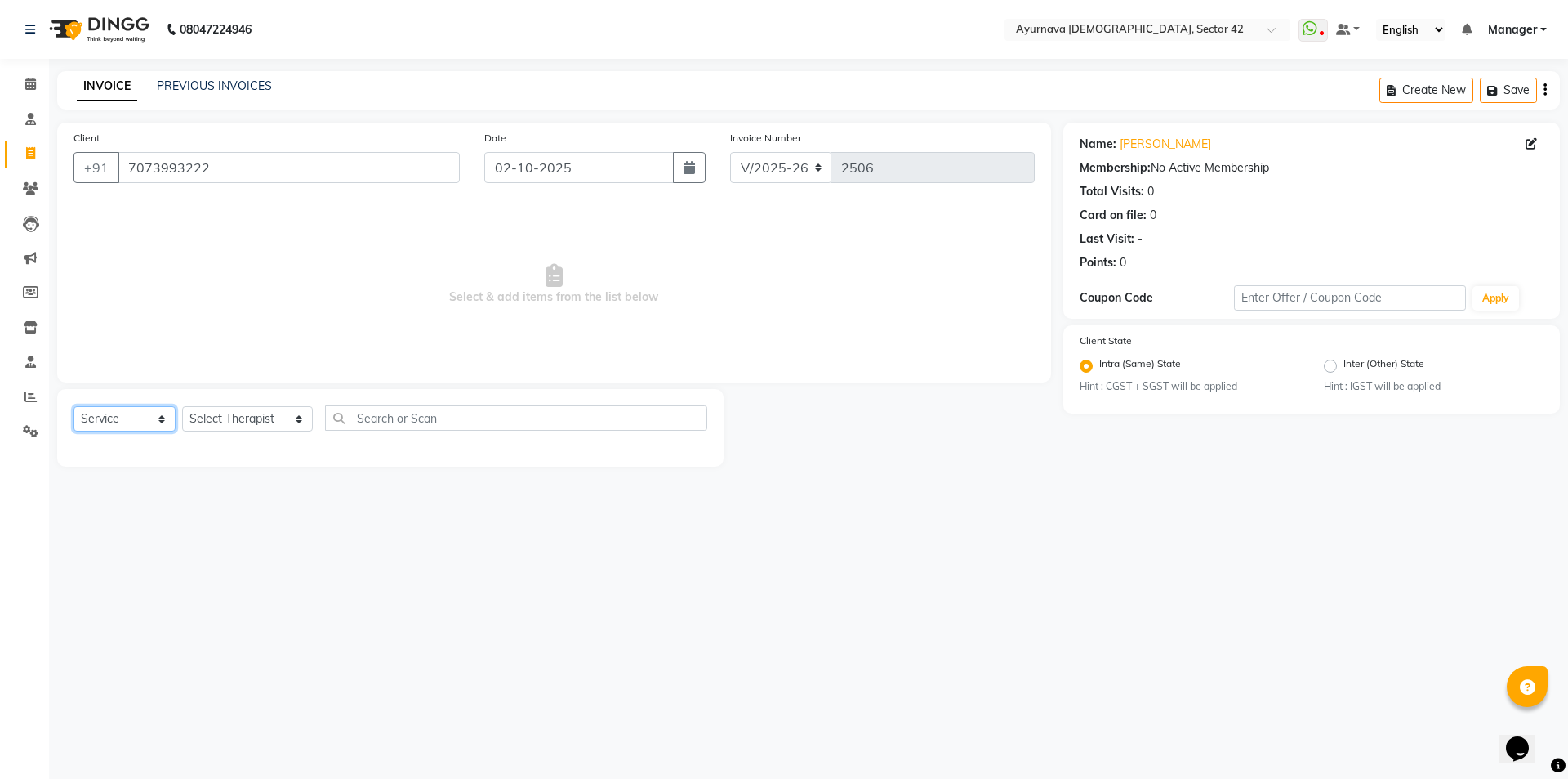
click at [125, 418] on select "Select Service Product Membership Package Voucher Prepaid Gift Card" at bounding box center [124, 419] width 102 height 26
click at [224, 415] on select "Select Therapist [PERSON_NAME] akash [PERSON_NAME] [PERSON_NAME] [PERSON_NAME] …" at bounding box center [247, 419] width 130 height 26
click at [182, 406] on select "Select Therapist [PERSON_NAME] akash [PERSON_NAME] [PERSON_NAME] [PERSON_NAME] …" at bounding box center [247, 419] width 130 height 26
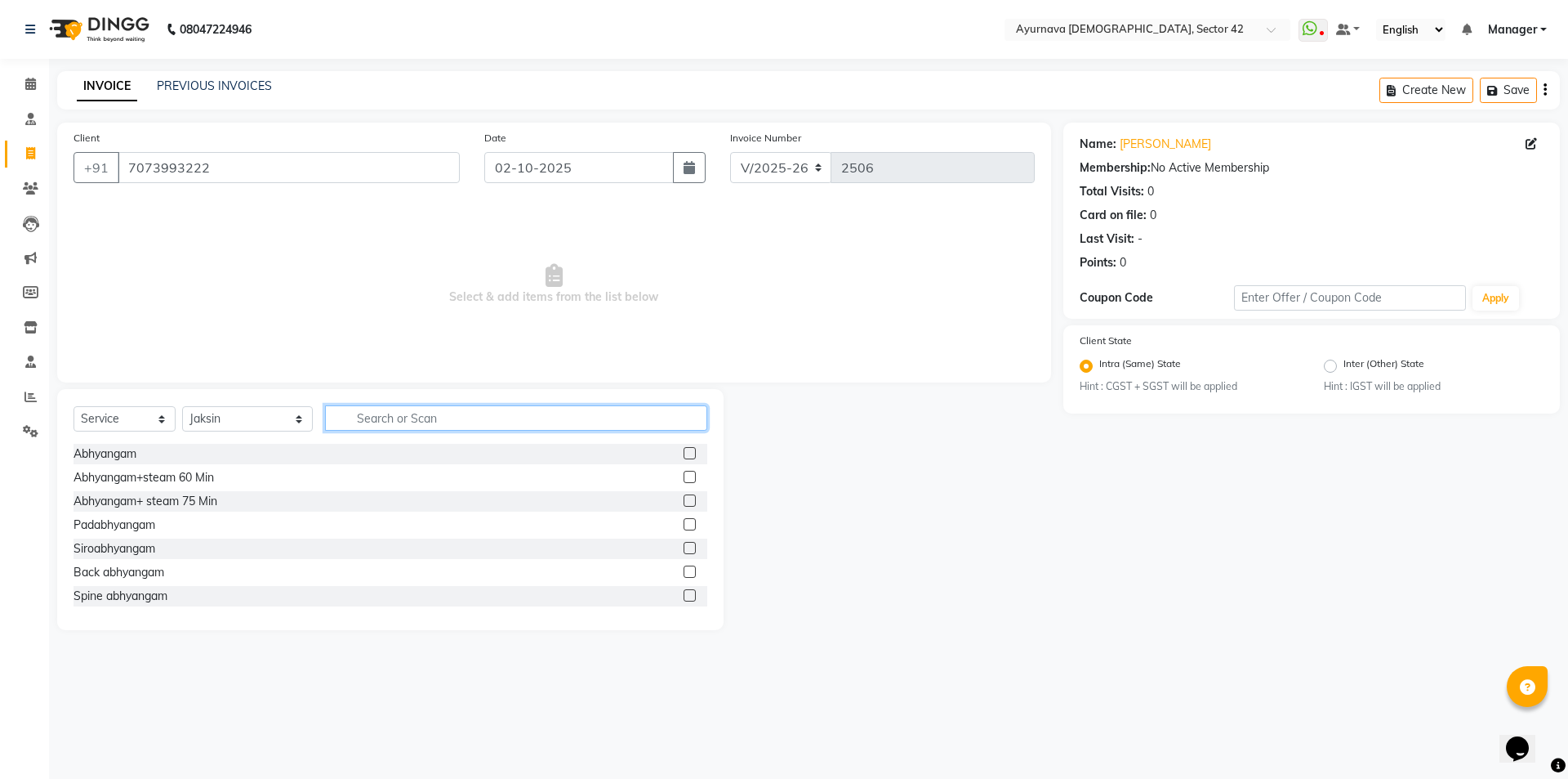
click at [393, 413] on input "text" at bounding box center [515, 418] width 382 height 26
click at [684, 449] on label at bounding box center [690, 453] width 12 height 12
click at [684, 449] on input "checkbox" at bounding box center [689, 454] width 11 height 11
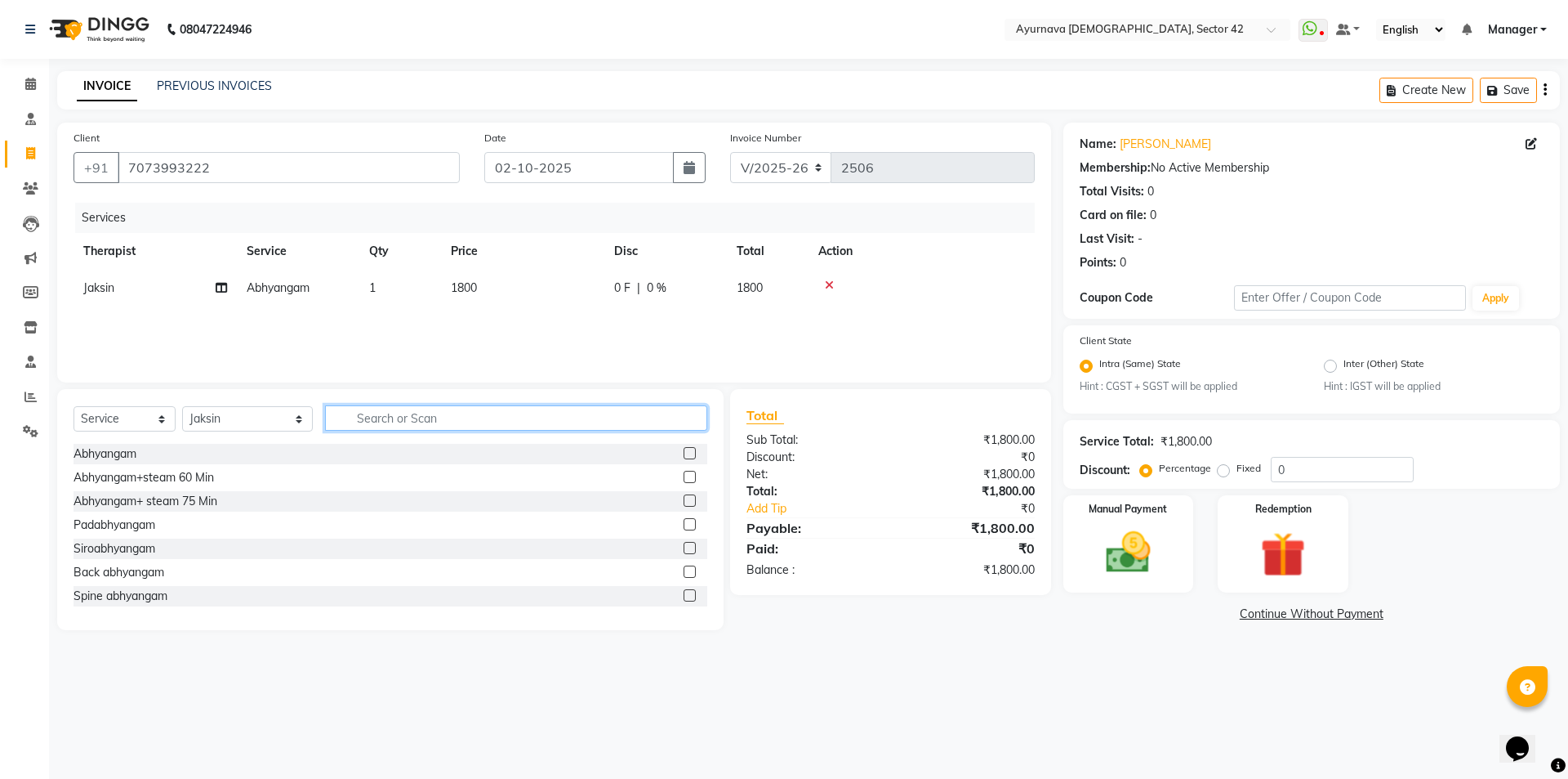
click at [416, 416] on input "text" at bounding box center [515, 418] width 382 height 26
click at [684, 452] on label at bounding box center [690, 453] width 12 height 12
click at [684, 452] on input "checkbox" at bounding box center [689, 454] width 11 height 11
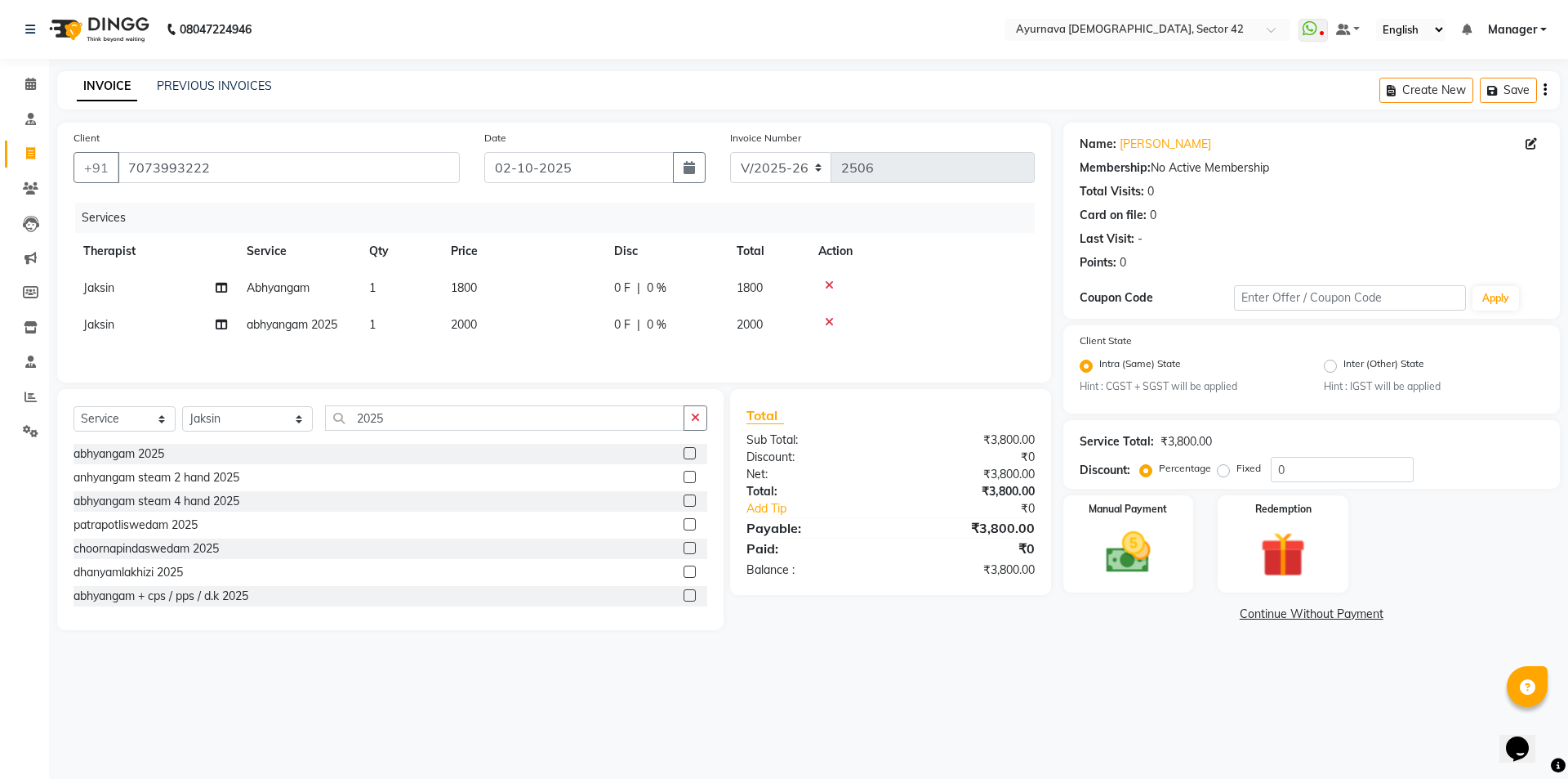
drag, startPoint x: 830, startPoint y: 284, endPoint x: 865, endPoint y: 295, distance: 36.7
click at [830, 286] on icon at bounding box center [829, 285] width 9 height 12
click at [1286, 543] on img at bounding box center [1282, 555] width 76 height 58
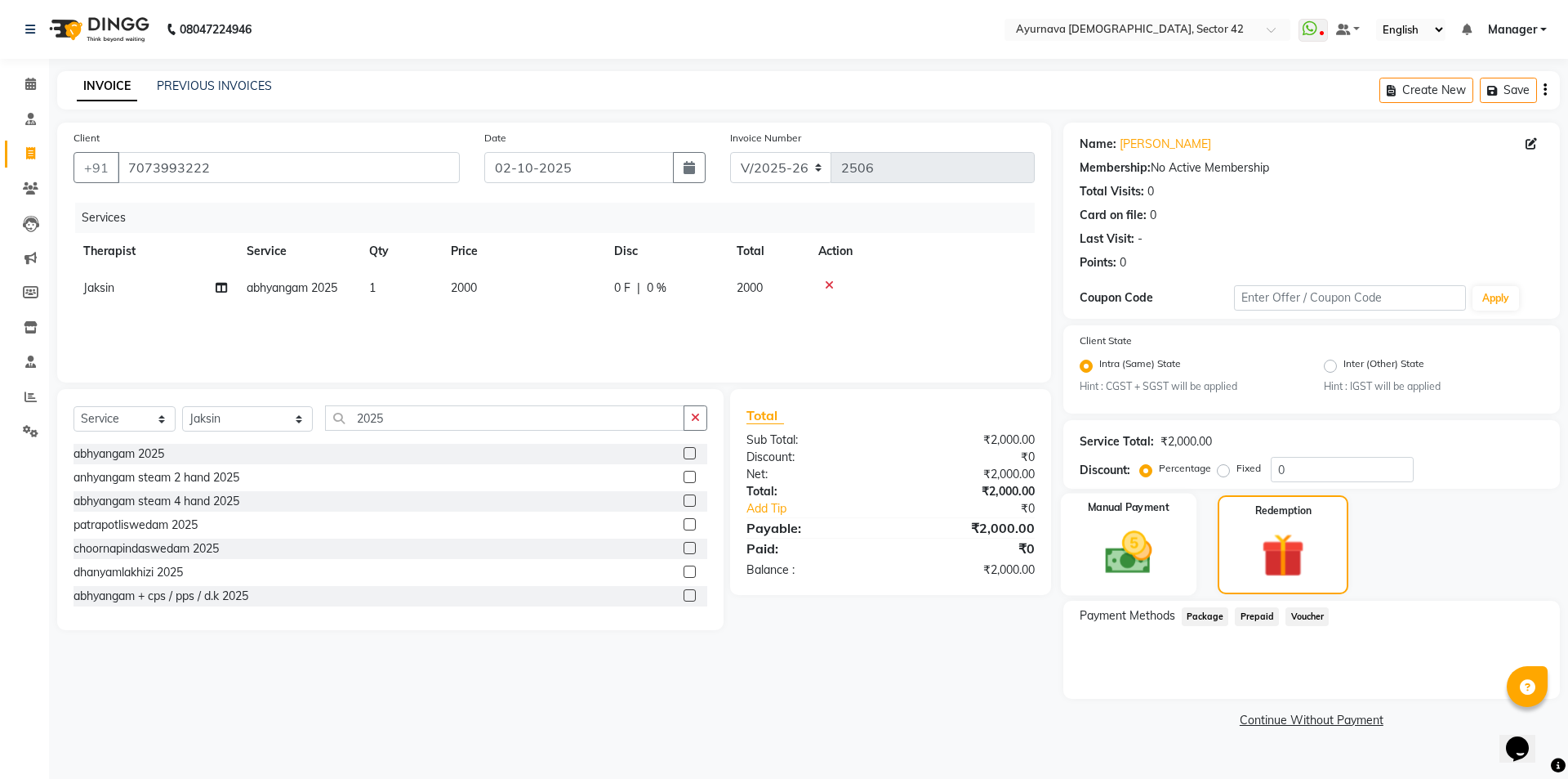
drag, startPoint x: 1118, startPoint y: 555, endPoint x: 1180, endPoint y: 581, distance: 67.2
click at [1118, 557] on img at bounding box center [1128, 552] width 76 height 54
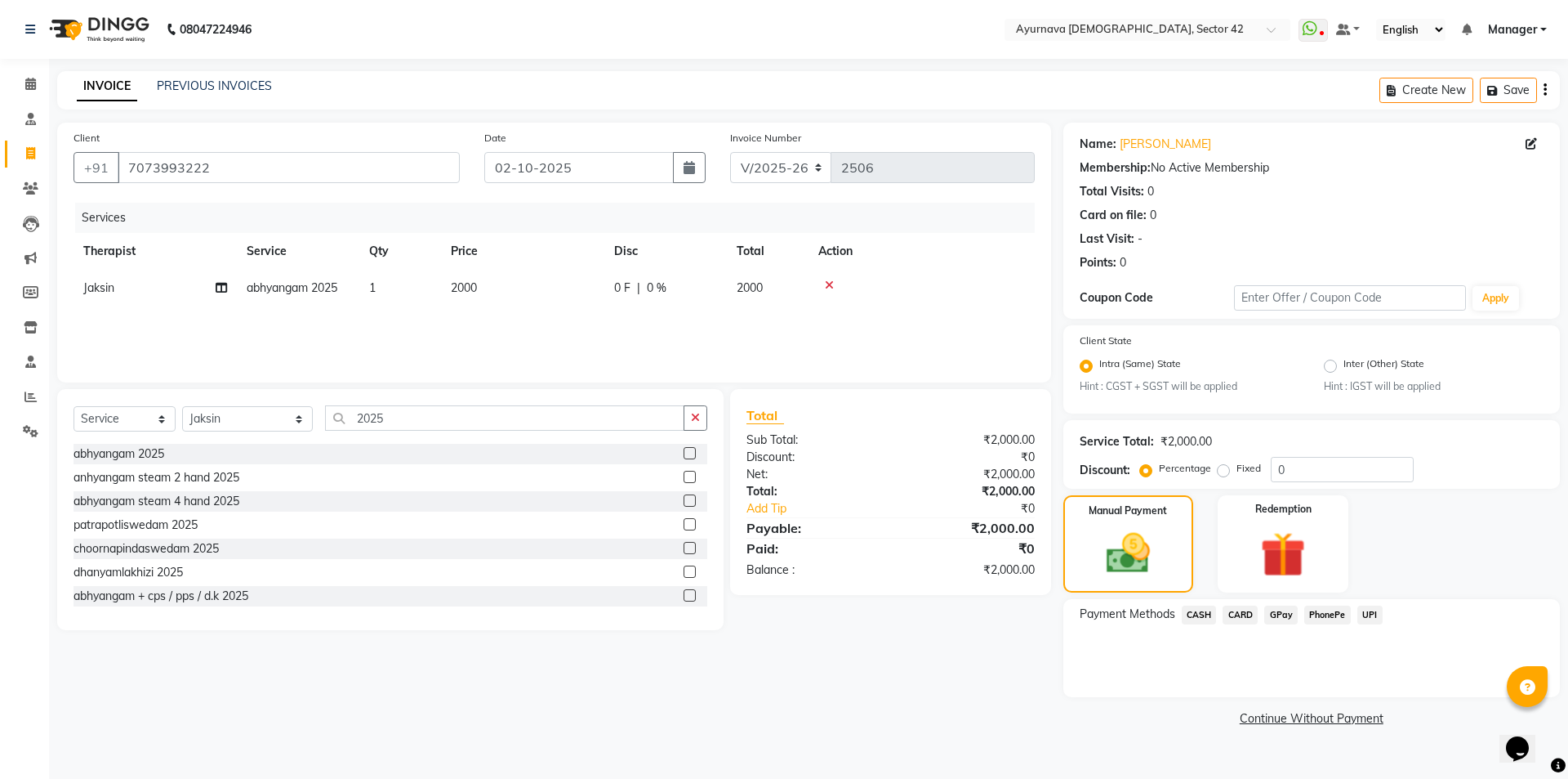
click at [1191, 614] on span "CASH" at bounding box center [1199, 614] width 35 height 19
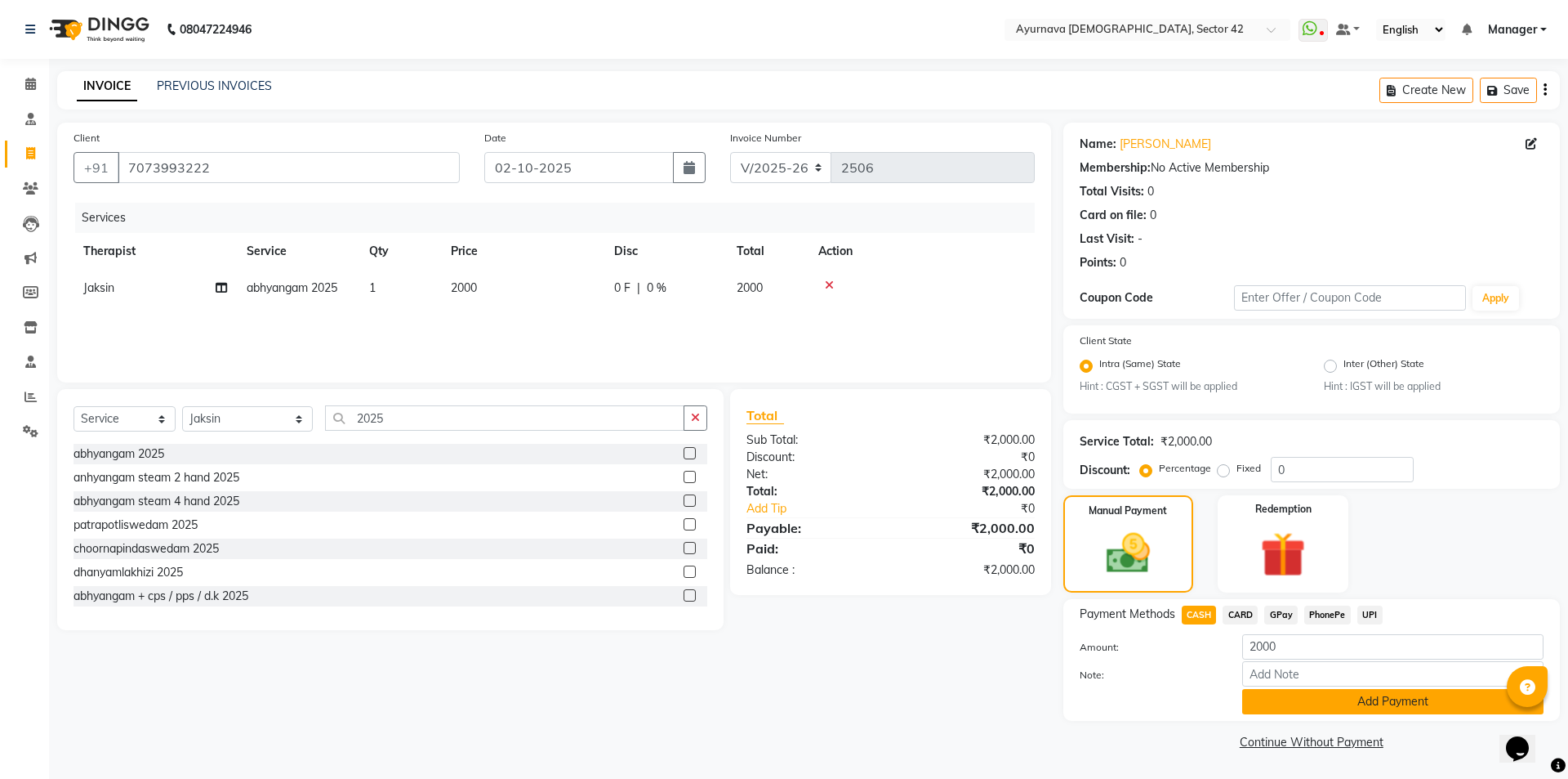
click at [1321, 704] on button "Add Payment" at bounding box center [1393, 701] width 302 height 26
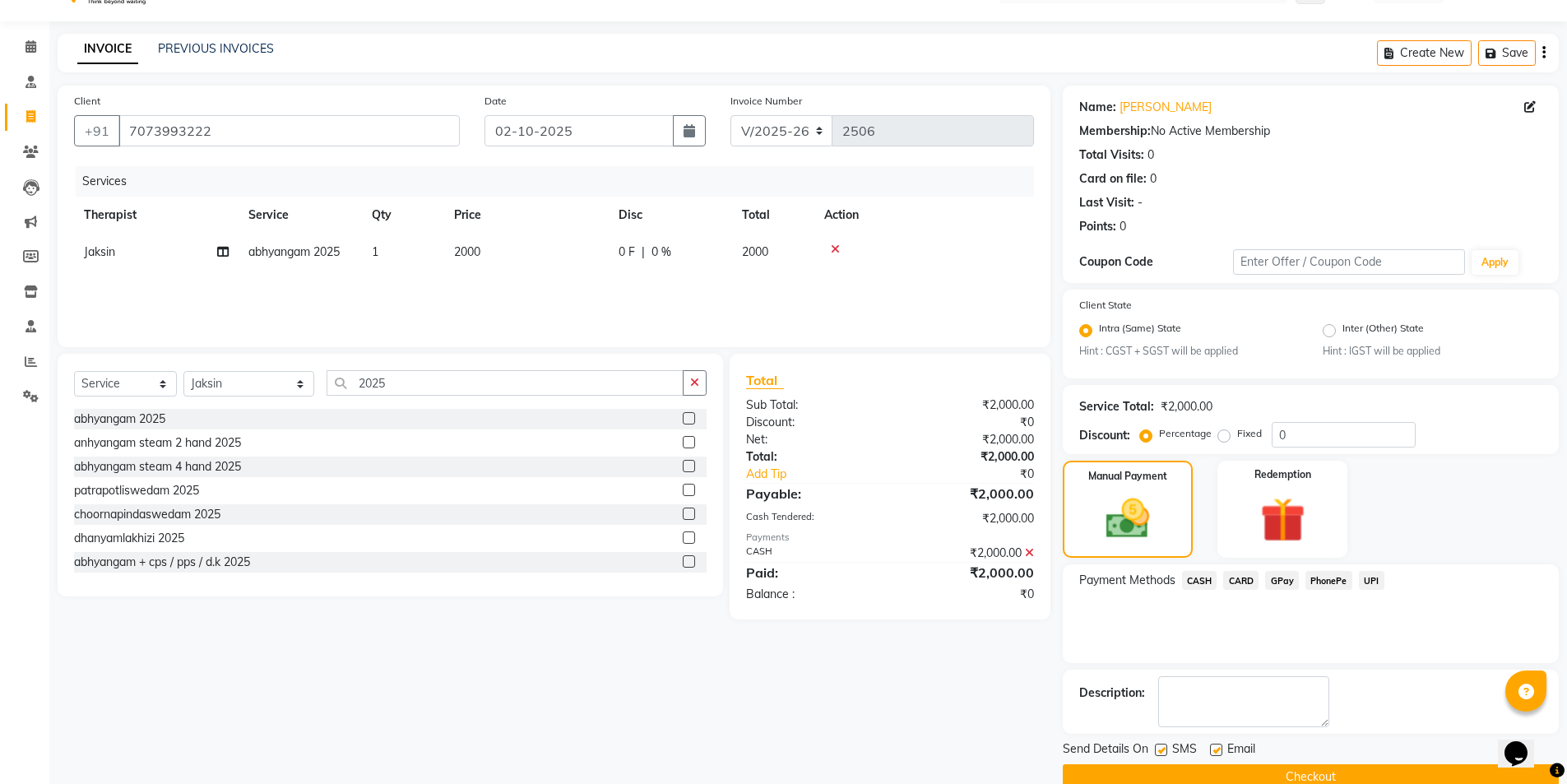
scroll to position [68, 0]
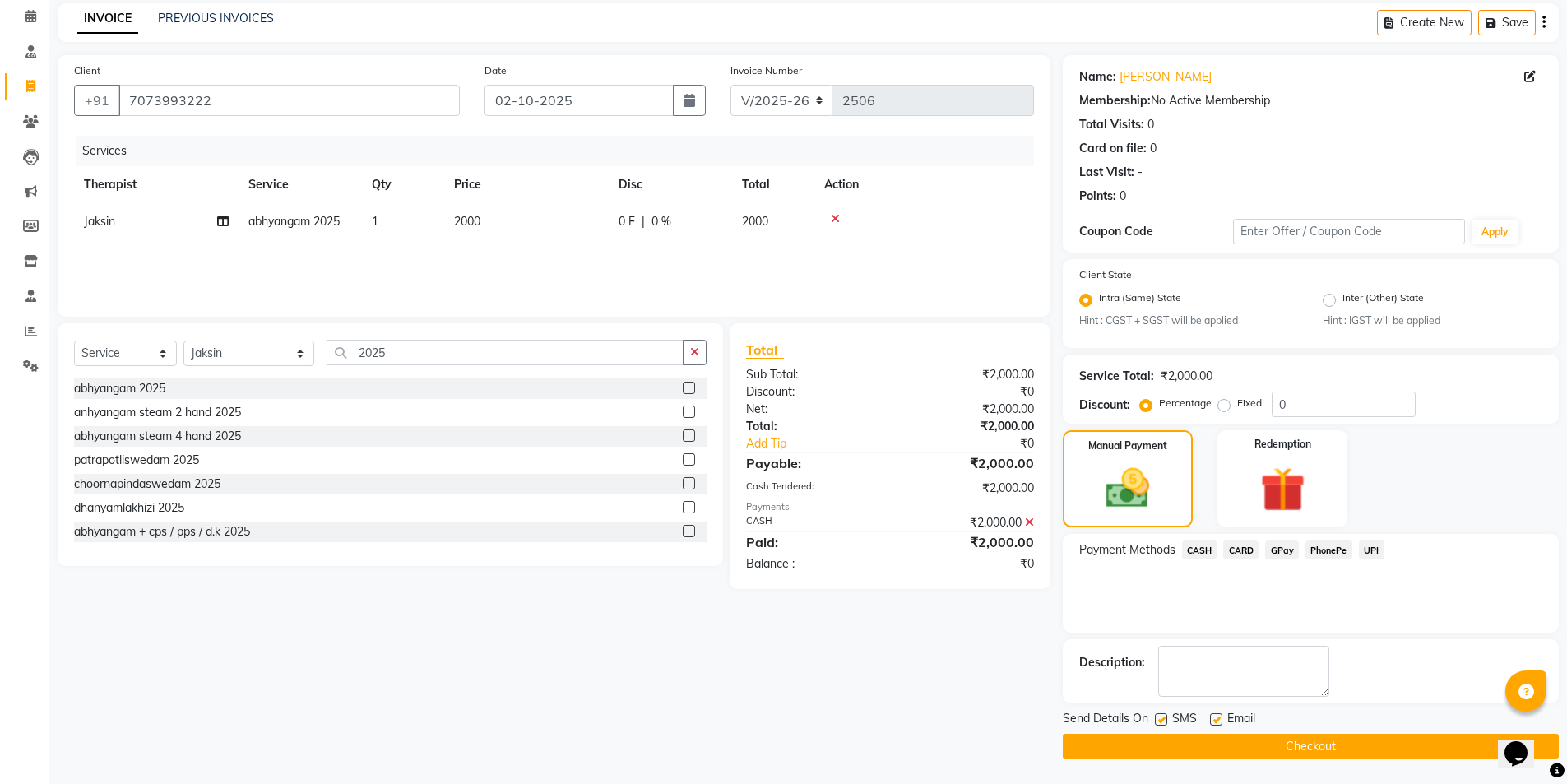
drag, startPoint x: 1239, startPoint y: 752, endPoint x: 1240, endPoint y: 738, distance: 14.0
click at [1240, 711] on button "Checkout" at bounding box center [1311, 746] width 496 height 26
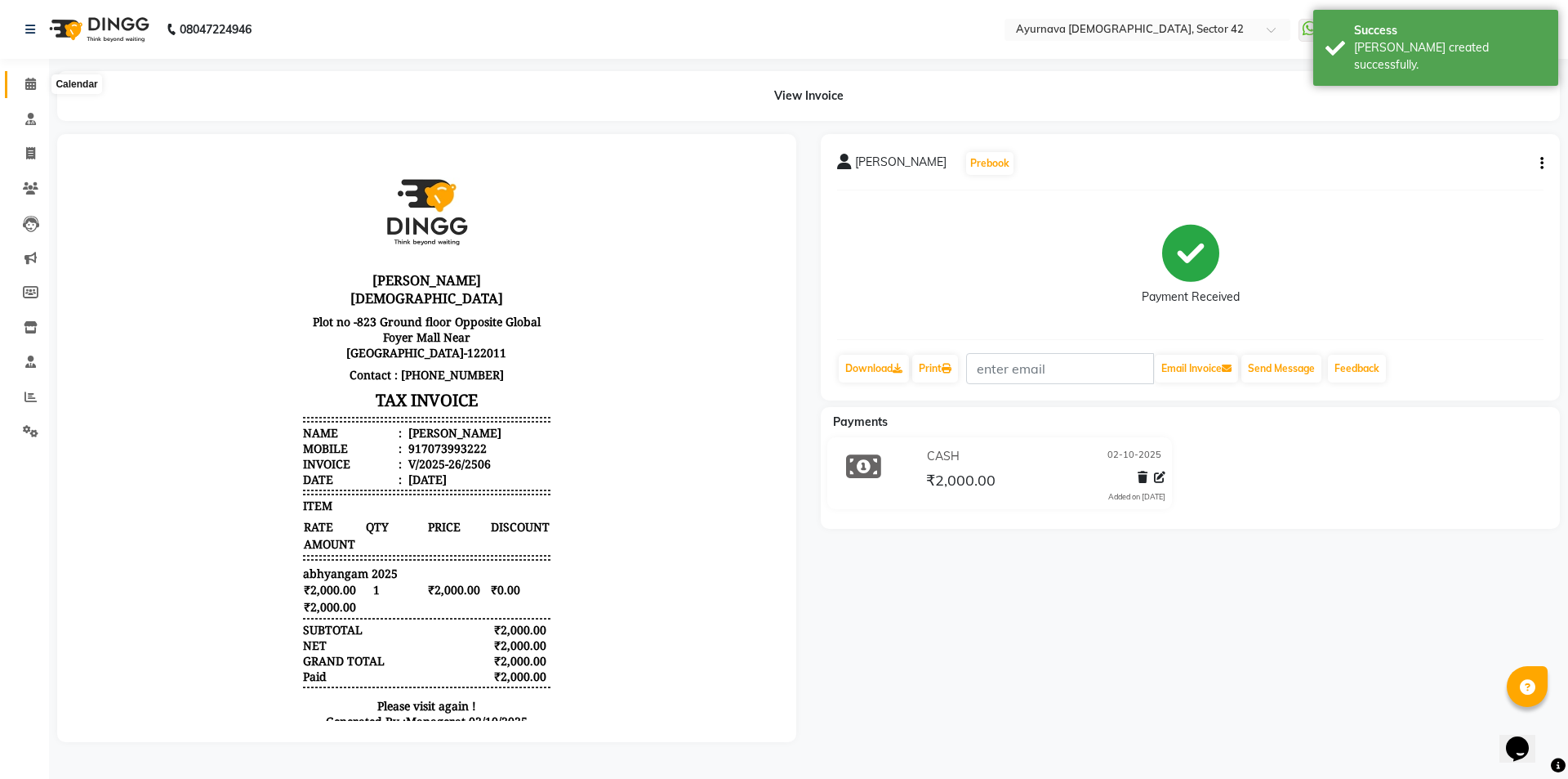
click at [28, 85] on icon at bounding box center [31, 83] width 11 height 12
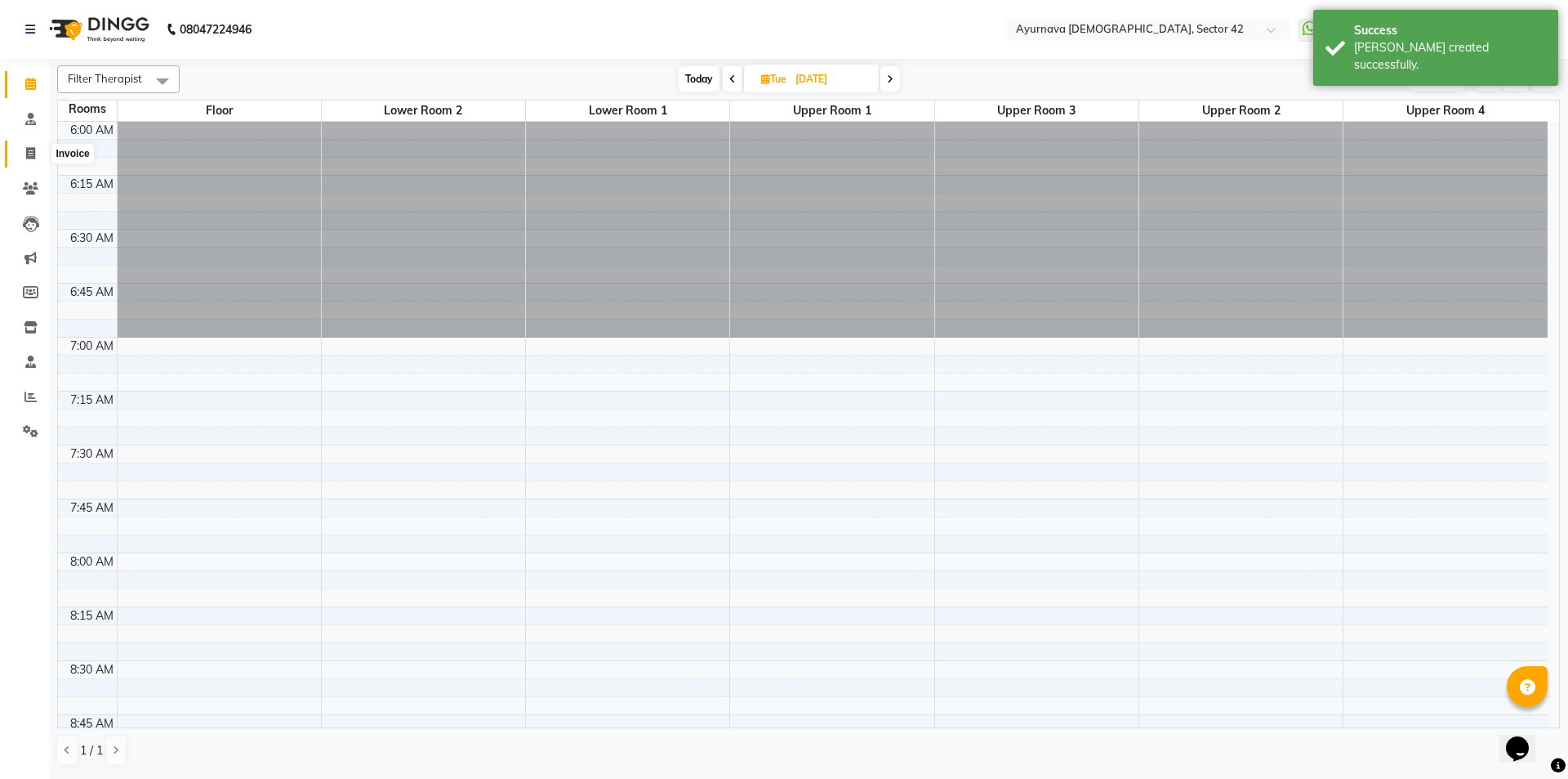
click at [28, 155] on icon at bounding box center [30, 153] width 9 height 12
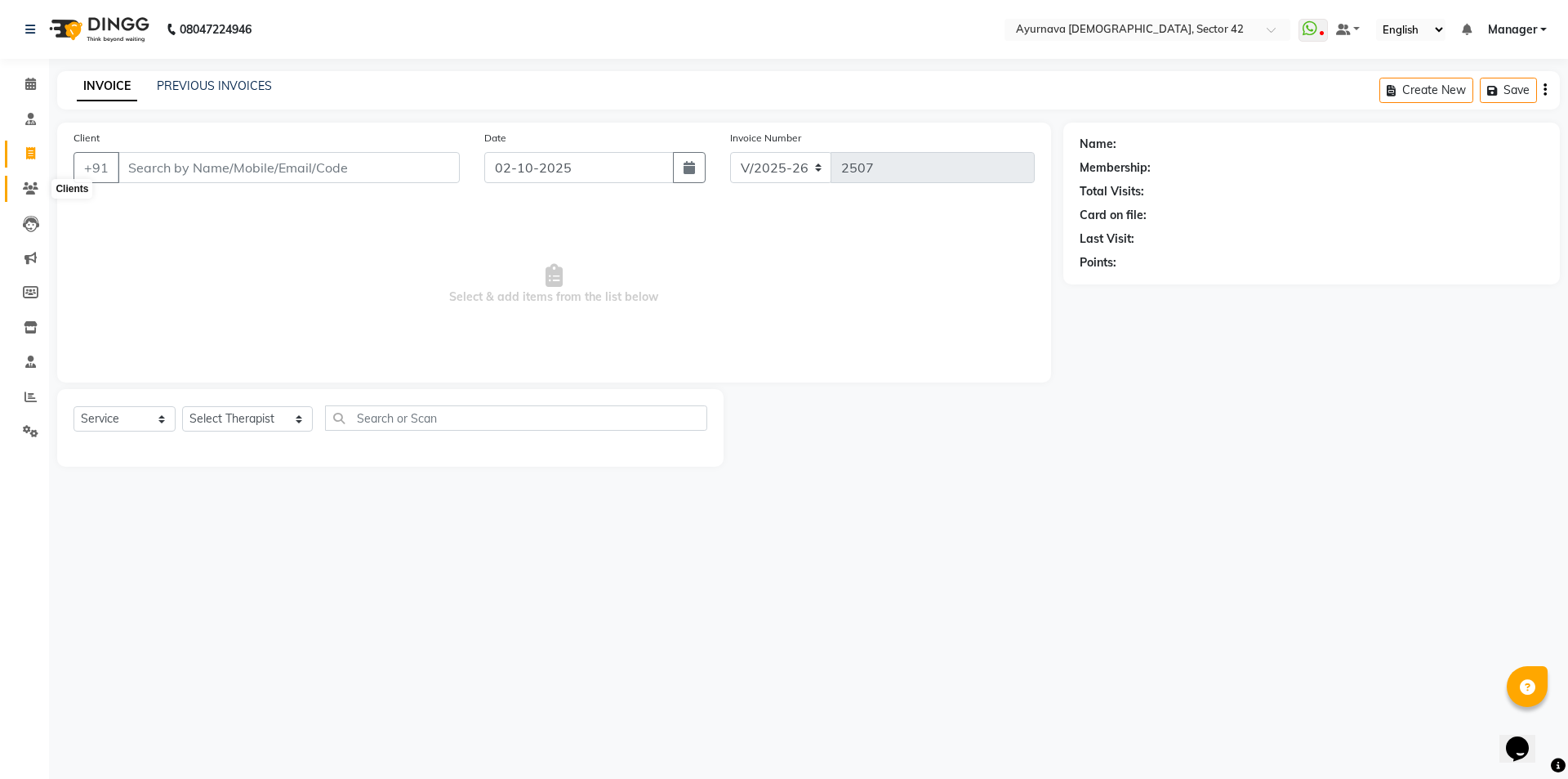
click at [31, 180] on span at bounding box center [30, 189] width 28 height 19
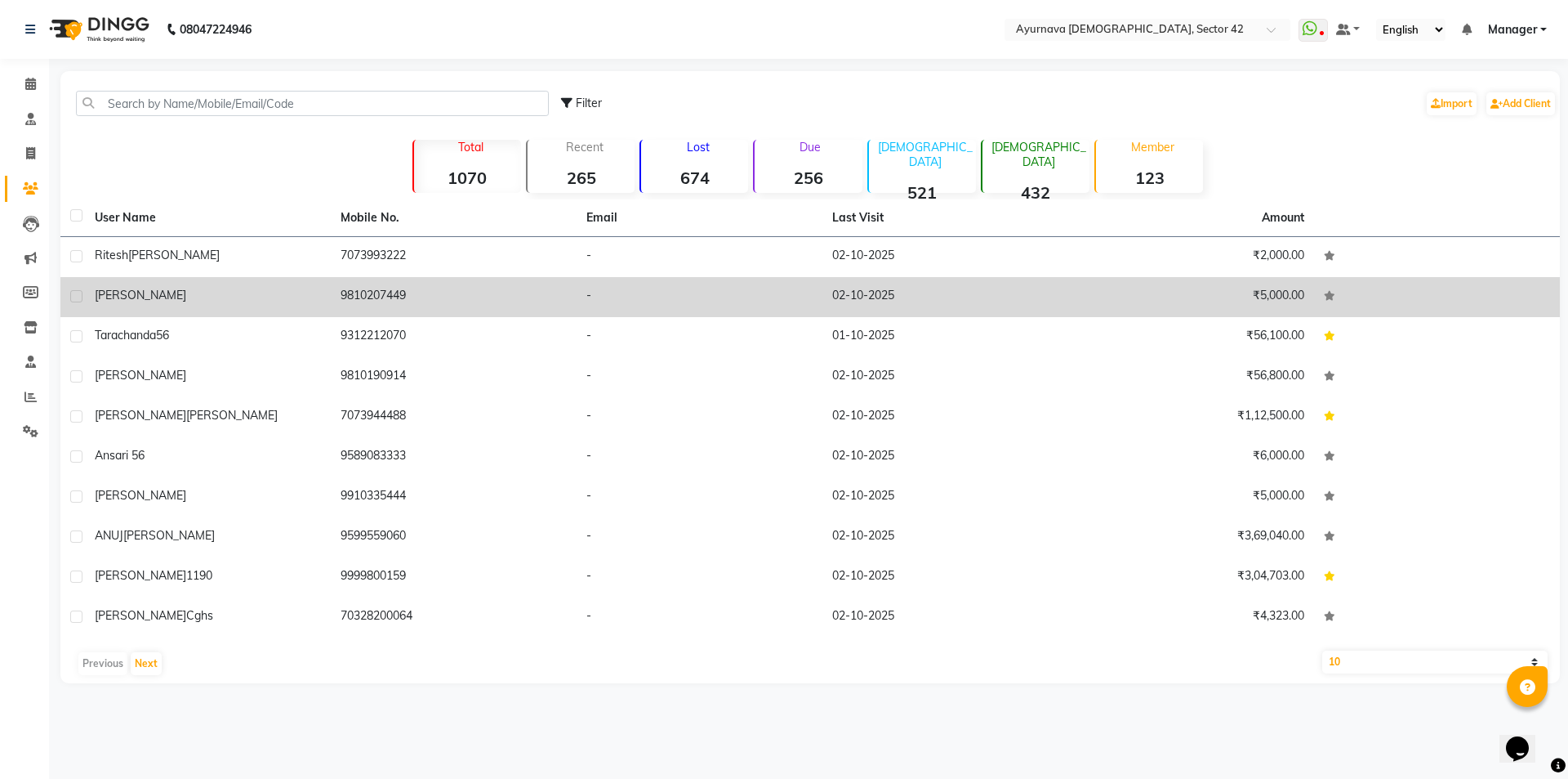
drag, startPoint x: 155, startPoint y: 299, endPoint x: 191, endPoint y: 293, distance: 36.5
click at [158, 298] on span "[PERSON_NAME]" at bounding box center [140, 295] width 91 height 15
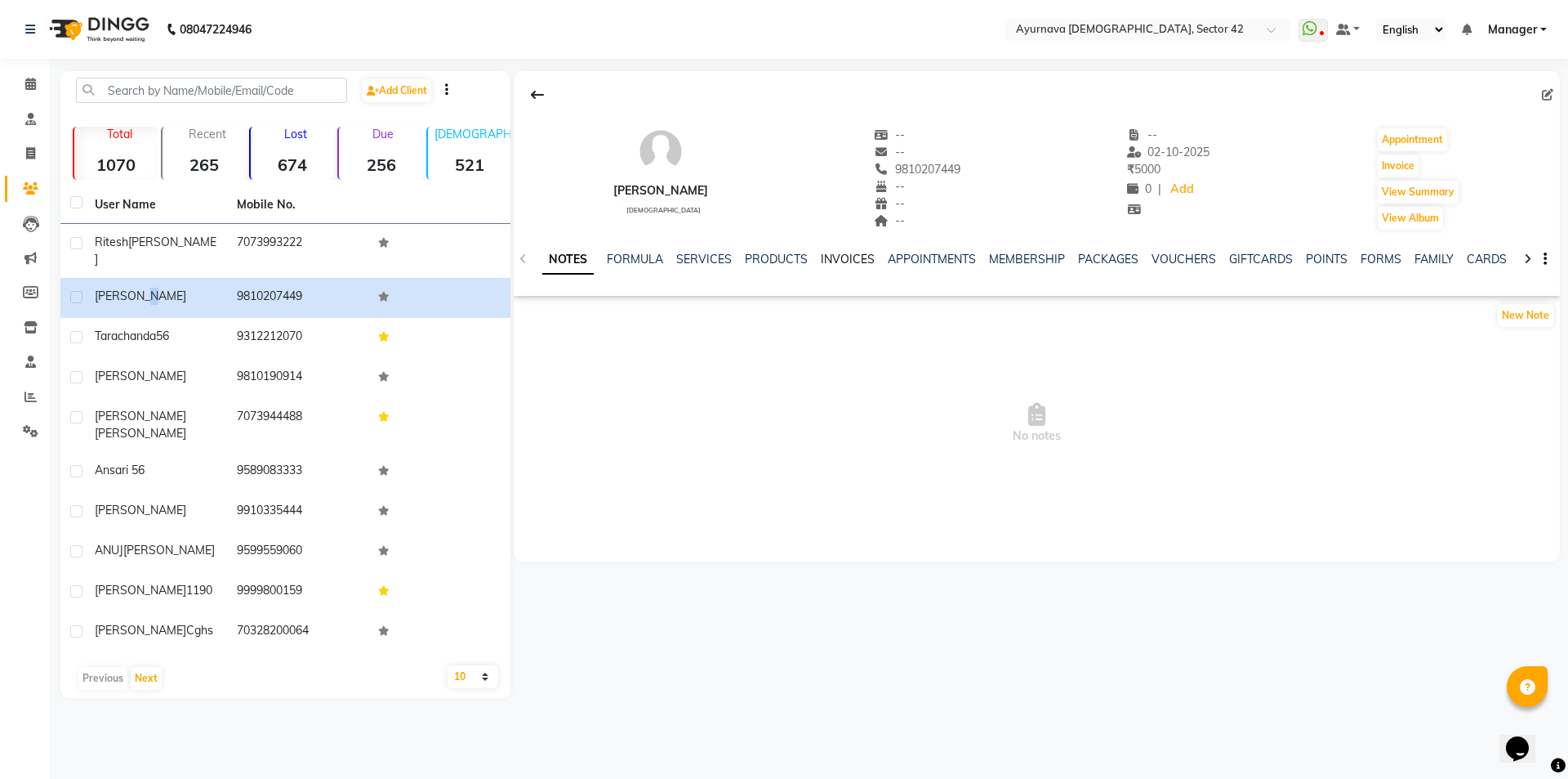
drag, startPoint x: 839, startPoint y: 253, endPoint x: 866, endPoint y: 293, distance: 48.3
click at [841, 255] on link "INVOICES" at bounding box center [847, 259] width 54 height 15
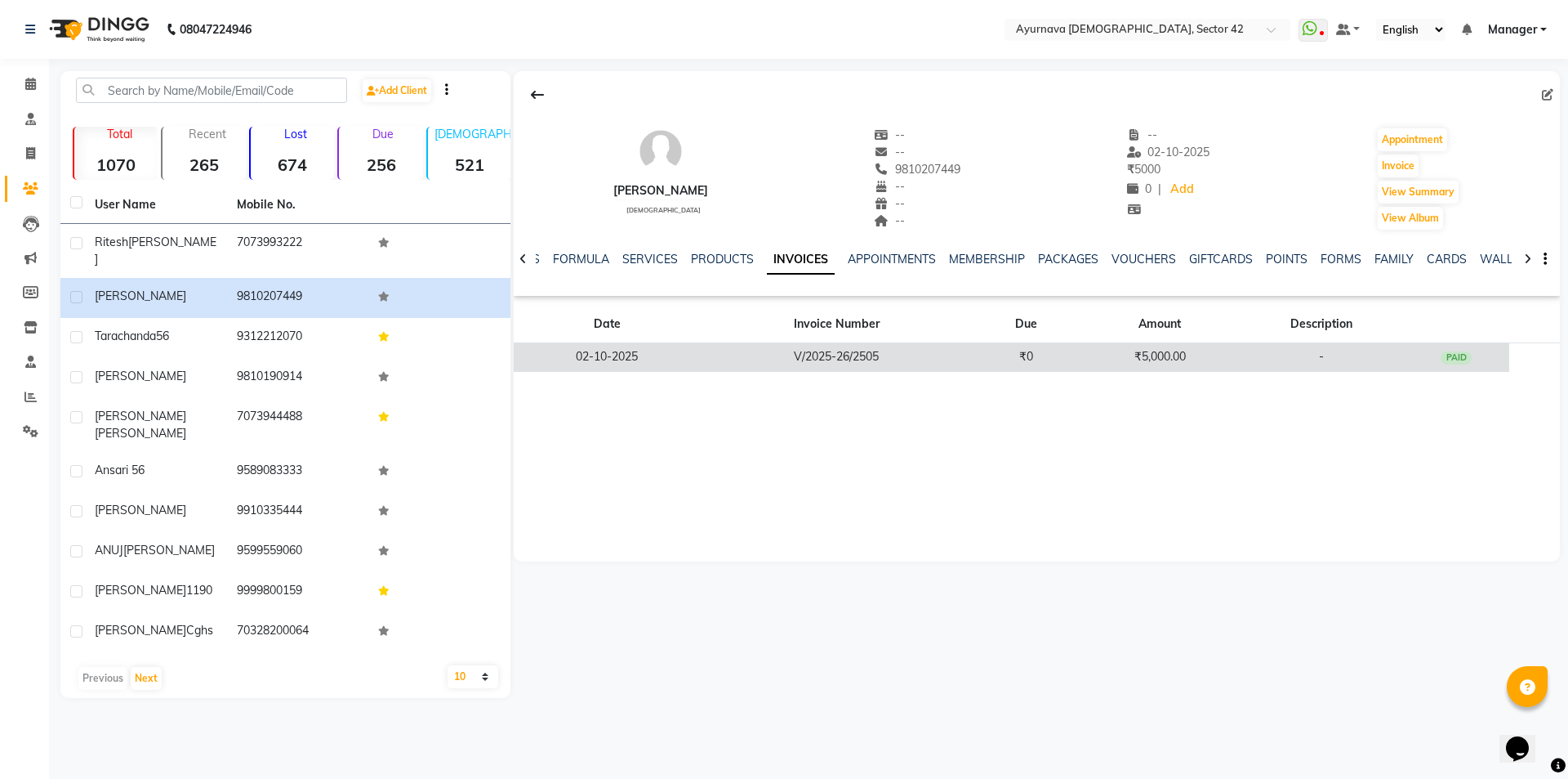
click at [904, 358] on td "V/2025-26/2505" at bounding box center [836, 358] width 272 height 28
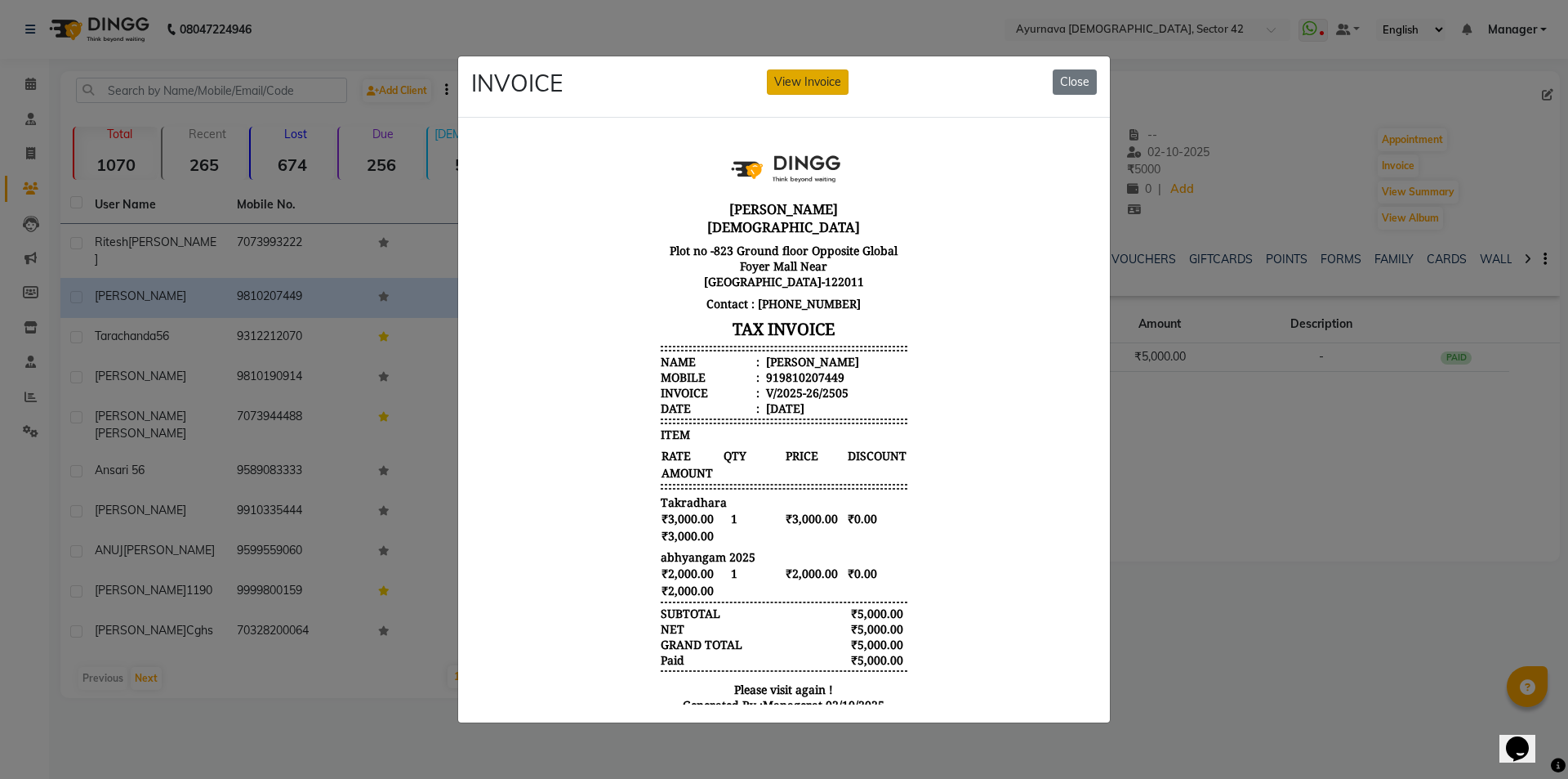
click at [818, 82] on button "View Invoice" at bounding box center [808, 82] width 82 height 26
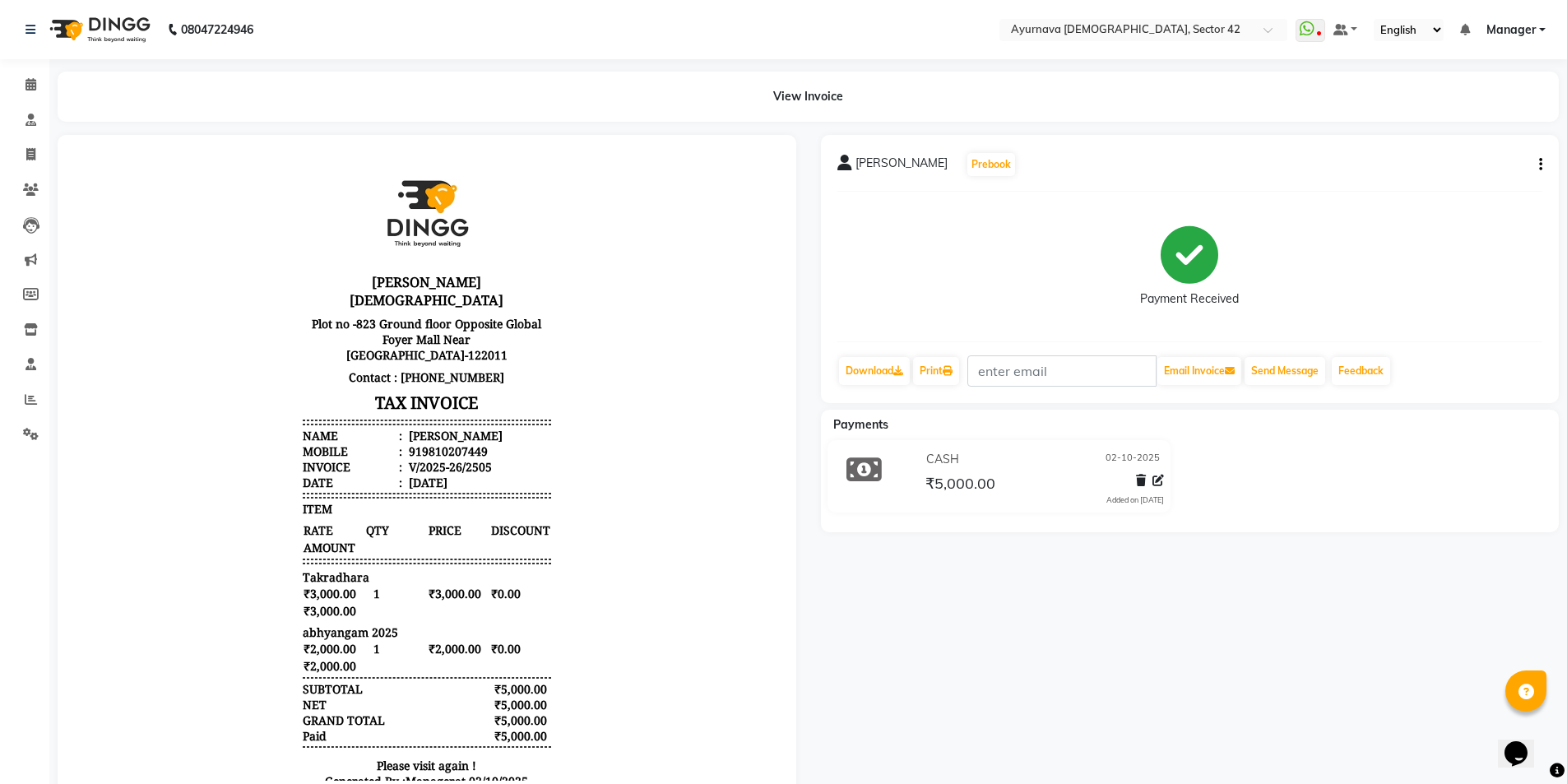
click at [1435, 161] on div "[PERSON_NAME] Prebook Payment Received Download Print Email Invoice Send Messag…" at bounding box center [1190, 269] width 739 height 268
click at [1435, 154] on div "[PERSON_NAME] Prebook Payment Received Download Print Email Invoice Send Messag…" at bounding box center [1190, 269] width 739 height 268
click at [1435, 164] on icon "button" at bounding box center [1541, 164] width 4 height 1
click at [1435, 182] on div "Edit Invoice" at bounding box center [1459, 185] width 113 height 21
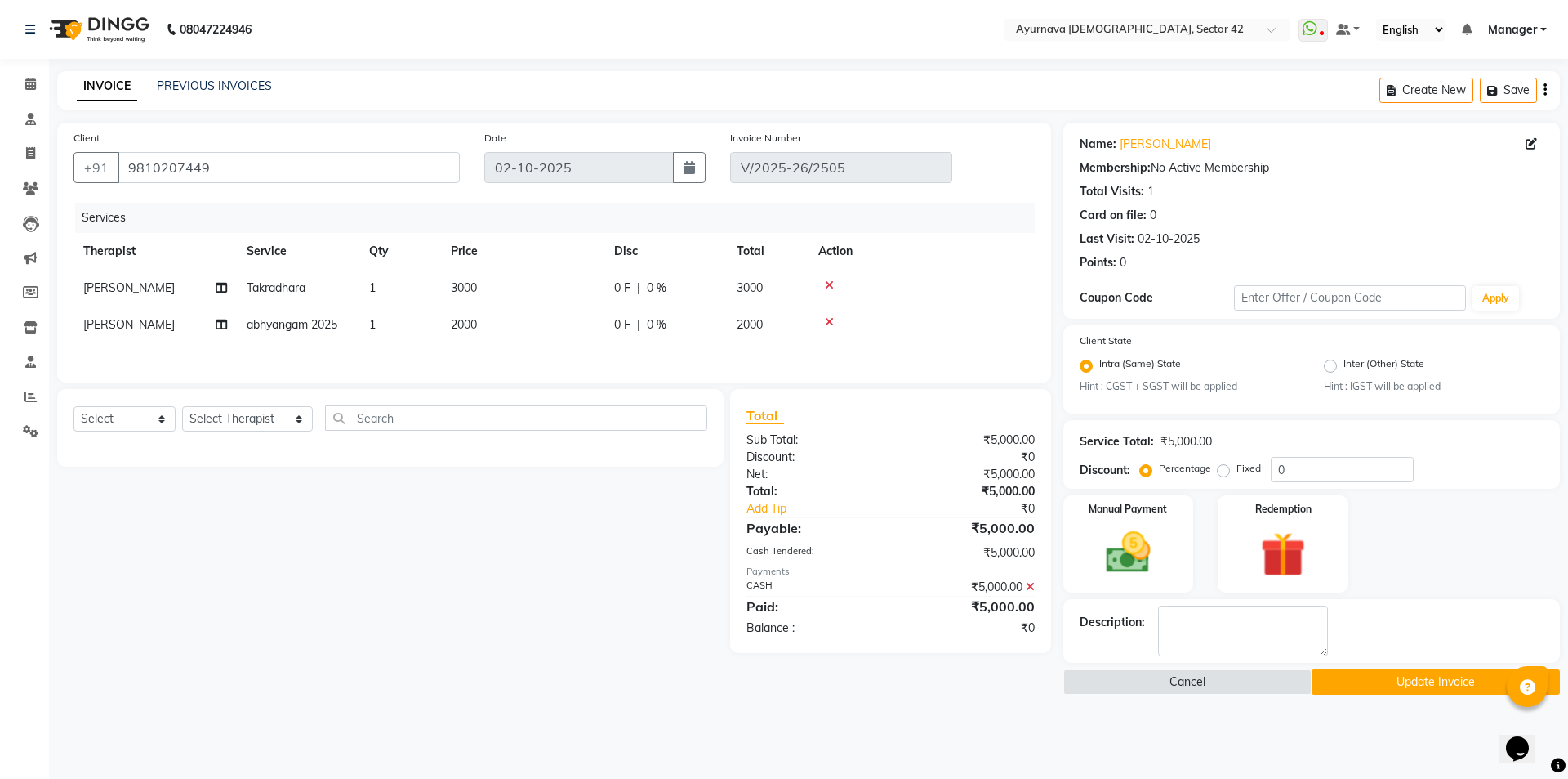
click at [828, 283] on icon at bounding box center [829, 285] width 9 height 12
click at [827, 282] on icon at bounding box center [829, 285] width 9 height 12
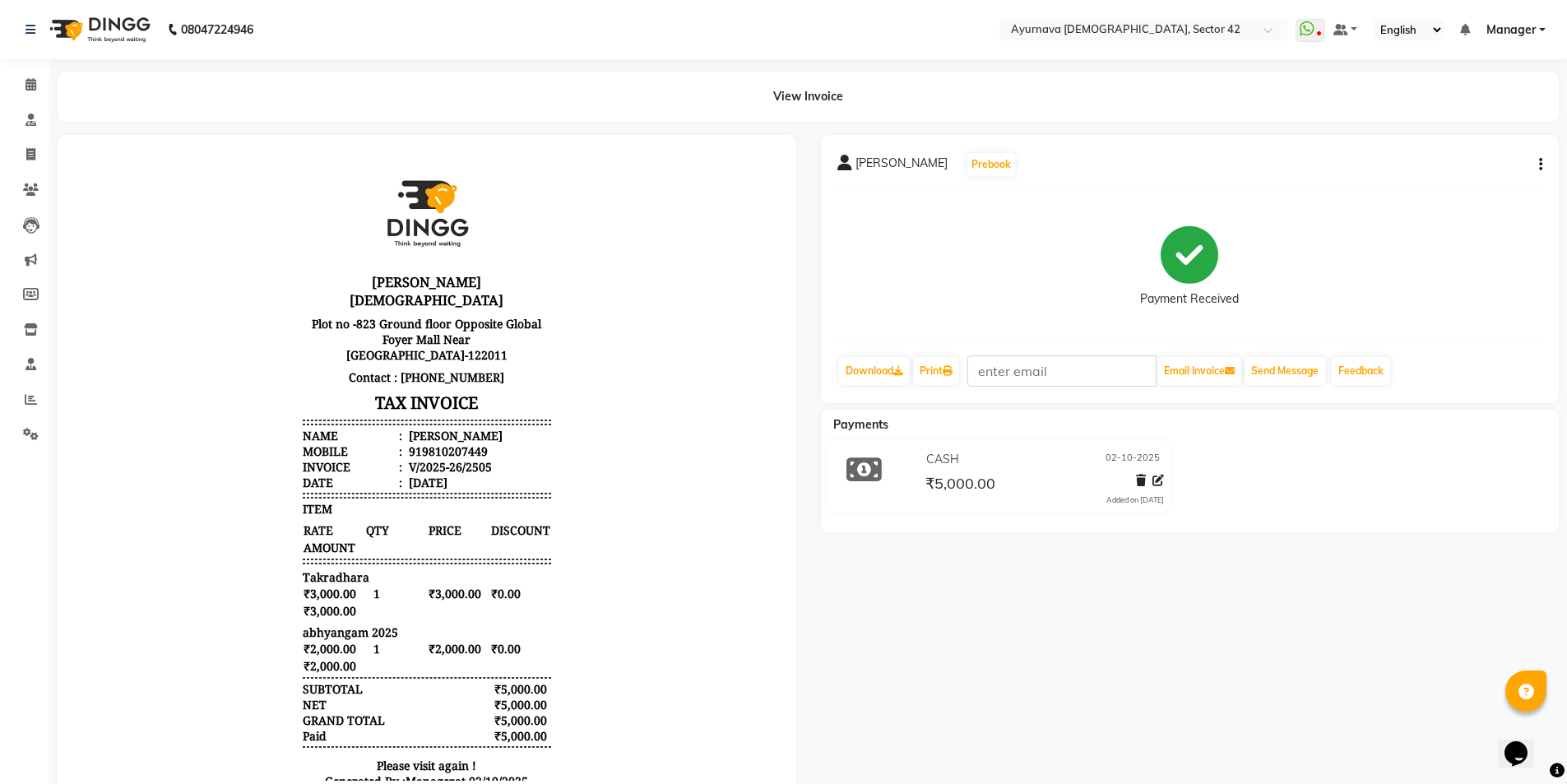
click at [1435, 159] on div "[PERSON_NAME] Prebook Payment Received Download Print Email Invoice Send Messag…" at bounding box center [1190, 269] width 739 height 268
click at [1435, 164] on icon "button" at bounding box center [1541, 164] width 4 height 1
click at [1435, 120] on div "Cancel Invoice" at bounding box center [1459, 123] width 113 height 21
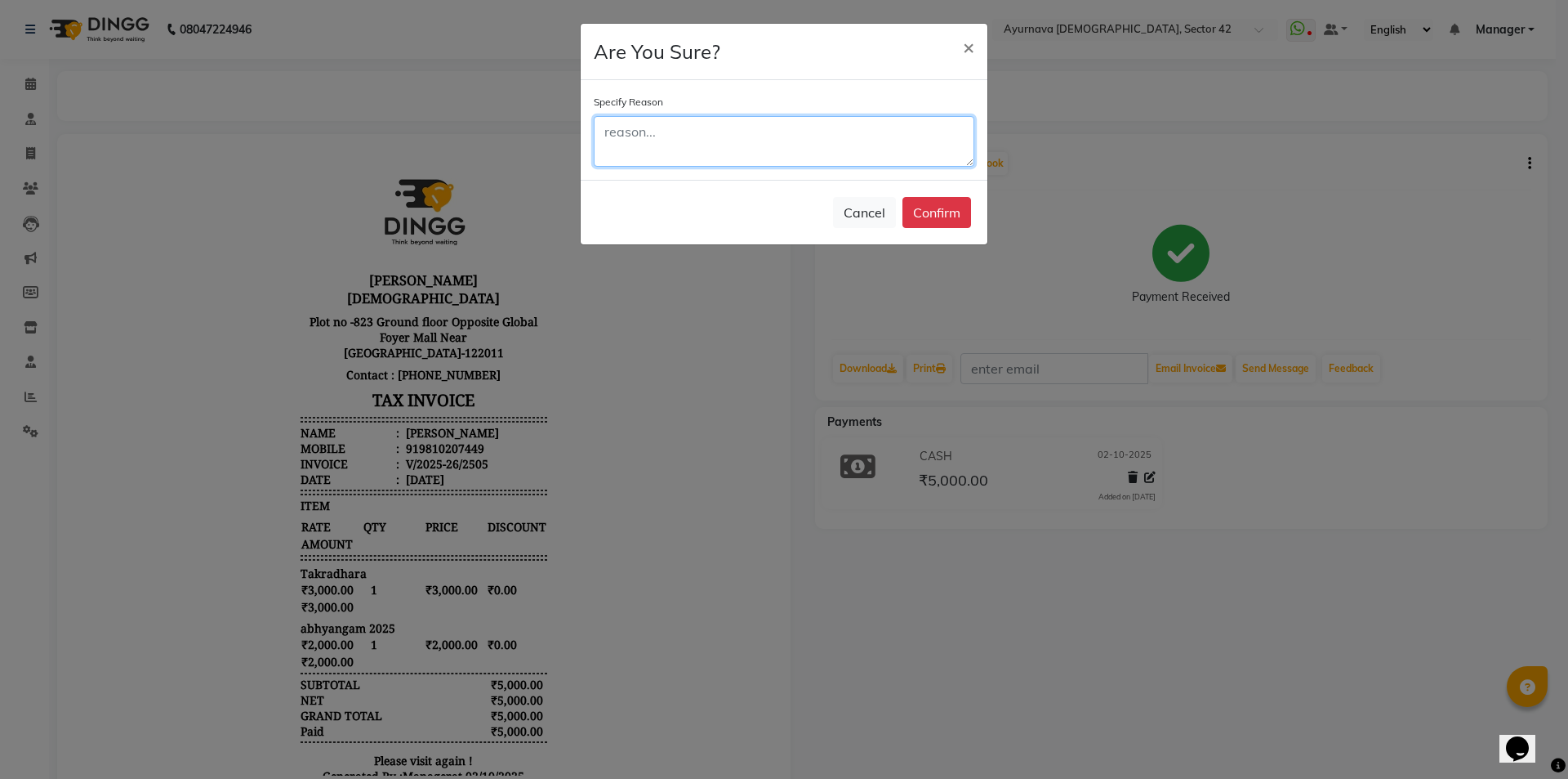
click at [815, 138] on textarea at bounding box center [783, 141] width 380 height 51
click at [935, 207] on button "Confirm" at bounding box center [936, 212] width 68 height 31
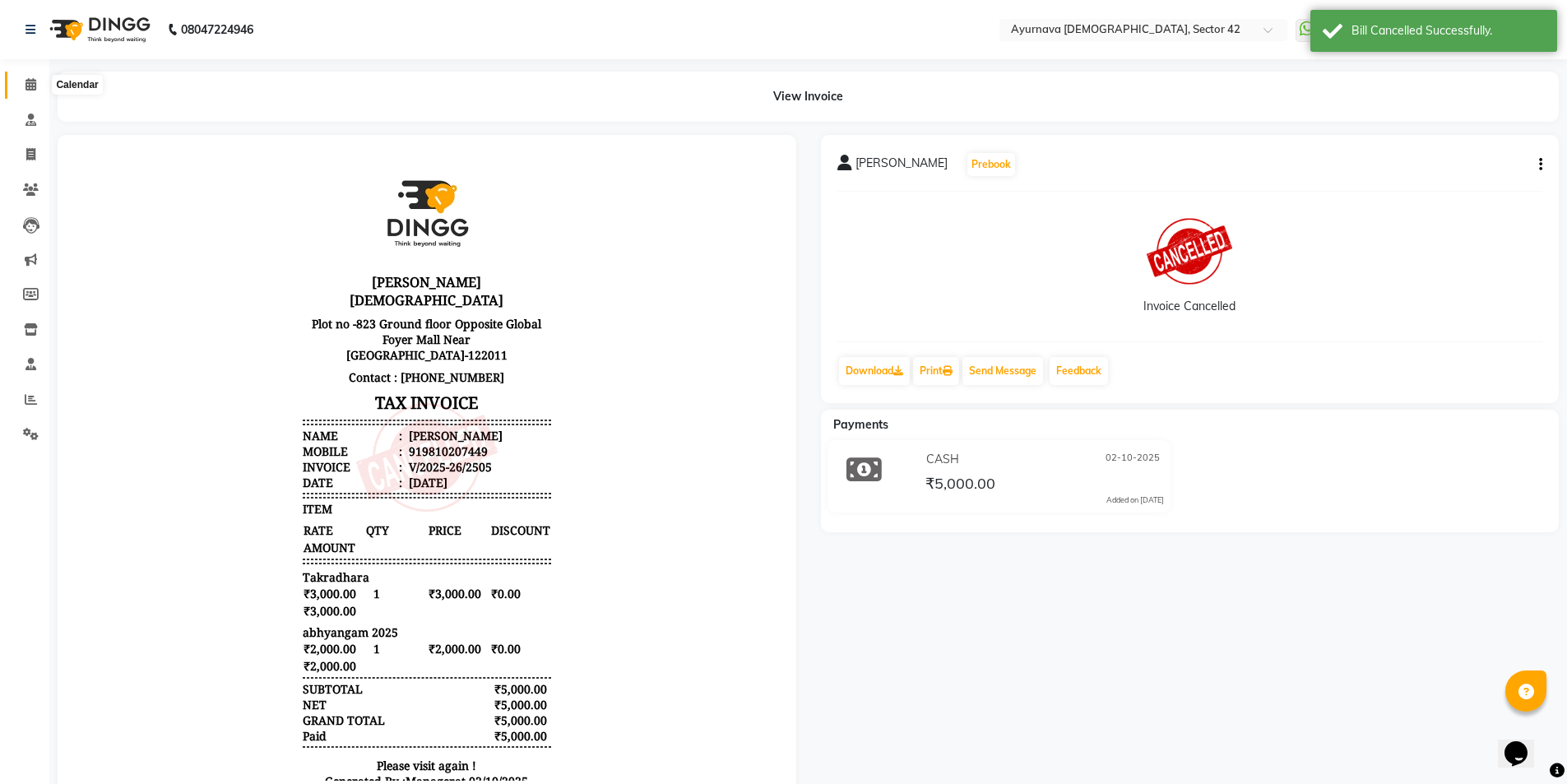
click at [29, 87] on icon at bounding box center [31, 84] width 11 height 13
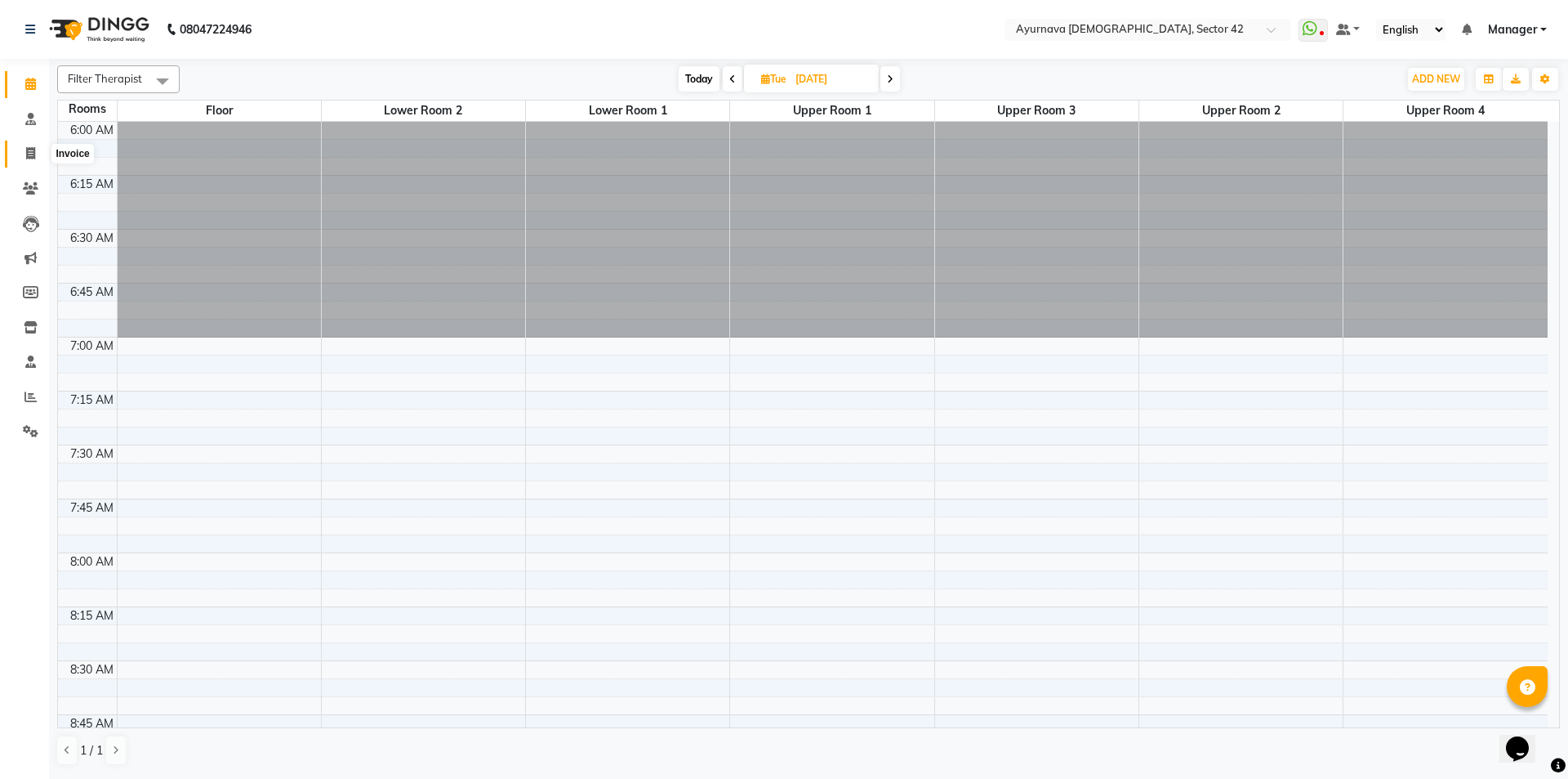
drag, startPoint x: 31, startPoint y: 146, endPoint x: 46, endPoint y: 145, distance: 15.0
click at [32, 148] on span at bounding box center [30, 153] width 28 height 19
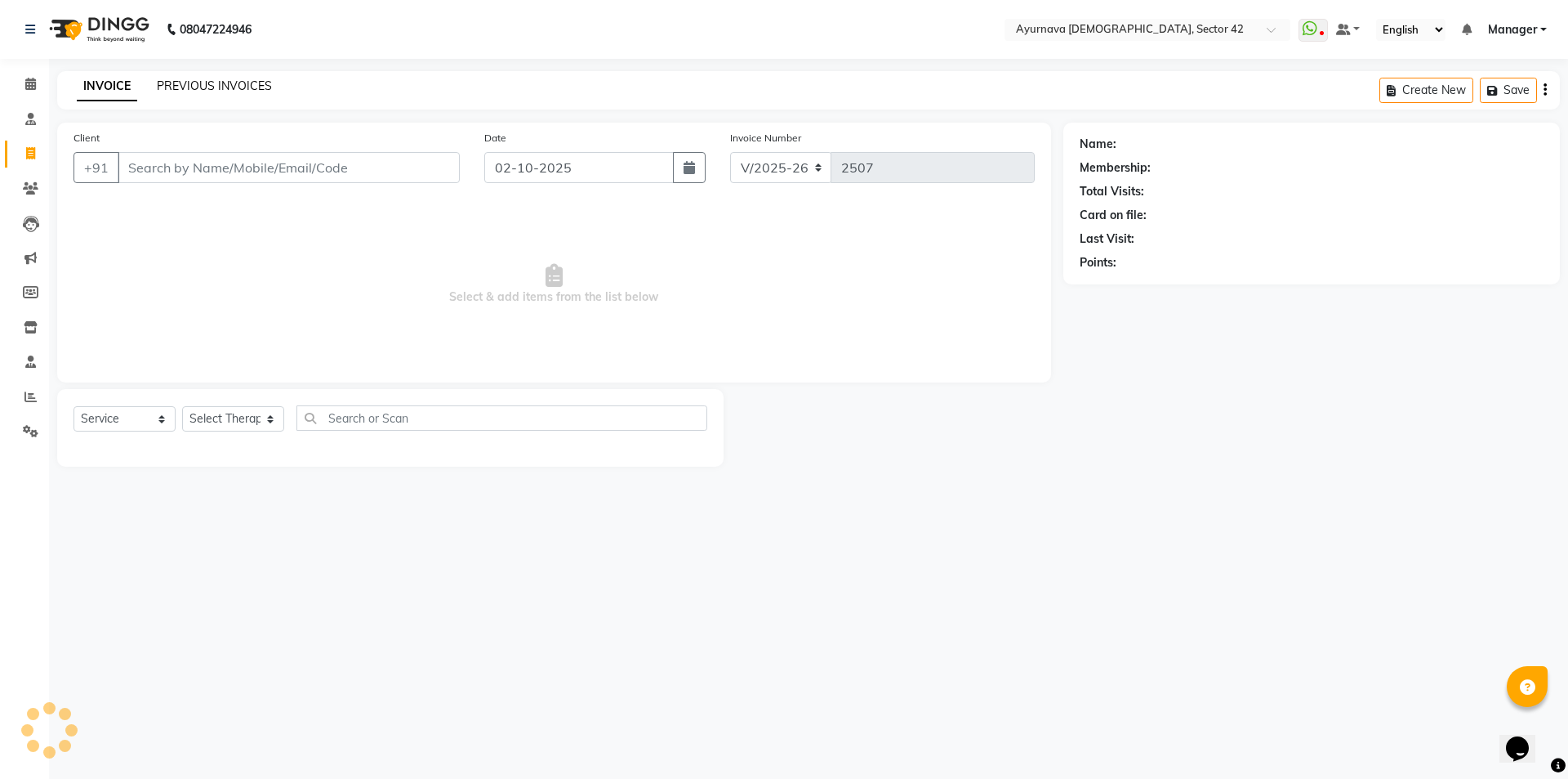
click at [191, 86] on link "PREVIOUS INVOICES" at bounding box center [215, 85] width 115 height 15
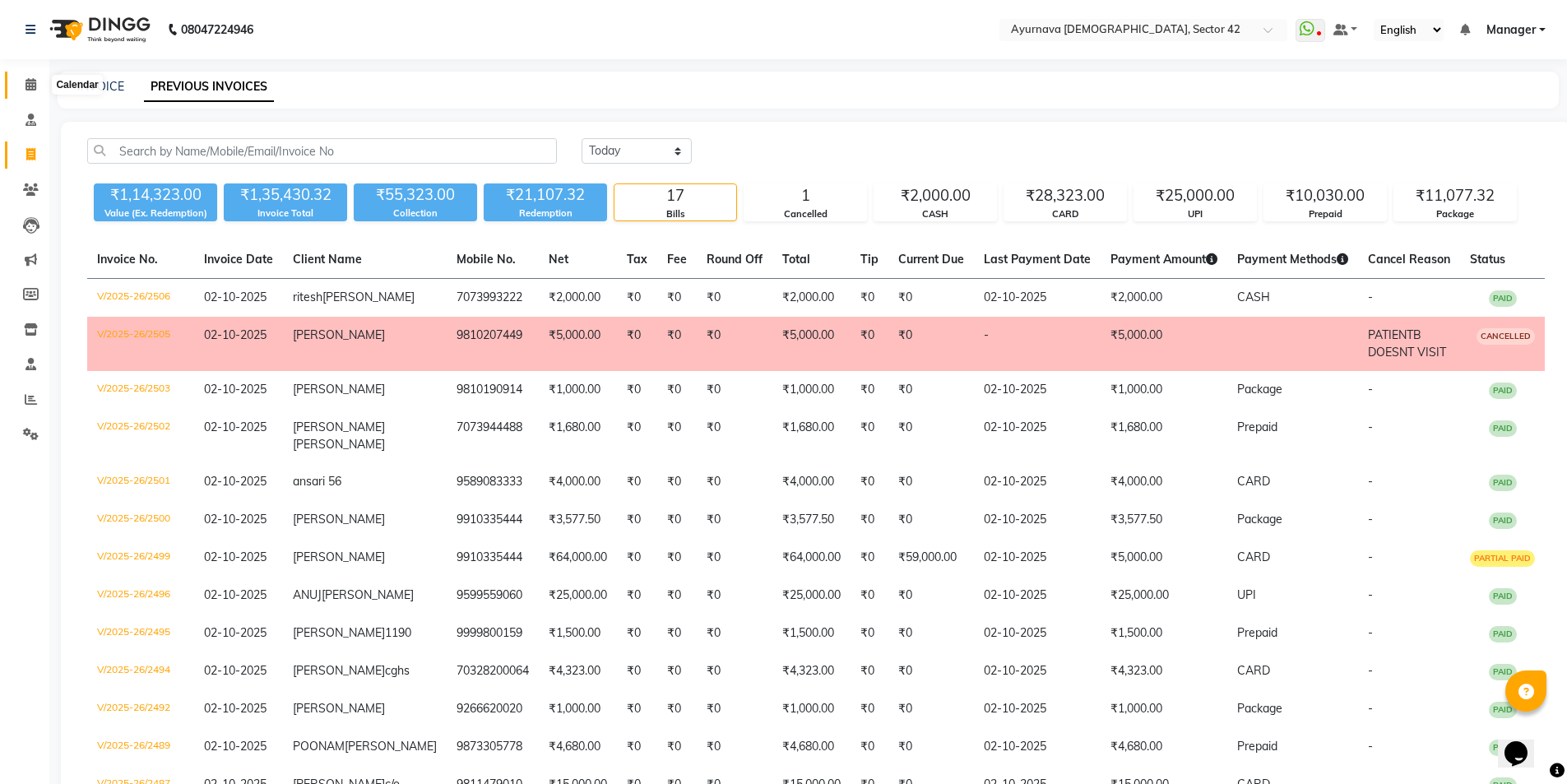
click at [23, 79] on span at bounding box center [30, 85] width 29 height 19
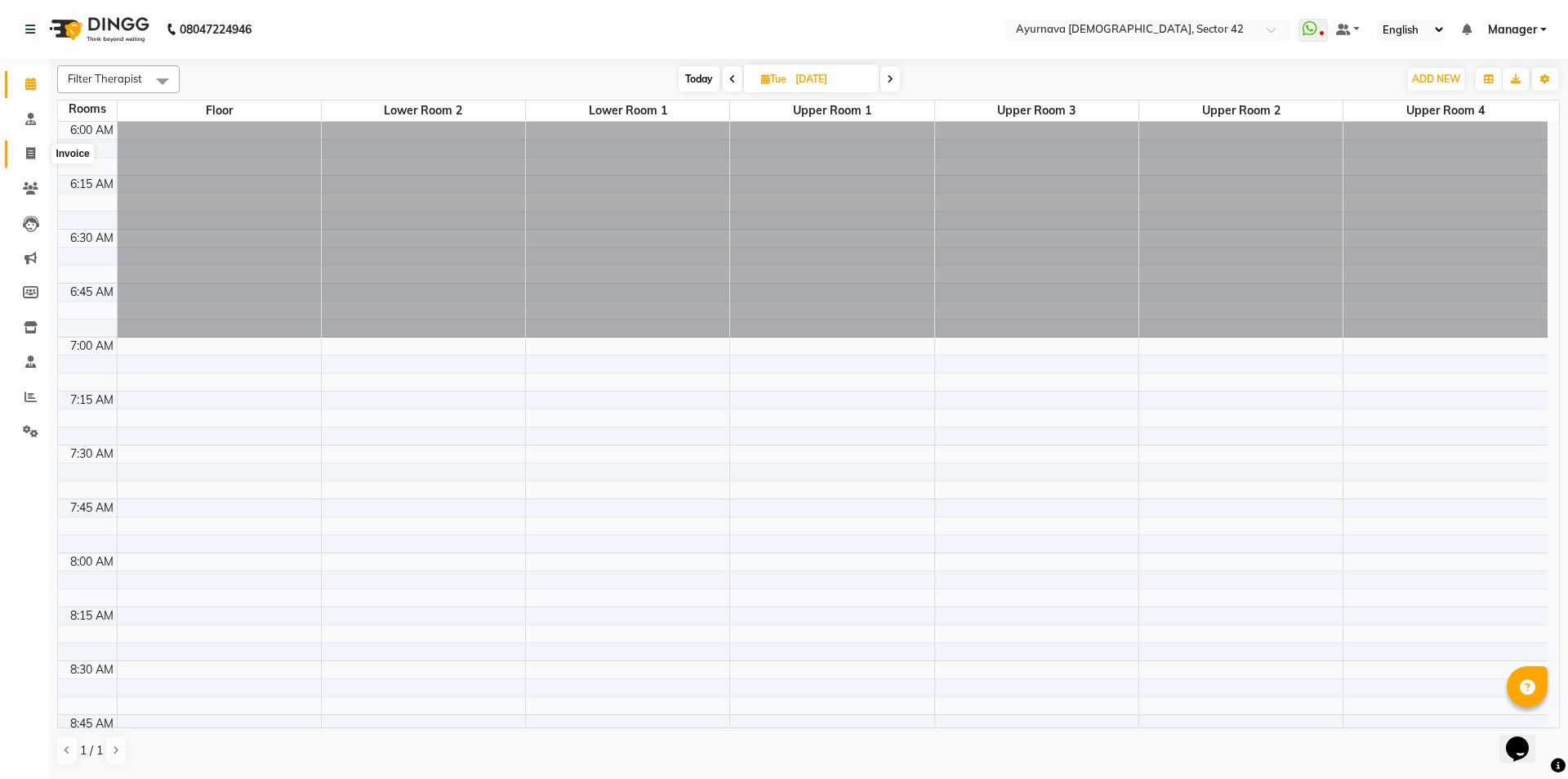
click at [29, 153] on icon at bounding box center [30, 153] width 9 height 12
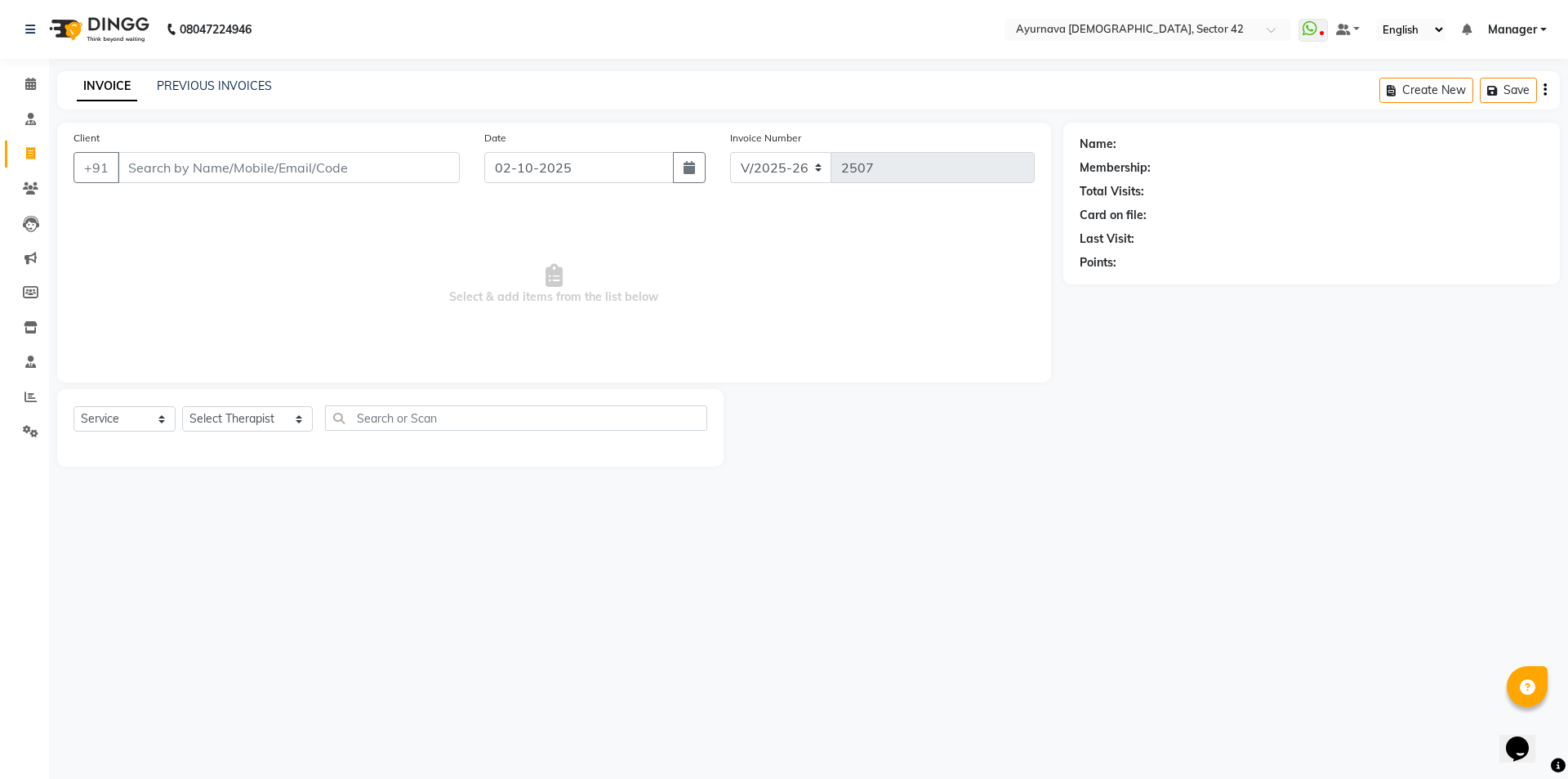
click at [155, 170] on input "Client" at bounding box center [289, 167] width 342 height 31
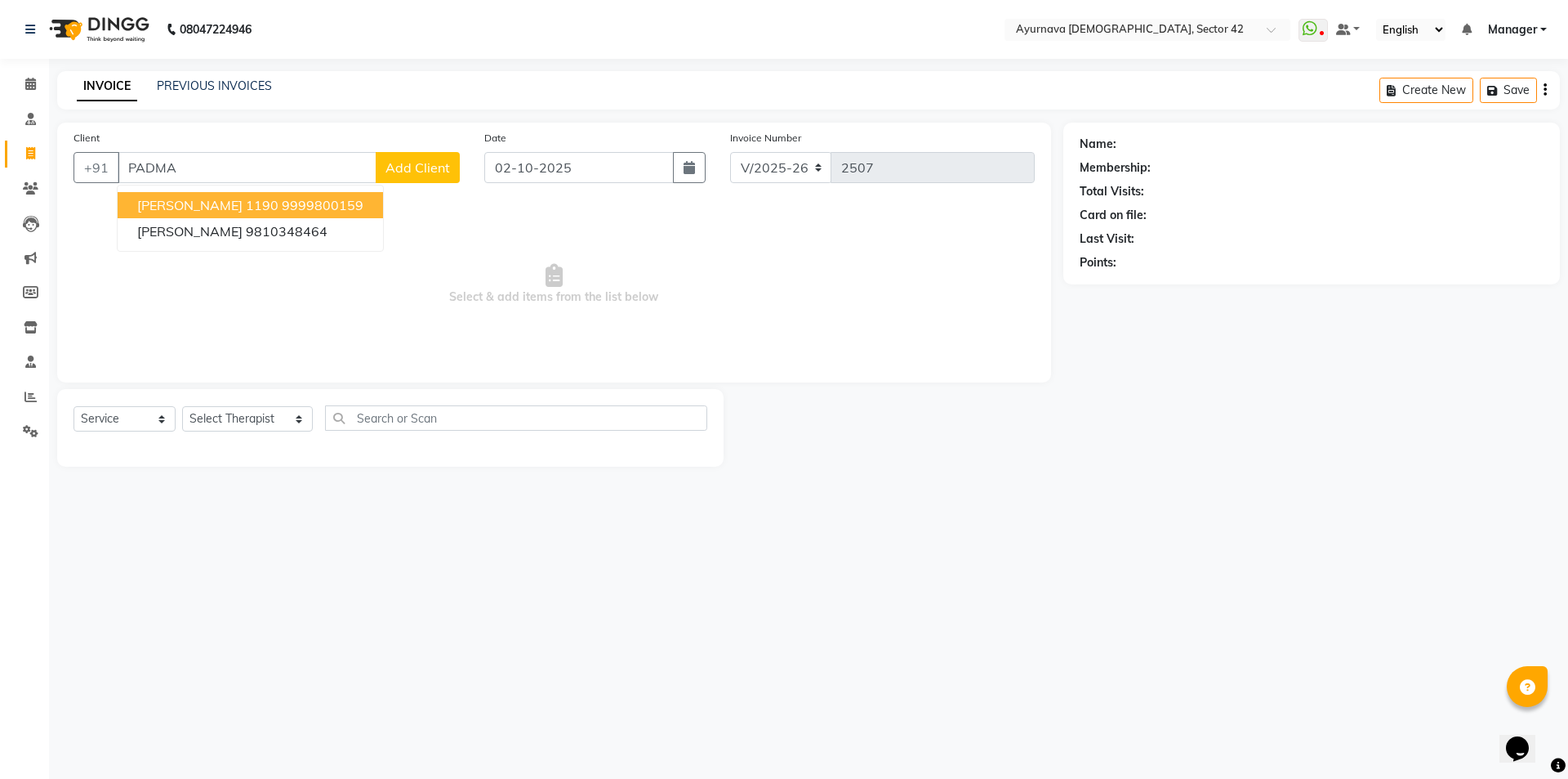
click at [152, 209] on span "[PERSON_NAME] 1190" at bounding box center [208, 205] width 141 height 16
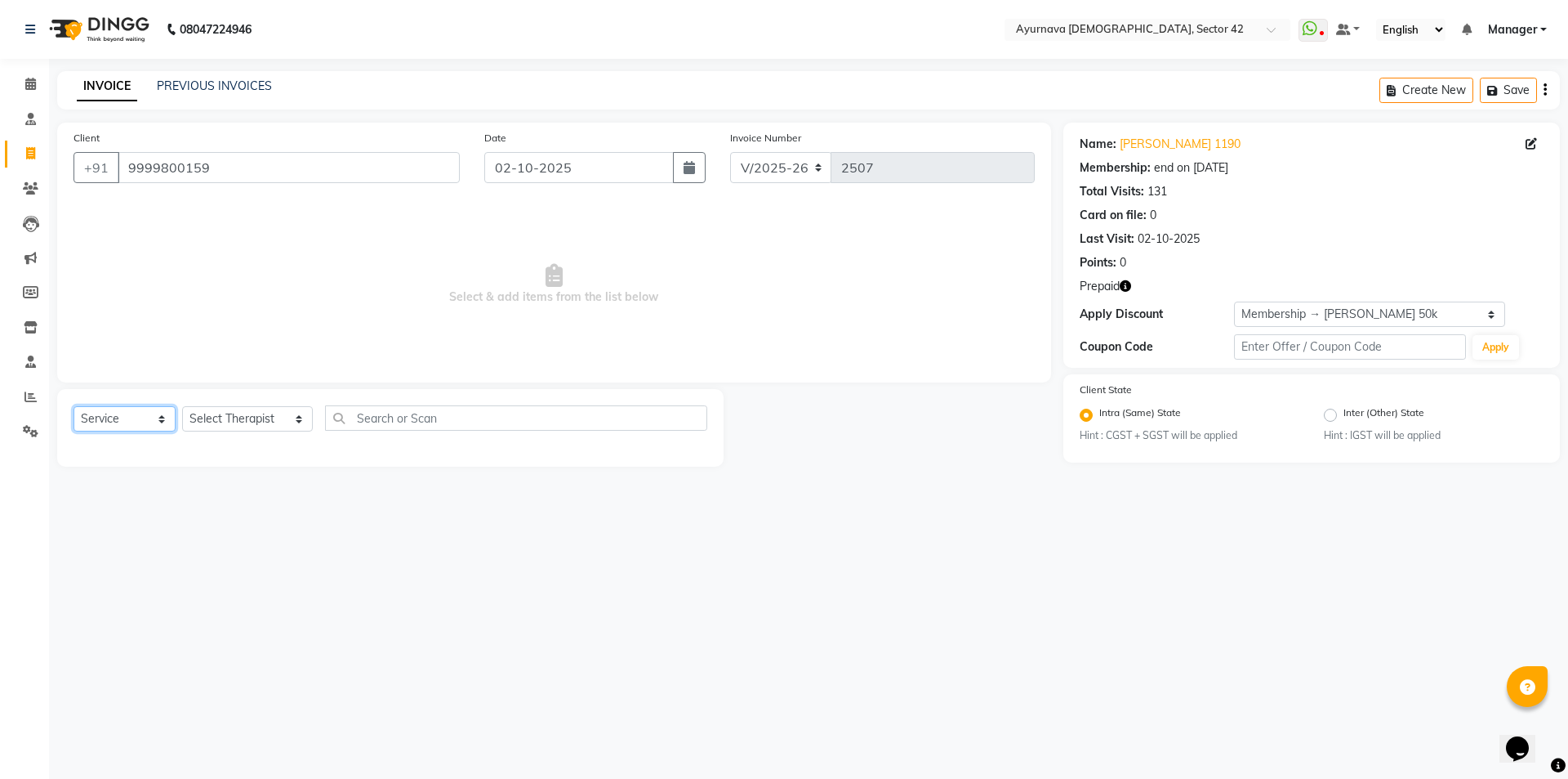
drag, startPoint x: 171, startPoint y: 424, endPoint x: 206, endPoint y: 424, distance: 35.0
click at [188, 424] on div "Select Service Product Membership Package Voucher Prepaid Gift Card Select Ther…" at bounding box center [390, 424] width 634 height 38
drag, startPoint x: 220, startPoint y: 423, endPoint x: 223, endPoint y: 414, distance: 9.5
click at [221, 422] on select "Select Therapist [PERSON_NAME] akash [PERSON_NAME] [PERSON_NAME] [PERSON_NAME] …" at bounding box center [247, 419] width 130 height 26
click at [182, 406] on select "Select Therapist [PERSON_NAME] akash [PERSON_NAME] [PERSON_NAME] [PERSON_NAME] …" at bounding box center [247, 419] width 130 height 26
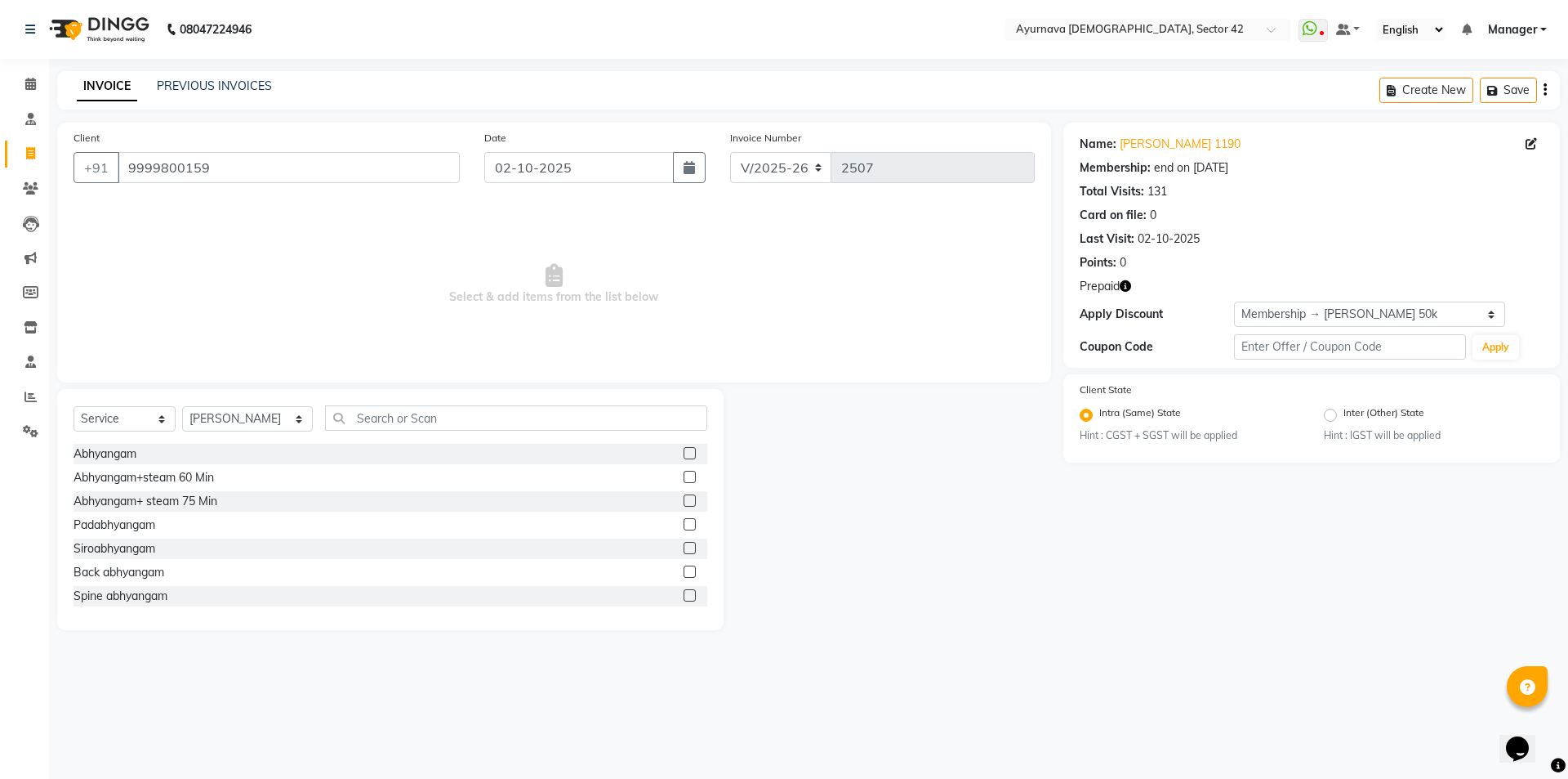
click at [684, 500] on label at bounding box center [690, 500] width 12 height 12
click at [684, 500] on input "checkbox" at bounding box center [689, 501] width 11 height 11
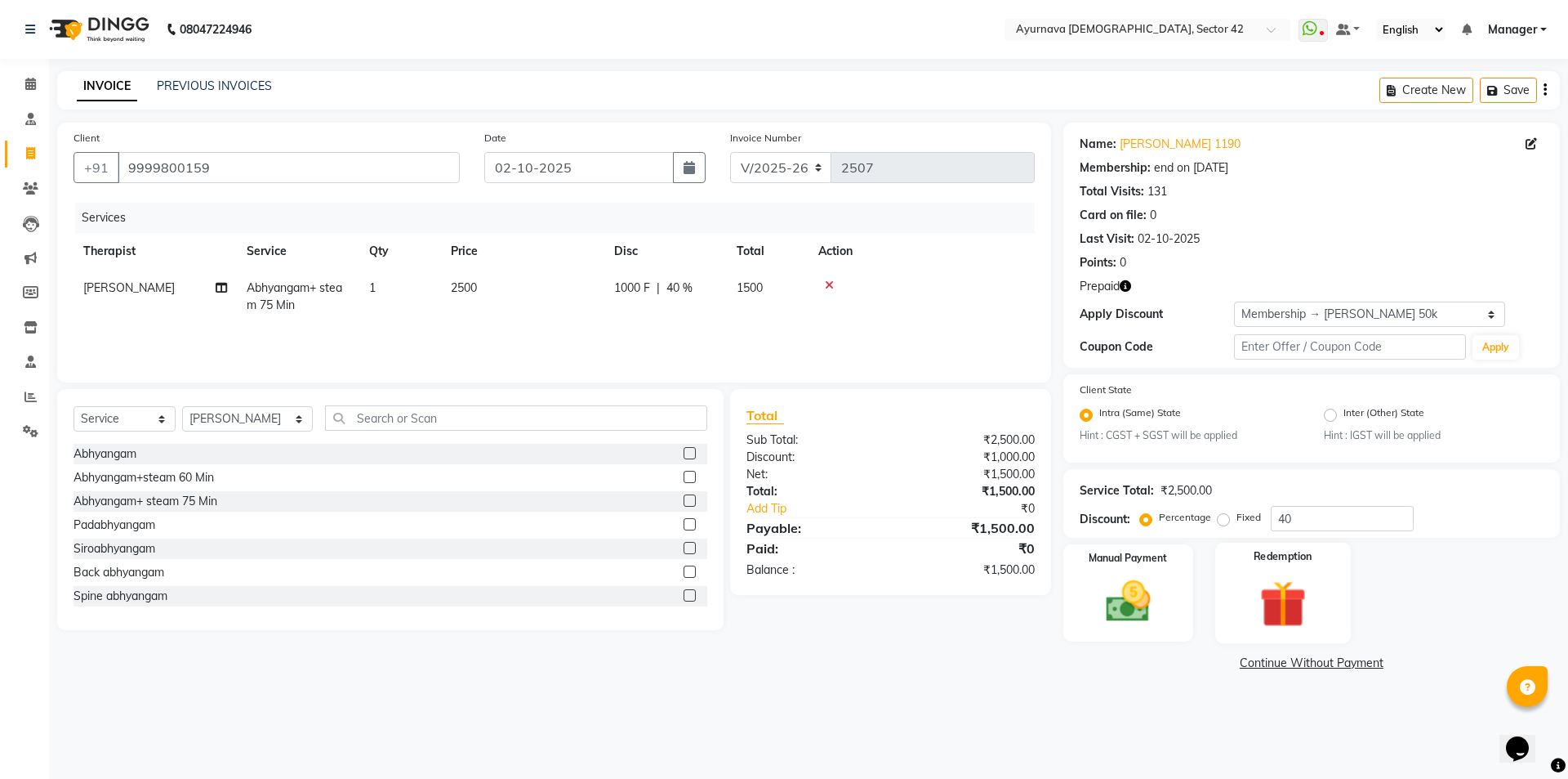
click at [1303, 574] on div "Redemption" at bounding box center [1282, 592] width 136 height 100
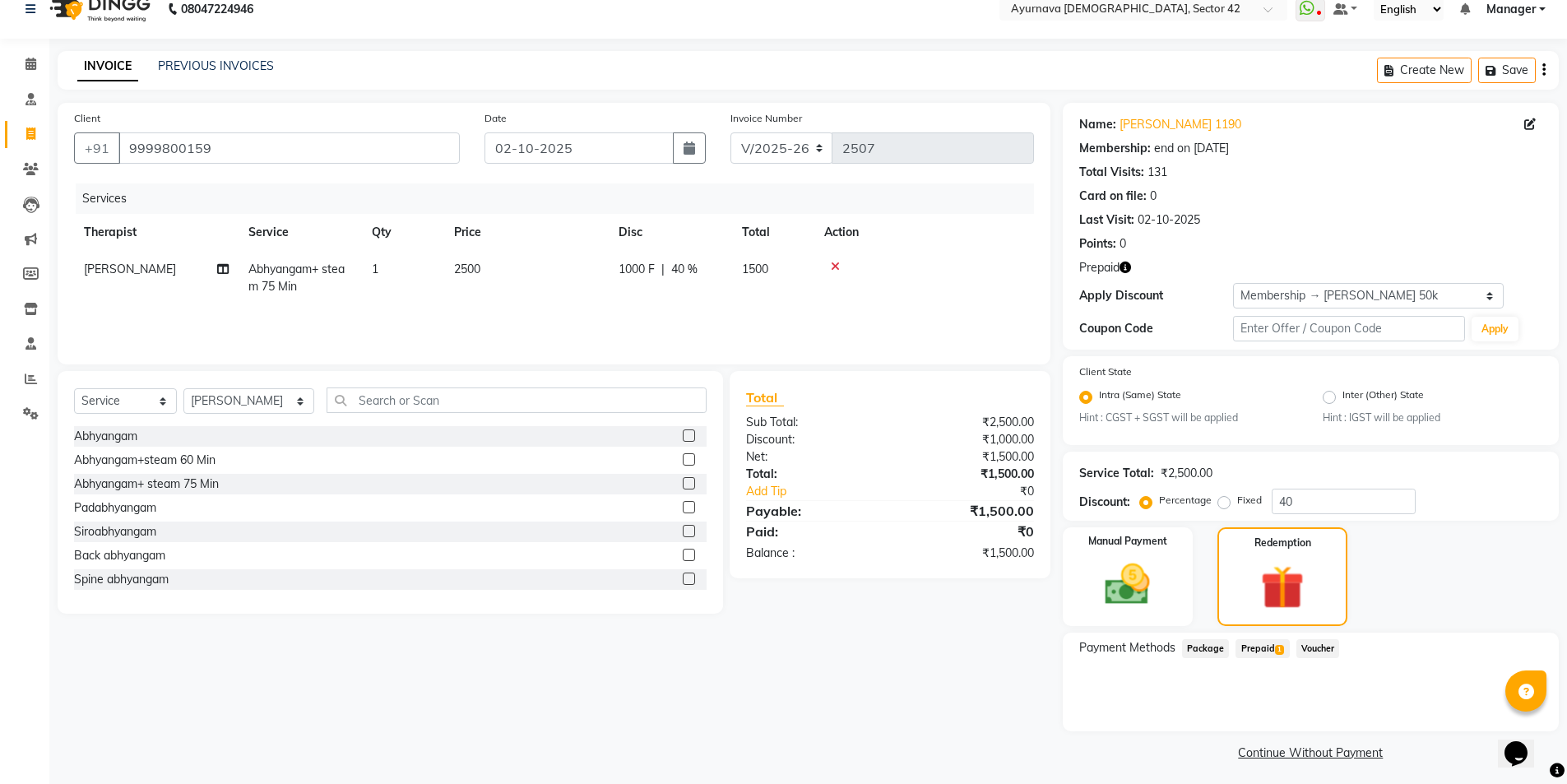
scroll to position [26, 0]
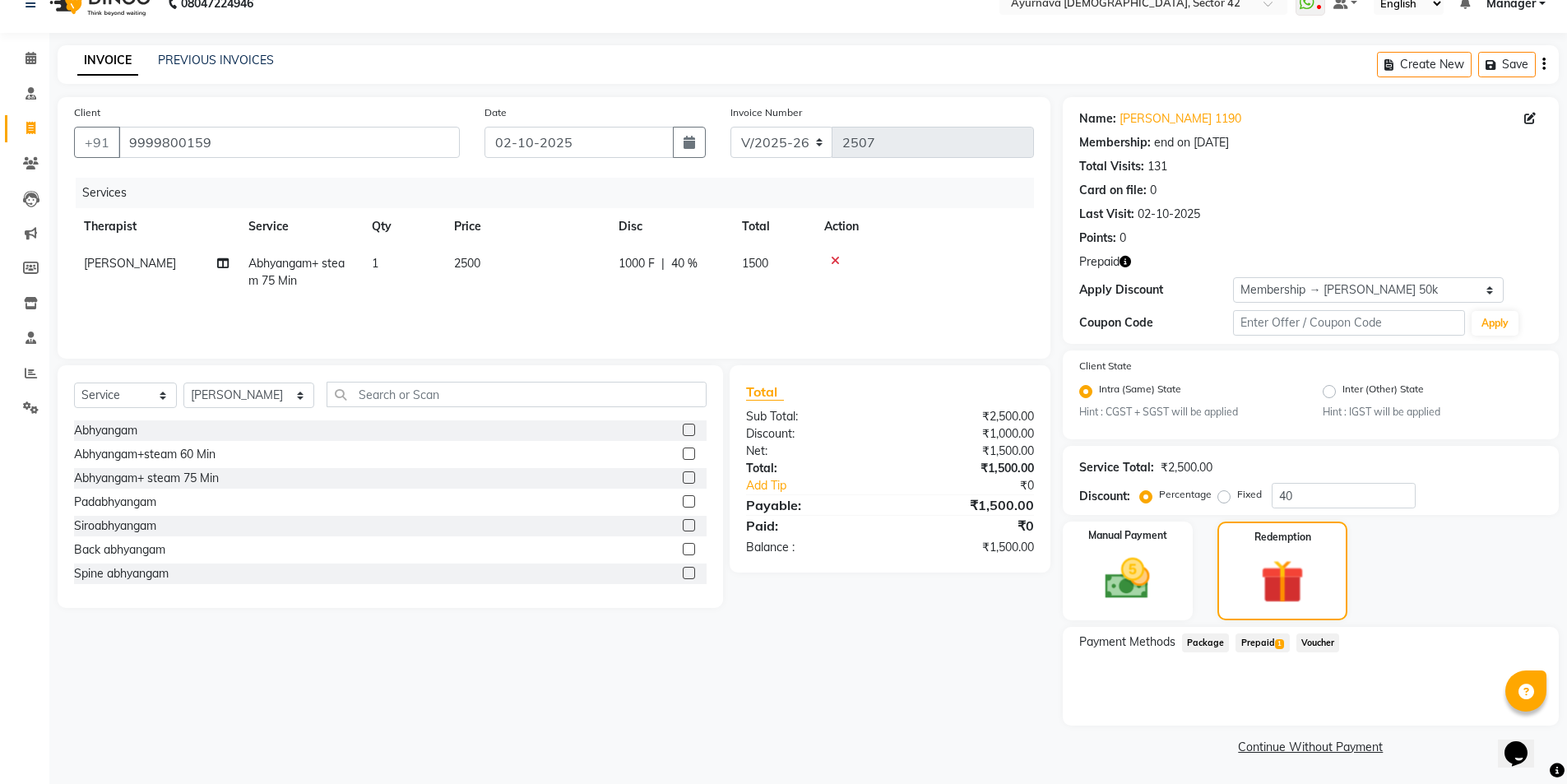
click at [1269, 639] on span "Prepaid 1" at bounding box center [1262, 642] width 54 height 19
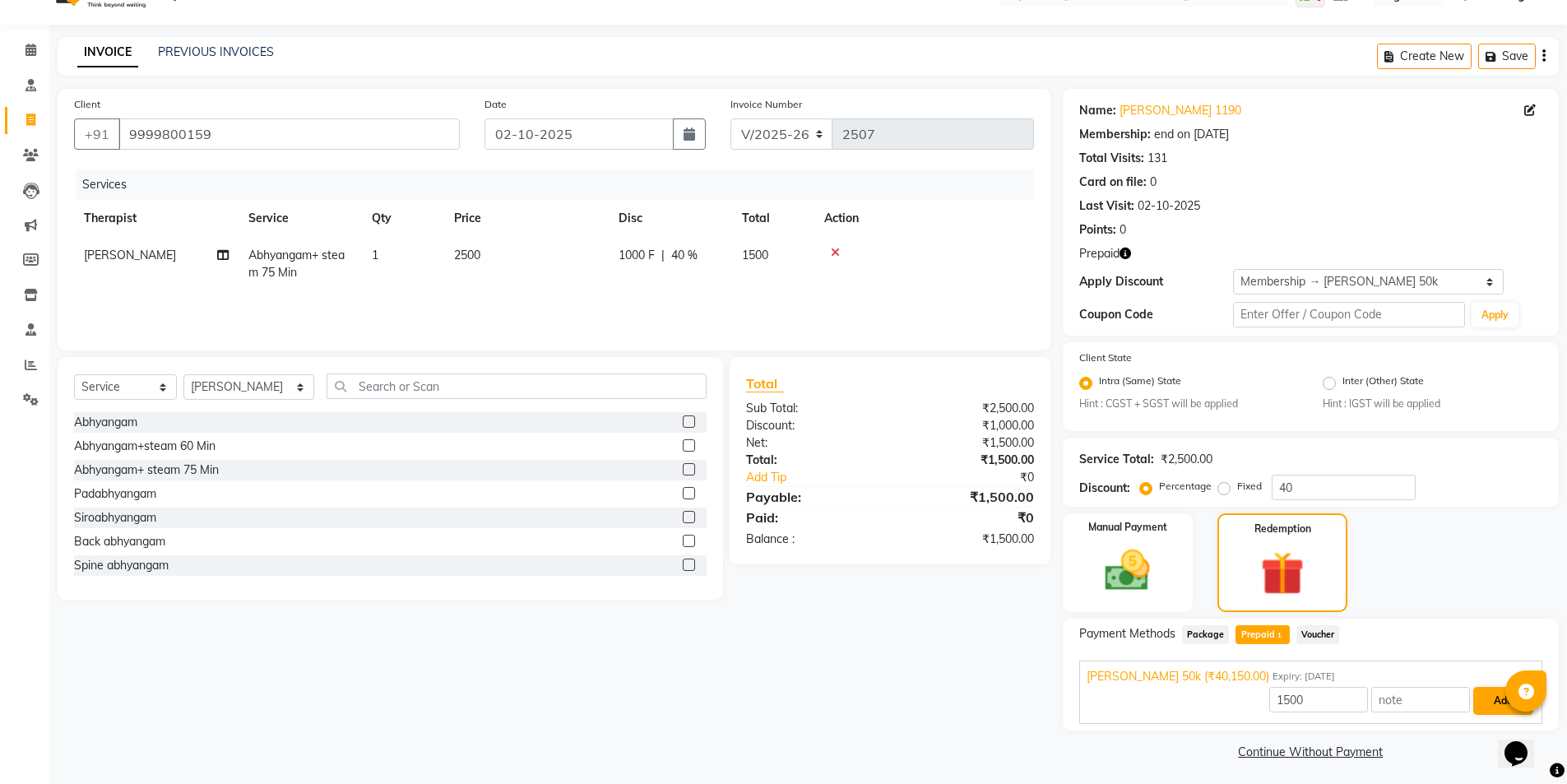
scroll to position [39, 0]
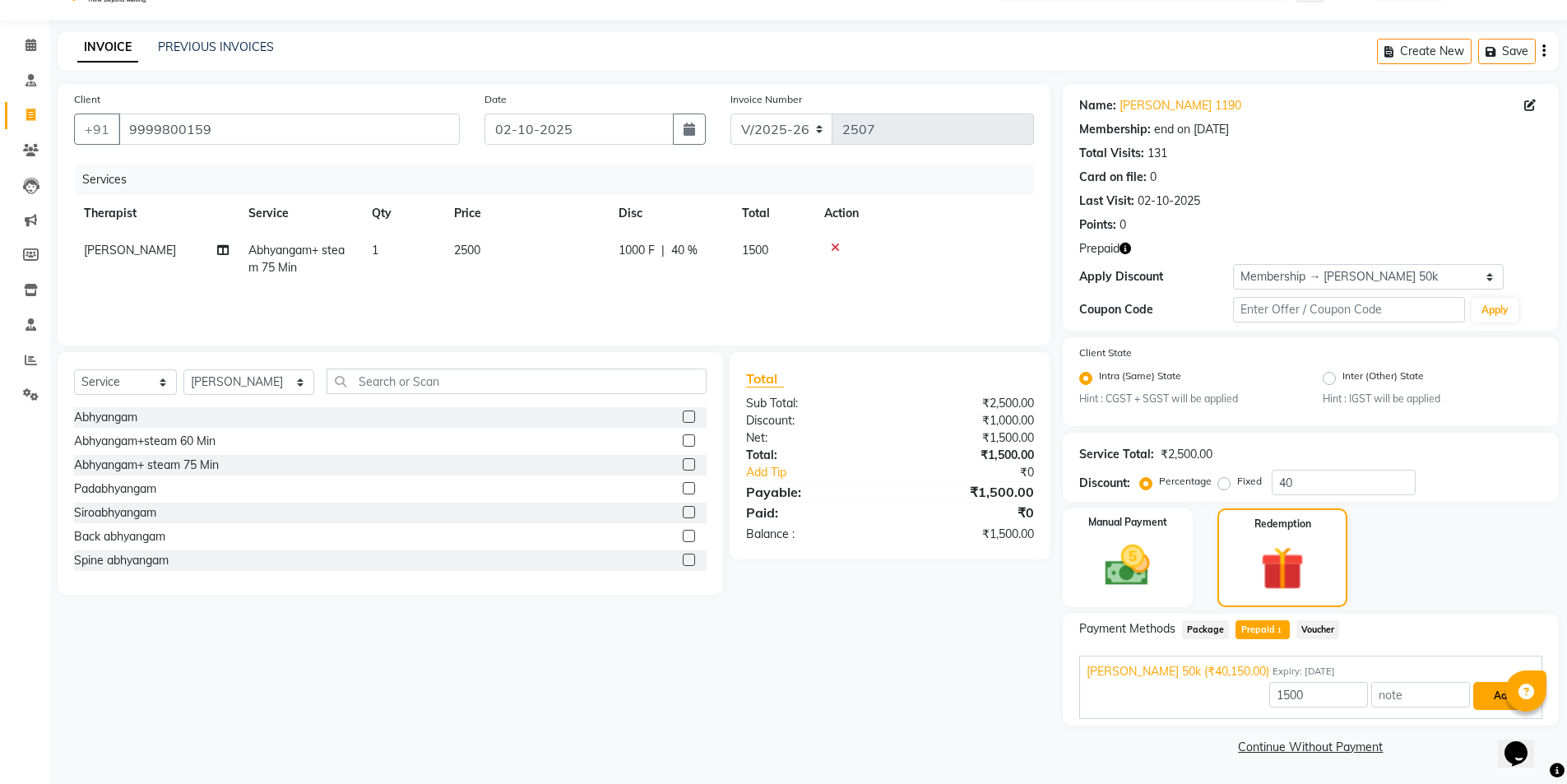
click at [1435, 691] on button "Add" at bounding box center [1503, 695] width 60 height 28
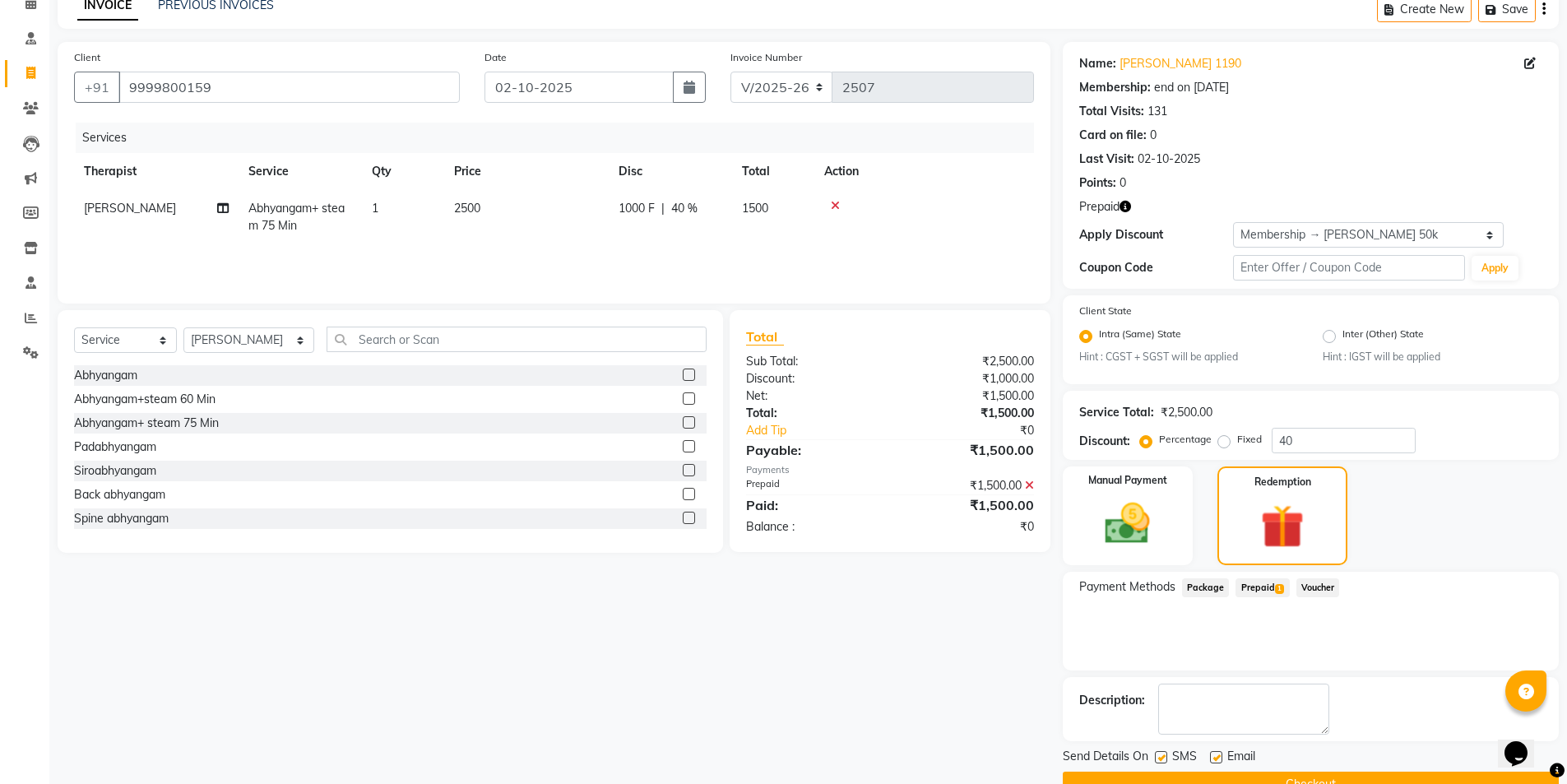
scroll to position [120, 0]
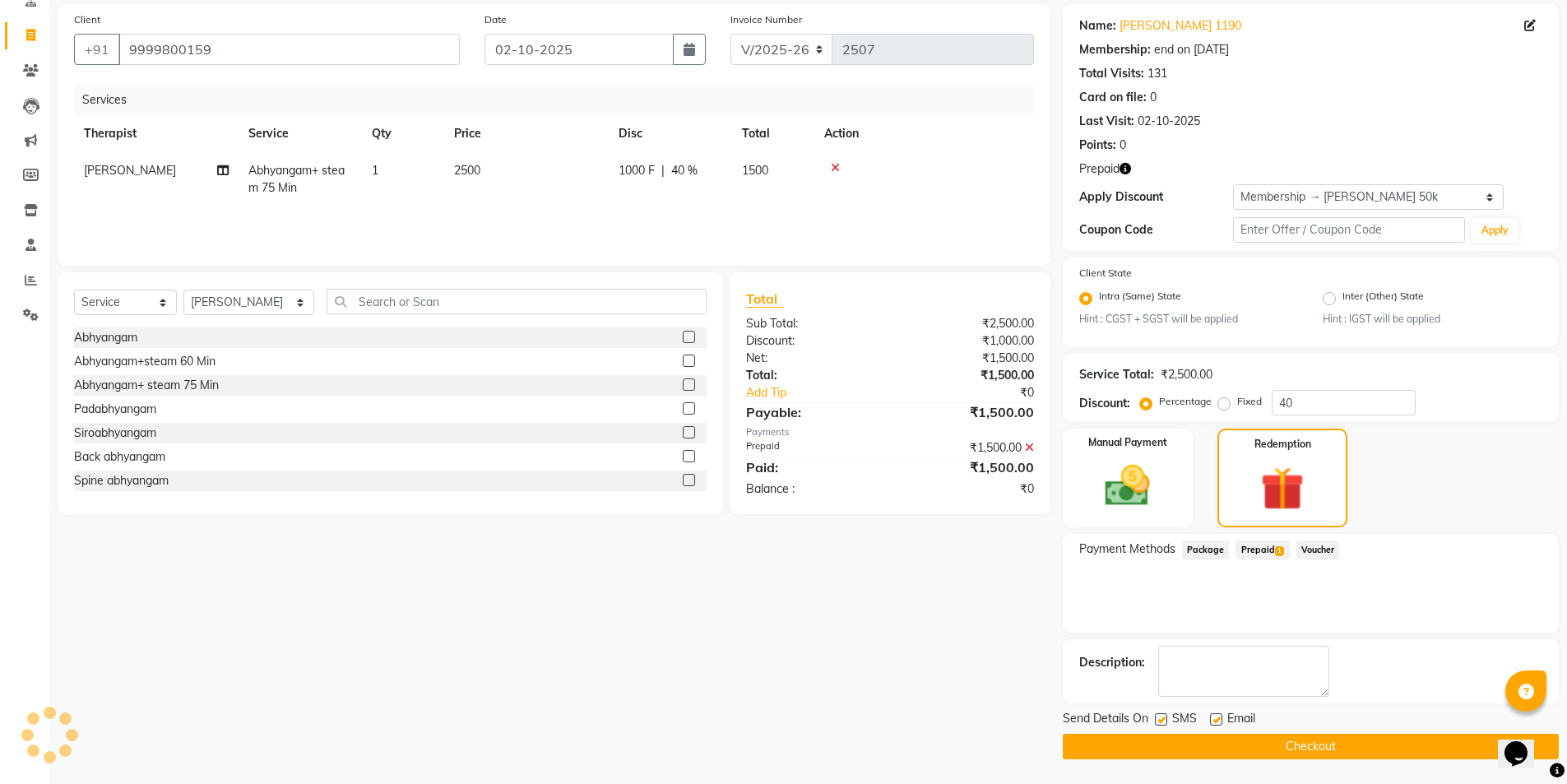
click at [1161, 711] on label at bounding box center [1161, 719] width 13 height 13
click at [1161, 711] on input "checkbox" at bounding box center [1161, 720] width 11 height 11
click at [1193, 711] on button "Checkout" at bounding box center [1311, 746] width 496 height 26
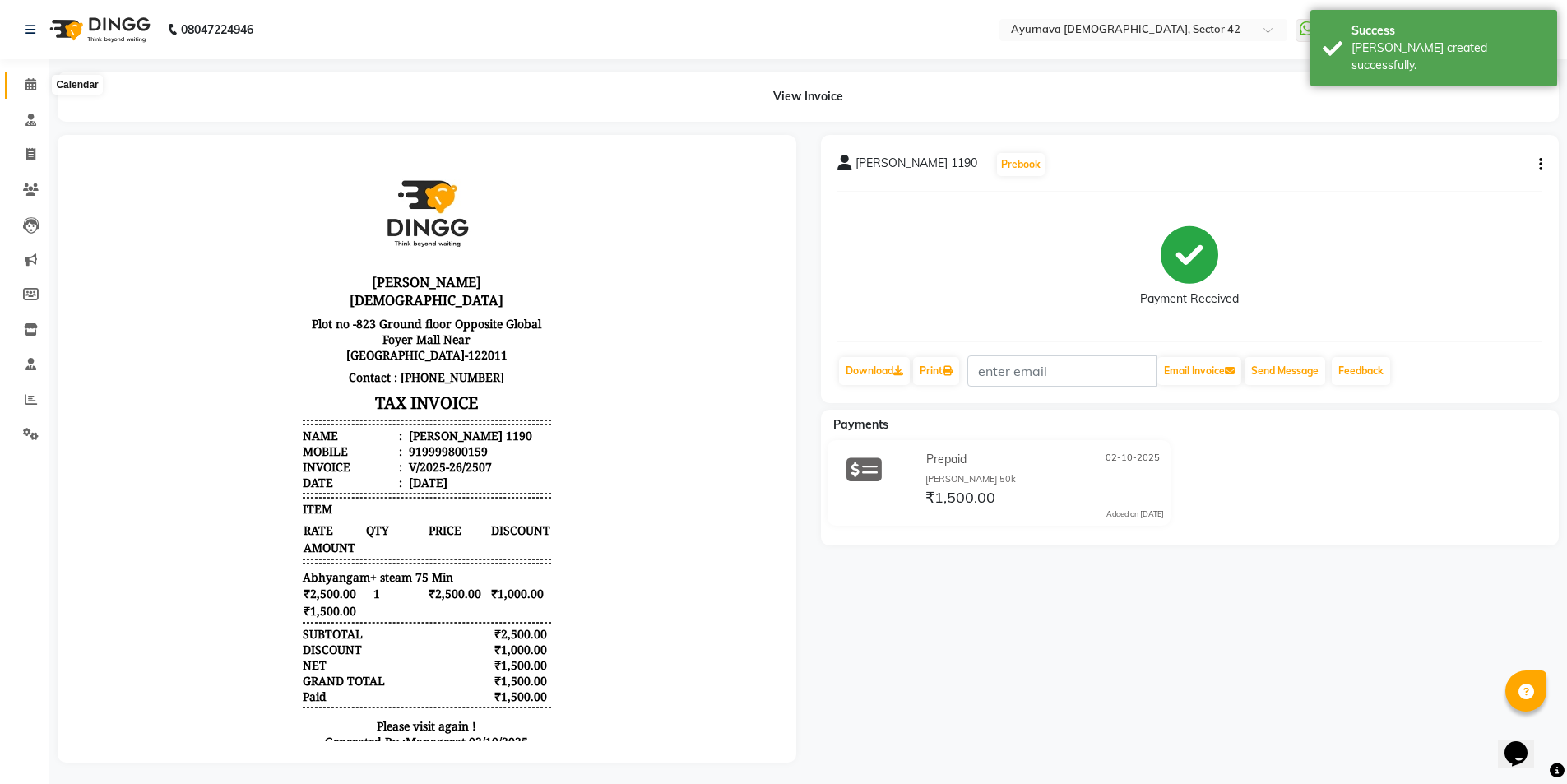
click at [31, 85] on icon at bounding box center [31, 84] width 11 height 13
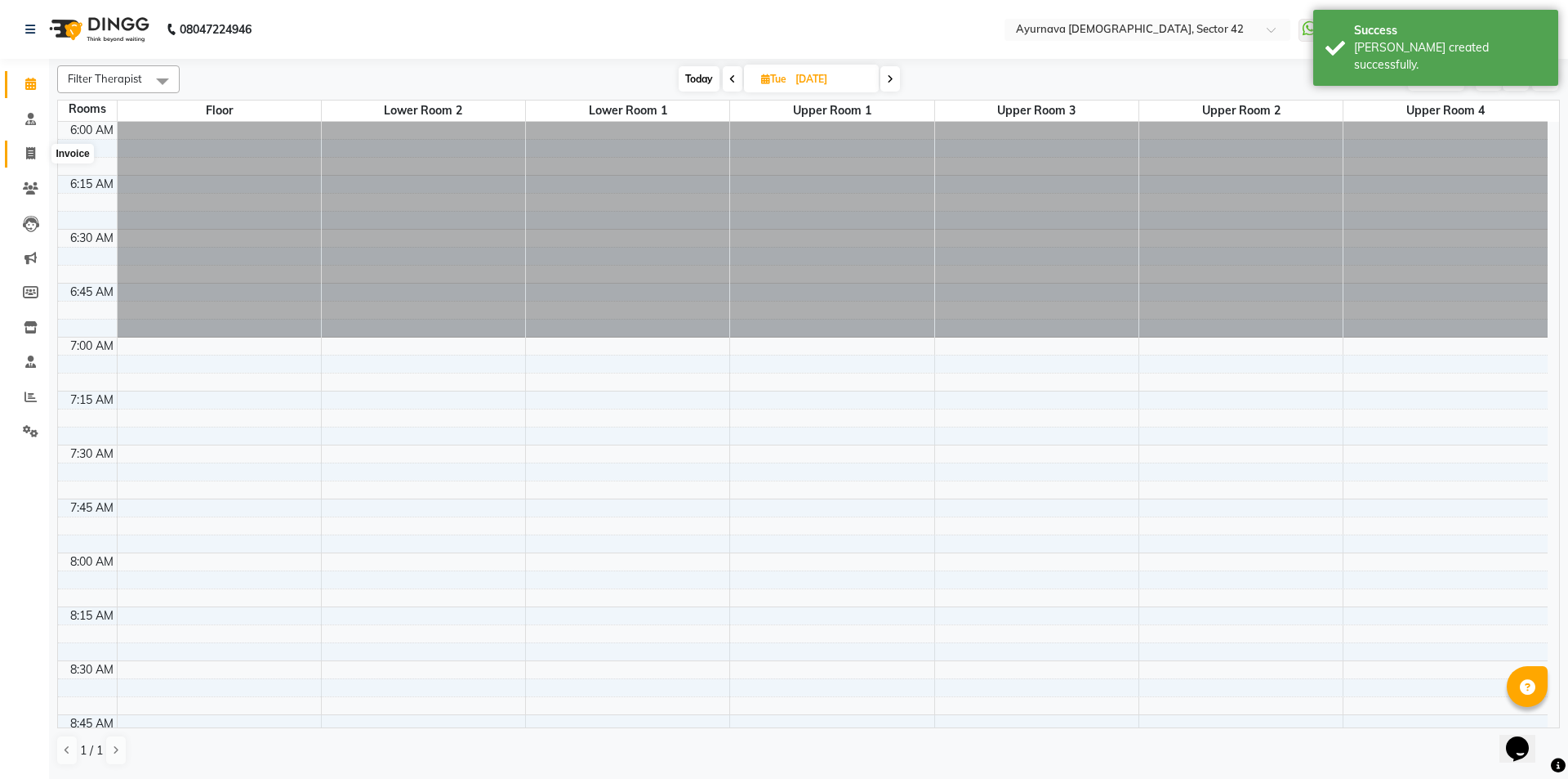
click at [28, 153] on icon at bounding box center [30, 153] width 9 height 12
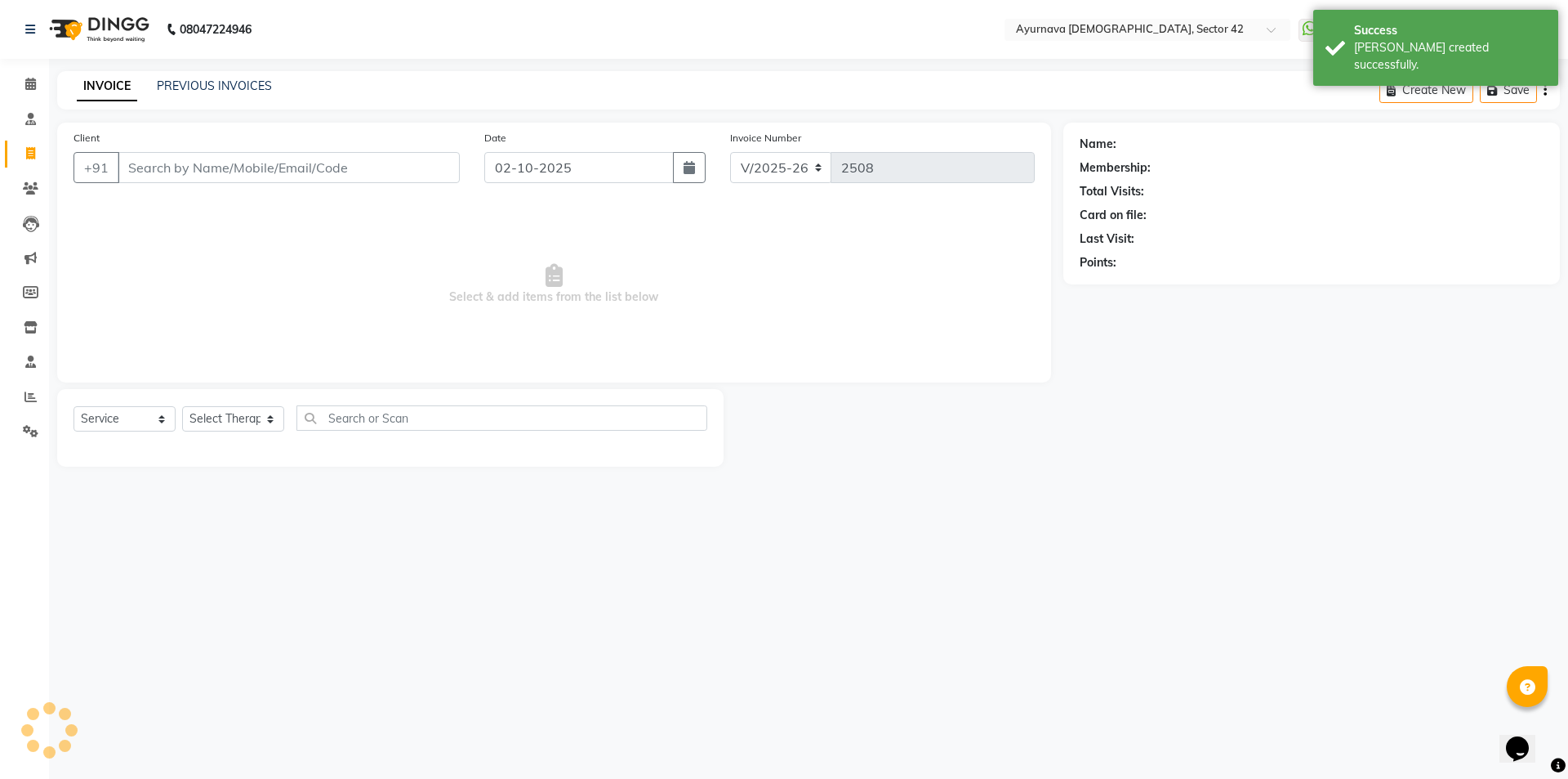
click at [176, 163] on input "Client" at bounding box center [289, 167] width 342 height 31
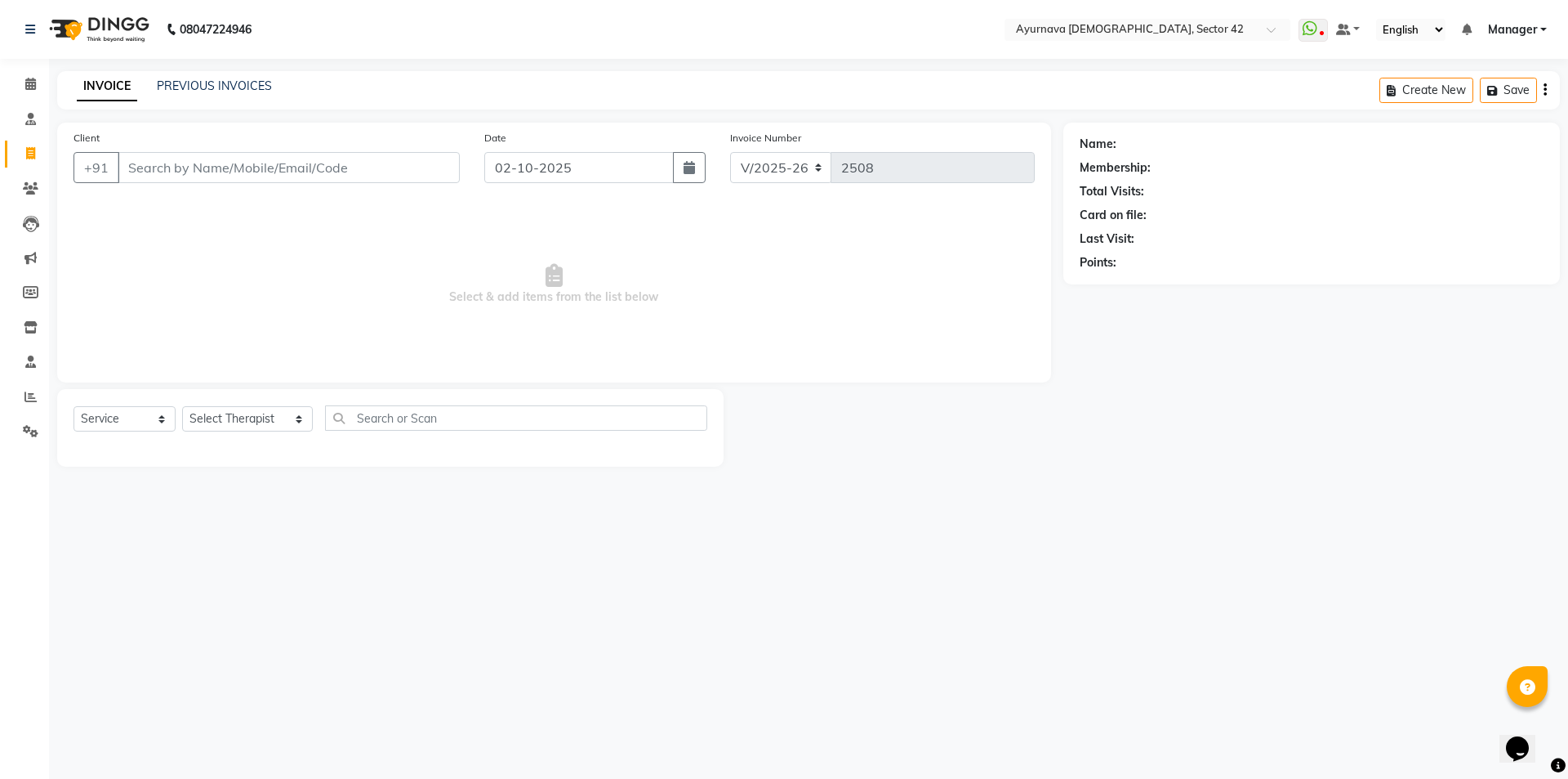
click at [254, 169] on input "Client" at bounding box center [289, 167] width 342 height 31
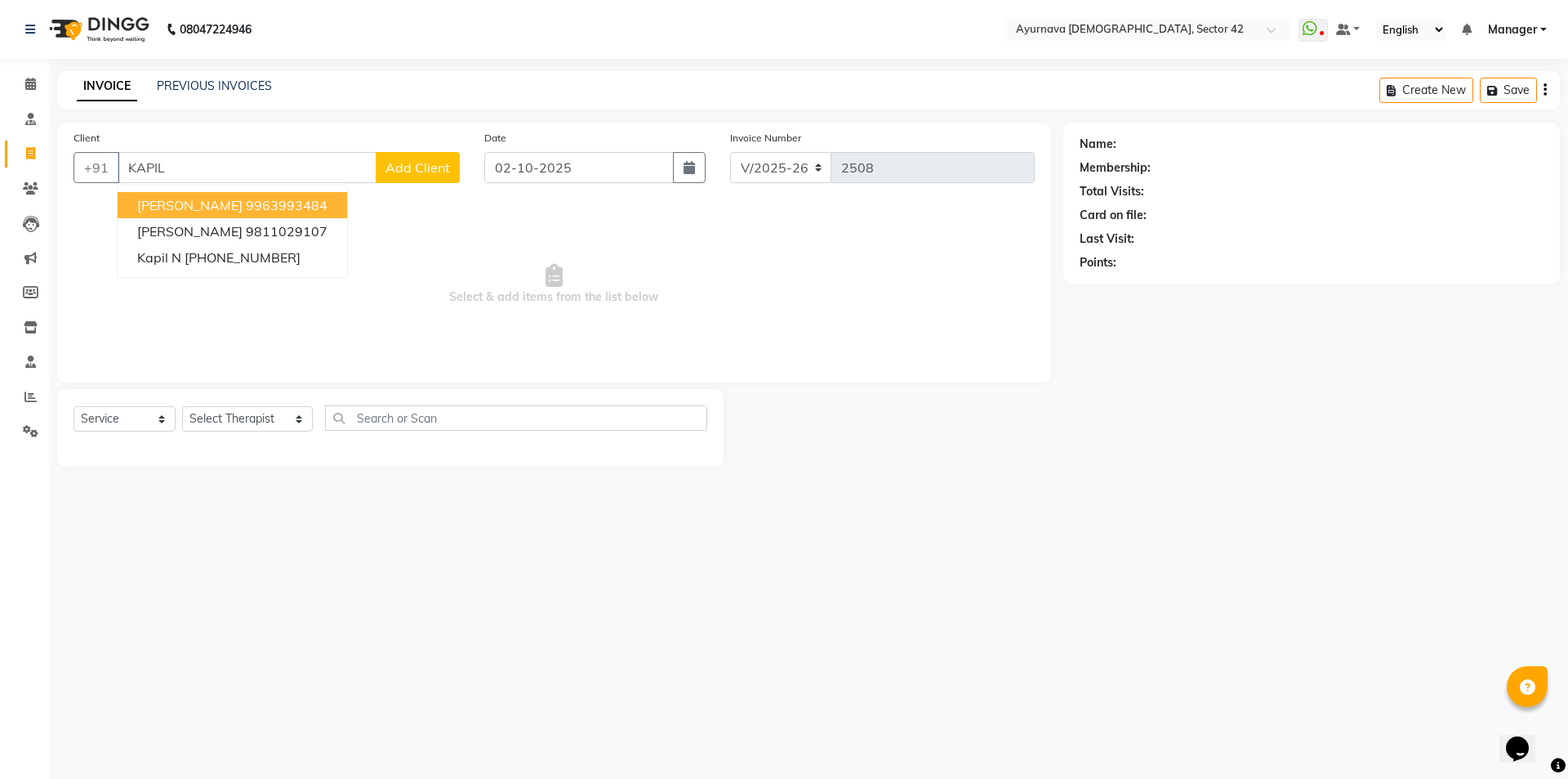
click at [201, 204] on span "[PERSON_NAME]" at bounding box center [190, 205] width 106 height 16
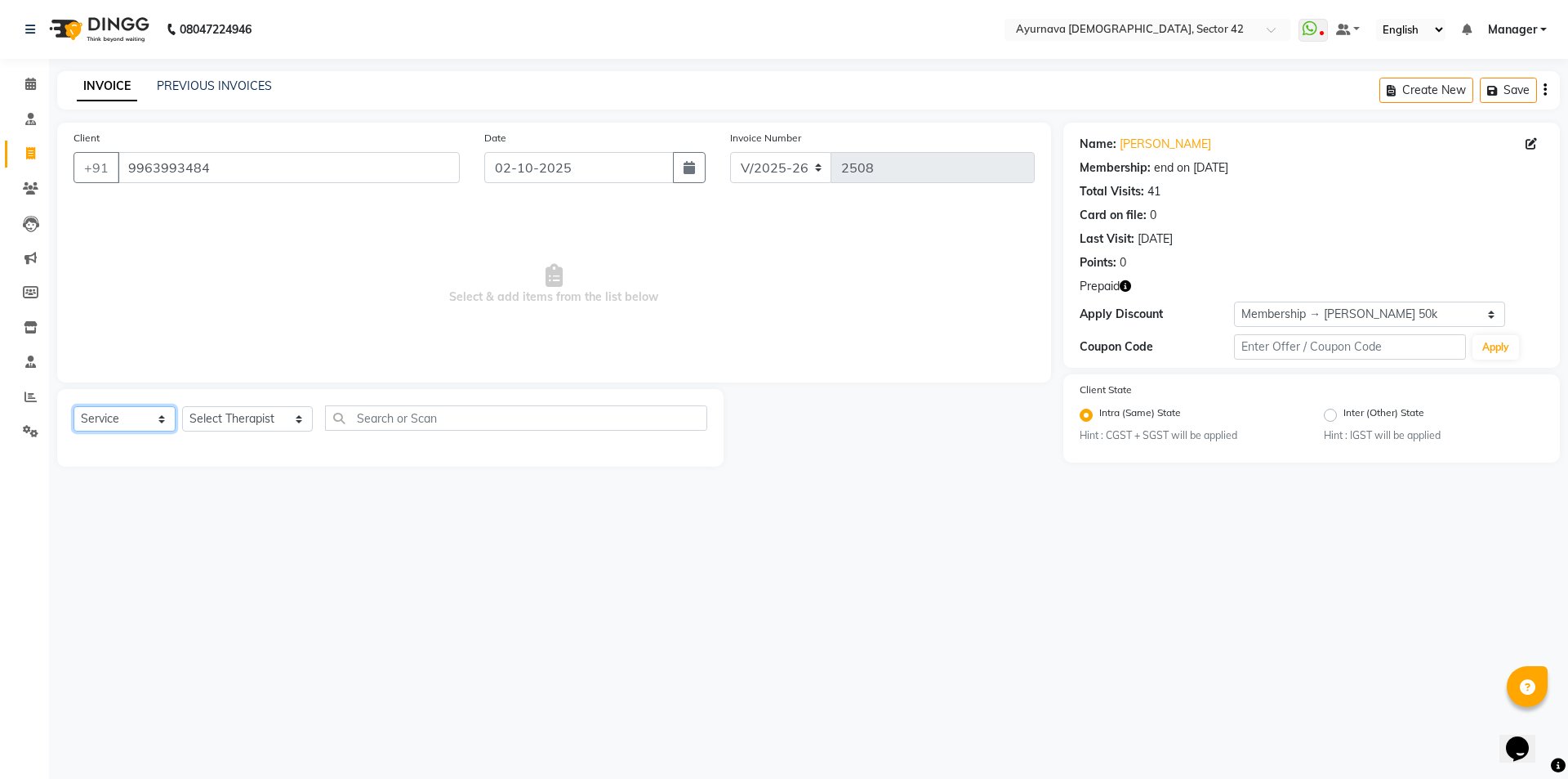
click at [140, 412] on select "Select Service Product Membership Package Voucher Prepaid Gift Card" at bounding box center [124, 419] width 102 height 26
click at [201, 425] on select "Select Therapist [PERSON_NAME] akash [PERSON_NAME] [PERSON_NAME] [PERSON_NAME] …" at bounding box center [247, 419] width 130 height 26
click at [182, 406] on select "Select Therapist [PERSON_NAME] akash [PERSON_NAME] [PERSON_NAME] [PERSON_NAME] …" at bounding box center [247, 419] width 130 height 26
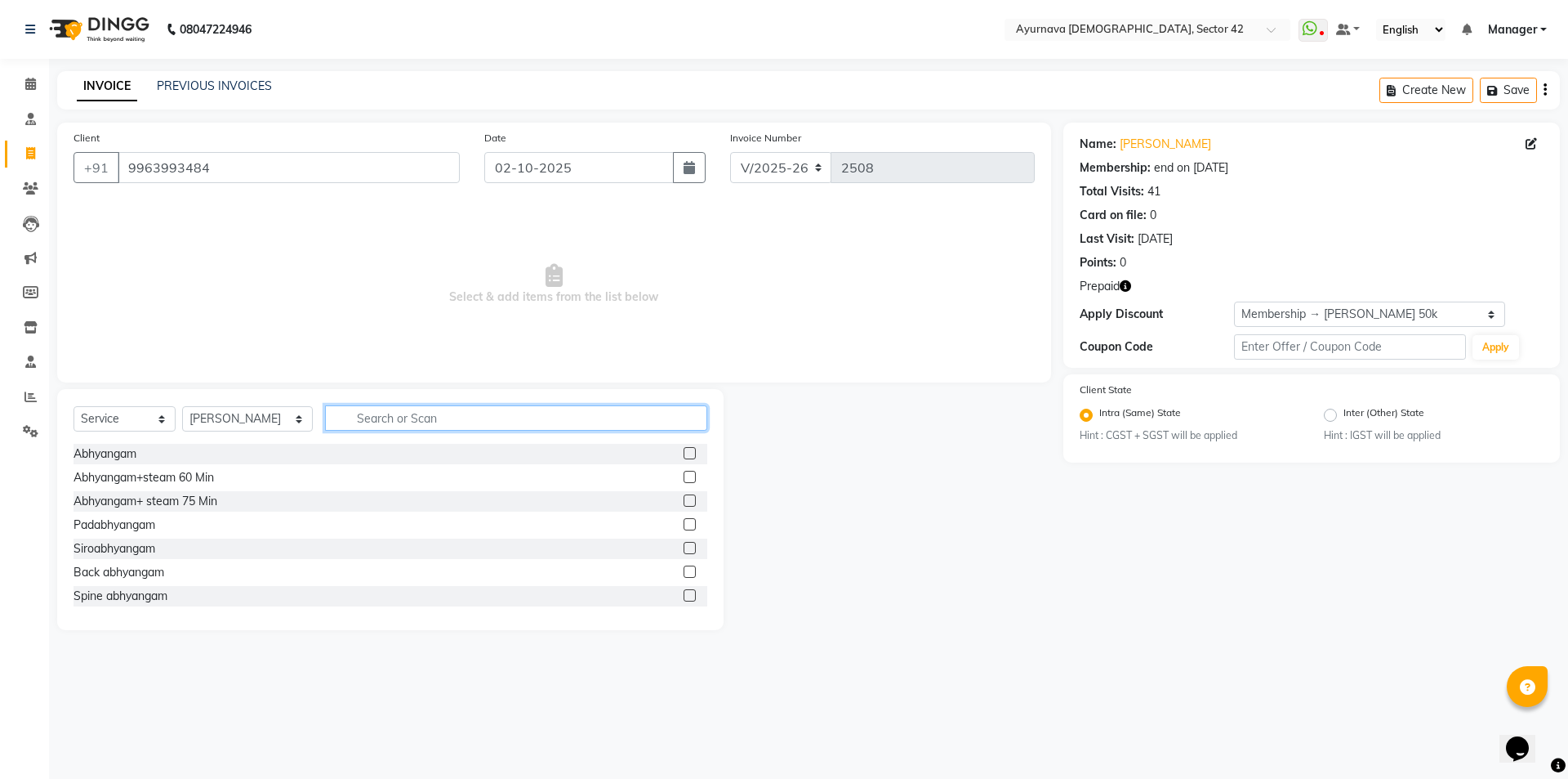
click at [329, 418] on input "text" at bounding box center [515, 418] width 382 height 26
click at [684, 503] on label at bounding box center [690, 500] width 12 height 12
click at [684, 503] on input "checkbox" at bounding box center [689, 501] width 11 height 11
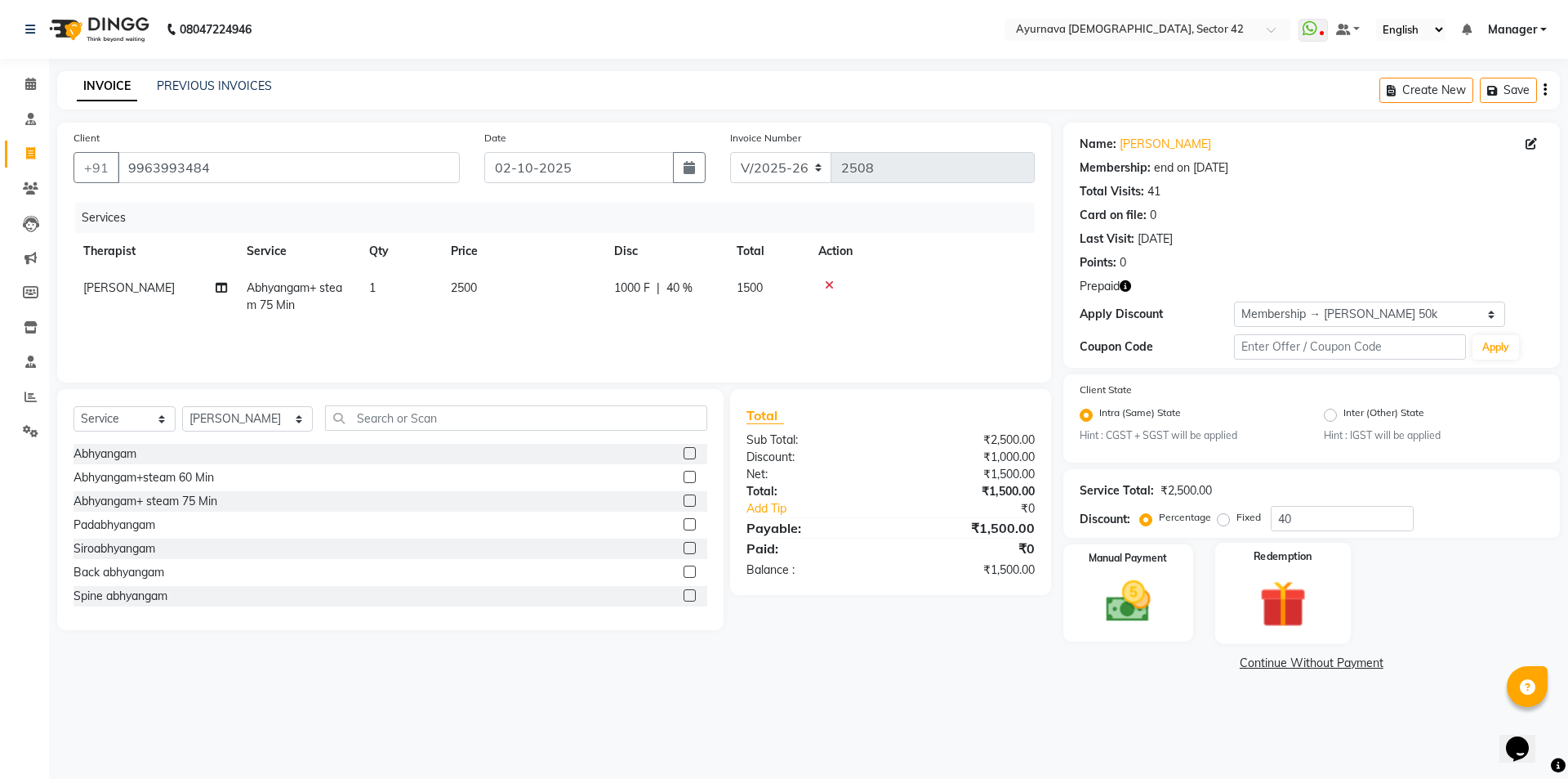
click at [1283, 594] on img at bounding box center [1282, 603] width 76 height 58
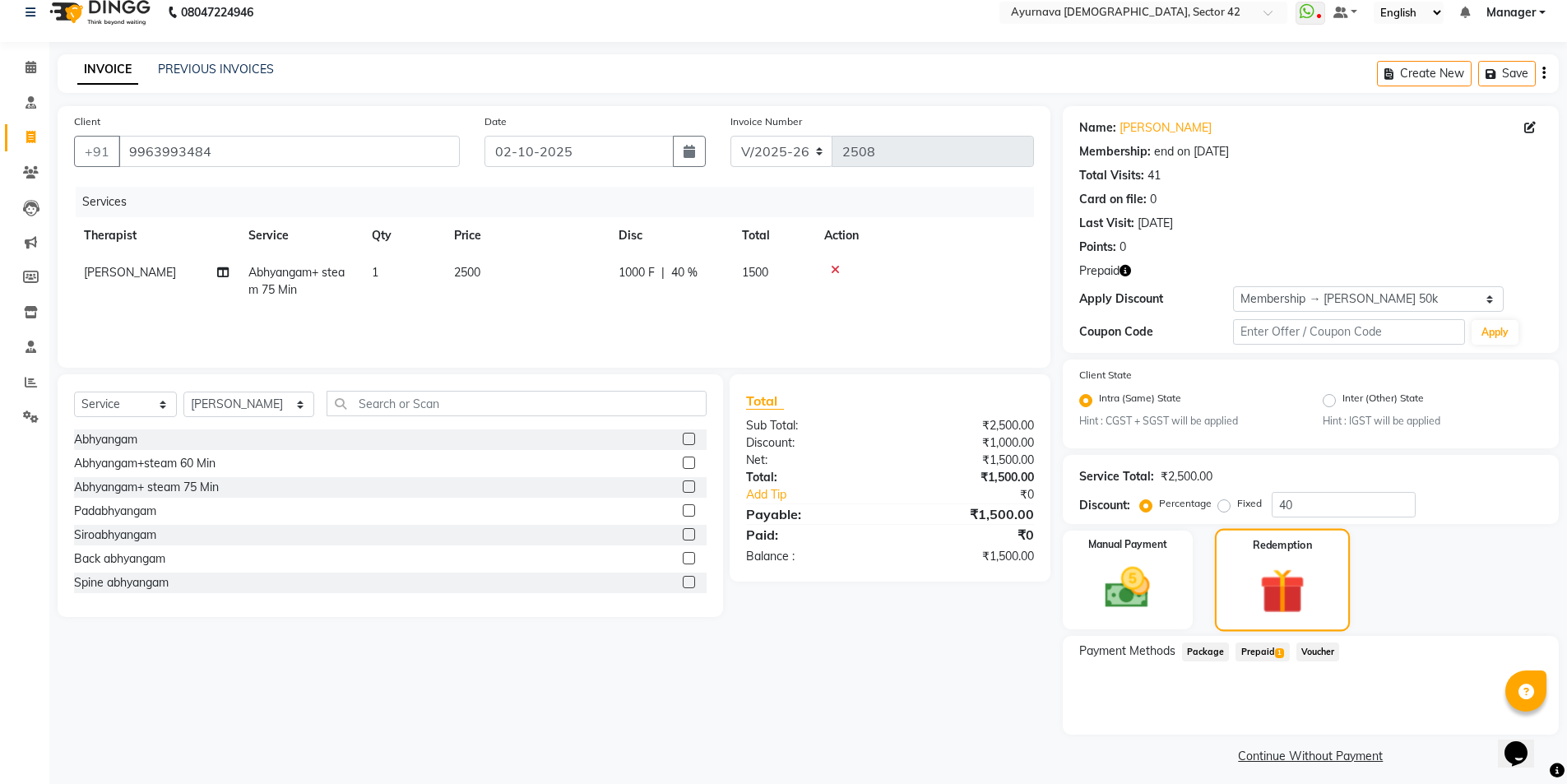
scroll to position [26, 0]
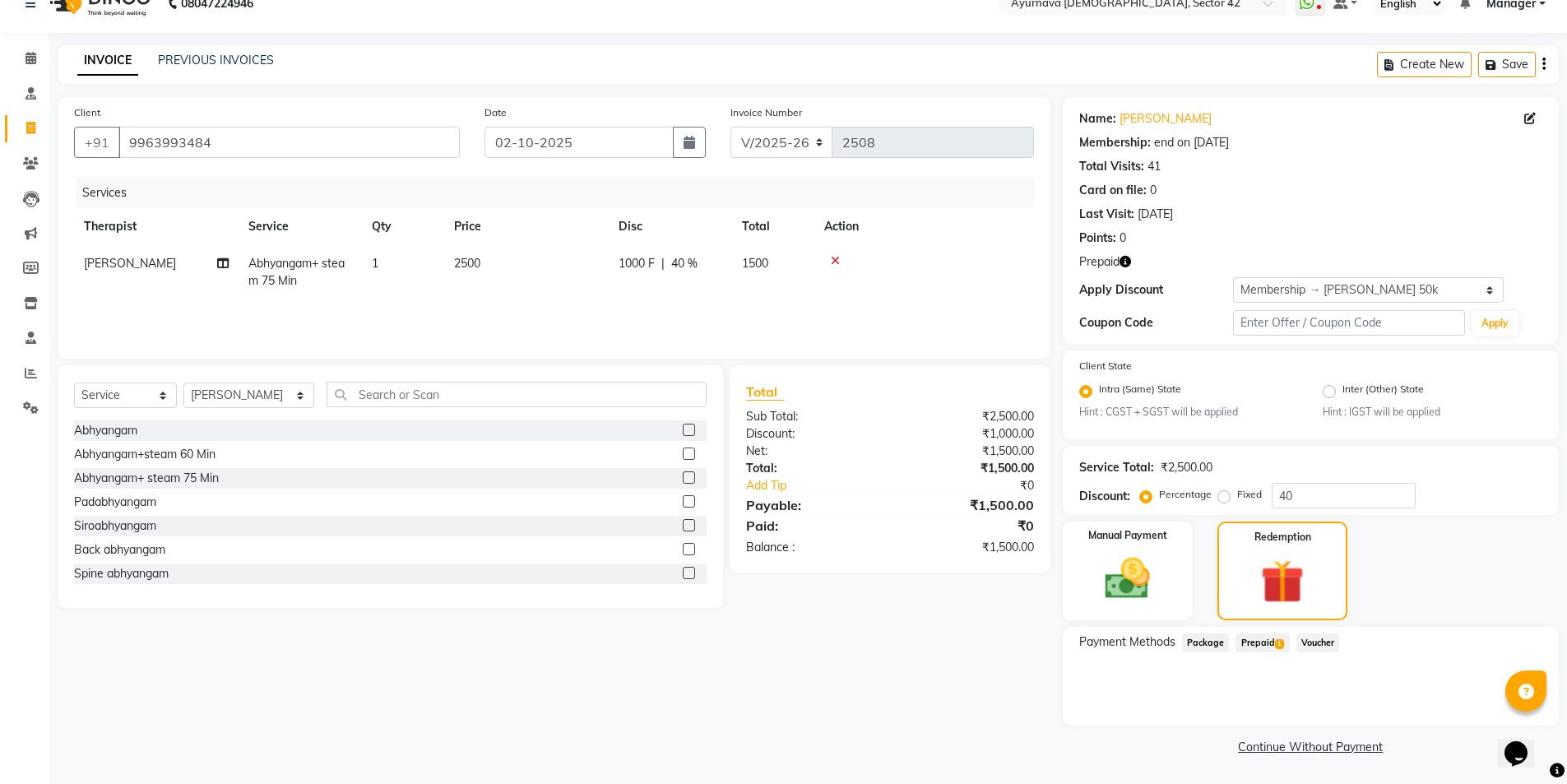
click at [1263, 640] on span "Prepaid 1" at bounding box center [1262, 642] width 54 height 19
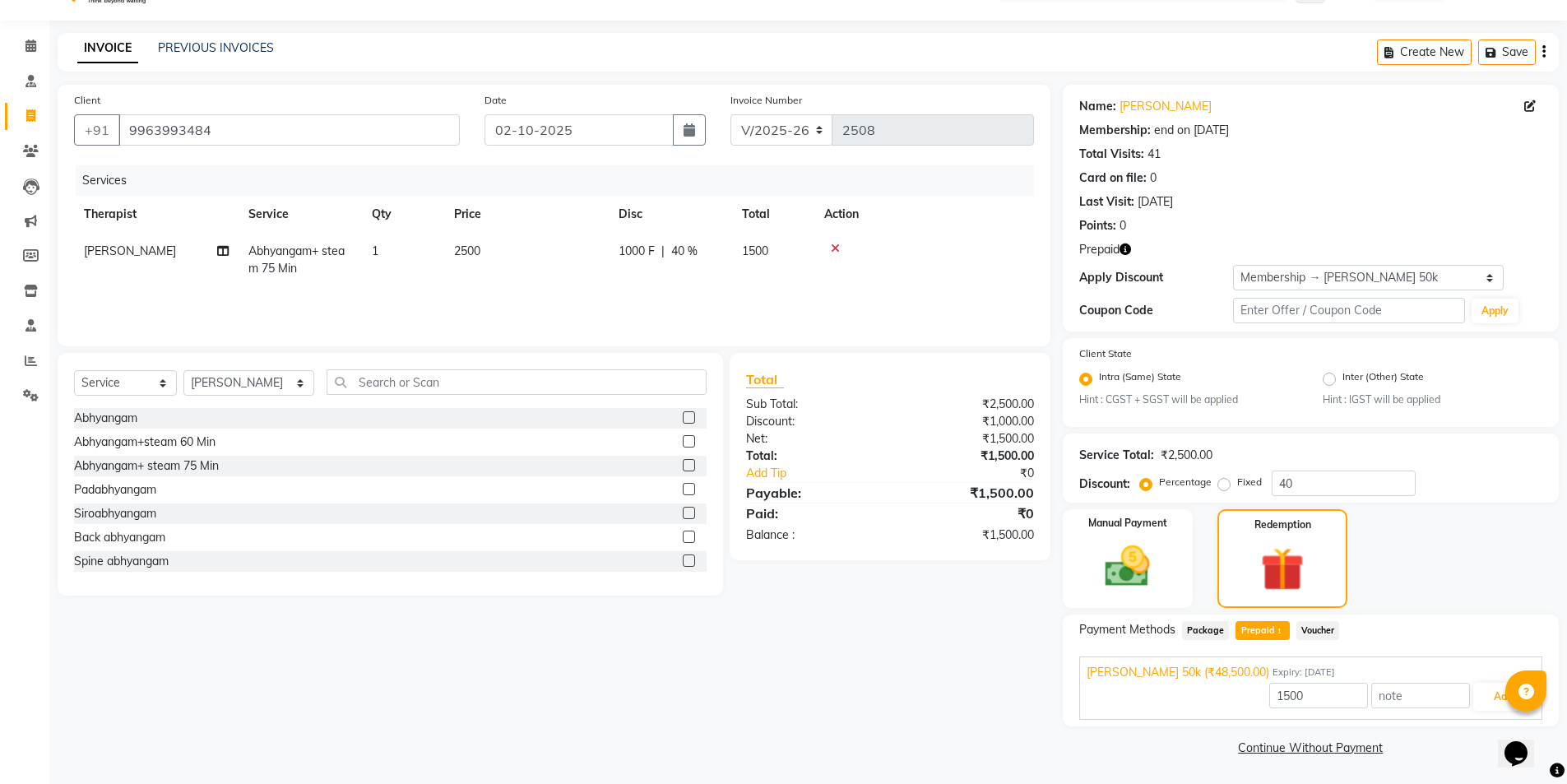
scroll to position [39, 0]
click at [1435, 692] on button "Add" at bounding box center [1503, 695] width 60 height 28
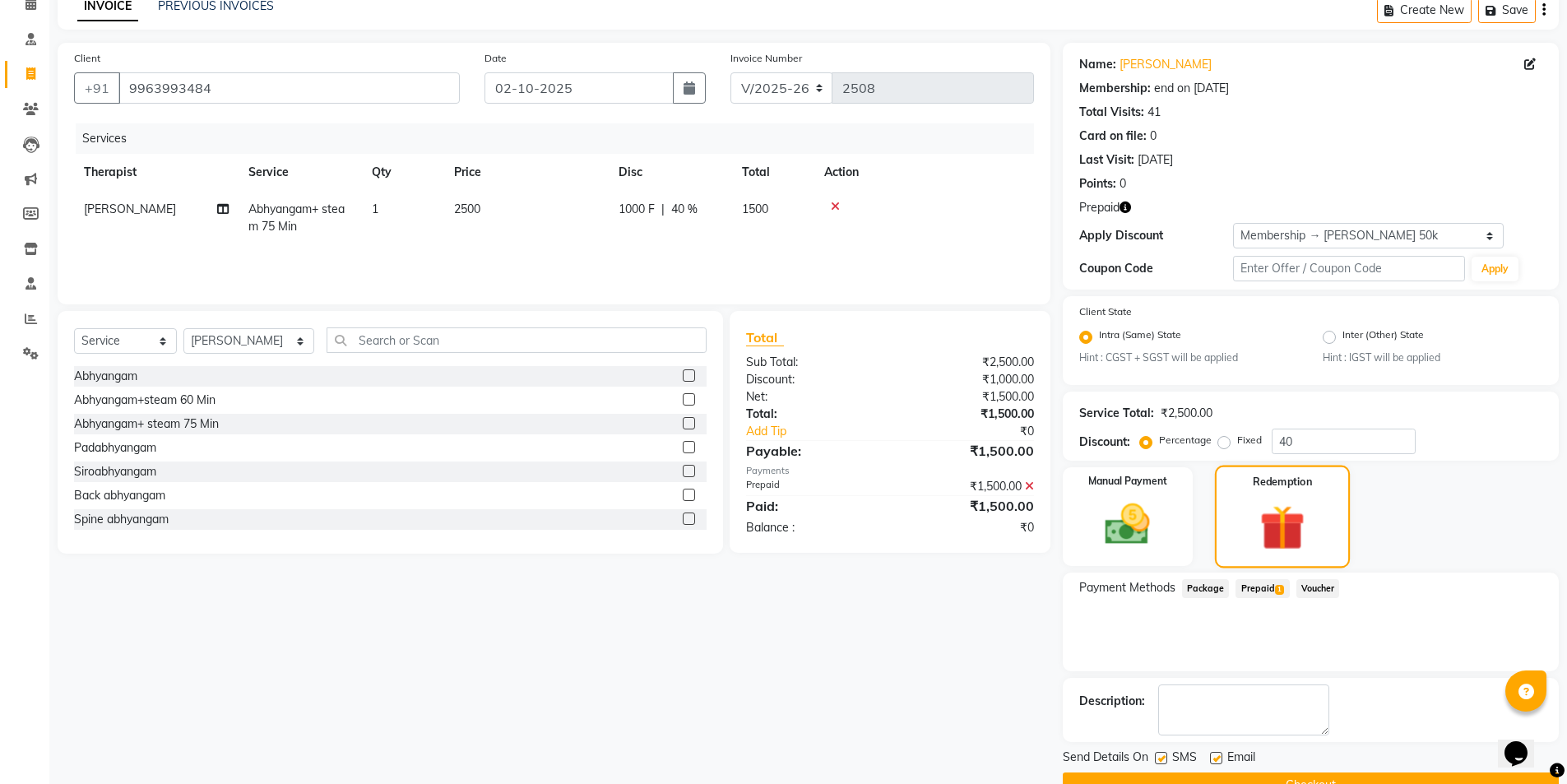
scroll to position [120, 0]
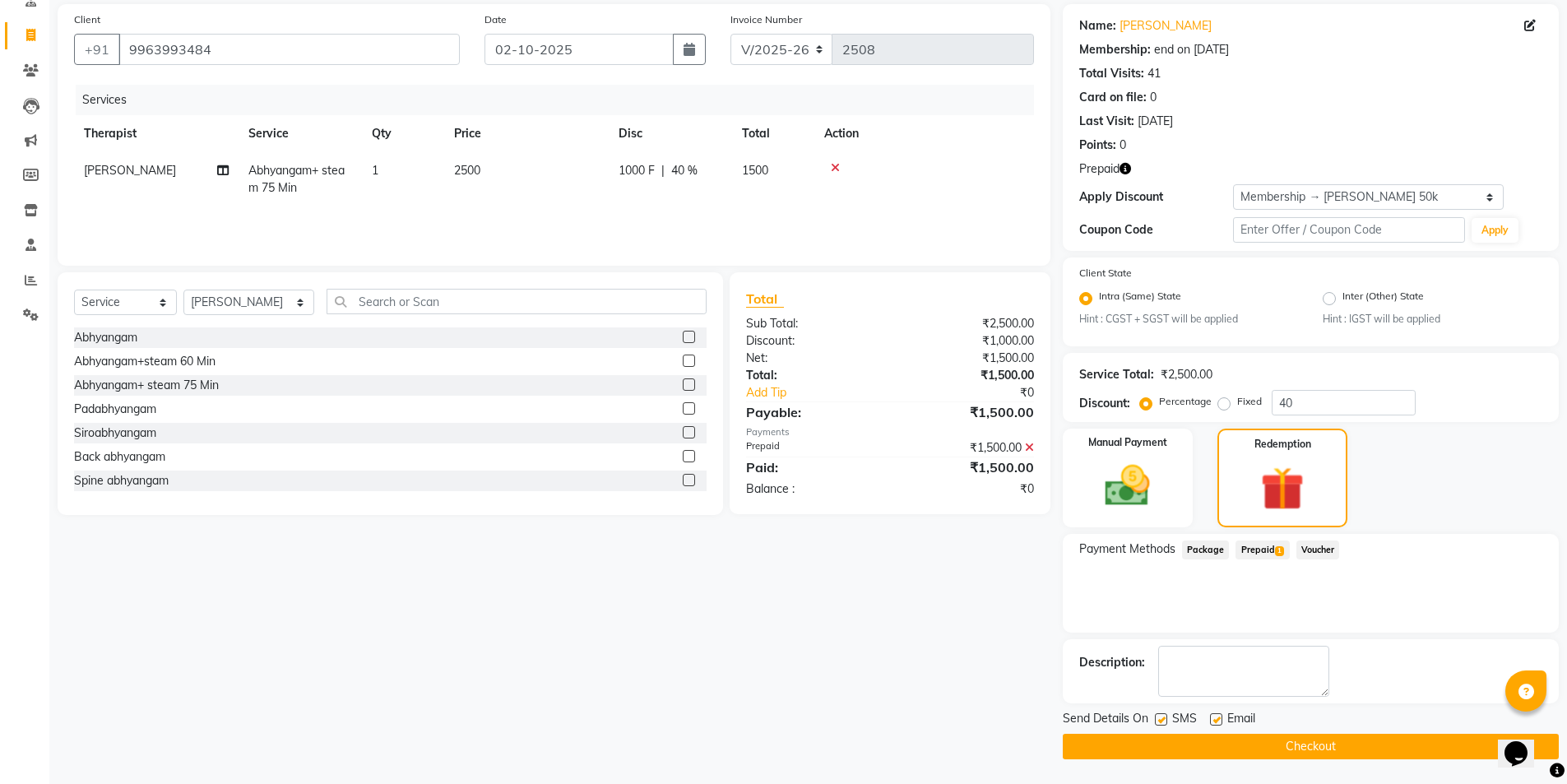
drag, startPoint x: 1164, startPoint y: 738, endPoint x: 1173, endPoint y: 727, distance: 14.2
click at [1165, 711] on button "Checkout" at bounding box center [1311, 746] width 496 height 26
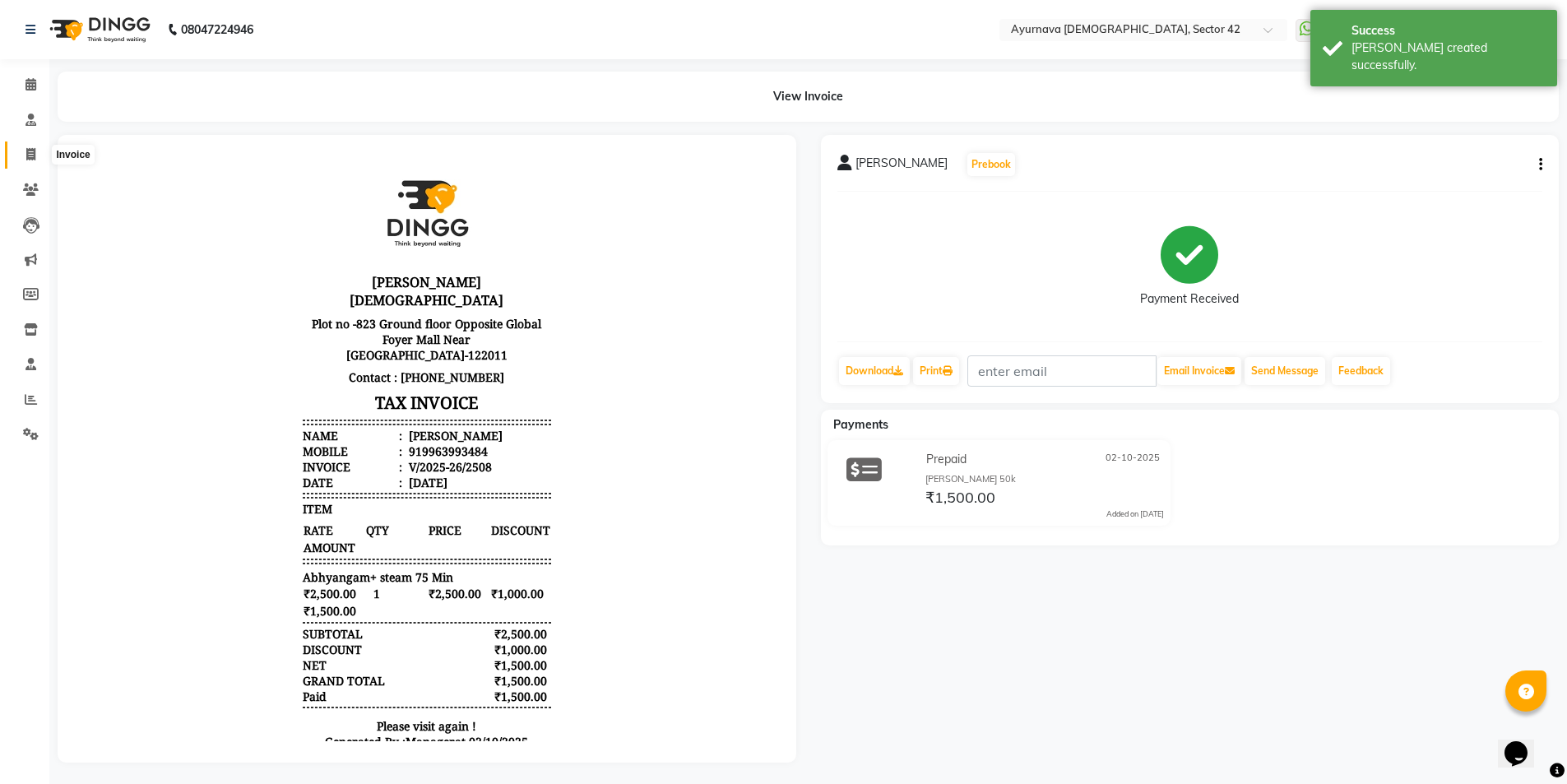
click at [22, 150] on span at bounding box center [30, 154] width 29 height 19
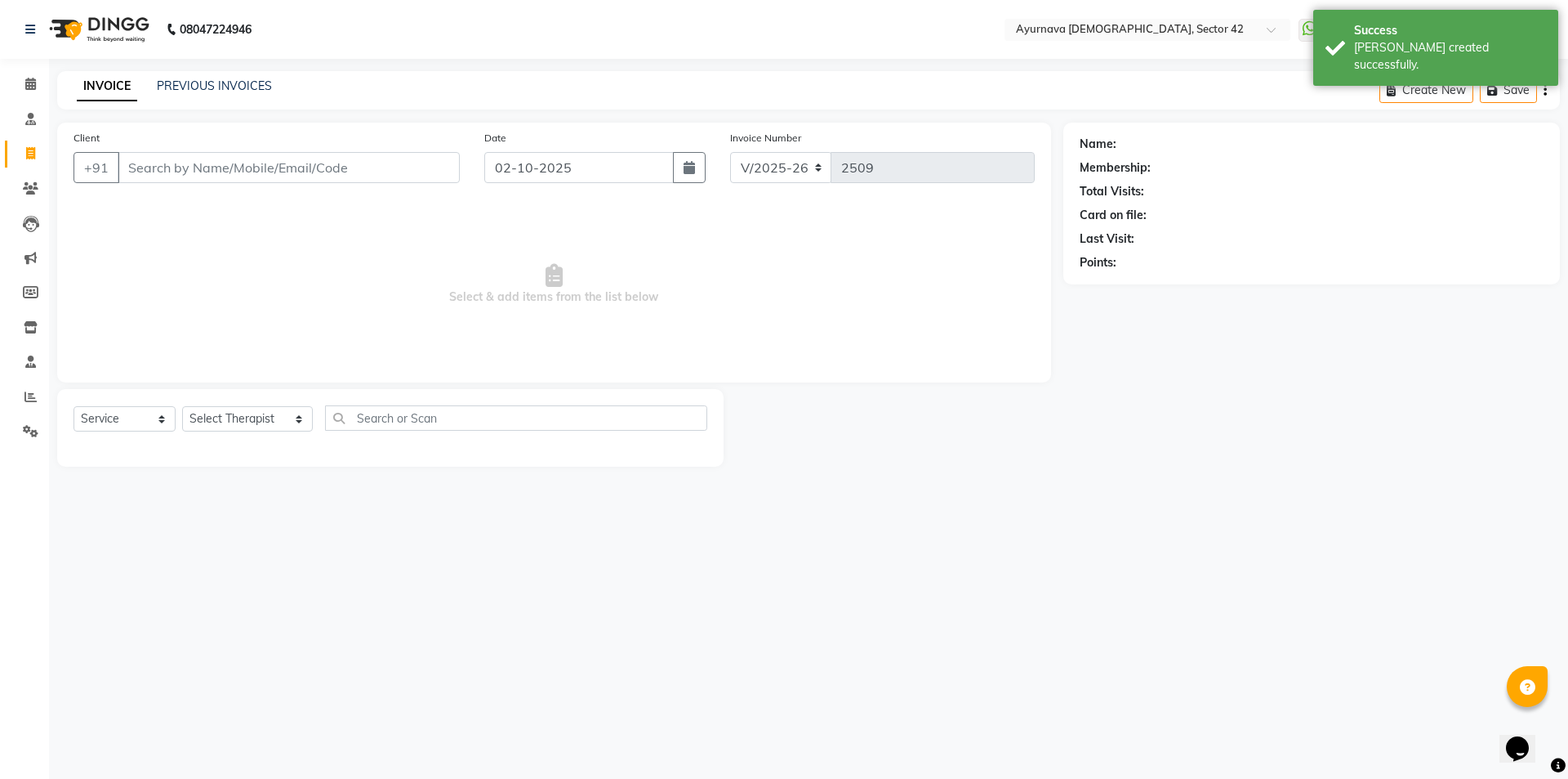
click at [185, 176] on input "Client" at bounding box center [289, 167] width 342 height 31
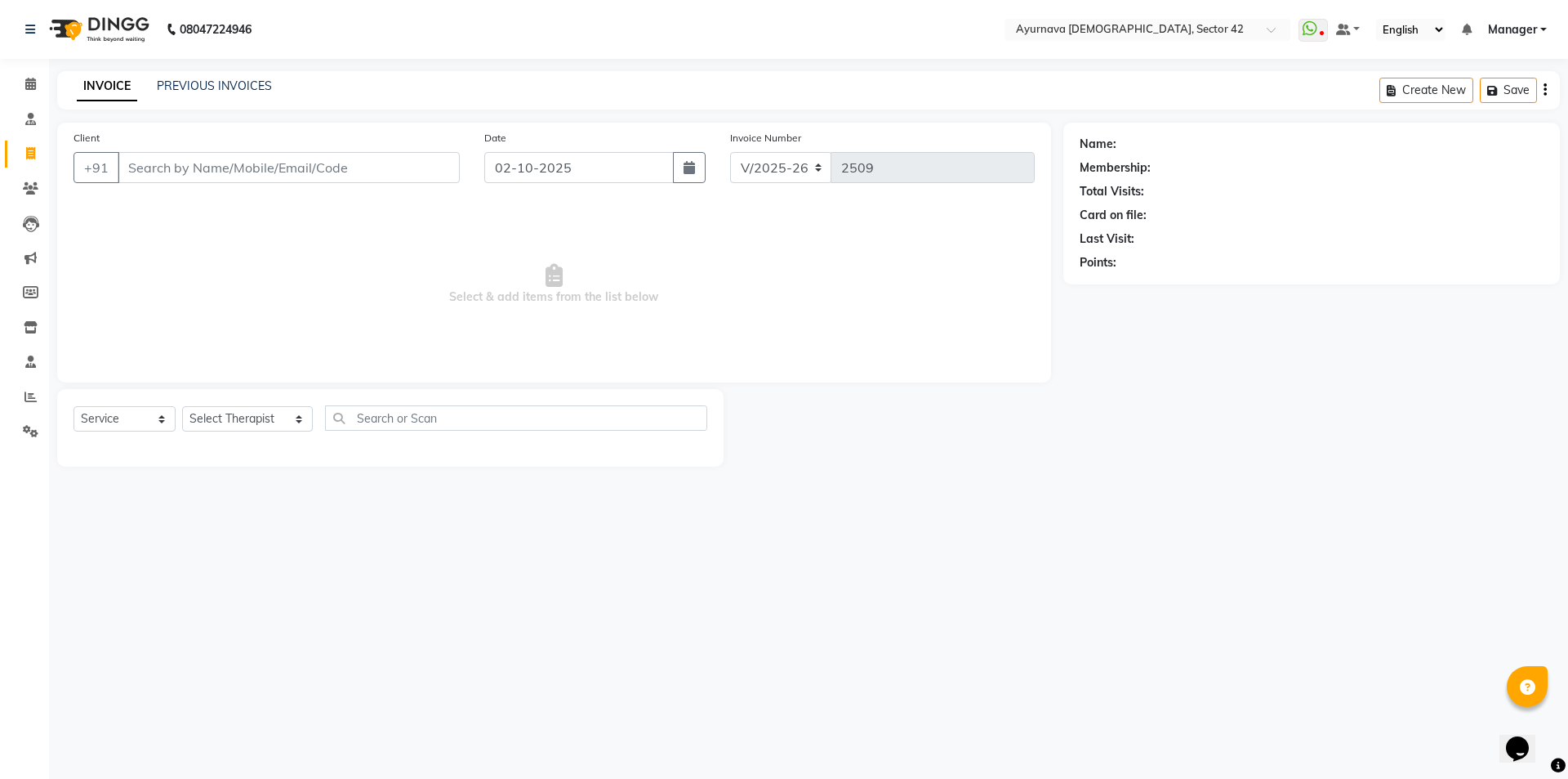
click at [139, 166] on input "Client" at bounding box center [289, 167] width 342 height 31
click at [137, 163] on input "Client" at bounding box center [289, 167] width 342 height 31
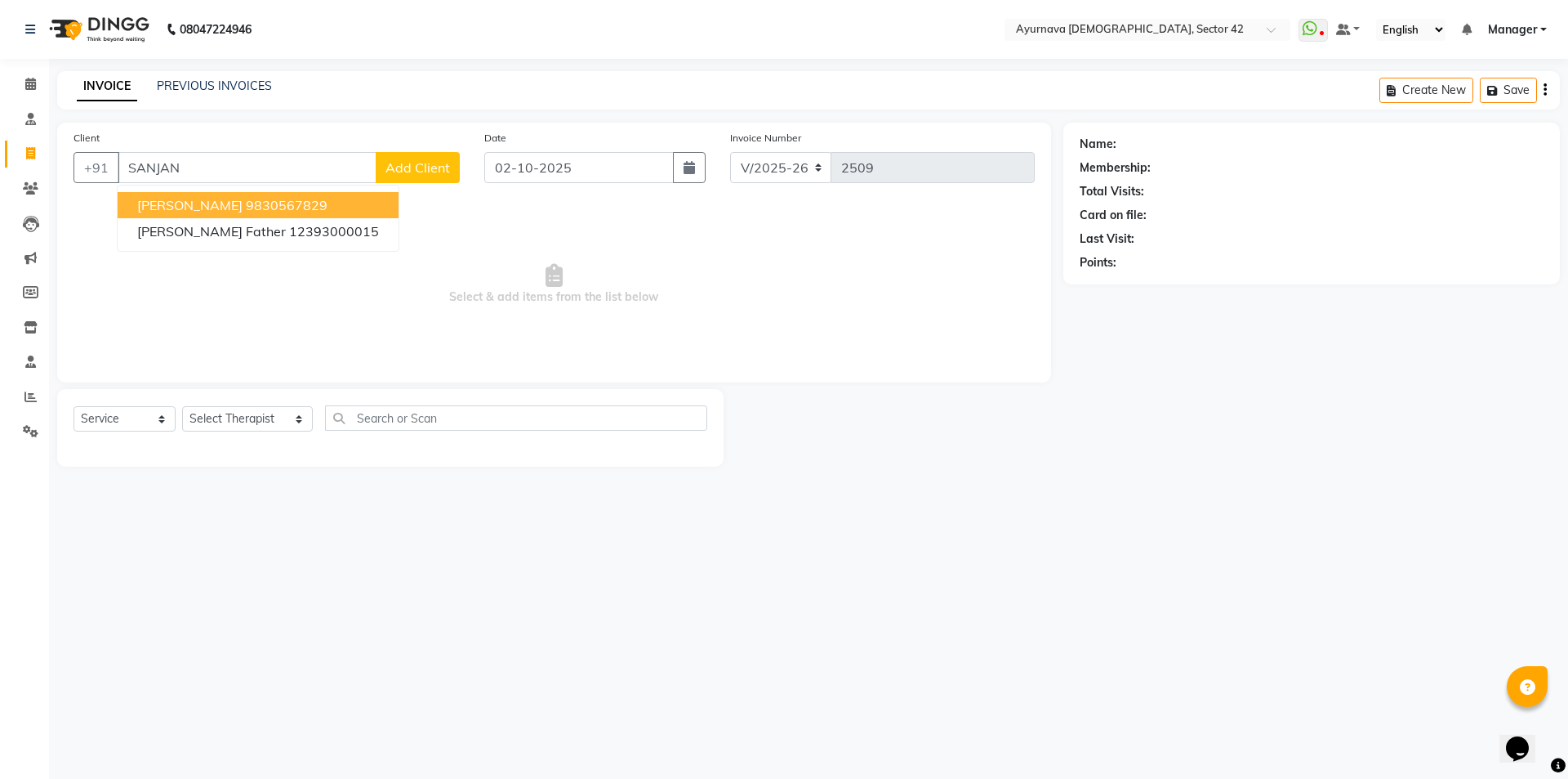
click at [166, 210] on span "[PERSON_NAME]" at bounding box center [190, 205] width 106 height 16
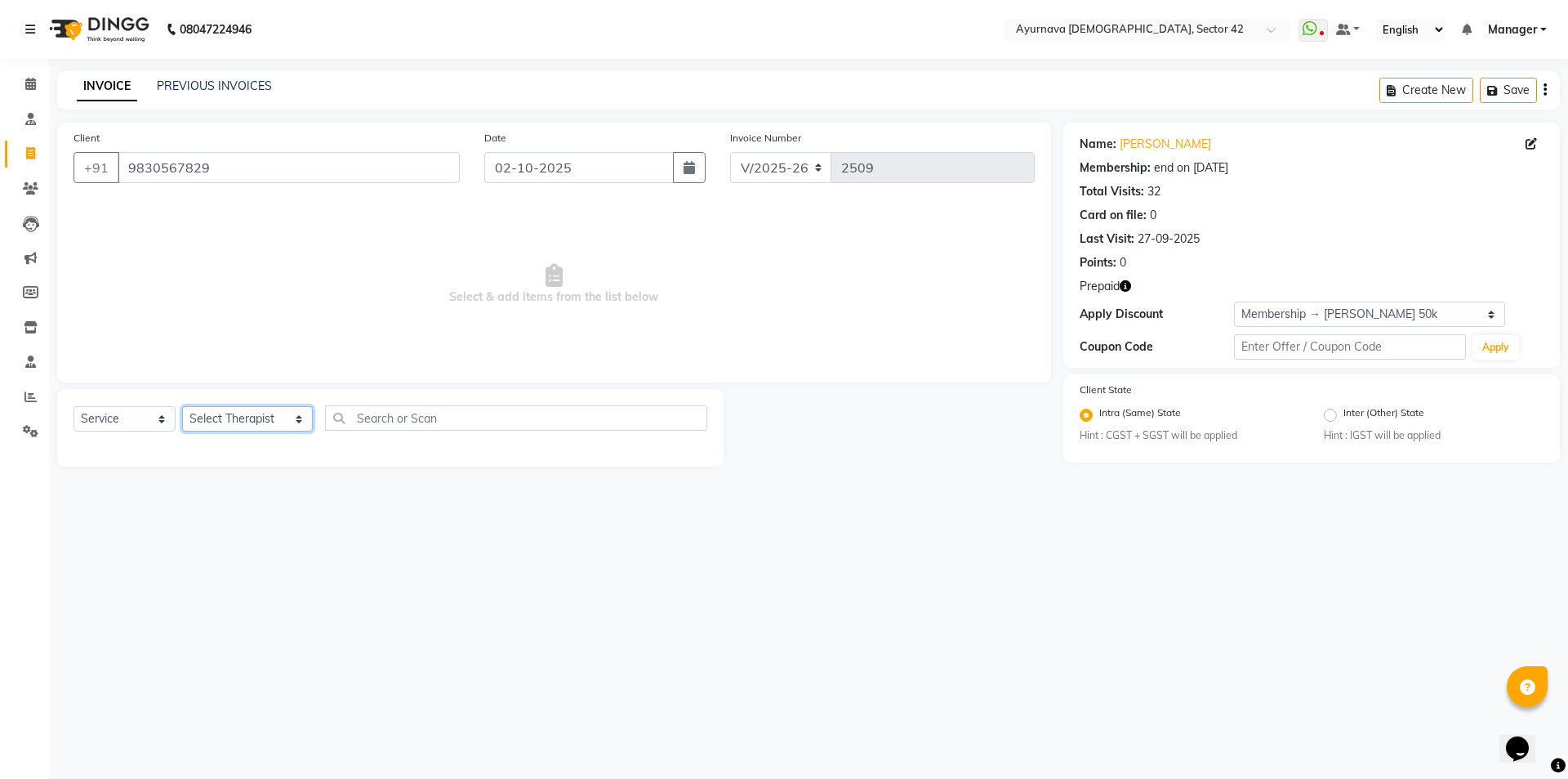
click at [212, 419] on select "Select Therapist [PERSON_NAME] akash [PERSON_NAME] [PERSON_NAME] [PERSON_NAME] …" at bounding box center [247, 419] width 130 height 26
click at [383, 279] on span "Select & add items from the list below" at bounding box center [554, 284] width 961 height 163
click at [236, 415] on select "Select Therapist [PERSON_NAME] akash [PERSON_NAME] [PERSON_NAME] [PERSON_NAME] …" at bounding box center [247, 419] width 130 height 26
click at [182, 406] on select "Select Therapist [PERSON_NAME] akash [PERSON_NAME] [PERSON_NAME] [PERSON_NAME] …" at bounding box center [247, 419] width 130 height 26
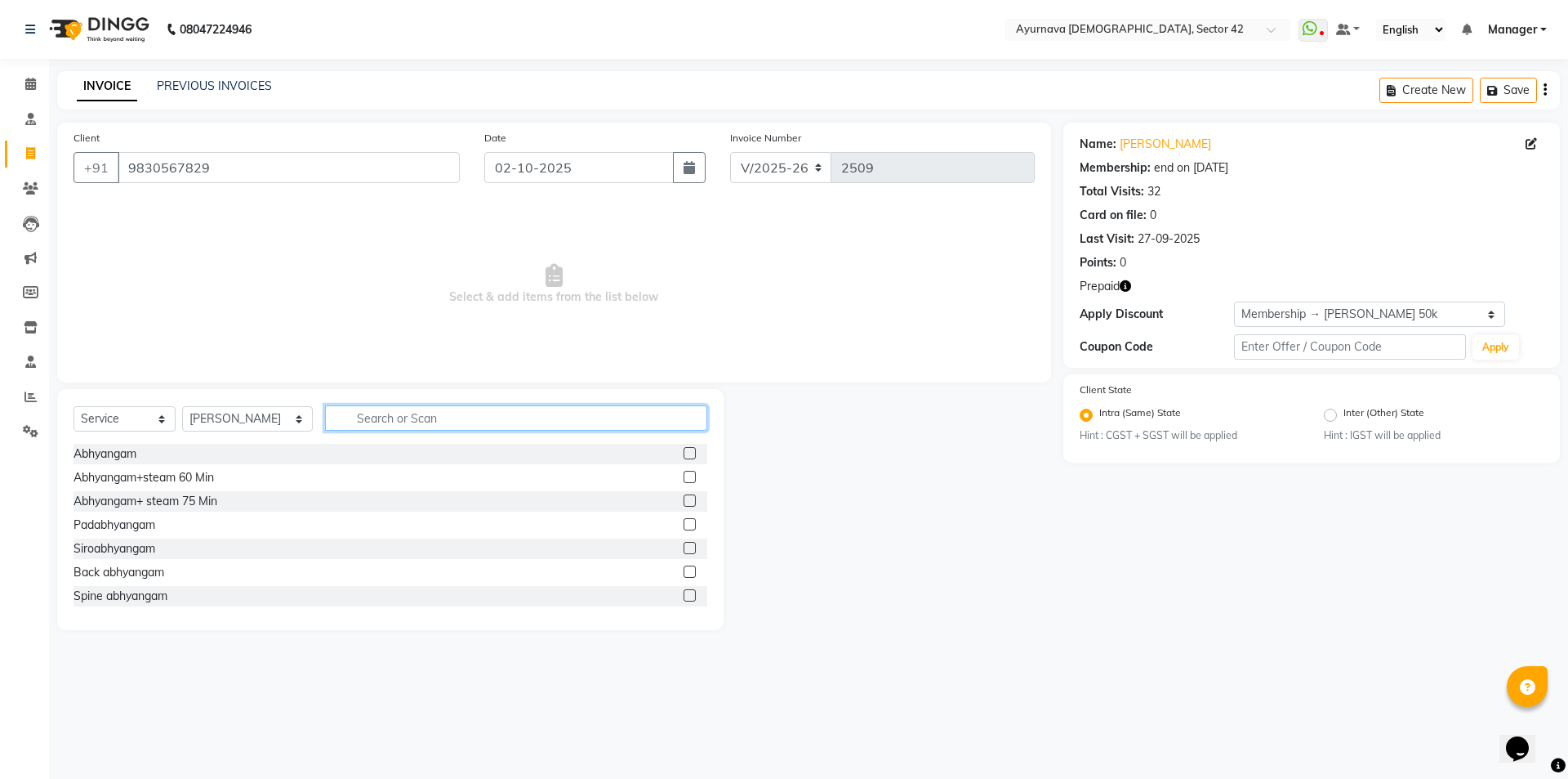
click at [351, 423] on input "text" at bounding box center [515, 418] width 382 height 26
click at [684, 599] on label at bounding box center [690, 595] width 12 height 12
click at [684, 599] on input "checkbox" at bounding box center [689, 596] width 11 height 11
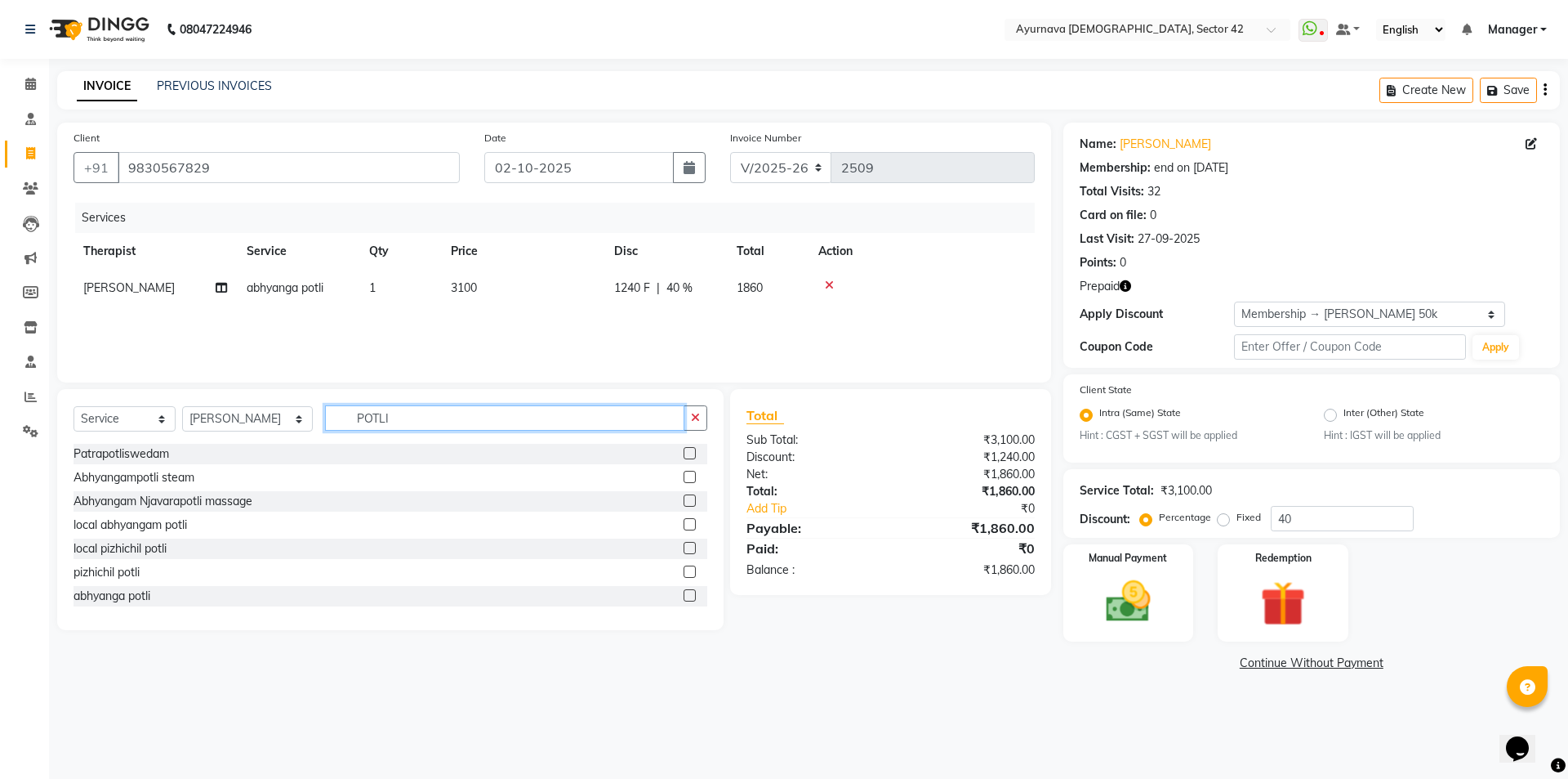
click at [489, 413] on input "POTLI" at bounding box center [504, 418] width 359 height 26
click at [684, 593] on label at bounding box center [690, 595] width 12 height 12
click at [684, 593] on input "checkbox" at bounding box center [689, 596] width 11 height 11
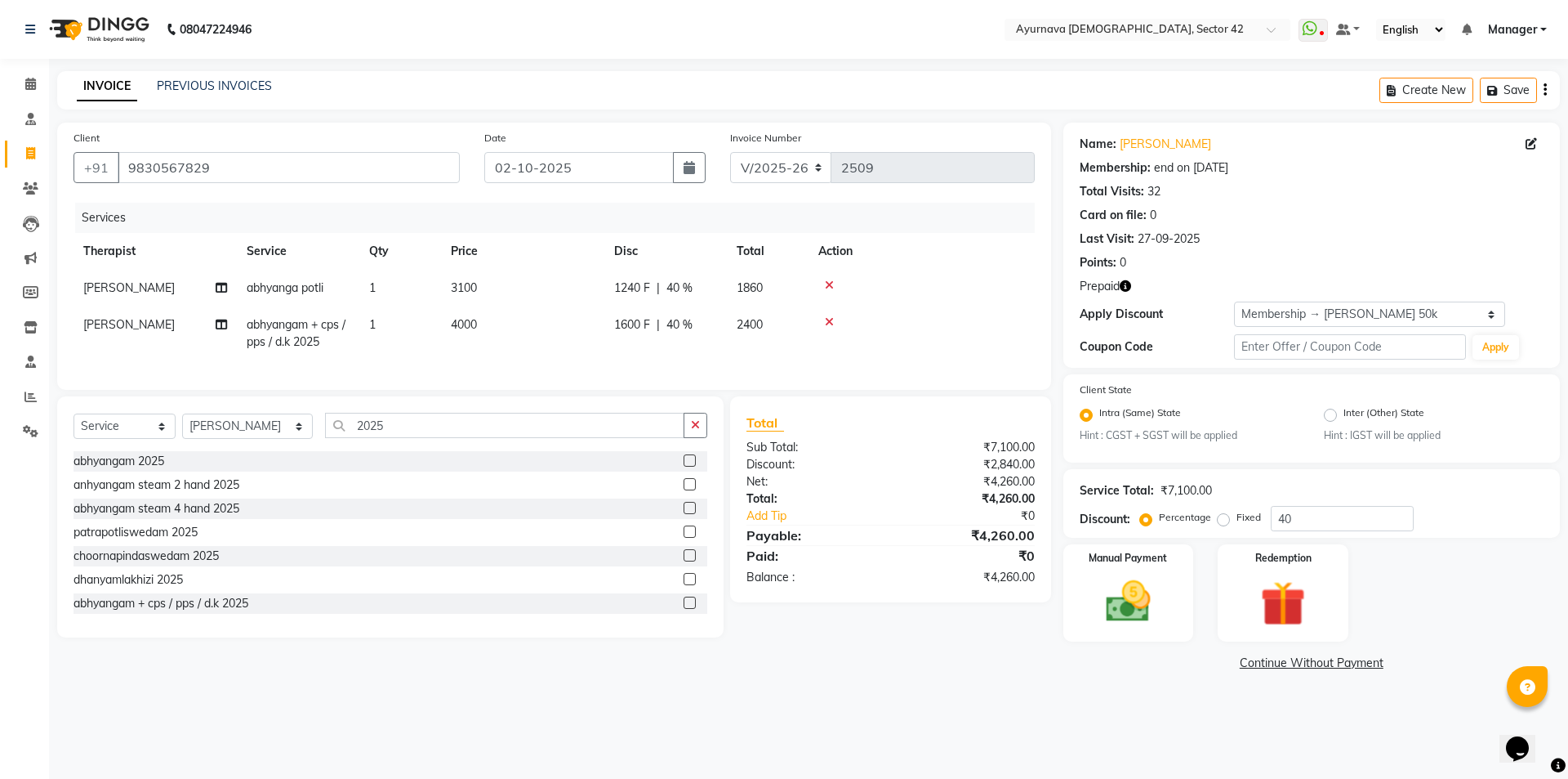
click at [827, 284] on icon at bounding box center [829, 285] width 9 height 12
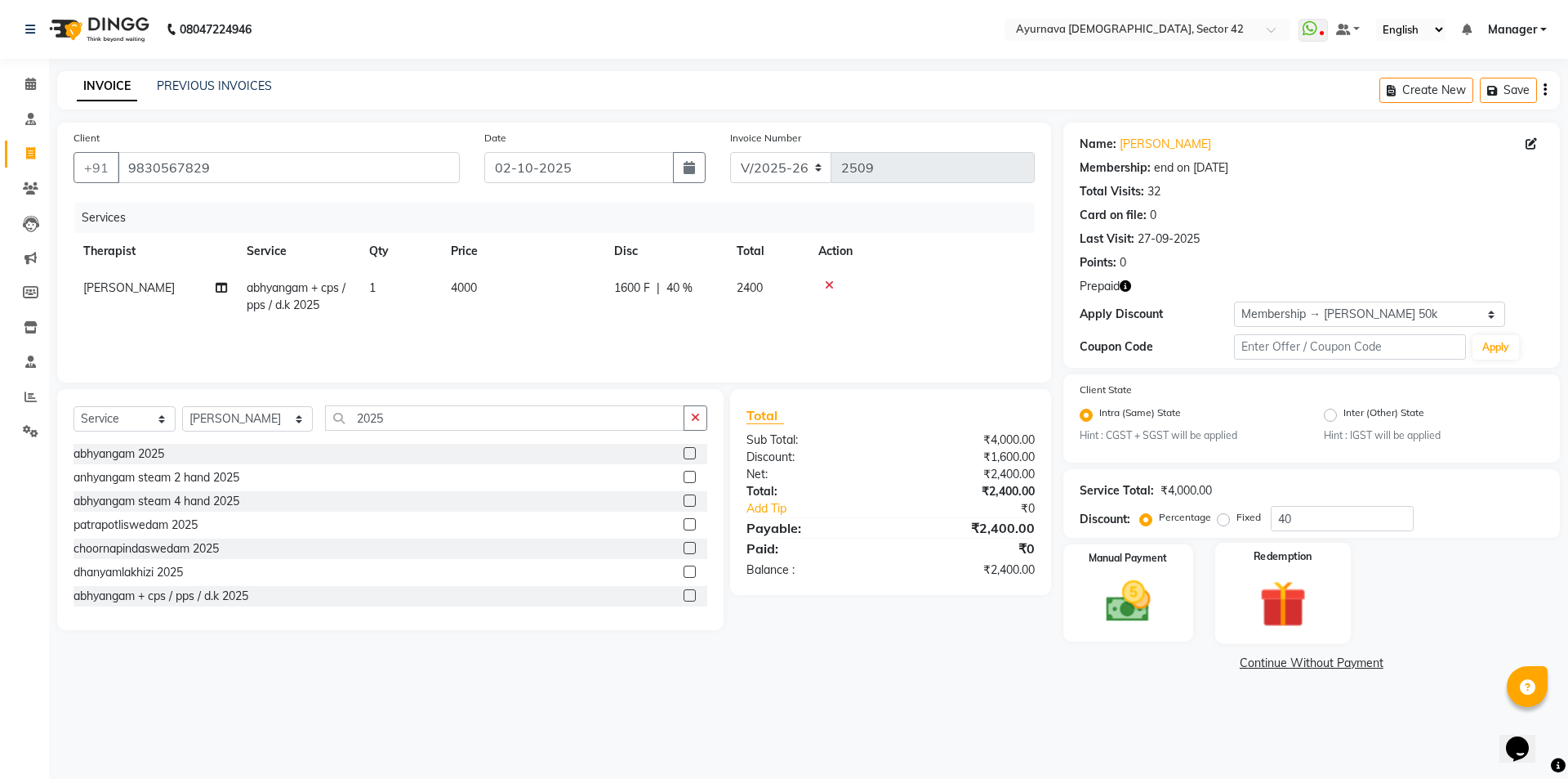
click at [1280, 610] on img at bounding box center [1282, 603] width 76 height 58
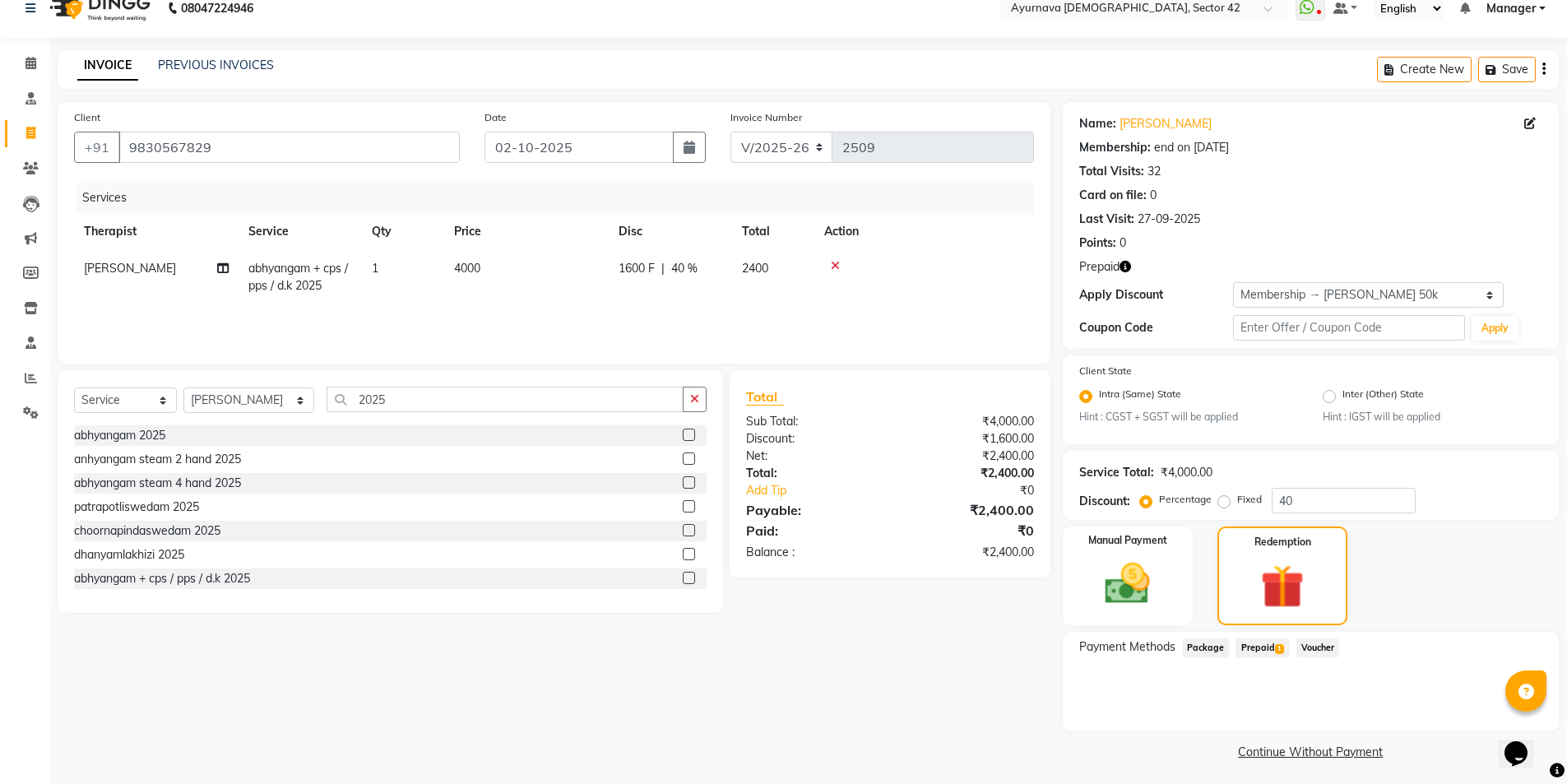
scroll to position [26, 0]
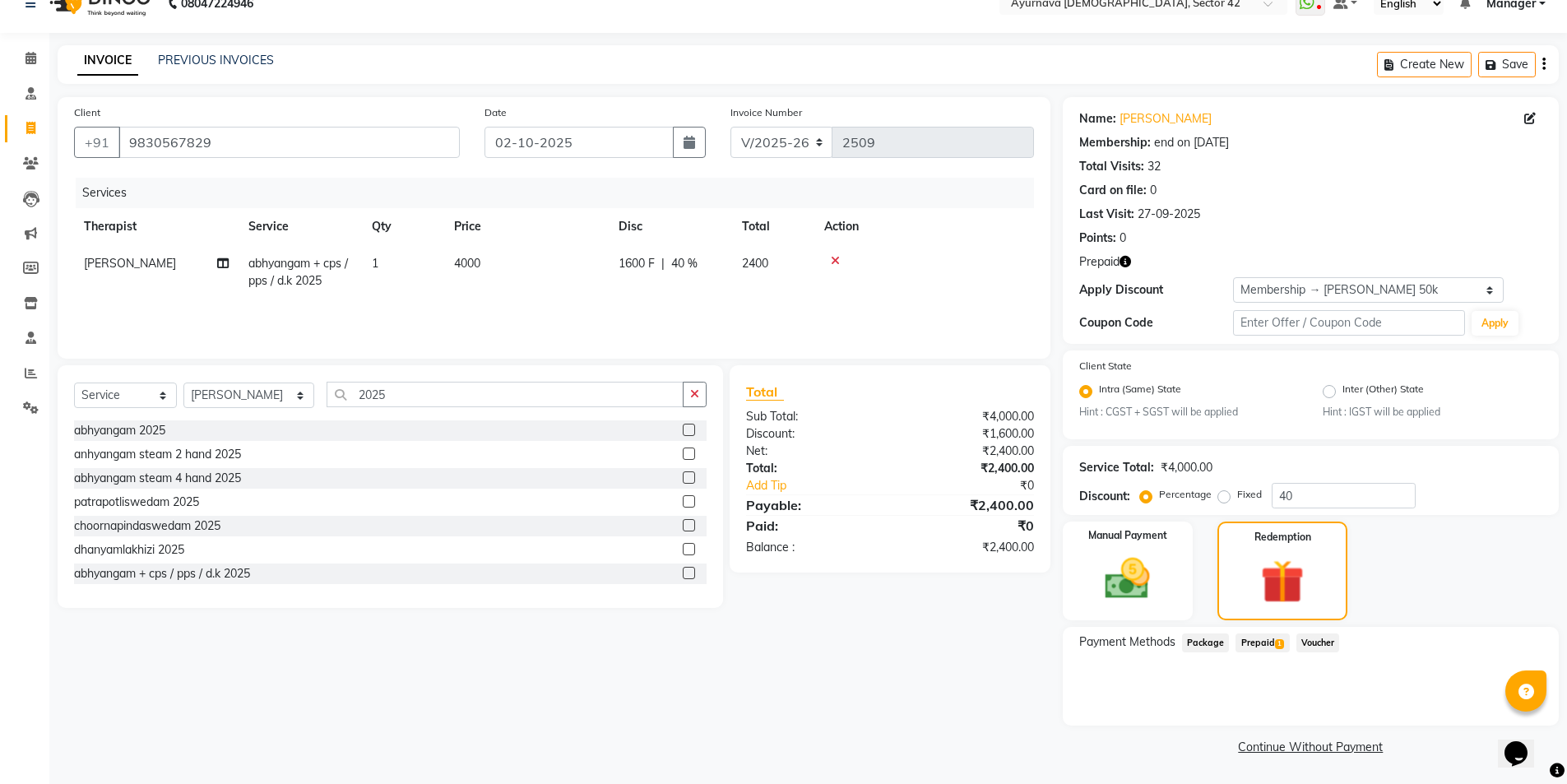
click at [1261, 642] on span "Prepaid 1" at bounding box center [1262, 642] width 54 height 19
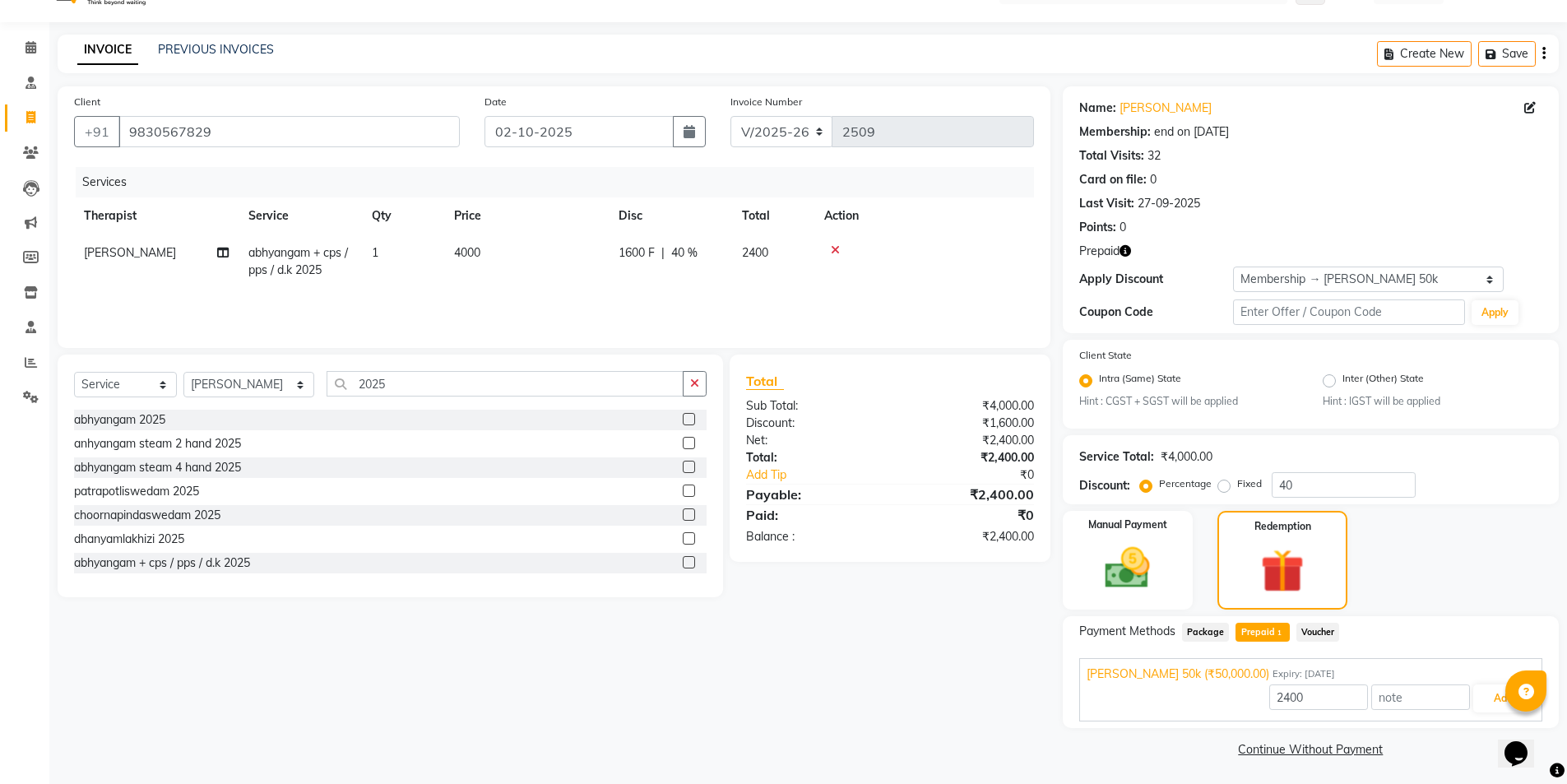
scroll to position [39, 0]
click at [1435, 694] on button "Add" at bounding box center [1503, 695] width 60 height 28
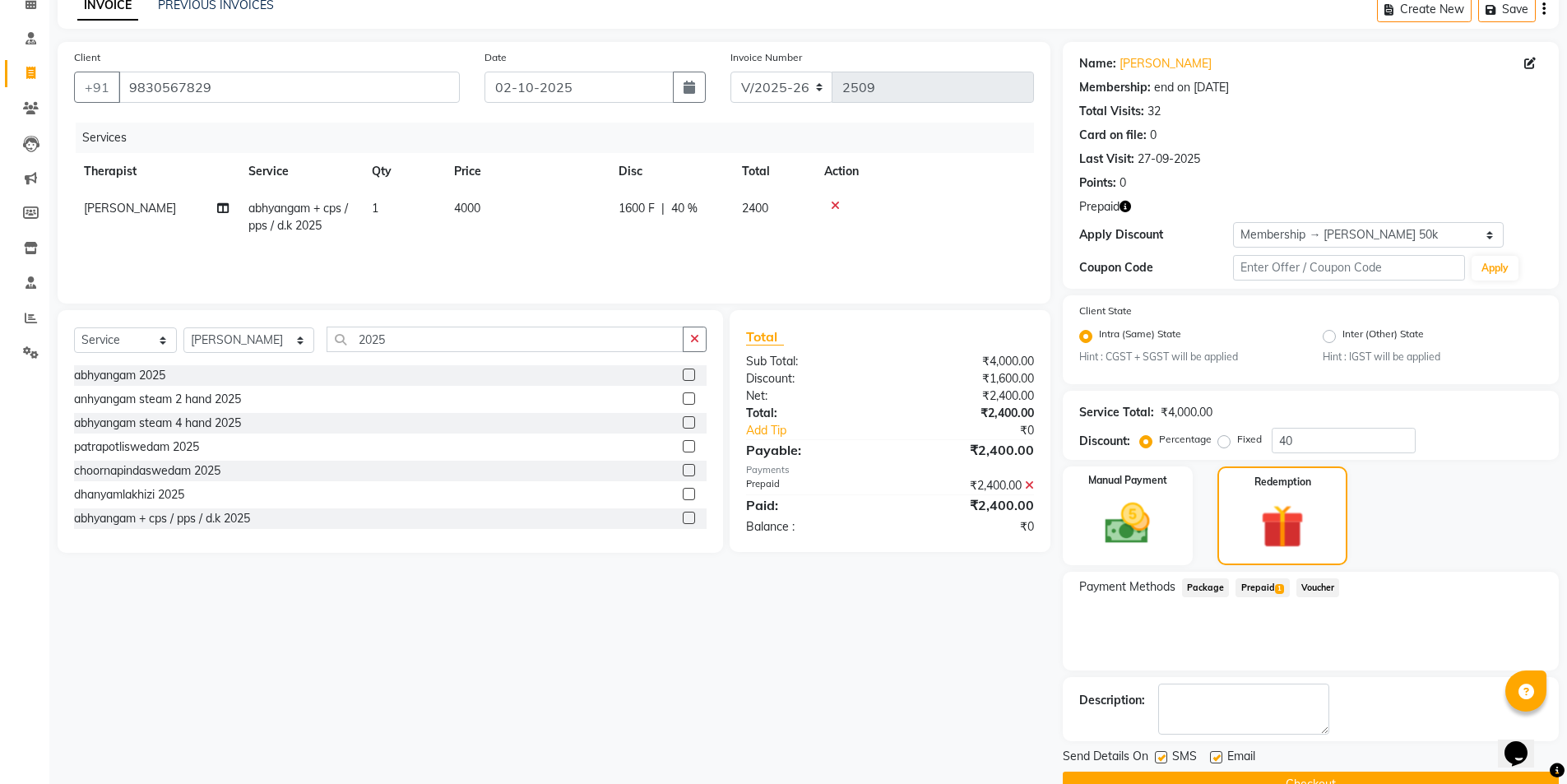
scroll to position [120, 0]
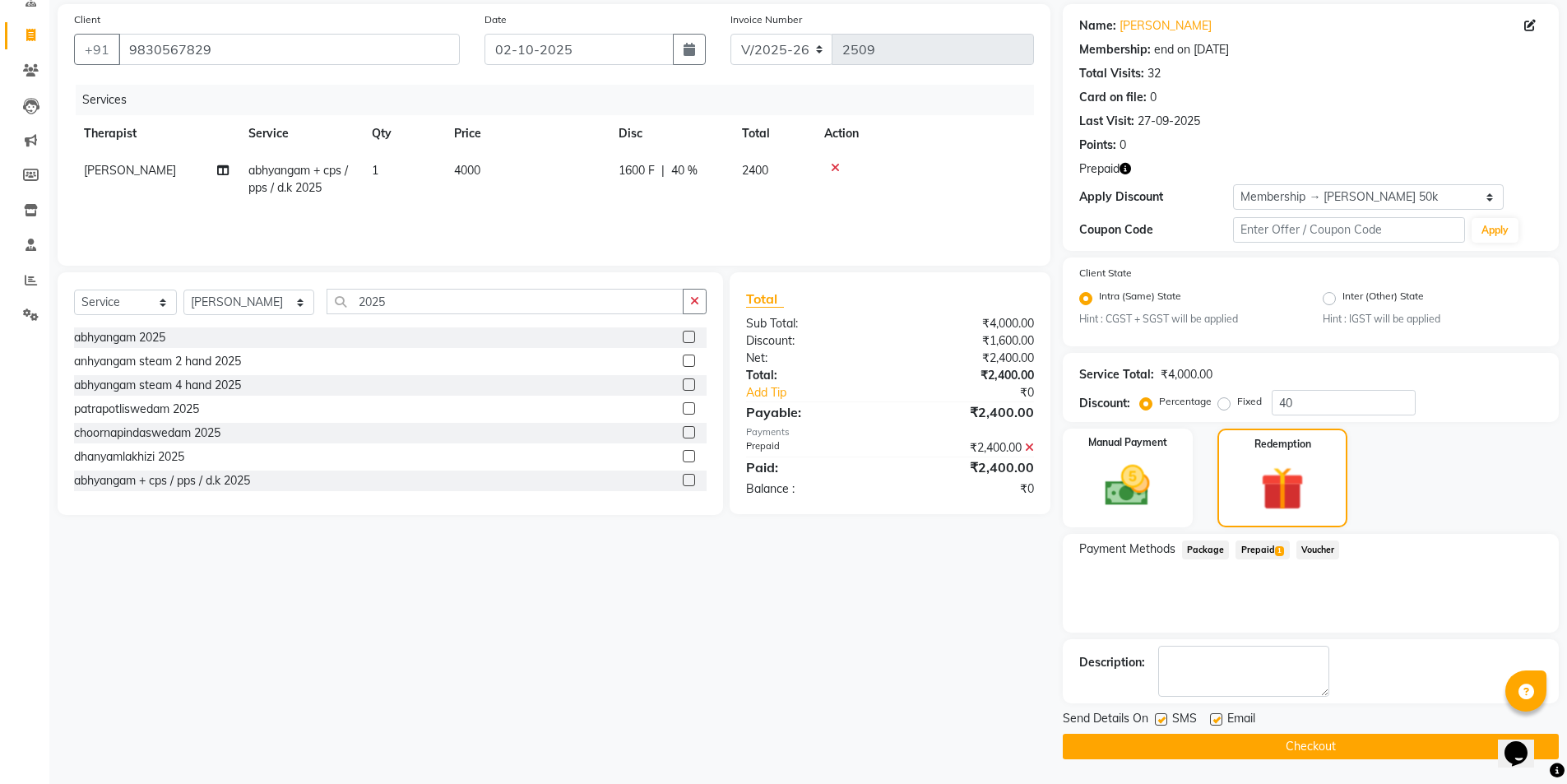
drag, startPoint x: 1157, startPoint y: 720, endPoint x: 1164, endPoint y: 725, distance: 8.6
click at [1158, 711] on label at bounding box center [1161, 719] width 13 height 13
click at [1158, 711] on input "checkbox" at bounding box center [1161, 720] width 11 height 11
click at [1169, 711] on button "Checkout" at bounding box center [1311, 746] width 496 height 26
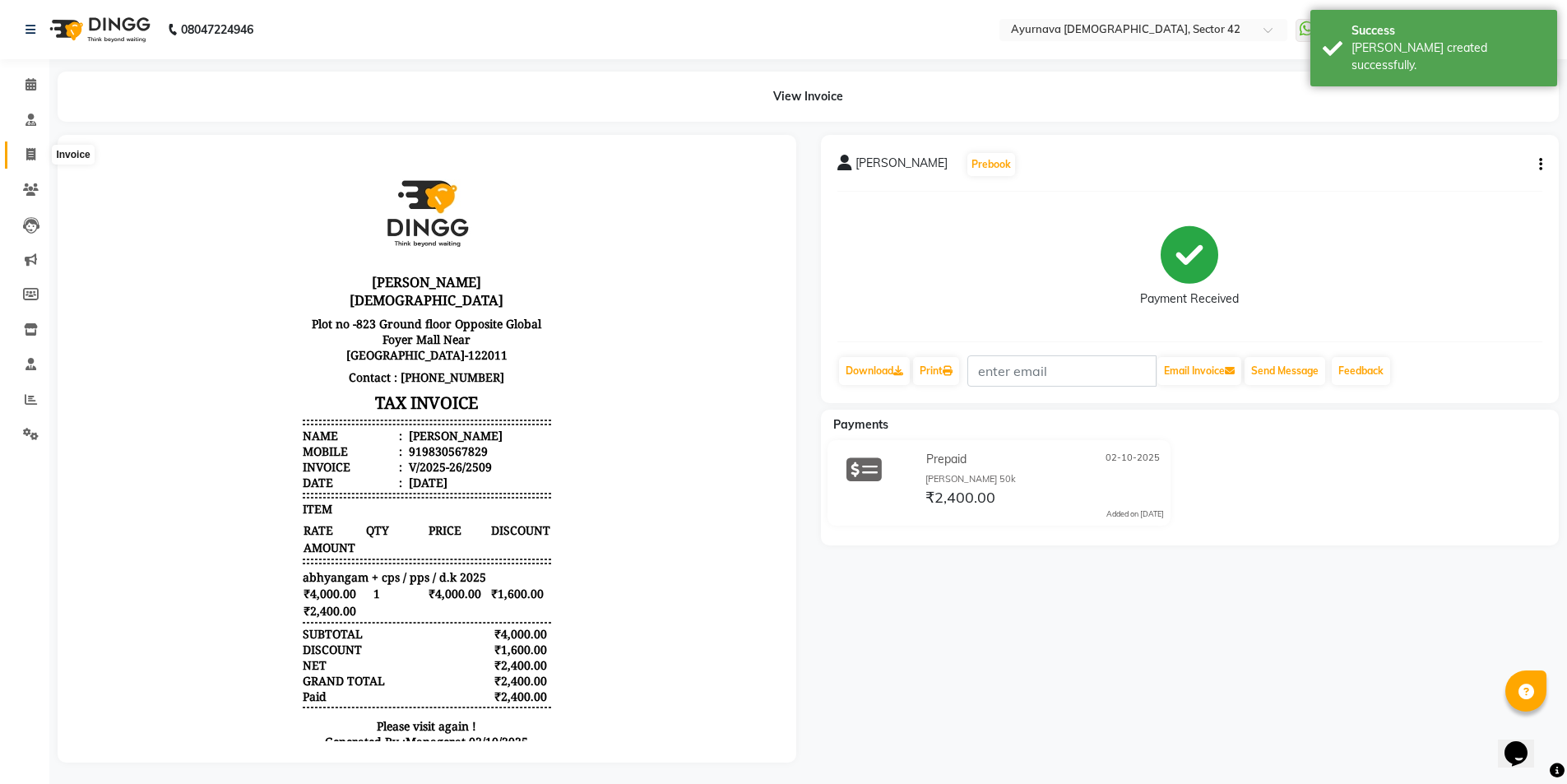
click at [27, 151] on icon at bounding box center [30, 154] width 9 height 13
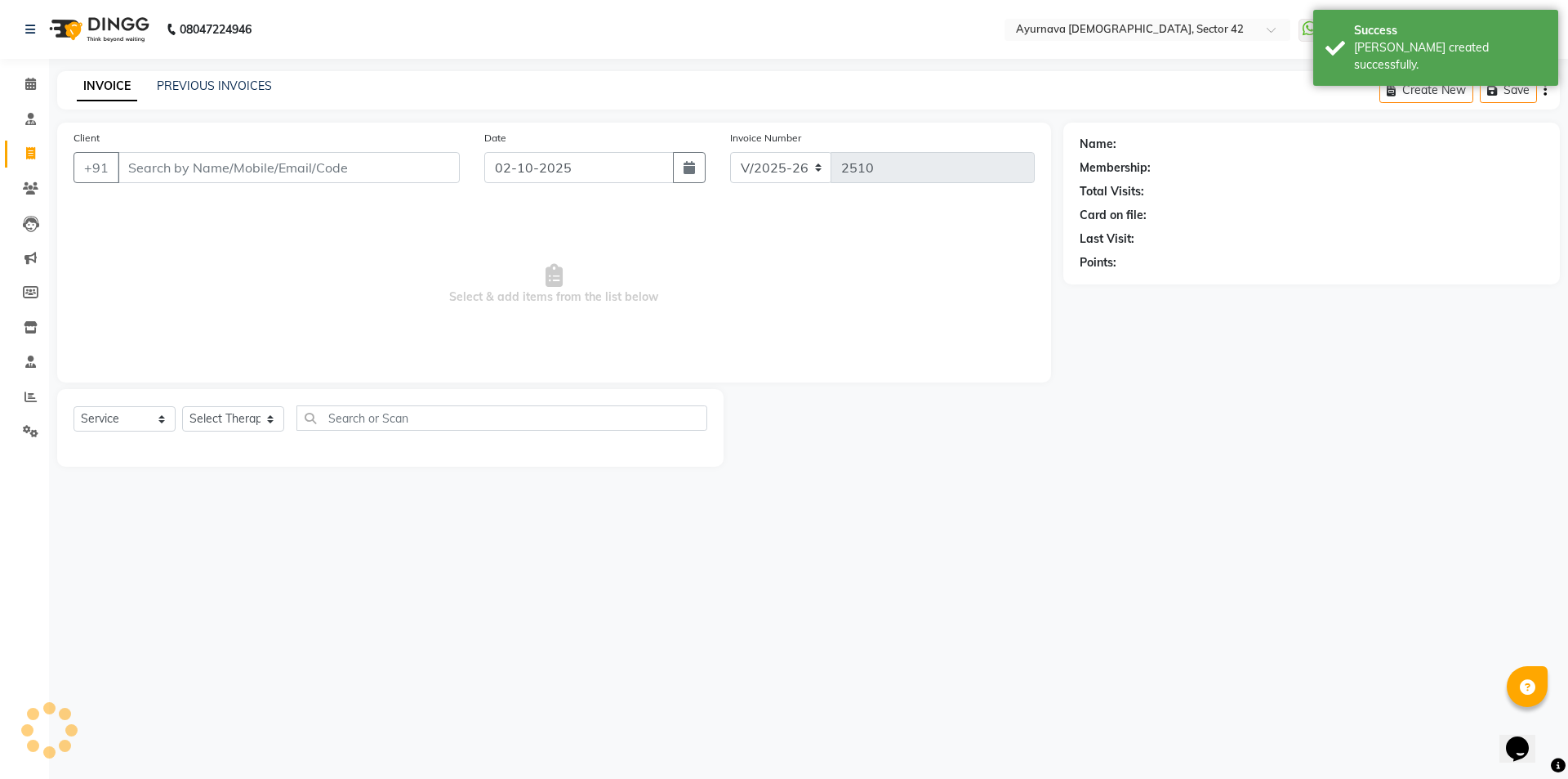
click at [172, 157] on input "Client" at bounding box center [289, 167] width 342 height 31
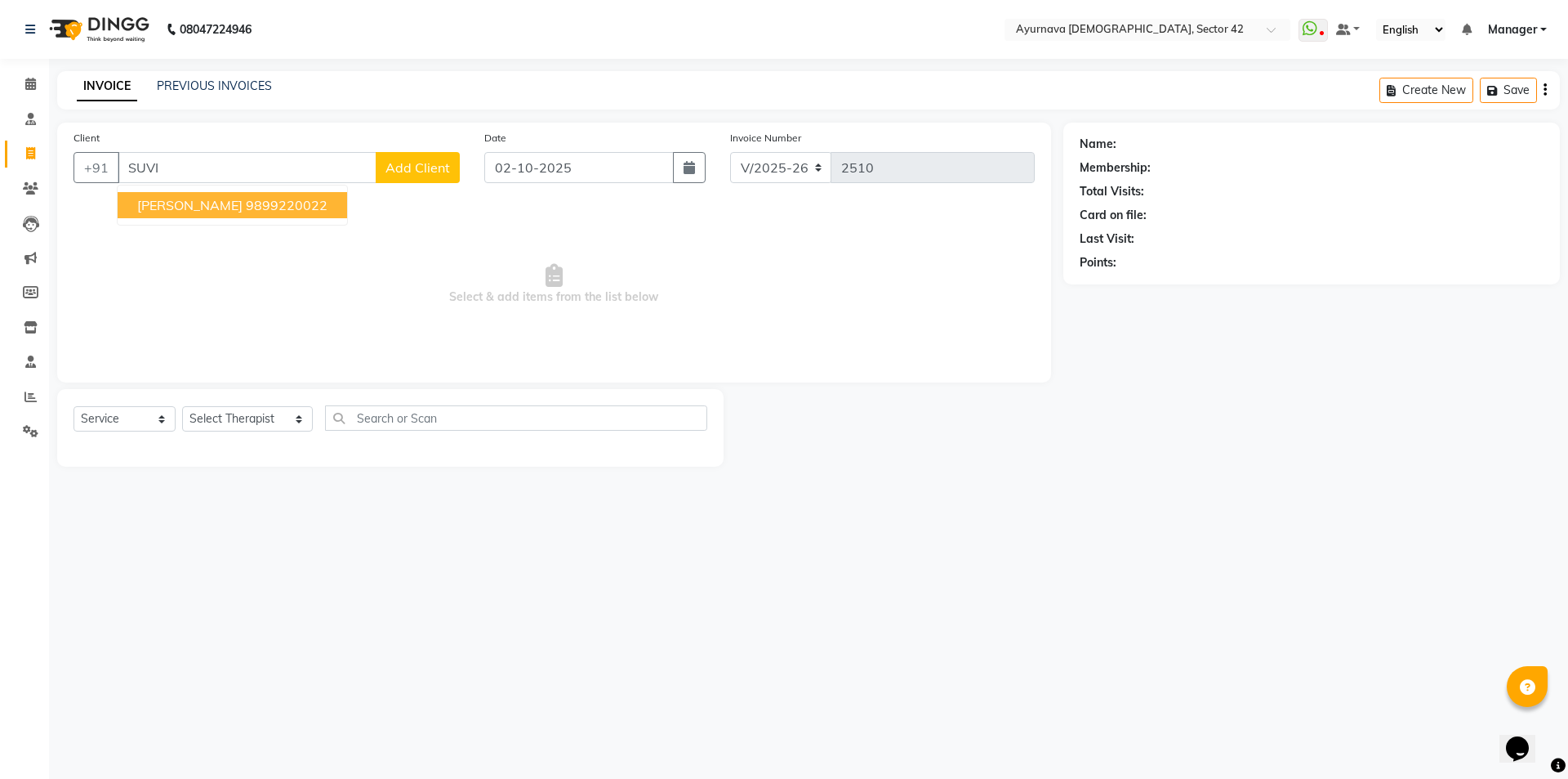
click at [246, 204] on ngb-highlight "9899220022" at bounding box center [286, 205] width 82 height 16
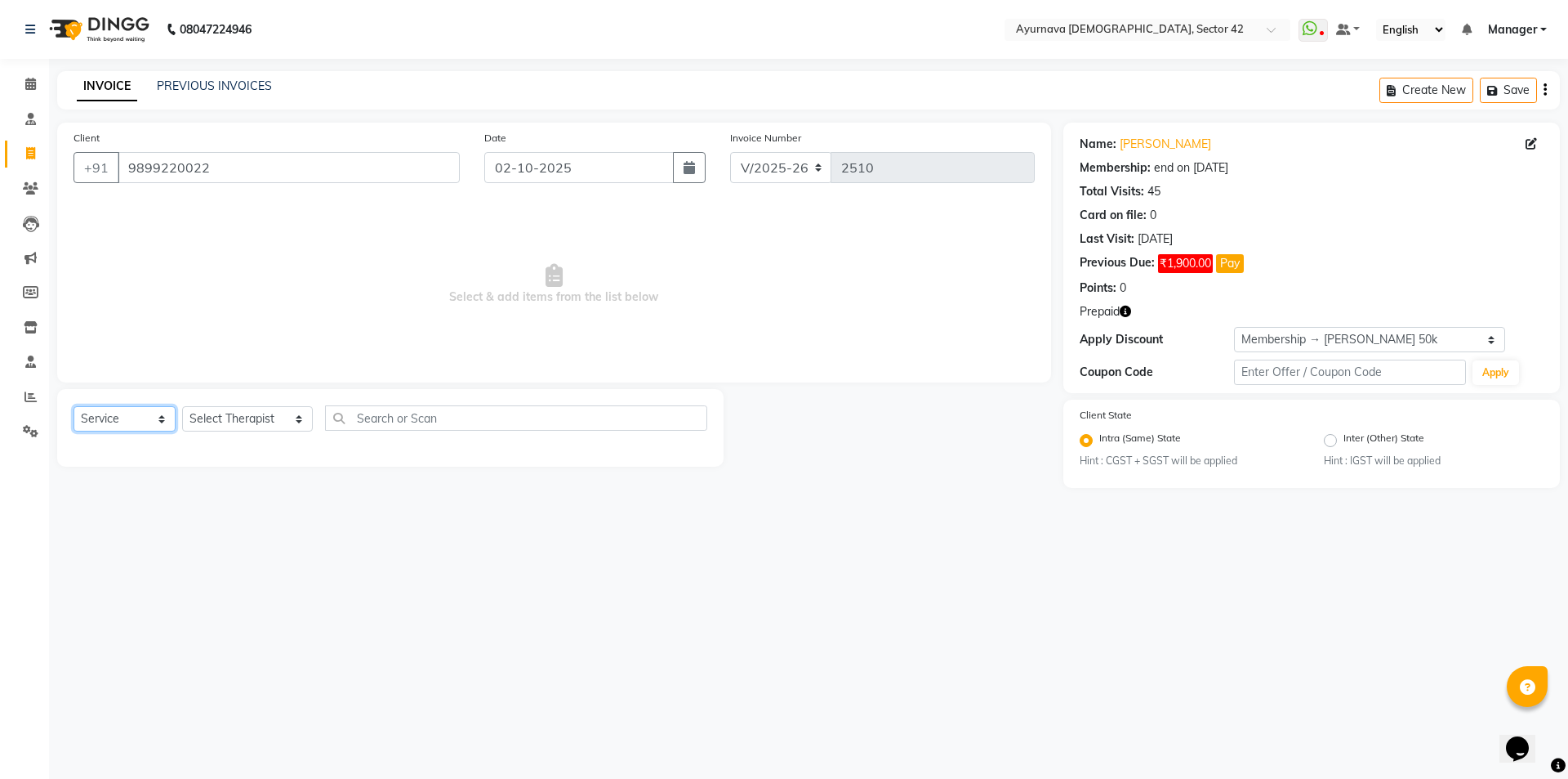
click at [127, 409] on select "Select Service Product Membership Package Voucher Prepaid Gift Card" at bounding box center [124, 419] width 102 height 26
drag, startPoint x: 231, startPoint y: 421, endPoint x: 234, endPoint y: 407, distance: 14.3
click at [232, 420] on select "Select Therapist [PERSON_NAME] akash [PERSON_NAME] [PERSON_NAME] [PERSON_NAME] …" at bounding box center [247, 419] width 130 height 26
click at [182, 406] on select "Select Therapist [PERSON_NAME] akash [PERSON_NAME] [PERSON_NAME] [PERSON_NAME] …" at bounding box center [247, 419] width 130 height 26
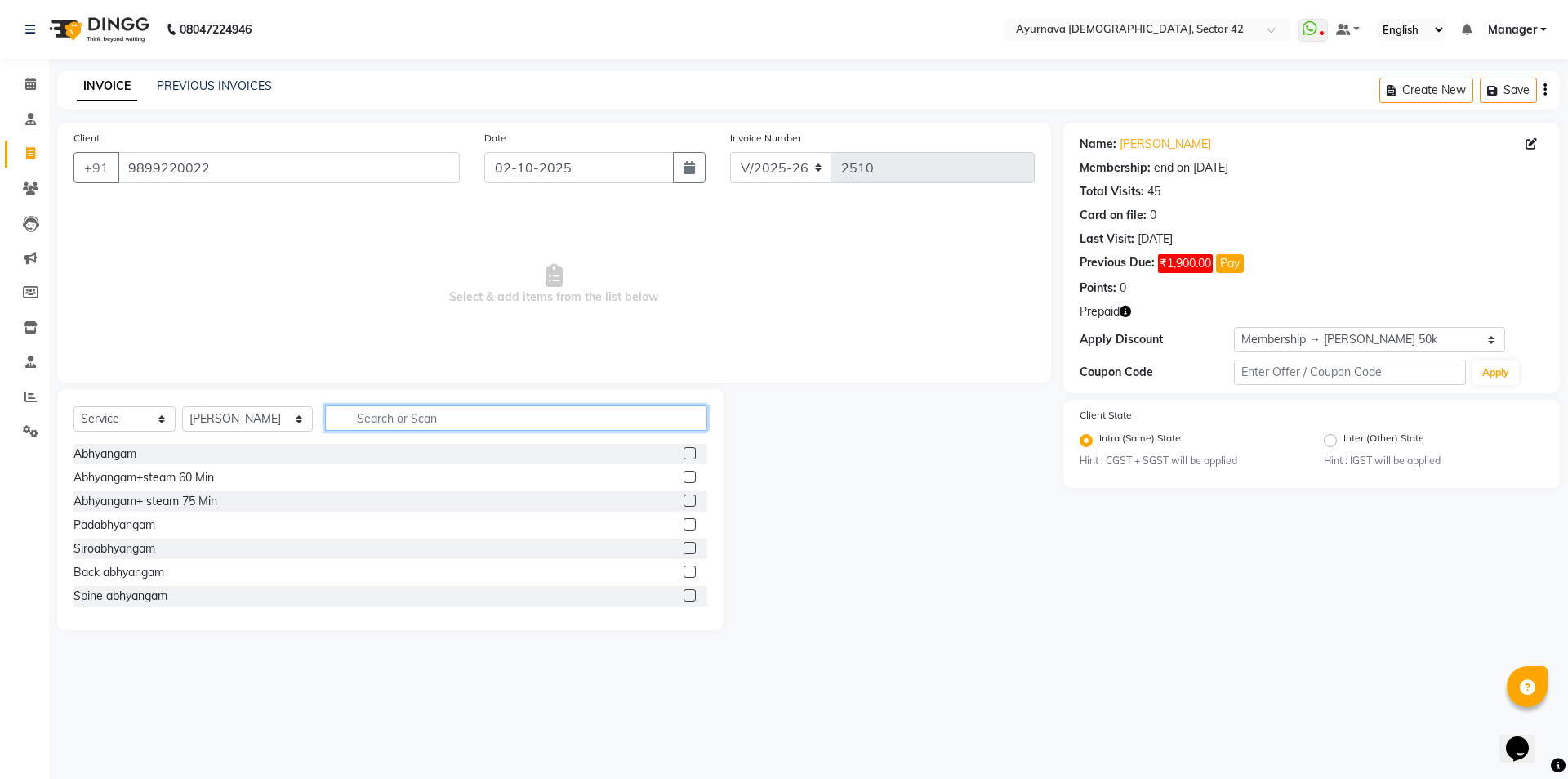
click at [529, 417] on input "text" at bounding box center [515, 418] width 382 height 26
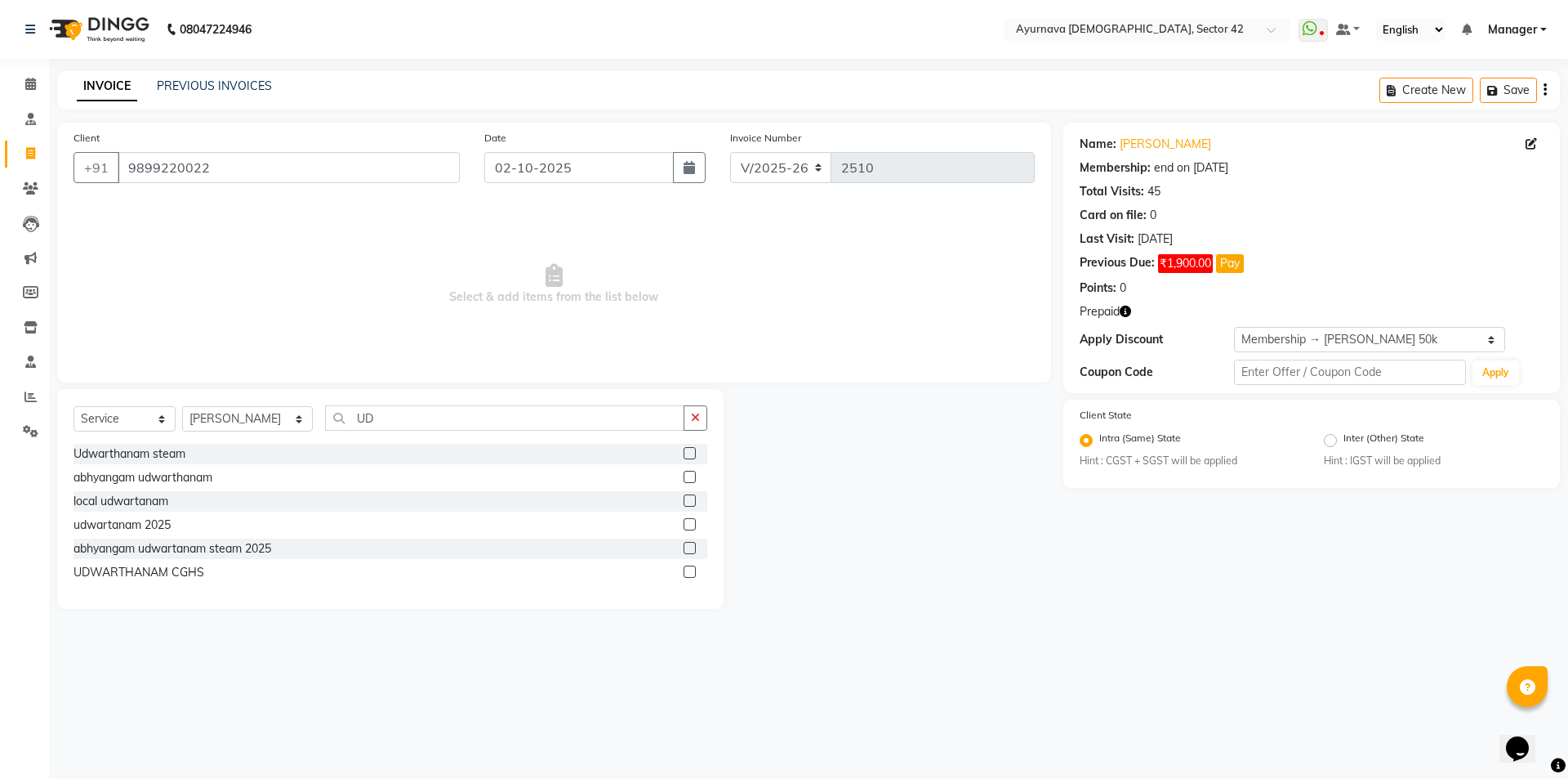
click at [686, 521] on label at bounding box center [690, 524] width 12 height 12
click at [686, 521] on input "checkbox" at bounding box center [689, 525] width 11 height 11
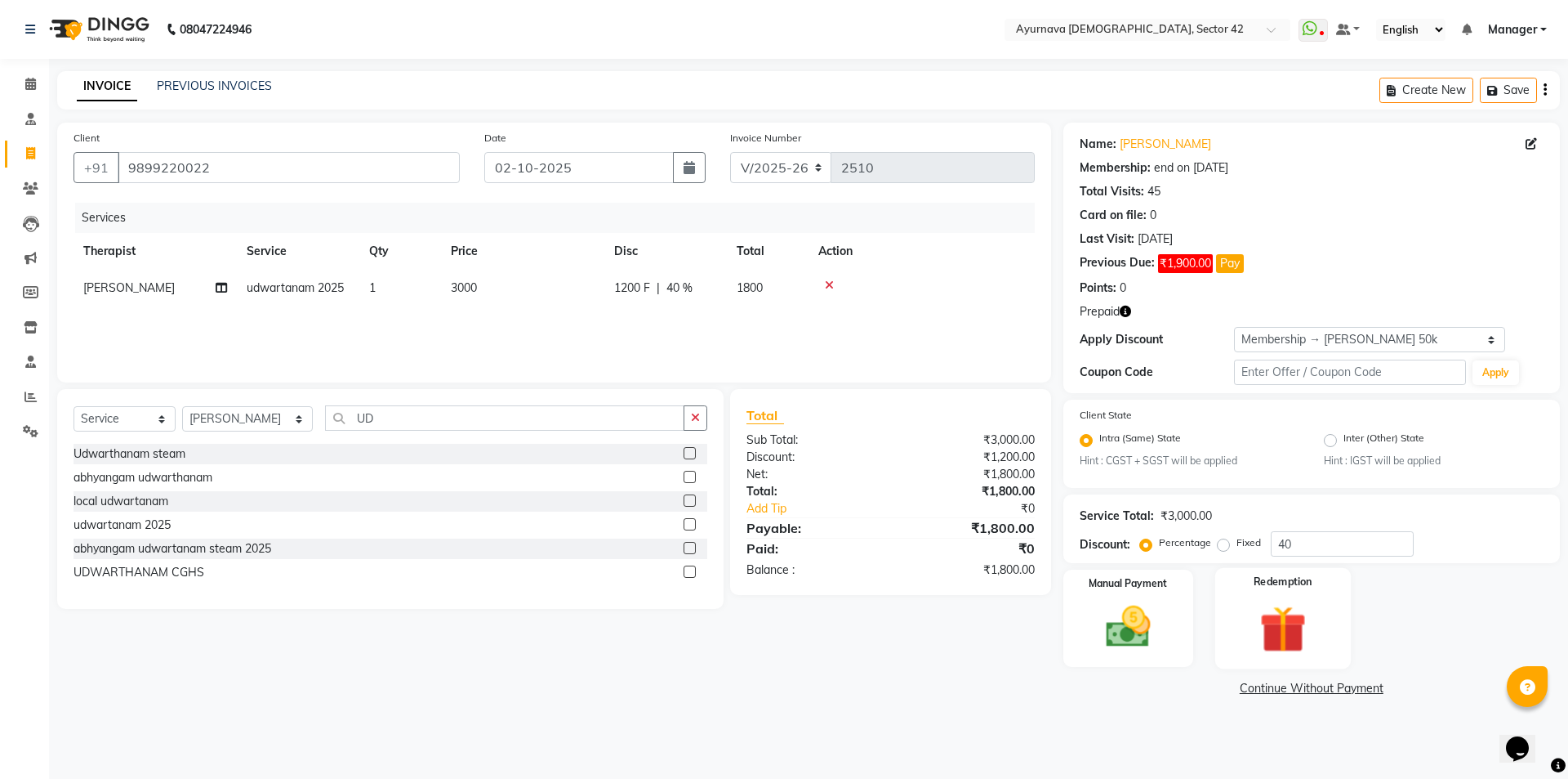
click at [1283, 624] on img at bounding box center [1282, 629] width 76 height 58
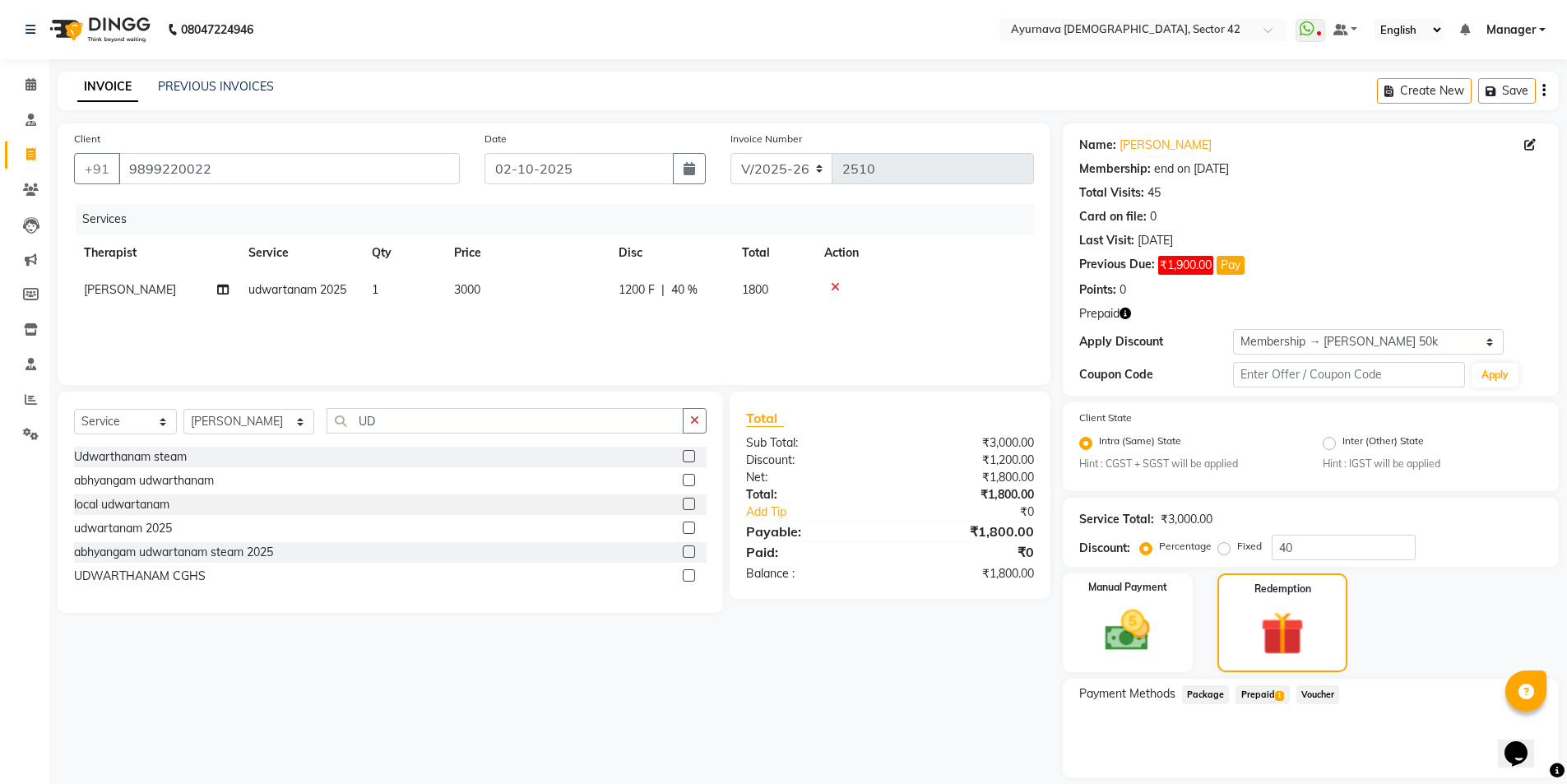
click at [1267, 695] on span "Prepaid 1" at bounding box center [1262, 694] width 54 height 19
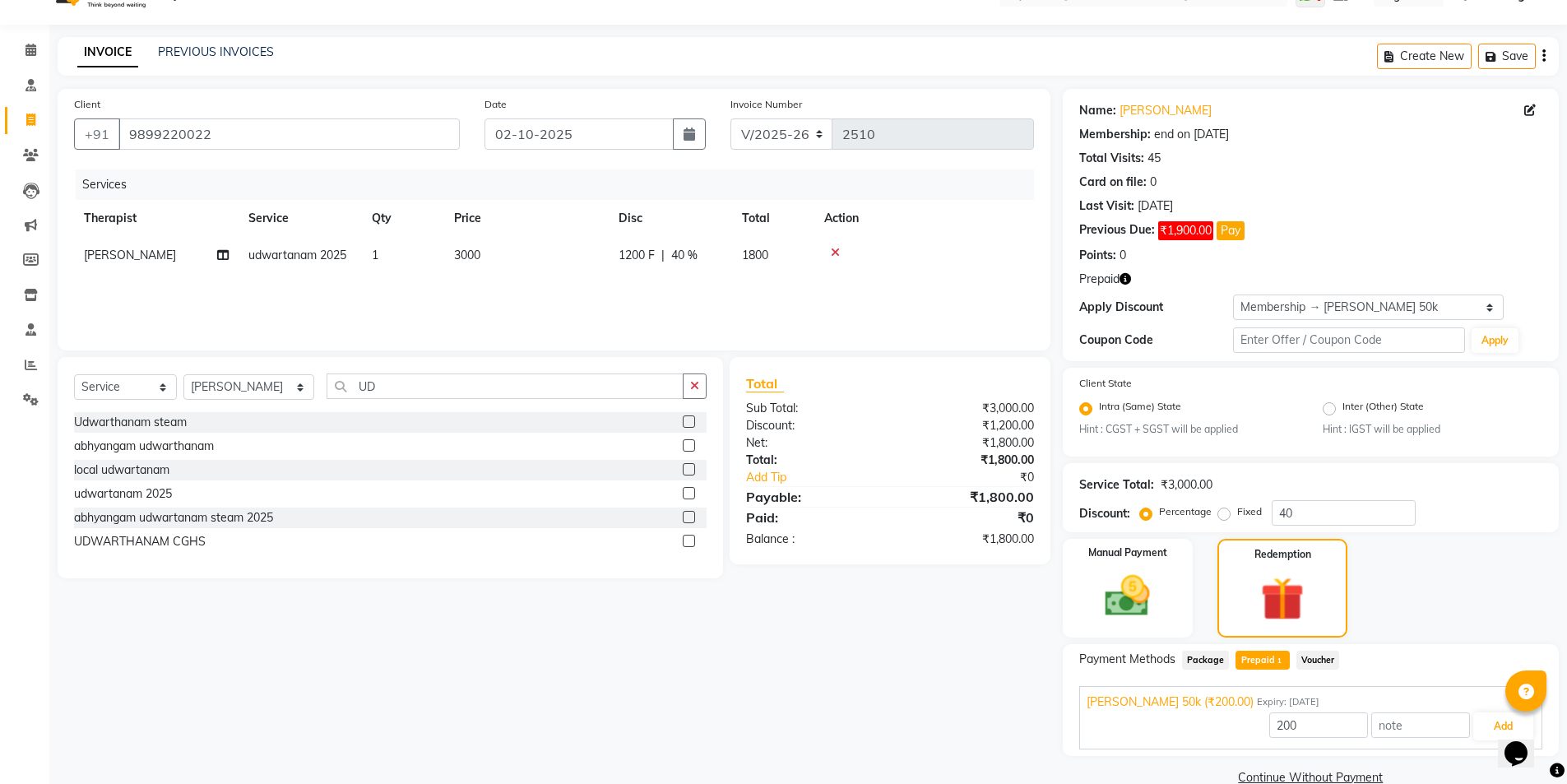
scroll to position [65, 0]
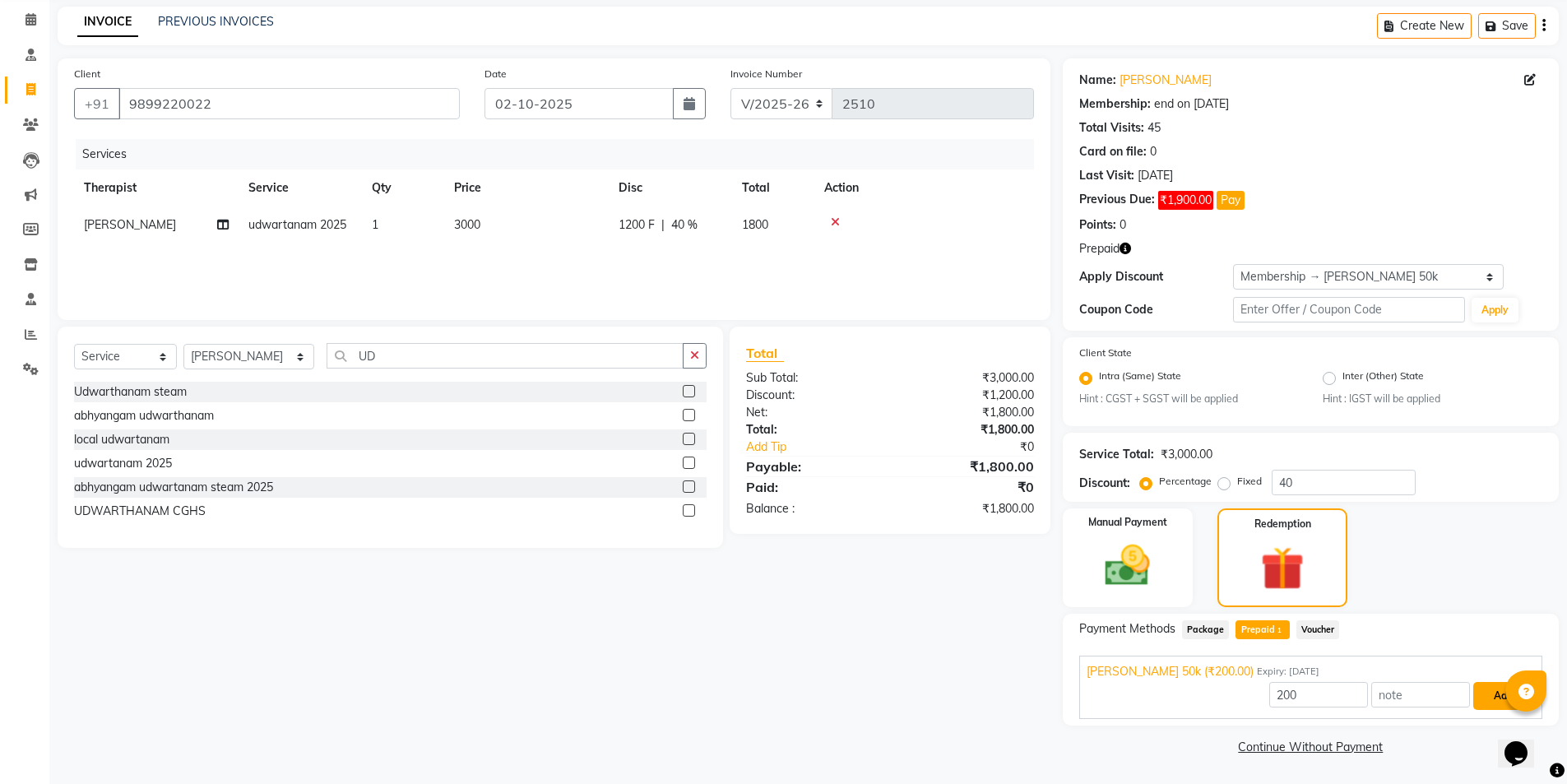
click at [1435, 684] on button "Add" at bounding box center [1503, 695] width 60 height 28
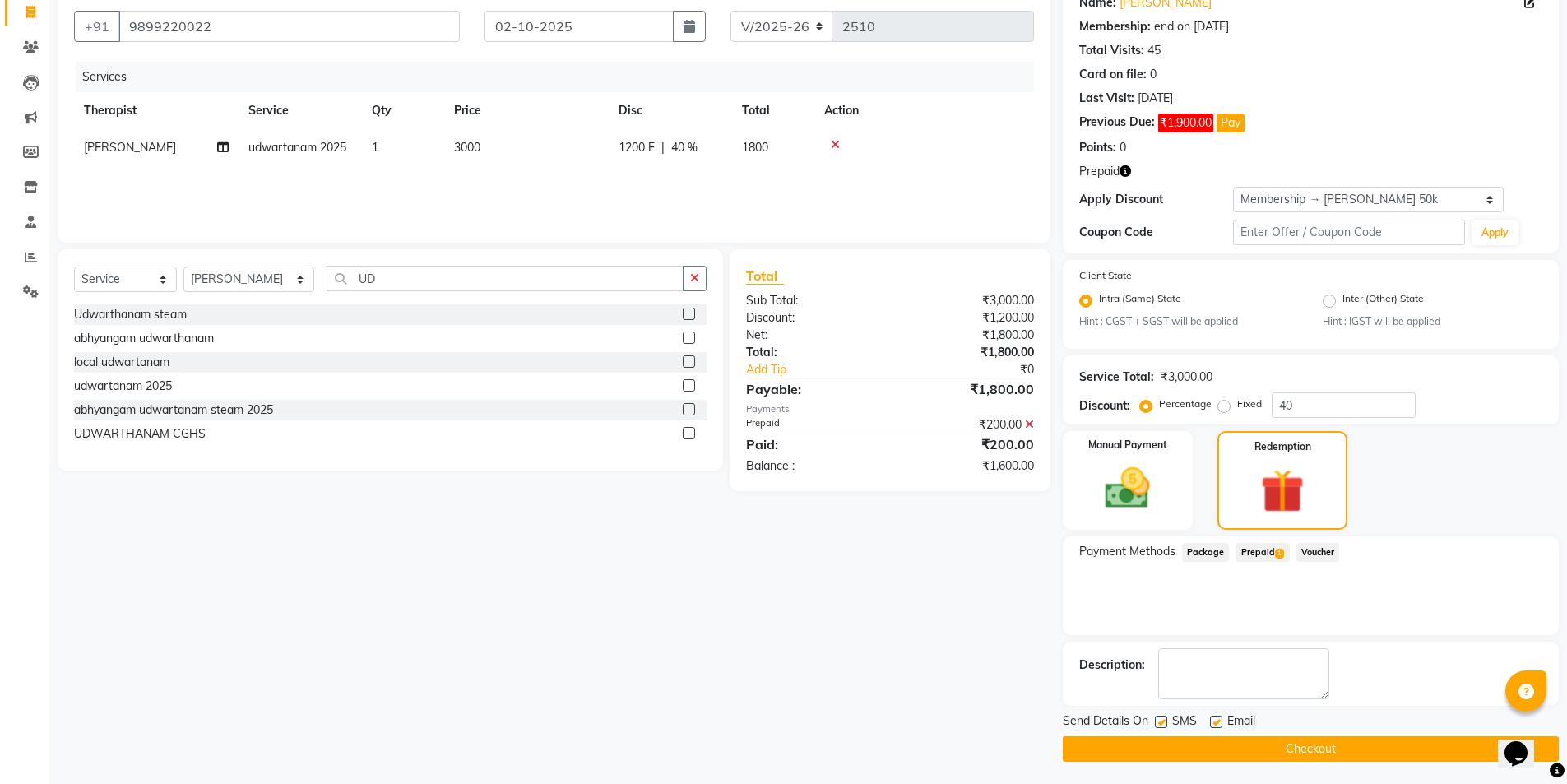
scroll to position [145, 0]
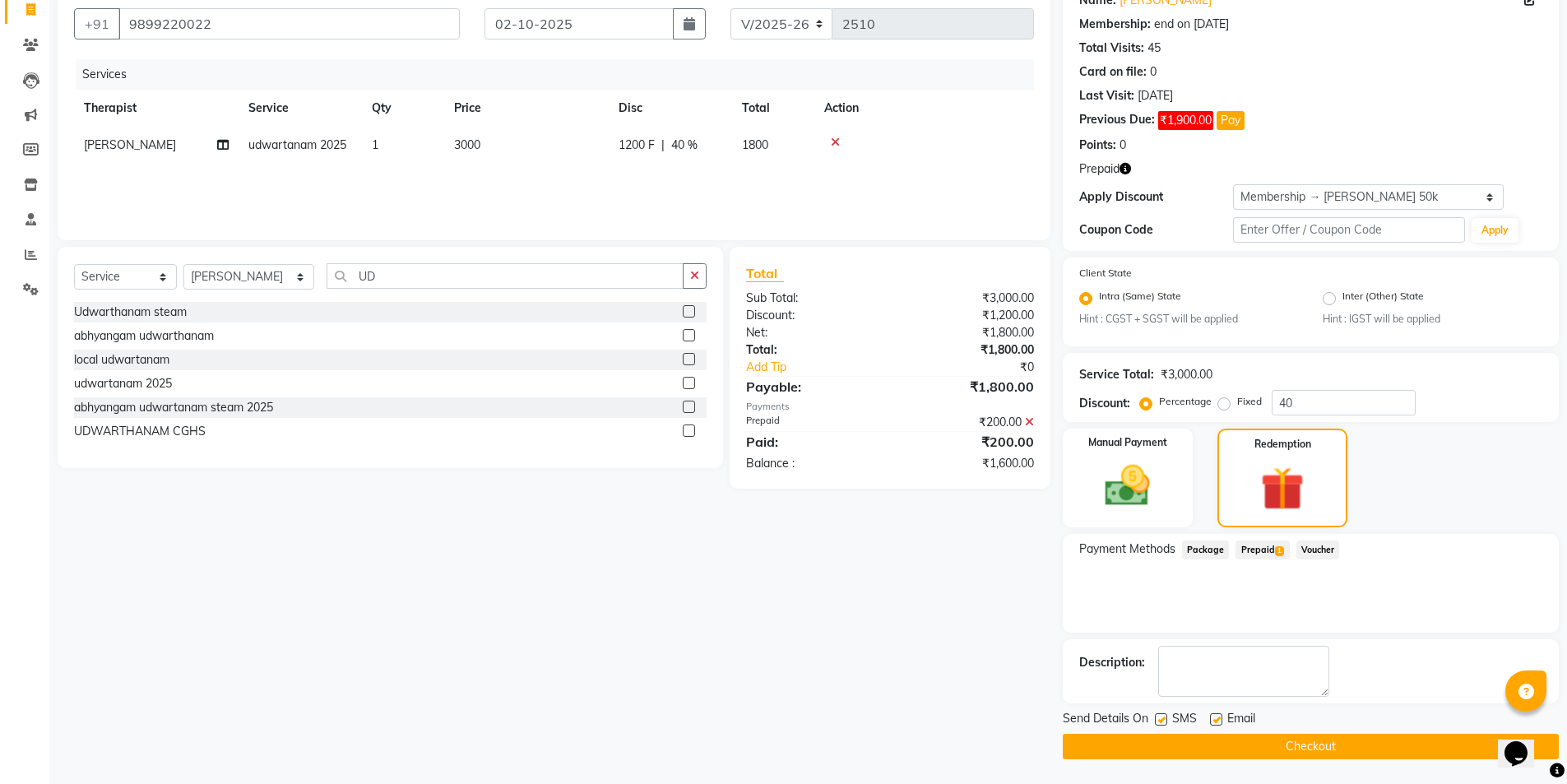
click at [1199, 711] on button "Checkout" at bounding box center [1311, 746] width 496 height 26
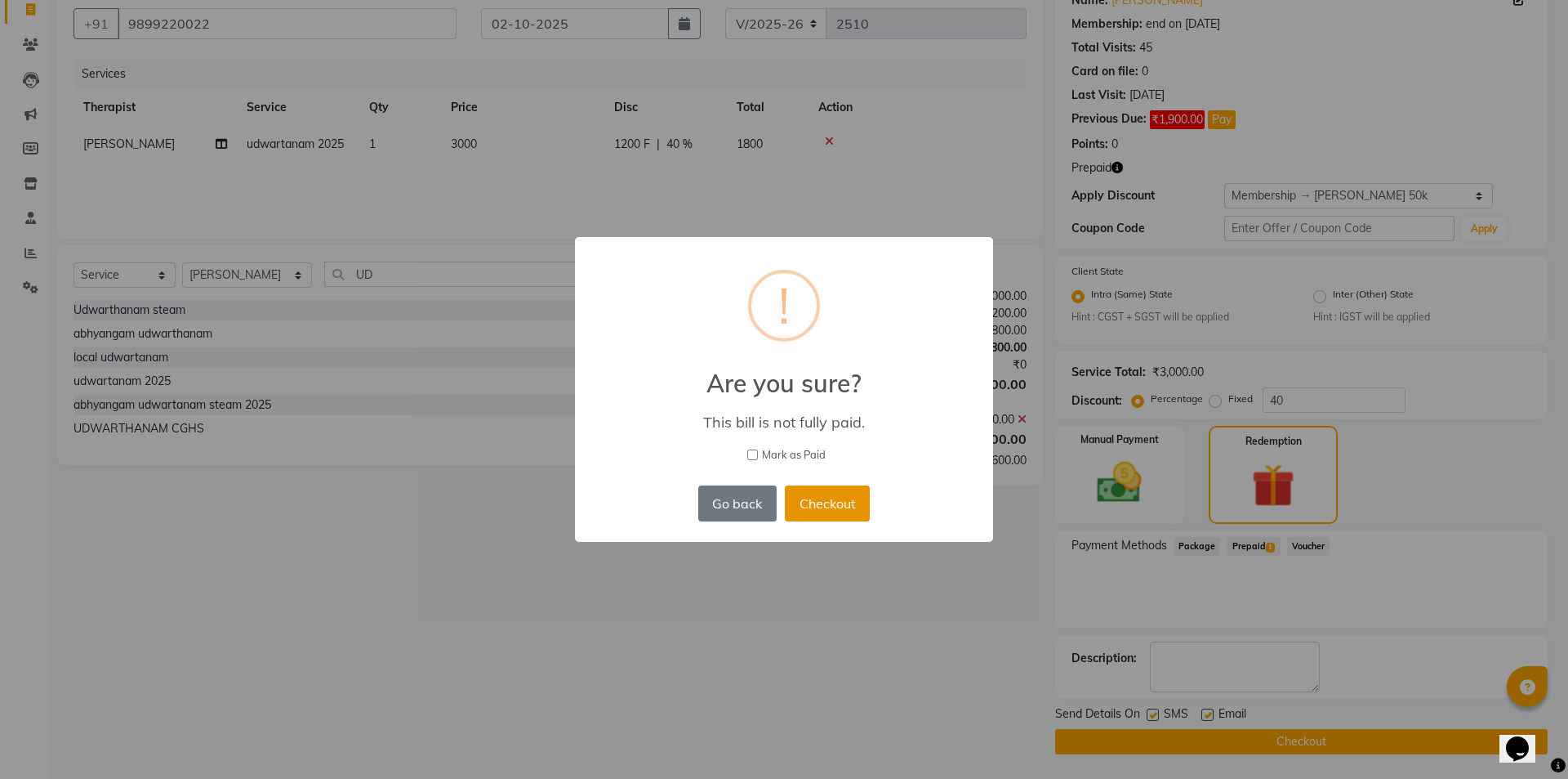
click at [840, 500] on button "Checkout" at bounding box center [827, 503] width 85 height 36
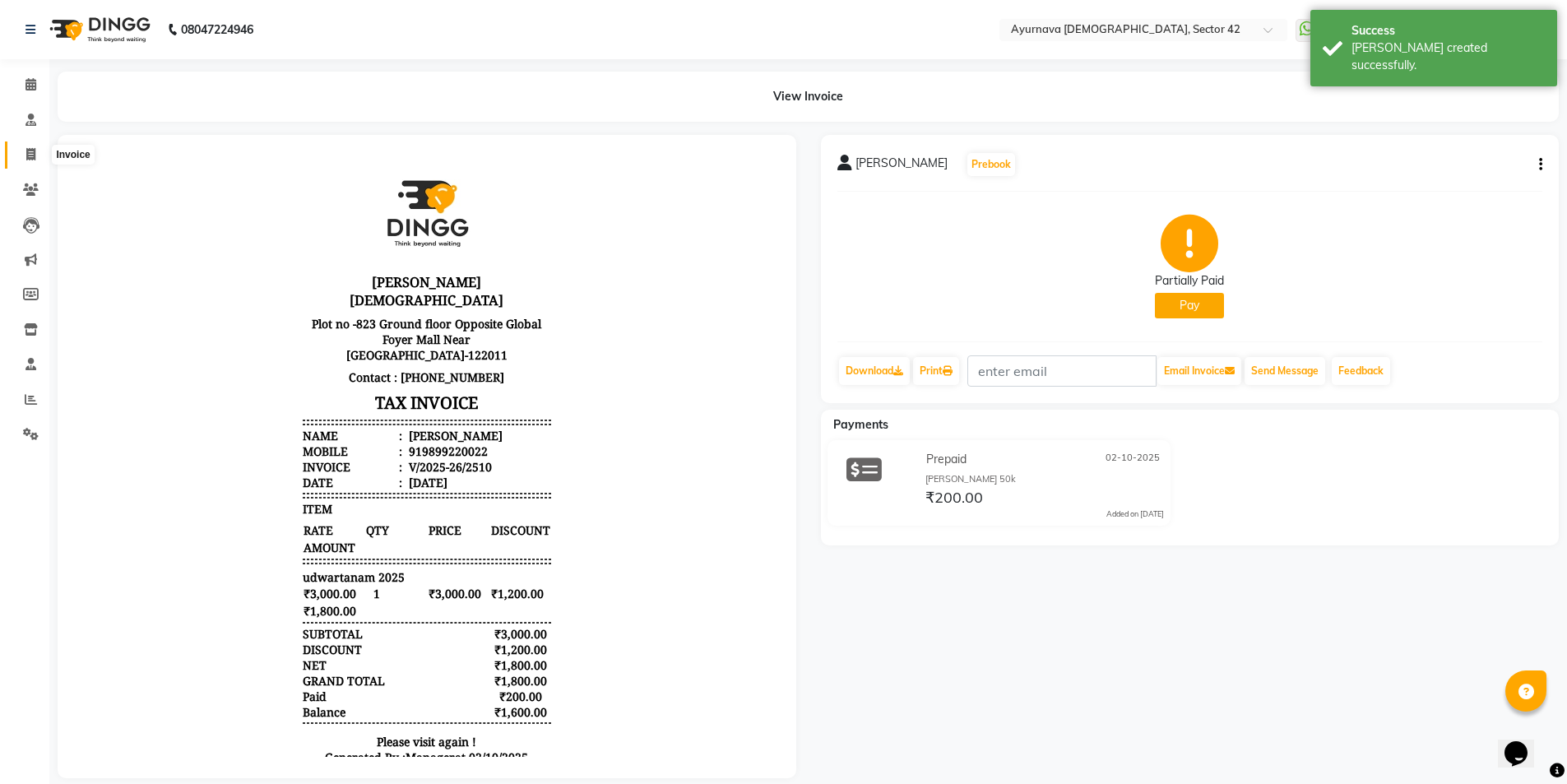
click at [32, 154] on icon at bounding box center [30, 154] width 9 height 13
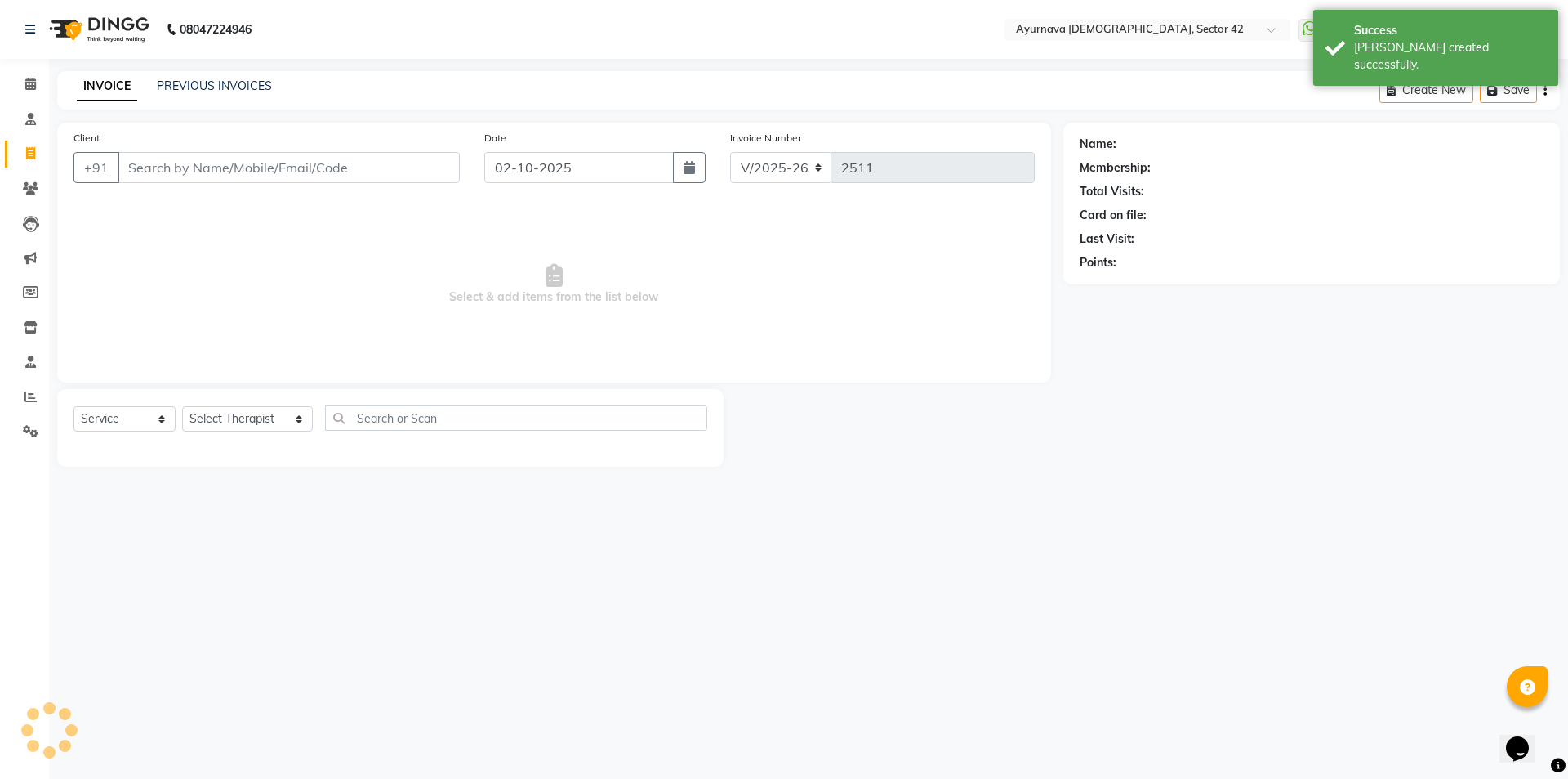
click at [156, 158] on input "Client" at bounding box center [289, 167] width 342 height 31
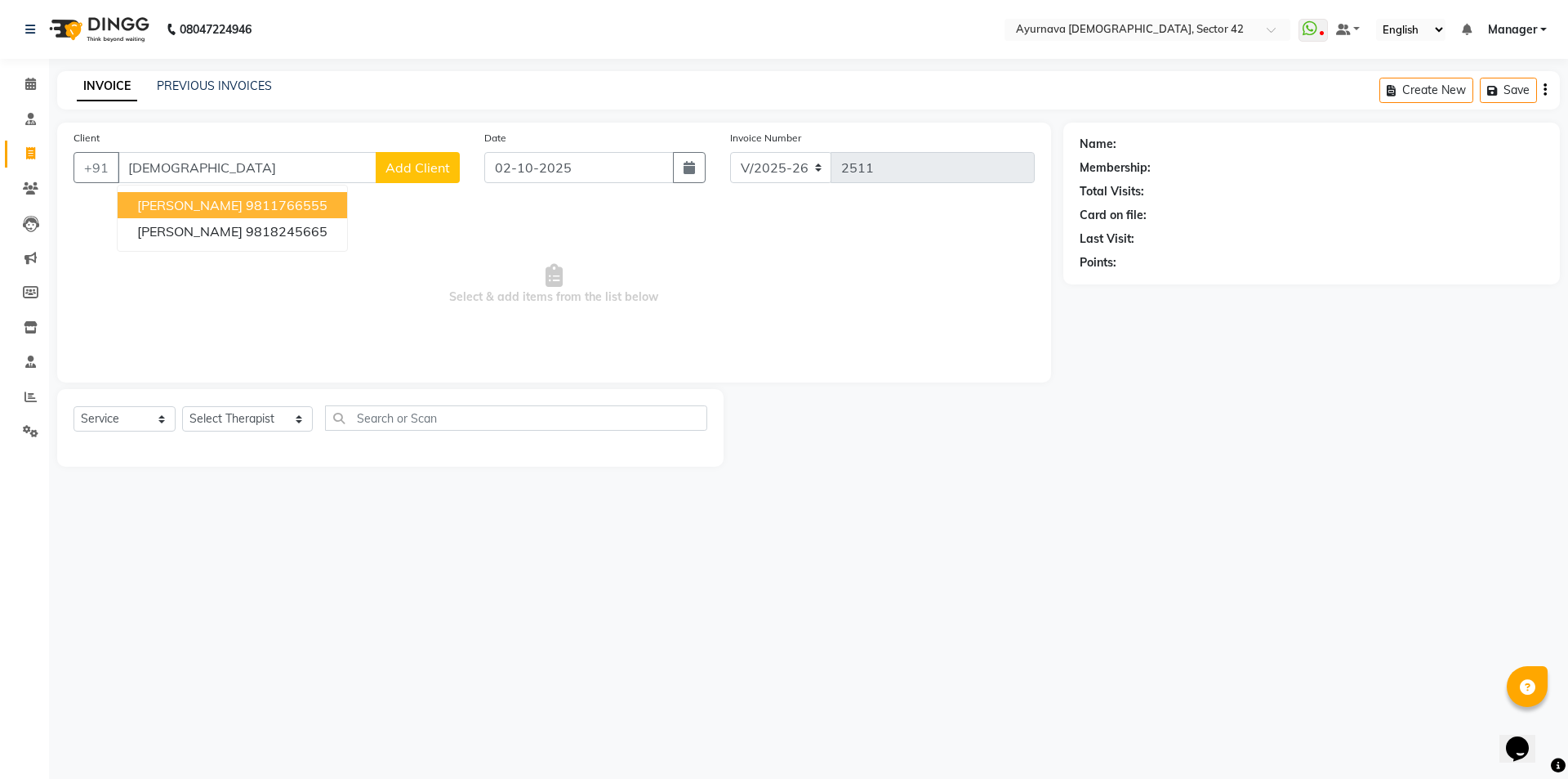
click at [240, 217] on button "[PERSON_NAME] 9811766555" at bounding box center [232, 204] width 230 height 26
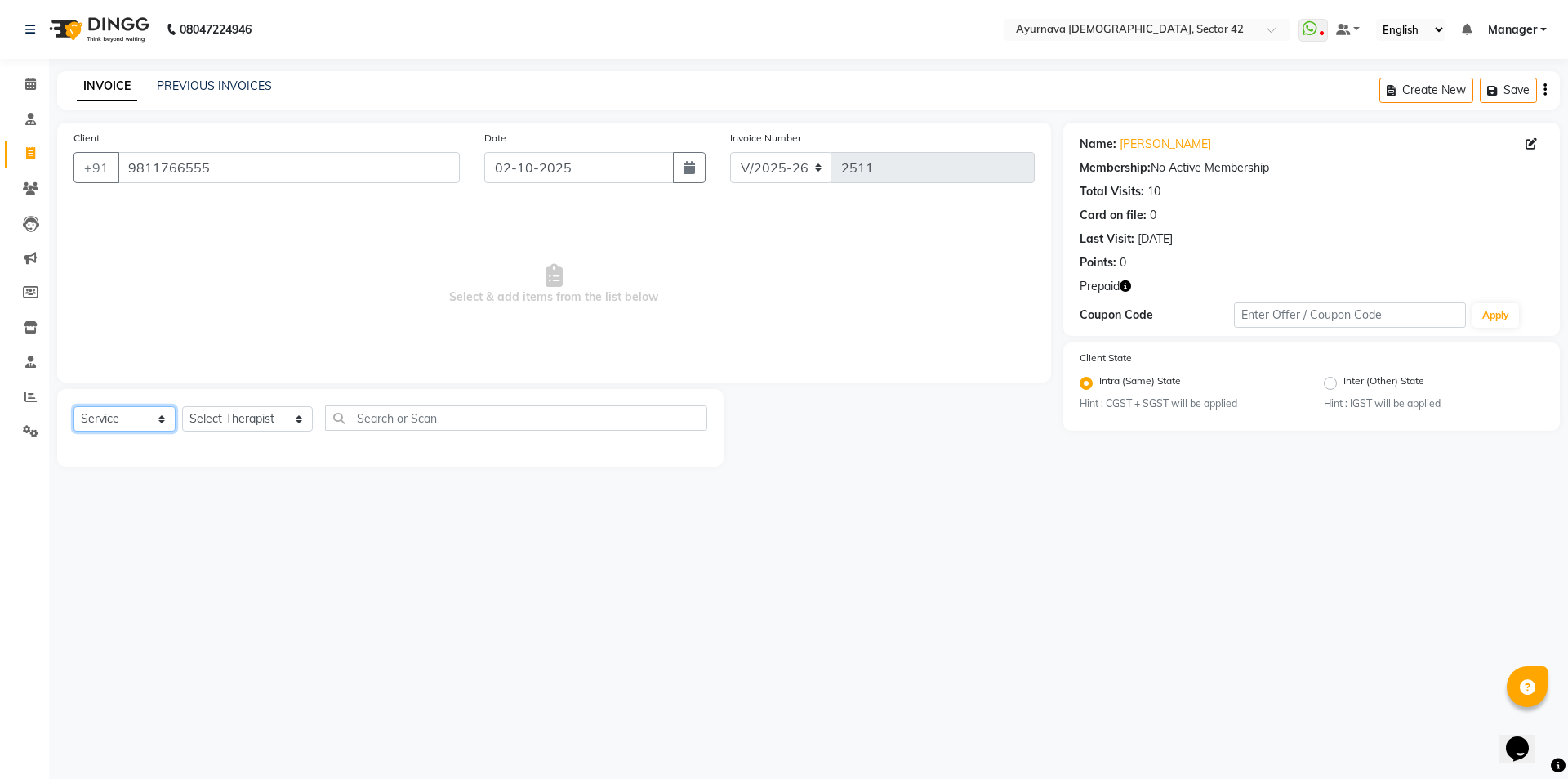
click at [125, 420] on select "Select Service Product Membership Package Voucher Prepaid Gift Card" at bounding box center [124, 419] width 102 height 26
click at [74, 406] on select "Select Service Product Membership Package Voucher Prepaid Gift Card" at bounding box center [124, 419] width 102 height 26
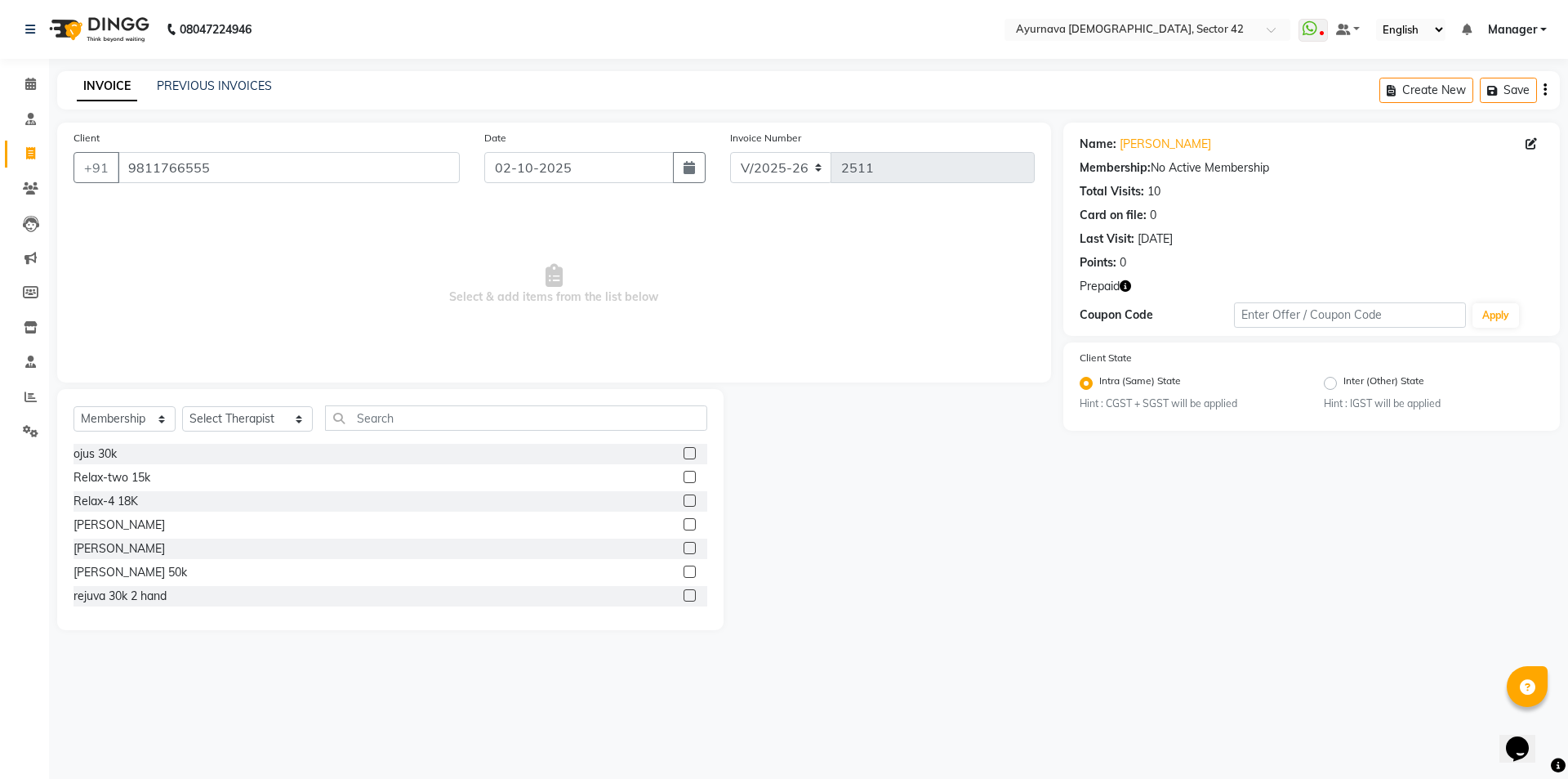
click at [161, 480] on div "Relax-two 15k" at bounding box center [390, 477] width 634 height 20
click at [684, 500] on label at bounding box center [690, 500] width 12 height 12
click at [684, 500] on input "checkbox" at bounding box center [689, 501] width 11 height 11
click at [235, 415] on select "Select Therapist [PERSON_NAME] akash [PERSON_NAME] [PERSON_NAME] [PERSON_NAME] …" at bounding box center [247, 419] width 130 height 26
click at [182, 406] on select "Select Therapist [PERSON_NAME] akash [PERSON_NAME] [PERSON_NAME] [PERSON_NAME] …" at bounding box center [247, 419] width 130 height 26
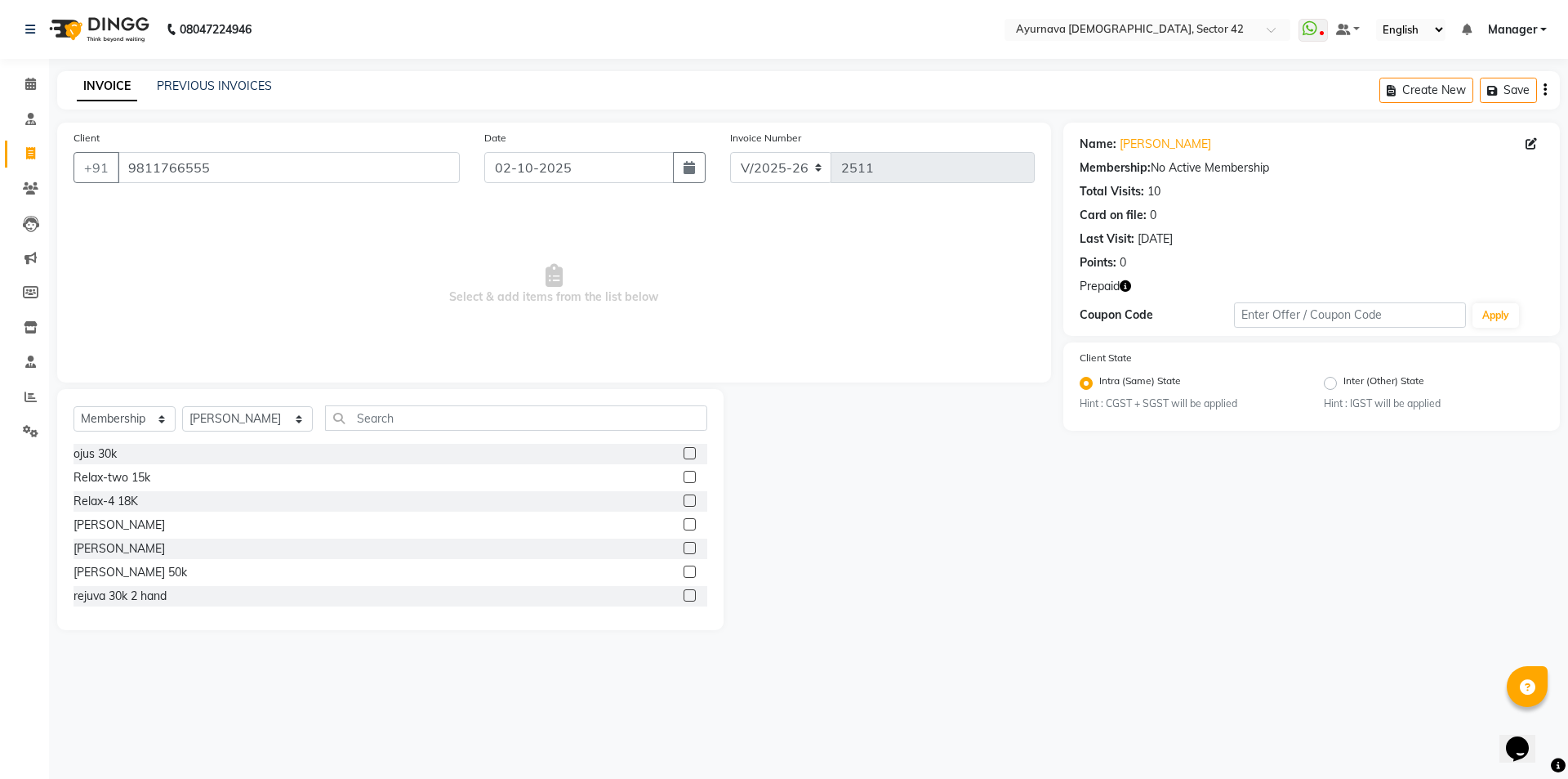
click at [684, 500] on label at bounding box center [690, 500] width 12 height 12
click at [684, 500] on input "checkbox" at bounding box center [689, 501] width 11 height 11
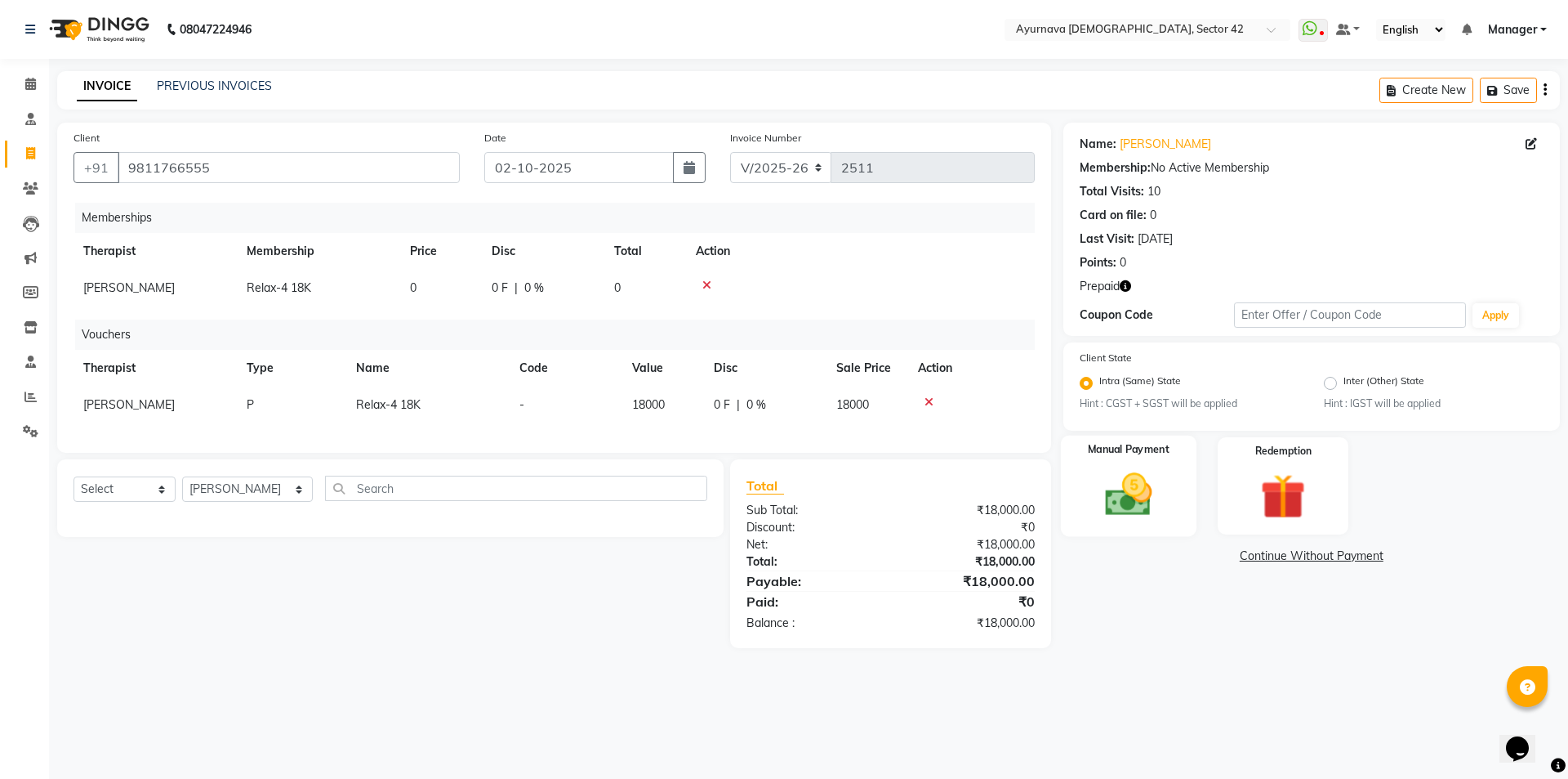
click at [1140, 492] on img at bounding box center [1128, 495] width 76 height 54
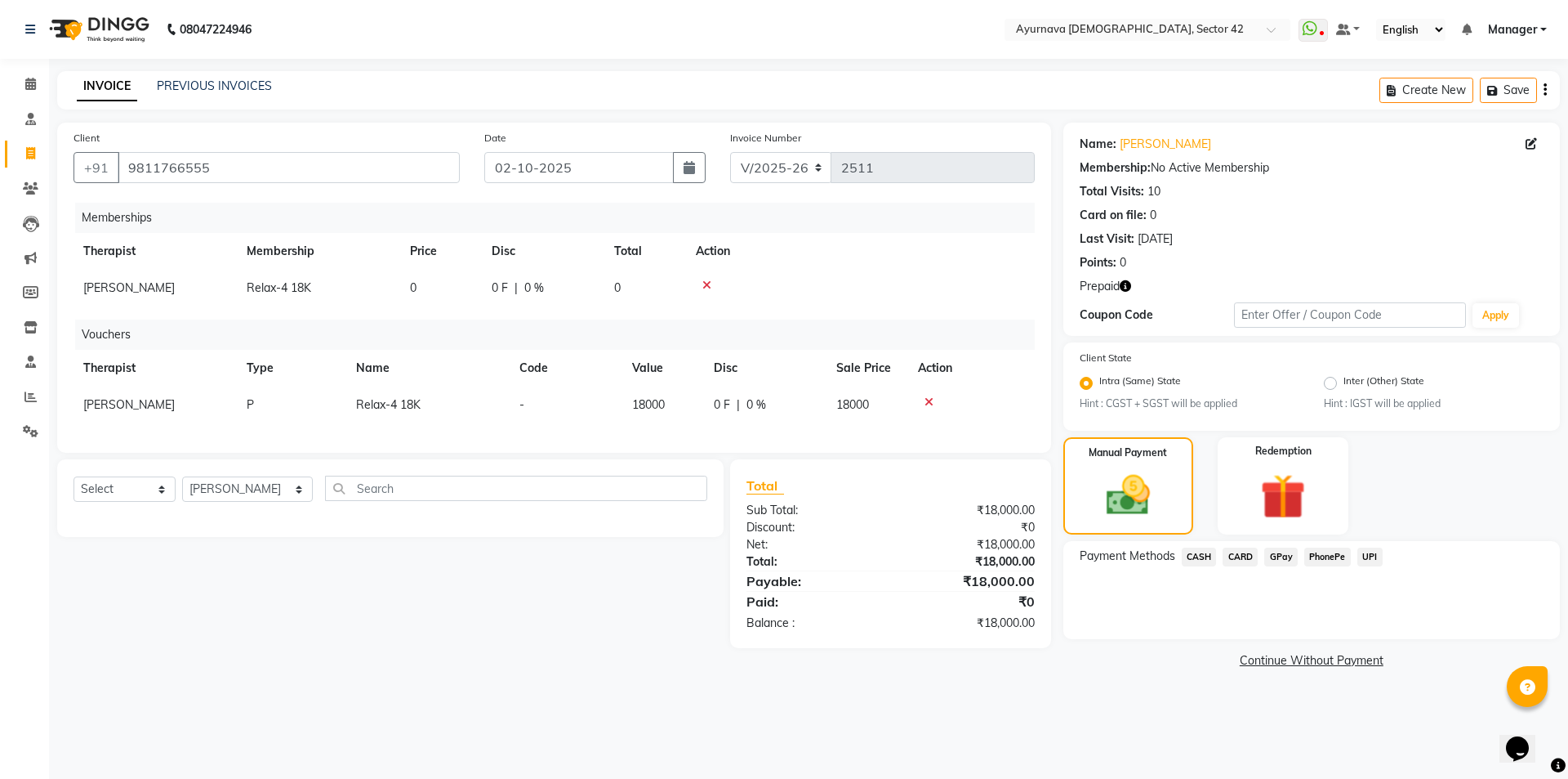
click at [1203, 555] on span "CASH" at bounding box center [1199, 556] width 35 height 19
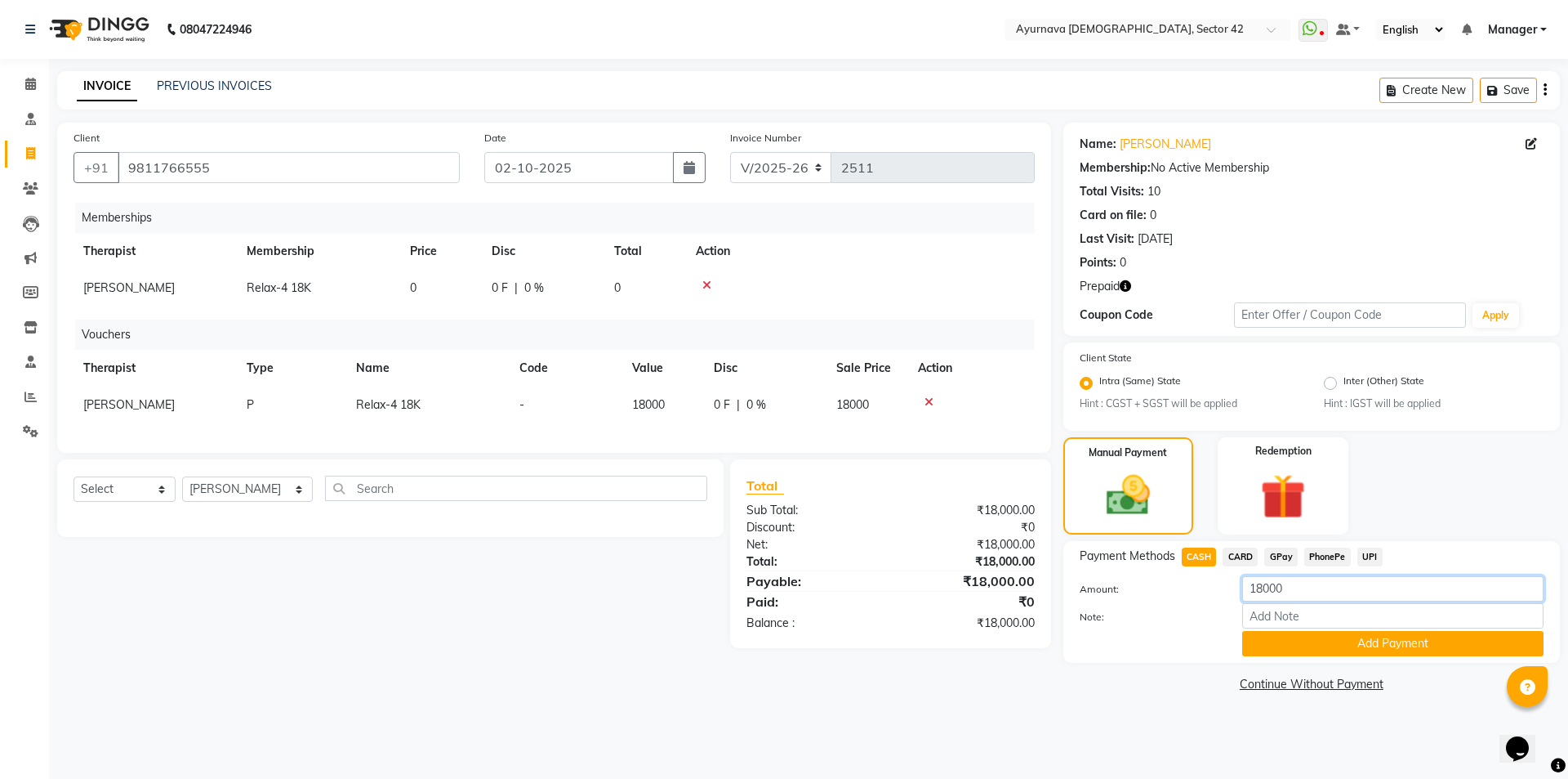
click at [1293, 584] on input "18000" at bounding box center [1393, 588] width 302 height 26
click at [1408, 647] on button "Add Payment" at bounding box center [1393, 643] width 302 height 26
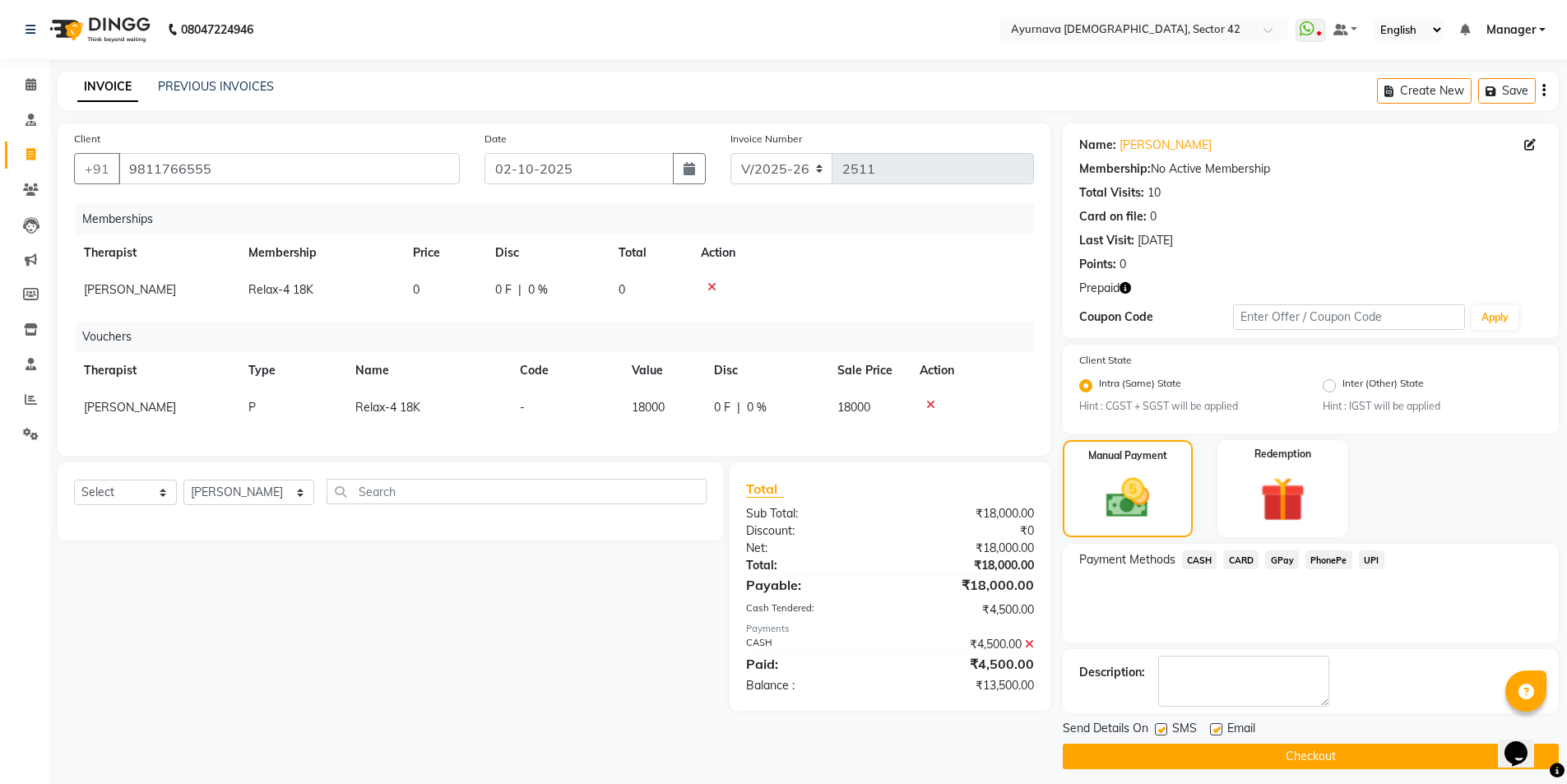
click at [1161, 711] on button "Checkout" at bounding box center [1311, 755] width 496 height 26
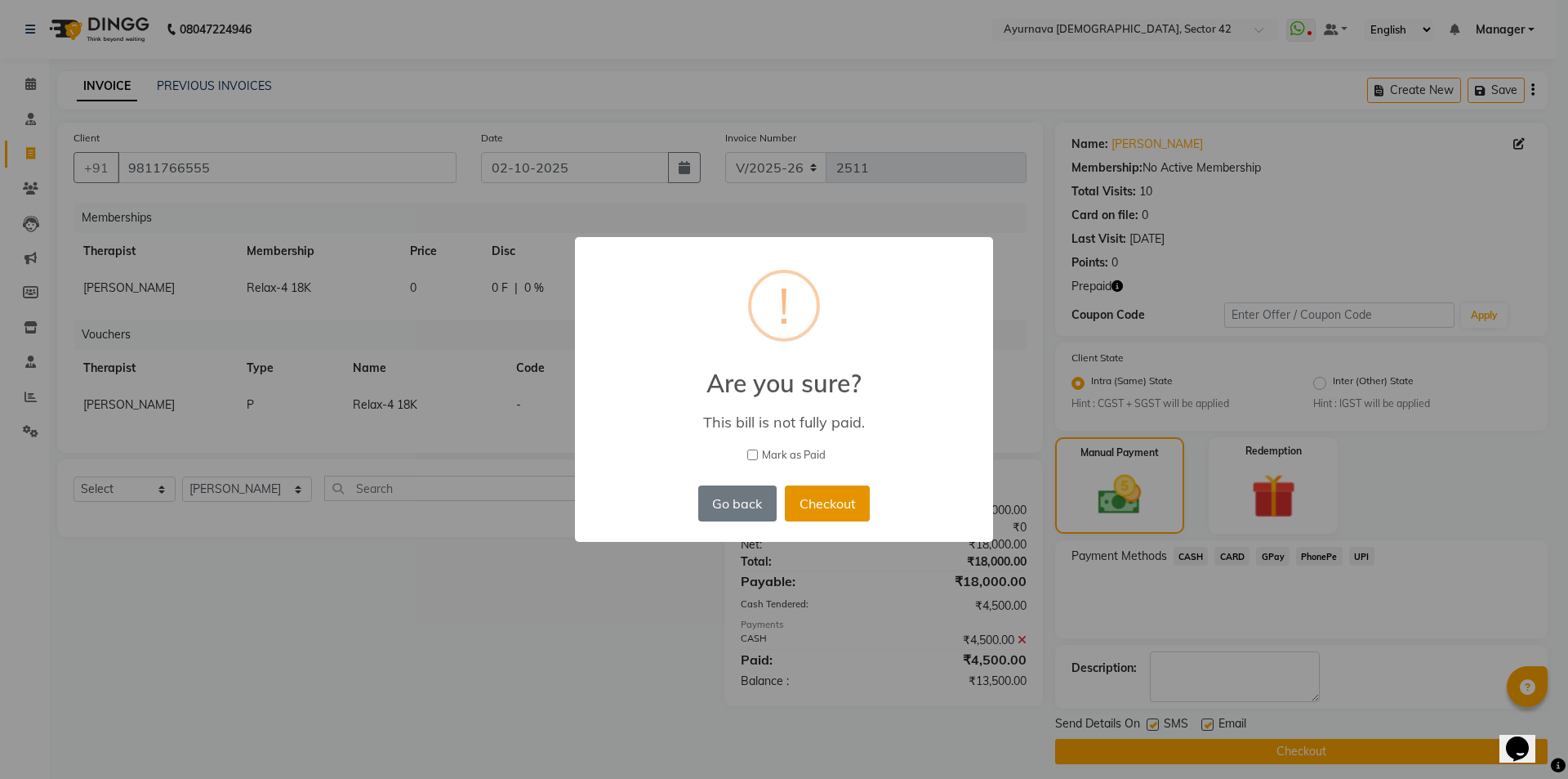
drag, startPoint x: 850, startPoint y: 501, endPoint x: 854, endPoint y: 513, distance: 12.6
click at [851, 508] on button "Checkout" at bounding box center [827, 503] width 85 height 36
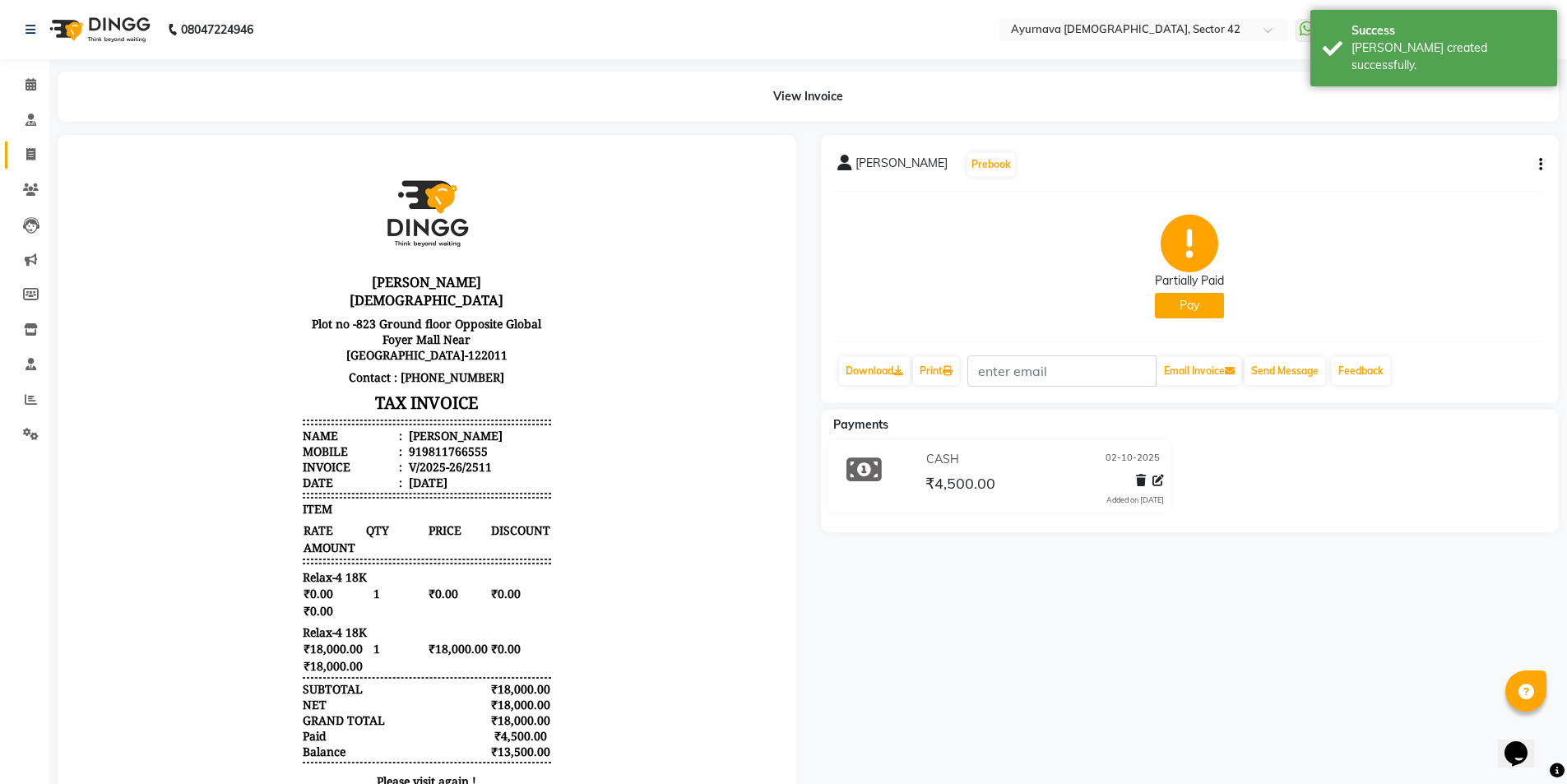
click at [15, 154] on link "Invoice" at bounding box center [25, 154] width 39 height 27
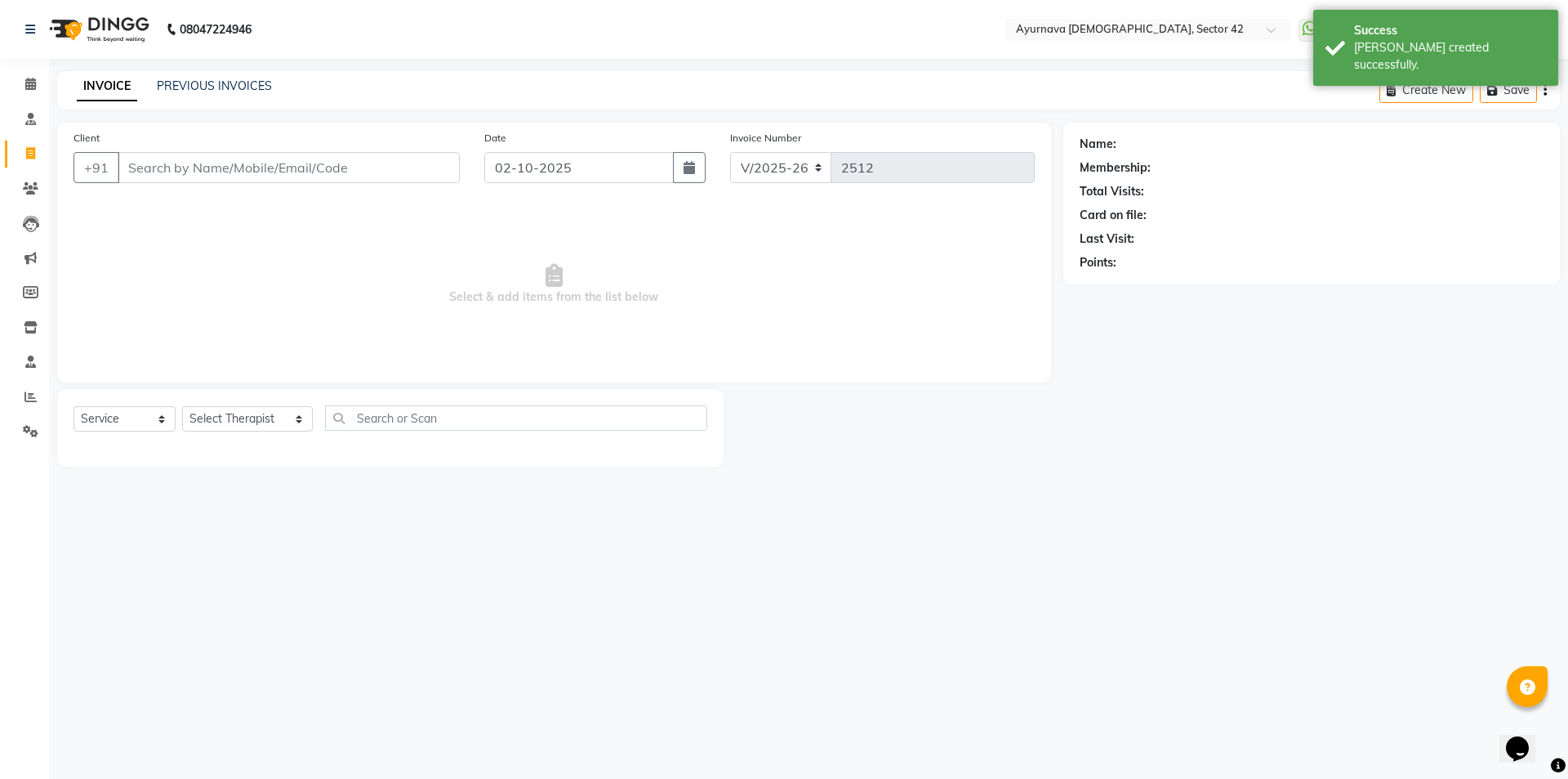
click at [190, 169] on input "Client" at bounding box center [289, 167] width 342 height 31
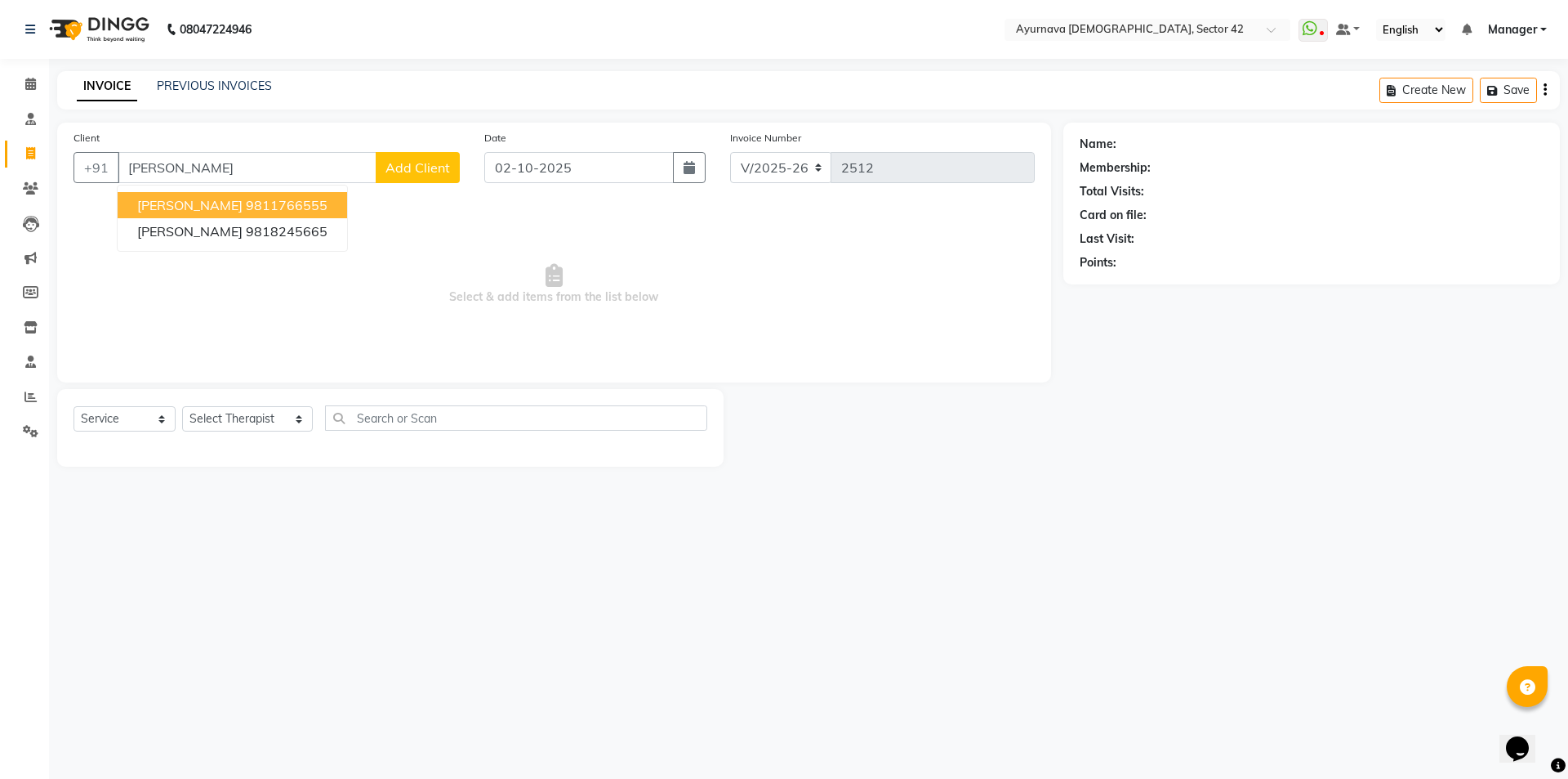
click at [219, 212] on span "[PERSON_NAME]" at bounding box center [190, 205] width 106 height 16
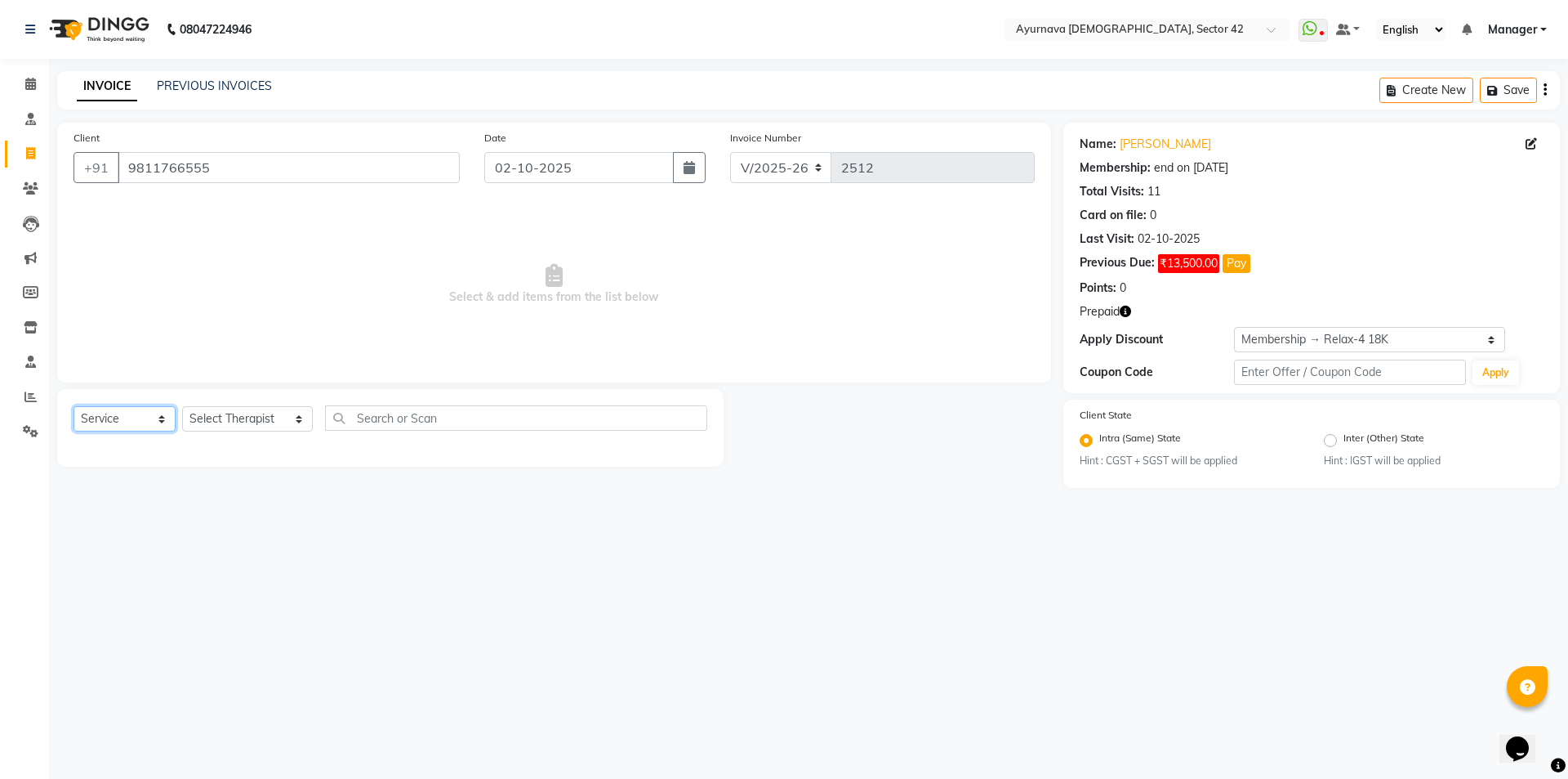
click at [114, 419] on select "Select Service Product Membership Package Voucher Prepaid Gift Card" at bounding box center [124, 419] width 102 height 26
click at [74, 406] on select "Select Service Product Membership Package Voucher Prepaid Gift Card" at bounding box center [124, 419] width 102 height 26
click at [261, 418] on select "Select Therapist [PERSON_NAME] akash [PERSON_NAME] [PERSON_NAME] [PERSON_NAME] …" at bounding box center [247, 419] width 130 height 26
click at [182, 406] on select "Select Therapist [PERSON_NAME] akash [PERSON_NAME] [PERSON_NAME] [PERSON_NAME] …" at bounding box center [247, 419] width 130 height 26
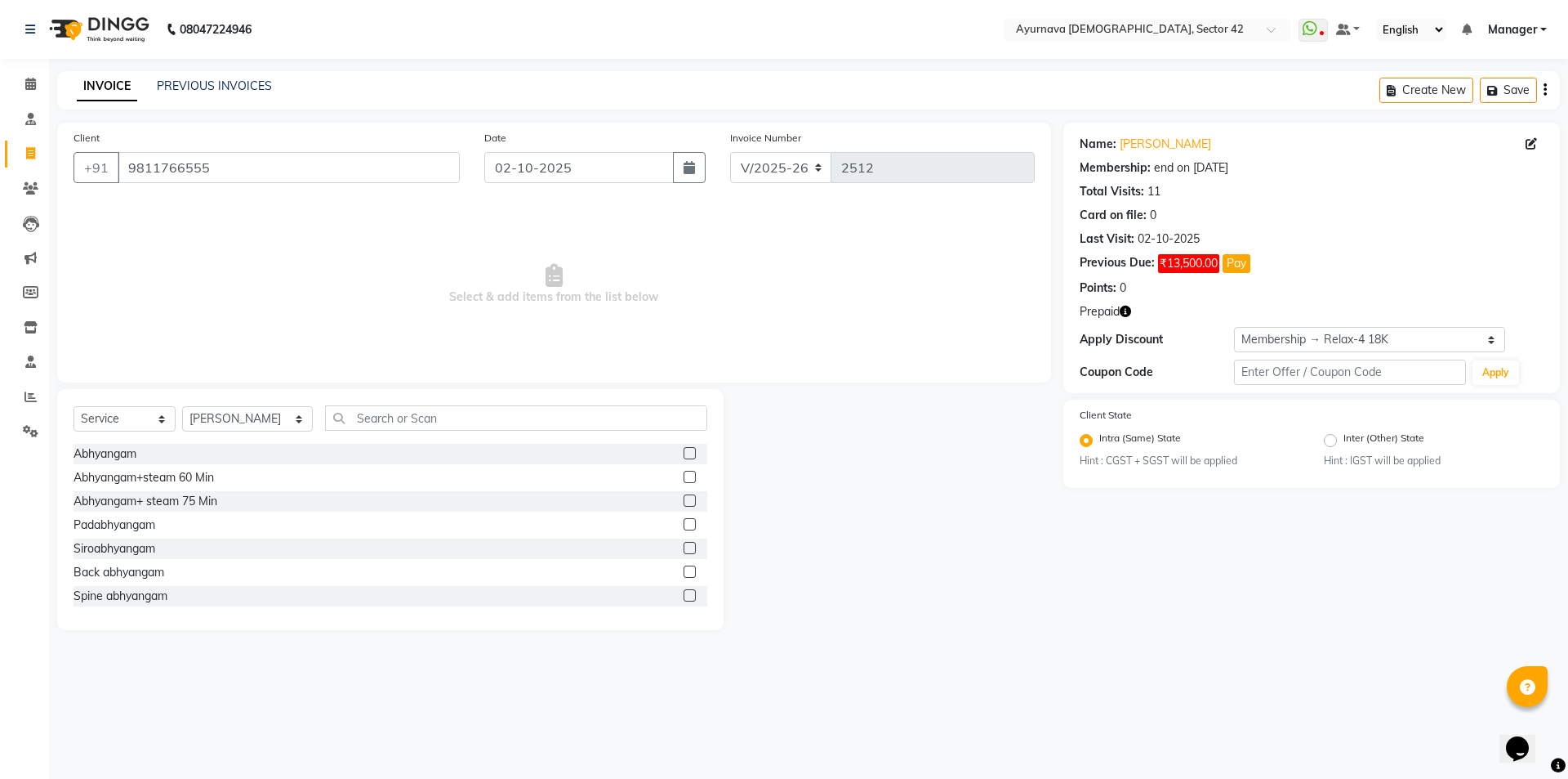
click at [684, 501] on label at bounding box center [690, 500] width 12 height 12
click at [684, 501] on input "checkbox" at bounding box center [689, 501] width 11 height 11
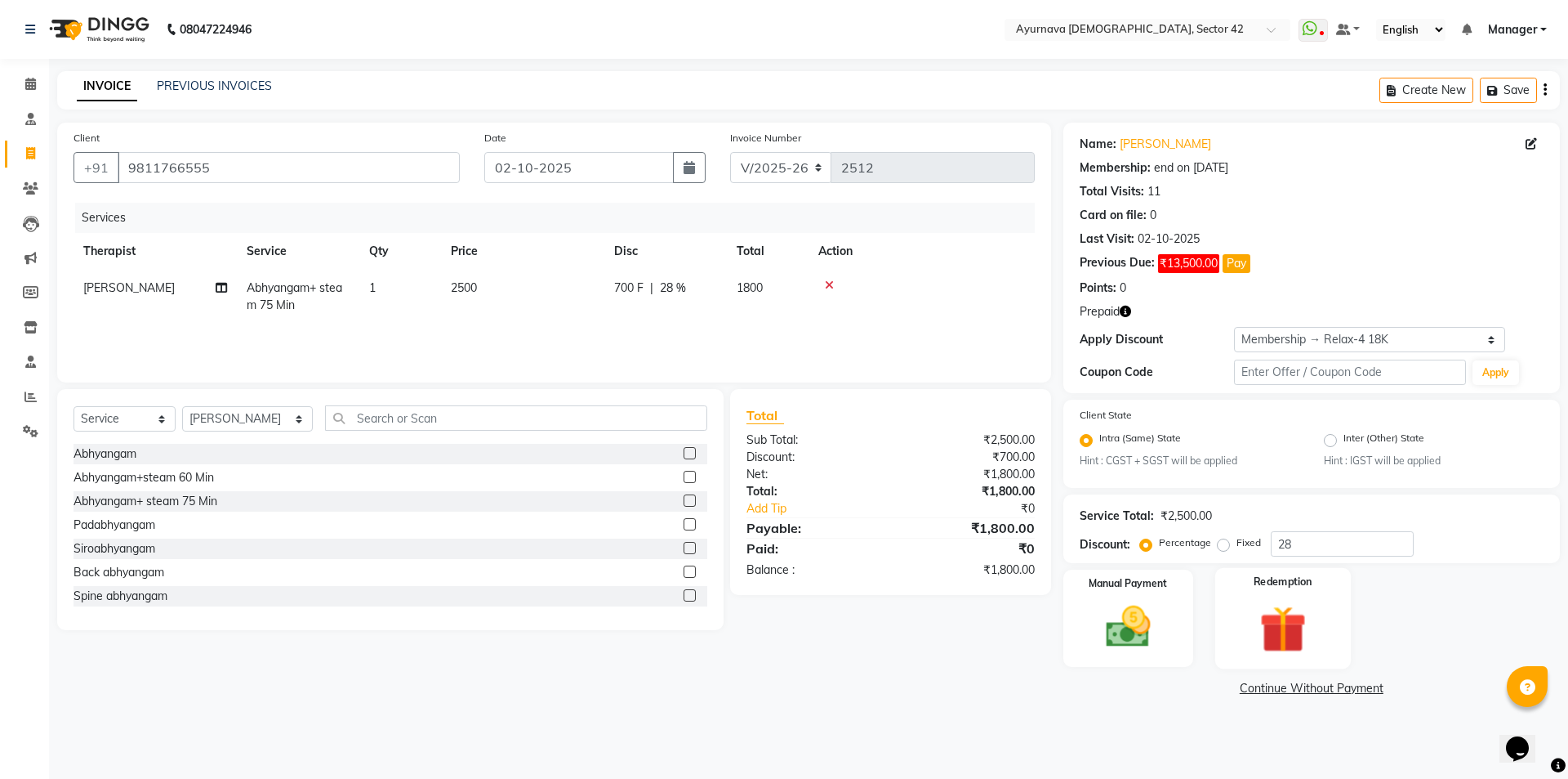
click at [1271, 618] on img at bounding box center [1282, 629] width 76 height 58
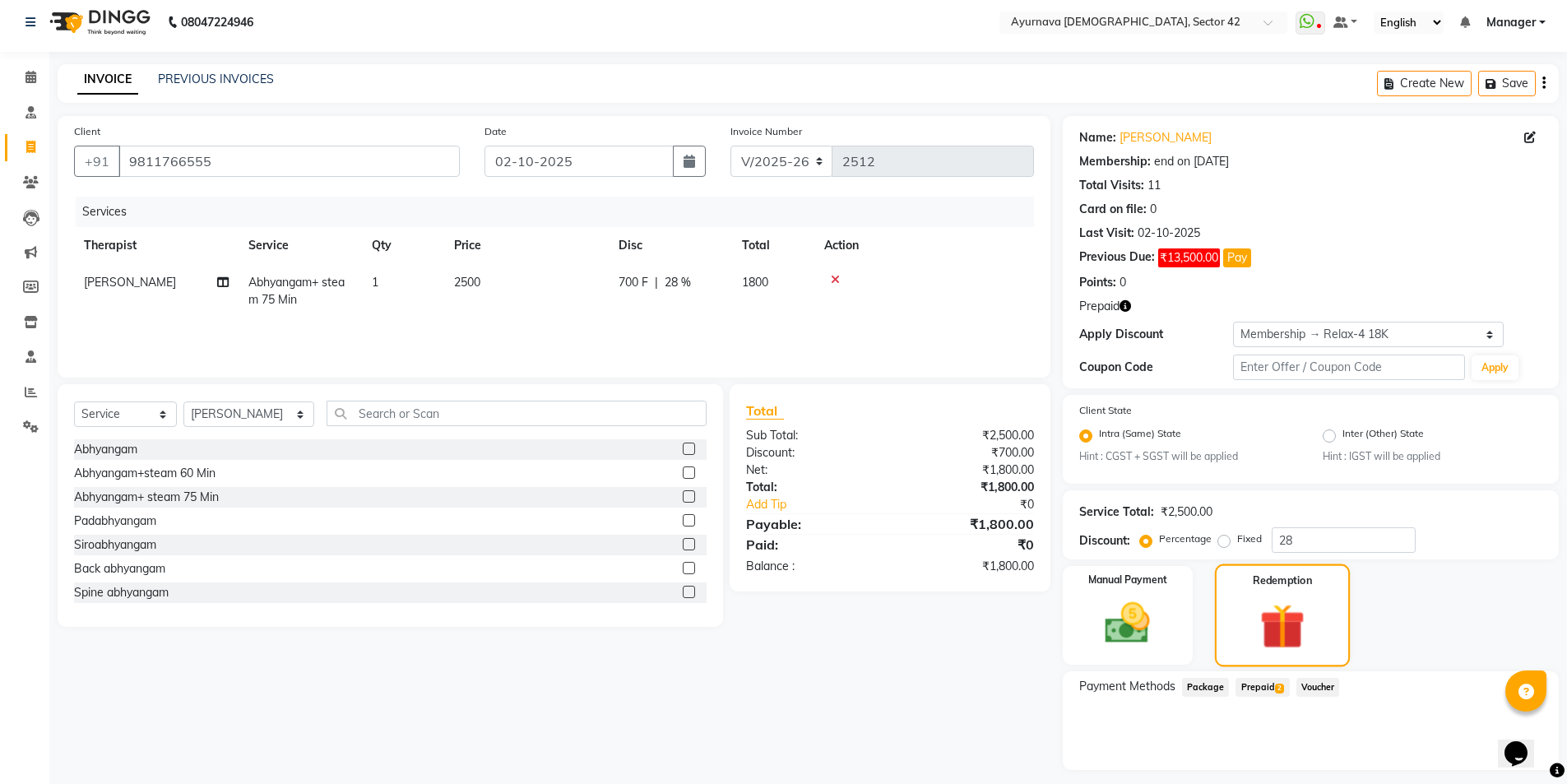
scroll to position [52, 0]
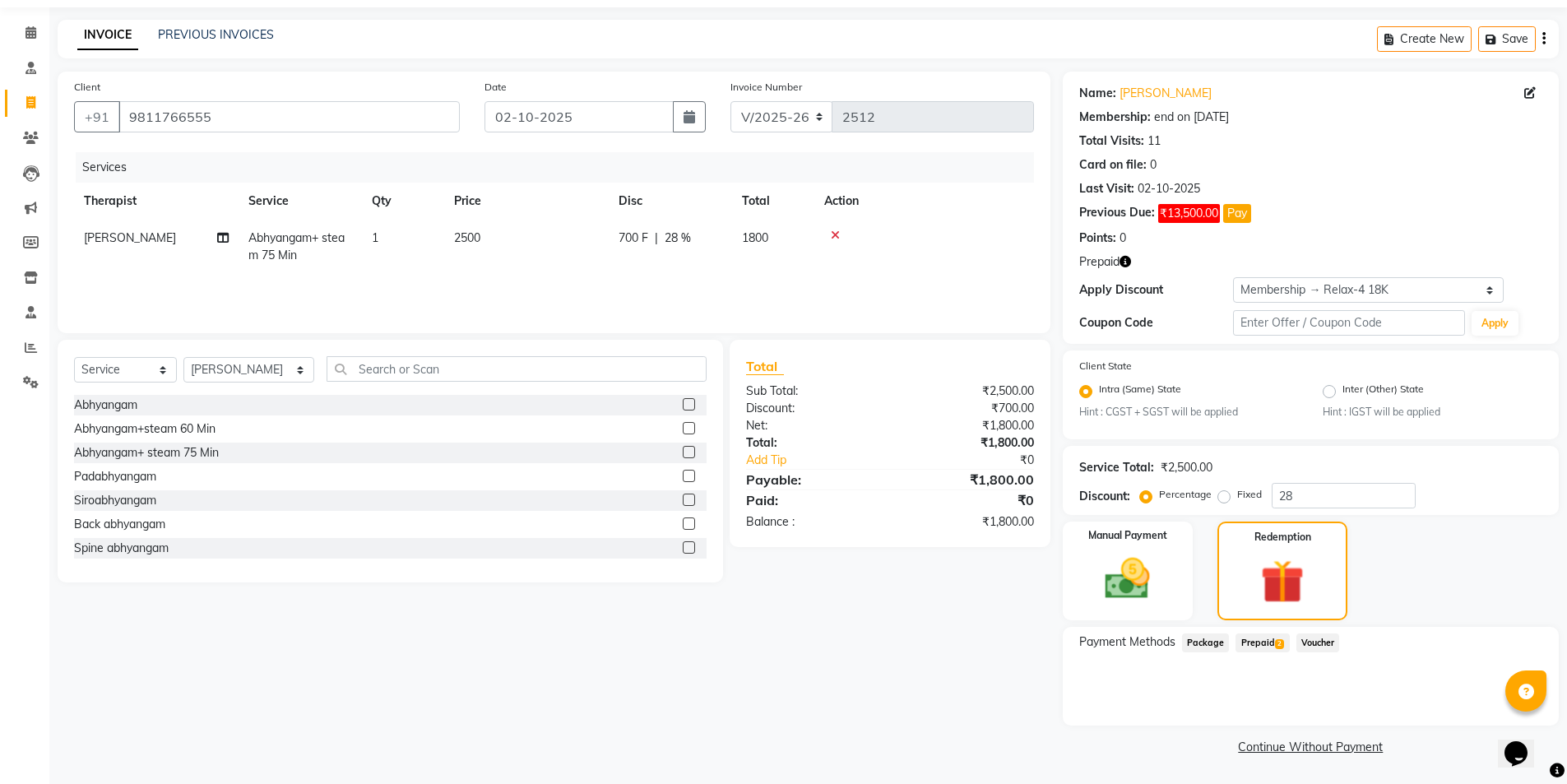
click at [1270, 640] on span "Prepaid 2" at bounding box center [1262, 642] width 54 height 19
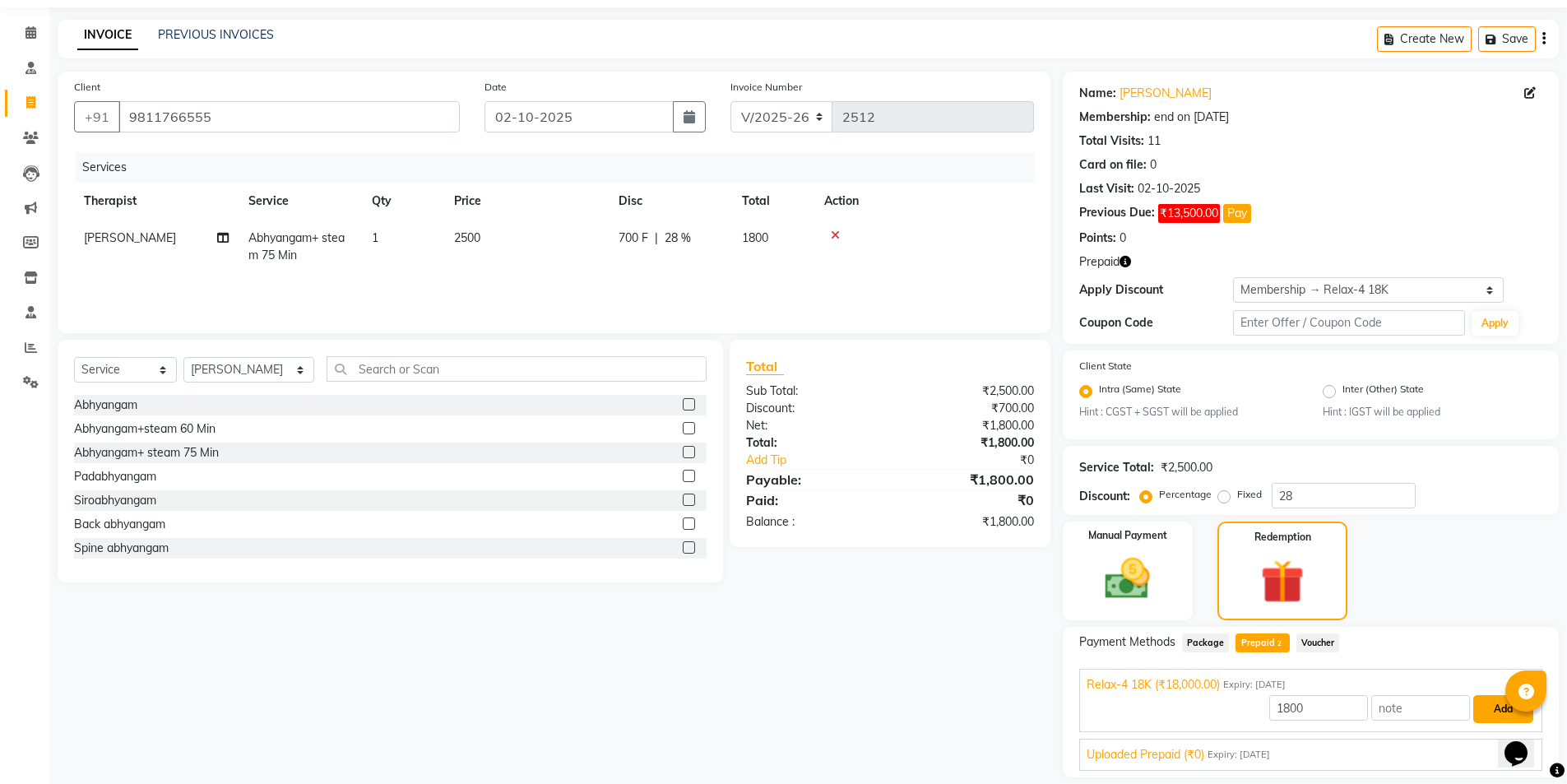
click at [1435, 710] on button "Add" at bounding box center [1503, 708] width 60 height 28
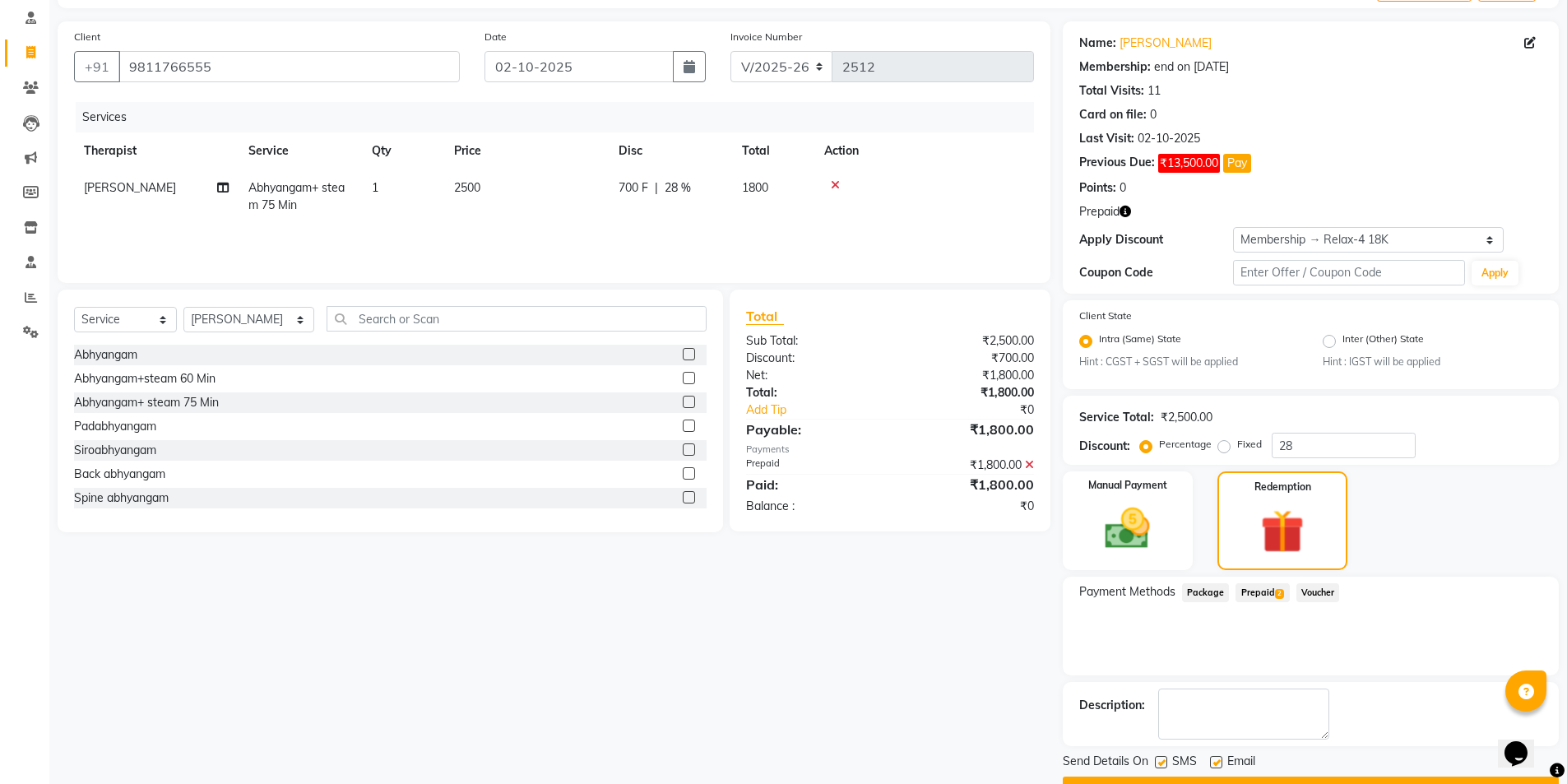
scroll to position [145, 0]
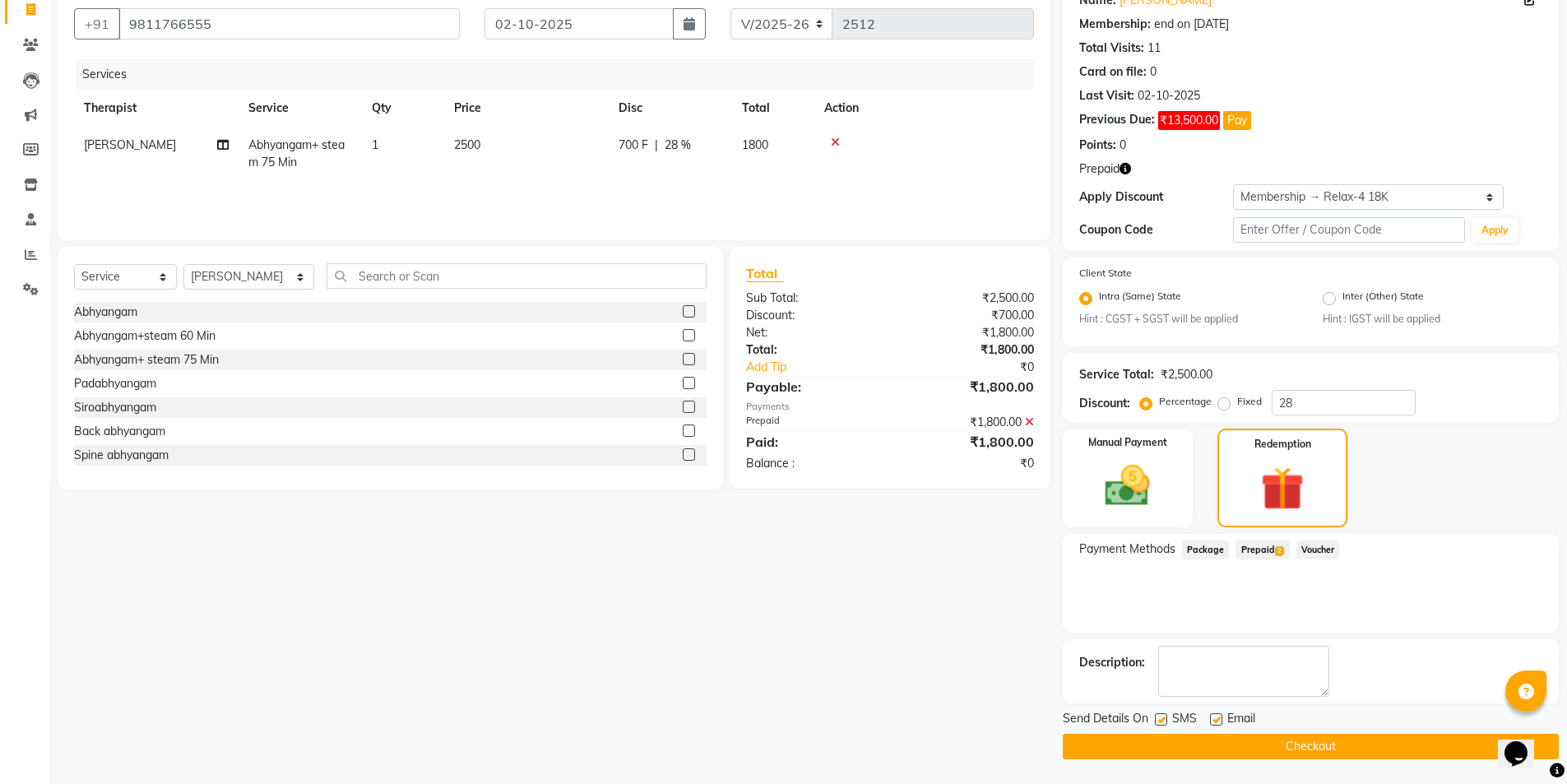
click at [1165, 711] on label at bounding box center [1161, 719] width 13 height 13
click at [1165, 711] on input "checkbox" at bounding box center [1161, 720] width 11 height 11
click at [1175, 711] on button "Checkout" at bounding box center [1311, 746] width 496 height 26
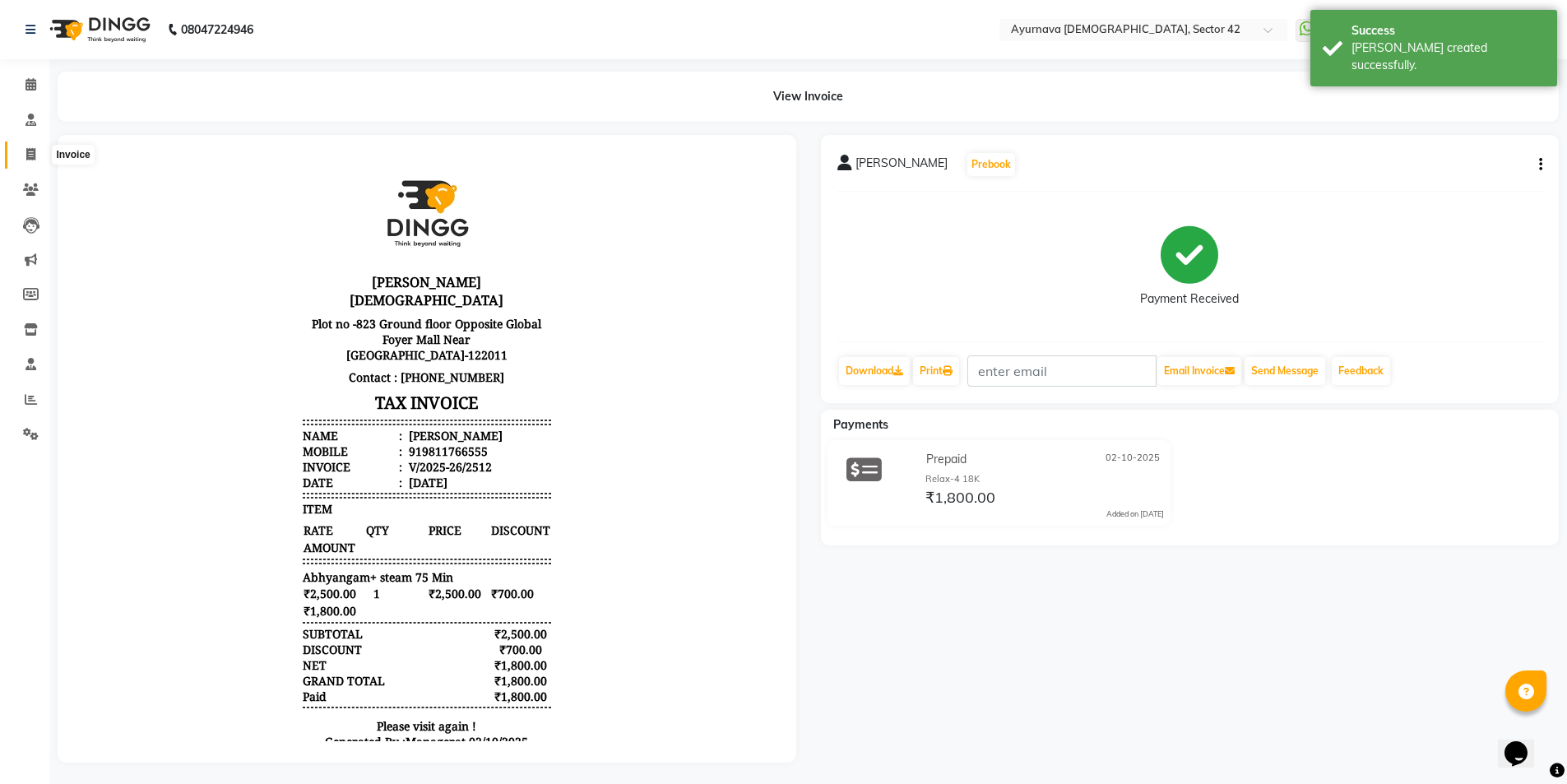
click at [32, 151] on icon at bounding box center [30, 154] width 9 height 13
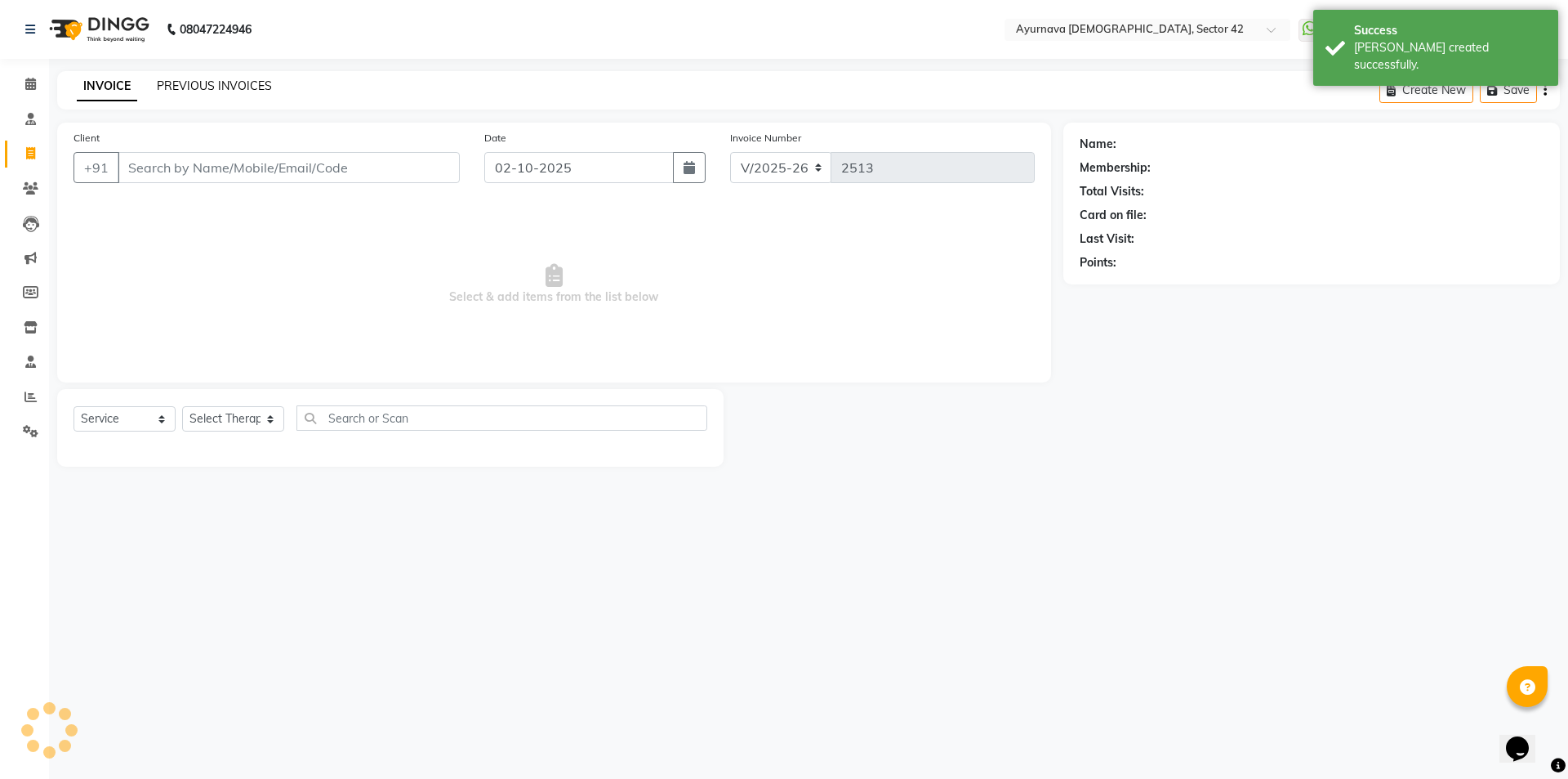
click at [247, 85] on link "PREVIOUS INVOICES" at bounding box center [215, 85] width 115 height 15
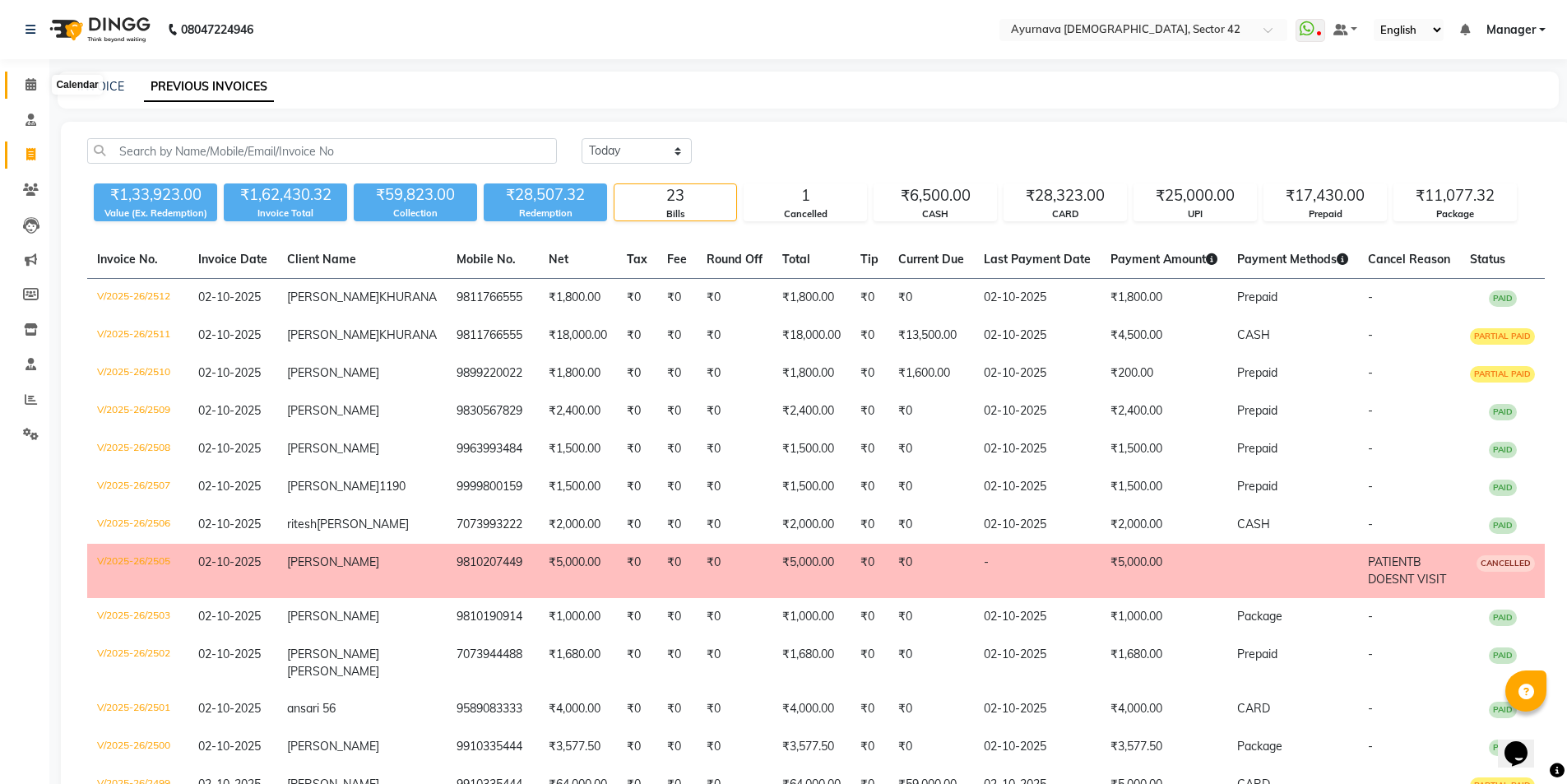
click at [33, 81] on icon at bounding box center [31, 84] width 11 height 13
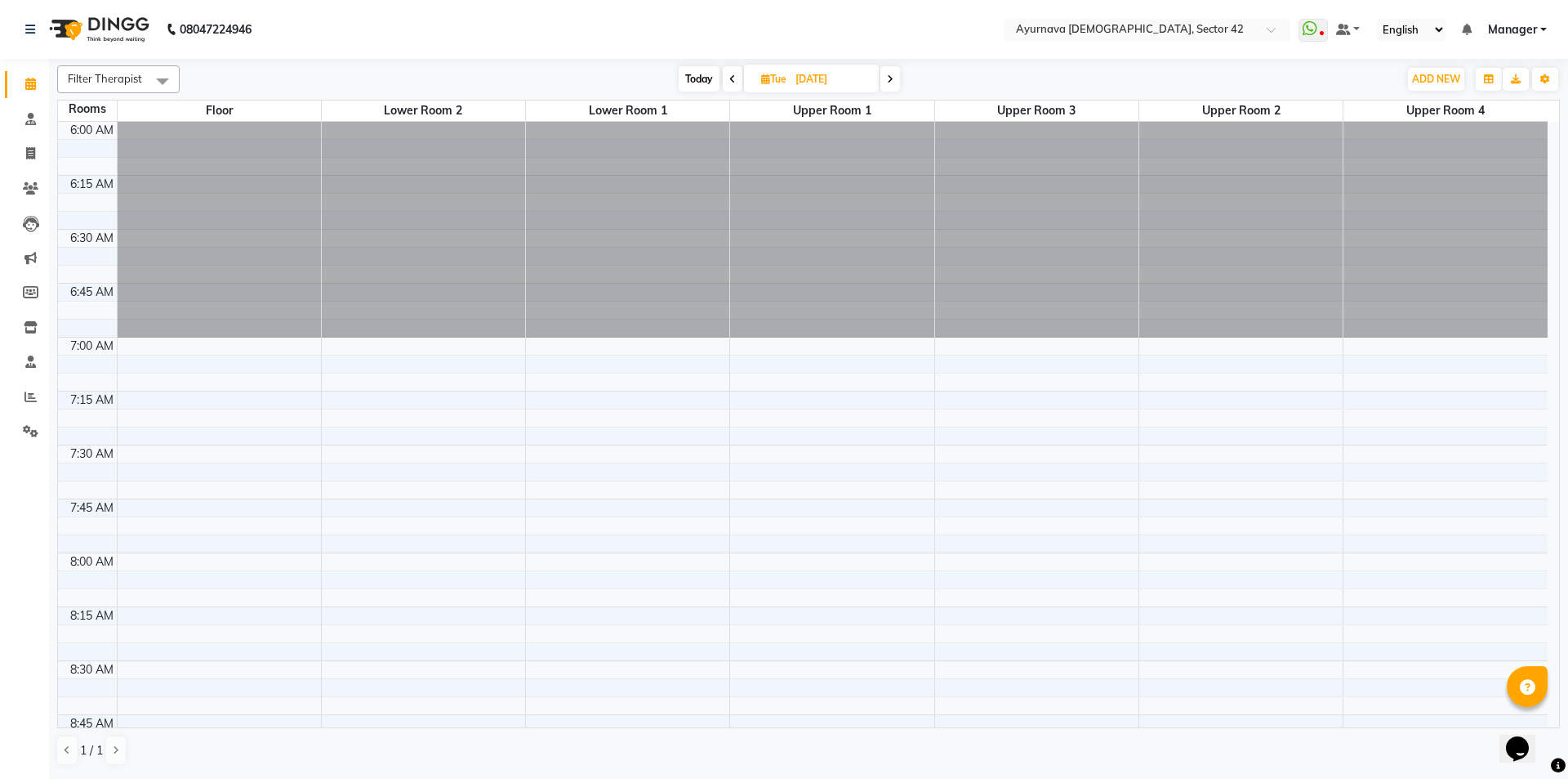
click at [900, 85] on div "[DATE] [DATE]" at bounding box center [788, 80] width 224 height 25
click at [893, 79] on icon at bounding box center [890, 79] width 6 height 10
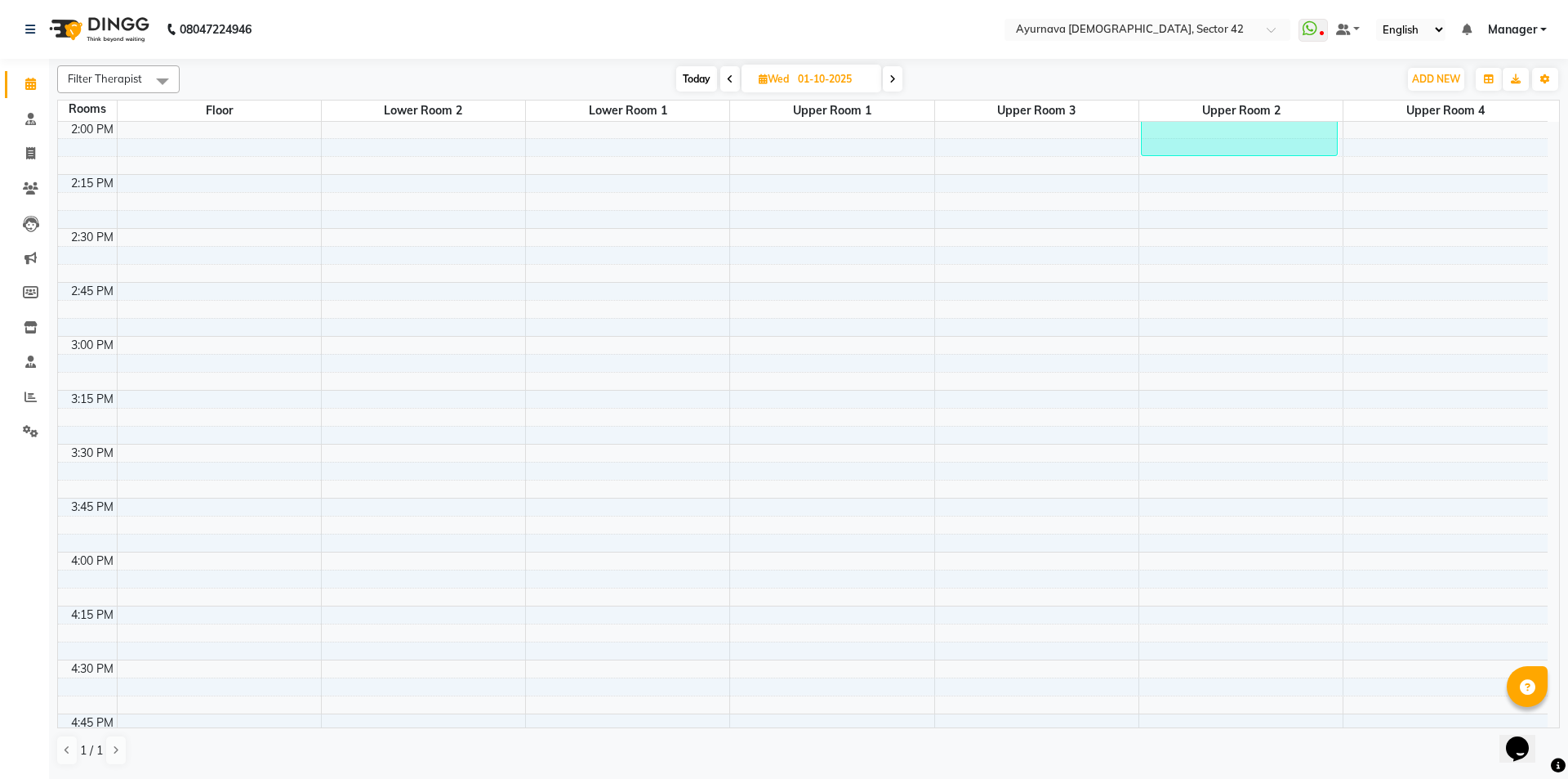
click at [893, 79] on icon at bounding box center [892, 79] width 6 height 10
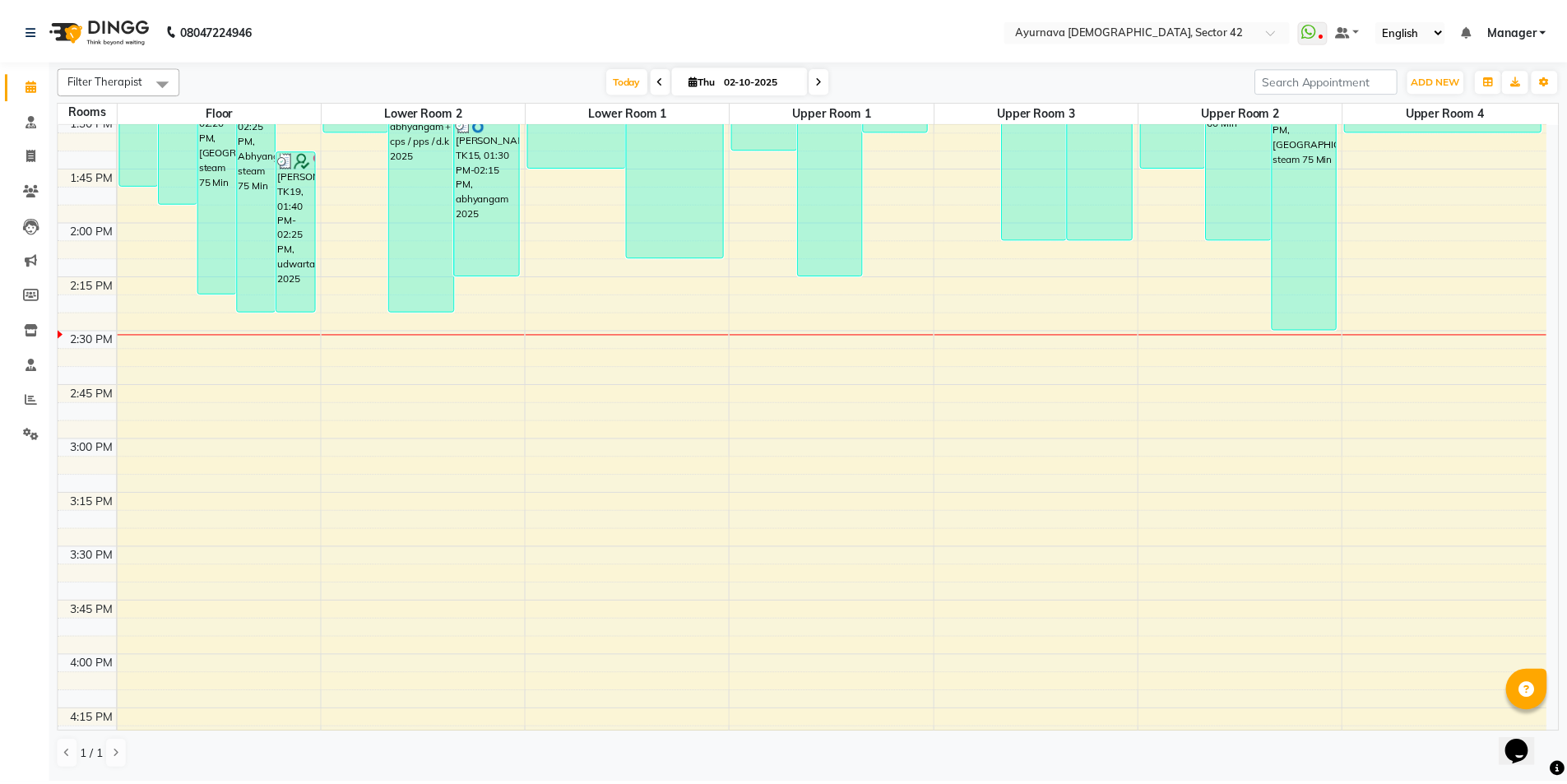
scroll to position [1656, 0]
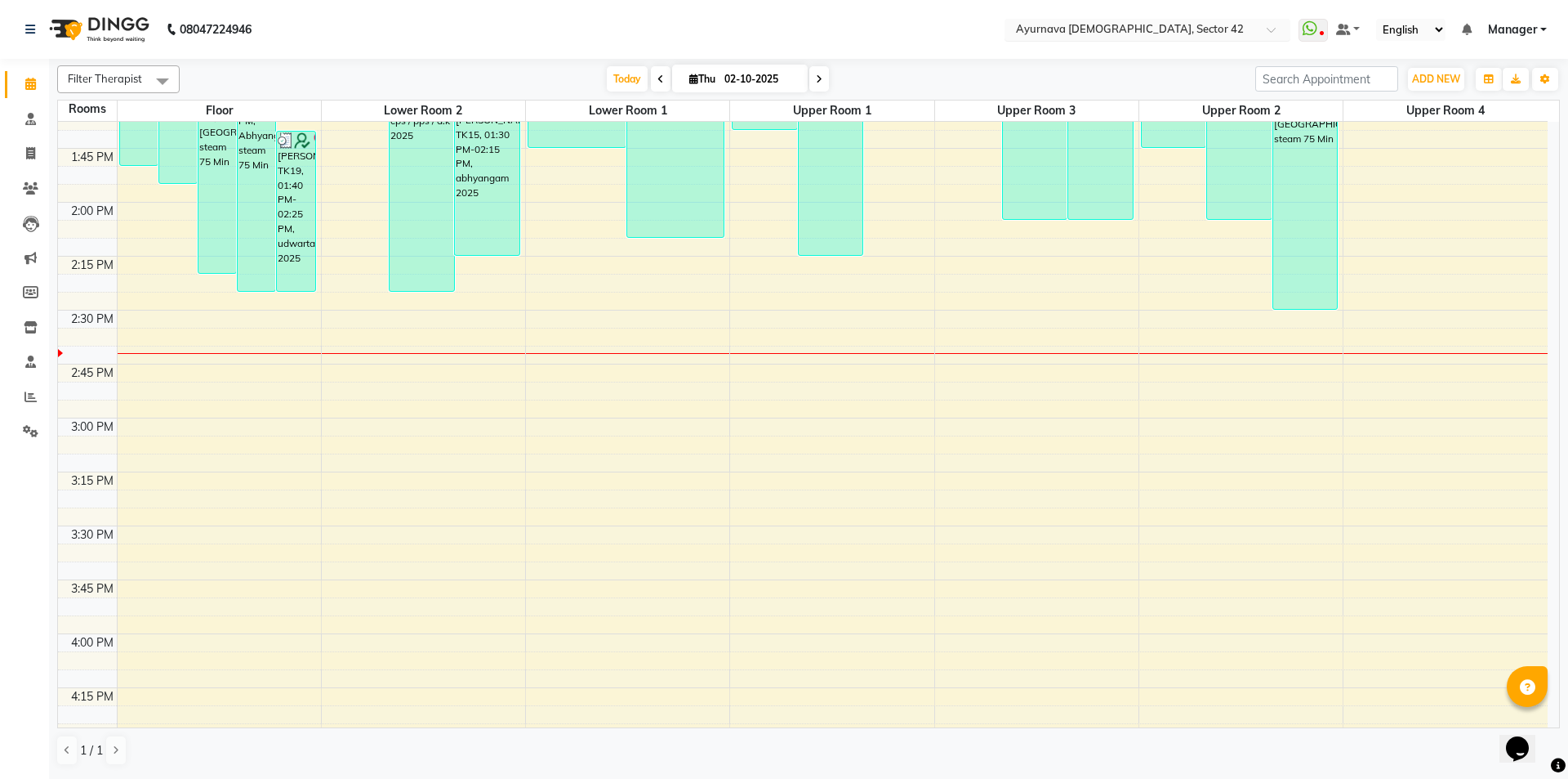
click at [1133, 166] on div "6:00 AM 6:15 AM 6:30 AM 6:45 AM 7:00 AM 7:15 AM 7:30 AM 7:45 AM 8:00 AM 8:15 AM…" at bounding box center [803, 94] width 1490 height 3234
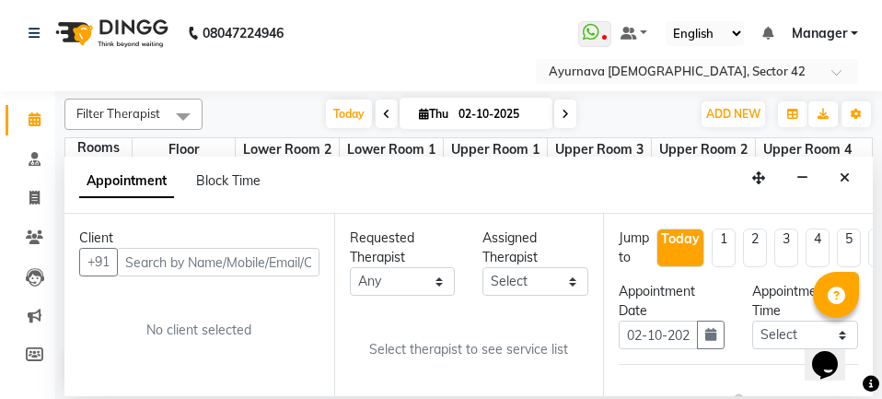
click at [595, 4] on nav "08047224946 Select Location × [GEOGRAPHIC_DATA] 42 WhatsApp Status ✕ Status: Di…" at bounding box center [441, 45] width 882 height 91
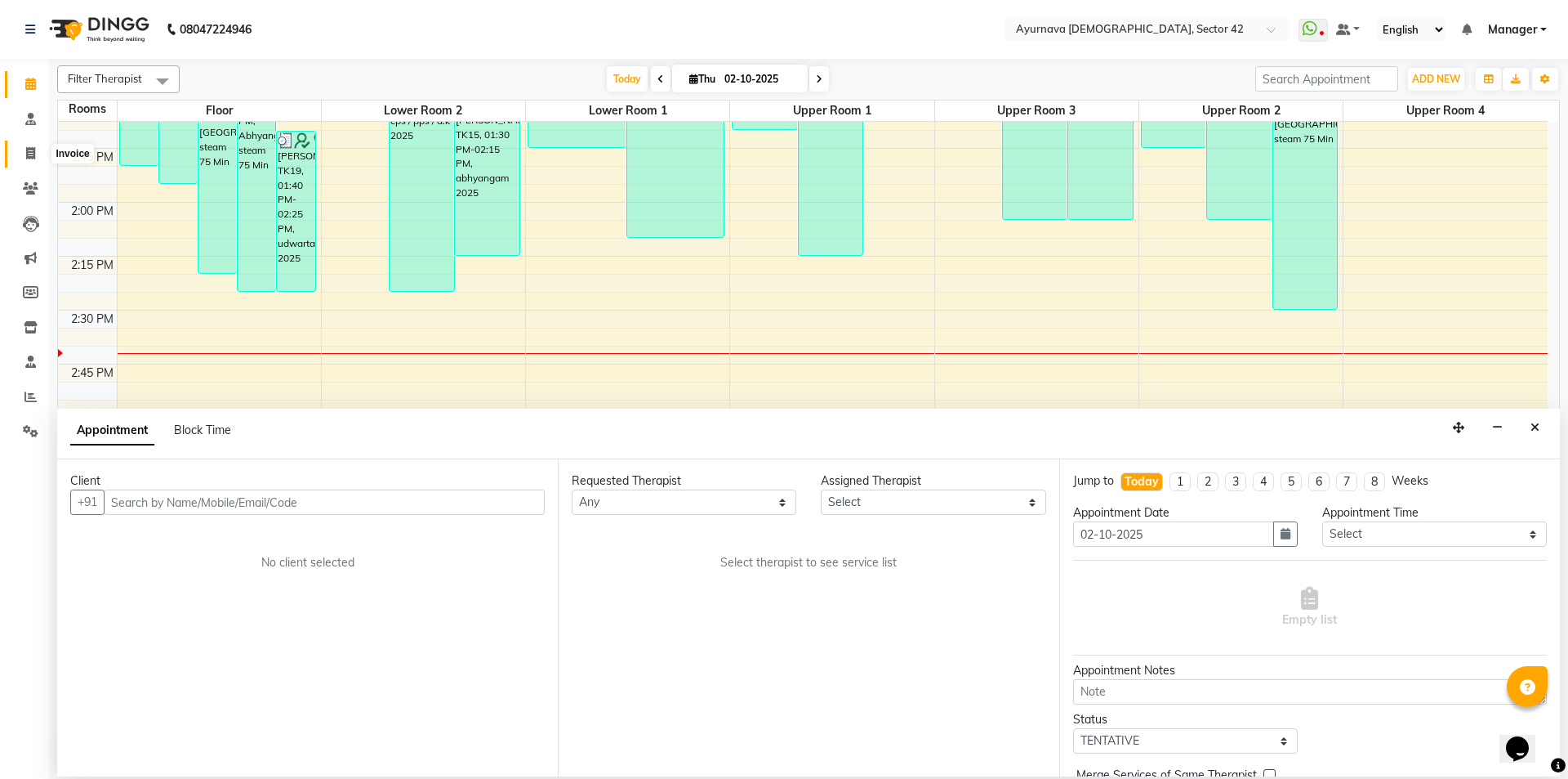
click at [31, 149] on icon at bounding box center [30, 153] width 9 height 12
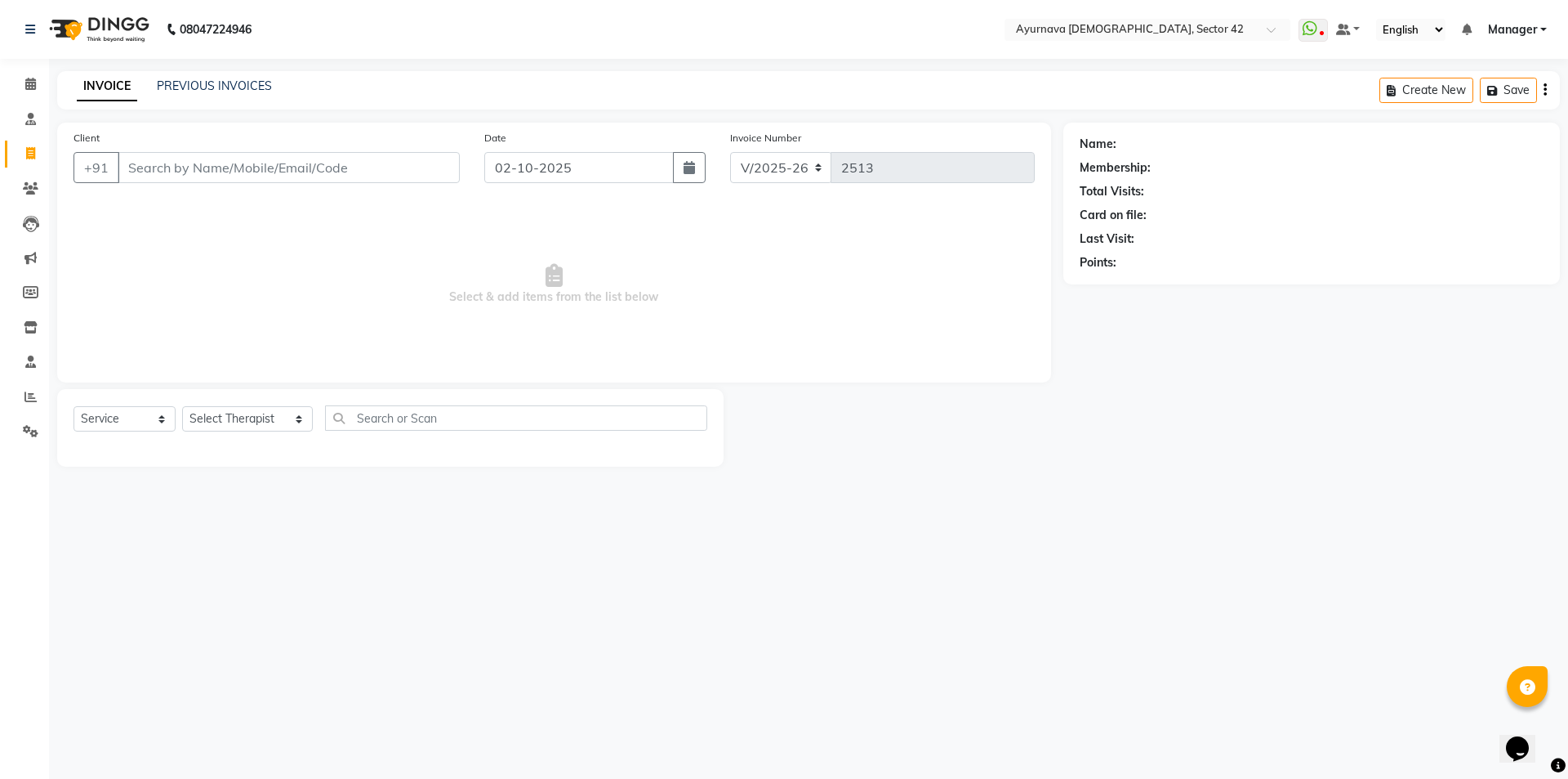
click at [241, 156] on input "Client" at bounding box center [289, 167] width 342 height 31
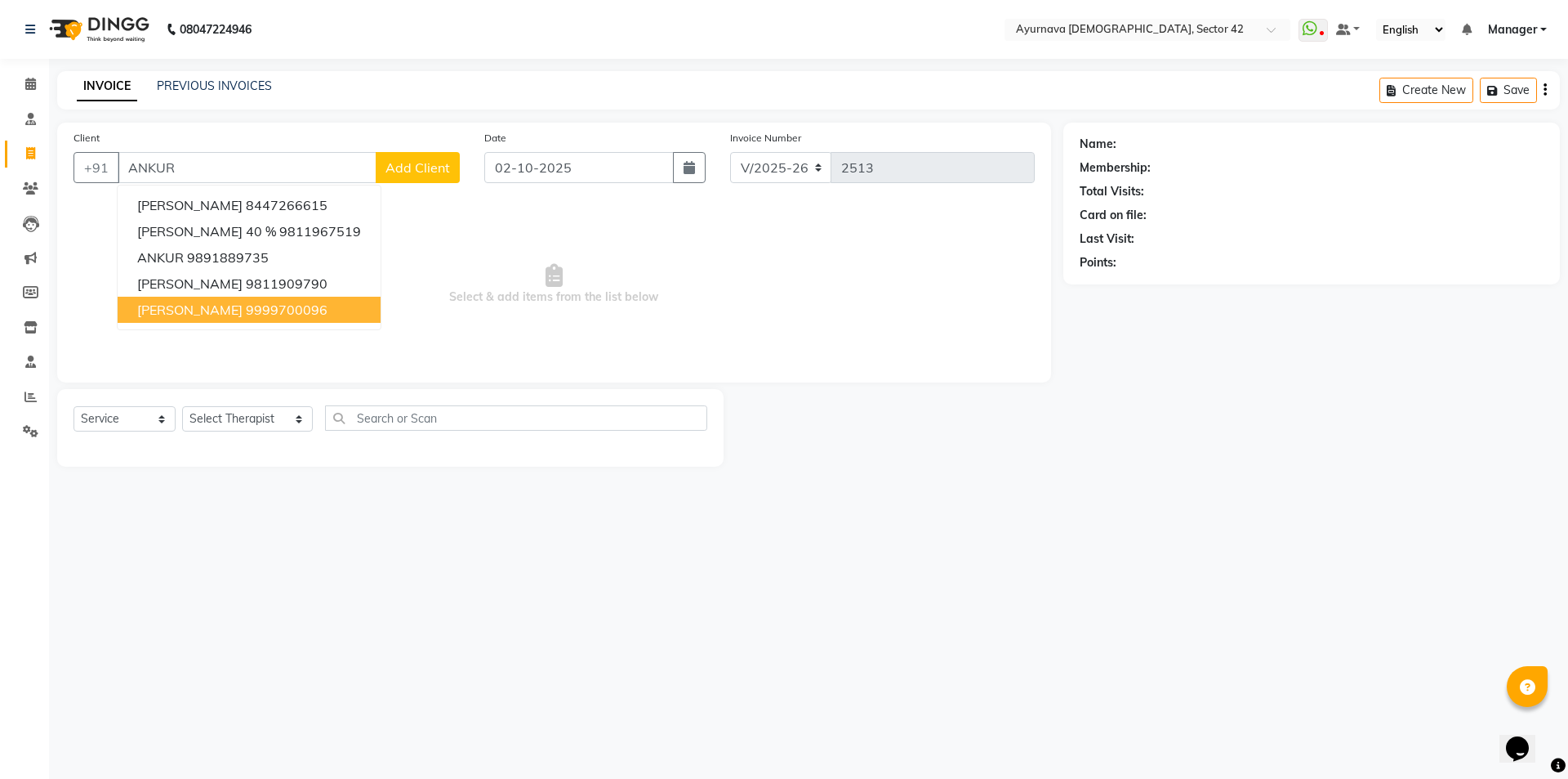
click at [217, 311] on span "[PERSON_NAME]" at bounding box center [190, 310] width 106 height 16
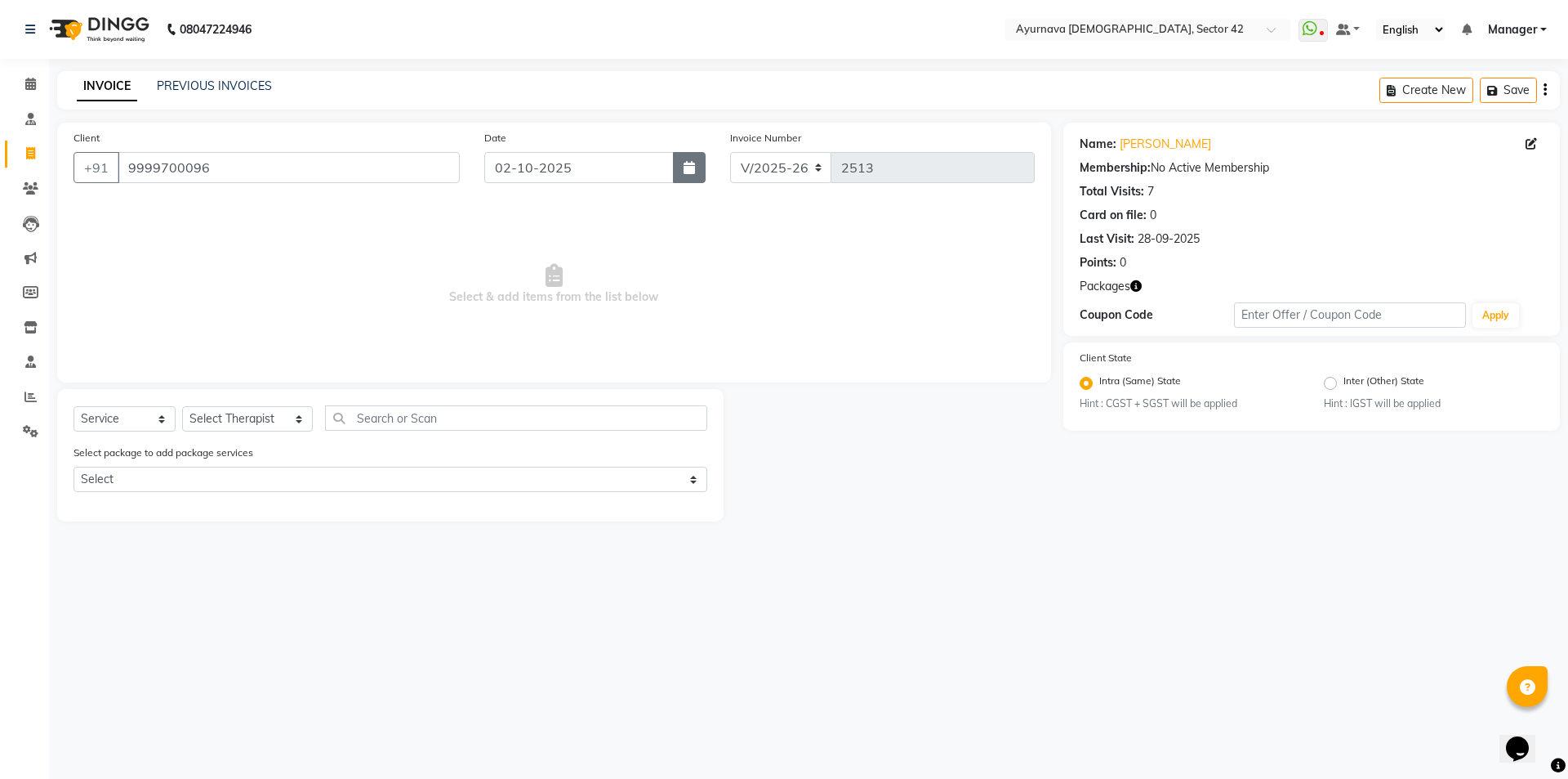
click at [687, 170] on icon "button" at bounding box center [689, 167] width 12 height 13
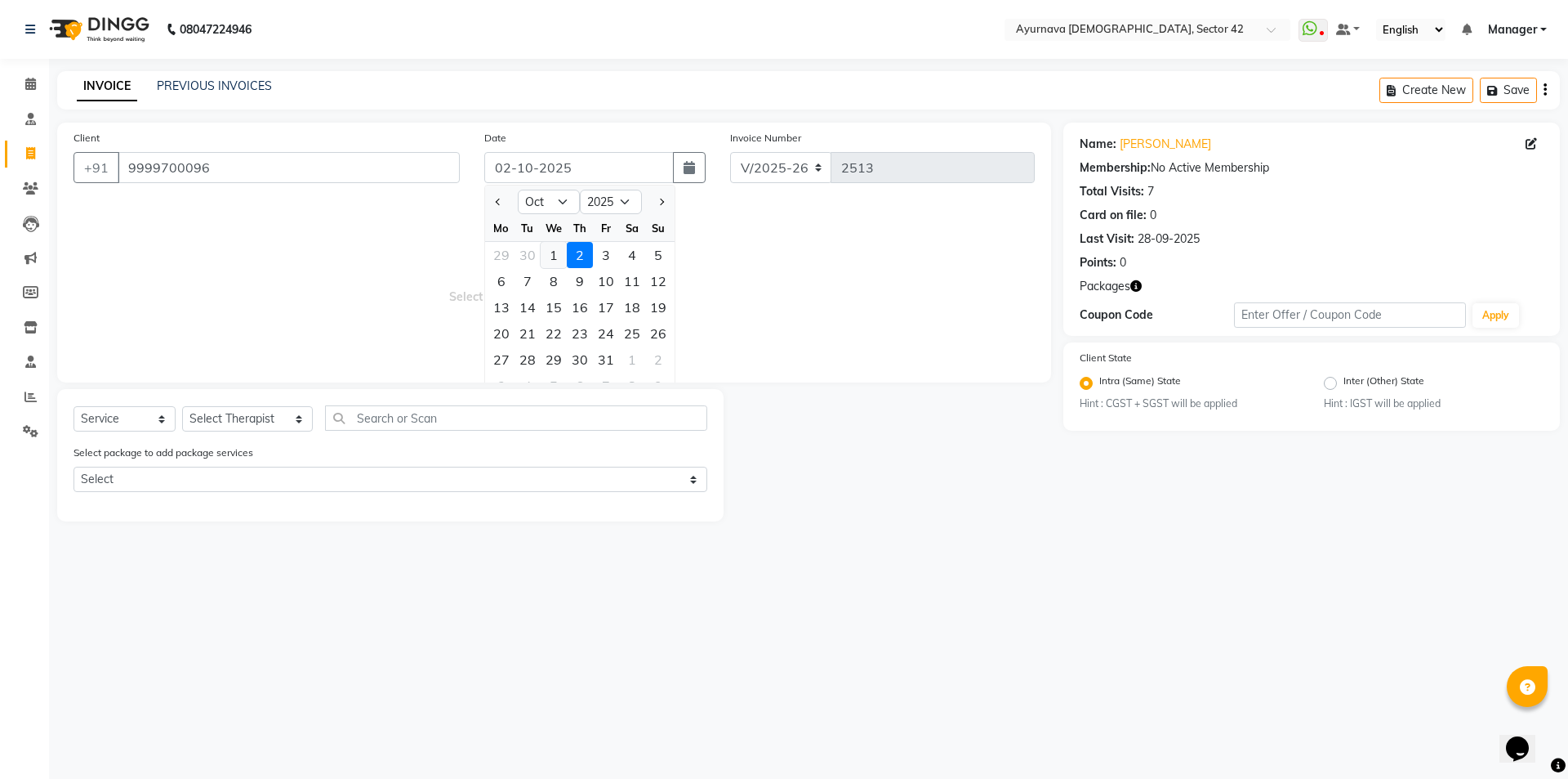
click at [553, 258] on div "1" at bounding box center [553, 255] width 26 height 26
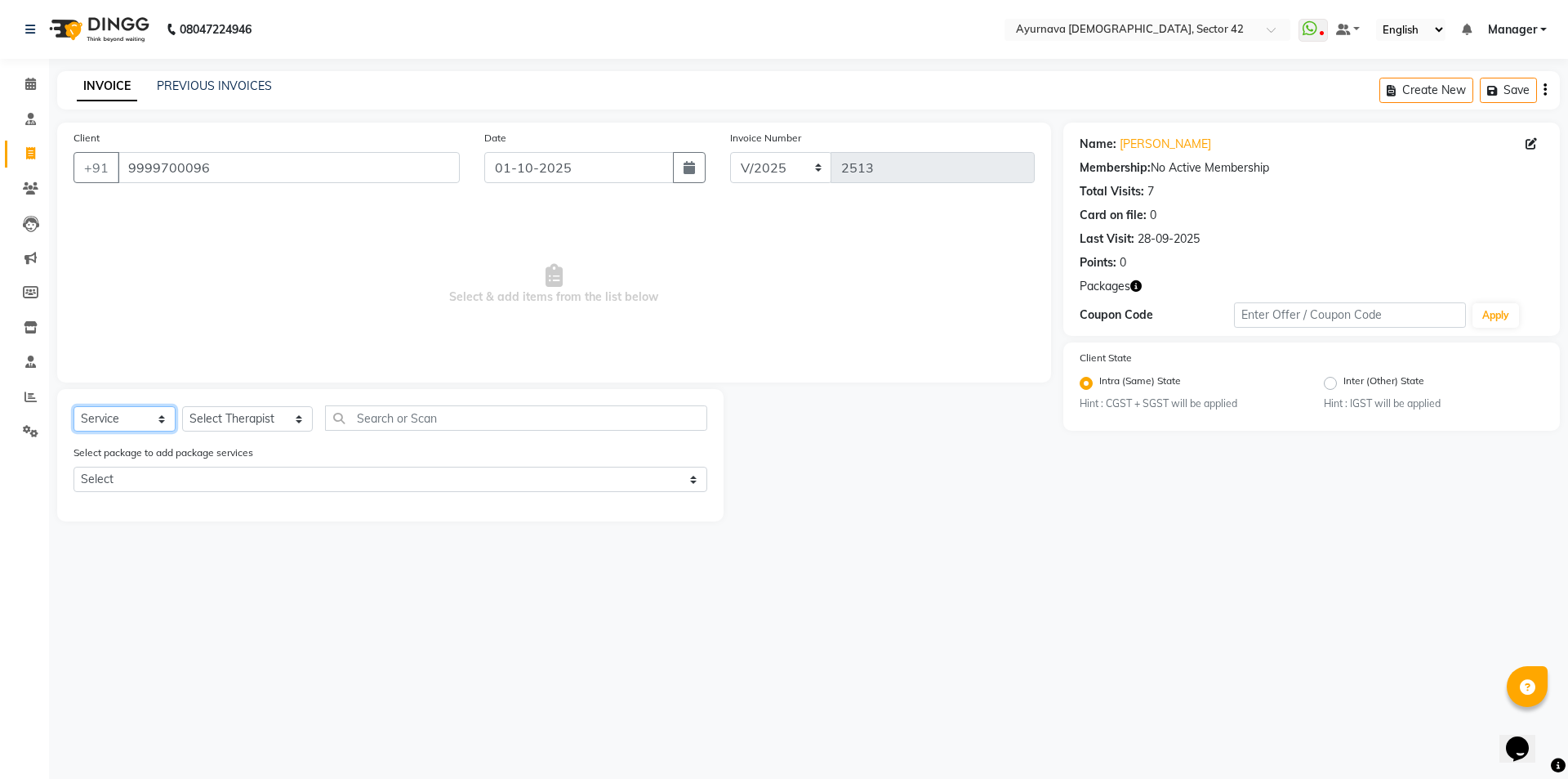
click at [119, 420] on select "Select Service Product Membership Package Voucher Prepaid Gift Card" at bounding box center [124, 419] width 102 height 26
drag, startPoint x: 223, startPoint y: 425, endPoint x: 229, endPoint y: 406, distance: 19.9
click at [225, 421] on select "Select Therapist [PERSON_NAME] akash [PERSON_NAME] [PERSON_NAME] [PERSON_NAME] …" at bounding box center [247, 419] width 130 height 26
click at [182, 406] on select "Select Therapist [PERSON_NAME] akash [PERSON_NAME] [PERSON_NAME] [PERSON_NAME] …" at bounding box center [247, 419] width 130 height 26
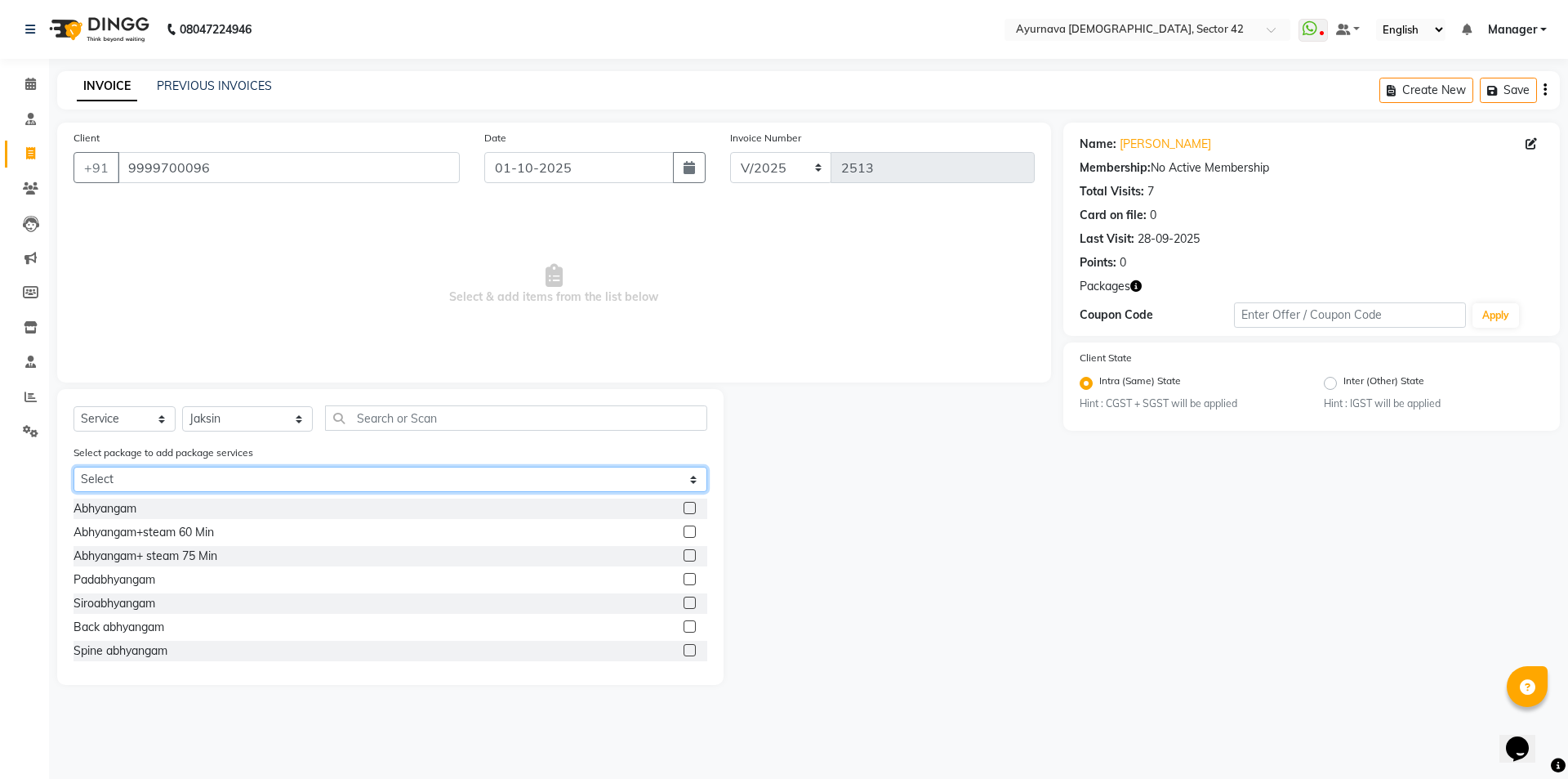
click at [222, 476] on select "Select [PERSON_NAME]" at bounding box center [390, 479] width 634 height 26
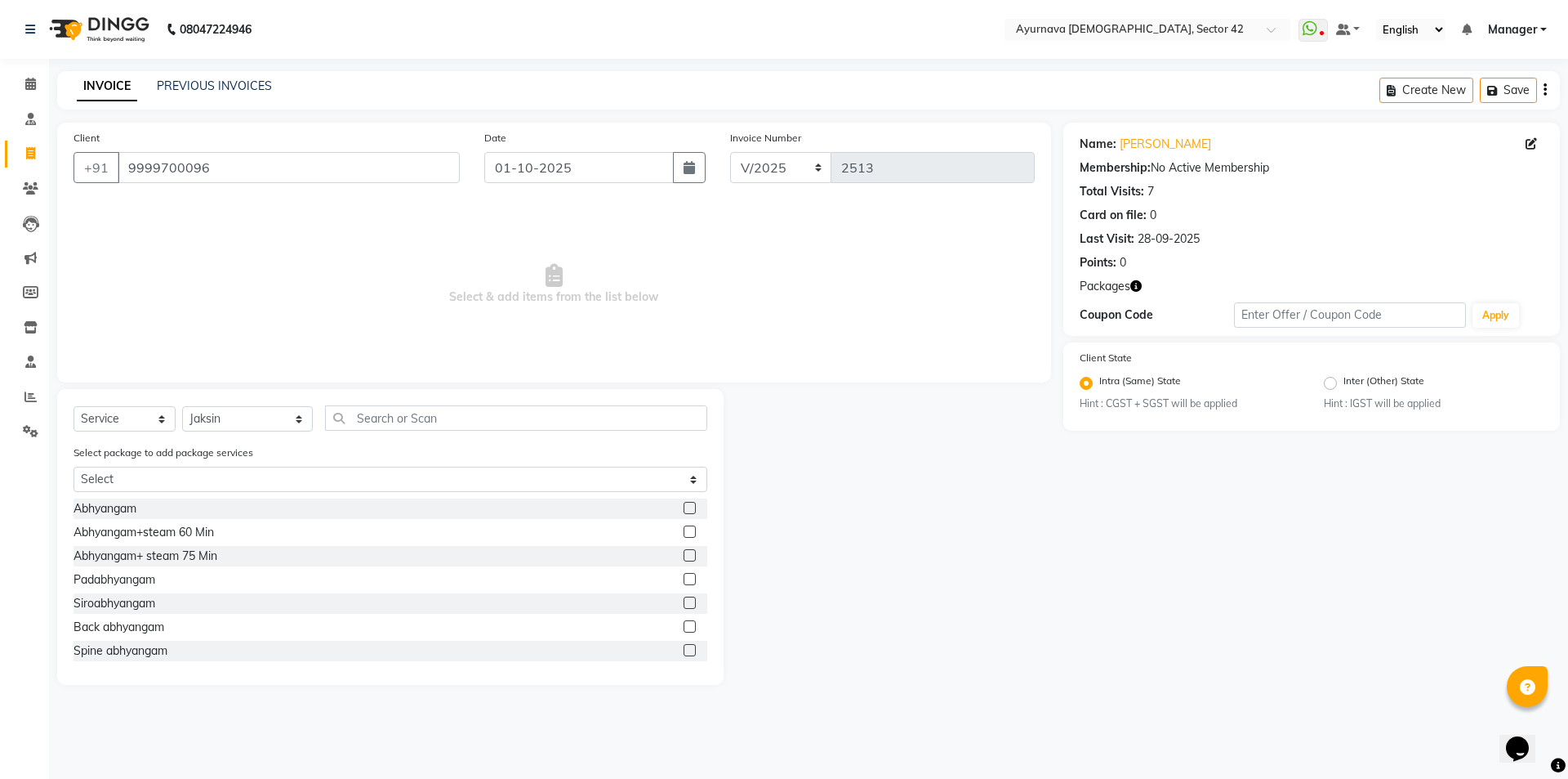
click at [223, 562] on div "Abhyangam+ steam 75 Min" at bounding box center [390, 555] width 634 height 20
click at [225, 555] on div "Abhyangam+ steam 75 Min" at bounding box center [390, 555] width 634 height 20
click at [684, 553] on label at bounding box center [690, 555] width 12 height 12
click at [684, 553] on input "checkbox" at bounding box center [689, 556] width 11 height 11
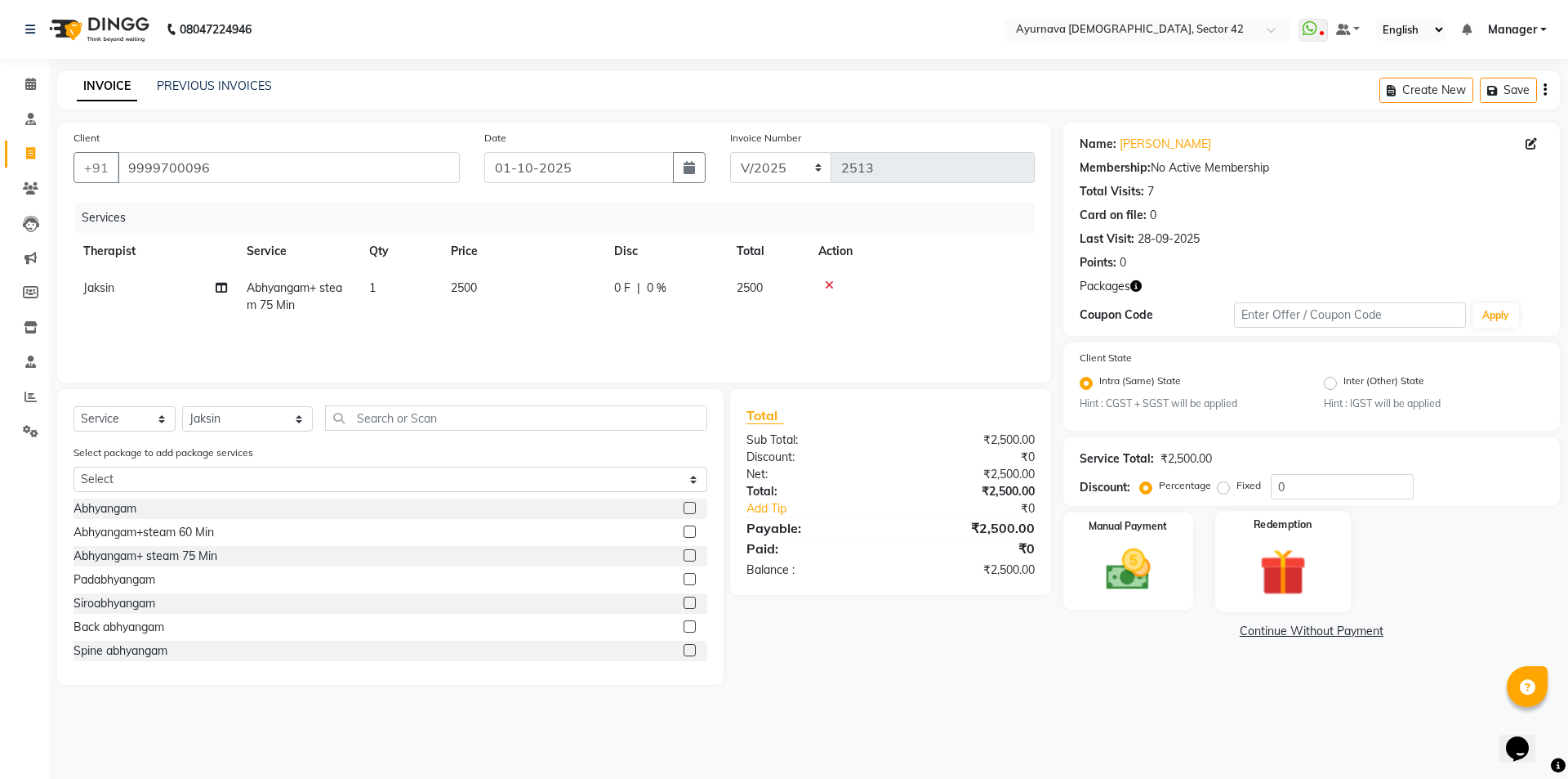
click at [1275, 565] on img at bounding box center [1282, 571] width 76 height 58
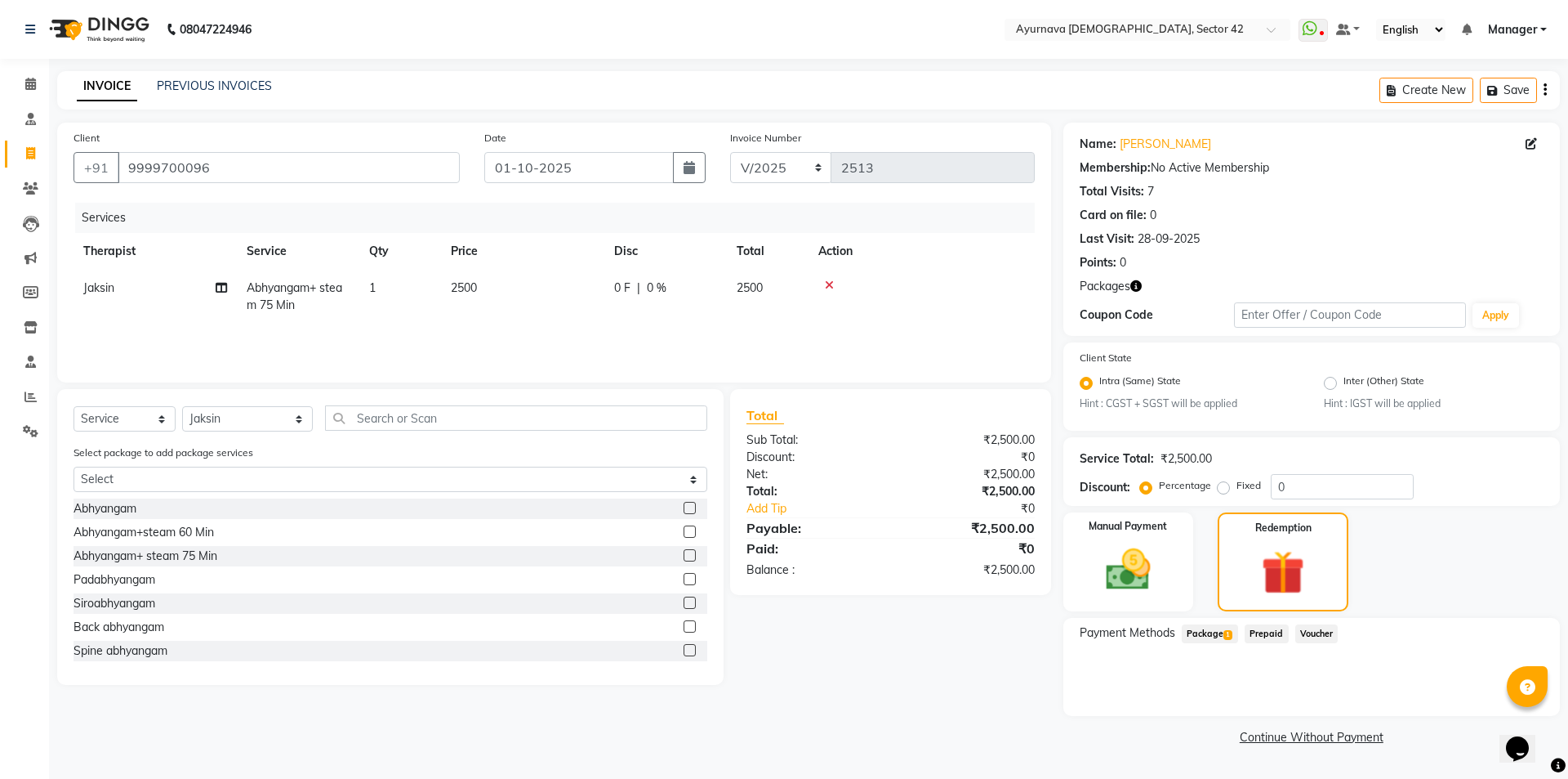
click at [1211, 634] on span "Package 1" at bounding box center [1210, 633] width 57 height 19
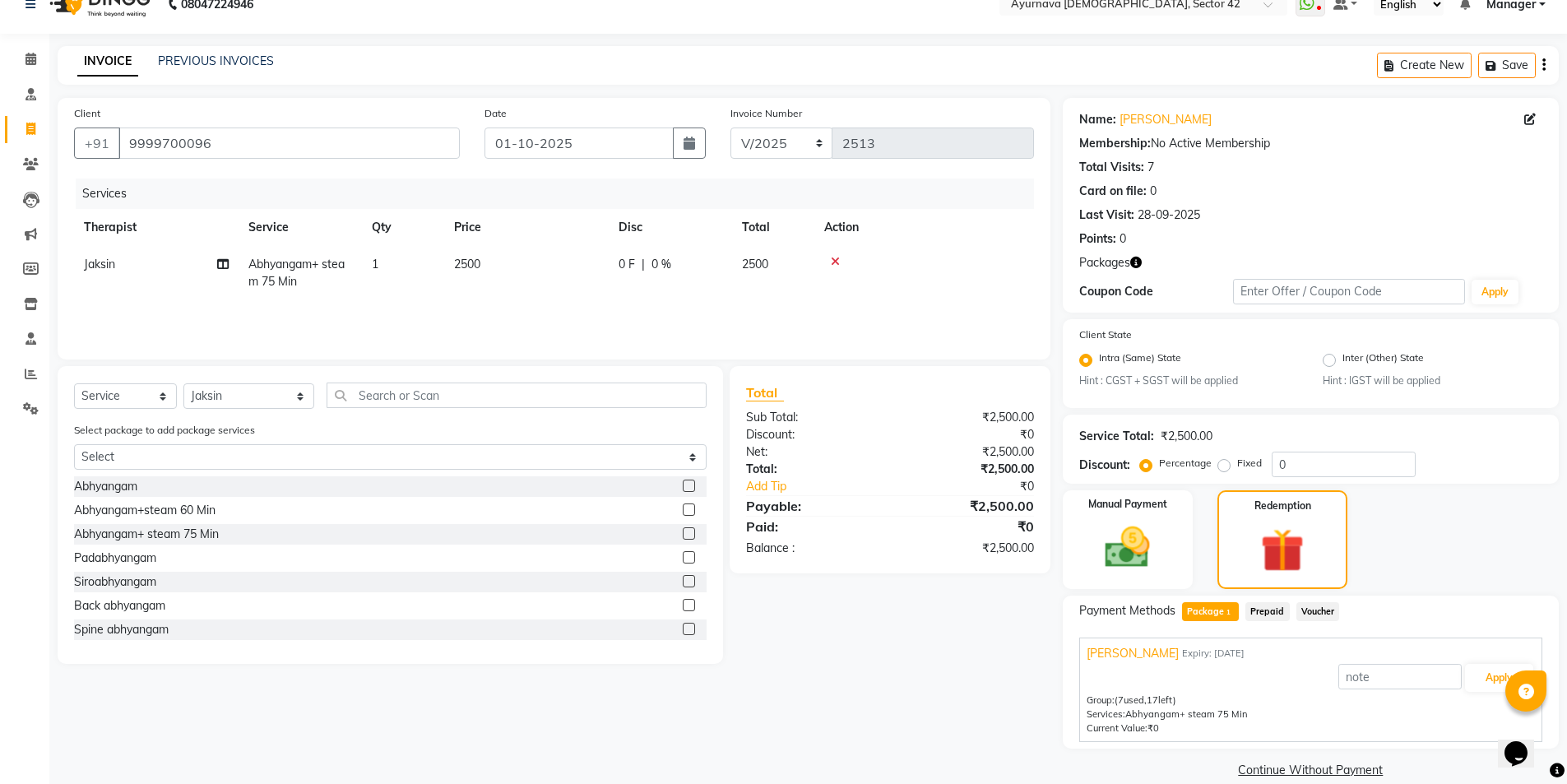
scroll to position [48, 0]
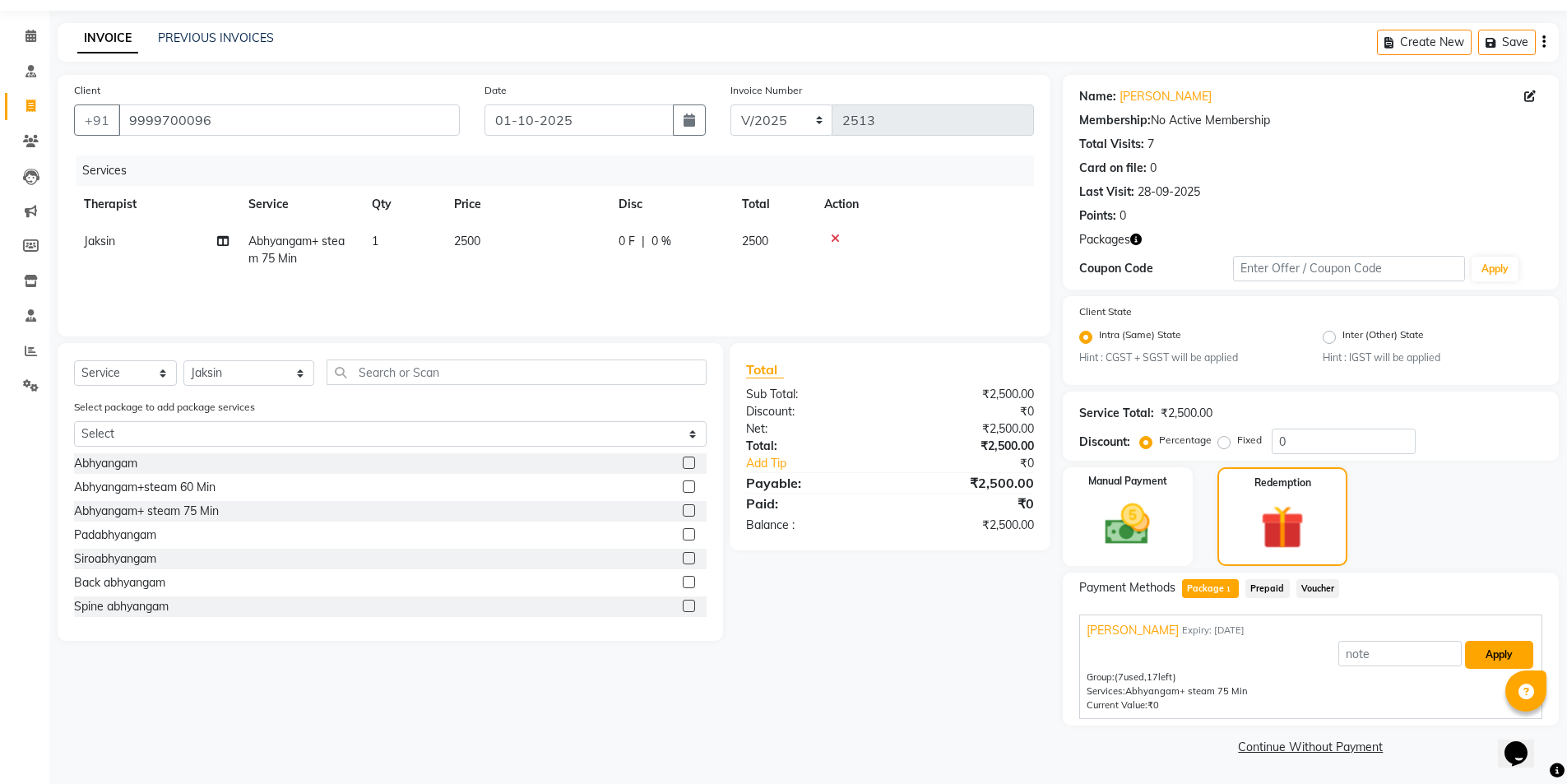
click at [1435, 651] on button "Apply" at bounding box center [1499, 654] width 68 height 28
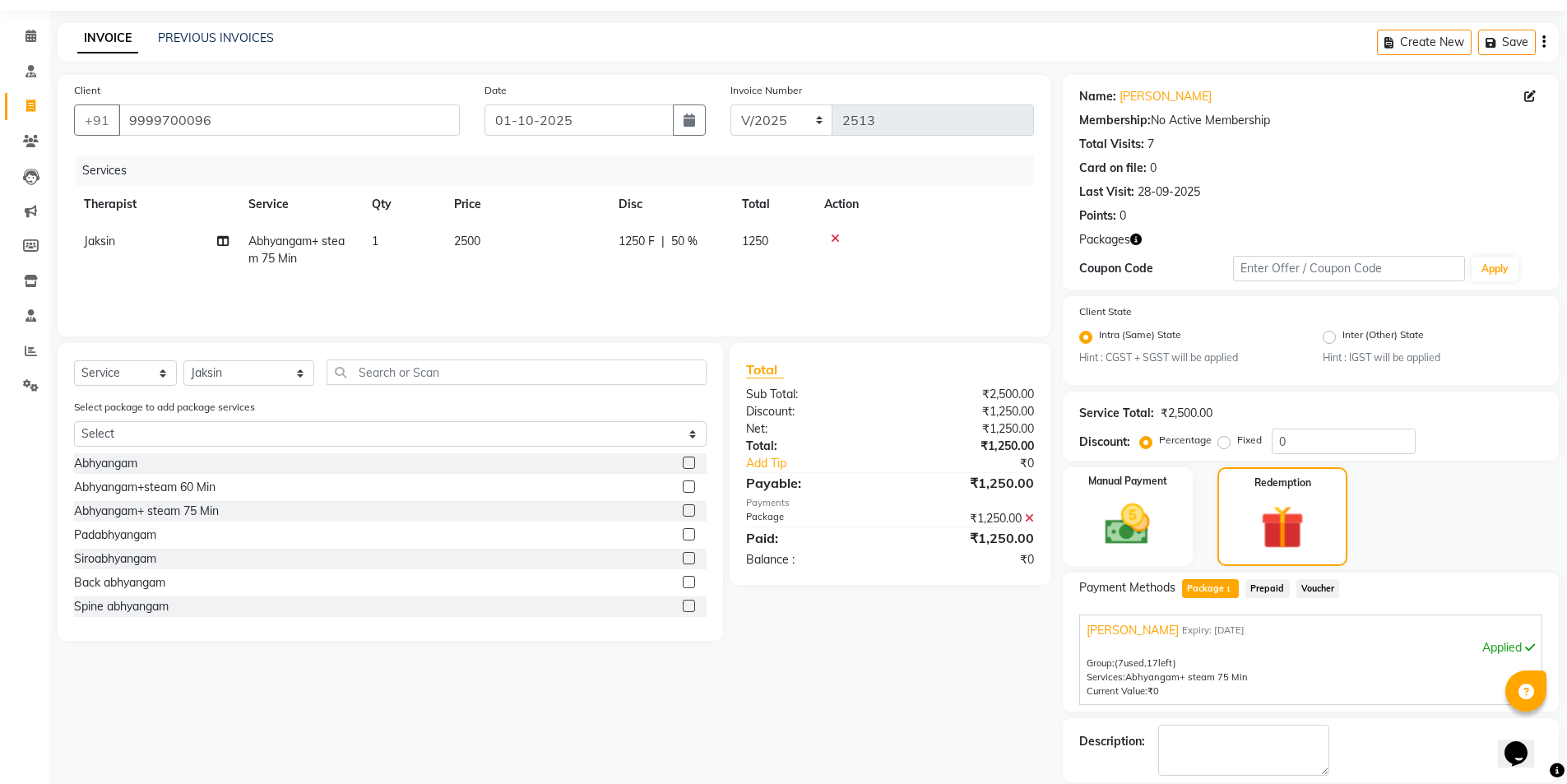
scroll to position [128, 0]
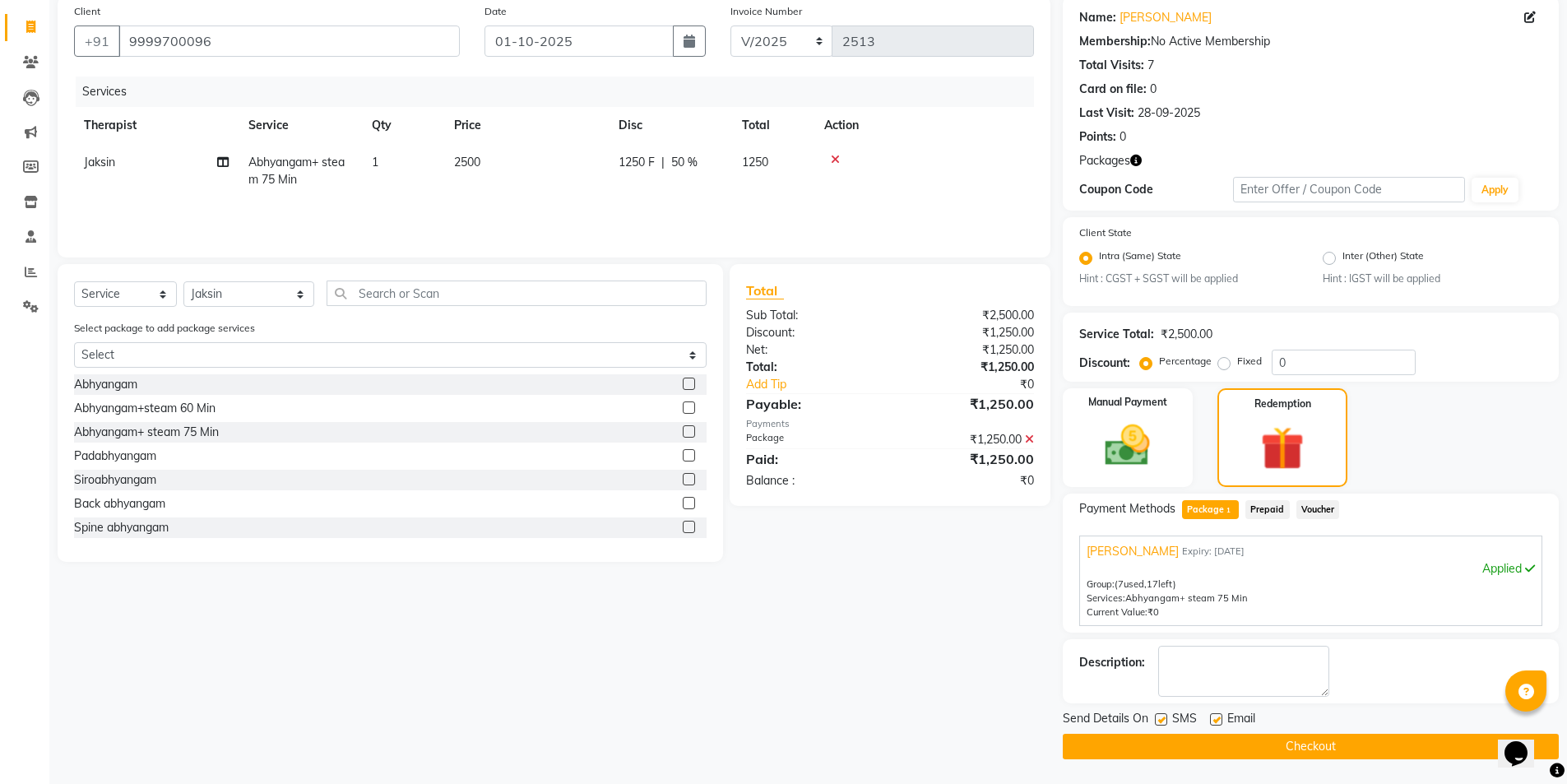
click at [1158, 711] on label at bounding box center [1161, 719] width 13 height 13
click at [1158, 711] on input "checkbox" at bounding box center [1161, 720] width 11 height 11
click at [1173, 711] on button "Checkout" at bounding box center [1311, 746] width 496 height 26
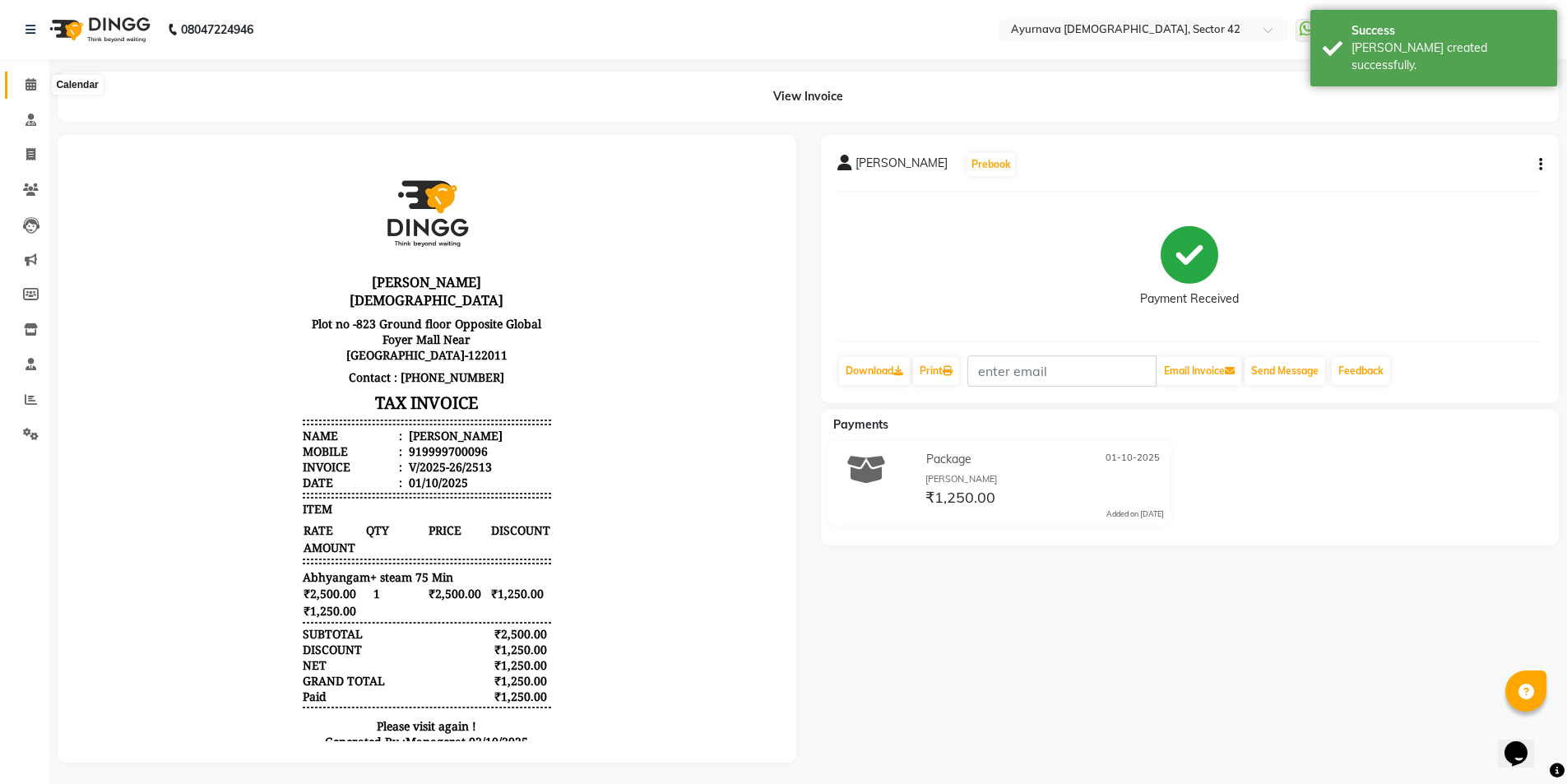
click at [28, 82] on icon at bounding box center [31, 84] width 11 height 13
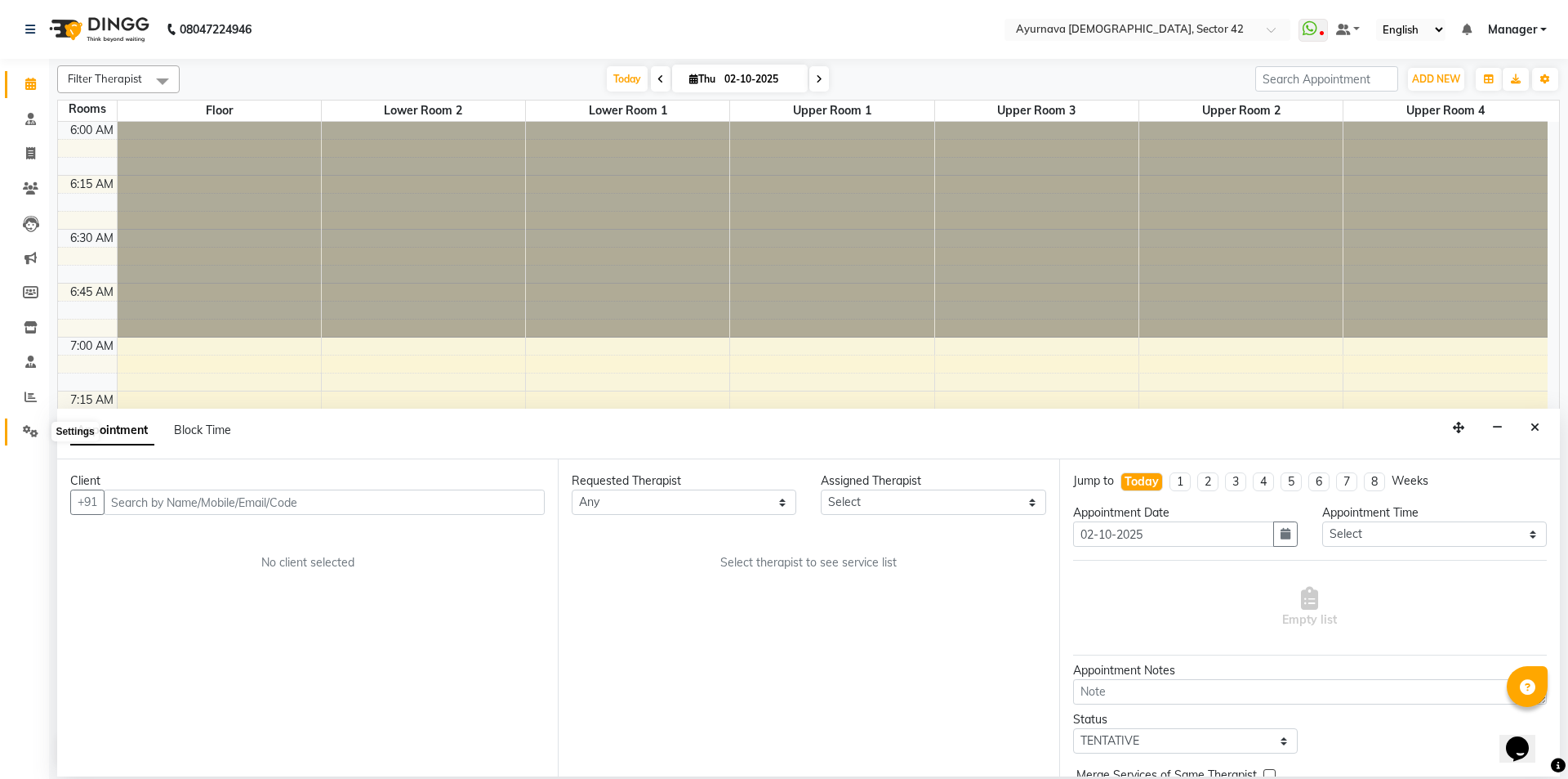
drag, startPoint x: 28, startPoint y: 424, endPoint x: 37, endPoint y: 429, distance: 10.3
click at [28, 425] on span at bounding box center [30, 431] width 28 height 19
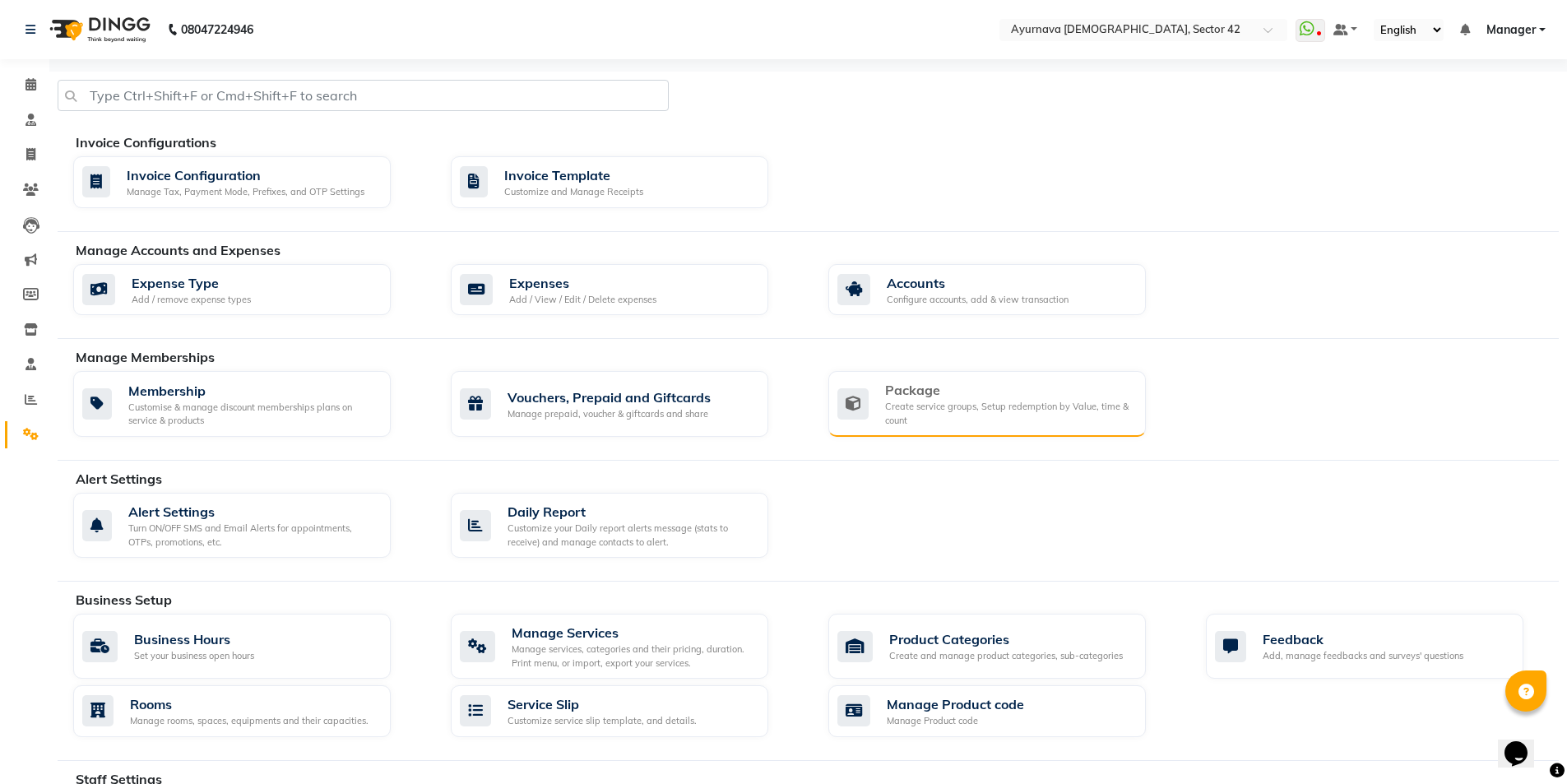
click at [939, 384] on div "Package" at bounding box center [1009, 389] width 247 height 20
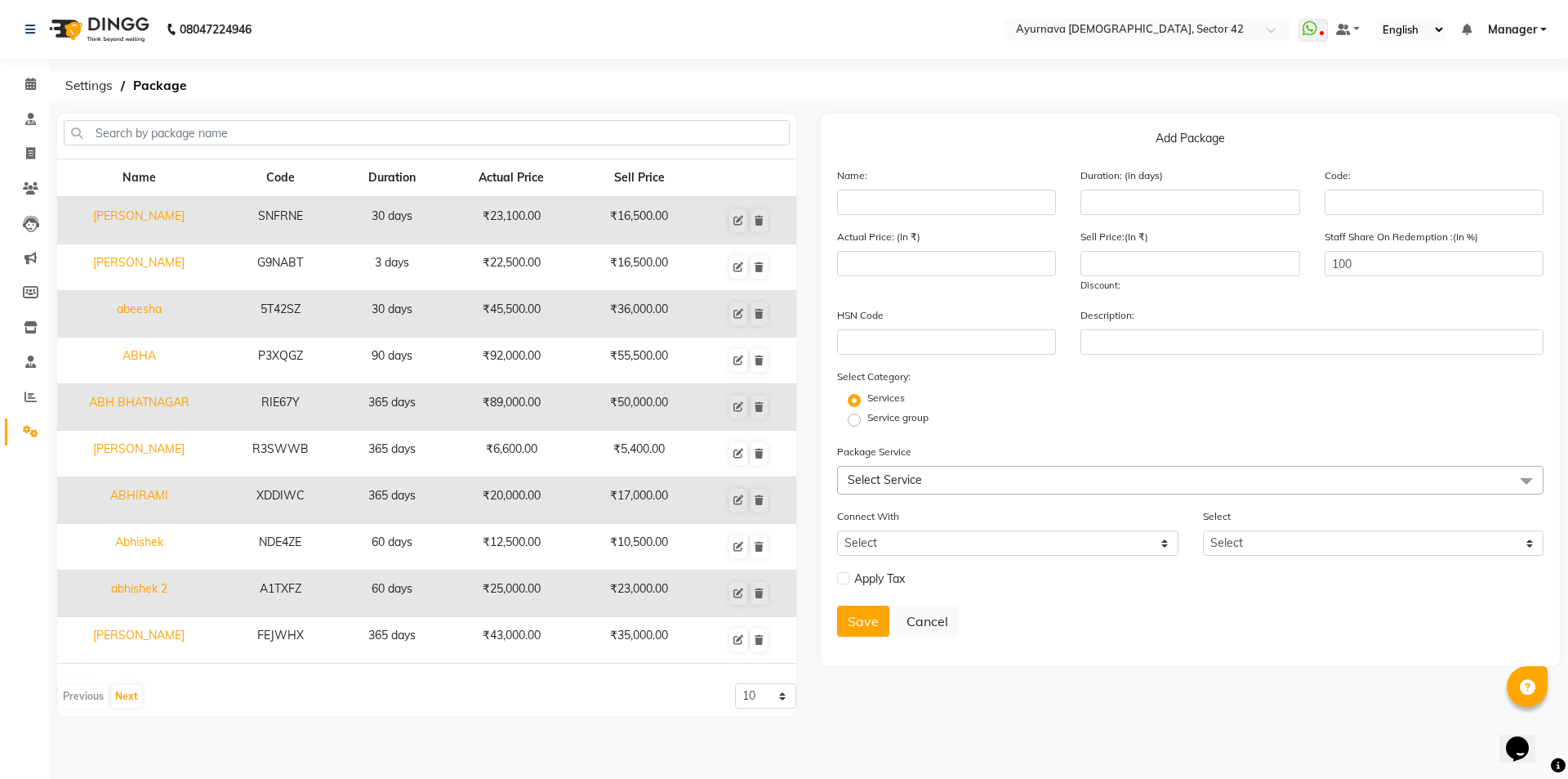
click at [946, 484] on span "Select Service" at bounding box center [1190, 480] width 706 height 28
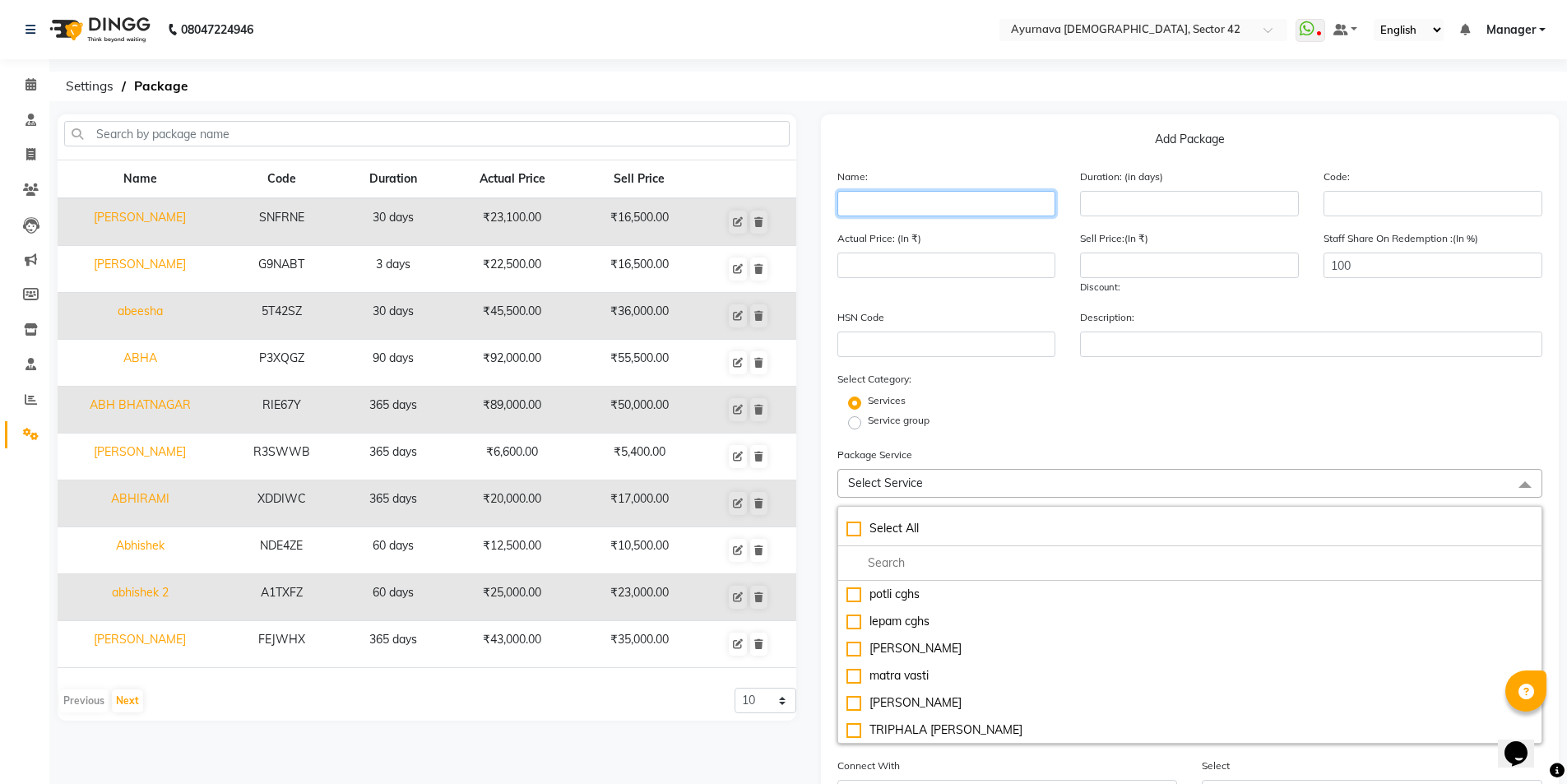
click at [900, 203] on input "text" at bounding box center [946, 204] width 219 height 26
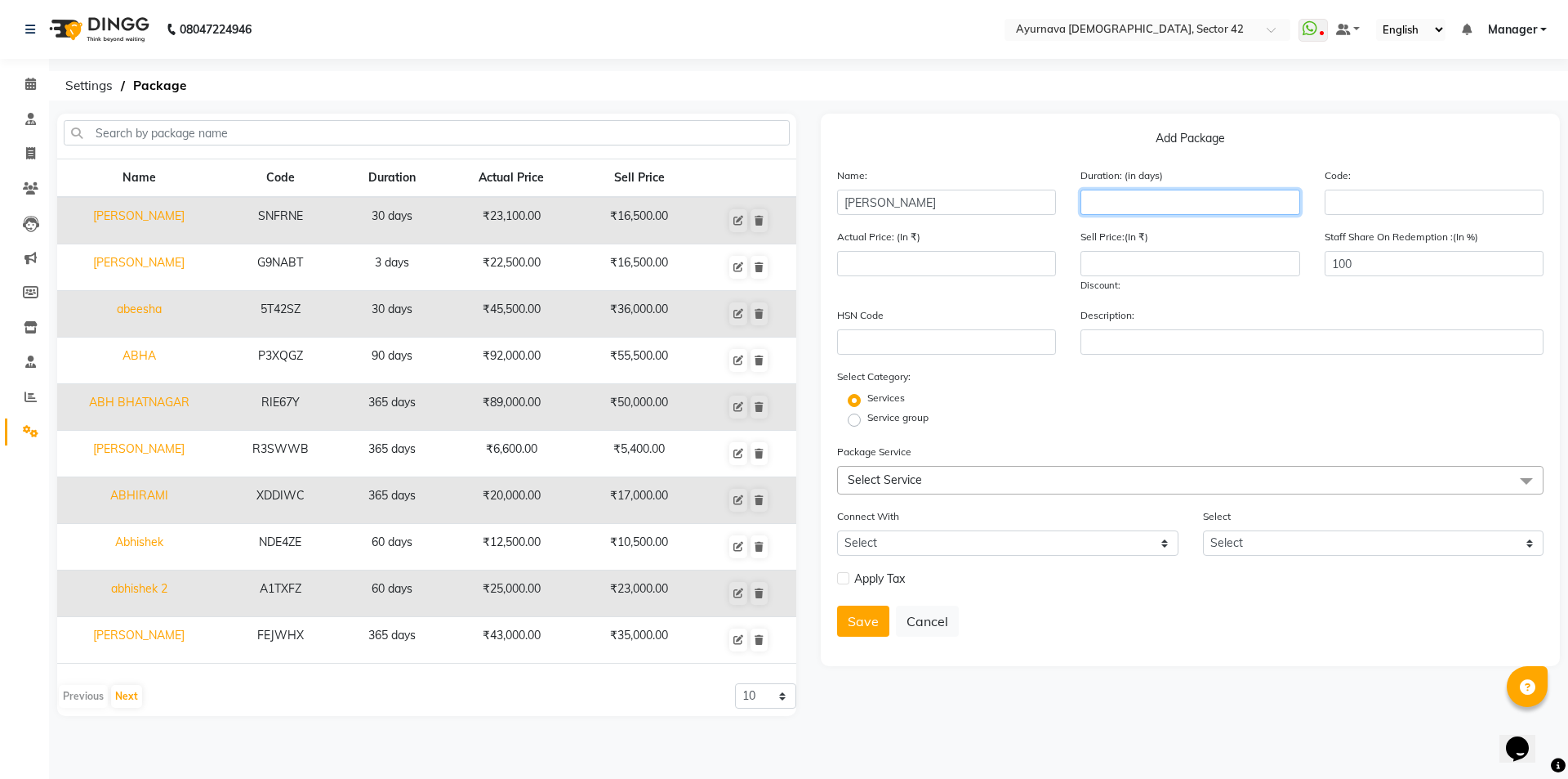
click at [1182, 204] on input "number" at bounding box center [1189, 202] width 219 height 26
click at [905, 473] on span "Select Service" at bounding box center [885, 479] width 74 height 15
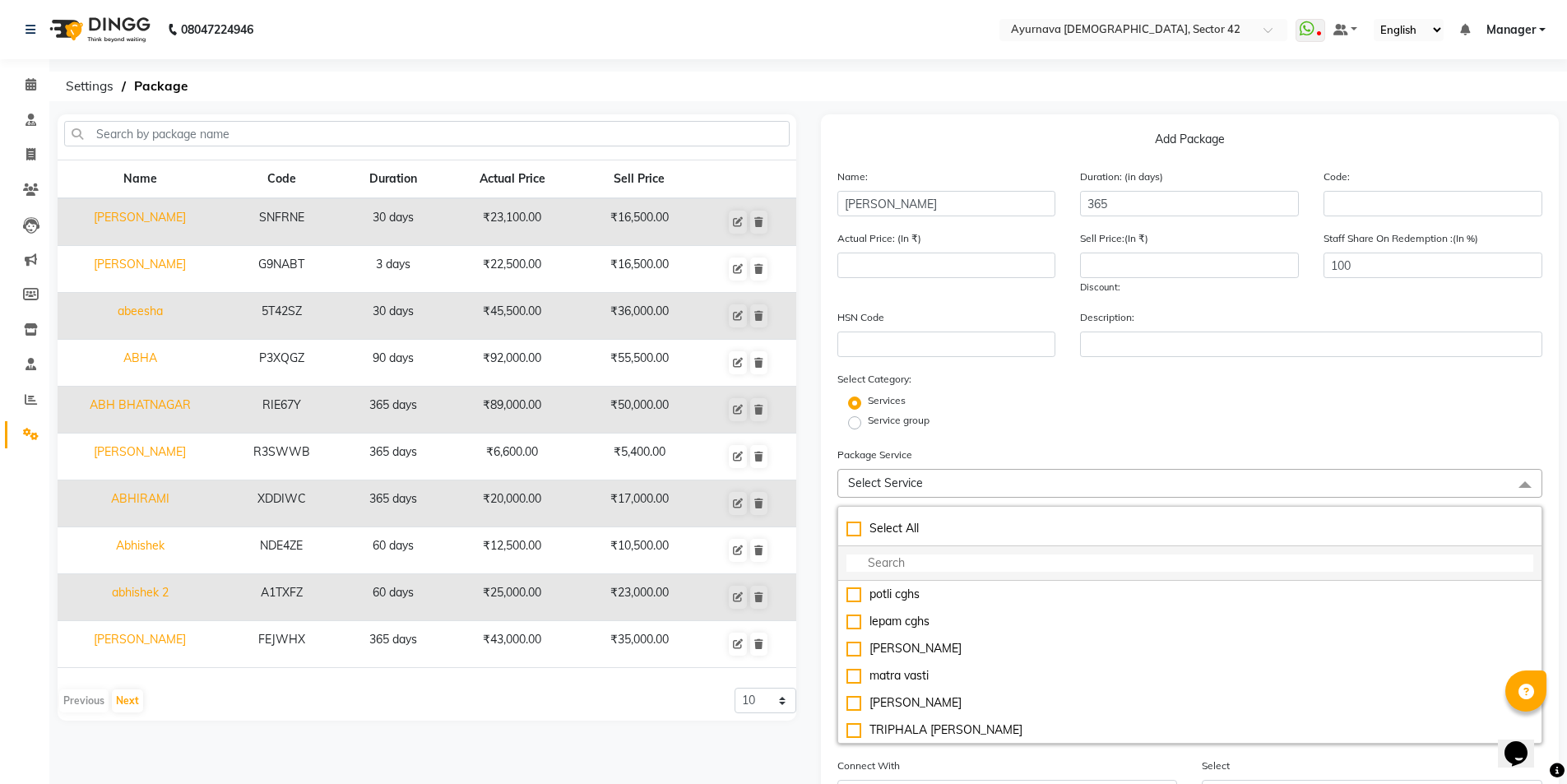
click at [933, 561] on input "multiselect-search" at bounding box center [1191, 563] width 688 height 17
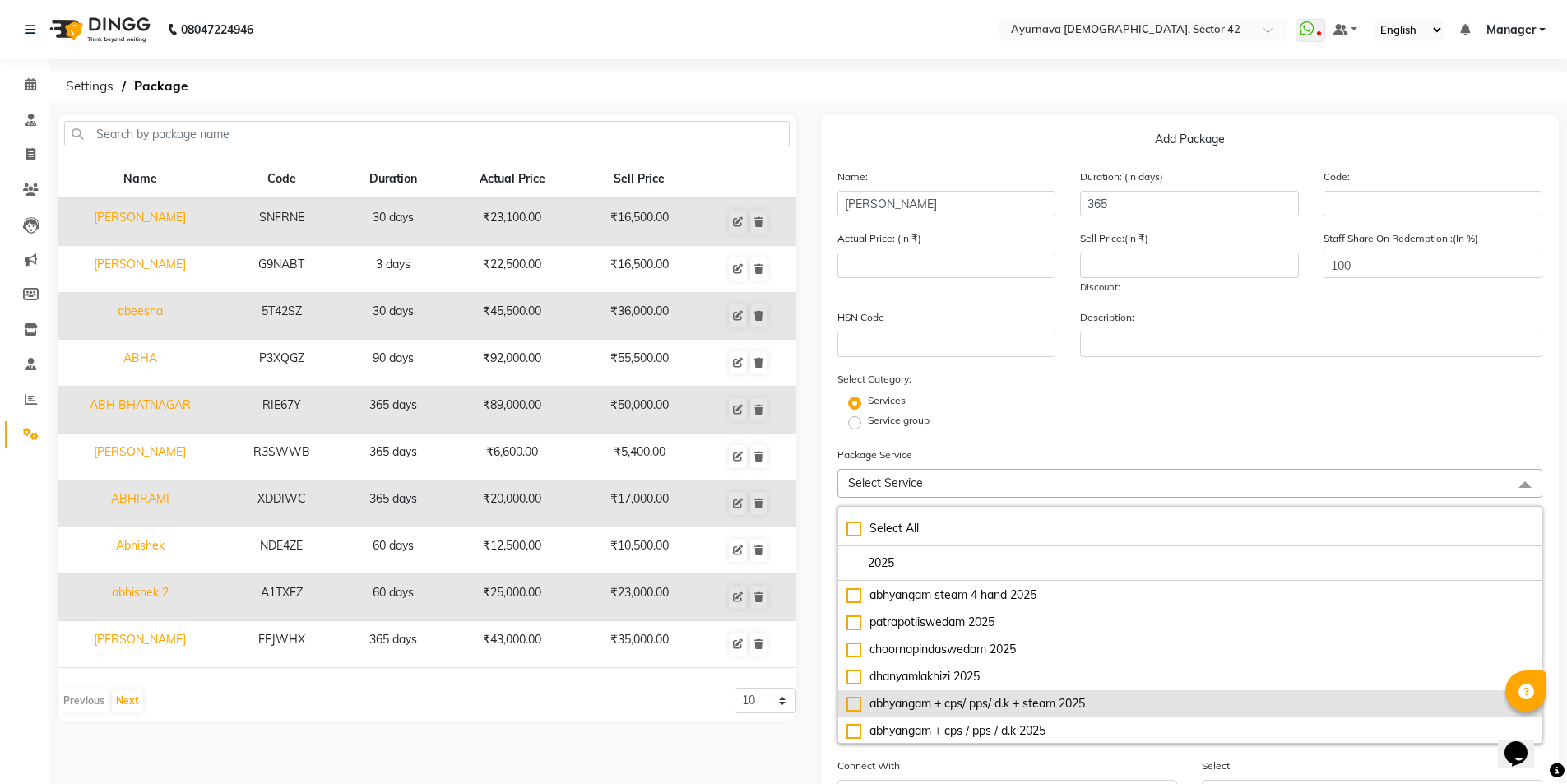
click at [859, 695] on div "abhyangam + cps/ pps/ d.k + steam 2025" at bounding box center [1191, 703] width 688 height 17
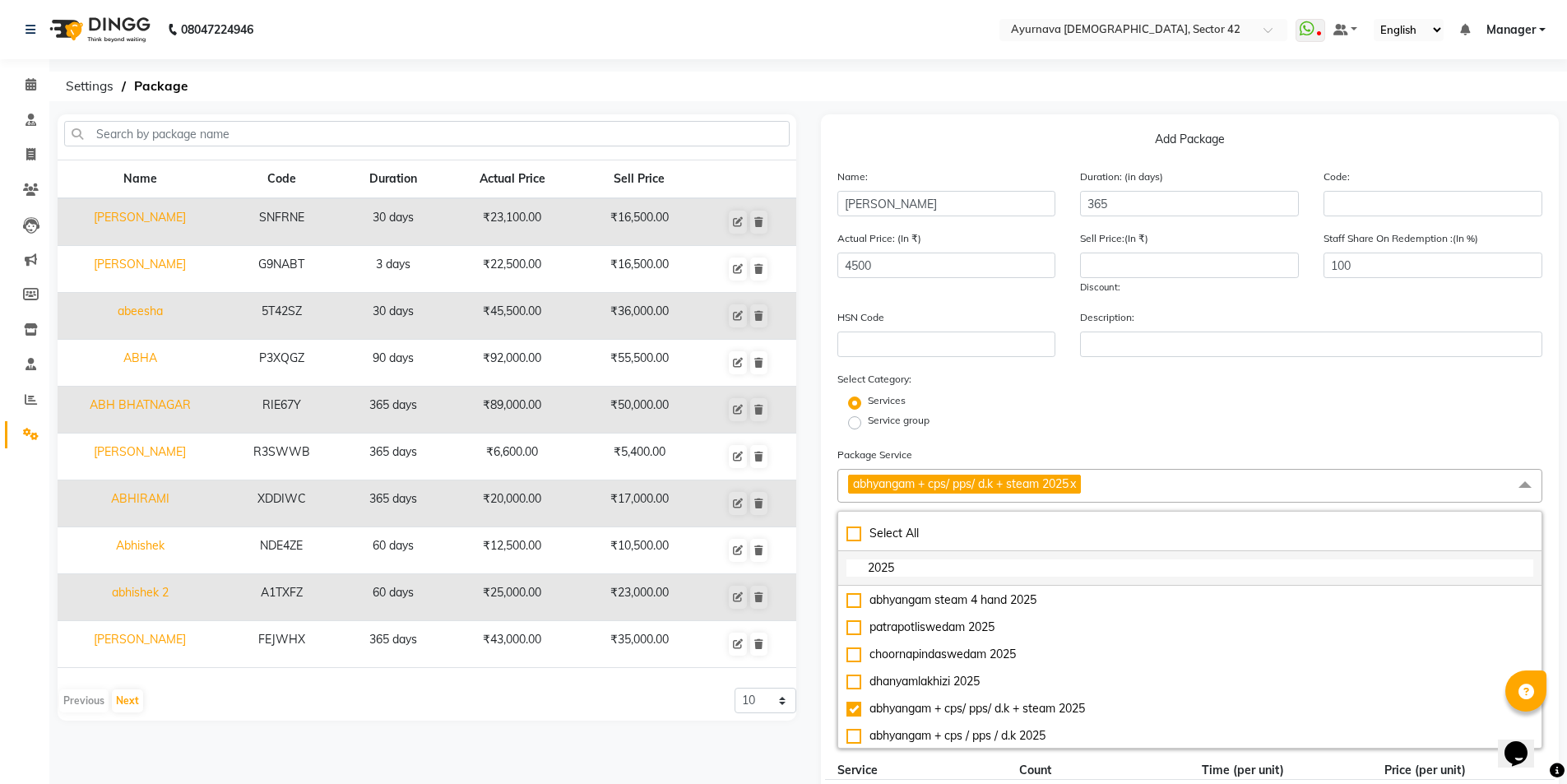
click at [923, 566] on input "2025" at bounding box center [1191, 567] width 688 height 17
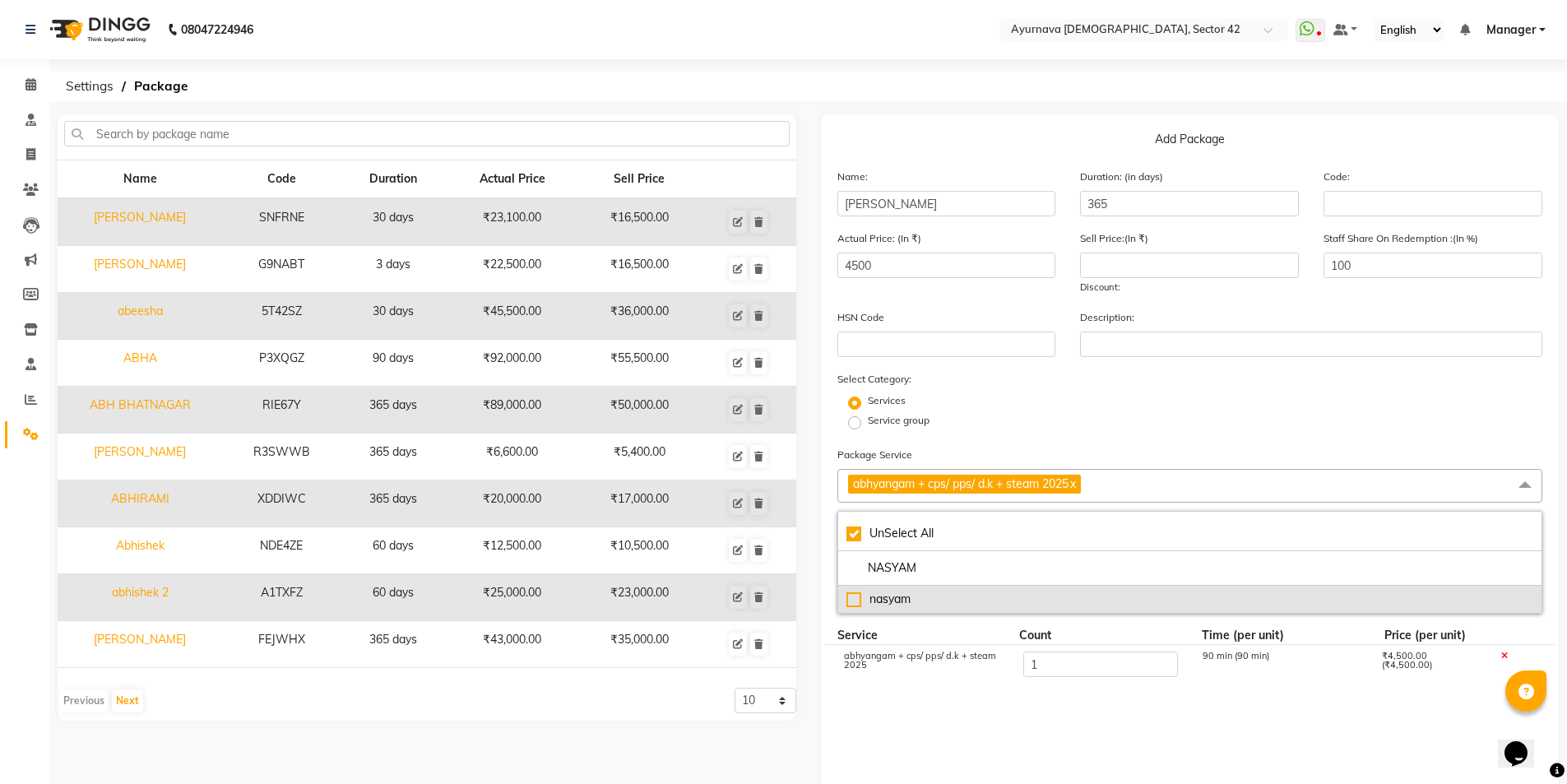
click at [855, 600] on div "nasyam" at bounding box center [1191, 598] width 688 height 17
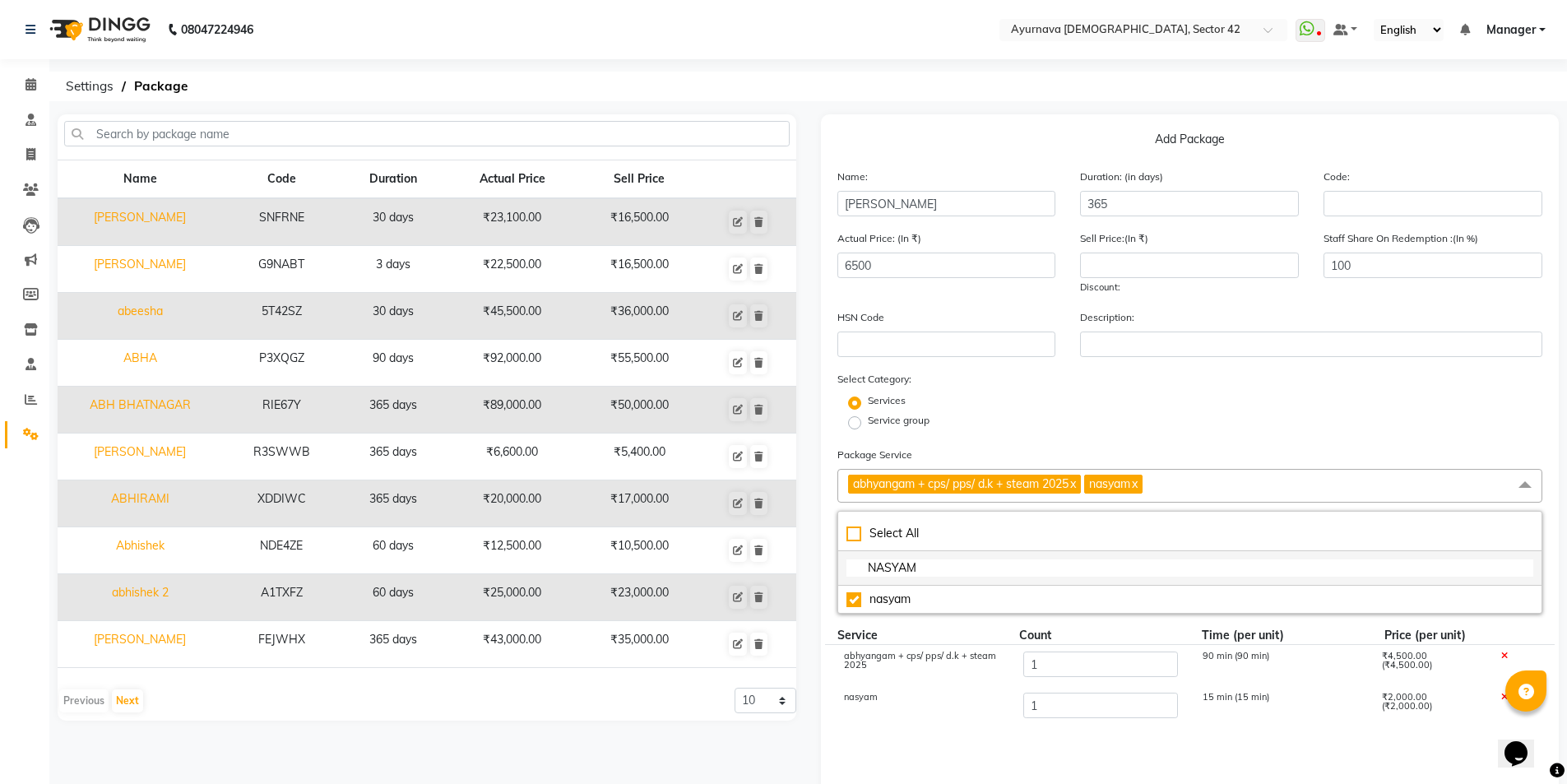
click at [948, 561] on input "NASYAM" at bounding box center [1191, 567] width 688 height 17
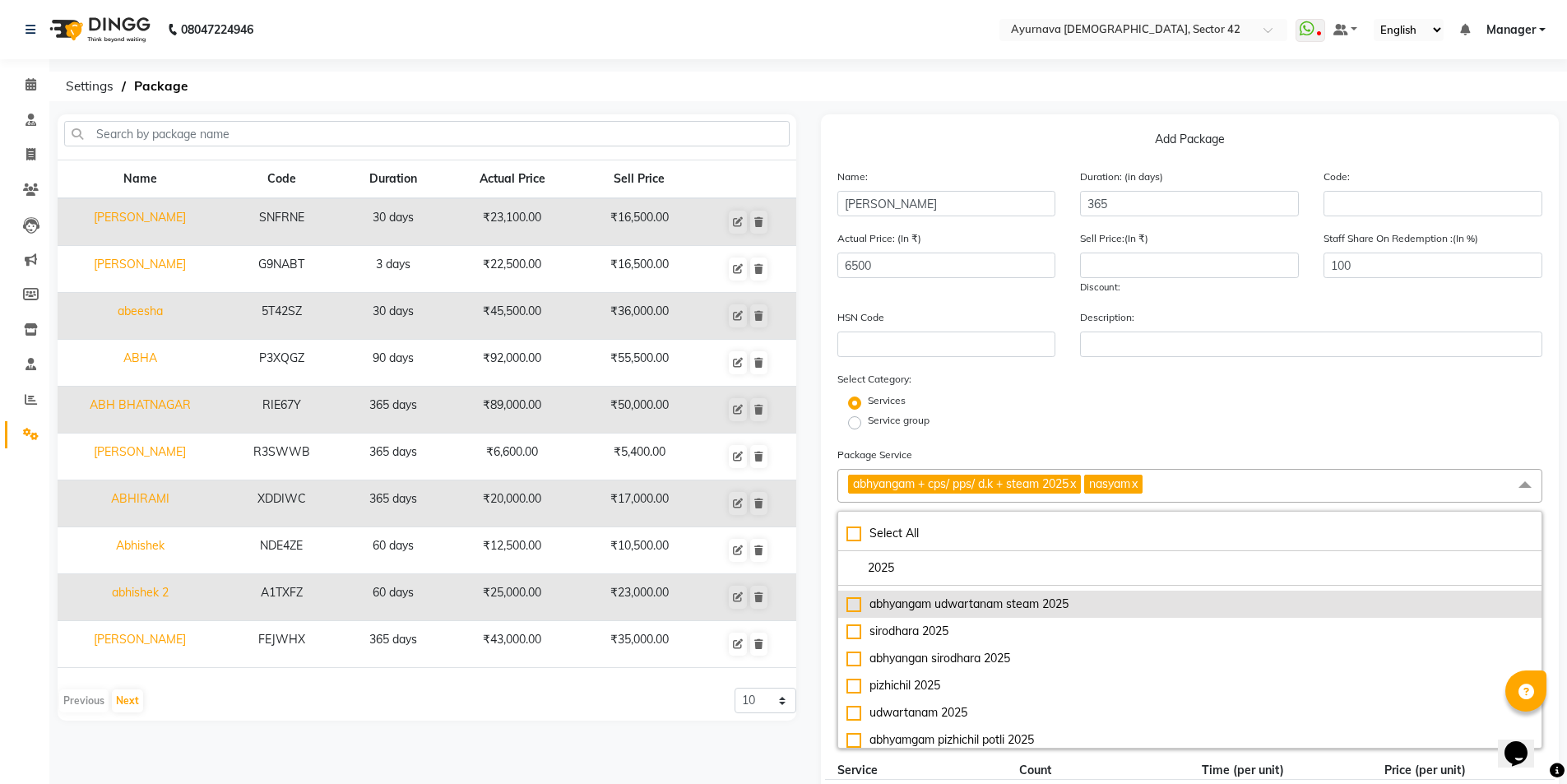
scroll to position [272, 0]
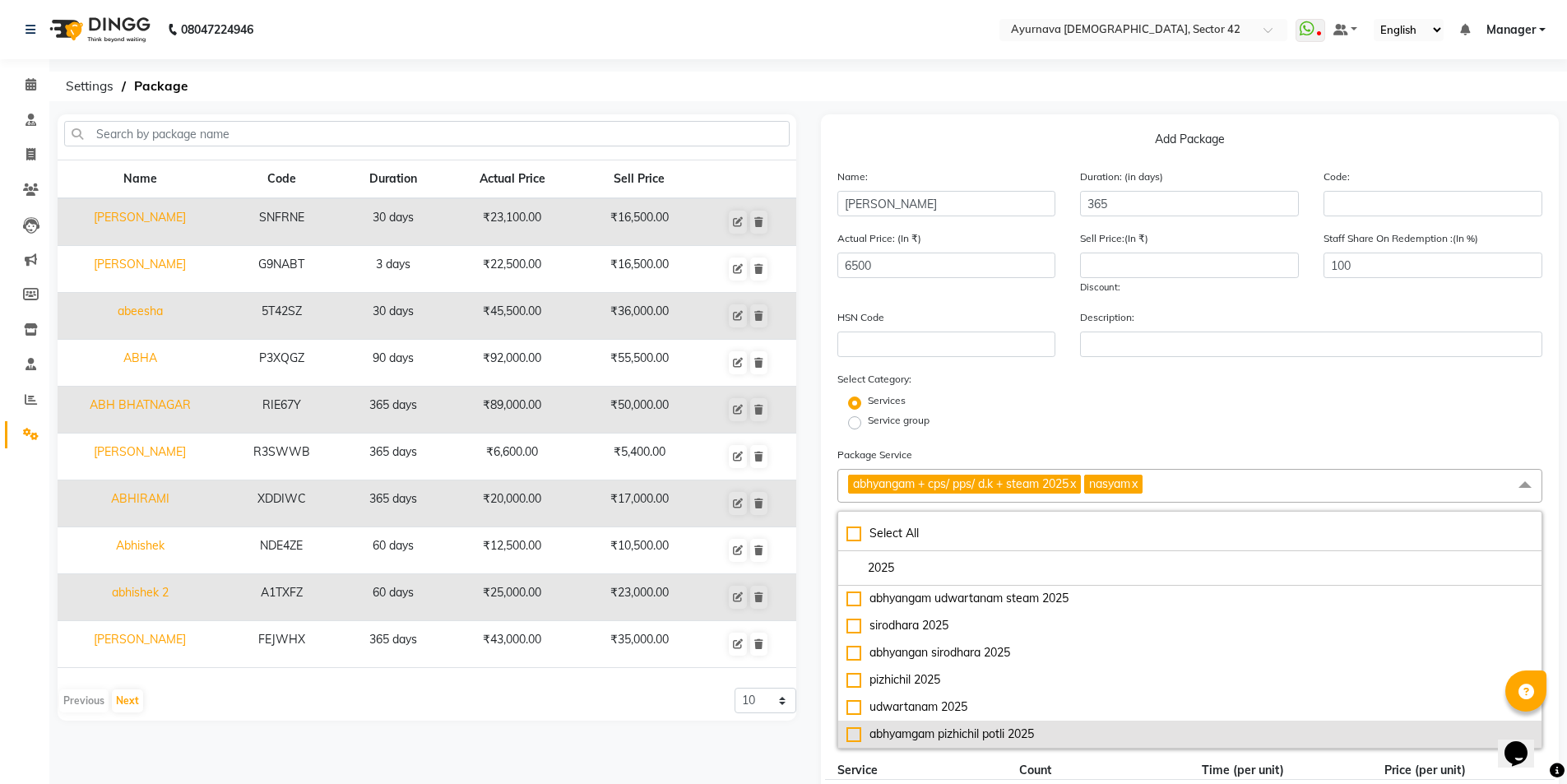
drag, startPoint x: 856, startPoint y: 732, endPoint x: 863, endPoint y: 720, distance: 13.9
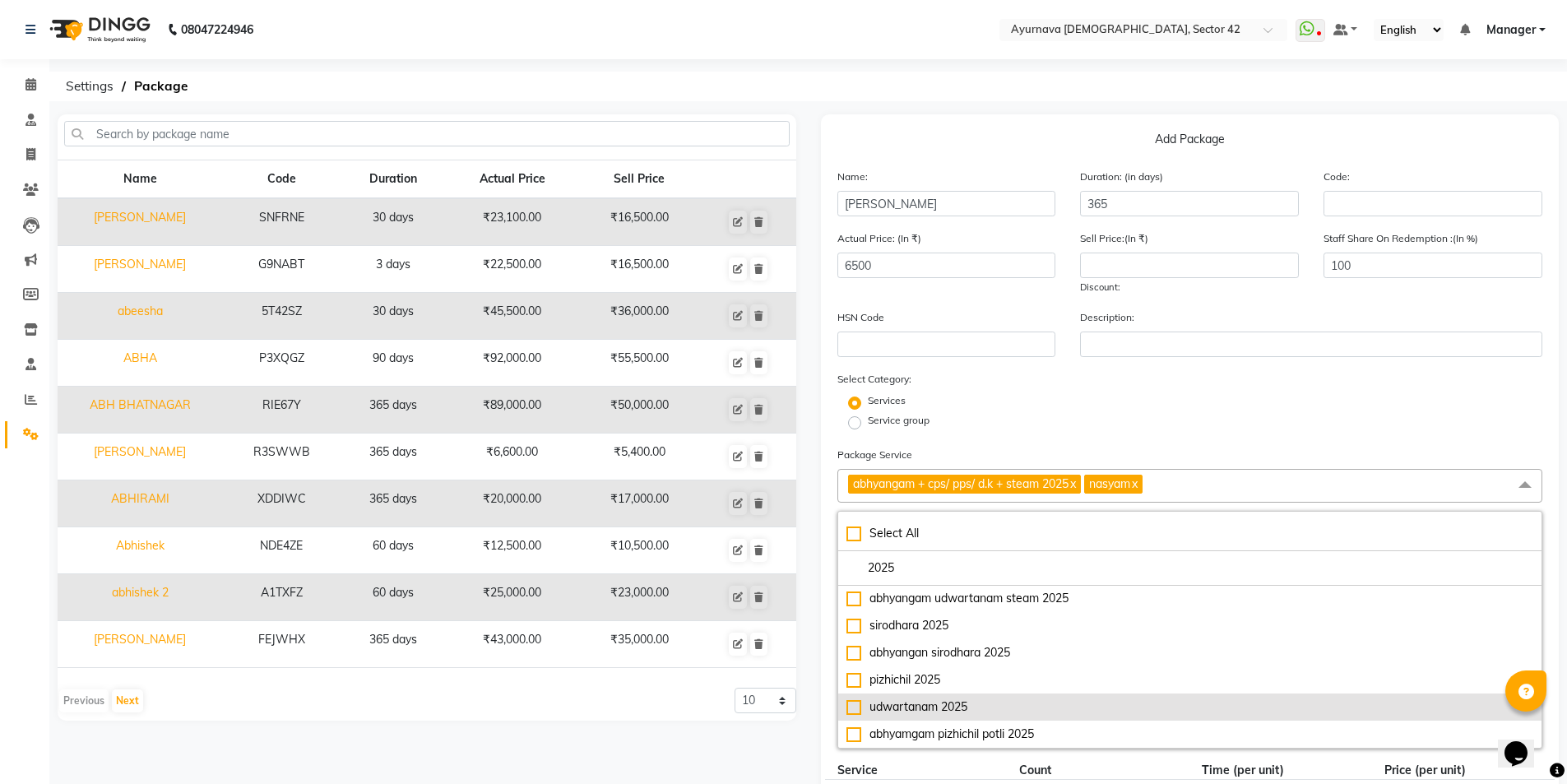
click at [856, 711] on div "abhyamgam pizhichil potli 2025" at bounding box center [1191, 733] width 688 height 17
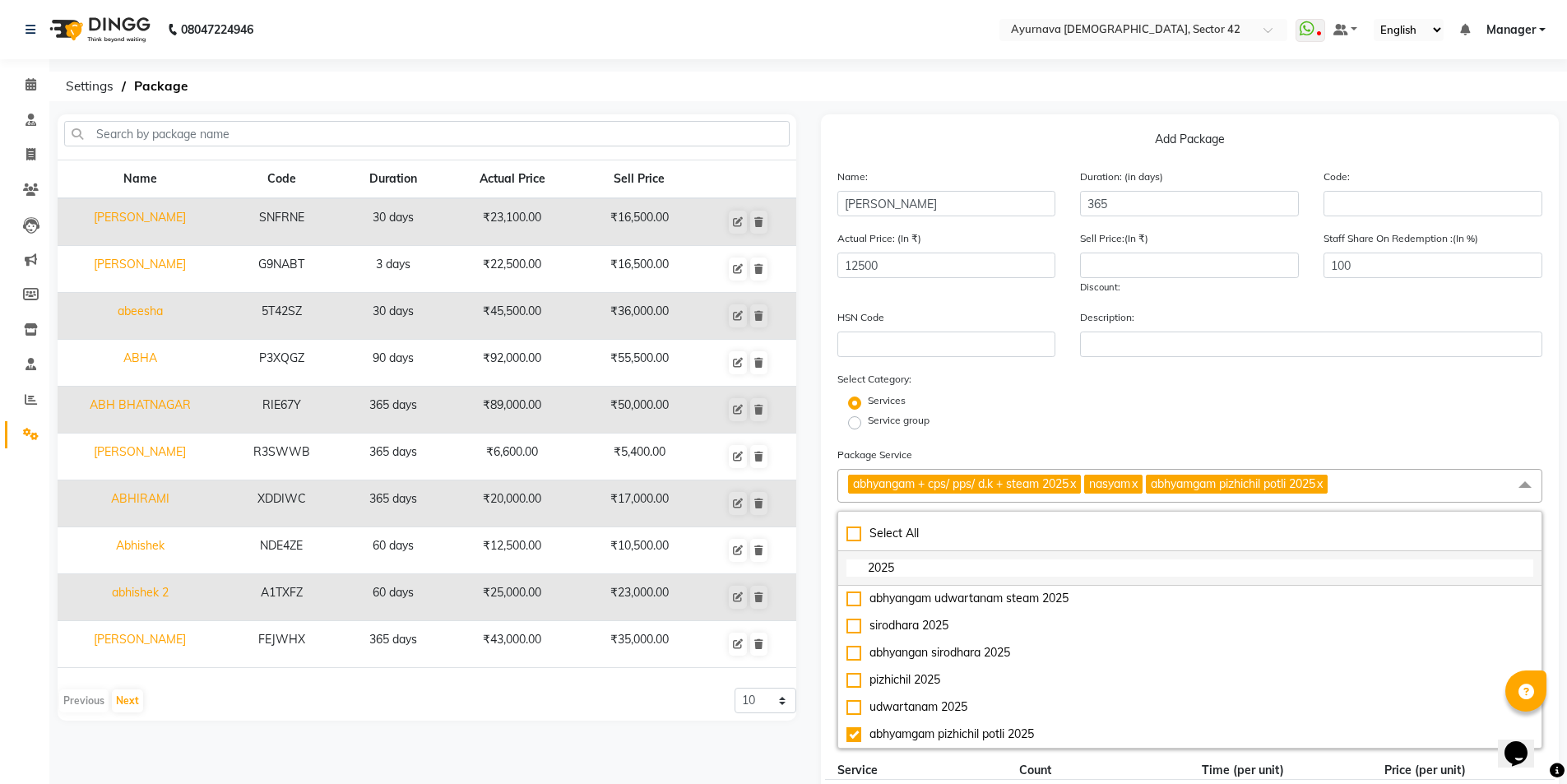
click at [935, 562] on input "2025" at bounding box center [1191, 567] width 688 height 17
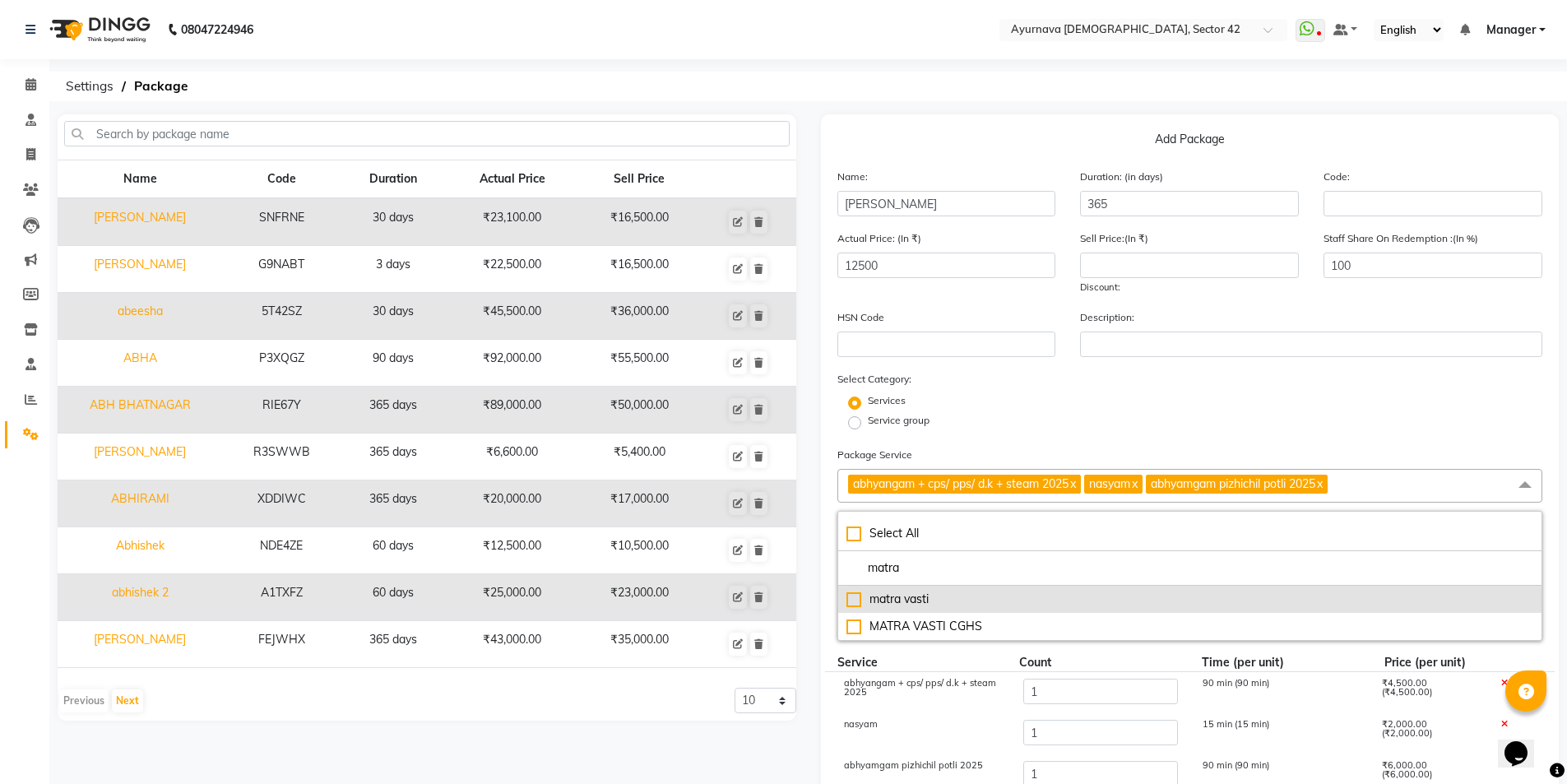
click at [856, 598] on div "matra vasti" at bounding box center [1191, 598] width 688 height 17
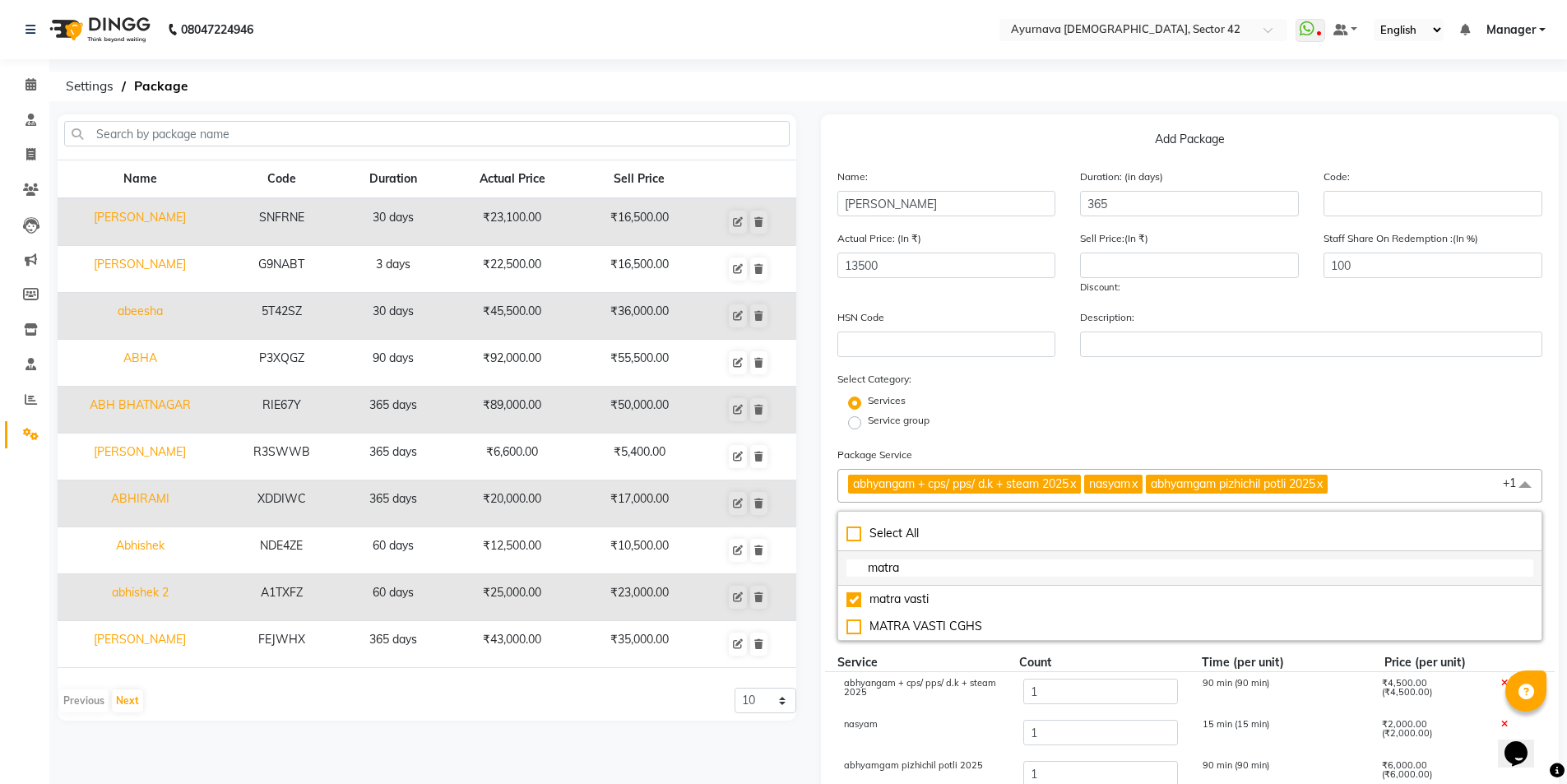
click at [916, 566] on input "matra" at bounding box center [1191, 567] width 688 height 17
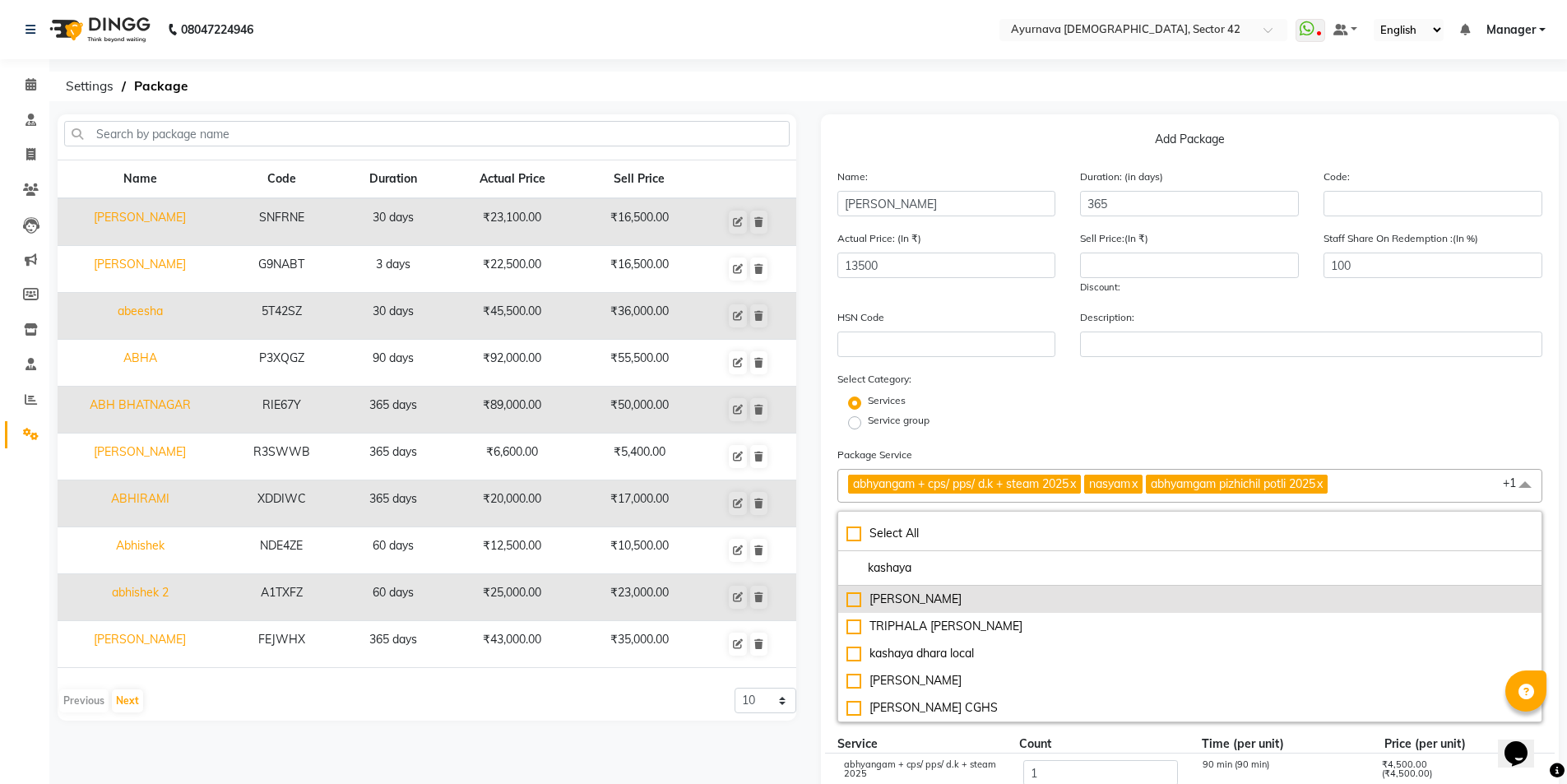
click at [857, 595] on div "[PERSON_NAME]" at bounding box center [1191, 598] width 688 height 17
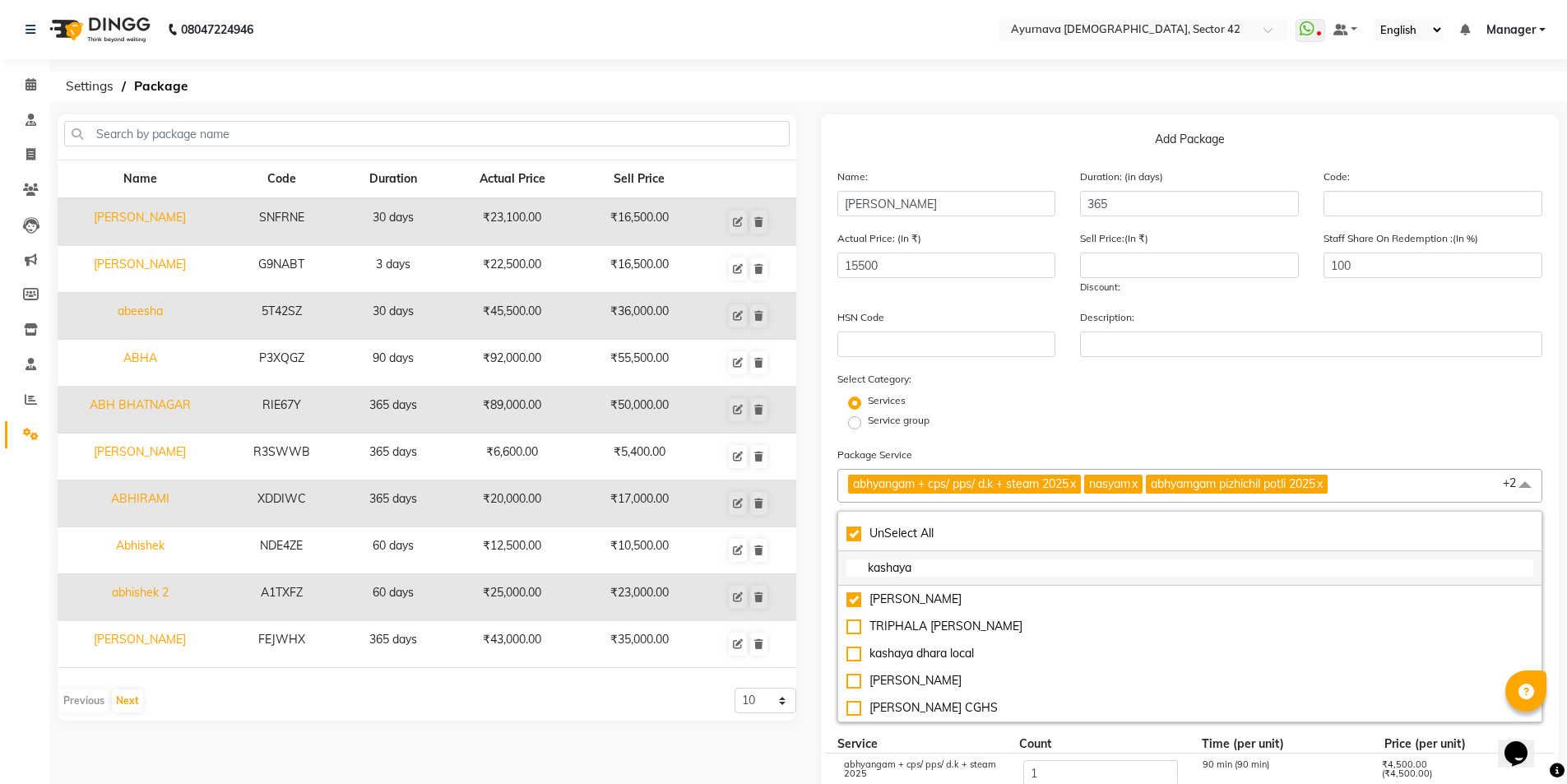
click at [935, 571] on input "kashaya" at bounding box center [1191, 567] width 688 height 17
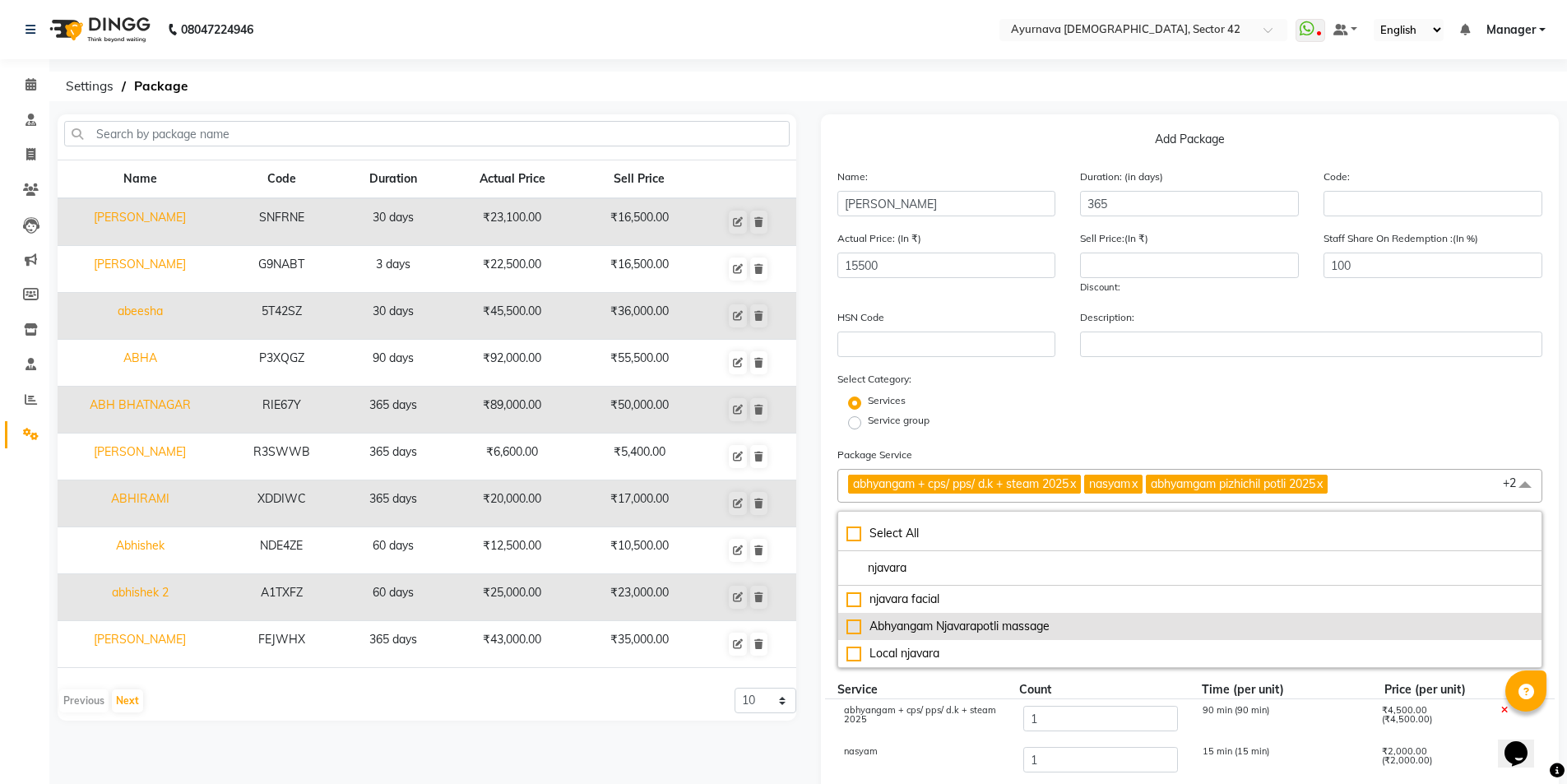
click at [858, 625] on div "Abhyangam Njavarapotli massage" at bounding box center [1191, 626] width 688 height 17
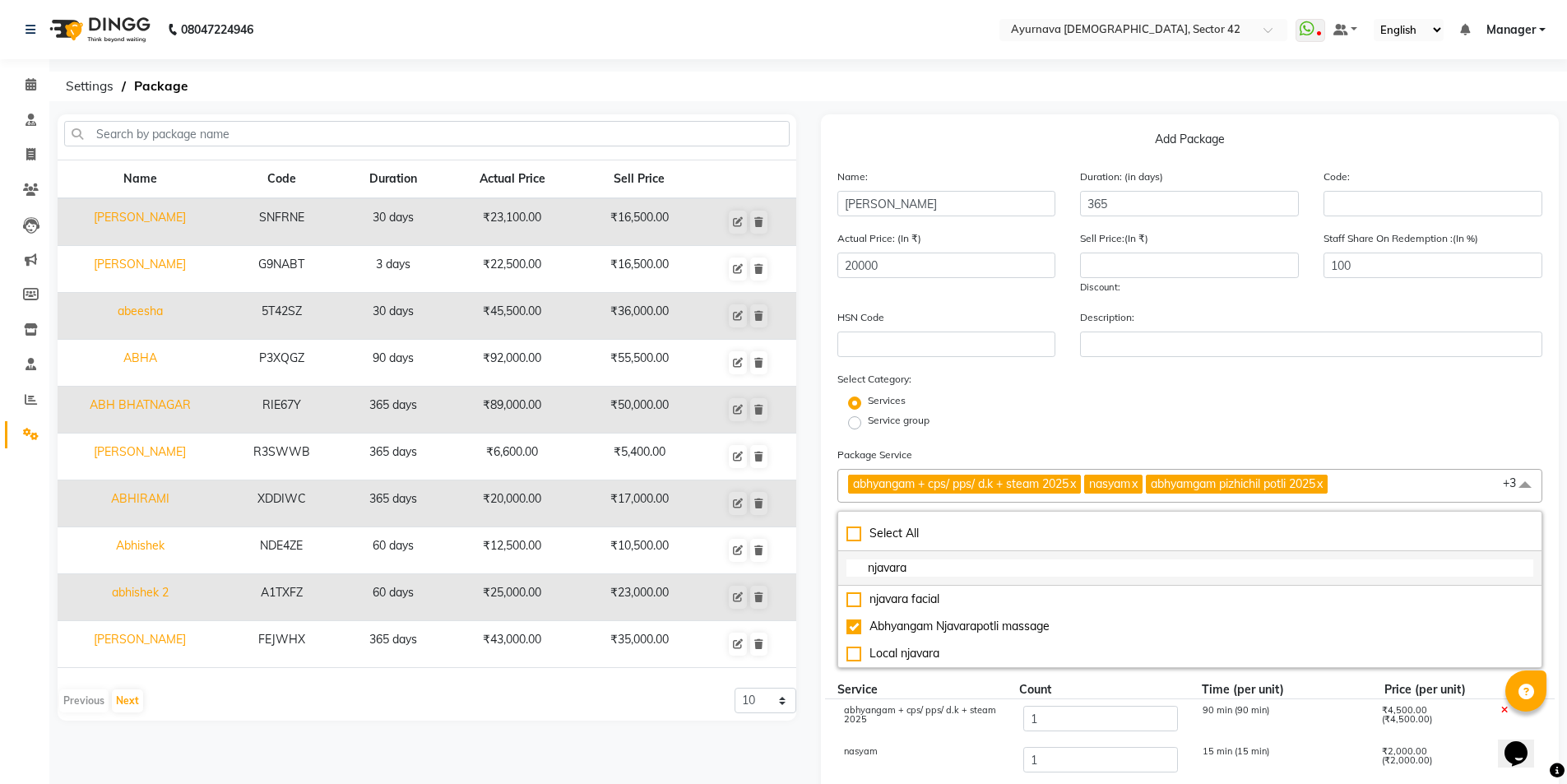
click at [970, 567] on input "njavara" at bounding box center [1191, 567] width 688 height 17
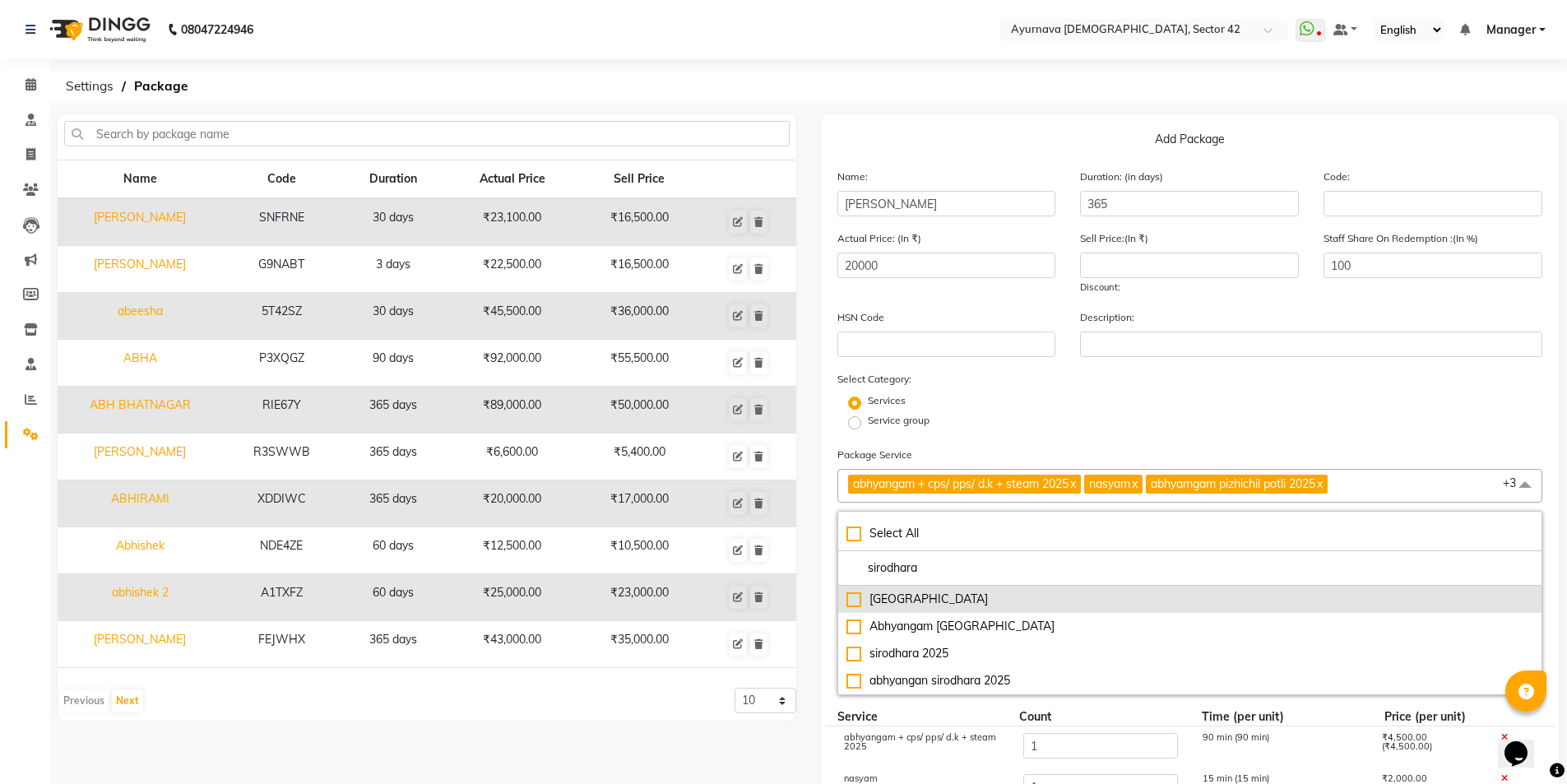
click at [851, 602] on div "[GEOGRAPHIC_DATA]" at bounding box center [1191, 598] width 688 height 17
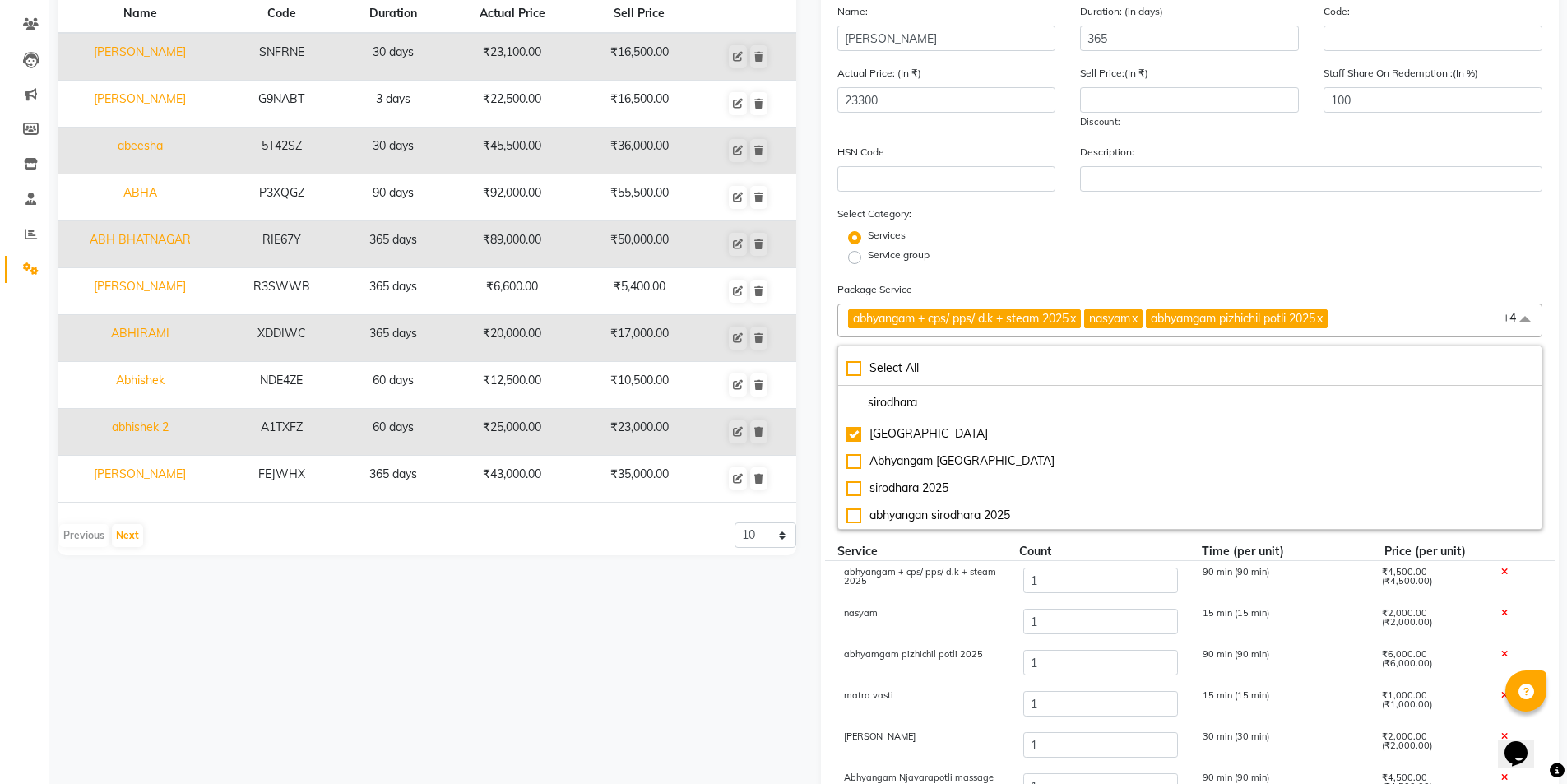
scroll to position [146, 0]
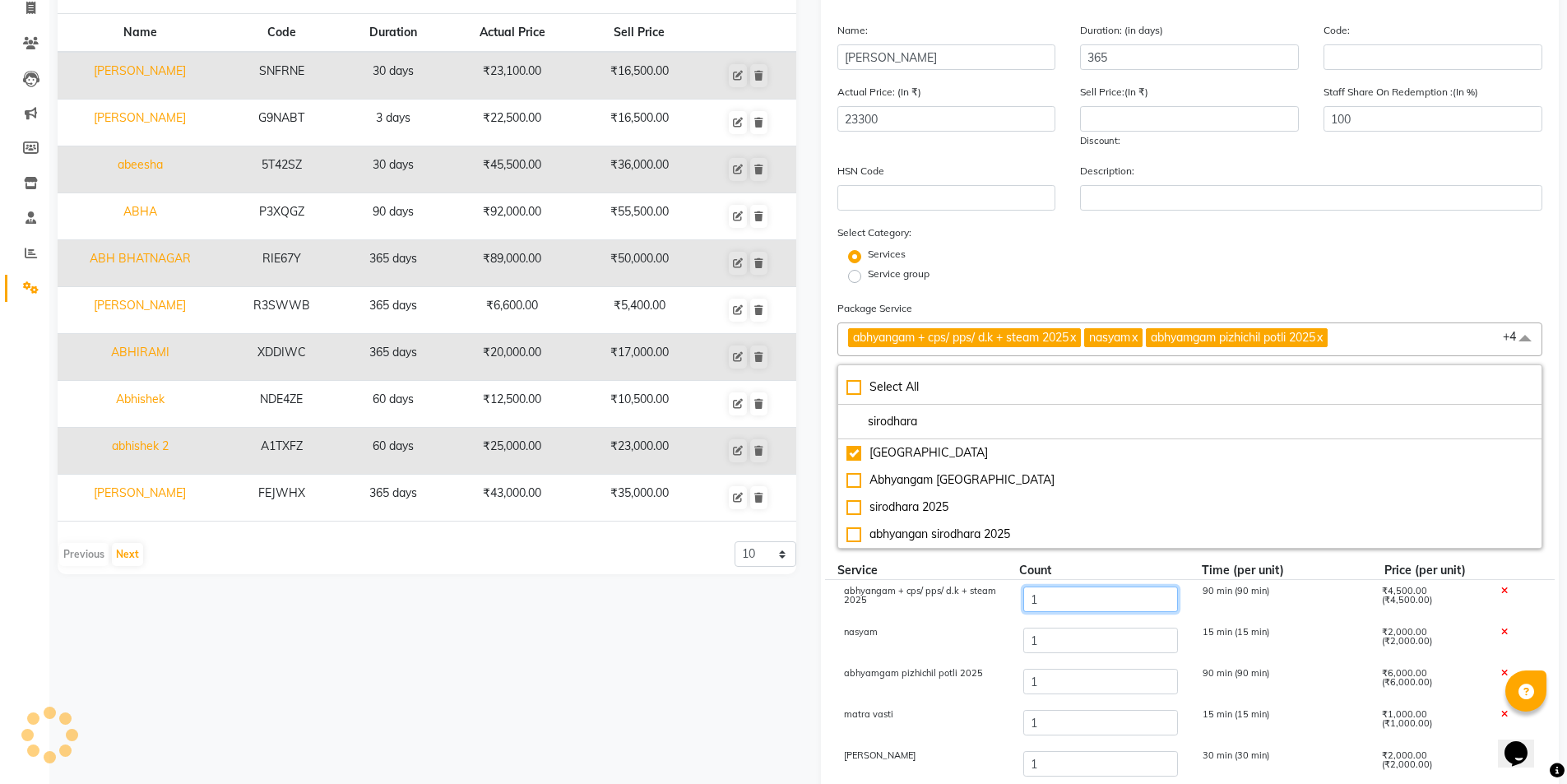
click at [1075, 600] on input "1" at bounding box center [1100, 599] width 155 height 26
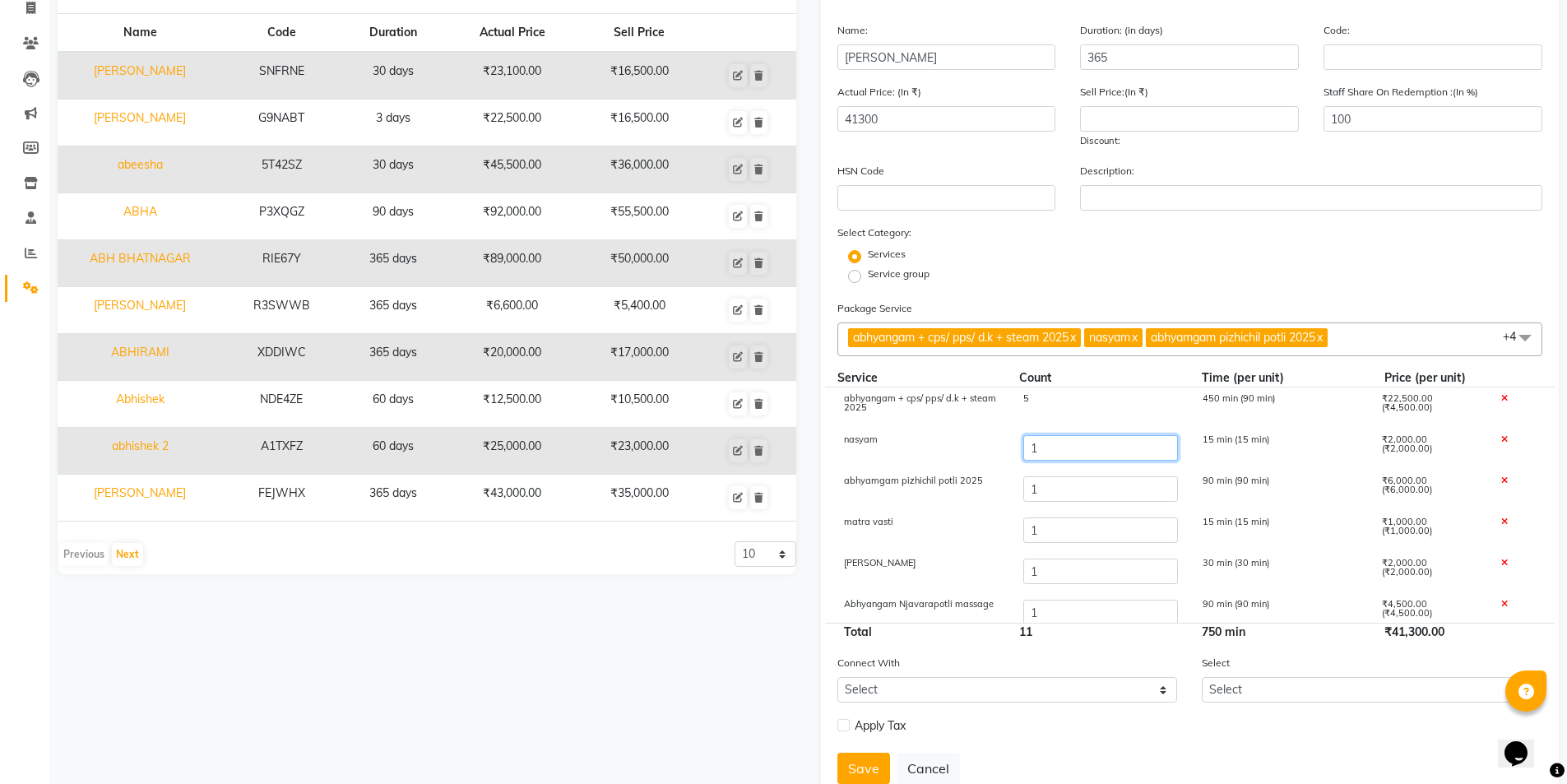
click at [1066, 440] on input "1" at bounding box center [1100, 447] width 155 height 26
click at [1043, 490] on input "1" at bounding box center [1100, 488] width 155 height 26
click at [1043, 528] on input "1" at bounding box center [1100, 530] width 155 height 26
click at [1054, 571] on input "1" at bounding box center [1100, 571] width 155 height 26
click at [1065, 612] on input "1" at bounding box center [1100, 612] width 155 height 26
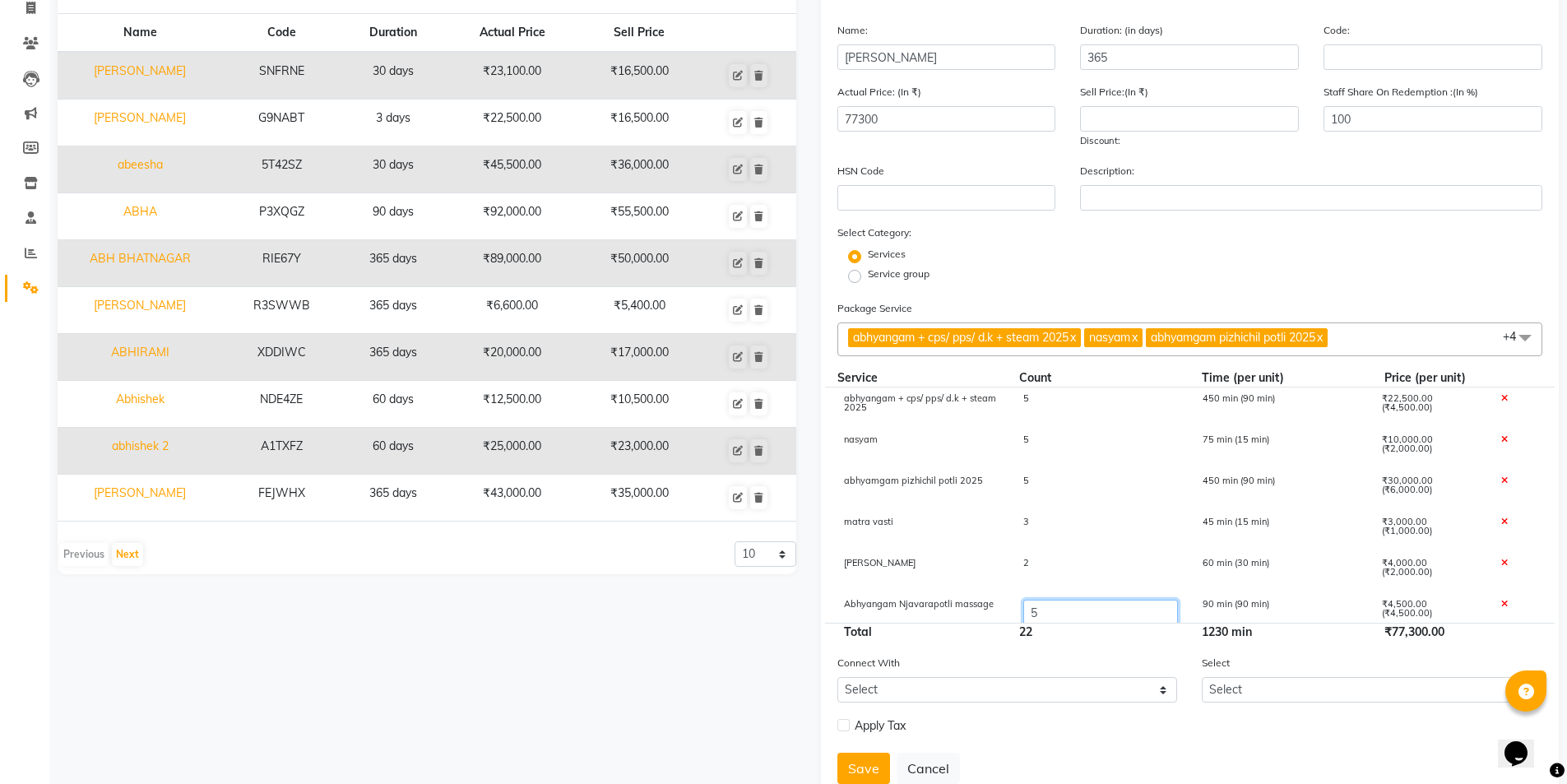
scroll to position [53, 0]
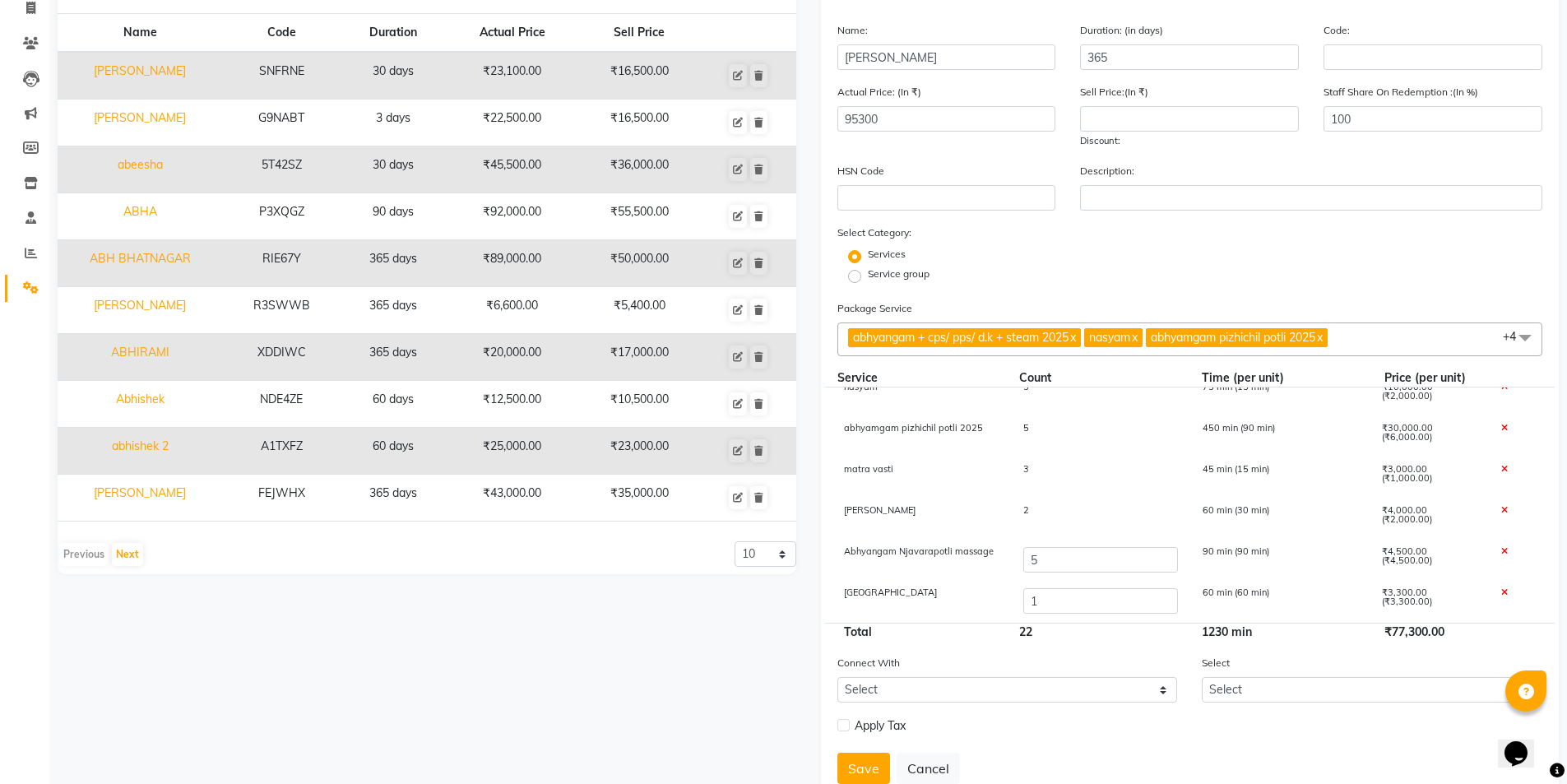
click at [1059, 614] on div "1" at bounding box center [1100, 601] width 180 height 28
click at [1058, 597] on input "1" at bounding box center [1100, 600] width 155 height 26
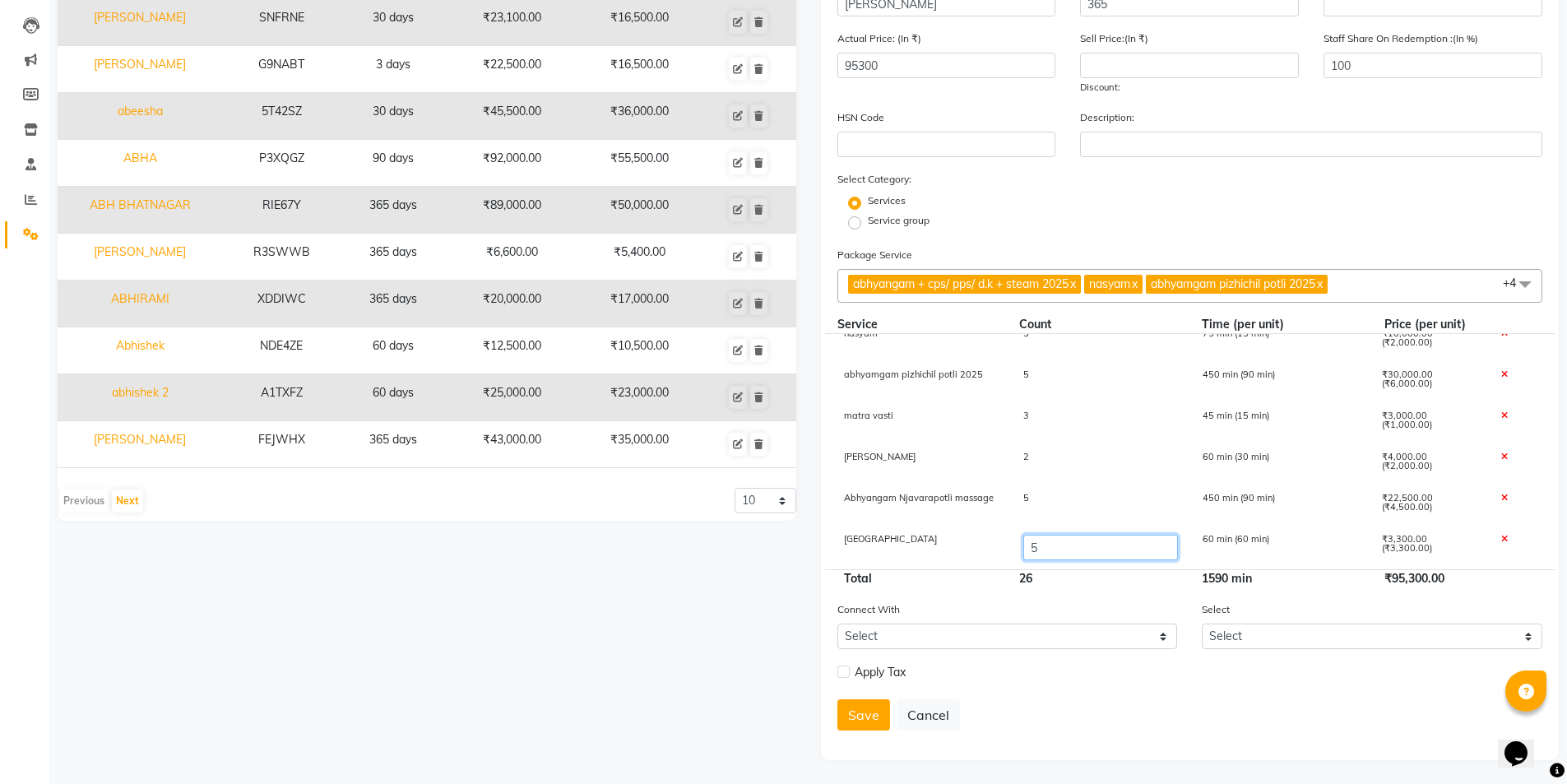
scroll to position [201, 0]
click at [1059, 592] on form "Name: [PERSON_NAME] Duration: (in days) 365 Code: Actual Price: (In ₹) 108500 S…" at bounding box center [1190, 354] width 706 height 775
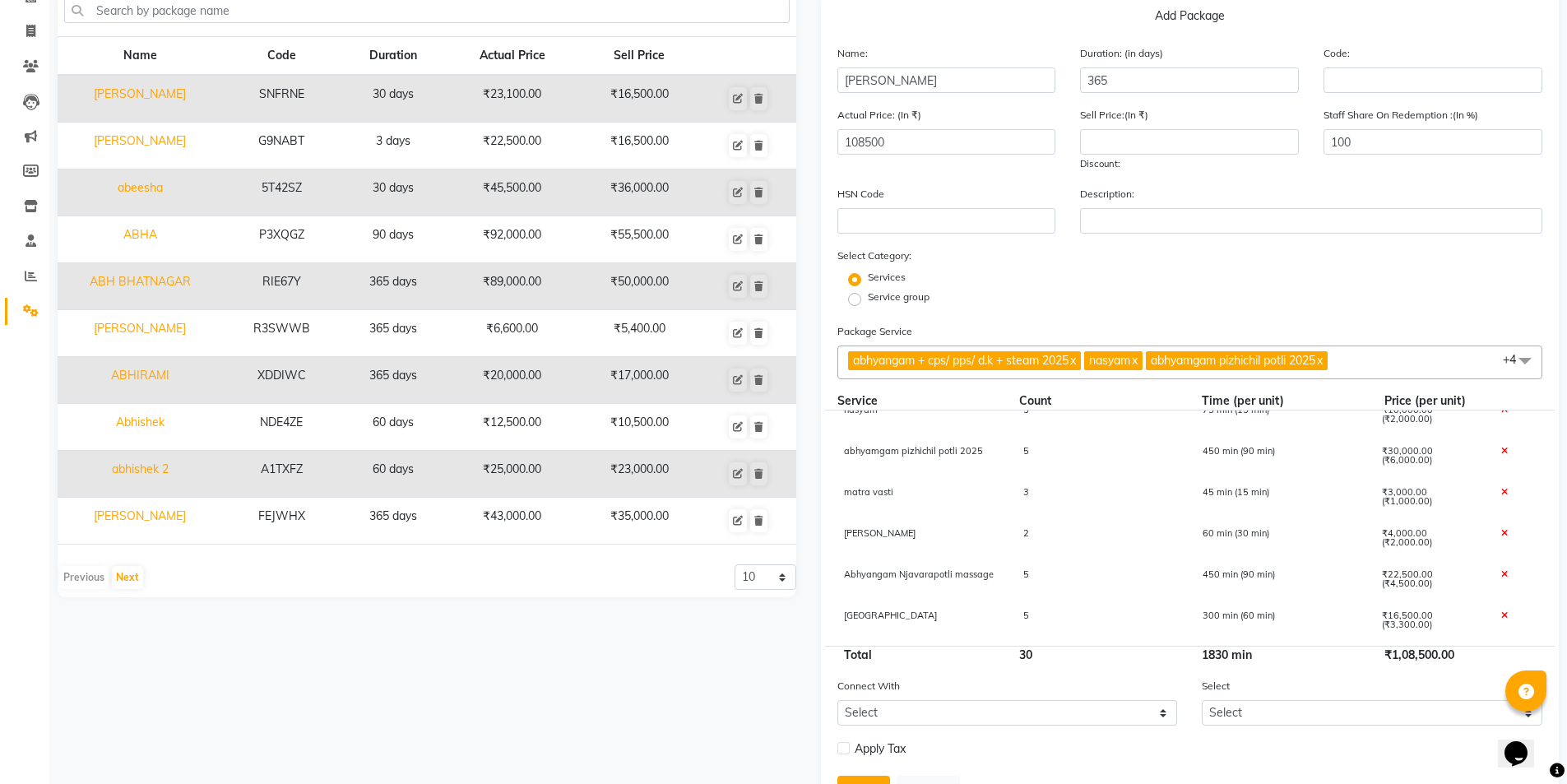
scroll to position [0, 0]
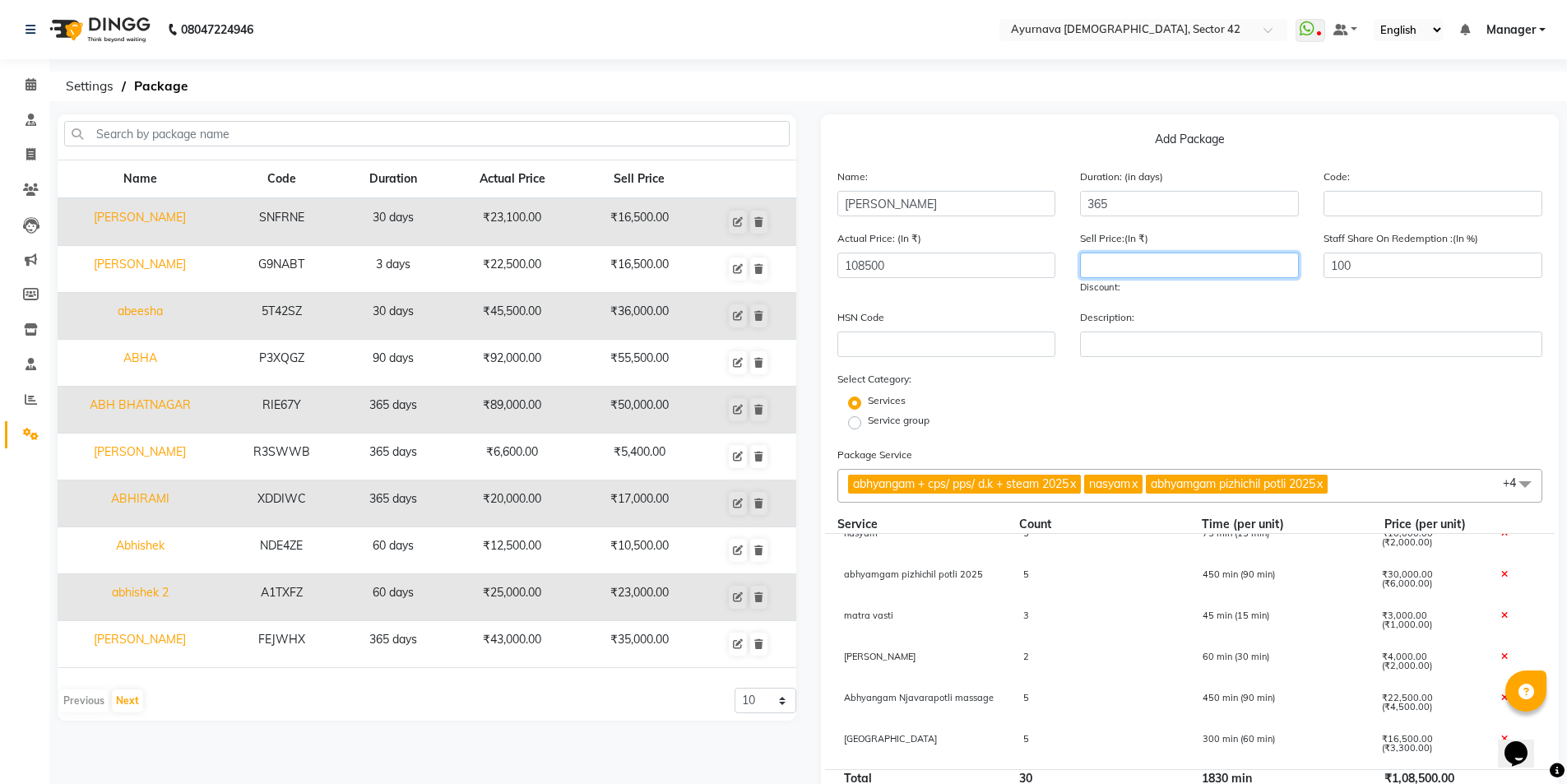
click at [1127, 267] on input "number" at bounding box center [1189, 265] width 219 height 26
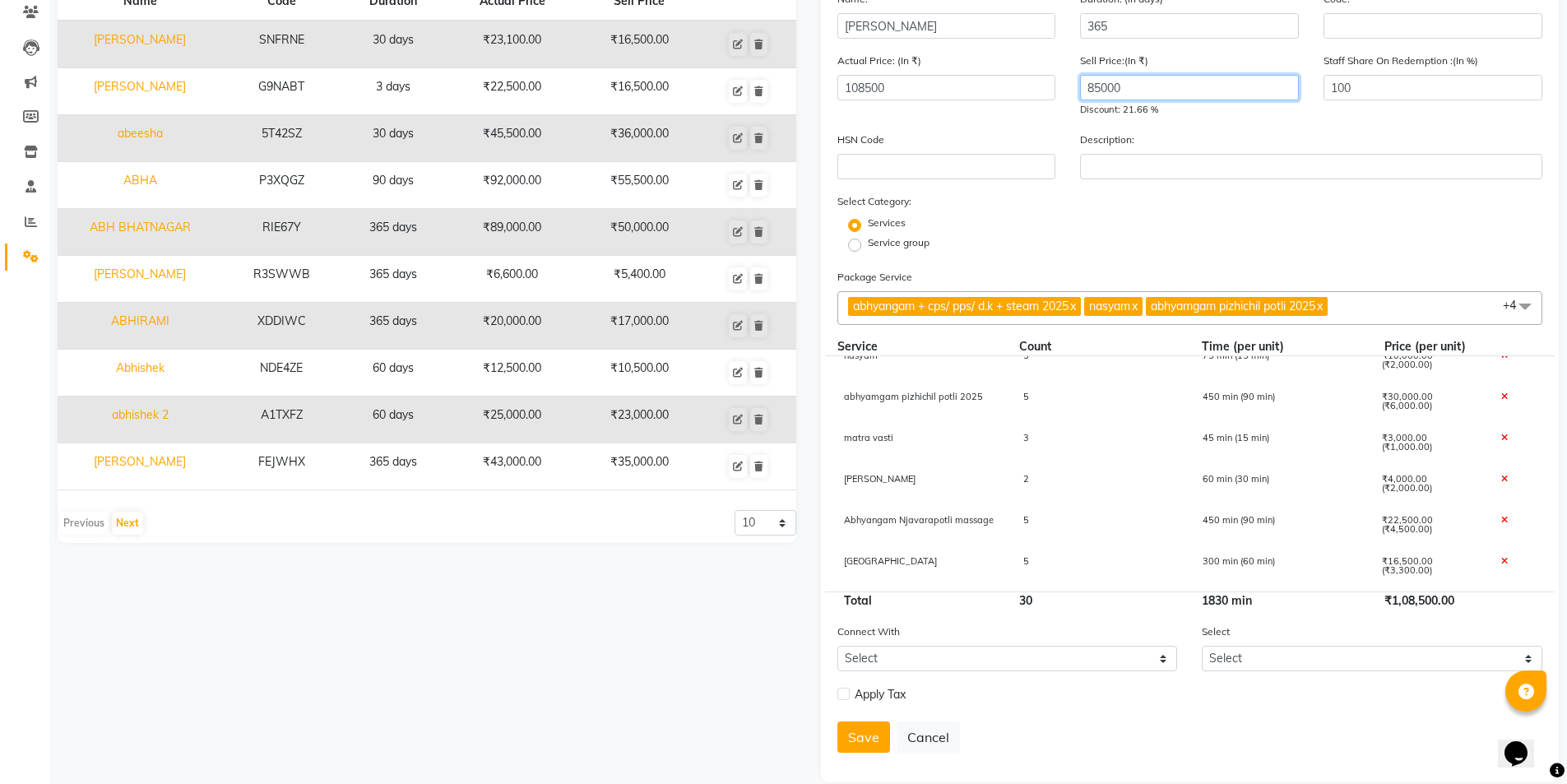
scroll to position [201, 0]
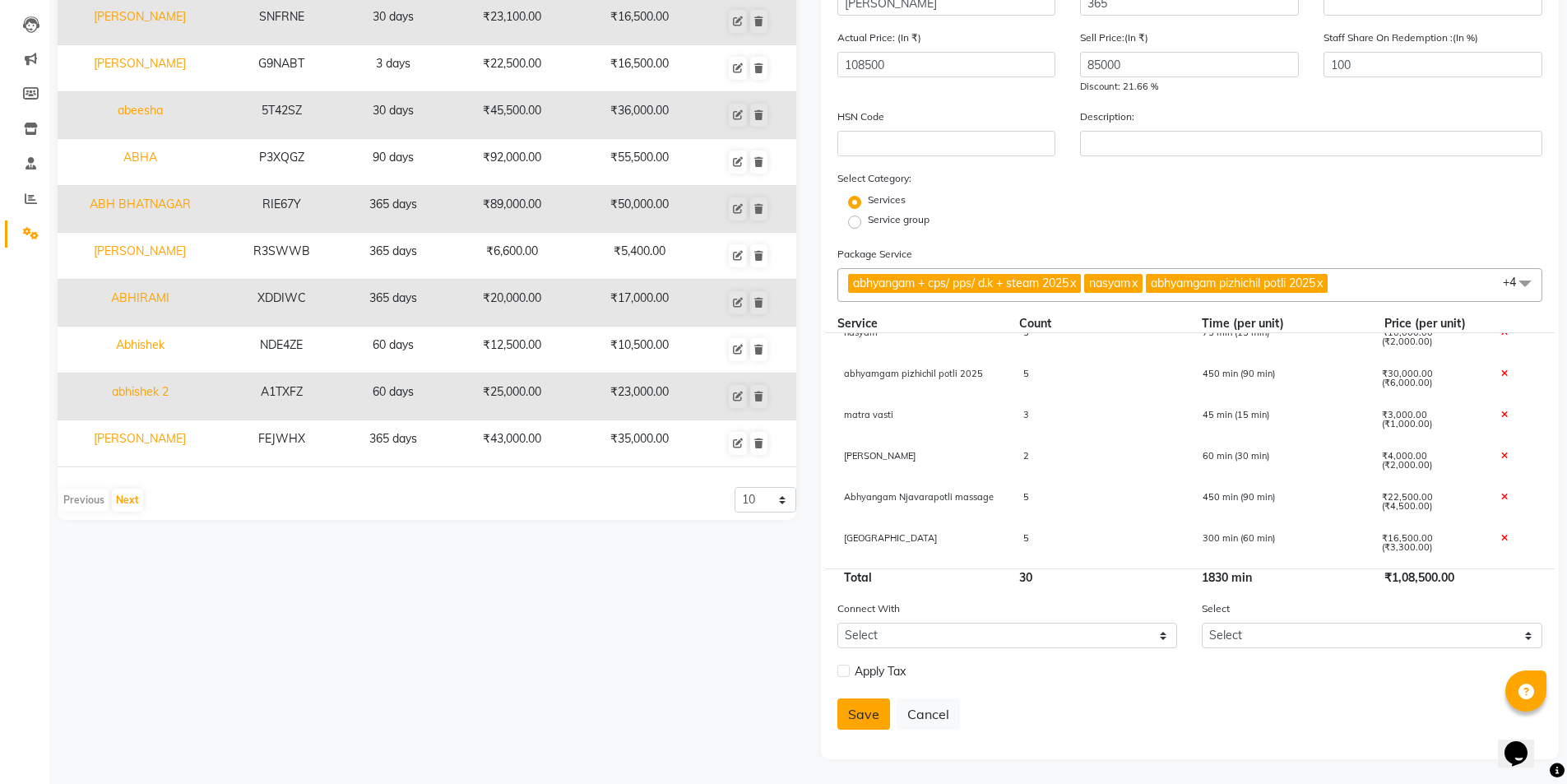
click at [868, 711] on button "Save" at bounding box center [863, 713] width 53 height 31
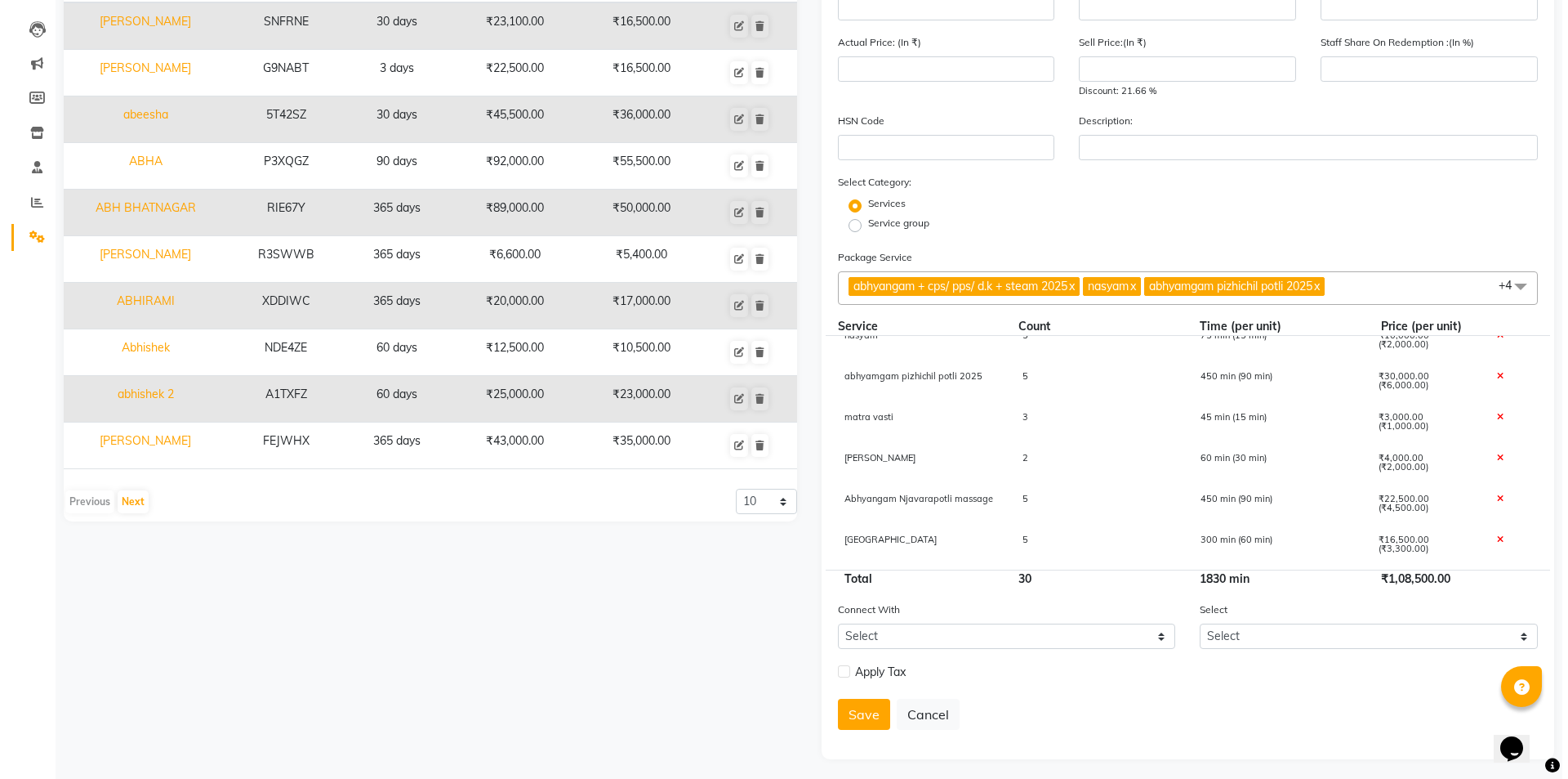
scroll to position [0, 0]
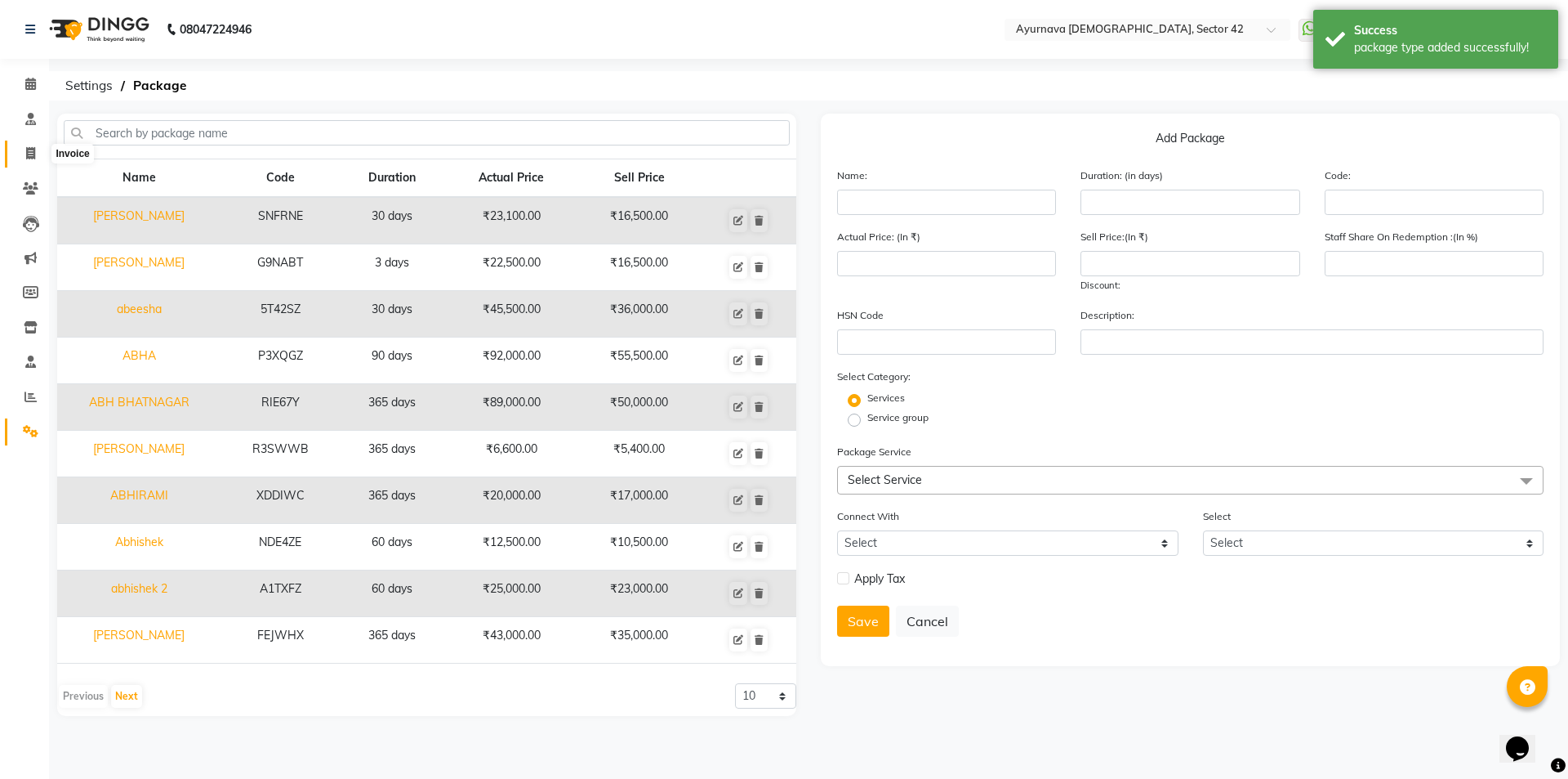
click at [30, 154] on icon at bounding box center [30, 153] width 9 height 12
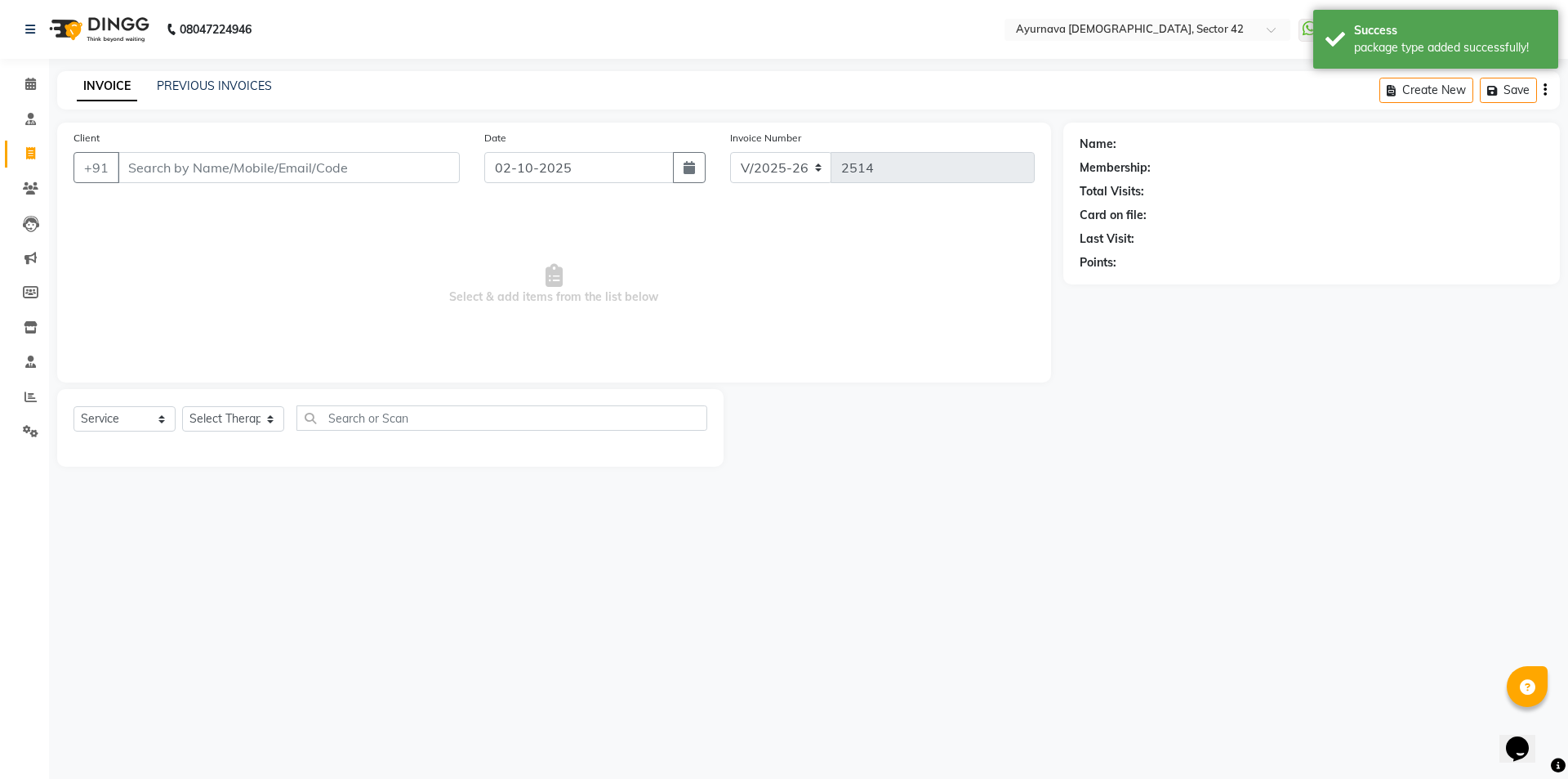
click at [180, 169] on input "Client" at bounding box center [289, 167] width 342 height 31
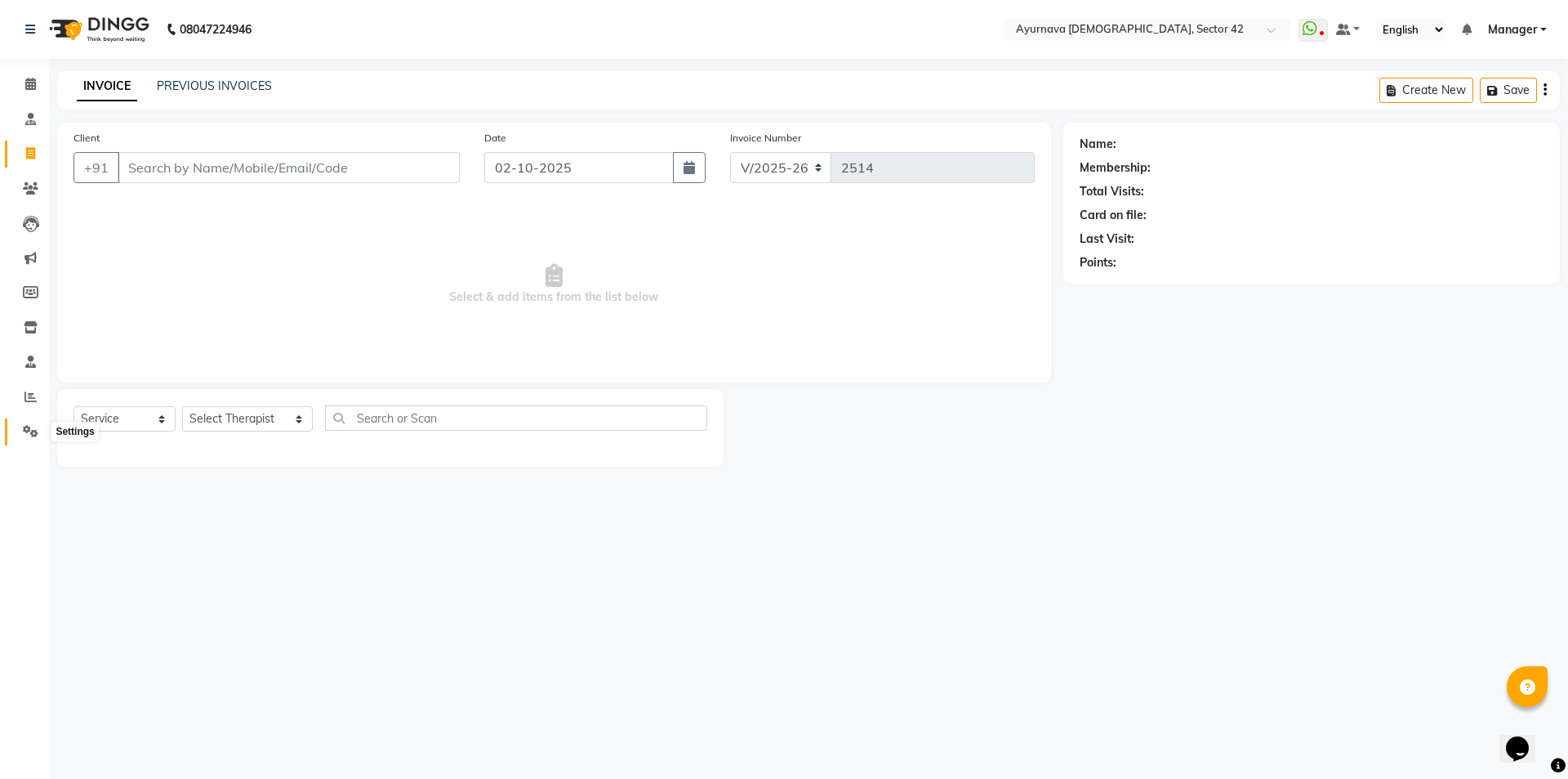
click at [26, 426] on icon at bounding box center [30, 431] width 15 height 12
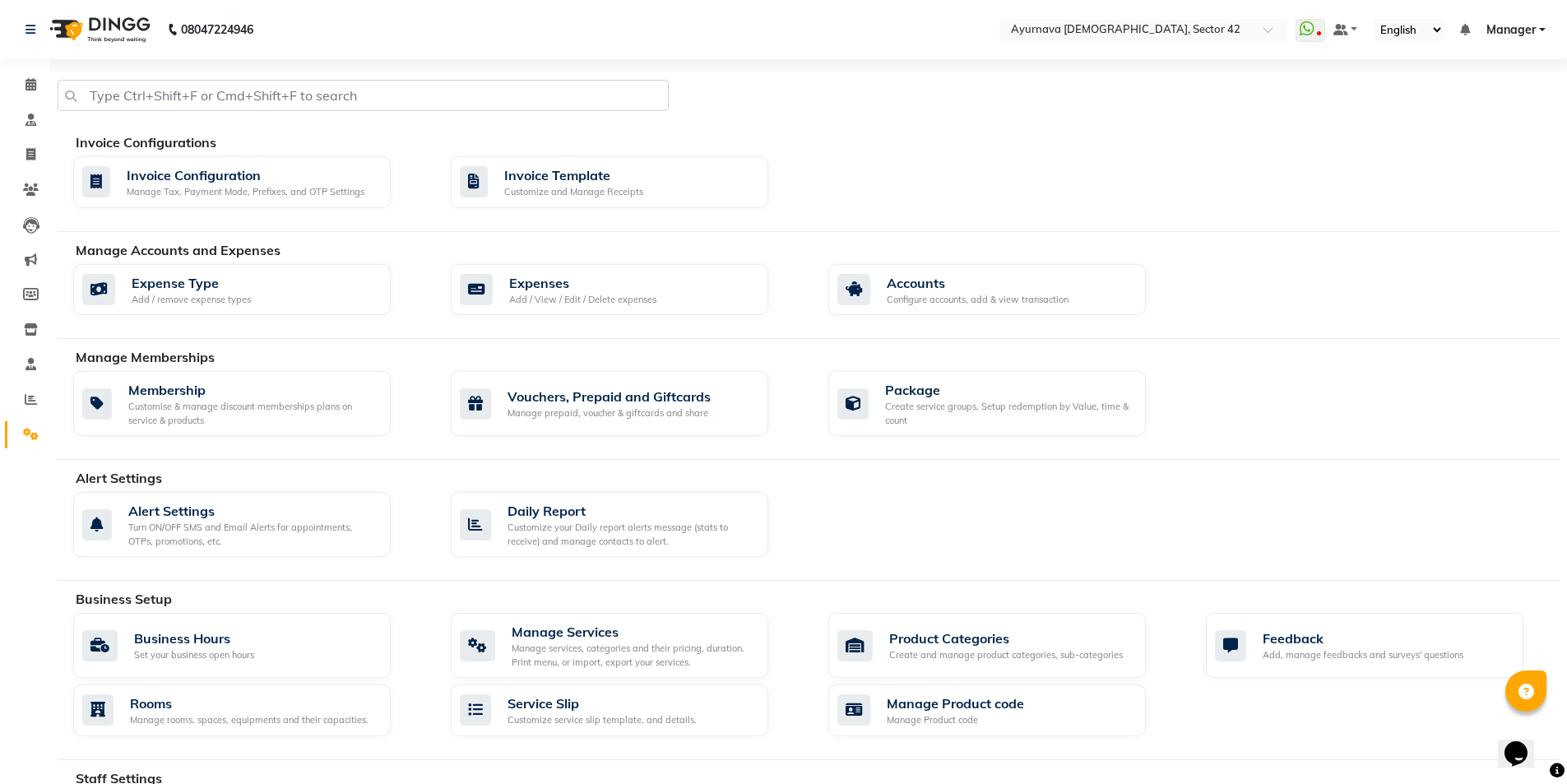
click at [1435, 26] on ul "WhatsApp Status ✕ Status: Disconnected Most Recent Message: [DATE] 01:03 PM Rec…" at bounding box center [1424, 29] width 258 height 22
click at [1435, 28] on span "Manager" at bounding box center [1511, 29] width 49 height 17
click at [1435, 121] on link "Sign out" at bounding box center [1462, 113] width 151 height 26
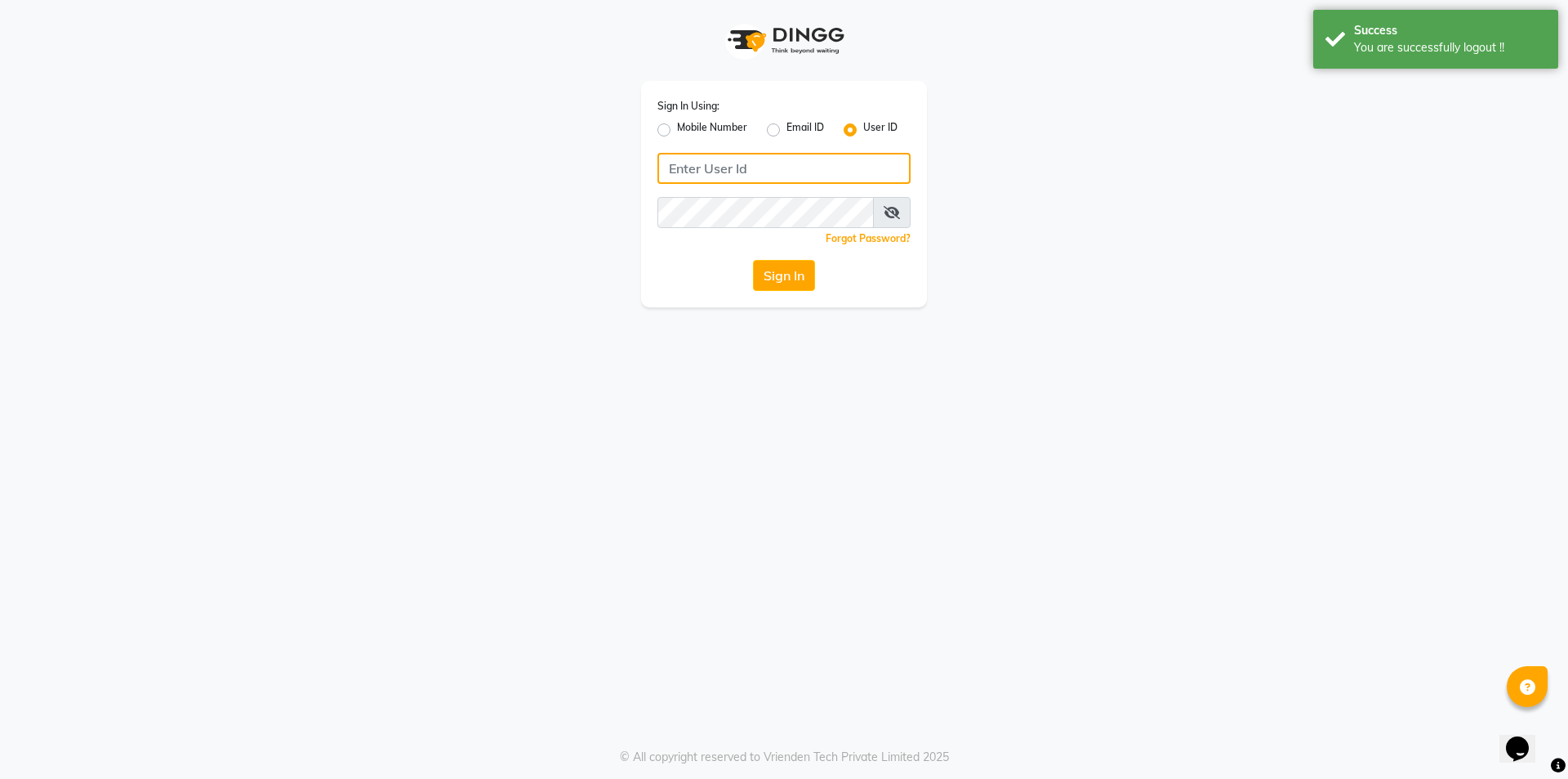
click at [761, 173] on input "Username" at bounding box center [783, 168] width 253 height 31
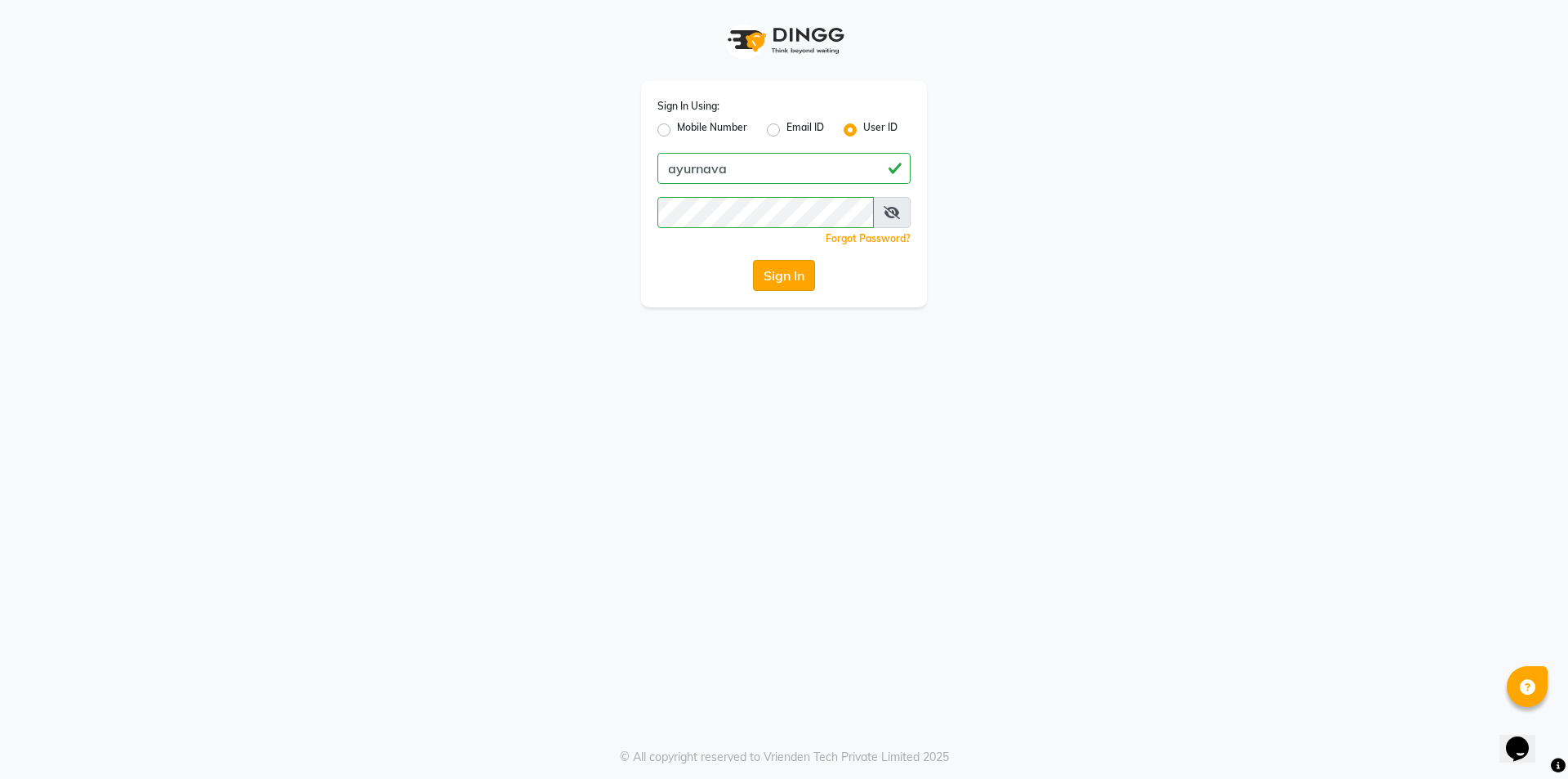
click at [782, 271] on button "Sign In" at bounding box center [784, 275] width 62 height 31
